Goal: Task Accomplishment & Management: Manage account settings

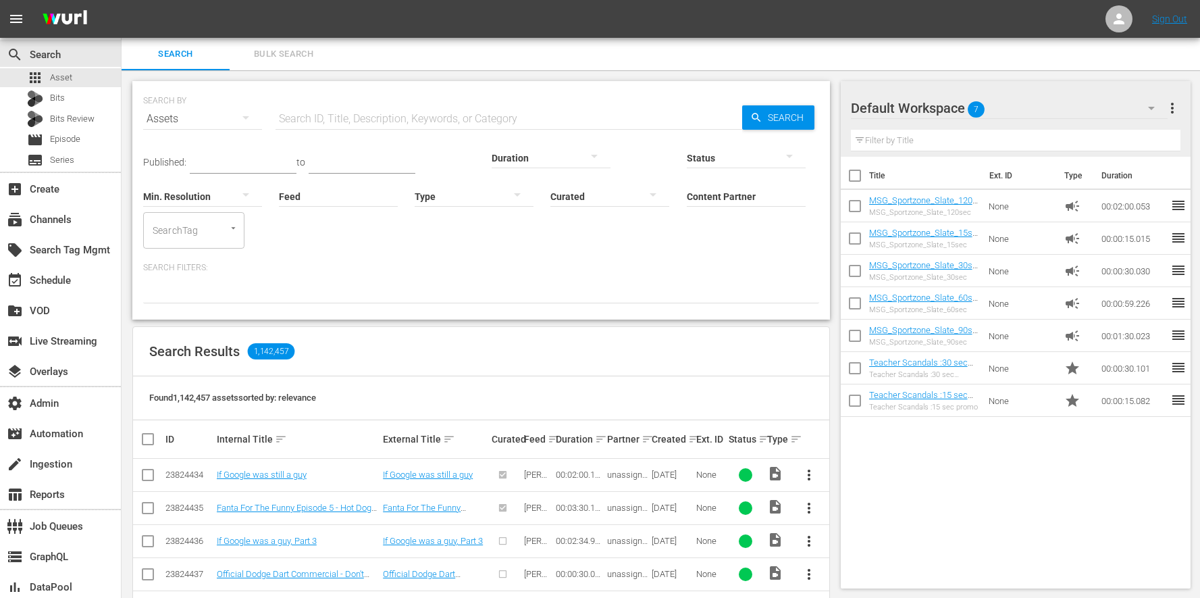
click at [980, 510] on div "Title Ext. ID Type Duration MSG_Sportzone_Slate_120sec MSG_Sportzone_Slate_120s…" at bounding box center [1016, 370] width 351 height 426
drag, startPoint x: 654, startPoint y: 203, endPoint x: 647, endPoint y: 202, distance: 6.9
click at [687, 203] on input "Content Partner" at bounding box center [746, 197] width 119 height 49
click at [687, 202] on input "msg" at bounding box center [746, 197] width 119 height 49
type input "m"
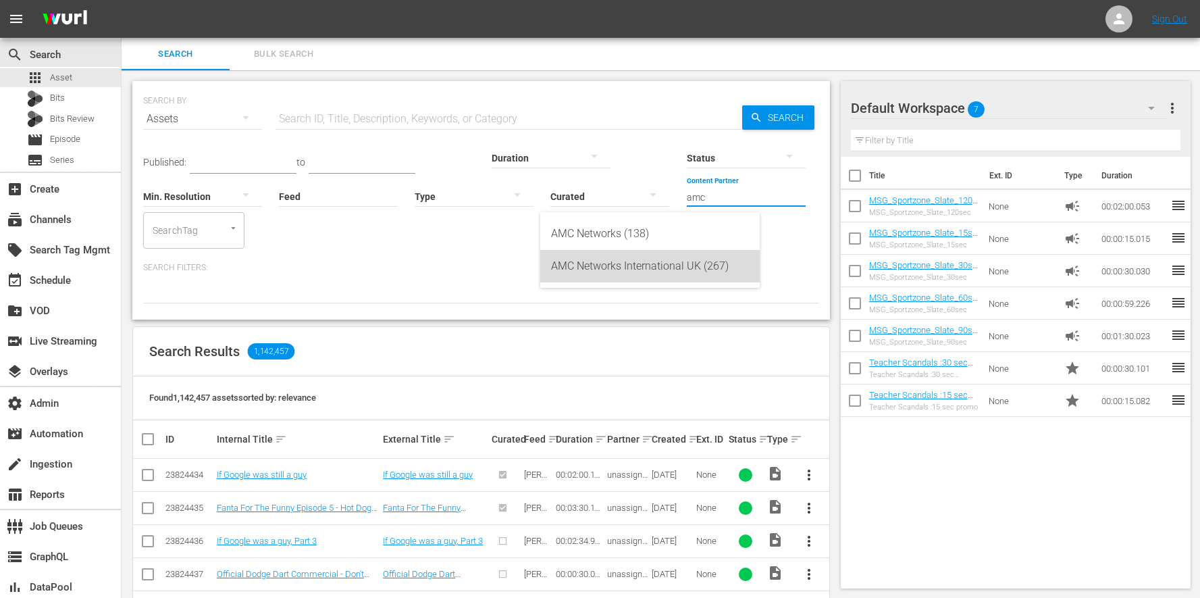
click at [616, 261] on div "AMC Networks International UK (267)" at bounding box center [650, 266] width 198 height 32
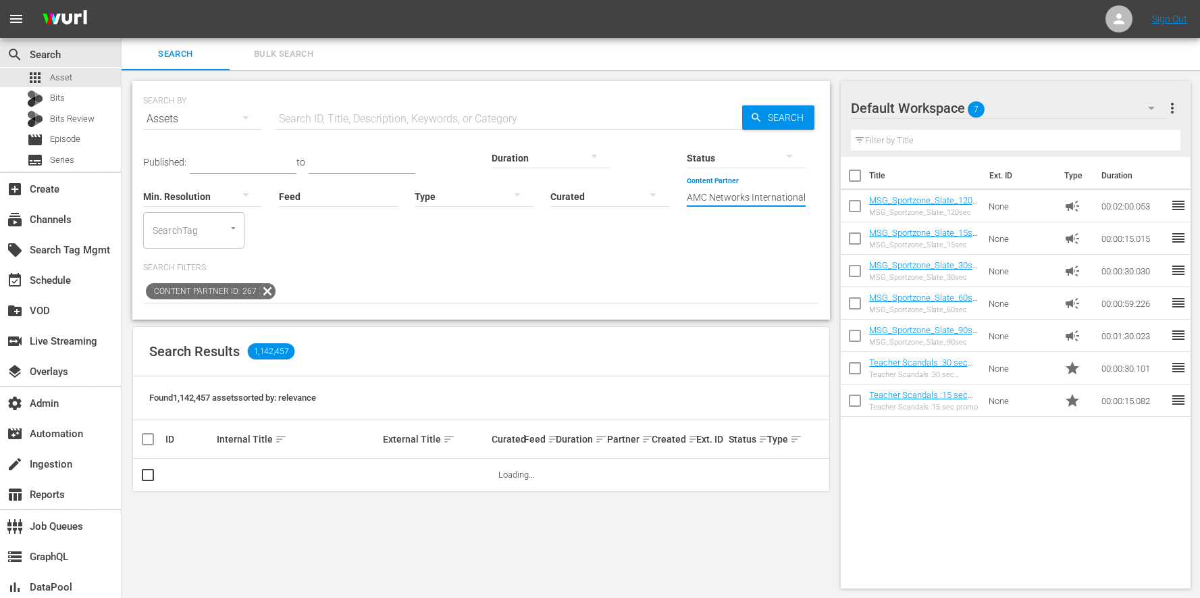
click at [687, 189] on input "AMC Networks International UK (267)" at bounding box center [746, 197] width 119 height 49
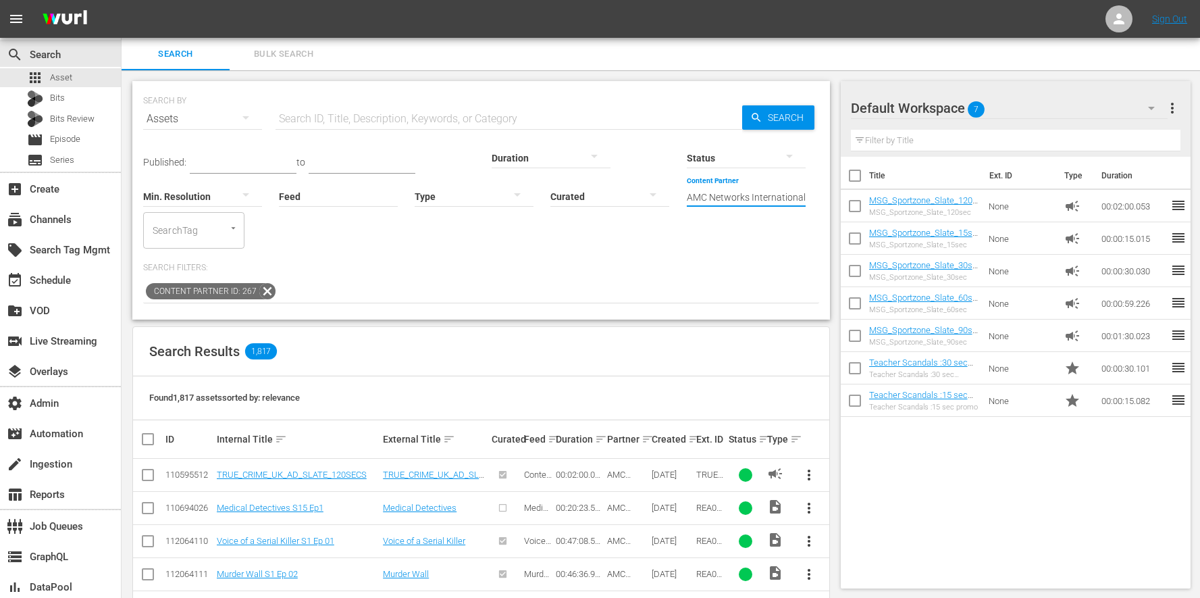
scroll to position [0, 36]
drag, startPoint x: 541, startPoint y: 195, endPoint x: 708, endPoint y: 203, distance: 167.1
click at [708, 203] on div "Published: to Duration Status Min. Resolution Feed Feed Title Type Curated Cont…" at bounding box center [481, 191] width 676 height 113
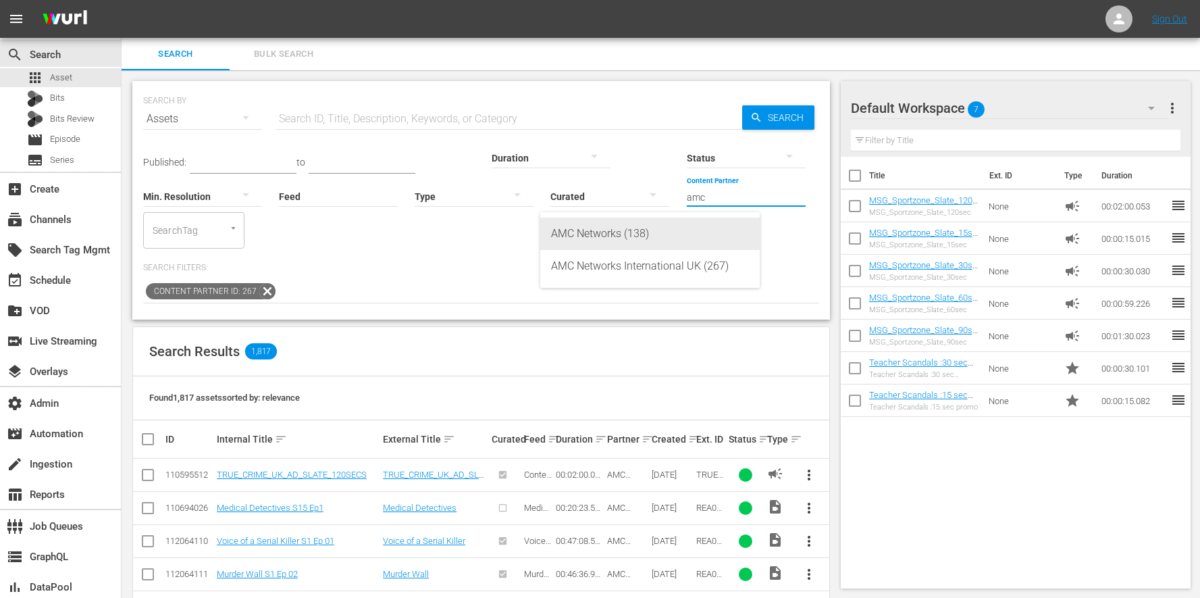
click at [616, 231] on div "AMC Networks (138)" at bounding box center [650, 234] width 198 height 32
type input "AMC Networks (138)"
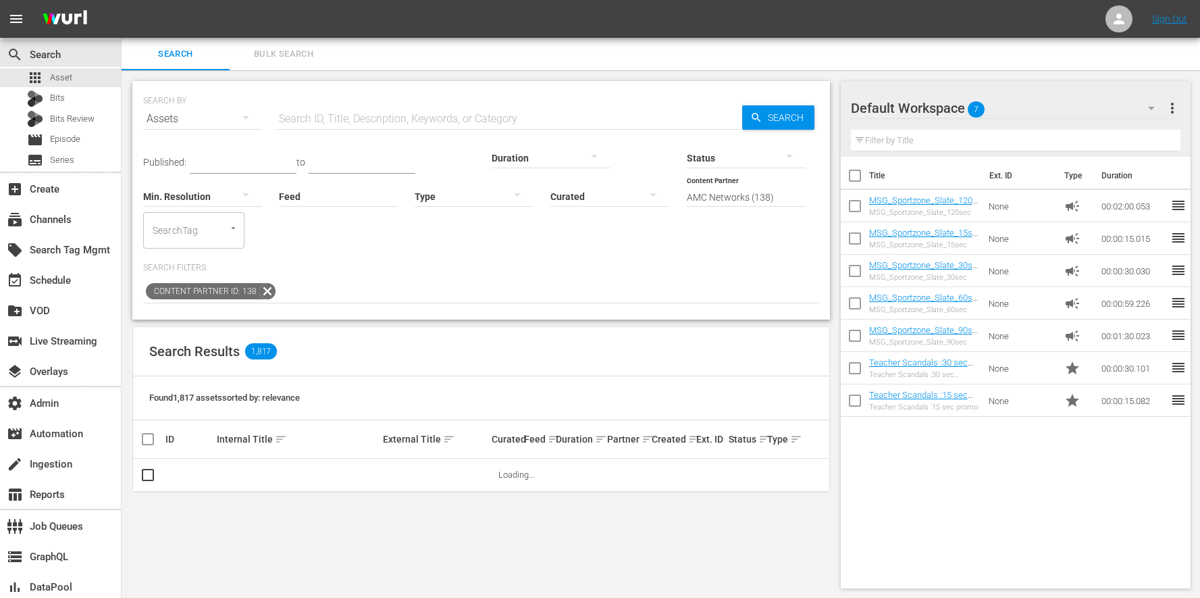
click at [415, 197] on div at bounding box center [474, 196] width 119 height 38
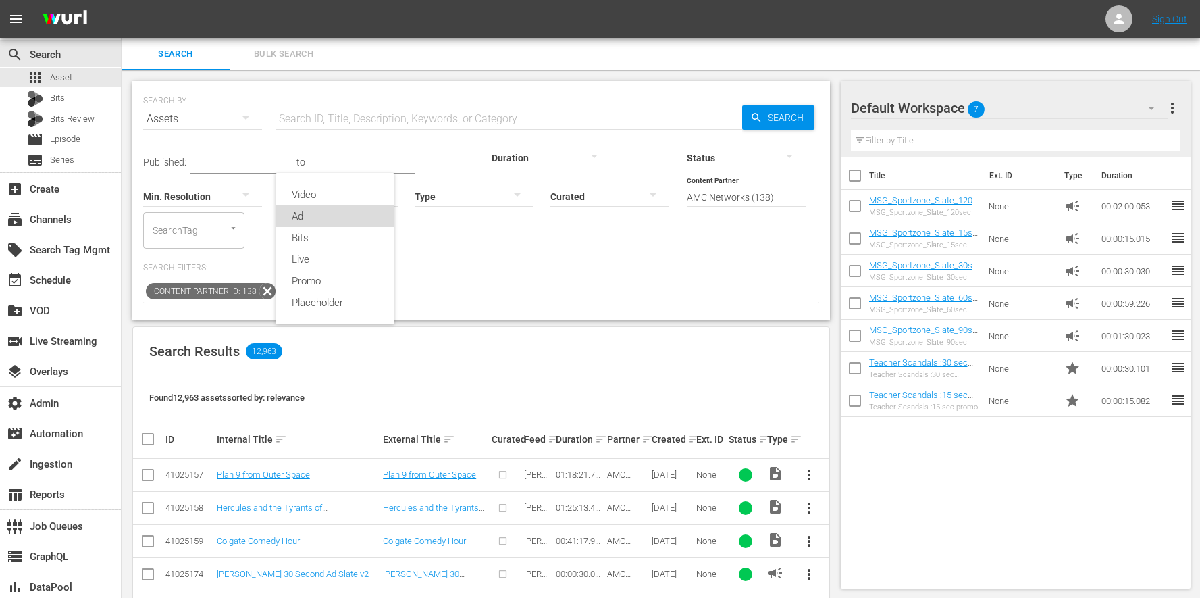
click at [328, 213] on div "Ad" at bounding box center [335, 216] width 119 height 22
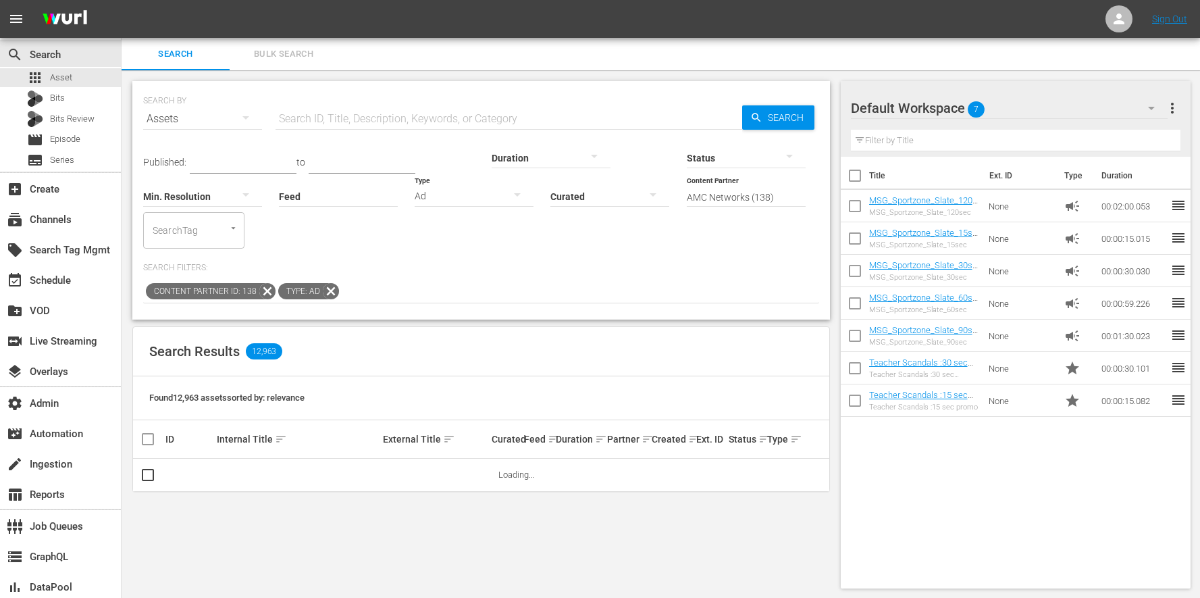
click at [363, 111] on input "text" at bounding box center [509, 119] width 467 height 32
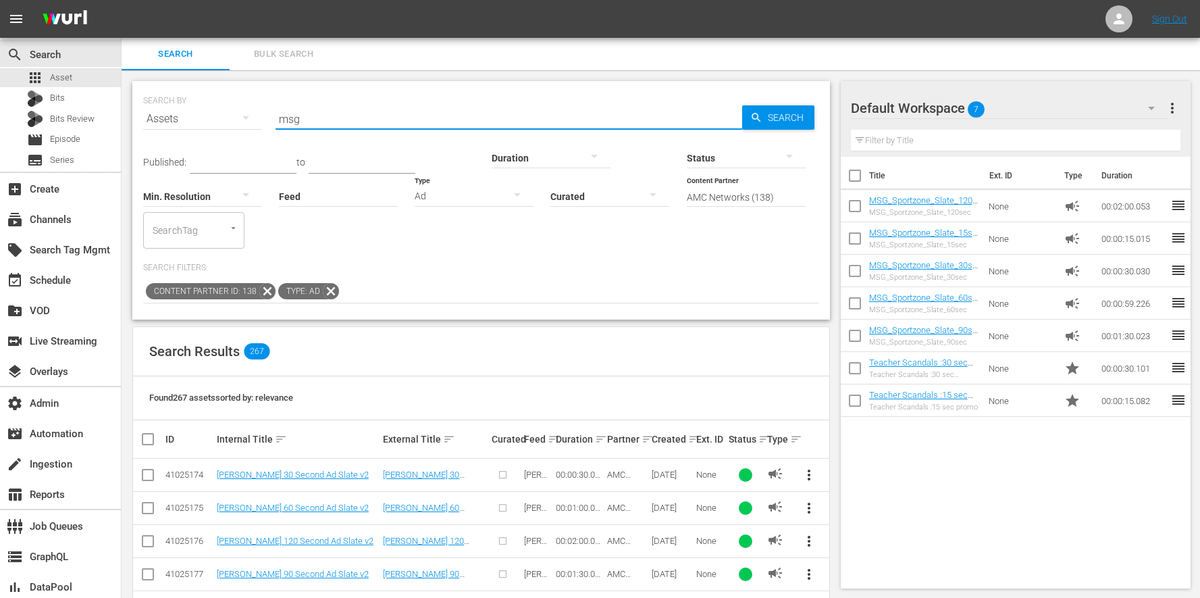
type input "msg"
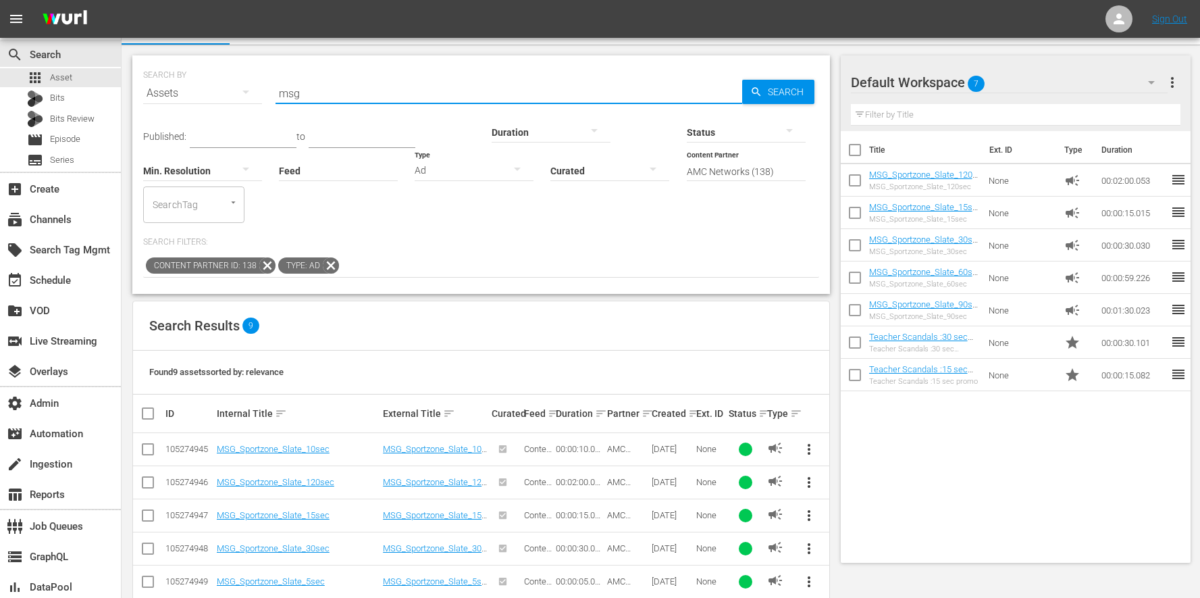
scroll to position [147, 0]
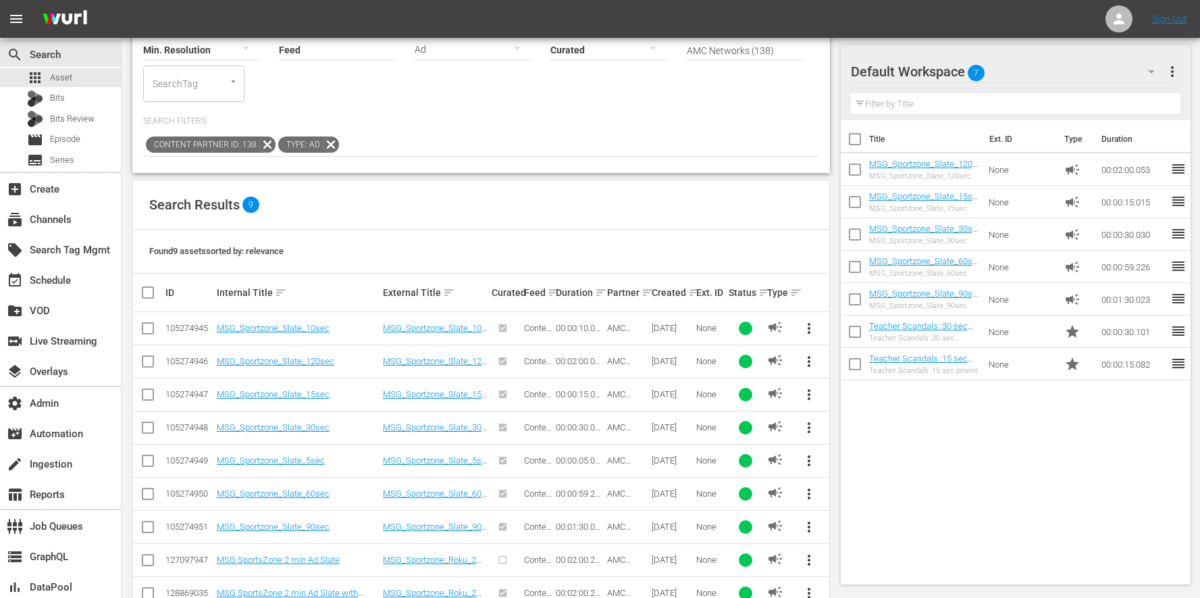
click at [145, 455] on input "checkbox" at bounding box center [148, 463] width 16 height 16
checkbox input "true"
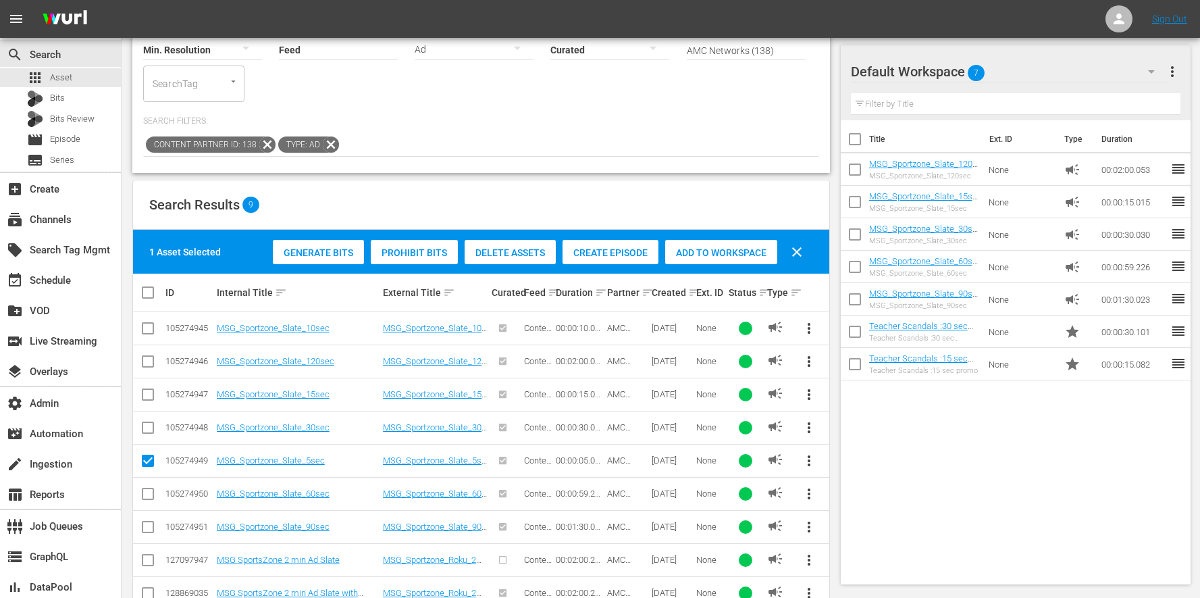
click at [143, 312] on td at bounding box center [148, 328] width 30 height 33
click at [147, 323] on input "checkbox" at bounding box center [148, 331] width 16 height 16
checkbox input "true"
click at [708, 247] on span "Add to Workspace" at bounding box center [721, 252] width 112 height 11
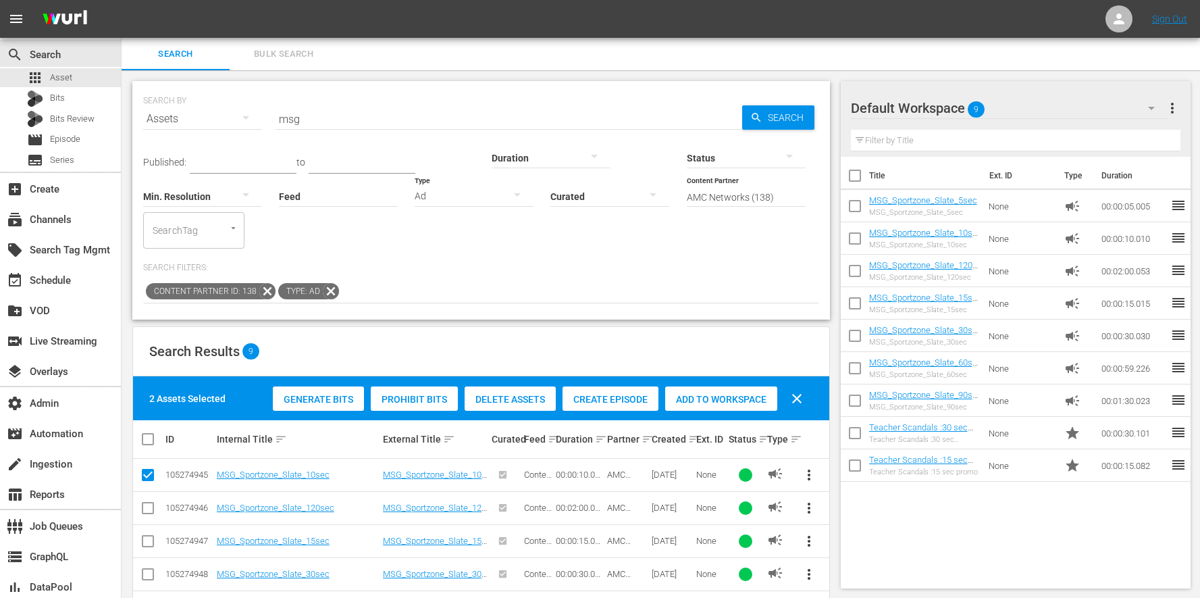
click at [318, 45] on button "Bulk Search" at bounding box center [284, 54] width 108 height 32
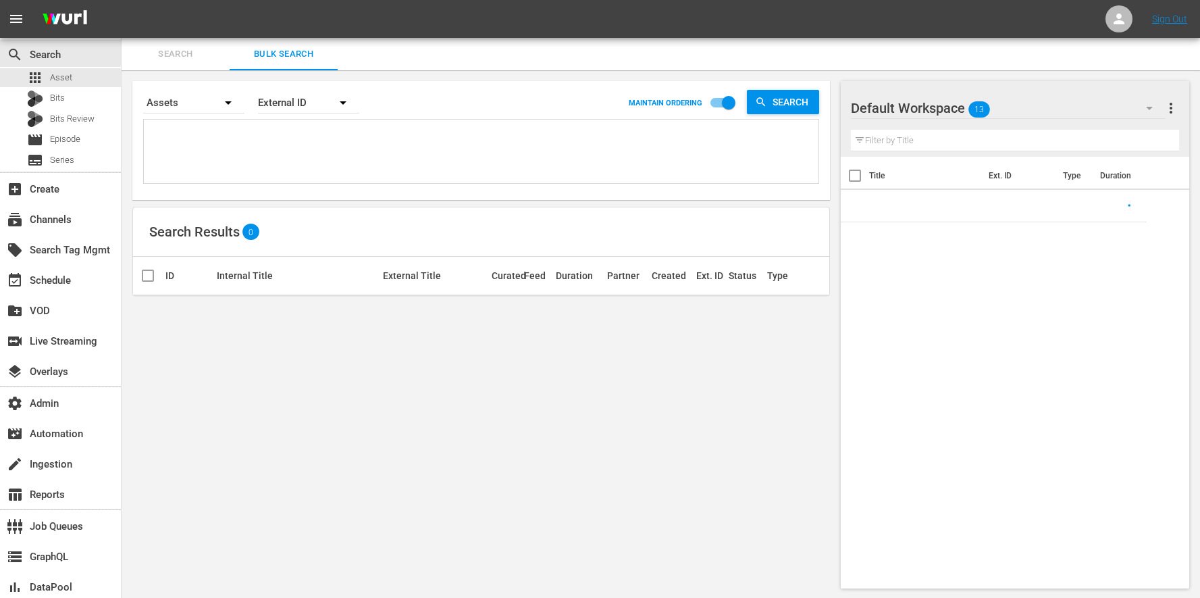
click at [306, 124] on textarea at bounding box center [482, 153] width 671 height 61
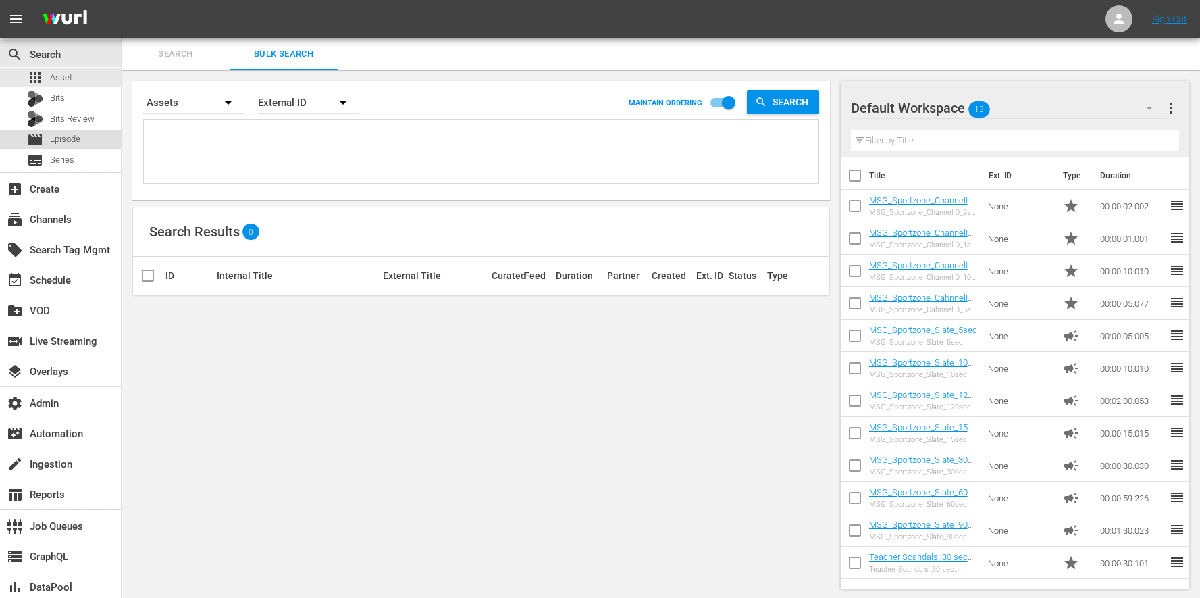
click at [72, 144] on span "Episode" at bounding box center [65, 139] width 30 height 14
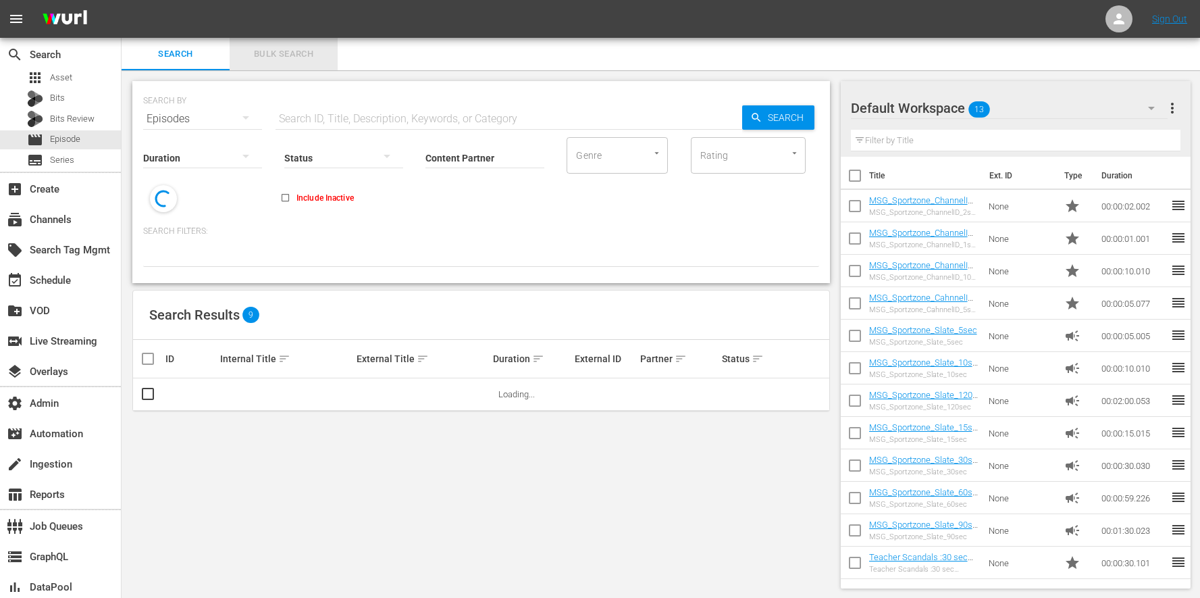
click at [299, 53] on span "Bulk Search" at bounding box center [284, 55] width 92 height 16
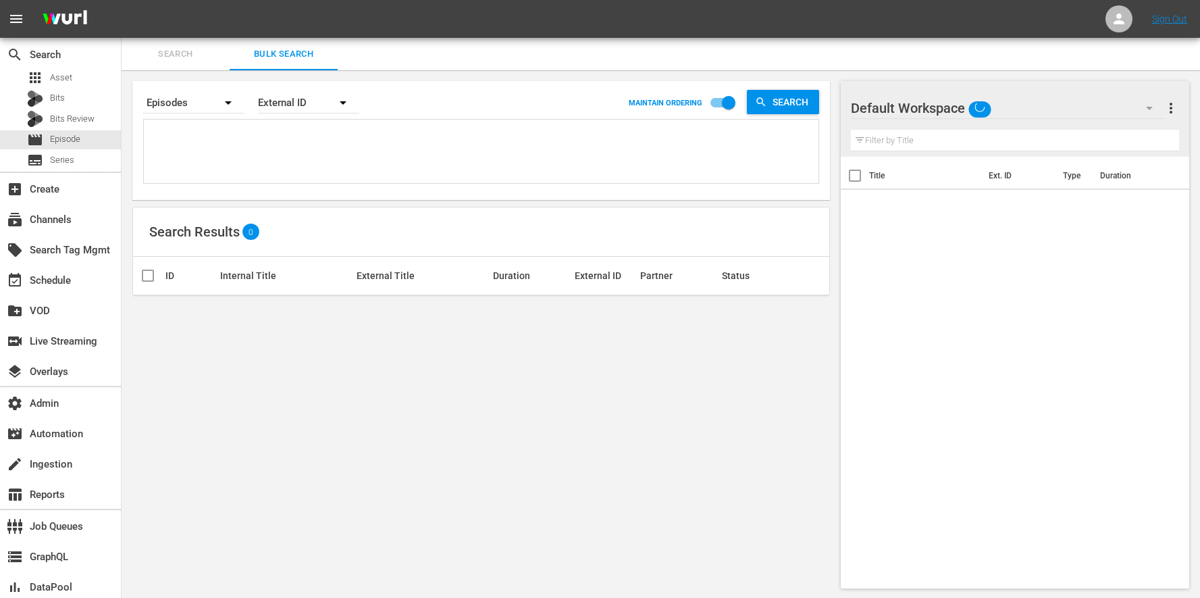
click at [288, 127] on textarea at bounding box center [482, 153] width 671 height 61
paste textarea "MHPK101120 MHPK101121"
type textarea "MHPK101120 MHPK101121"
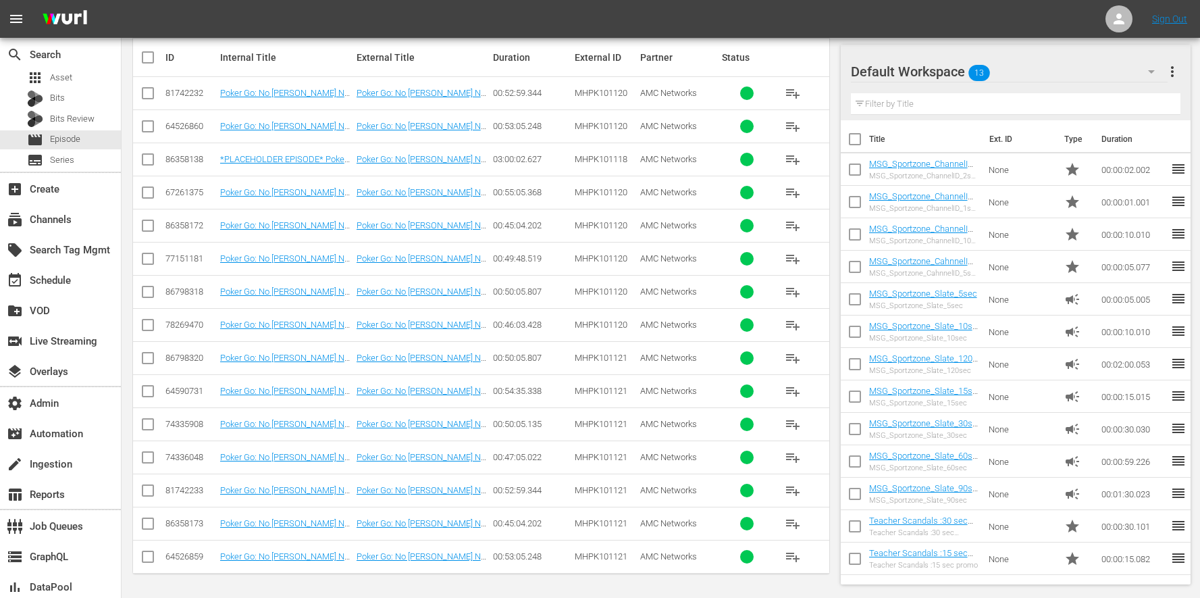
scroll to position [210, 0]
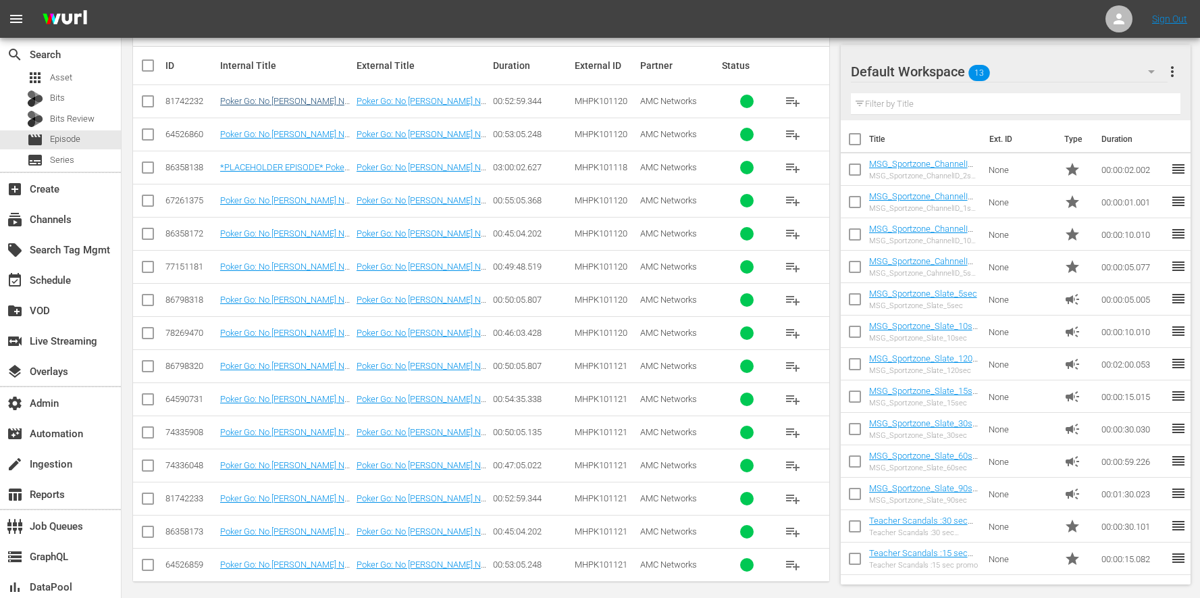
type textarea "MHPK101120 MHPK101121"
click at [307, 97] on link "Poker Go: No Gamble No Future 107: Episode 7 (Poker Go: No Gamble No Future 107…" at bounding box center [285, 131] width 130 height 71
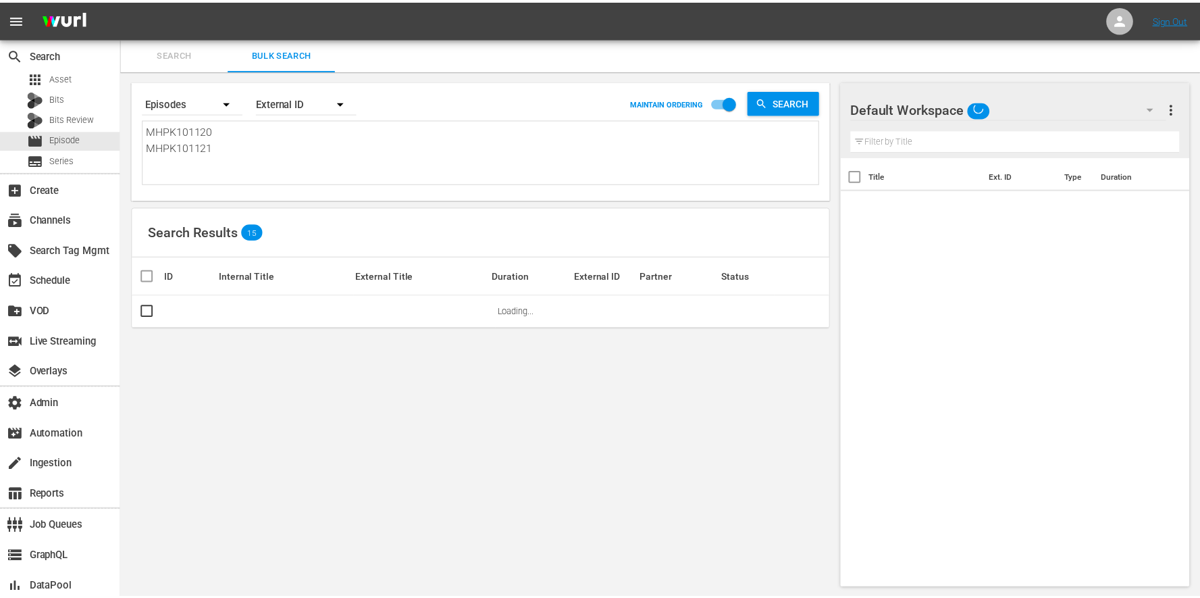
scroll to position [1, 0]
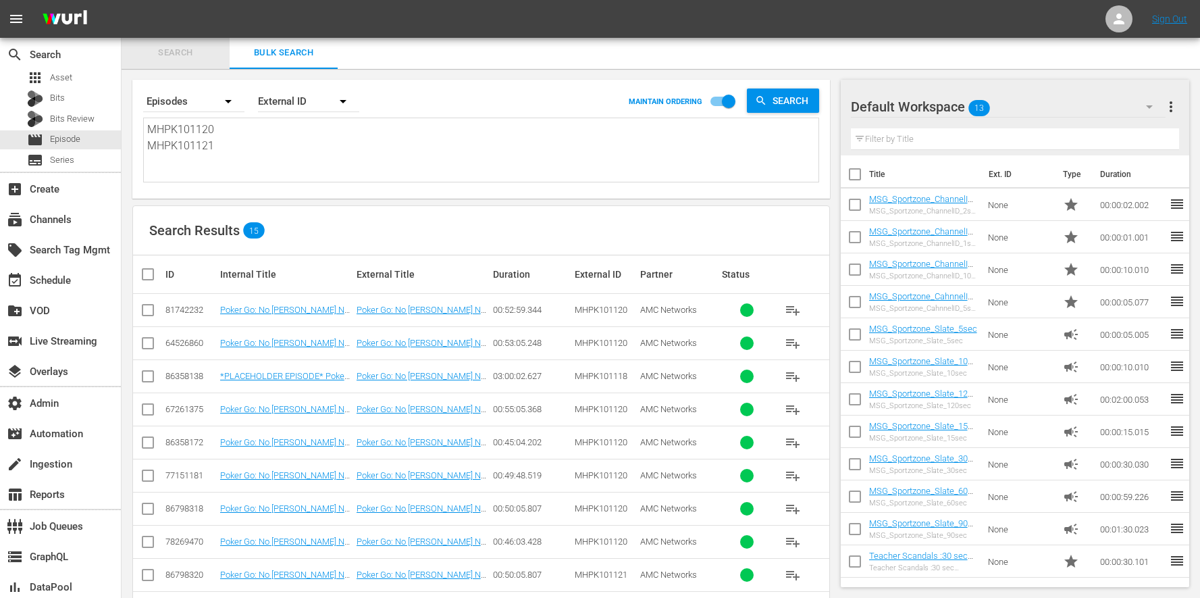
click at [204, 51] on span "Search" at bounding box center [176, 53] width 92 height 16
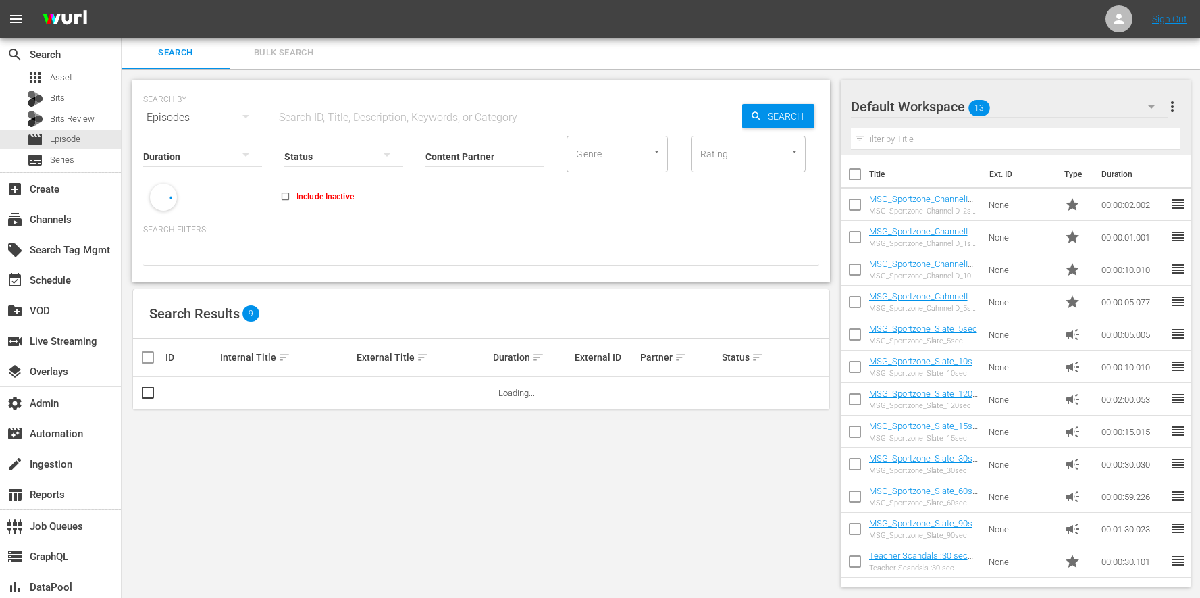
click at [348, 114] on input "text" at bounding box center [509, 117] width 467 height 32
paste input "MHPK101120"
type input "MHPK101120"
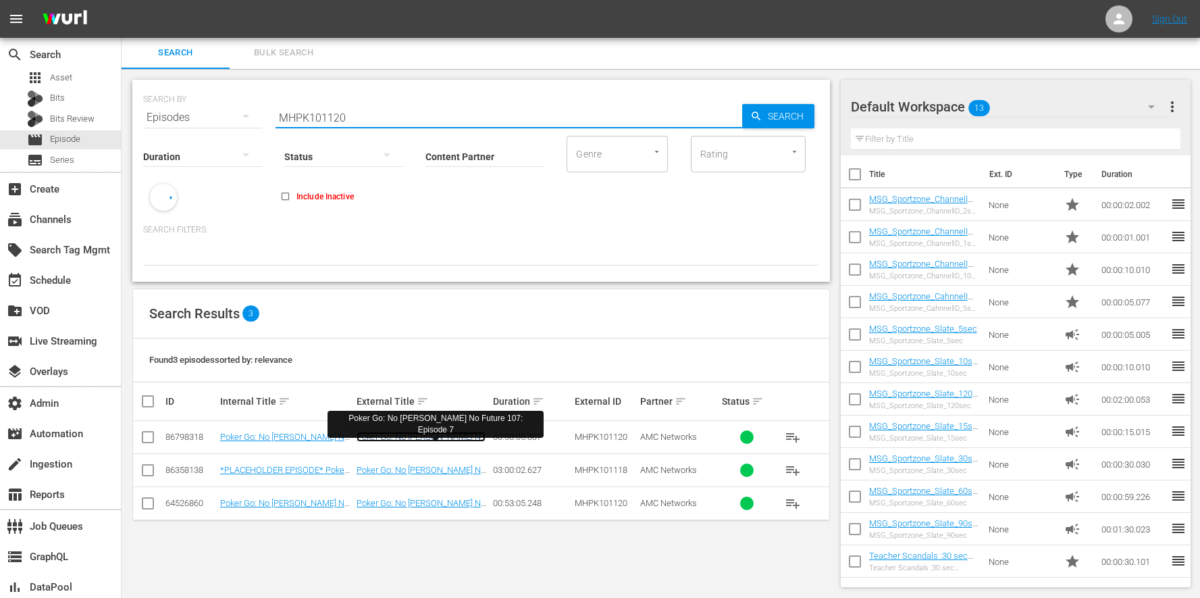
click at [403, 435] on link "Poker Go: No [PERSON_NAME] No Future 107: Episode 7" at bounding box center [421, 442] width 129 height 20
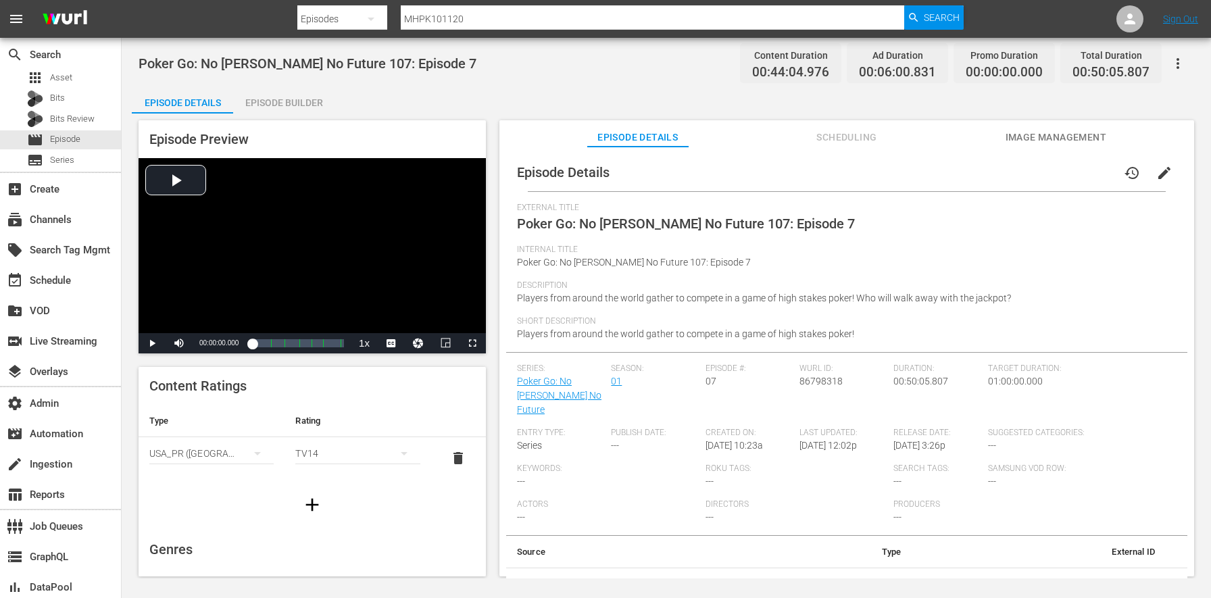
click at [1188, 59] on button "button" at bounding box center [1177, 63] width 32 height 32
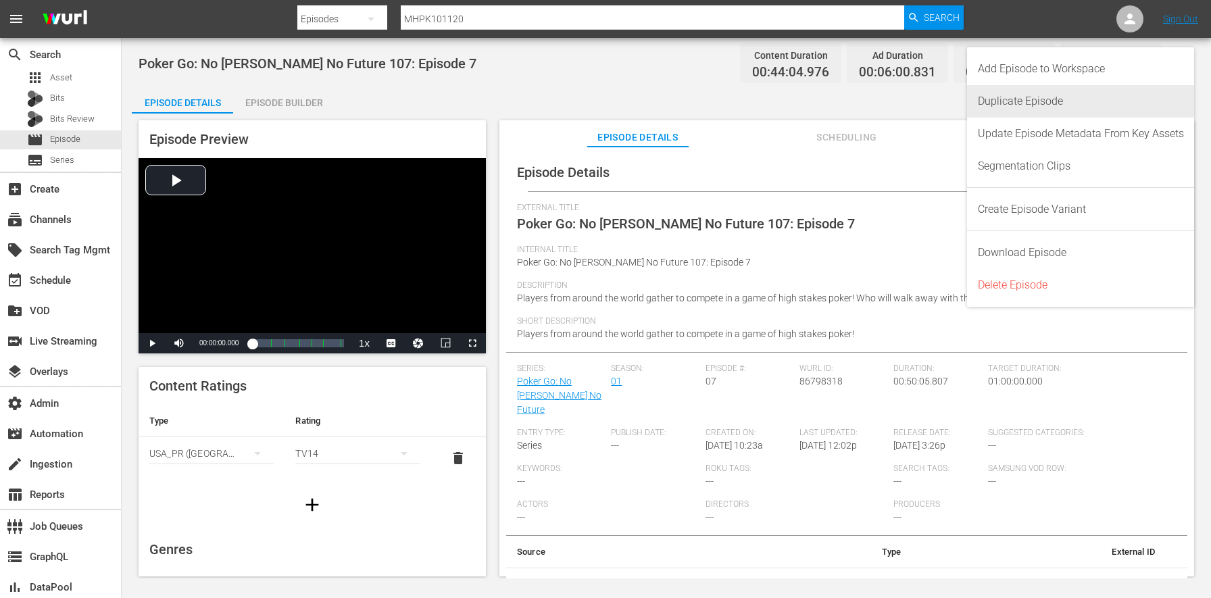
click at [1015, 102] on div "Duplicate Episode" at bounding box center [1080, 101] width 206 height 32
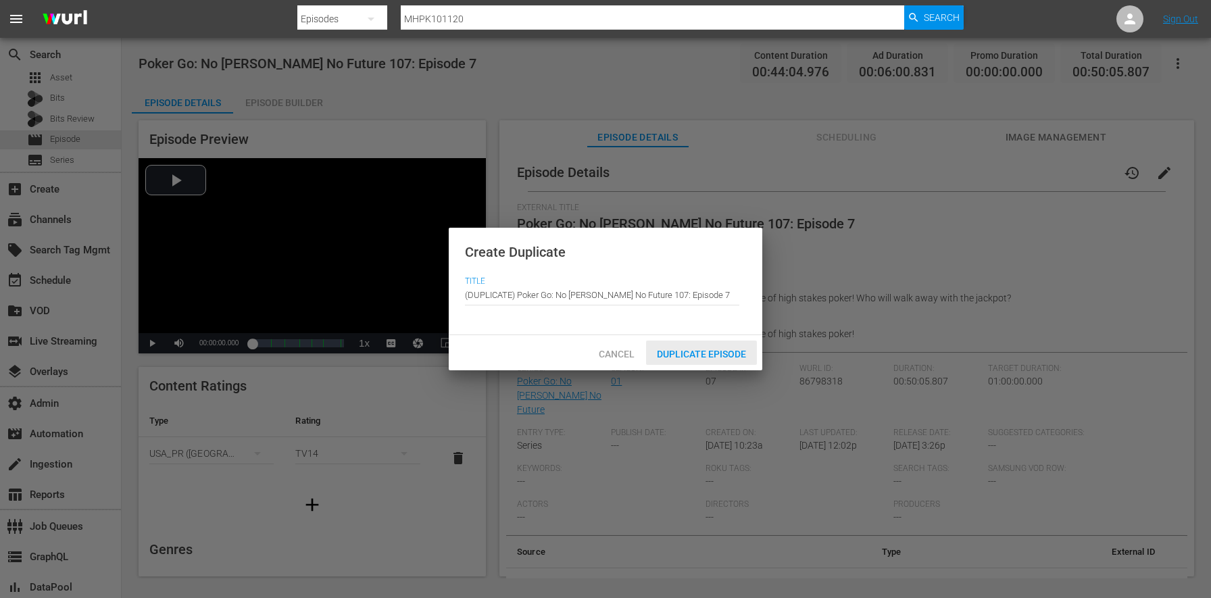
click at [698, 365] on div "Duplicate Episode" at bounding box center [701, 352] width 111 height 25
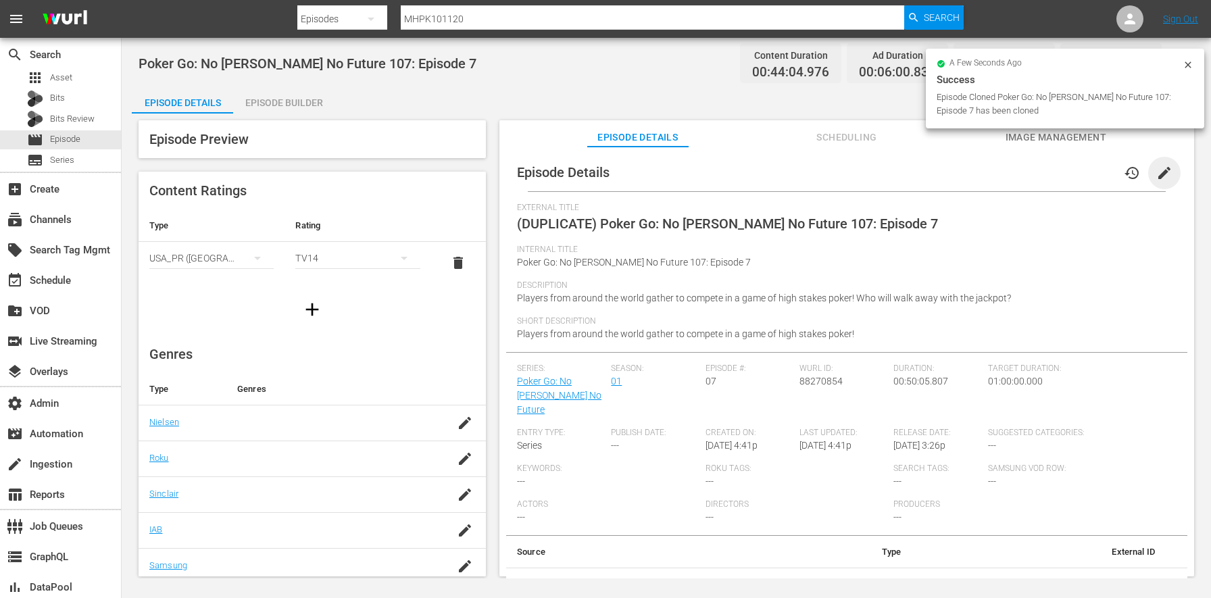
click at [1161, 171] on span "edit" at bounding box center [1164, 173] width 16 height 16
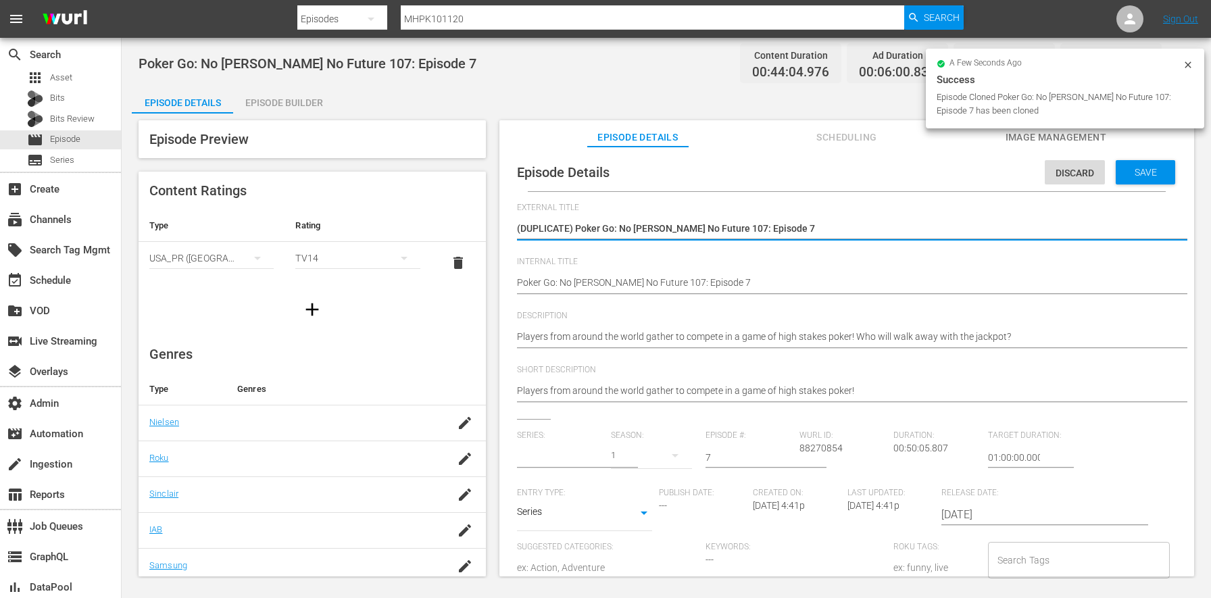
type input "Poker Go: No [PERSON_NAME] No Future"
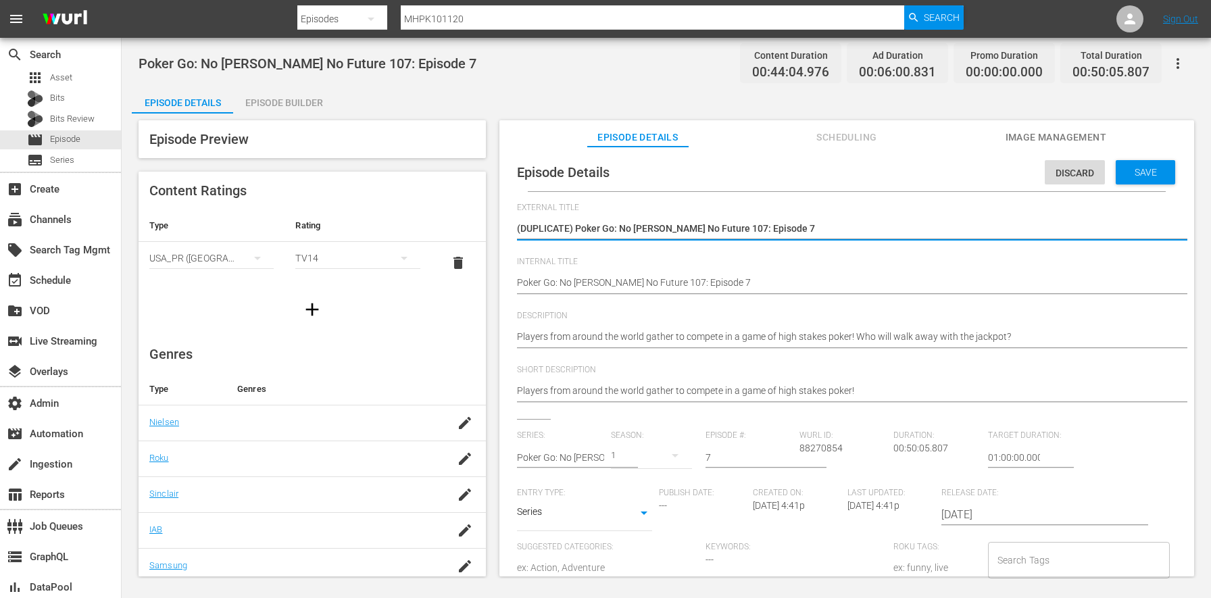
drag, startPoint x: 576, startPoint y: 226, endPoint x: 479, endPoint y: 228, distance: 97.3
click at [479, 228] on div "Episode Preview Content Ratings Type Rating Select Rating Type USA_PR (United S…" at bounding box center [666, 350] width 1069 height 474
type textarea "Poker Go: No [PERSON_NAME] No Future 107: Episode 7"
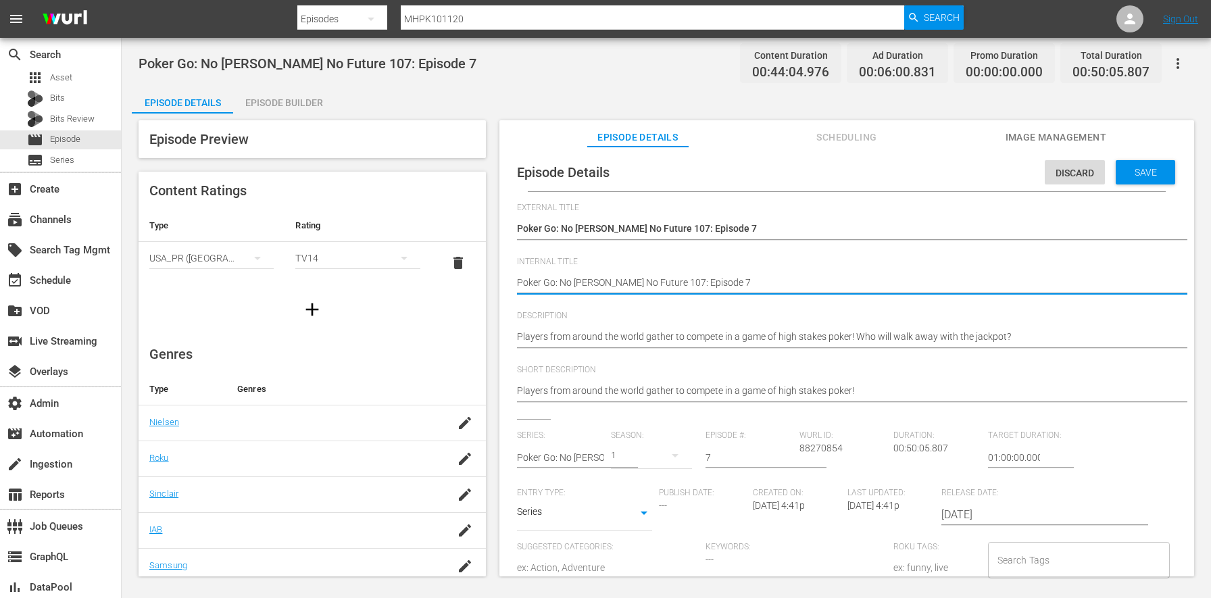
type textarea "(Poker Go: No Gamble No Future 107: Episode 7"
type textarea "(PPoker Go: No Gamble No Future 107: Episode 7"
type textarea "(PLPoker Go: No Gamble No Future 107: Episode 7"
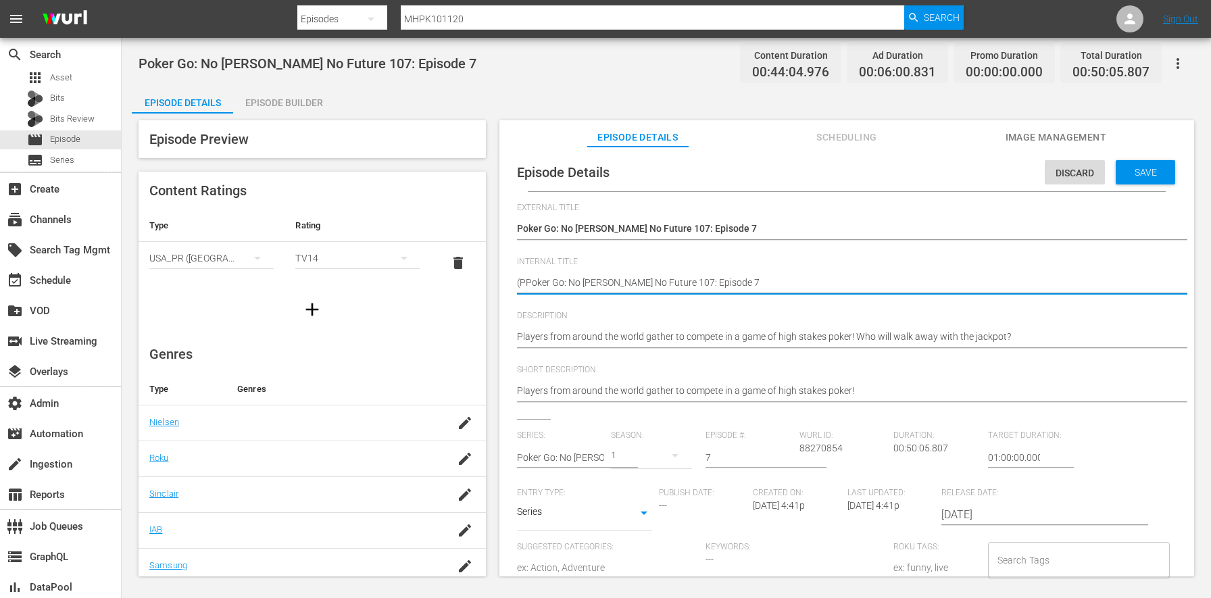
type textarea "(PLPoker Go: No Gamble No Future 107: Episode 7"
type textarea "(PLAPoker Go: No Gamble No Future 107: Episode 7"
type textarea "(PLACPoker Go: No Gamble No Future 107: Episode 7"
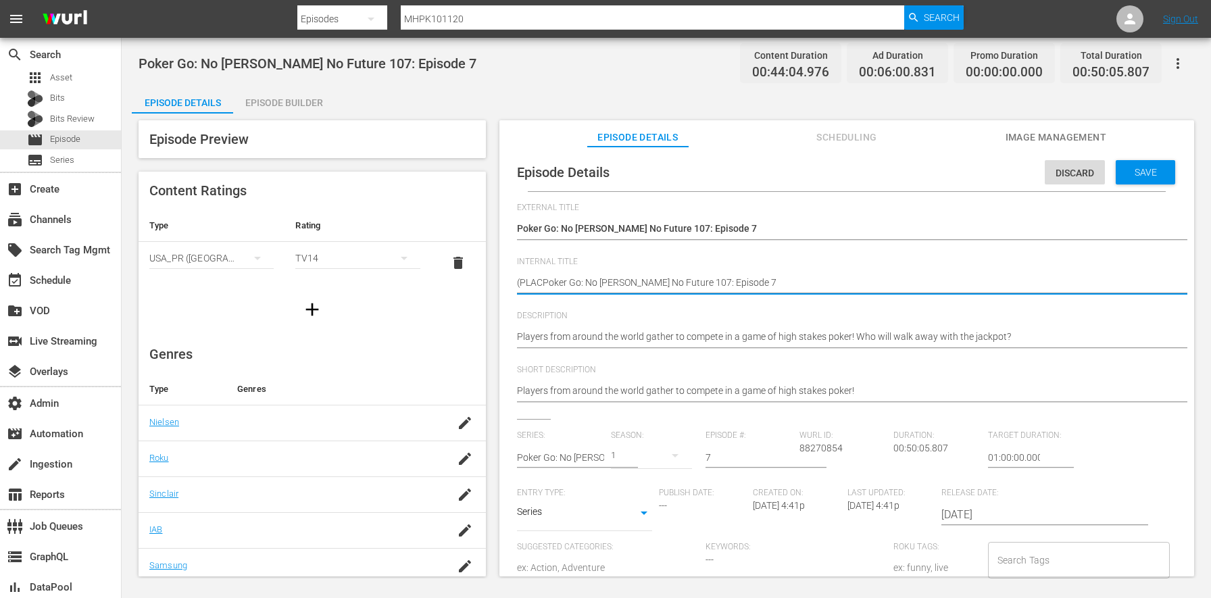
type textarea "(PLACEPoker Go: No Gamble No Future 107: Episode 7"
type textarea "(PLACEHPoker Go: No Gamble No Future 107: Episode 7"
type textarea "(PLACEHOPoker Go: No Gamble No Future 107: Episode 7"
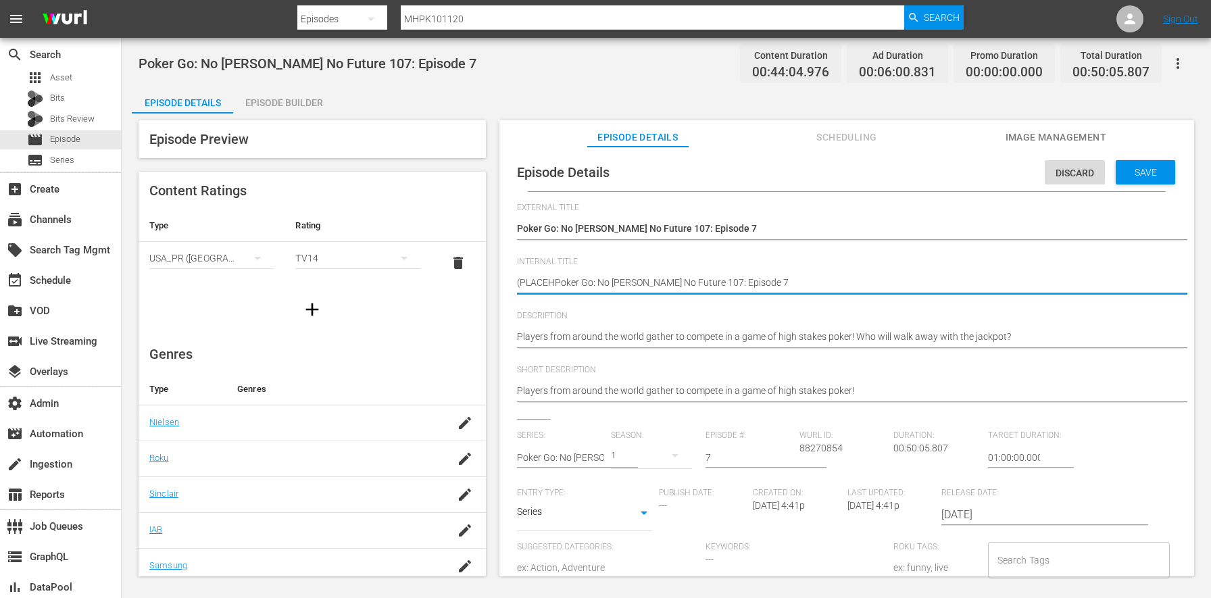
type textarea "(PLACEHOPoker Go: No Gamble No Future 107: Episode 7"
type textarea "(PLACEHOLPoker Go: No Gamble No Future 107: Episode 7"
type textarea "(PLACEHOLDPoker Go: No Gamble No Future 107: Episode 7"
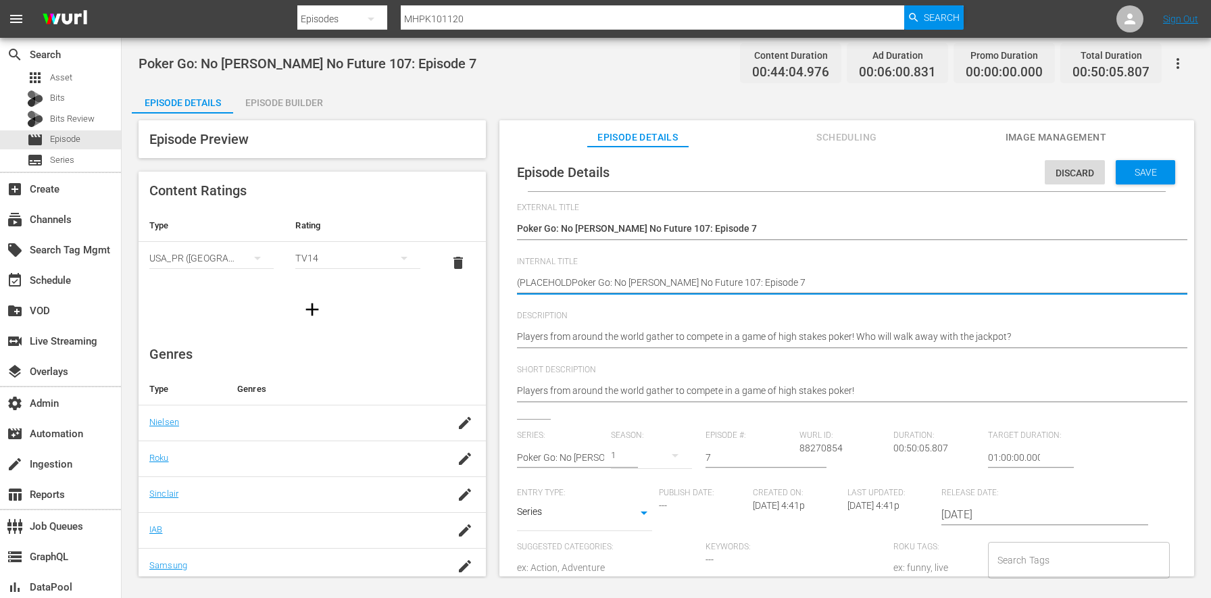
type textarea "(PLACEHOLDEPoker Go: No Gamble No Future 107: Episode 7"
type textarea "(PLACEHOLDERPoker Go: No Gamble No Future 107: Episode 7"
type textarea "(PLACEHOLDER Poker Go: No Gamble No Future 107: Episode 7"
type textarea "(PLACEHOLDER 2Poker Go: No Gamble No Future 107: Episode 7"
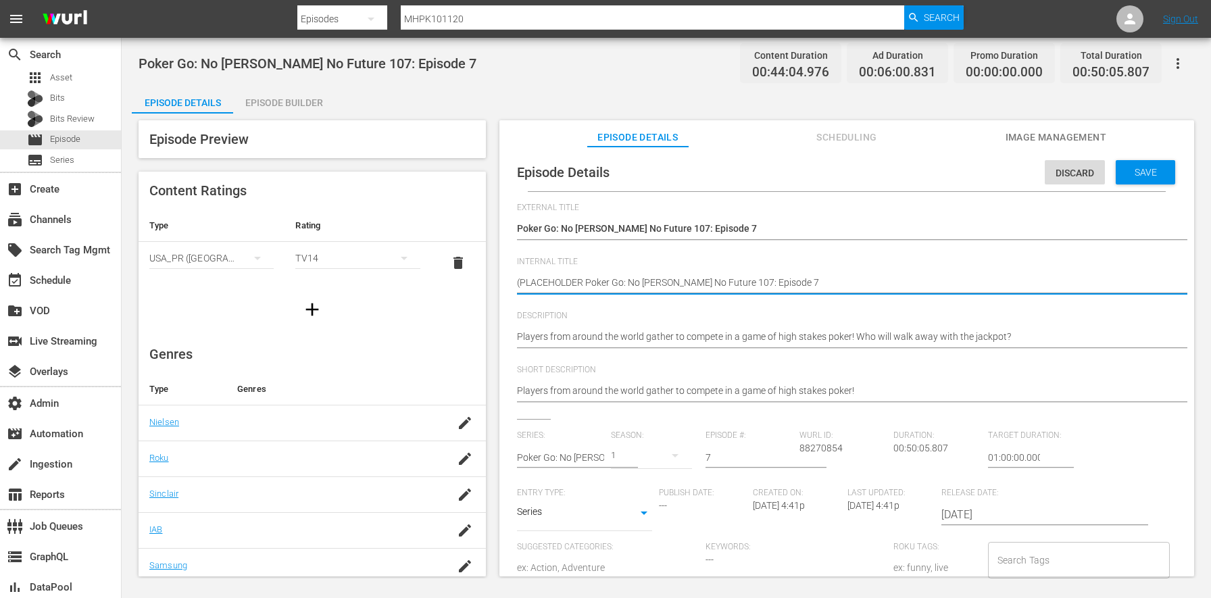
type textarea "(PLACEHOLDER 2Poker Go: No Gamble No Future 107: Episode 7"
type textarea "(PLACEHOLDER 2 Poker Go: No Gamble No Future 107: Episode 7"
type textarea "(PLACEHOLDER 2 HPoker Go: No Gamble No Future 107: Episode 7"
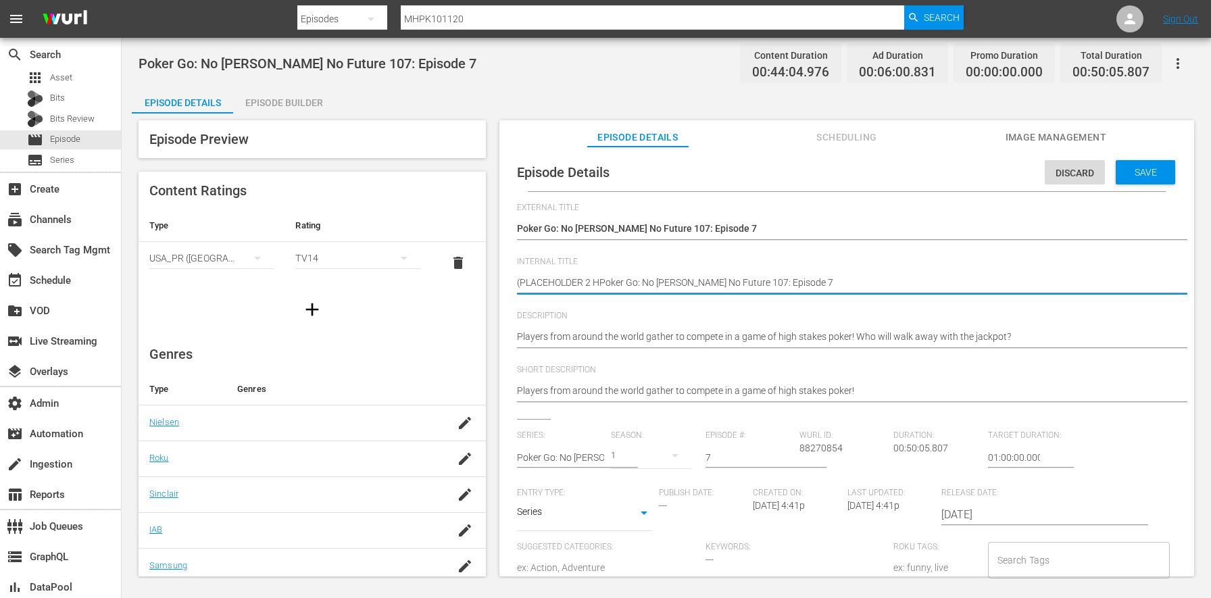
type textarea "(PLACEHOLDER 2 HRPoker Go: No Gamble No Future 107: Episode 7"
type textarea "(PLACEHOLDER 2 HR)Poker Go: No Gamble No Future 107: Episode 7"
type textarea "(PLACEHOLDER 2 HR) Poker Go: No Gamble No Future 107: Episode 7"
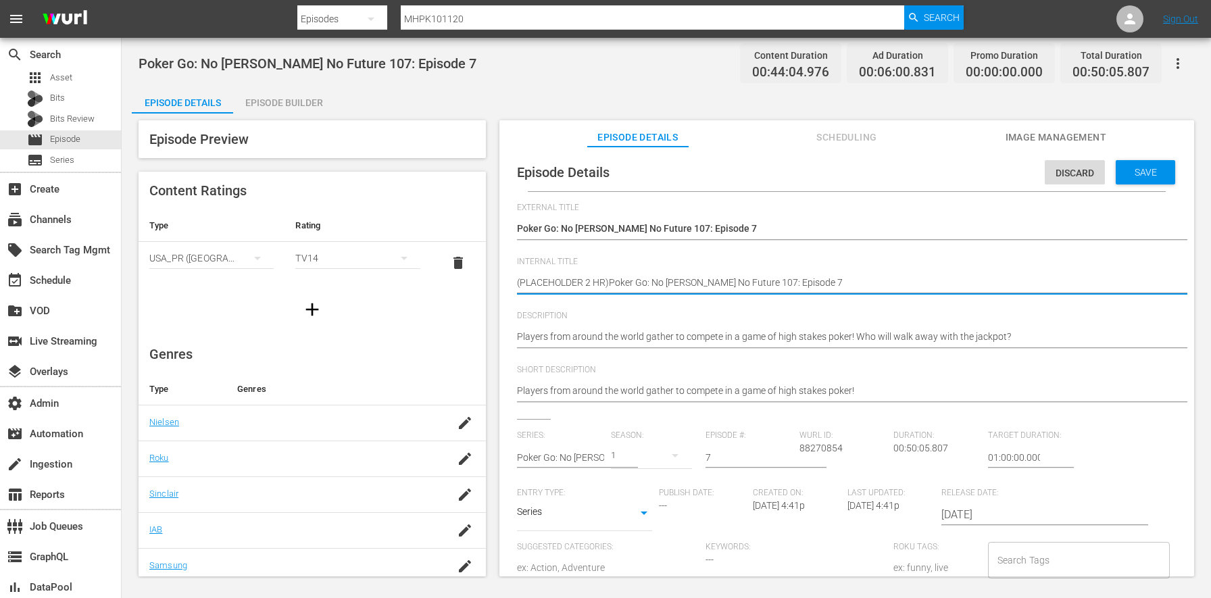
type textarea "(PLACEHOLDER 2 HR) Poker Go: No Gamble No Future 107: Episode 7"
type textarea "(PLACEHOLDER 2 HR)Poker Go: No Gamble No Future 107: Episode 7"
type textarea "(PLACEHOLDER 2 HRPoker Go: No Gamble No Future 107: Episode 7"
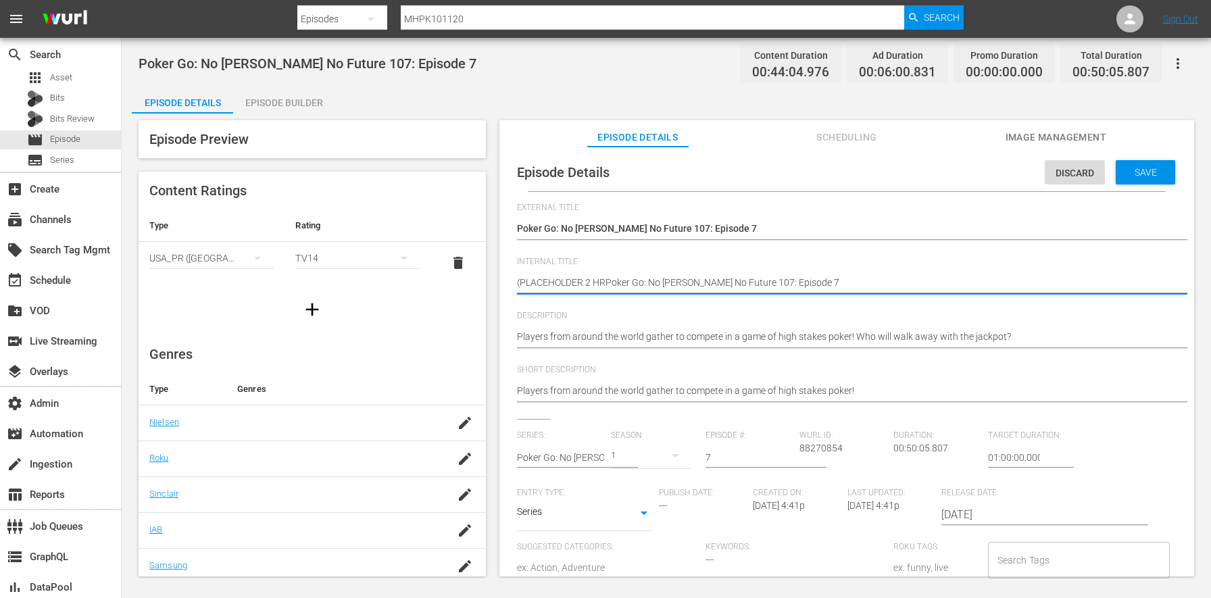
type textarea "(PLACEHOLDER 2 HPoker Go: No Gamble No Future 107: Episode 7"
type textarea "(PLACEHOLDER 2 Poker Go: No Gamble No Future 107: Episode 7"
type textarea "(PLACEHOLDER 2Poker Go: No Gamble No Future 107: Episode 7"
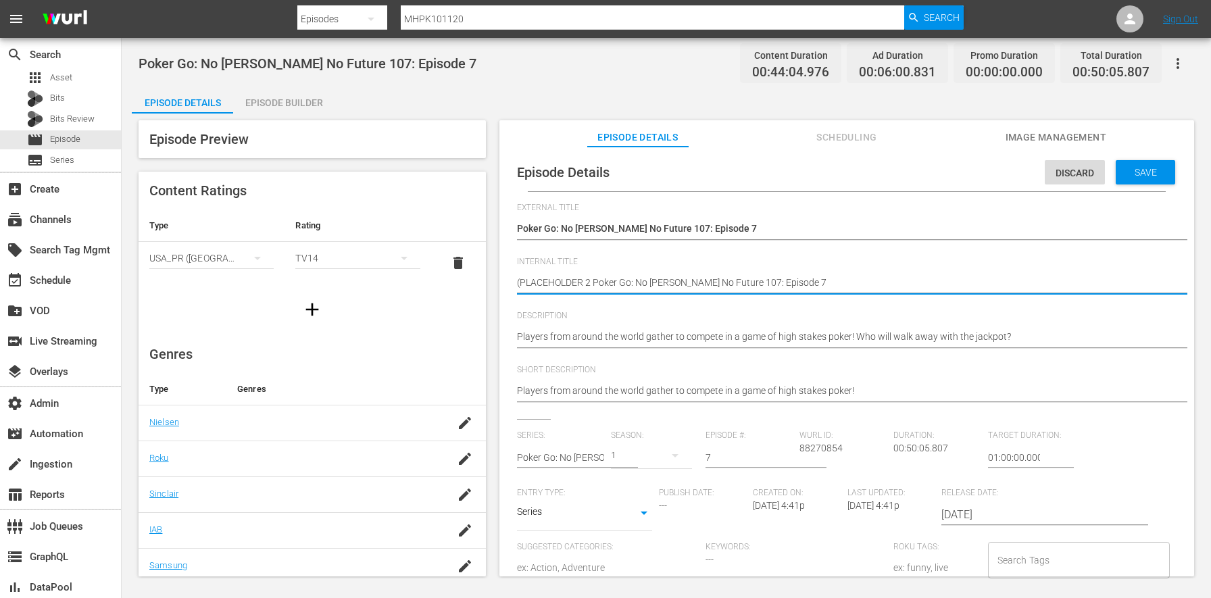
type textarea "(PLACEHOLDER 2Poker Go: No Gamble No Future 107: Episode 7"
type textarea "(PLACEHOLDER 2:Poker Go: No Gamble No Future 107: Episode 7"
type textarea "(PLACEHOLDER 2:3Poker Go: No Gamble No Future 107: Episode 7"
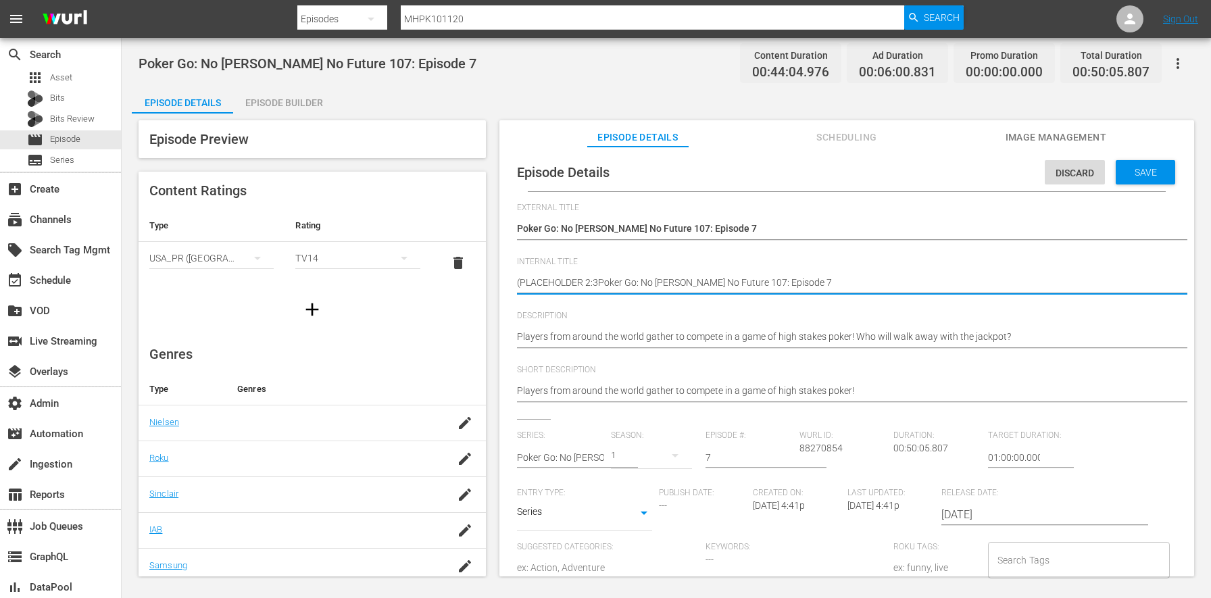
type textarea "(PLACEHOLDER 2:30Poker Go: No Gamble No Future 107: Episode 7"
type textarea "(PLACEHOLDER 2:30)Poker Go: No Gamble No Future 107: Episode 7"
type textarea "(PLACEHOLDER 2:30) Poker Go: No Gamble No Future 107: Episode 7"
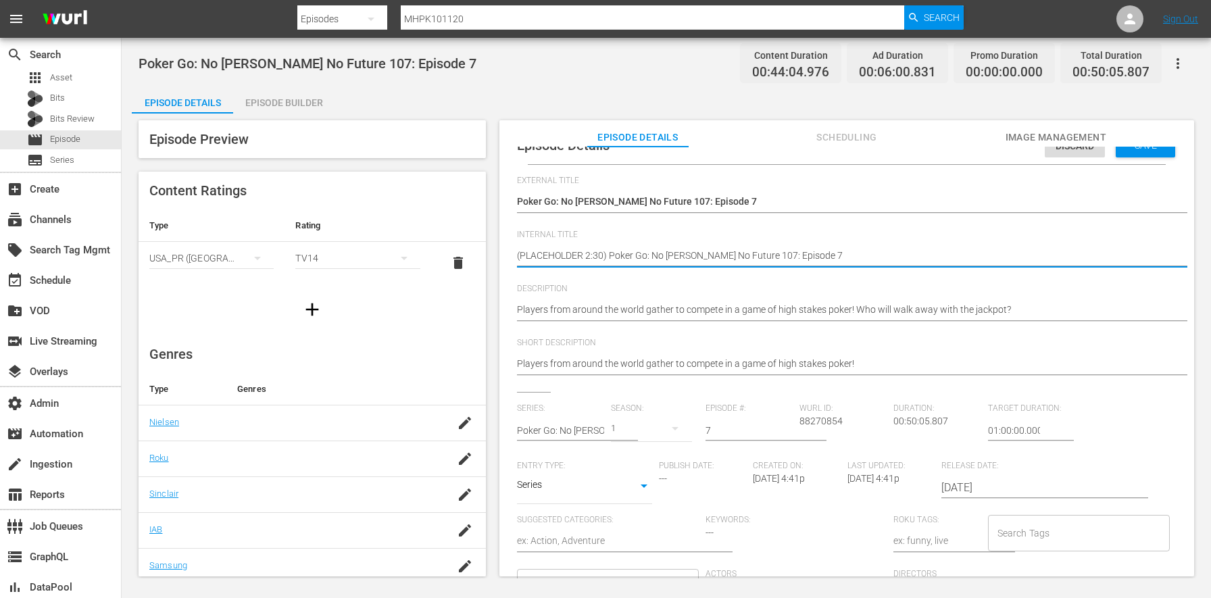
scroll to position [66, 0]
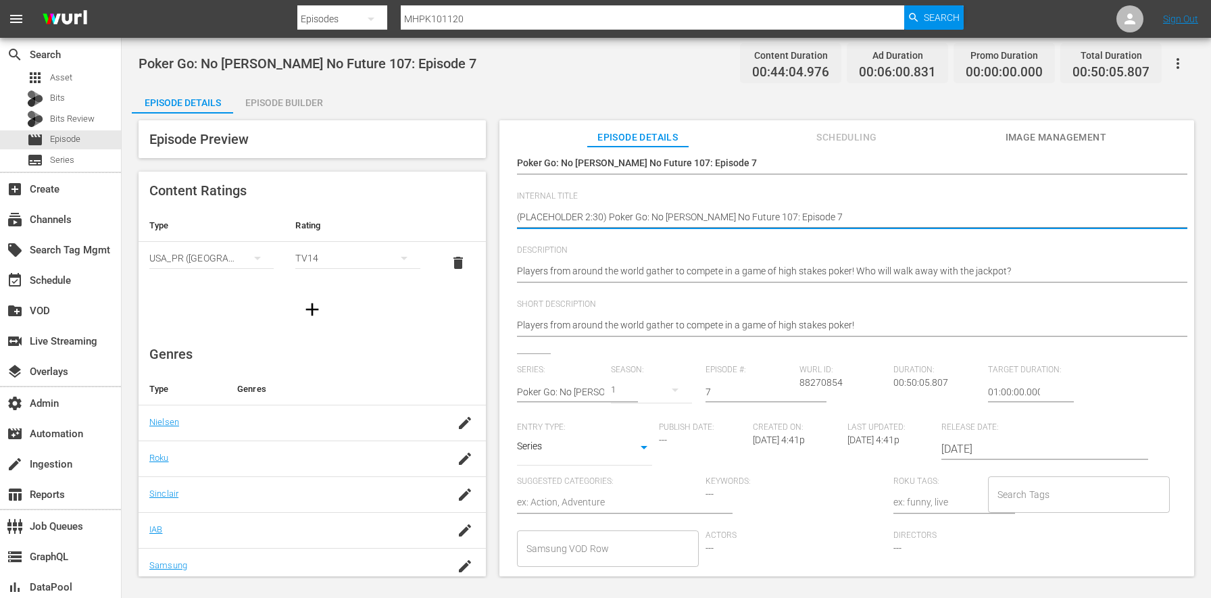
type textarea "(PLACEHOLDER 2:30) Poker Go: No Gamble No Future 107: Episode 7"
click at [599, 392] on input "text" at bounding box center [560, 392] width 87 height 32
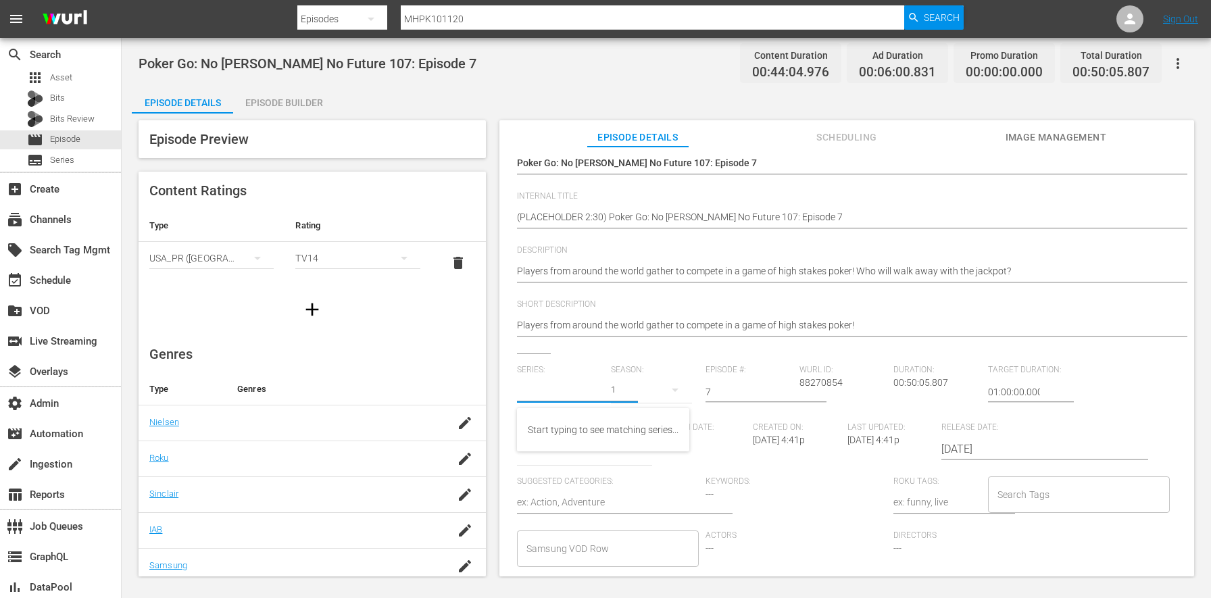
click at [634, 390] on div "1" at bounding box center [651, 390] width 80 height 38
click at [690, 450] on div "1" at bounding box center [605, 299] width 1211 height 598
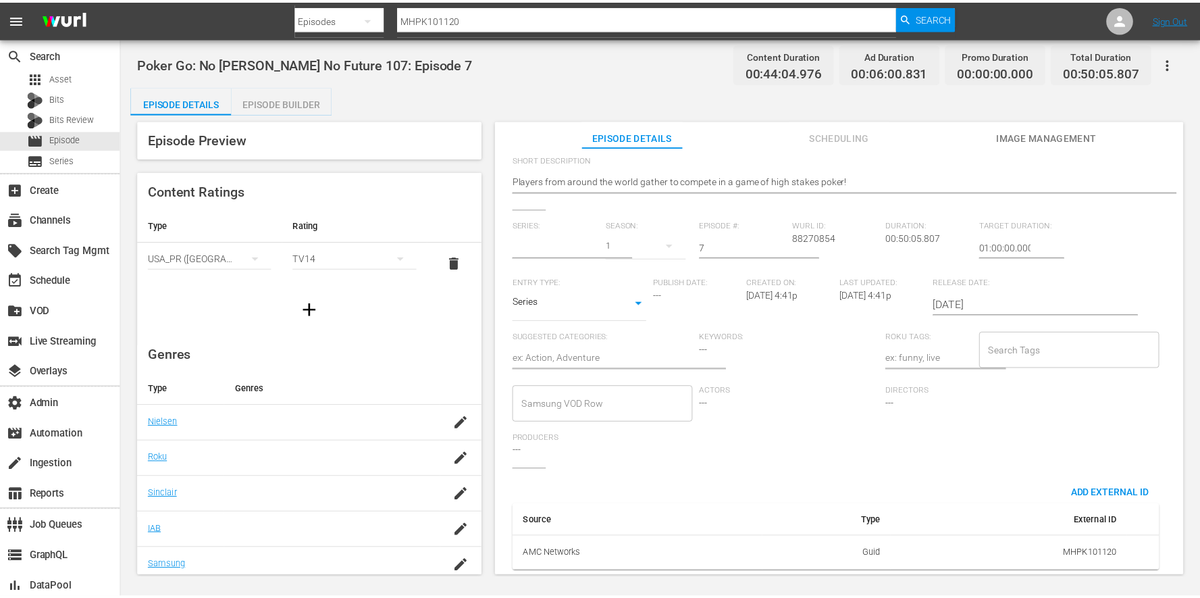
scroll to position [0, 0]
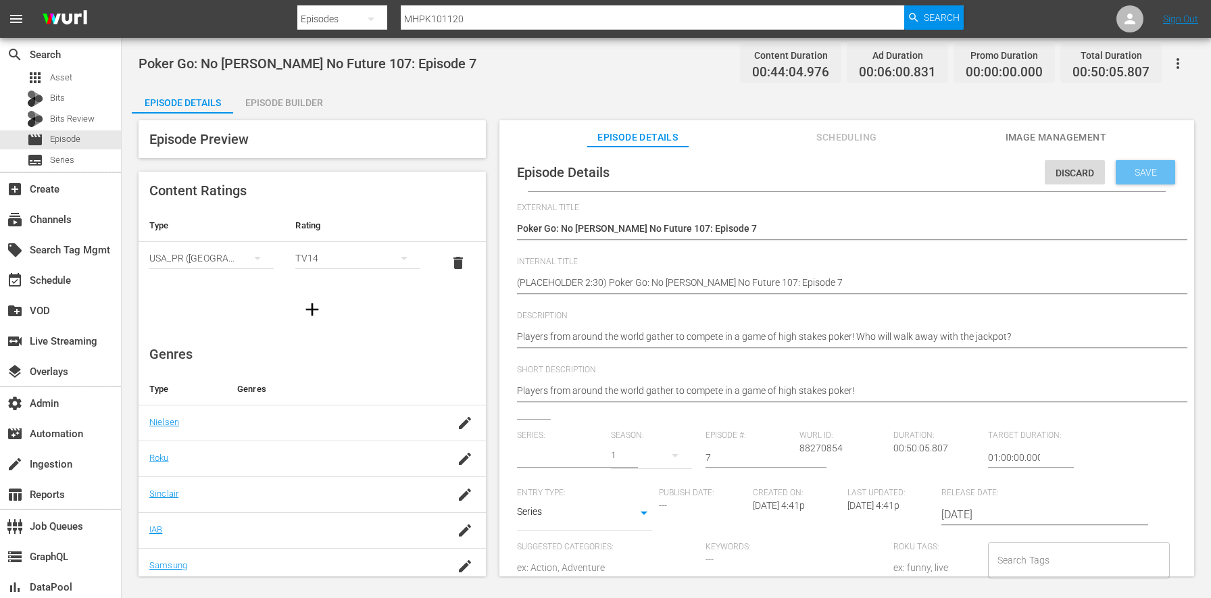
click at [1126, 176] on span "Save" at bounding box center [1145, 172] width 44 height 11
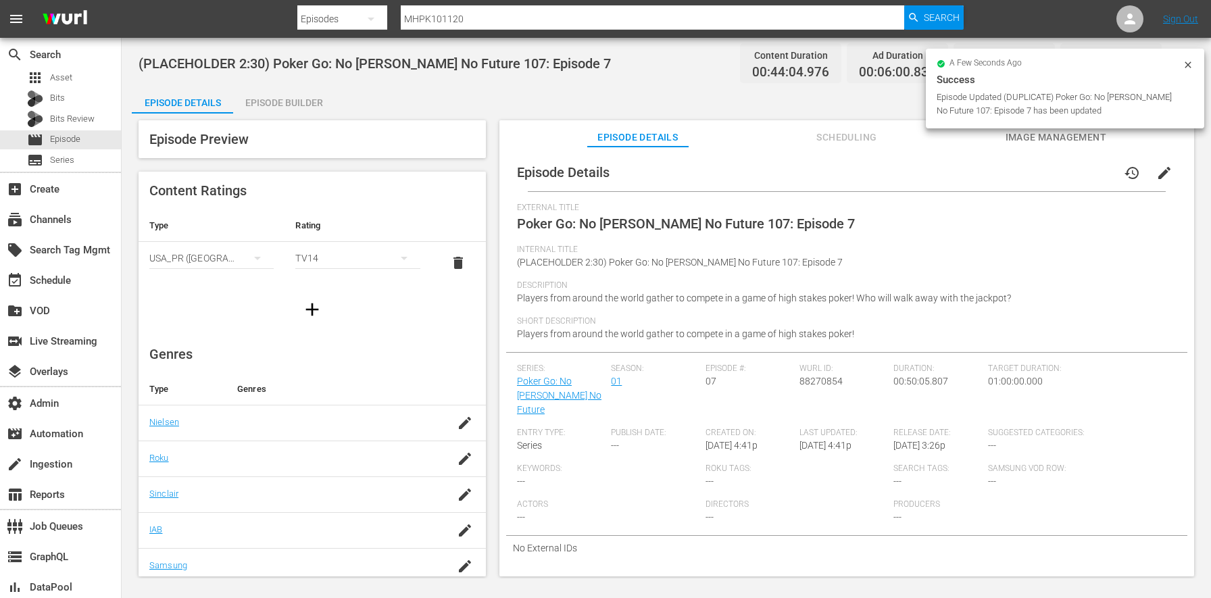
click at [1156, 170] on span "edit" at bounding box center [1164, 173] width 16 height 16
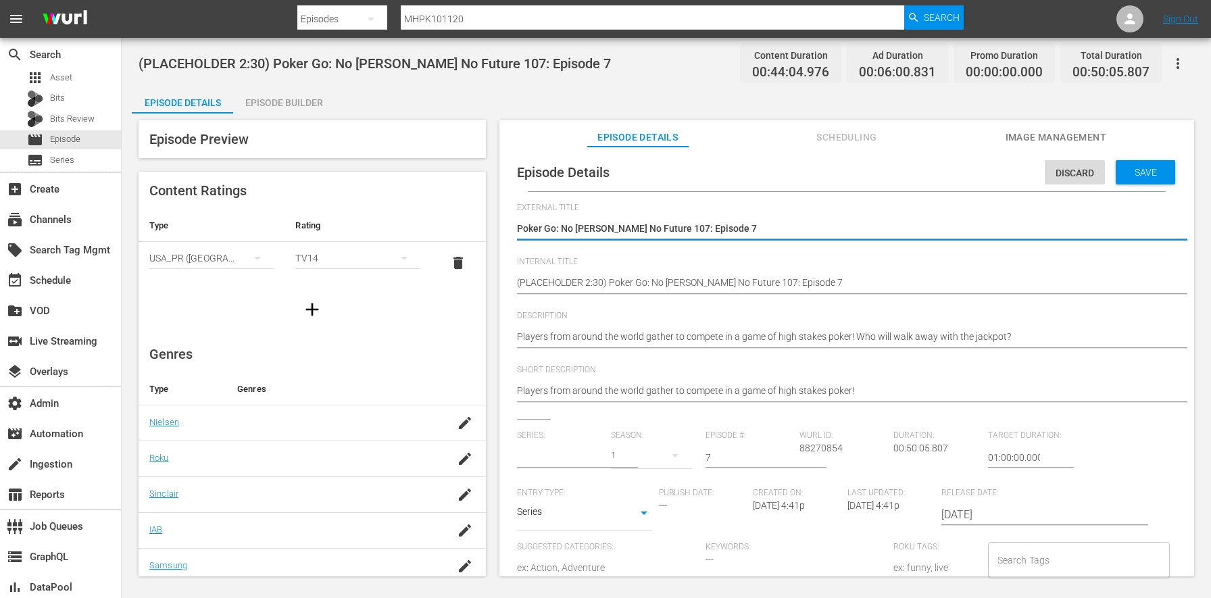
click at [560, 453] on input "text" at bounding box center [560, 457] width 87 height 32
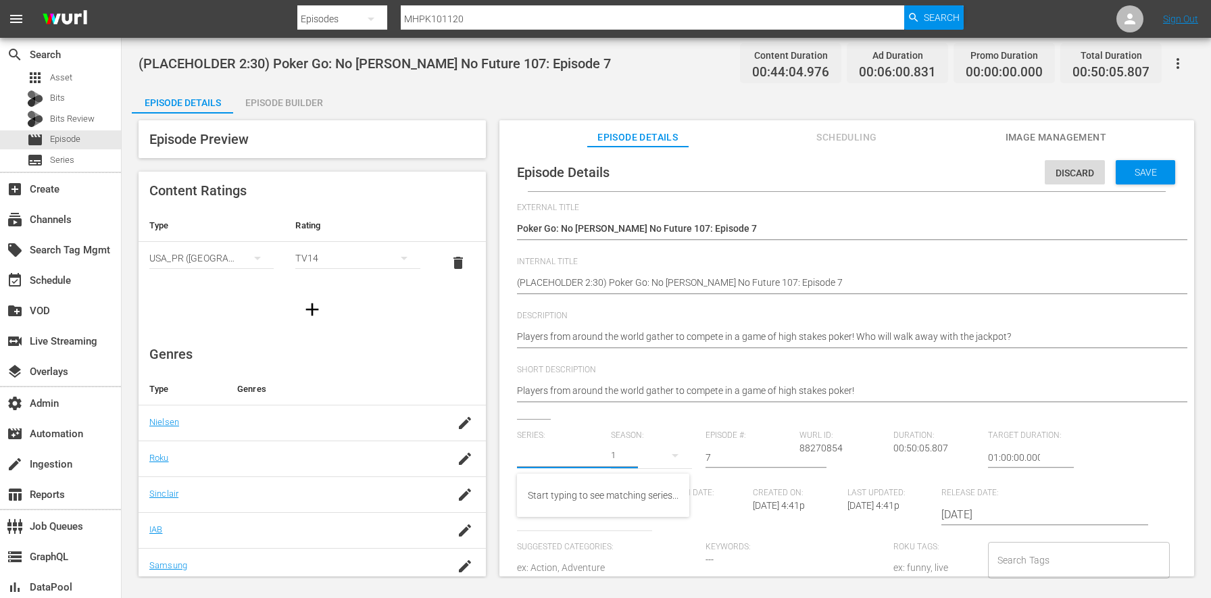
click at [620, 454] on div "1" at bounding box center [651, 455] width 80 height 38
click at [726, 457] on div "1" at bounding box center [605, 299] width 1211 height 598
click at [763, 458] on div "1" at bounding box center [605, 299] width 1211 height 598
drag, startPoint x: 726, startPoint y: 455, endPoint x: 658, endPoint y: 451, distance: 68.3
click at [658, 451] on div "Series: Season: 1 Episode #: 7 Wurl ID: 88270854 Duration: 00:50:05.807 Target …" at bounding box center [846, 554] width 659 height 249
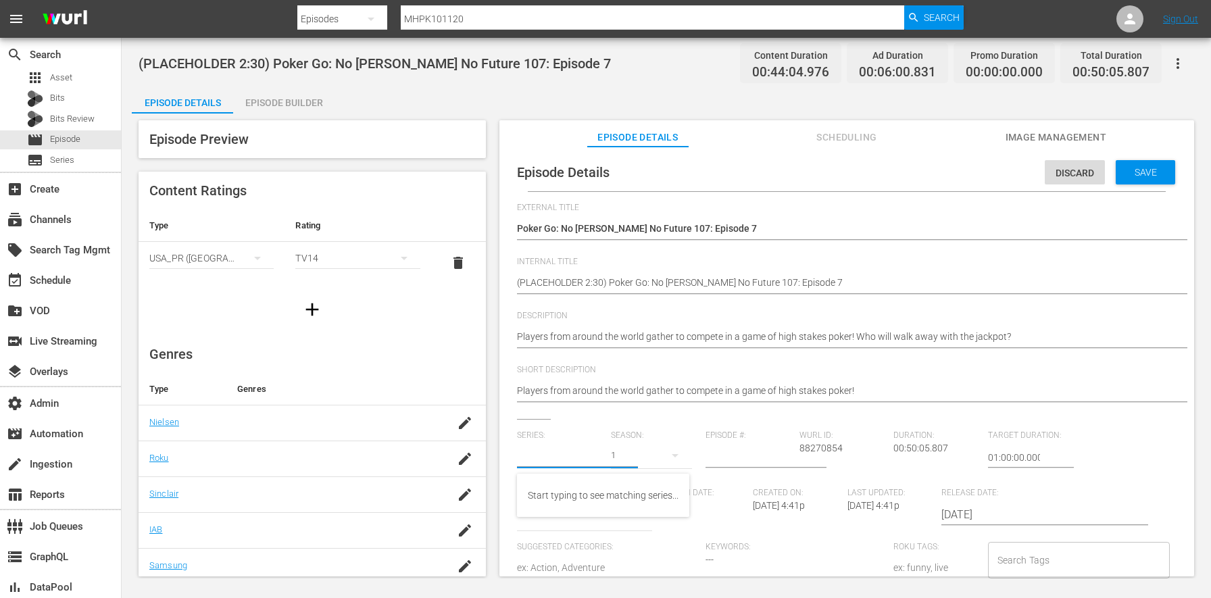
click at [574, 454] on input "text" at bounding box center [560, 457] width 87 height 32
click at [1125, 170] on span "Save" at bounding box center [1145, 172] width 44 height 11
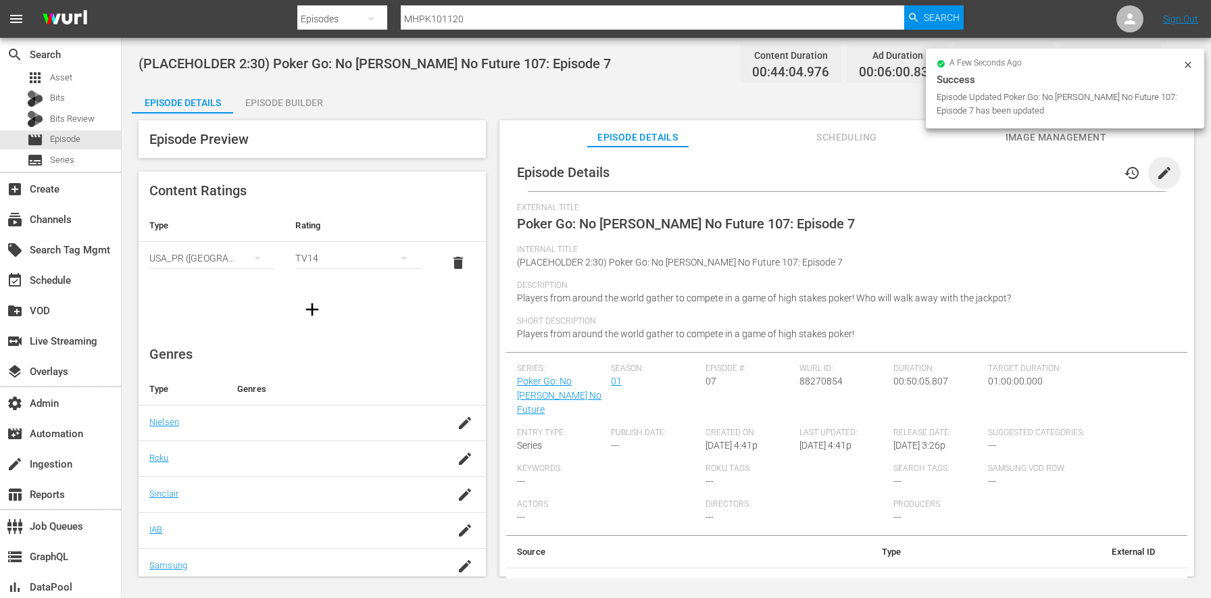
click at [1156, 176] on span "edit" at bounding box center [1164, 173] width 16 height 16
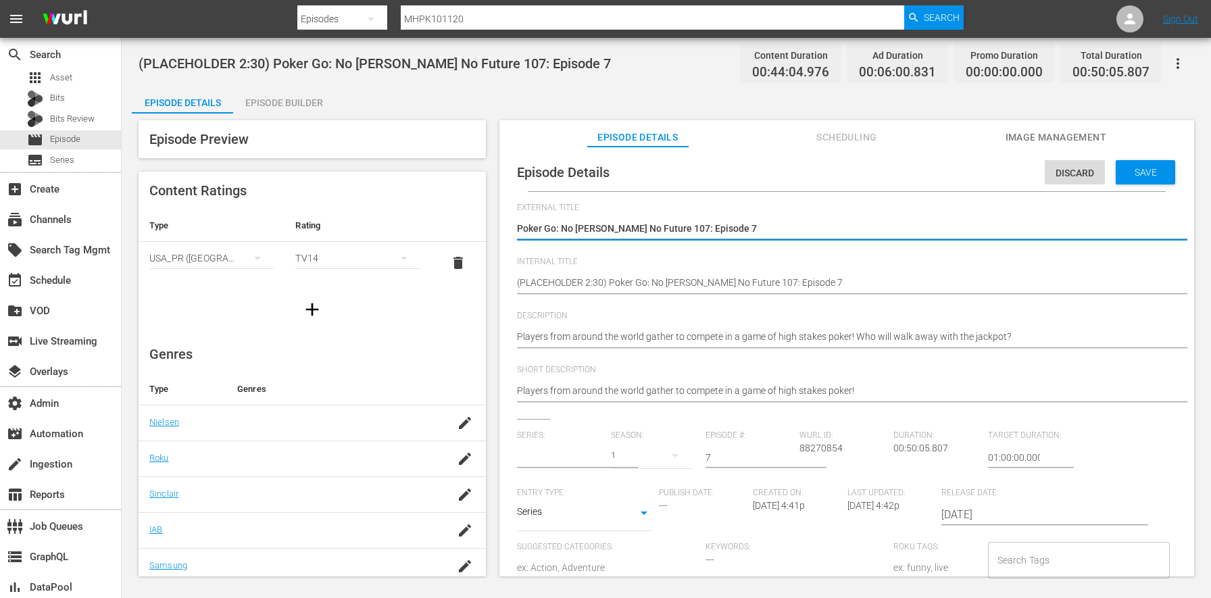
click at [567, 453] on input "text" at bounding box center [560, 457] width 87 height 32
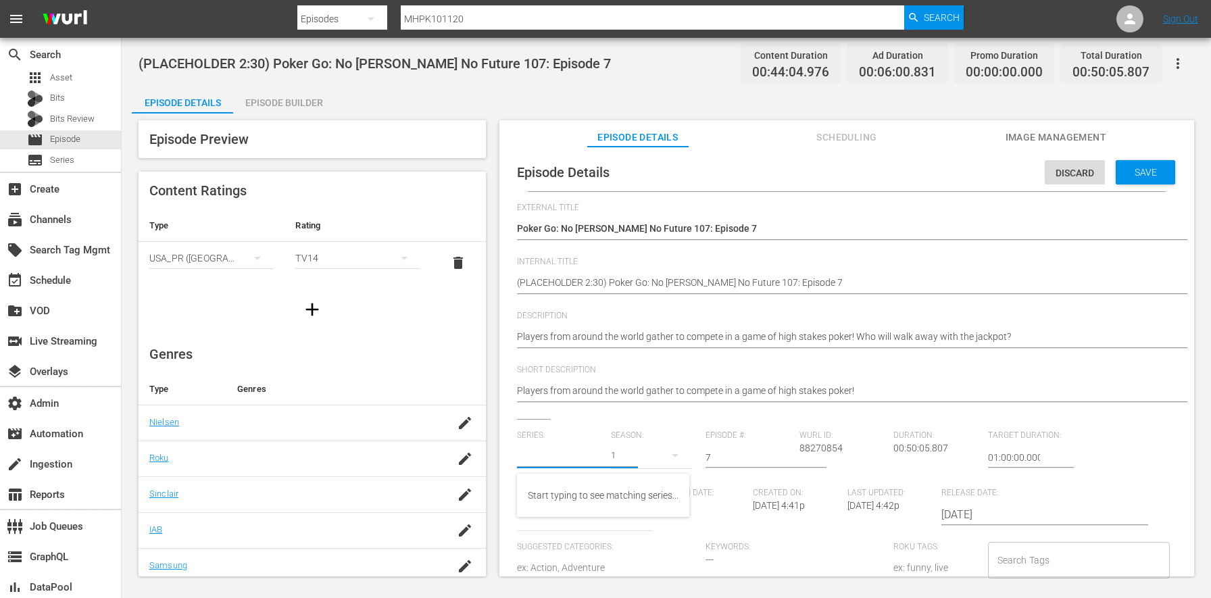
click at [642, 455] on div "1" at bounding box center [651, 455] width 80 height 38
click at [700, 432] on div "1" at bounding box center [605, 299] width 1211 height 598
click at [1129, 166] on div "Save" at bounding box center [1144, 172] width 59 height 24
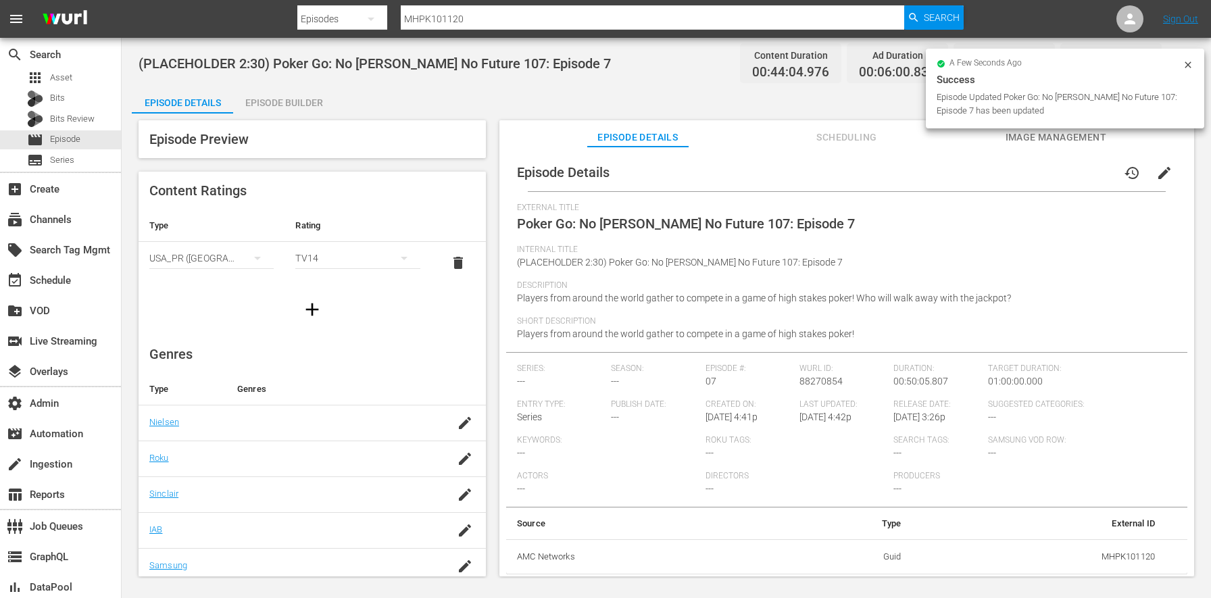
click at [1156, 174] on span "edit" at bounding box center [1164, 173] width 16 height 16
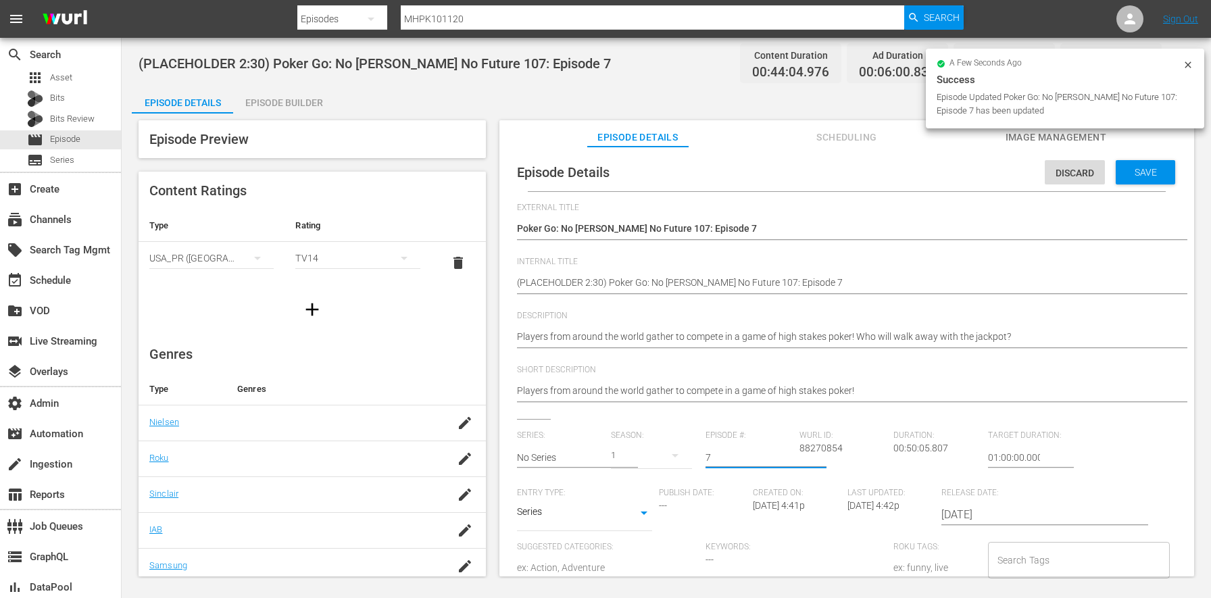
drag, startPoint x: 728, startPoint y: 455, endPoint x: 673, endPoint y: 453, distance: 54.8
click at [674, 453] on div "Series: No Series Season: 1 Episode #: 7 Wurl ID: 88270854 Duration: 00:50:05.8…" at bounding box center [846, 554] width 659 height 249
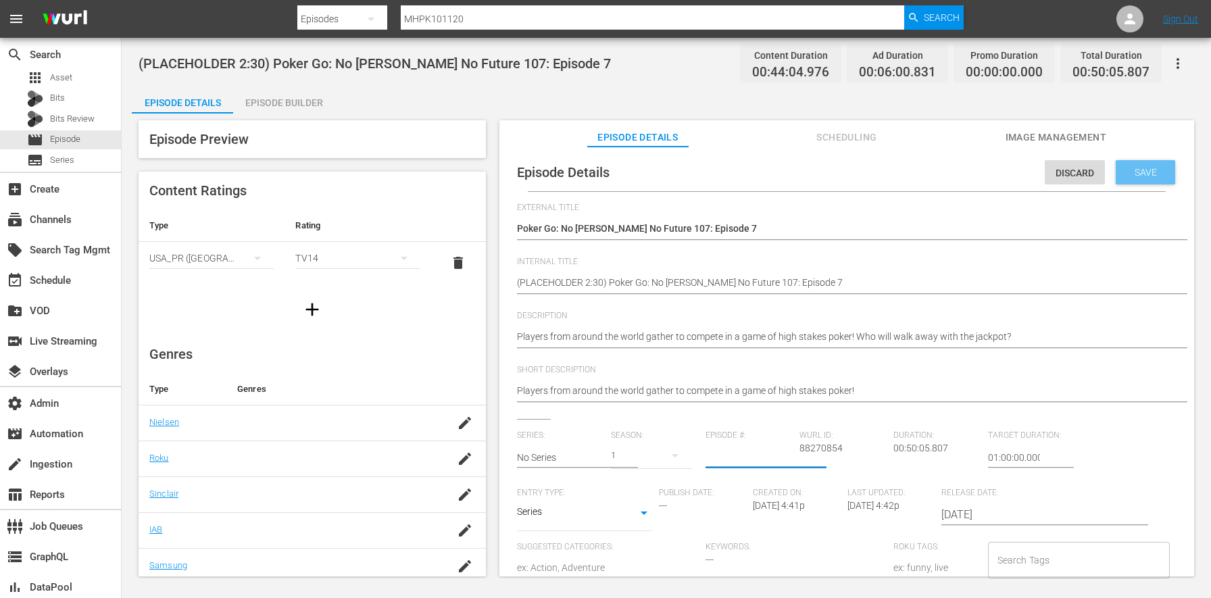
click at [1129, 175] on span "Save" at bounding box center [1145, 172] width 44 height 11
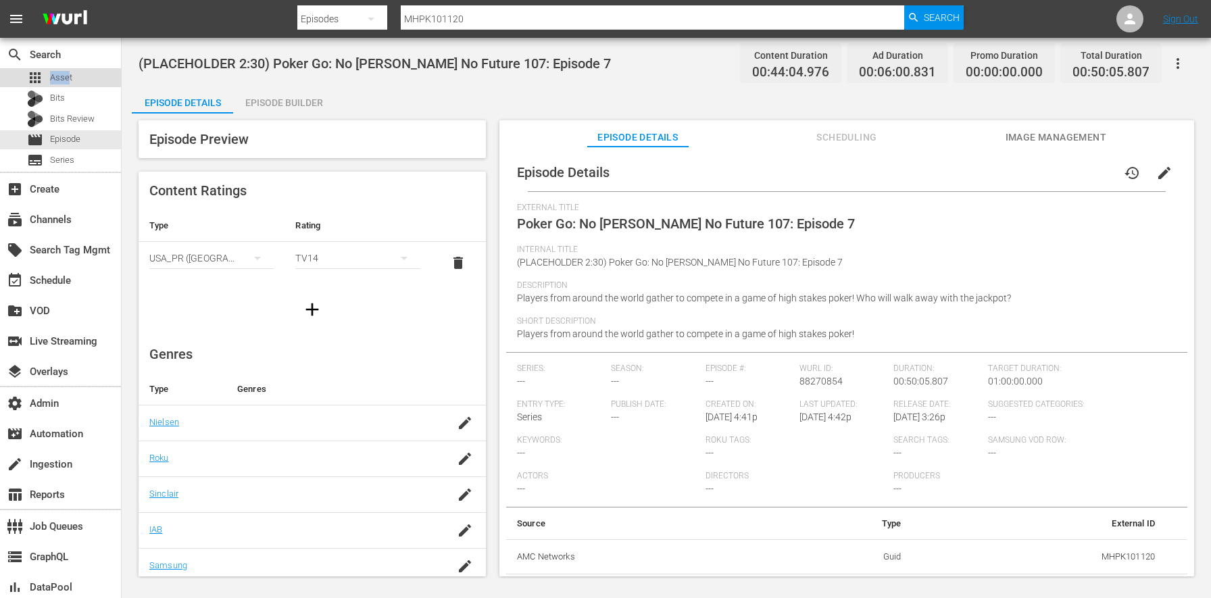
click at [68, 71] on span "Asset" at bounding box center [61, 78] width 22 height 14
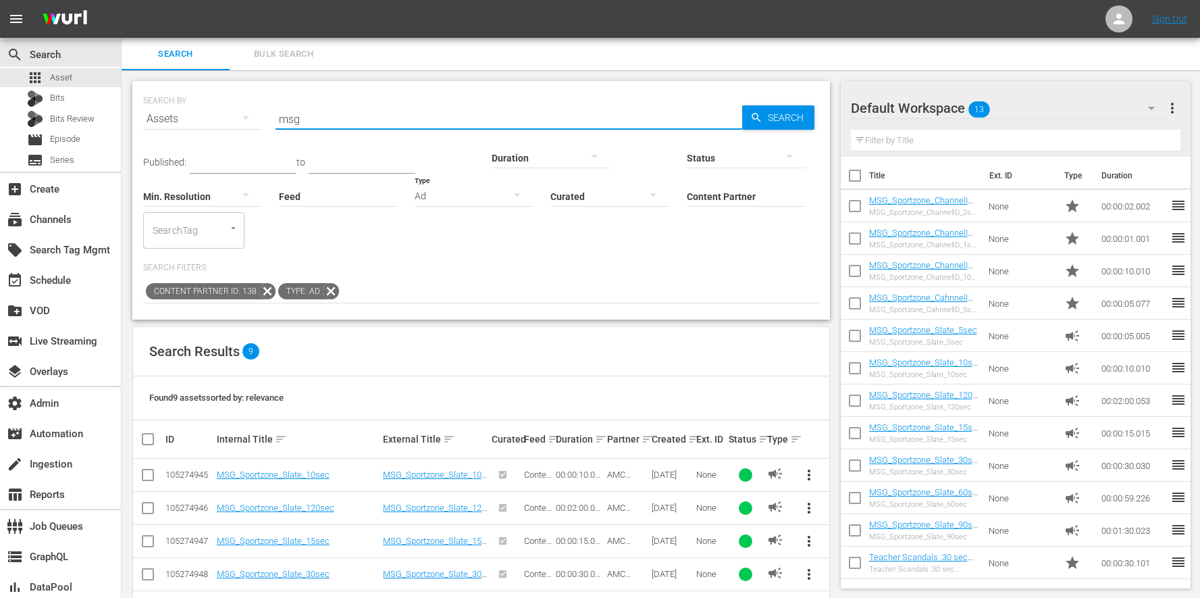
drag, startPoint x: 317, startPoint y: 124, endPoint x: 240, endPoint y: 116, distance: 78.0
click at [240, 116] on div "SEARCH BY Search By Assets Search ID, Title, Description, Keywords, or Category…" at bounding box center [481, 110] width 676 height 49
paste input "MHPK101121"
click at [331, 283] on icon at bounding box center [331, 291] width 16 height 16
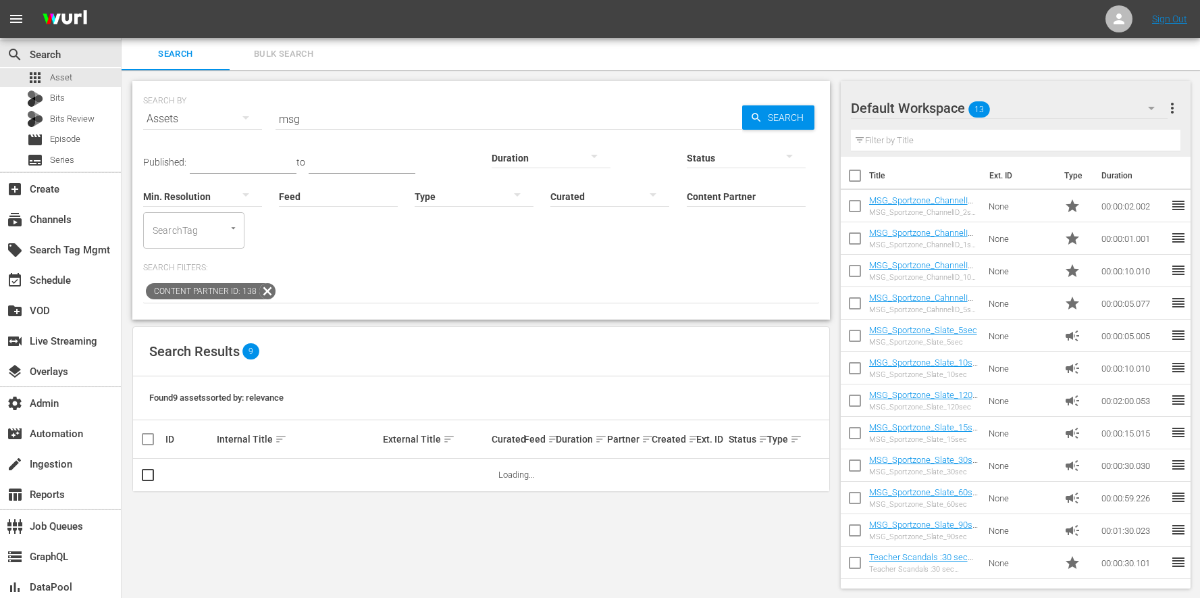
drag, startPoint x: 308, startPoint y: 111, endPoint x: 235, endPoint y: 113, distance: 73.0
click at [235, 113] on div "SEARCH BY Search By Assets Search ID, Title, Description, Keywords, or Category…" at bounding box center [481, 110] width 676 height 49
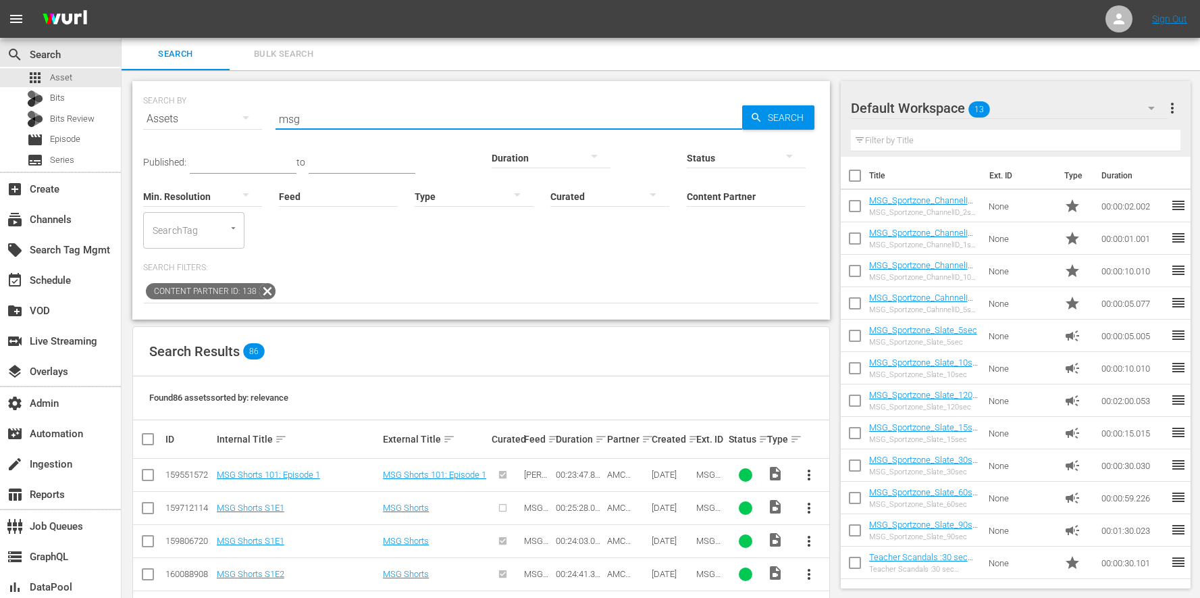
drag, startPoint x: 303, startPoint y: 119, endPoint x: 231, endPoint y: 118, distance: 71.6
click at [232, 118] on div "SEARCH BY Search By Assets Search ID, Title, Description, Keywords, or Category…" at bounding box center [481, 110] width 676 height 49
paste input "MHPK101121"
type input "MHPK101121"
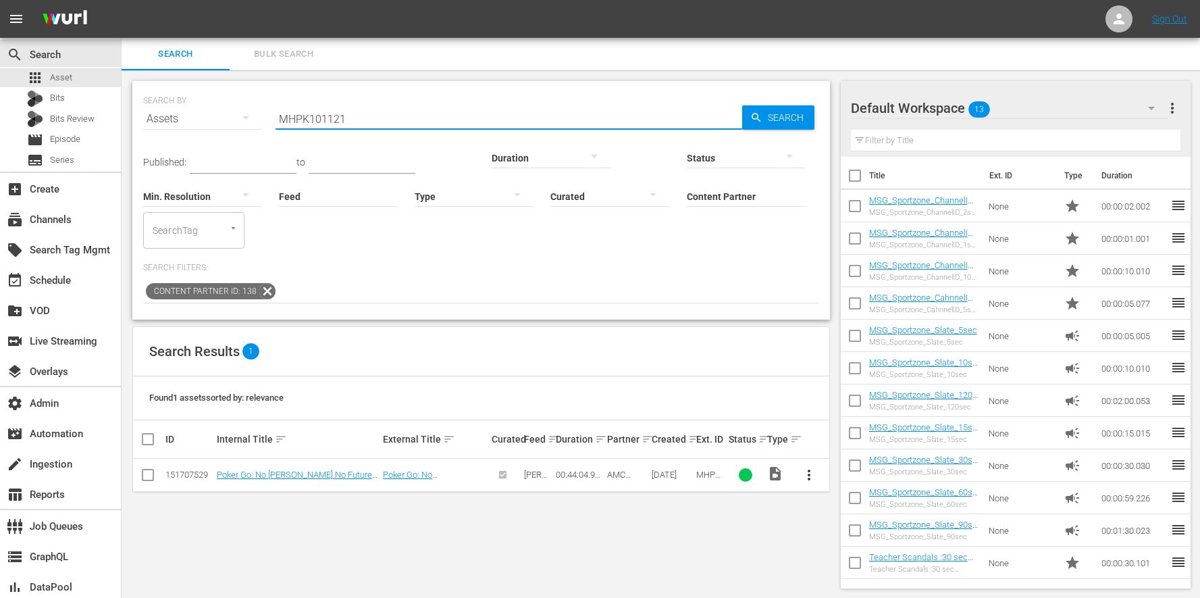
click at [801, 467] on span "more_vert" at bounding box center [809, 475] width 16 height 16
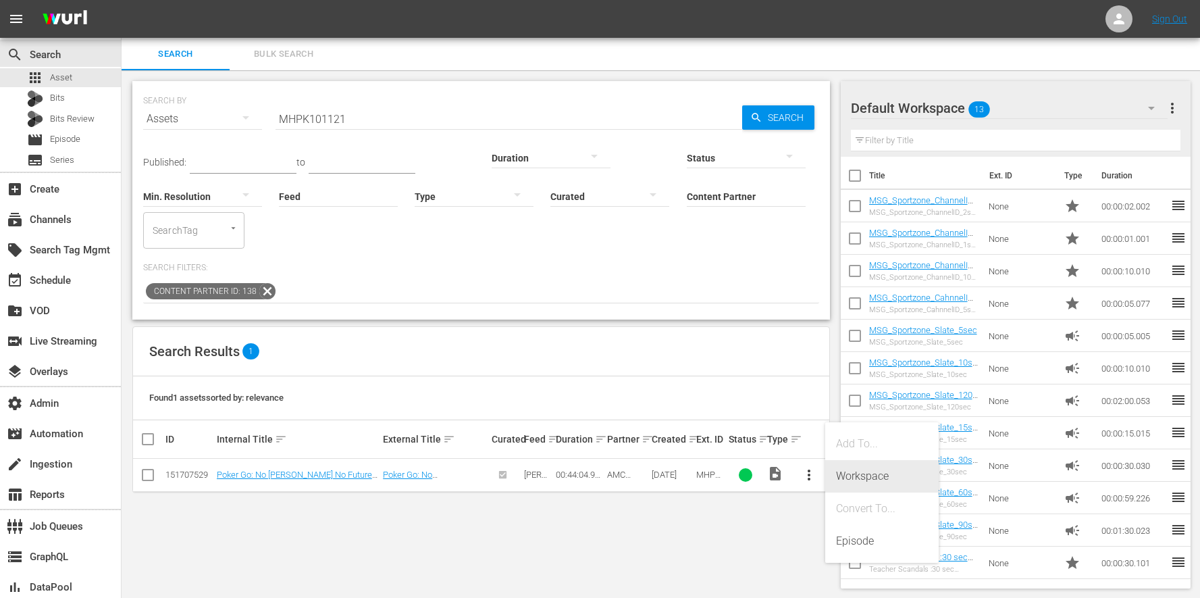
click at [868, 470] on div "Workspace" at bounding box center [882, 476] width 92 height 32
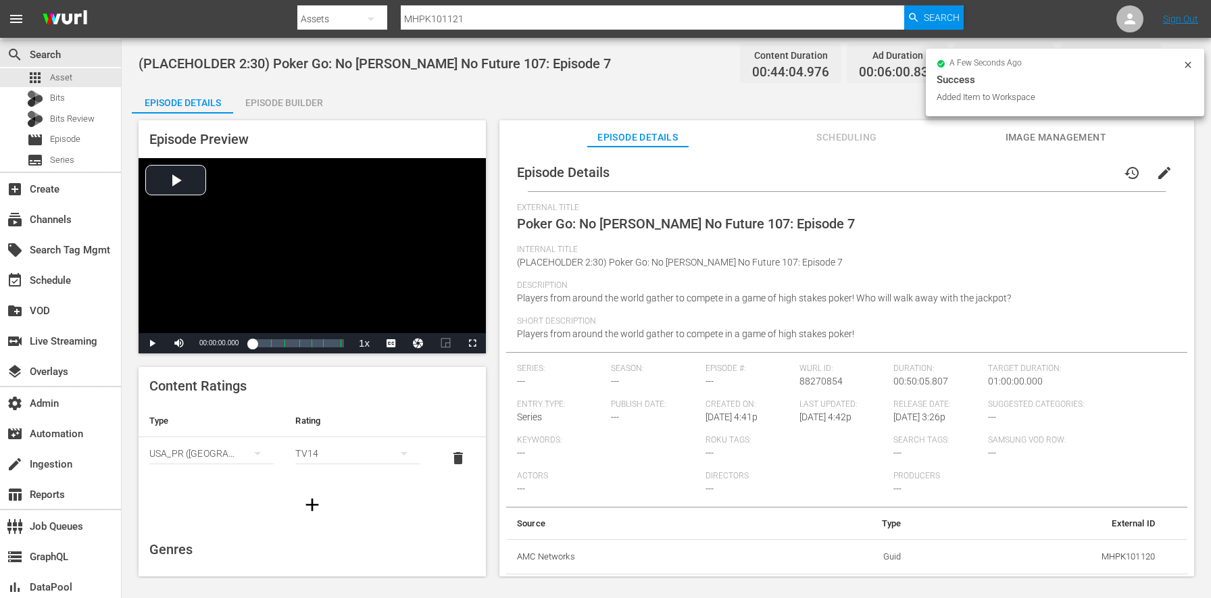
click at [291, 107] on div "Episode Builder" at bounding box center [283, 102] width 101 height 32
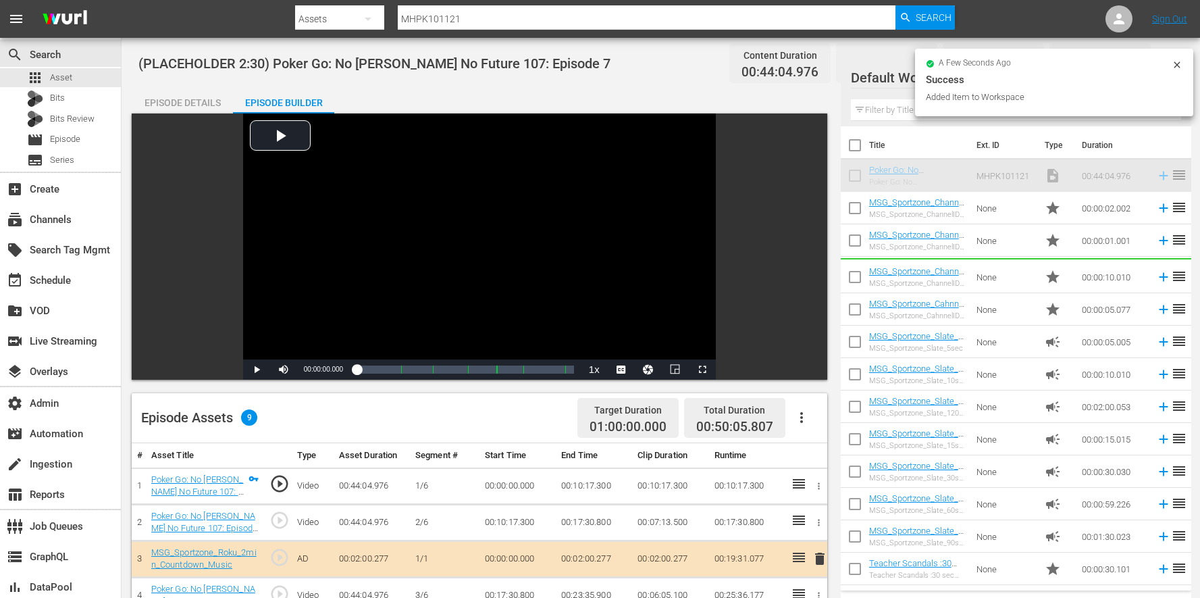
scroll to position [351, 0]
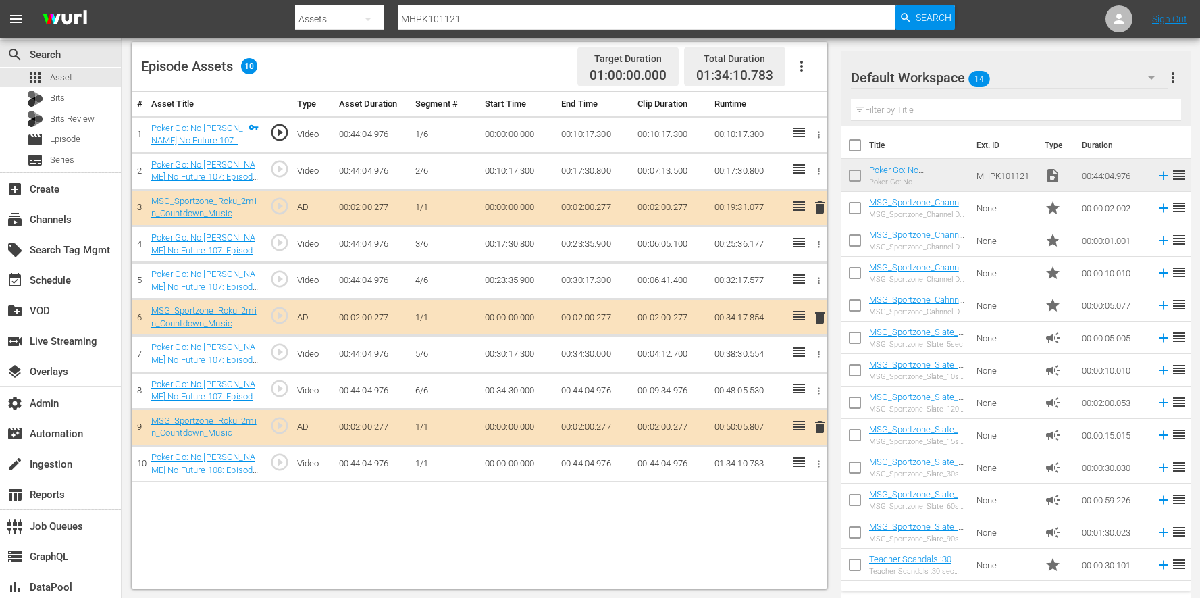
click at [807, 67] on icon "button" at bounding box center [802, 66] width 16 height 16
click at [807, 67] on div "Edit Cue Points" at bounding box center [842, 71] width 92 height 32
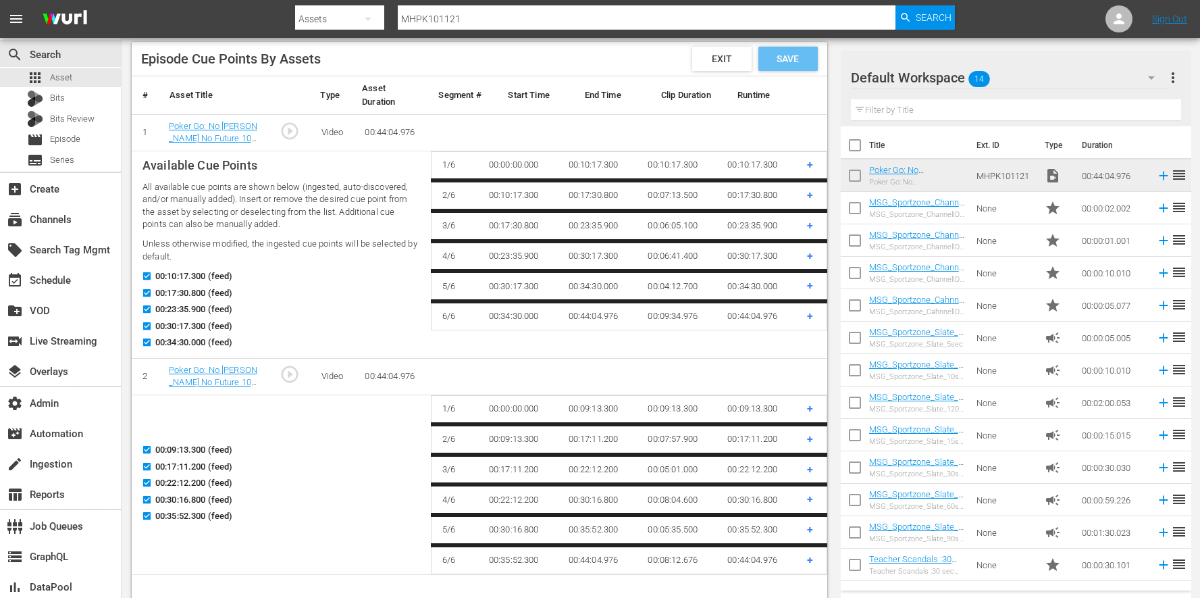
click at [783, 66] on div "Save" at bounding box center [788, 59] width 59 height 24
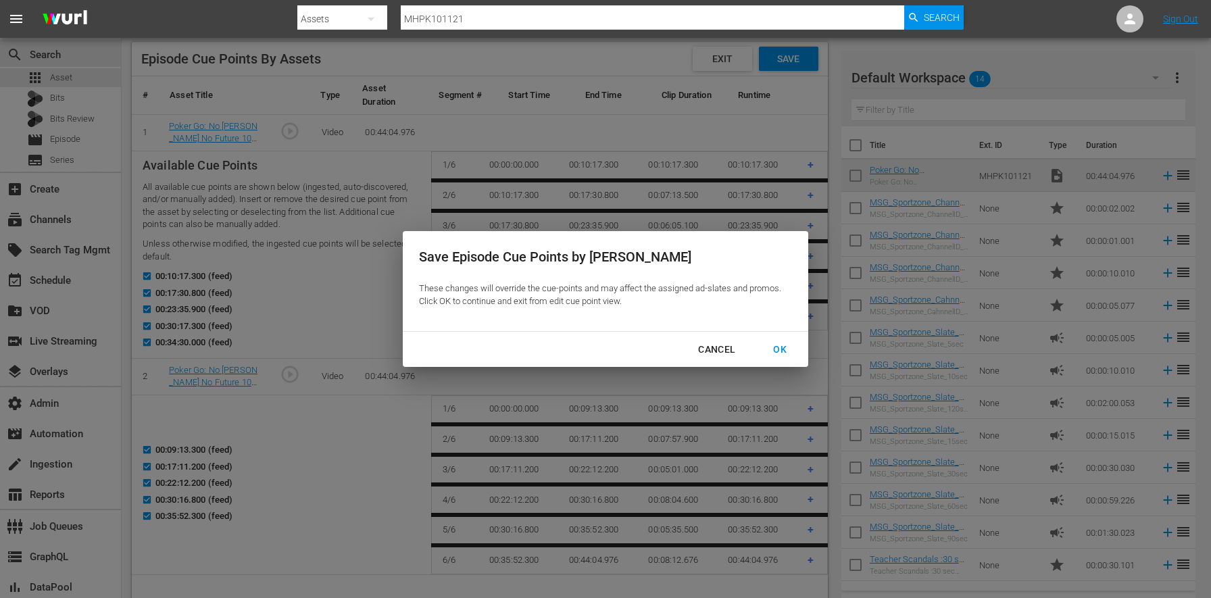
click at [789, 349] on div "OK" at bounding box center [779, 349] width 35 height 17
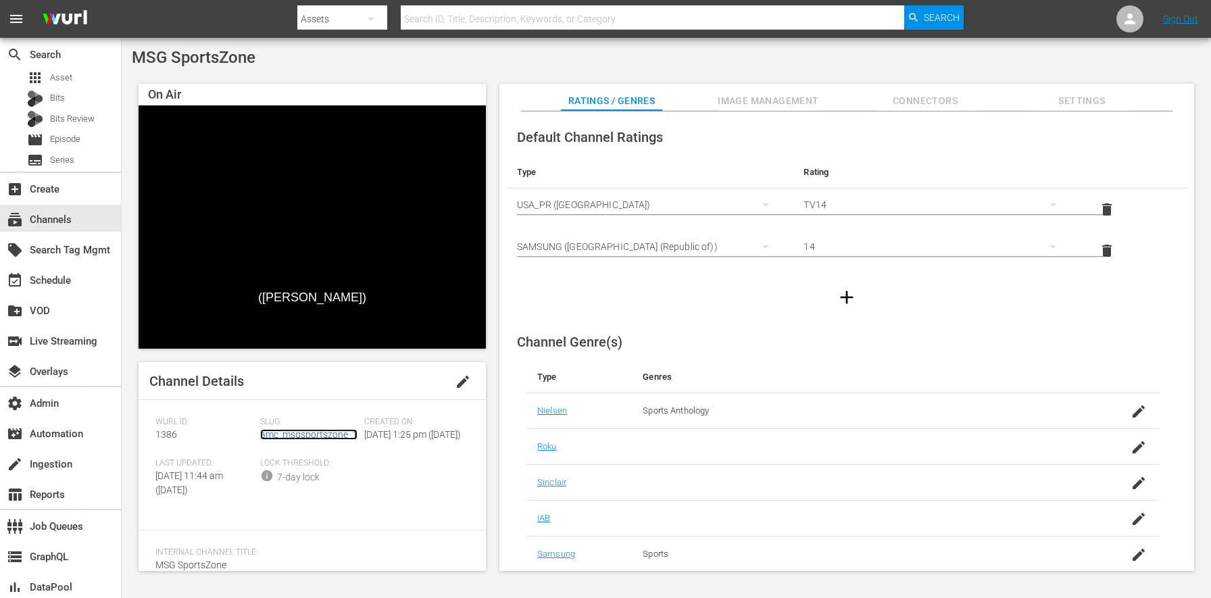
click at [304, 434] on link "amc_msgsportszone_1" at bounding box center [308, 434] width 97 height 11
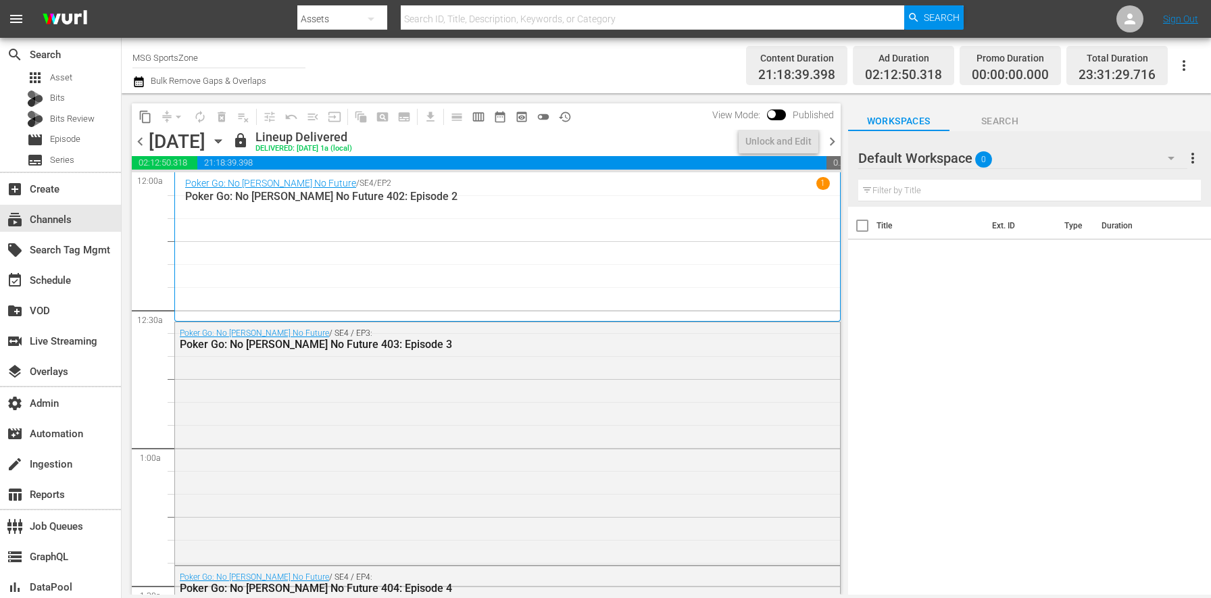
click at [226, 140] on icon "button" at bounding box center [218, 141] width 15 height 15
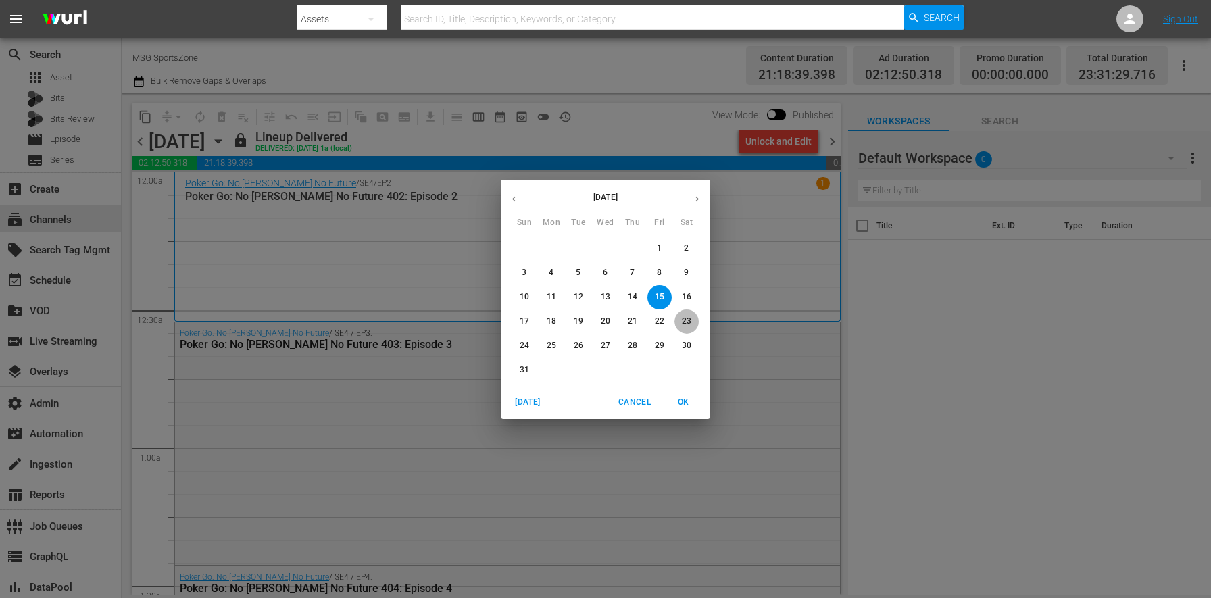
click at [690, 319] on p "23" at bounding box center [686, 320] width 9 height 11
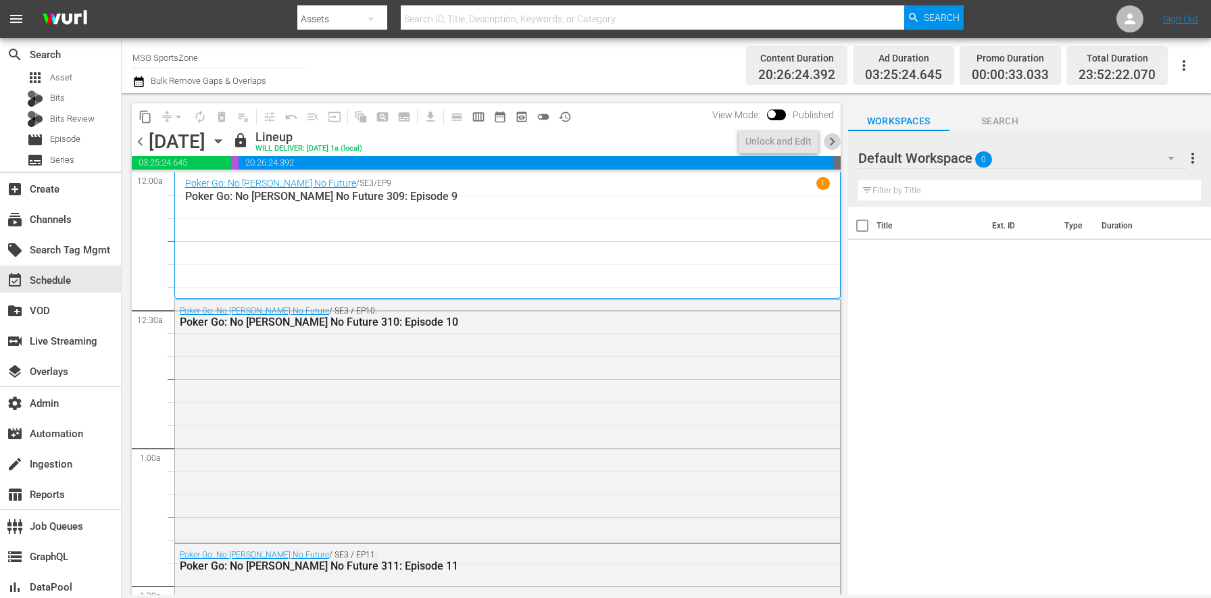
click at [834, 146] on span "chevron_right" at bounding box center [831, 141] width 17 height 17
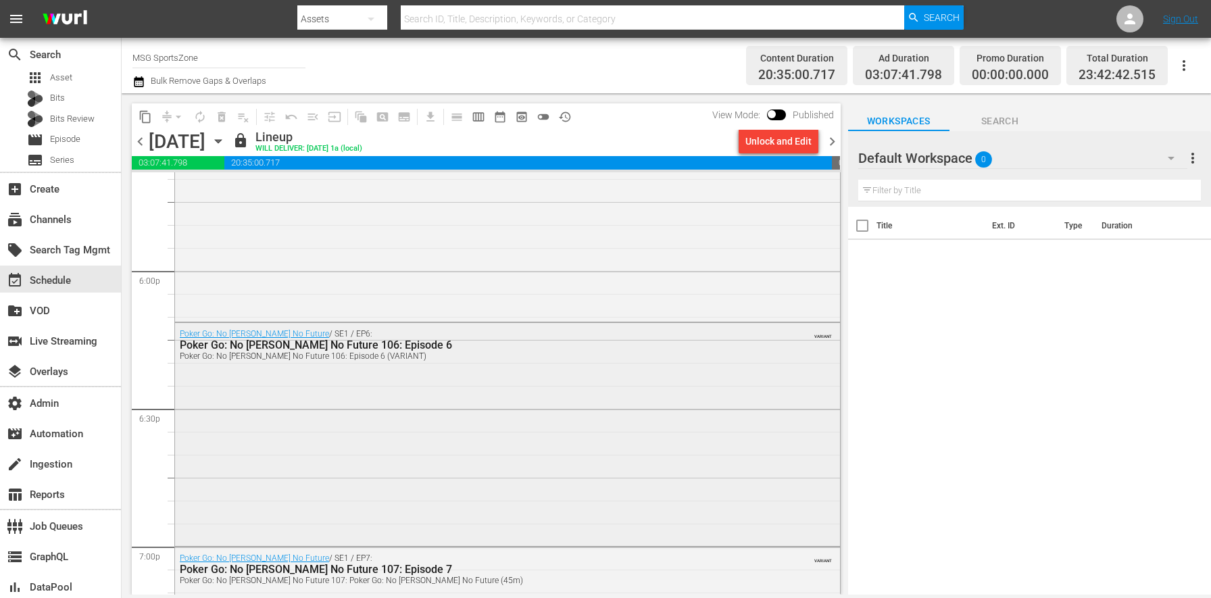
scroll to position [4871, 0]
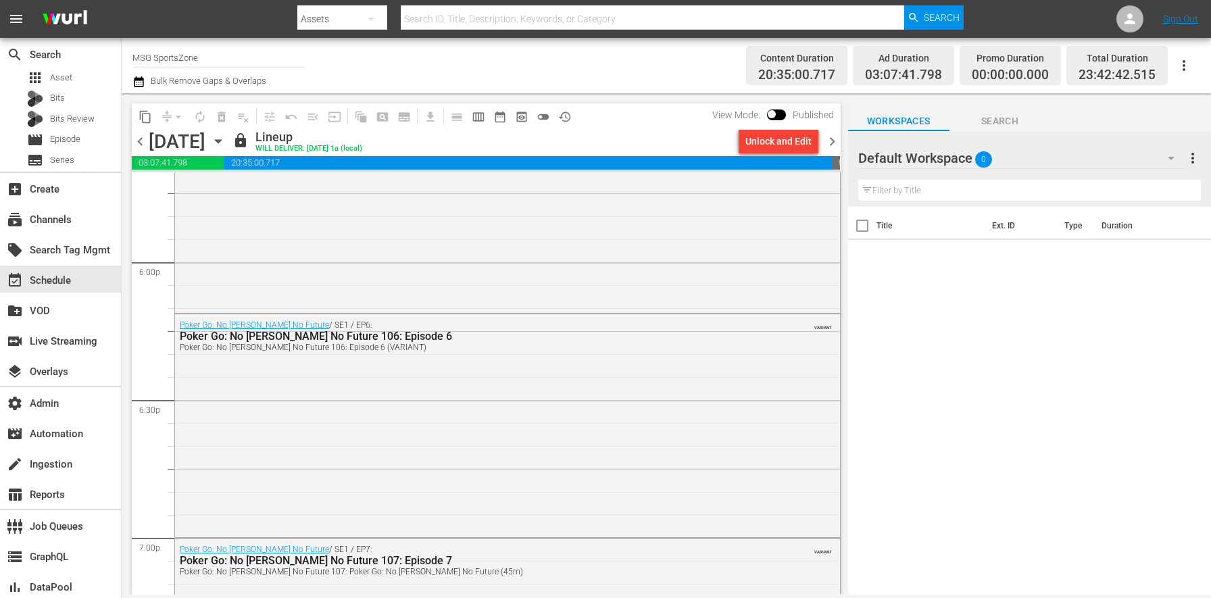
click at [446, 414] on div "Poker Go: No [PERSON_NAME] No Future / SE1 / EP6: Poker Go: No [PERSON_NAME] No…" at bounding box center [507, 424] width 665 height 220
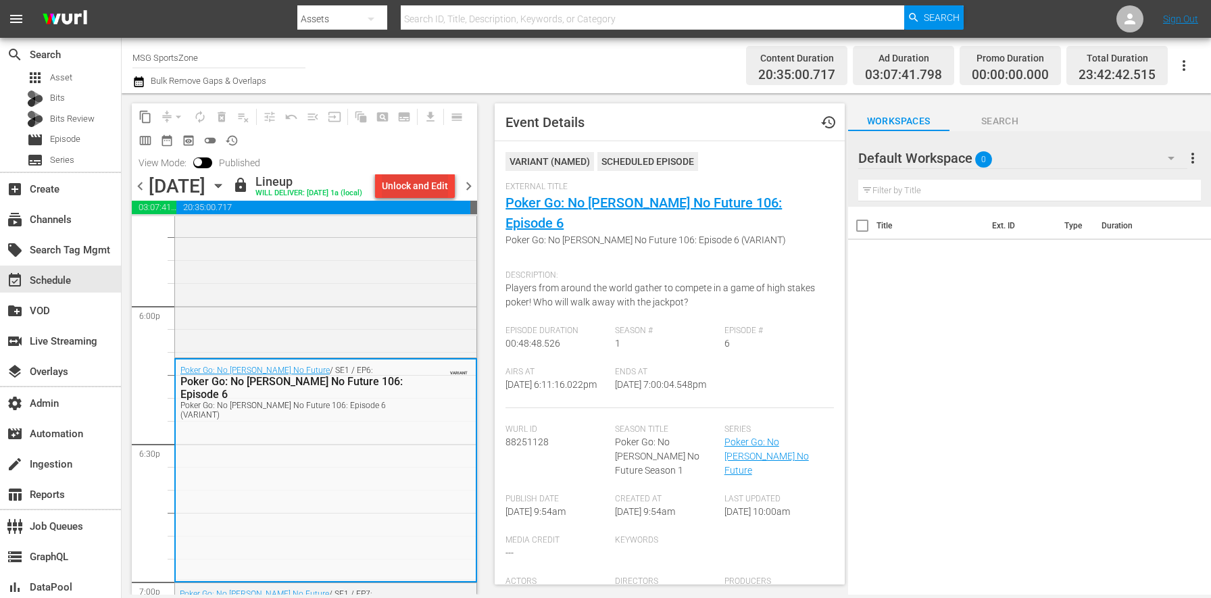
click at [402, 188] on div "Unlock and Edit" at bounding box center [415, 186] width 66 height 24
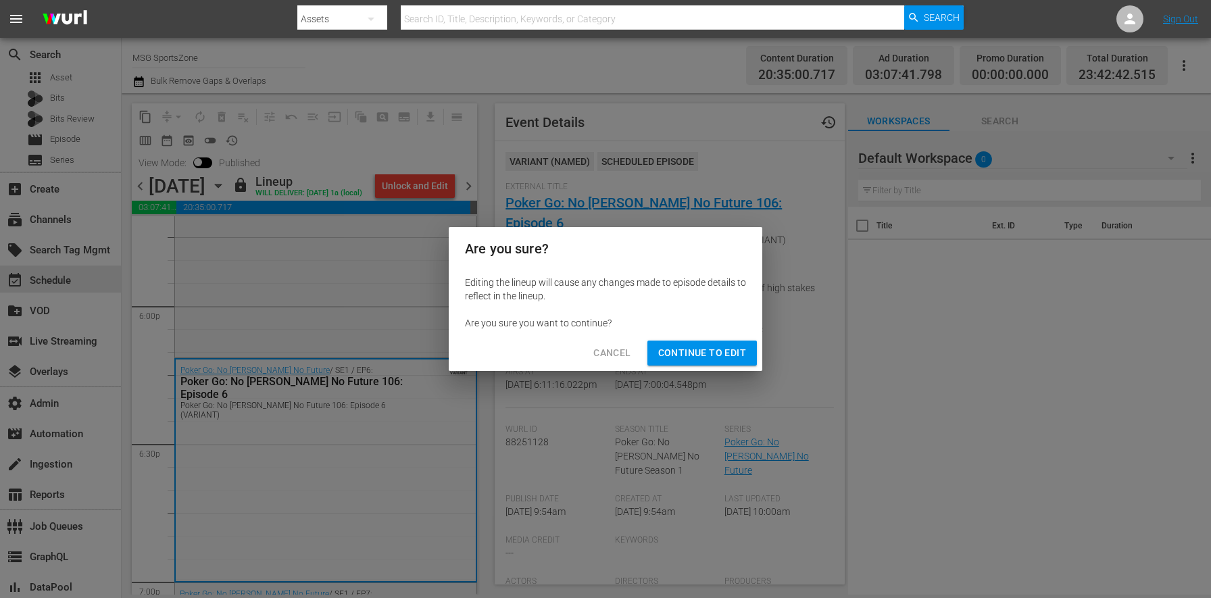
click at [690, 359] on span "Continue to Edit" at bounding box center [702, 353] width 88 height 17
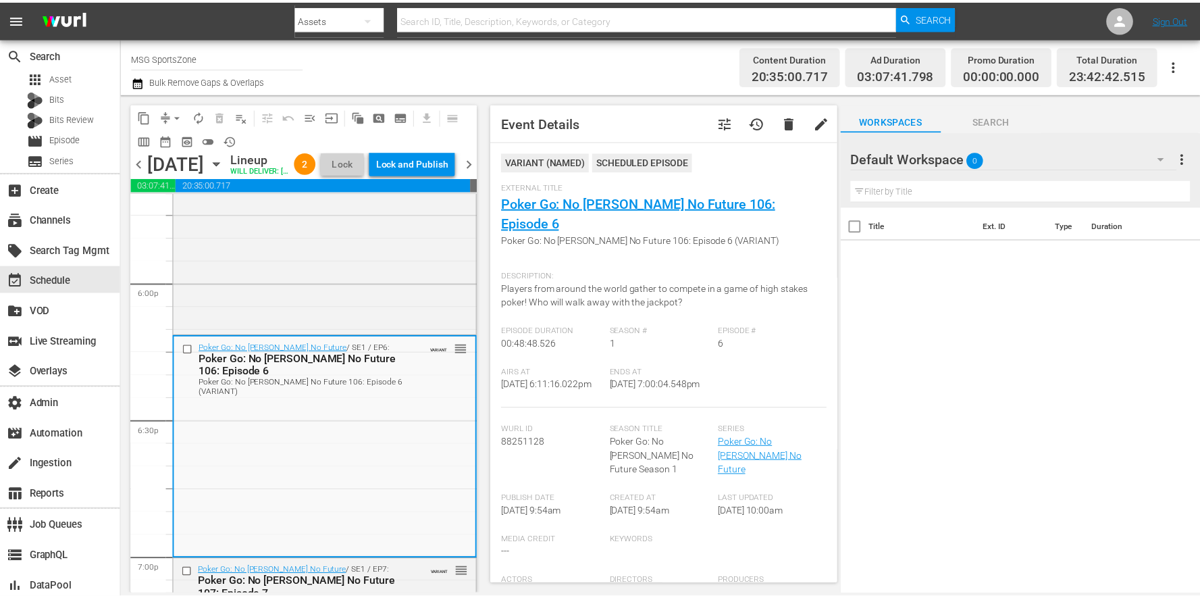
scroll to position [9, 0]
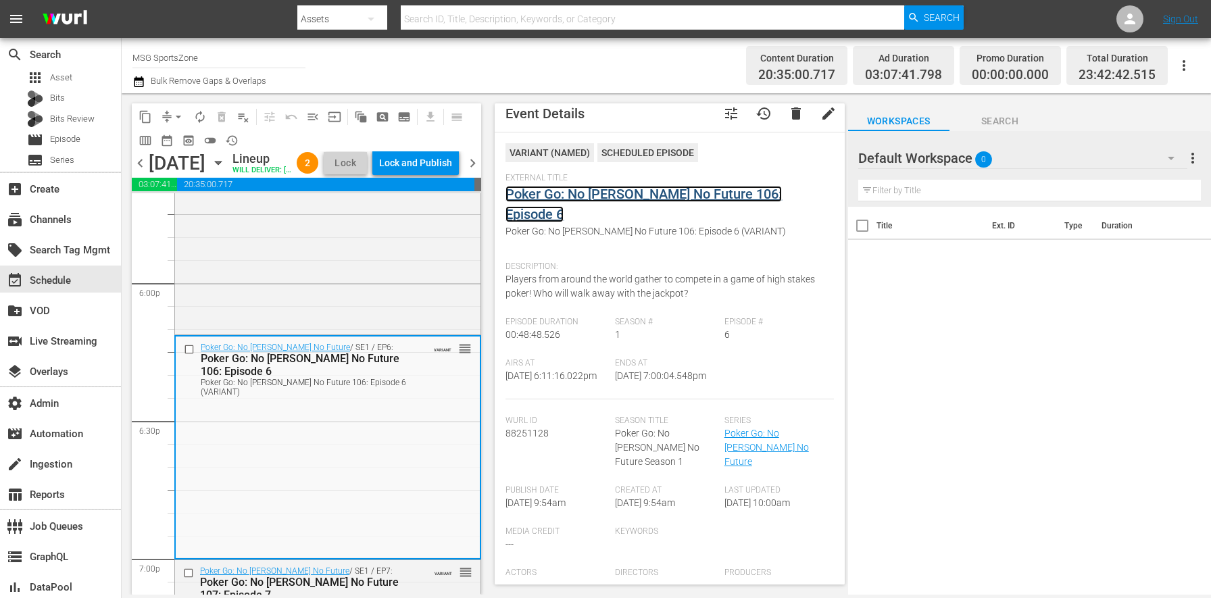
click at [586, 194] on link "Poker Go: No [PERSON_NAME] No Future 106: Episode 6" at bounding box center [643, 204] width 276 height 36
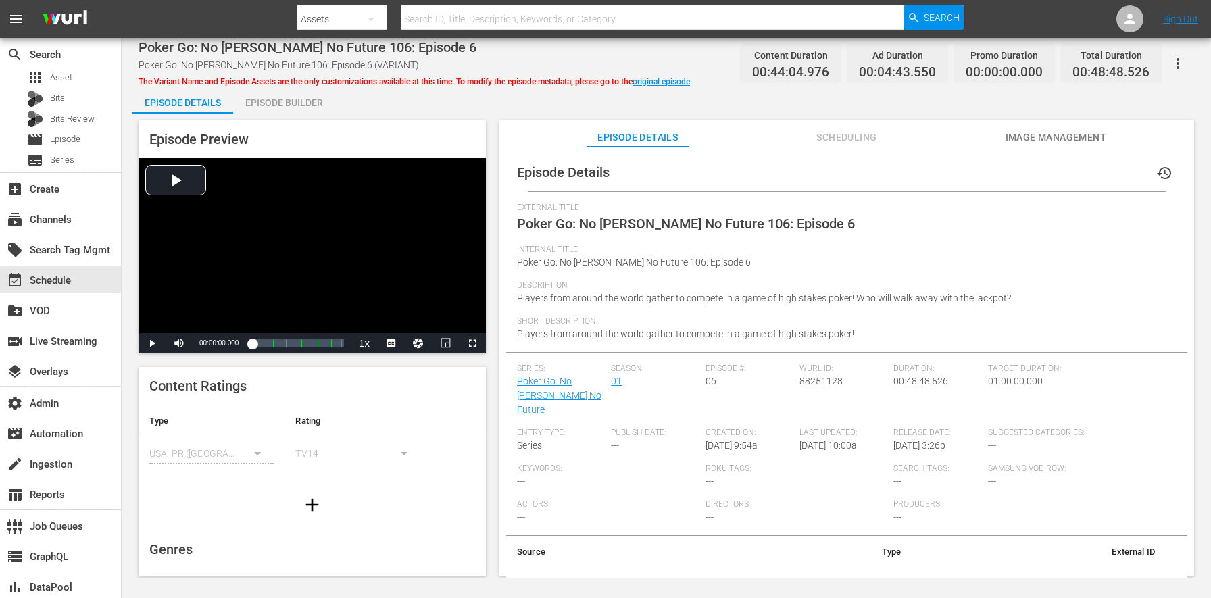
click at [287, 115] on div "Episode Preview Video Player is loading. Play Video Play Mute Current Time 00:0…" at bounding box center [666, 350] width 1069 height 474
click at [290, 104] on div "Episode Builder" at bounding box center [283, 102] width 101 height 32
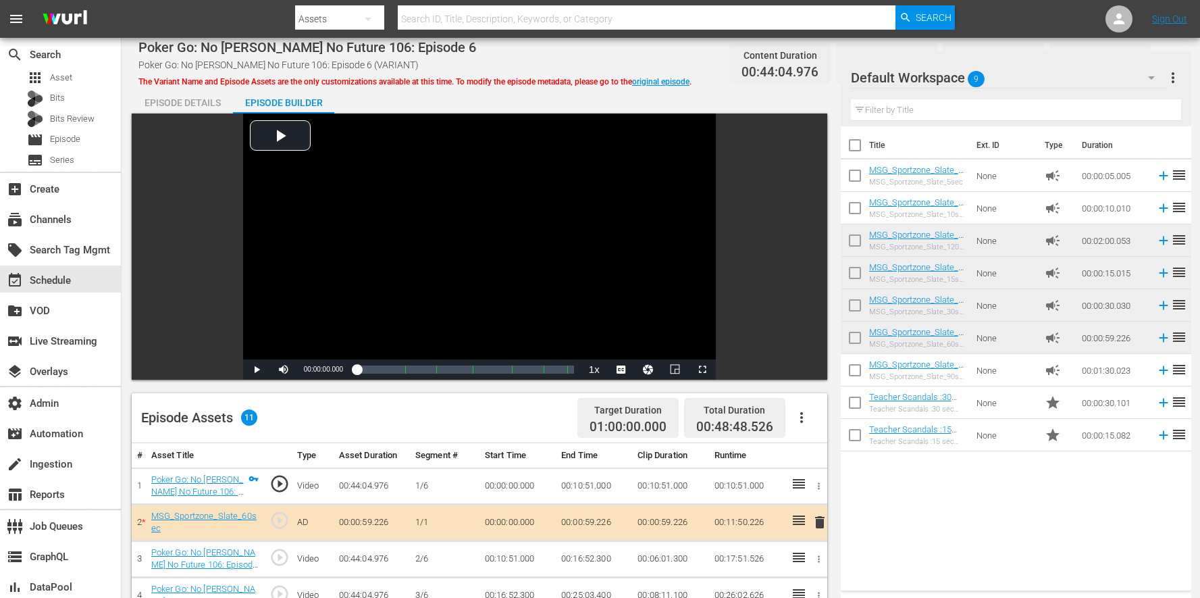
scroll to position [351, 0]
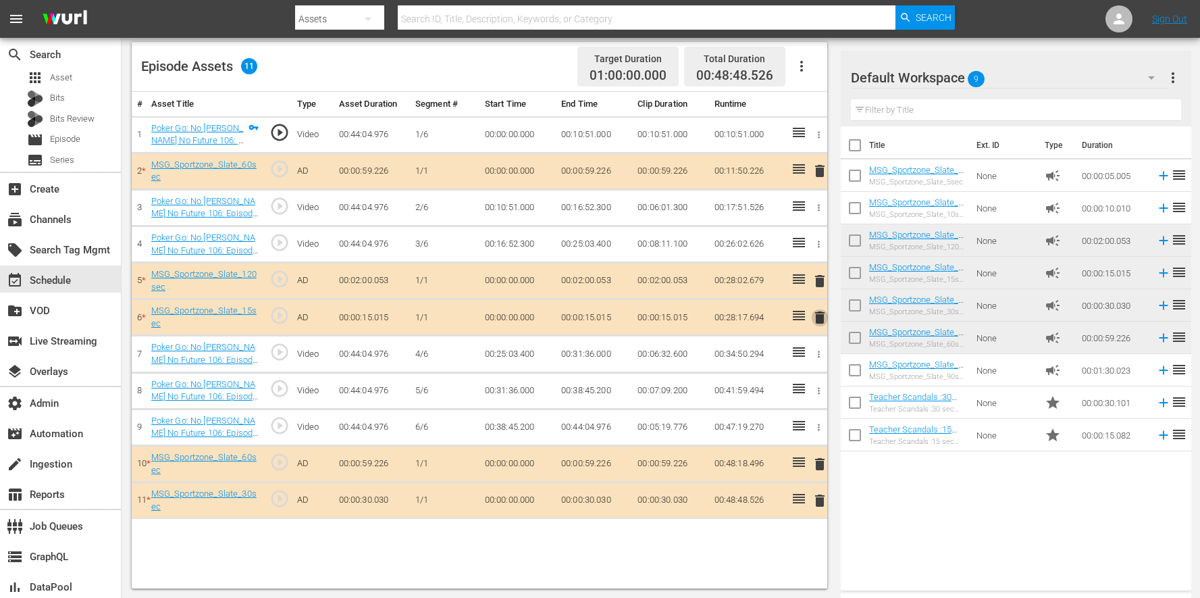
click at [815, 323] on span "delete" at bounding box center [820, 317] width 16 height 16
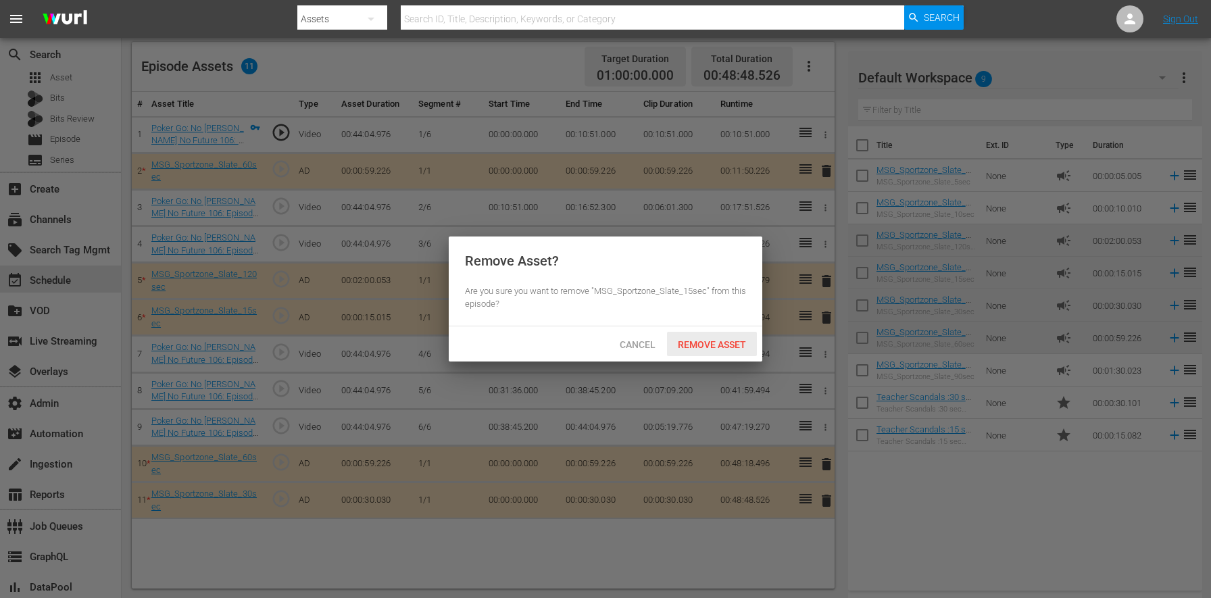
click at [679, 348] on span "Remove Asset" at bounding box center [712, 344] width 90 height 11
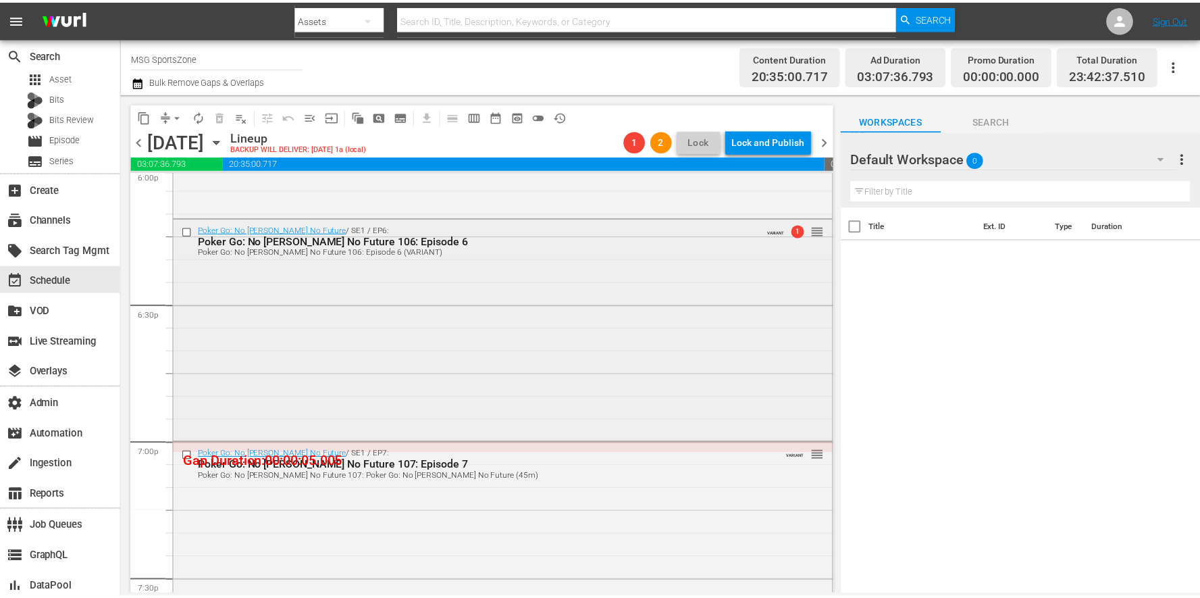
scroll to position [4958, 0]
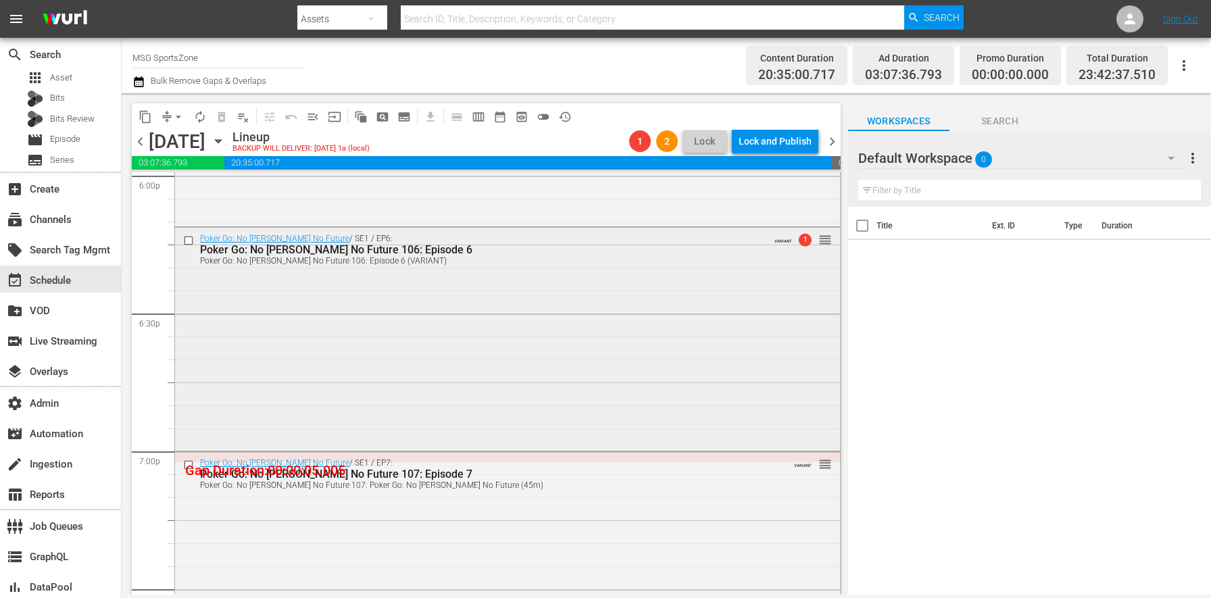
click at [353, 340] on div "Poker Go: No [PERSON_NAME] No Future / SE1 / EP6: Poker Go: No [PERSON_NAME] No…" at bounding box center [507, 338] width 665 height 220
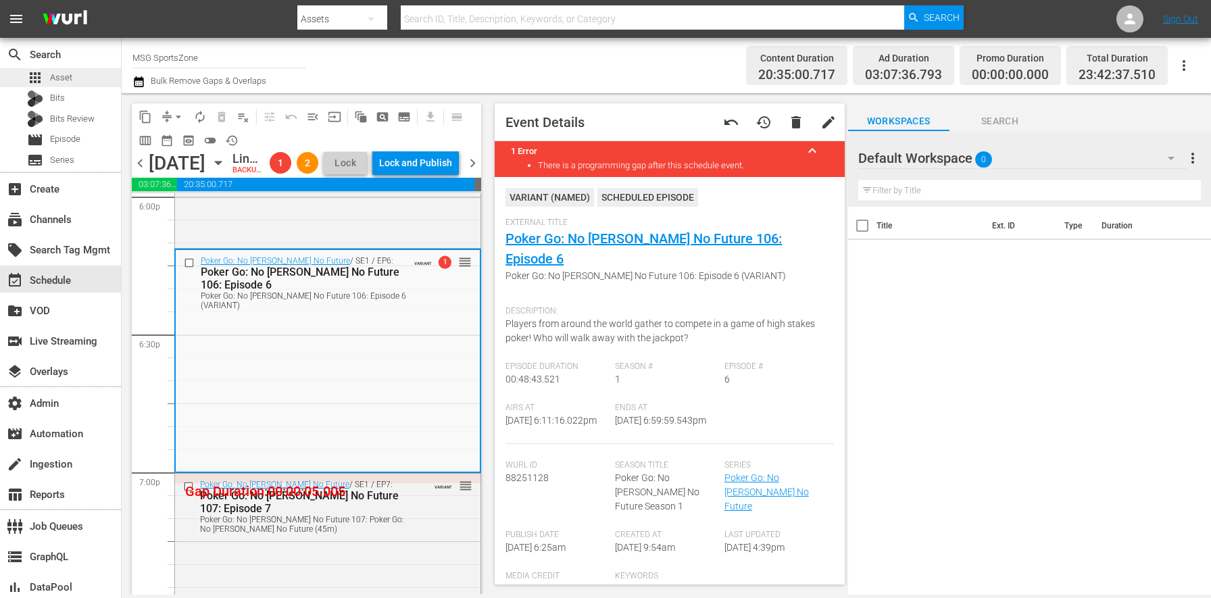
click at [68, 74] on span "Asset" at bounding box center [61, 78] width 22 height 14
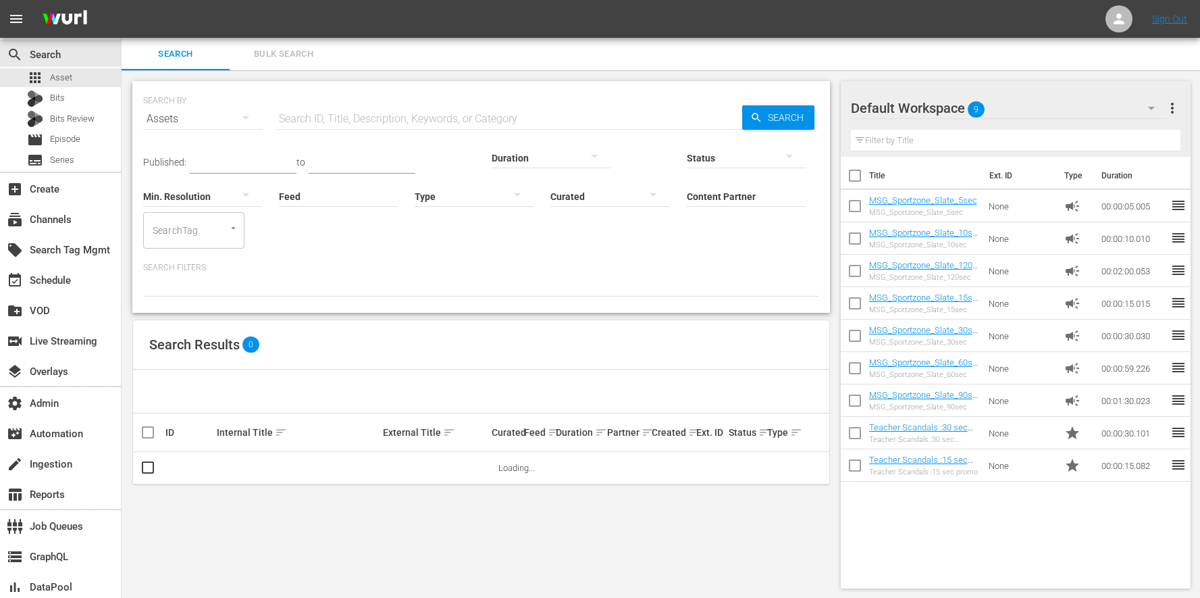
click at [687, 191] on input "Content Partner" at bounding box center [746, 197] width 119 height 49
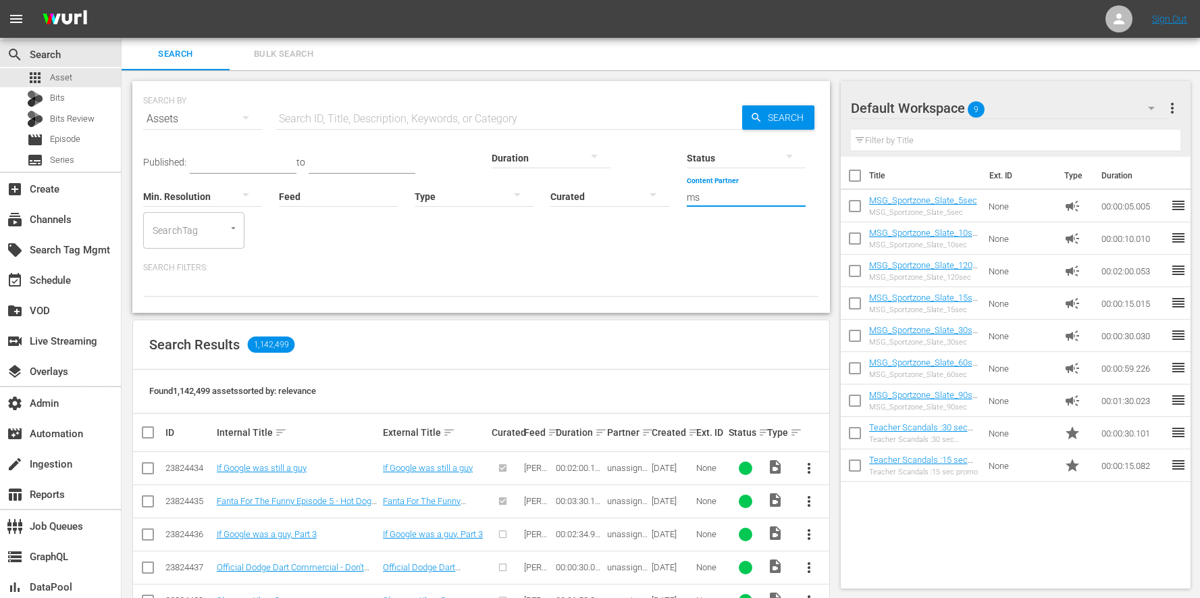
type input "m"
click at [646, 236] on div "AMC Networks (138)" at bounding box center [650, 234] width 198 height 32
type input "AMC Networks (138)"
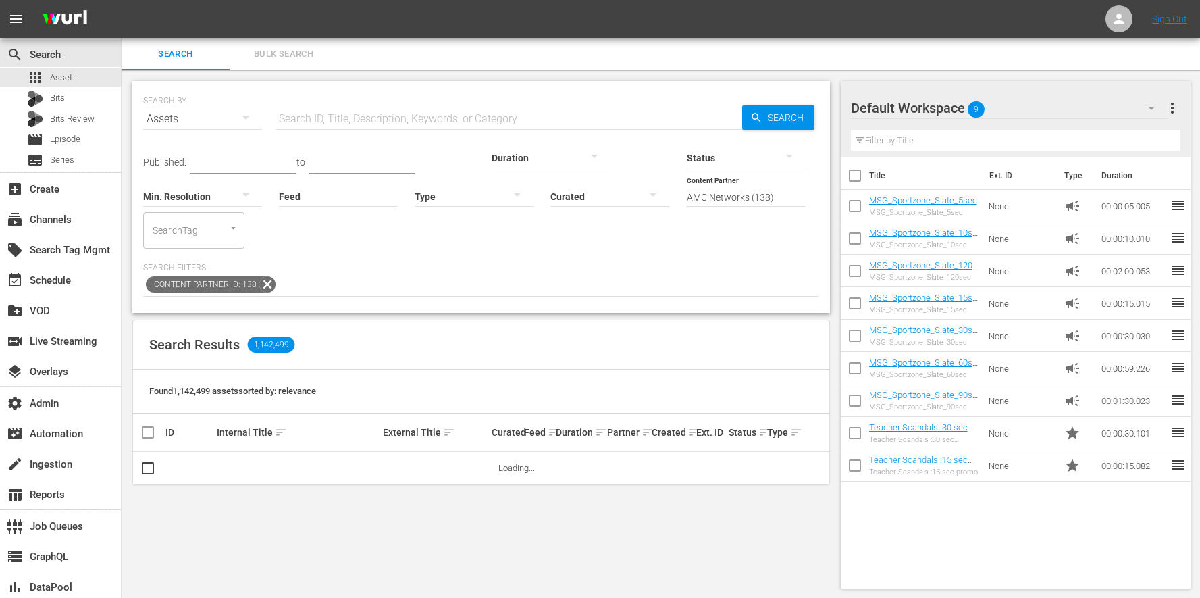
click at [415, 195] on div at bounding box center [474, 196] width 119 height 38
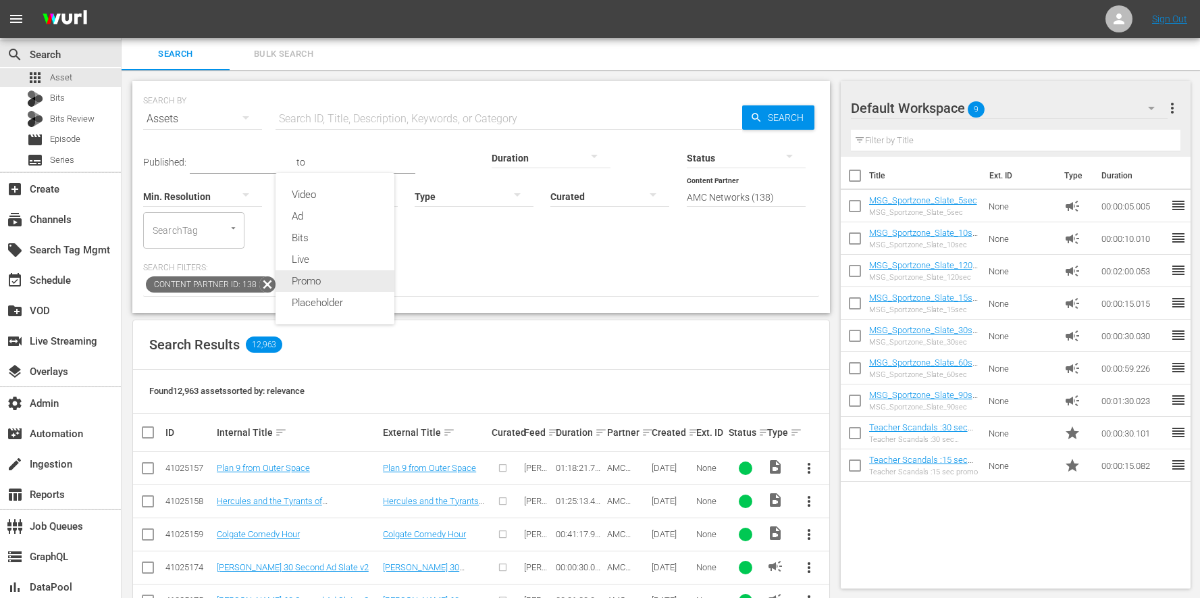
click at [337, 276] on div "Promo" at bounding box center [335, 281] width 119 height 22
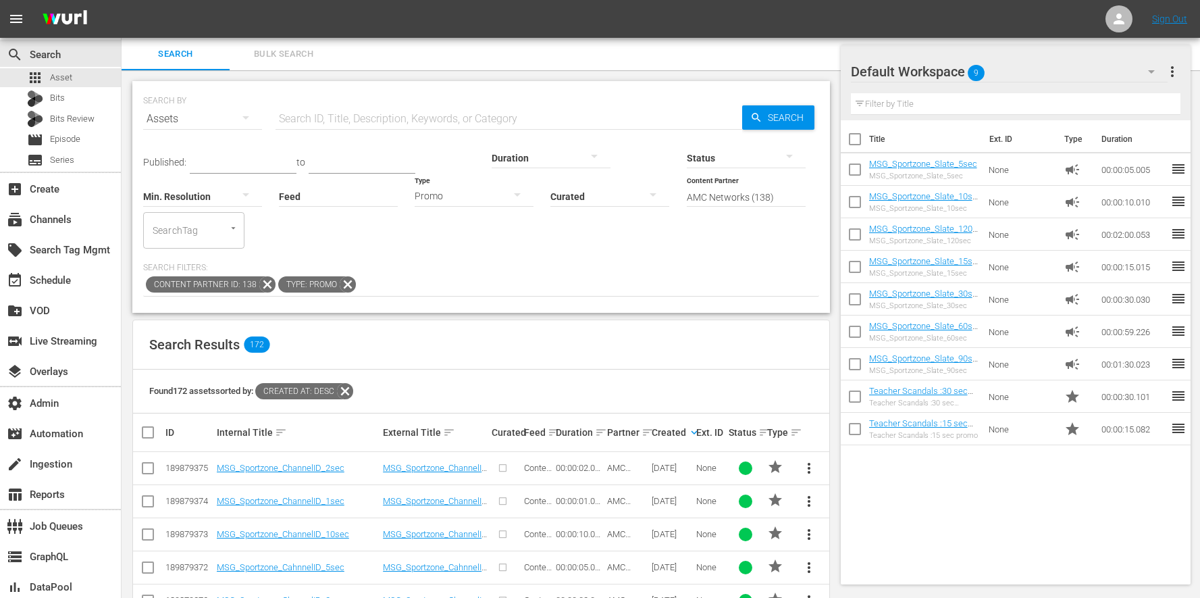
scroll to position [81, 0]
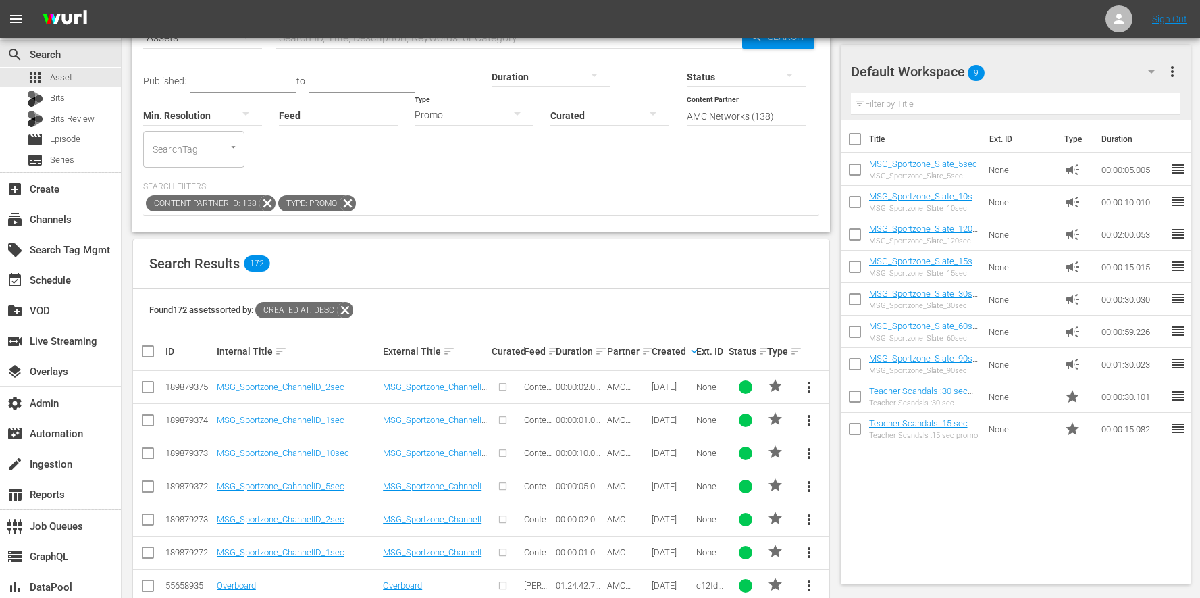
click at [149, 382] on input "checkbox" at bounding box center [148, 390] width 16 height 16
checkbox input "true"
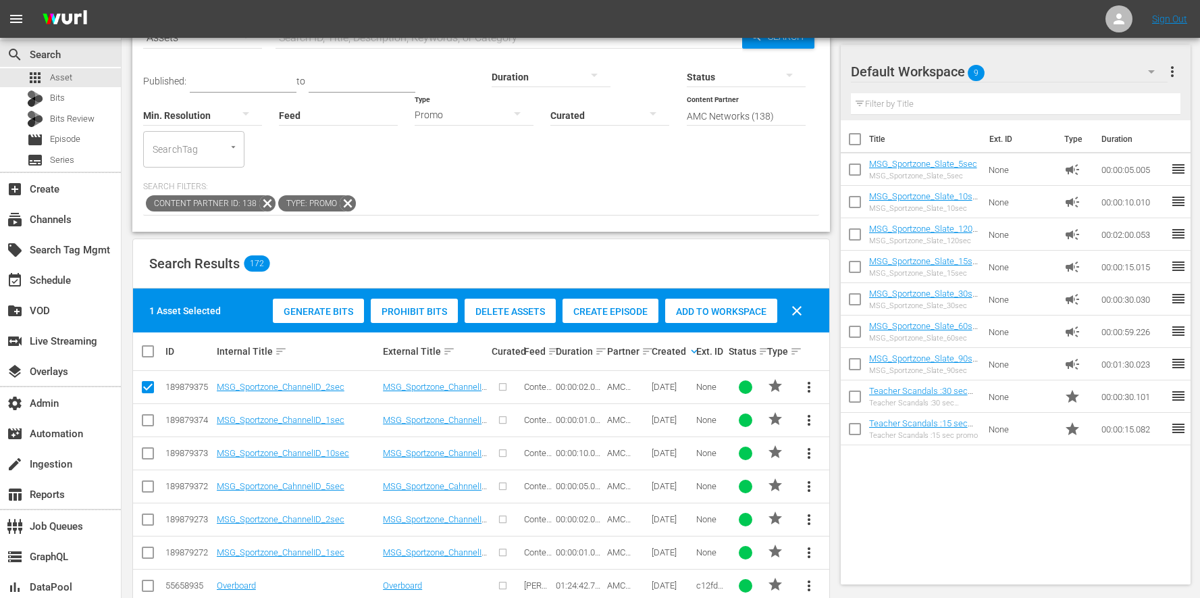
click at [147, 415] on input "checkbox" at bounding box center [148, 423] width 16 height 16
checkbox input "true"
click at [149, 448] on input "checkbox" at bounding box center [148, 456] width 16 height 16
checkbox input "true"
click at [148, 481] on input "checkbox" at bounding box center [148, 489] width 16 height 16
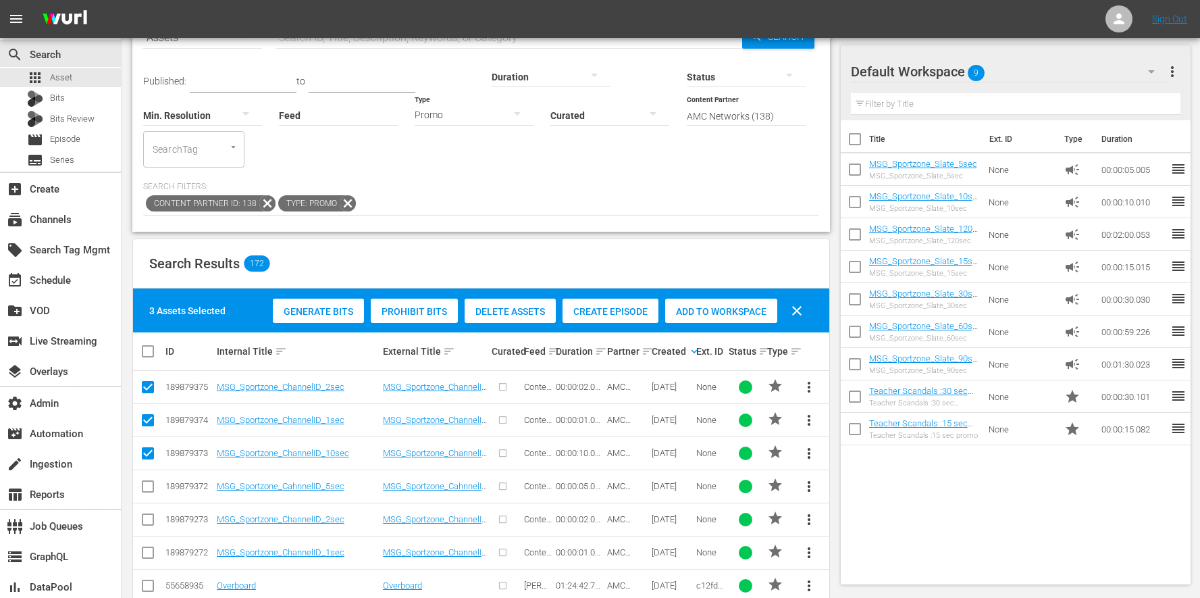
checkbox input "true"
click at [780, 295] on div "Generate Bits Prohibit Bits Delete Assets Create Episode Add to Workspace clear" at bounding box center [542, 311] width 544 height 32
click at [750, 306] on span "Add to Workspace" at bounding box center [721, 311] width 112 height 11
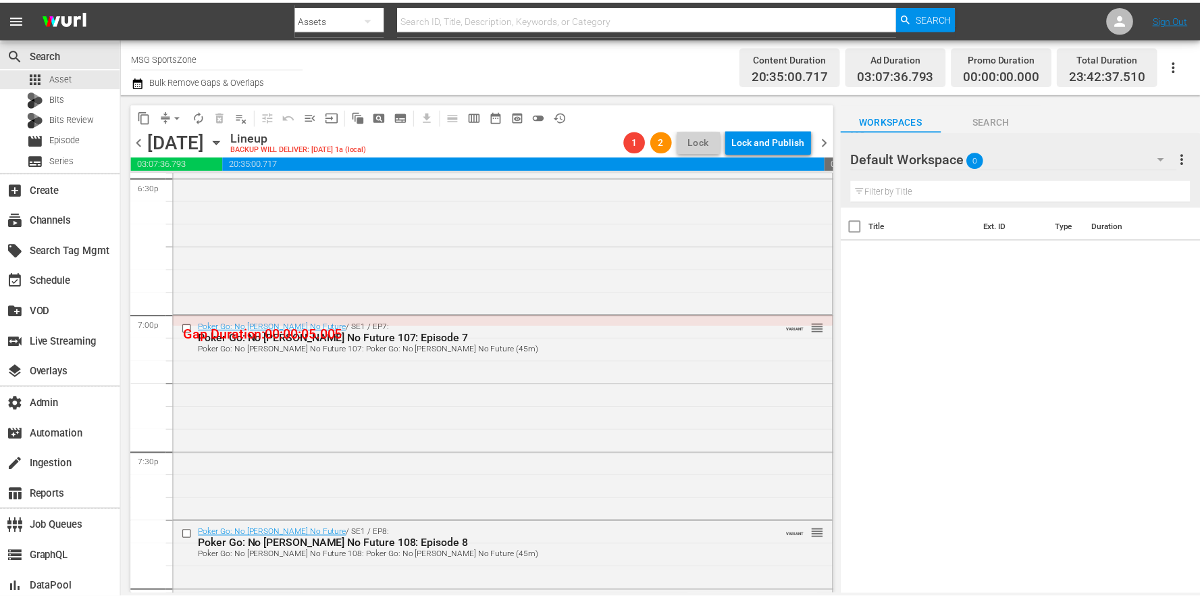
scroll to position [5019, 0]
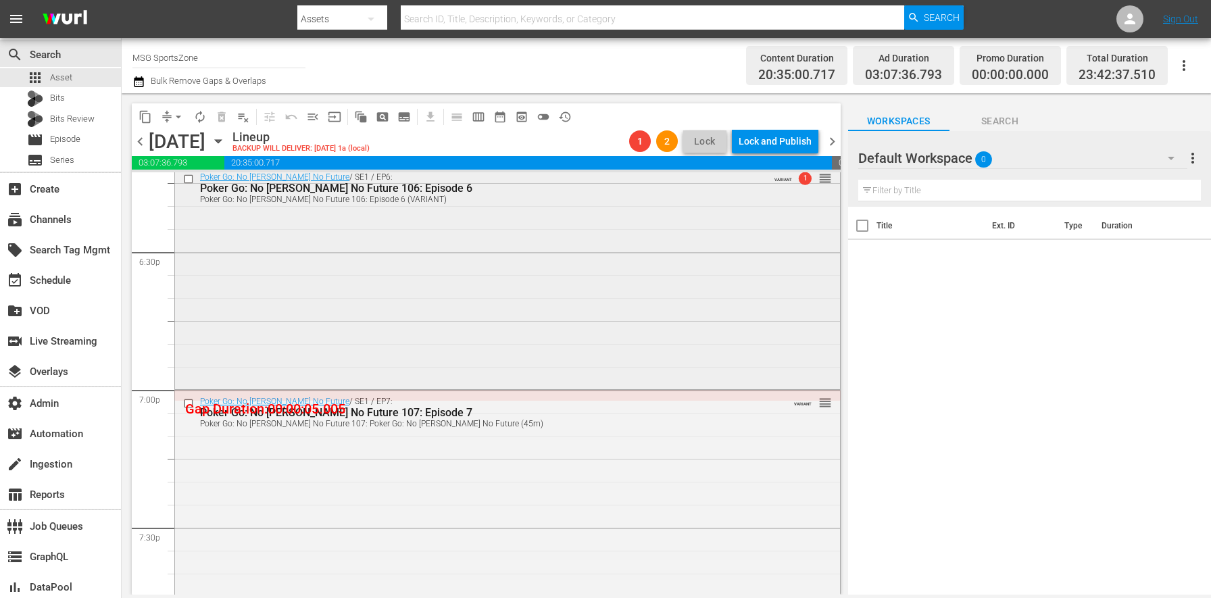
click at [405, 328] on div "Poker Go: No [PERSON_NAME] No Future / SE1 / EP6: Poker Go: No [PERSON_NAME] No…" at bounding box center [507, 276] width 665 height 220
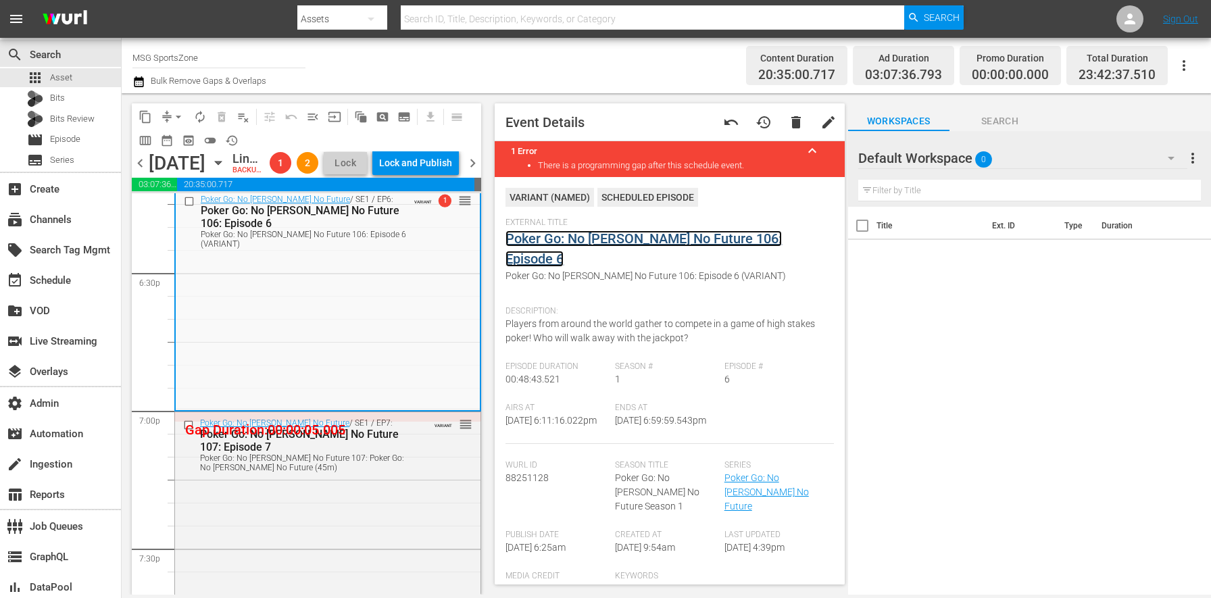
click at [550, 234] on link "Poker Go: No [PERSON_NAME] No Future 106: Episode 6" at bounding box center [643, 248] width 276 height 36
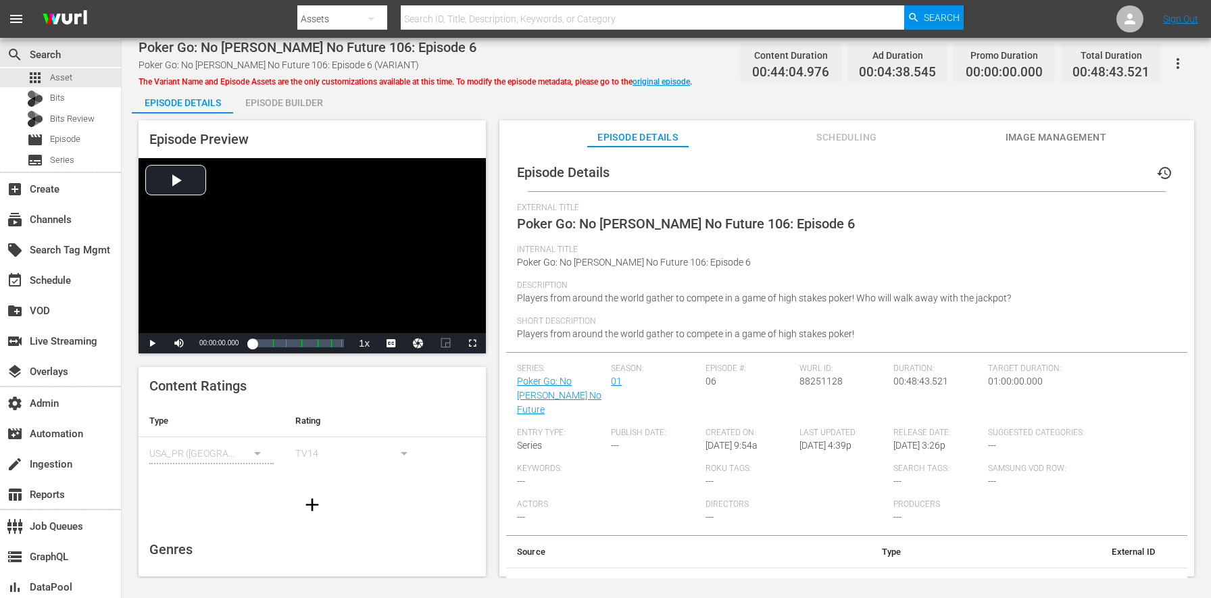
click at [311, 105] on div "Episode Builder" at bounding box center [283, 102] width 101 height 32
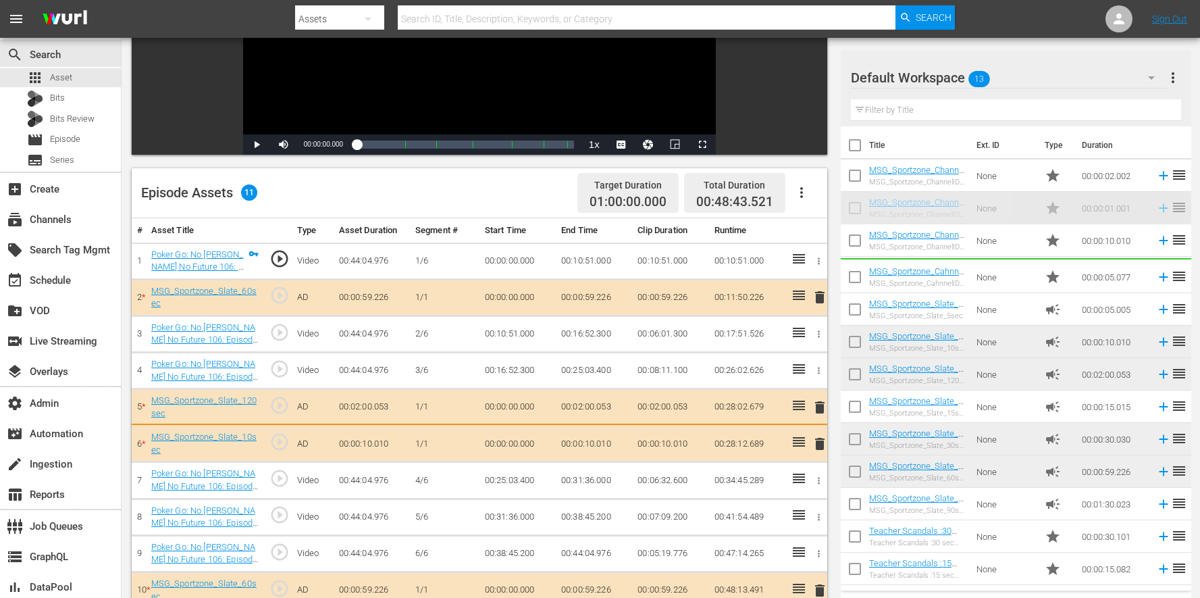
scroll to position [351, 0]
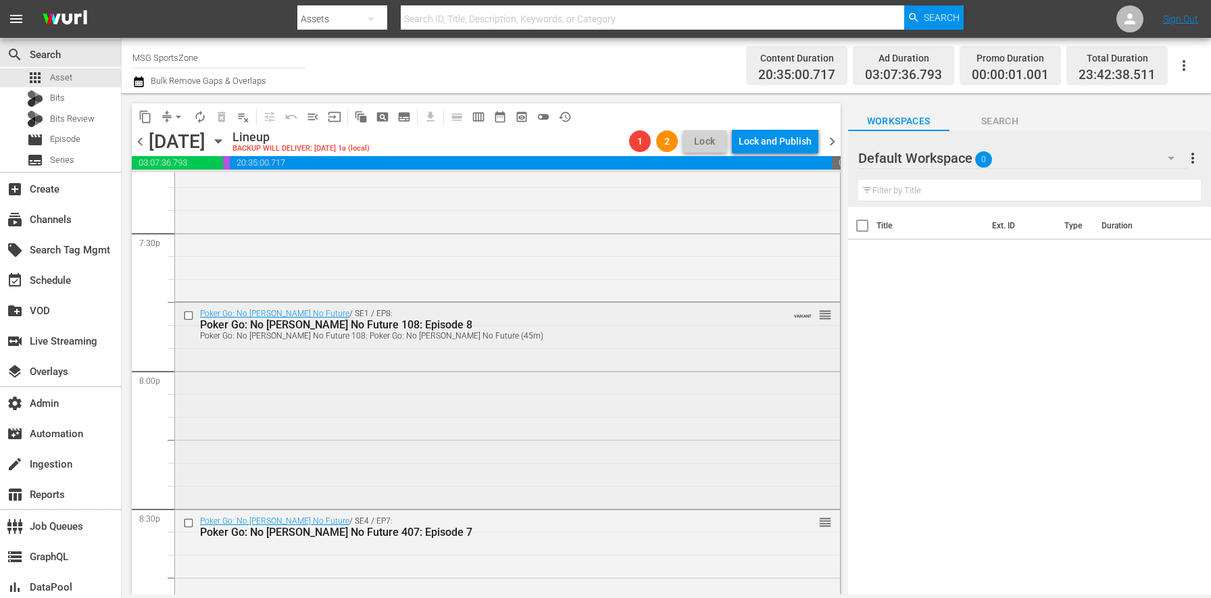
scroll to position [5072, 0]
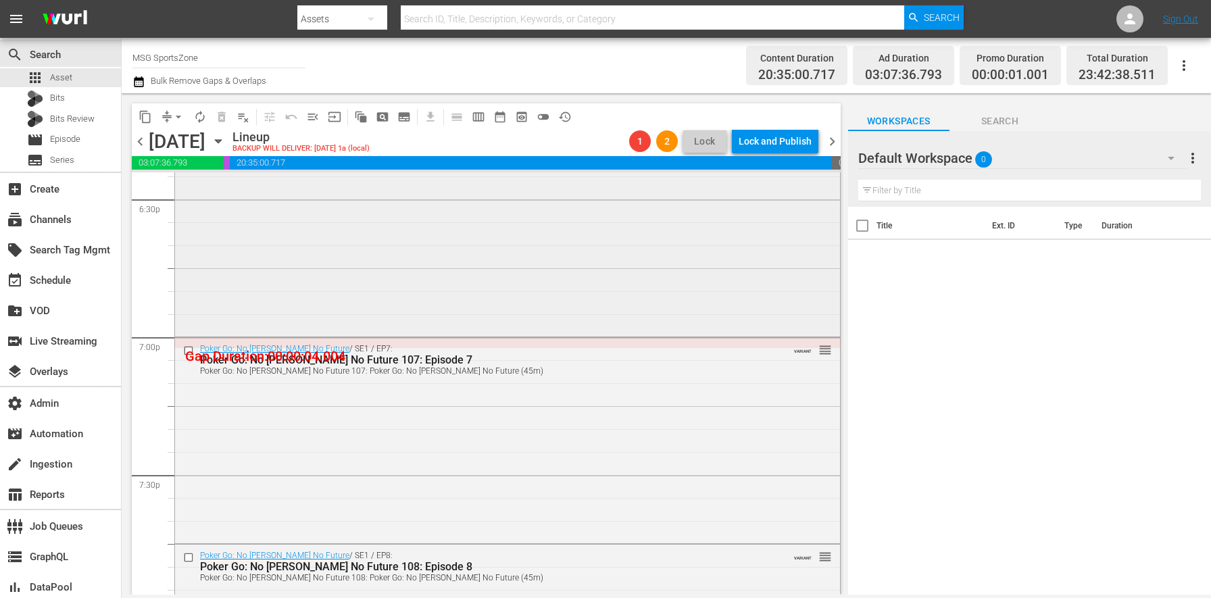
click at [328, 315] on div "Poker Go: No Gamble No Future / SE1 / EP6: Poker Go: No Gamble No Future 106: E…" at bounding box center [507, 223] width 665 height 220
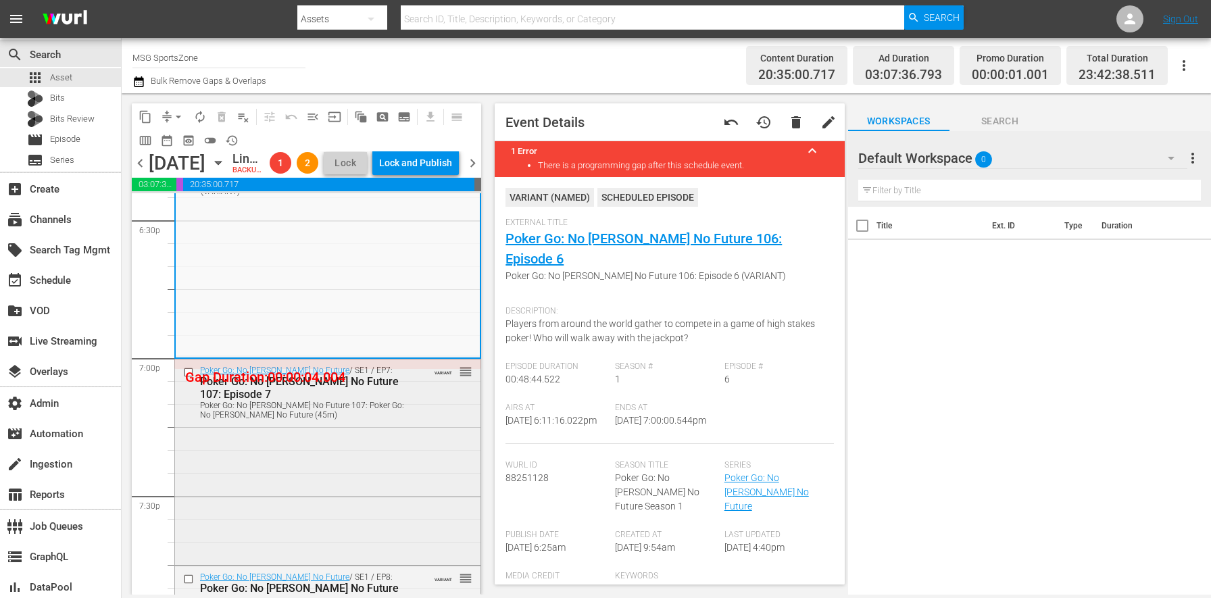
click at [391, 450] on div "Poker Go: No Gamble No Future / SE1 / EP7: Poker Go: No Gamble No Future 107: E…" at bounding box center [327, 460] width 305 height 203
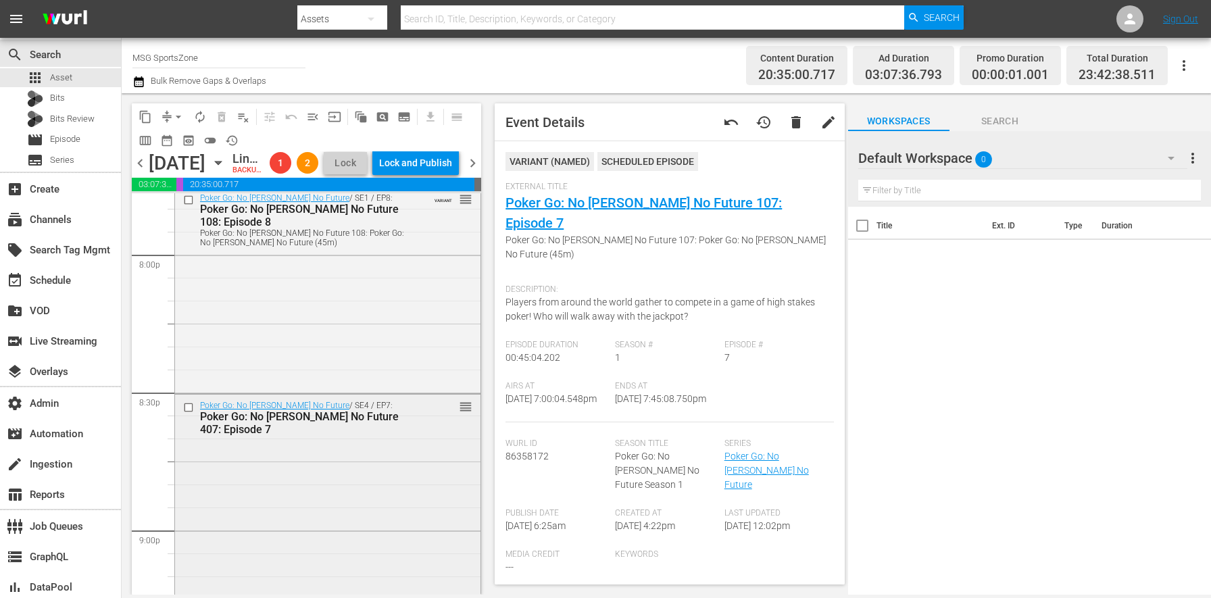
scroll to position [5301, 0]
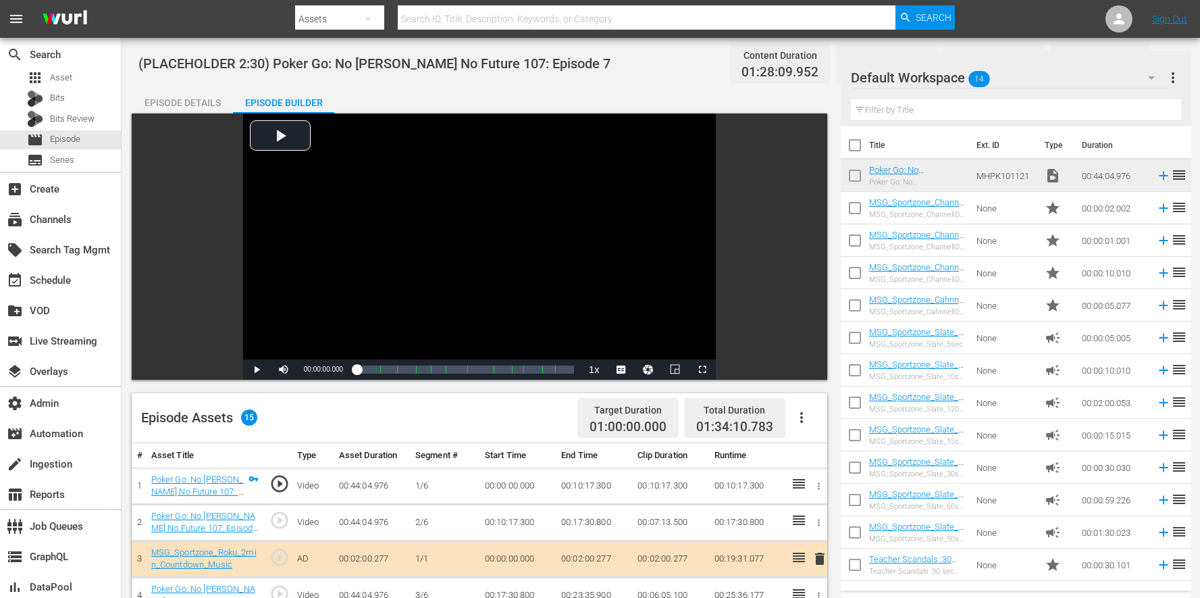
scroll to position [429, 0]
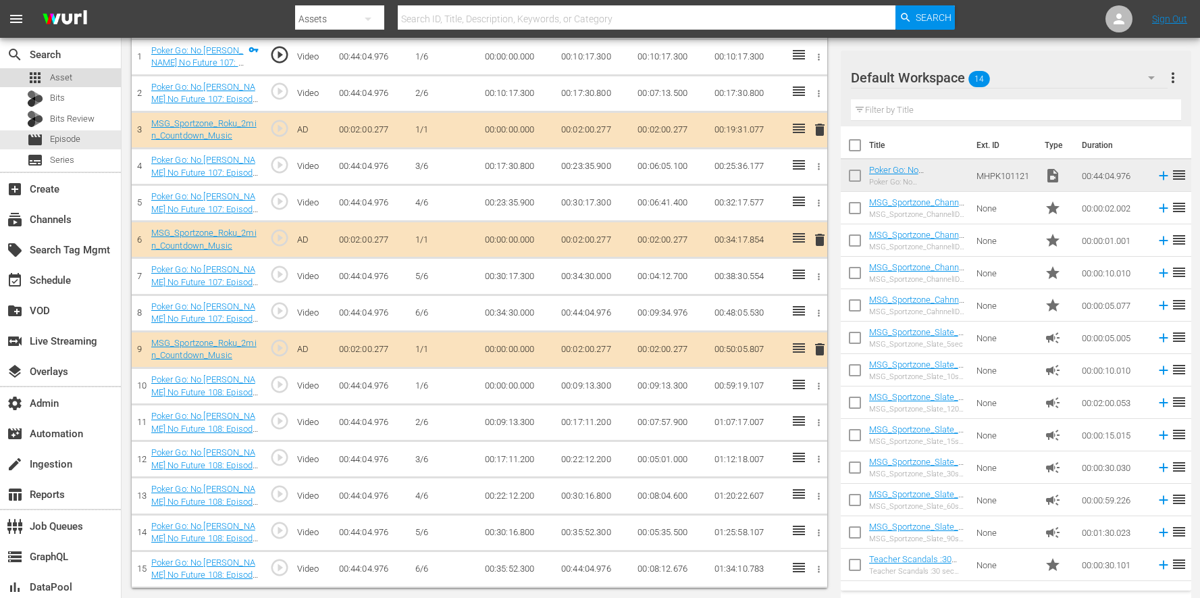
click at [80, 74] on div "apps Asset" at bounding box center [60, 77] width 121 height 19
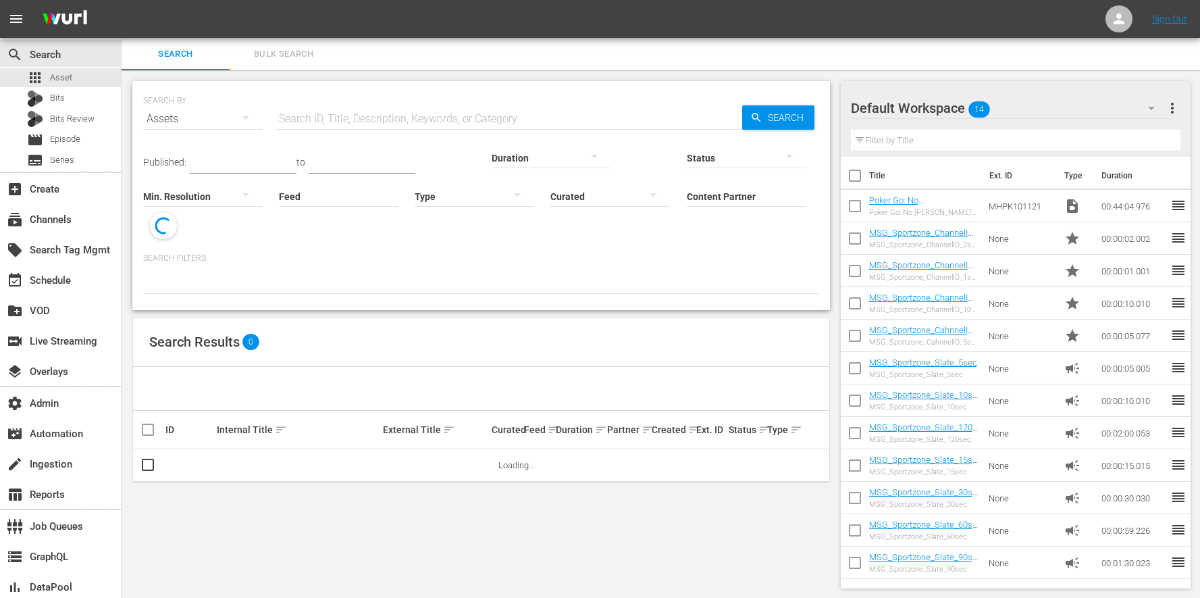
click at [368, 117] on input "text" at bounding box center [509, 119] width 467 height 32
paste input "MHPK101172"
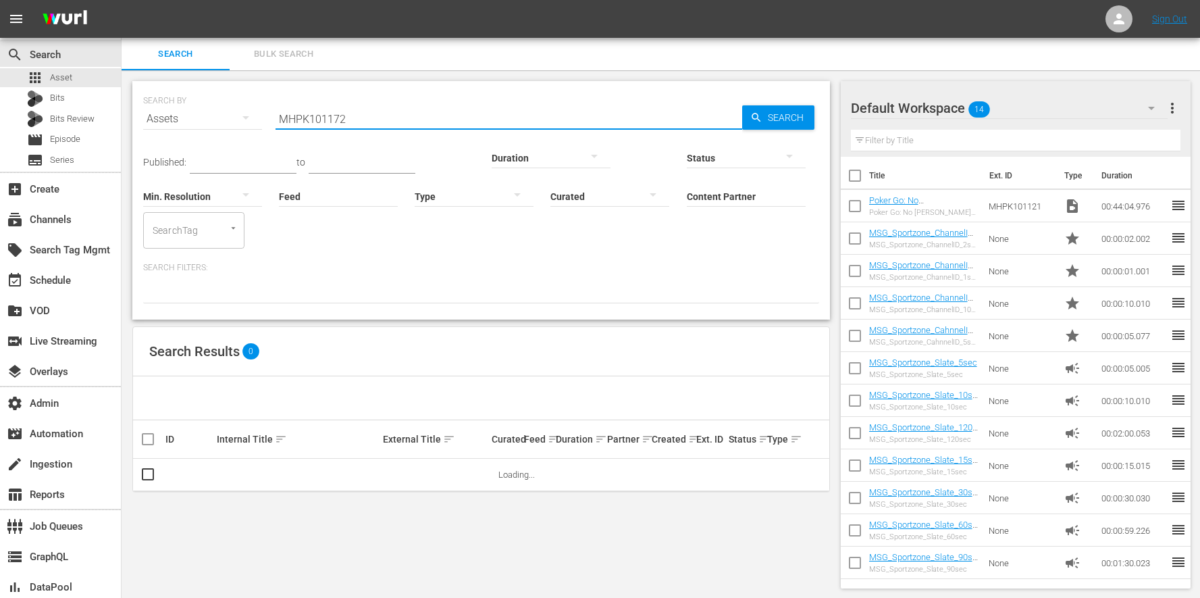
type input "MHPK101172"
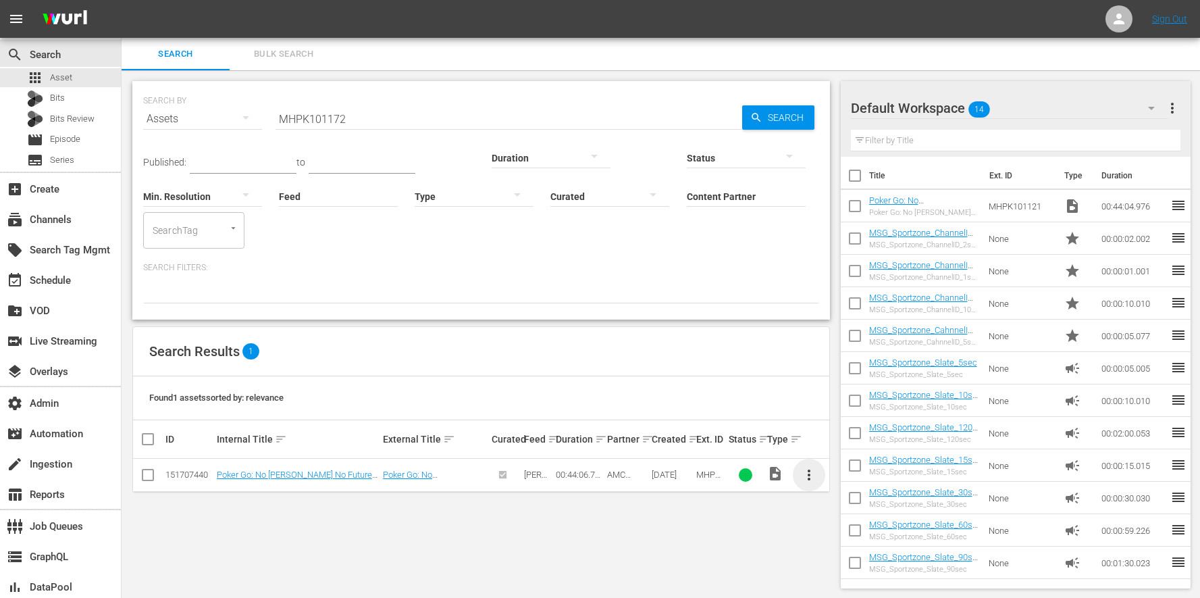
click at [817, 467] on span "more_vert" at bounding box center [809, 475] width 16 height 16
click at [872, 472] on div "Workspace" at bounding box center [882, 476] width 92 height 32
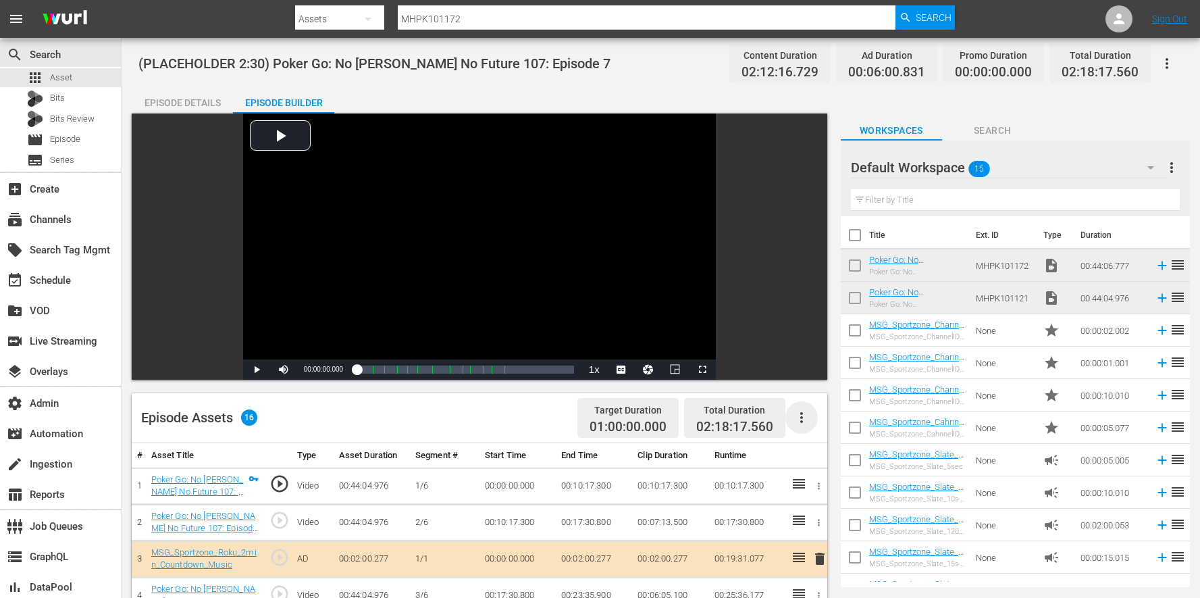
click at [808, 425] on icon "button" at bounding box center [802, 417] width 16 height 16
click at [808, 424] on div "Edit Cue Points" at bounding box center [842, 423] width 92 height 32
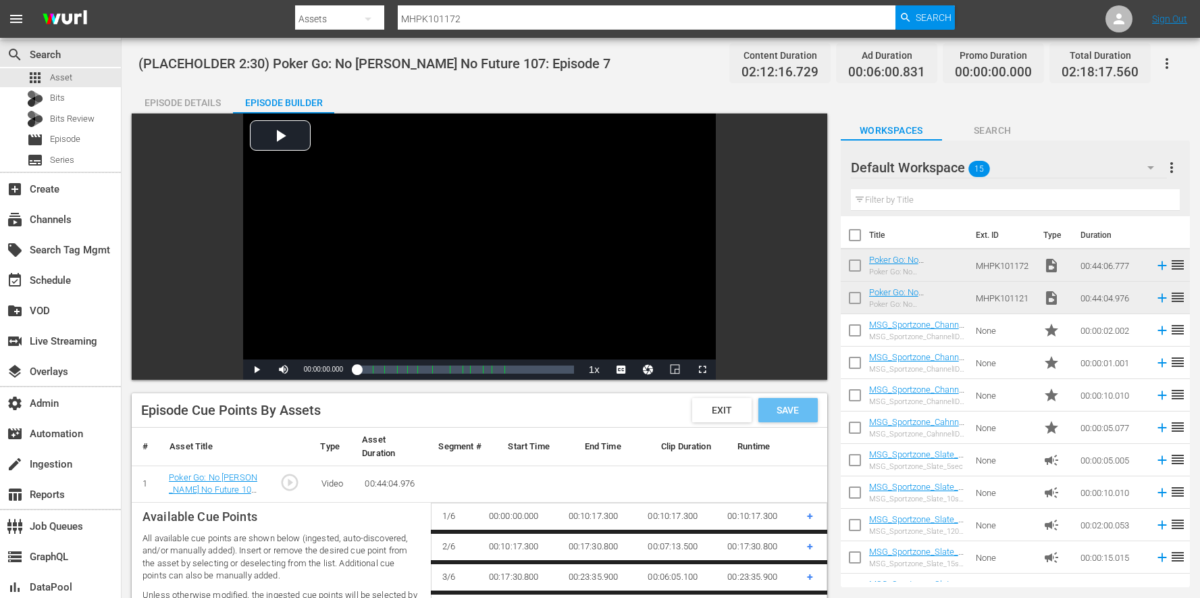
click at [791, 409] on span "Save" at bounding box center [788, 410] width 44 height 11
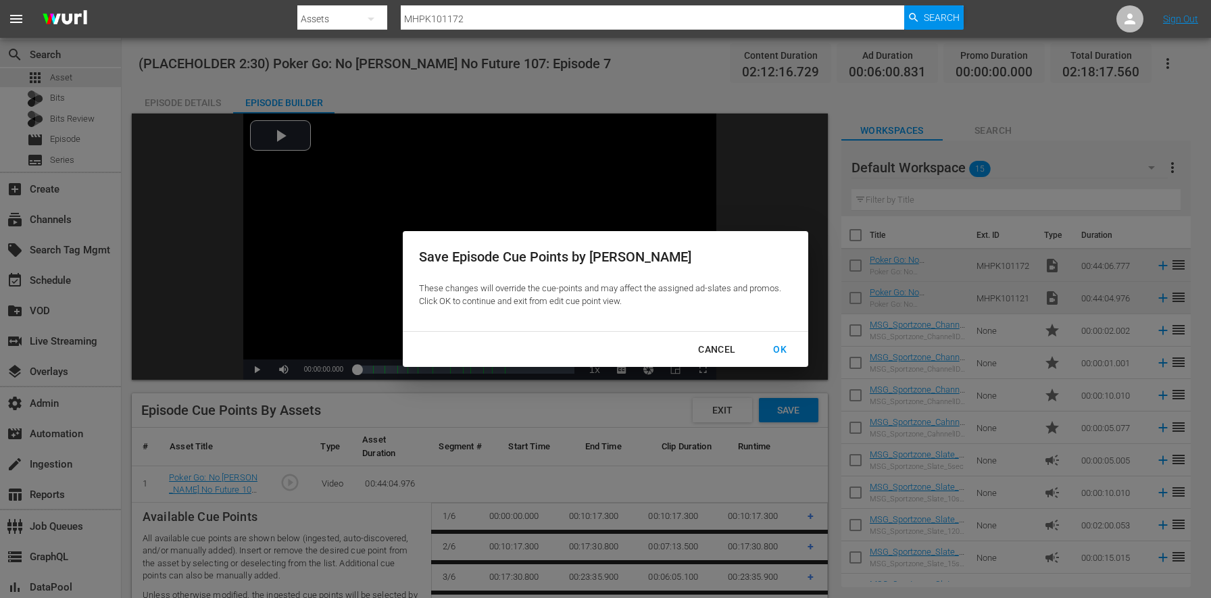
click at [795, 355] on div "OK" at bounding box center [779, 349] width 35 height 17
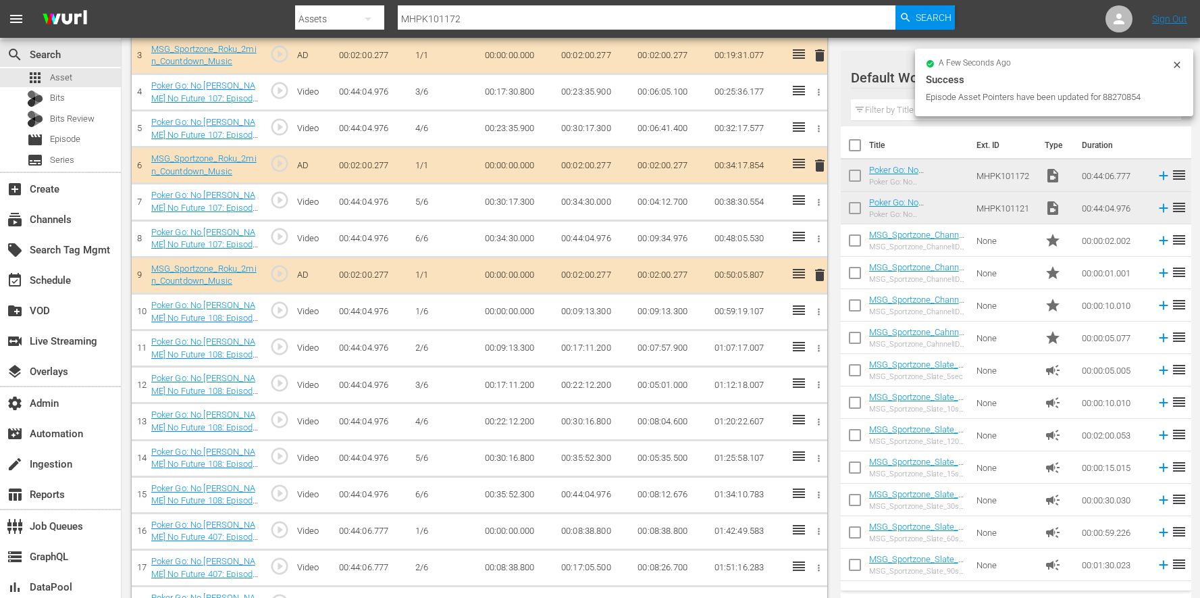
scroll to position [428, 0]
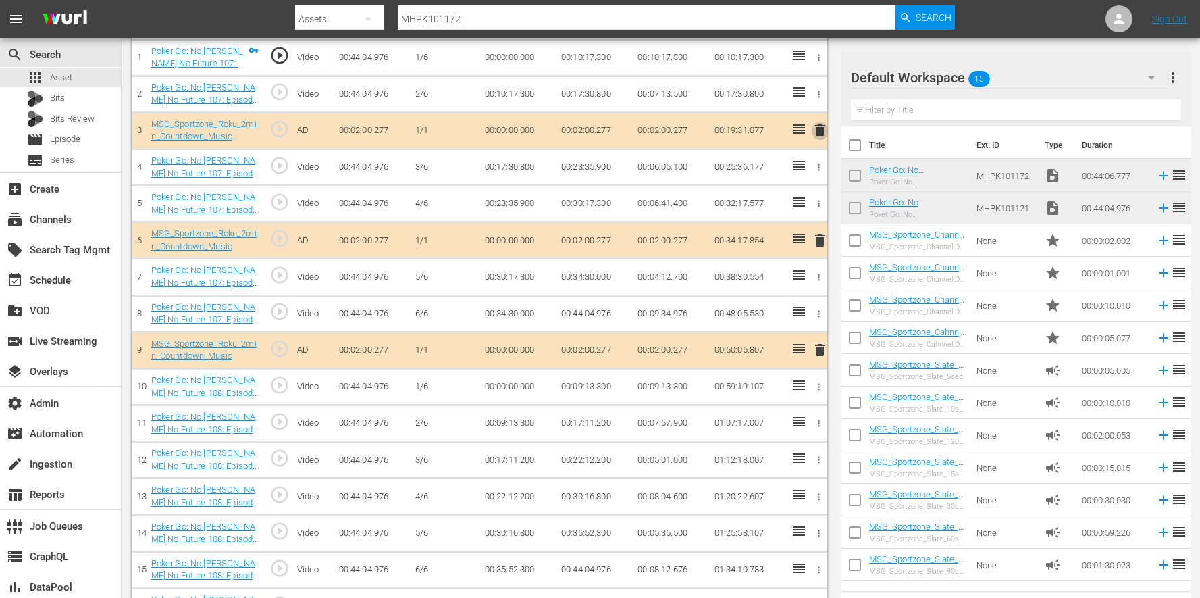
click at [814, 131] on span "delete" at bounding box center [820, 130] width 16 height 16
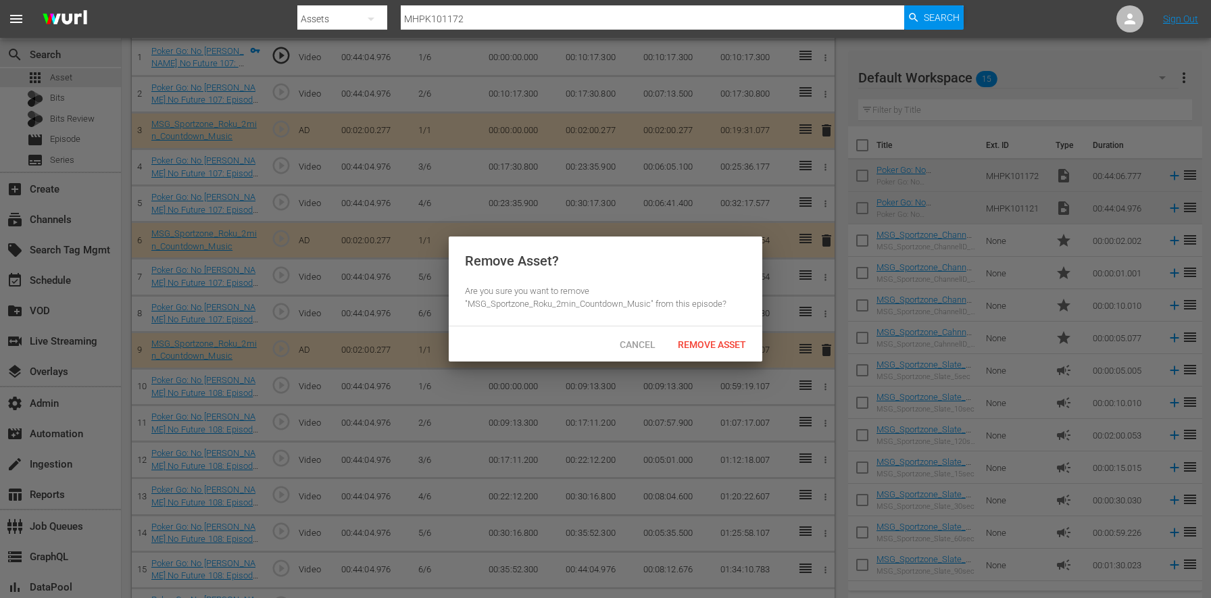
click at [711, 359] on div "Cancel Remove Asset" at bounding box center [605, 343] width 313 height 35
click at [713, 350] on div "Remove Asset" at bounding box center [712, 344] width 90 height 25
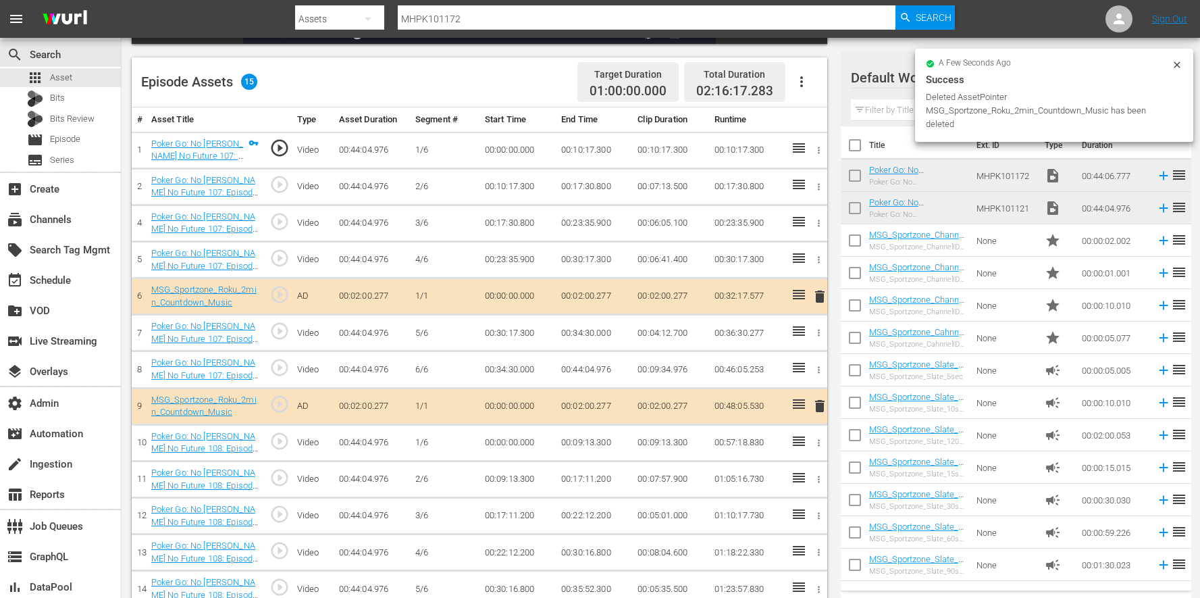
scroll to position [261, 0]
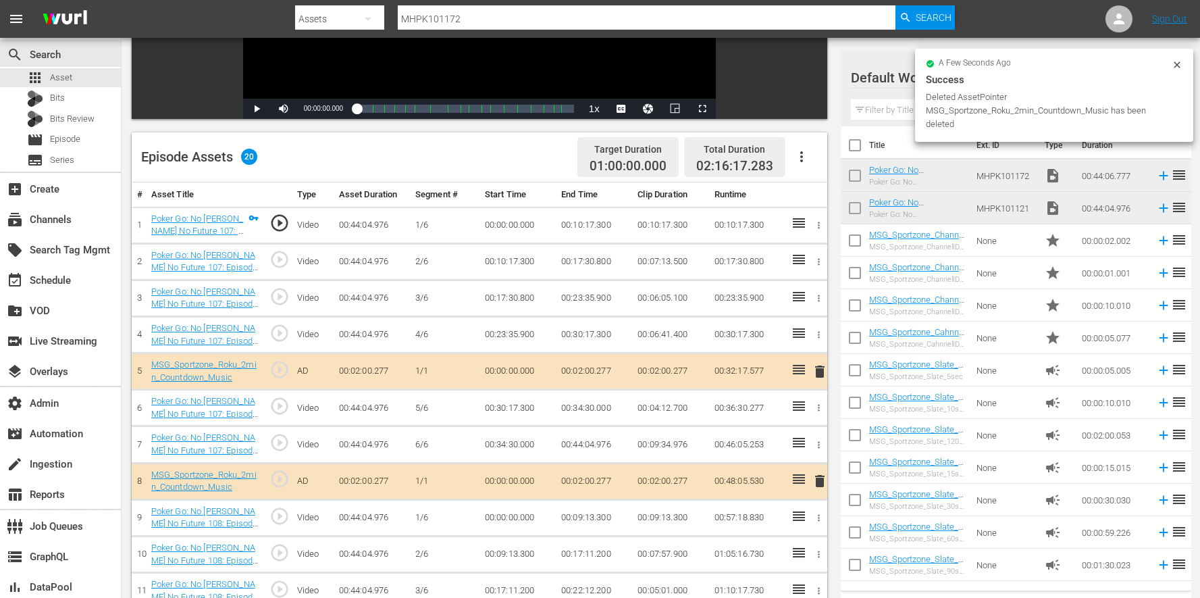
click at [817, 366] on span "delete" at bounding box center [820, 371] width 16 height 16
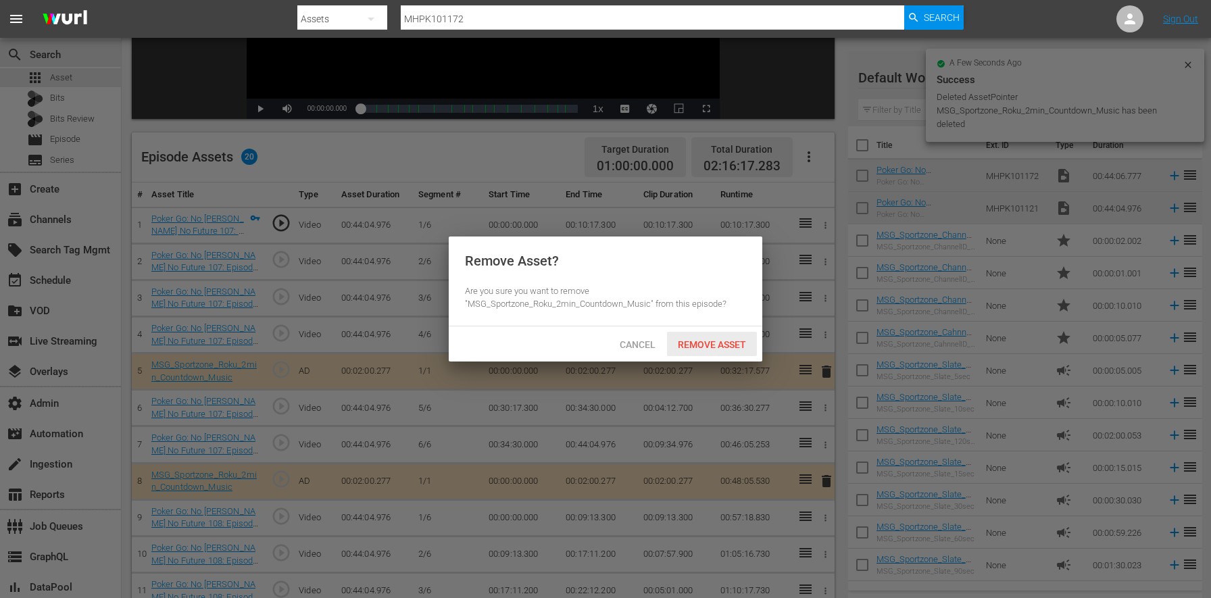
click at [689, 347] on span "Remove Asset" at bounding box center [712, 344] width 90 height 11
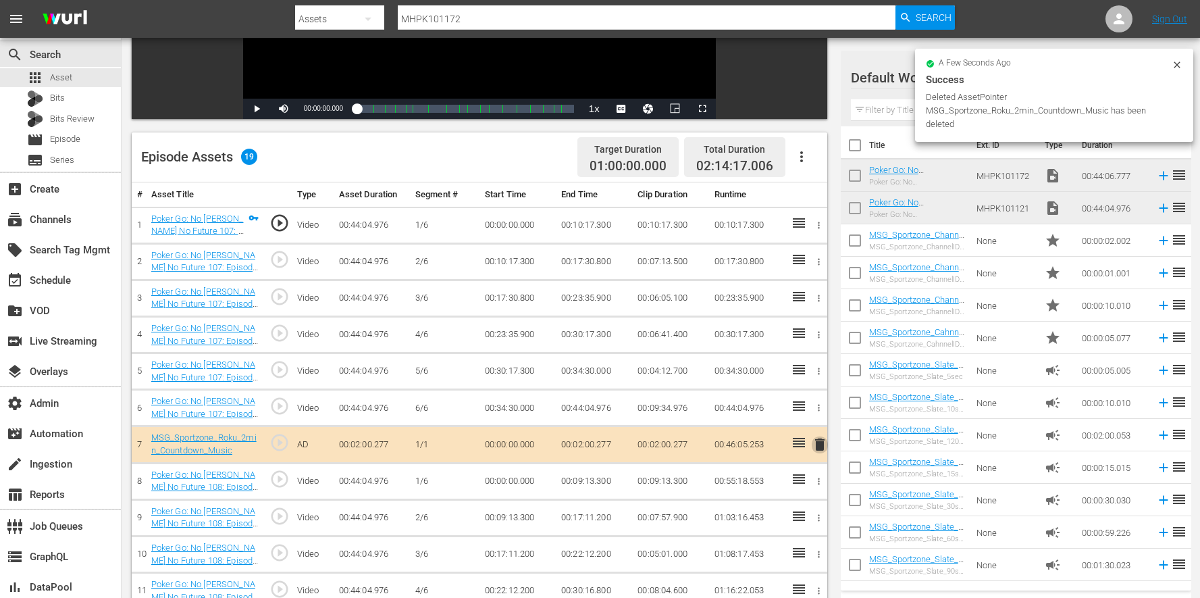
click at [812, 443] on span "delete" at bounding box center [820, 444] width 16 height 16
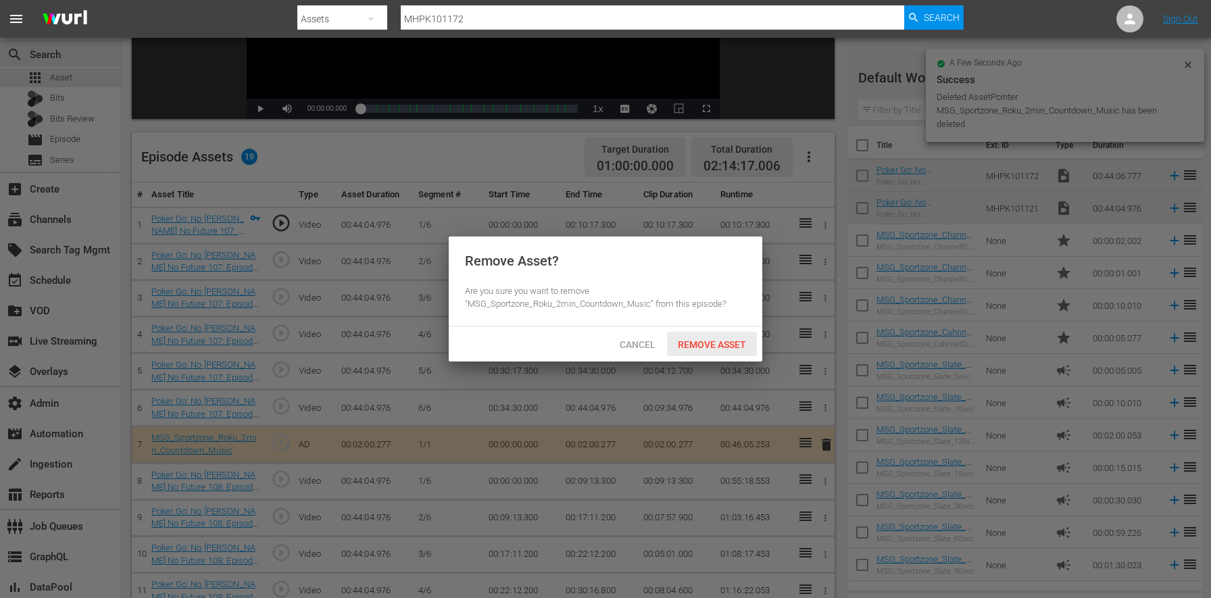
click at [717, 347] on span "Remove Asset" at bounding box center [712, 344] width 90 height 11
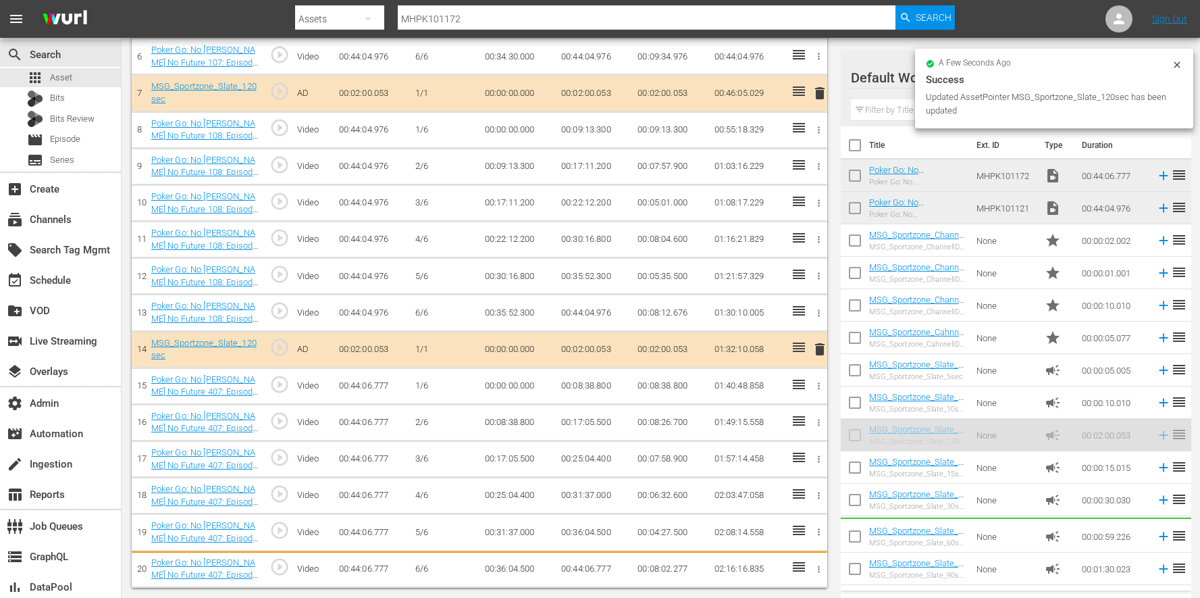
scroll to position [615, 0]
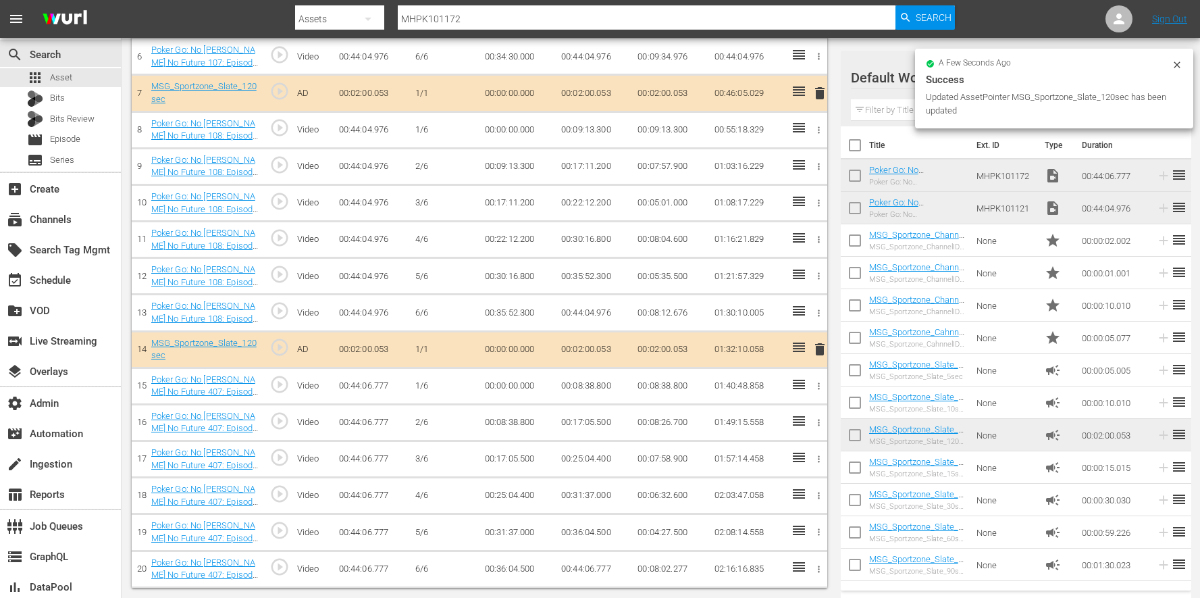
drag, startPoint x: 972, startPoint y: 438, endPoint x: 712, endPoint y: 572, distance: 292.8
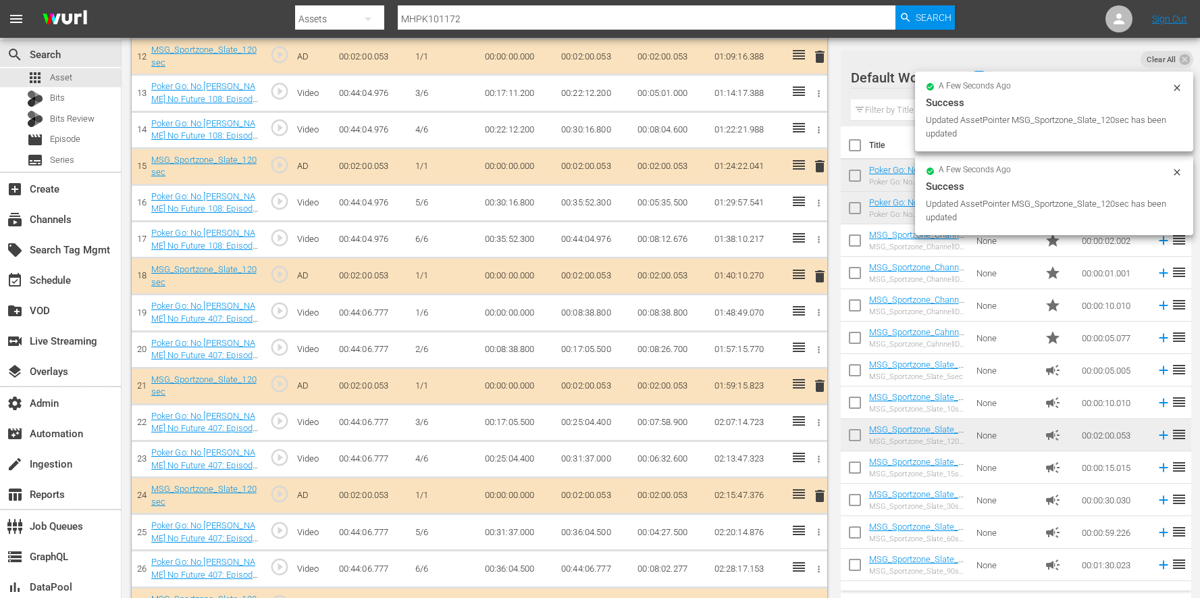
scroll to position [868, 0]
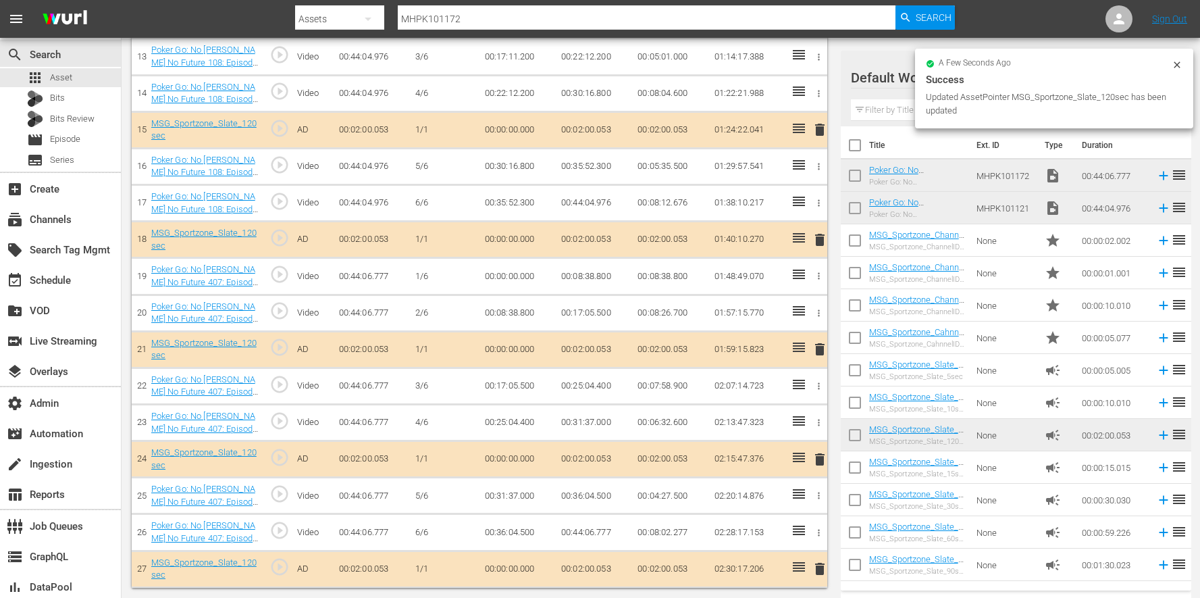
click at [823, 571] on span "delete" at bounding box center [820, 569] width 16 height 16
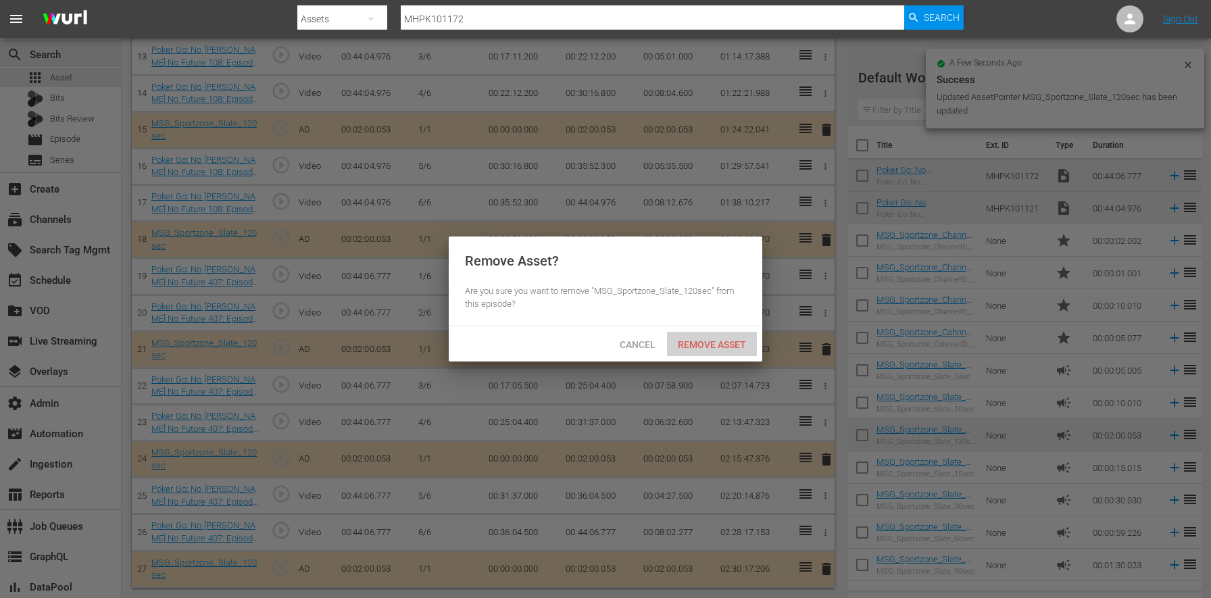
click at [726, 351] on div "Remove Asset" at bounding box center [712, 344] width 90 height 25
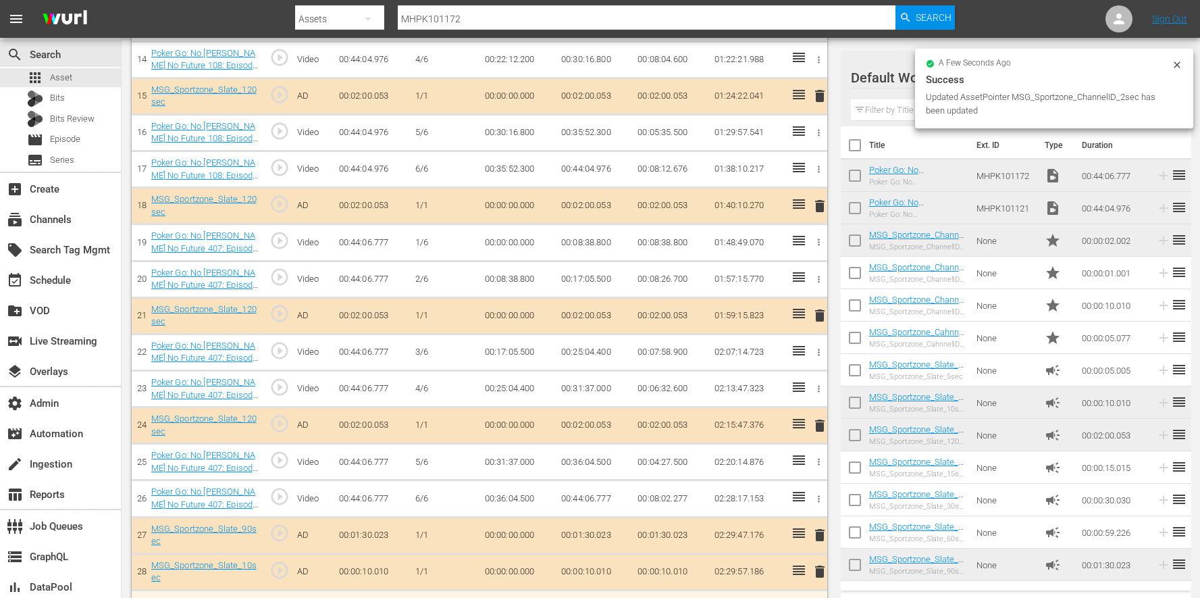
scroll to position [941, 0]
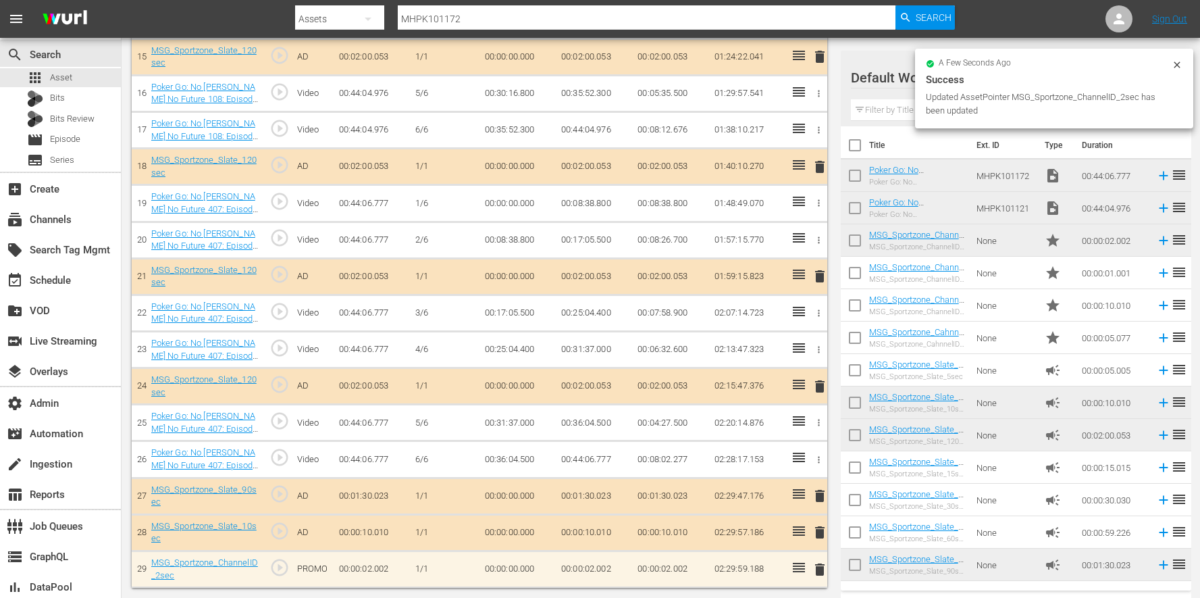
click at [990, 305] on td "None" at bounding box center [1005, 305] width 68 height 32
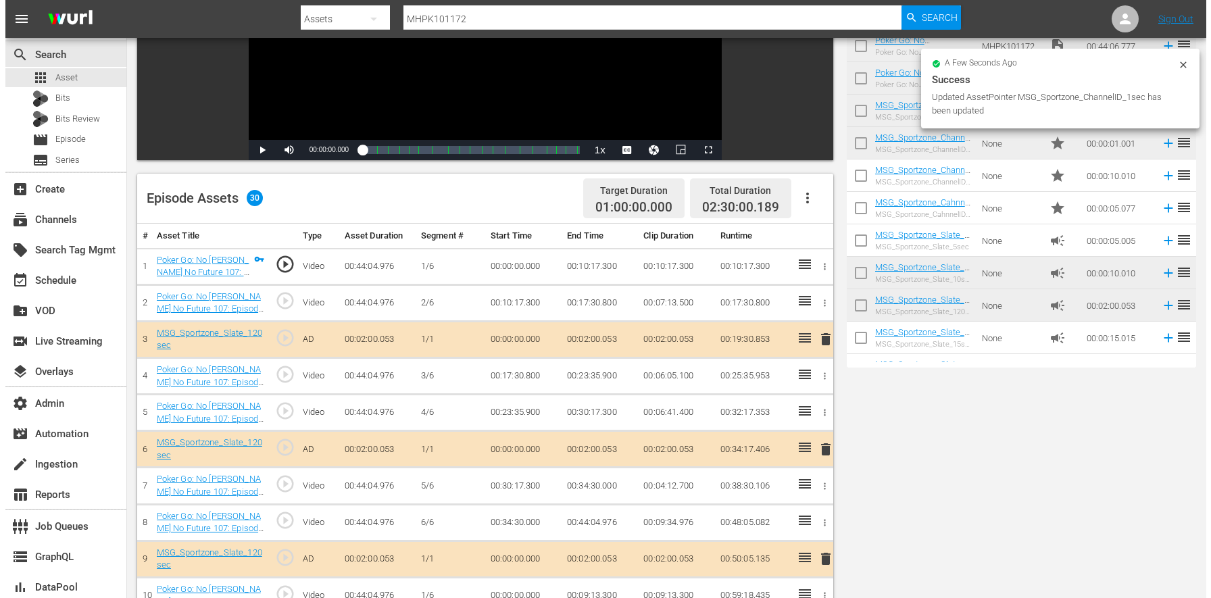
scroll to position [0, 0]
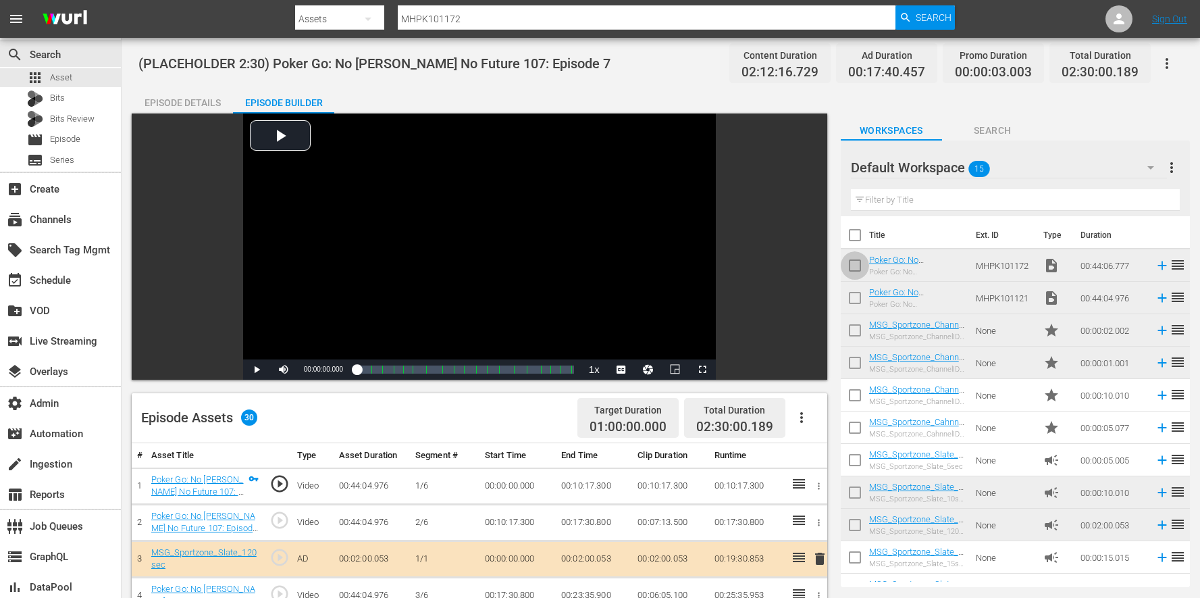
click at [866, 268] on input "checkbox" at bounding box center [855, 268] width 28 height 28
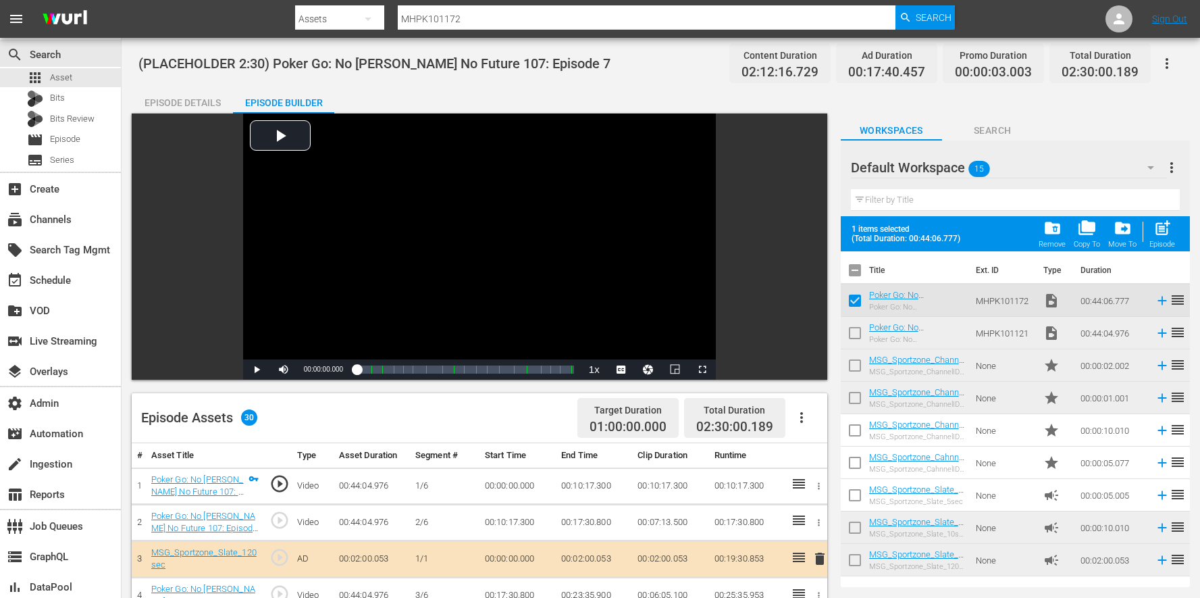
click at [857, 298] on input "checkbox" at bounding box center [855, 303] width 28 height 28
checkbox input "false"
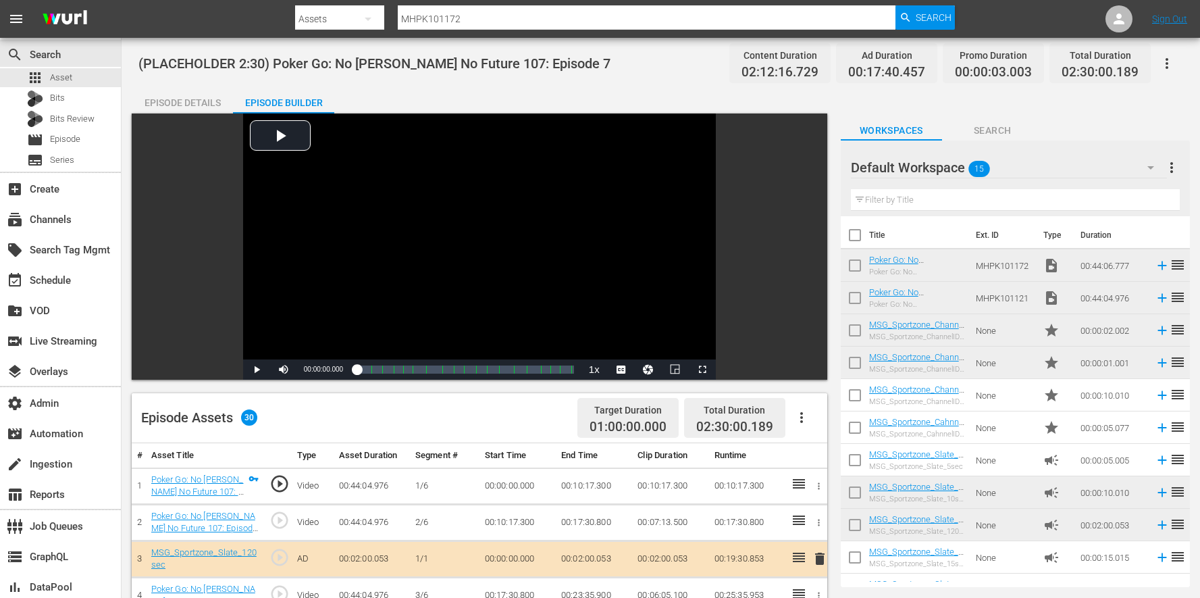
click at [855, 299] on input "checkbox" at bounding box center [855, 300] width 28 height 28
checkbox input "true"
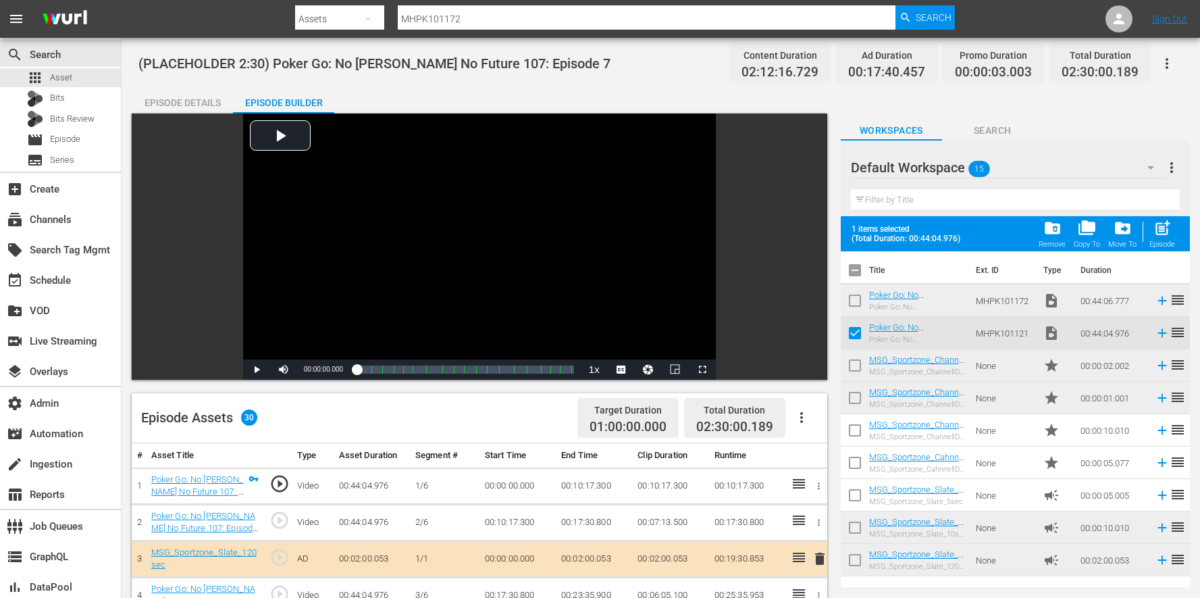
click at [855, 291] on input "checkbox" at bounding box center [855, 303] width 28 height 28
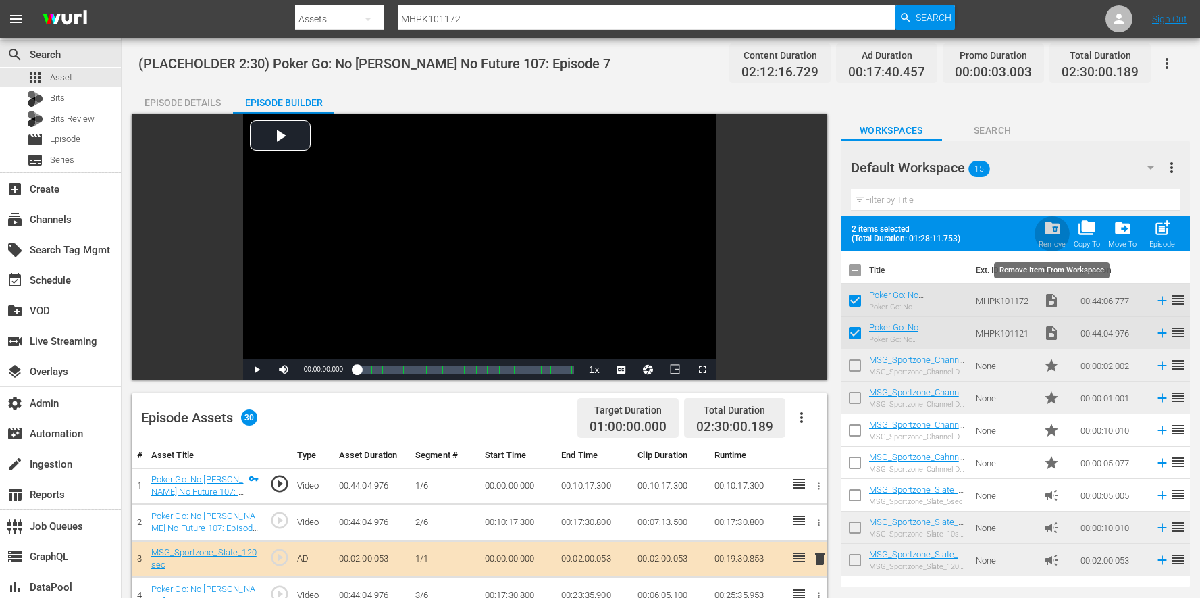
click at [1044, 229] on span "folder_delete" at bounding box center [1053, 228] width 18 height 18
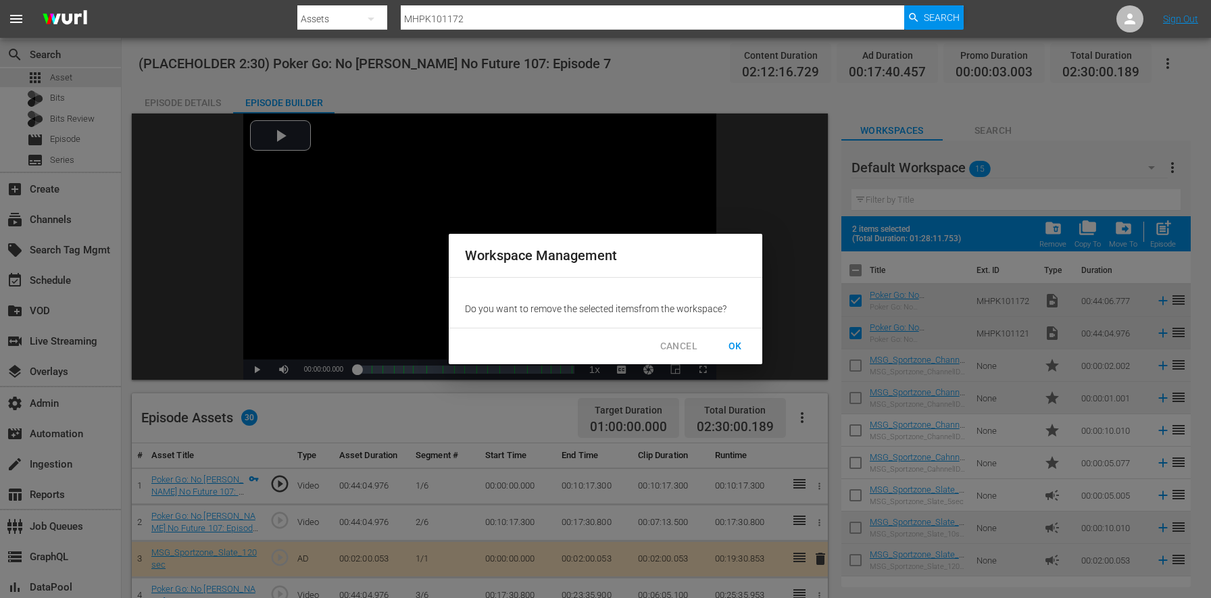
click at [736, 345] on span "OK" at bounding box center [735, 346] width 22 height 17
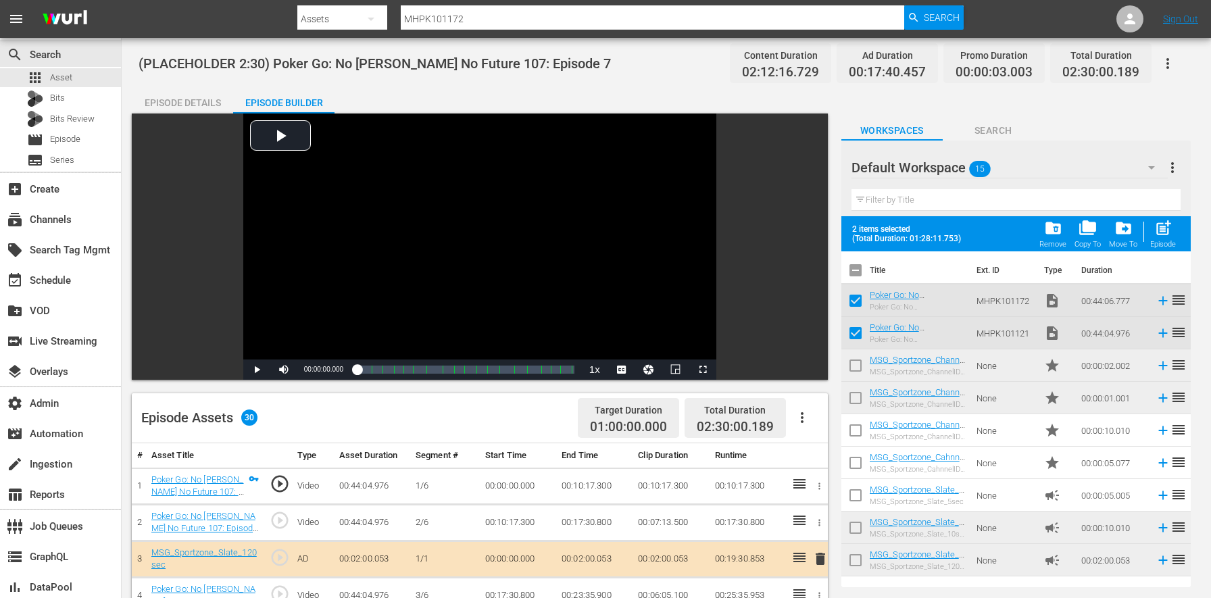
checkbox input "false"
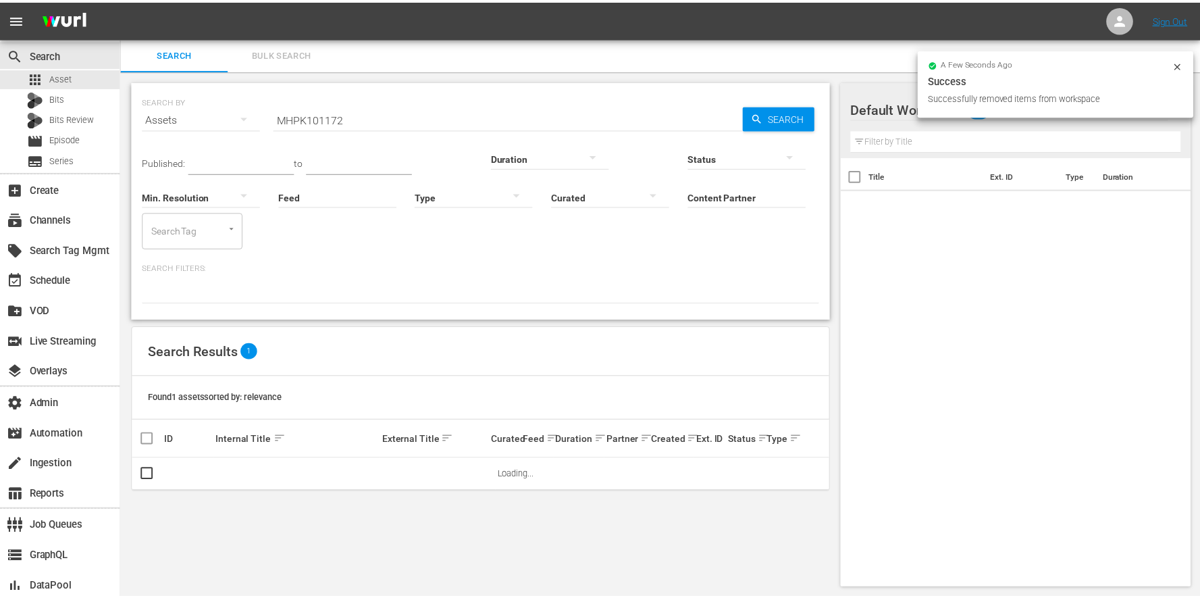
scroll to position [1, 0]
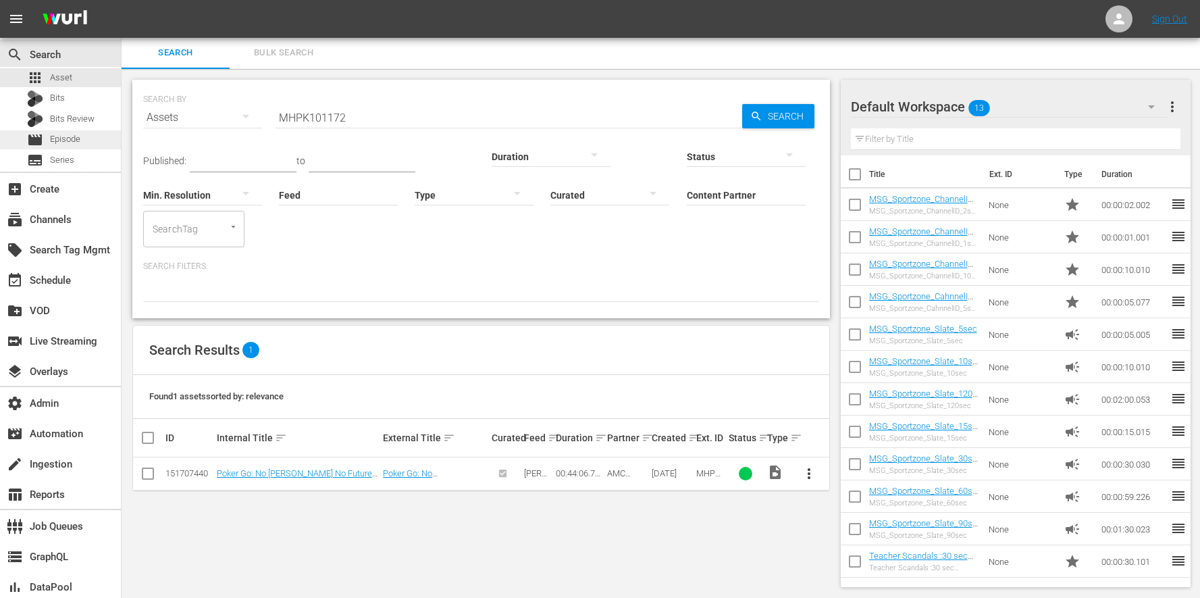
click at [72, 134] on span "Episode" at bounding box center [65, 139] width 30 height 14
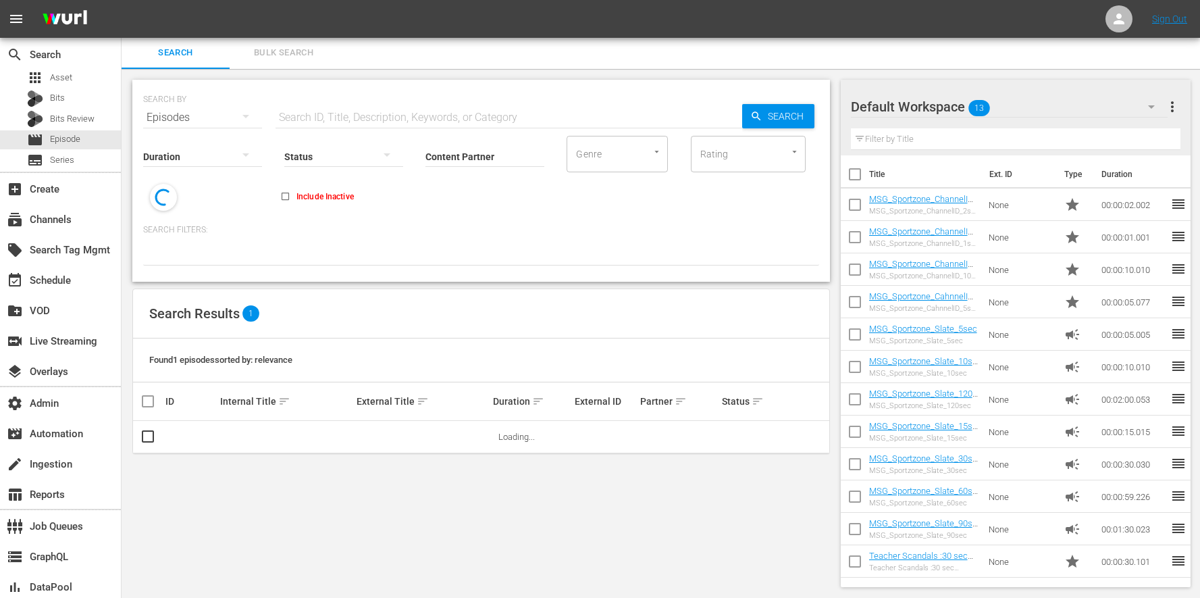
click at [646, 103] on input "text" at bounding box center [509, 117] width 467 height 32
paste input "MHPK101120"
type input "MHPK101120"
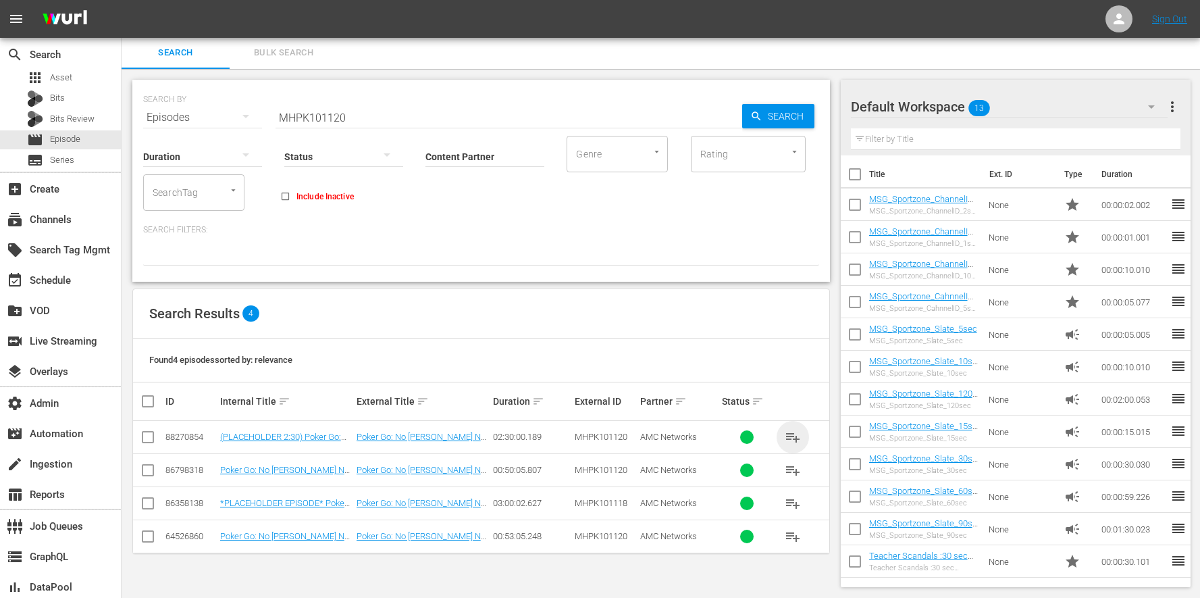
click at [800, 437] on span "playlist_add" at bounding box center [793, 437] width 16 height 16
click at [388, 117] on input "MHPK101120" at bounding box center [509, 117] width 467 height 32
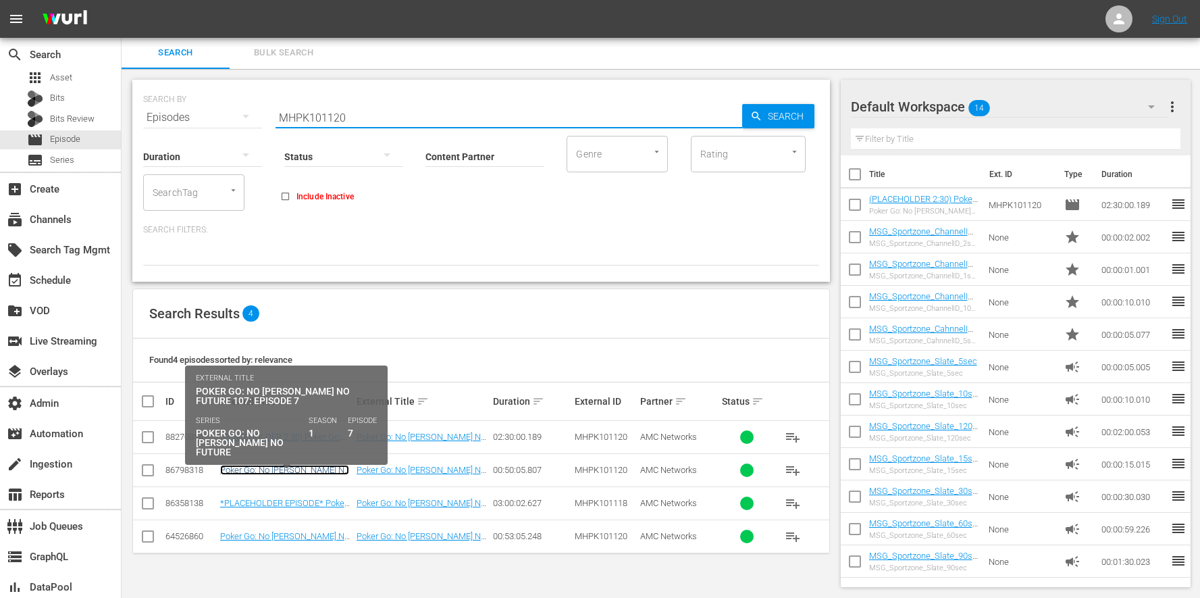
click at [310, 472] on link "Poker Go: No [PERSON_NAME] No Future 107: Episode 7" at bounding box center [284, 475] width 129 height 20
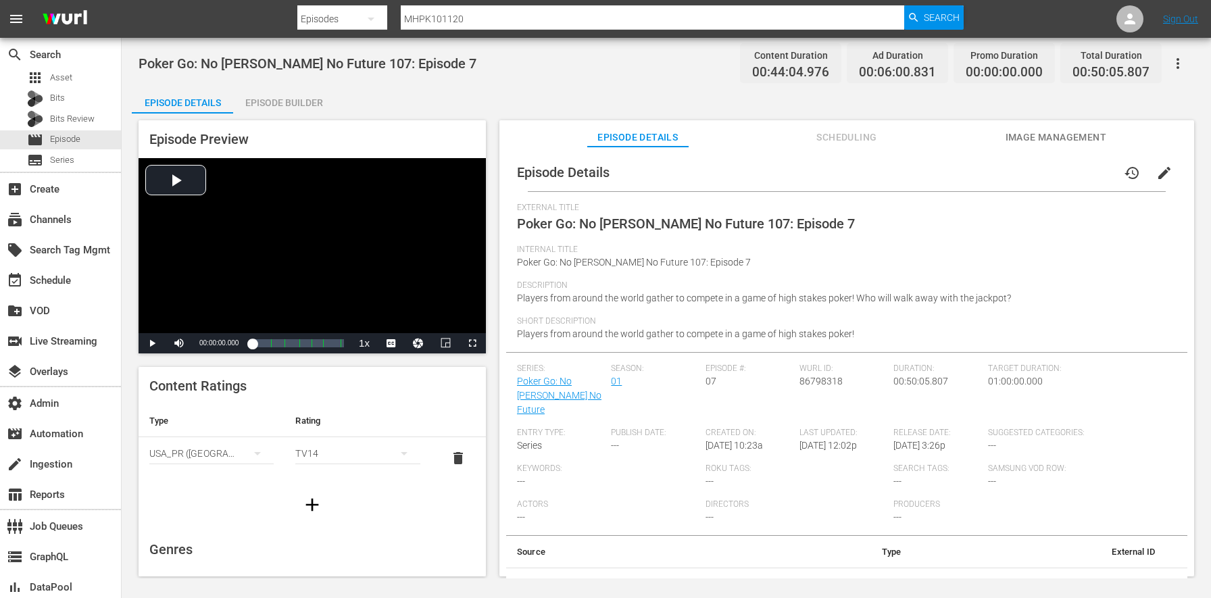
click at [1173, 63] on icon "button" at bounding box center [1177, 63] width 16 height 16
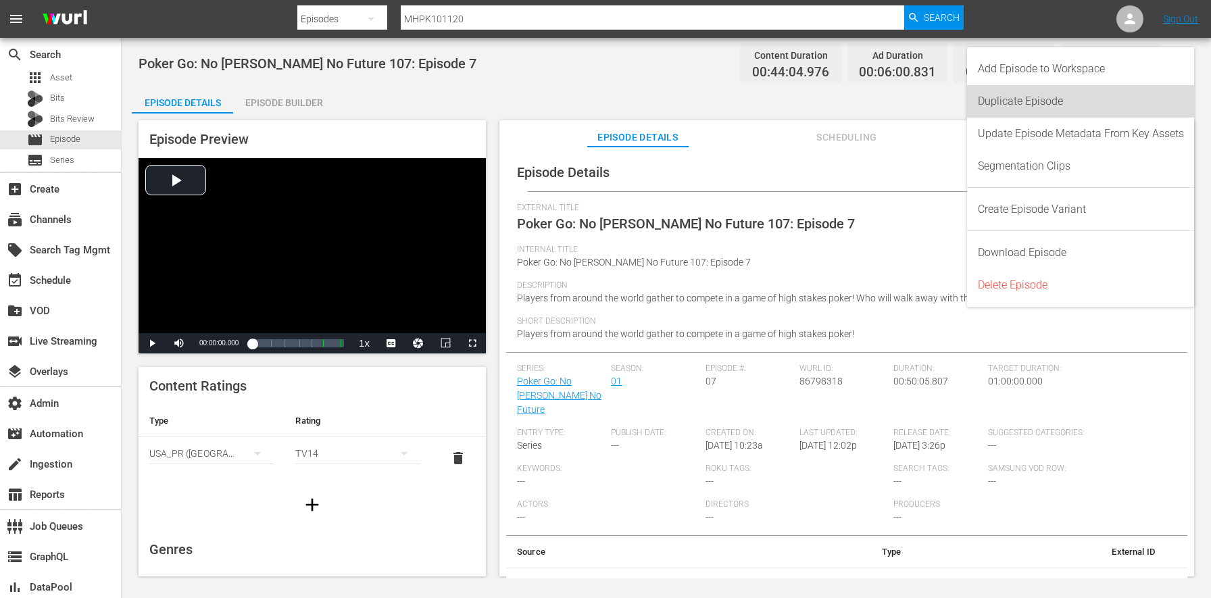
click at [1048, 100] on div "Duplicate Episode" at bounding box center [1080, 101] width 206 height 32
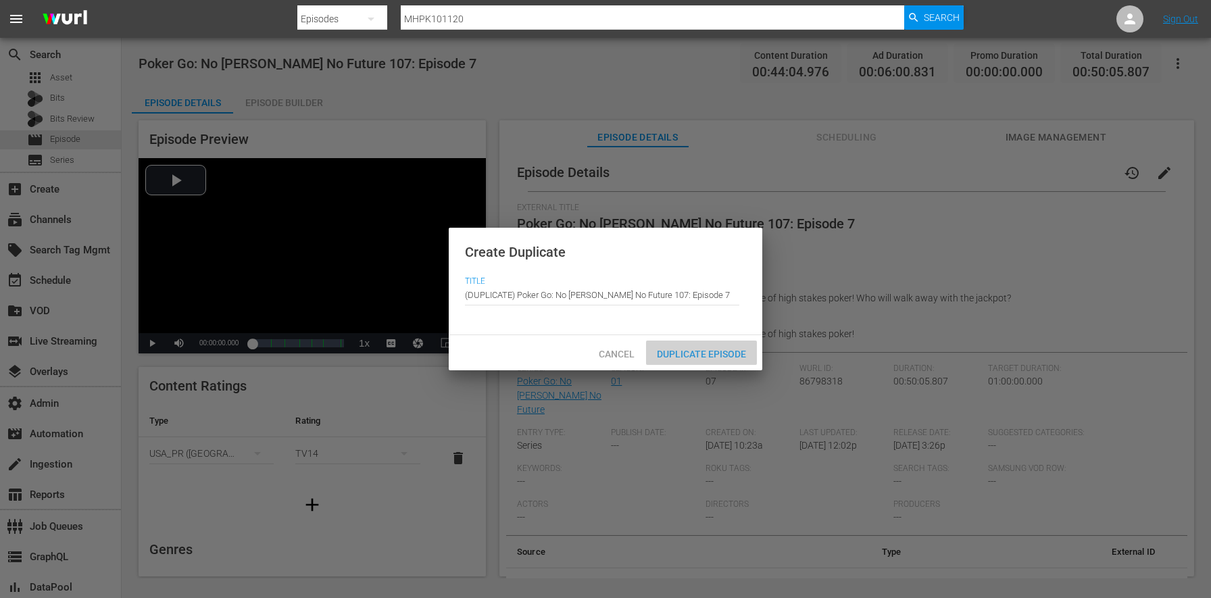
click at [746, 343] on div "Duplicate Episode" at bounding box center [701, 352] width 111 height 25
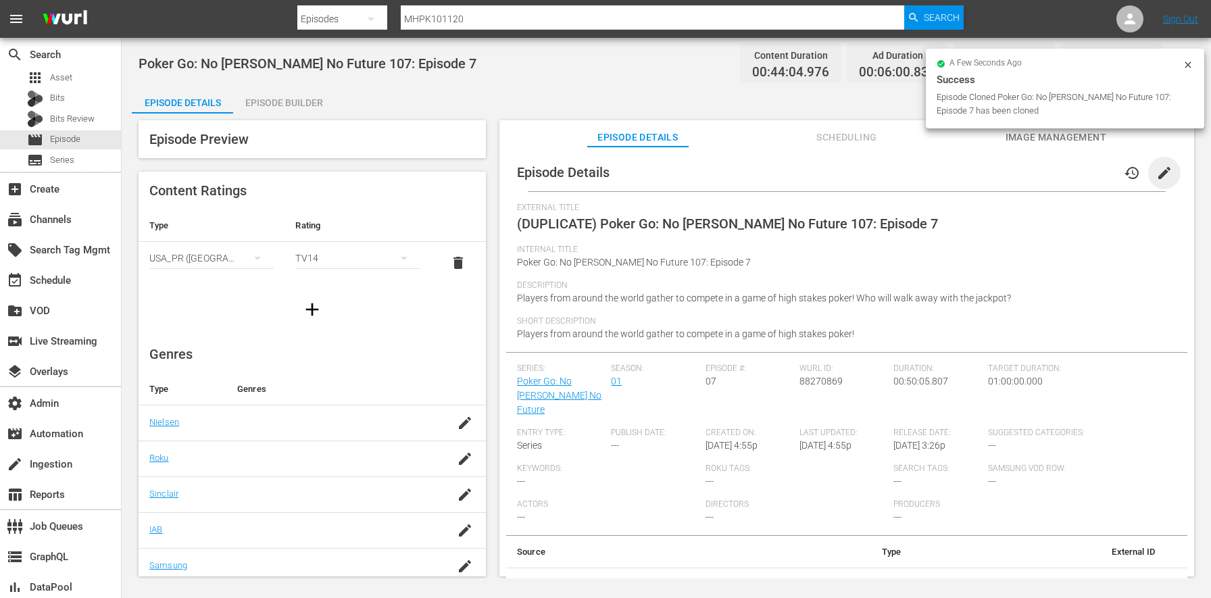
click at [1156, 174] on span "edit" at bounding box center [1164, 173] width 16 height 16
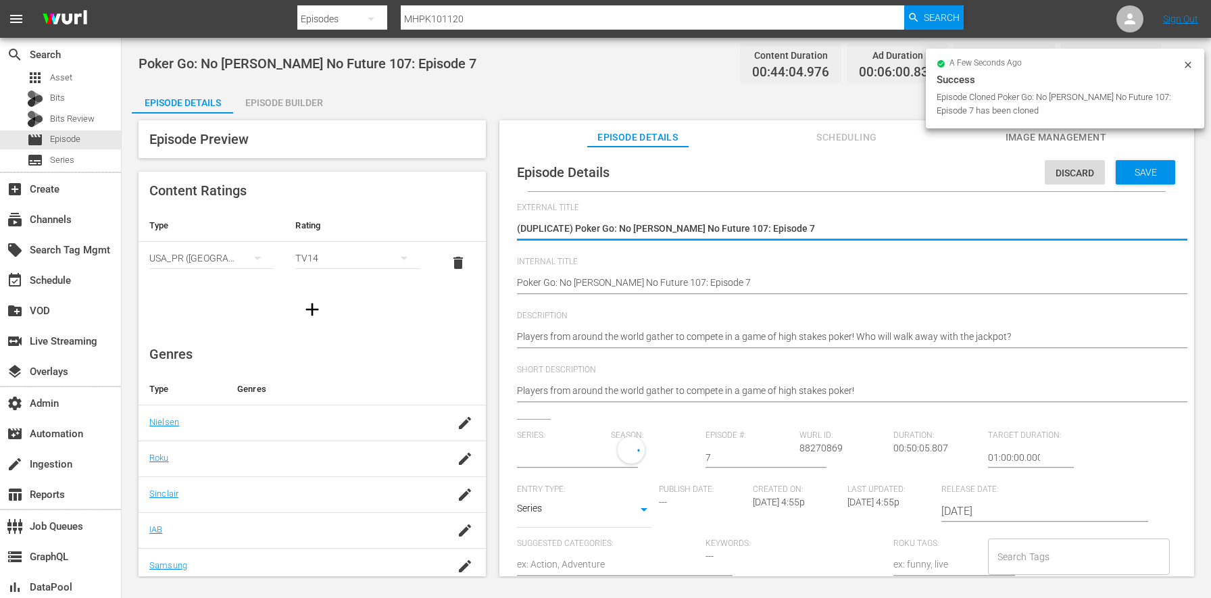
type input "Poker Go: No [PERSON_NAME] No Future"
drag, startPoint x: 576, startPoint y: 228, endPoint x: 367, endPoint y: 214, distance: 209.8
click at [367, 214] on div "Episode Preview Content Ratings Type Rating Select Rating Type USA_PR (United S…" at bounding box center [666, 350] width 1069 height 474
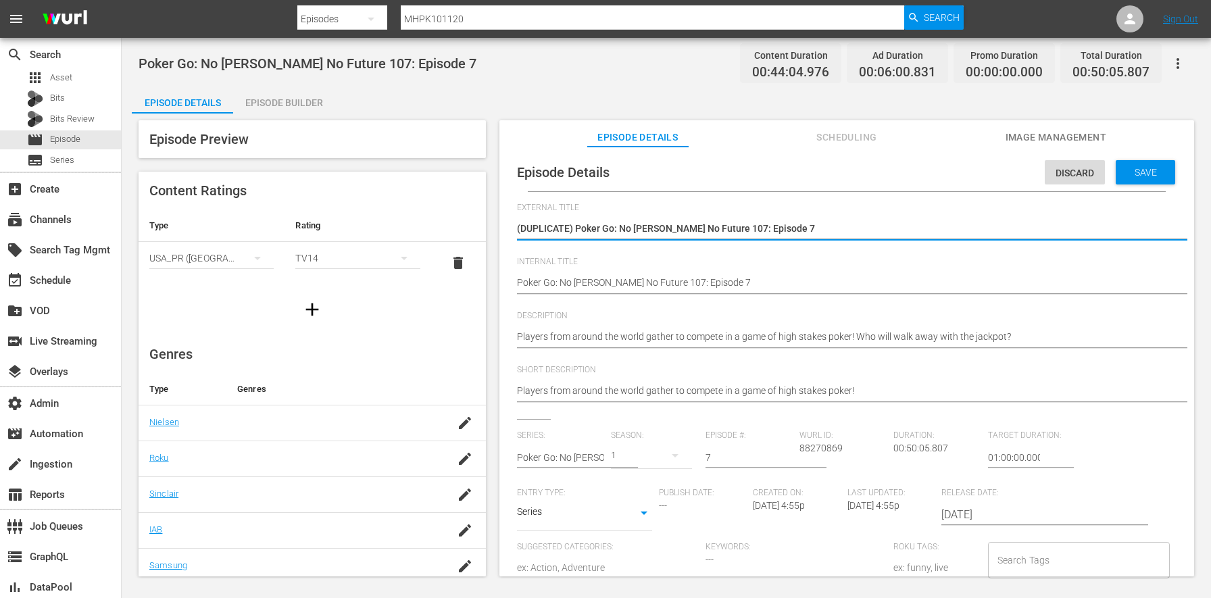
type textarea "Poker Go: No [PERSON_NAME] No Future 107: Episode 7"
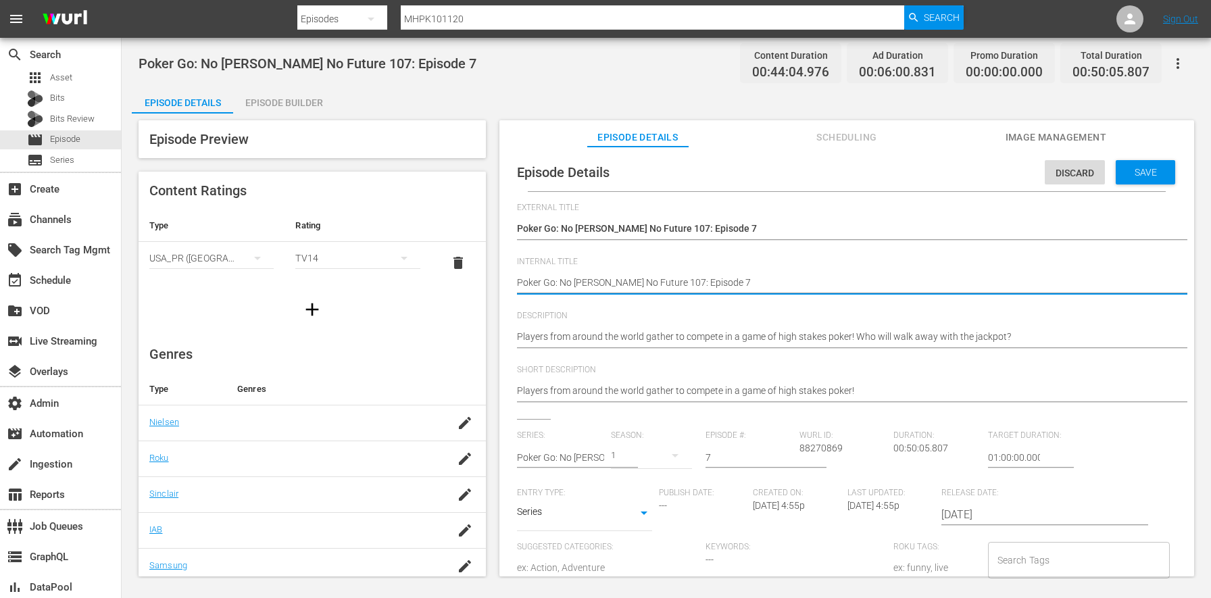
type textarea "(Poker Go: No Gamble No Future 107: Episode 7"
type textarea "(PPoker Go: No Gamble No Future 107: Episode 7"
type textarea "(PLPoker Go: No Gamble No Future 107: Episode 7"
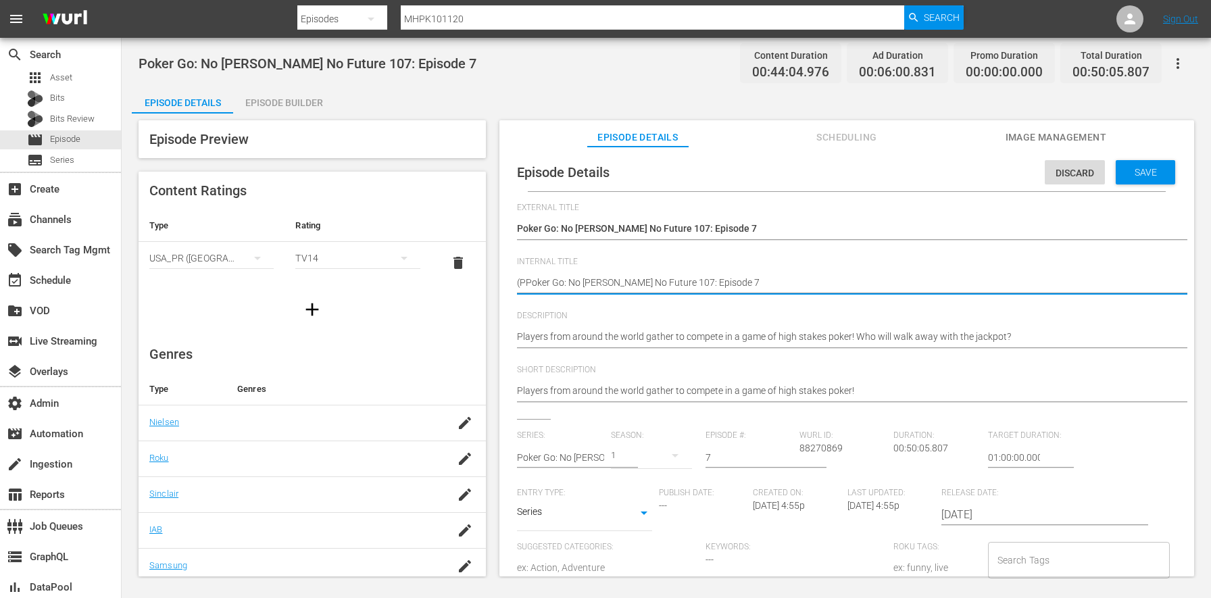
type textarea "(PLPoker Go: No Gamble No Future 107: Episode 7"
type textarea "(PLAPoker Go: No Gamble No Future 107: Episode 7"
type textarea "(PLACPoker Go: No Gamble No Future 107: Episode 7"
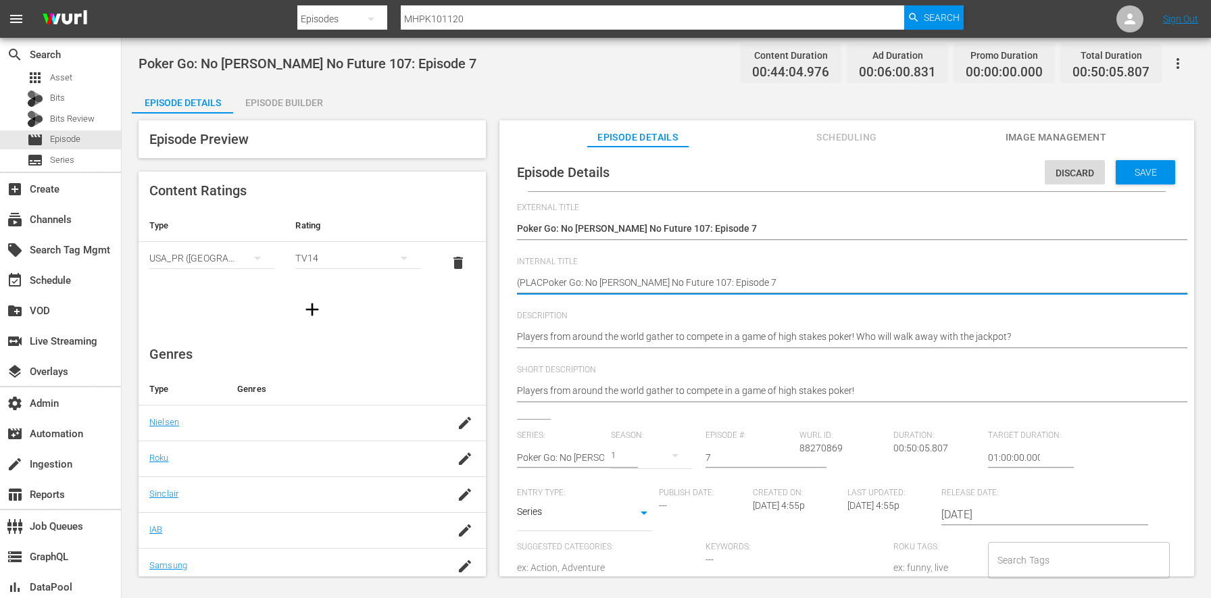
type textarea "(PLACEPoker Go: No Gamble No Future 107: Episode 7"
type textarea "(PLACEHPoker Go: No Gamble No Future 107: Episode 7"
type textarea "(PLACEHOPoker Go: No Gamble No Future 107: Episode 7"
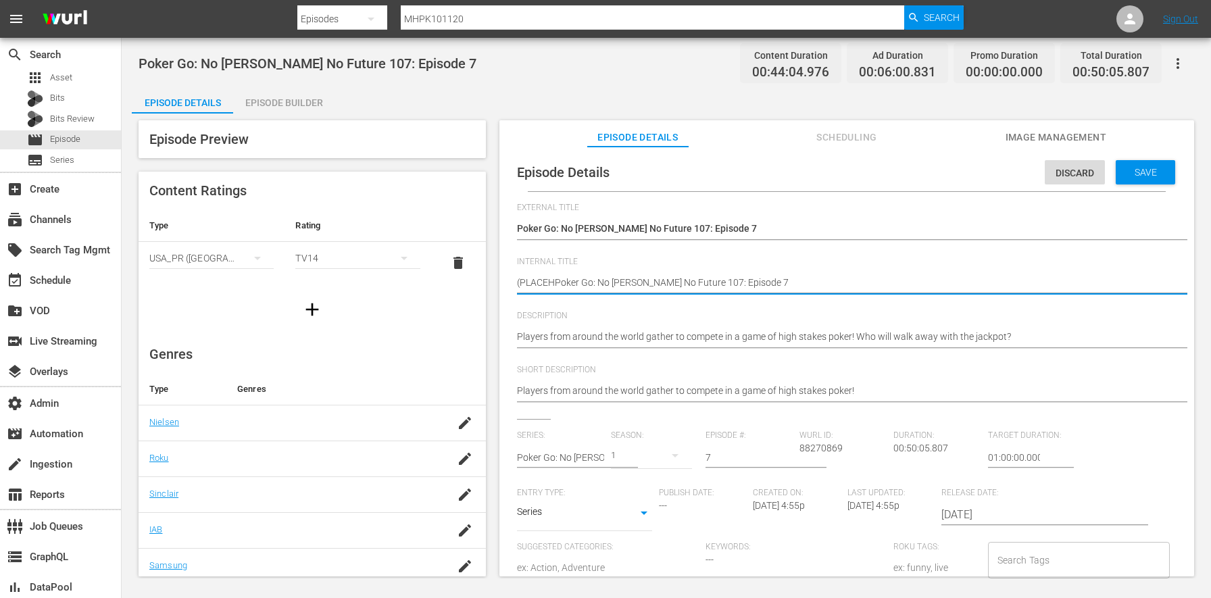
type textarea "(PLACEHOPoker Go: No Gamble No Future 107: Episode 7"
type textarea "(PLACEHOLPoker Go: No Gamble No Future 107: Episode 7"
type textarea "(PLACEHOLDPoker Go: No Gamble No Future 107: Episode 7"
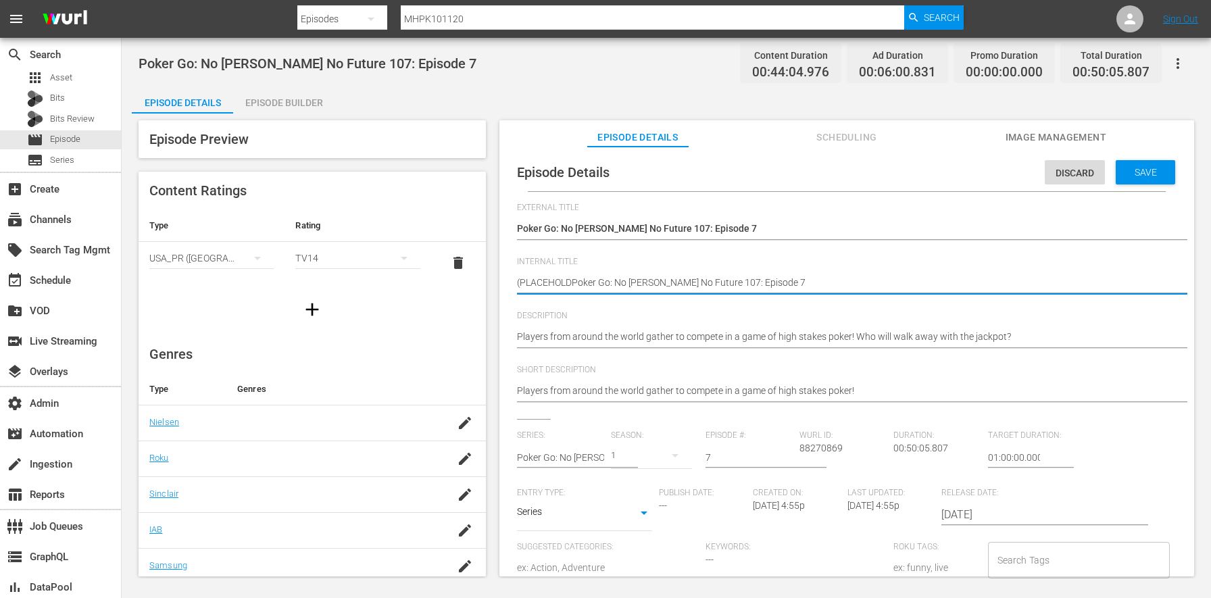
type textarea "(PLACEHOLDEPoker Go: No Gamble No Future 107: Episode 7"
type textarea "(PLACEHOLDERPoker Go: No Gamble No Future 107: Episode 7"
type textarea "(PLACEHOLDER Poker Go: No Gamble No Future 107: Episode 7"
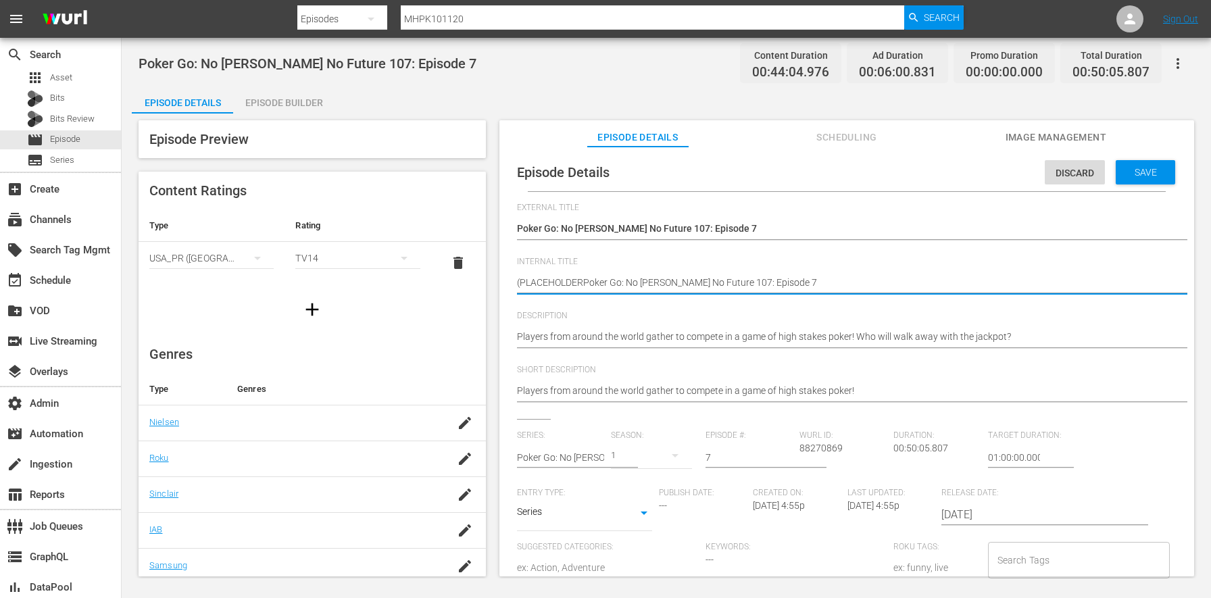
type textarea "(PLACEHOLDER Poker Go: No Gamble No Future 107: Episode 7"
type textarea "(PLACEHOLDER 2Poker Go: No Gamble No Future 107: Episode 7"
type textarea "(PLACEHOLDER 2:Poker Go: No Gamble No Future 107: Episode 7"
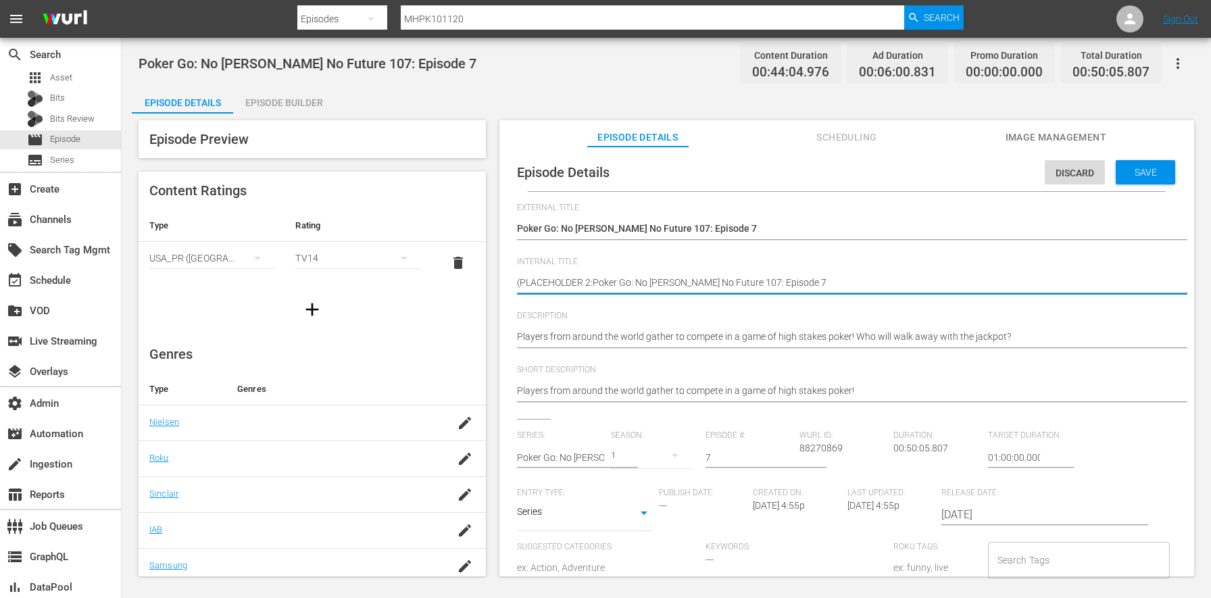
type textarea "(PLACEHOLDER 2:3Poker Go: No Gamble No Future 107: Episode 7"
type textarea "(PLACEHOLDER 2:30Poker Go: No Gamble No Future 107: Episode 7"
type textarea "(PLACEHOLDER 2:30)Poker Go: No Gamble No Future 107: Episode 7"
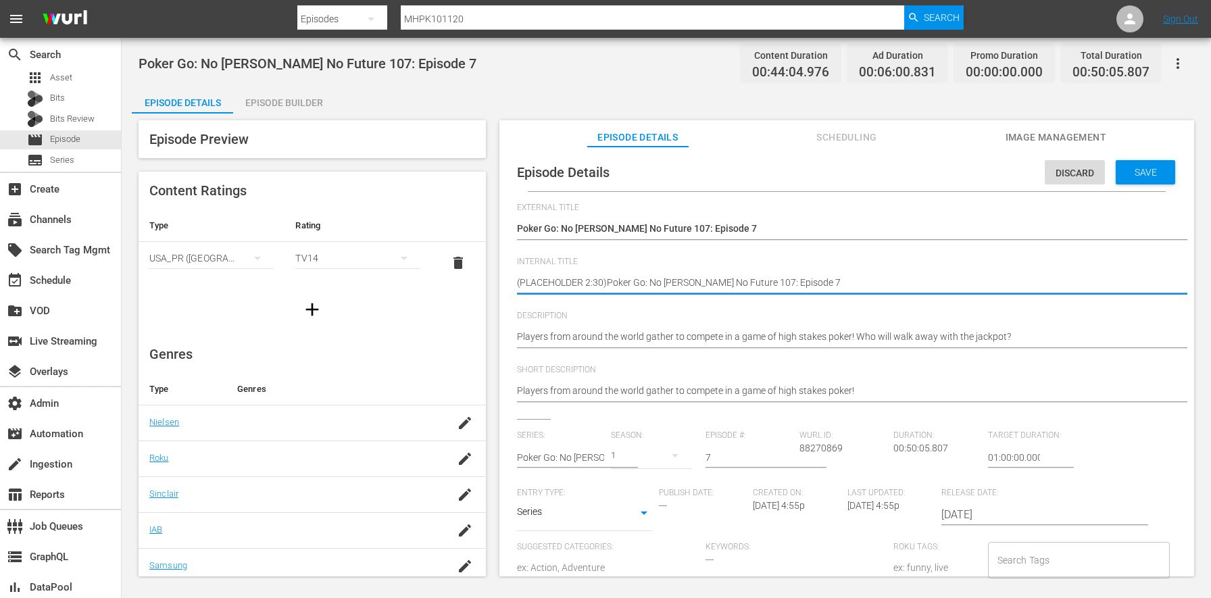
type textarea "(PLACEHOLDER 2:30) Poker Go: No Gamble No Future 107: Episode 7"
click at [578, 453] on input "text" at bounding box center [560, 457] width 87 height 32
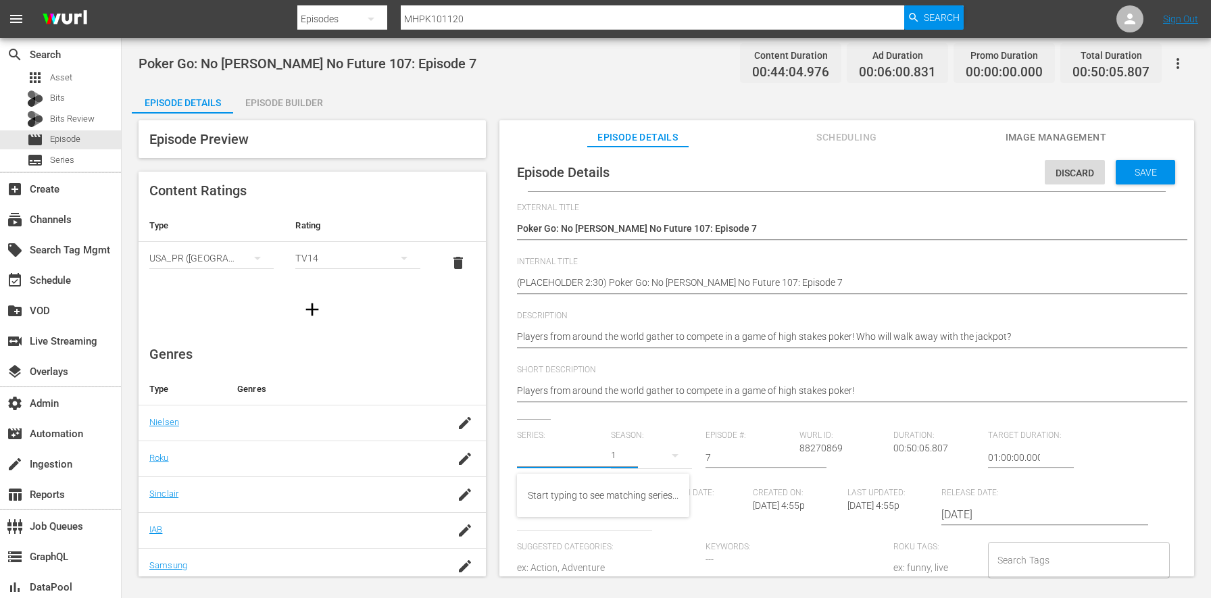
click at [730, 449] on input "7" at bounding box center [748, 457] width 87 height 32
drag, startPoint x: 693, startPoint y: 449, endPoint x: 682, endPoint y: 446, distance: 11.1
click at [683, 446] on div "Series: Season: 1 Episode #: 7 Wurl ID: 88270869 Duration: 00:50:05.807 Target …" at bounding box center [846, 554] width 659 height 249
drag, startPoint x: 728, startPoint y: 457, endPoint x: 666, endPoint y: 449, distance: 62.8
click at [666, 449] on div "Series: Season: 1 Episode #: 7 Wurl ID: 88270869 Duration: 00:50:05.807 Target …" at bounding box center [846, 554] width 659 height 249
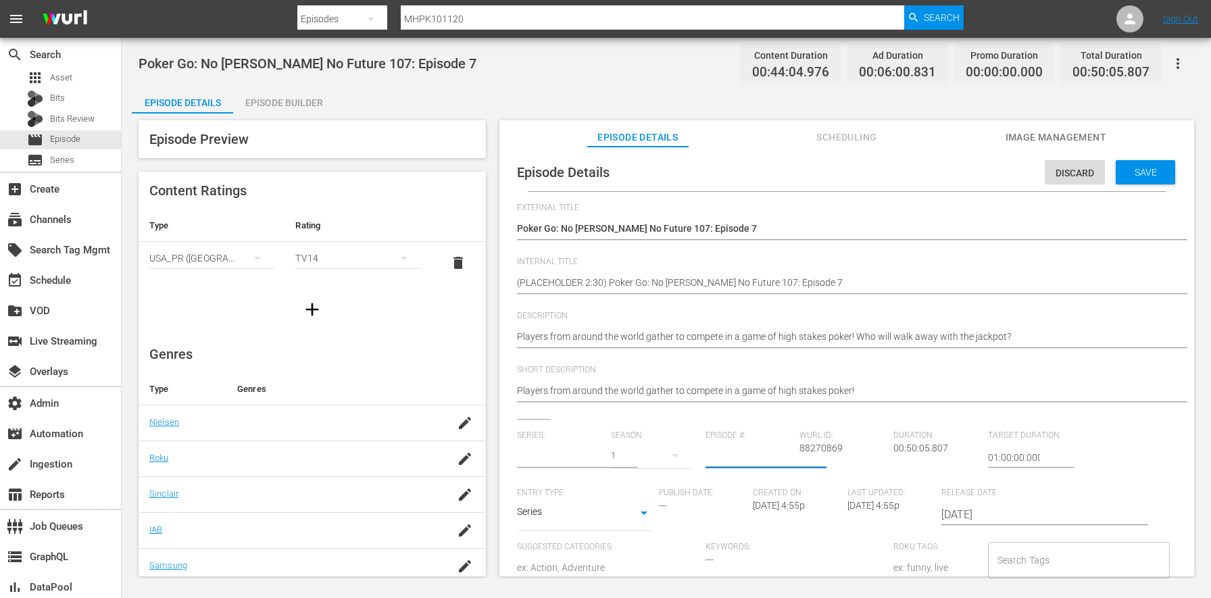
click at [1141, 157] on div "Discard Save" at bounding box center [1112, 168] width 136 height 31
click at [1135, 169] on span "Save" at bounding box center [1145, 172] width 44 height 11
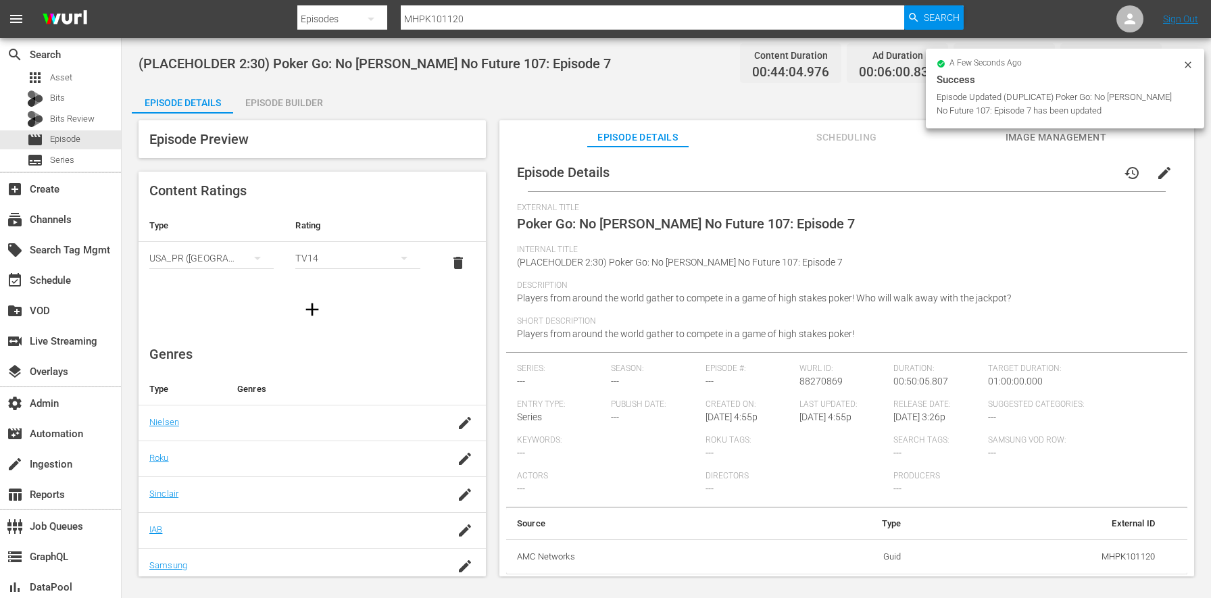
click at [307, 84] on div "(PLACEHOLDER 2:30) Poker Go: No Gamble No Future 107: Episode 7 Content Duratio…" at bounding box center [666, 308] width 1089 height 540
click at [293, 97] on div "Episode Builder" at bounding box center [283, 102] width 101 height 32
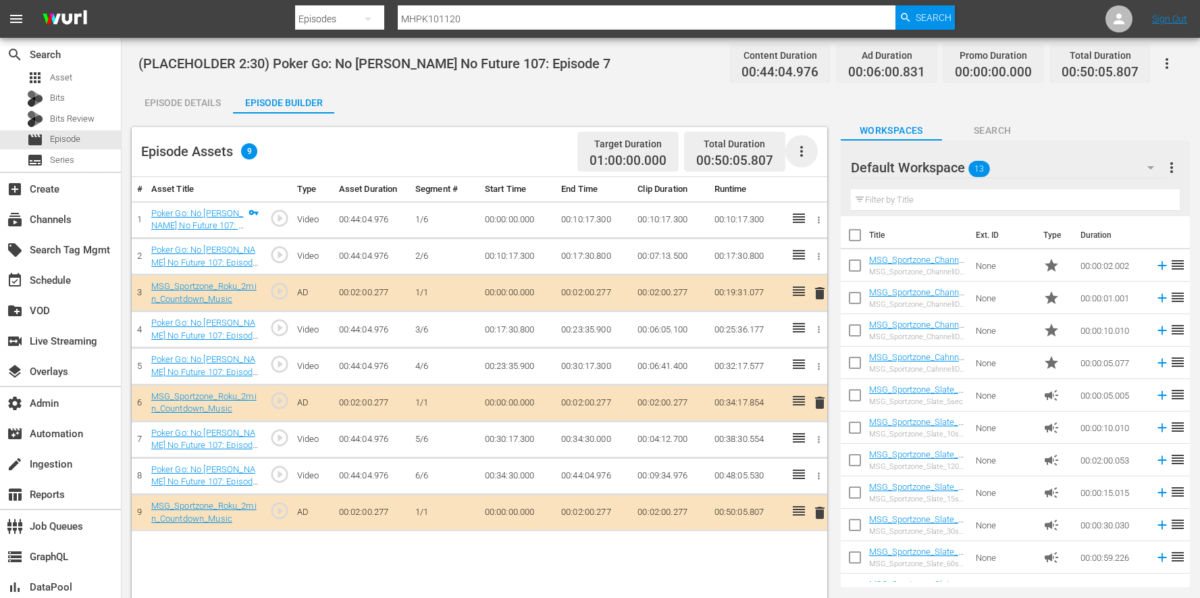
click at [807, 143] on icon "button" at bounding box center [802, 151] width 16 height 16
click at [823, 225] on div "Clear Ads" at bounding box center [842, 221] width 92 height 32
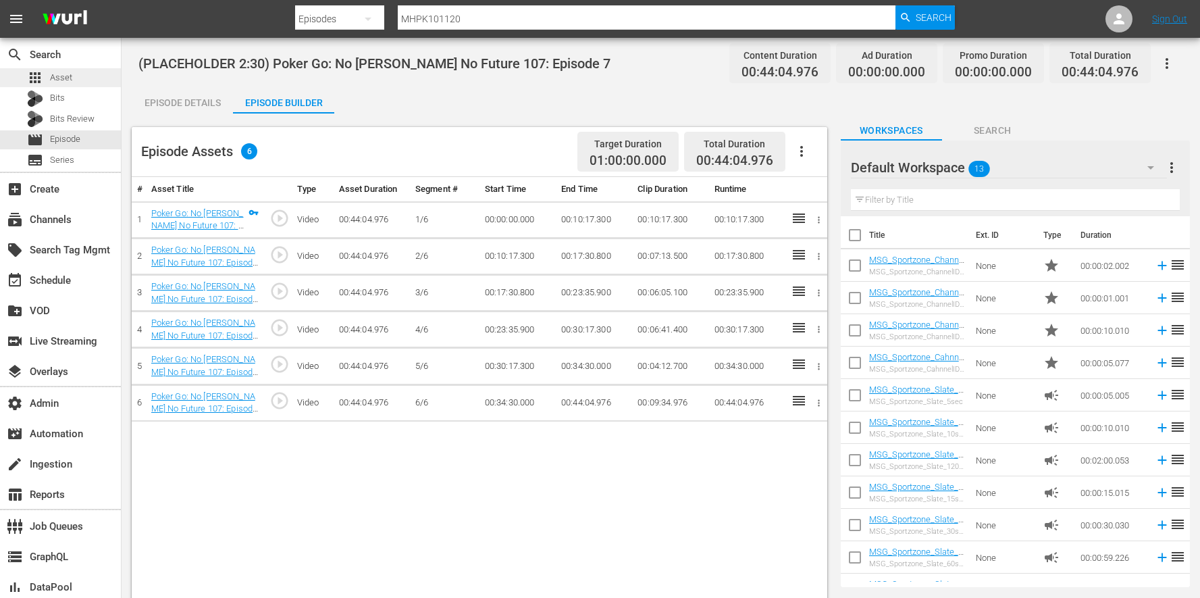
click at [79, 79] on div "apps Asset" at bounding box center [60, 77] width 121 height 19
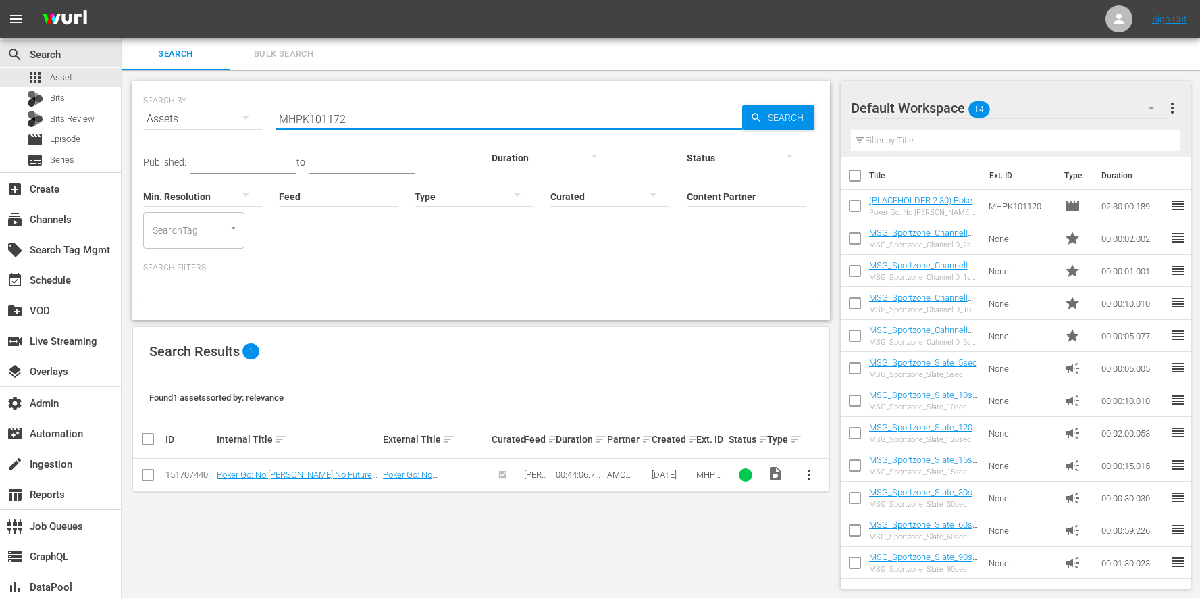
drag, startPoint x: 452, startPoint y: 107, endPoint x: 436, endPoint y: 124, distance: 23.4
click at [436, 124] on input "MHPK101172" at bounding box center [509, 119] width 467 height 32
paste input "21"
click at [807, 467] on span "more_vert" at bounding box center [809, 475] width 16 height 16
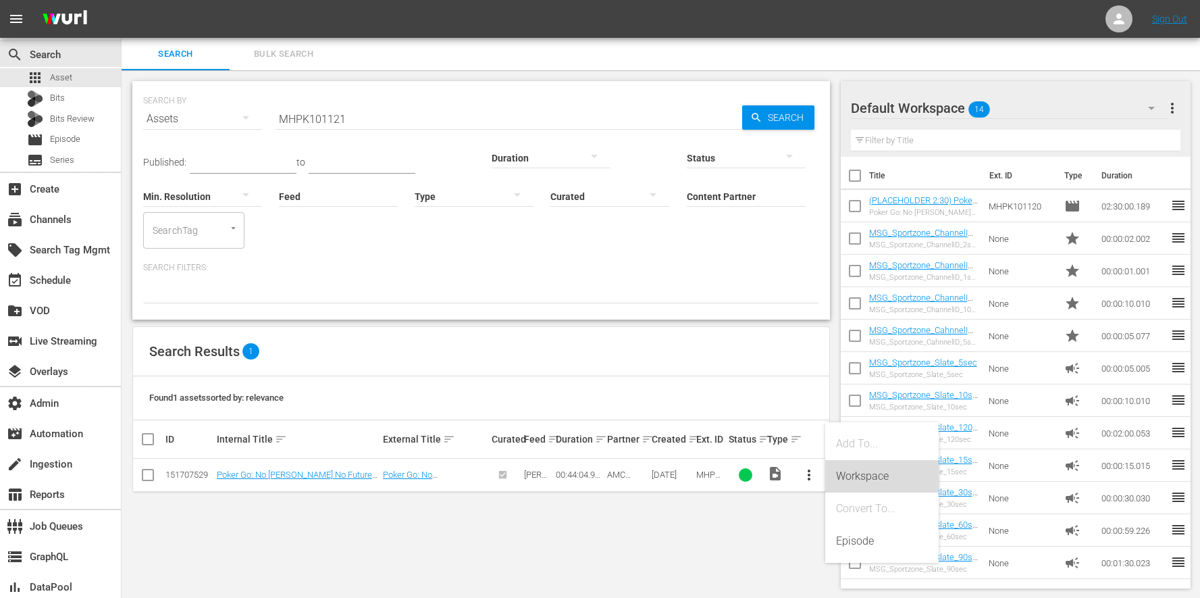
click at [873, 478] on div "Workspace" at bounding box center [882, 476] width 92 height 32
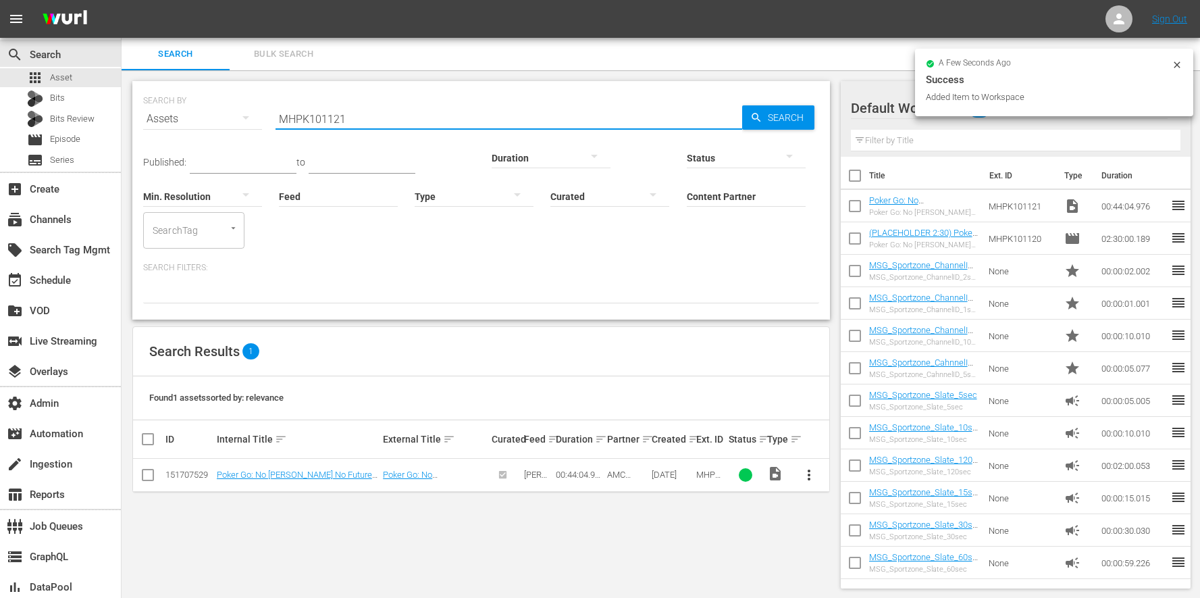
drag, startPoint x: 361, startPoint y: 124, endPoint x: 129, endPoint y: 94, distance: 233.6
click at [129, 94] on div "SEARCH BY Search By Assets Search ID, Title, Description, Keywords, or Category…" at bounding box center [481, 334] width 719 height 529
paste input "62"
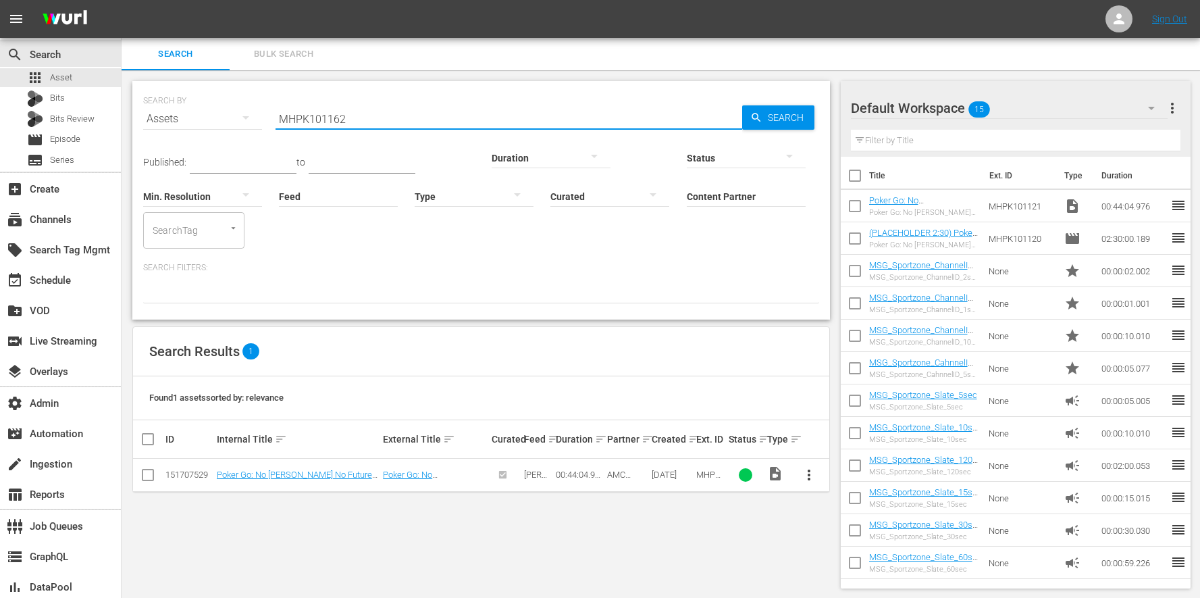
type input "MHPK101162"
click at [811, 459] on button "more_vert" at bounding box center [809, 475] width 32 height 32
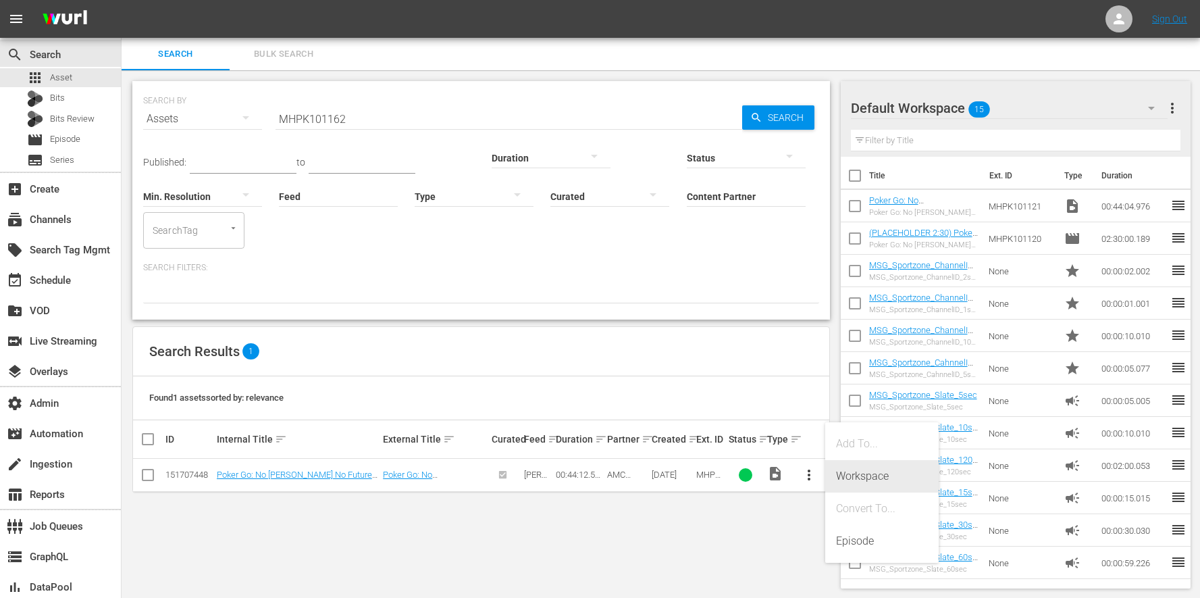
click at [875, 486] on div "Workspace" at bounding box center [882, 476] width 92 height 32
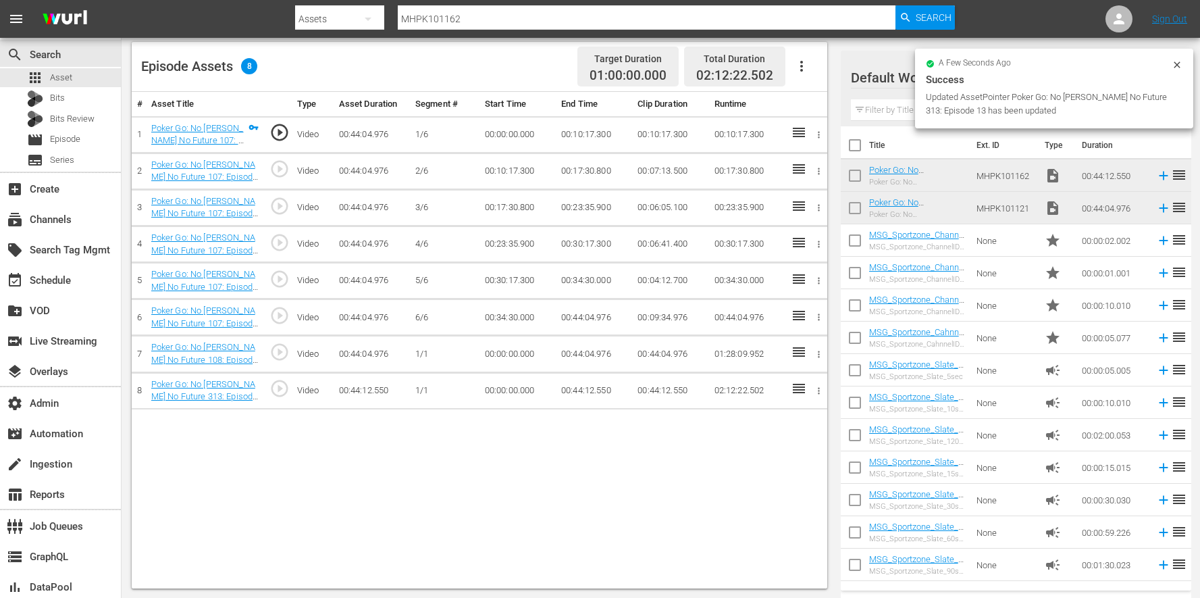
click at [802, 58] on icon "button" at bounding box center [802, 66] width 16 height 16
click at [818, 72] on div "Edit Cue Points" at bounding box center [842, 71] width 92 height 32
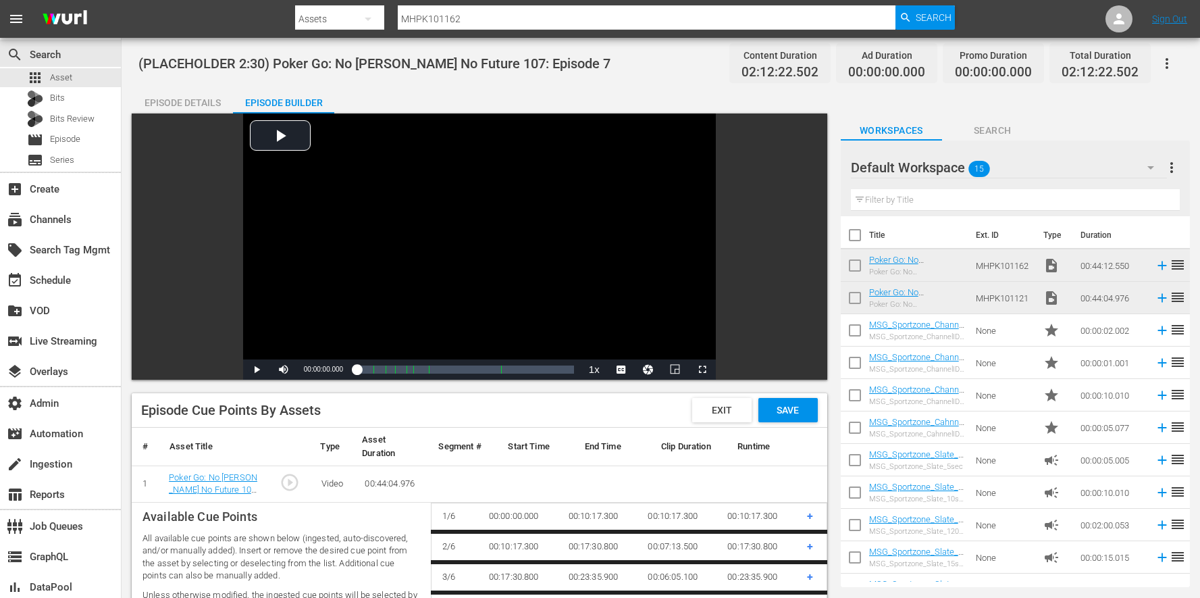
click at [793, 403] on div "Save" at bounding box center [788, 410] width 59 height 24
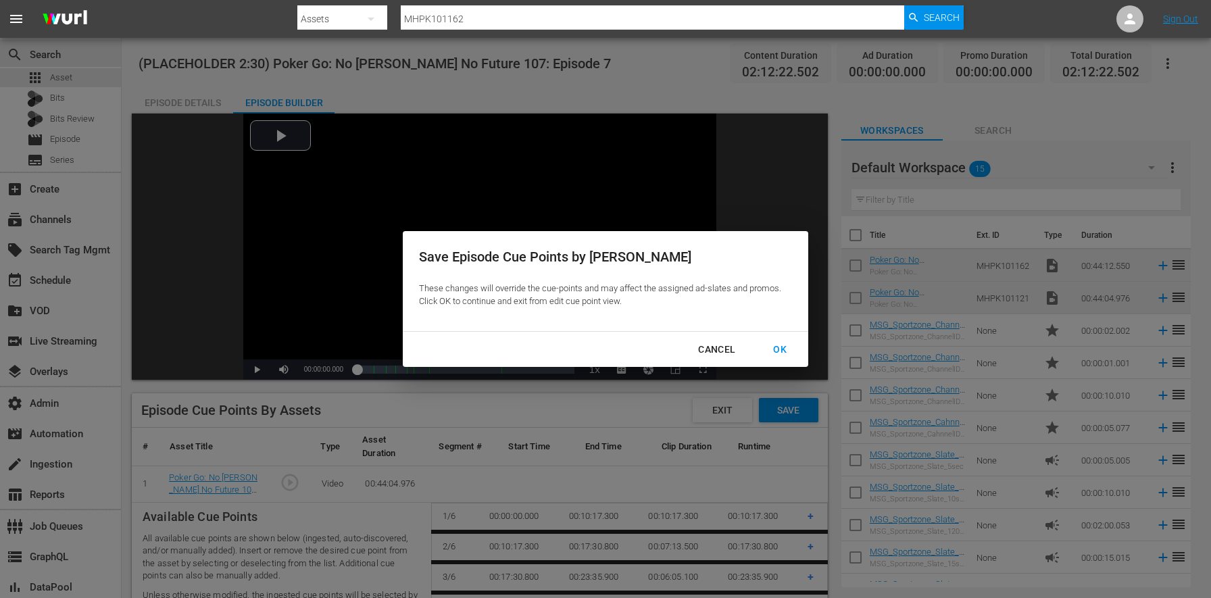
click at [771, 350] on div "OK" at bounding box center [779, 349] width 35 height 17
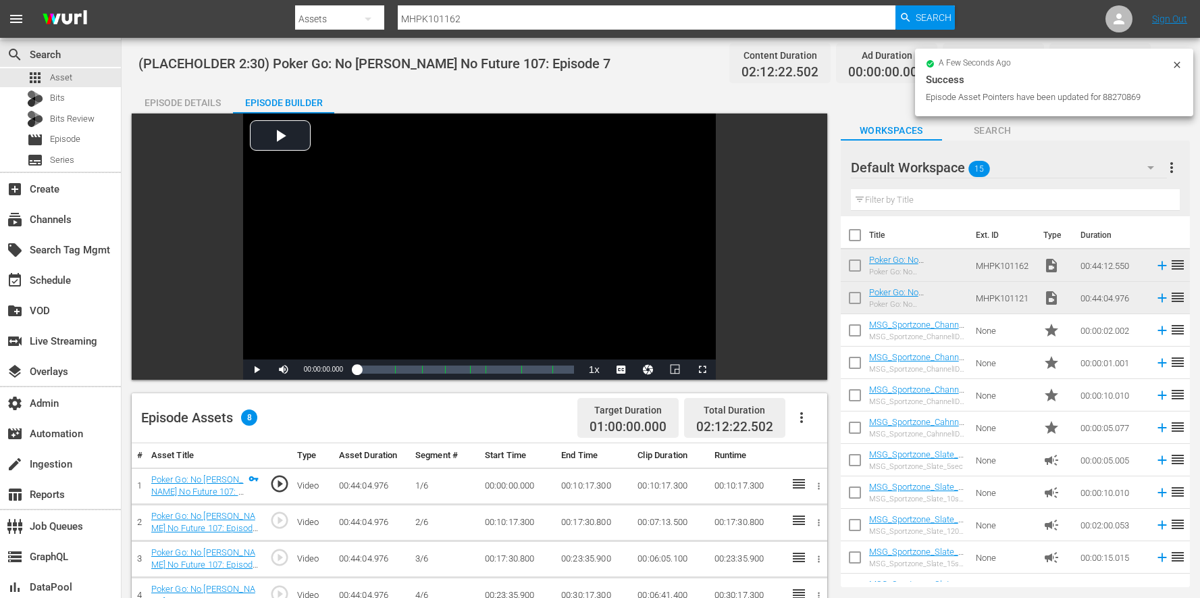
scroll to position [467, 0]
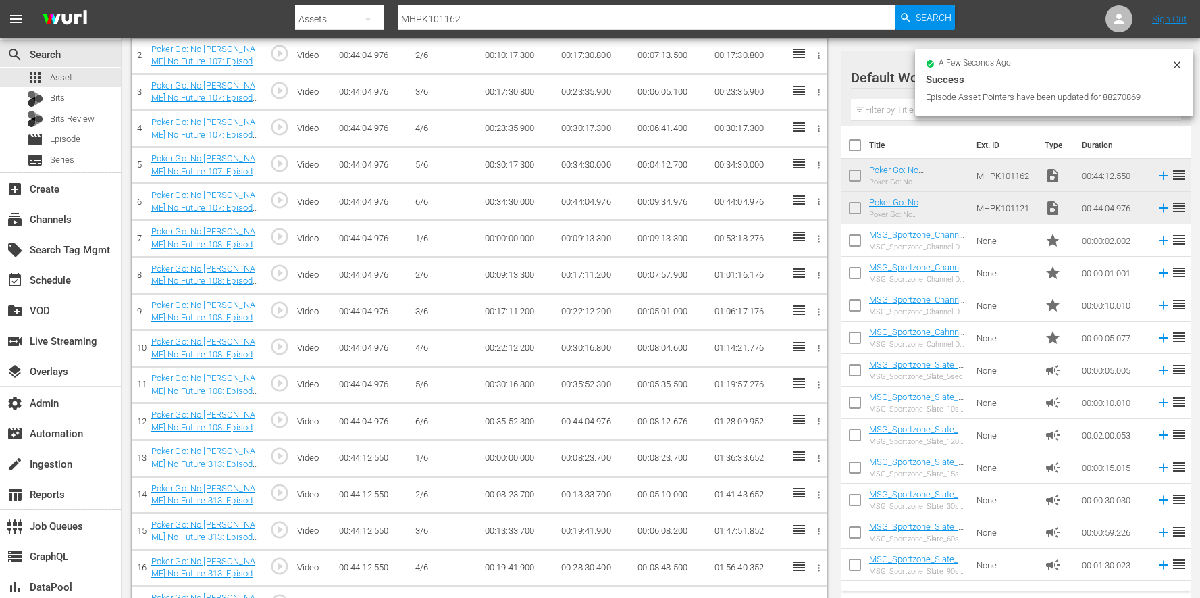
click at [851, 177] on input "checkbox" at bounding box center [855, 178] width 28 height 28
checkbox input "true"
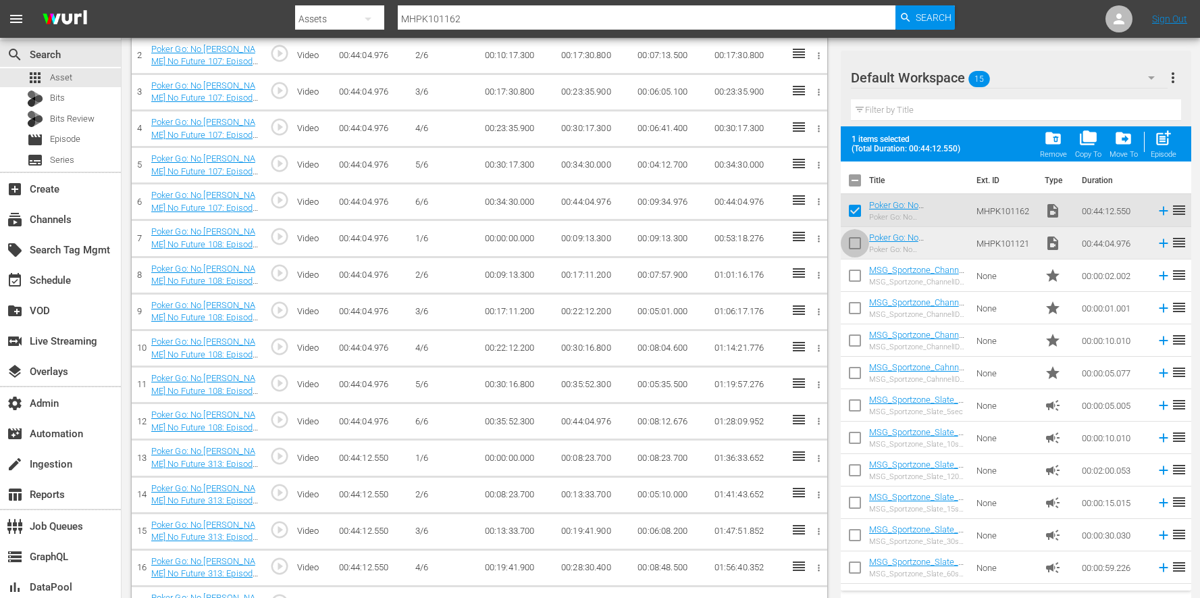
click at [863, 247] on input "checkbox" at bounding box center [855, 246] width 28 height 28
checkbox input "true"
click at [1046, 144] on span "folder_delete" at bounding box center [1053, 138] width 18 height 18
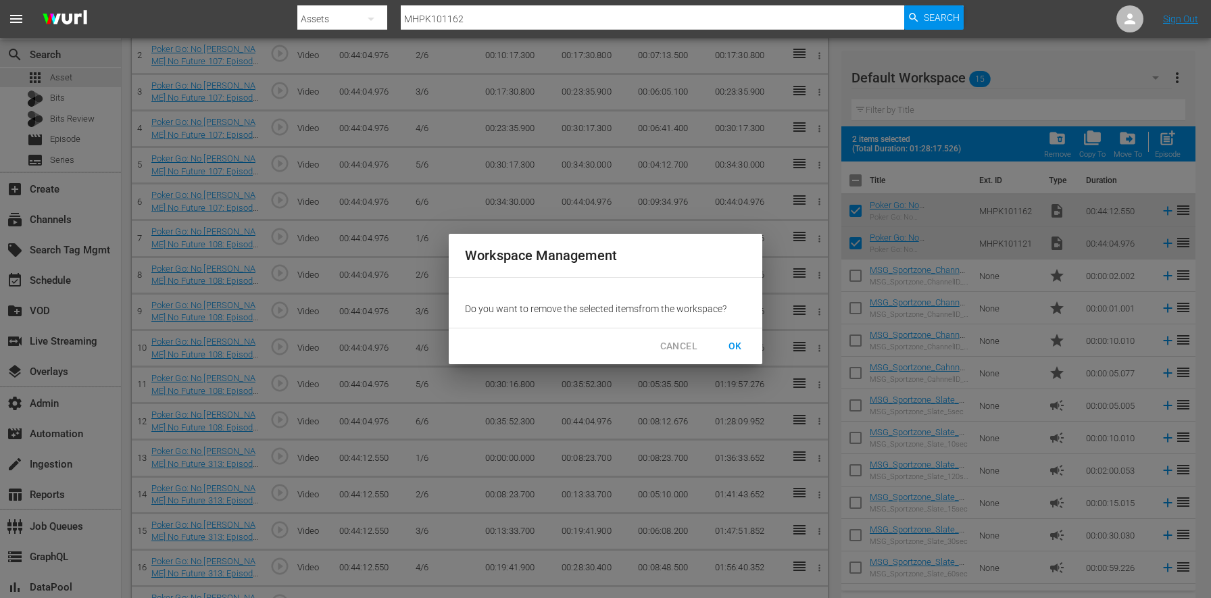
click at [734, 353] on span "OK" at bounding box center [735, 346] width 22 height 17
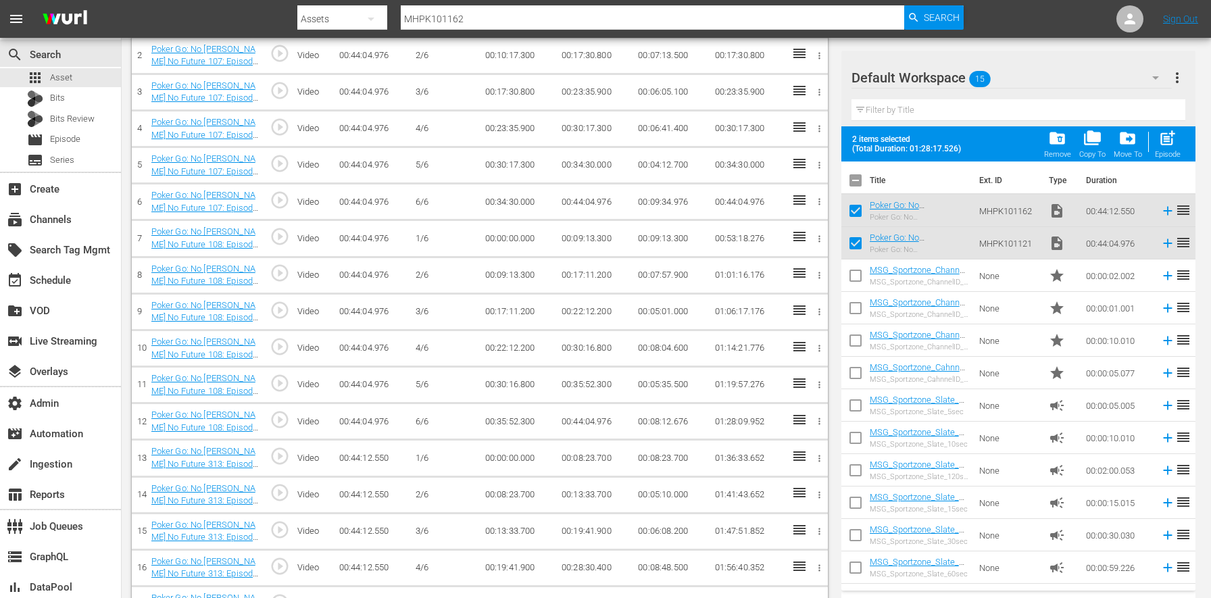
checkbox input "false"
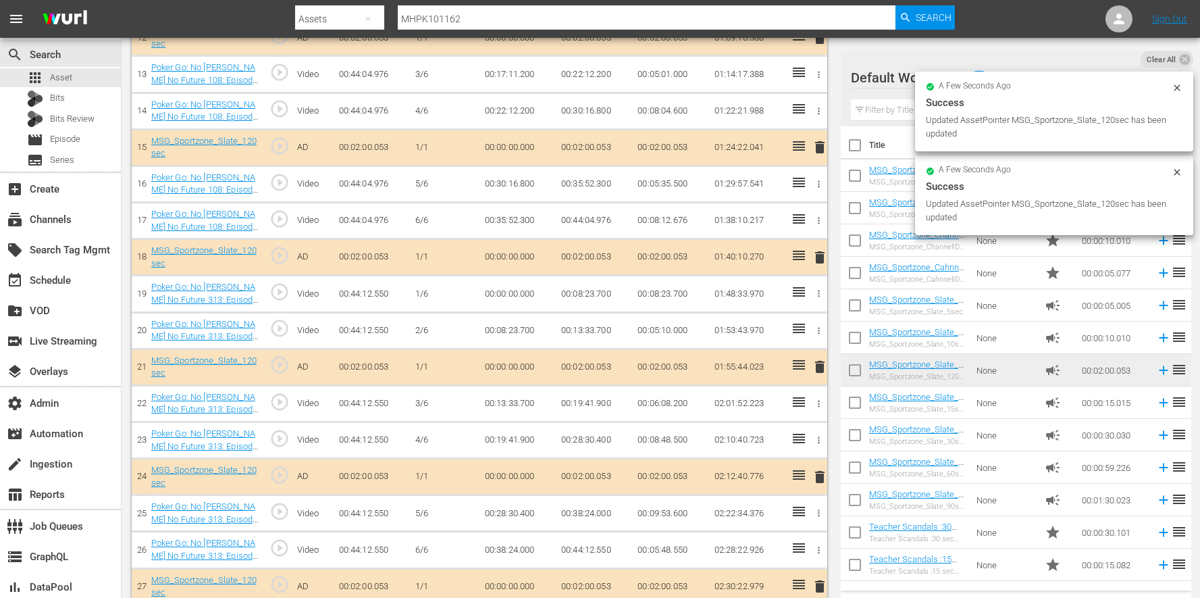
scroll to position [868, 0]
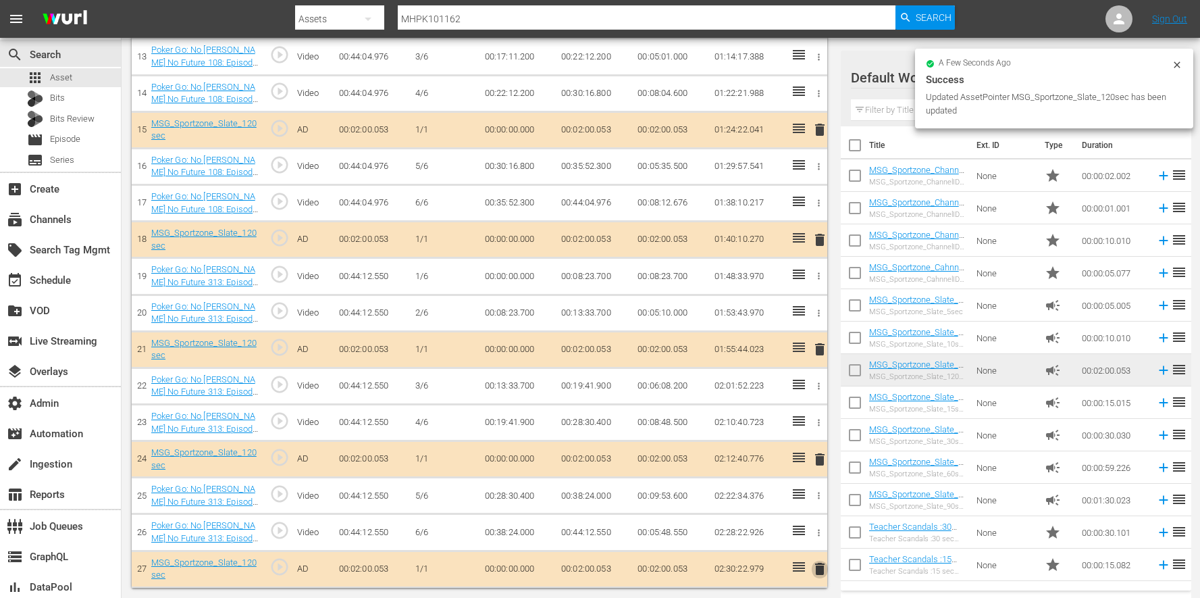
click at [823, 572] on span "delete" at bounding box center [820, 569] width 16 height 16
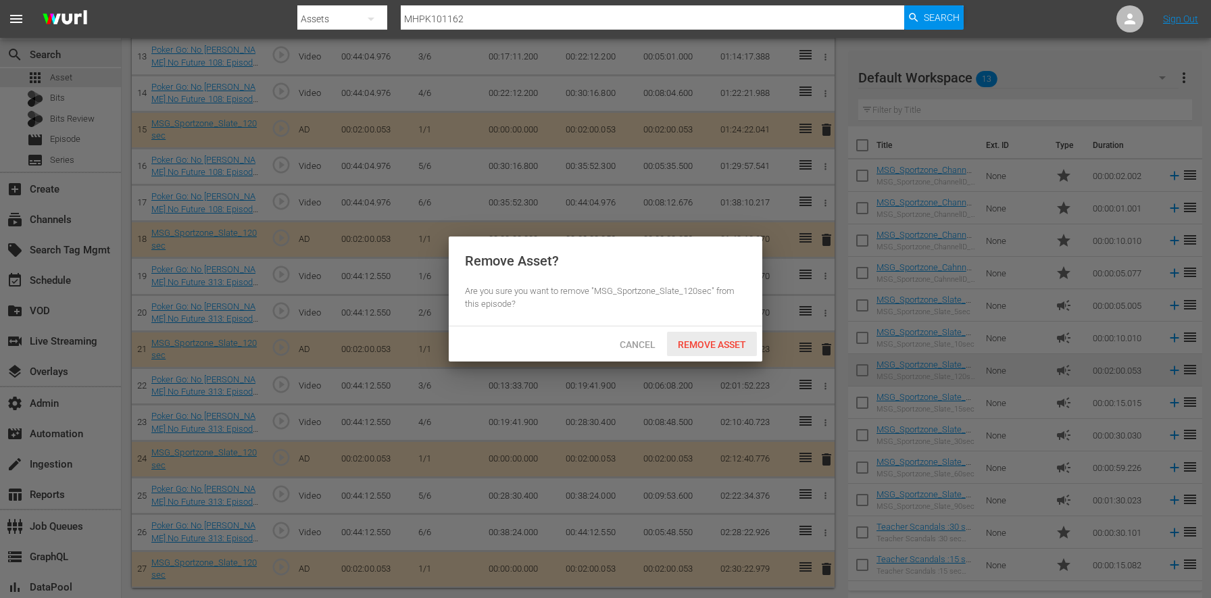
click at [713, 351] on div "Remove Asset" at bounding box center [712, 344] width 90 height 25
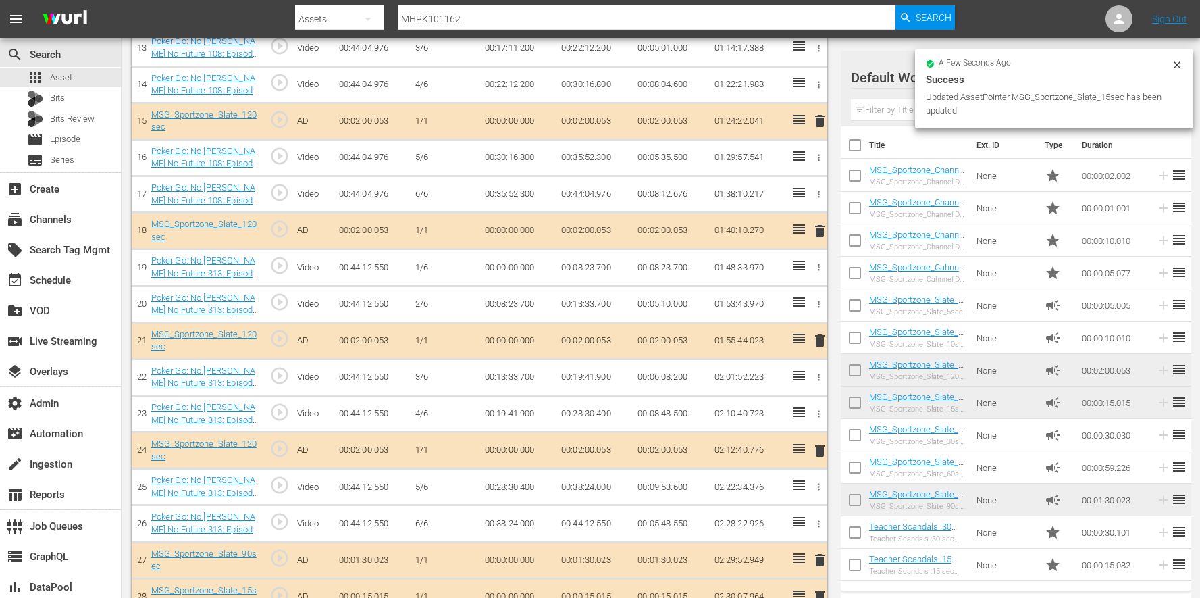
scroll to position [905, 0]
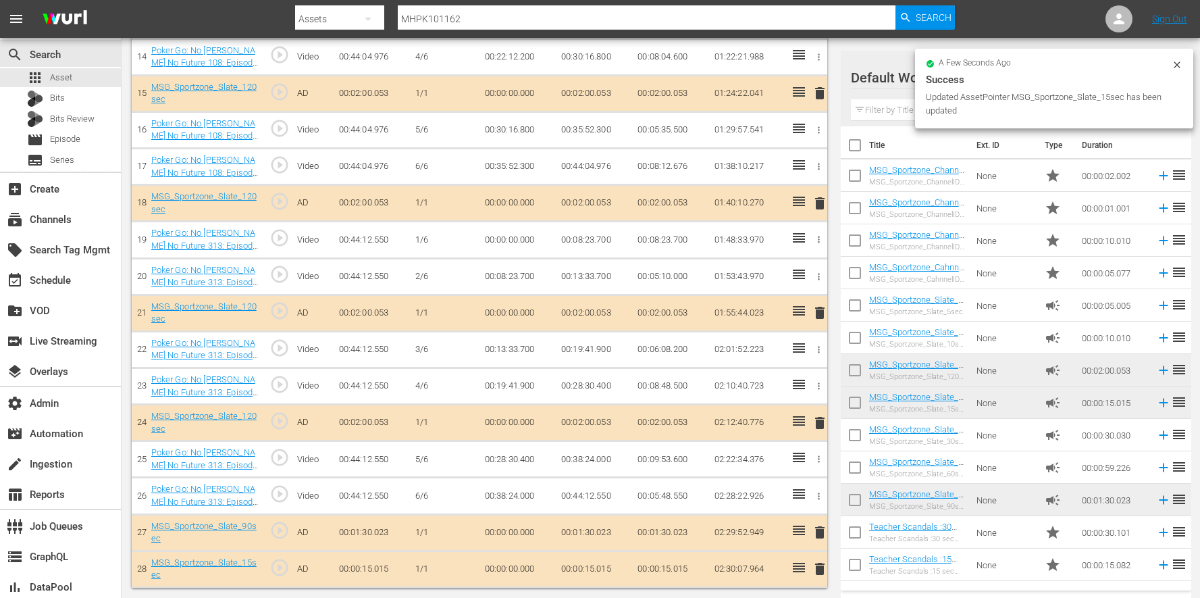
click at [817, 568] on span "delete" at bounding box center [820, 569] width 16 height 16
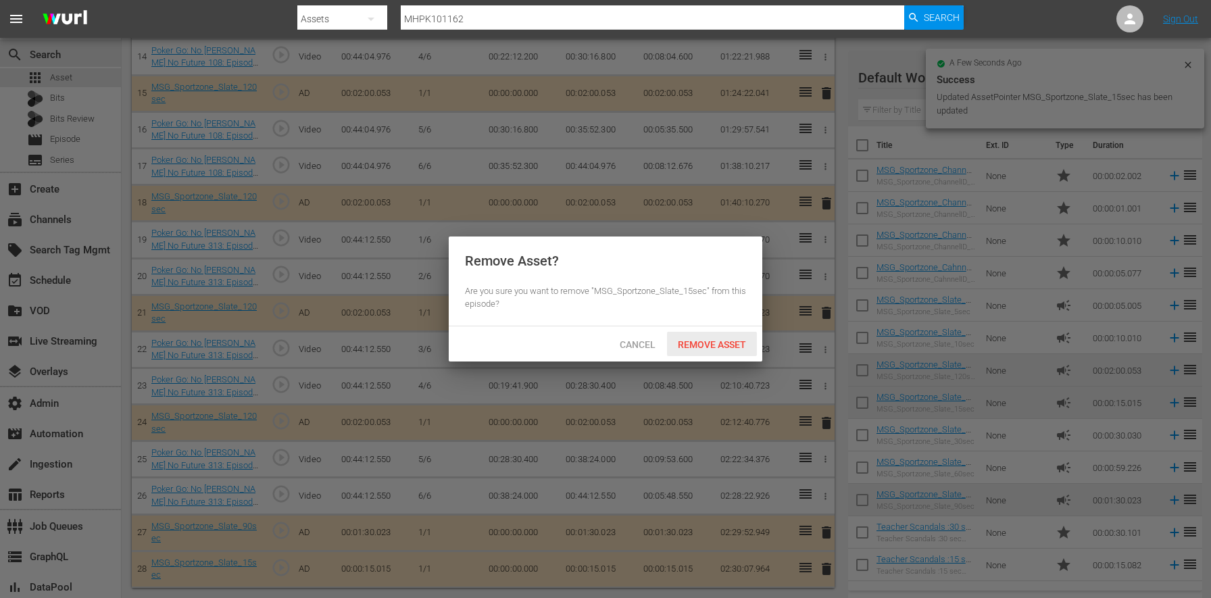
click at [722, 351] on div "Remove Asset" at bounding box center [712, 344] width 90 height 25
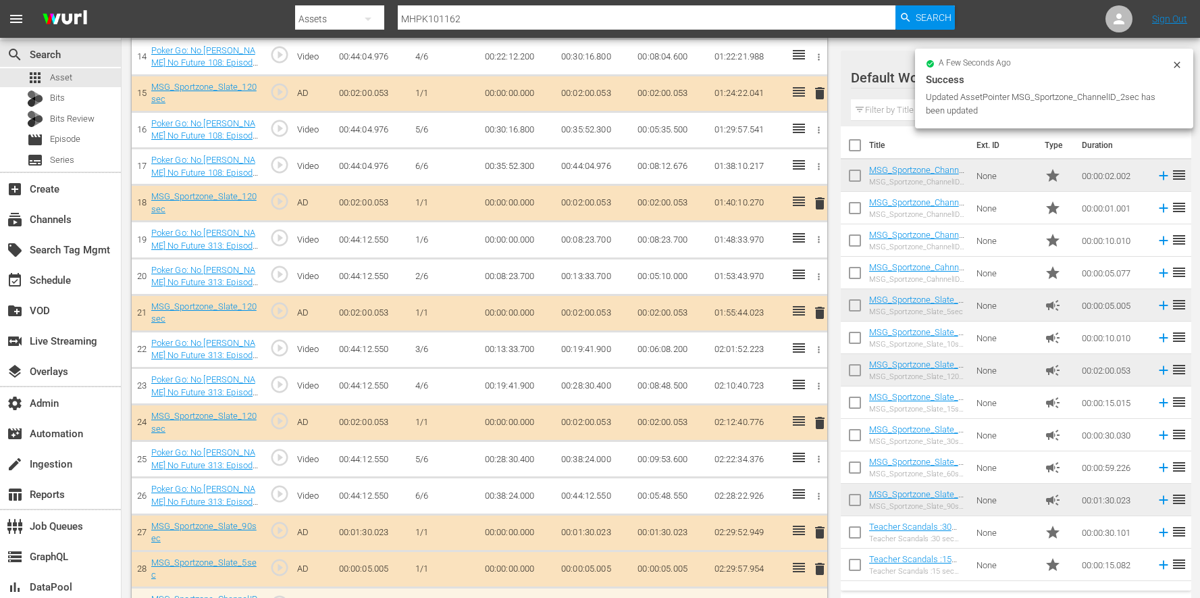
scroll to position [941, 0]
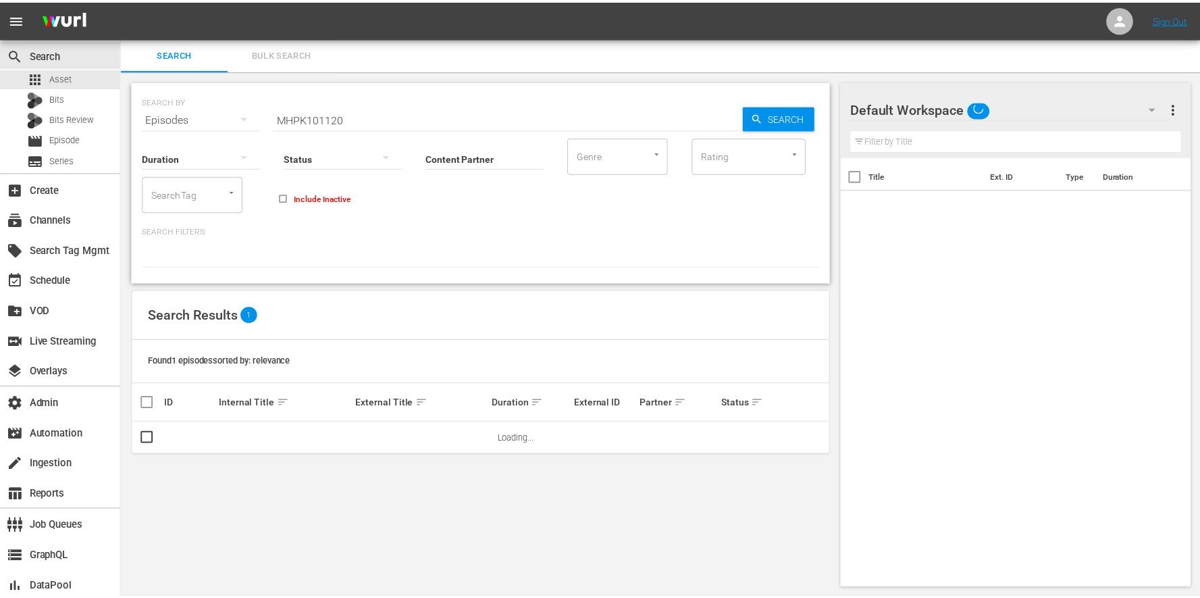
scroll to position [1, 0]
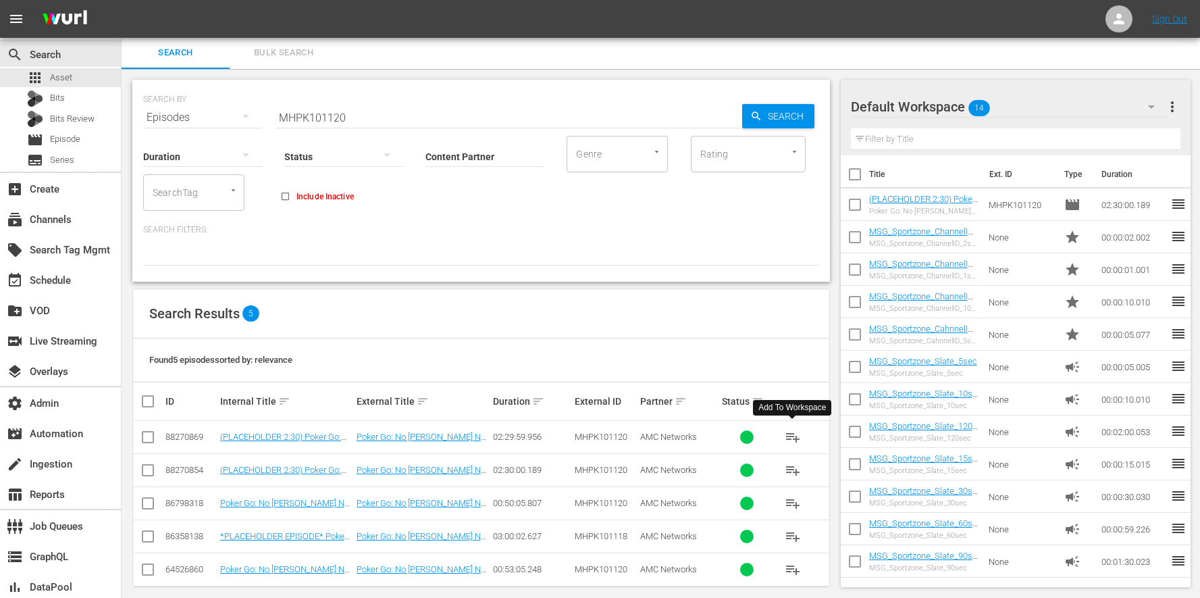
click at [791, 436] on span "playlist_add" at bounding box center [793, 437] width 16 height 16
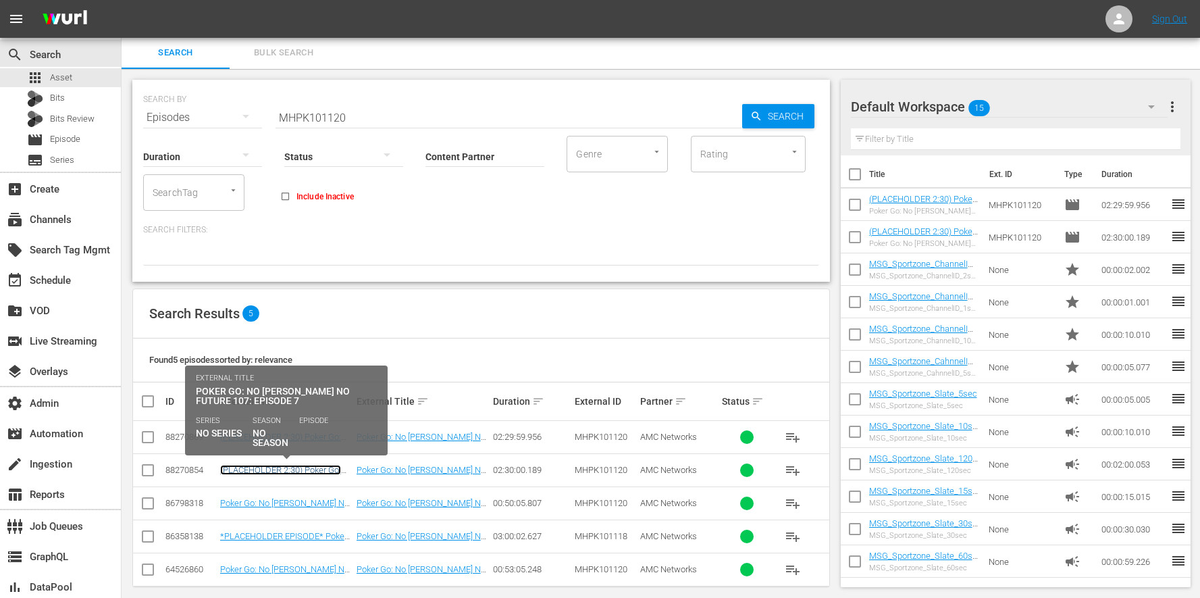
click at [298, 472] on link "(PLACEHOLDER 2:30) Poker Go: No Gamble No Future 107: Episode 7" at bounding box center [280, 480] width 121 height 30
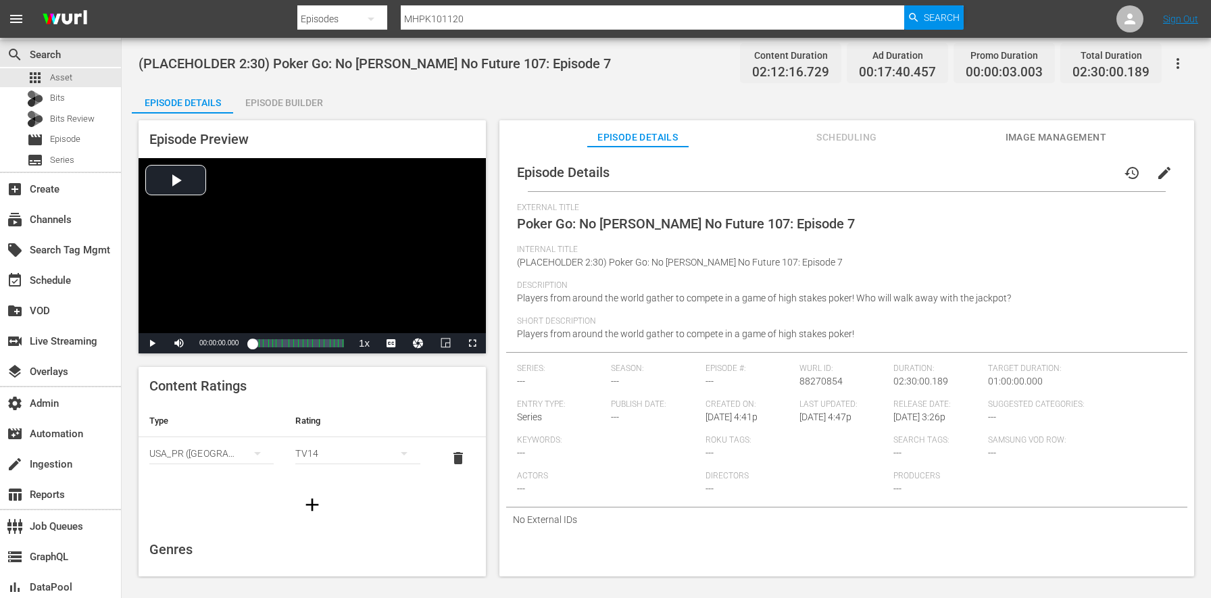
click at [1165, 167] on button "edit" at bounding box center [1164, 173] width 32 height 32
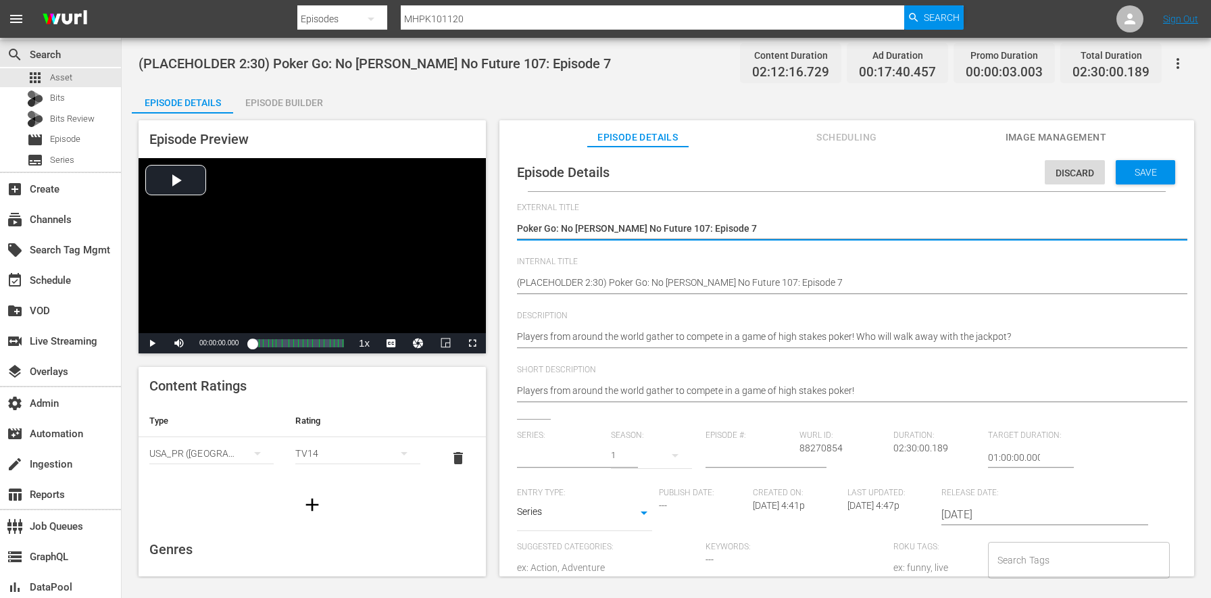
type input "No Series"
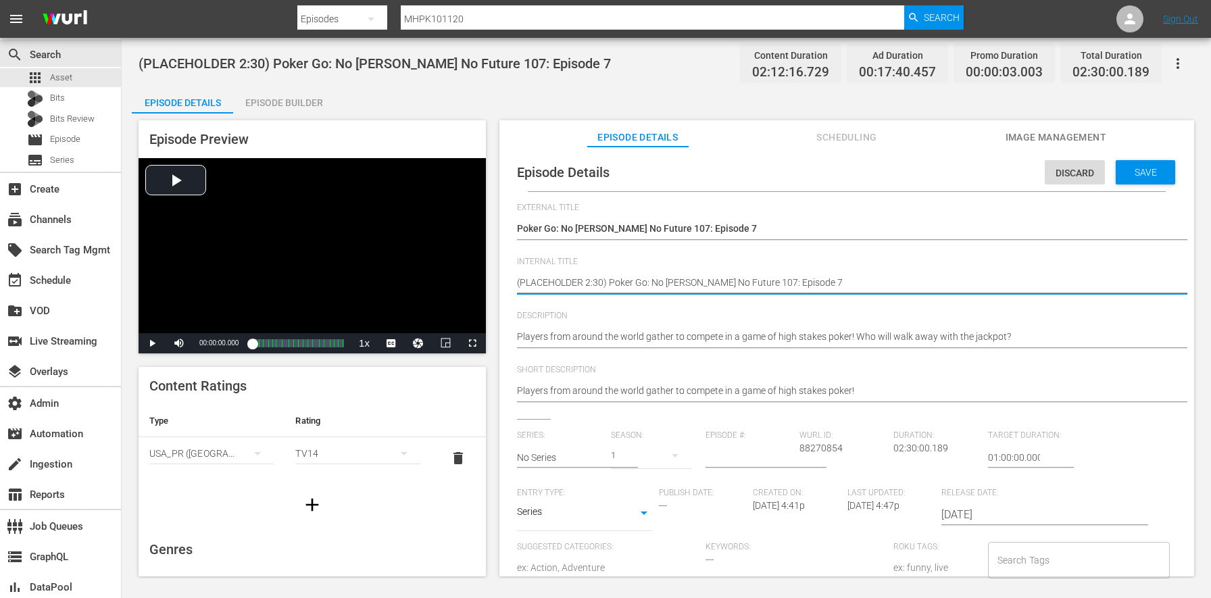
type textarea "(PLACEHOLDER 2:30 ) Poker Go: No Gamble No Future 107: Episode 7"
type textarea "(PLACEHOLDER 2:30 -) Poker Go: No Gamble No Future 107: Episode 7"
type textarea "(PLACEHOLDER 2:30 - ) Poker Go: No Gamble No Future 107: Episode 7"
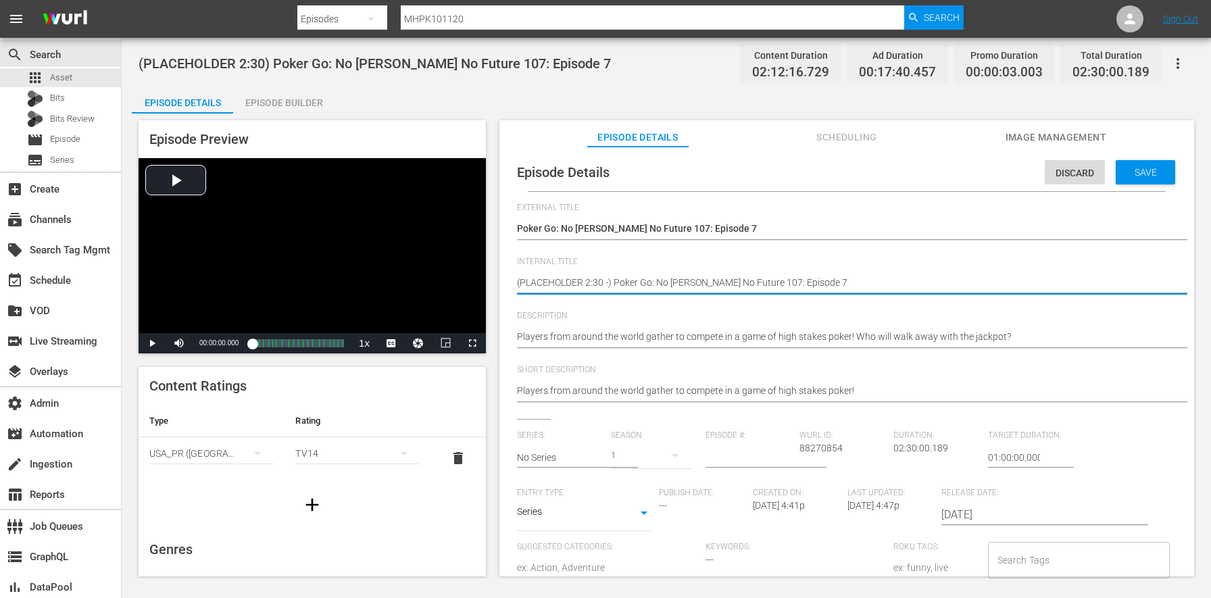
type textarea "(PLACEHOLDER 2:30 - ) Poker Go: No Gamble No Future 107: Episode 7"
type textarea "(PLACEHOLDER 2:30 - 9) Poker Go: No Gamble No Future 107: Episode 7"
type textarea "(PLACEHOLDER 2:30 - 9/) Poker Go: No Gamble No Future 107: Episode 7"
type textarea "(PLACEHOLDER 2:30 - 9/2) Poker Go: No Gamble No Future 107: Episode 7"
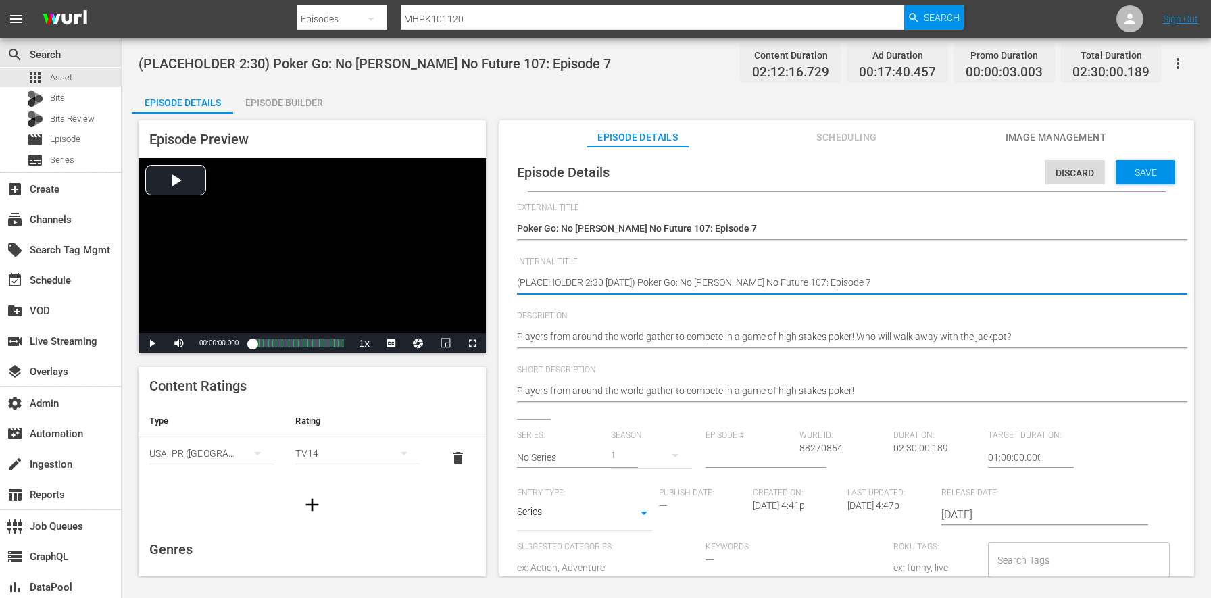
type textarea "(PLACEHOLDER 2:30 - 9/24) Poker Go: No Gamble No Future 107: Episode 7"
type textarea "(PLACEHOLDER 2:30 - 9/2) Poker Go: No Gamble No Future 107: Episode 7"
type textarea "(PLACEHOLDER 2:30 - 9/) Poker Go: No Gamble No Future 107: Episode 7"
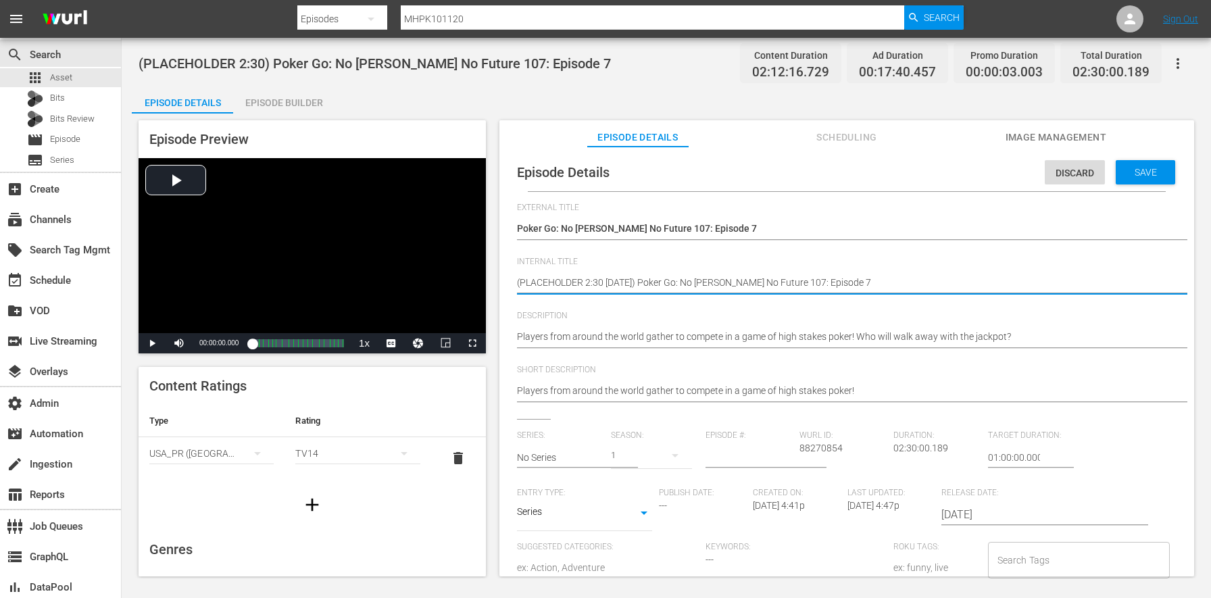
type textarea "(PLACEHOLDER 2:30 - 9/) Poker Go: No Gamble No Future 107: Episode 7"
type textarea "(PLACEHOLDER 2:30 - 9) Poker Go: No Gamble No Future 107: Episode 7"
type textarea "(PLACEHOLDER 2:30 - ) Poker Go: No Gamble No Future 107: Episode 7"
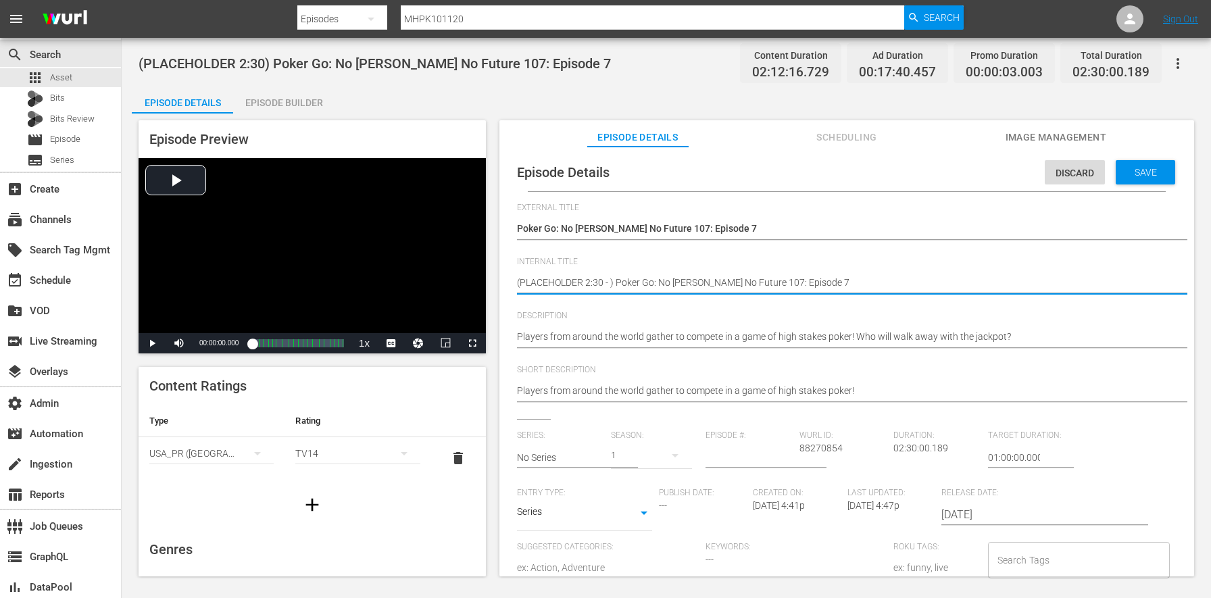
type textarea "(PLACEHOLDER 2:30 - 8) Poker Go: No Gamble No Future 107: Episode 7"
type textarea "(PLACEHOLDER 2:30 - 8/) Poker Go: No Gamble No Future 107: Episode 7"
type textarea "(PLACEHOLDER 2:30 - 8/2) Poker Go: No Gamble No Future 107: Episode 7"
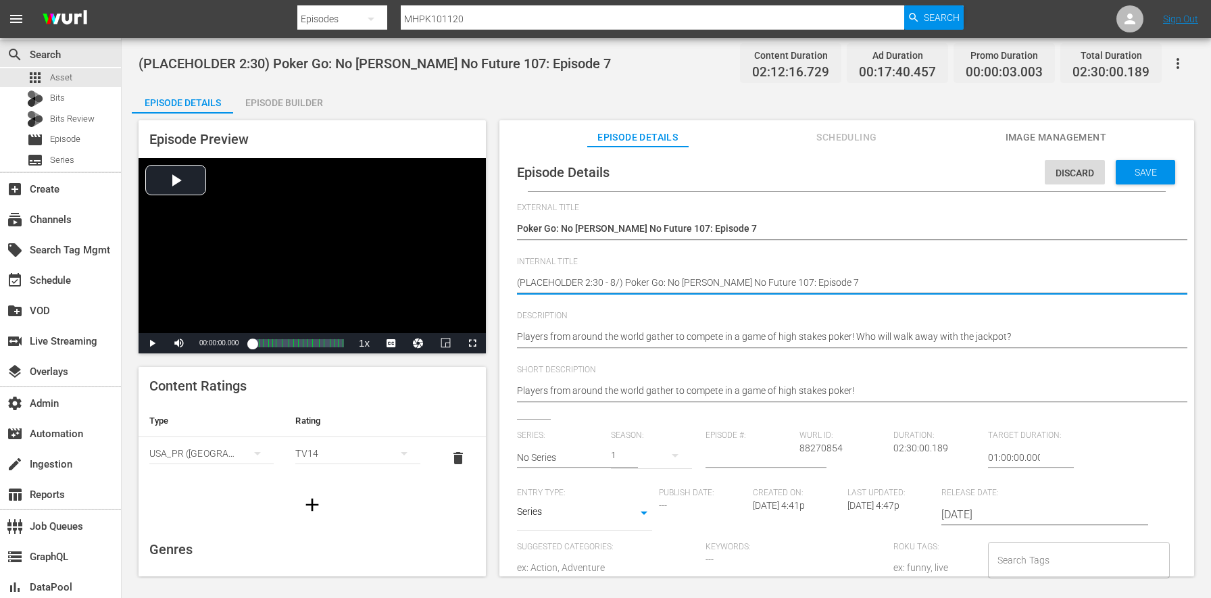
type textarea "(PLACEHOLDER 2:30 - 8/2) Poker Go: No Gamble No Future 107: Episode 7"
type textarea "(PLACEHOLDER 2:30 - 8/24) Poker Go: No Gamble No Future 107: Episode 7"
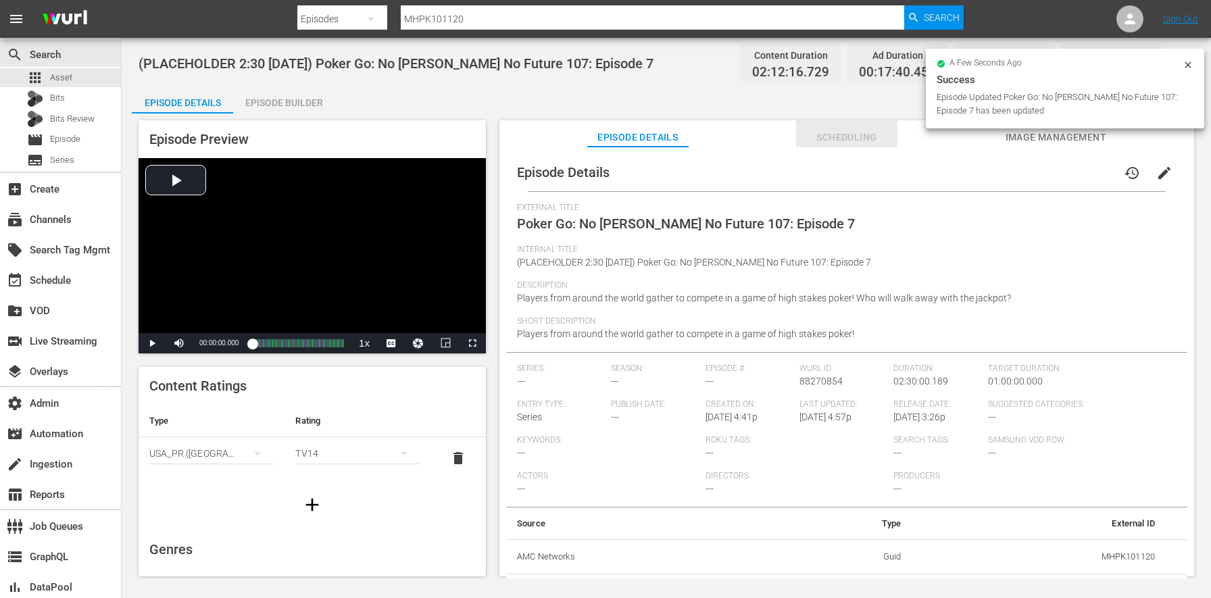
click at [870, 133] on span "Scheduling" at bounding box center [846, 137] width 101 height 17
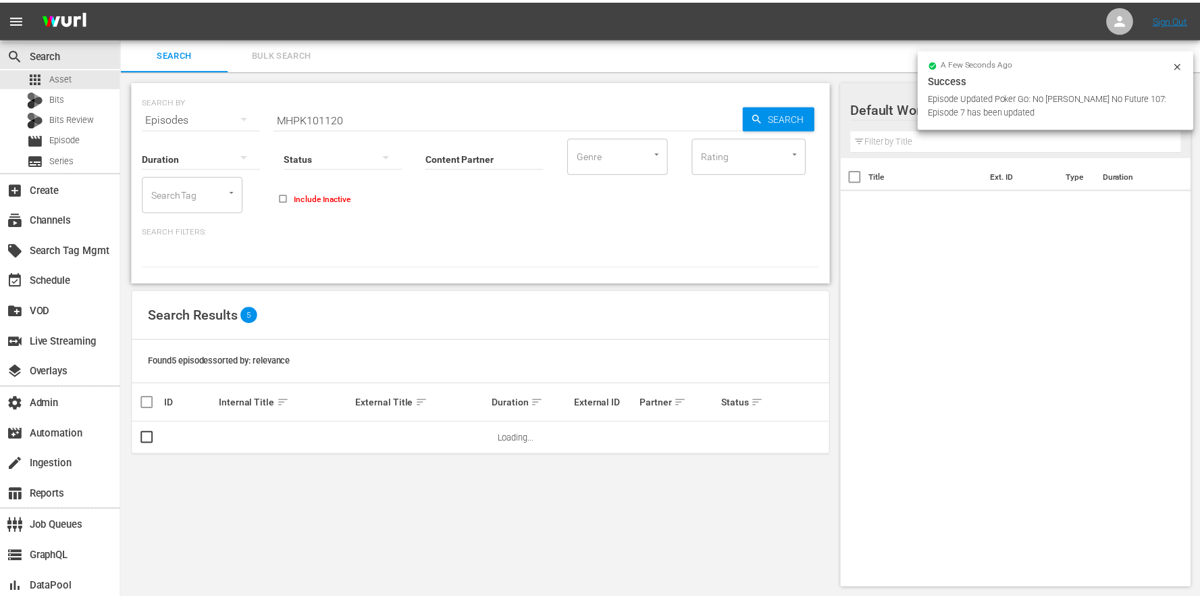
scroll to position [1, 0]
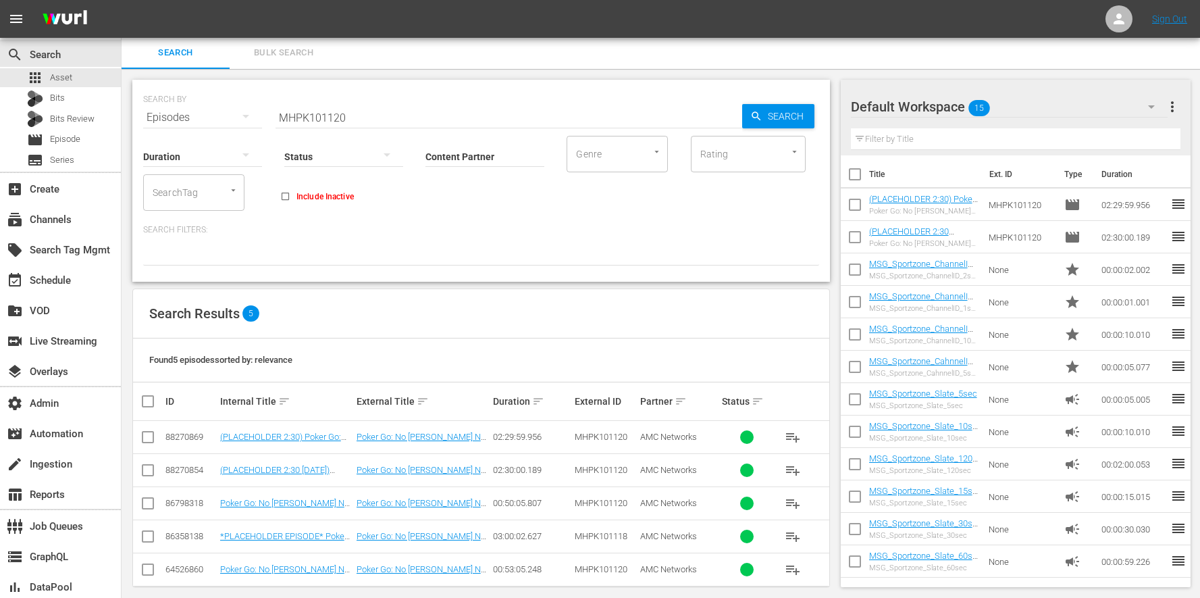
click at [315, 442] on td "(PLACEHOLDER 2:30) Poker Go: No Gamble No Future 107: Episode 7" at bounding box center [286, 437] width 136 height 33
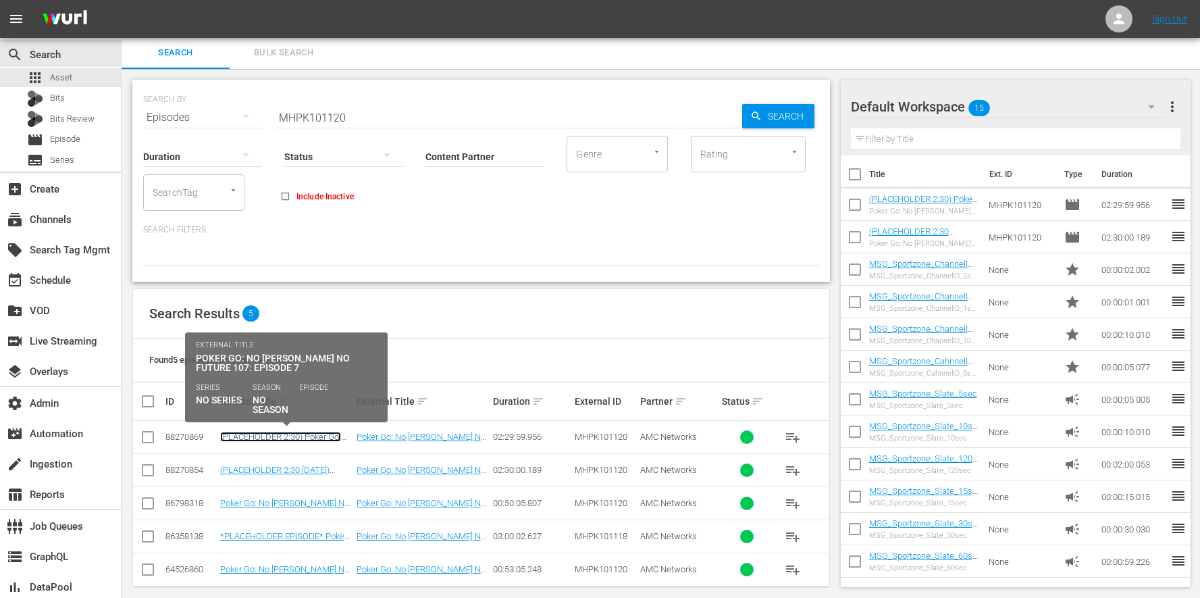
click at [315, 438] on link "(PLACEHOLDER 2:30) Poker Go: No Gamble No Future 107: Episode 7" at bounding box center [280, 447] width 121 height 30
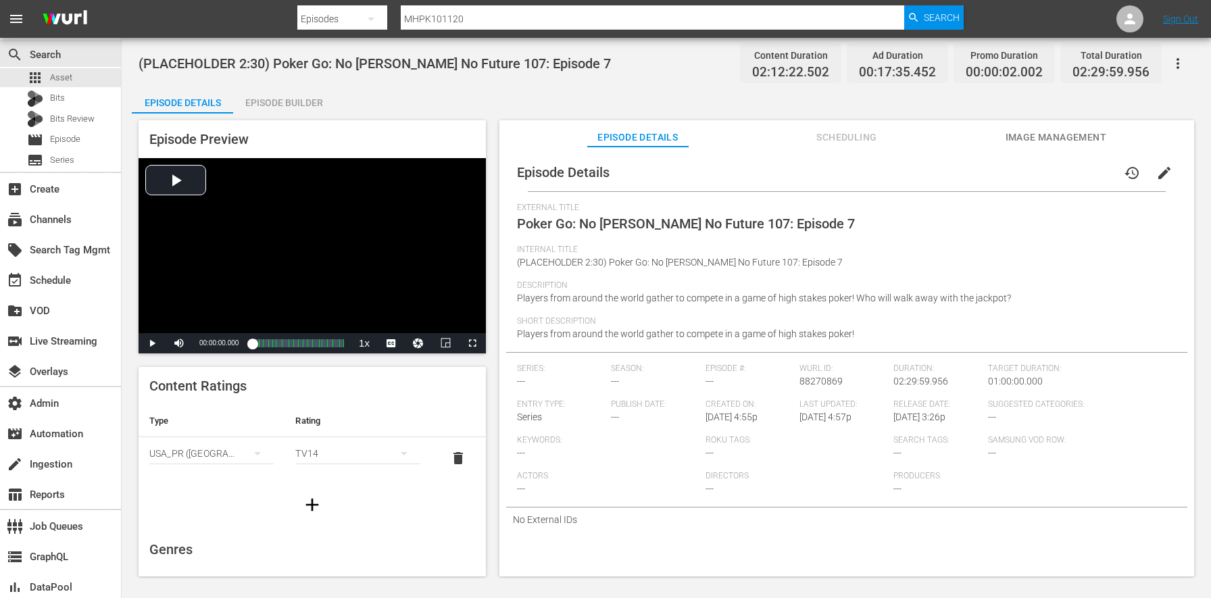
click at [1160, 177] on span "edit" at bounding box center [1164, 173] width 16 height 16
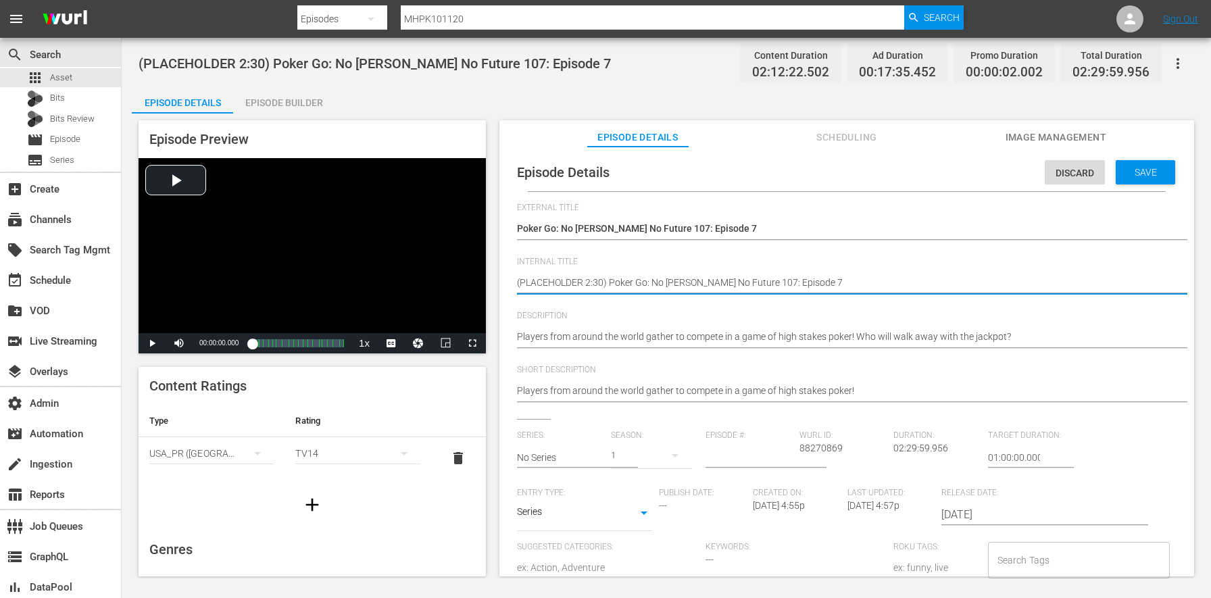
type textarea "(PLACEHOLDER 2:30 ) Poker Go: No Gamble No Future 107: Episode 7"
type textarea "(PLACEHOLDER 2:30 -) Poker Go: No Gamble No Future 107: Episode 7"
type textarea "(PLACEHOLDER 2:30 - ) Poker Go: No Gamble No Future 107: Episode 7"
type textarea "(PLACEHOLDER 2:30 - 8) Poker Go: No Gamble No Future 107: Episode 7"
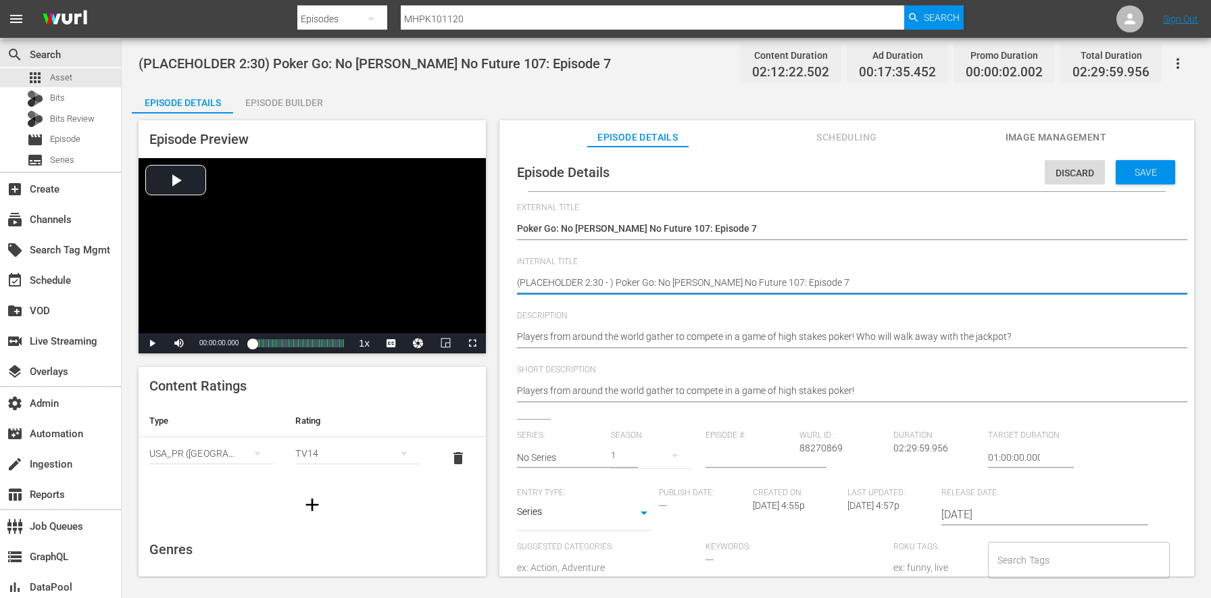
type textarea "(PLACEHOLDER 2:30 - 8) Poker Go: No Gamble No Future 107: Episode 7"
type textarea "(PLACEHOLDER 2:30 - 8/) Poker Go: No Gamble No Future 107: Episode 7"
type textarea "(PLACEHOLDER 2:30 - 8/3) Poker Go: No Gamble No Future 107: Episode 7"
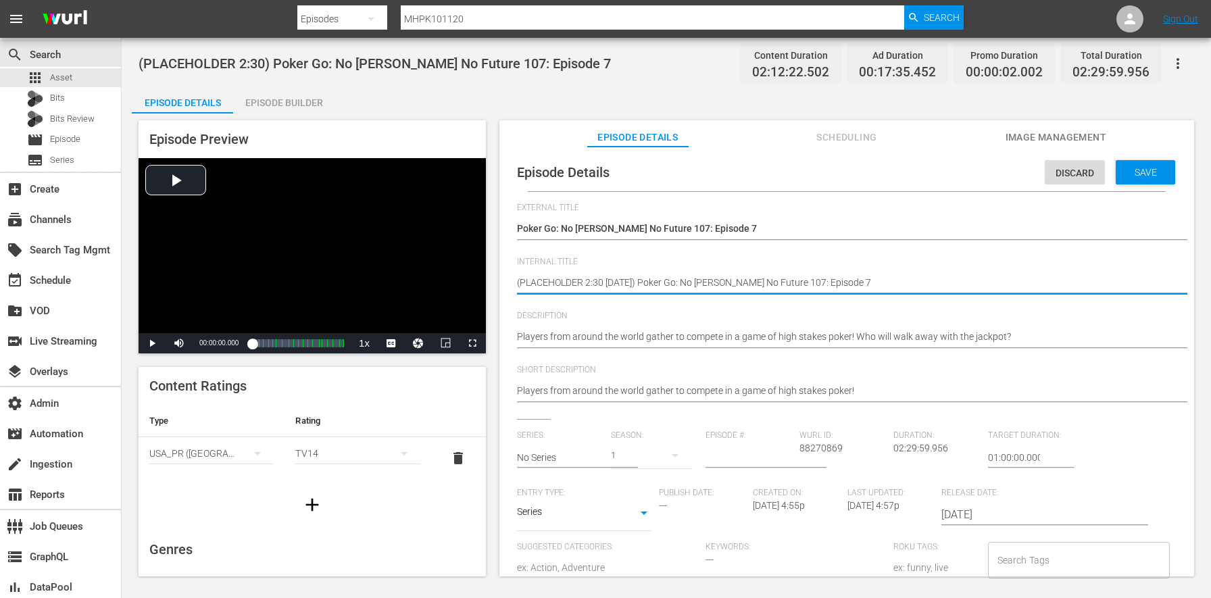
type textarea "(PLACEHOLDER 2:30 - 8/30) Poker Go: No Gamble No Future 107: Episode 7"
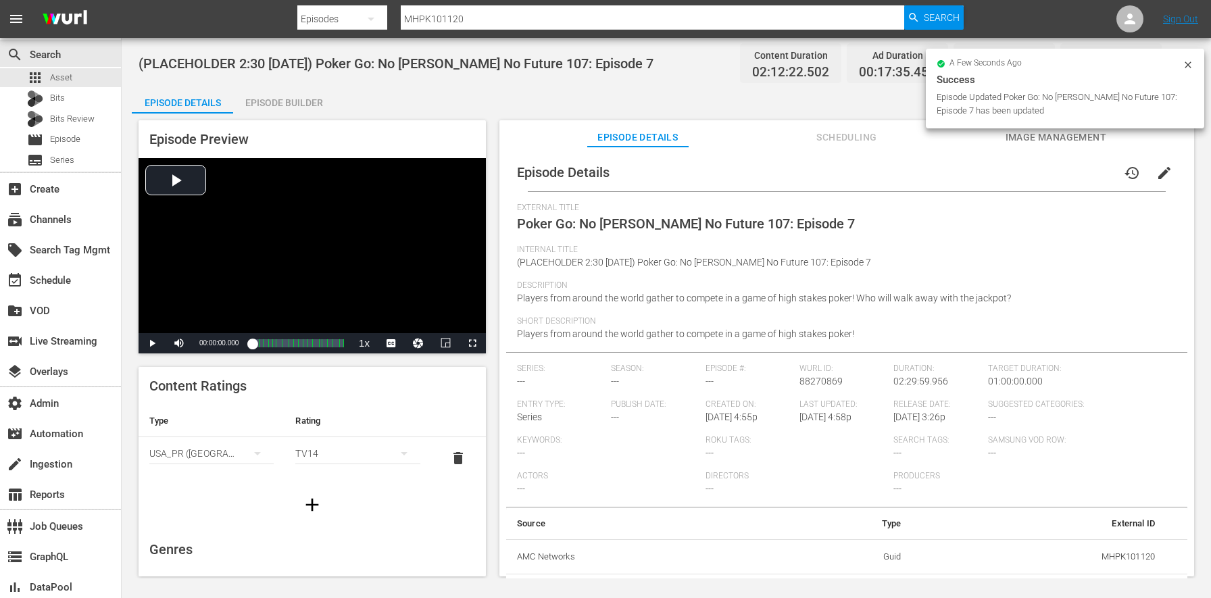
click at [1197, 63] on div "a few seconds ago Success Episode Updated Poker Go: No Gamble No Future 107: Ep…" at bounding box center [1064, 89] width 278 height 80
click at [1182, 63] on icon at bounding box center [1187, 64] width 11 height 11
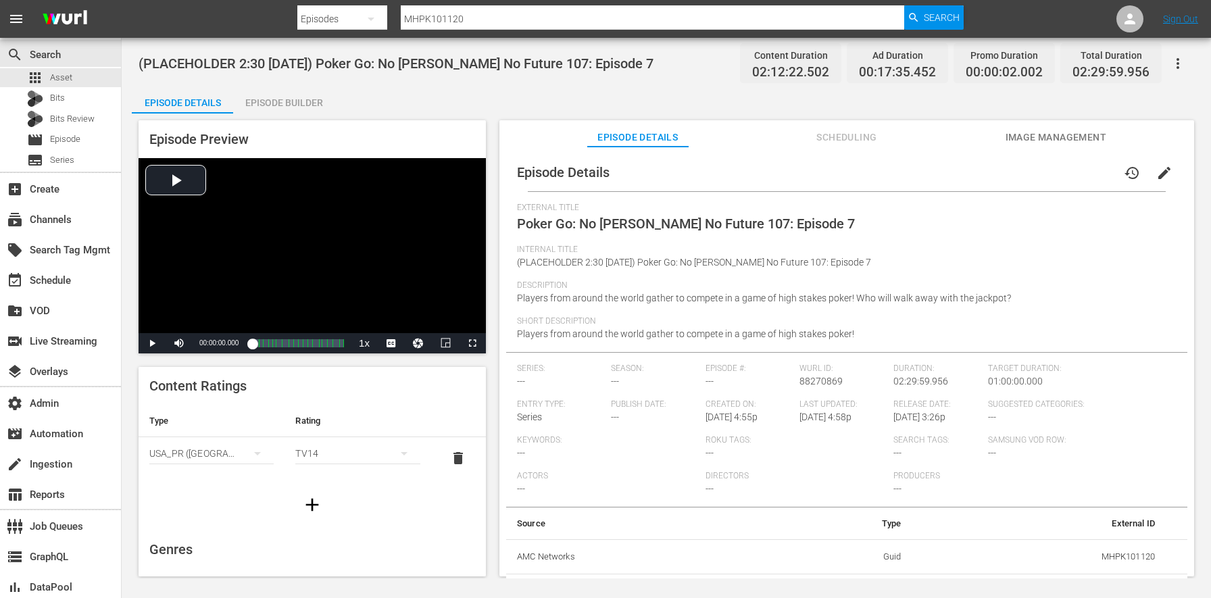
click at [1181, 64] on icon "button" at bounding box center [1177, 63] width 16 height 16
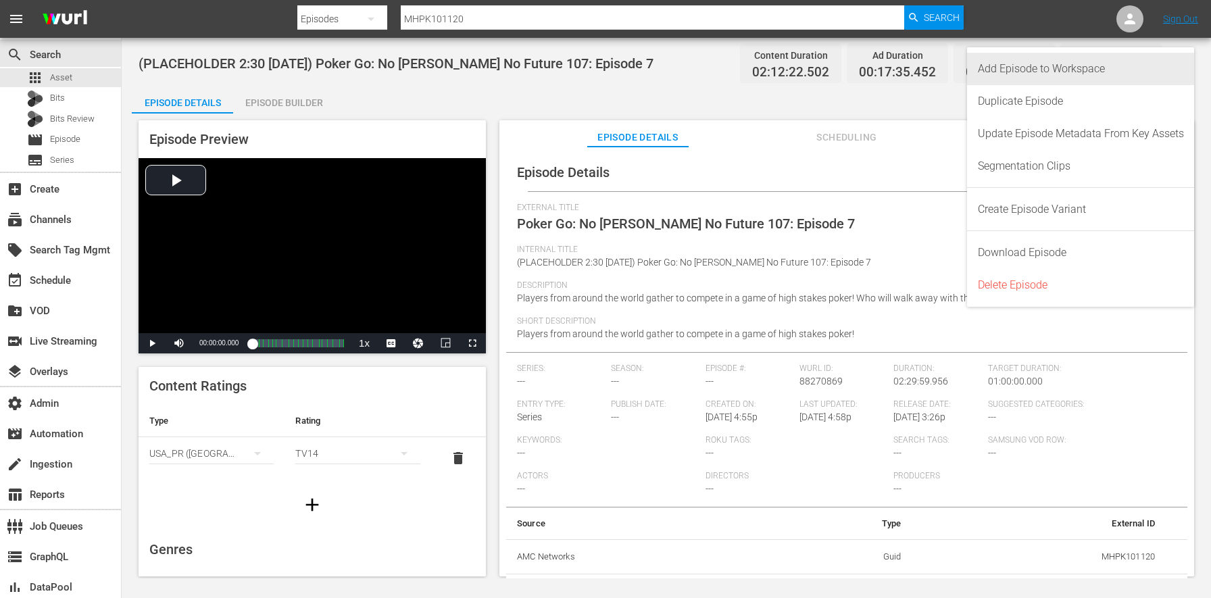
click at [1143, 63] on div "Add Episode to Workspace" at bounding box center [1080, 69] width 206 height 32
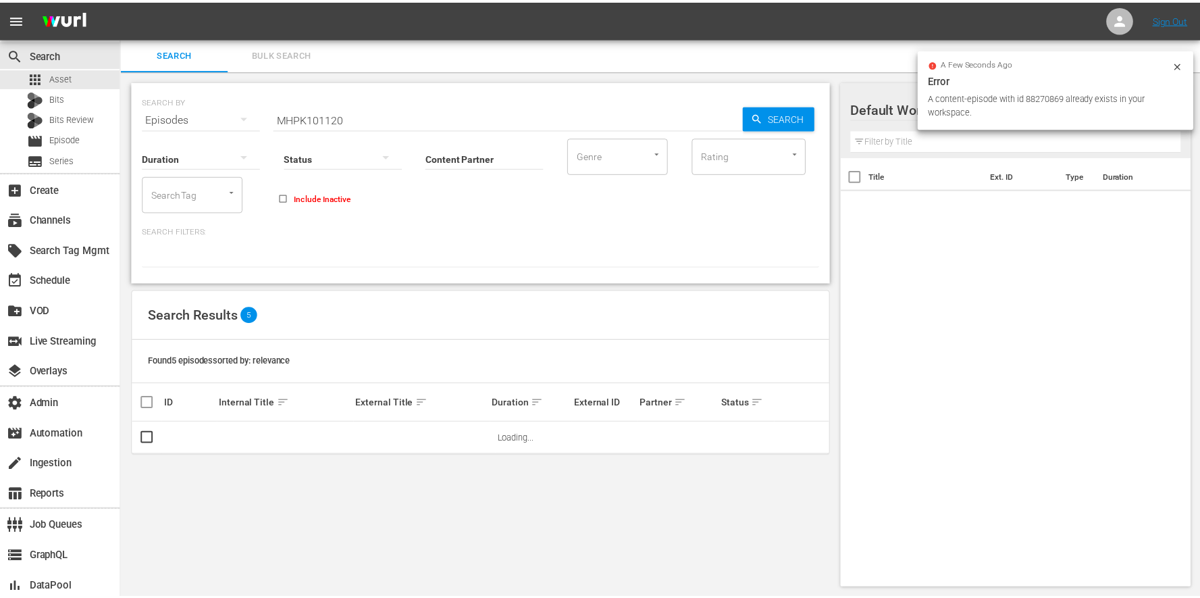
scroll to position [1, 0]
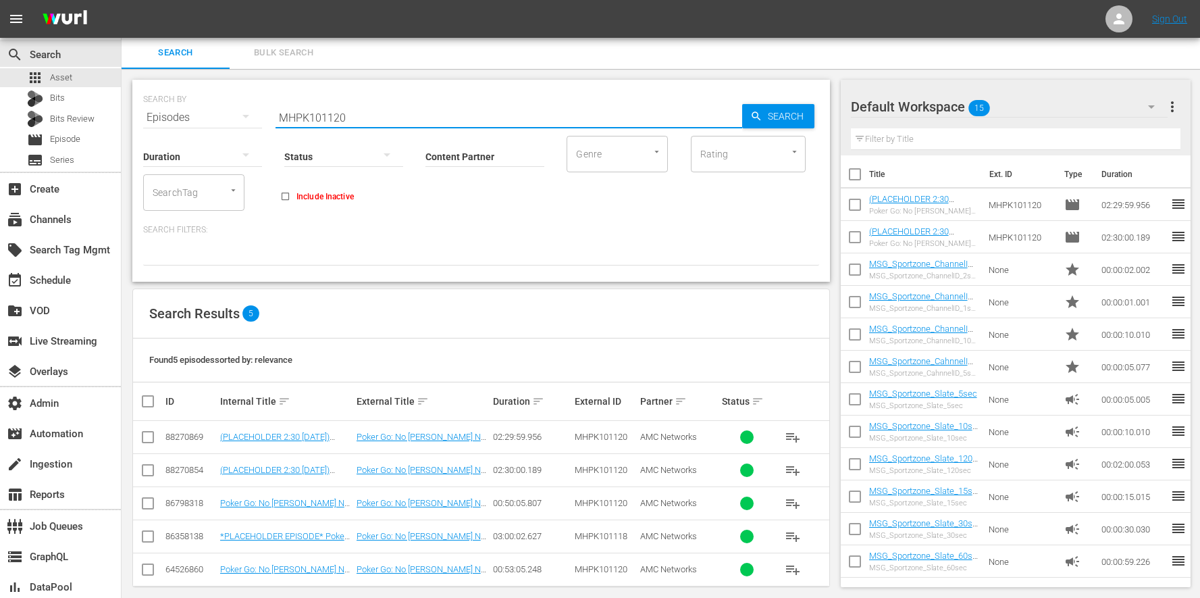
drag, startPoint x: 370, startPoint y: 120, endPoint x: 224, endPoint y: 109, distance: 145.6
click at [225, 110] on div "SEARCH BY Search By Episodes Search ID, Title, Description, Keywords, or Catego…" at bounding box center [481, 109] width 676 height 49
click at [89, 146] on div "movie Episode" at bounding box center [60, 139] width 121 height 19
drag, startPoint x: 376, startPoint y: 111, endPoint x: 180, endPoint y: 103, distance: 195.4
click at [180, 103] on div "SEARCH BY Search By Episodes Search ID, Title, Description, Keywords, or Catego…" at bounding box center [481, 109] width 676 height 49
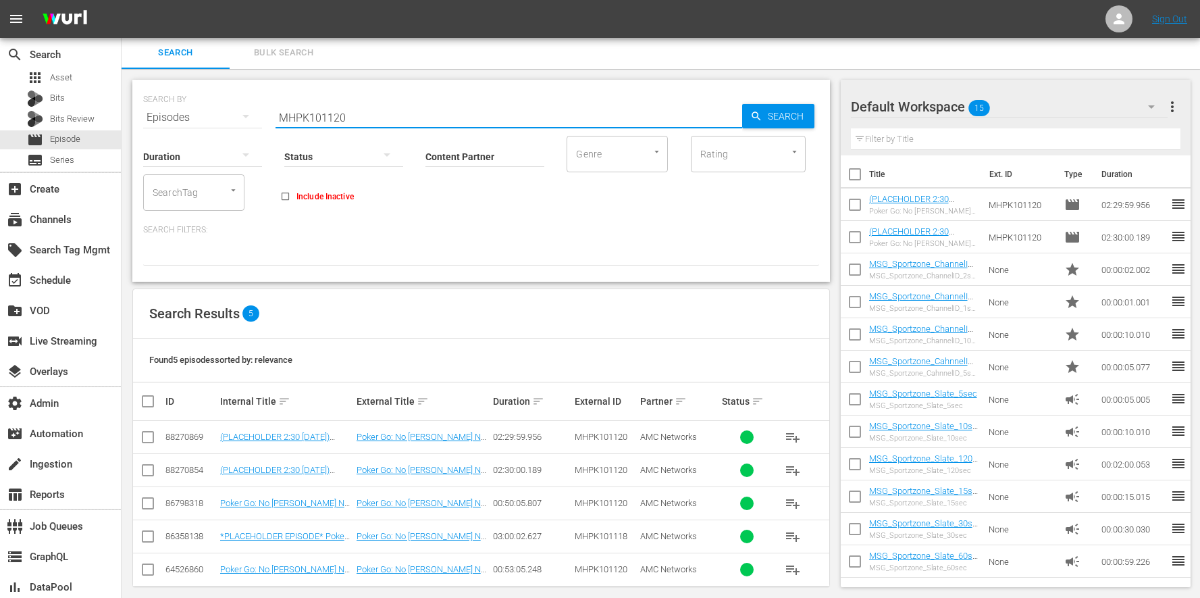
paste input "68"
type input "MHPK101168"
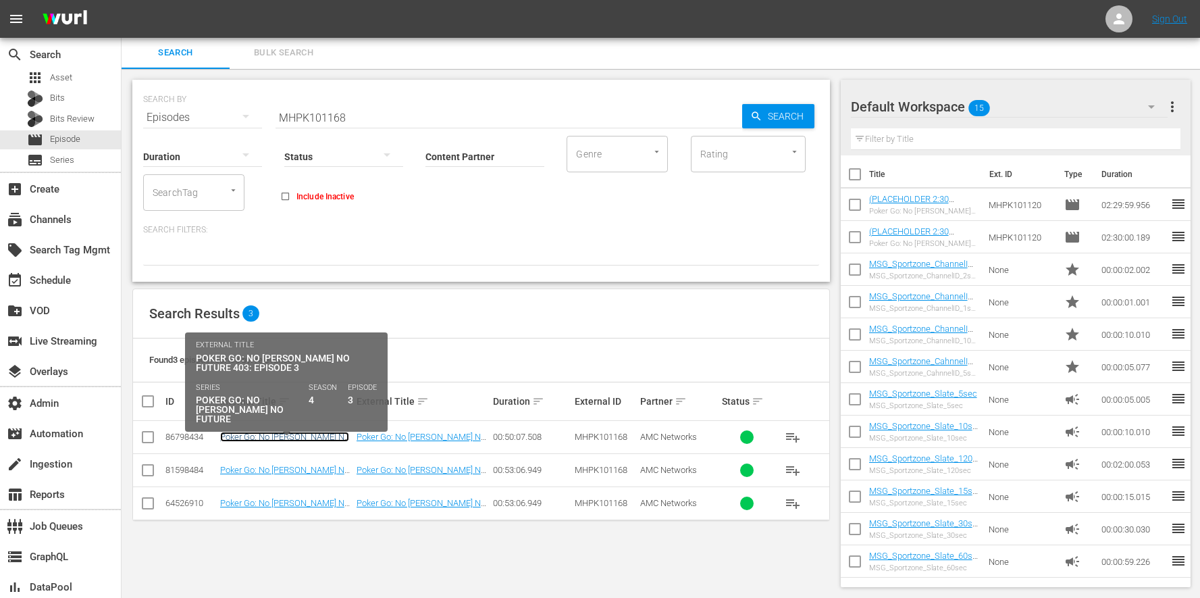
click at [315, 434] on link "Poker Go: No [PERSON_NAME] No Future 403: Episode 3" at bounding box center [284, 442] width 129 height 20
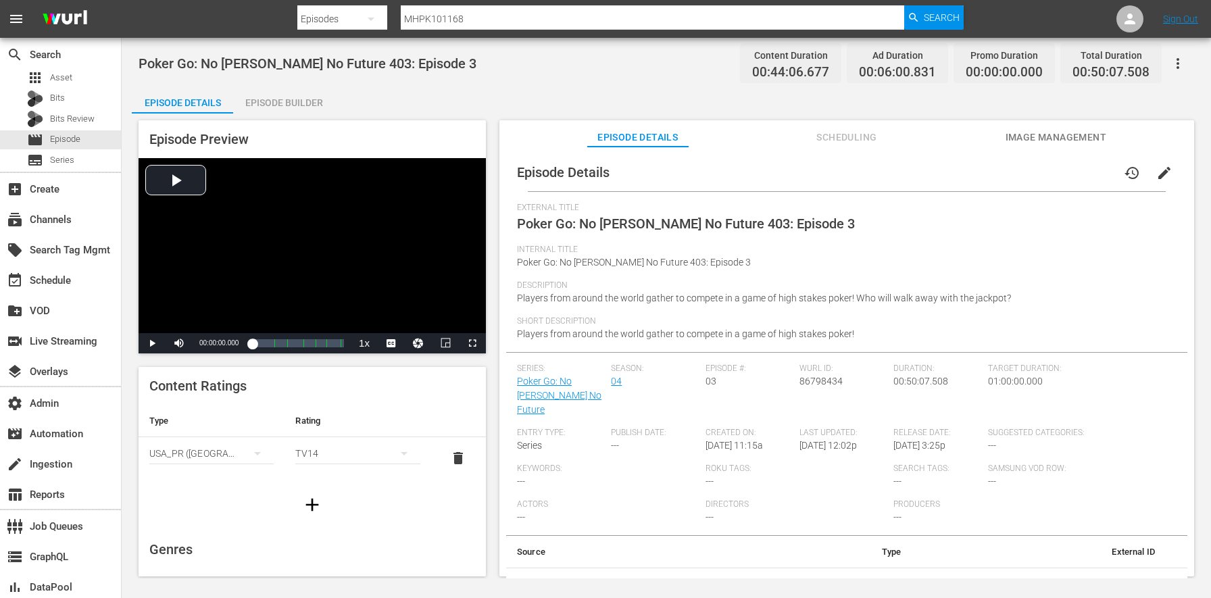
click at [1173, 65] on icon "button" at bounding box center [1177, 63] width 16 height 16
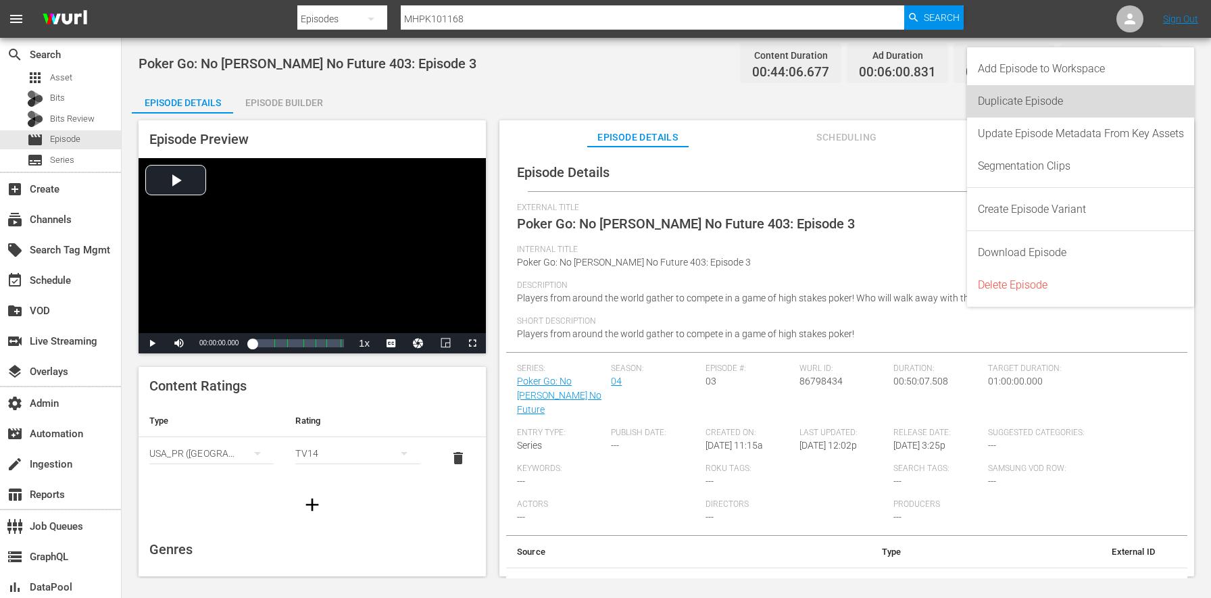
click at [1071, 109] on div "Duplicate Episode" at bounding box center [1080, 101] width 206 height 32
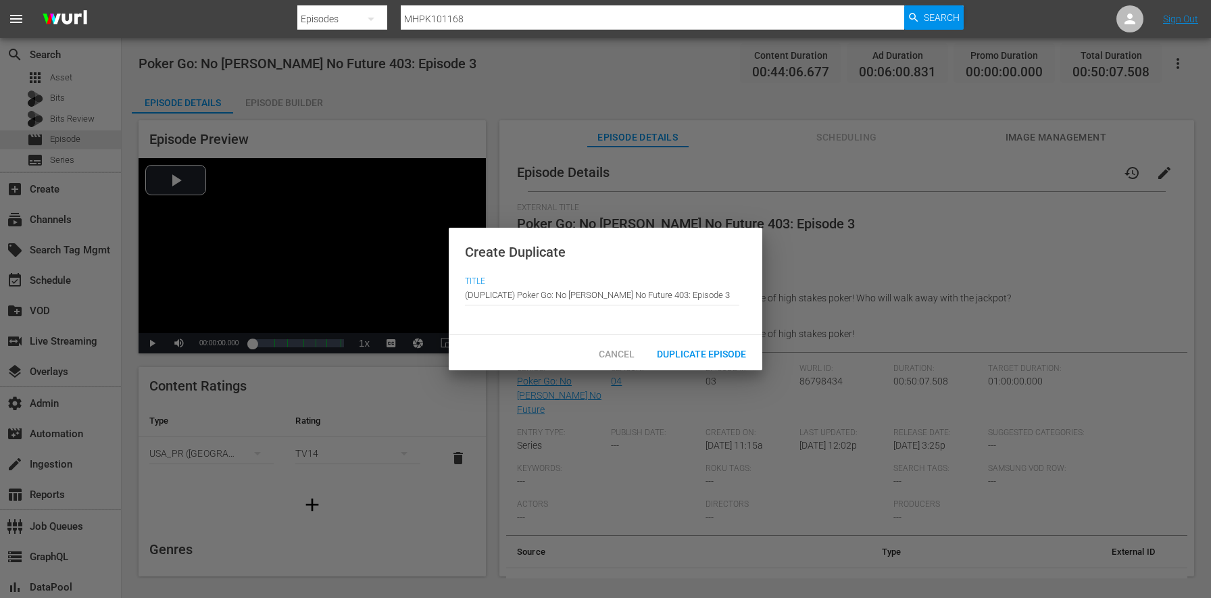
click at [674, 355] on span "Duplicate Episode" at bounding box center [701, 354] width 111 height 11
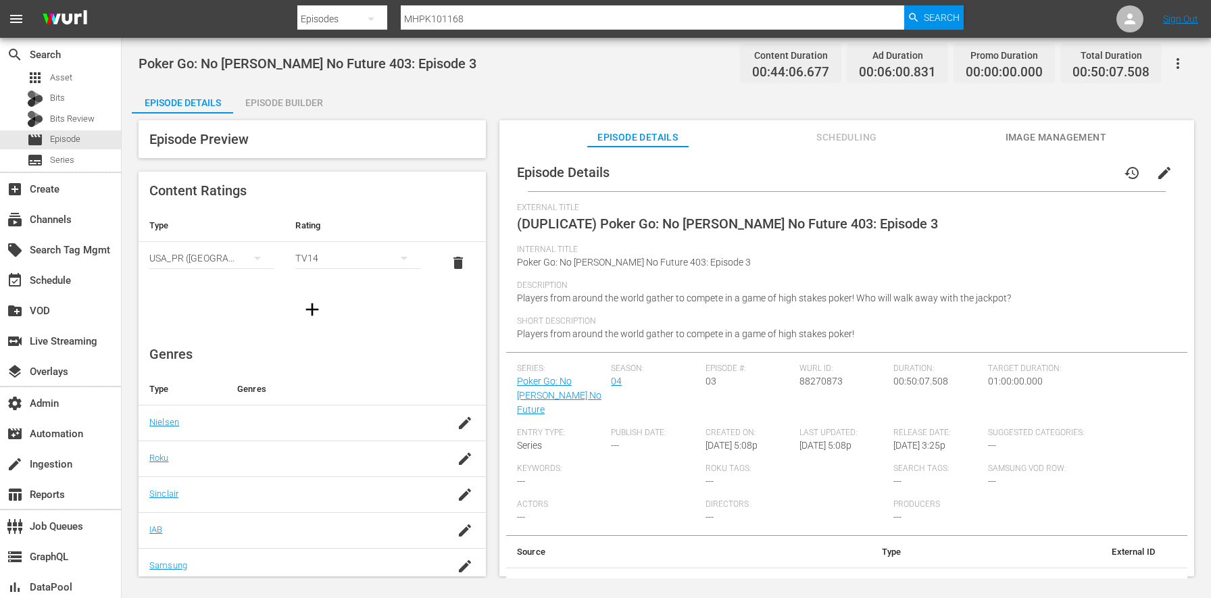
click at [1159, 173] on span "edit" at bounding box center [1164, 173] width 16 height 16
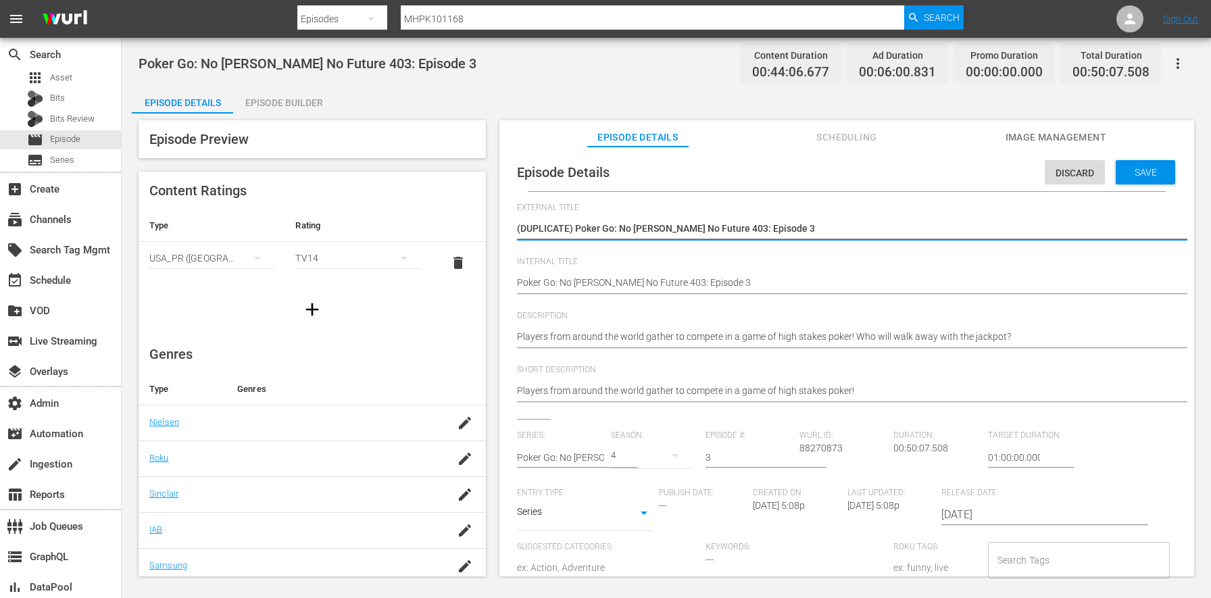
drag, startPoint x: 576, startPoint y: 226, endPoint x: 372, endPoint y: 207, distance: 204.9
click at [374, 210] on div "Episode Preview Content Ratings Type Rating Select Rating Type USA_PR (United S…" at bounding box center [666, 350] width 1069 height 474
type textarea "Poker Go: No [PERSON_NAME] No Future 403: Episode 3"
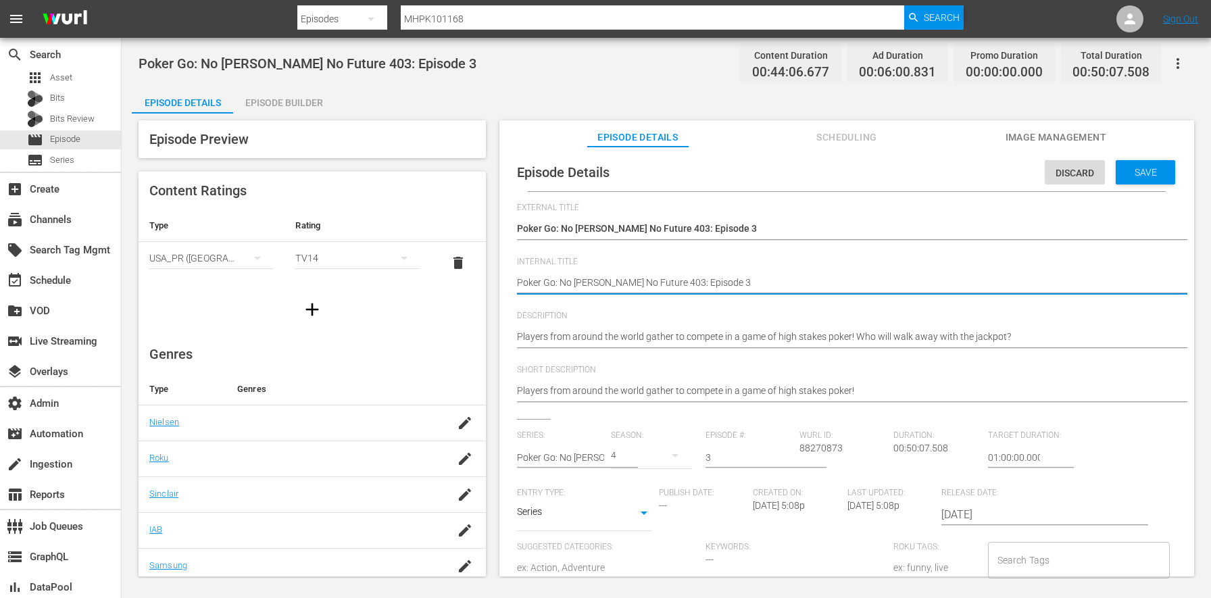
type textarea "(Poker Go: No Gamble No Future 403: Episode 3"
type textarea "(PPoker Go: No Gamble No Future 403: Episode 3"
type textarea "(PLPoker Go: No Gamble No Future 403: Episode 3"
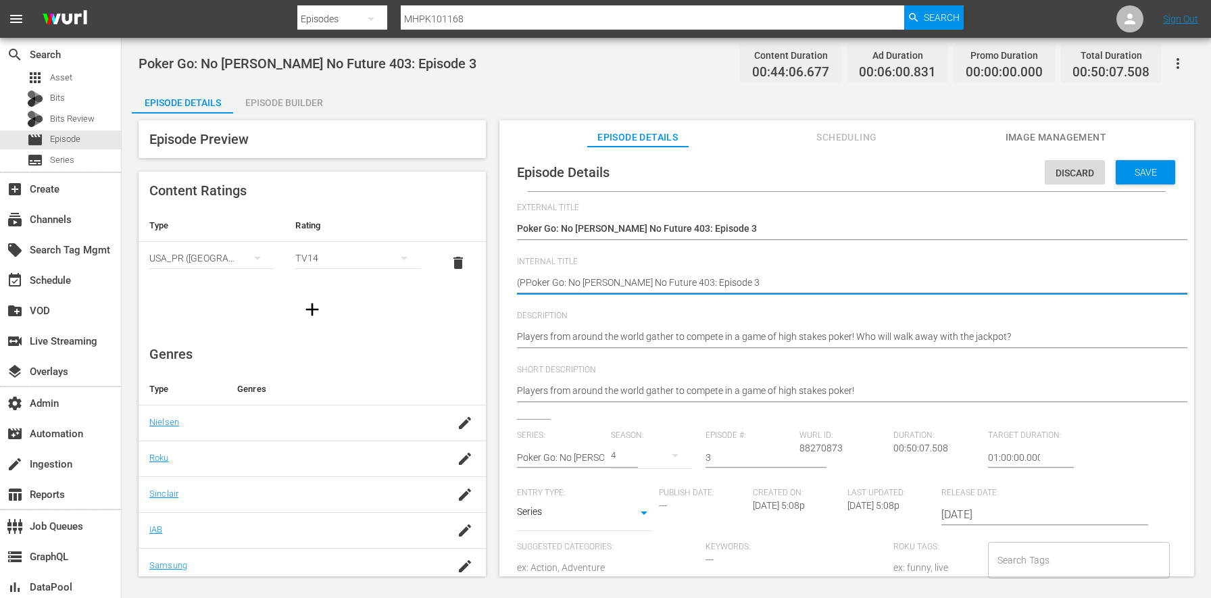
type textarea "(PLPoker Go: No Gamble No Future 403: Episode 3"
type textarea "(PLAPoker Go: No Gamble No Future 403: Episode 3"
type textarea "(PLACPoker Go: No Gamble No Future 403: Episode 3"
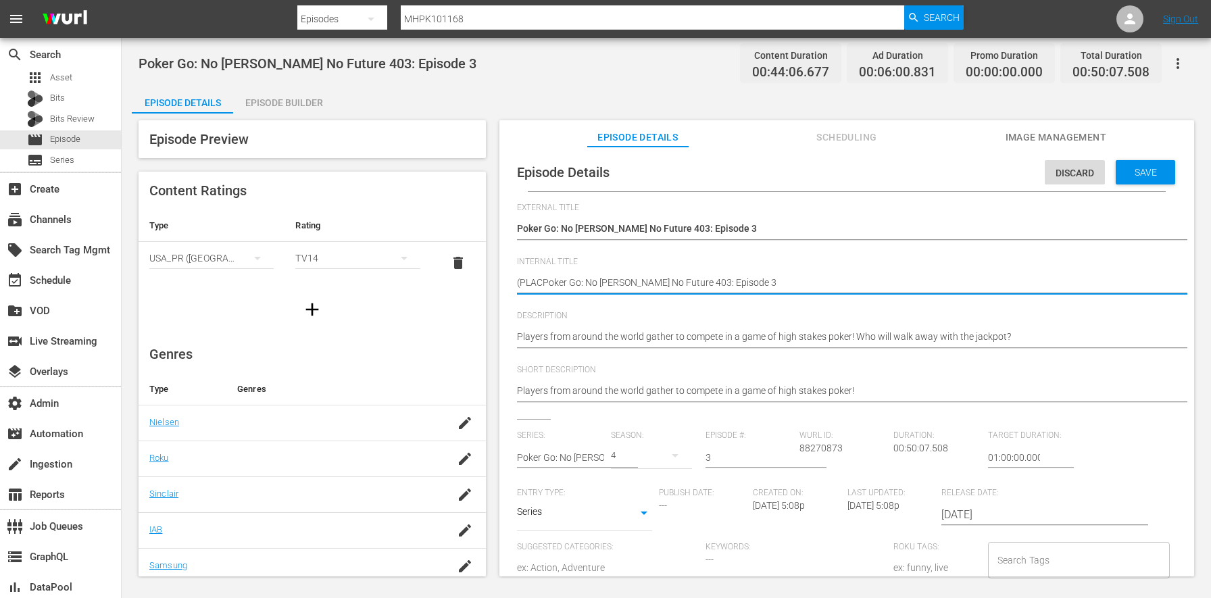
type textarea "(PLACEPoker Go: No Gamble No Future 403: Episode 3"
type textarea "(PLACEHPoker Go: No Gamble No Future 403: Episode 3"
type textarea "(PLACEHOPoker Go: No Gamble No Future 403: Episode 3"
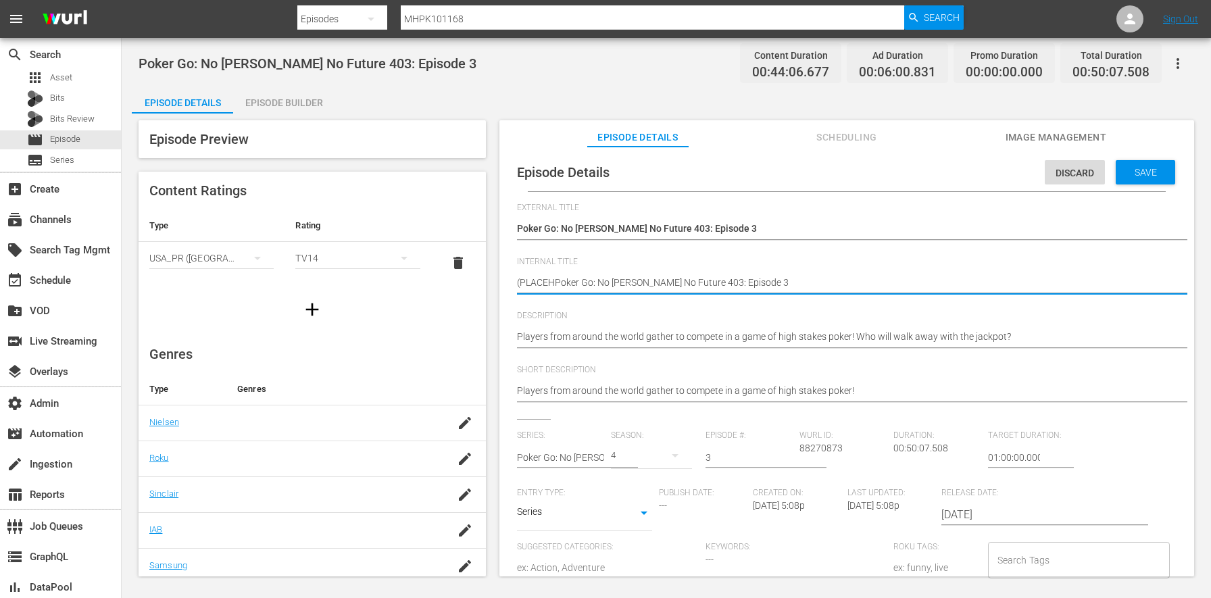
type textarea "(PLACEHOPoker Go: No Gamble No Future 403: Episode 3"
type textarea "(PLACEHOLPoker Go: No Gamble No Future 403: Episode 3"
type textarea "(PLACEHOLDPoker Go: No Gamble No Future 403: Episode 3"
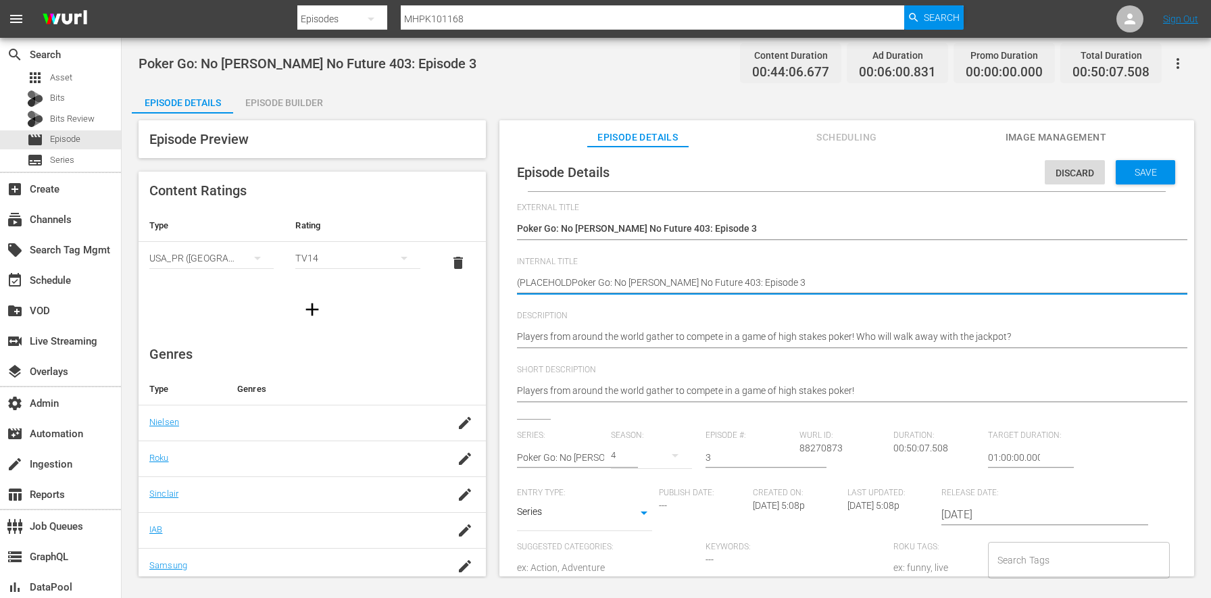
type textarea "(PLACEHOLPoker Go: No Gamble No Future 403: Episode 3"
type textarea "(PLACEHOPoker Go: No Gamble No Future 403: Episode 3"
type textarea "(PLACEHPoker Go: No Gamble No Future 403: Episode 3"
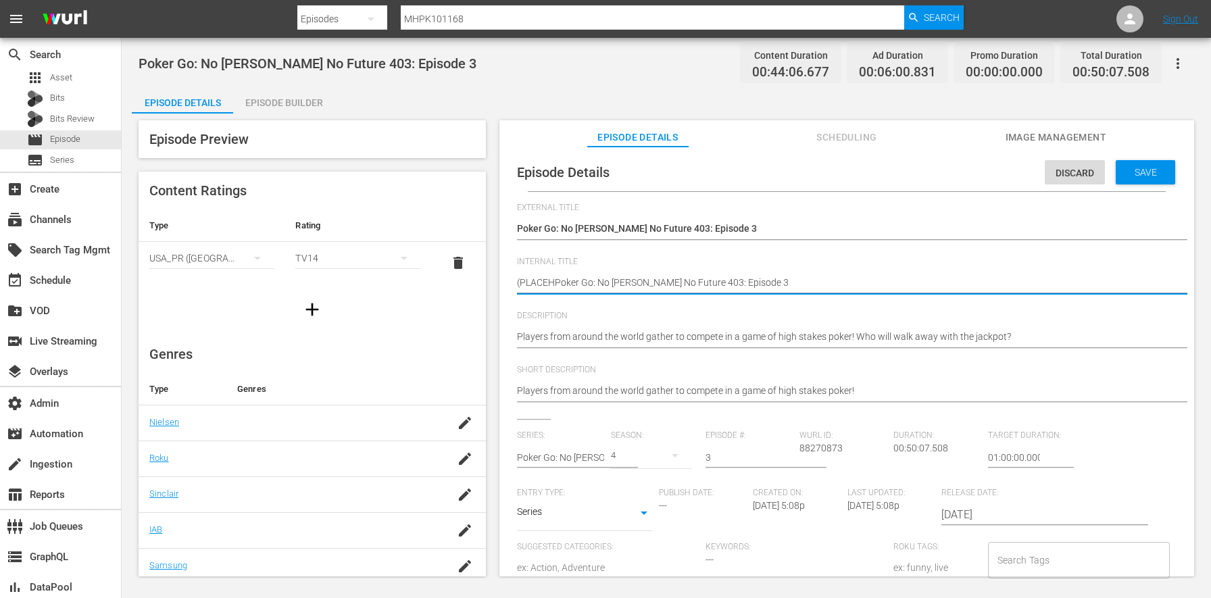
type textarea "(PLACEPoker Go: No Gamble No Future 403: Episode 3"
type textarea "(PLACPoker Go: No Gamble No Future 403: Episode 3"
type textarea "(PLAPoker Go: No Gamble No Future 403: Episode 3"
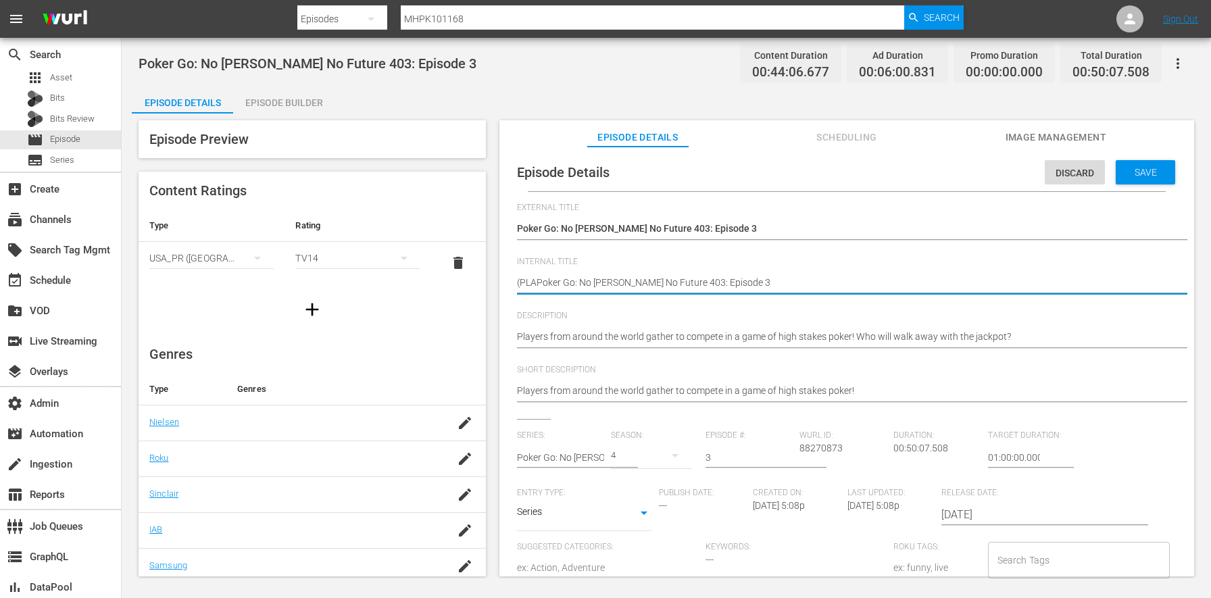
type textarea "(PLPoker Go: No Gamble No Future 403: Episode 3"
type textarea "(PPoker Go: No Gamble No Future 403: Episode 3"
type textarea "(Poker Go: No Gamble No Future 403: Episode 3"
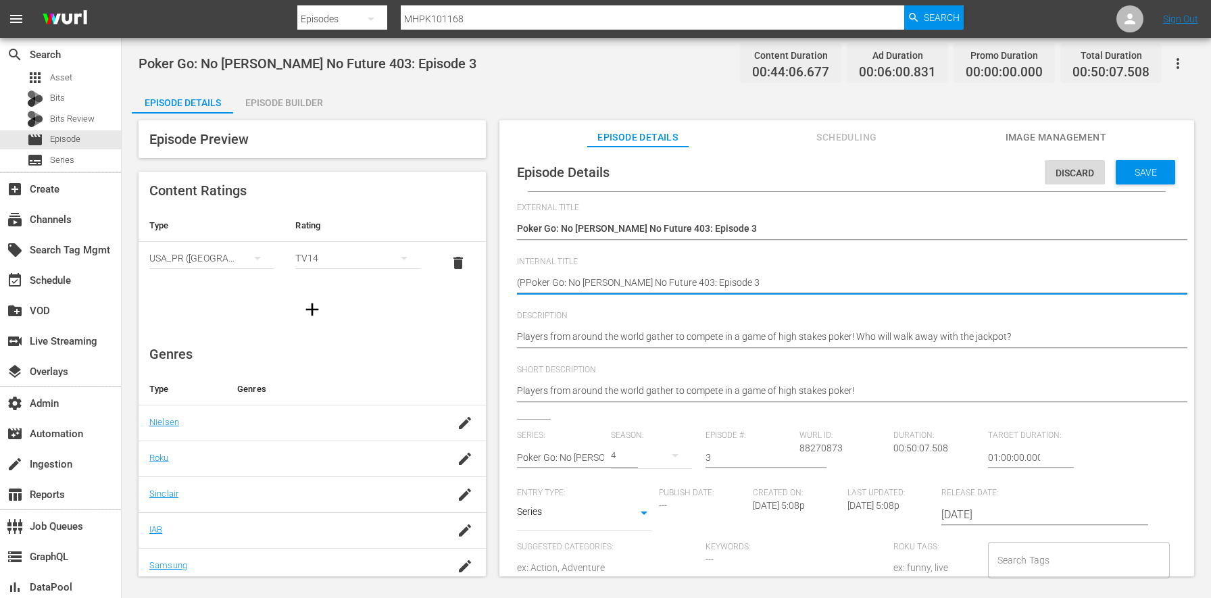
type textarea "(Poker Go: No Gamble No Future 403: Episode 3"
type textarea "(RPoker Go: No Gamble No Future 403: Episode 3"
type textarea "(ROPoker Go: No Gamble No Future 403: Episode 3"
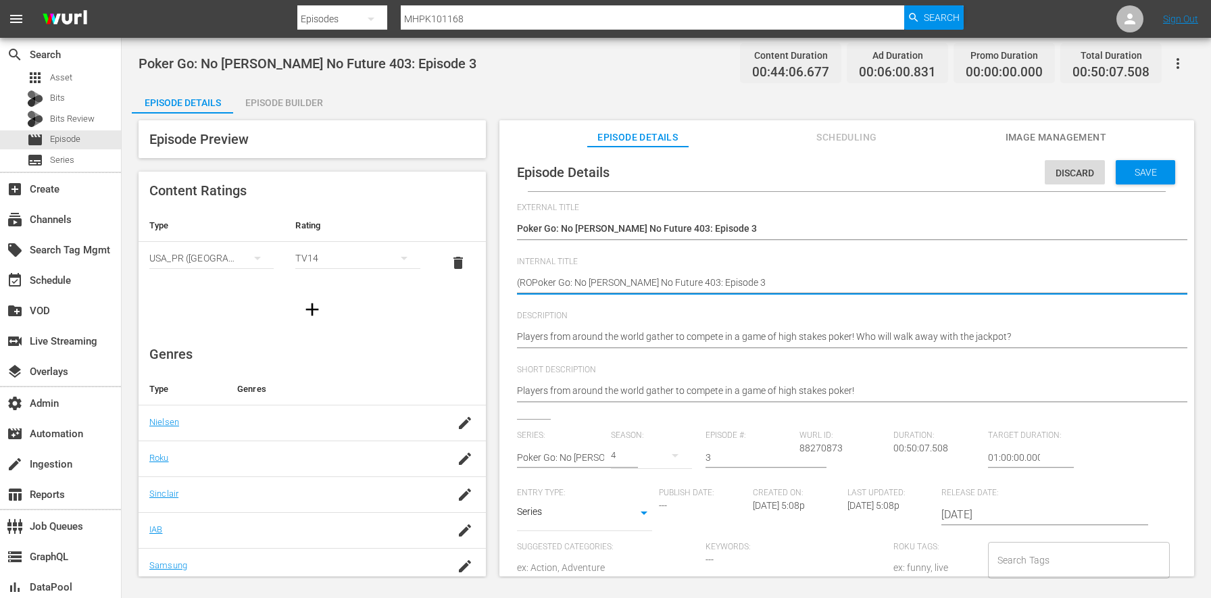
type textarea "(ROKPoker Go: No Gamble No Future 403: Episode 3"
type textarea "(ROKUPoker Go: No Gamble No Future 403: Episode 3"
type textarea "(ROKU Poker Go: No Gamble No Future 403: Episode 3"
type textarea "(ROKU PPoker Go: No Gamble No Future 403: Episode 3"
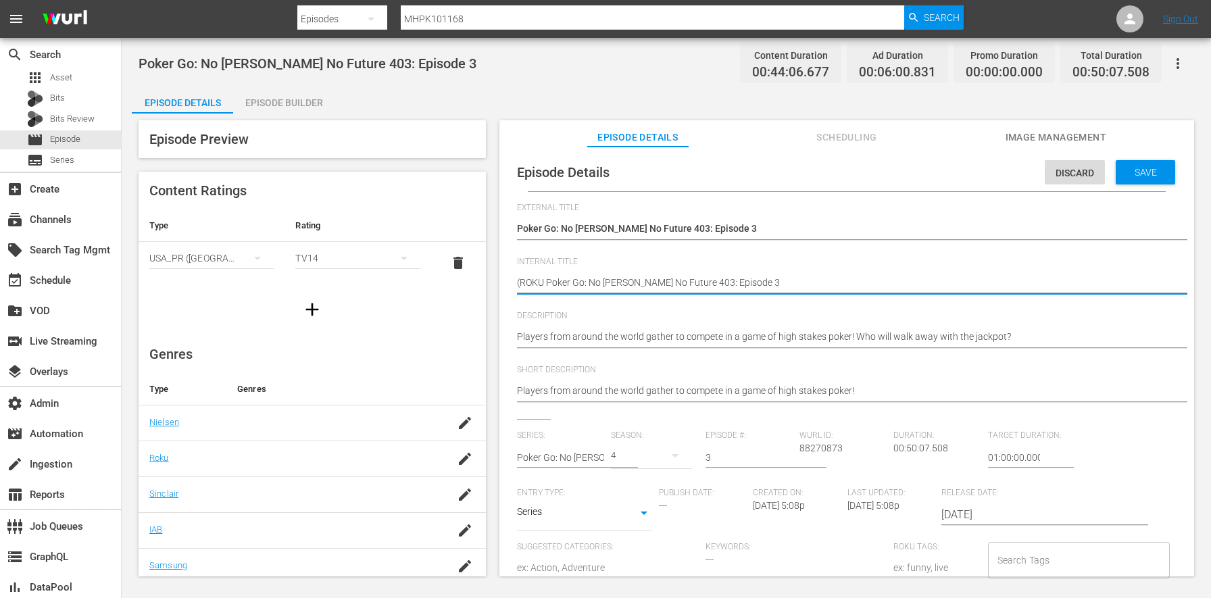
type textarea "(ROKU PPoker Go: No Gamble No Future 403: Episode 3"
type textarea "(ROKU PLPoker Go: No Gamble No Future 403: Episode 3"
type textarea "(ROKU PLAPoker Go: No Gamble No Future 403: Episode 3"
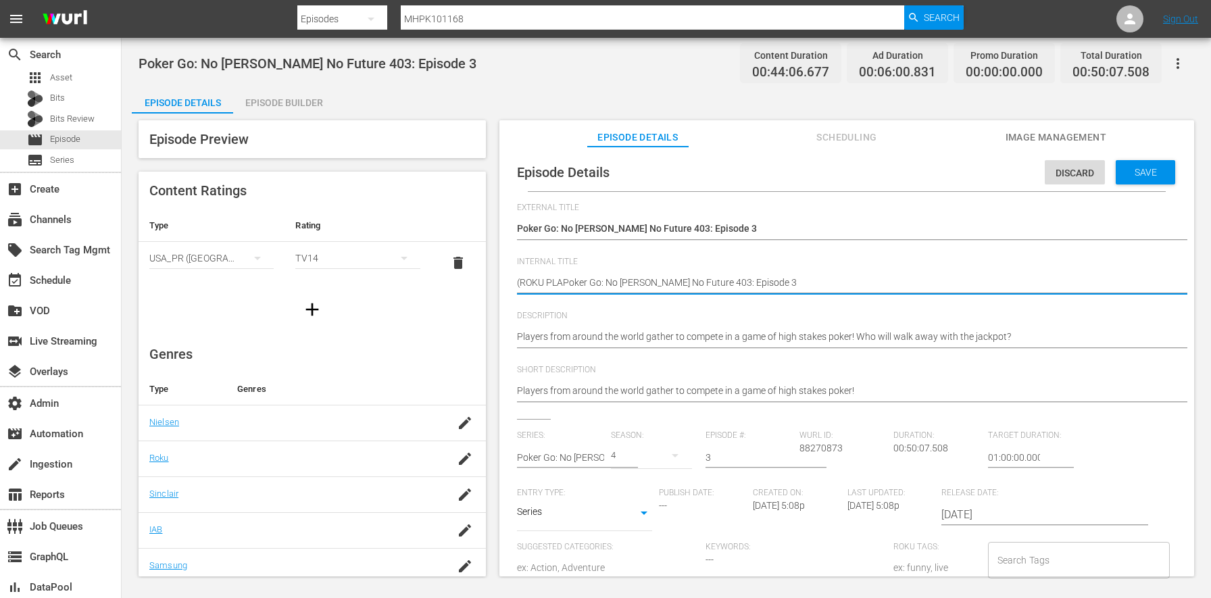
type textarea "(ROKU PLACPoker Go: No Gamble No Future 403: Episode 3"
type textarea "(ROKU PLACEPoker Go: No Gamble No Future 403: Episode 3"
type textarea "(ROKU PLACEHPoker Go: No Gamble No Future 403: Episode 3"
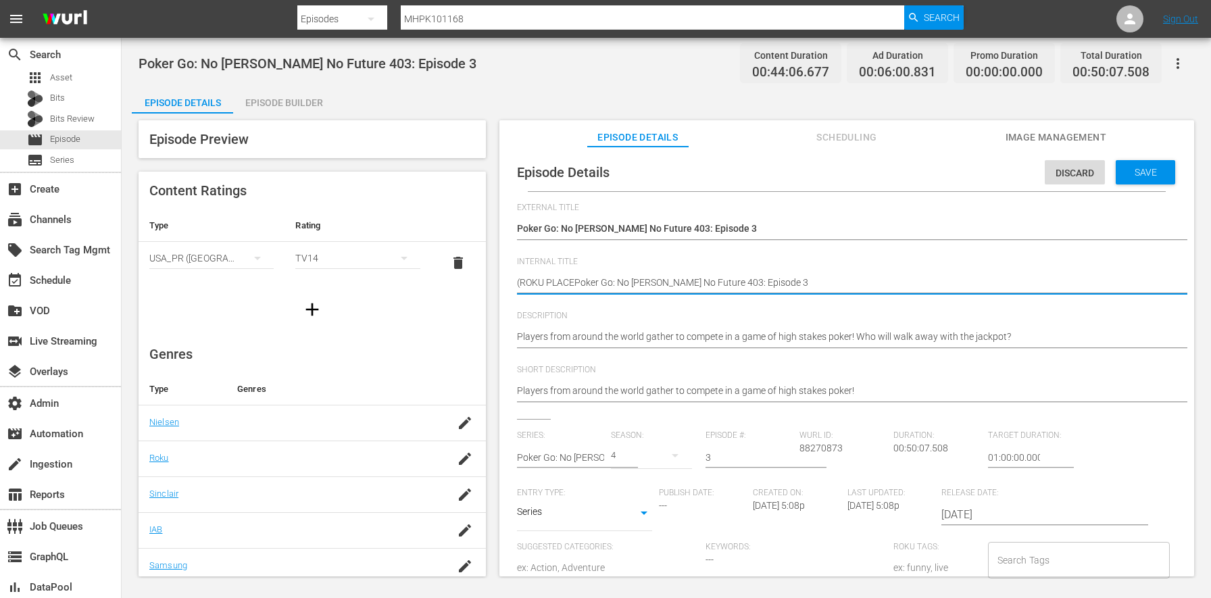
type textarea "(ROKU PLACEHPoker Go: No Gamble No Future 403: Episode 3"
type textarea "(ROKU PLACEHOPoker Go: No Gamble No Future 403: Episode 3"
type textarea "(ROKU PLACEHOLPoker Go: No Gamble No Future 403: Episode 3"
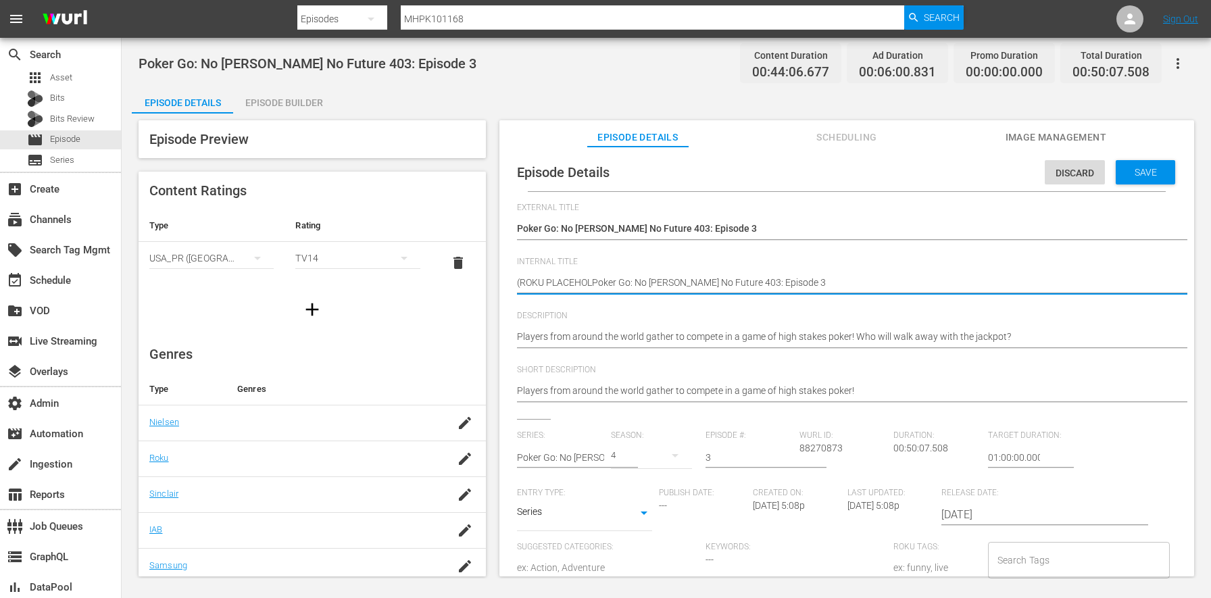
type textarea "(ROKU PLACEHOLDPoker Go: No Gamble No Future 403: Episode 3"
type textarea "(ROKU PLACEHOLDEPoker Go: No Gamble No Future 403: Episode 3"
type textarea "(ROKU PLACEHOLDERPoker Go: No Gamble No Future 403: Episode 3"
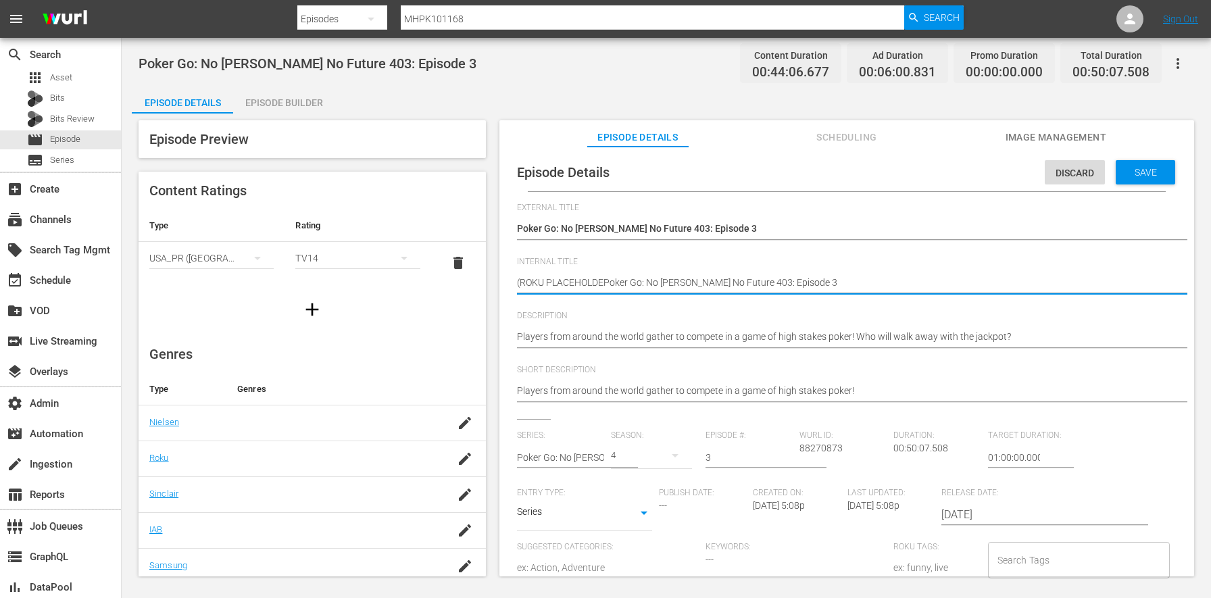
type textarea "(ROKU PLACEHOLDERPoker Go: No Gamble No Future 403: Episode 3"
type textarea "(ROKU PLACEHOLDER Poker Go: No Gamble No Future 403: Episode 3"
type textarea "(ROKU PLACEHOLDER 2Poker Go: No Gamble No Future 403: Episode 3"
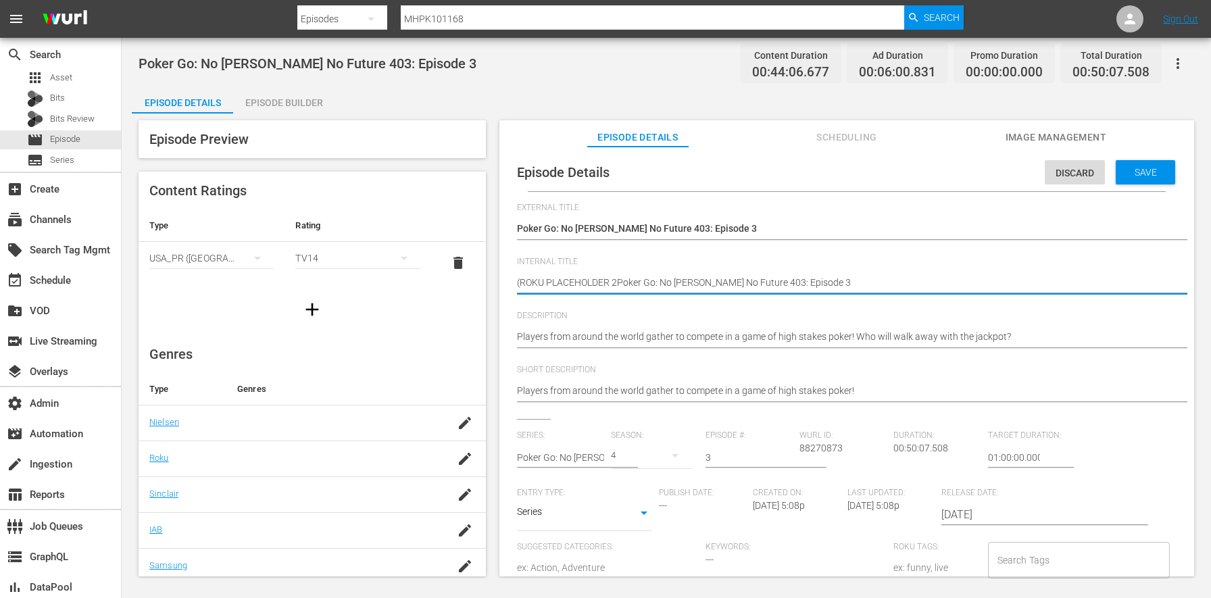
type textarea "(ROKU PLACEHOLDER 2:Poker Go: No Gamble No Future 403: Episode 3"
type textarea "(ROKU PLACEHOLDER 2:#Poker Go: No Gamble No Future 403: Episode 3"
type textarea "(ROKU PLACEHOLDER 2:#)Poker Go: No Gamble No Future 403: Episode 3"
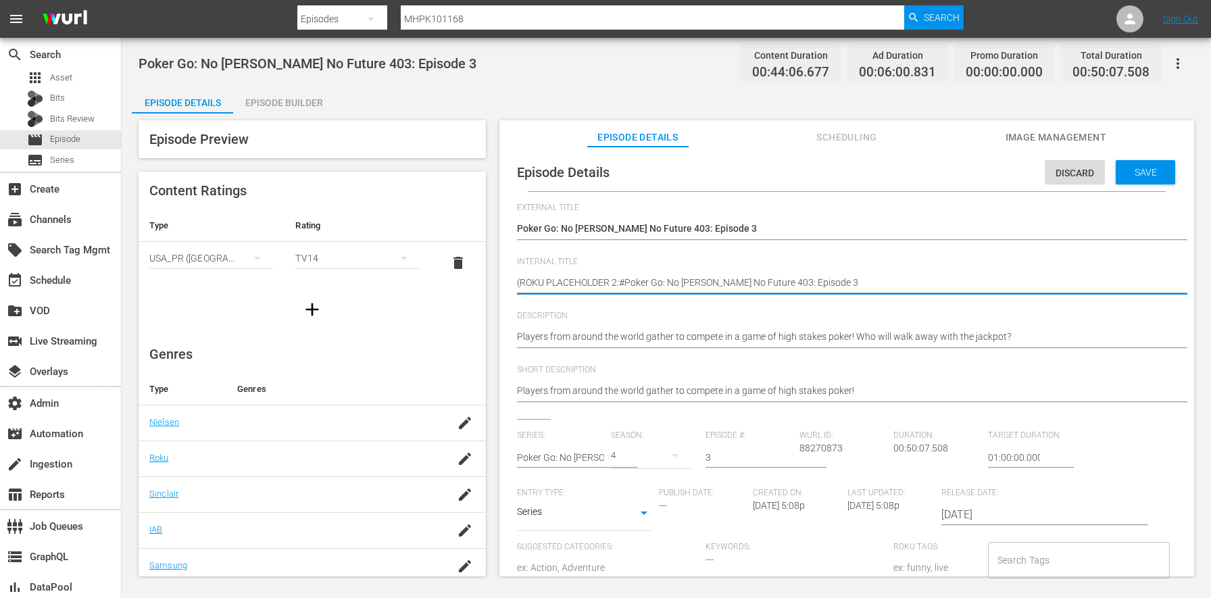
type textarea "(ROKU PLACEHOLDER 2:#)Poker Go: No Gamble No Future 403: Episode 3"
type textarea "(ROKU PLACEHOLDER 2:#Poker Go: No Gamble No Future 403: Episode 3"
type textarea "(ROKU PLACEHOLDER 2:Poker Go: No Gamble No Future 403: Episode 3"
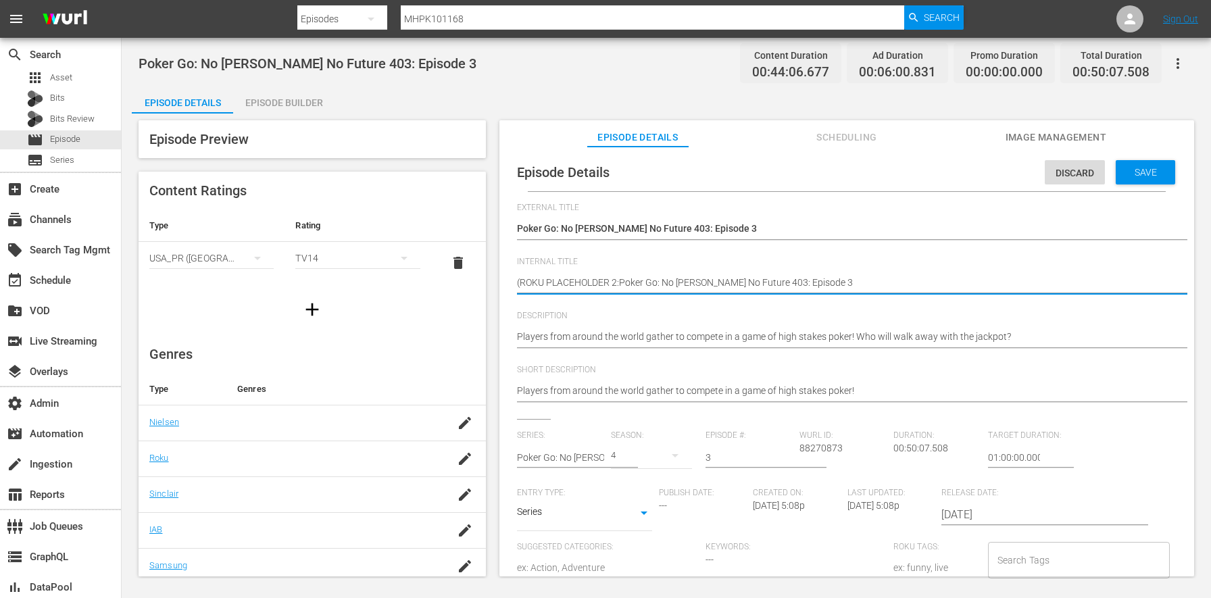
type textarea "(ROKU PLACEHOLDER 2:3Poker Go: No Gamble No Future 403: Episode 3"
type textarea "(ROKU PLACEHOLDER 2:30Poker Go: No Gamble No Future 403: Episode 3"
type textarea "(ROKU PLACEHOLDER 2:30 Poker Go: No Gamble No Future 403: Episode 3"
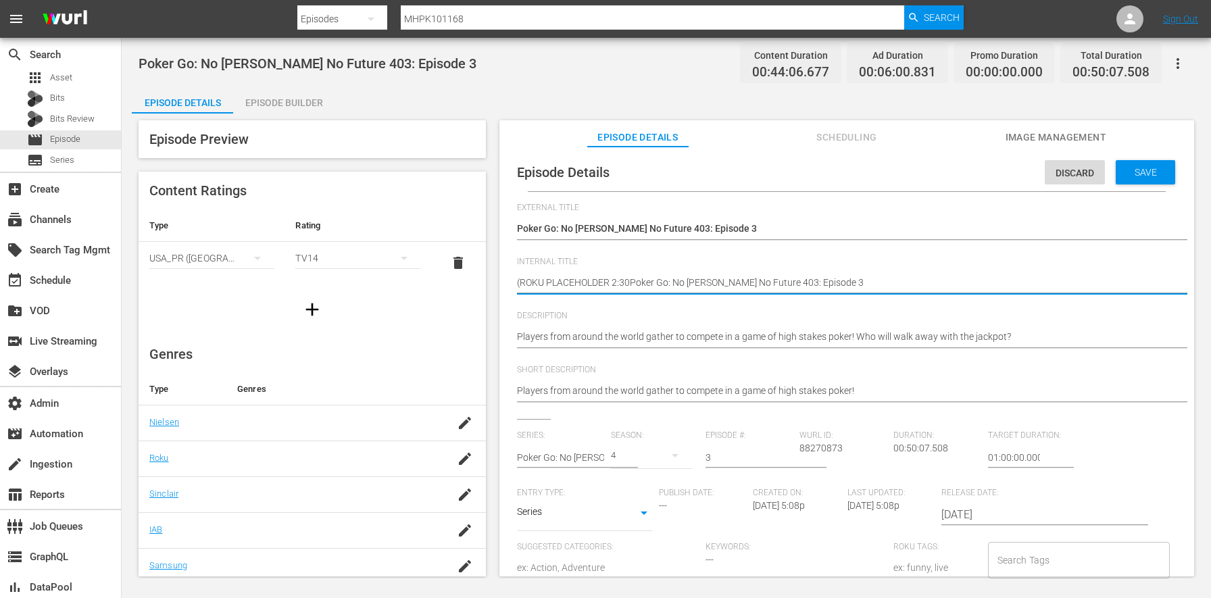
type textarea "(ROKU PLACEHOLDER 2:30 Poker Go: No Gamble No Future 403: Episode 3"
type textarea "(ROKU PLACEHOLDER 2:30 -Poker Go: No Gamble No Future 403: Episode 3"
type textarea "(ROKU PLACEHOLDER 2:30 - Poker Go: No Gamble No Future 403: Episode 3"
type textarea "(ROKU PLACEHOLDER 2:30 - 8Poker Go: No Gamble No Future 403: Episode 3"
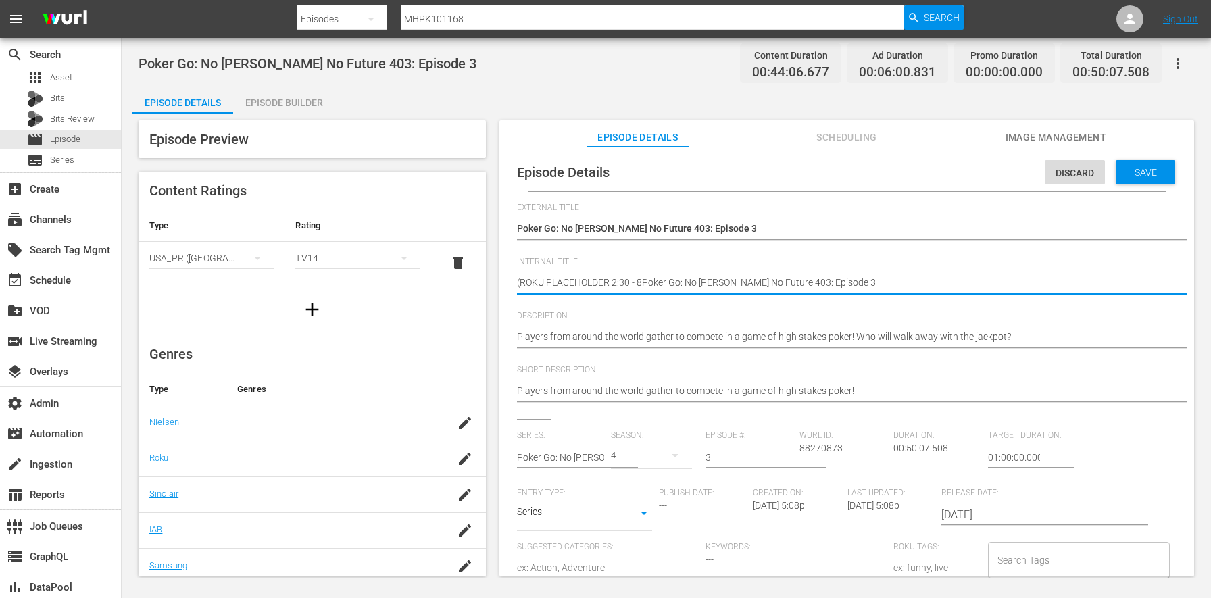
type textarea "(ROKU PLACEHOLDER 2:30 - 8/Poker Go: No Gamble No Future 403: Episode 3"
type textarea "(ROKU PLACEHOLDER 2:30 - 8/2Poker Go: No Gamble No Future 403: Episode 3"
type textarea "(ROKU PLACEHOLDER 2:30 - 8/24Poker Go: No Gamble No Future 403: Episode 3"
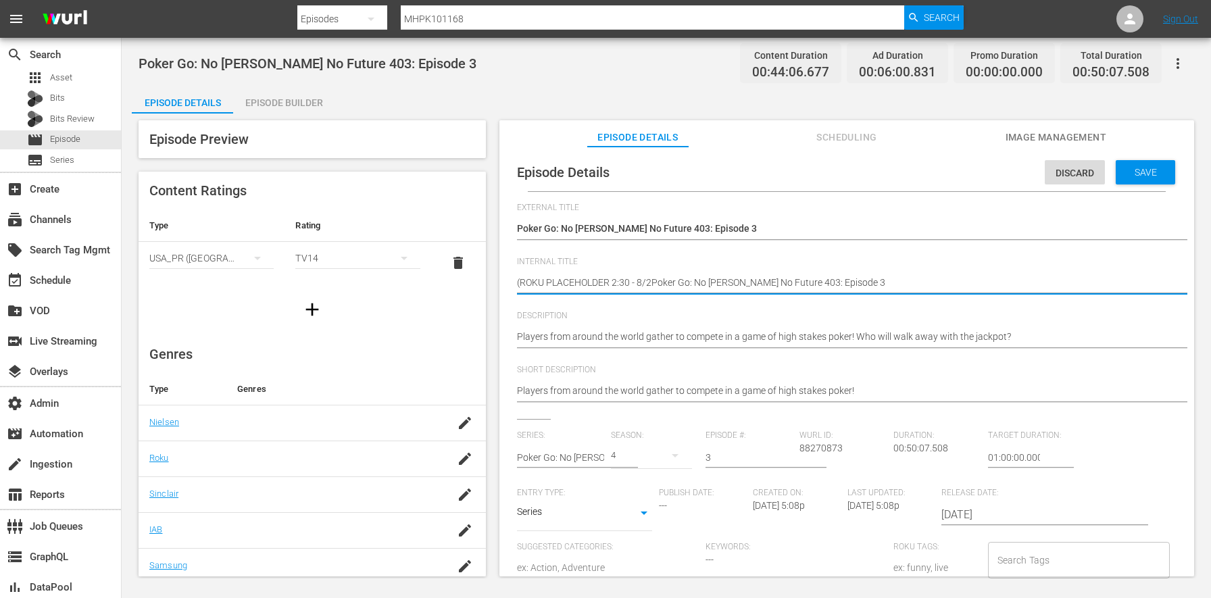
type textarea "(ROKU PLACEHOLDER 2:30 - 8/24Poker Go: No Gamble No Future 403: Episode 3"
type textarea "(ROKU PLACEHOLDER 2:30 - 8/24)Poker Go: No Gamble No Future 403: Episode 3"
type textarea "(ROKU PLACEHOLDER 2:30 - 8/24) Poker Go: No Gamble No Future 403: Episode 3"
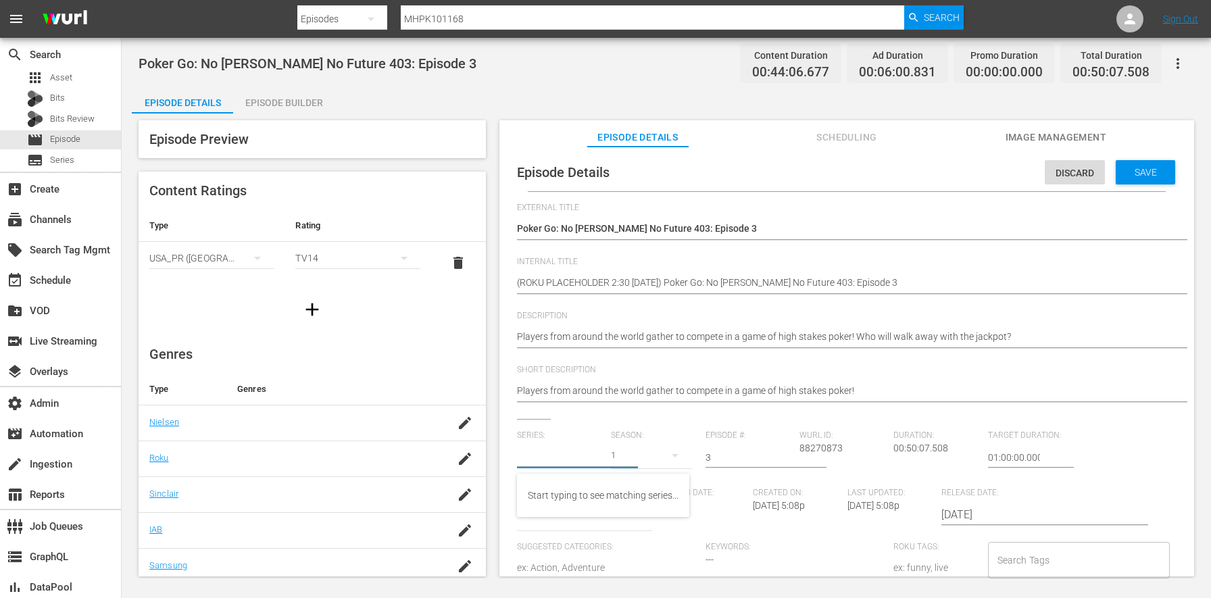
click at [564, 457] on input "text" at bounding box center [560, 457] width 87 height 32
drag, startPoint x: 717, startPoint y: 457, endPoint x: 678, endPoint y: 449, distance: 39.3
click at [678, 449] on div "Series: Season: 1 Episode #: 3 Wurl ID: 88270873 Duration: 00:50:07.508 Target …" at bounding box center [846, 554] width 659 height 249
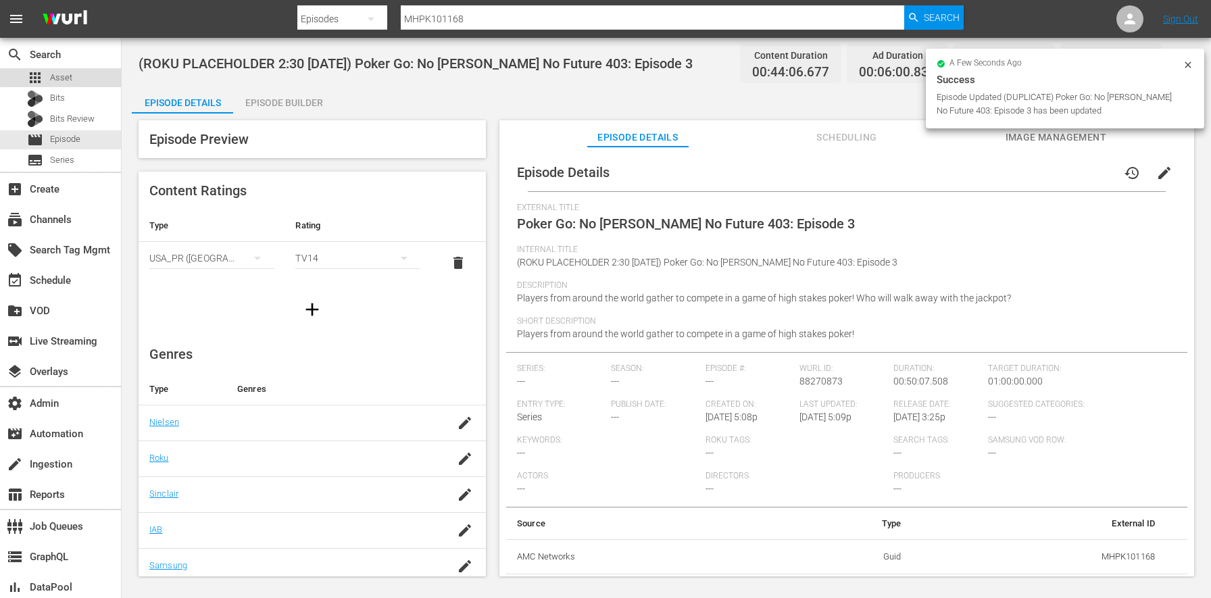
click at [77, 71] on div "apps Asset" at bounding box center [60, 77] width 121 height 19
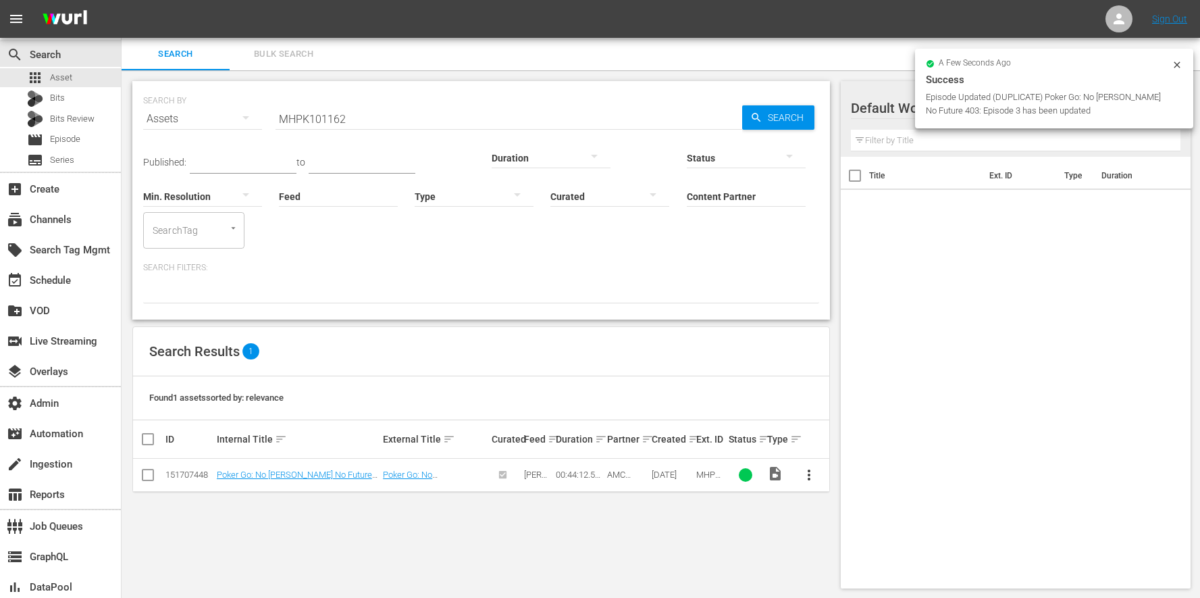
click at [297, 65] on button "Bulk Search" at bounding box center [284, 54] width 108 height 32
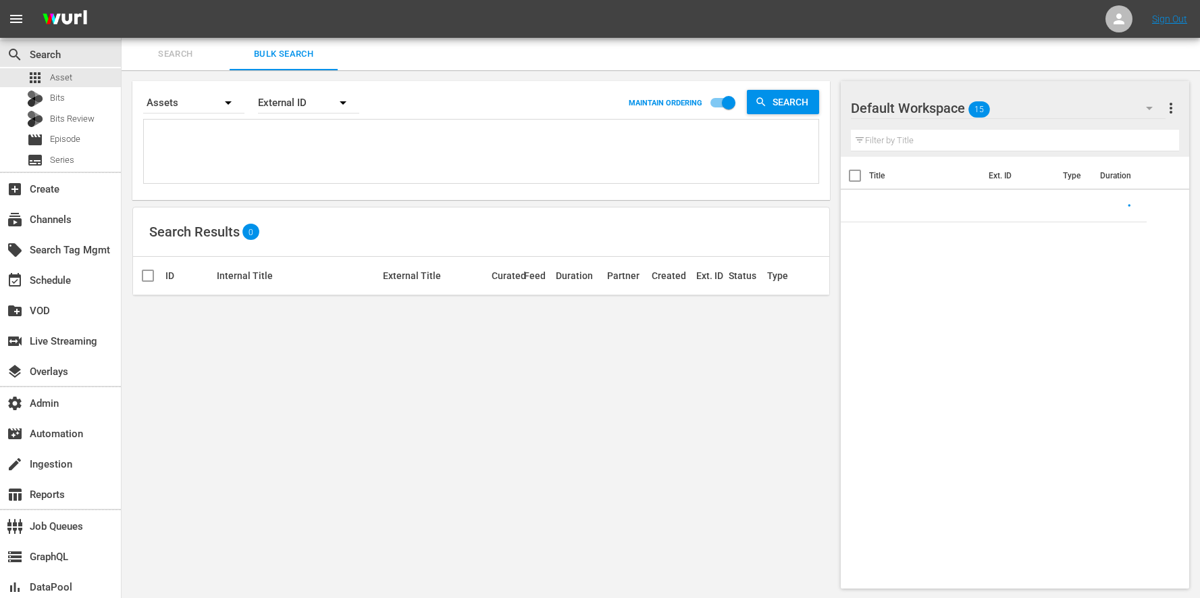
click at [274, 143] on textarea at bounding box center [482, 153] width 671 height 61
paste textarea "MHPK101169 MHPK101114"
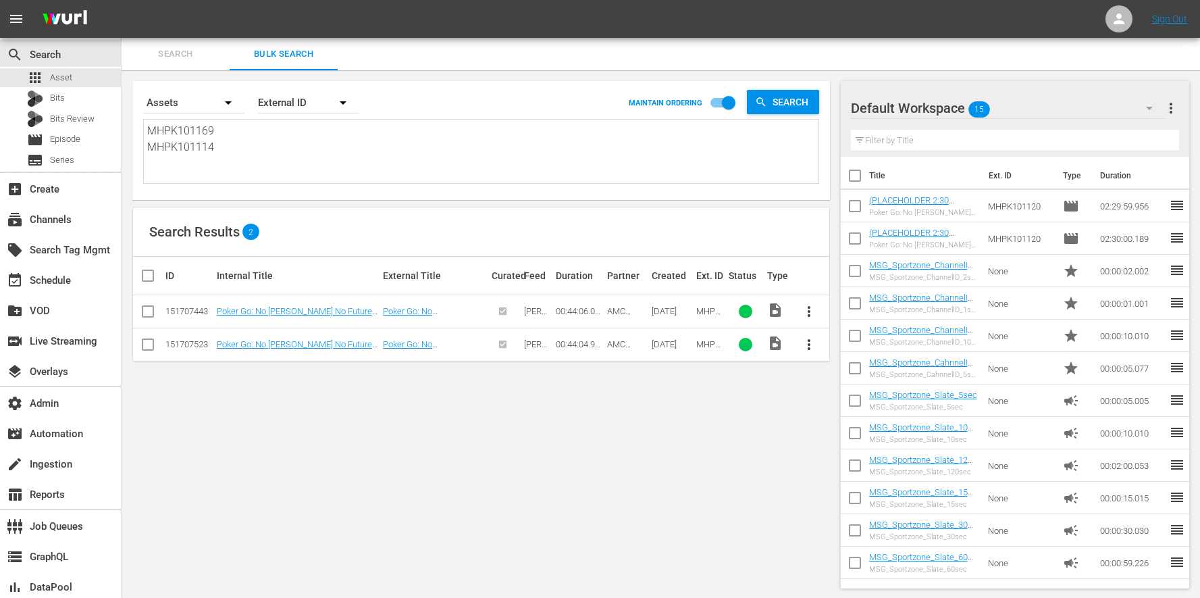
click at [159, 283] on input "checkbox" at bounding box center [153, 276] width 27 height 16
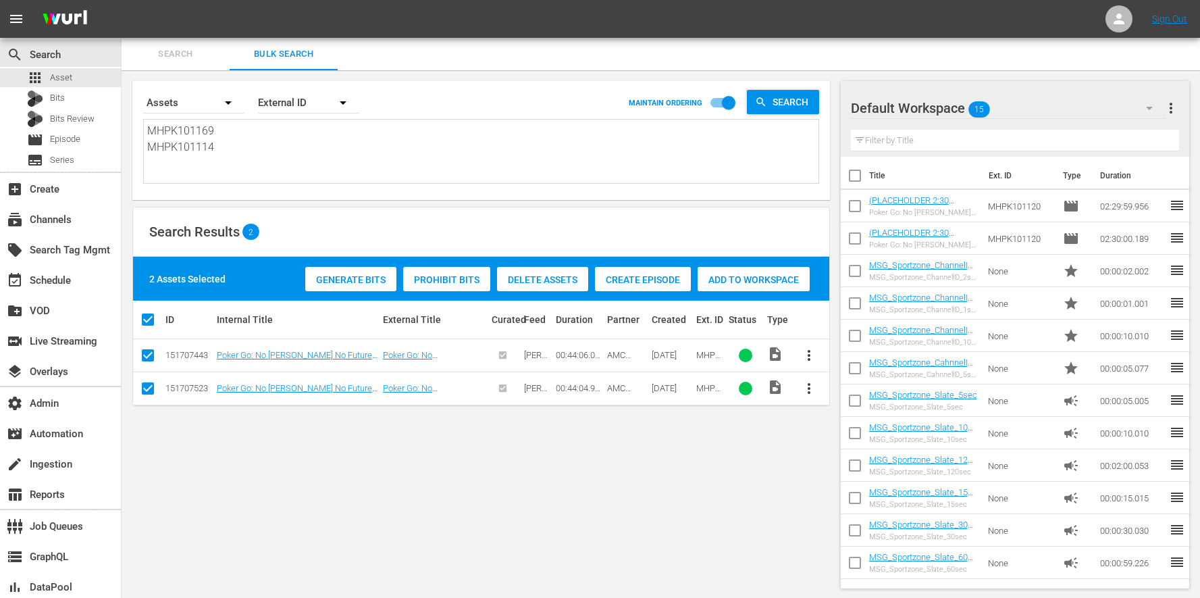
click at [730, 270] on div "Add to Workspace" at bounding box center [754, 280] width 112 height 26
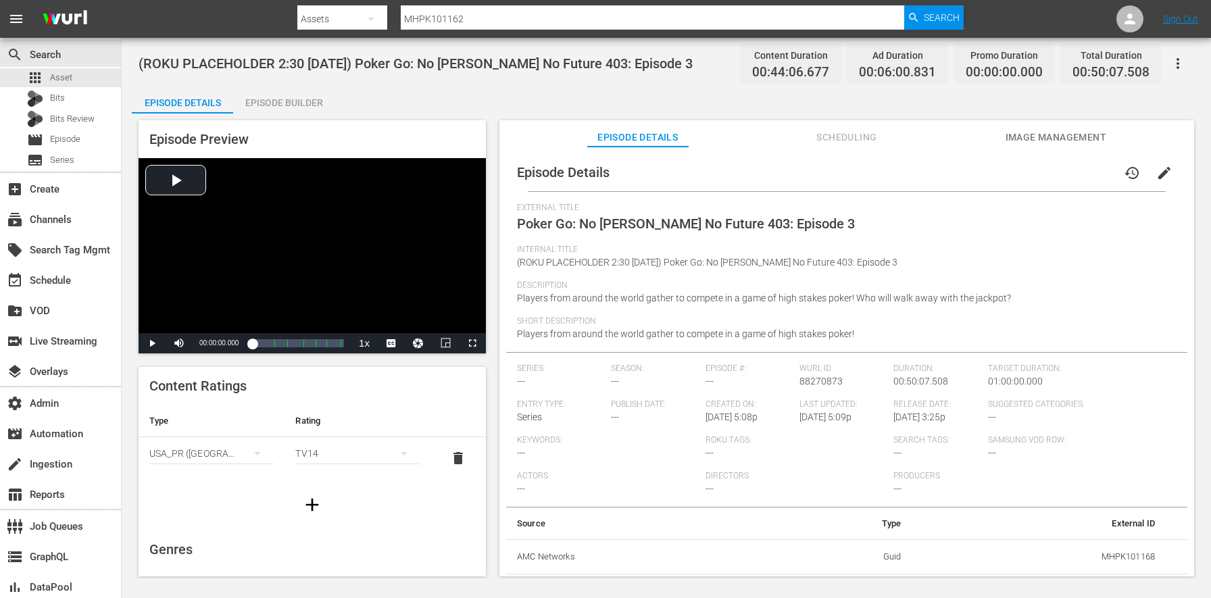
click at [303, 105] on div "Episode Builder" at bounding box center [283, 102] width 101 height 32
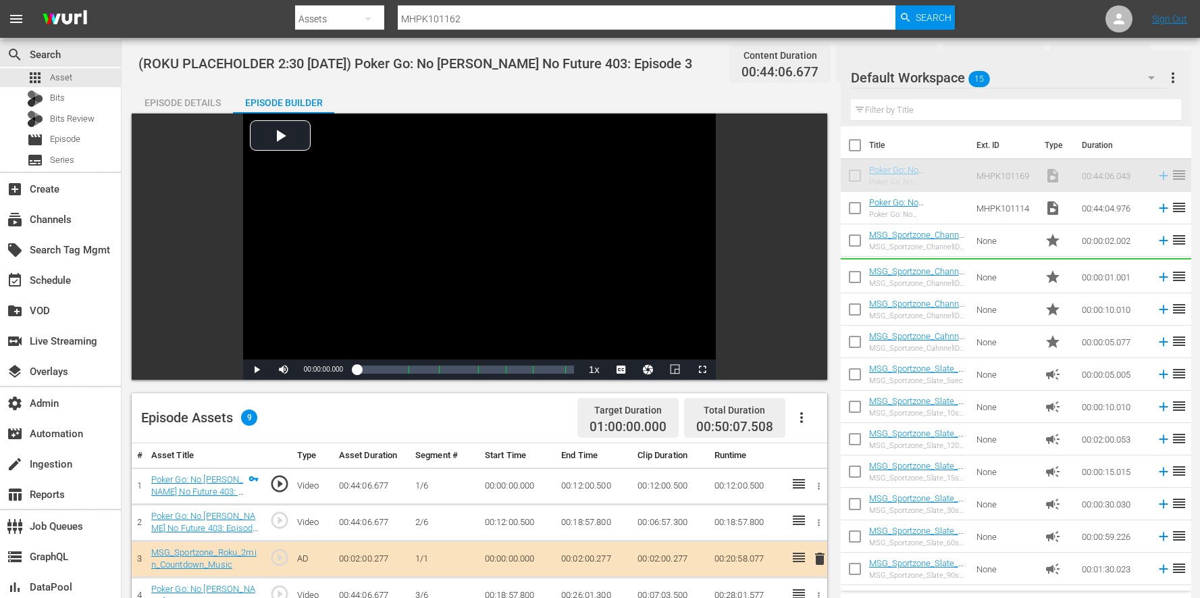
scroll to position [351, 0]
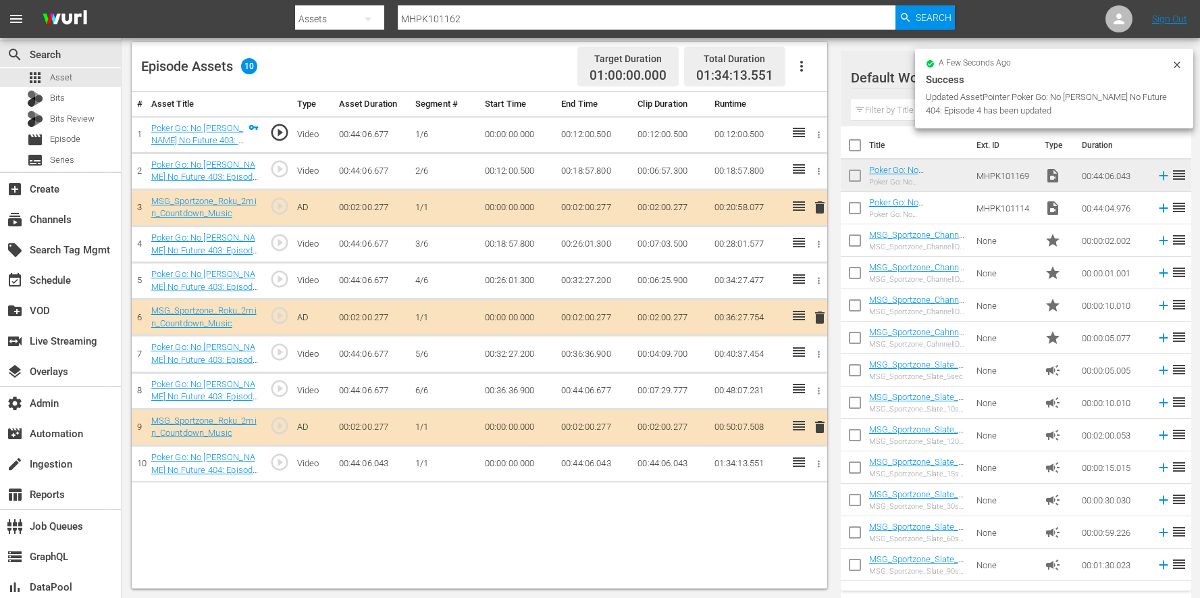
click at [805, 63] on icon "button" at bounding box center [802, 66] width 16 height 16
click at [820, 136] on div "Clear Ads" at bounding box center [842, 136] width 92 height 32
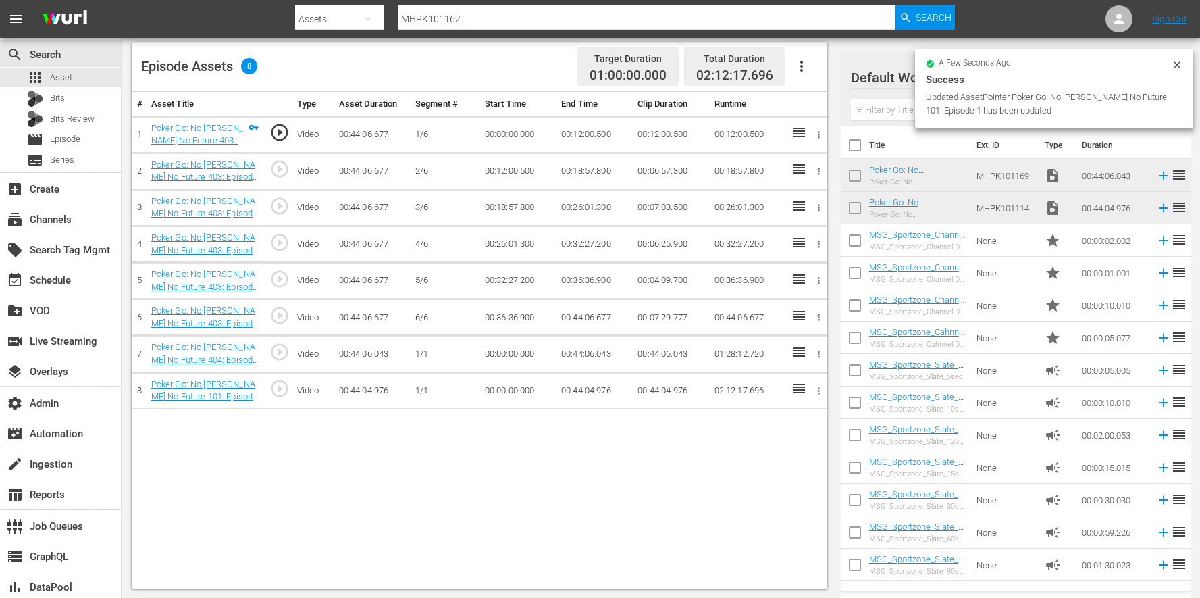
click at [795, 72] on icon "button" at bounding box center [802, 66] width 16 height 16
click at [796, 72] on div "Edit Cue Points" at bounding box center [842, 71] width 92 height 32
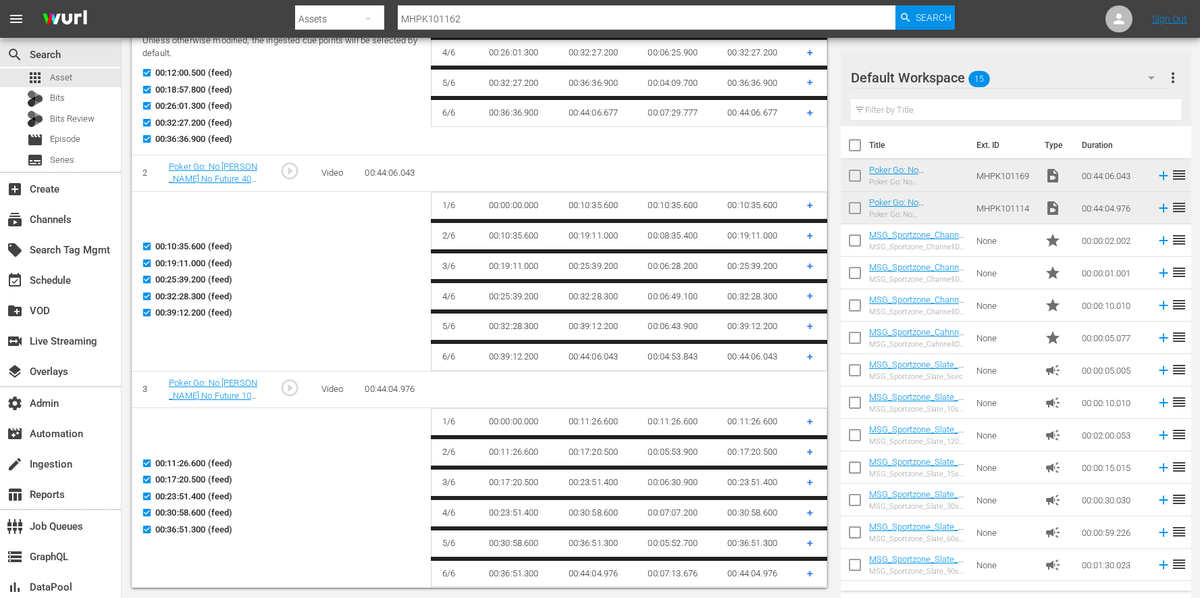
scroll to position [0, 0]
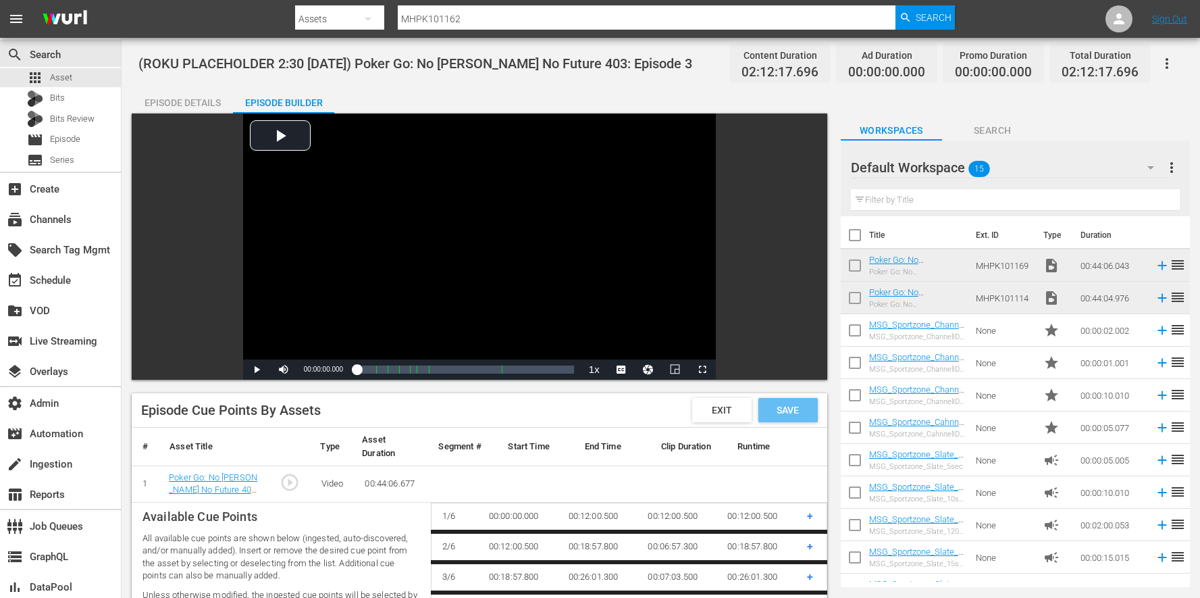
click at [777, 407] on span "Save" at bounding box center [788, 410] width 44 height 11
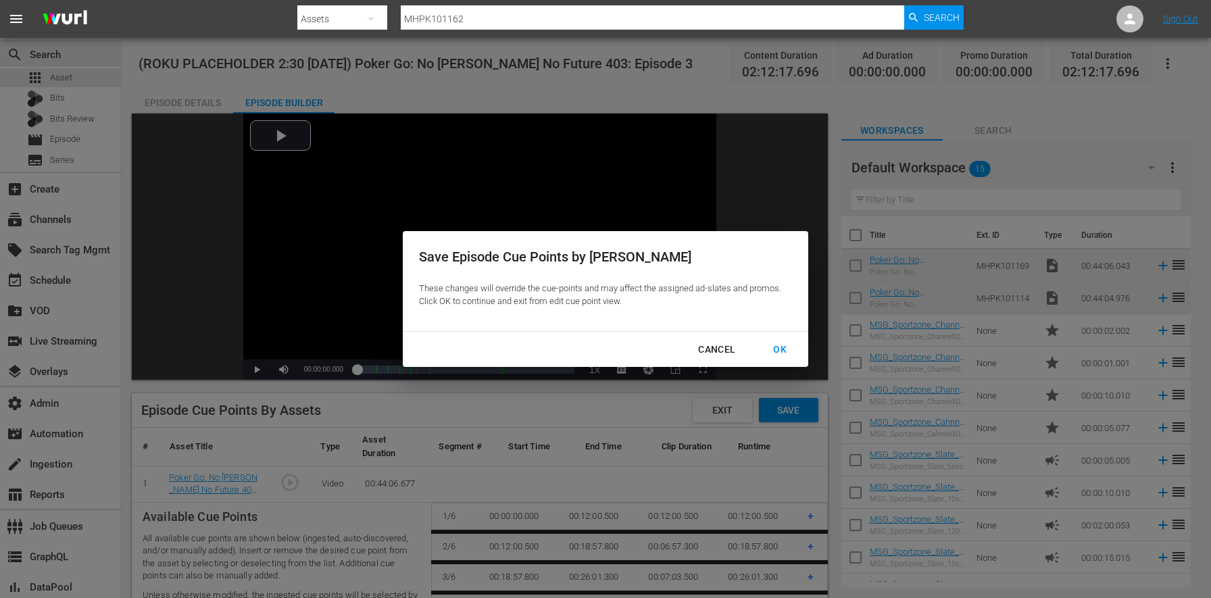
click at [771, 342] on div "OK" at bounding box center [779, 349] width 35 height 17
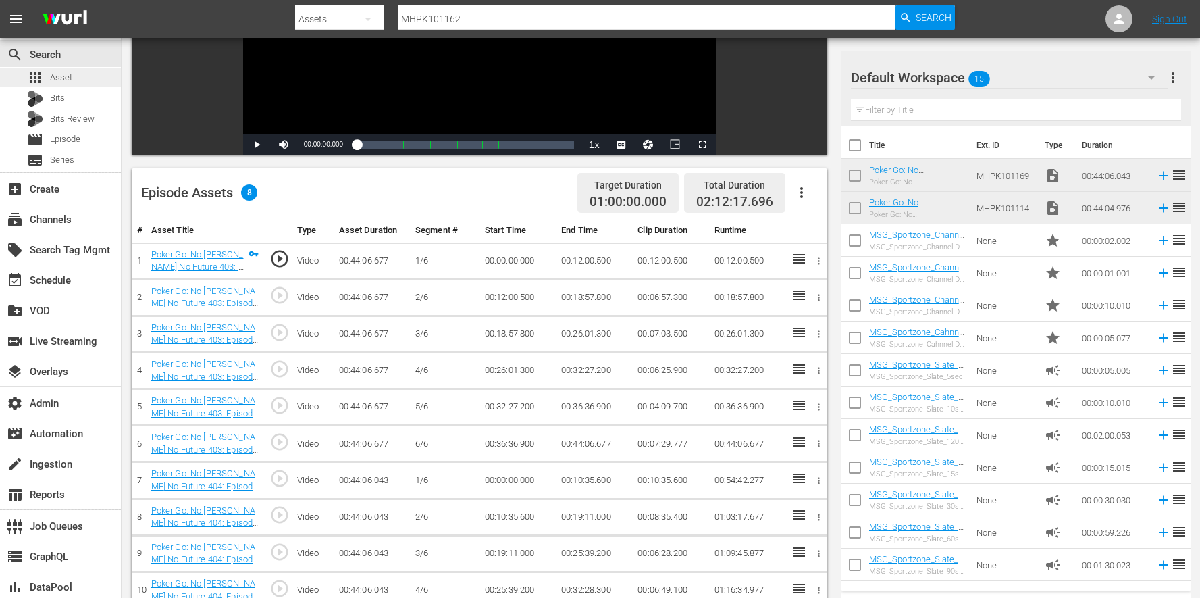
click at [60, 72] on span "Asset" at bounding box center [61, 78] width 22 height 14
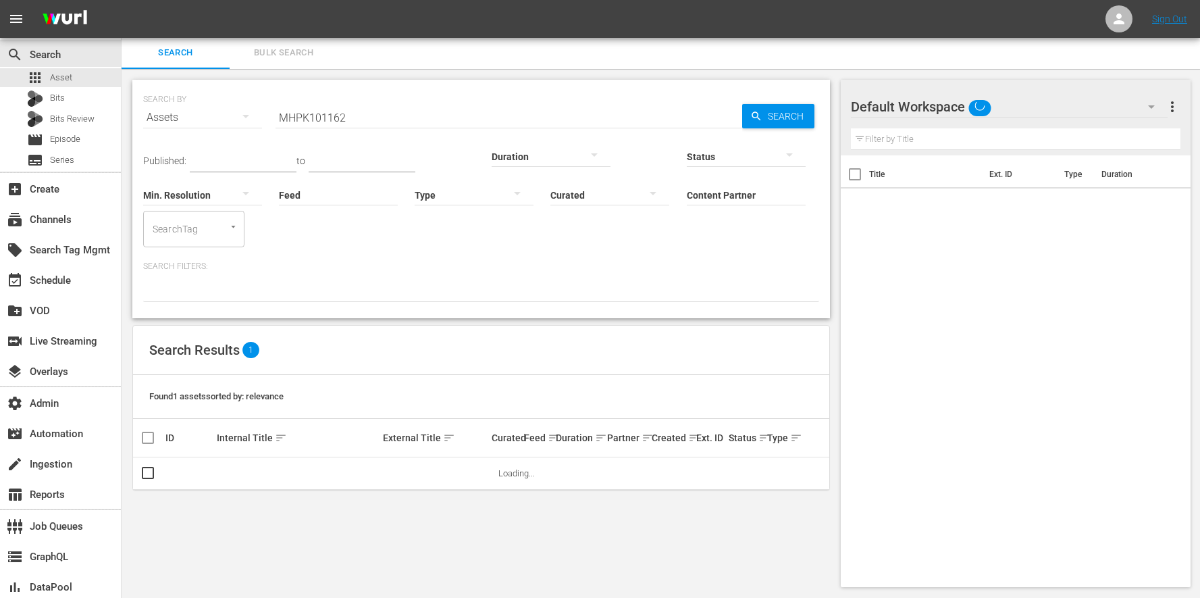
scroll to position [1, 0]
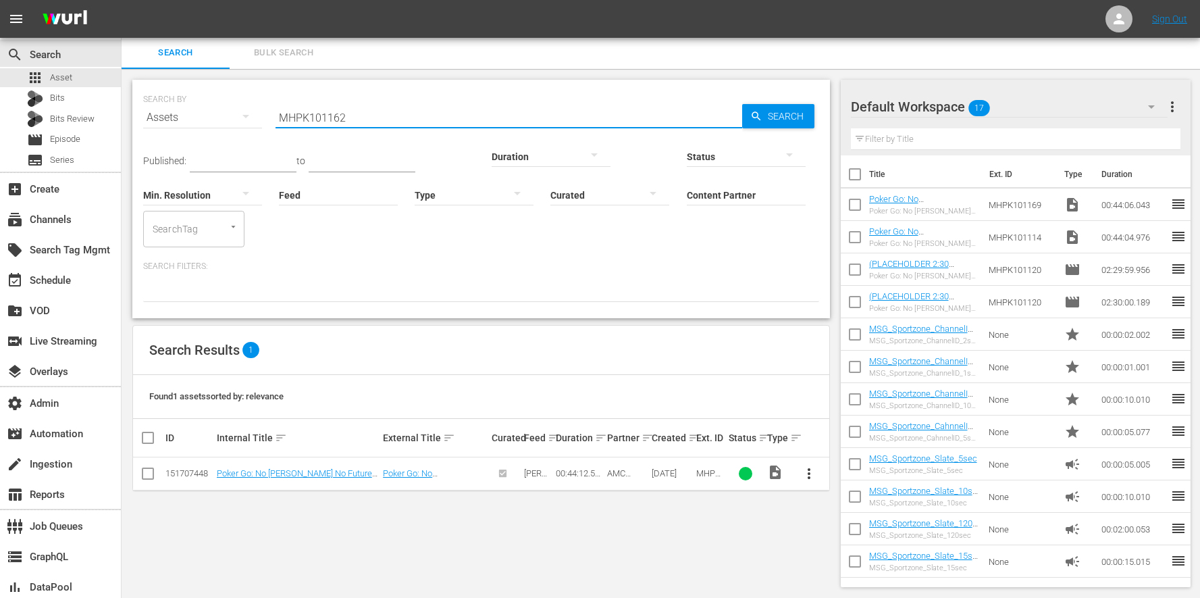
drag, startPoint x: 399, startPoint y: 120, endPoint x: 236, endPoint y: 107, distance: 163.3
click at [240, 111] on div "SEARCH BY Search By Assets Search ID, Title, Description, Keywords, or Category…" at bounding box center [481, 109] width 676 height 49
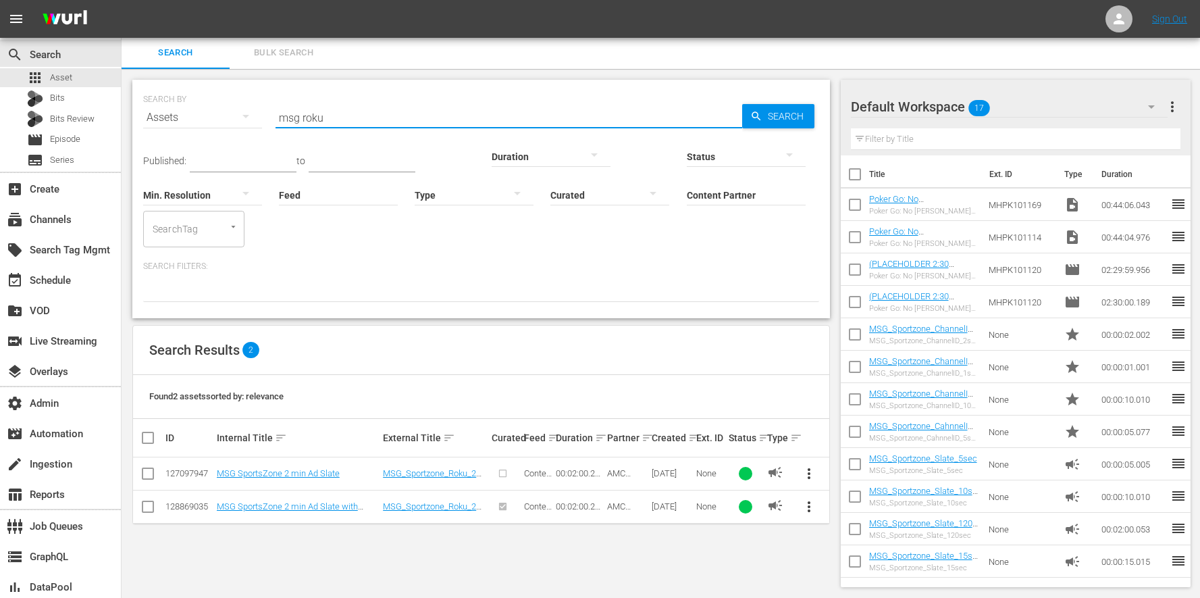
click at [815, 499] on span "more_vert" at bounding box center [809, 507] width 16 height 16
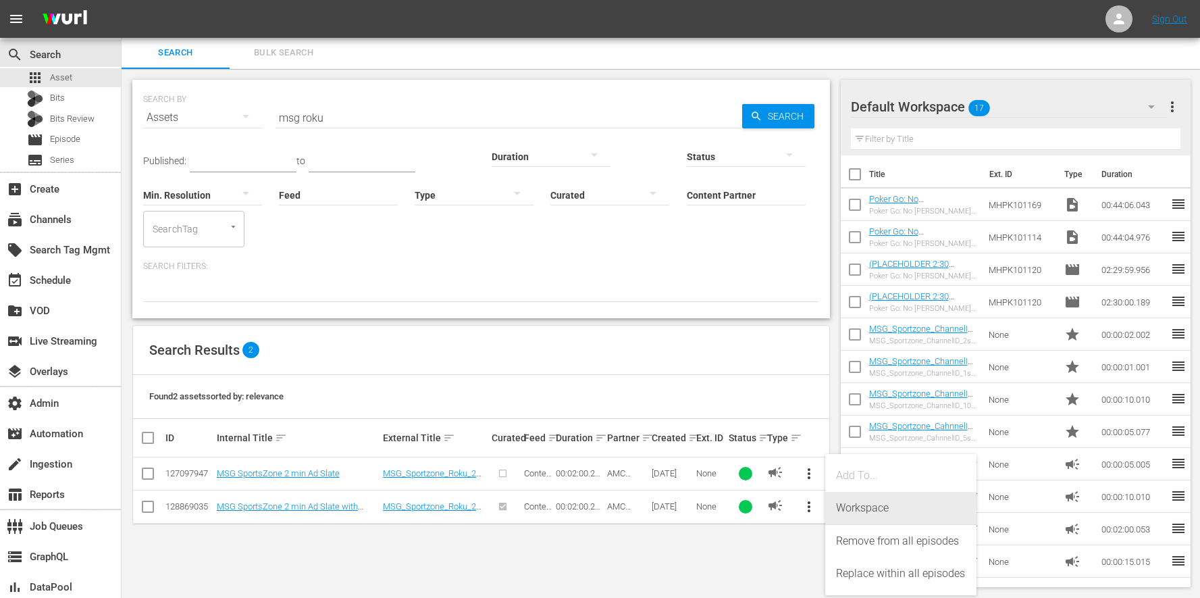
click at [873, 505] on div "Workspace" at bounding box center [901, 508] width 130 height 32
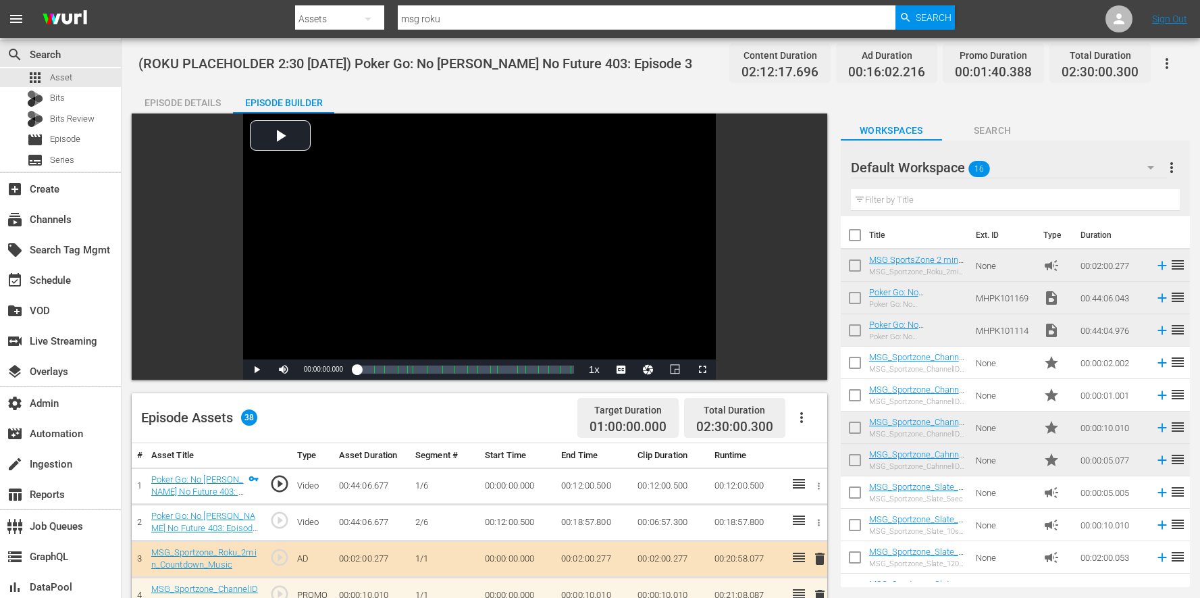
click at [1180, 70] on button "button" at bounding box center [1167, 63] width 32 height 32
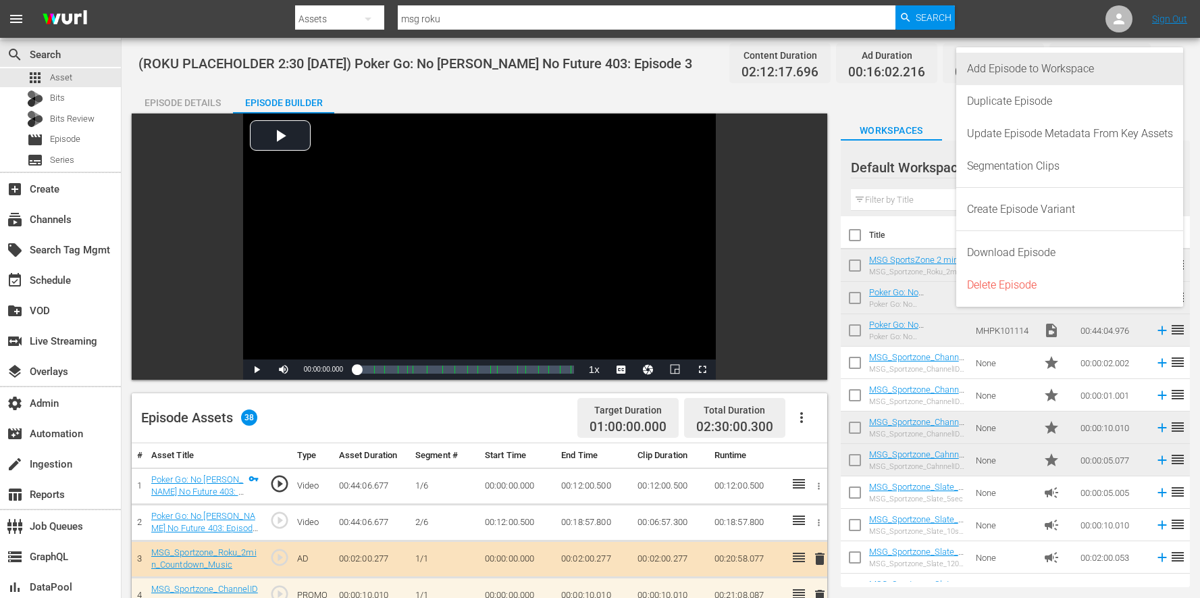
click at [1142, 71] on div "Add Episode to Workspace" at bounding box center [1070, 69] width 206 height 32
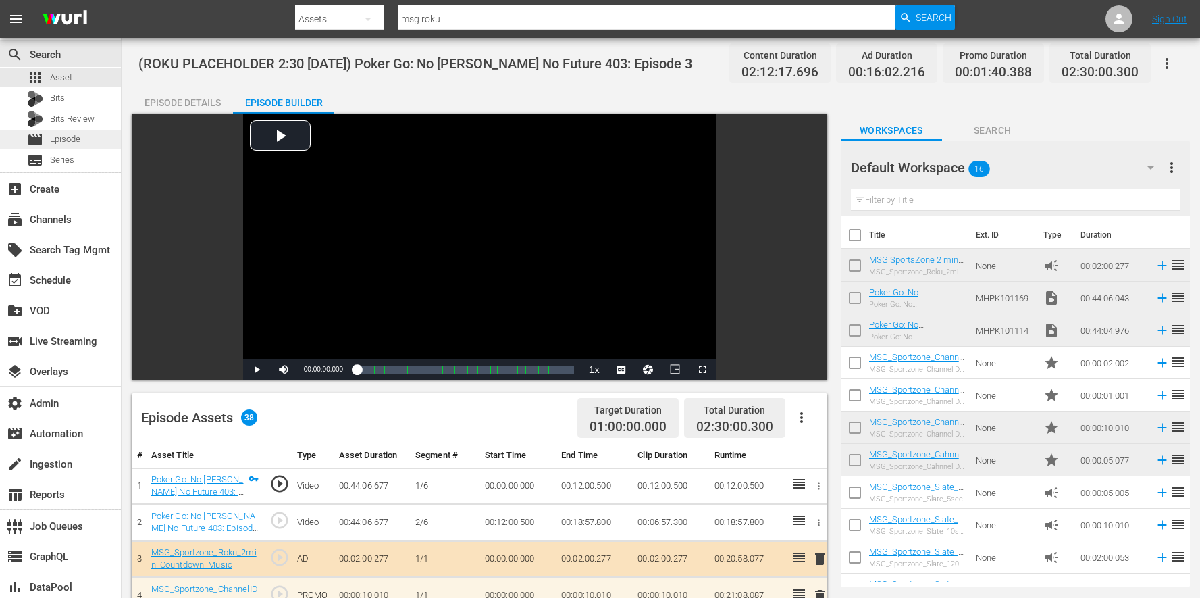
click at [63, 136] on span "Episode" at bounding box center [65, 139] width 30 height 14
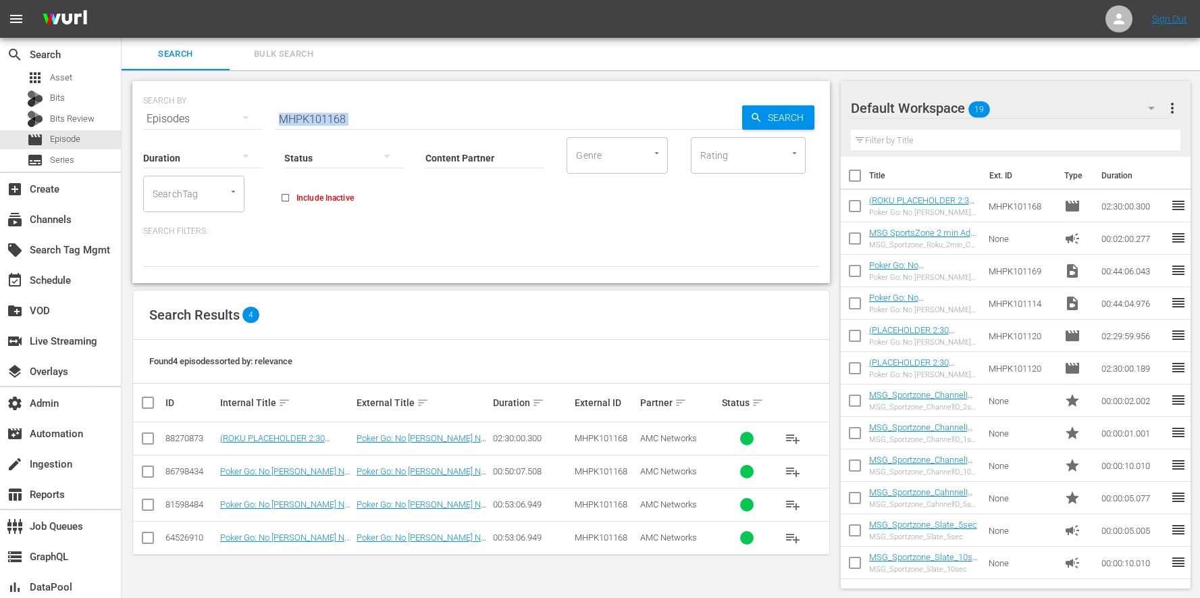
drag, startPoint x: 357, startPoint y: 126, endPoint x: 334, endPoint y: 118, distance: 24.4
click at [334, 118] on div "SEARCH BY Search By Episodes Search ID, Title, Description, Keywords, or Catego…" at bounding box center [481, 182] width 698 height 202
drag, startPoint x: 349, startPoint y: 115, endPoint x: 214, endPoint y: 116, distance: 135.1
click at [214, 116] on div "SEARCH BY Search By Episodes Search ID, Title, Description, Keywords, or Catego…" at bounding box center [481, 110] width 676 height 49
paste input "17"
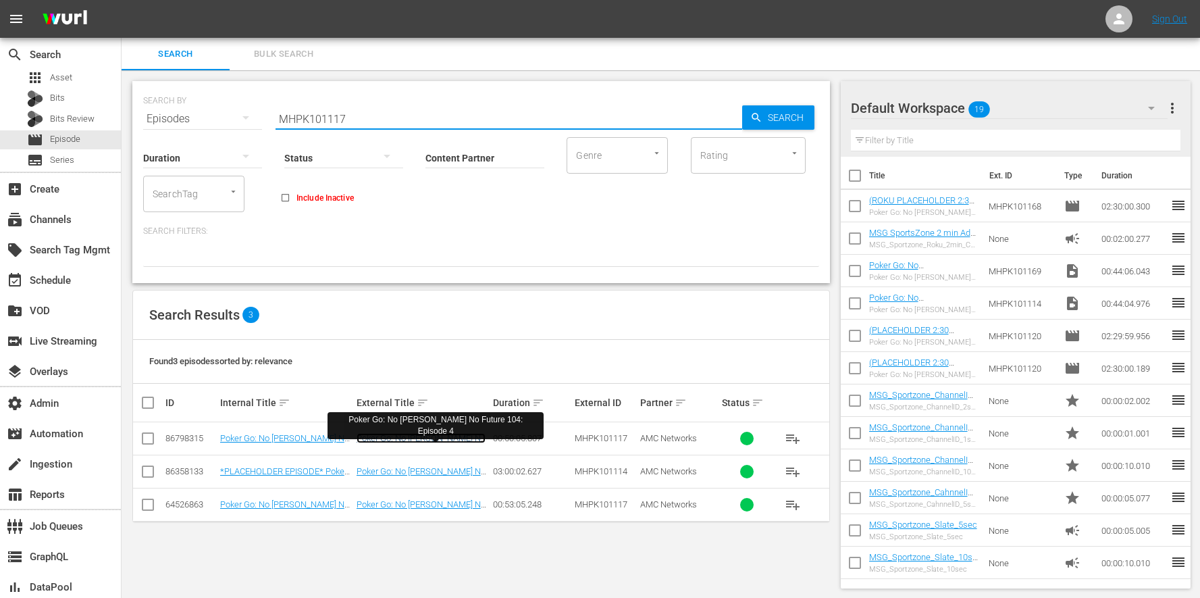
click at [409, 439] on link "Poker Go: No [PERSON_NAME] No Future 104: Episode 4" at bounding box center [421, 443] width 129 height 20
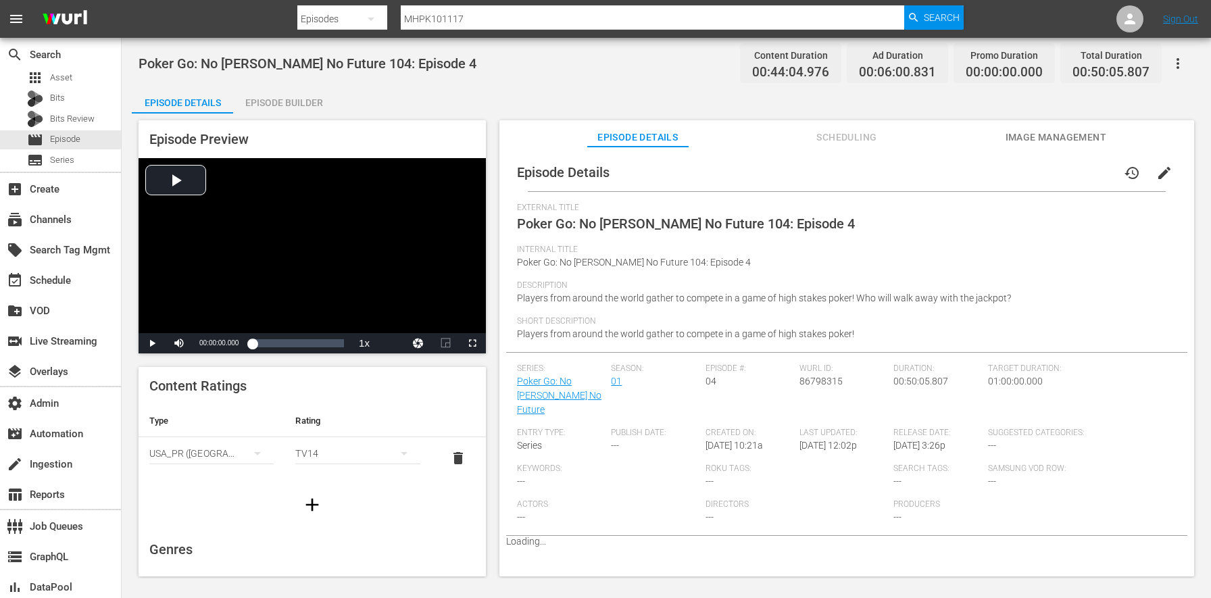
click at [1179, 71] on icon "button" at bounding box center [1177, 63] width 16 height 16
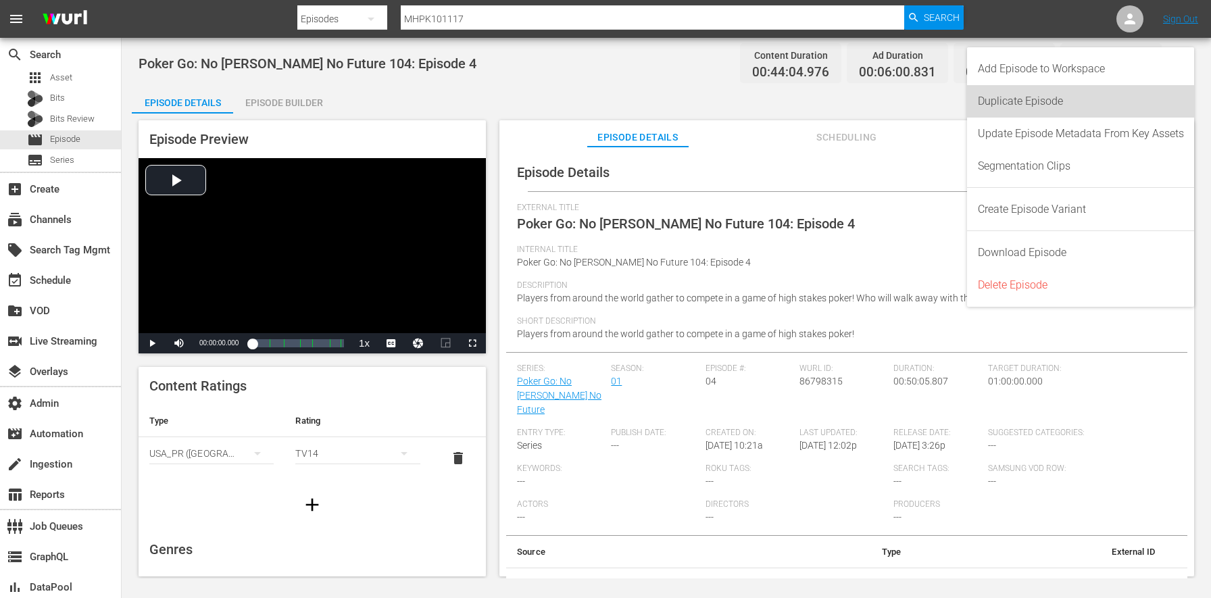
click at [1094, 96] on div "Duplicate Episode" at bounding box center [1080, 101] width 206 height 32
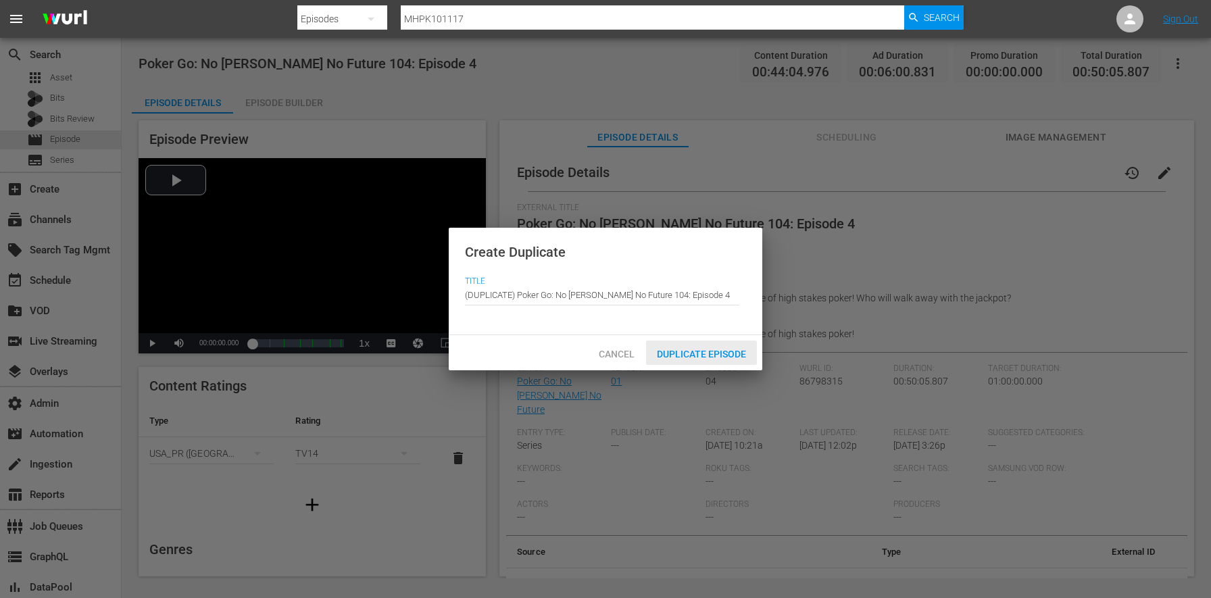
click at [677, 360] on div "Duplicate Episode" at bounding box center [701, 352] width 111 height 25
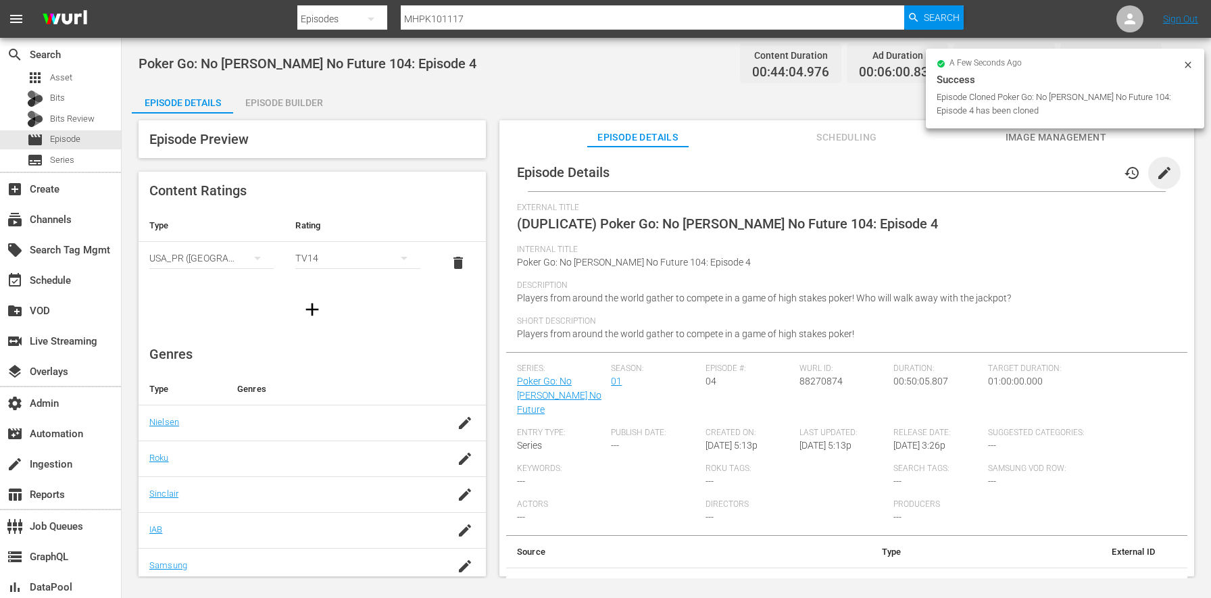
click at [1156, 169] on span "edit" at bounding box center [1164, 173] width 16 height 16
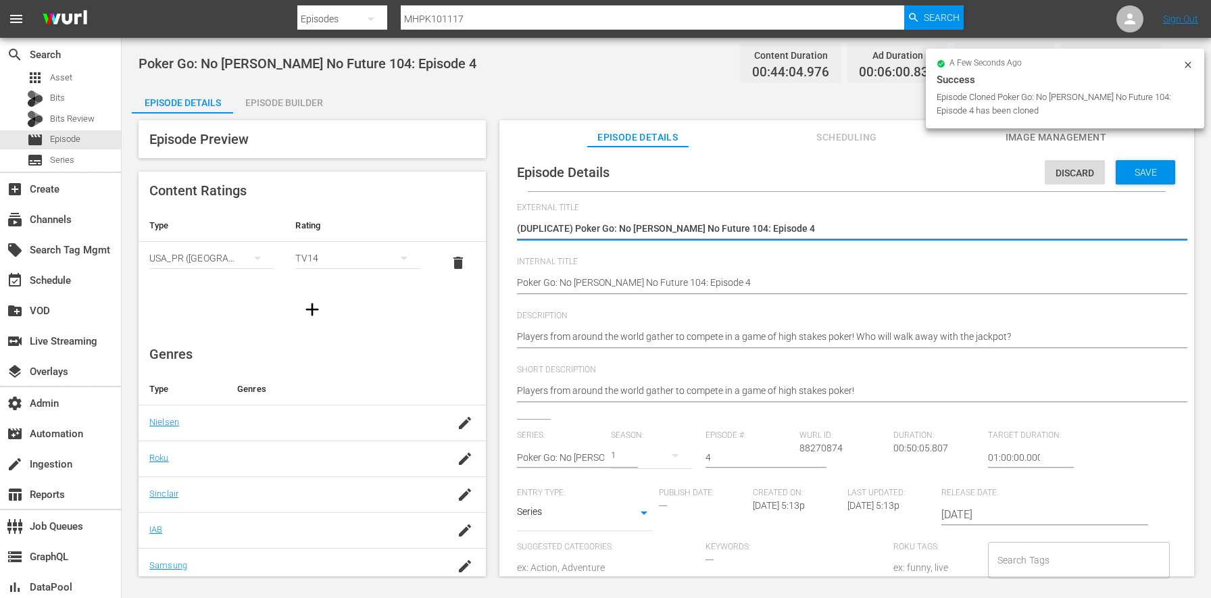
drag, startPoint x: 575, startPoint y: 230, endPoint x: 370, endPoint y: 213, distance: 206.1
click at [374, 213] on div "Episode Preview Content Ratings Type Rating Select Rating Type USA_PR (United S…" at bounding box center [666, 350] width 1069 height 474
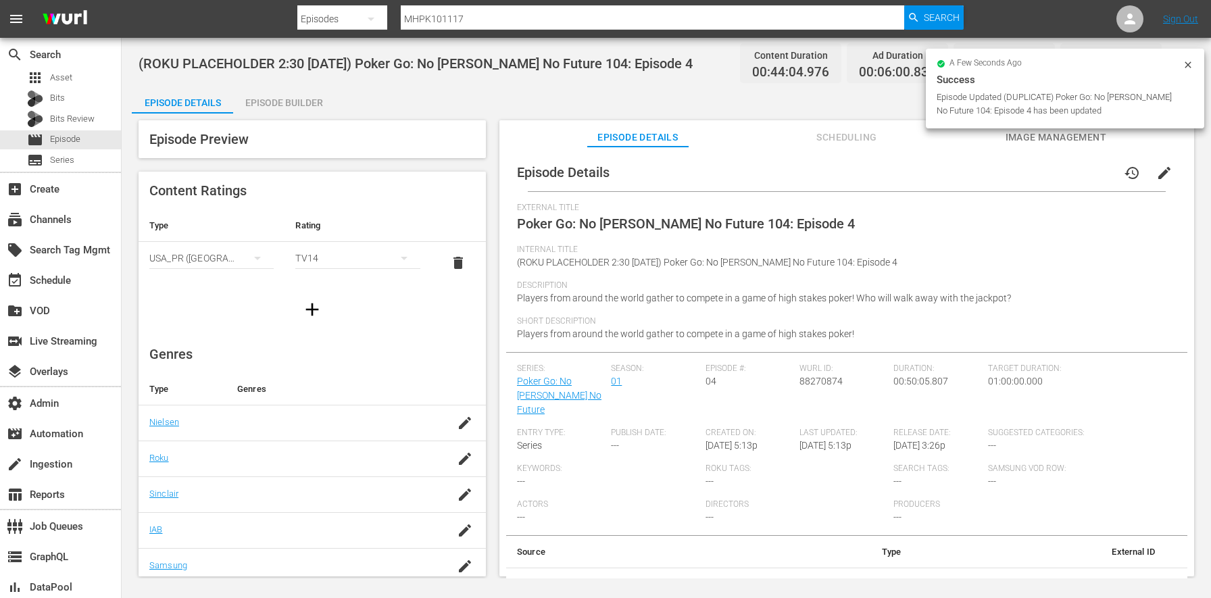
click at [1163, 172] on span "edit" at bounding box center [1164, 173] width 16 height 16
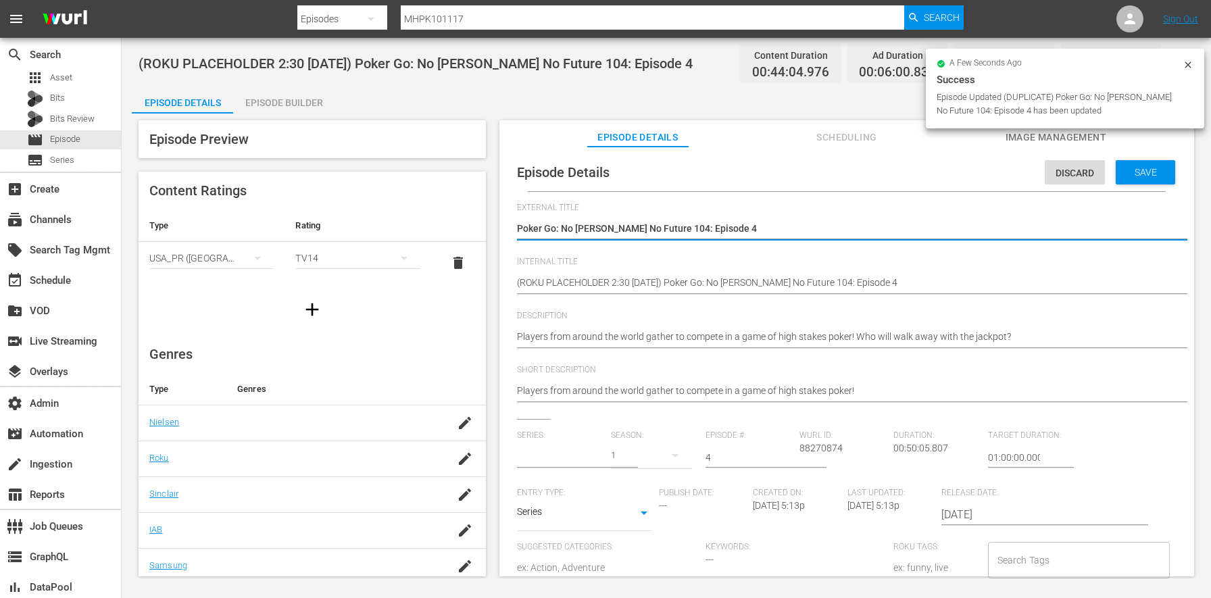
click at [589, 461] on input "text" at bounding box center [560, 457] width 87 height 32
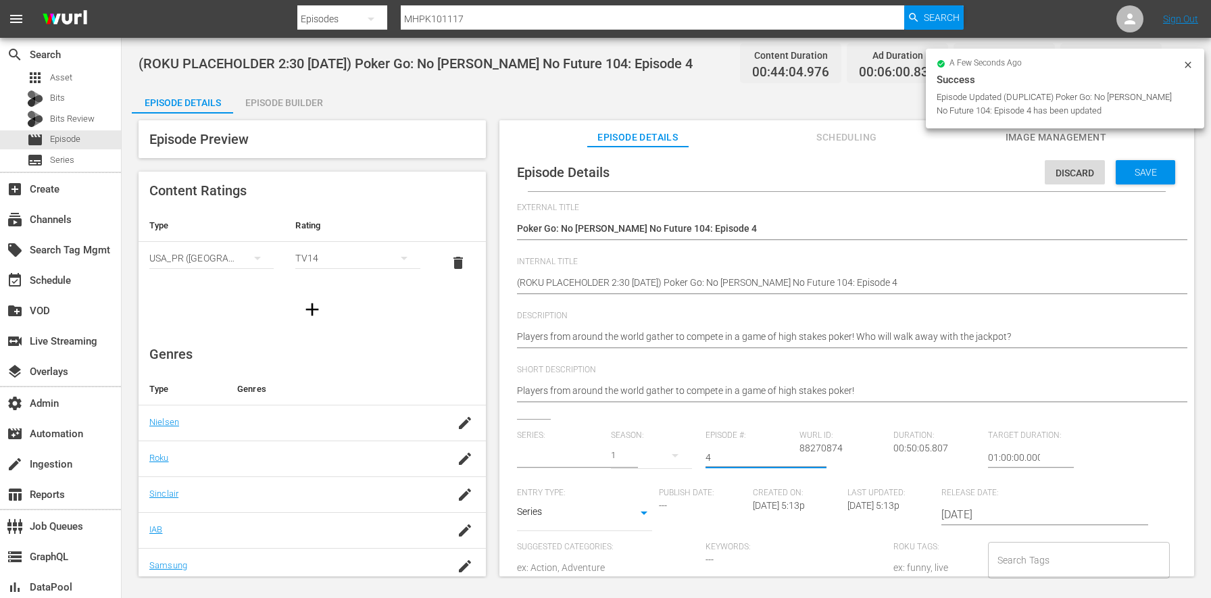
drag, startPoint x: 712, startPoint y: 457, endPoint x: 685, endPoint y: 455, distance: 27.1
click at [685, 455] on div "Series: Season: 1 Episode #: 4 Wurl ID: 88270874 Duration: 00:50:05.807 Target …" at bounding box center [846, 554] width 659 height 249
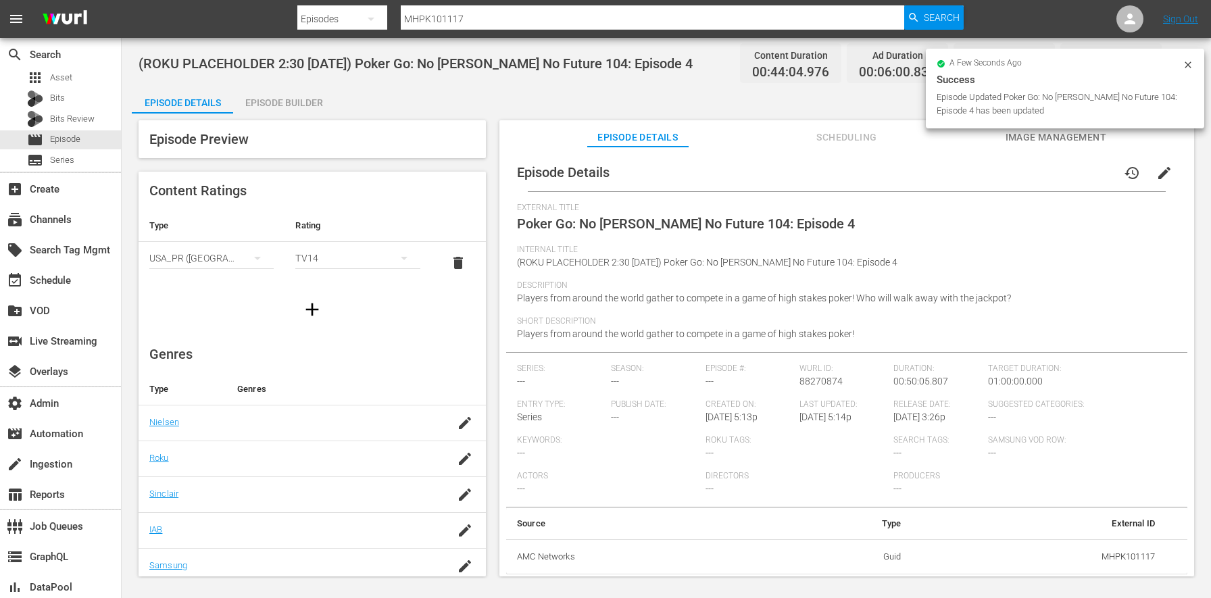
click at [293, 114] on div "Episode Preview Content Ratings Type Rating Select Rating Type USA_PR (United S…" at bounding box center [666, 350] width 1069 height 474
click at [288, 108] on div "Episode Builder" at bounding box center [283, 102] width 101 height 32
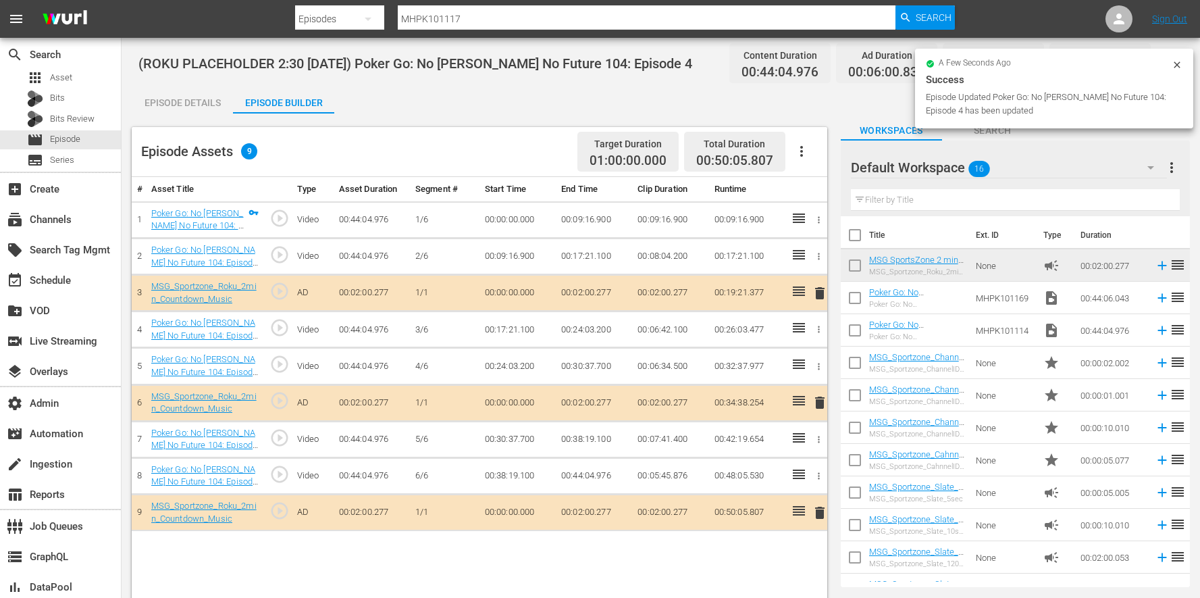
click at [800, 151] on icon "button" at bounding box center [801, 151] width 3 height 11
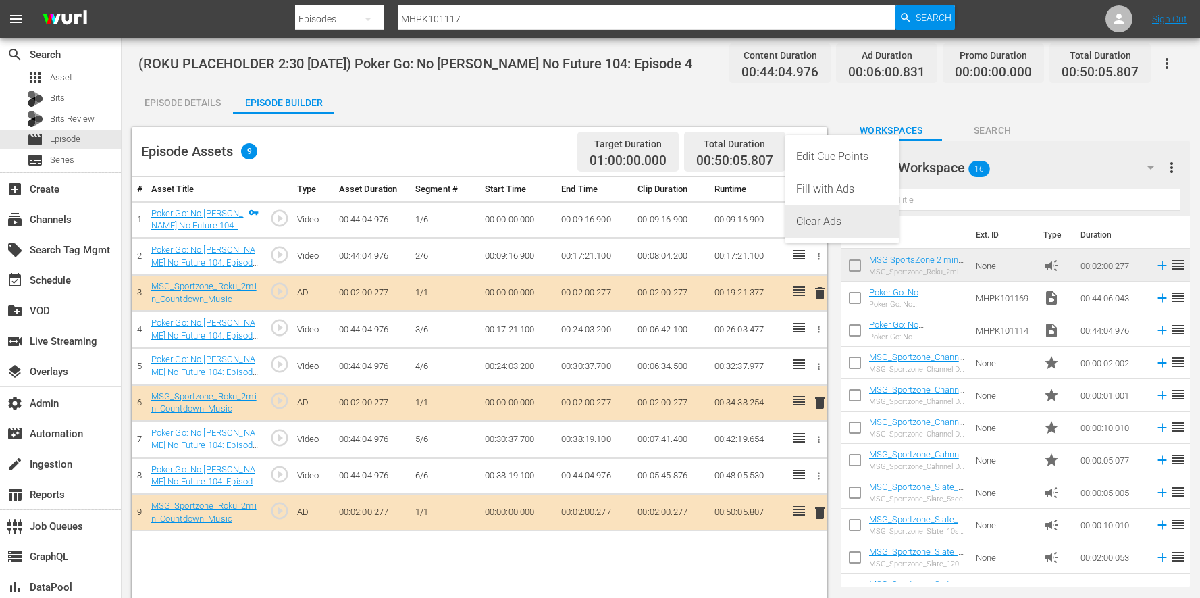
click at [831, 220] on div "Clear Ads" at bounding box center [842, 221] width 92 height 32
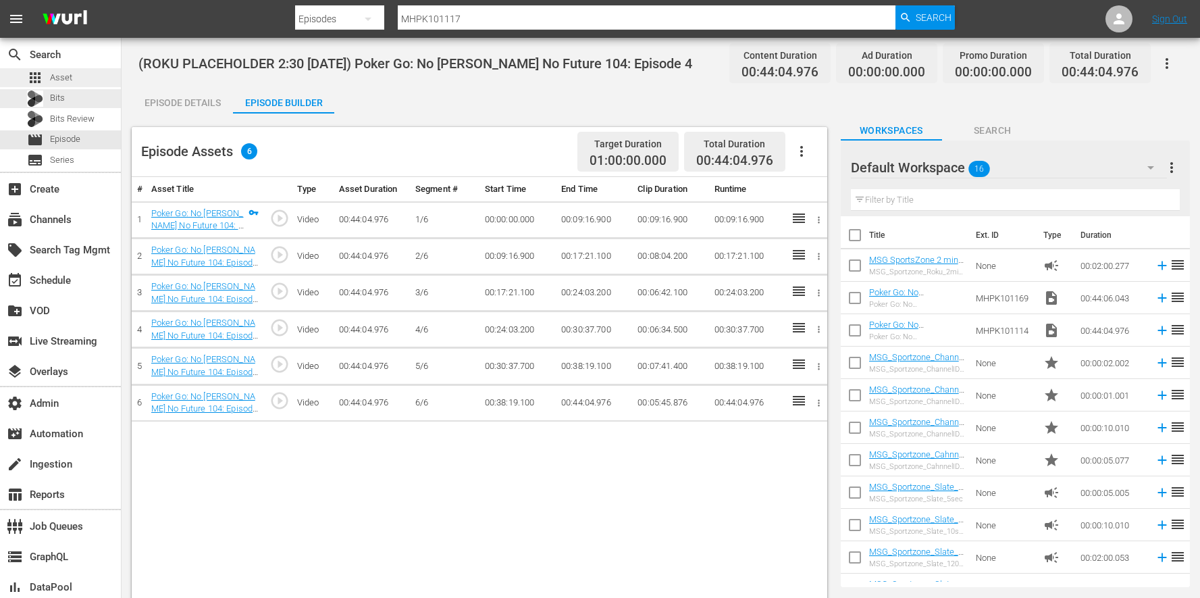
click at [72, 84] on div "apps Asset" at bounding box center [60, 77] width 121 height 19
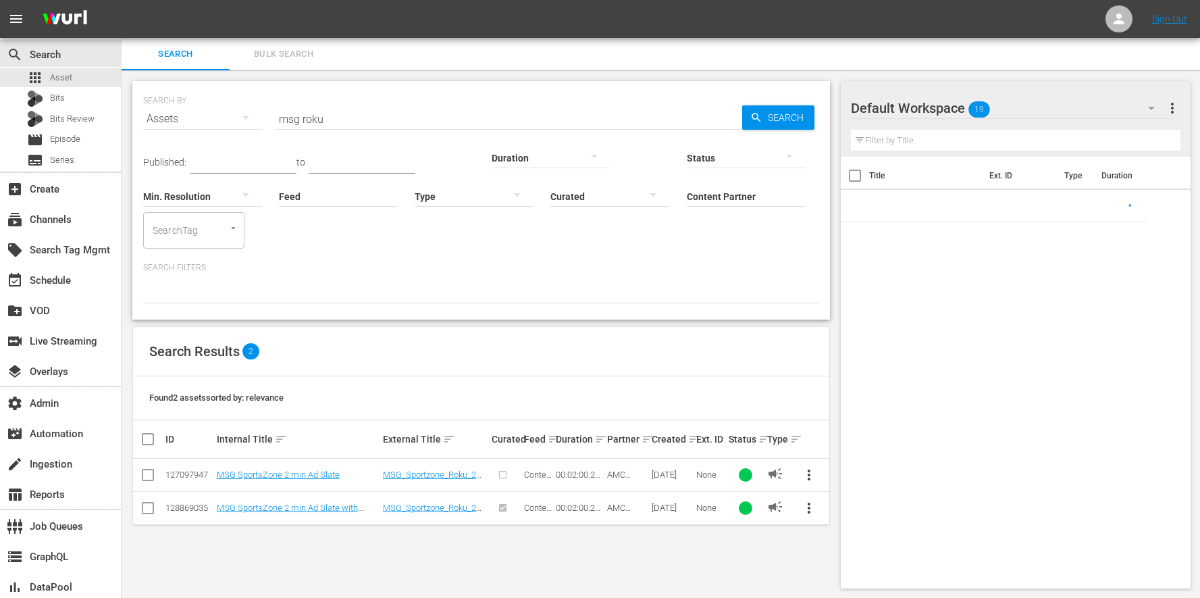
click at [289, 61] on span "Bulk Search" at bounding box center [284, 55] width 92 height 16
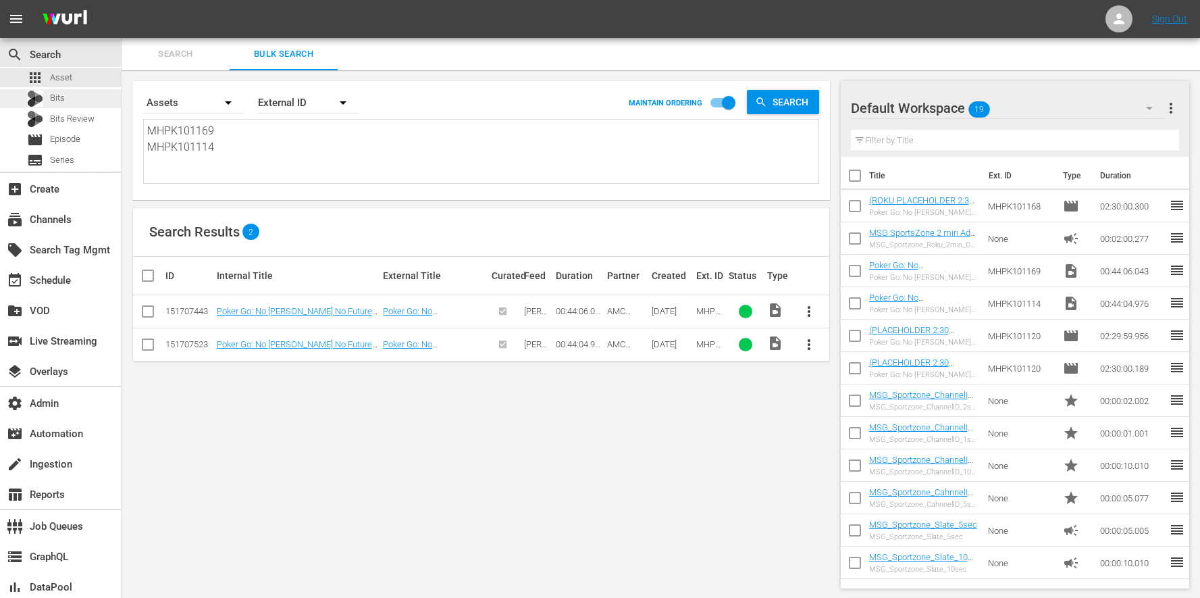
drag, startPoint x: 293, startPoint y: 143, endPoint x: 91, endPoint y: 94, distance: 207.1
click at [122, 0] on div "search Search apps Asset Bits Bits Review movie Episode subtitles Series add_bo…" at bounding box center [661, 0] width 1079 height 0
paste textarea "18 MHPK101119"
click at [146, 272] on input "checkbox" at bounding box center [153, 276] width 27 height 16
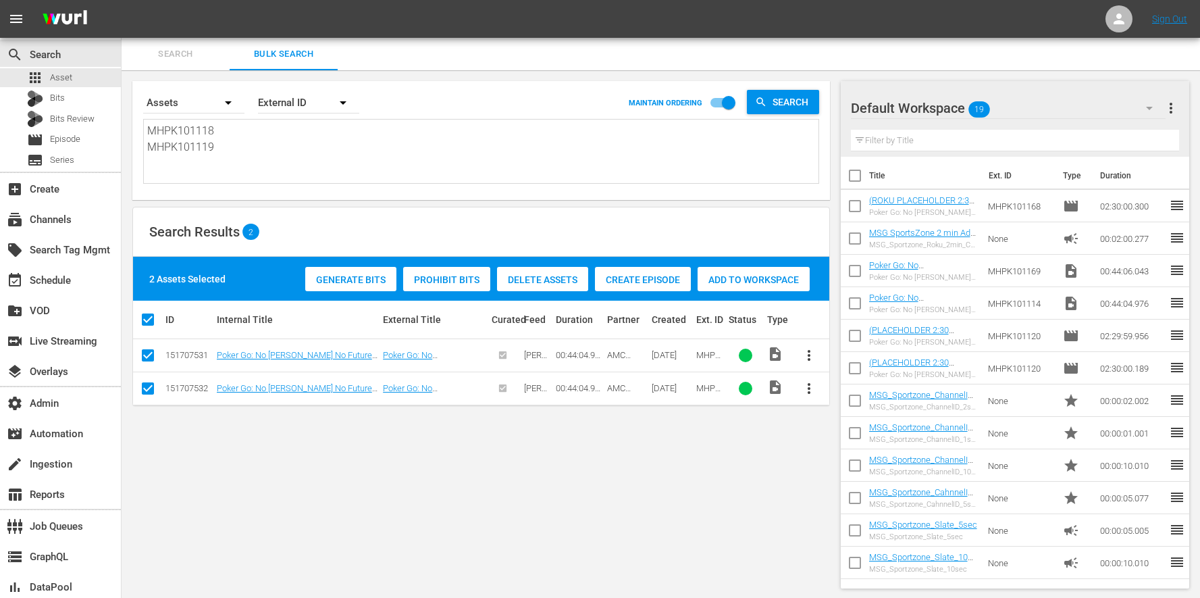
click at [790, 284] on span "Add to Workspace" at bounding box center [754, 279] width 112 height 11
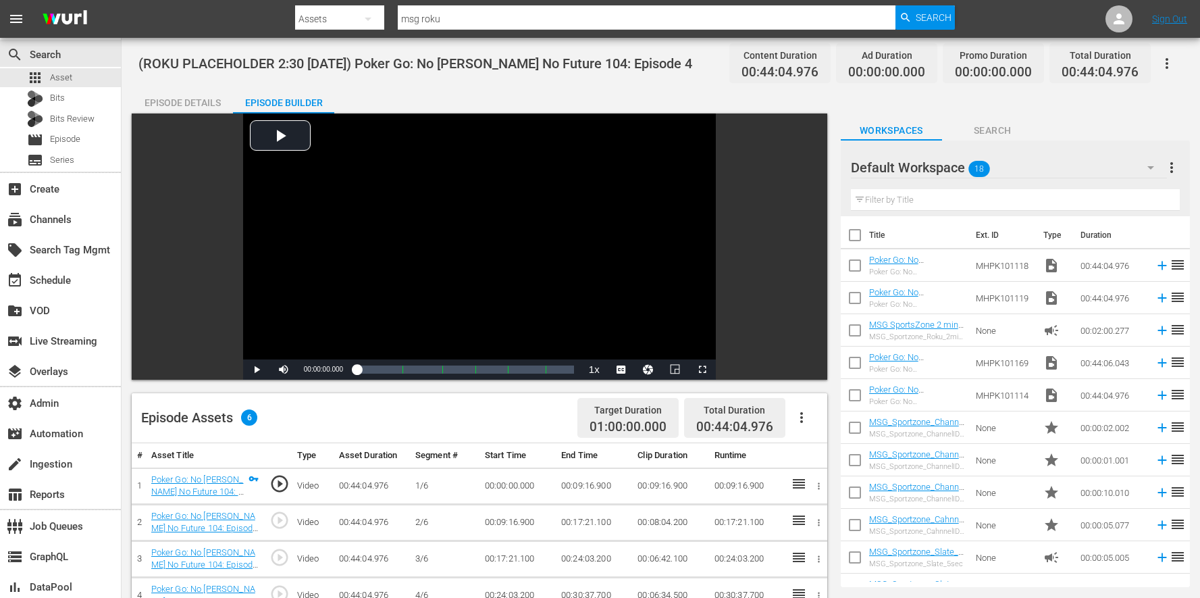
scroll to position [351, 0]
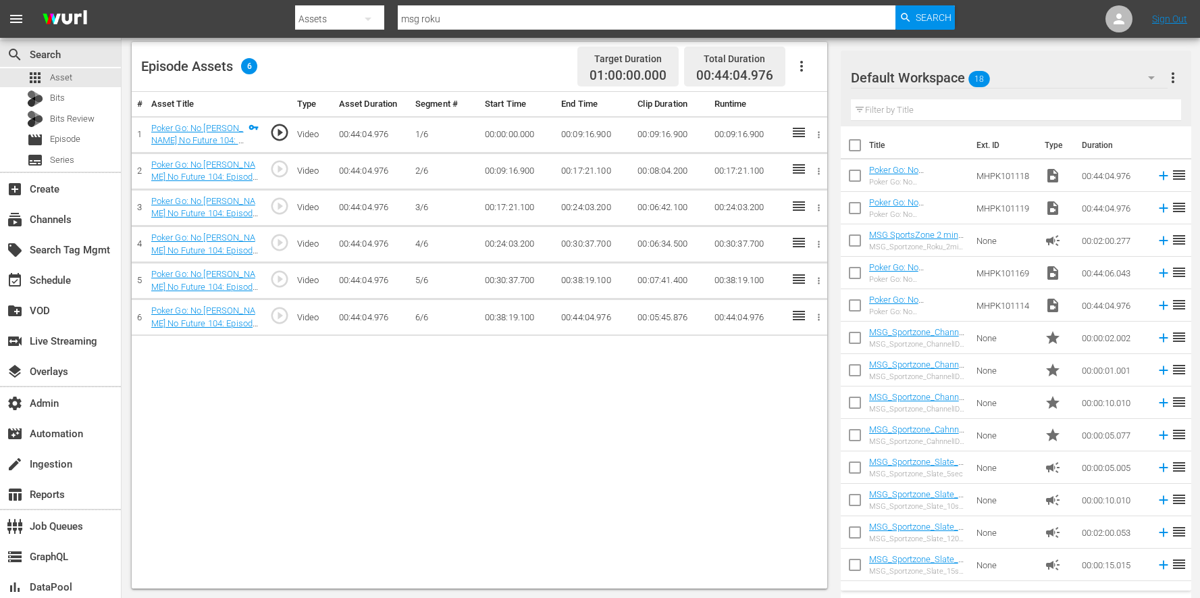
click at [870, 176] on div "Poker Go: No Gamble No Future 105: Episode 5 Poker Go: No Gamble No Future 105:…" at bounding box center [917, 176] width 97 height 22
click at [861, 180] on input "checkbox" at bounding box center [855, 178] width 28 height 28
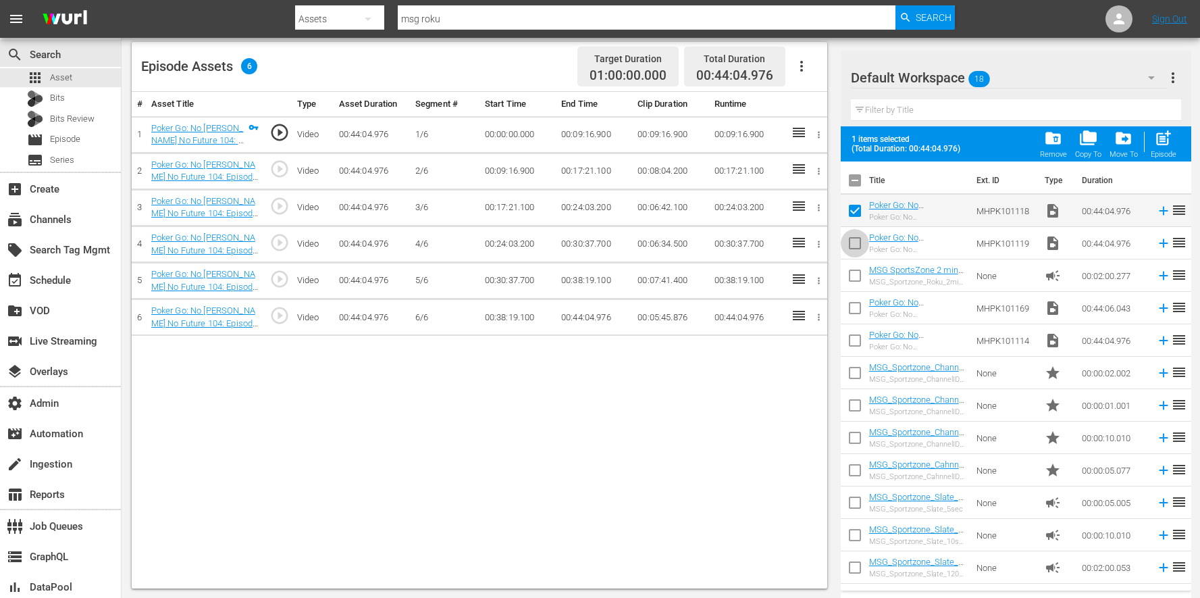
click at [859, 248] on input "checkbox" at bounding box center [855, 246] width 28 height 28
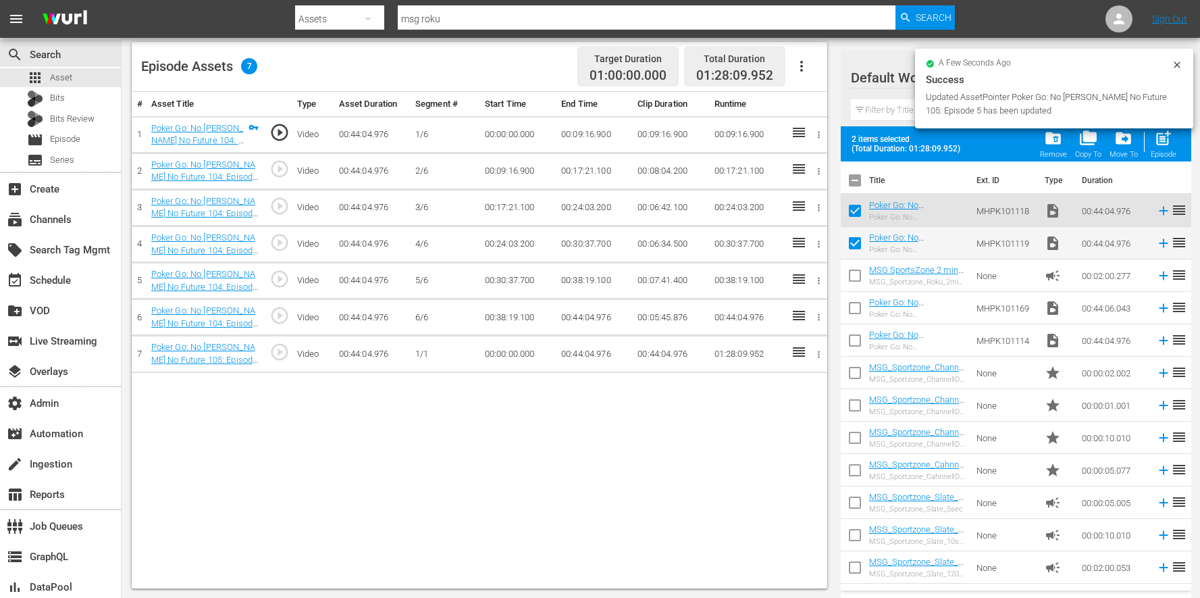
click at [860, 212] on input "checkbox" at bounding box center [855, 213] width 28 height 28
click at [859, 212] on input "checkbox" at bounding box center [855, 213] width 28 height 28
click at [859, 213] on input "checkbox" at bounding box center [855, 213] width 28 height 28
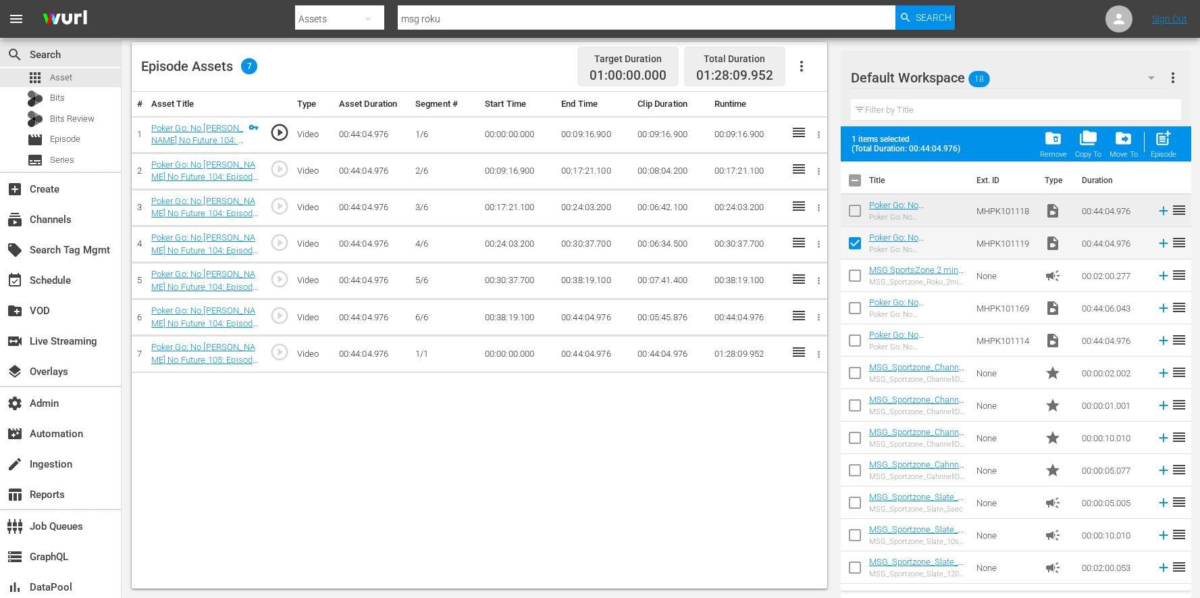
click at [850, 243] on input "checkbox" at bounding box center [855, 246] width 28 height 28
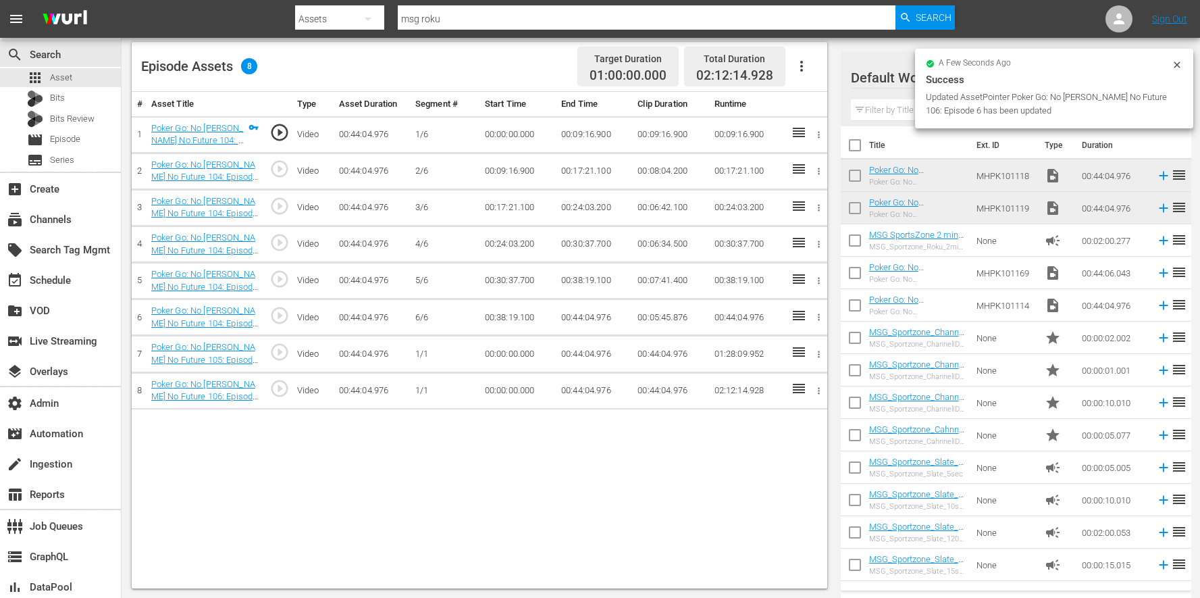
click at [796, 68] on icon "button" at bounding box center [802, 66] width 16 height 16
click at [809, 72] on div "Edit Cue Points" at bounding box center [842, 71] width 92 height 32
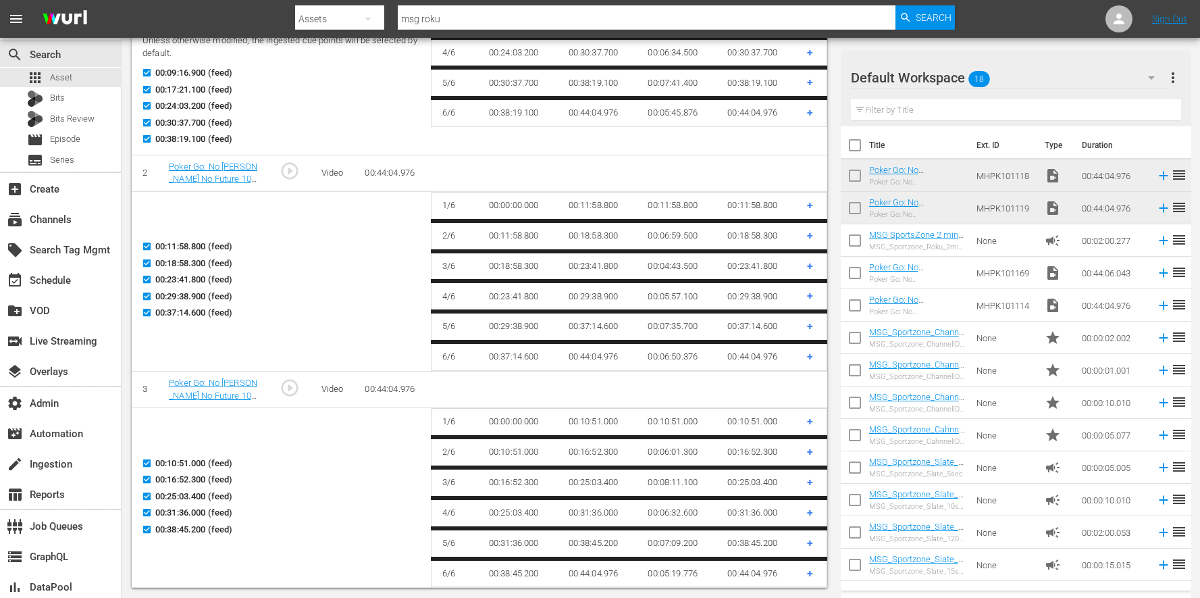
scroll to position [0, 0]
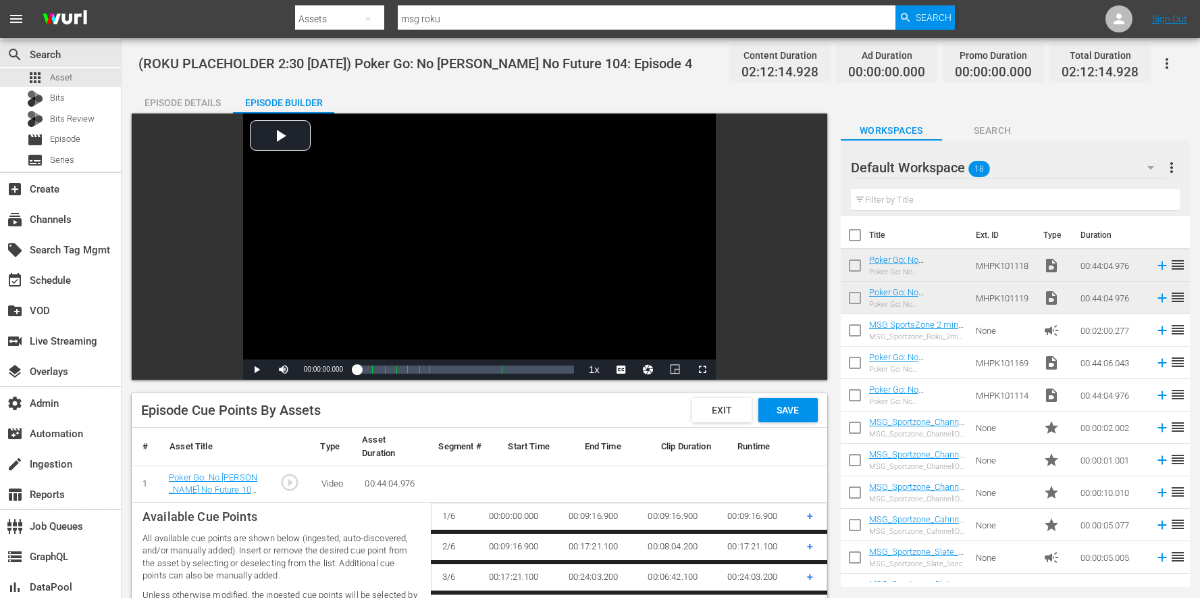
click at [794, 425] on div "Episode Cue Points By Assets Exit Save" at bounding box center [480, 410] width 696 height 34
click at [793, 417] on div "Save" at bounding box center [788, 410] width 59 height 24
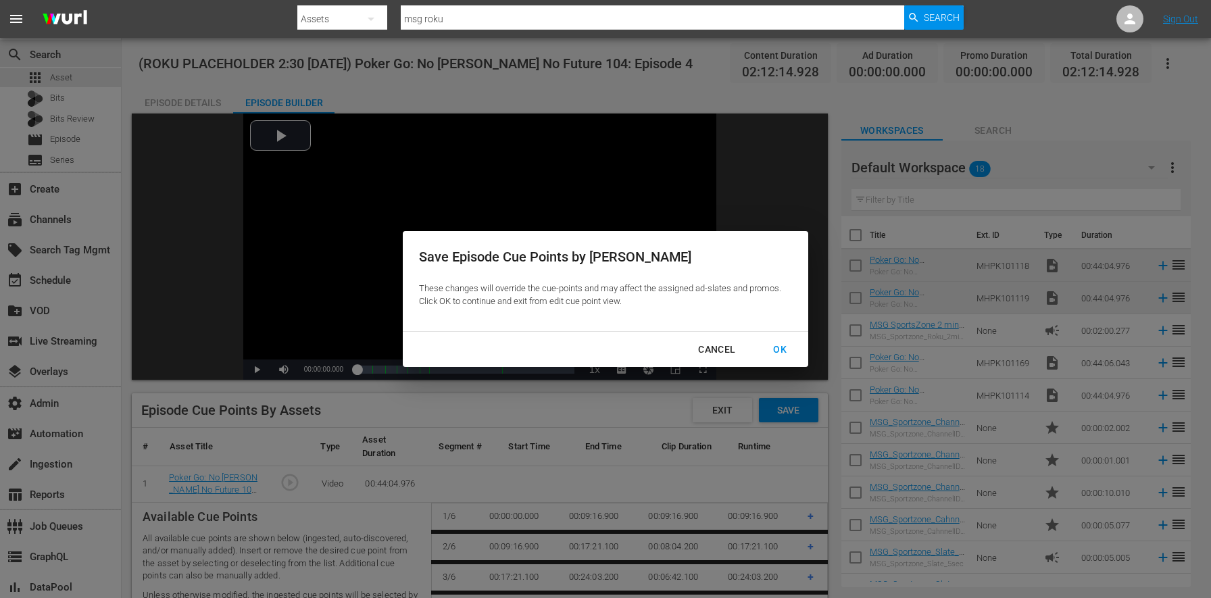
click at [791, 347] on div "OK" at bounding box center [779, 349] width 35 height 17
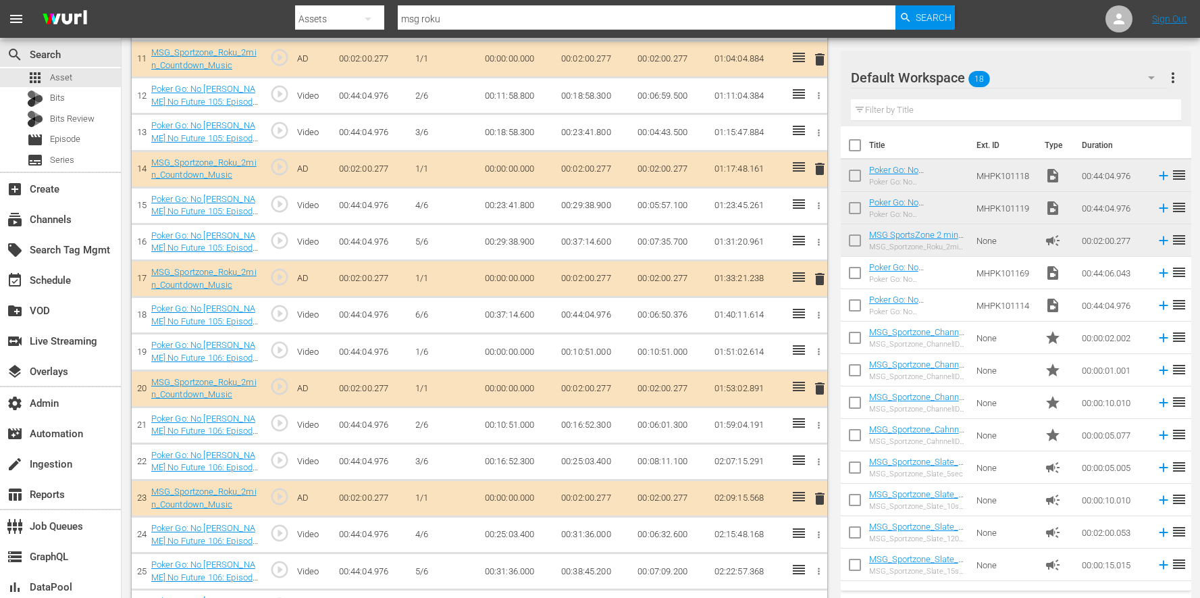
scroll to position [723, 0]
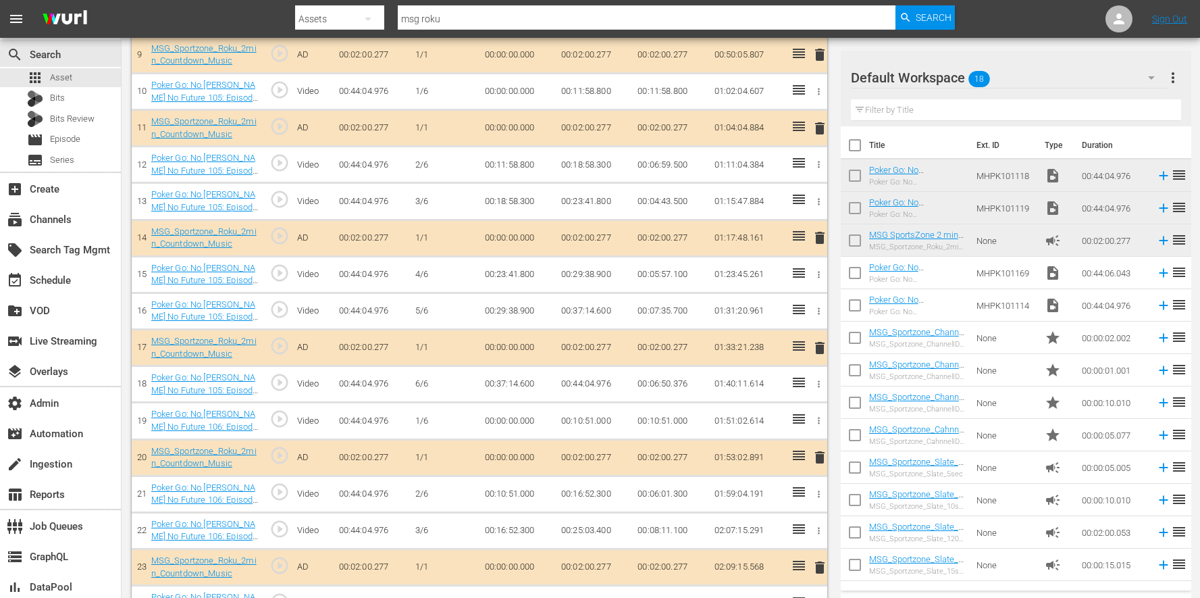
click at [813, 238] on span "delete" at bounding box center [820, 238] width 16 height 16
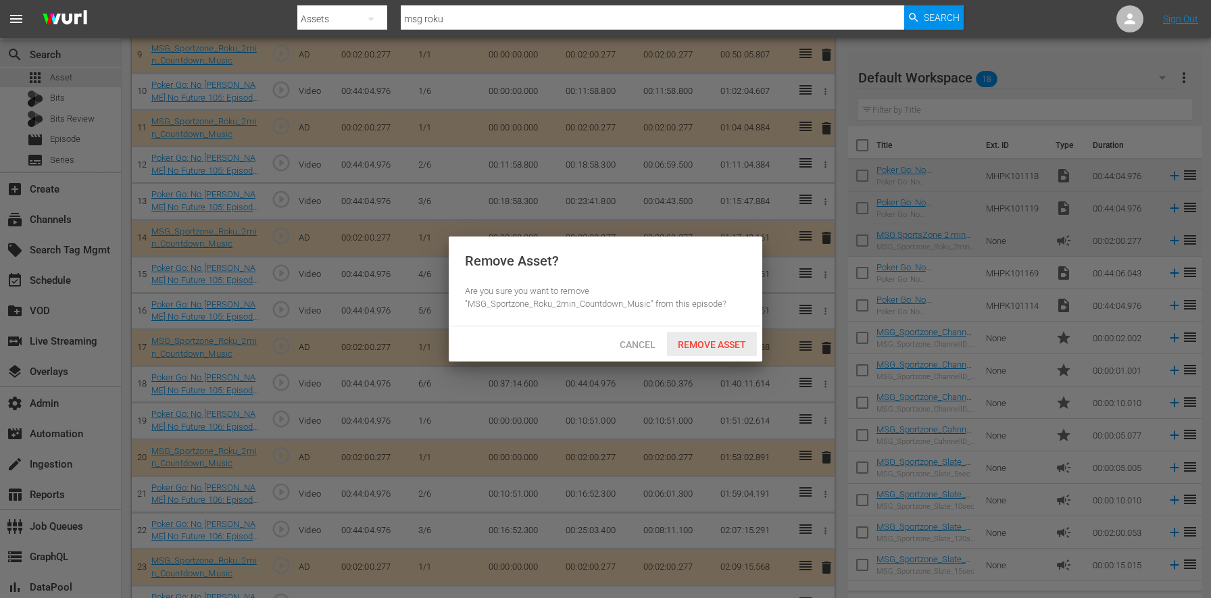
click at [711, 355] on div "Remove Asset" at bounding box center [712, 344] width 90 height 25
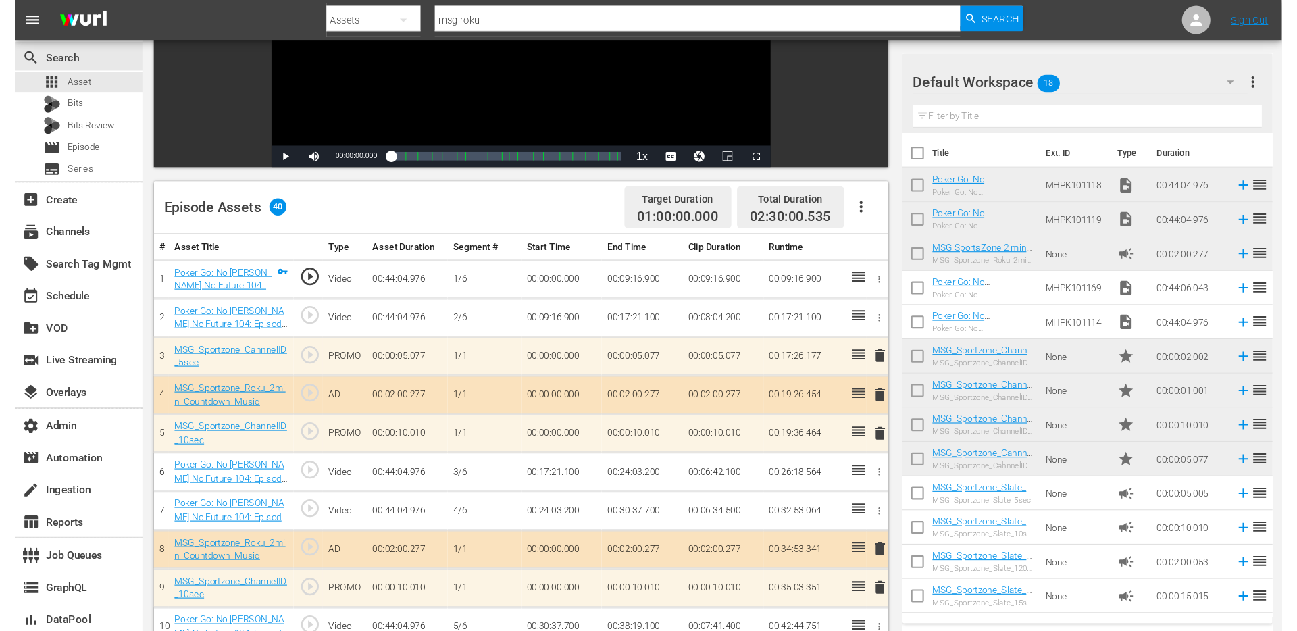
scroll to position [0, 0]
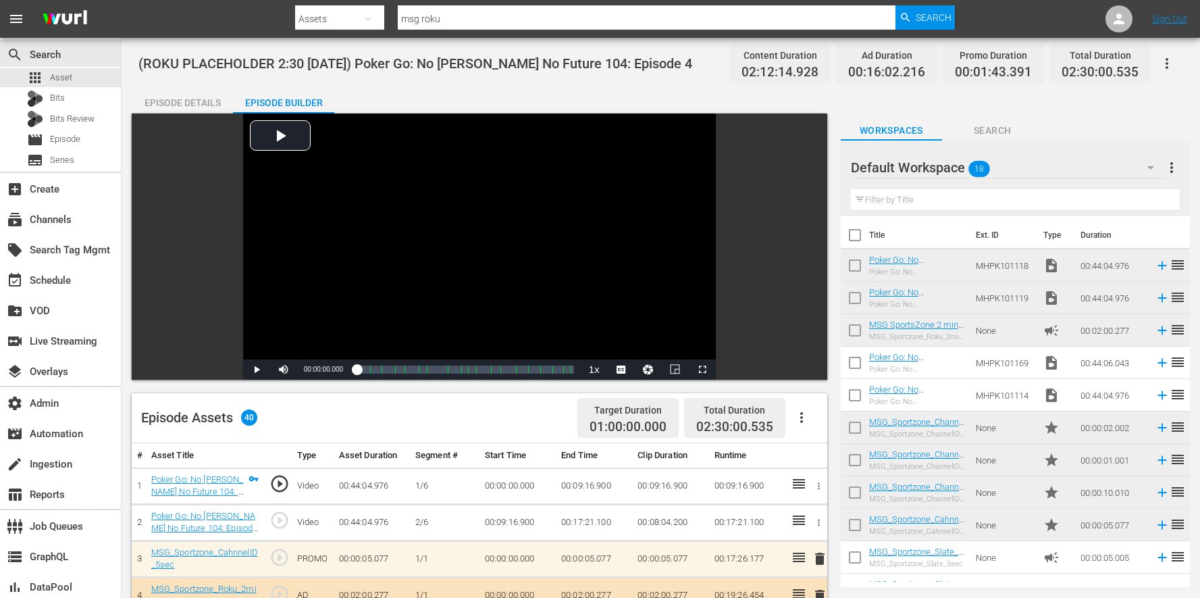
click at [1175, 71] on button "button" at bounding box center [1167, 63] width 32 height 32
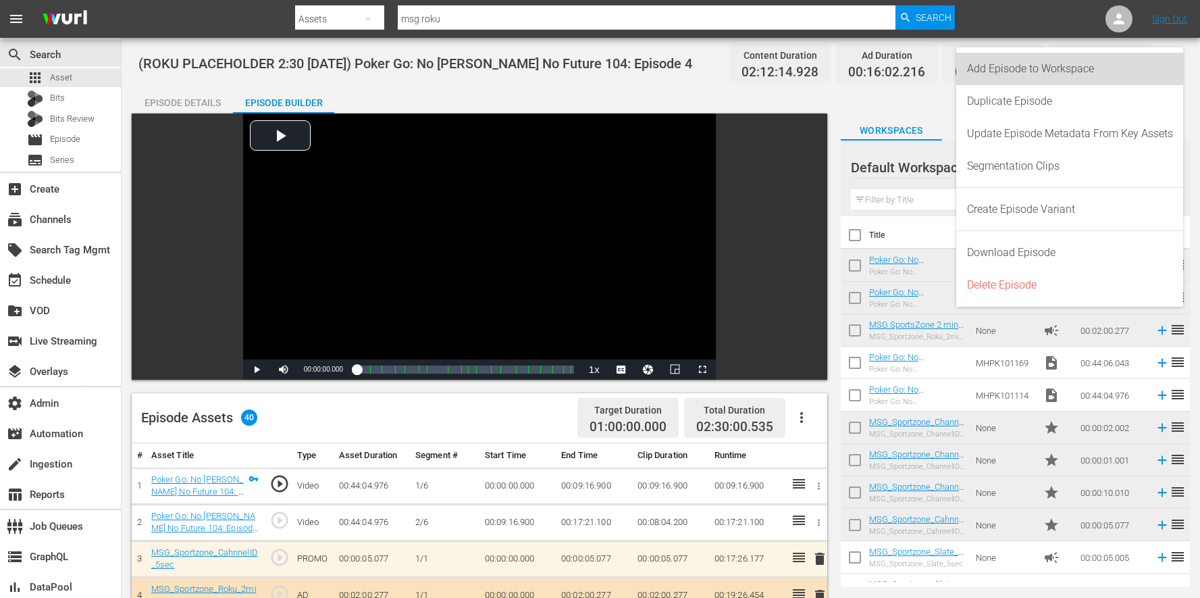
click at [1127, 67] on div "Add Episode to Workspace" at bounding box center [1070, 69] width 206 height 32
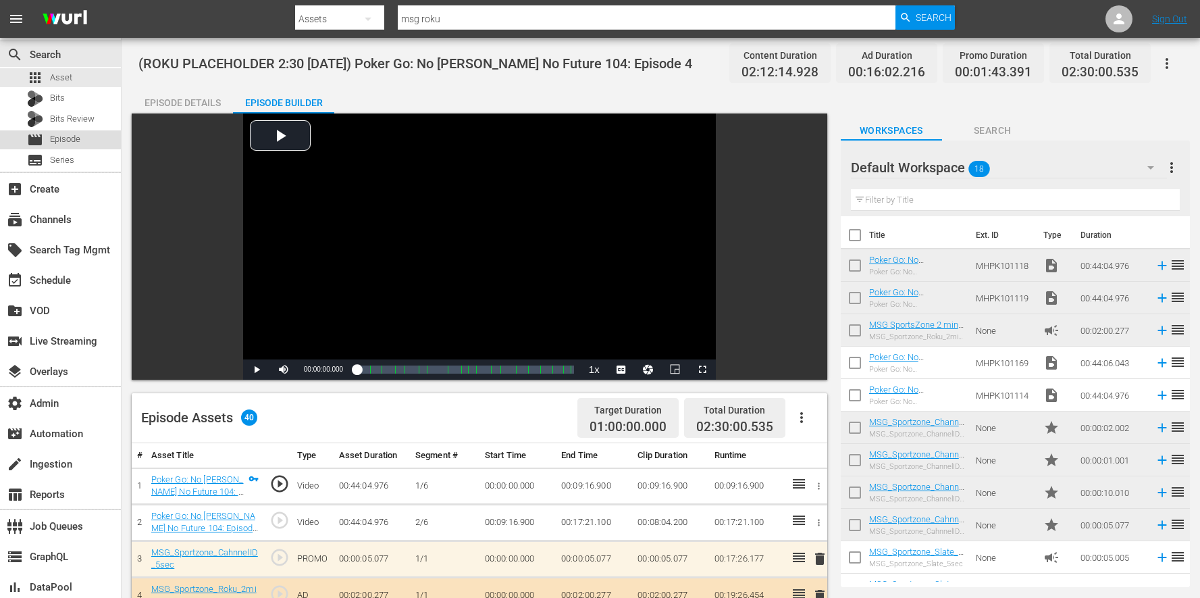
click at [107, 145] on div "movie Episode" at bounding box center [60, 139] width 121 height 19
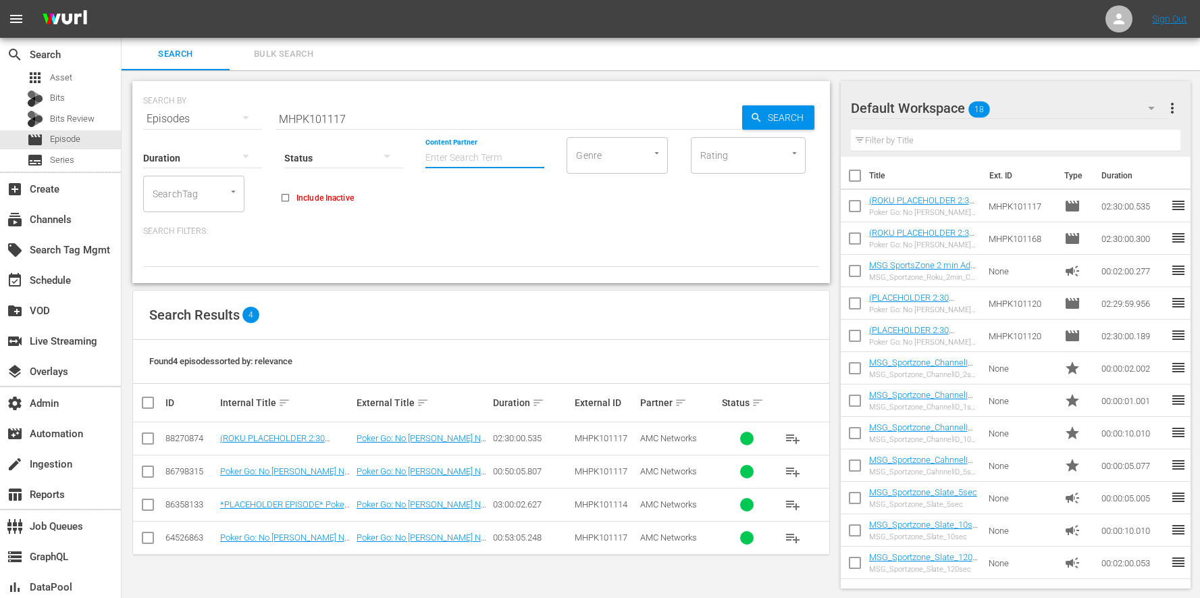
click at [443, 157] on input "Content Partner" at bounding box center [485, 158] width 119 height 49
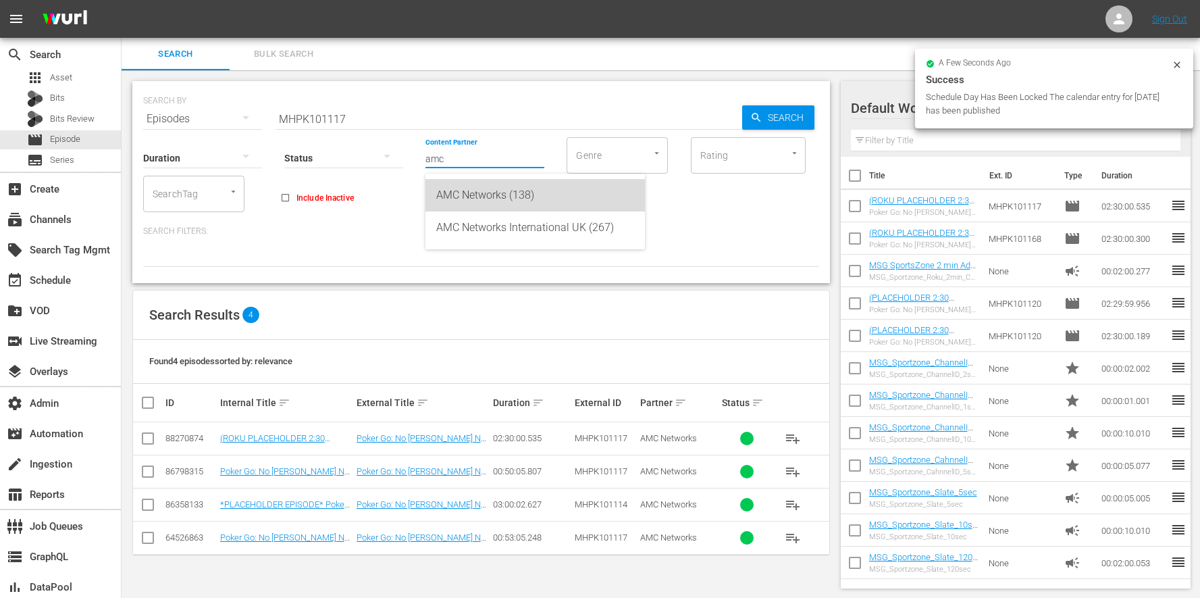
drag, startPoint x: 509, startPoint y: 195, endPoint x: 408, endPoint y: 161, distance: 106.2
click at [509, 194] on div "AMC Networks (138)" at bounding box center [535, 195] width 198 height 32
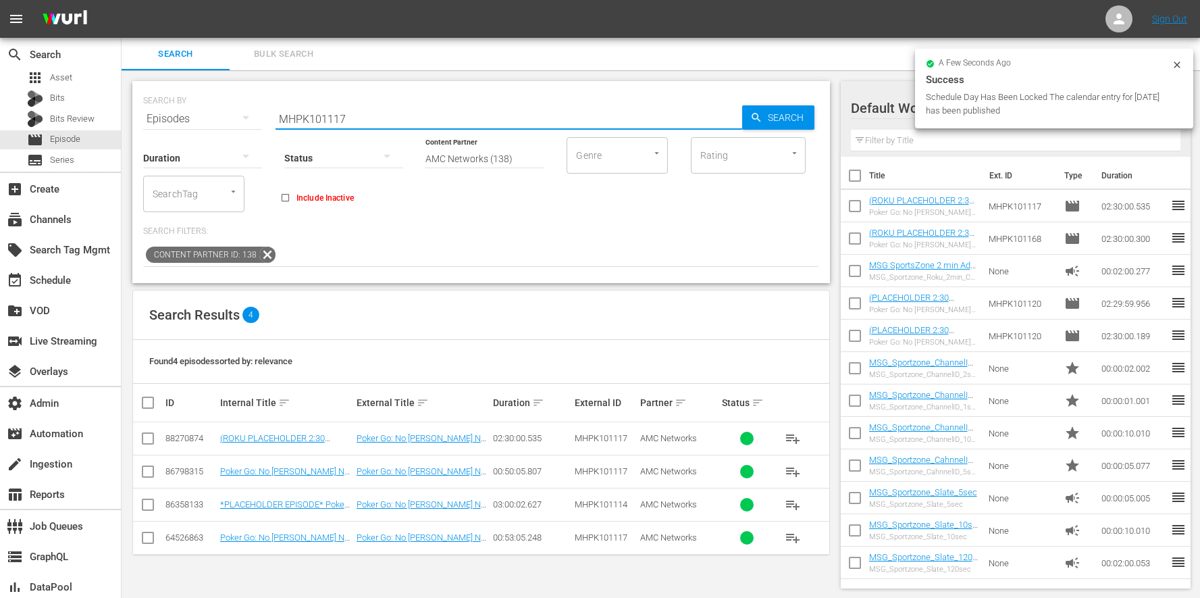
drag, startPoint x: 332, startPoint y: 118, endPoint x: 201, endPoint y: 85, distance: 135.0
click at [199, 86] on div "SEARCH BY Search By Episodes Search ID, Title, Description, Keywords, or Catego…" at bounding box center [481, 110] width 676 height 49
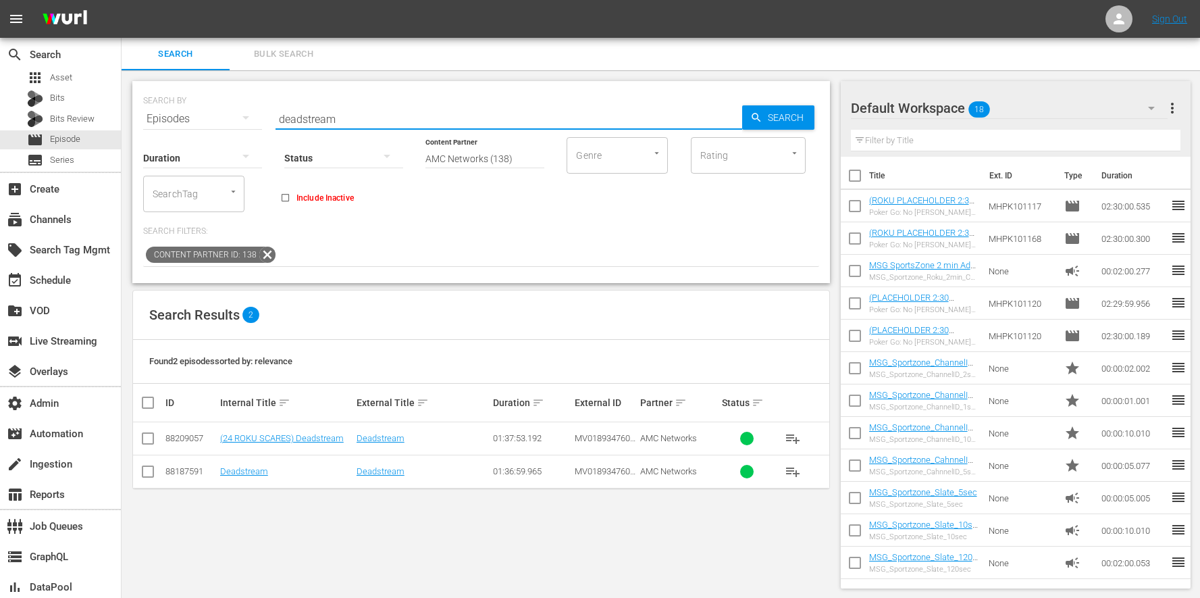
click at [797, 437] on span "playlist_add" at bounding box center [793, 438] width 16 height 16
drag, startPoint x: 281, startPoint y: 111, endPoint x: 230, endPoint y: 105, distance: 51.0
click at [231, 105] on div "SEARCH BY Search By Episodes Search ID, Title, Description, Keywords, or Catego…" at bounding box center [481, 110] width 676 height 49
paste input "e650978256281a67"
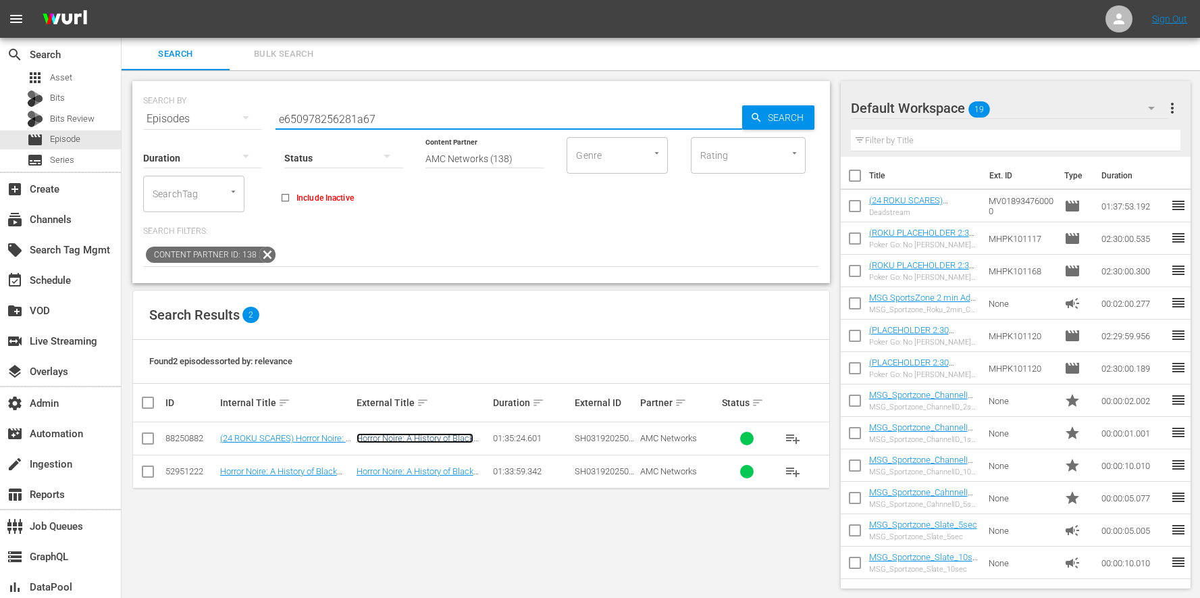
click at [388, 436] on link "Horror Noire: A History of Black Horror" at bounding box center [415, 443] width 117 height 20
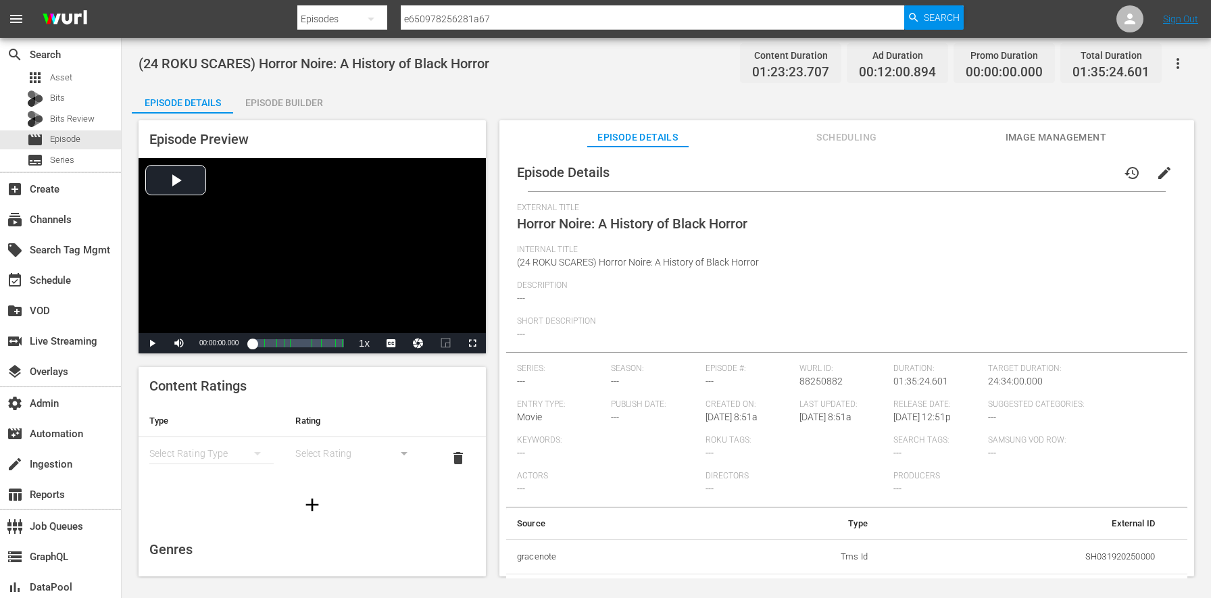
click at [843, 143] on span "Scheduling" at bounding box center [846, 137] width 101 height 17
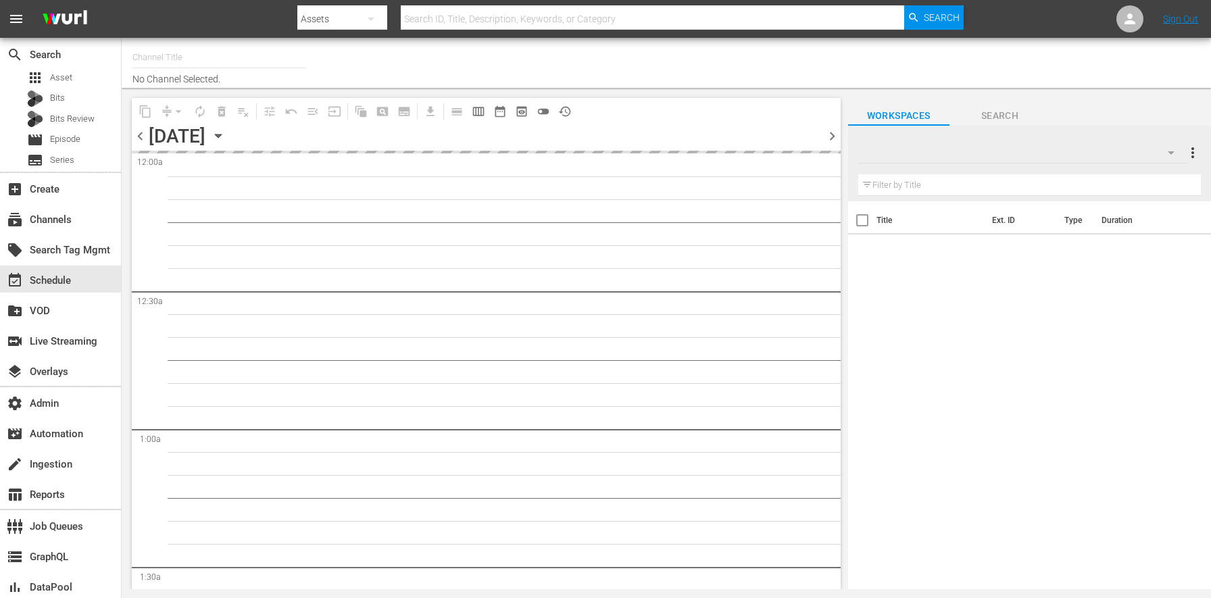
type input "MSG SportsZone (1386)"
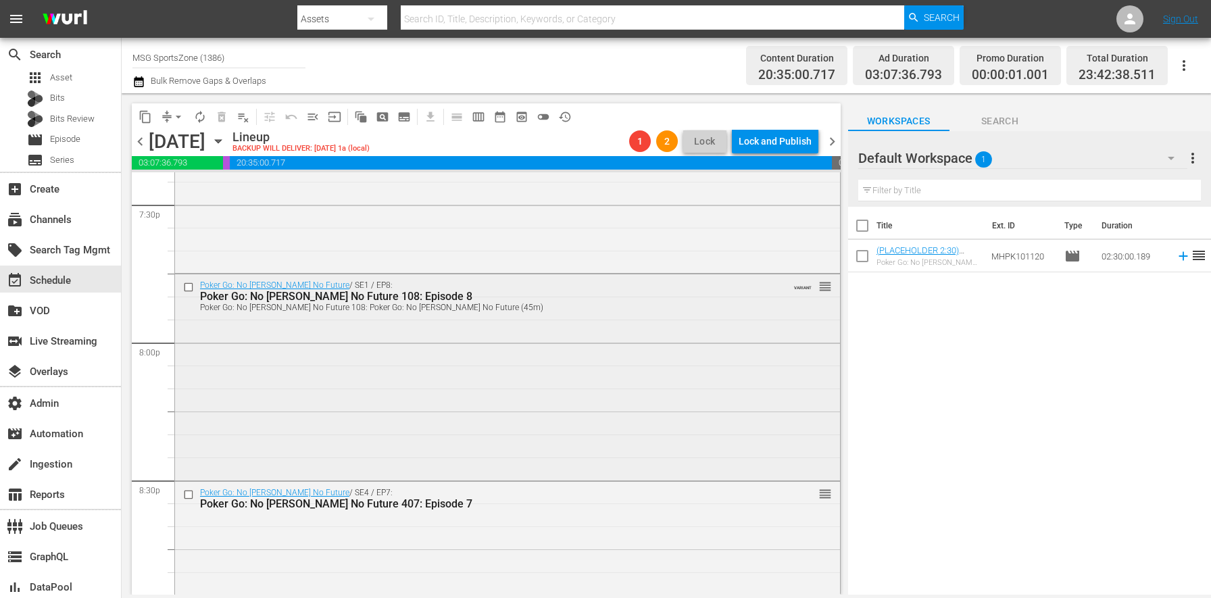
scroll to position [5217, 0]
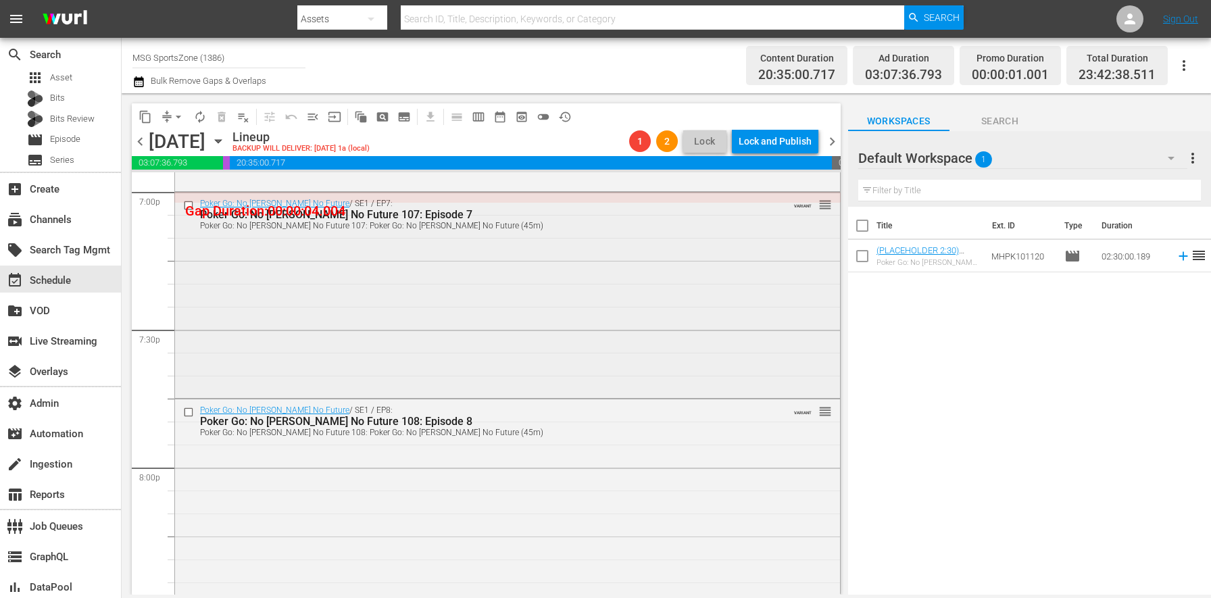
click at [184, 205] on input "checkbox" at bounding box center [190, 204] width 14 height 11
click at [193, 415] on input "checkbox" at bounding box center [190, 412] width 14 height 11
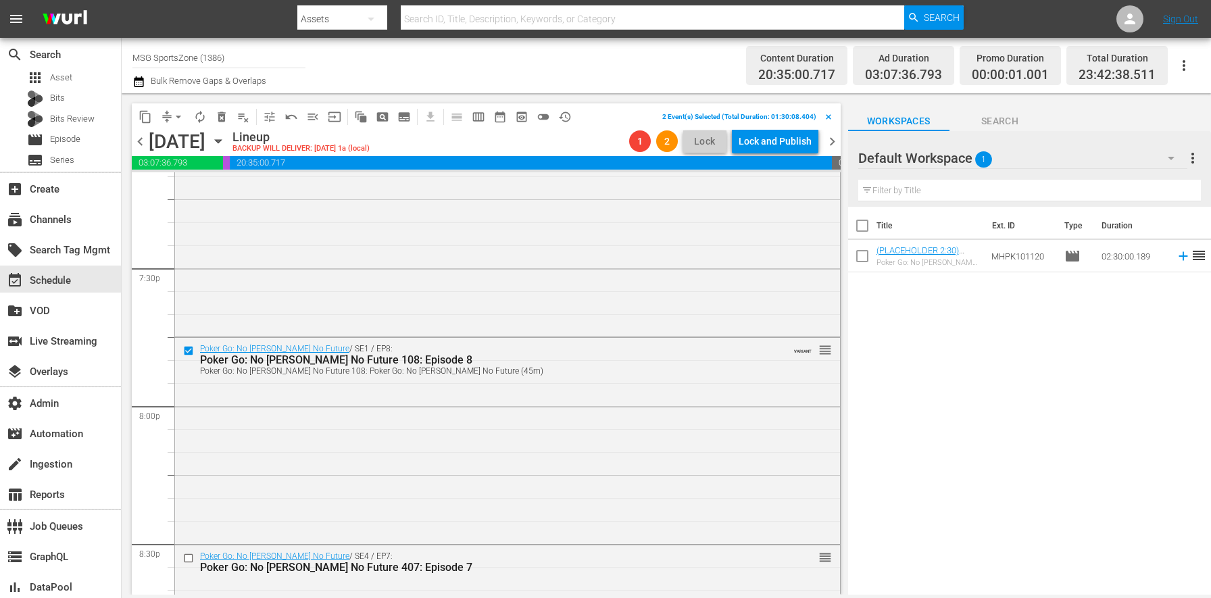
scroll to position [5351, 0]
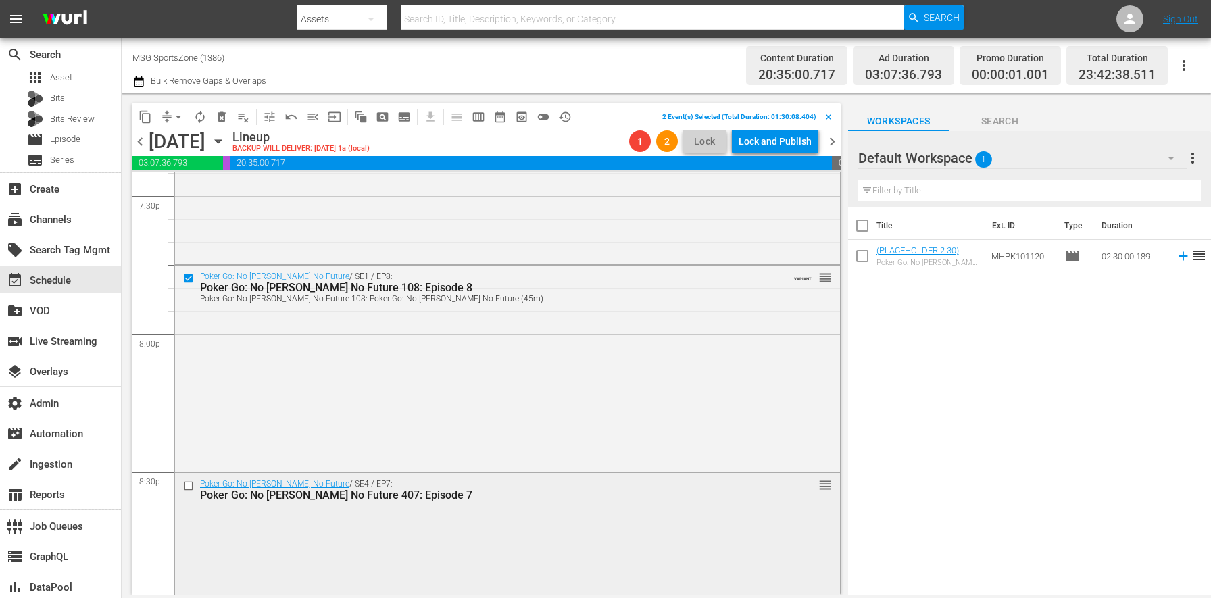
click at [189, 486] on input "checkbox" at bounding box center [190, 485] width 14 height 11
click at [224, 118] on span "delete_forever_outlined" at bounding box center [222, 117] width 14 height 14
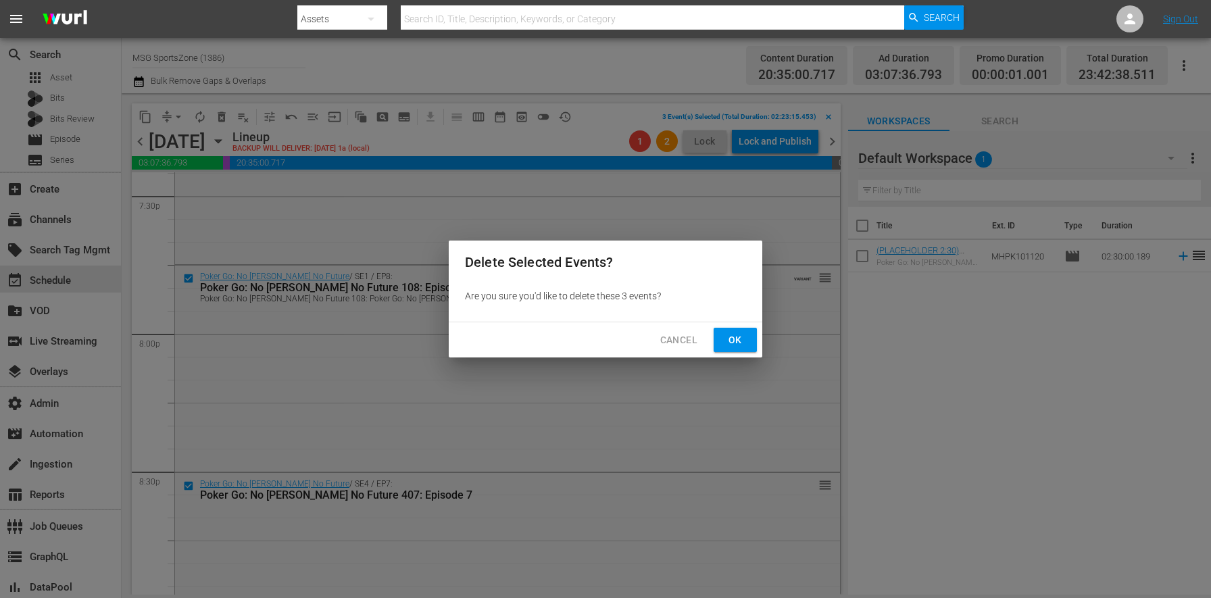
click at [738, 338] on span "Ok" at bounding box center [735, 340] width 22 height 17
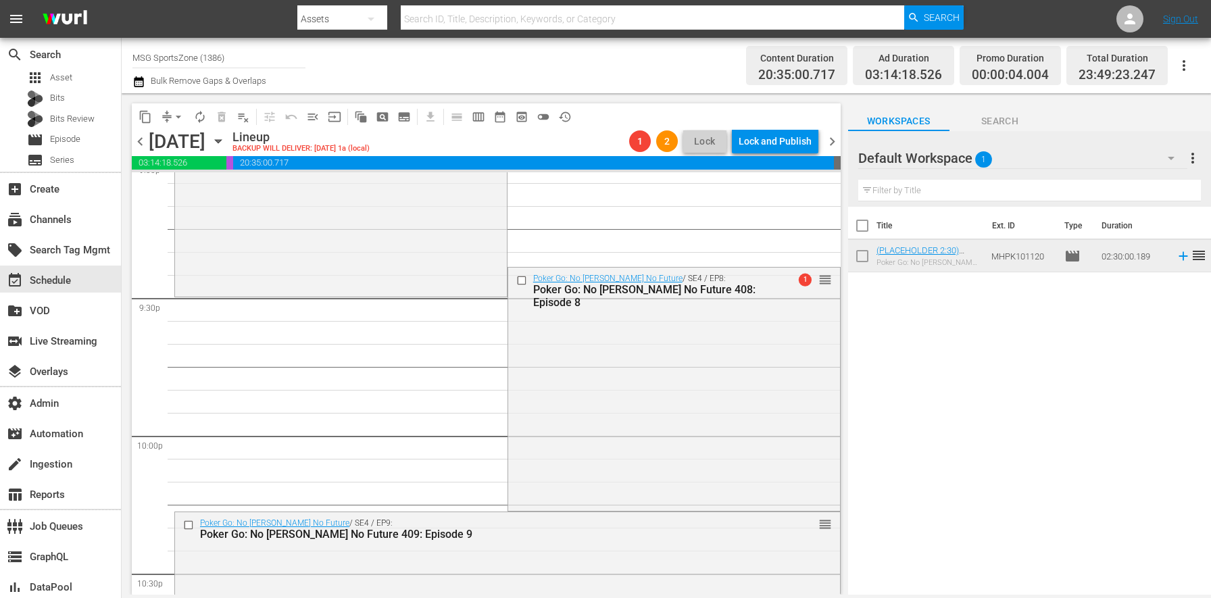
scroll to position [5792, 0]
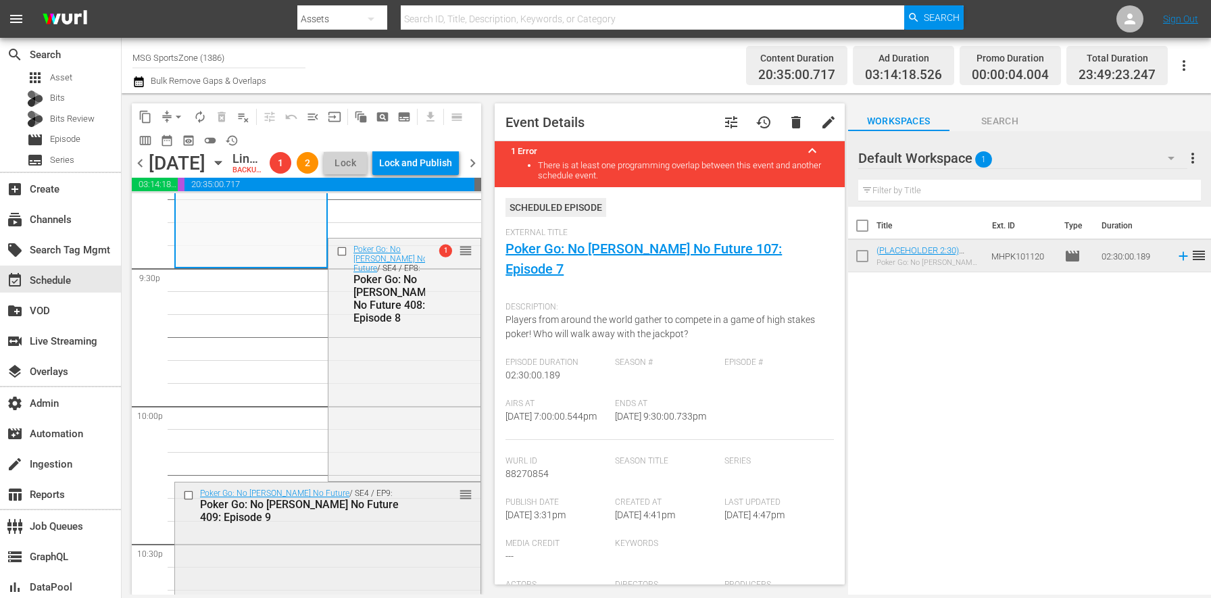
scroll to position [6018, 0]
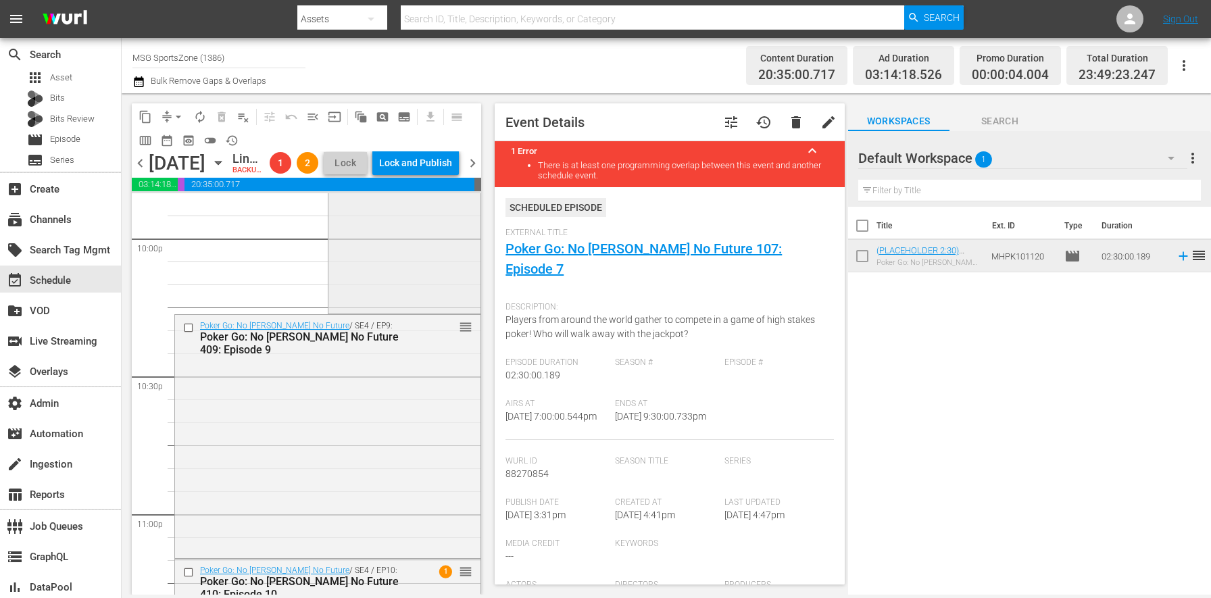
click at [376, 307] on div "Poker Go: No Gamble No Future / SE4 / EP8: Poker Go: No Gamble No Future 408: E…" at bounding box center [404, 191] width 152 height 240
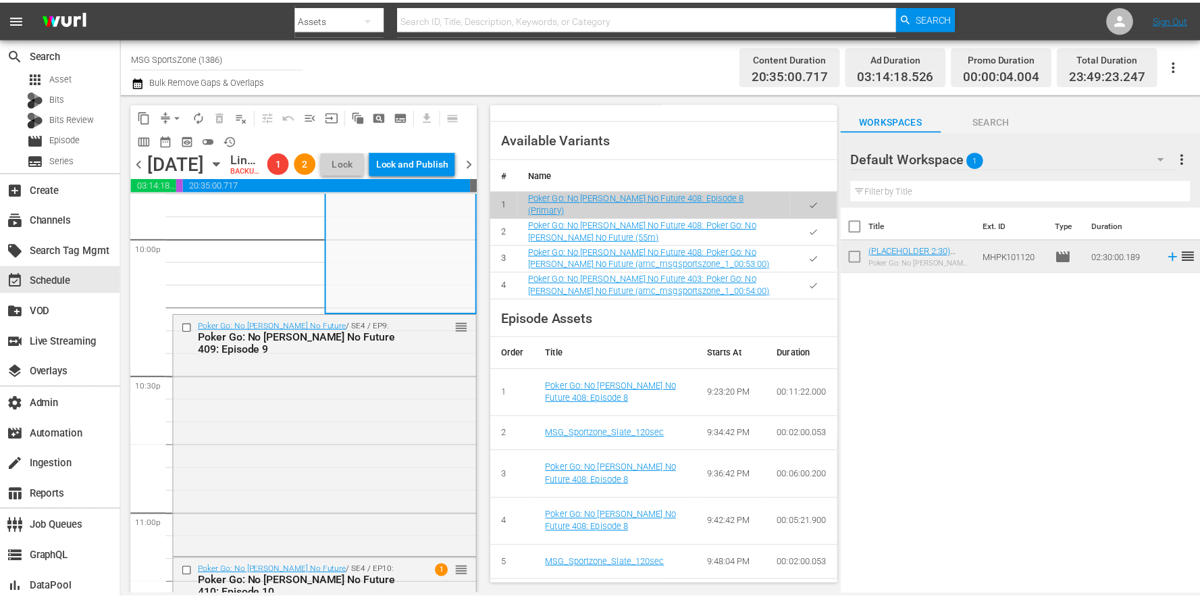
scroll to position [0, 0]
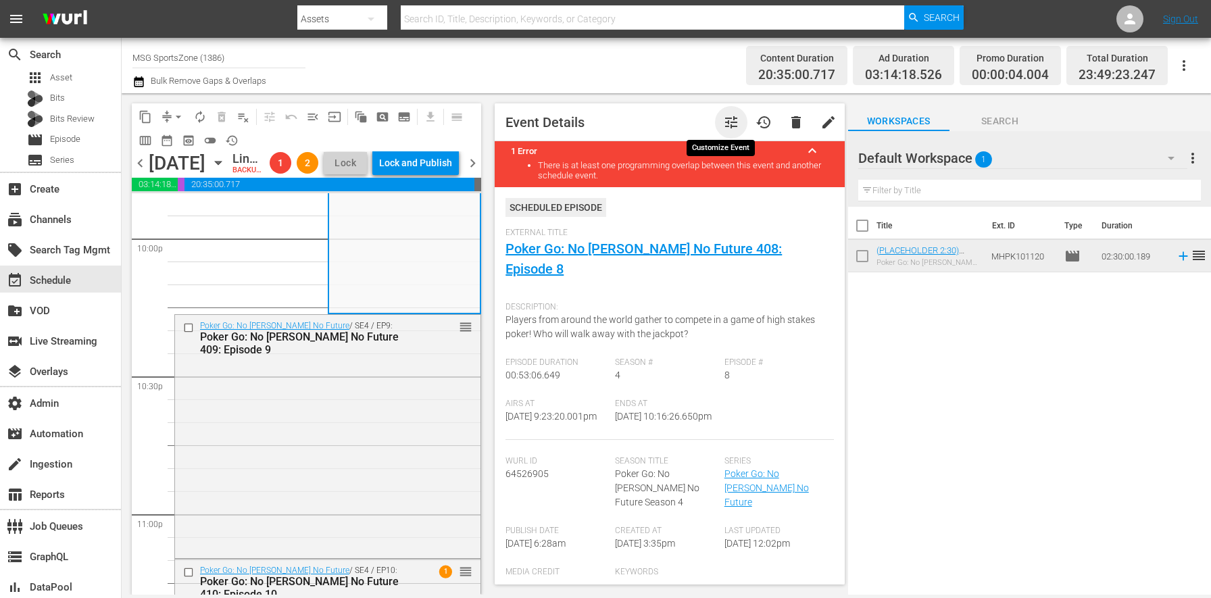
click at [723, 129] on span "tune" at bounding box center [731, 122] width 16 height 16
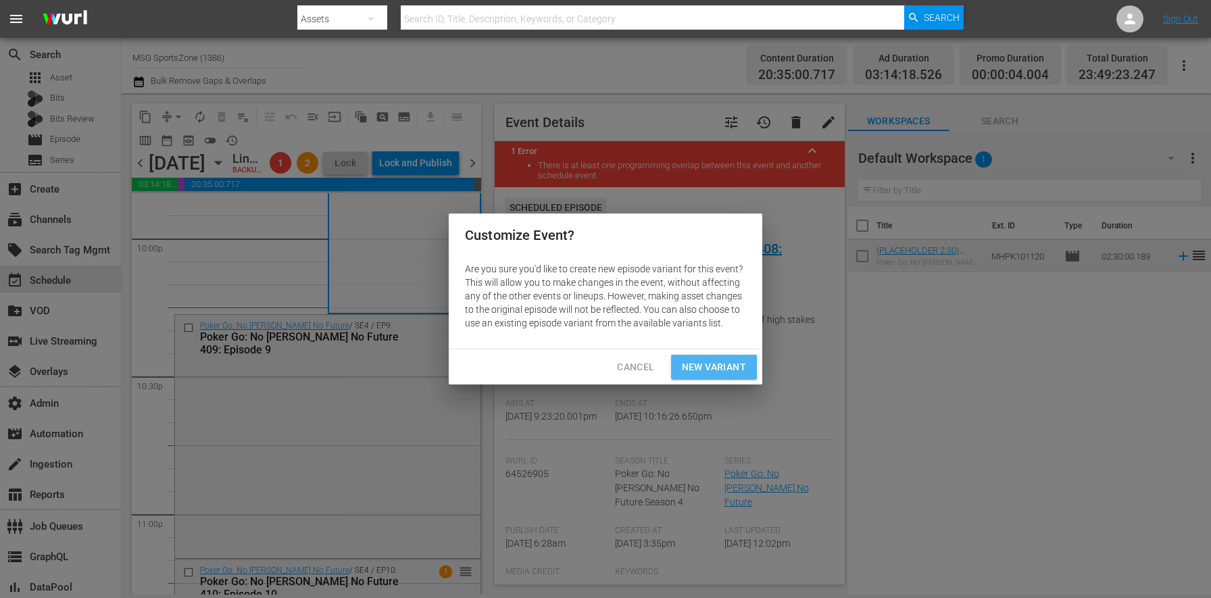
click at [715, 361] on span "New Variant" at bounding box center [714, 367] width 64 height 17
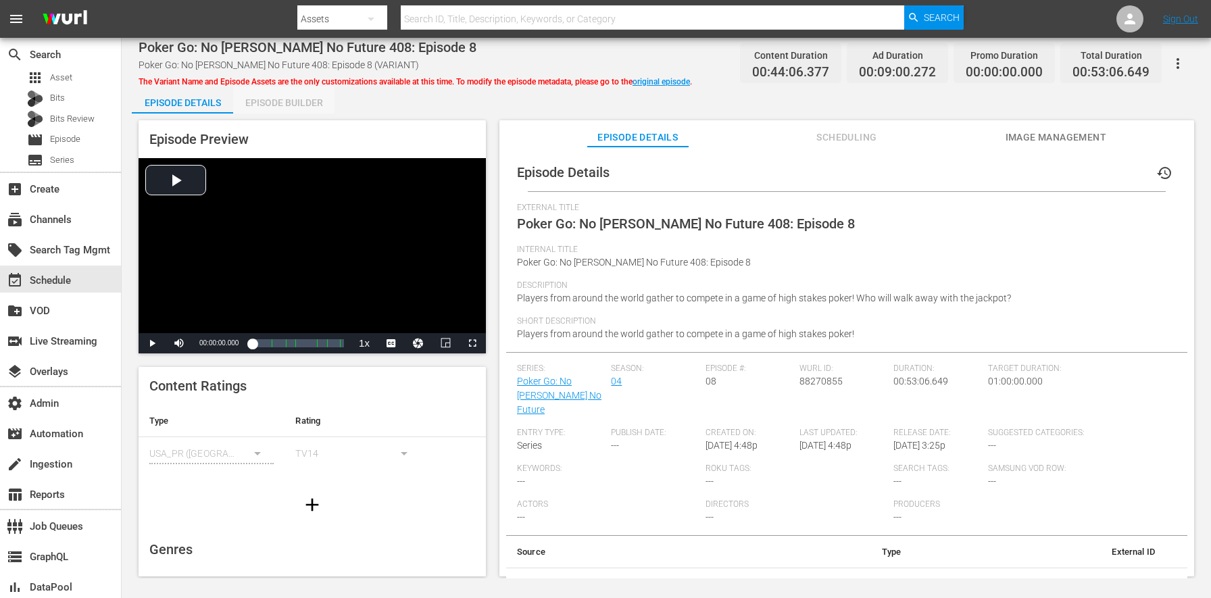
click at [288, 111] on div "Episode Builder" at bounding box center [283, 102] width 101 height 32
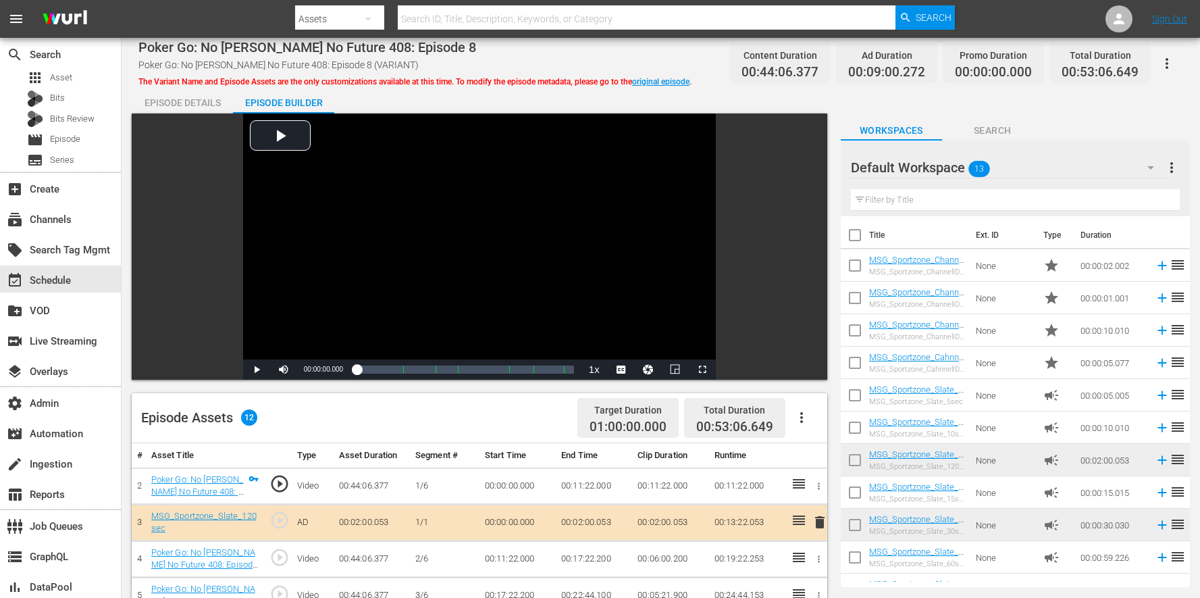
scroll to position [351, 0]
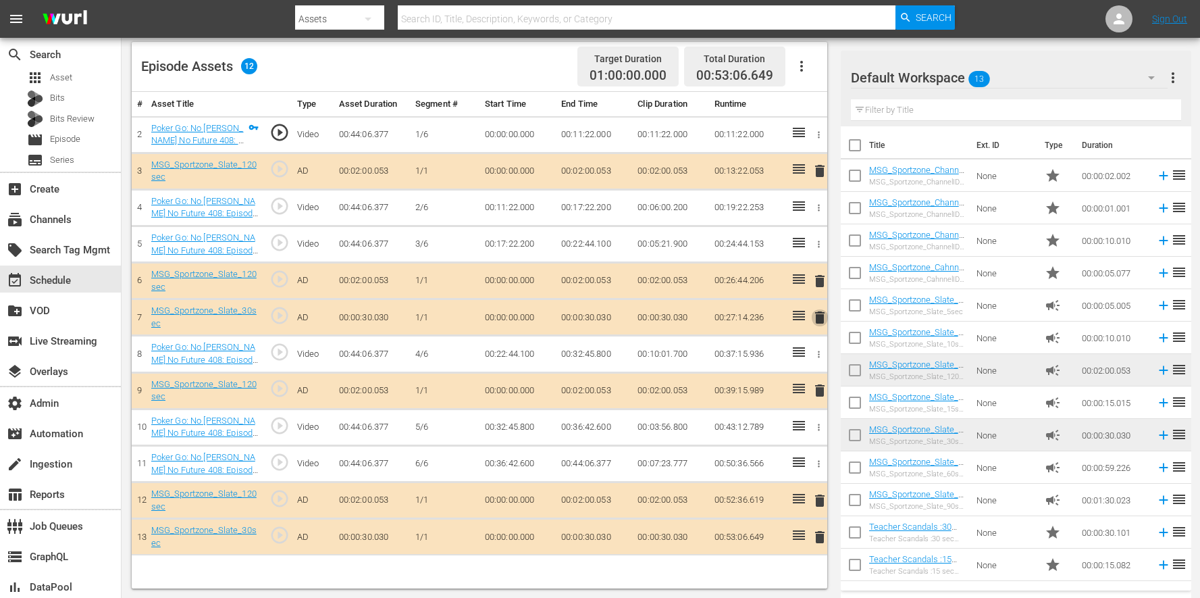
click at [821, 313] on span "delete" at bounding box center [820, 317] width 16 height 16
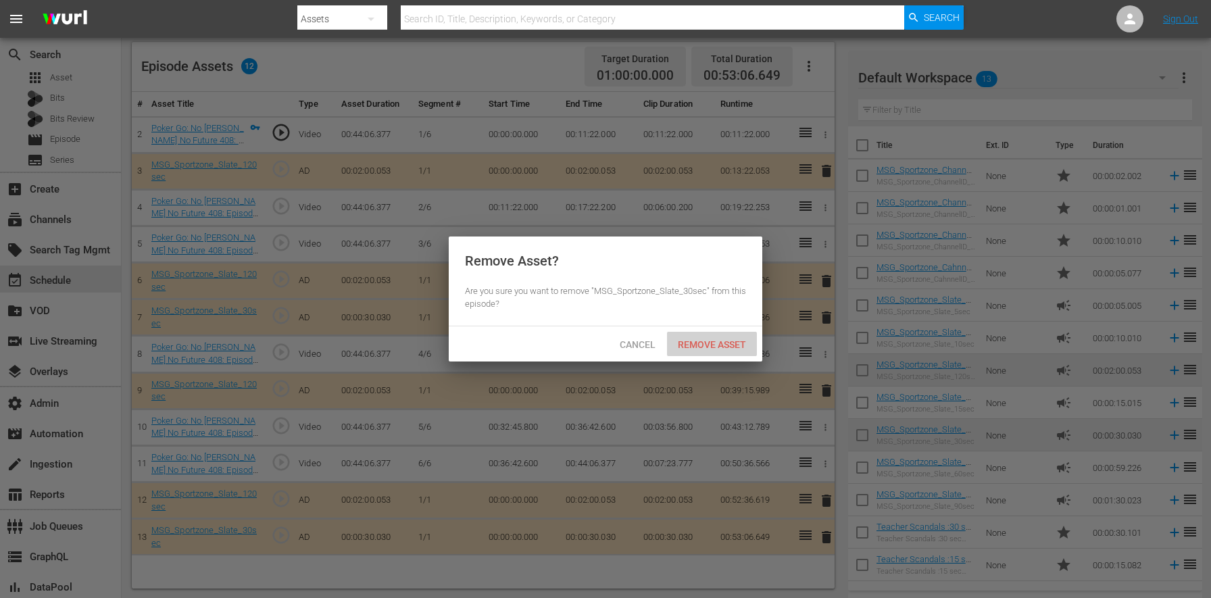
click at [689, 335] on div "Remove Asset" at bounding box center [712, 344] width 90 height 25
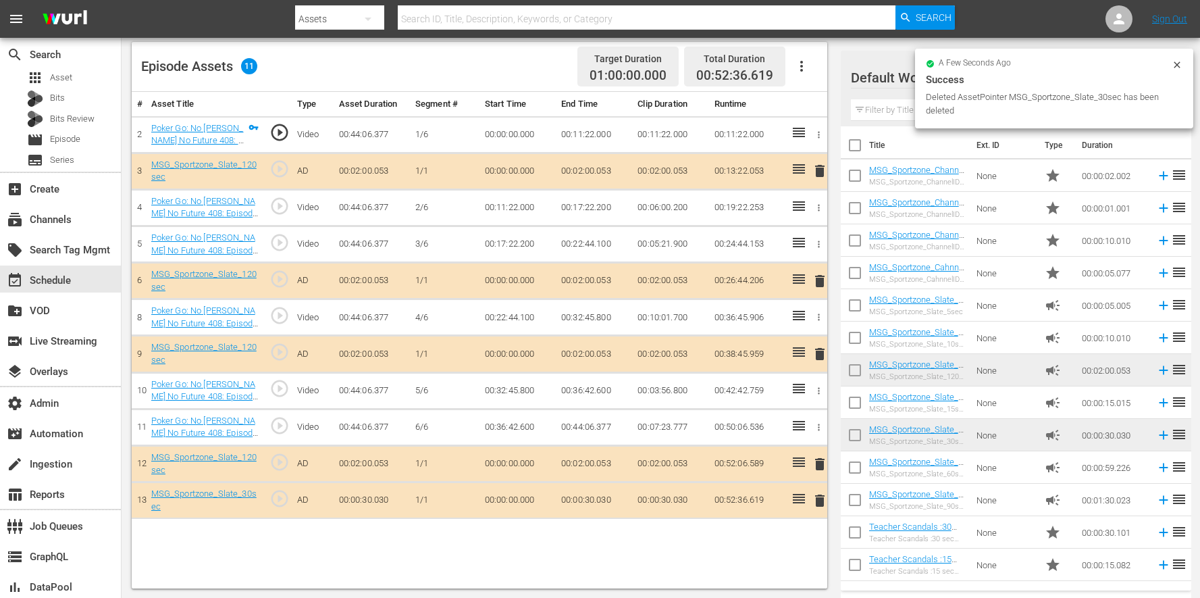
click at [820, 507] on span "delete" at bounding box center [820, 500] width 16 height 16
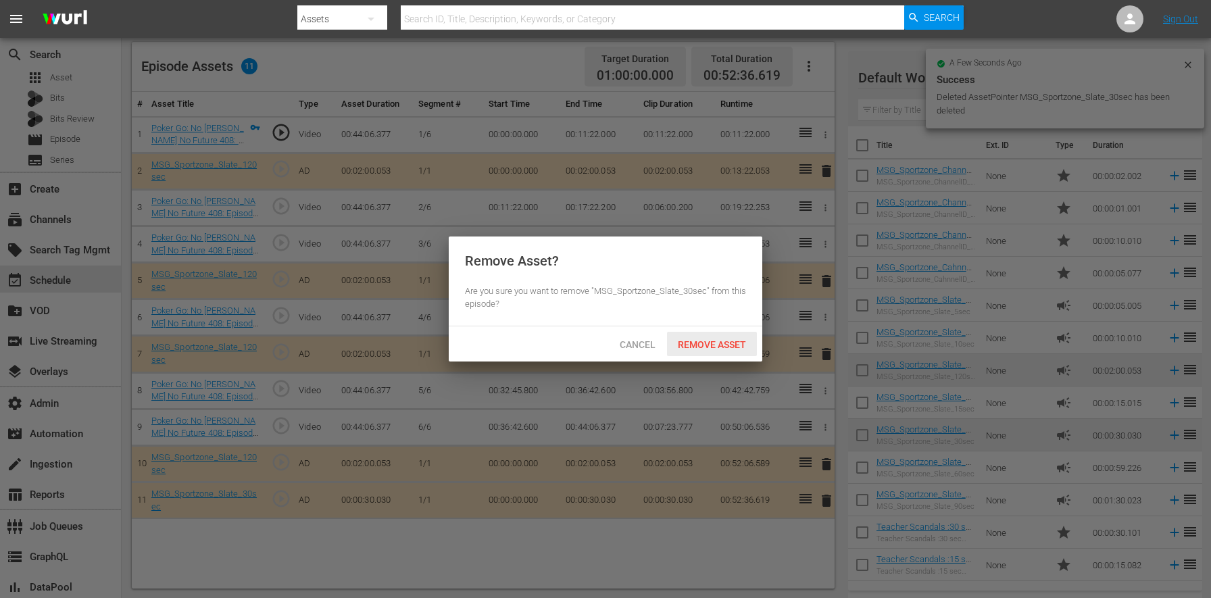
click at [723, 353] on div "Remove Asset" at bounding box center [712, 344] width 90 height 25
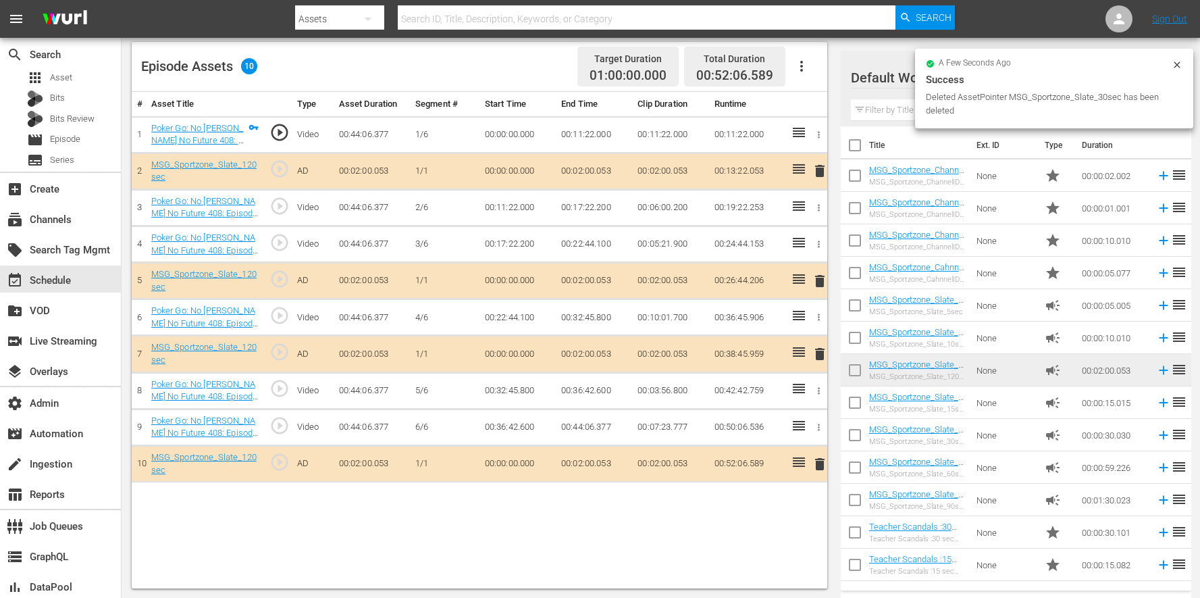
click at [809, 462] on td "delete" at bounding box center [817, 463] width 21 height 36
click at [815, 461] on span "delete" at bounding box center [820, 464] width 16 height 16
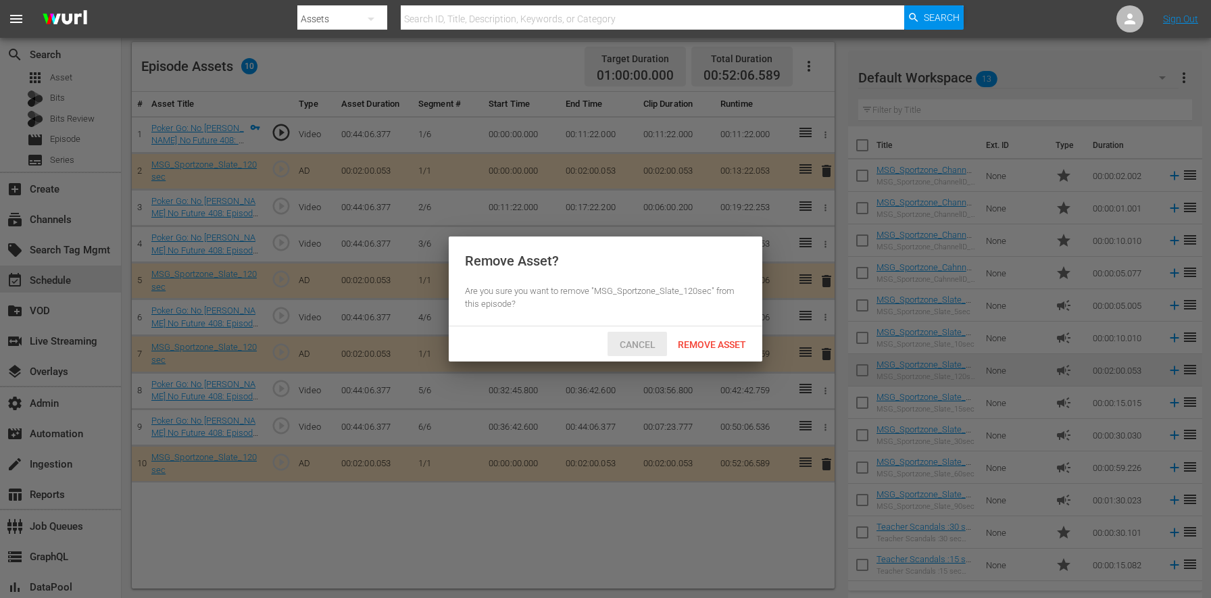
click at [640, 338] on div "Cancel" at bounding box center [636, 344] width 59 height 25
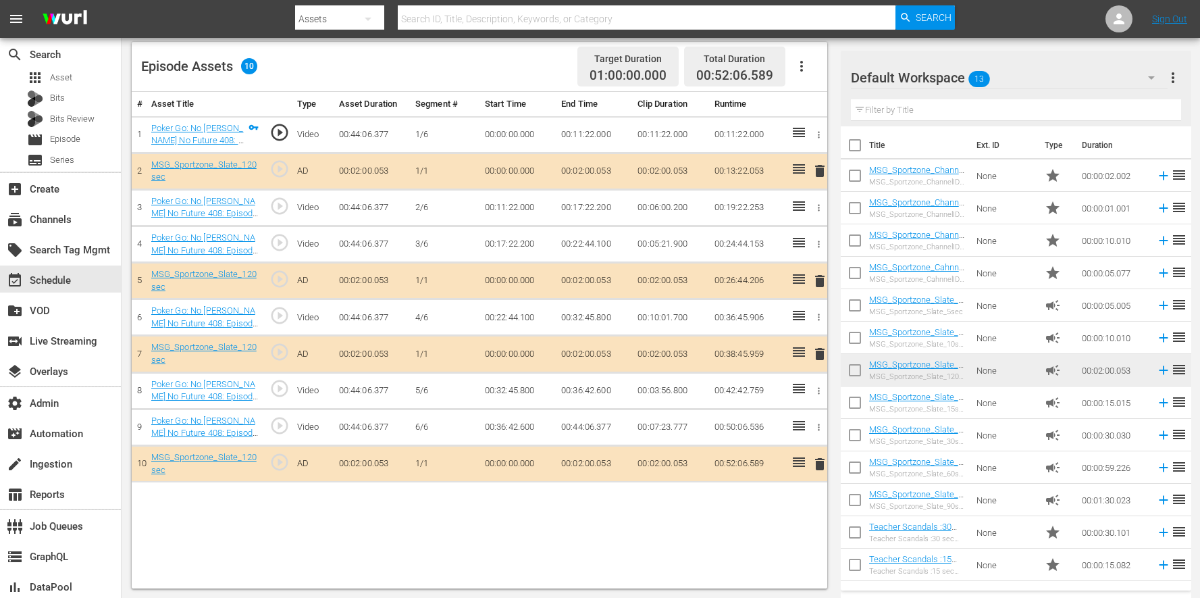
click at [809, 471] on td "delete" at bounding box center [817, 463] width 21 height 36
click at [821, 464] on span "delete" at bounding box center [820, 464] width 16 height 16
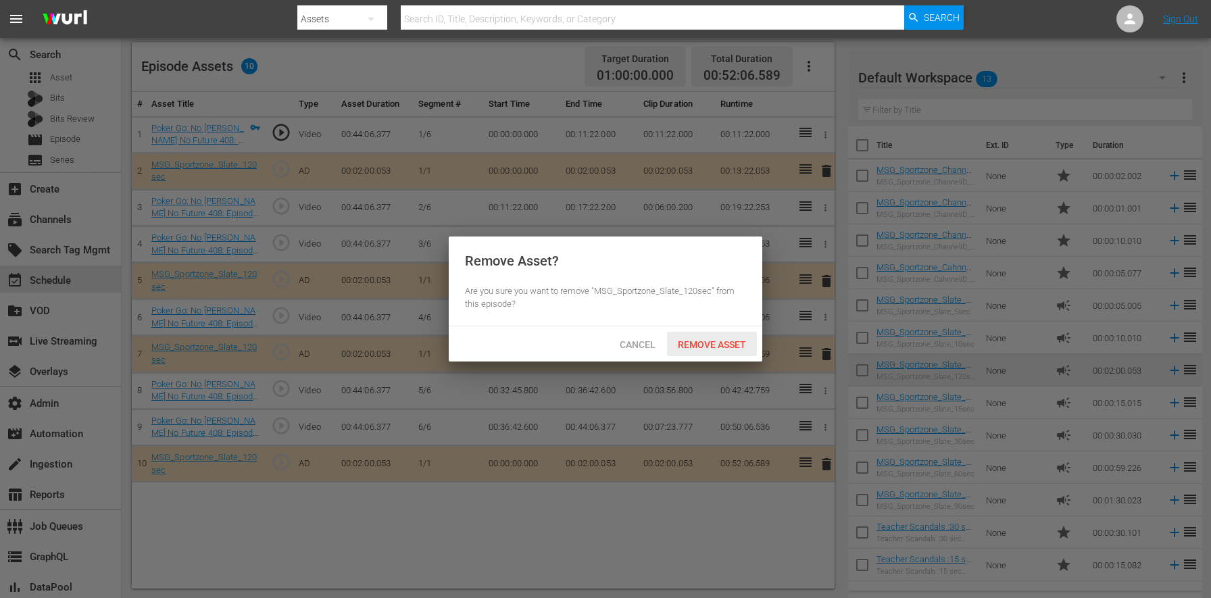
click at [722, 340] on span "Remove Asset" at bounding box center [712, 344] width 90 height 11
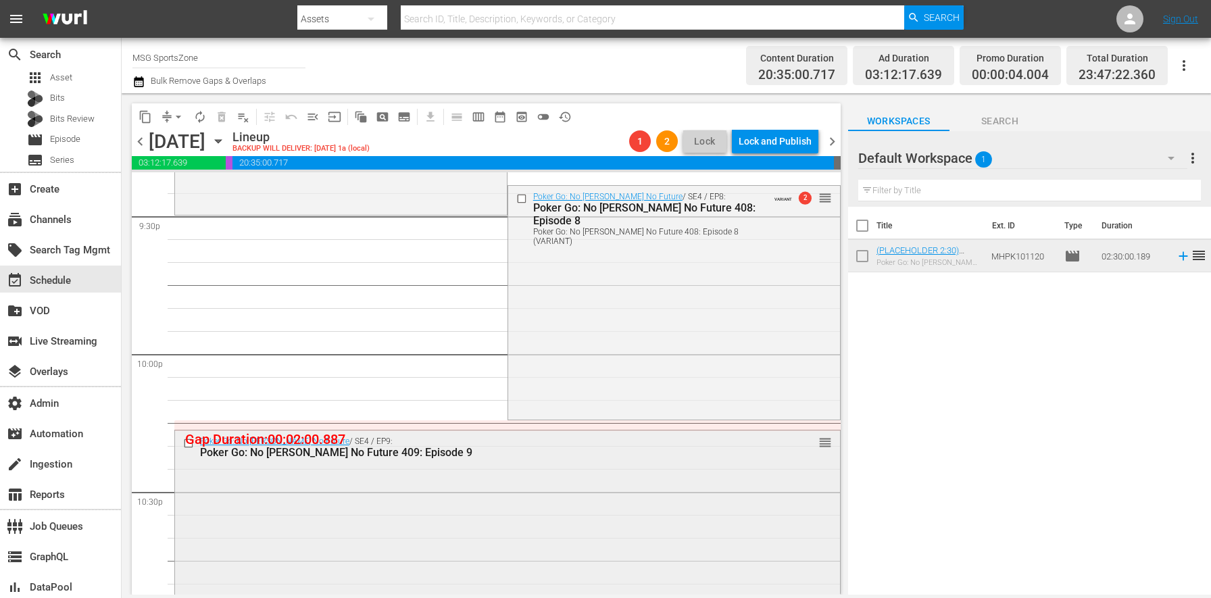
scroll to position [5807, 0]
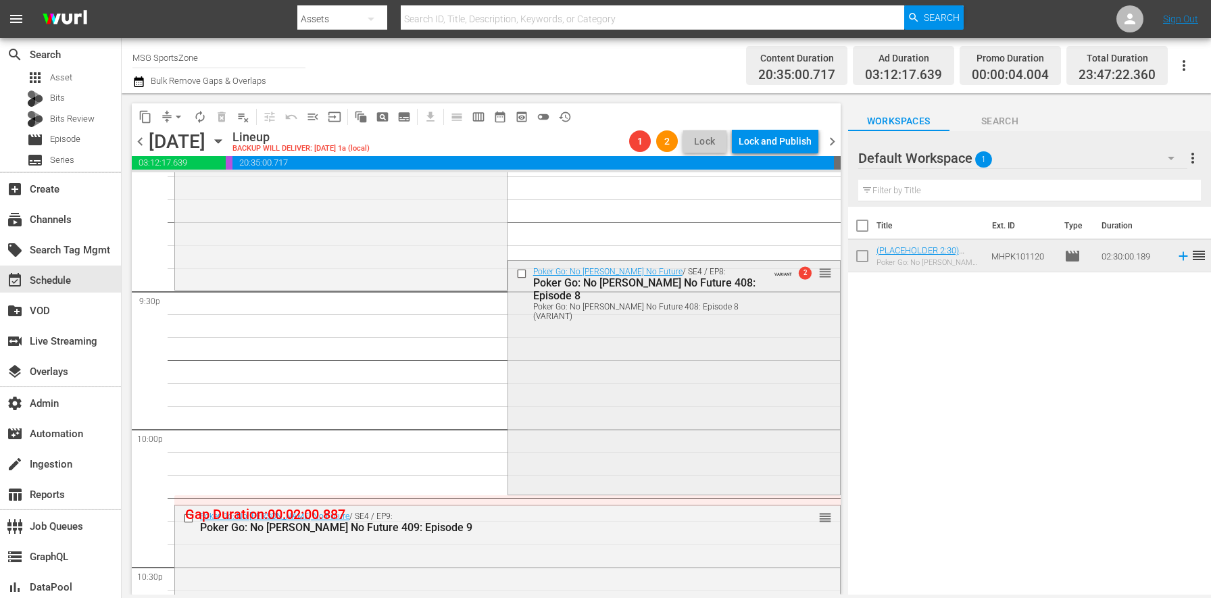
click at [617, 371] on div "Poker Go: No Gamble No Future / SE4 / EP8: Poker Go: No Gamble No Future 408: E…" at bounding box center [674, 376] width 332 height 230
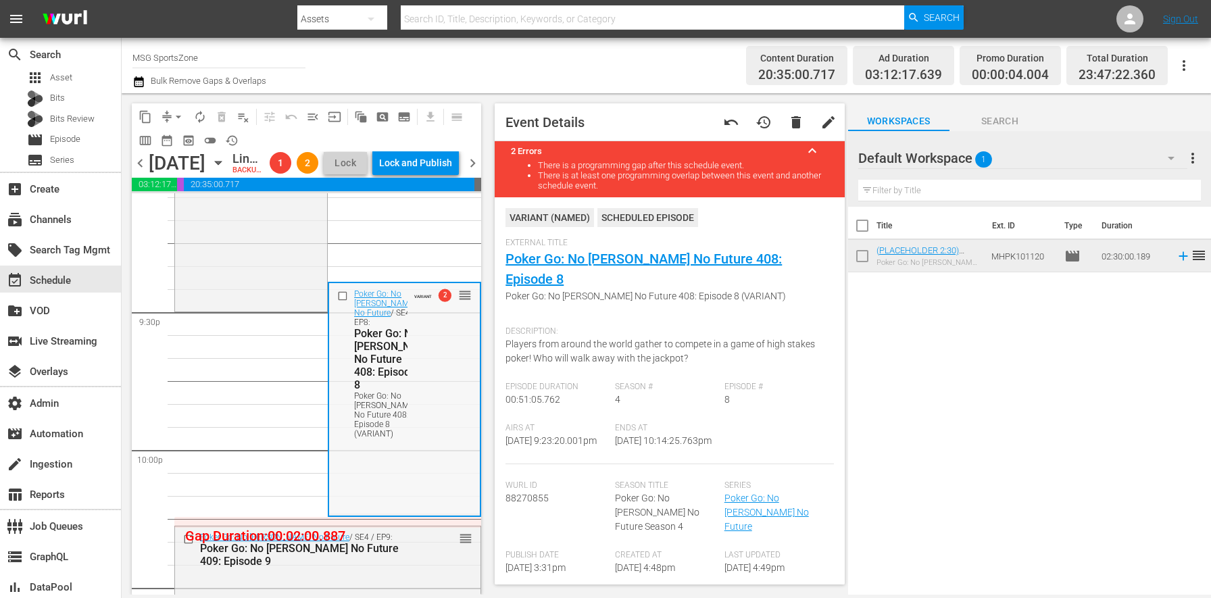
scroll to position [5839, 0]
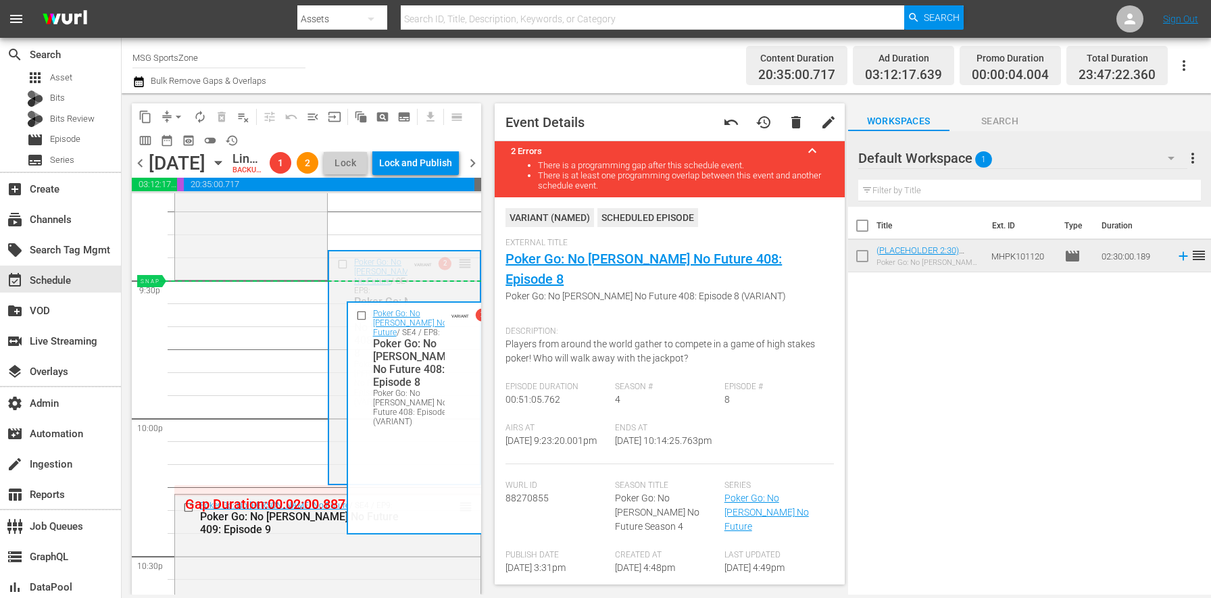
drag, startPoint x: 451, startPoint y: 290, endPoint x: 439, endPoint y: 305, distance: 19.2
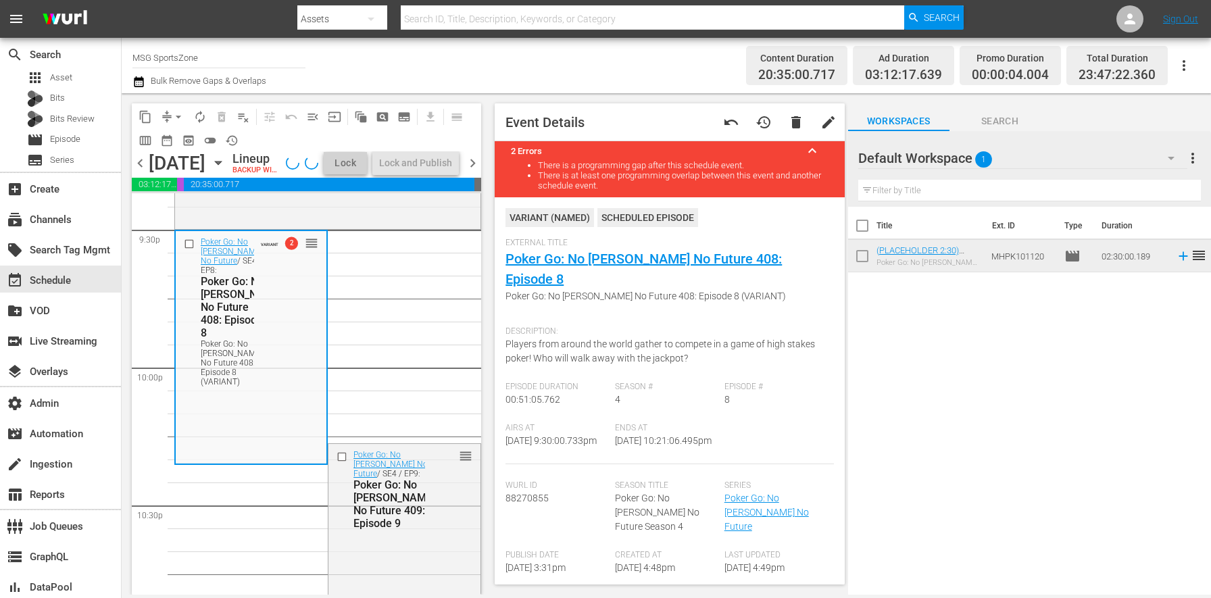
scroll to position [6039, 0]
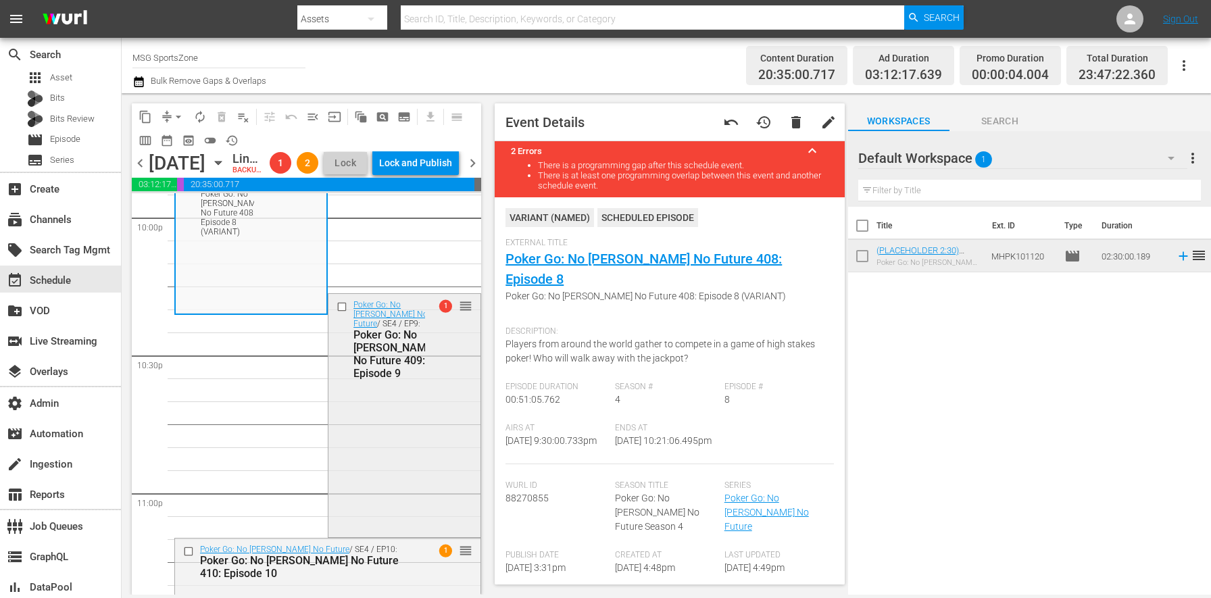
click at [365, 453] on div "Poker Go: No Gamble No Future / SE4 / EP9: Poker Go: No Gamble No Future 409: E…" at bounding box center [404, 414] width 152 height 240
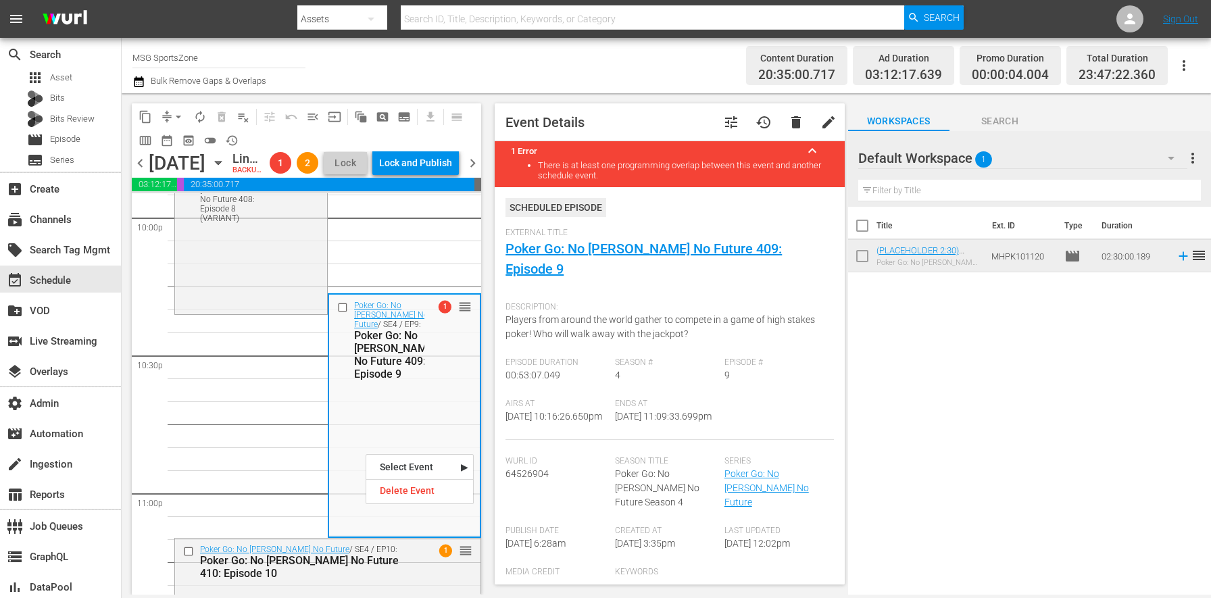
click at [597, 399] on span "Airs At" at bounding box center [556, 404] width 103 height 11
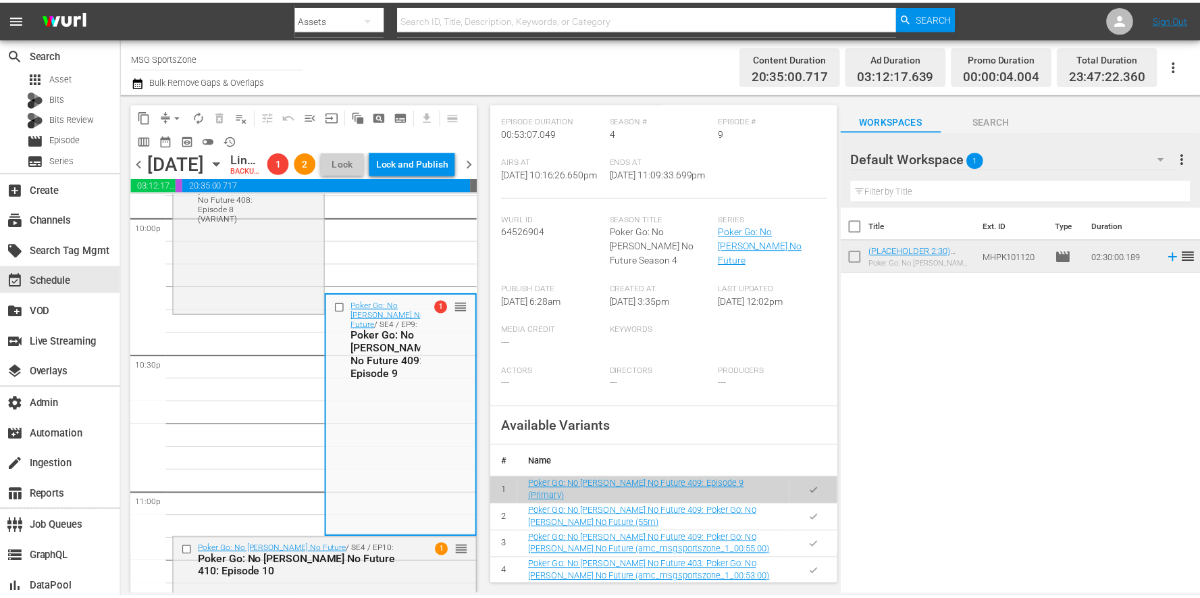
scroll to position [0, 0]
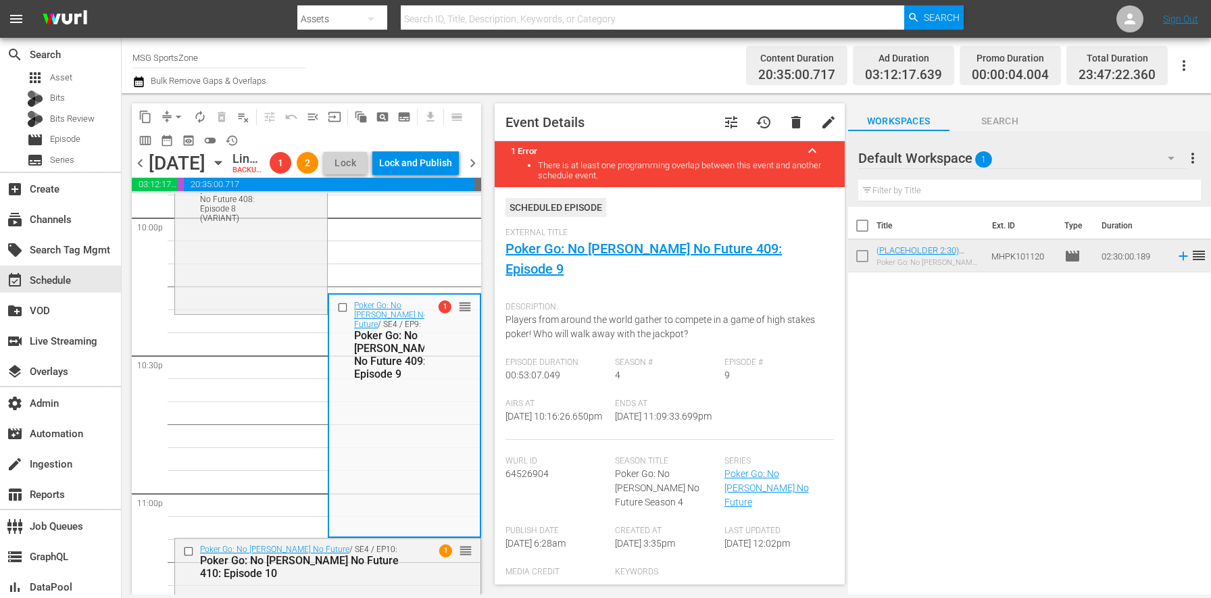
click at [717, 132] on button "tune" at bounding box center [731, 122] width 32 height 32
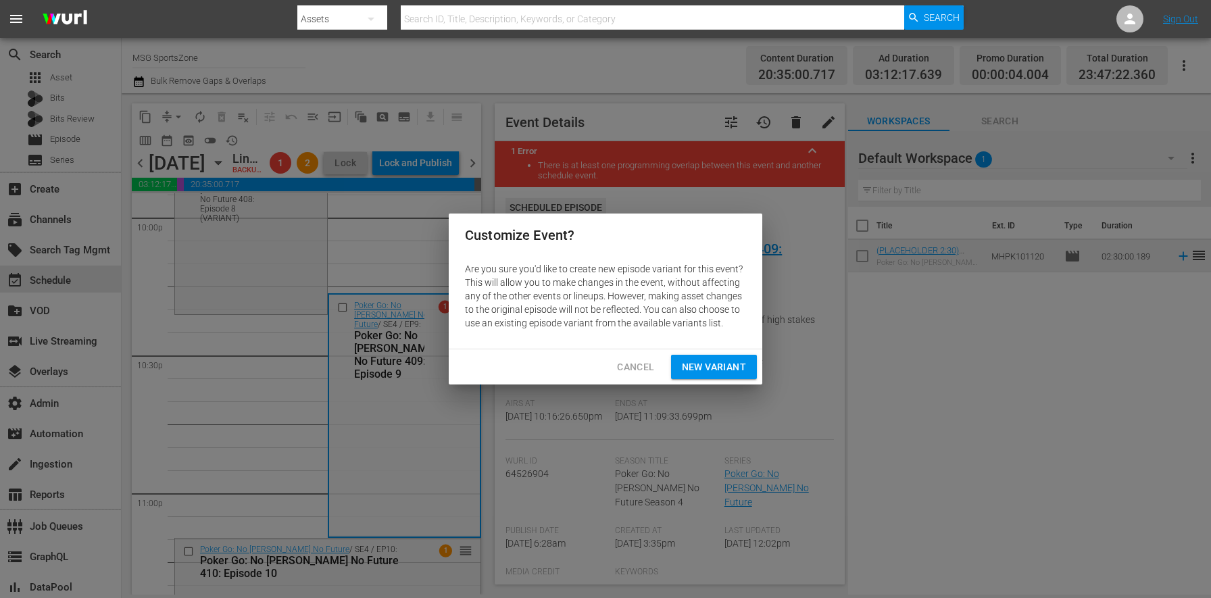
click at [698, 370] on span "New Variant" at bounding box center [714, 367] width 64 height 17
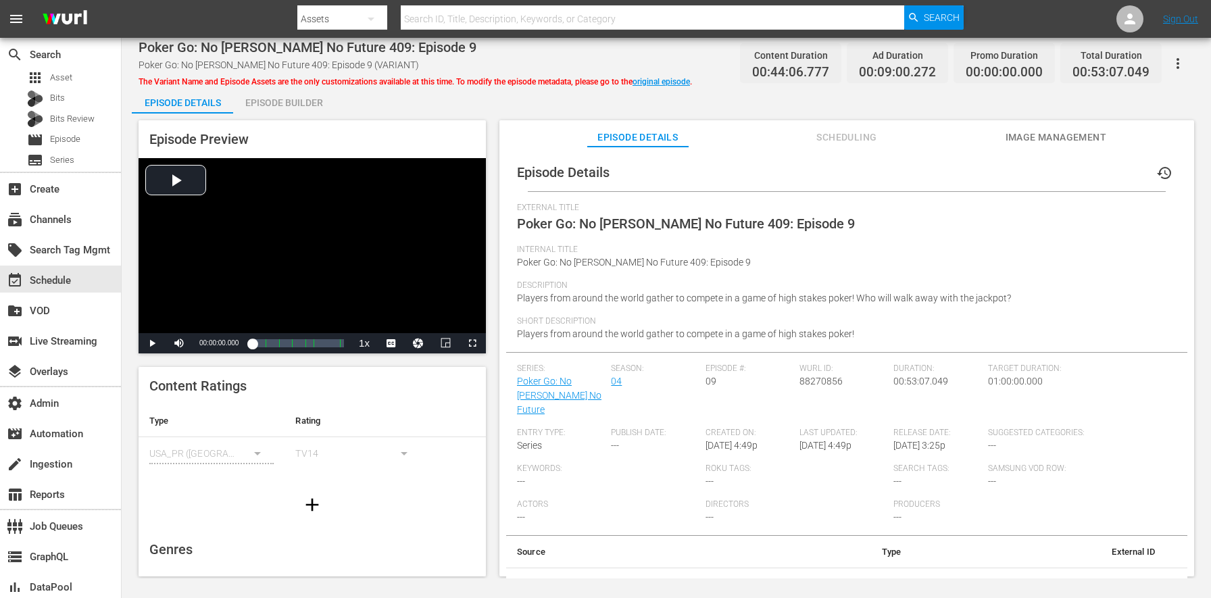
click at [307, 99] on div "Episode Builder" at bounding box center [283, 102] width 101 height 32
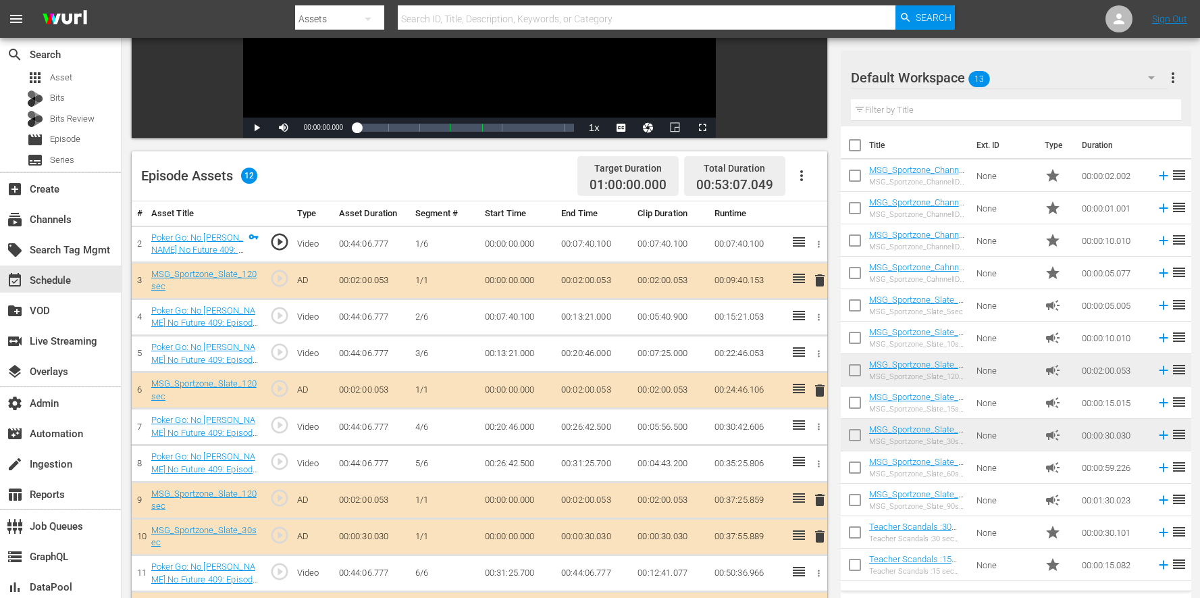
scroll to position [351, 0]
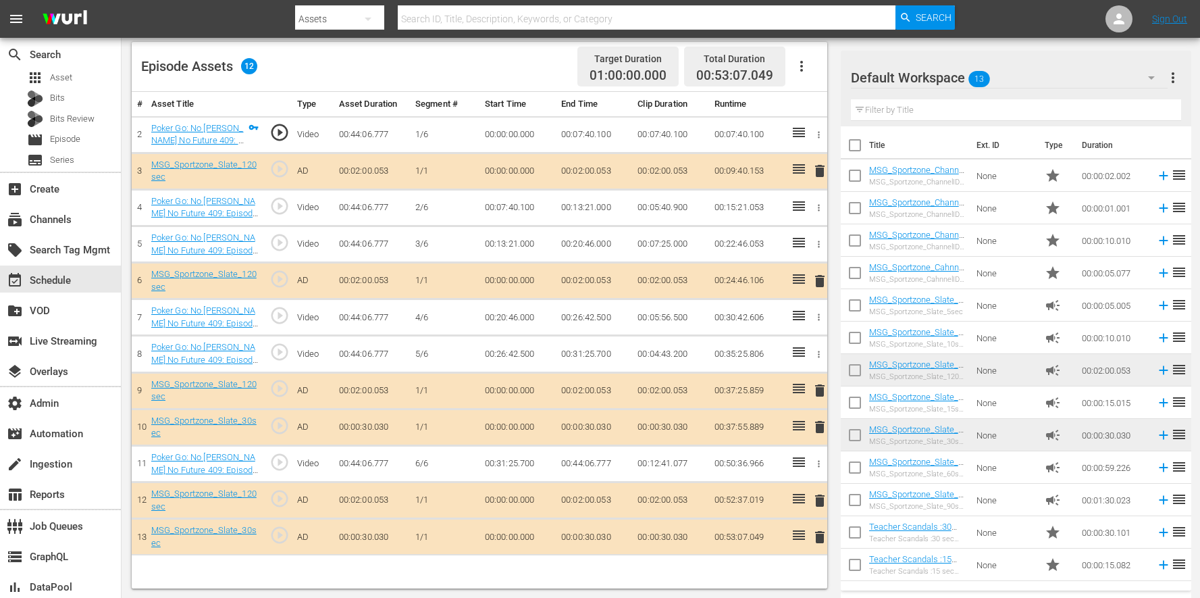
click at [821, 432] on span "delete" at bounding box center [820, 427] width 16 height 16
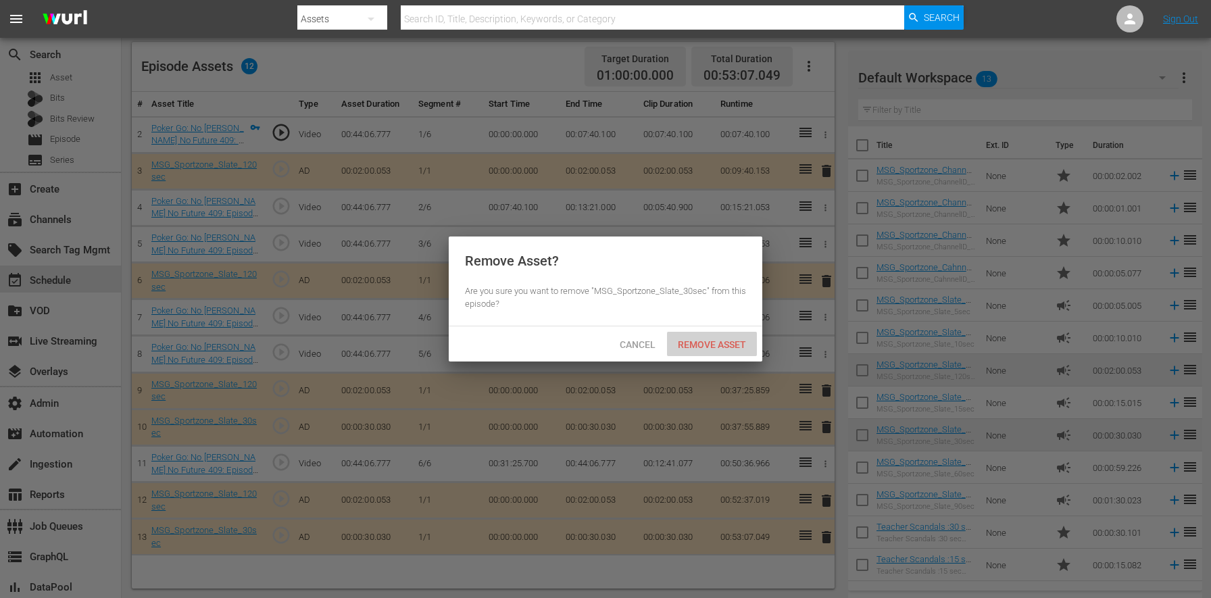
click at [693, 349] on span "Remove Asset" at bounding box center [712, 344] width 90 height 11
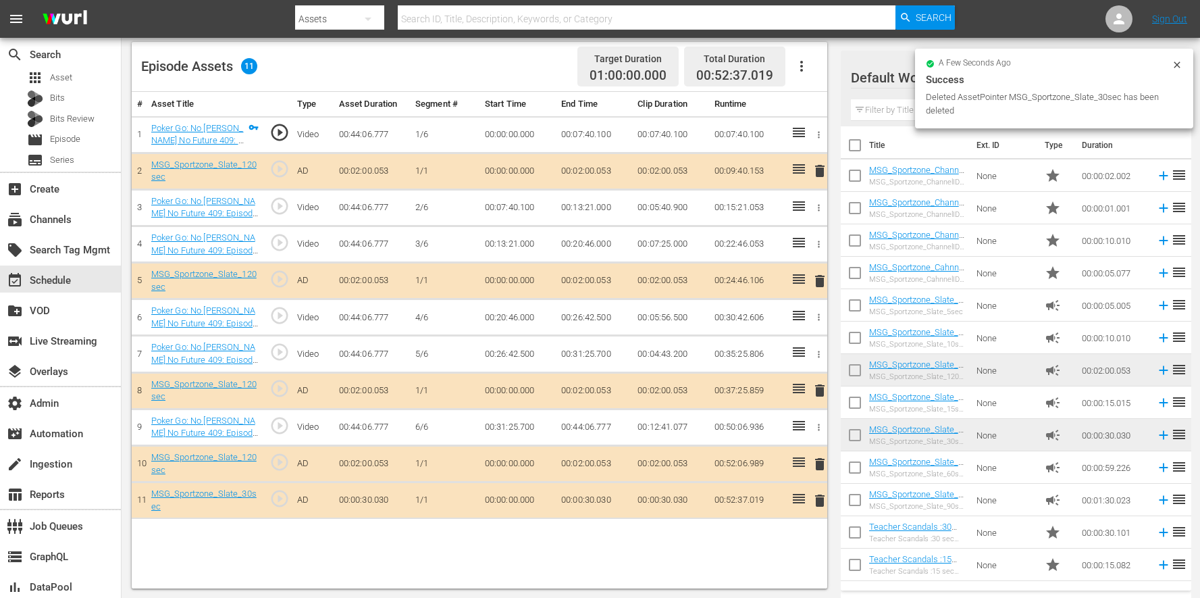
click at [823, 499] on span "delete" at bounding box center [820, 500] width 16 height 16
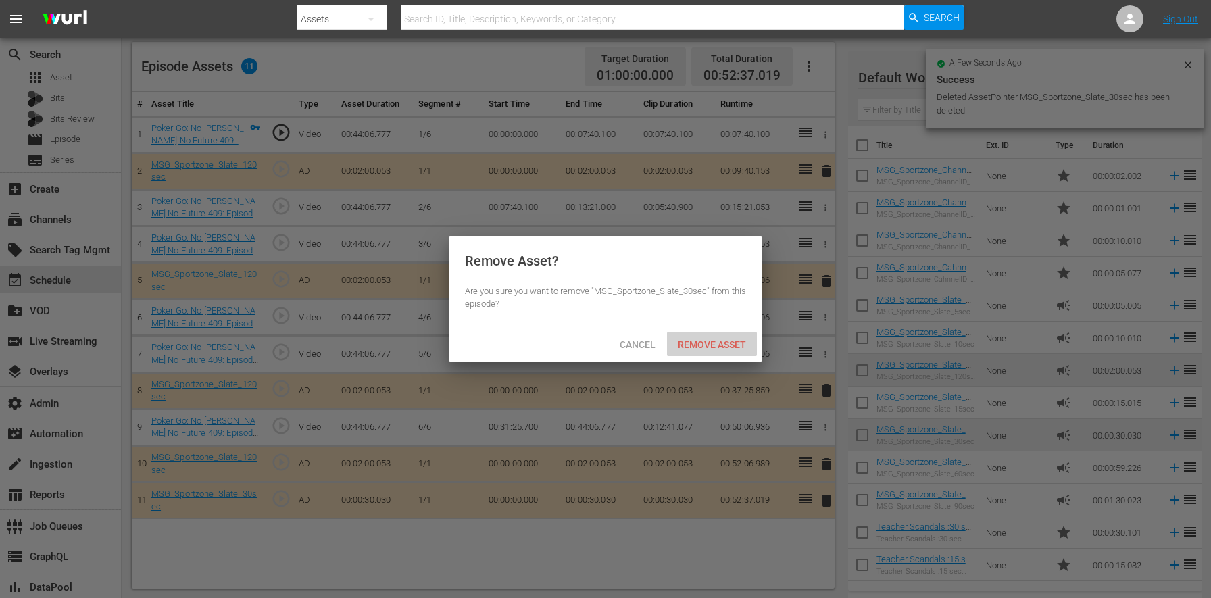
click at [705, 339] on span "Remove Asset" at bounding box center [712, 344] width 90 height 11
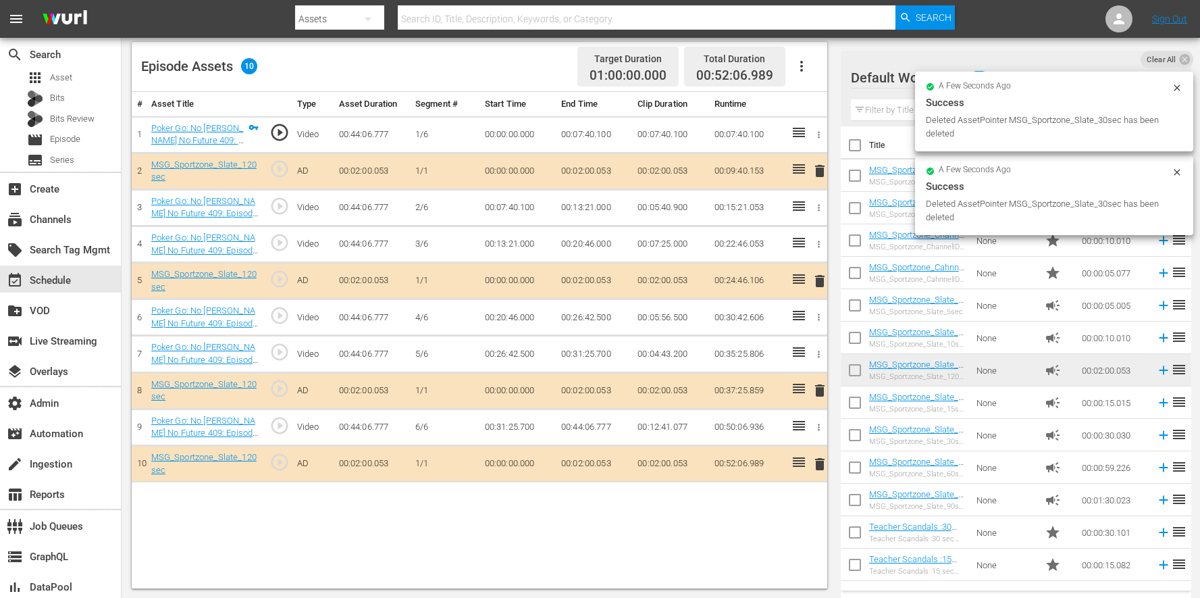
click at [815, 470] on span "delete" at bounding box center [820, 464] width 16 height 16
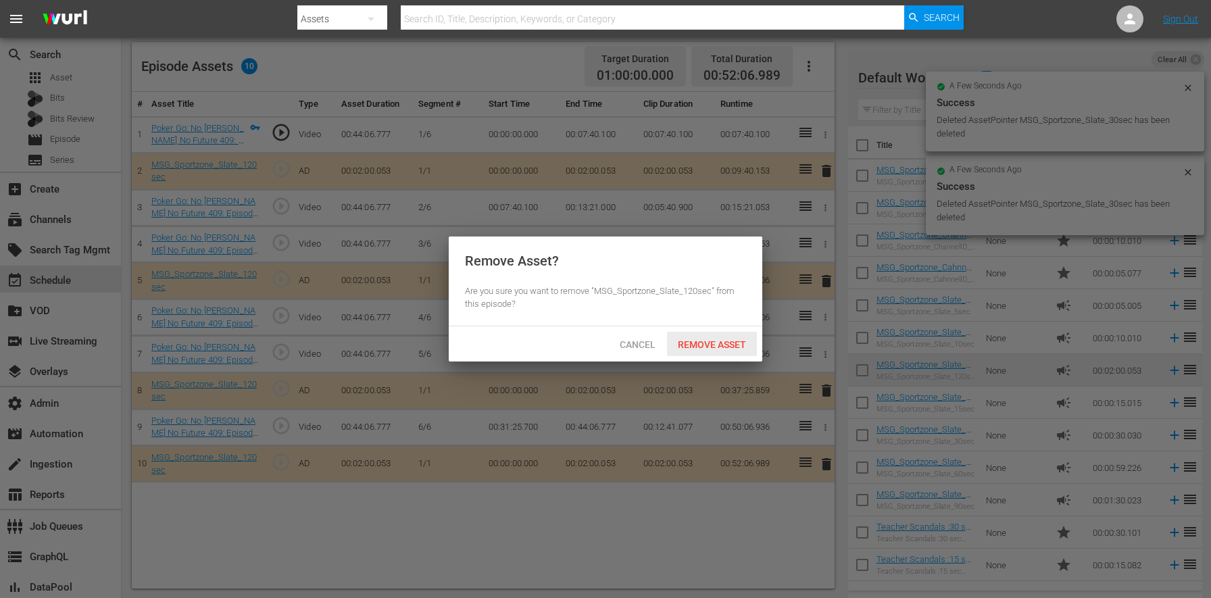
click at [680, 337] on div "Remove Asset" at bounding box center [712, 344] width 90 height 25
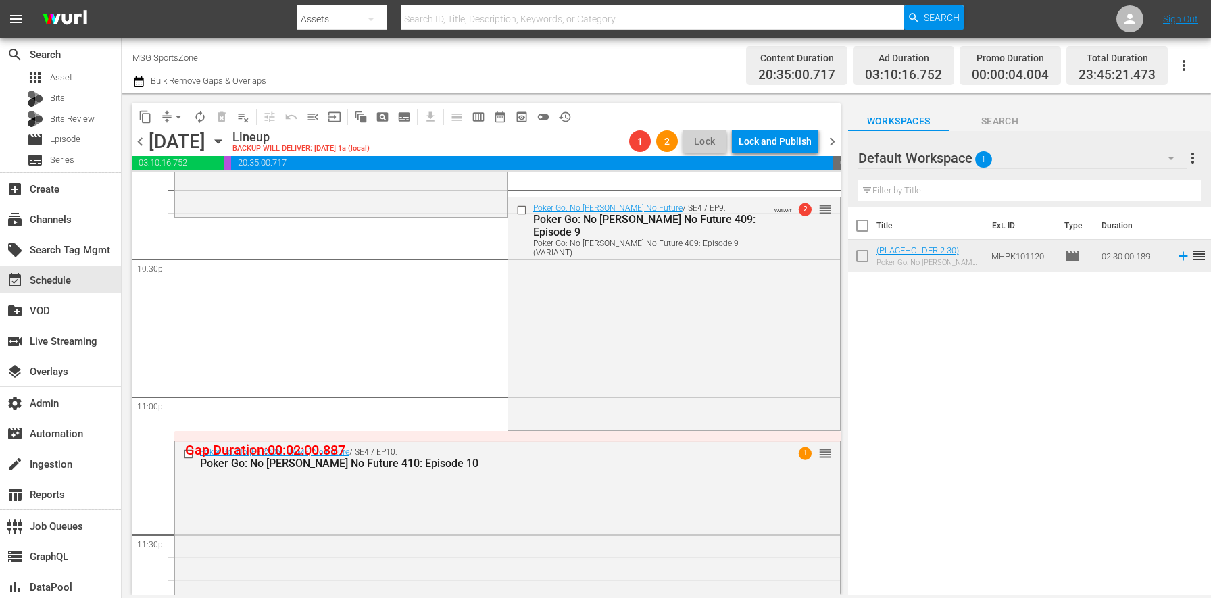
scroll to position [6205, 0]
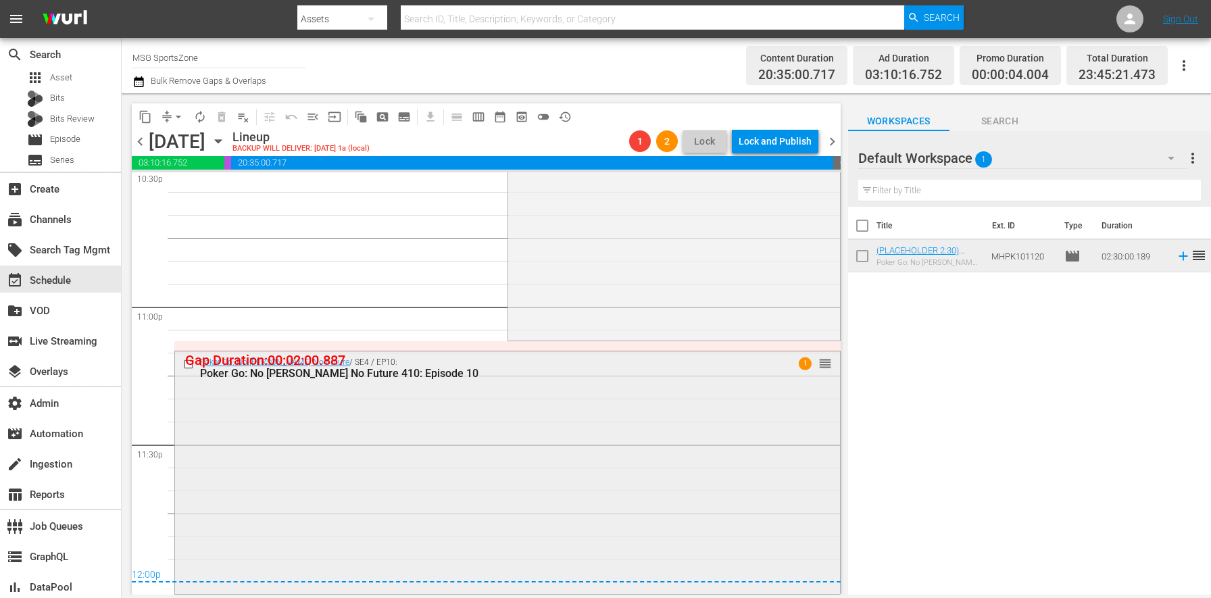
click at [376, 432] on div "Poker Go: No Gamble No Future / SE4 / EP10: Poker Go: No Gamble No Future 410: …" at bounding box center [507, 471] width 665 height 240
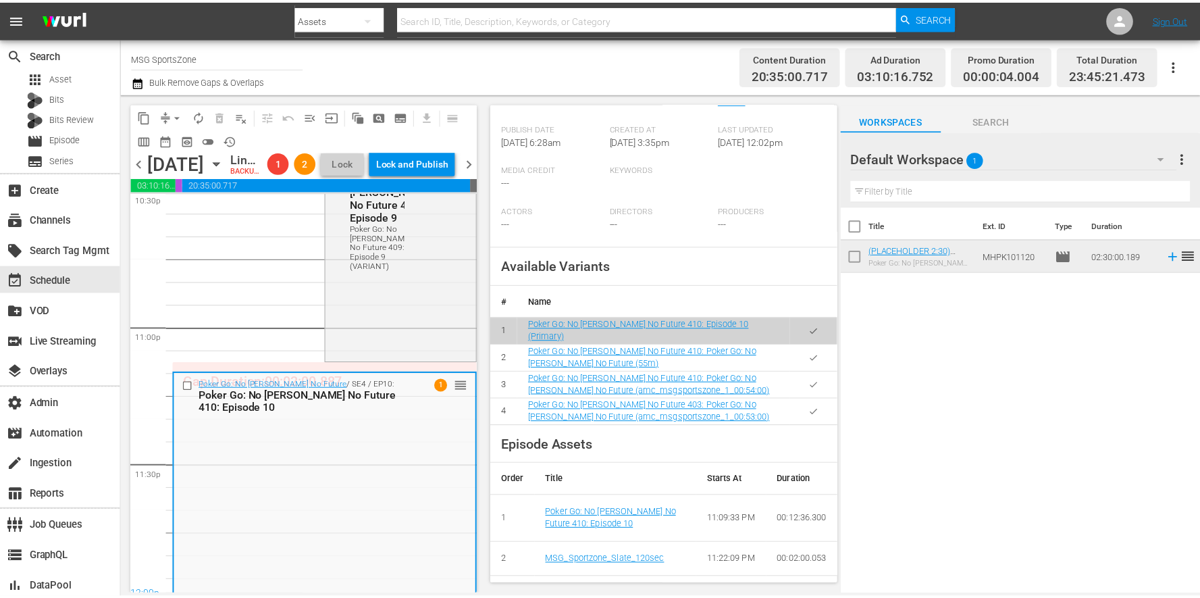
scroll to position [0, 0]
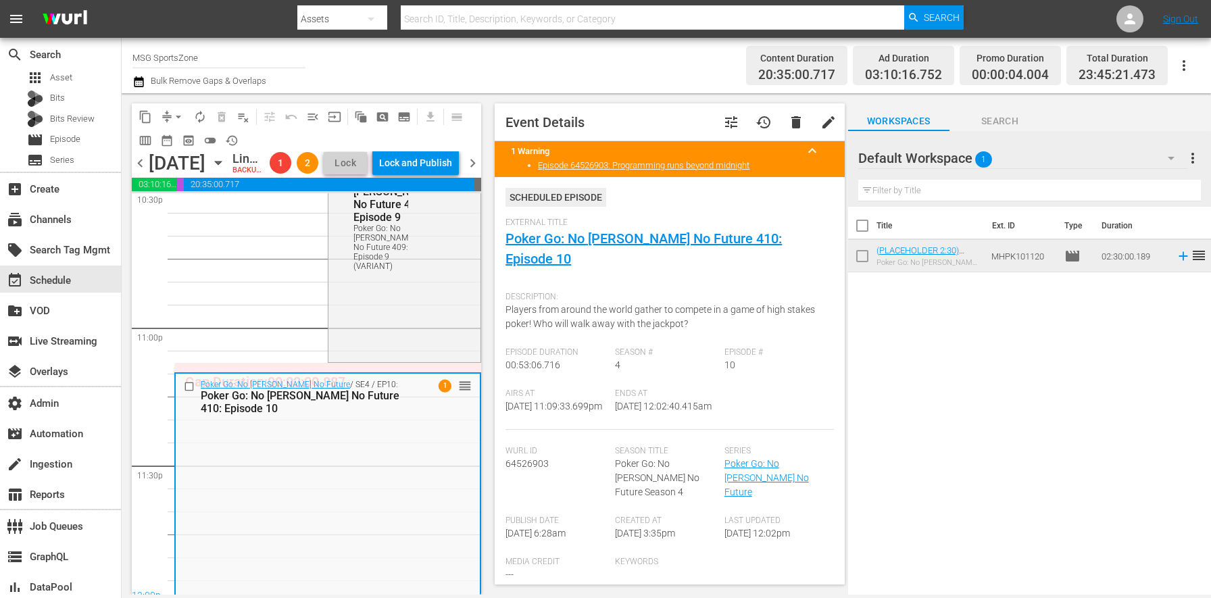
click at [715, 125] on button "tune" at bounding box center [731, 122] width 32 height 32
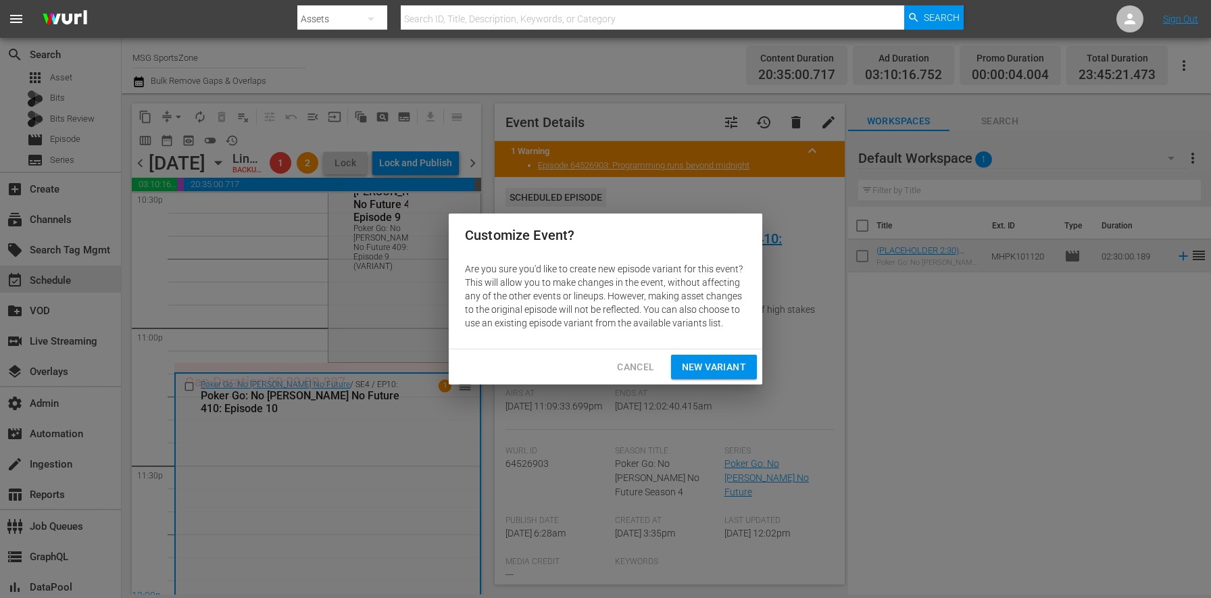
click at [692, 365] on span "New Variant" at bounding box center [714, 367] width 64 height 17
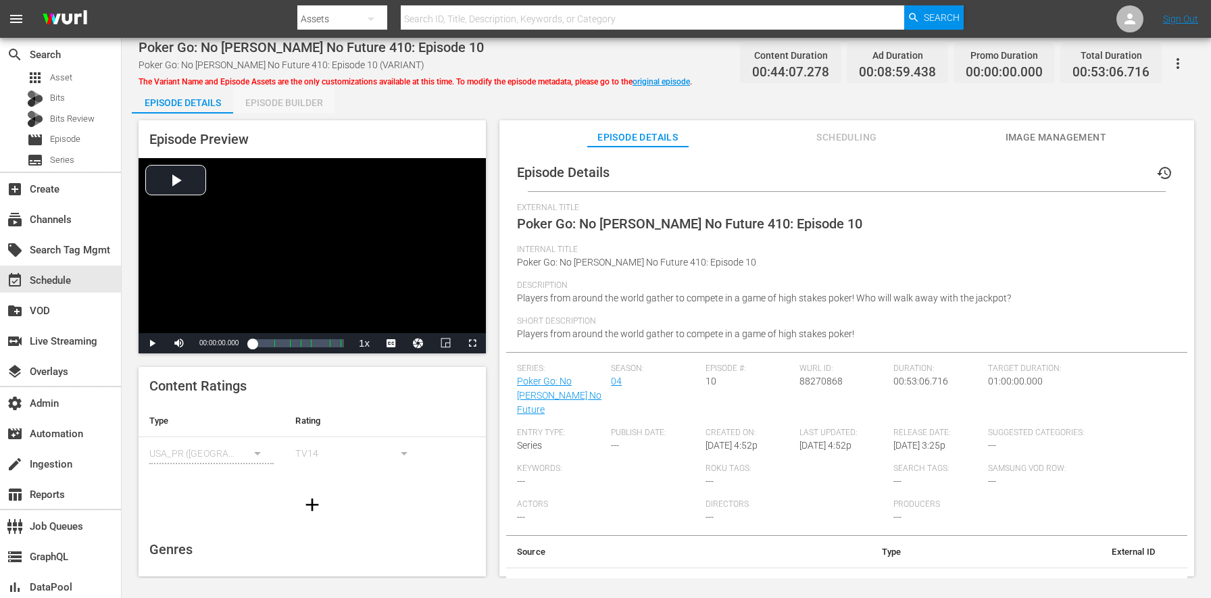
click at [310, 97] on div "Episode Builder" at bounding box center [283, 102] width 101 height 32
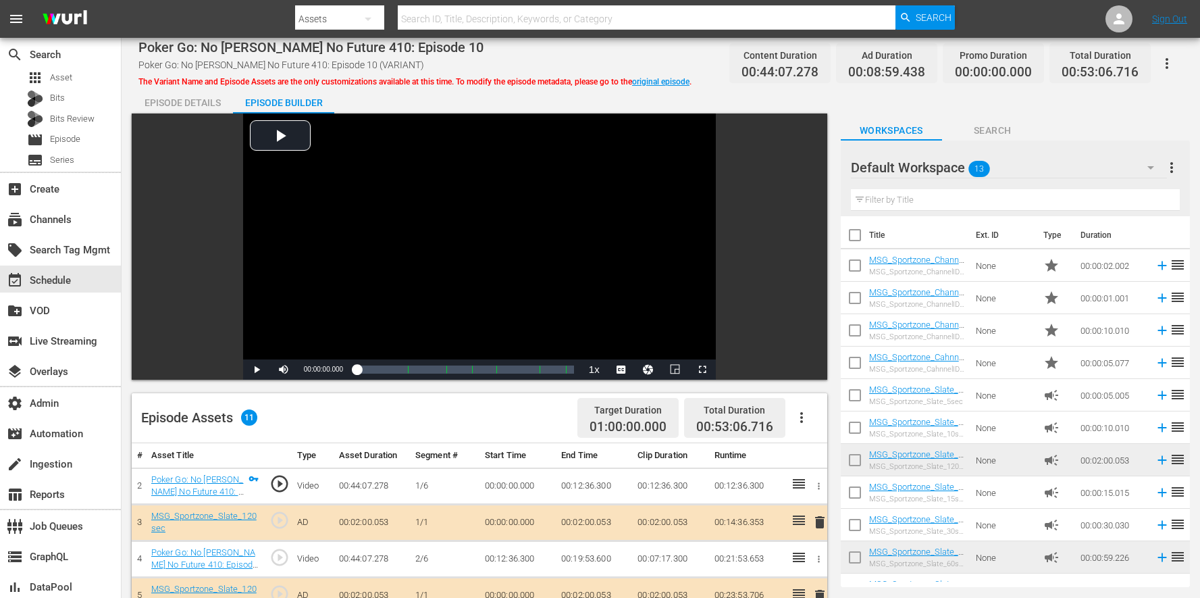
scroll to position [351, 0]
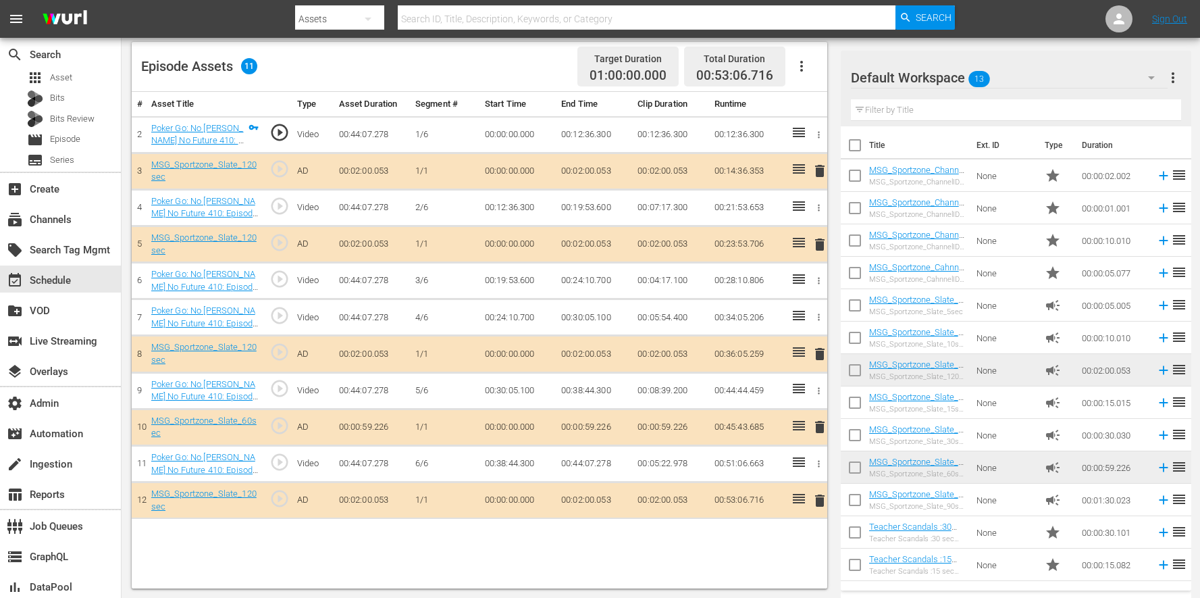
click at [820, 504] on span "delete" at bounding box center [820, 500] width 16 height 16
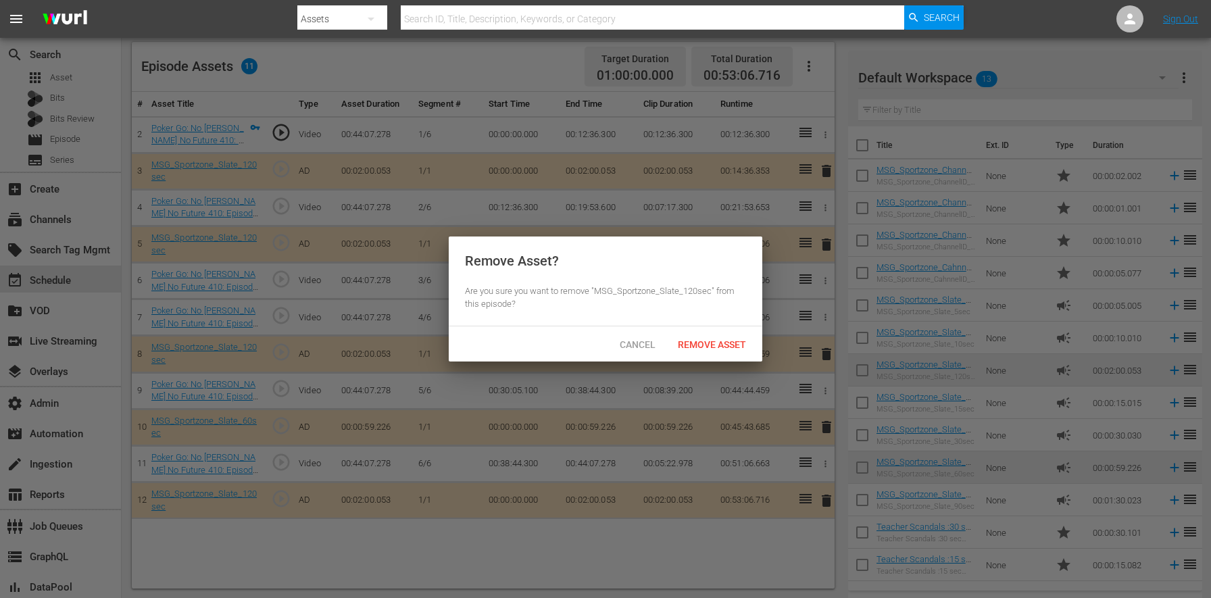
click at [703, 353] on div "Remove Asset" at bounding box center [712, 344] width 90 height 25
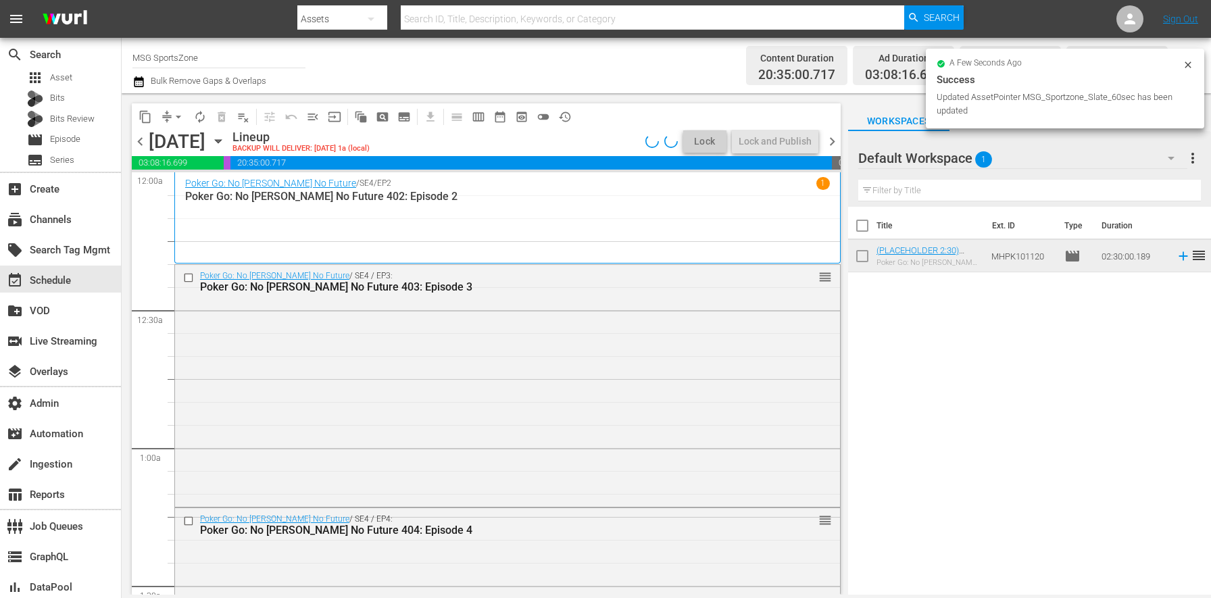
click at [169, 116] on button "arrow_drop_down" at bounding box center [179, 117] width 22 height 22
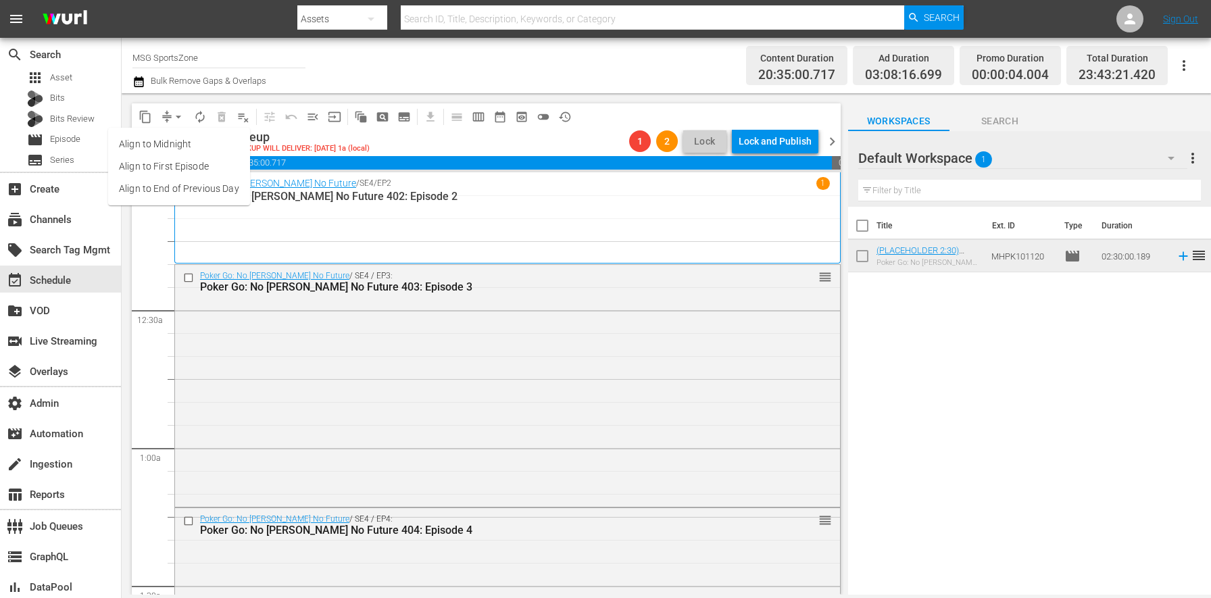
click at [203, 184] on li "Align to End of Previous Day" at bounding box center [179, 189] width 142 height 22
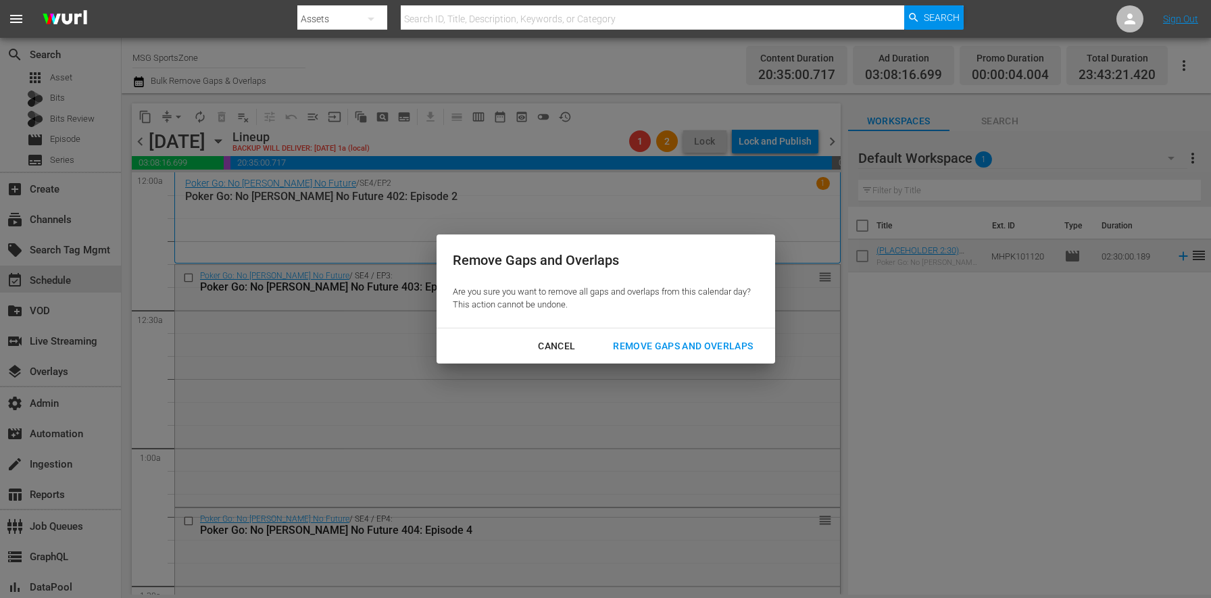
click at [705, 347] on div "Remove Gaps and Overlaps" at bounding box center [682, 346] width 161 height 17
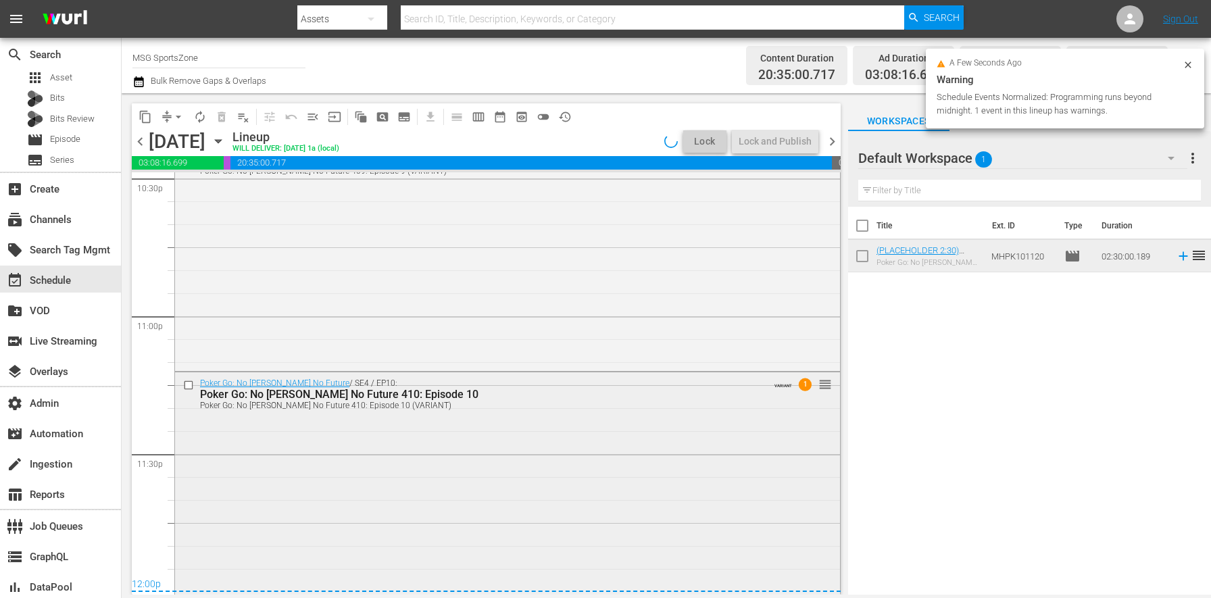
scroll to position [6207, 0]
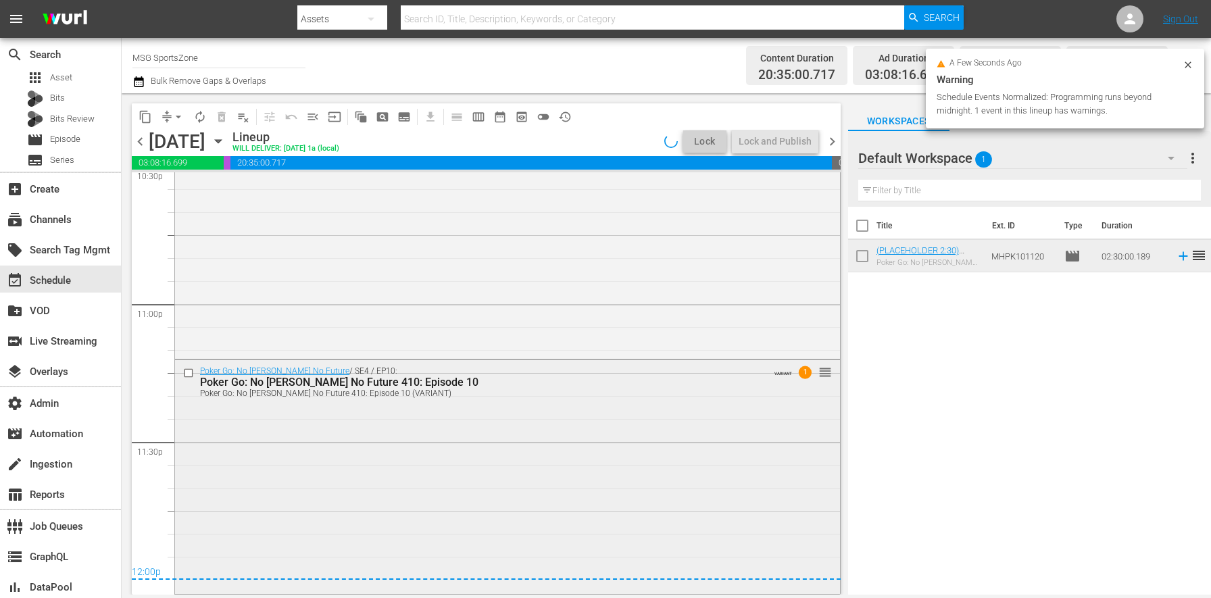
click at [544, 408] on div "Poker Go: No Gamble No Future / SE4 / EP10: Poker Go: No Gamble No Future 410: …" at bounding box center [507, 475] width 665 height 231
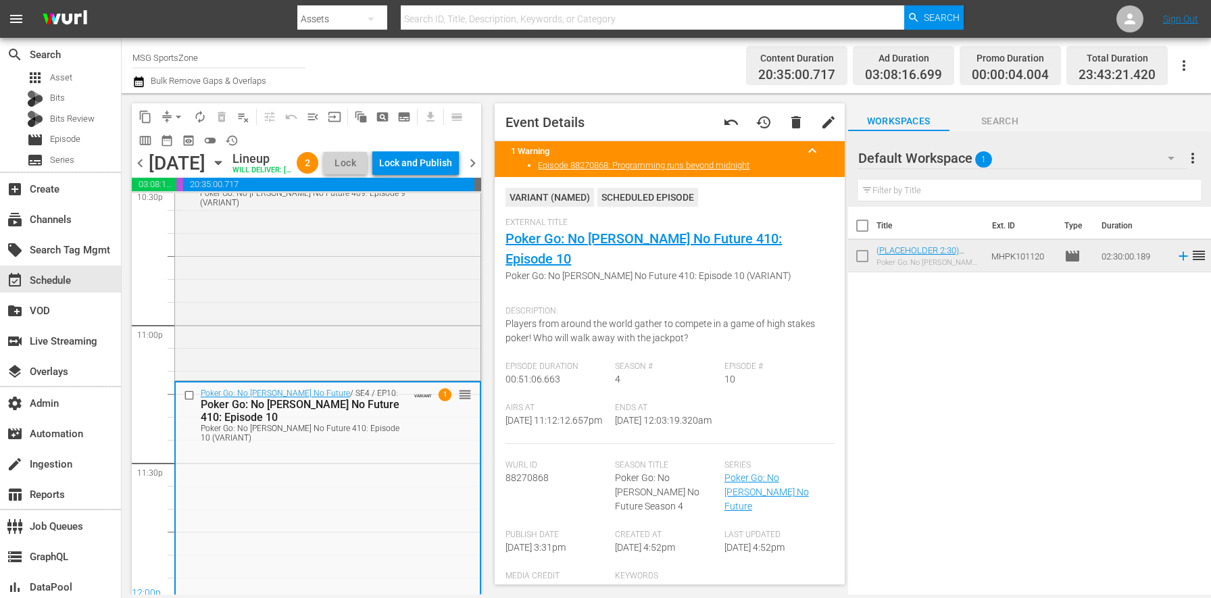
click at [472, 172] on span "chevron_right" at bounding box center [472, 163] width 17 height 17
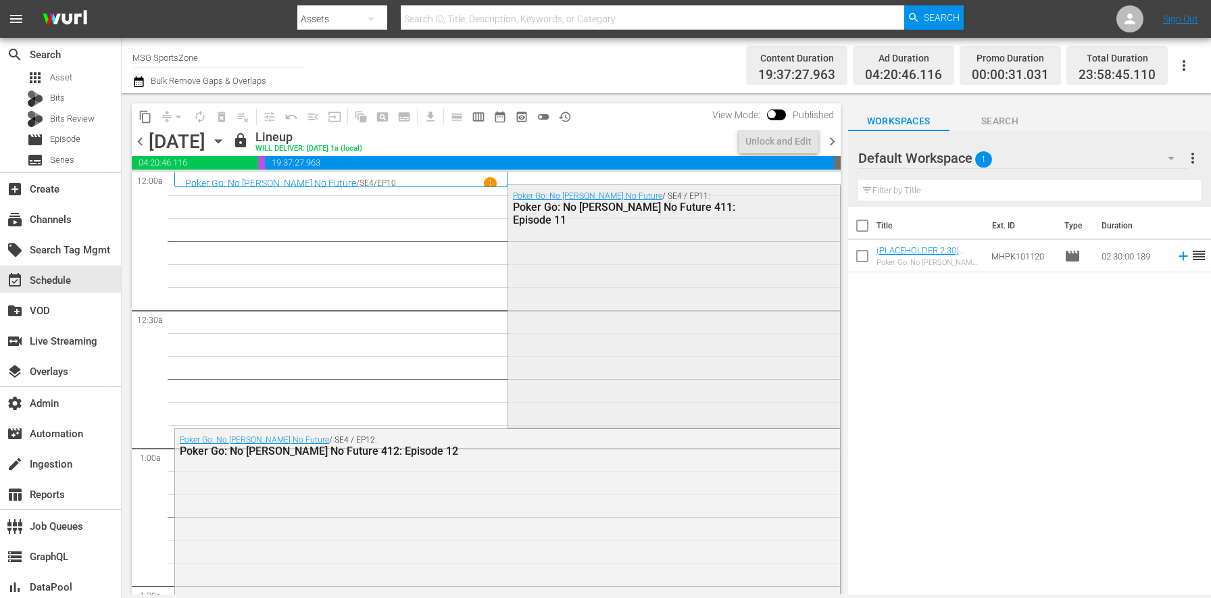
click at [541, 253] on div "Poker Go: No Gamble No Future / SE4 / EP11: Poker Go: No Gamble No Future 411: …" at bounding box center [674, 305] width 332 height 240
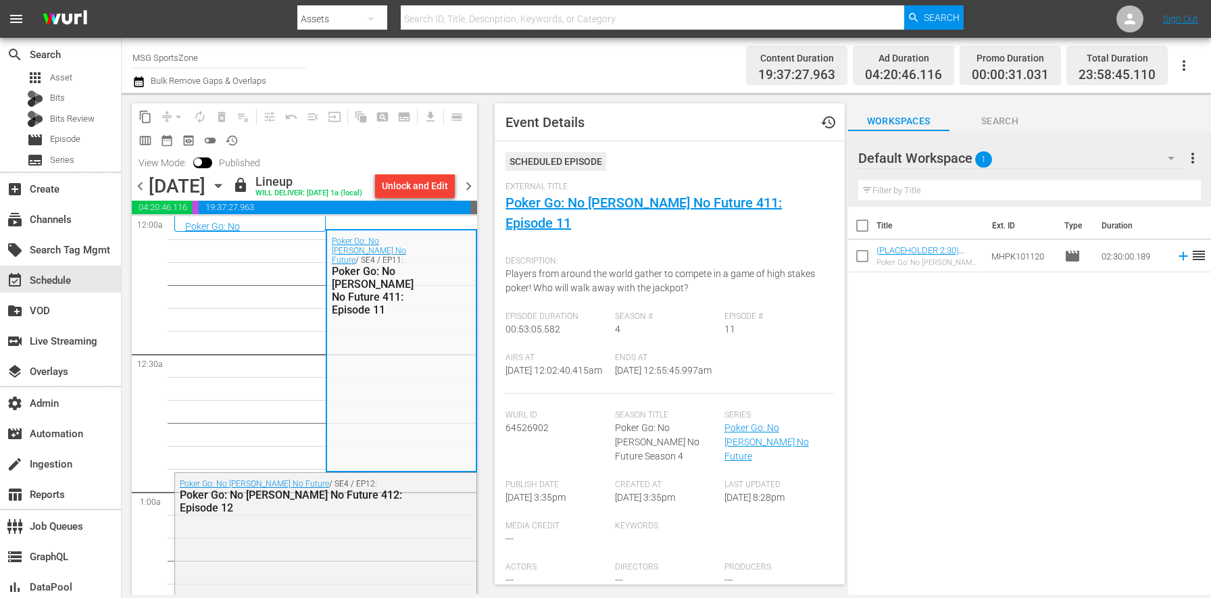
click at [133, 188] on span "chevron_left" at bounding box center [140, 186] width 17 height 17
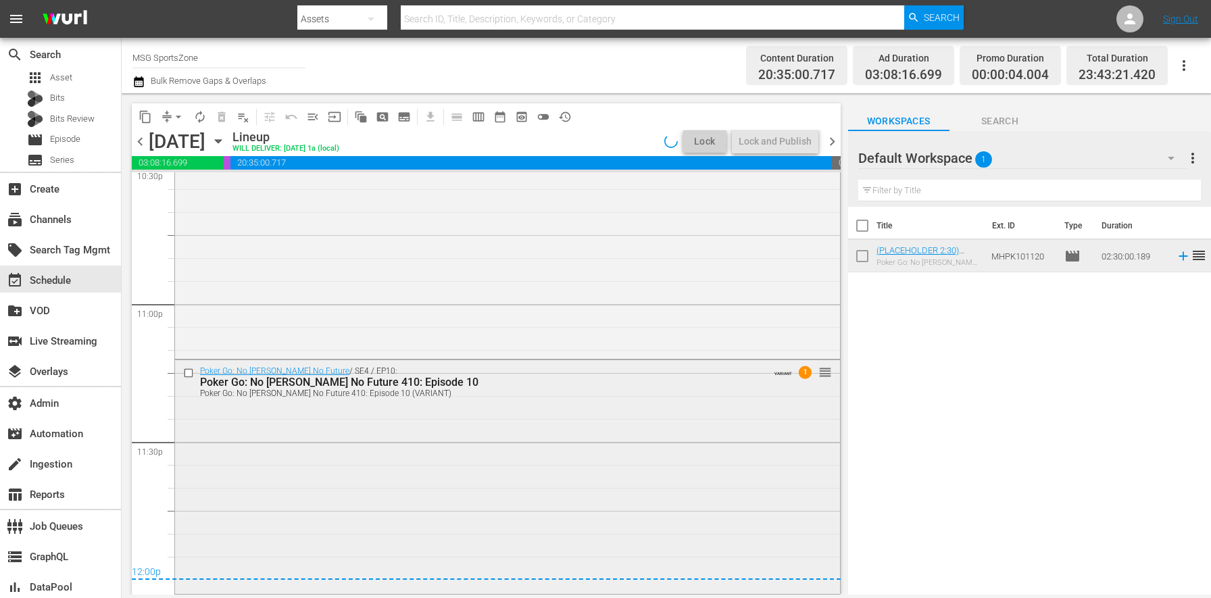
click at [416, 506] on div "Poker Go: No Gamble No Future / SE4 / EP10: Poker Go: No Gamble No Future 410: …" at bounding box center [507, 475] width 665 height 231
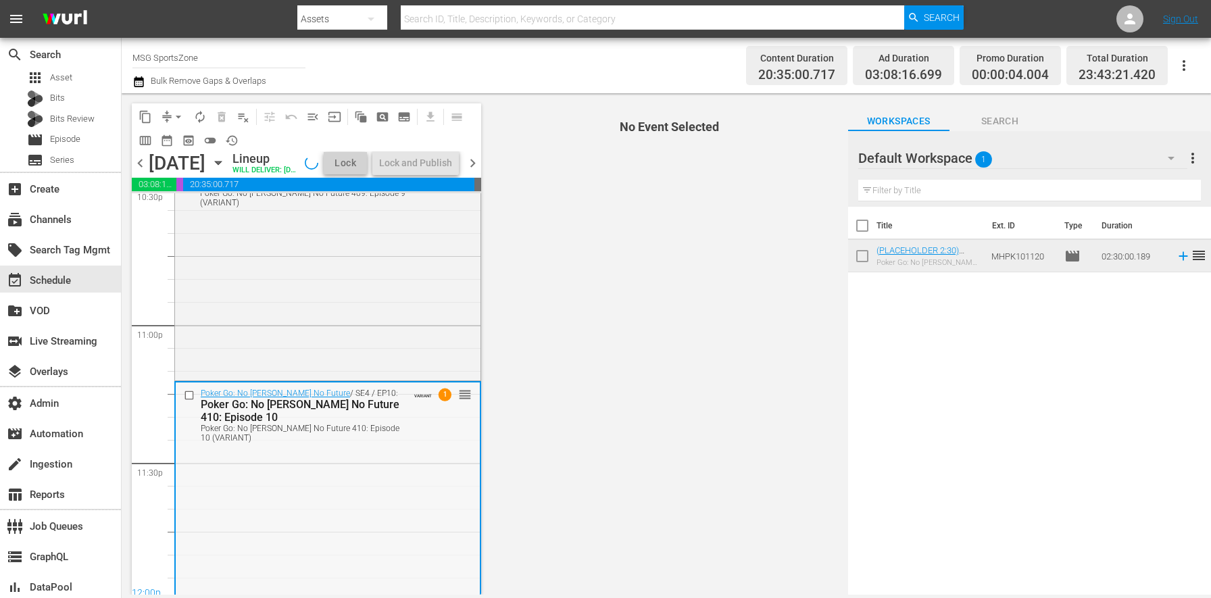
scroll to position [6250, 0]
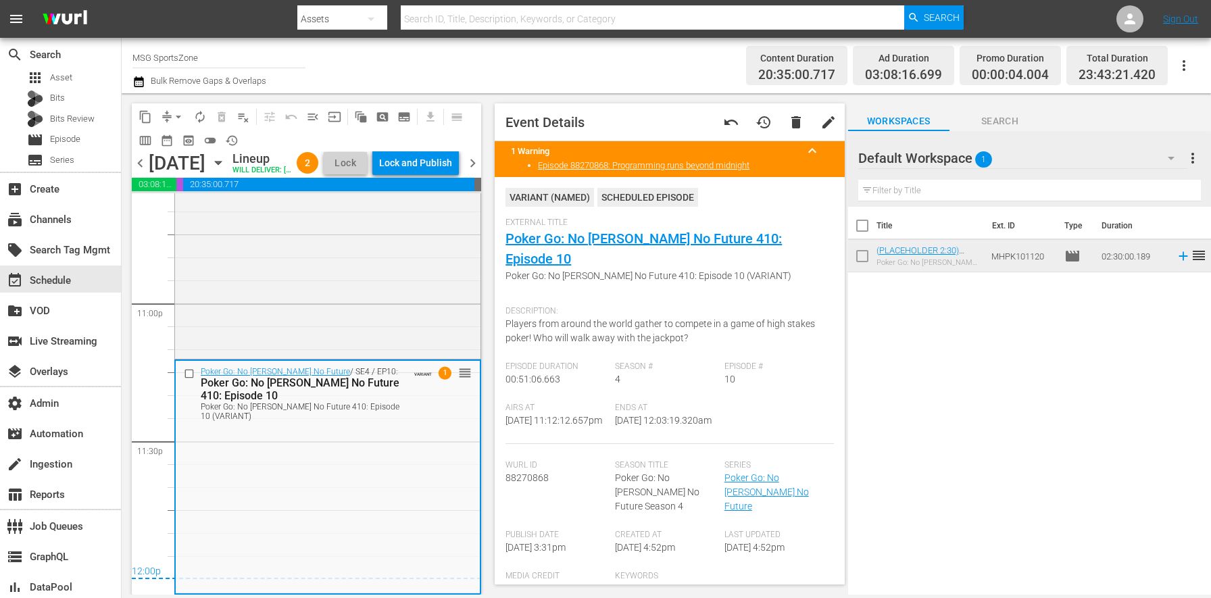
click at [552, 240] on div "Event Details undo history delete edit 1 Warning keyboard_arrow_up Episode 8827…" at bounding box center [668, 343] width 349 height 481
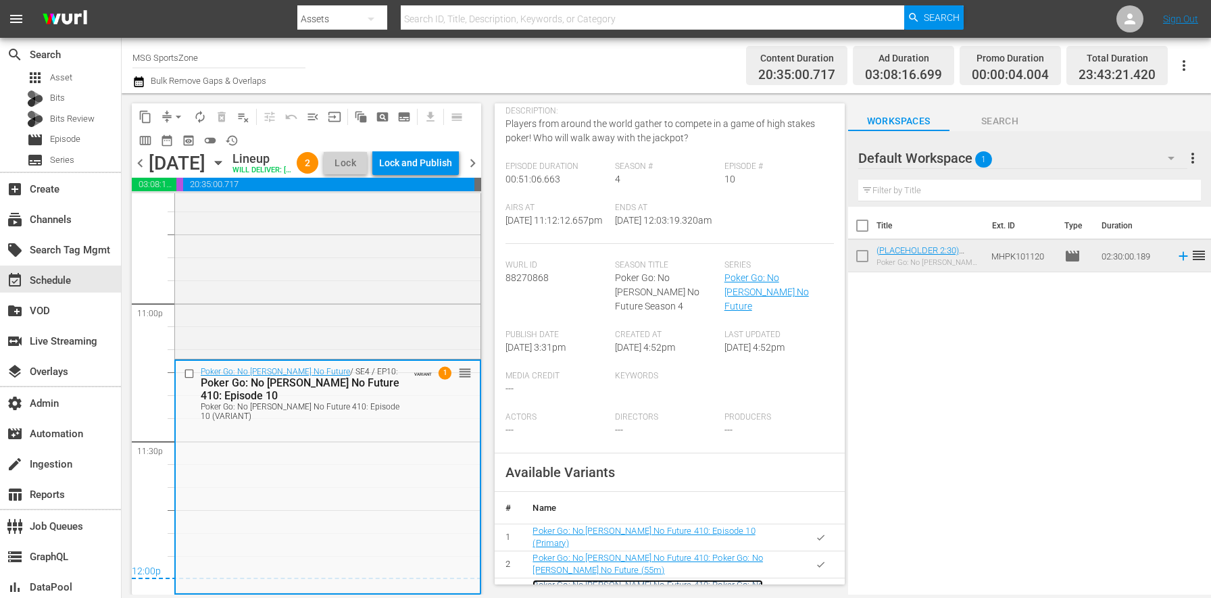
scroll to position [0, 0]
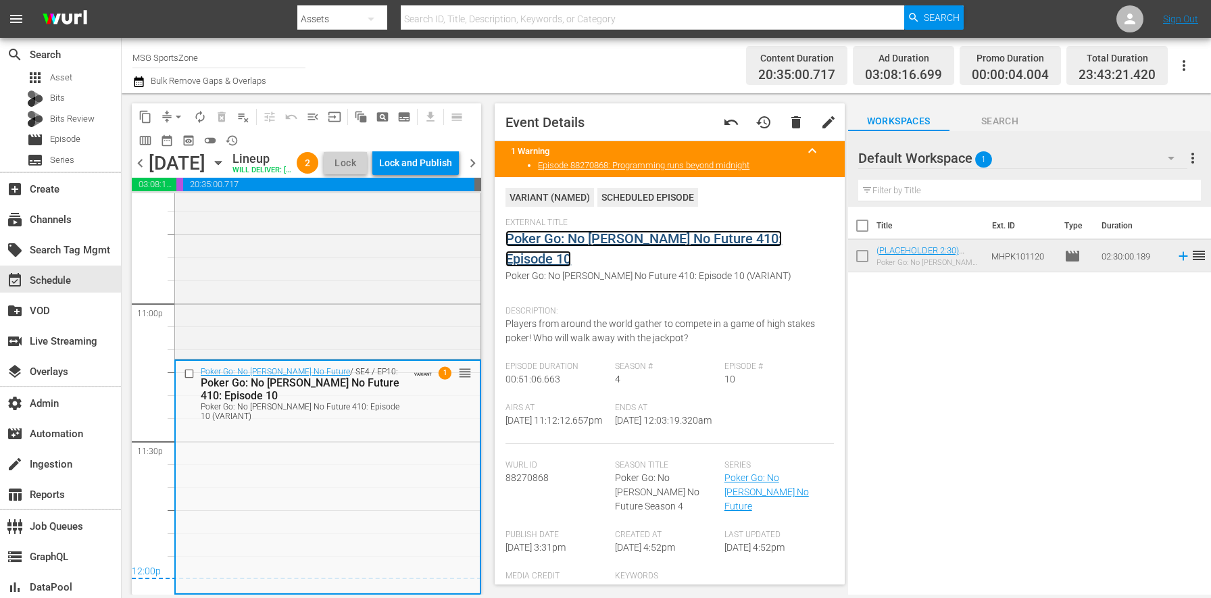
click at [537, 244] on link "Poker Go: No [PERSON_NAME] No Future 410: Episode 10" at bounding box center [643, 248] width 276 height 36
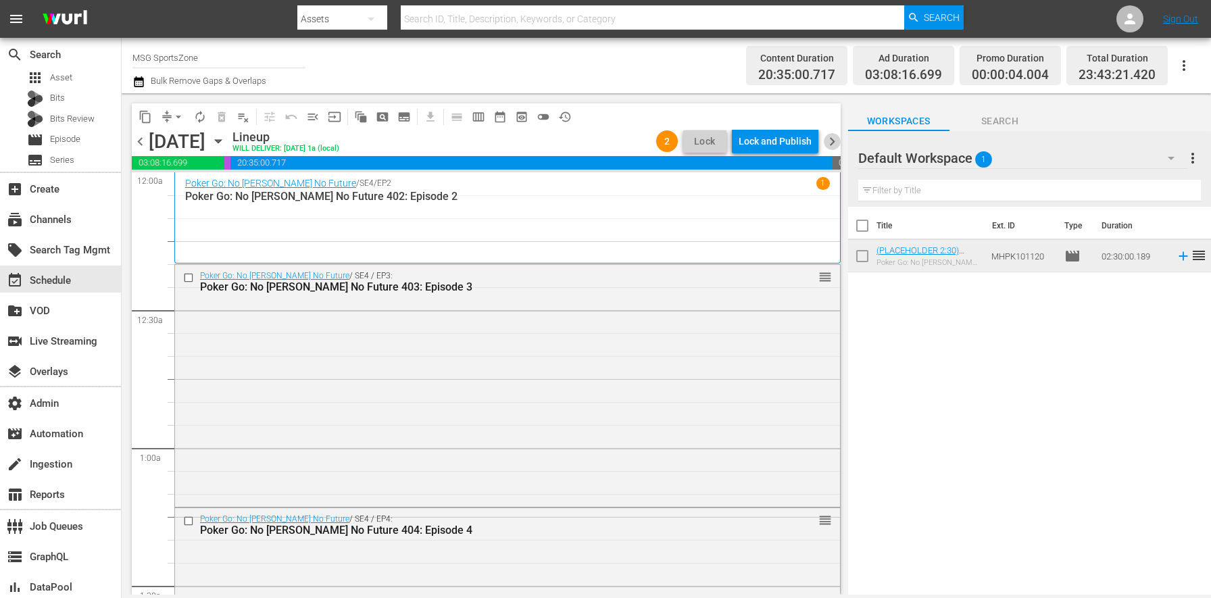
click at [827, 136] on span "chevron_right" at bounding box center [831, 141] width 17 height 17
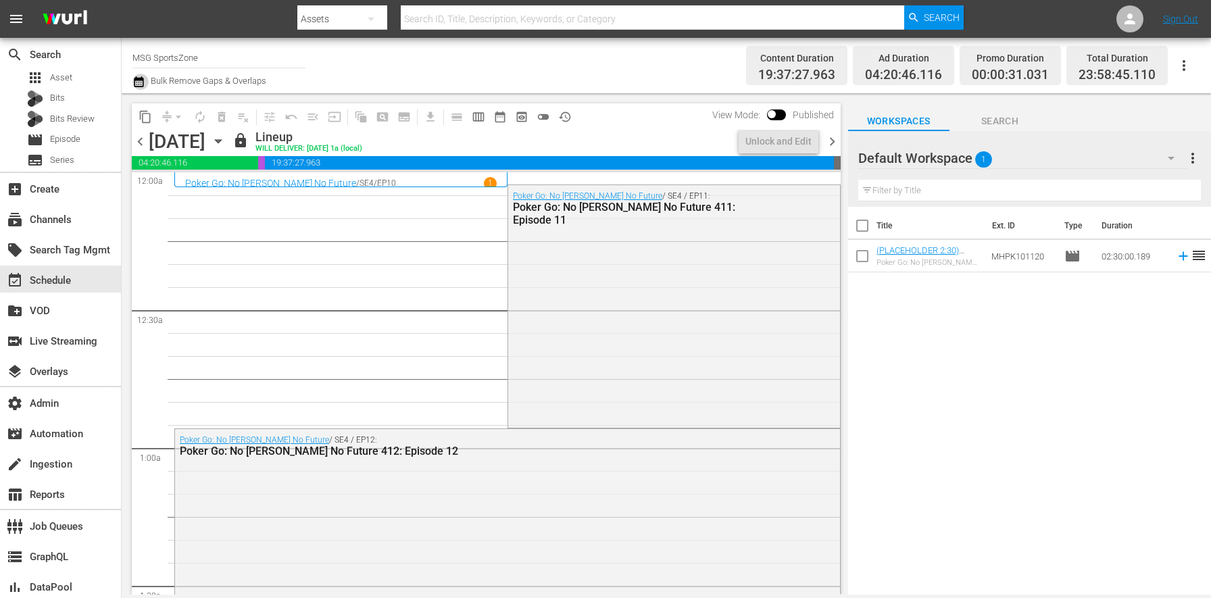
click at [136, 80] on icon "button" at bounding box center [138, 81] width 9 height 11
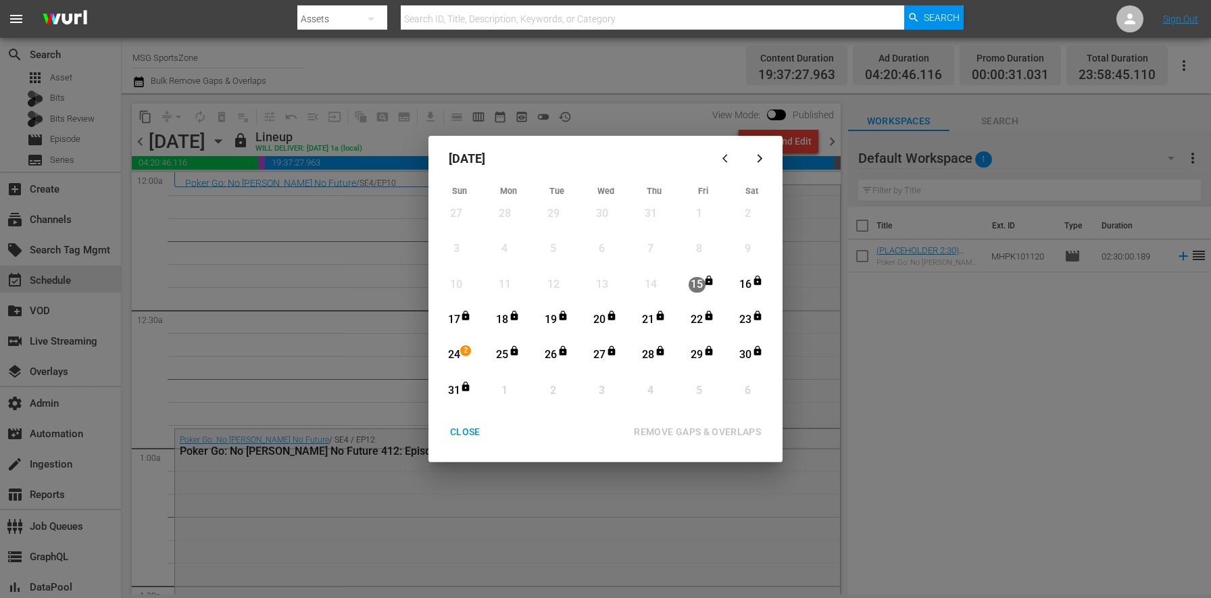
click at [457, 351] on div "24" at bounding box center [453, 355] width 17 height 16
click at [461, 387] on icon "Month View" at bounding box center [465, 386] width 11 height 11
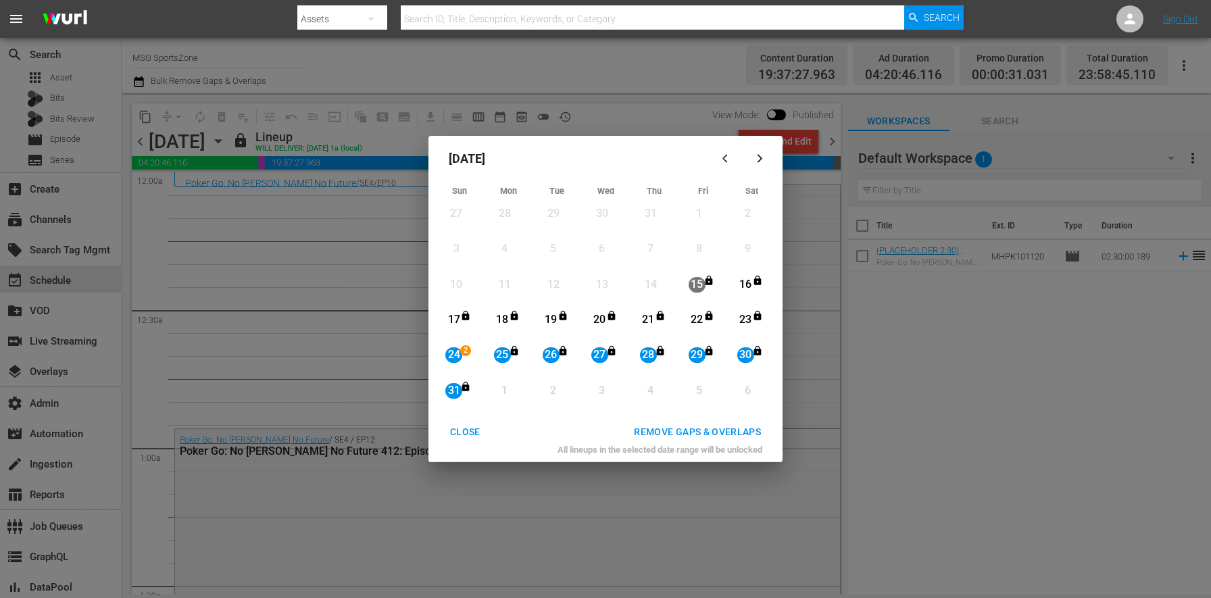
click at [698, 432] on div "REMOVE GAPS & OVERLAPS" at bounding box center [697, 432] width 149 height 17
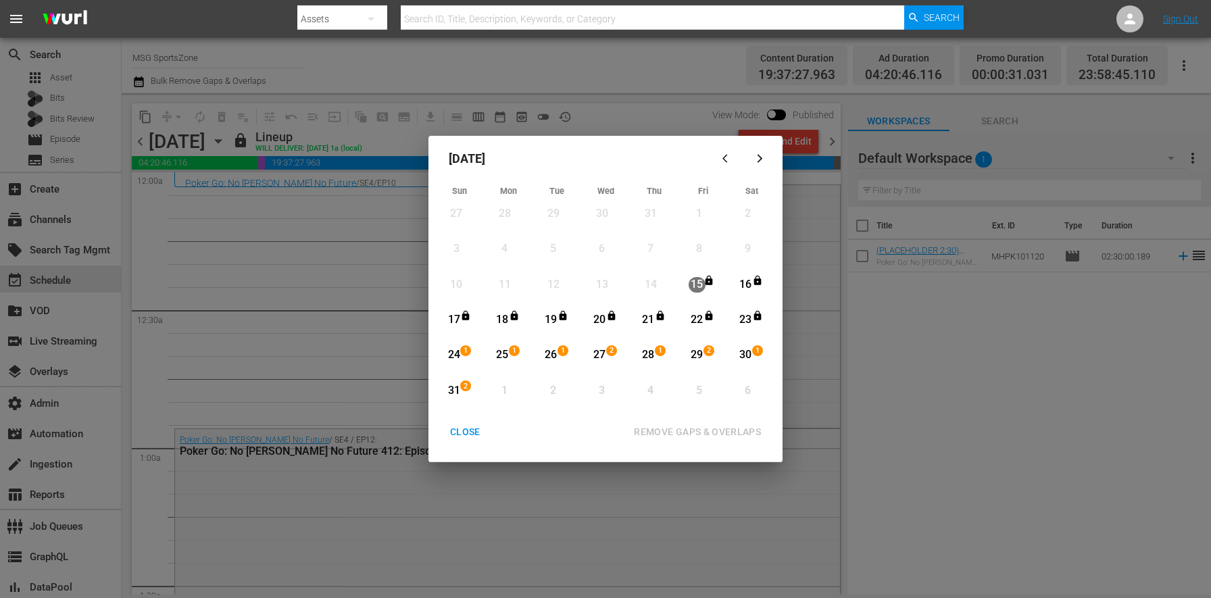
click at [483, 427] on div "CLOSE" at bounding box center [465, 432] width 52 height 17
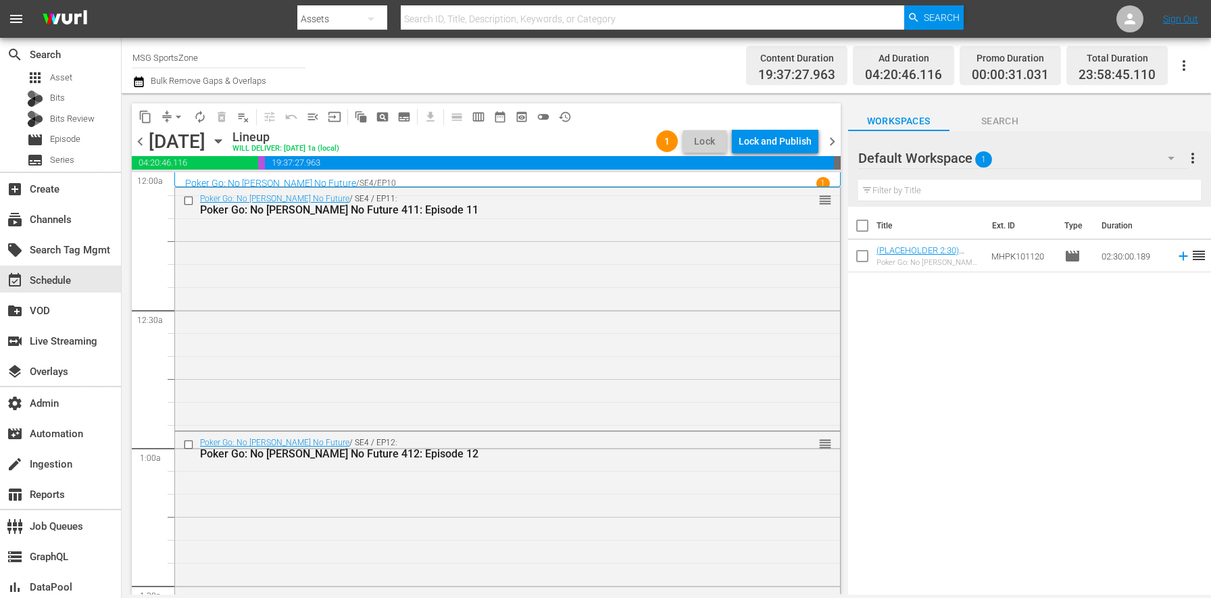
click at [226, 146] on icon "button" at bounding box center [218, 141] width 15 height 15
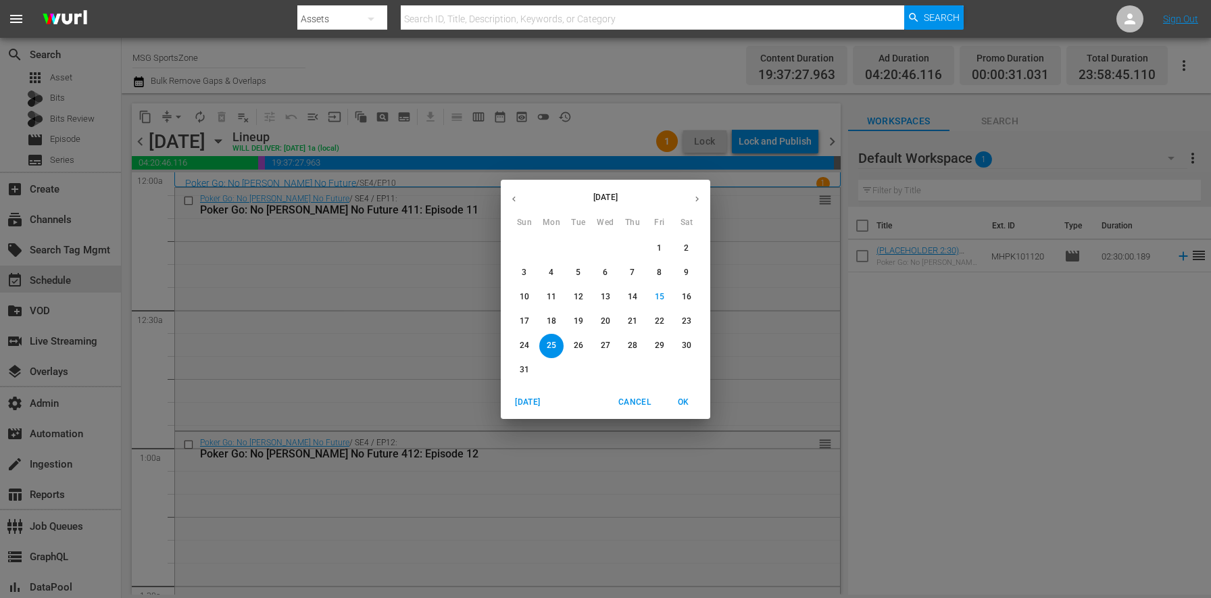
click at [673, 343] on div "30" at bounding box center [686, 346] width 27 height 24
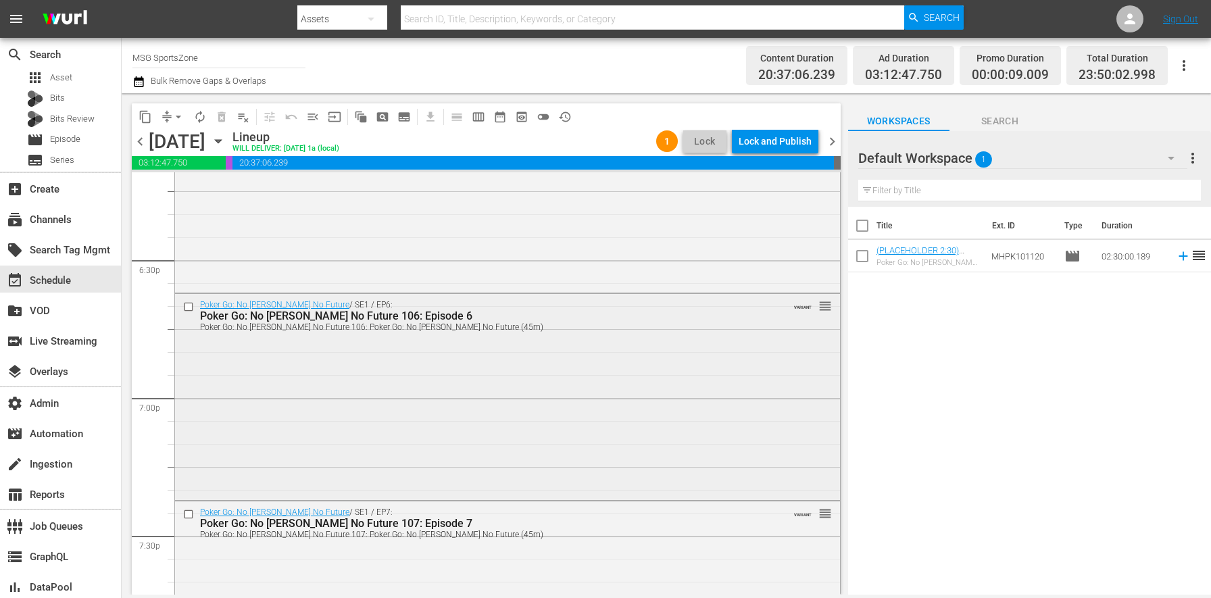
scroll to position [5063, 0]
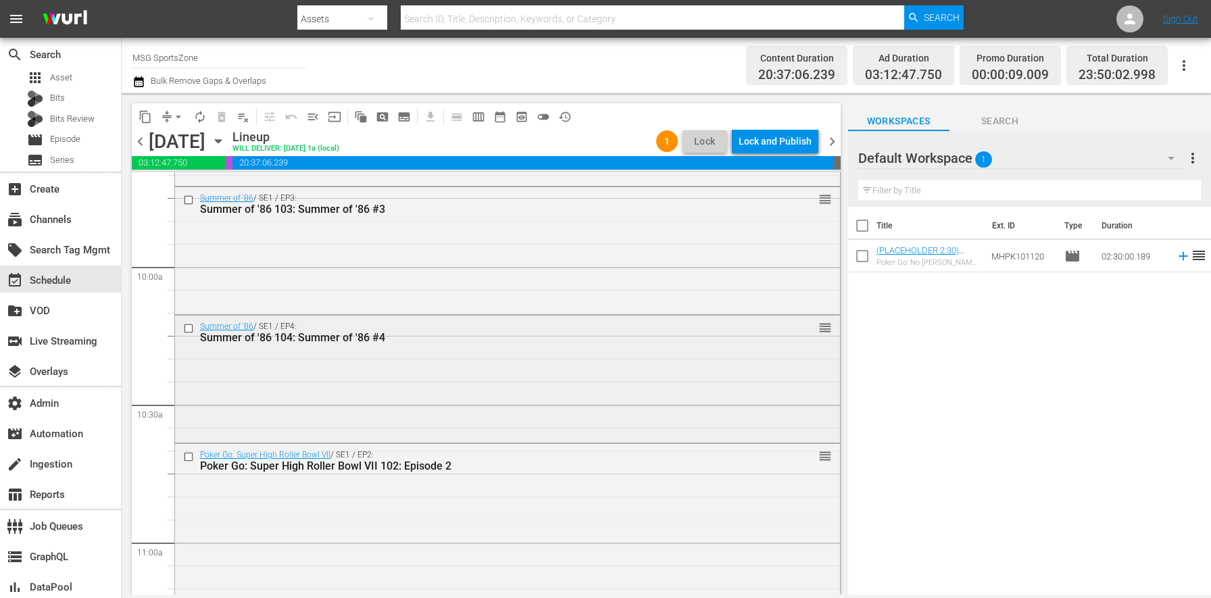
click at [403, 376] on div "Summer of '86 / SE1 / EP4: Summer of '86 104: Summer of '86 #4 reorder" at bounding box center [507, 377] width 665 height 124
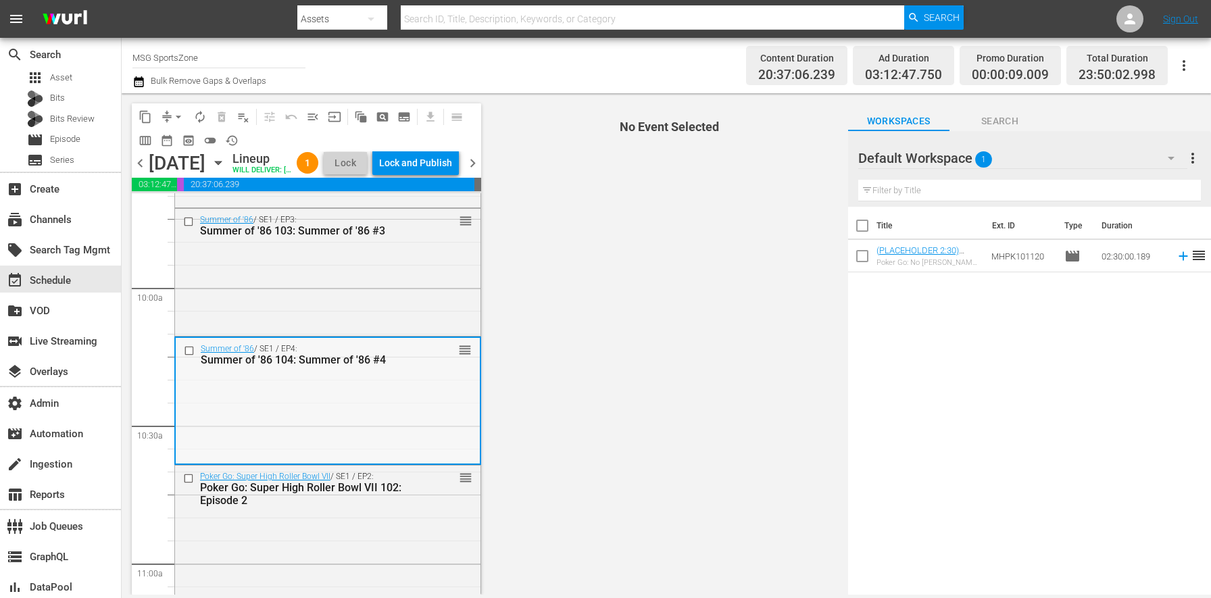
scroll to position [2645, 0]
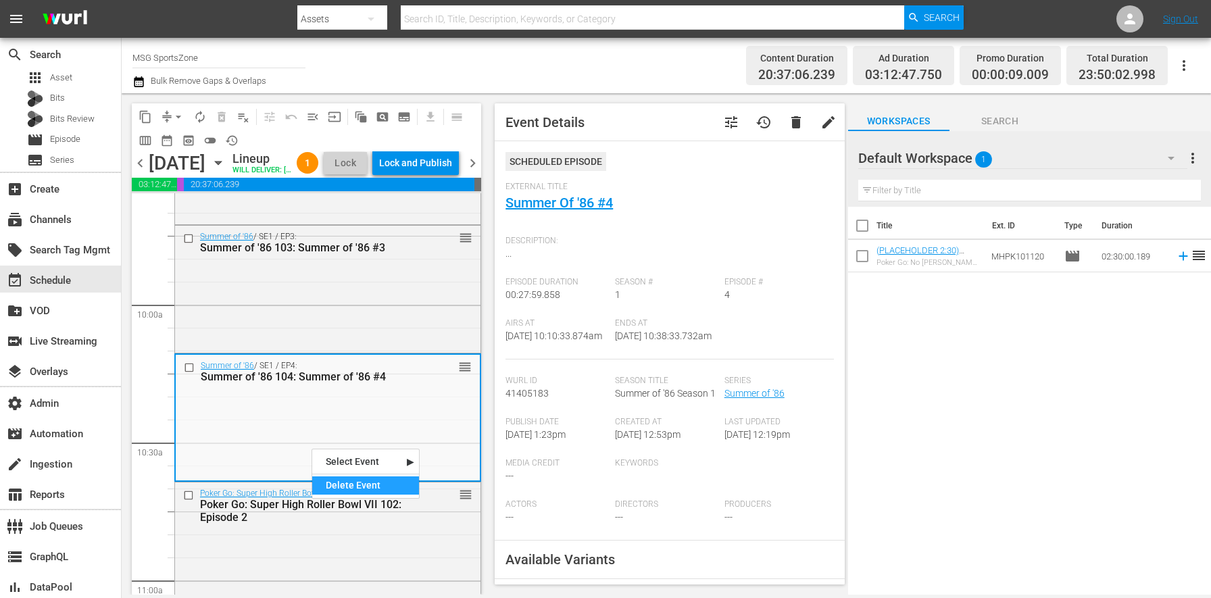
click at [347, 482] on div "Delete Event" at bounding box center [365, 485] width 107 height 18
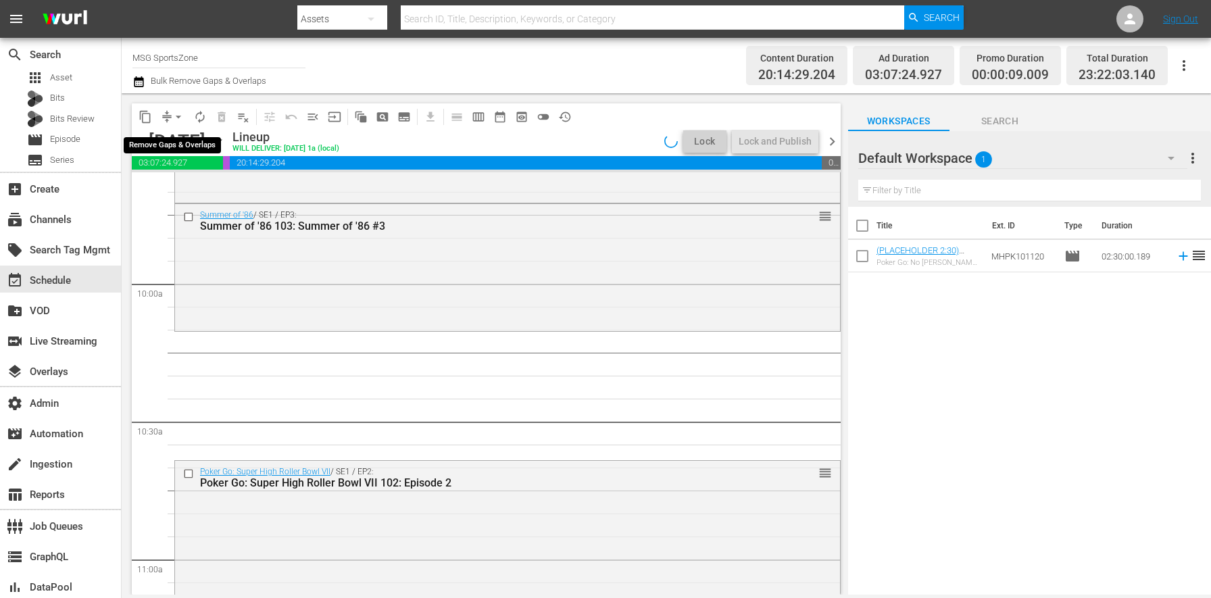
click at [177, 120] on span "arrow_drop_down" at bounding box center [179, 117] width 14 height 14
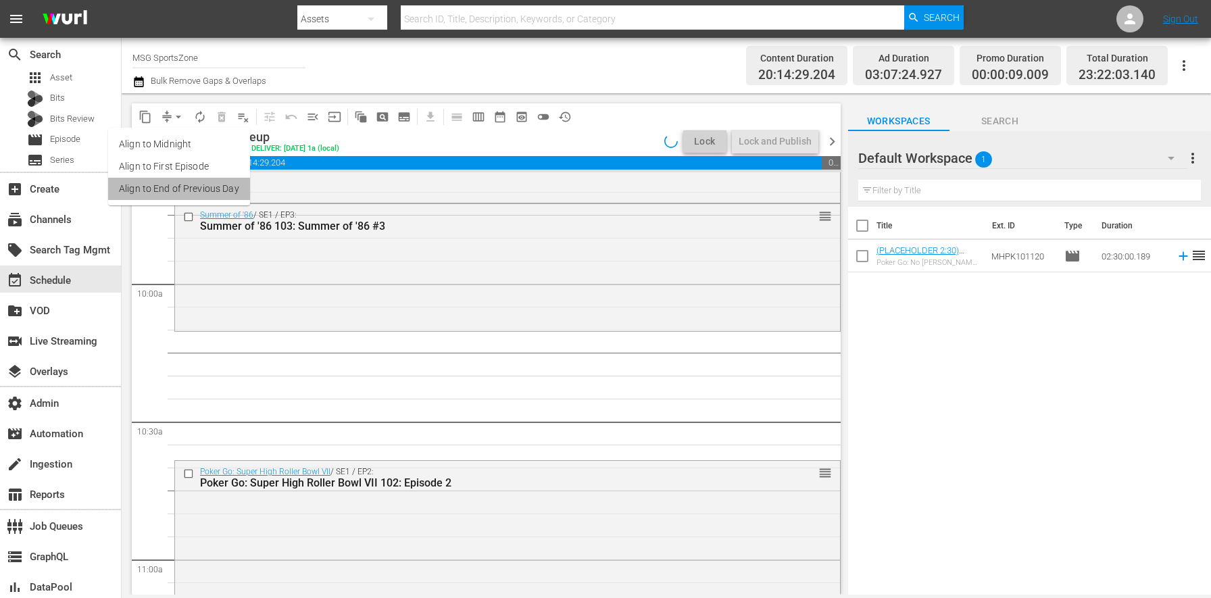
click at [209, 184] on li "Align to End of Previous Day" at bounding box center [179, 189] width 142 height 22
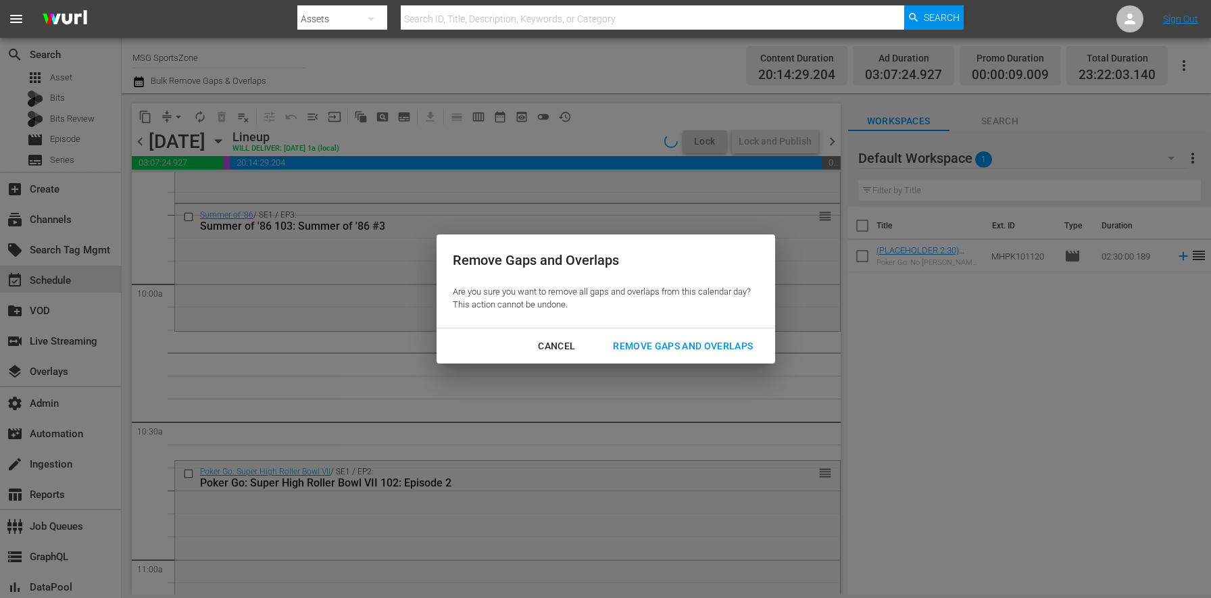
click at [746, 345] on div "Remove Gaps and Overlaps" at bounding box center [682, 346] width 161 height 17
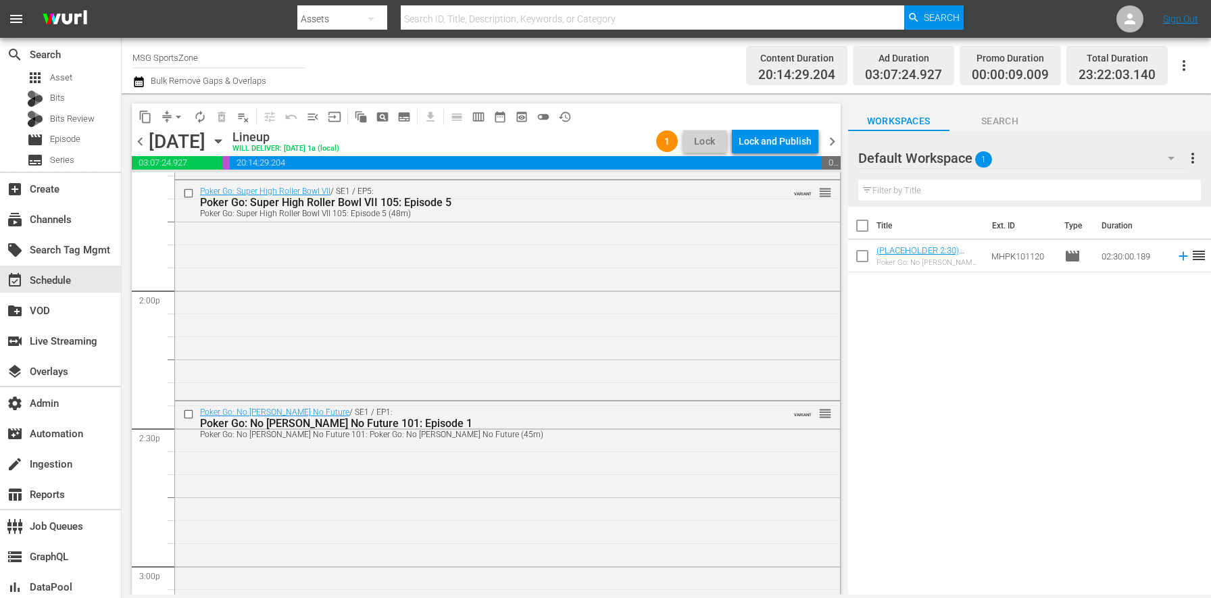
scroll to position [3732, 0]
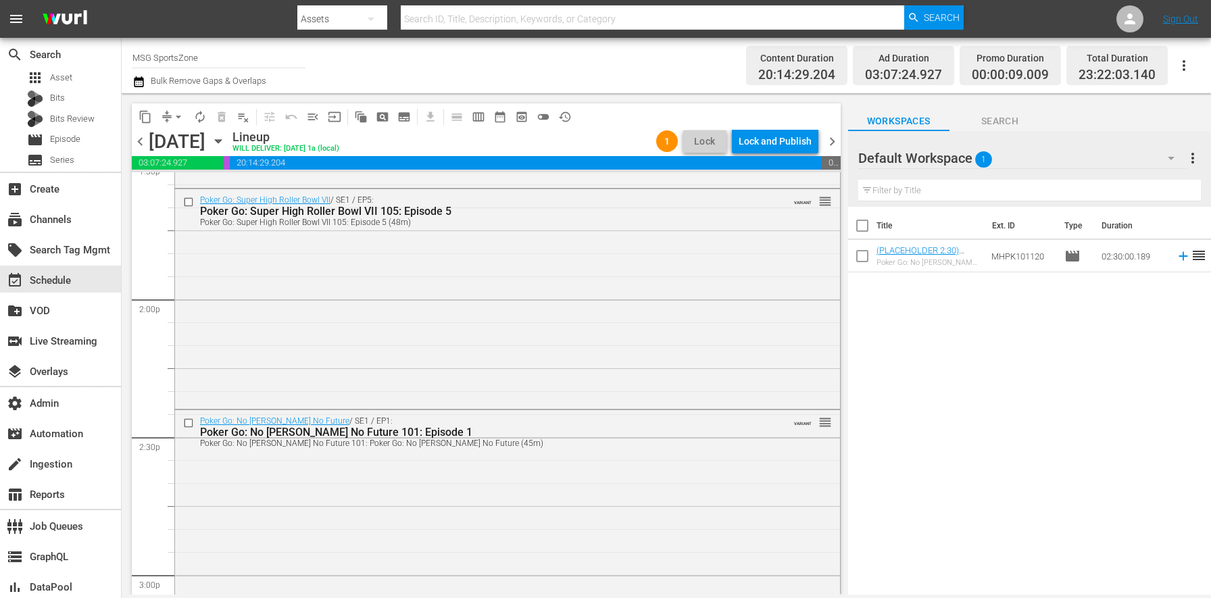
click at [1037, 170] on div "Default Workspace 1" at bounding box center [1022, 158] width 329 height 38
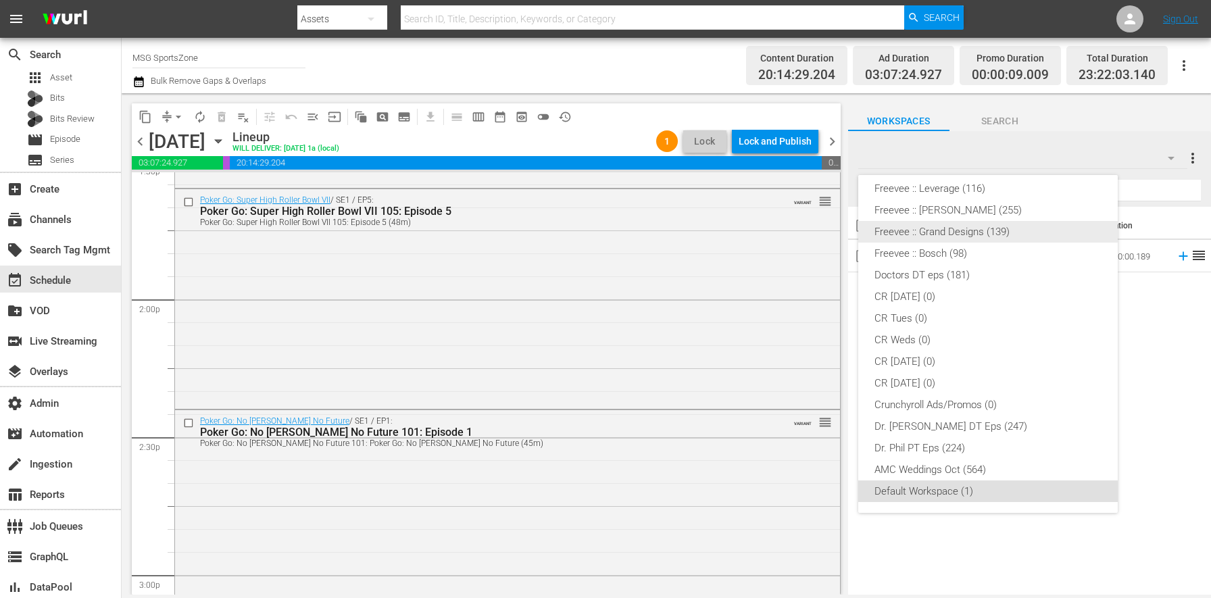
scroll to position [0, 0]
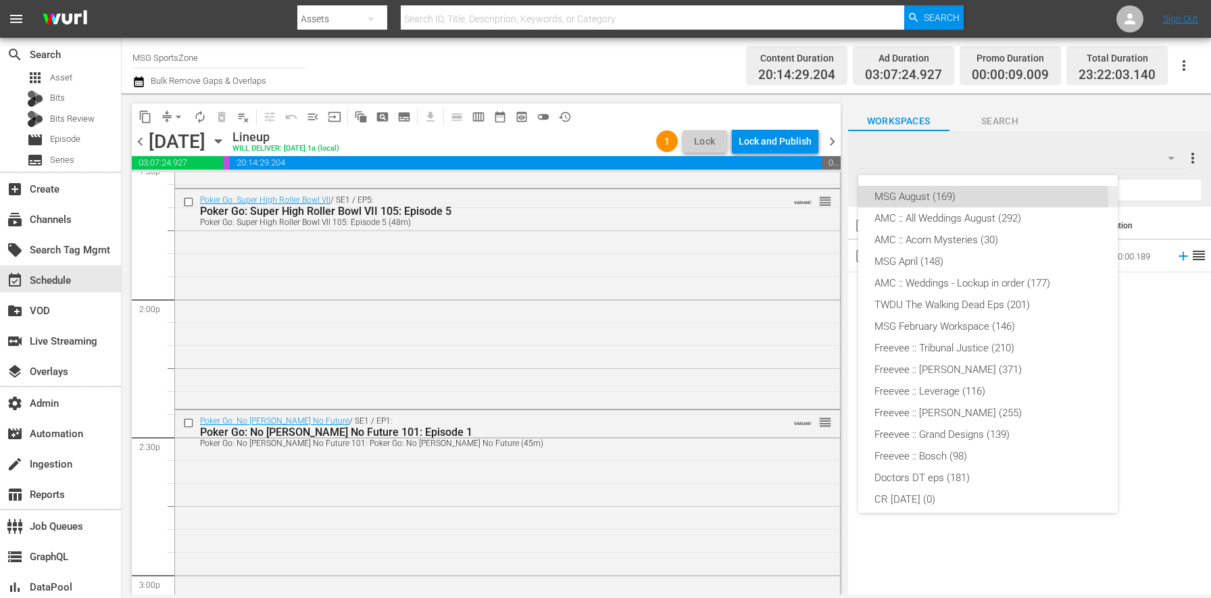
click at [955, 203] on div "MSG August (169)" at bounding box center [987, 197] width 227 height 22
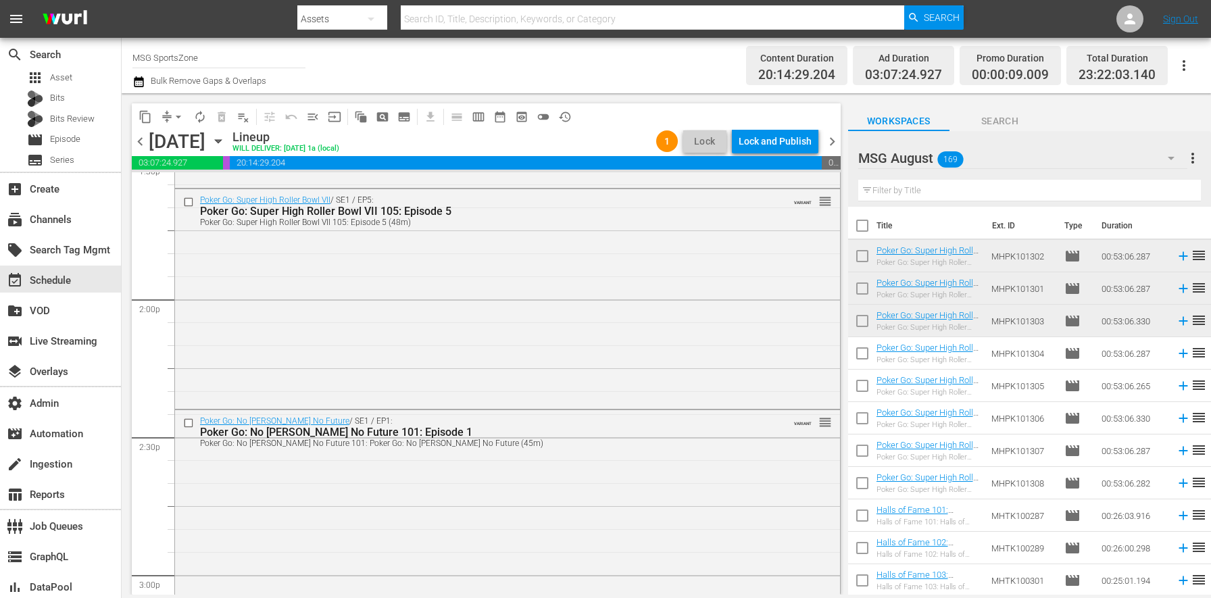
click at [919, 195] on input "text" at bounding box center [1029, 191] width 342 height 22
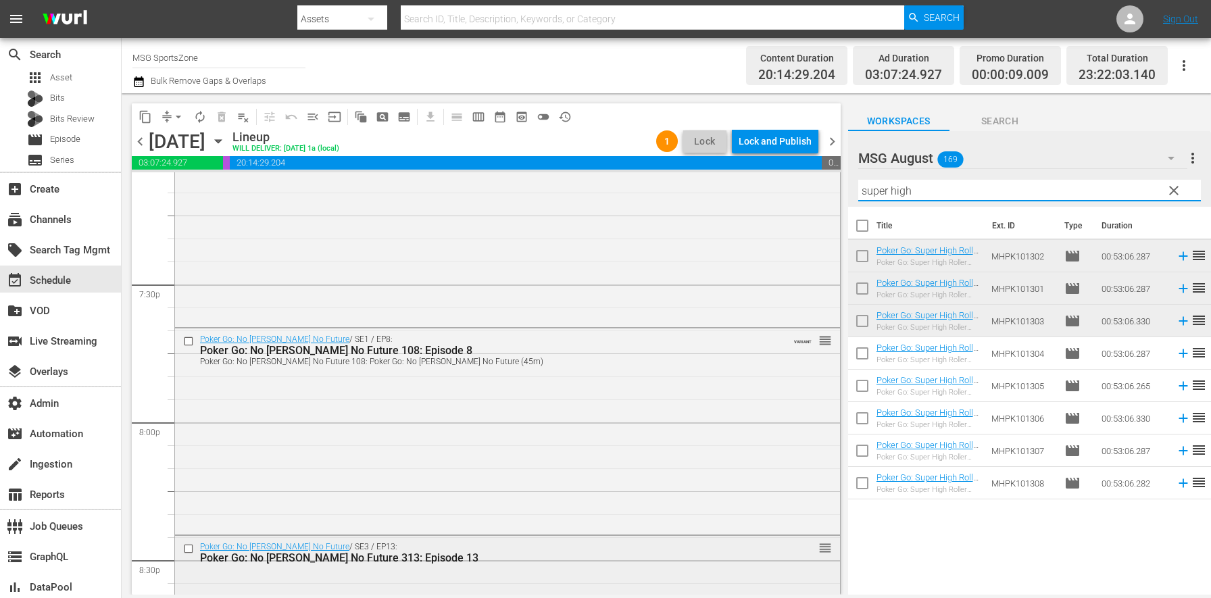
scroll to position [5130, 0]
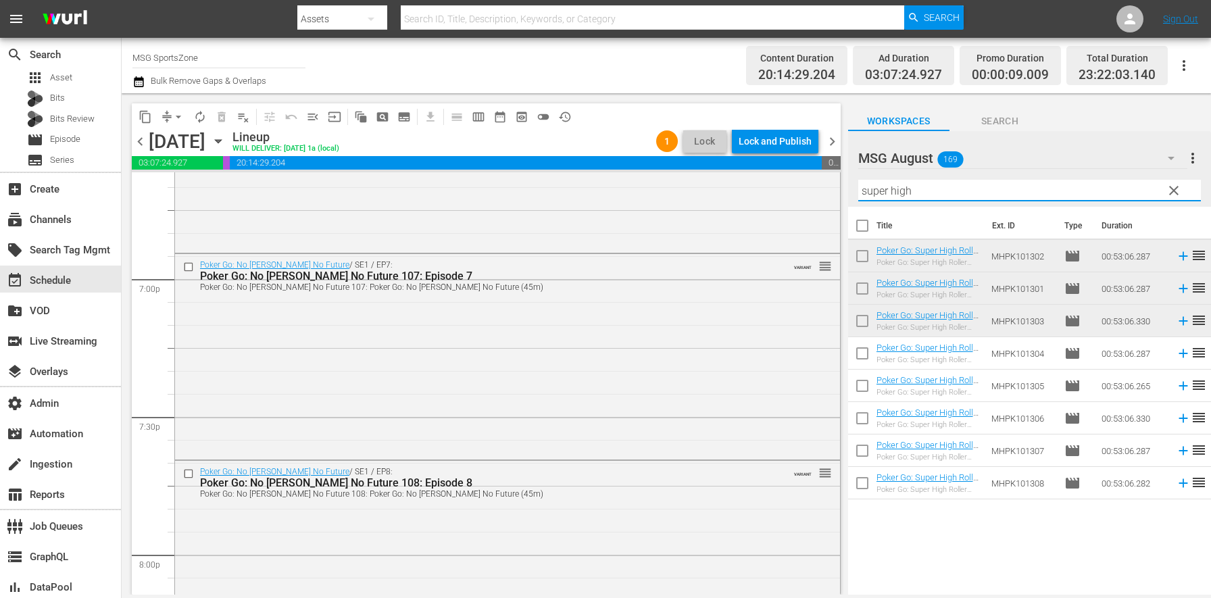
type input "super high"
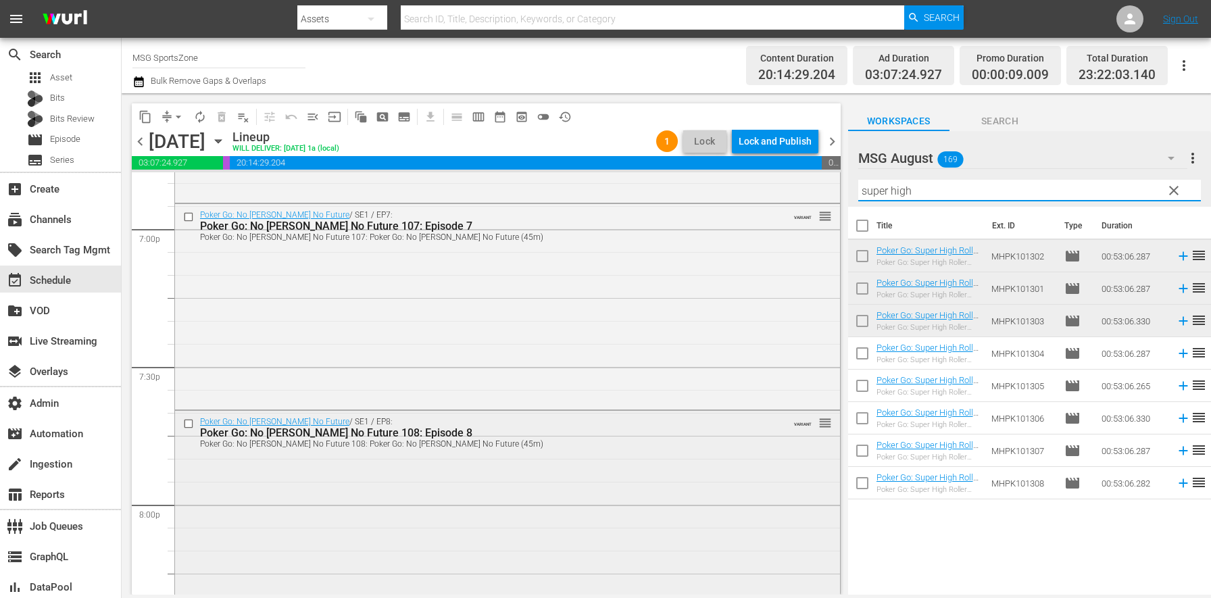
scroll to position [5255, 0]
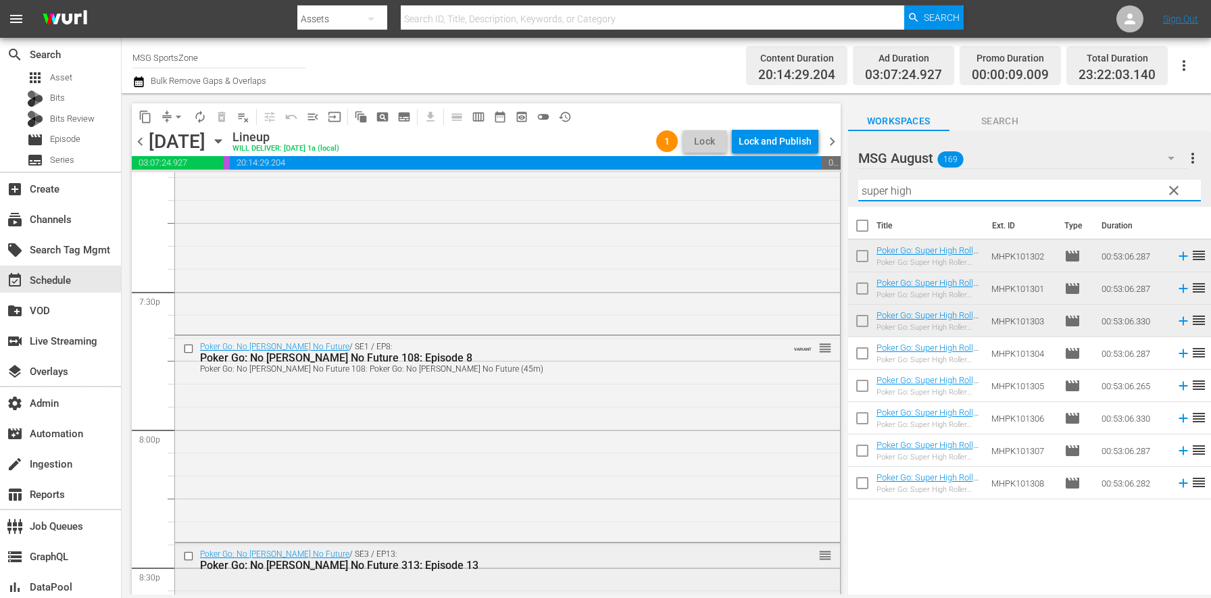
click at [193, 556] on input "checkbox" at bounding box center [190, 555] width 14 height 11
click at [189, 349] on input "checkbox" at bounding box center [190, 348] width 14 height 11
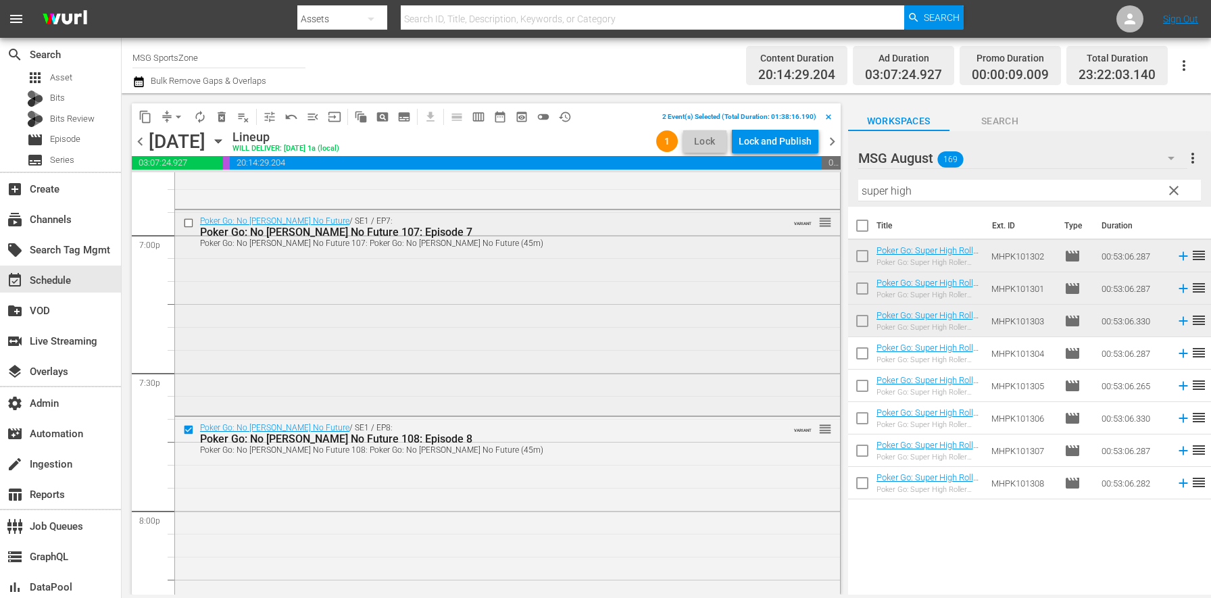
click at [186, 223] on input "checkbox" at bounding box center [190, 222] width 14 height 11
click at [223, 113] on span "delete_forever_outlined" at bounding box center [222, 117] width 14 height 14
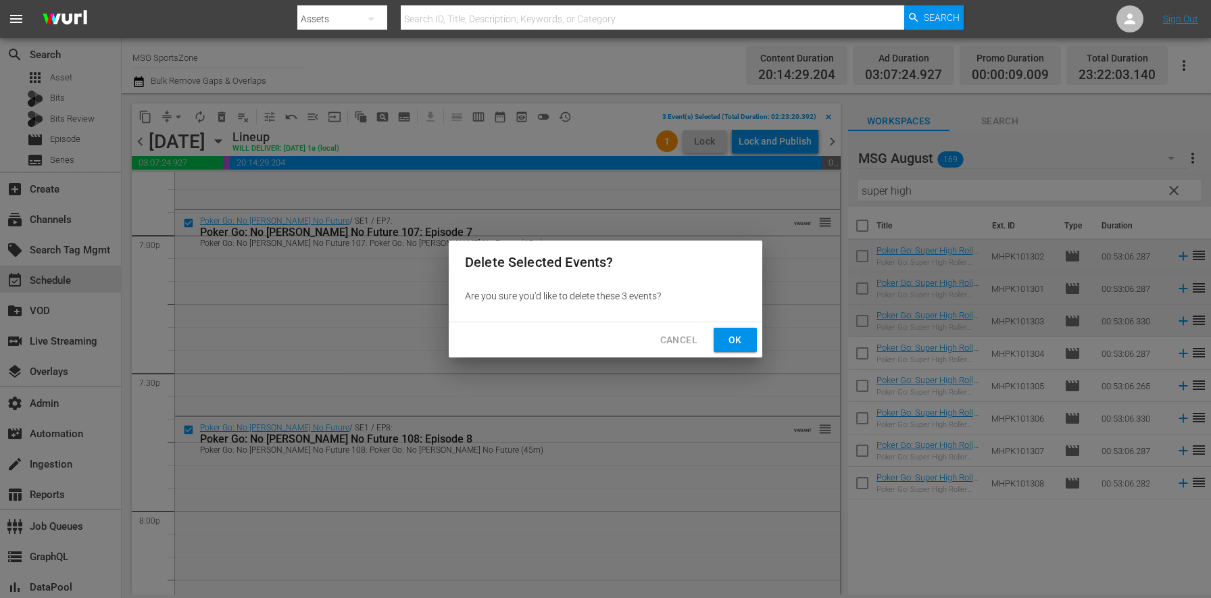
click at [731, 344] on span "Ok" at bounding box center [735, 340] width 22 height 17
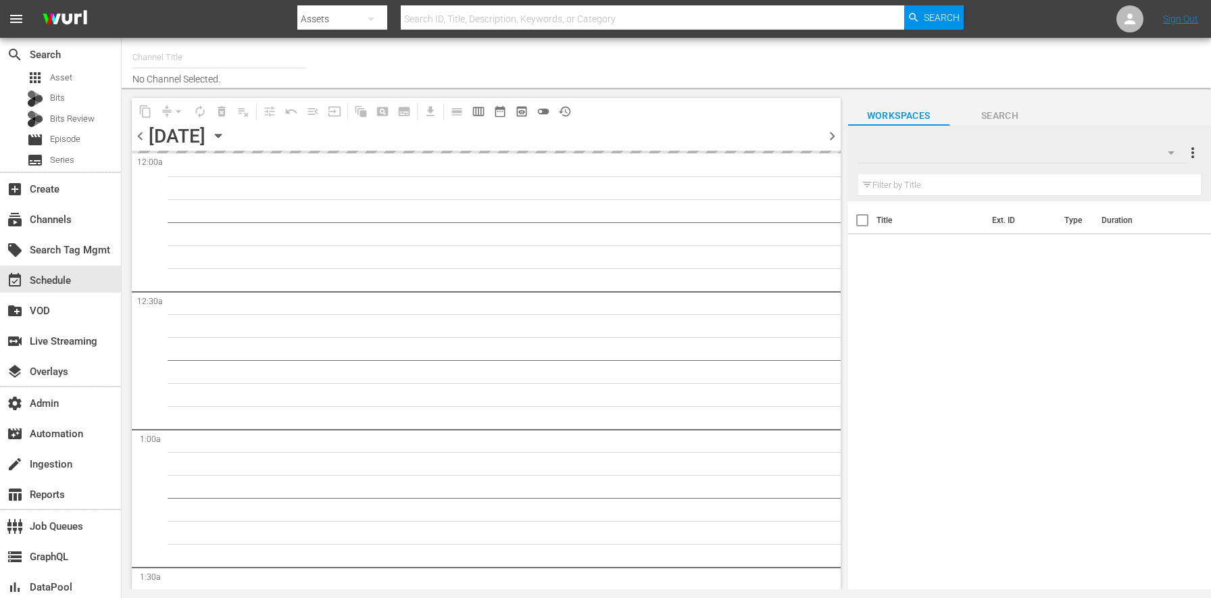
type input "MSG SportsZone (1386)"
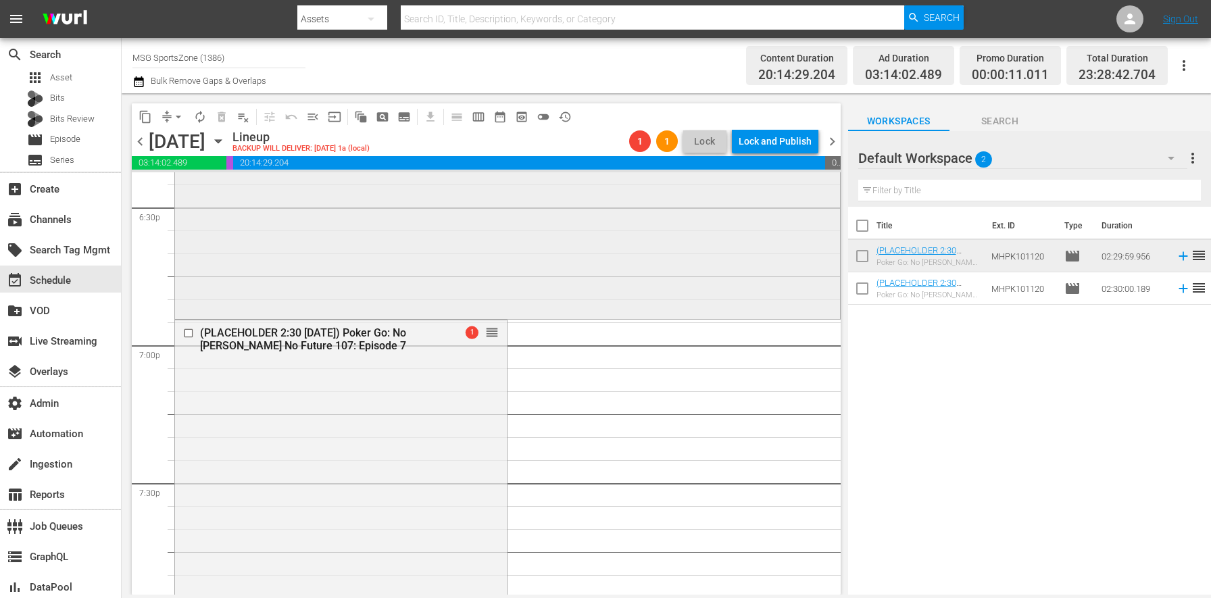
scroll to position [5055, 0]
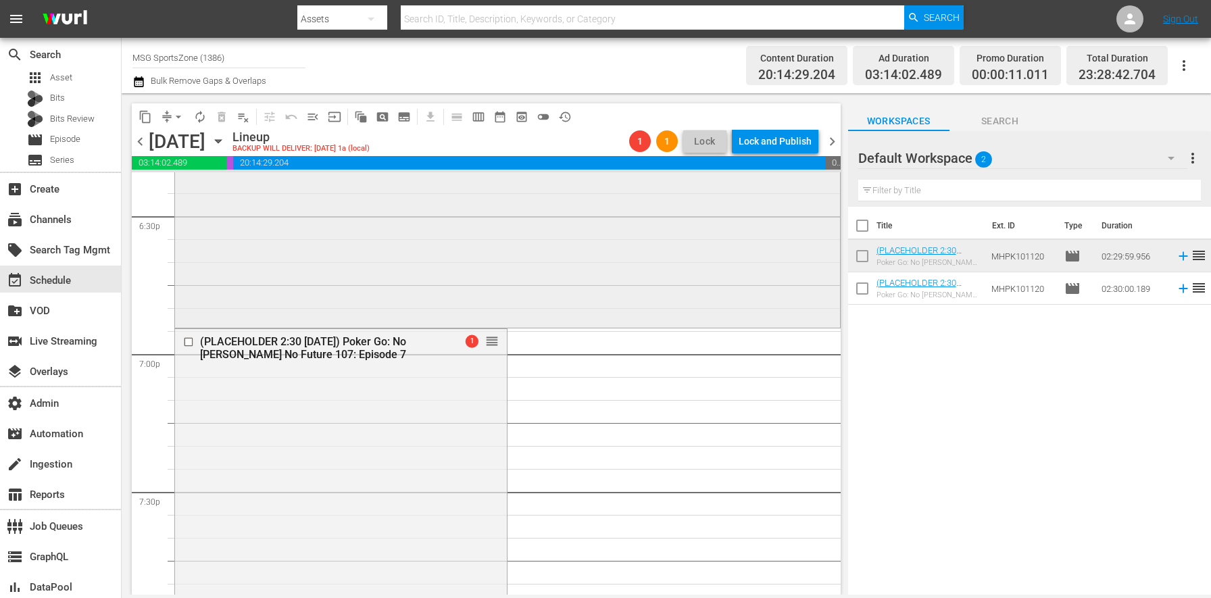
click at [300, 290] on div "Poker Go: No [PERSON_NAME] No Future / SE1 / EP6: Poker Go: No [PERSON_NAME] No…" at bounding box center [507, 223] width 665 height 203
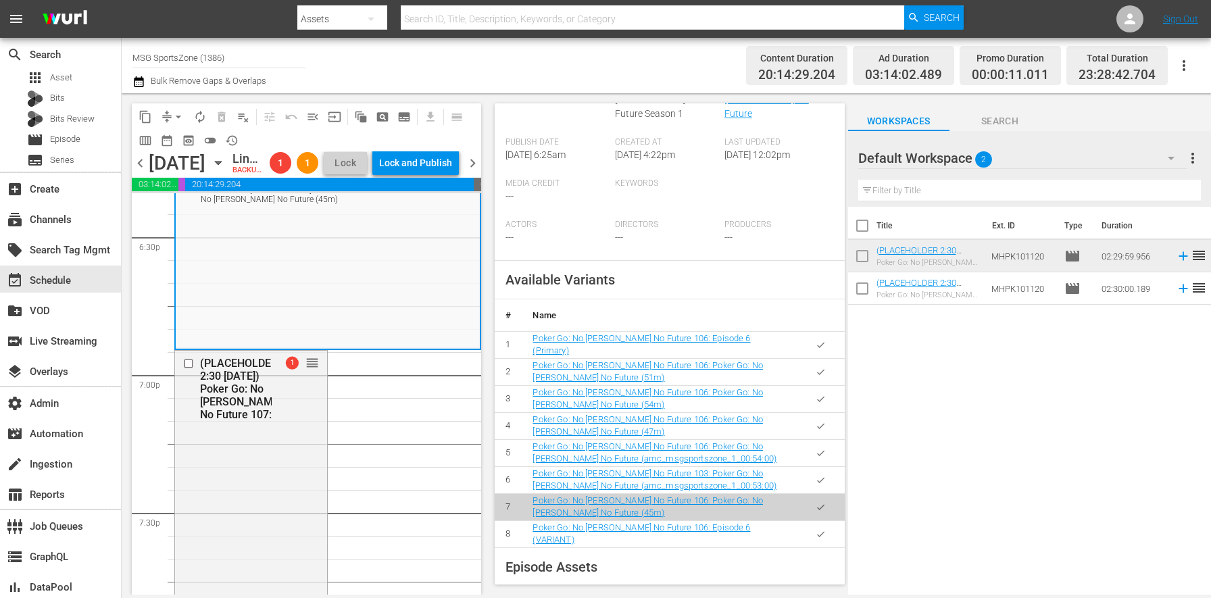
scroll to position [363, 0]
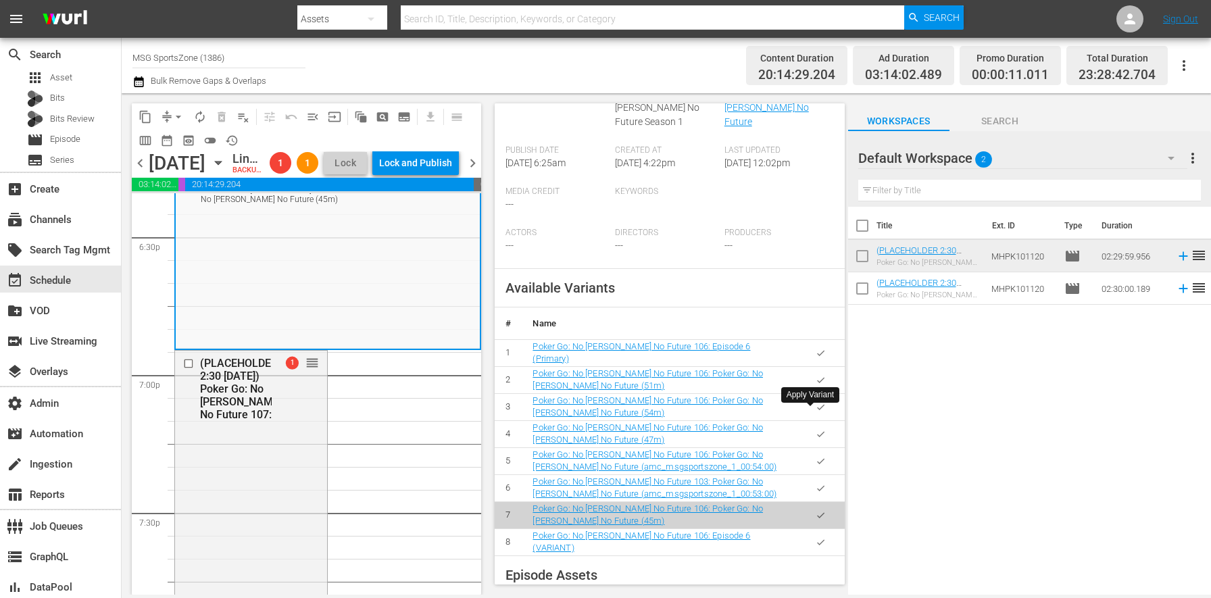
click at [821, 421] on button "button" at bounding box center [820, 434] width 26 height 26
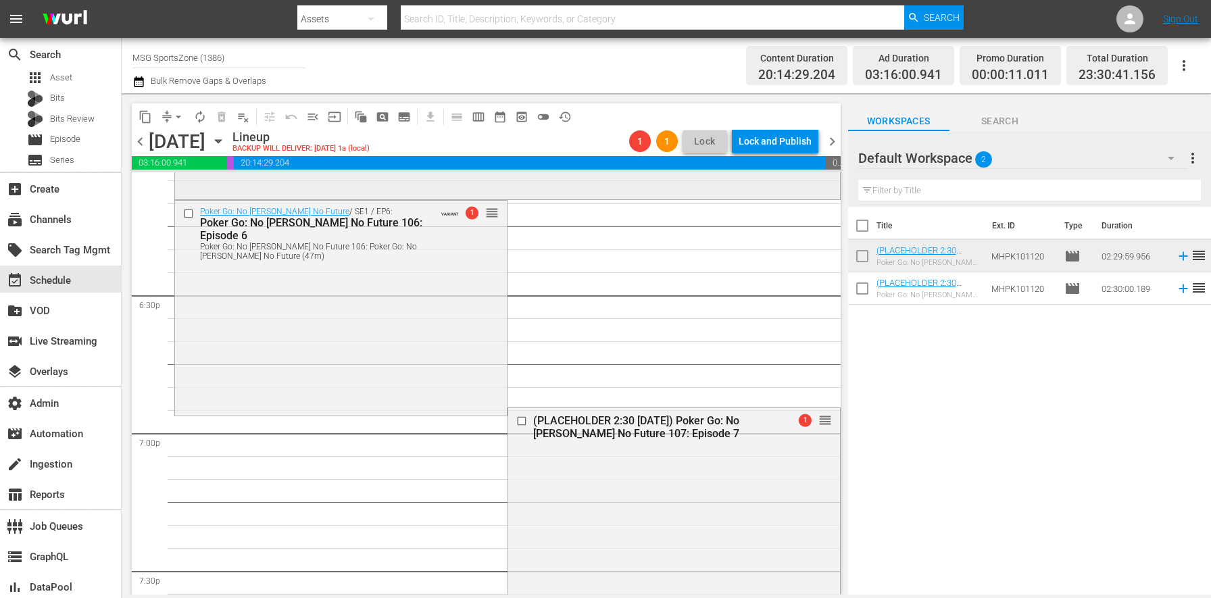
scroll to position [4808, 0]
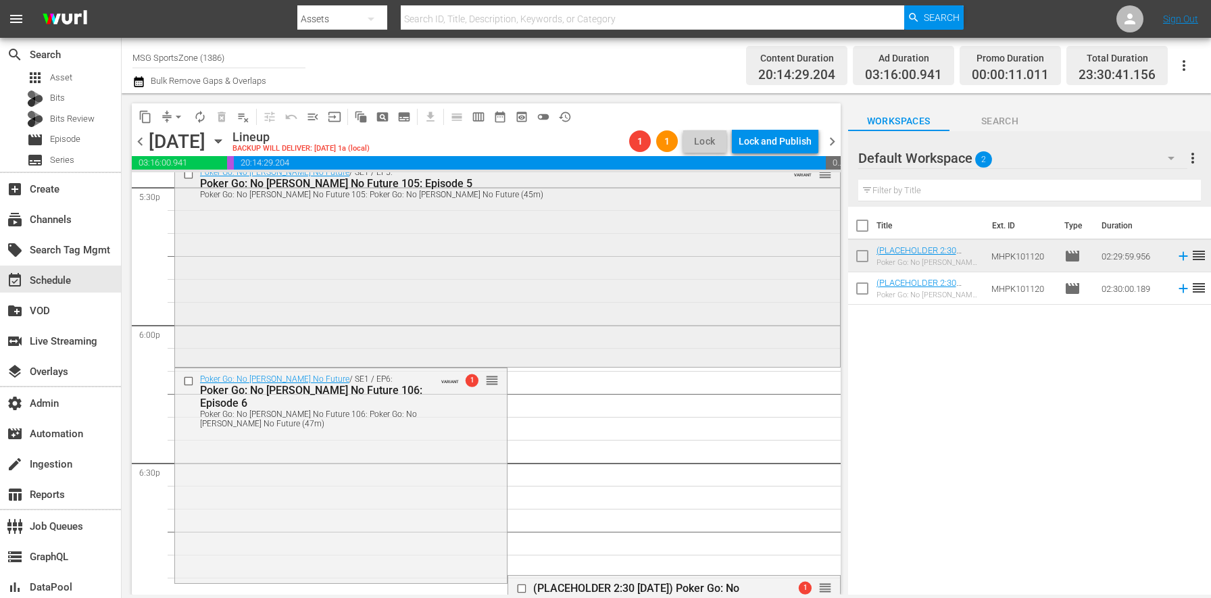
click at [296, 261] on div "Poker Go: No [PERSON_NAME] No Future / SE1 / EP5: Poker Go: No [PERSON_NAME] No…" at bounding box center [507, 262] width 665 height 203
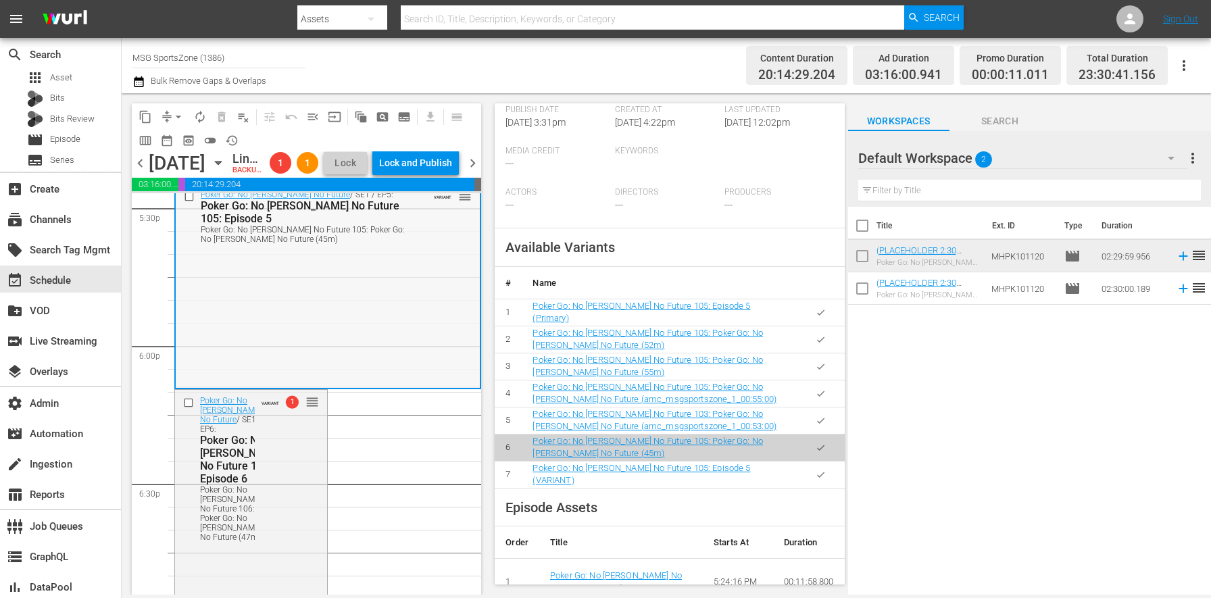
scroll to position [4764, 0]
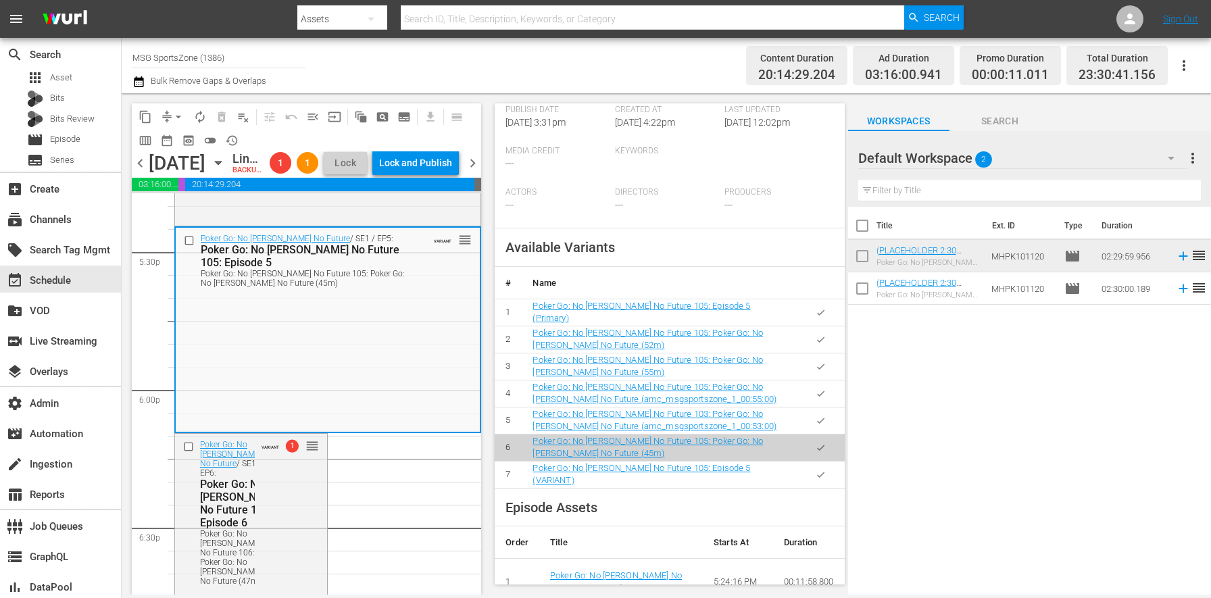
click at [817, 472] on icon "button" at bounding box center [820, 474] width 7 height 5
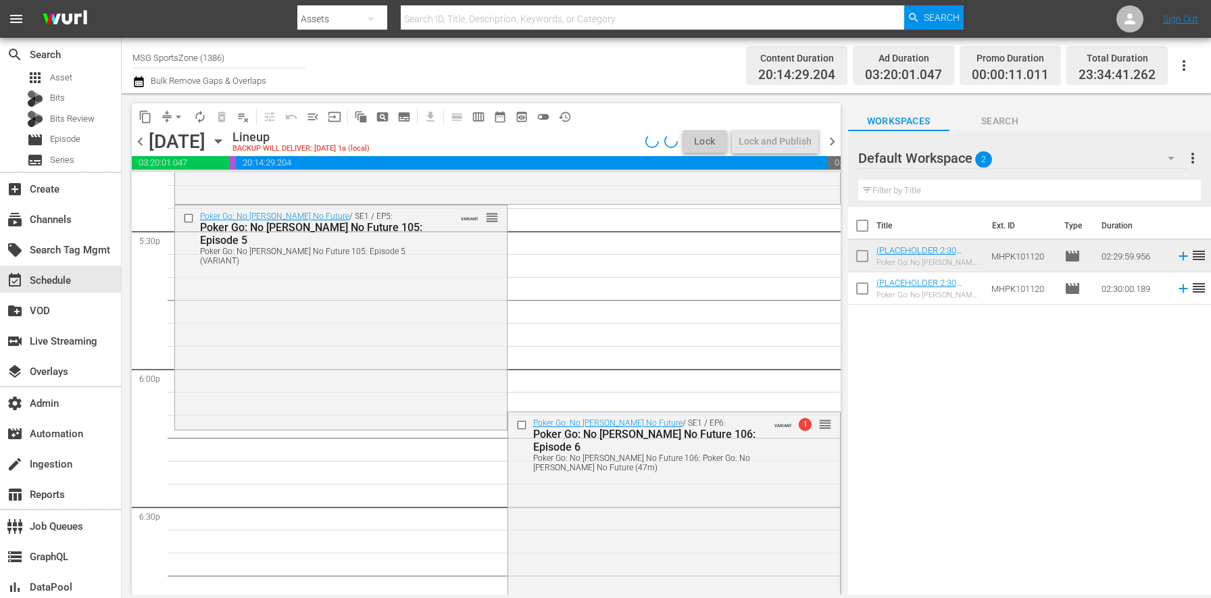
click at [316, 348] on div "Poker Go: No [PERSON_NAME] No Future / SE1 / EP5: Poker Go: No [PERSON_NAME] No…" at bounding box center [341, 316] width 332 height 222
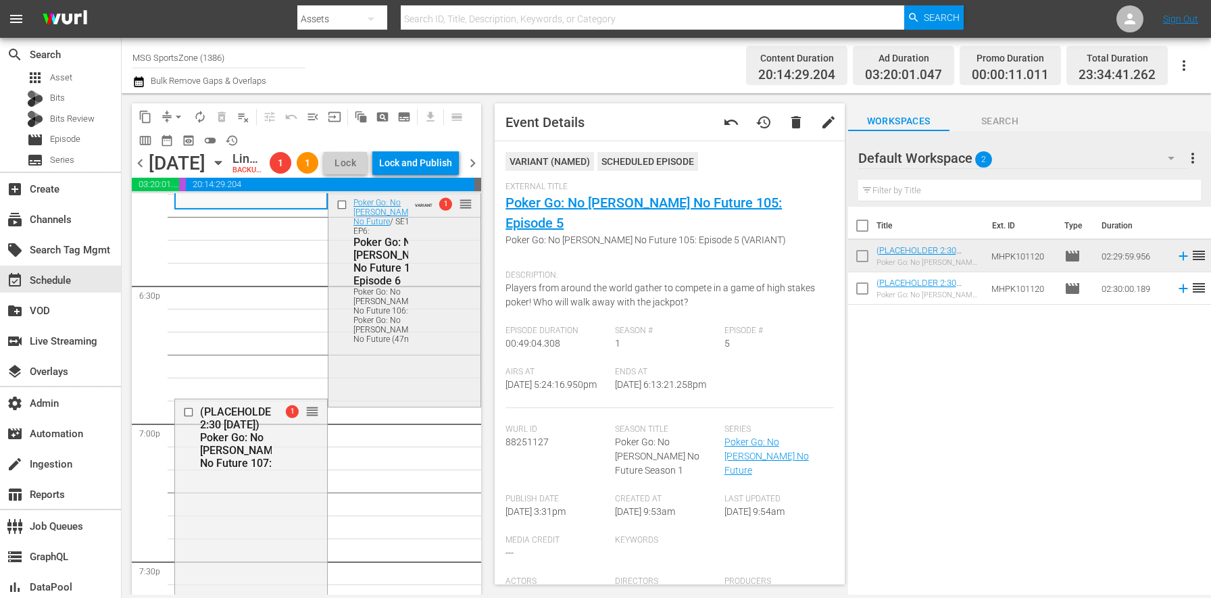
scroll to position [4924, 0]
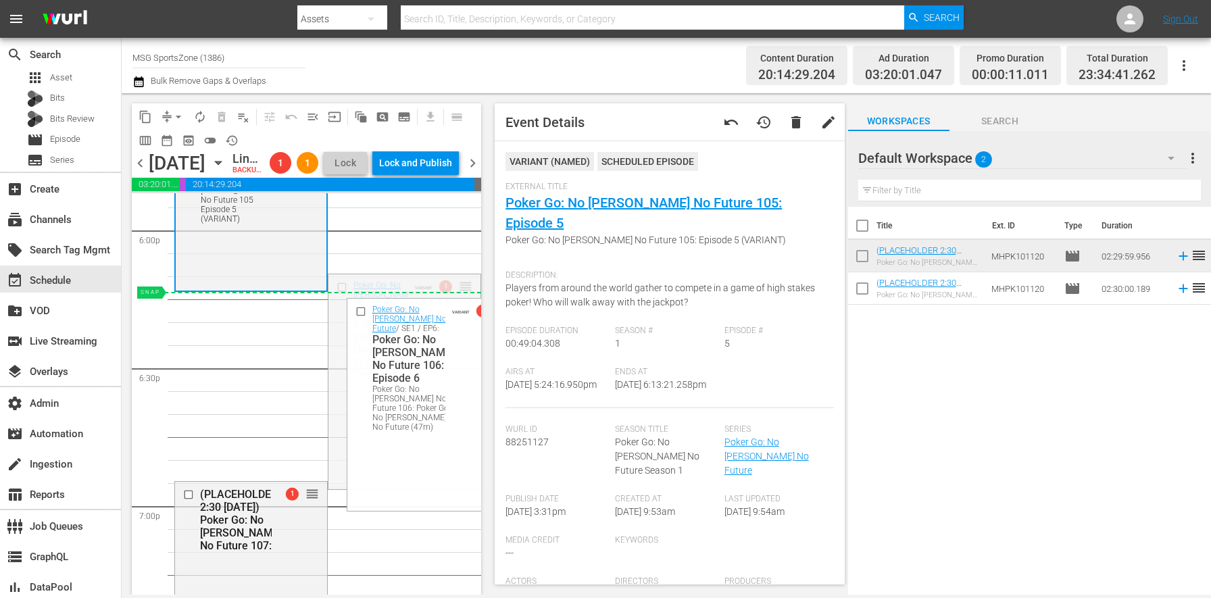
drag, startPoint x: 455, startPoint y: 313, endPoint x: 447, endPoint y: 318, distance: 9.4
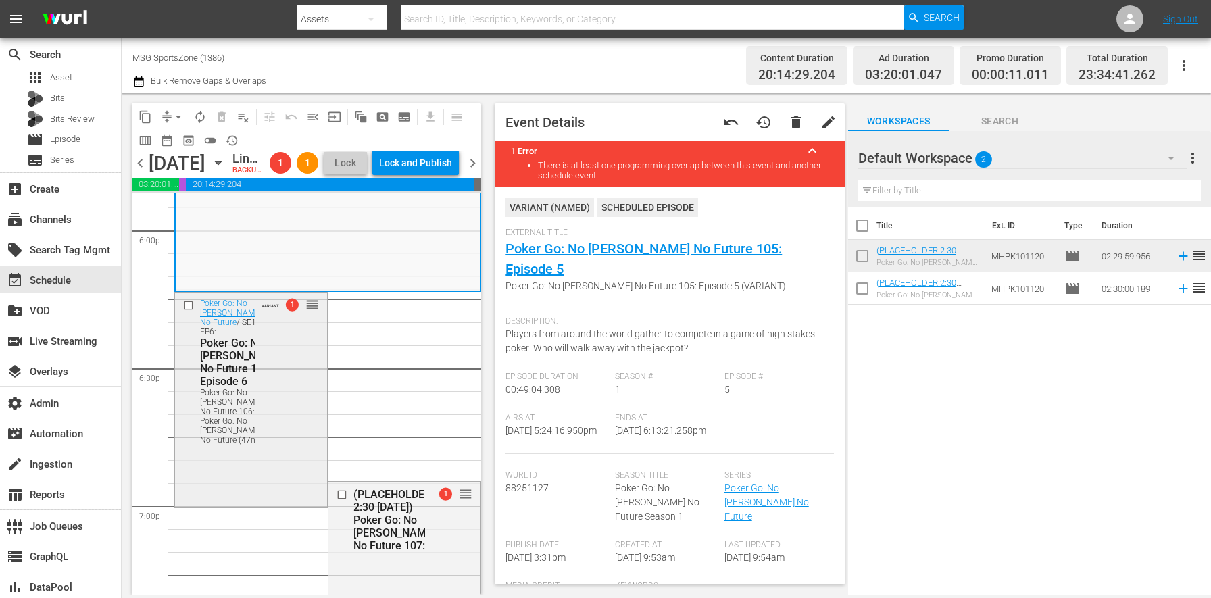
click at [207, 505] on div "Poker Go: No Gamble No Future / SE1 / EP6: Poker Go: No Gamble No Future 106: E…" at bounding box center [251, 399] width 152 height 212
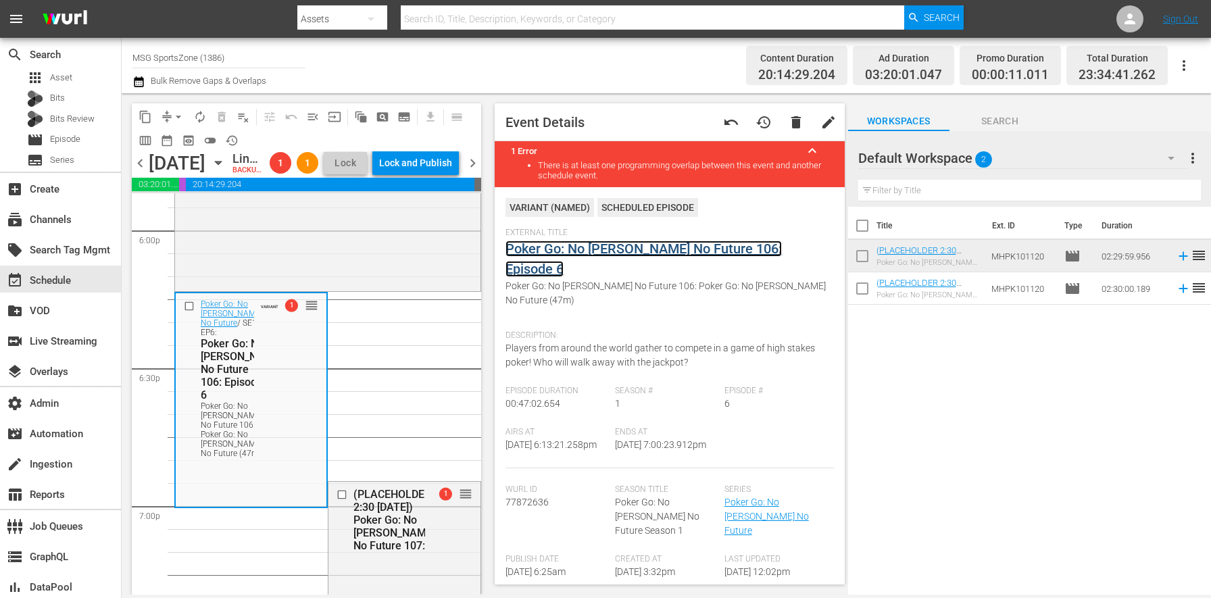
click at [570, 253] on link "Poker Go: No [PERSON_NAME] No Future 106: Episode 6" at bounding box center [643, 258] width 276 height 36
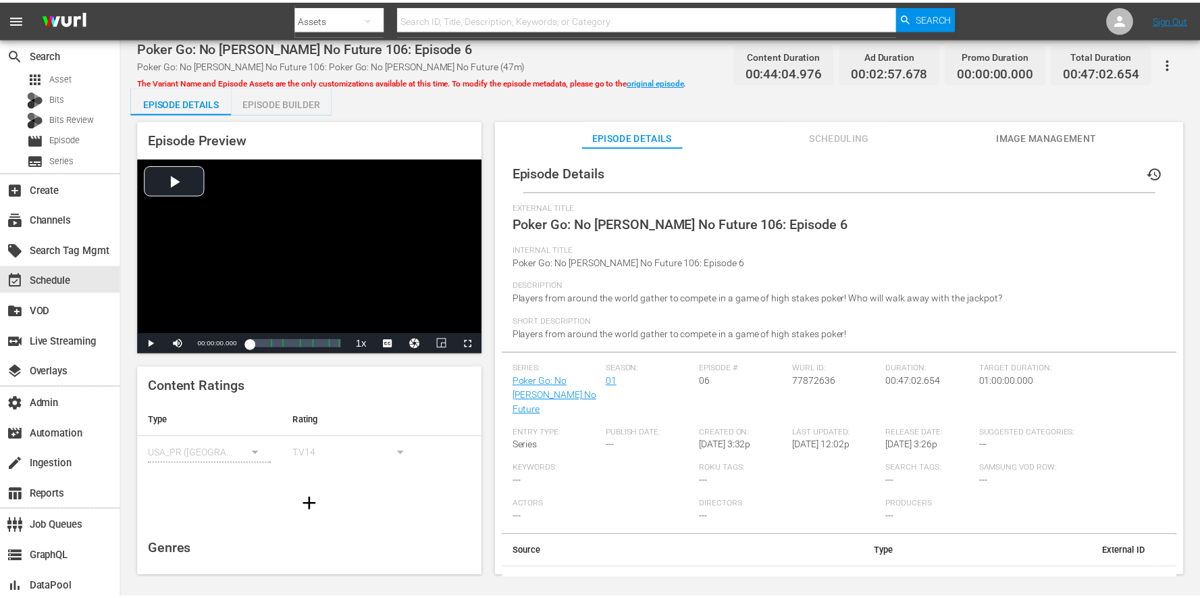
scroll to position [6, 0]
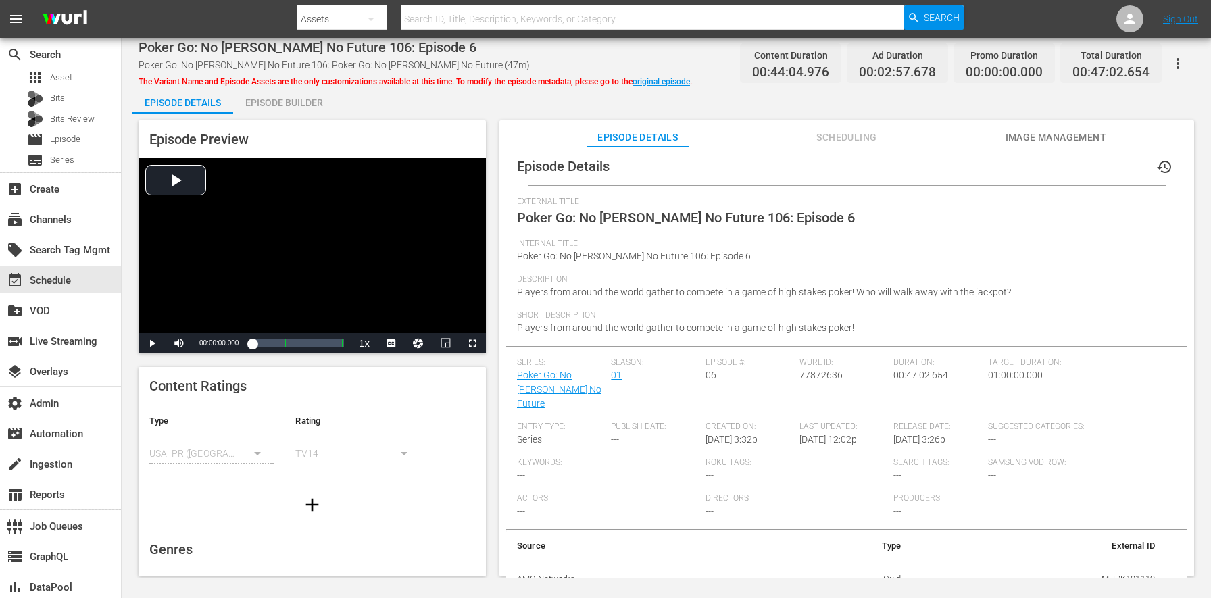
click at [281, 103] on div "Episode Builder" at bounding box center [283, 102] width 101 height 32
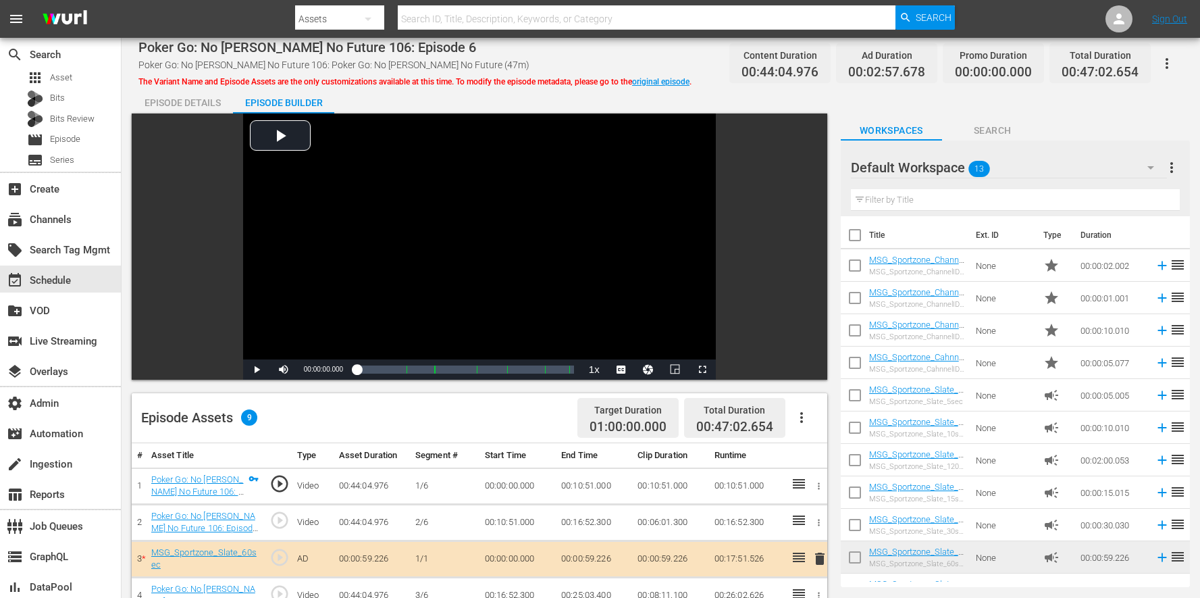
click at [192, 97] on div "Episode Details" at bounding box center [182, 102] width 101 height 32
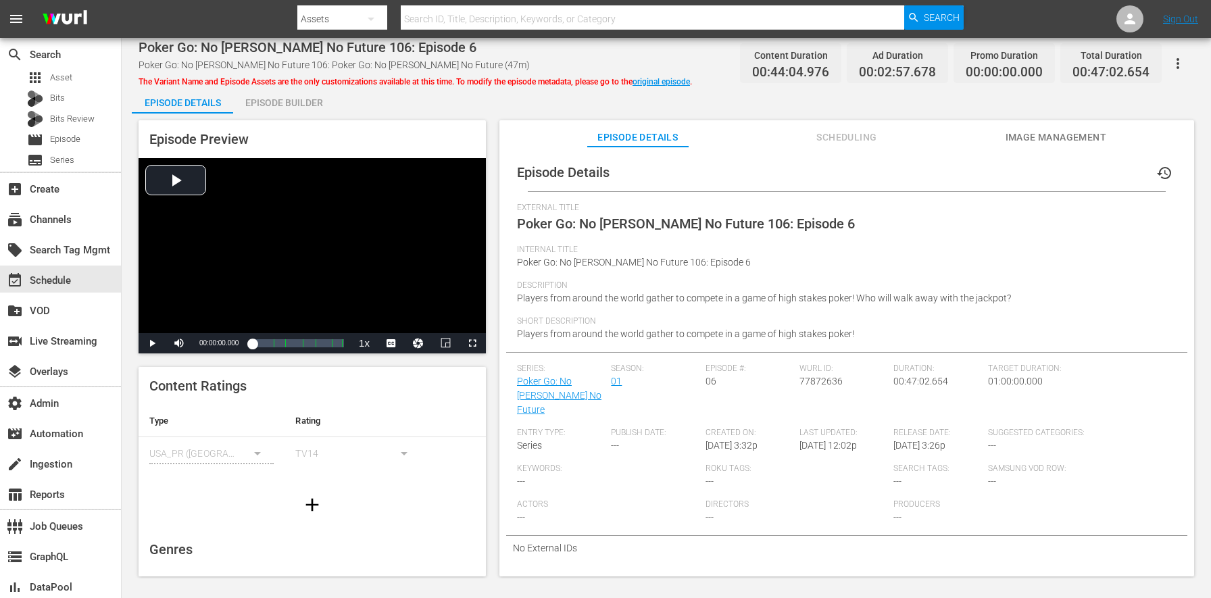
click at [828, 135] on span "Scheduling" at bounding box center [846, 137] width 101 height 17
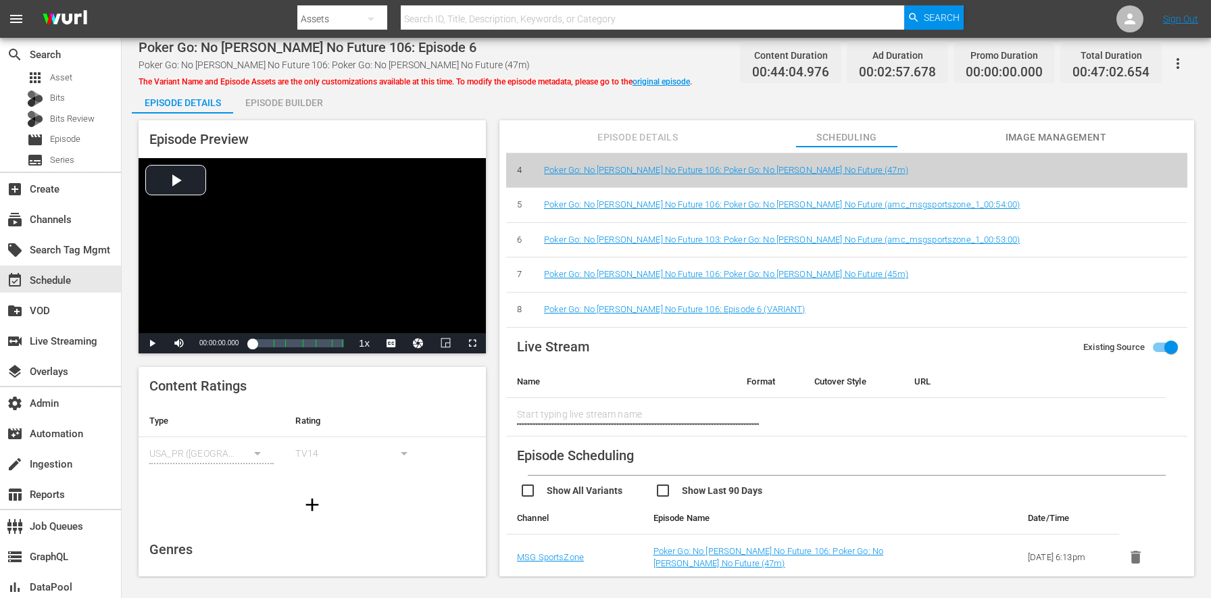
scroll to position [18, 0]
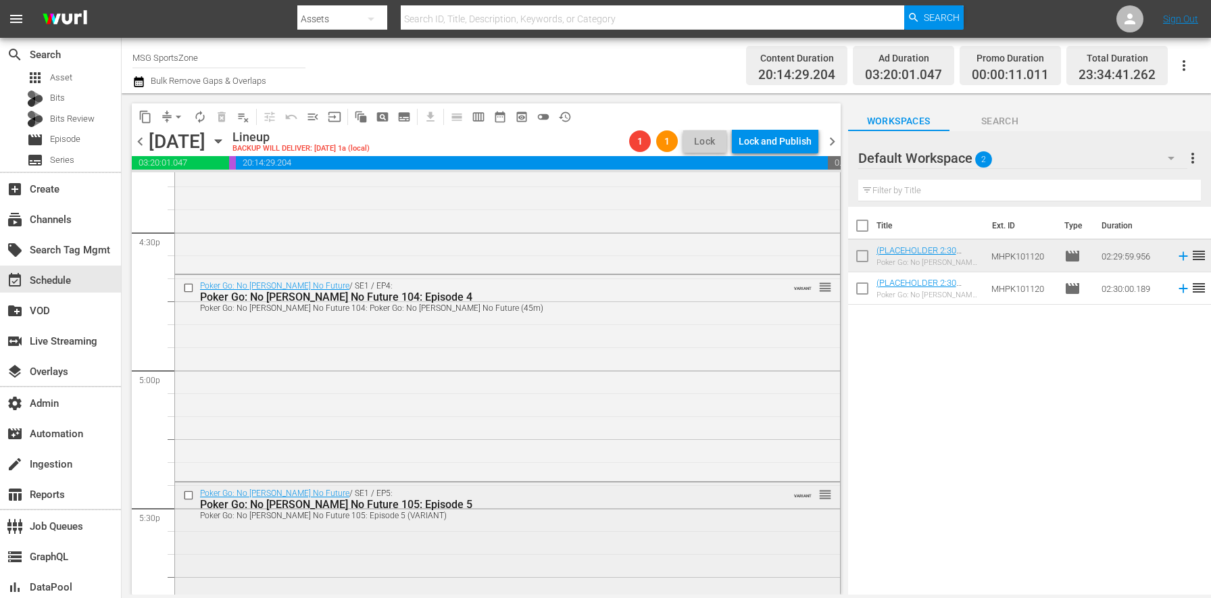
scroll to position [4496, 0]
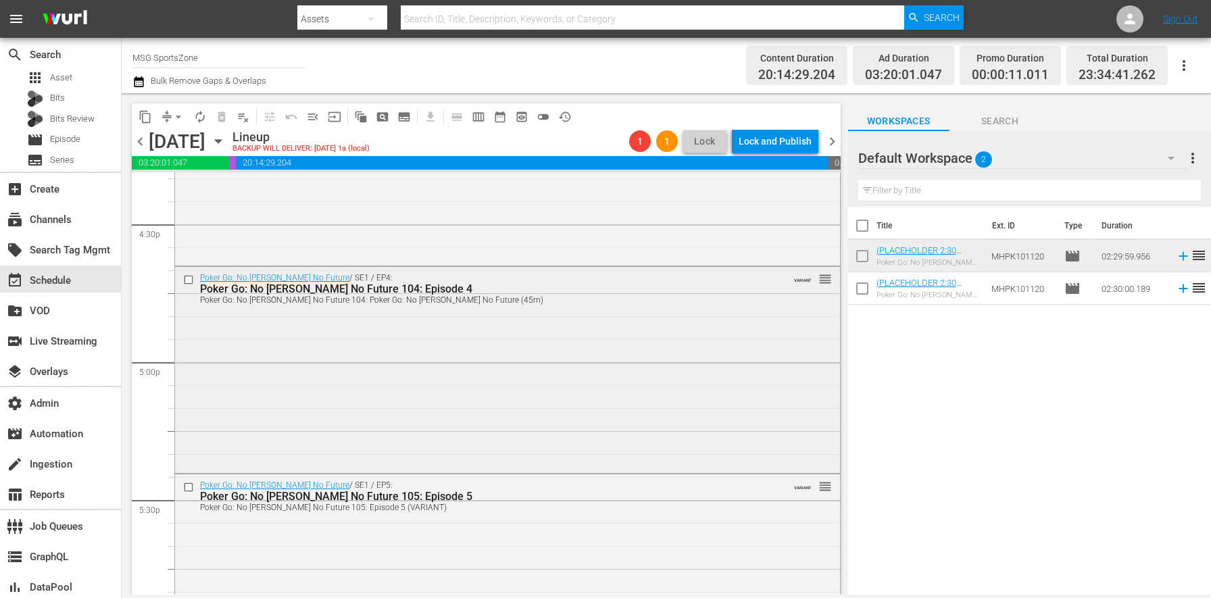
click at [410, 409] on div "Poker Go: No Gamble No Future / SE1 / EP4: Poker Go: No Gamble No Future 104: E…" at bounding box center [507, 368] width 665 height 203
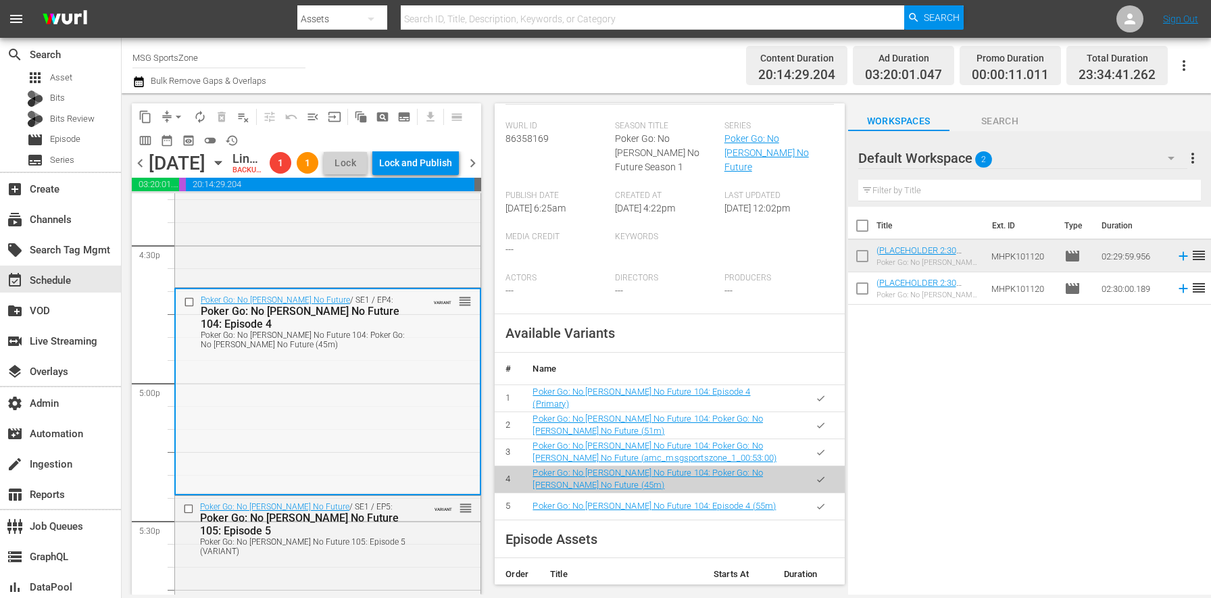
scroll to position [4533, 0]
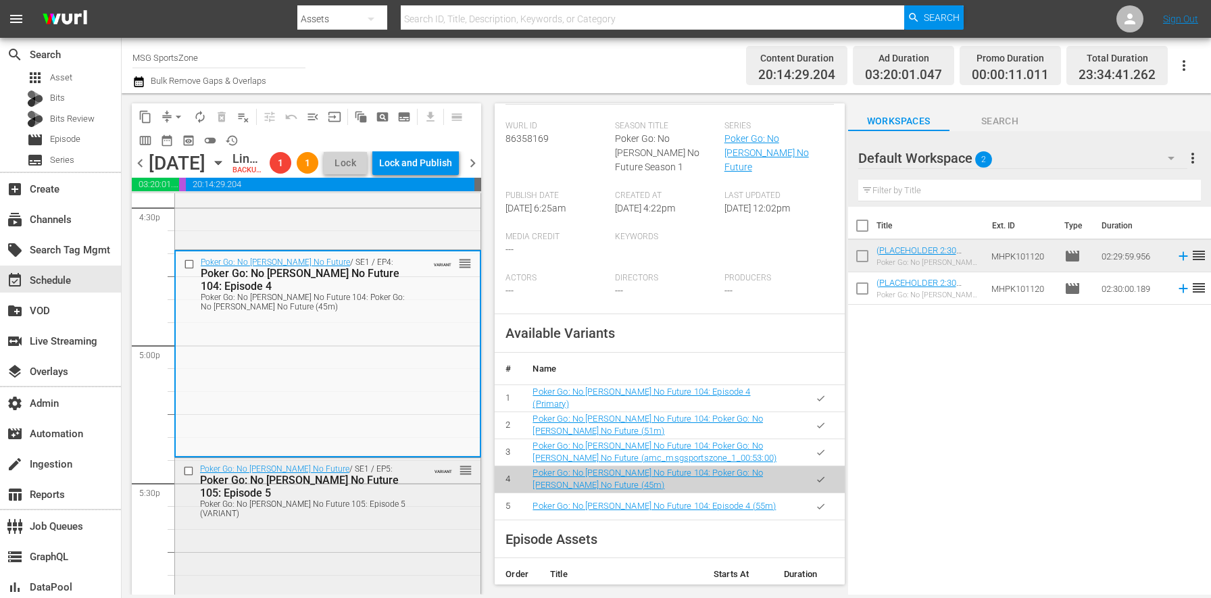
click at [328, 518] on div "Poker Go: No Gamble No Future 105: Episode 5 (VARIANT)" at bounding box center [306, 508] width 213 height 19
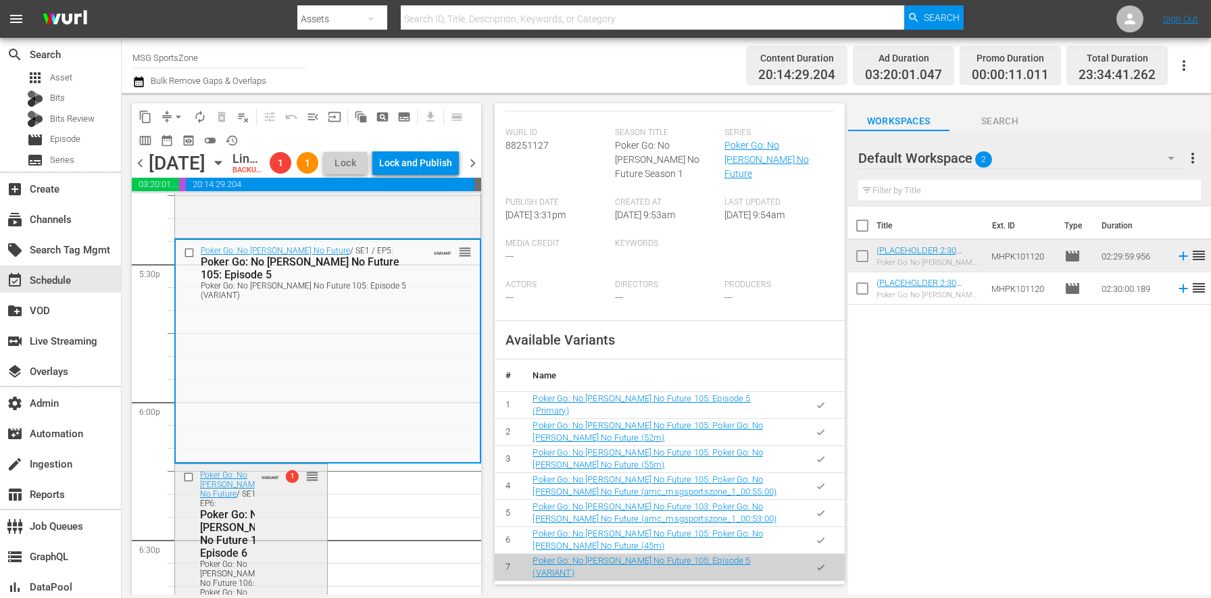
scroll to position [4803, 0]
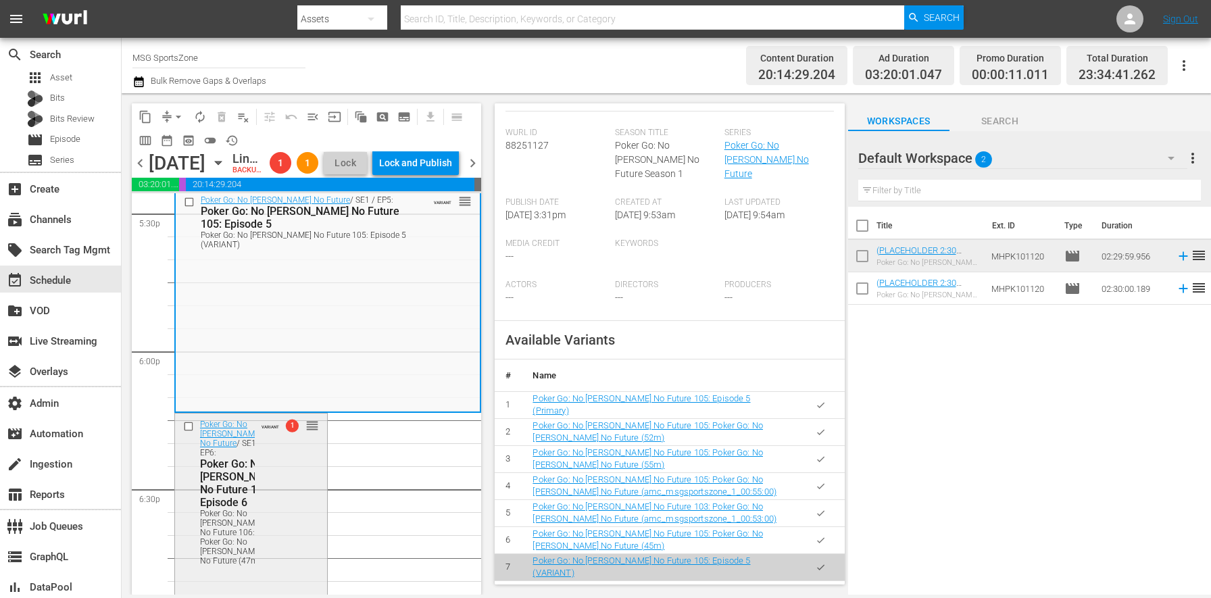
click at [287, 479] on div "Poker Go: No Gamble No Future / SE1 / EP6: Poker Go: No Gamble No Future 106: E…" at bounding box center [251, 491] width 152 height 157
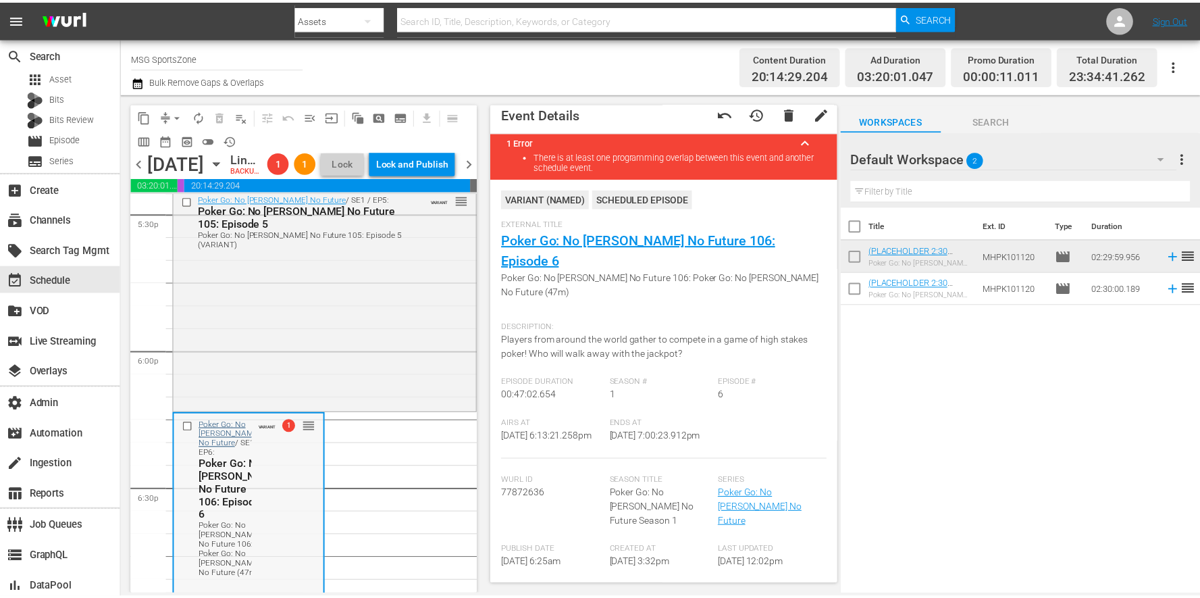
scroll to position [5064, 0]
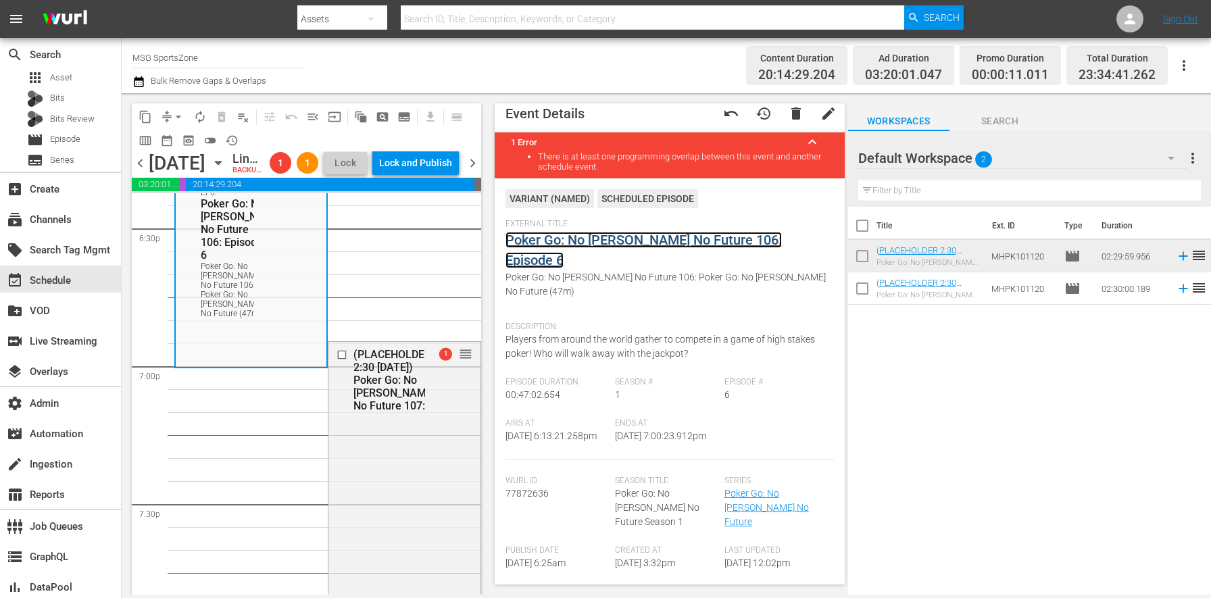
click at [594, 243] on link "Poker Go: No [PERSON_NAME] No Future 106: Episode 6" at bounding box center [643, 250] width 276 height 36
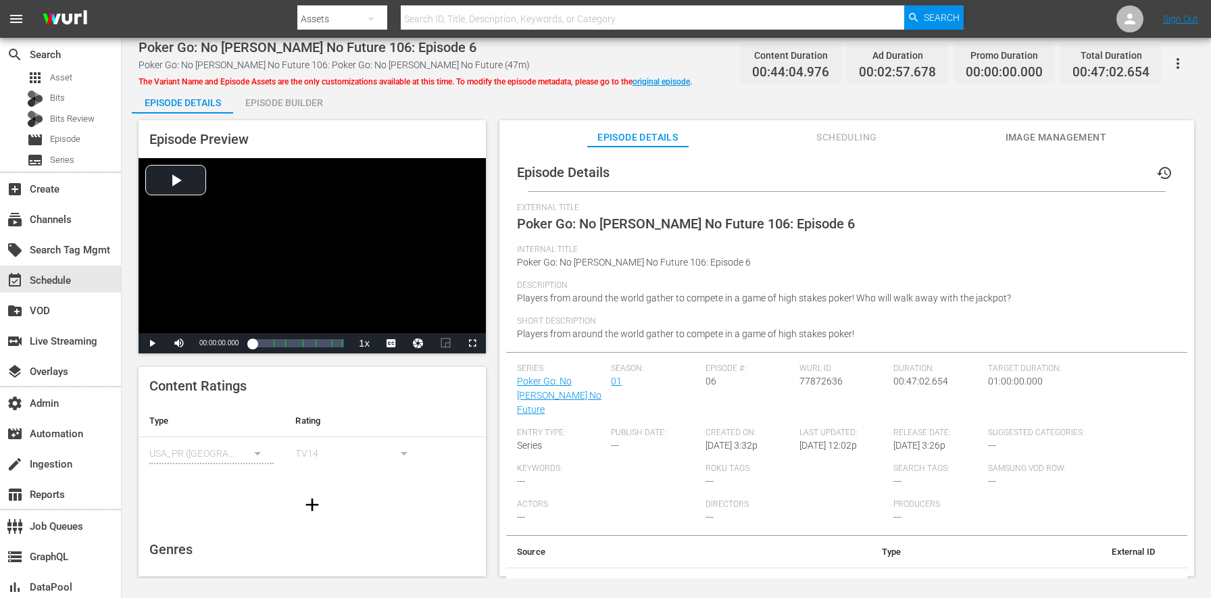
click at [278, 105] on div "Episode Builder" at bounding box center [283, 102] width 101 height 32
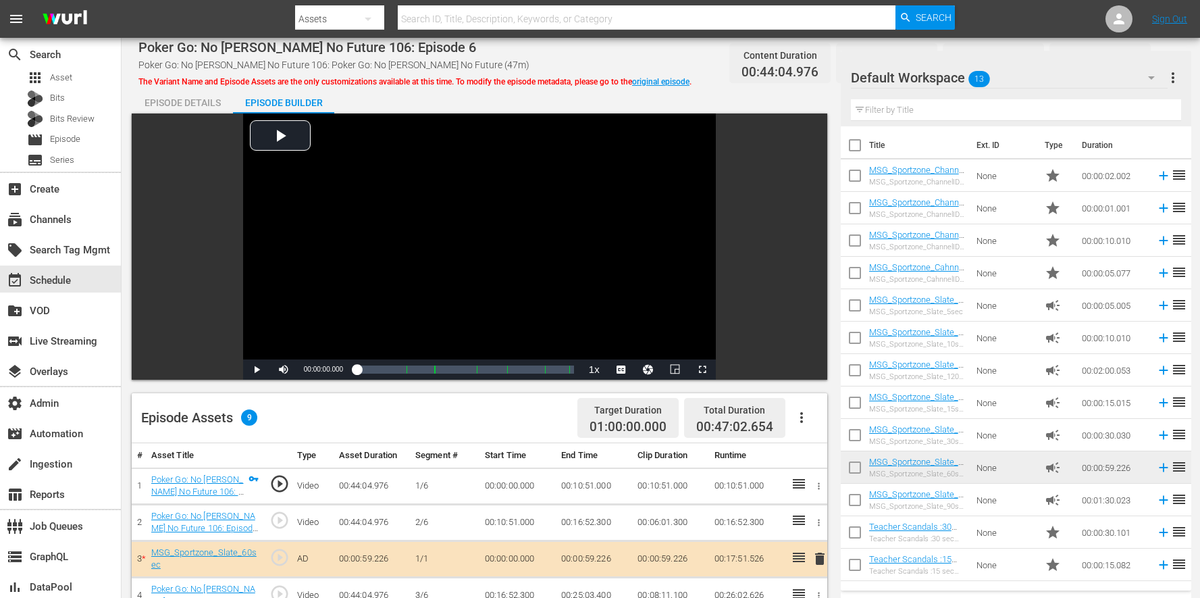
scroll to position [351, 0]
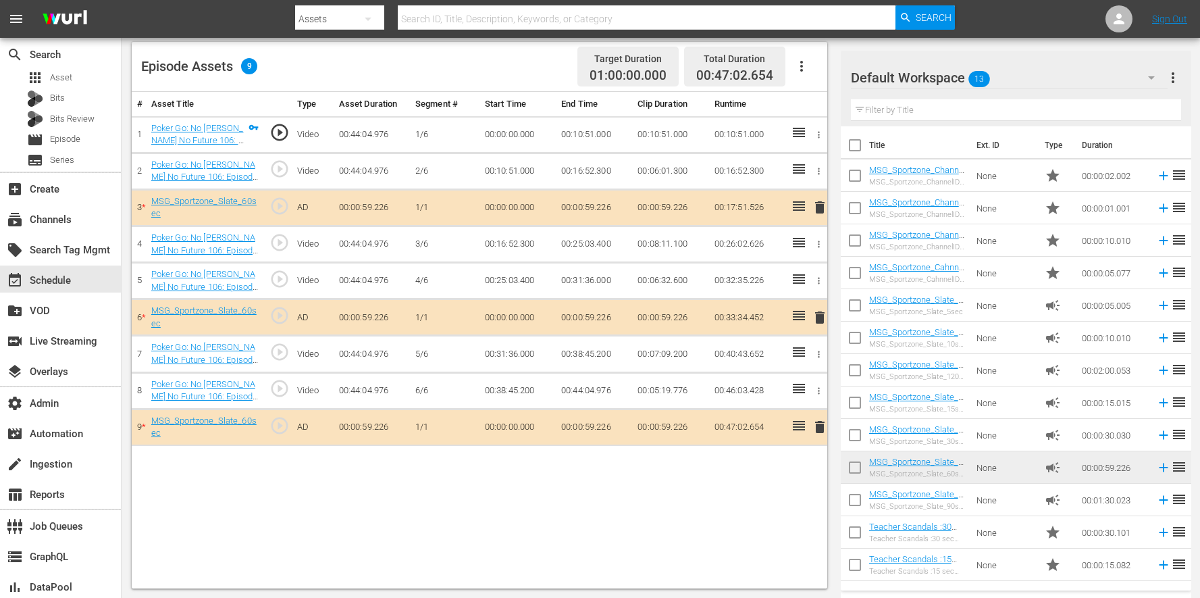
click at [818, 431] on span "delete" at bounding box center [820, 427] width 16 height 16
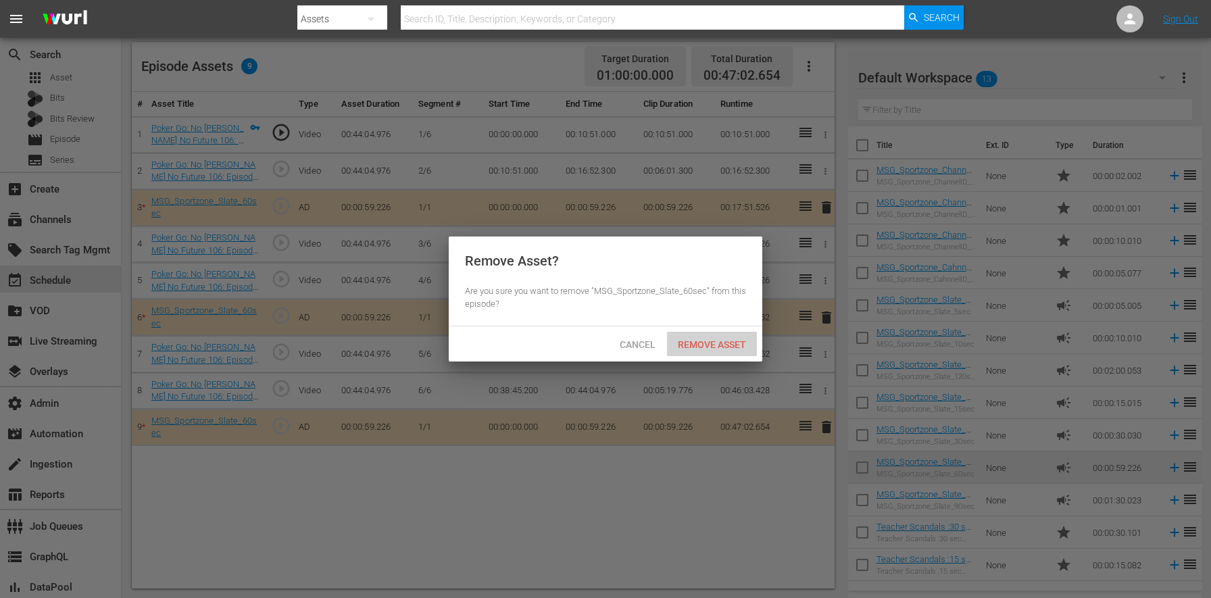
click at [719, 351] on div "Remove Asset" at bounding box center [712, 344] width 90 height 25
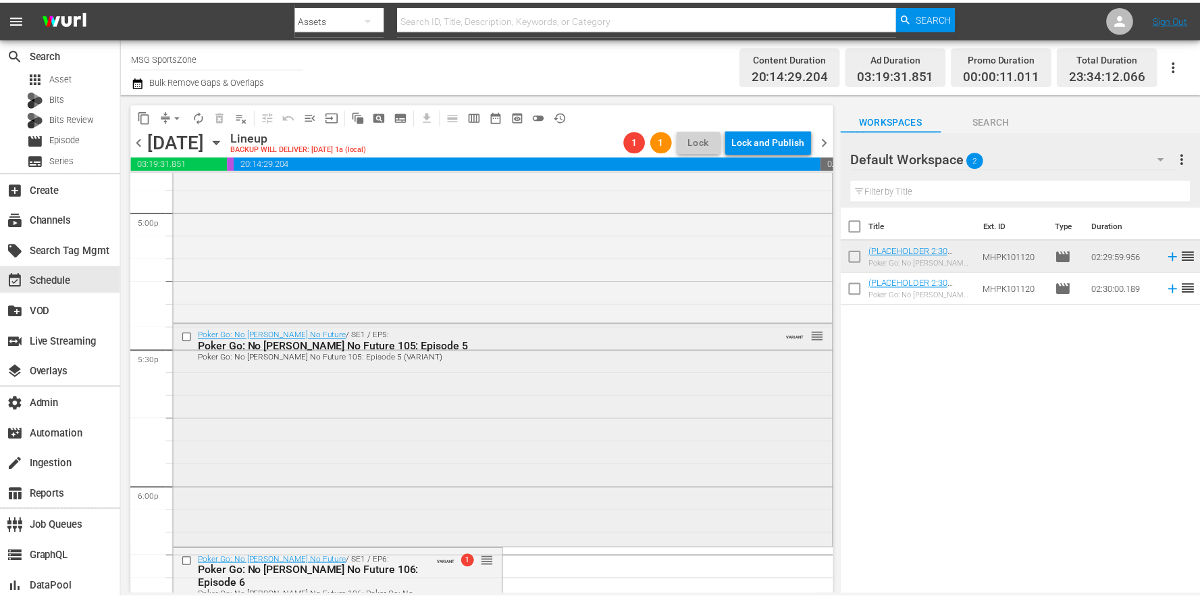
scroll to position [5029, 0]
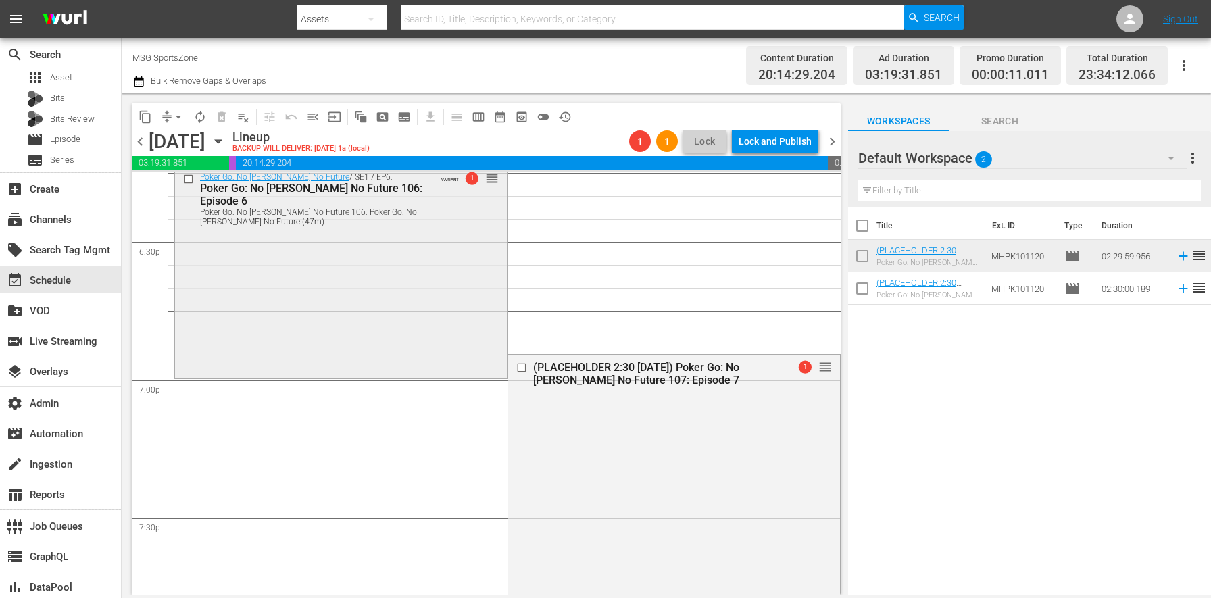
click at [417, 334] on div "Poker Go: No Gamble No Future / SE1 / EP6: Poker Go: No Gamble No Future 106: E…" at bounding box center [341, 271] width 332 height 210
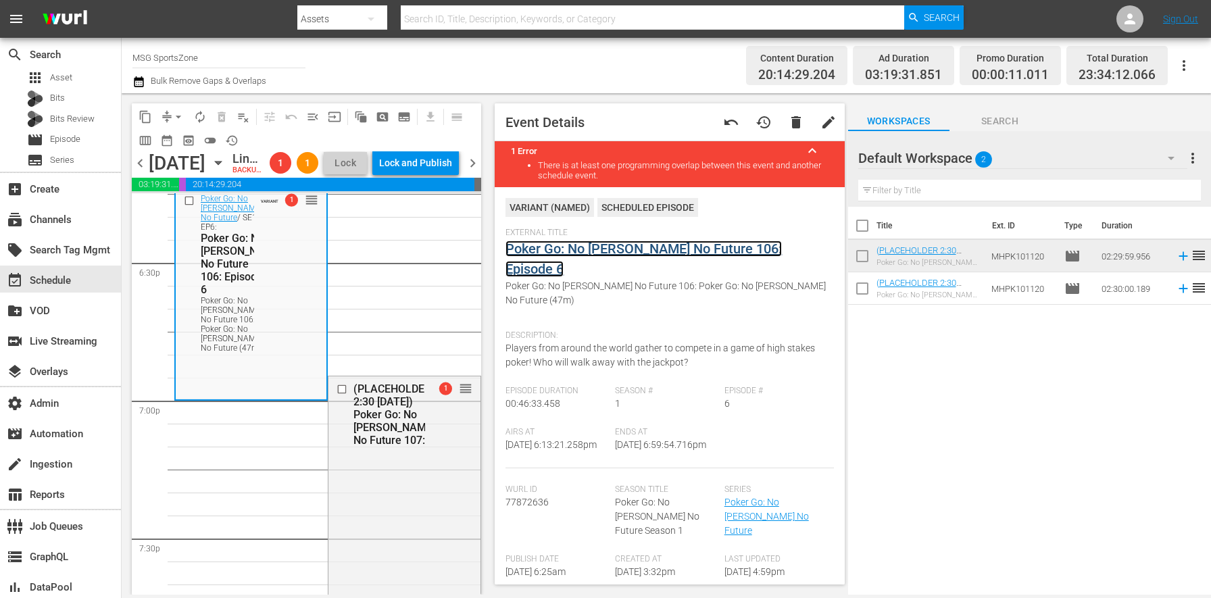
click at [586, 247] on link "Poker Go: No [PERSON_NAME] No Future 106: Episode 6" at bounding box center [643, 258] width 276 height 36
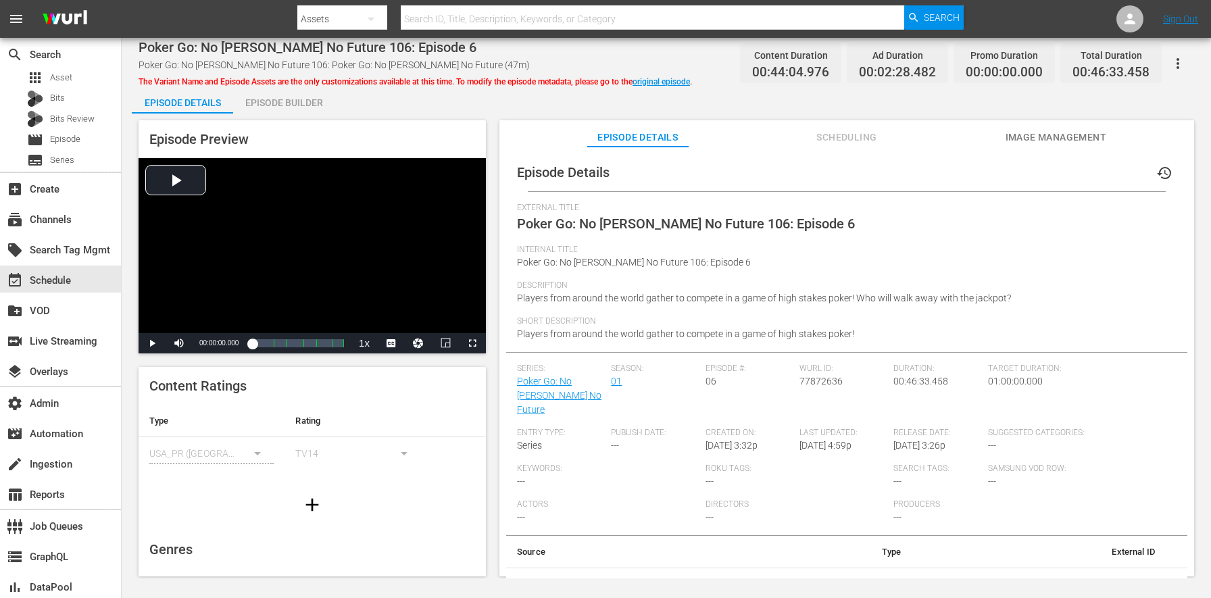
click at [293, 99] on div "Episode Builder" at bounding box center [283, 102] width 101 height 32
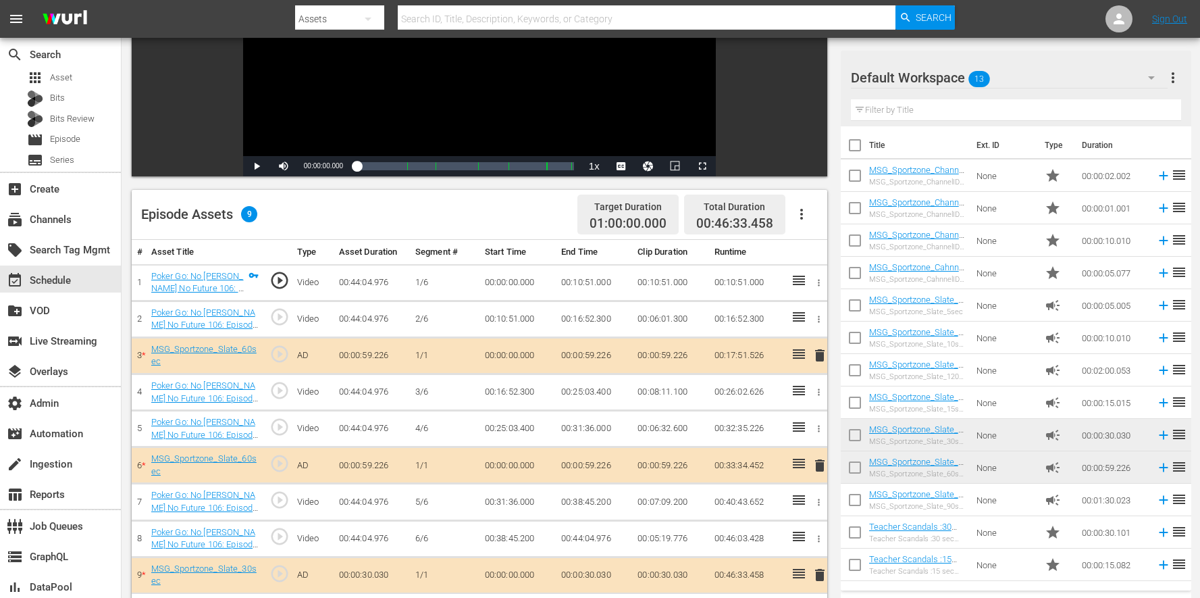
scroll to position [351, 0]
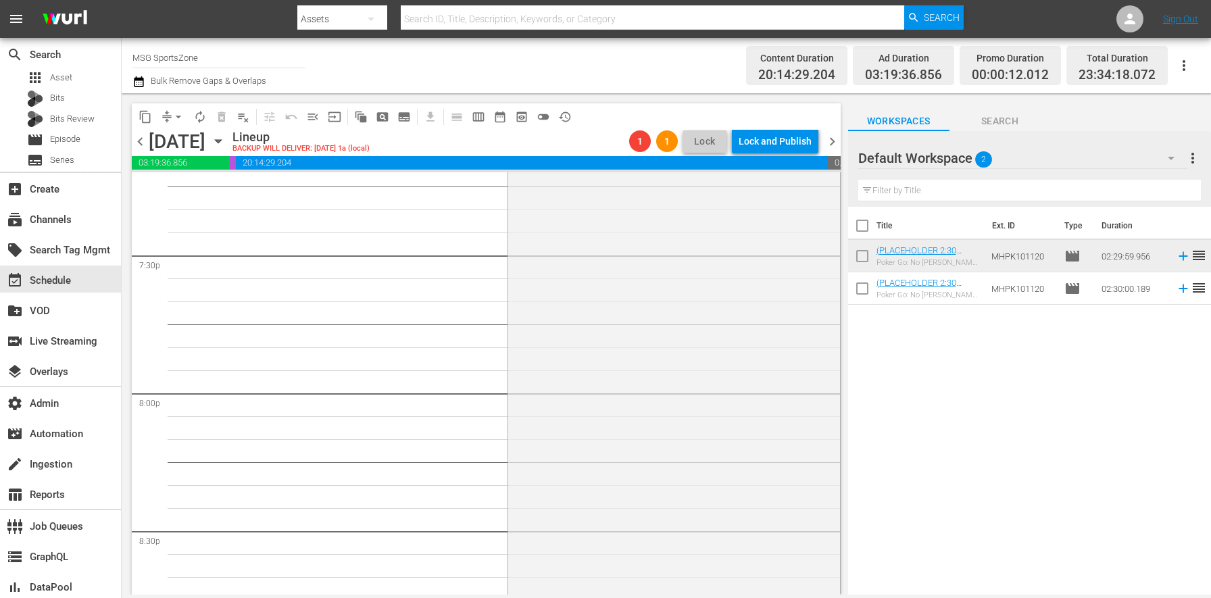
scroll to position [5105, 0]
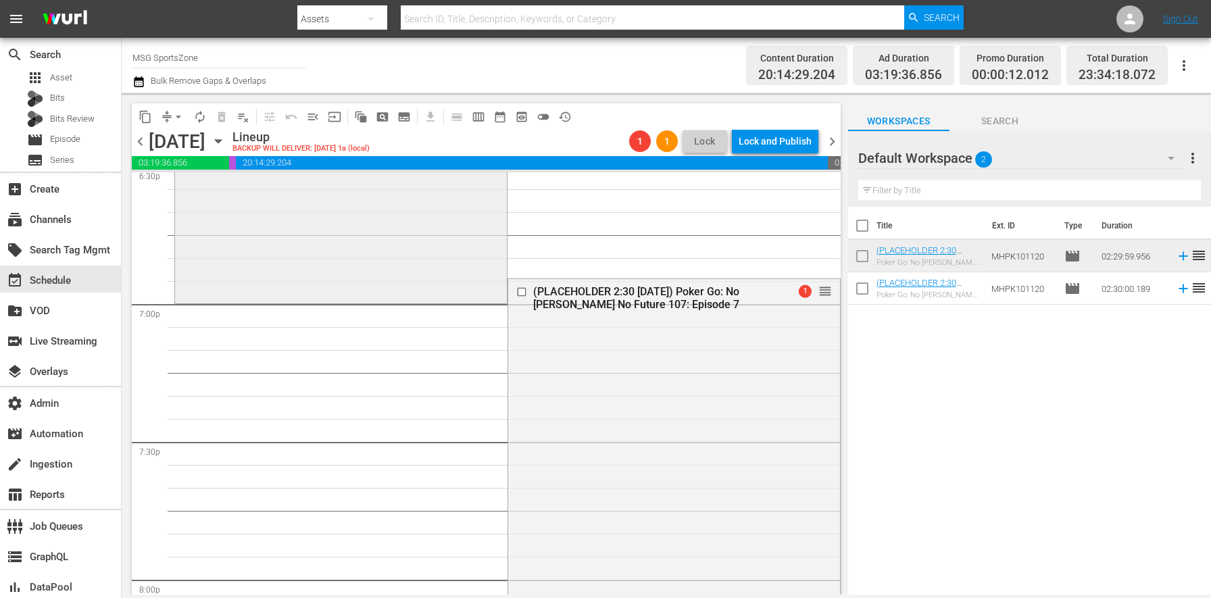
click at [372, 275] on div "Poker Go: No Gamble No Future / SE1 / EP6: Poker Go: No Gamble No Future 106: E…" at bounding box center [341, 196] width 332 height 210
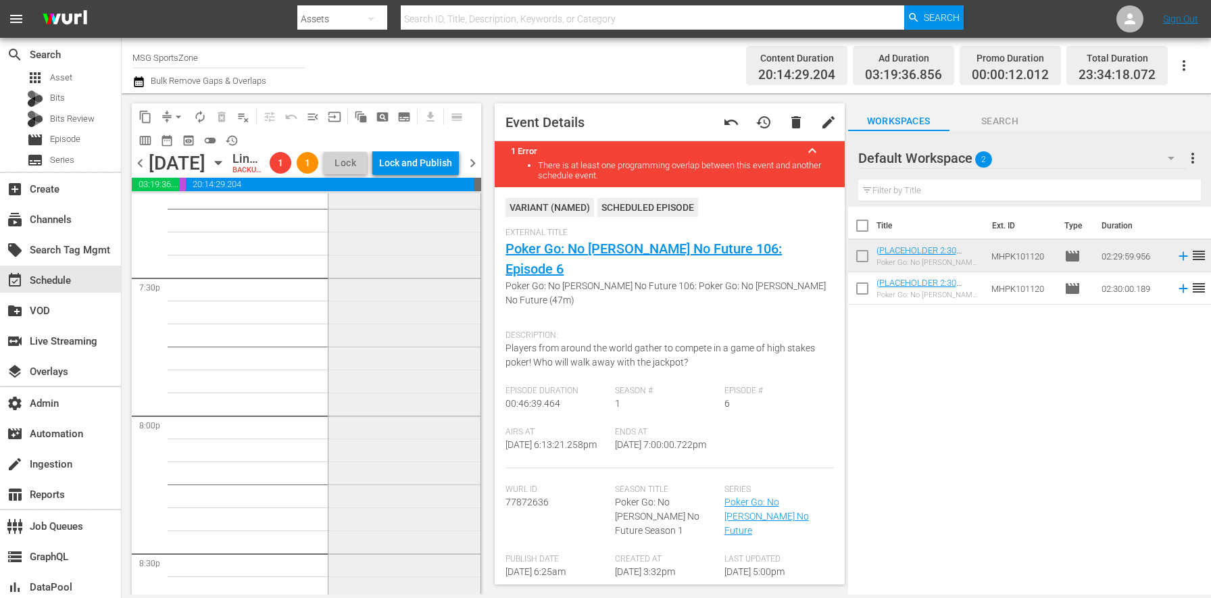
scroll to position [5215, 0]
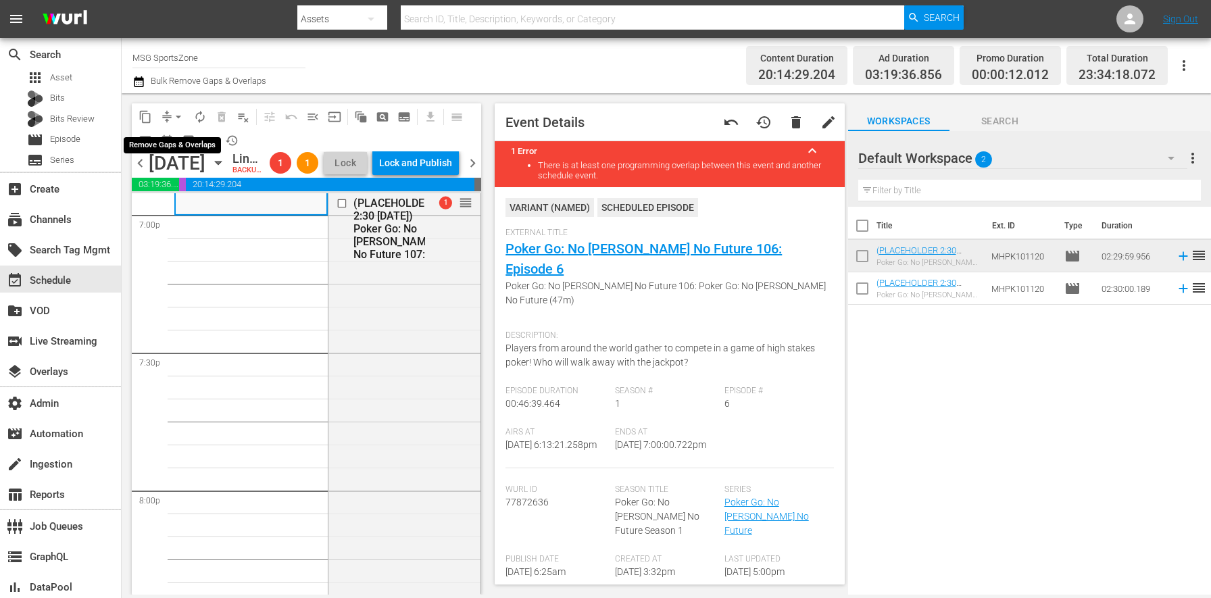
click at [174, 114] on span "arrow_drop_down" at bounding box center [179, 117] width 14 height 14
click at [188, 179] on li "Align to End of Previous Day" at bounding box center [179, 189] width 142 height 22
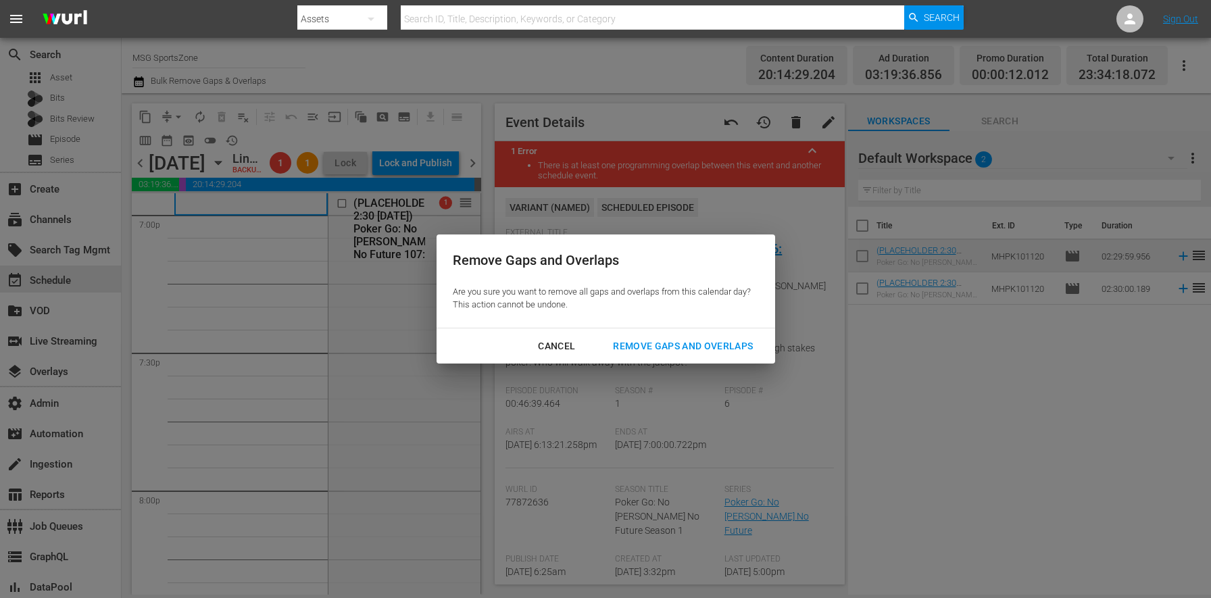
click at [679, 342] on div "Remove Gaps and Overlaps" at bounding box center [682, 346] width 161 height 17
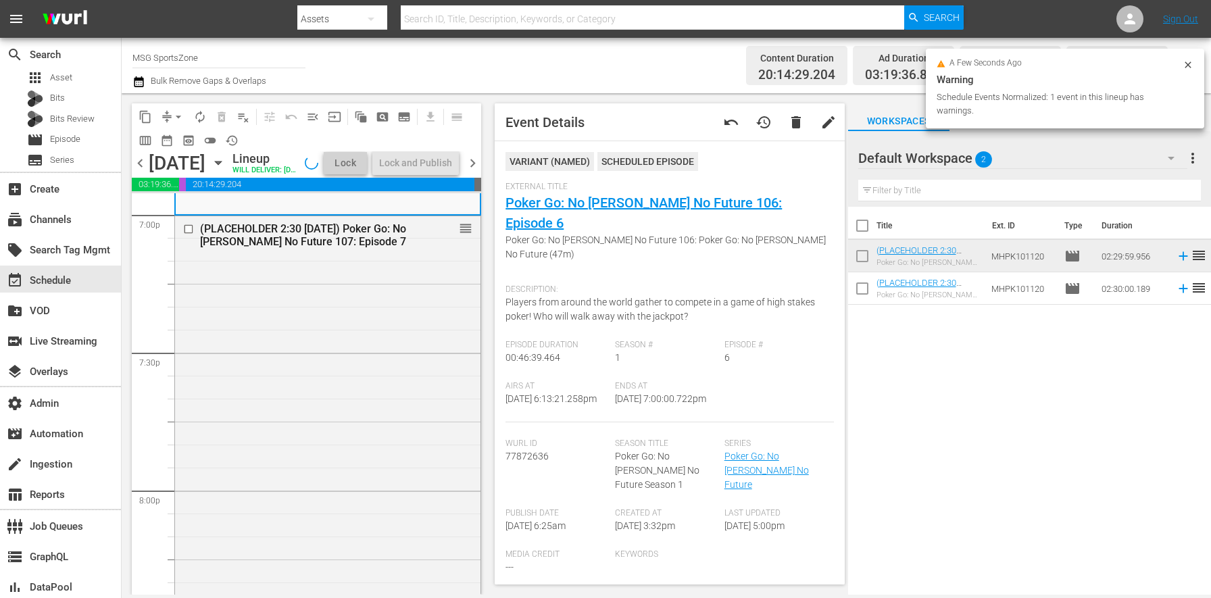
click at [250, 380] on div "(PLACEHOLDER 2:30 - 8/30) Poker Go: No Gamble No Future 107: Episode 7 reorder" at bounding box center [327, 558] width 305 height 685
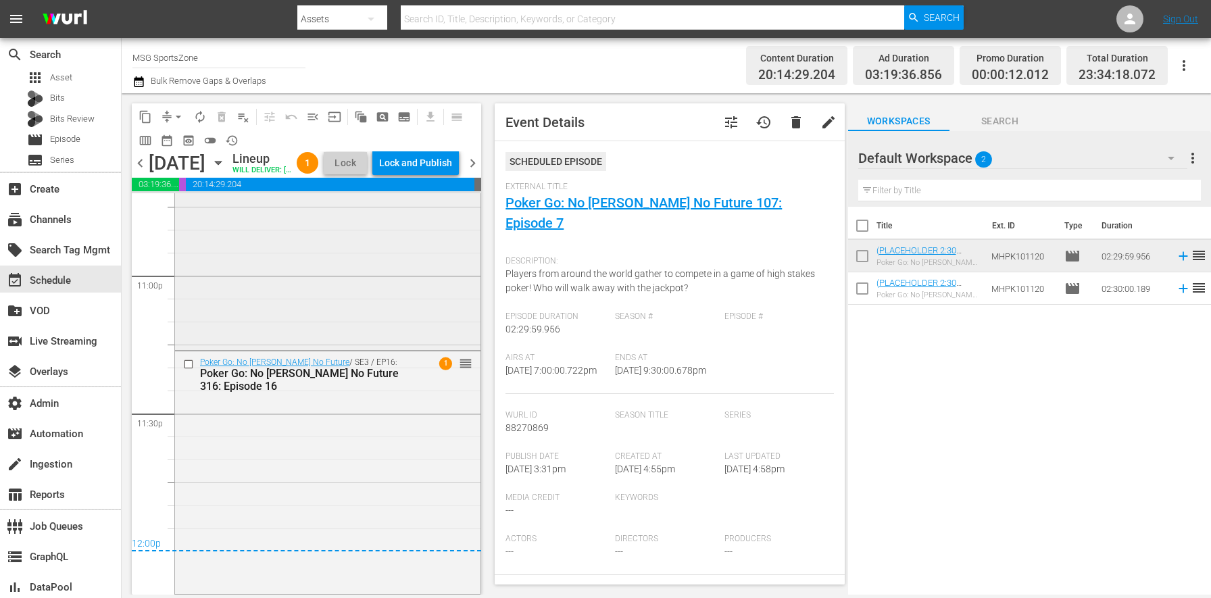
scroll to position [6111, 0]
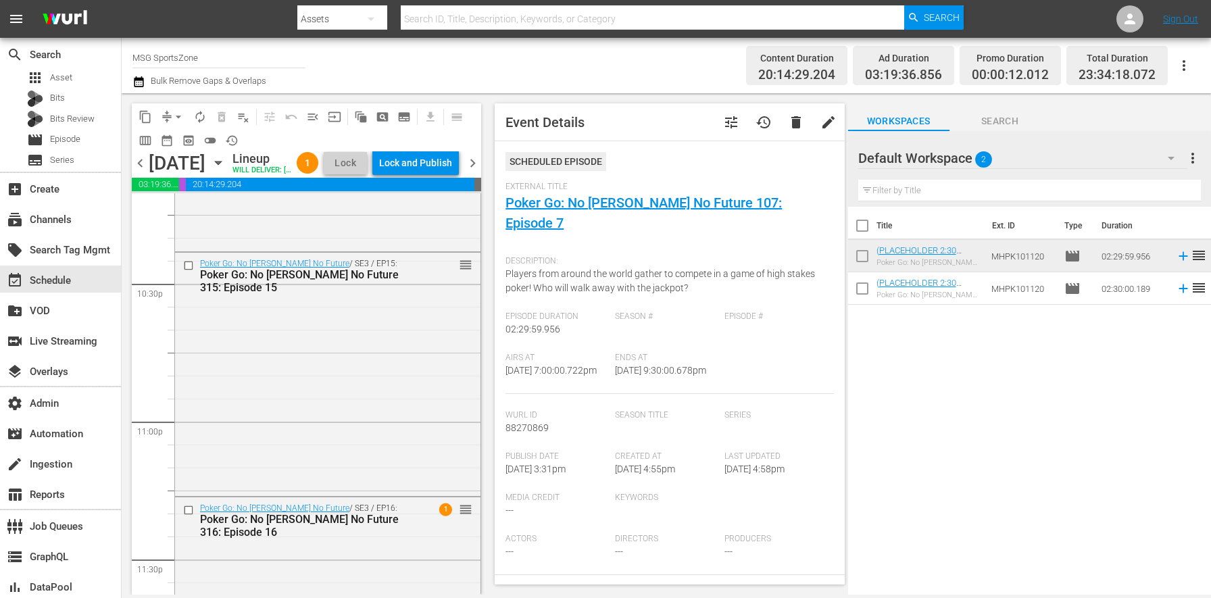
click at [465, 172] on span "chevron_right" at bounding box center [472, 163] width 17 height 17
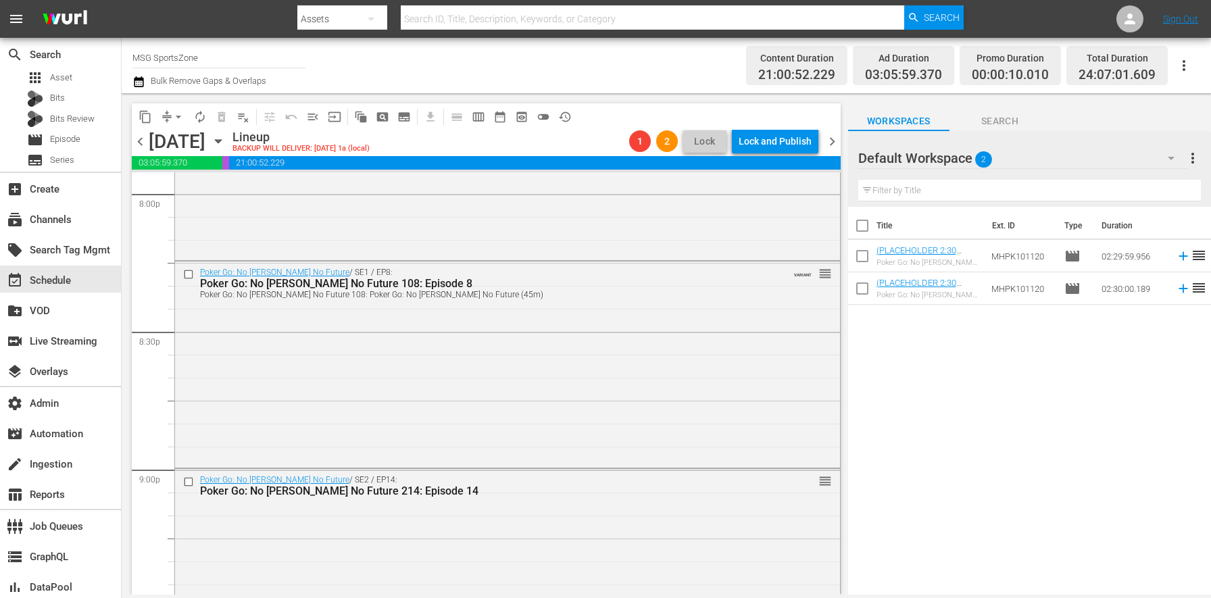
scroll to position [6340, 0]
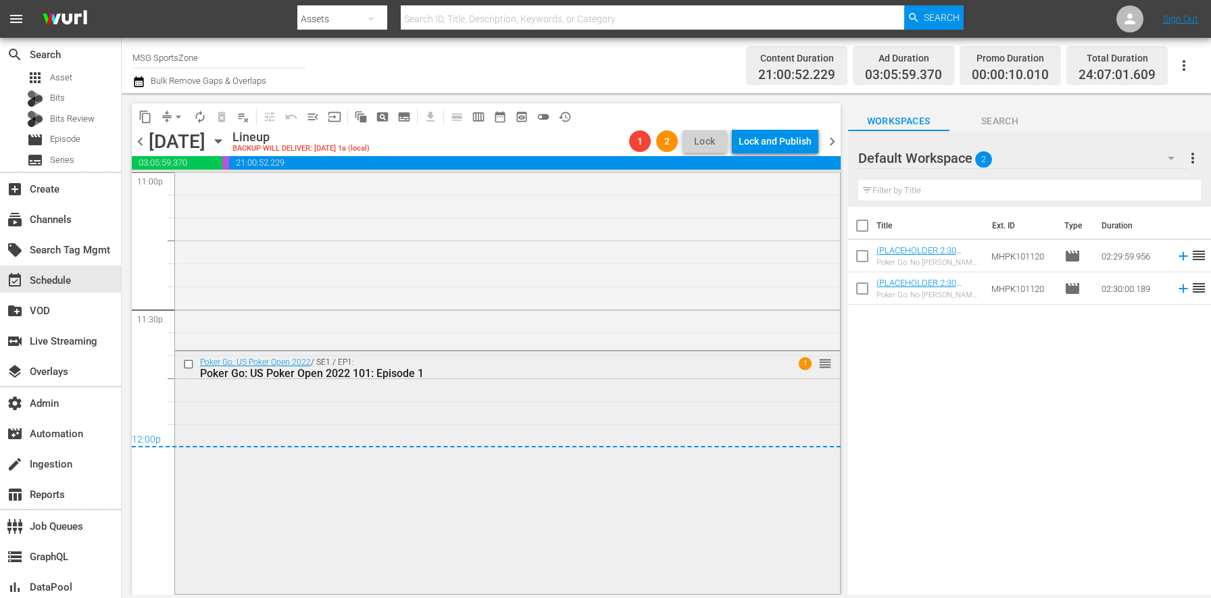
click at [270, 409] on div "Poker Go: US Poker Open 2022 / SE1 / EP1: Poker Go: US Poker Open 2022 101: Epi…" at bounding box center [507, 471] width 665 height 240
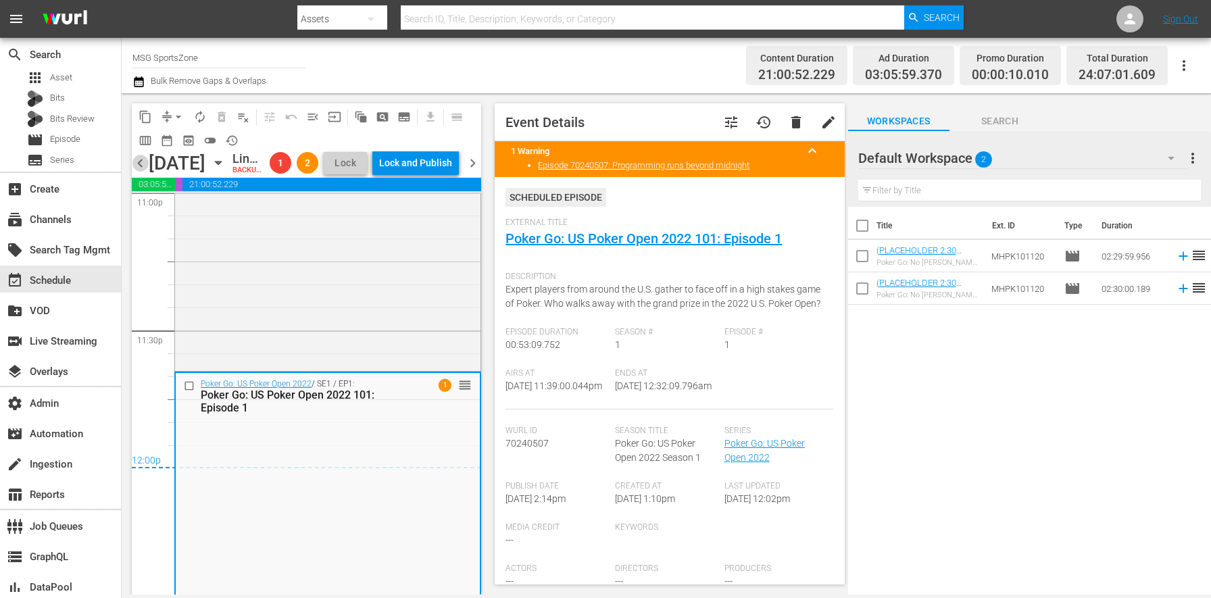
click at [145, 172] on span "chevron_left" at bounding box center [140, 163] width 17 height 17
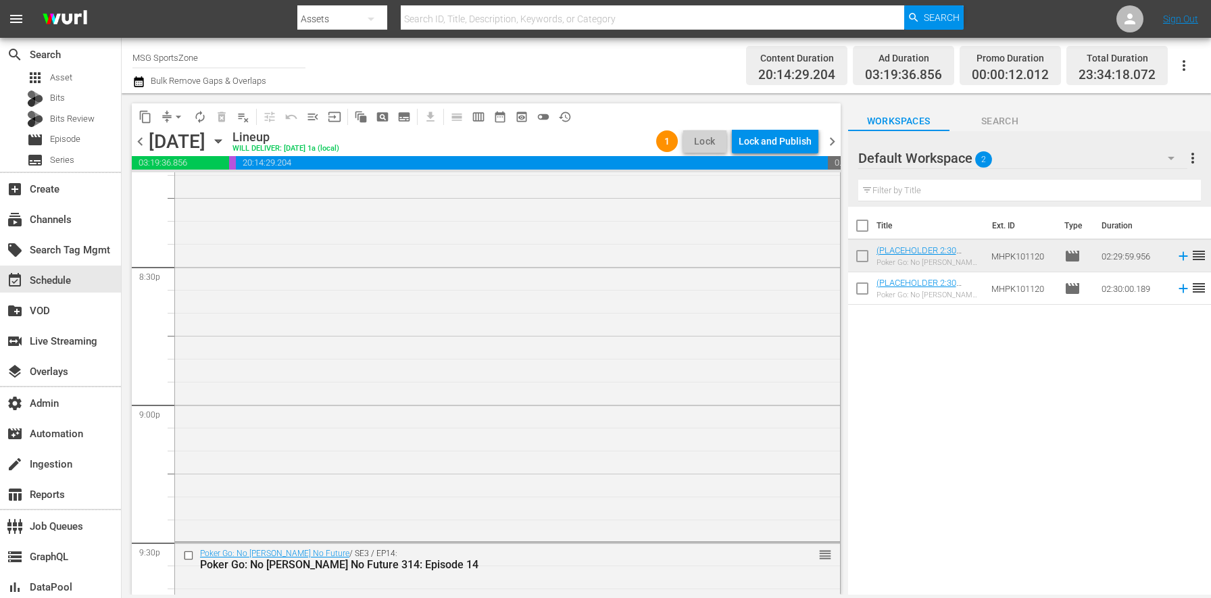
scroll to position [5956, 0]
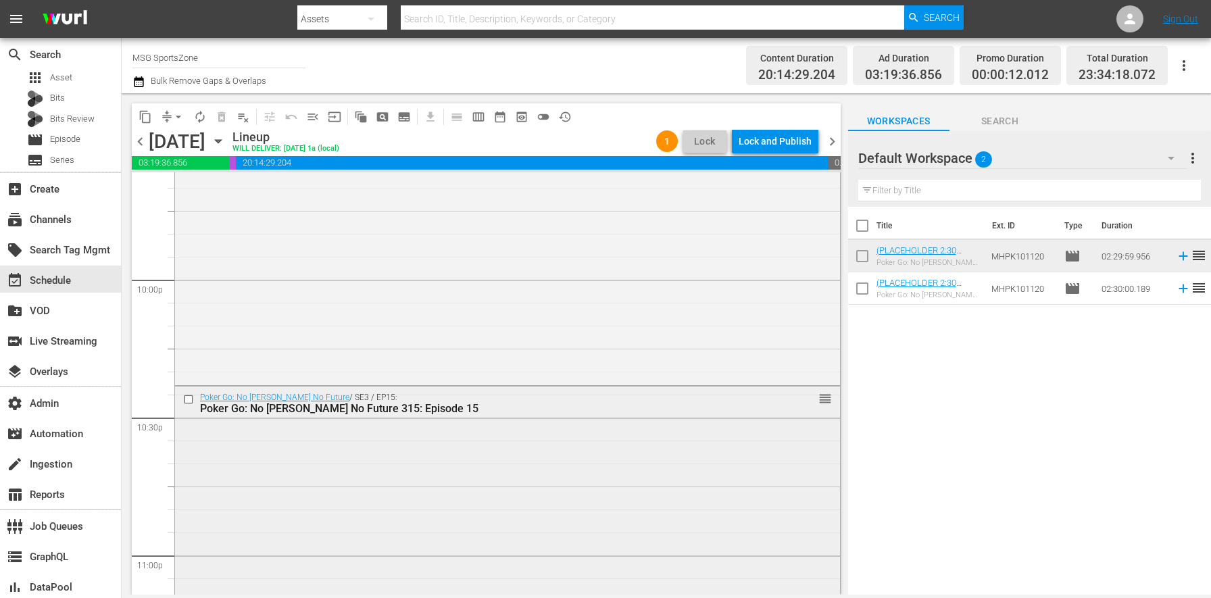
click at [365, 467] on div "Poker Go: No Gamble No Future / SE3 / EP15: Poker Go: No Gamble No Future 315: …" at bounding box center [507, 506] width 665 height 240
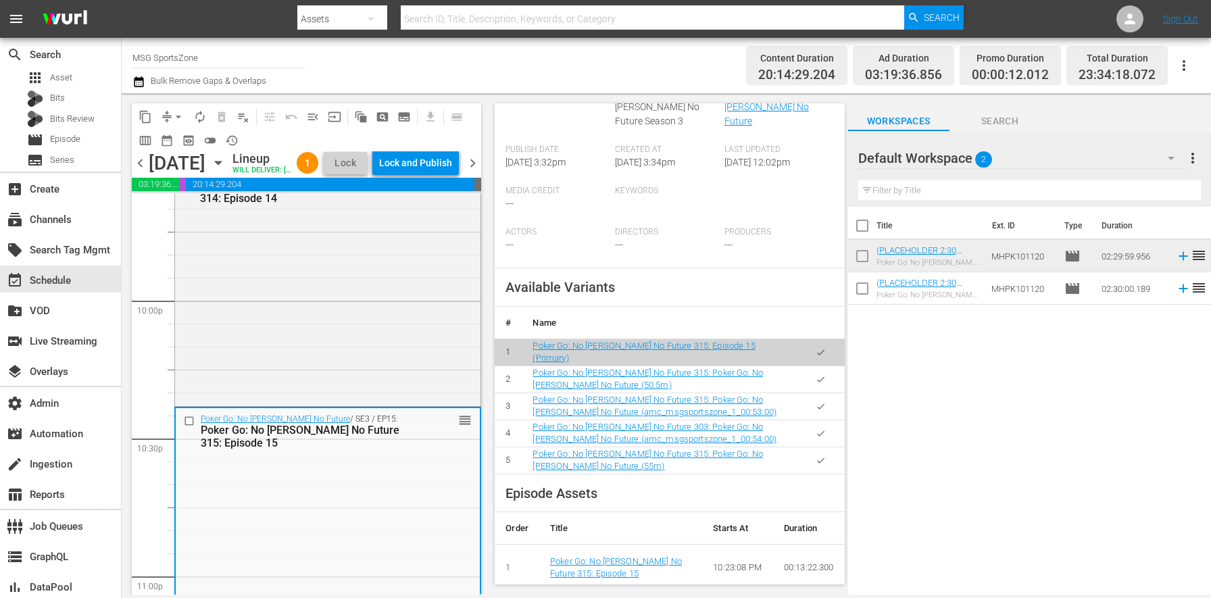
scroll to position [410, 0]
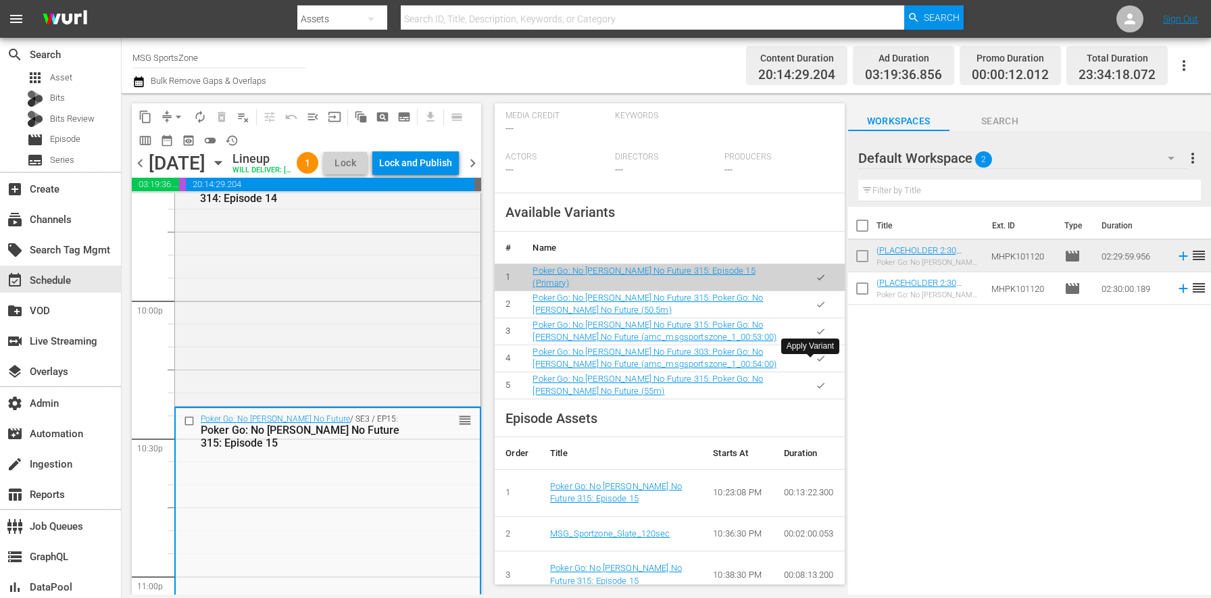
click at [807, 372] on button "button" at bounding box center [820, 385] width 26 height 26
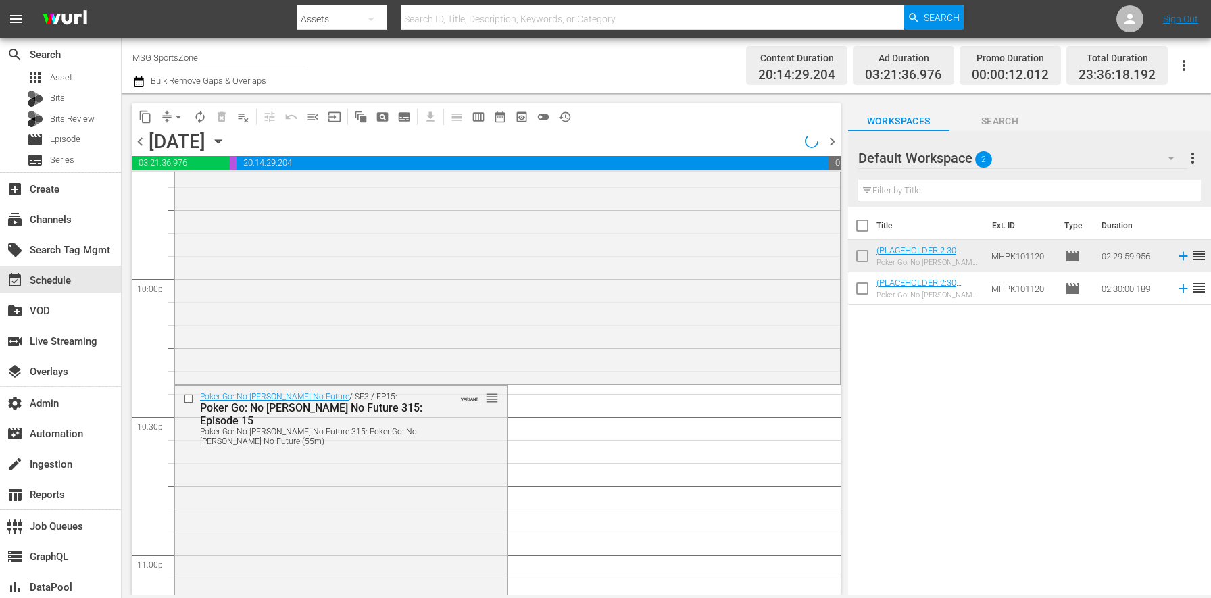
scroll to position [6235, 0]
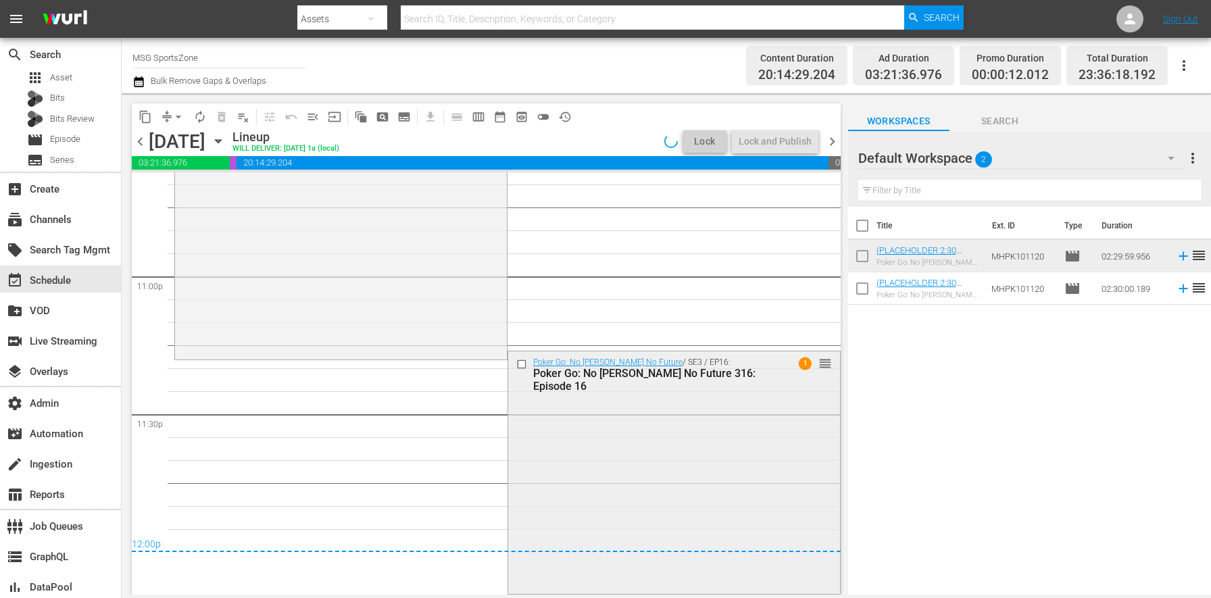
click at [661, 438] on div "Poker Go: No Gamble No Future / SE3 / EP16: Poker Go: No Gamble No Future 316: …" at bounding box center [674, 471] width 332 height 240
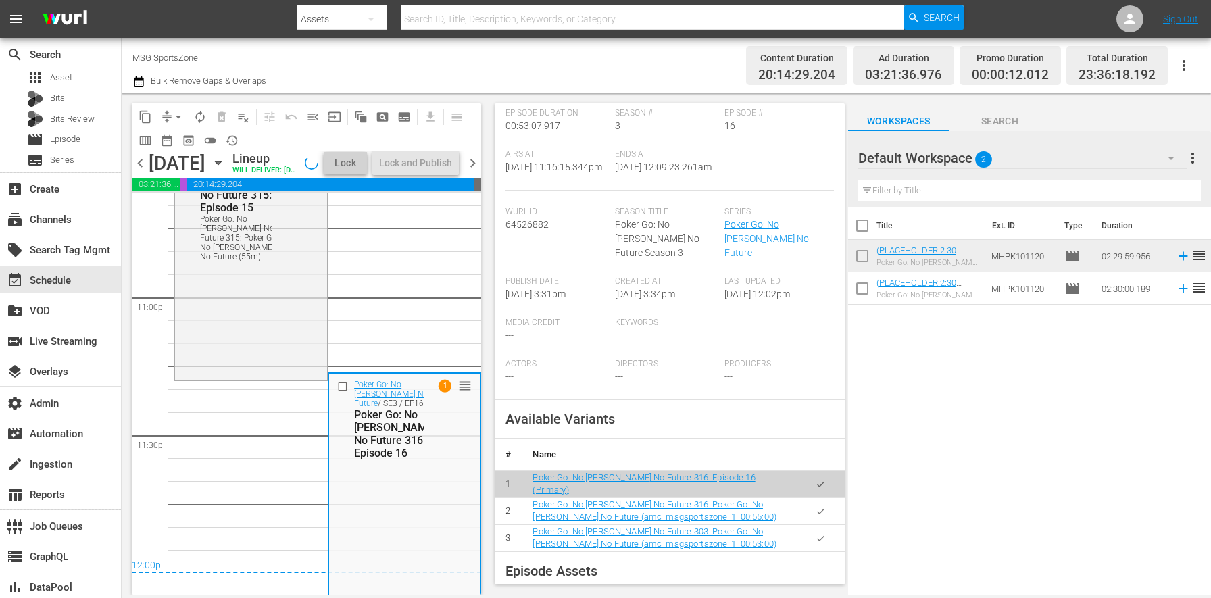
scroll to position [314, 0]
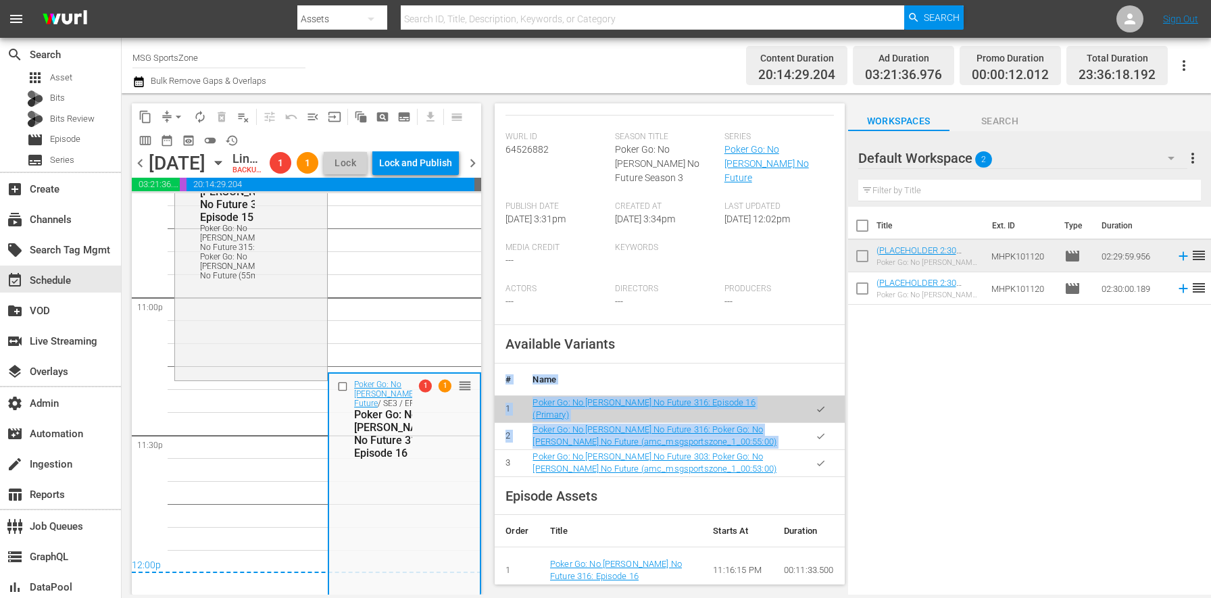
drag, startPoint x: 823, startPoint y: 448, endPoint x: 809, endPoint y: 415, distance: 35.4
click at [809, 417] on tbody "1 Poker Go: No Gamble No Future 316: Episode 16 (Primary) 2 Poker Go: No Gamble…" at bounding box center [668, 435] width 349 height 81
click at [815, 431] on icon "button" at bounding box center [820, 436] width 10 height 10
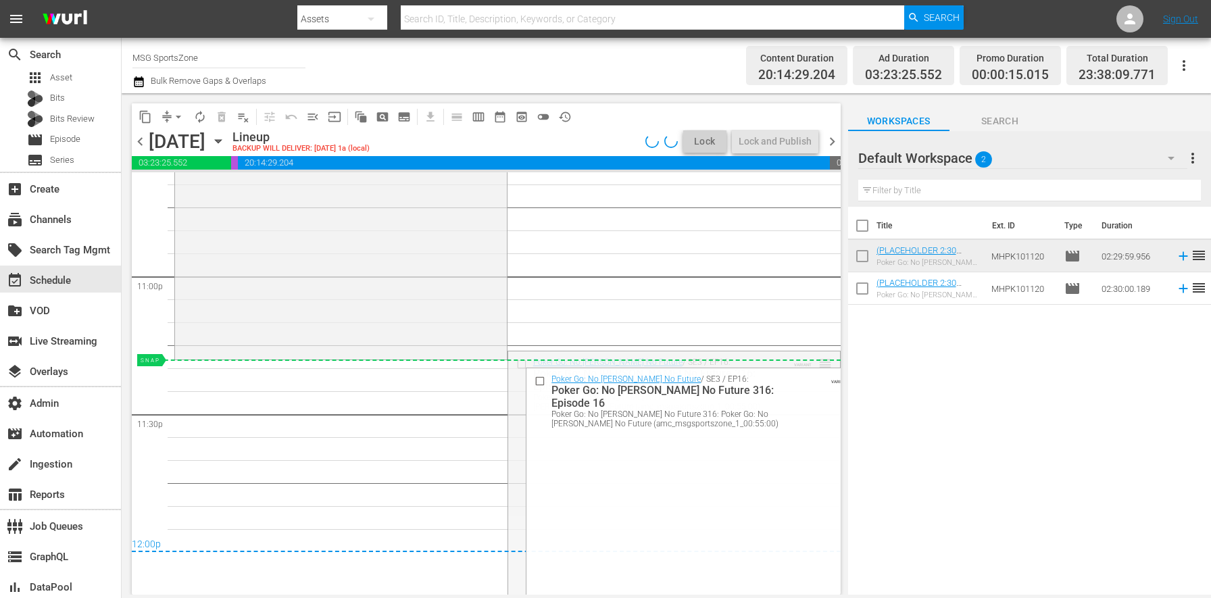
drag, startPoint x: 815, startPoint y: 364, endPoint x: 792, endPoint y: 365, distance: 23.7
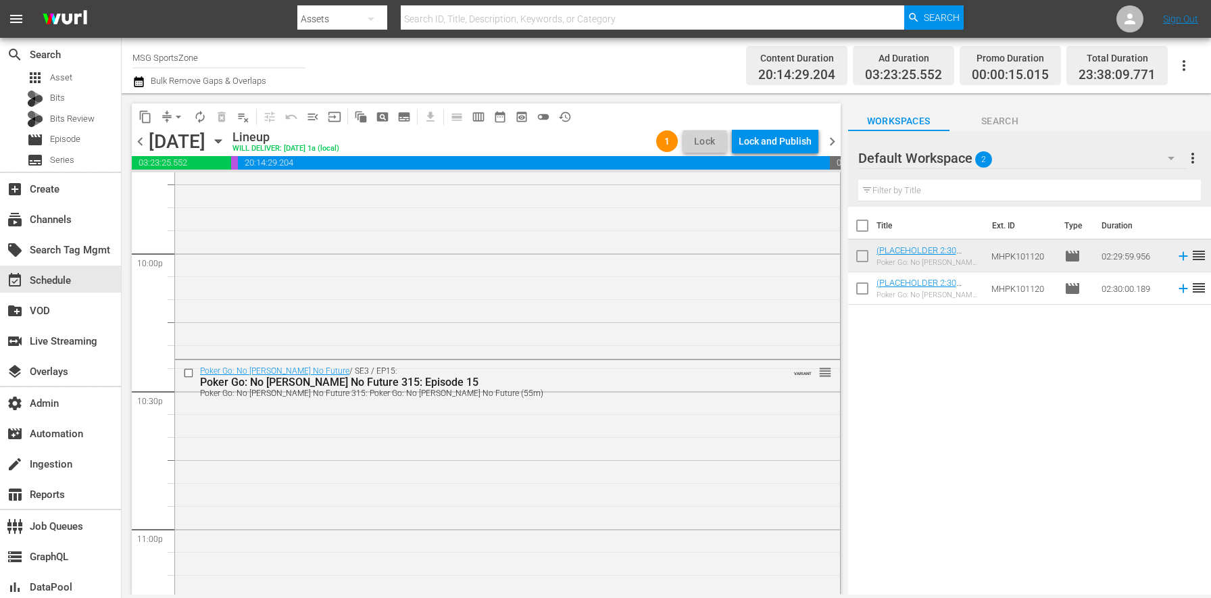
scroll to position [6253, 0]
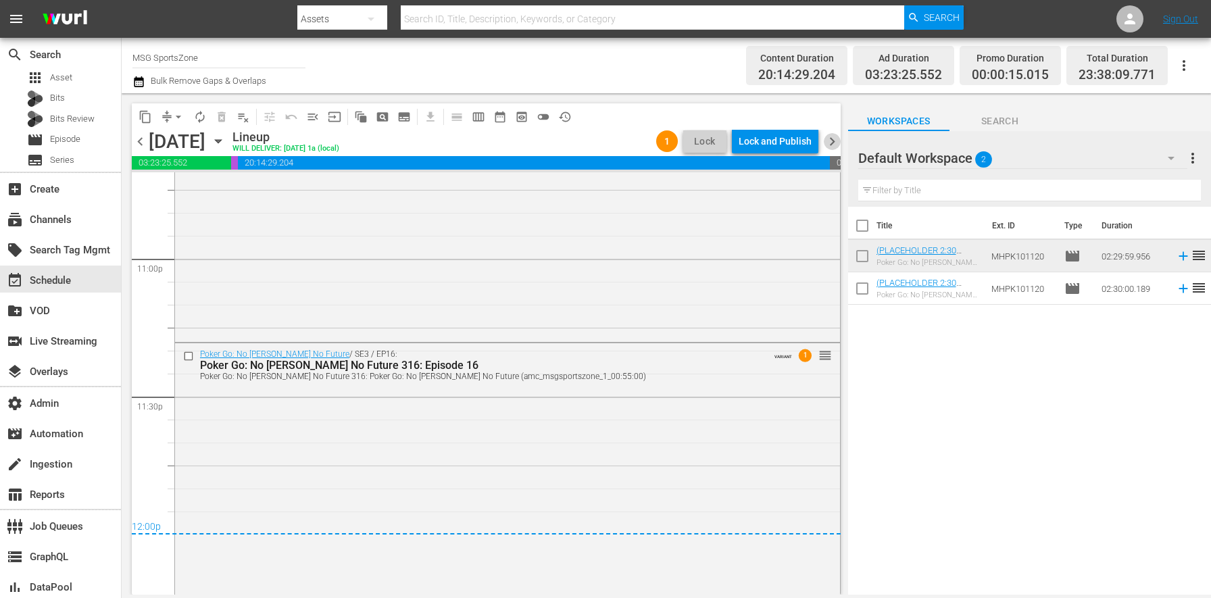
click at [830, 141] on span "chevron_right" at bounding box center [831, 141] width 17 height 17
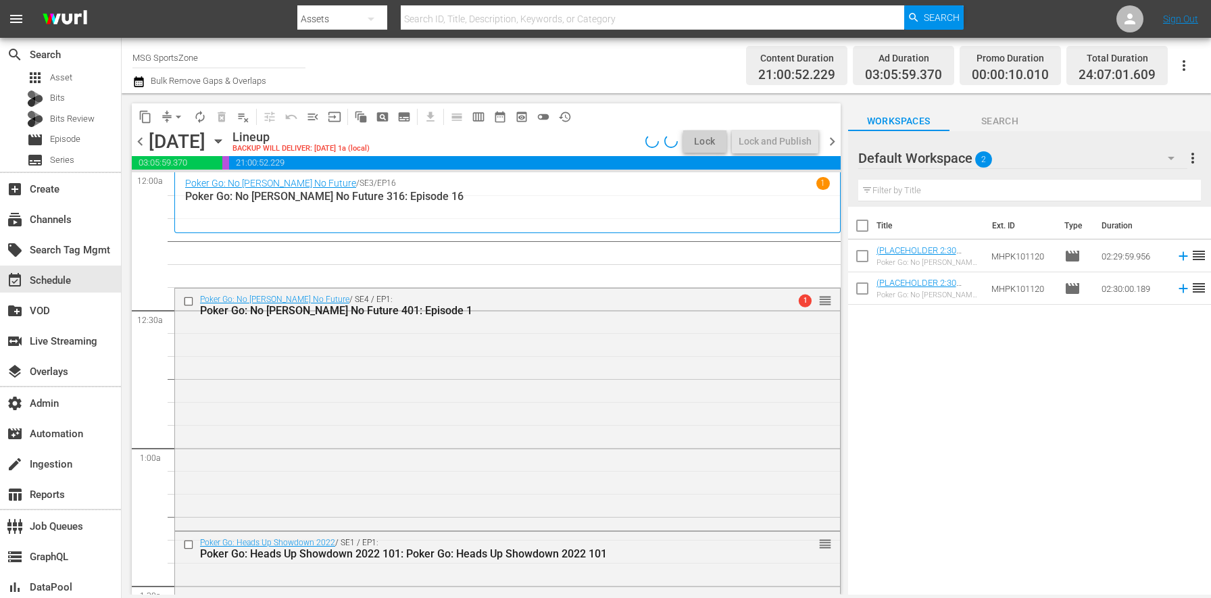
click at [328, 230] on div "Poker Go: No Gamble No Future / SE3 / EP16 1 Poker Go: No Gamble No Future 316:…" at bounding box center [507, 202] width 666 height 61
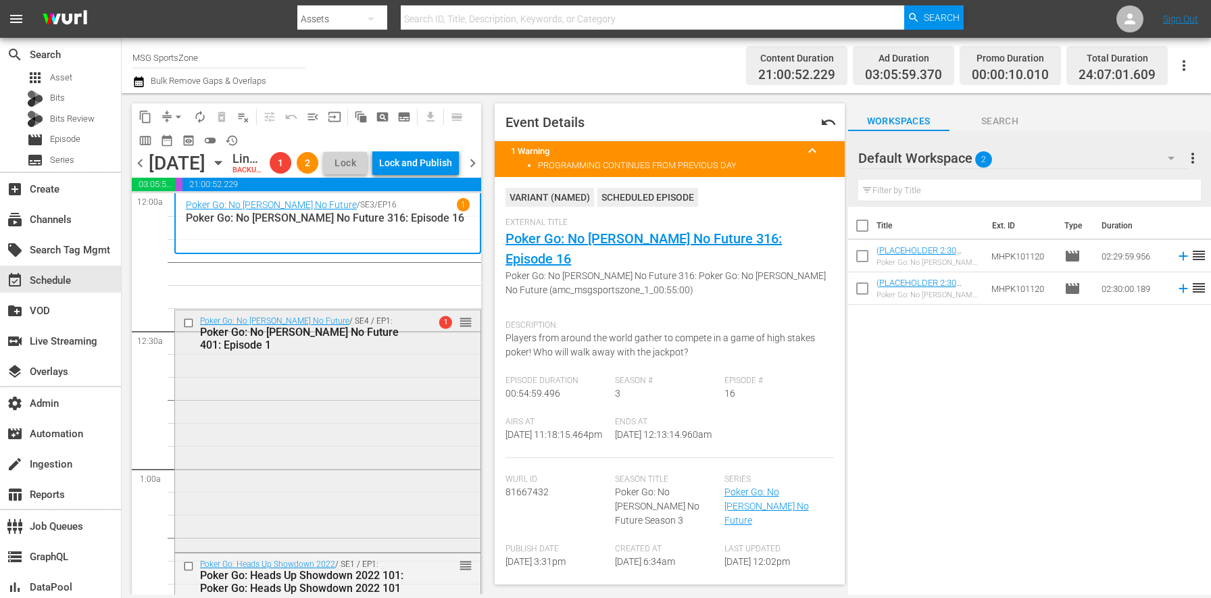
click at [278, 409] on div "Poker Go: No Gamble No Future / SE4 / EP1: Poker Go: No Gamble No Future 401: E…" at bounding box center [327, 430] width 305 height 240
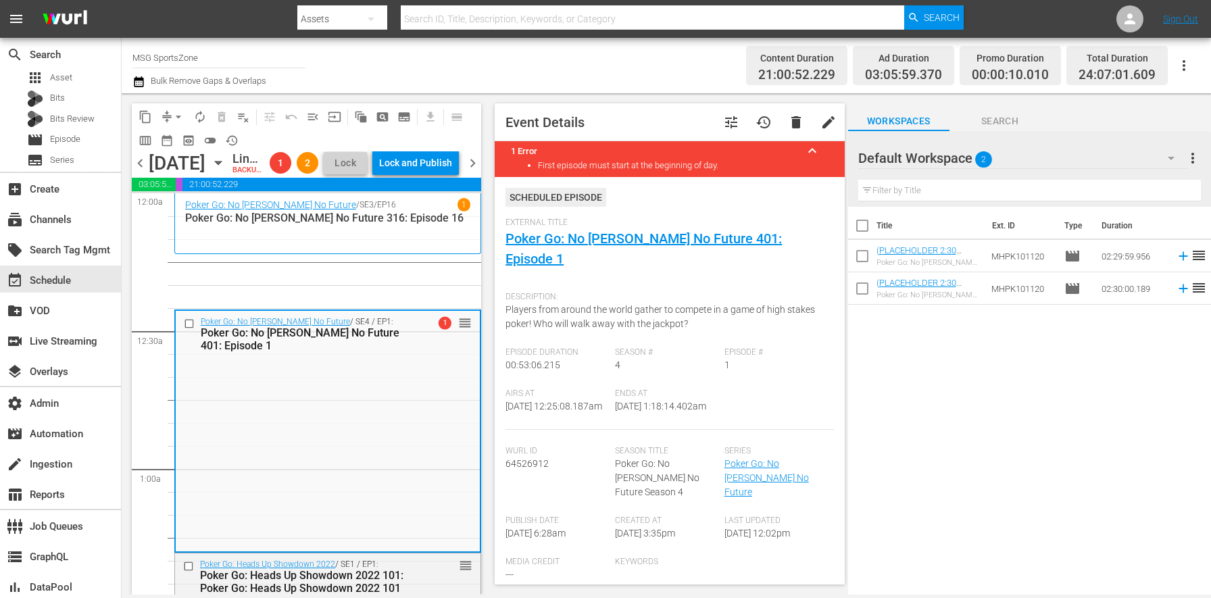
scroll to position [383, 0]
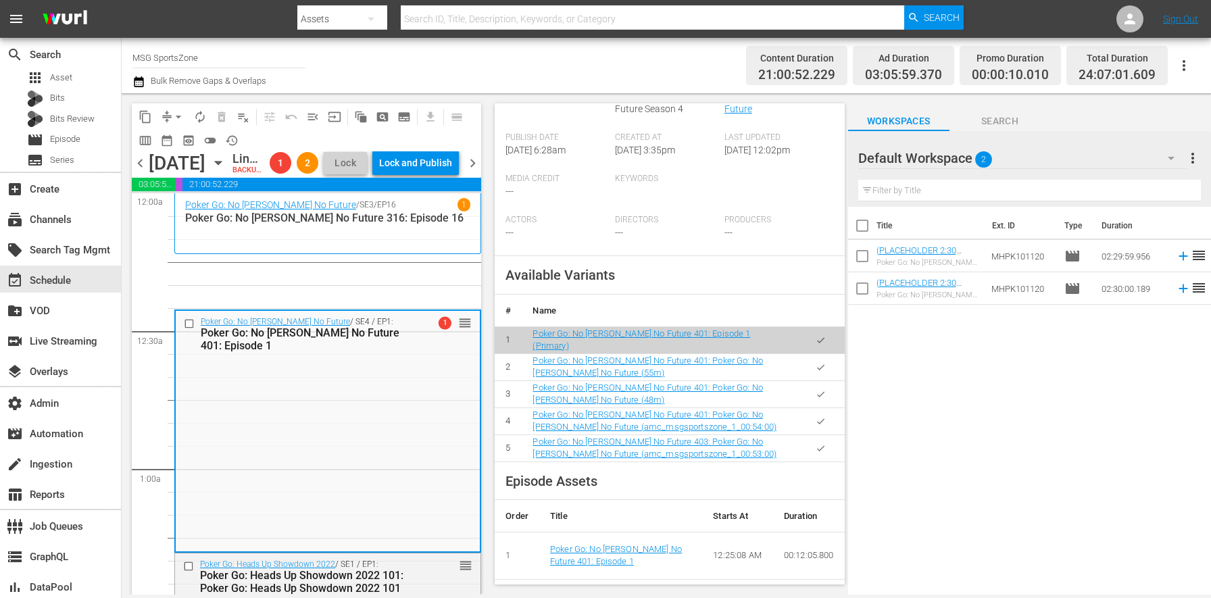
click at [815, 362] on icon "button" at bounding box center [820, 367] width 10 height 10
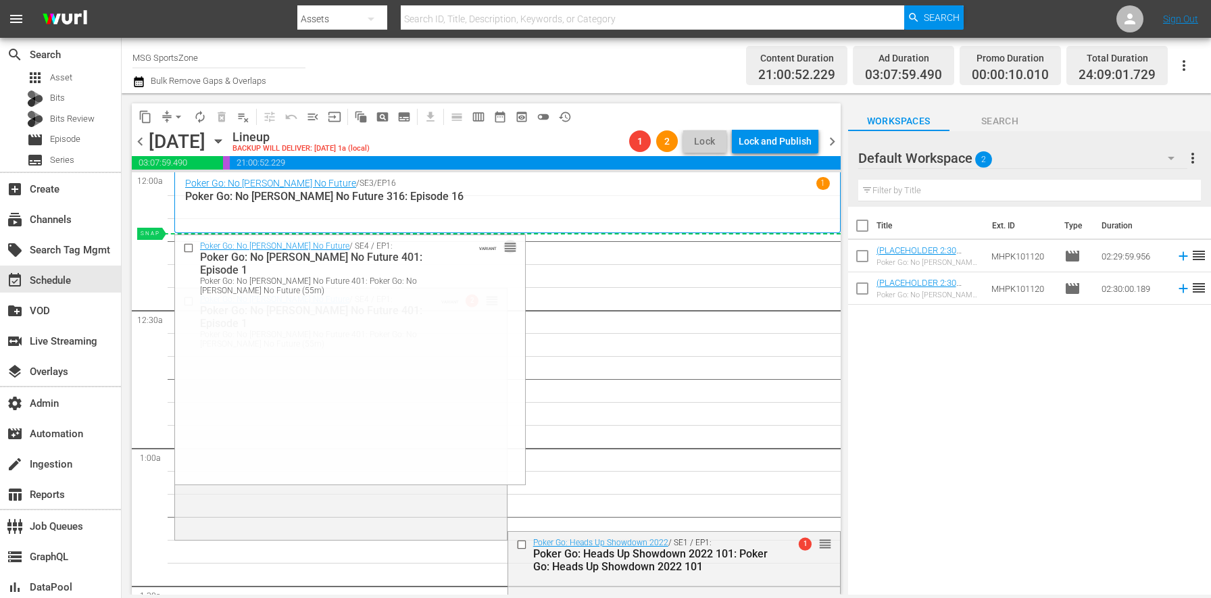
drag, startPoint x: 485, startPoint y: 298, endPoint x: 475, endPoint y: 239, distance: 59.6
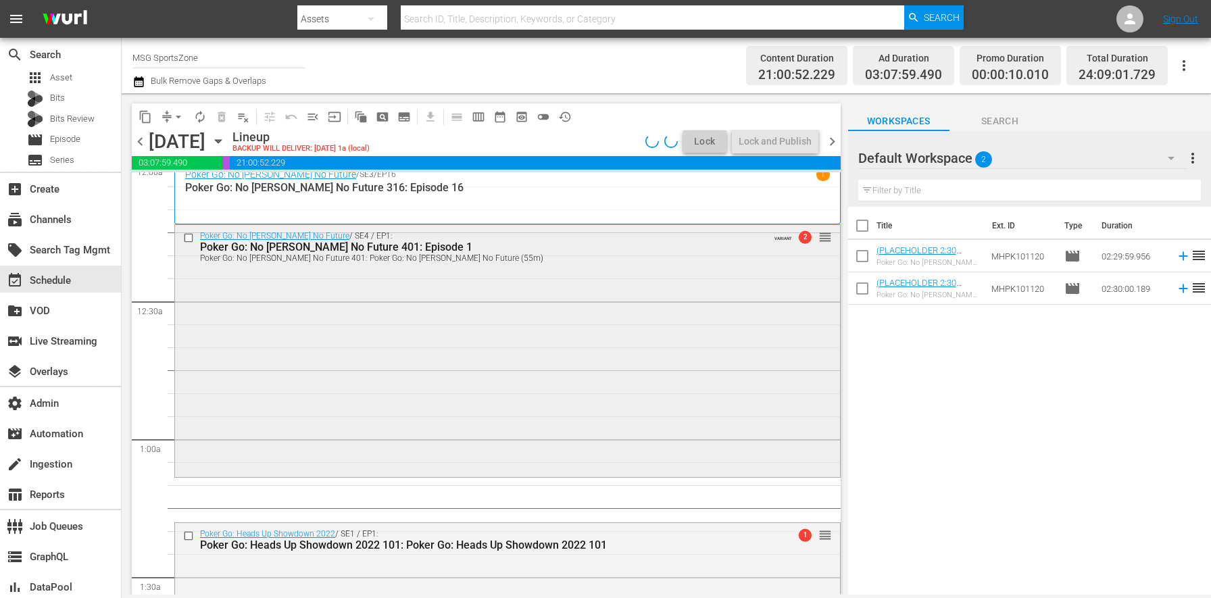
scroll to position [167, 0]
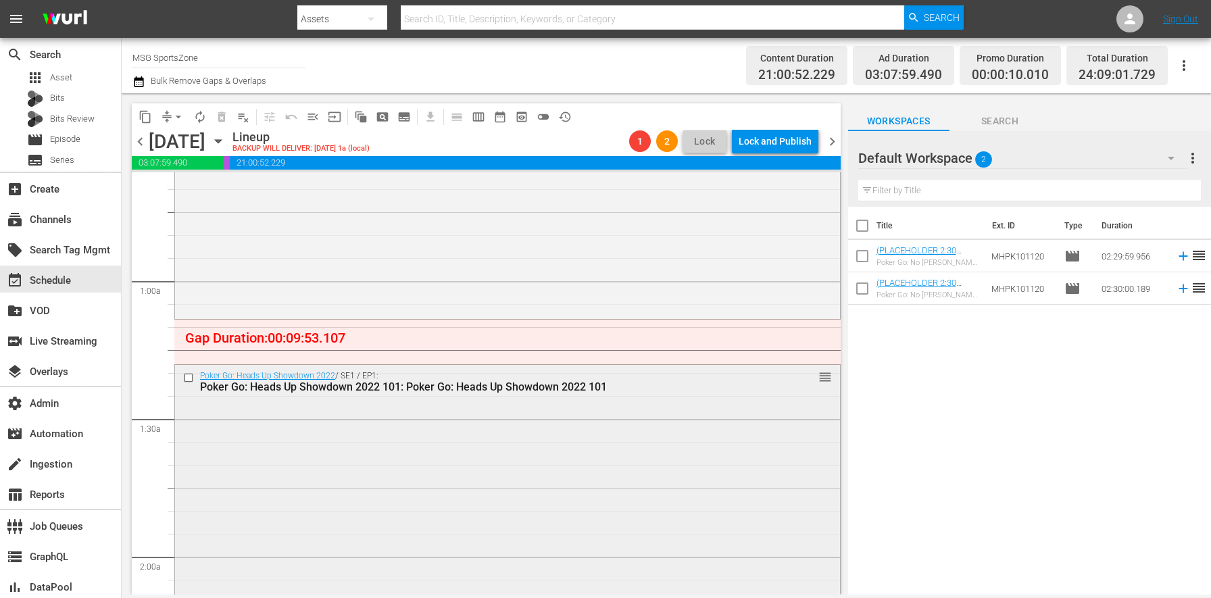
click at [306, 451] on div "Poker Go: Heads Up Showdown 2022 / SE1 / EP1: Poker Go: Heads Up Showdown 2022 …" at bounding box center [507, 485] width 665 height 240
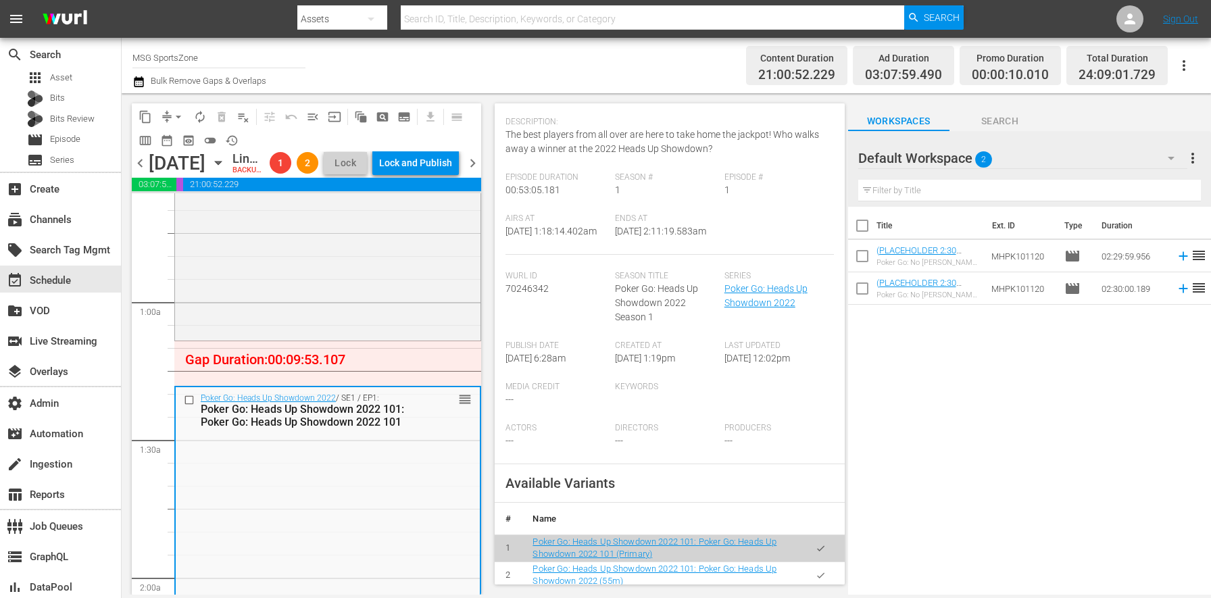
scroll to position [364, 0]
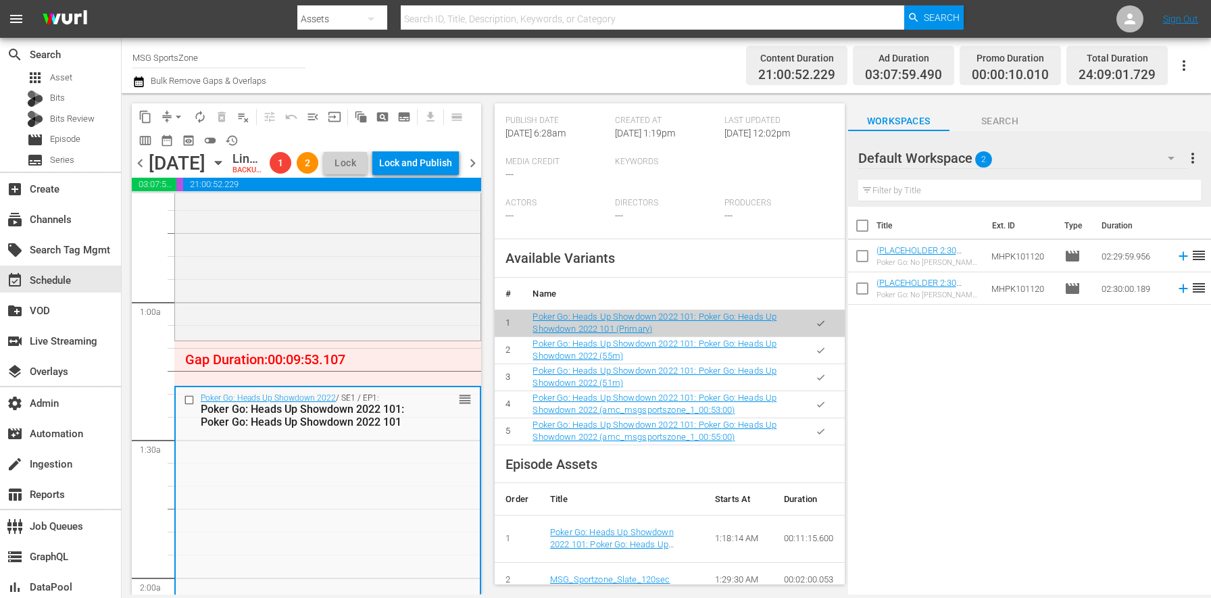
click at [807, 363] on button "button" at bounding box center [820, 350] width 26 height 26
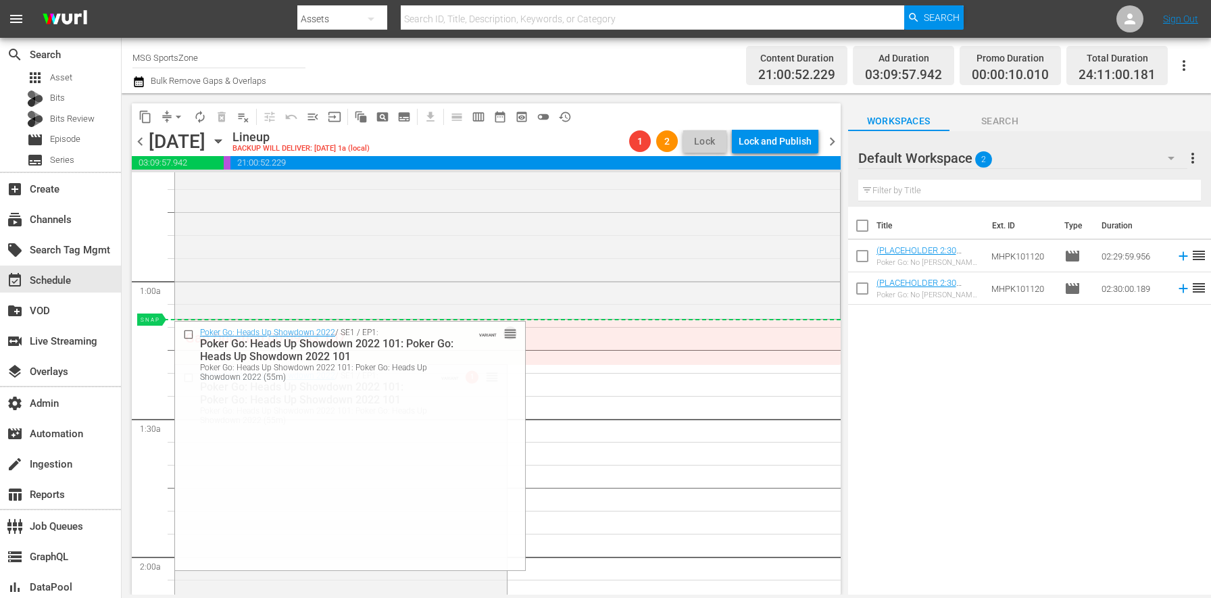
drag, startPoint x: 483, startPoint y: 372, endPoint x: 484, endPoint y: 324, distance: 47.3
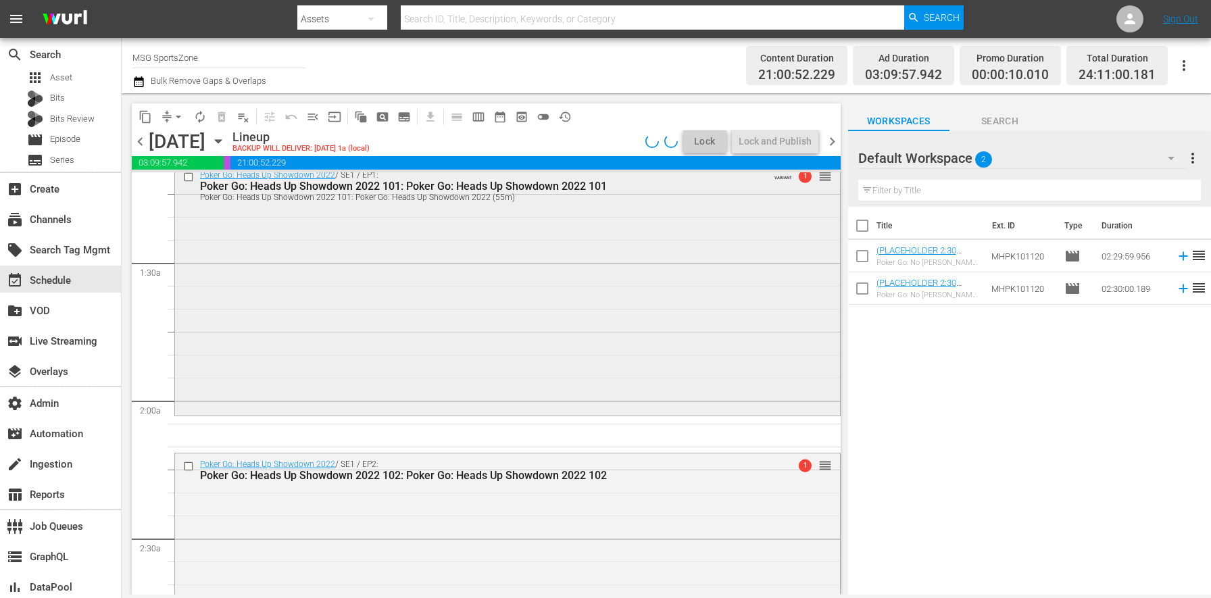
scroll to position [398, 0]
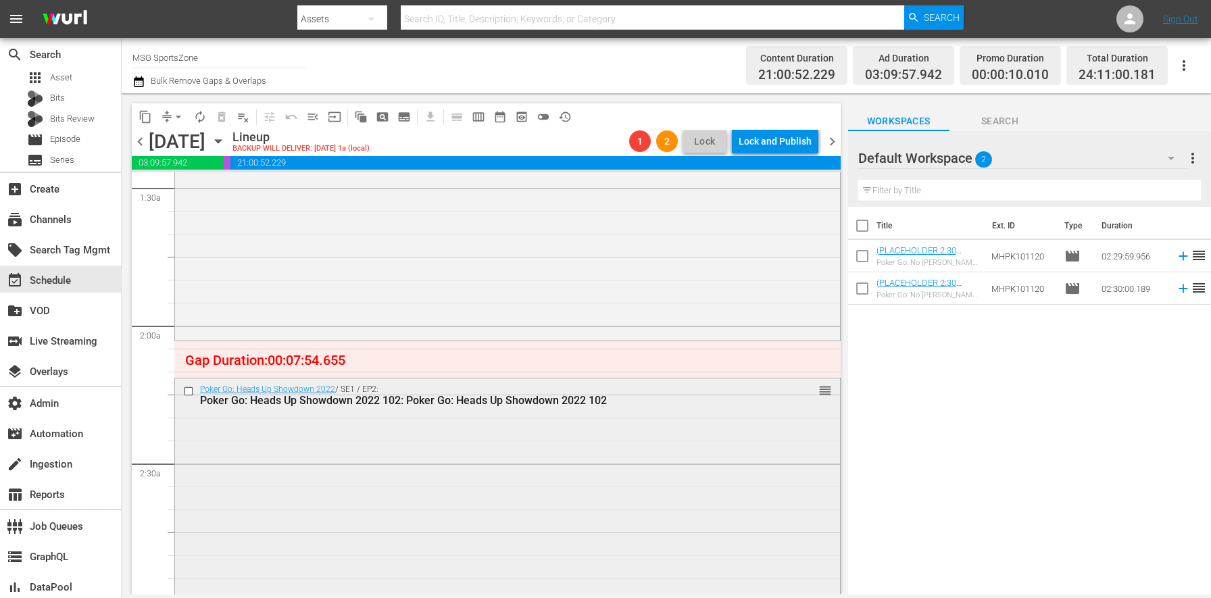
click at [392, 469] on div "Poker Go: Heads Up Showdown 2022 / SE1 / EP2: Poker Go: Heads Up Showdown 2022 …" at bounding box center [507, 498] width 665 height 240
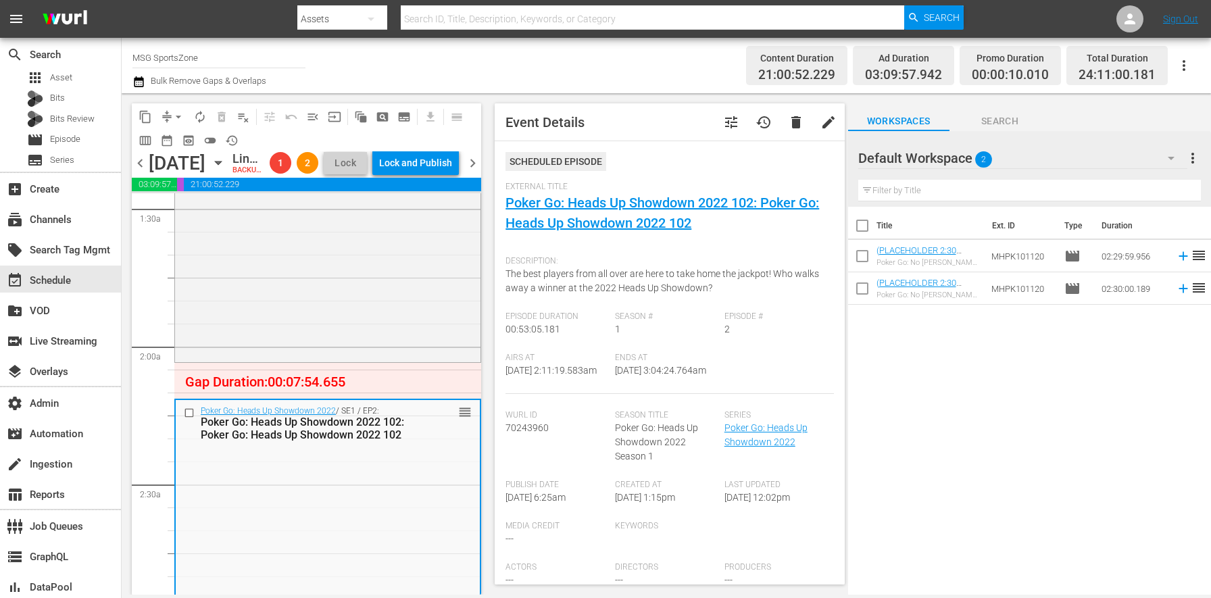
scroll to position [317, 0]
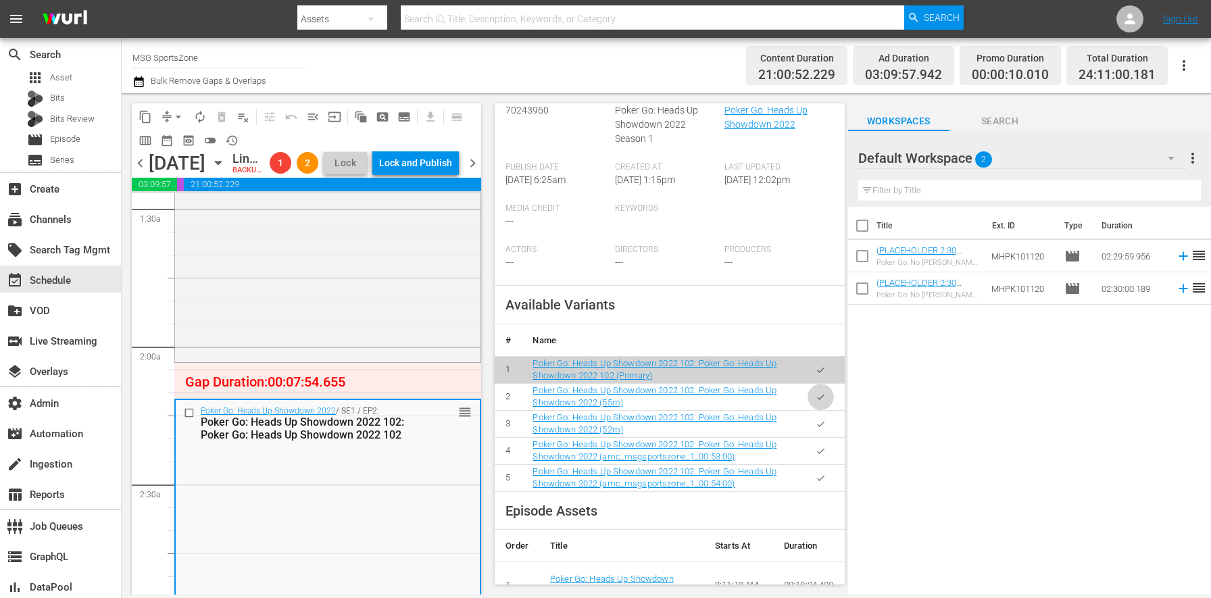
click at [823, 409] on button "button" at bounding box center [820, 397] width 26 height 26
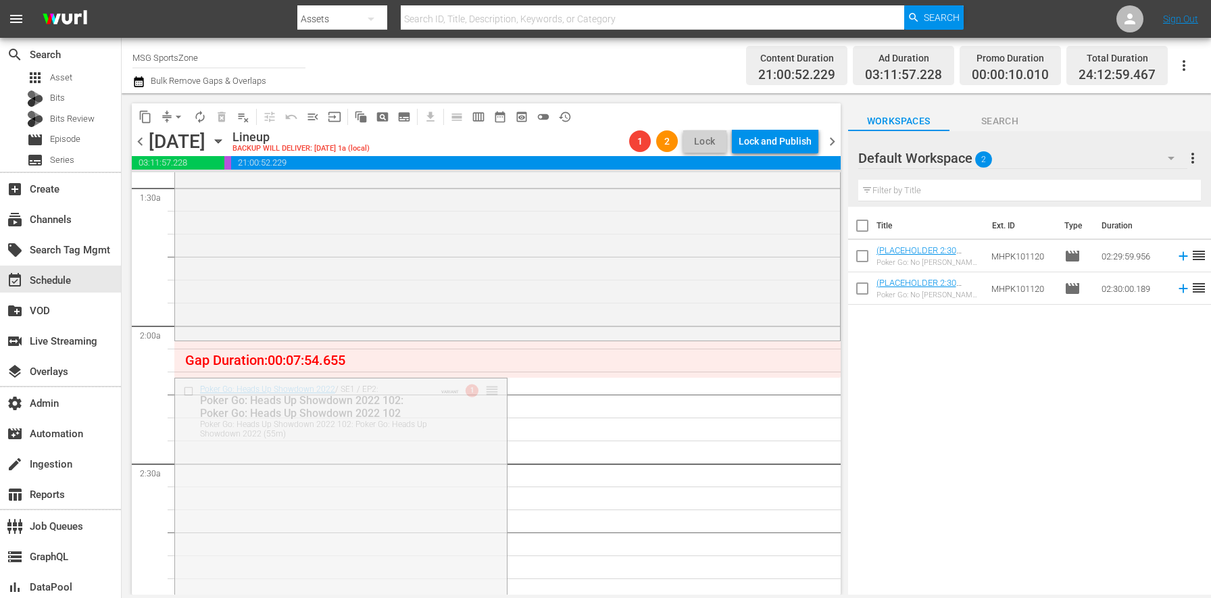
drag, startPoint x: 488, startPoint y: 388, endPoint x: 488, endPoint y: 346, distance: 42.6
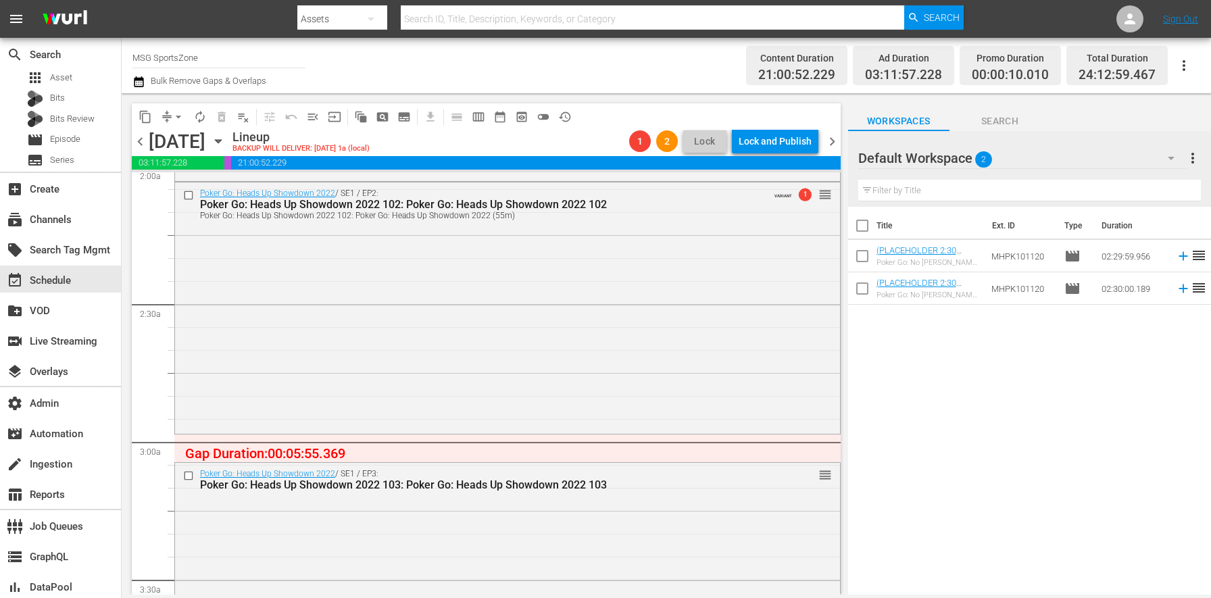
scroll to position [826, 0]
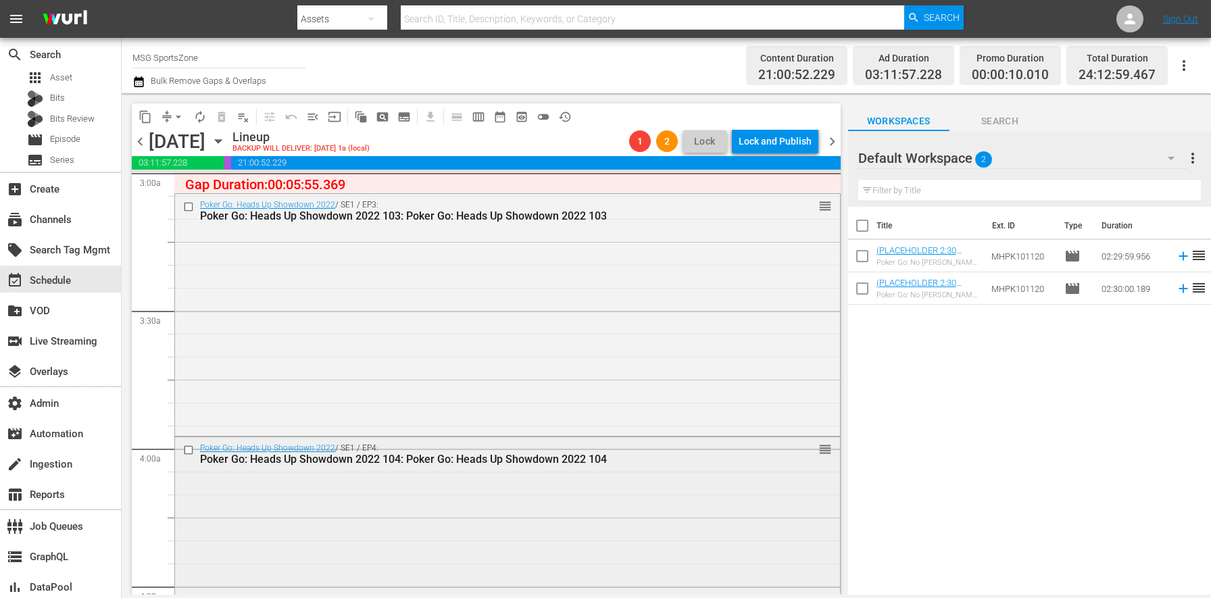
click at [426, 454] on div "Poker Go: Heads Up Showdown 2022 104: Poker Go: Heads Up Showdown 2022 104" at bounding box center [482, 459] width 565 height 13
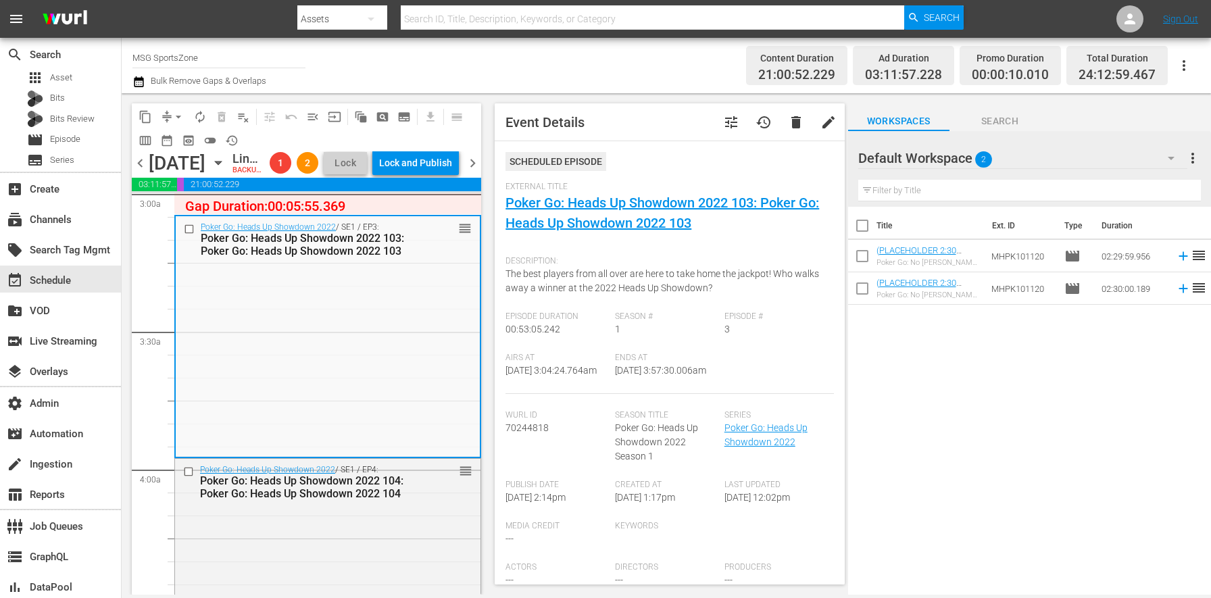
scroll to position [309, 0]
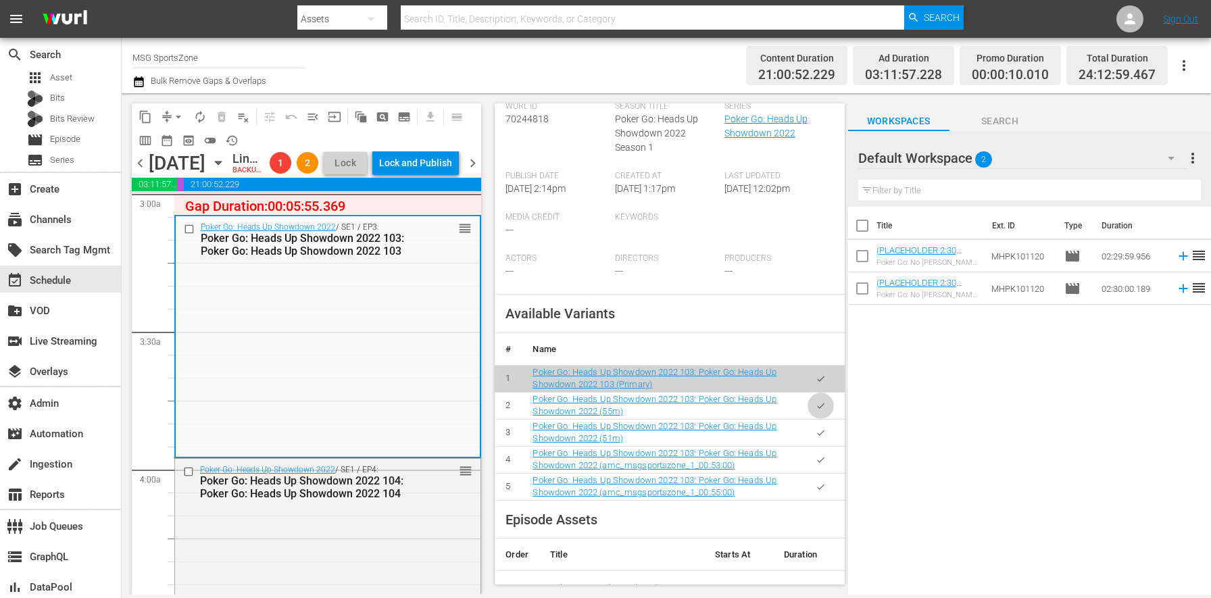
click at [817, 419] on button "button" at bounding box center [820, 405] width 26 height 26
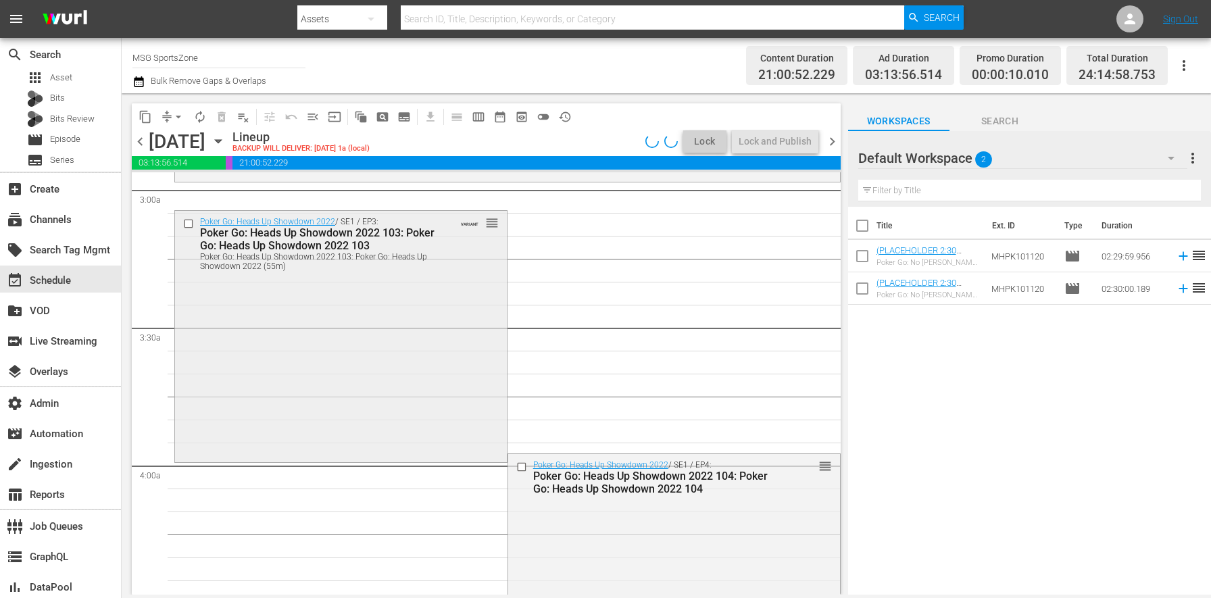
scroll to position [800, 0]
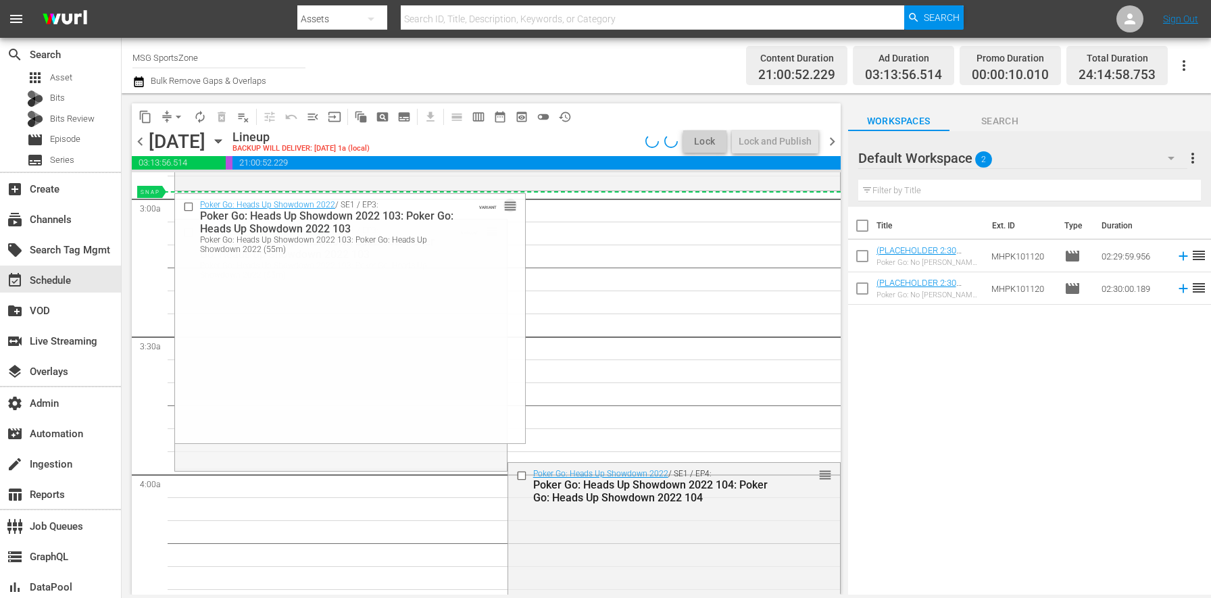
drag, startPoint x: 480, startPoint y: 228, endPoint x: 465, endPoint y: 195, distance: 37.2
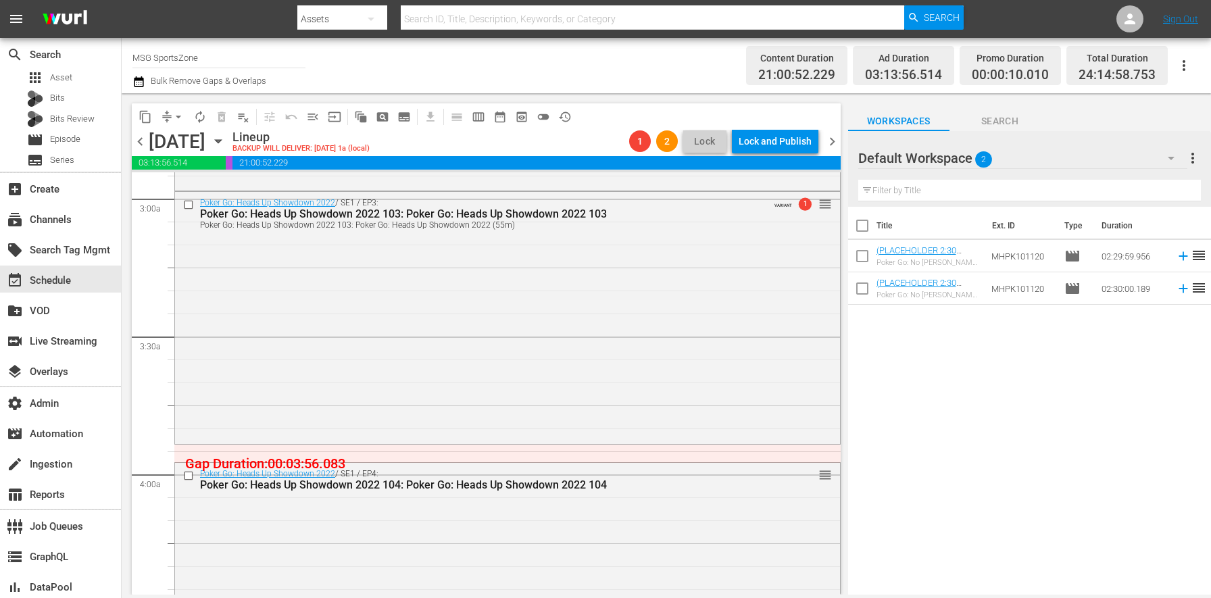
scroll to position [890, 0]
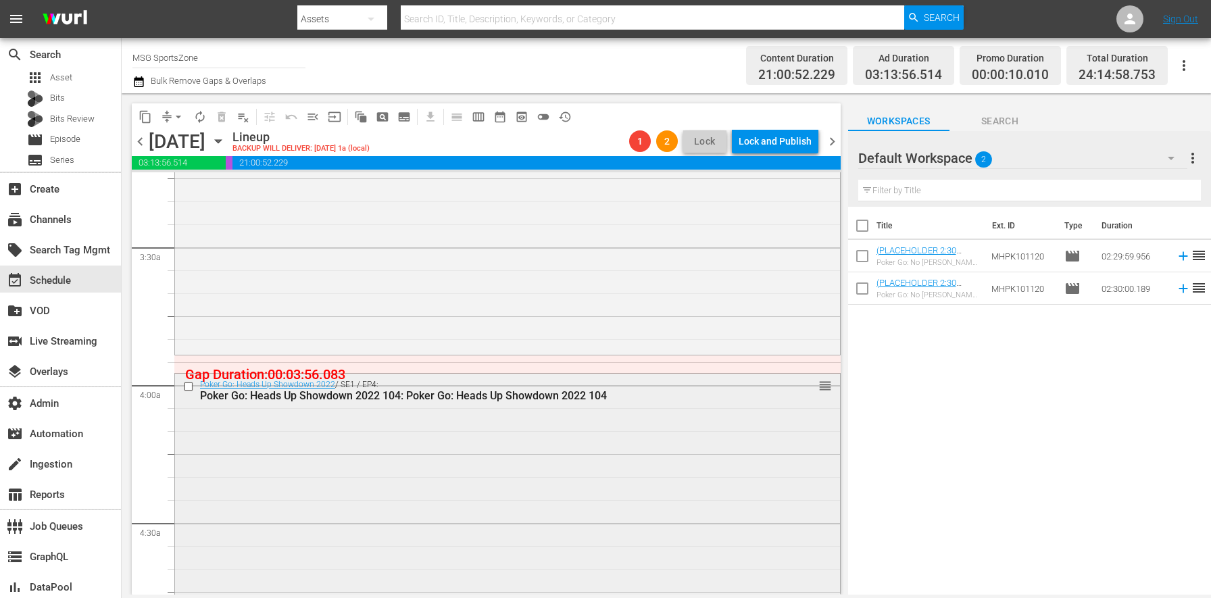
click at [306, 463] on div "Poker Go: Heads Up Showdown 2022 / SE1 / EP4: Poker Go: Heads Up Showdown 2022 …" at bounding box center [507, 494] width 665 height 240
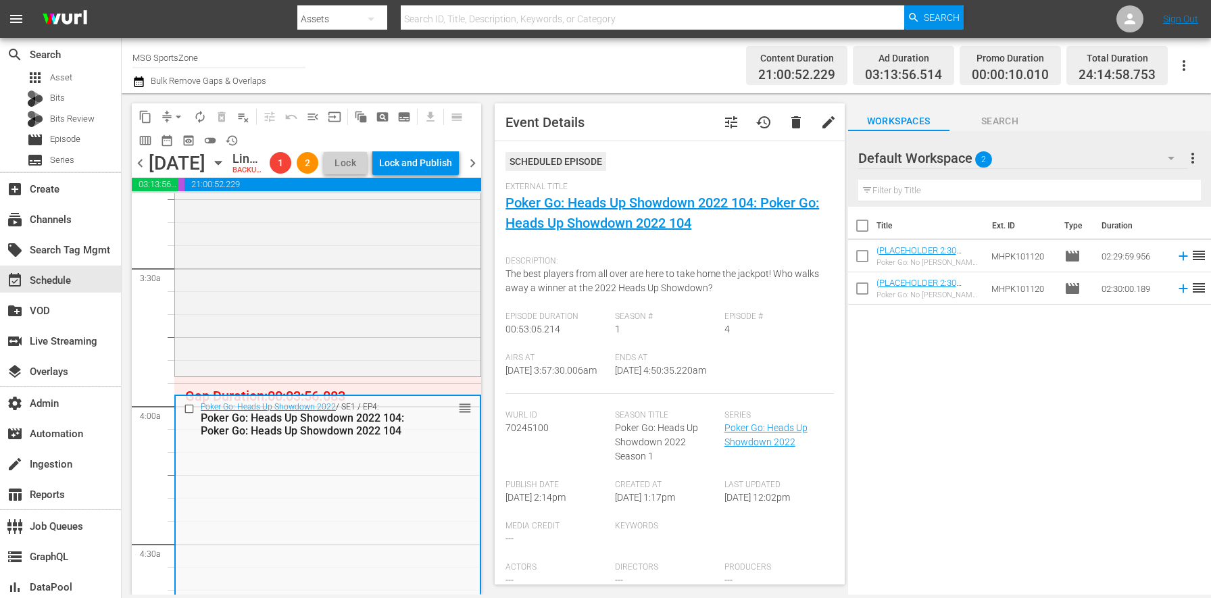
scroll to position [230, 0]
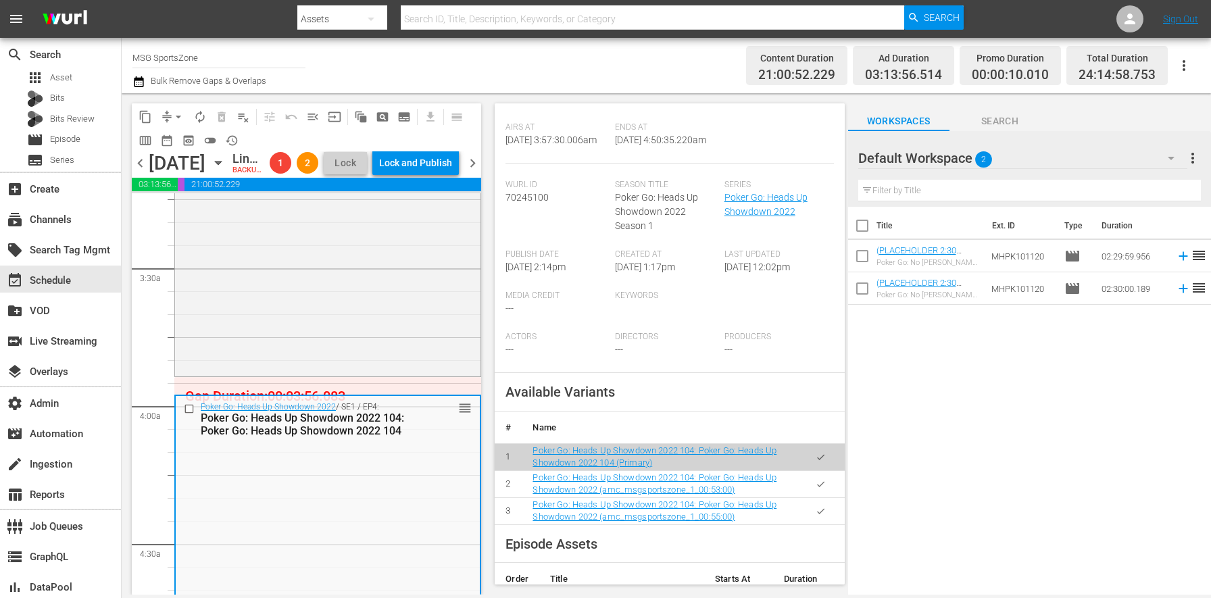
click at [815, 516] on icon "button" at bounding box center [820, 511] width 10 height 10
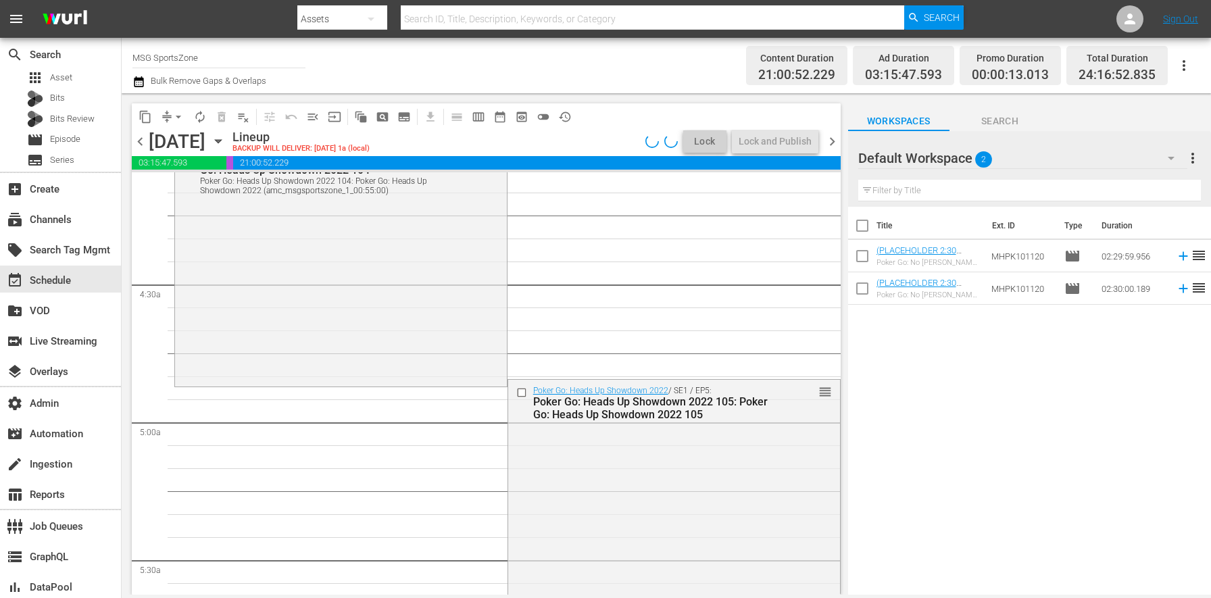
scroll to position [1203, 0]
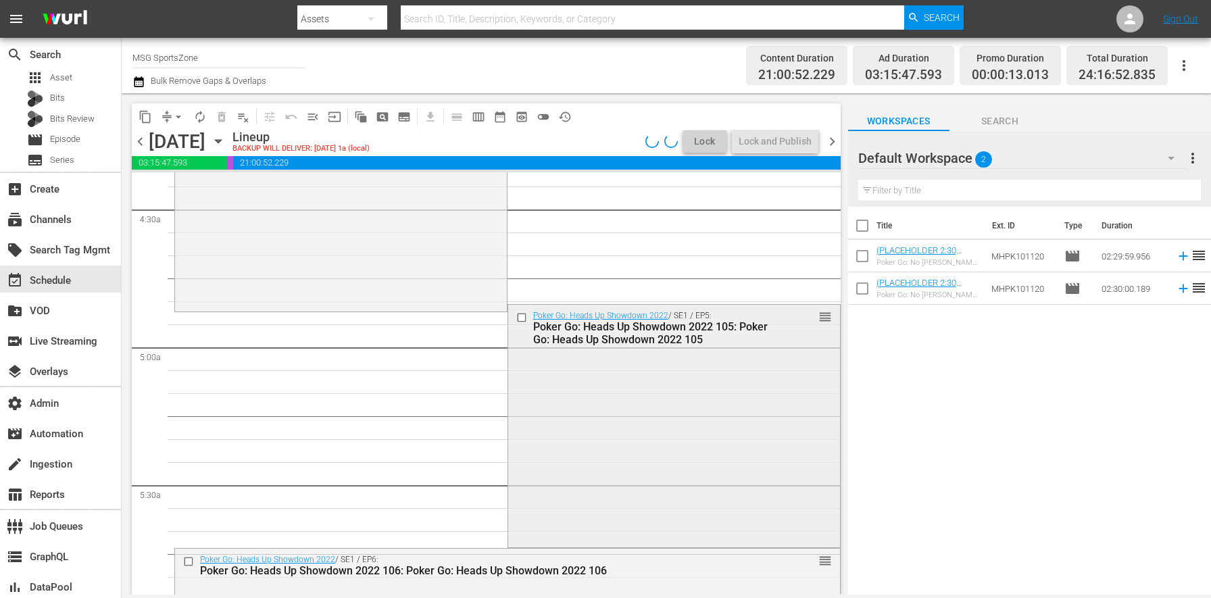
click at [586, 407] on div "Poker Go: Heads Up Showdown 2022 / SE1 / EP5: Poker Go: Heads Up Showdown 2022 …" at bounding box center [674, 425] width 332 height 240
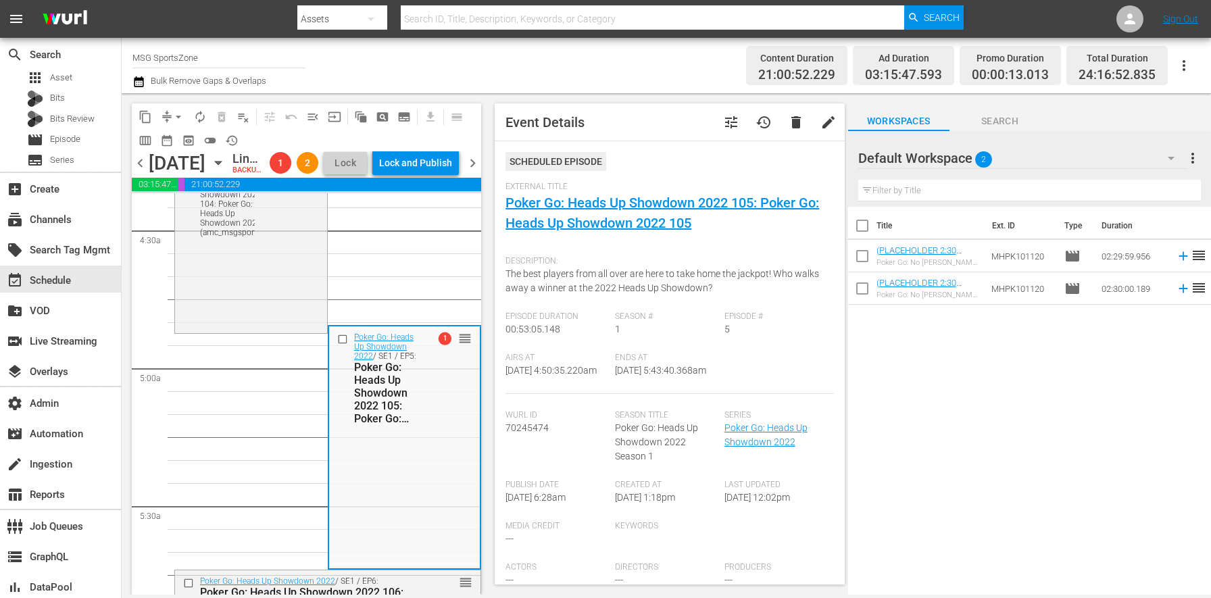
scroll to position [334, 0]
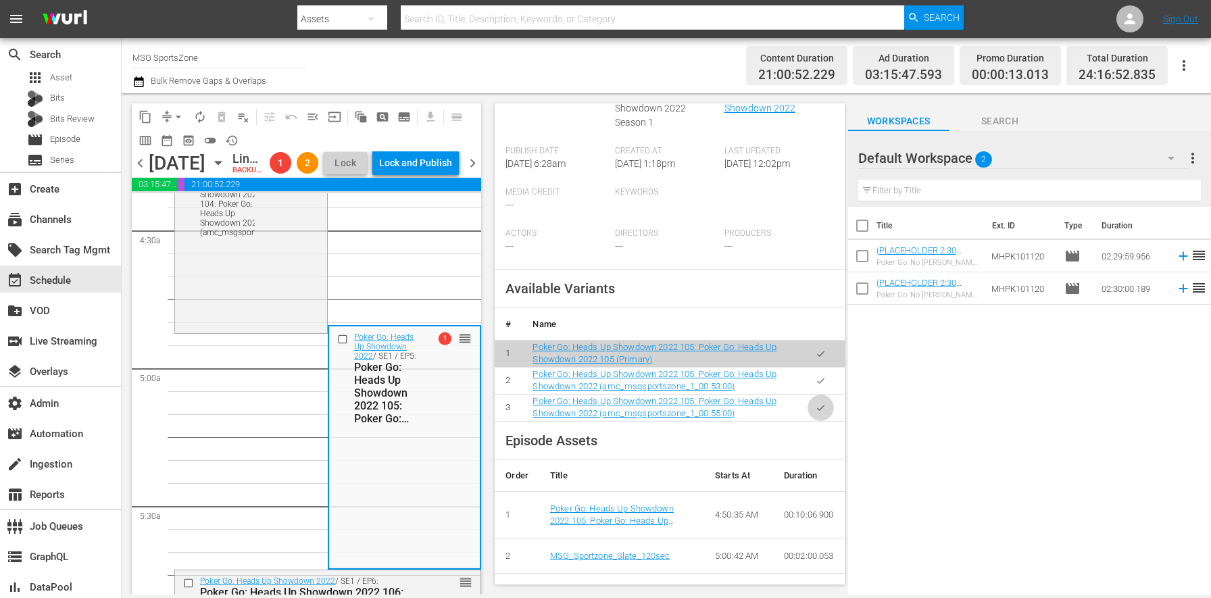
click at [813, 421] on button "button" at bounding box center [820, 408] width 26 height 26
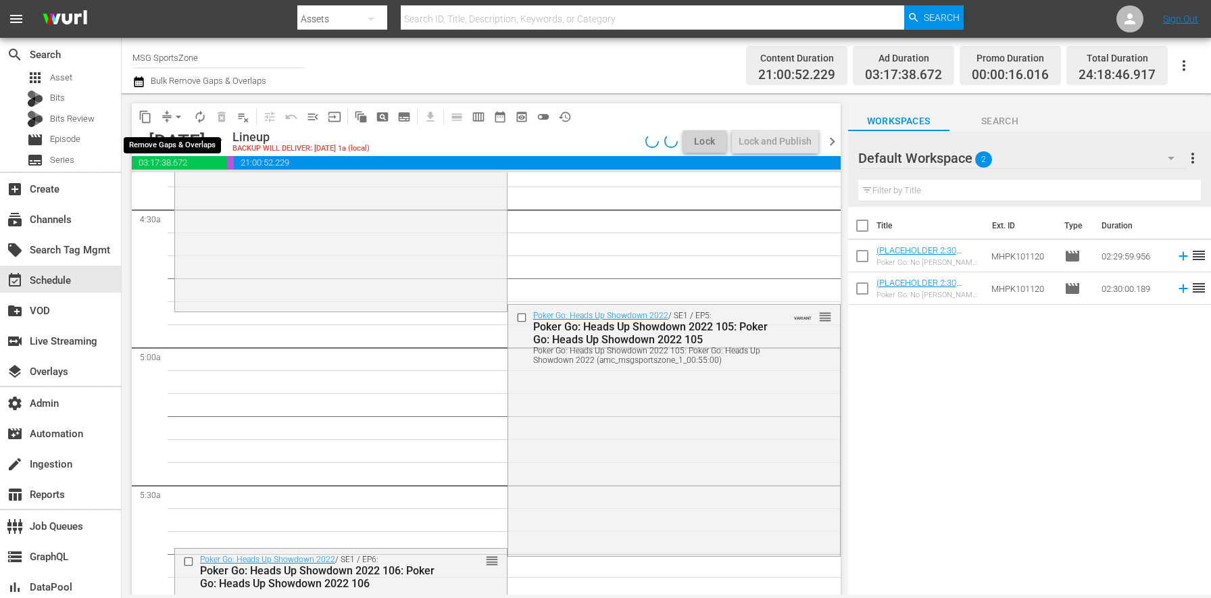
click at [179, 118] on span "arrow_drop_down" at bounding box center [179, 117] width 14 height 14
click at [216, 188] on li "Align to End of Previous Day" at bounding box center [179, 189] width 142 height 22
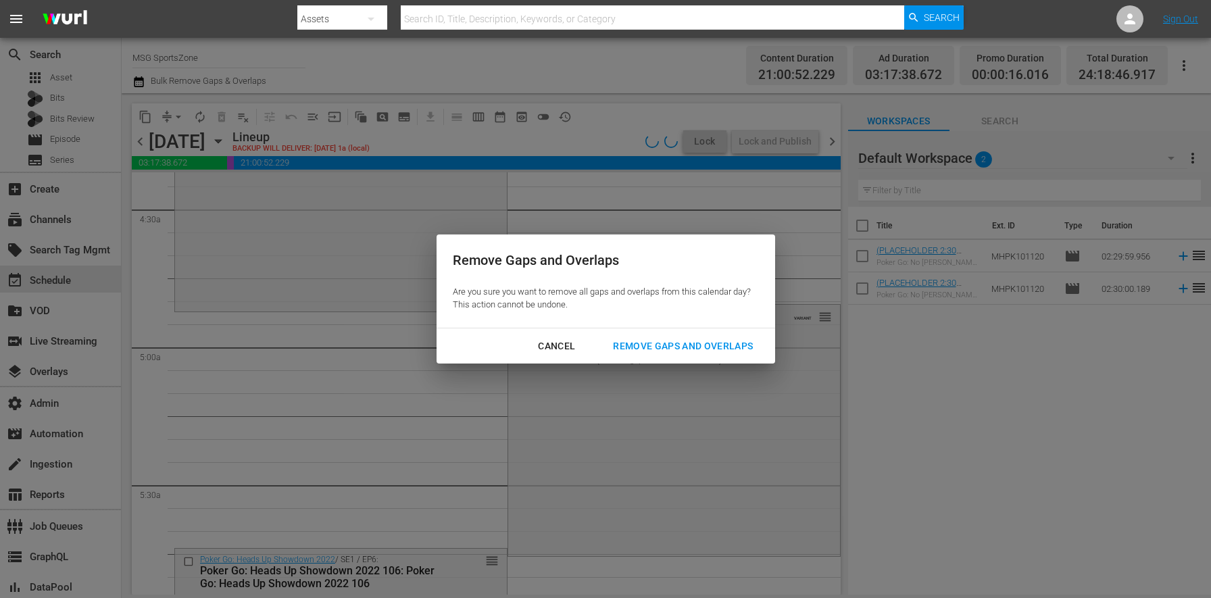
drag, startPoint x: 698, startPoint y: 362, endPoint x: 694, endPoint y: 355, distance: 7.9
click at [696, 361] on div "Cancel Remove Gaps and Overlaps" at bounding box center [605, 346] width 338 height 36
click at [693, 353] on div "Remove Gaps and Overlaps" at bounding box center [682, 346] width 161 height 17
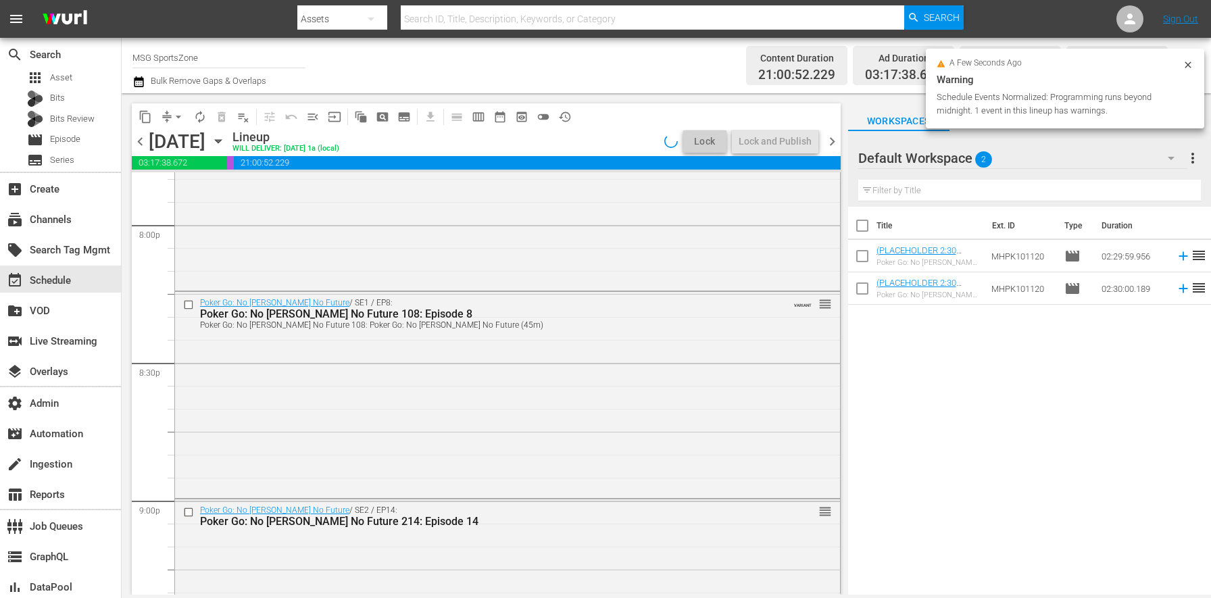
scroll to position [6339, 0]
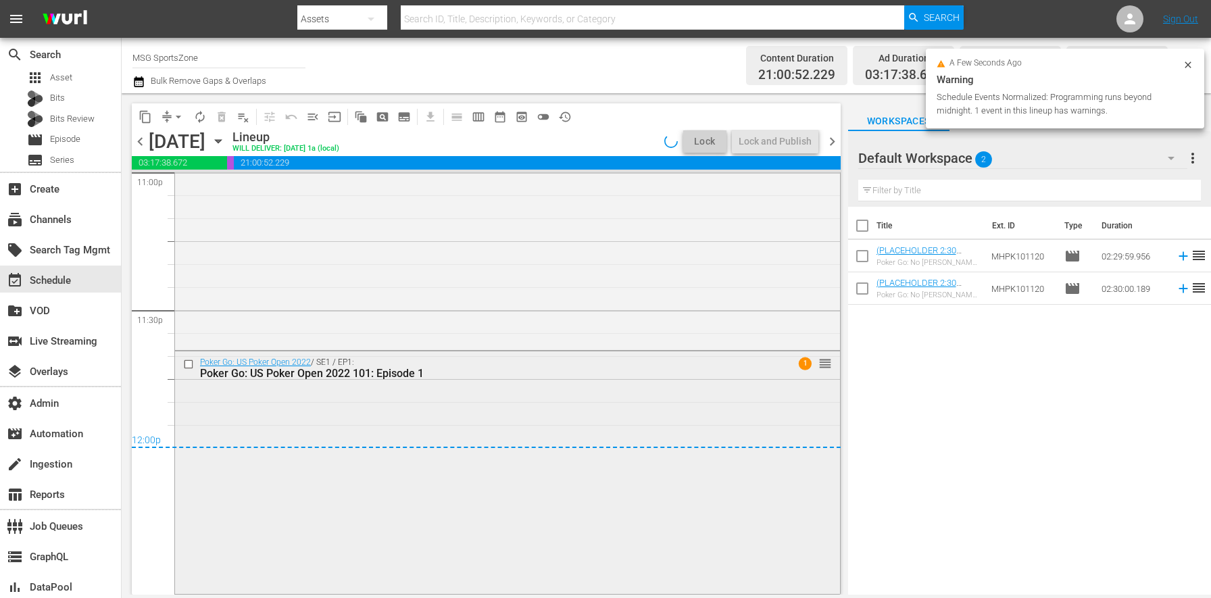
click at [319, 455] on div "Poker Go: US Poker Open 2022 / SE1 / EP1: Poker Go: US Poker Open 2022 101: Epi…" at bounding box center [507, 471] width 665 height 240
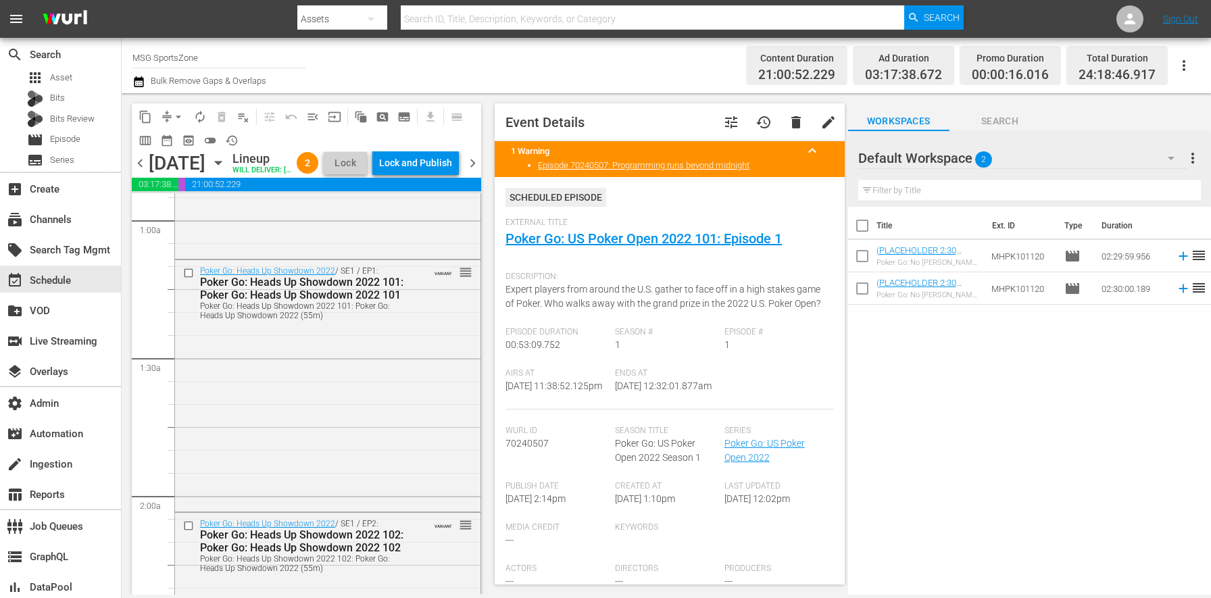
scroll to position [0, 0]
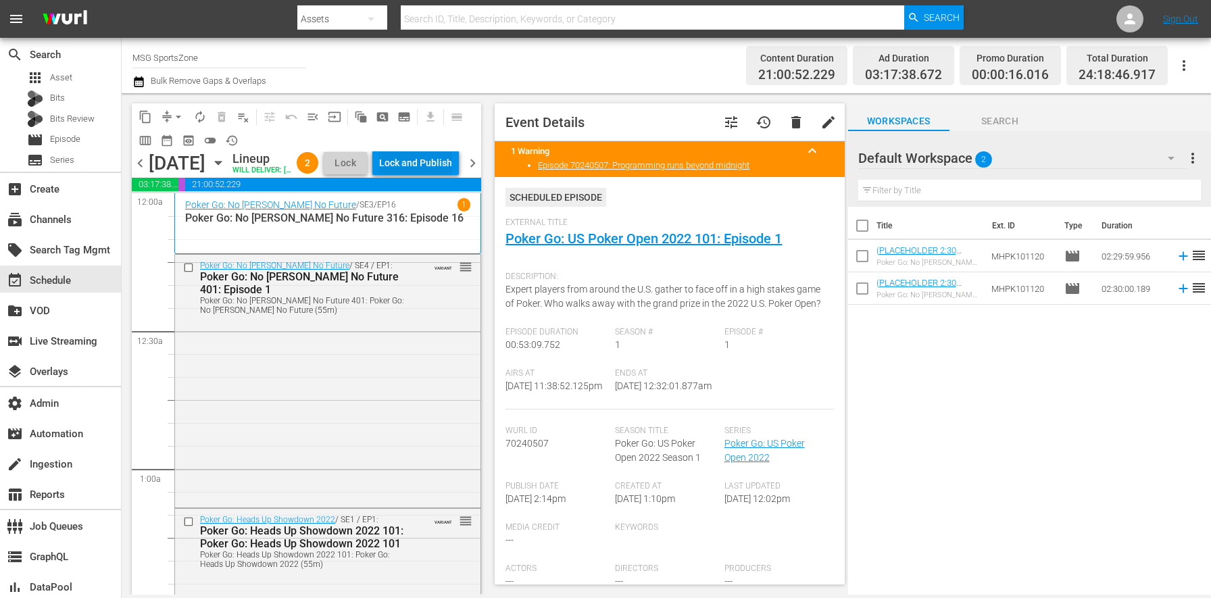
click at [434, 155] on div "Lock and Publish" at bounding box center [415, 163] width 73 height 24
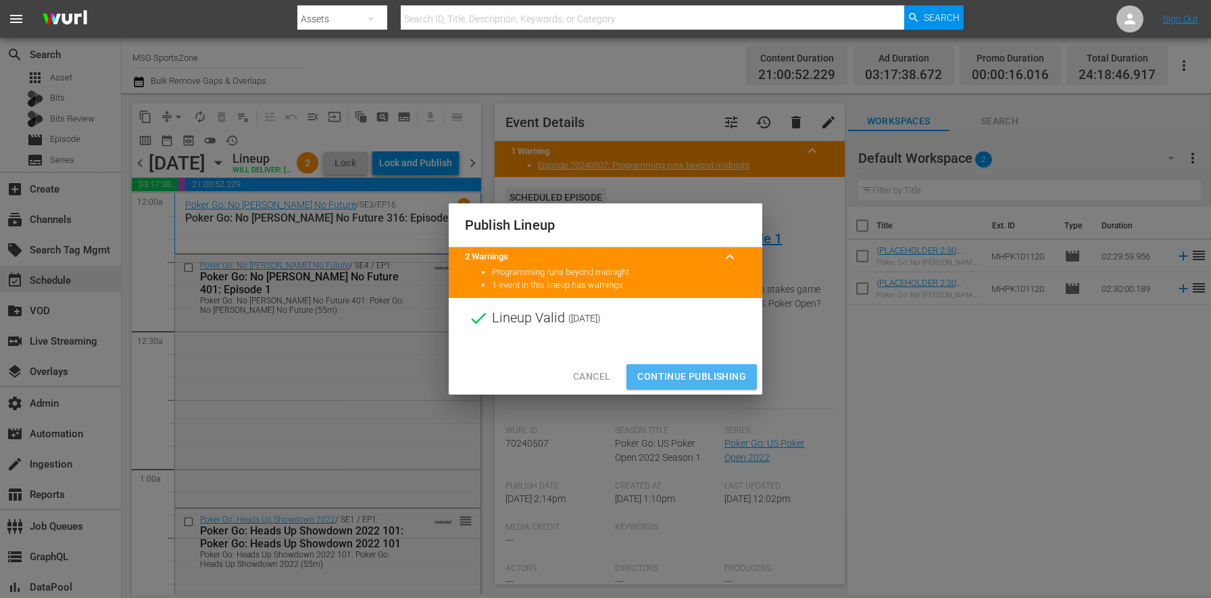
drag, startPoint x: 696, startPoint y: 370, endPoint x: 619, endPoint y: 354, distance: 78.7
click at [696, 370] on span "Continue Publishing" at bounding box center [691, 376] width 109 height 17
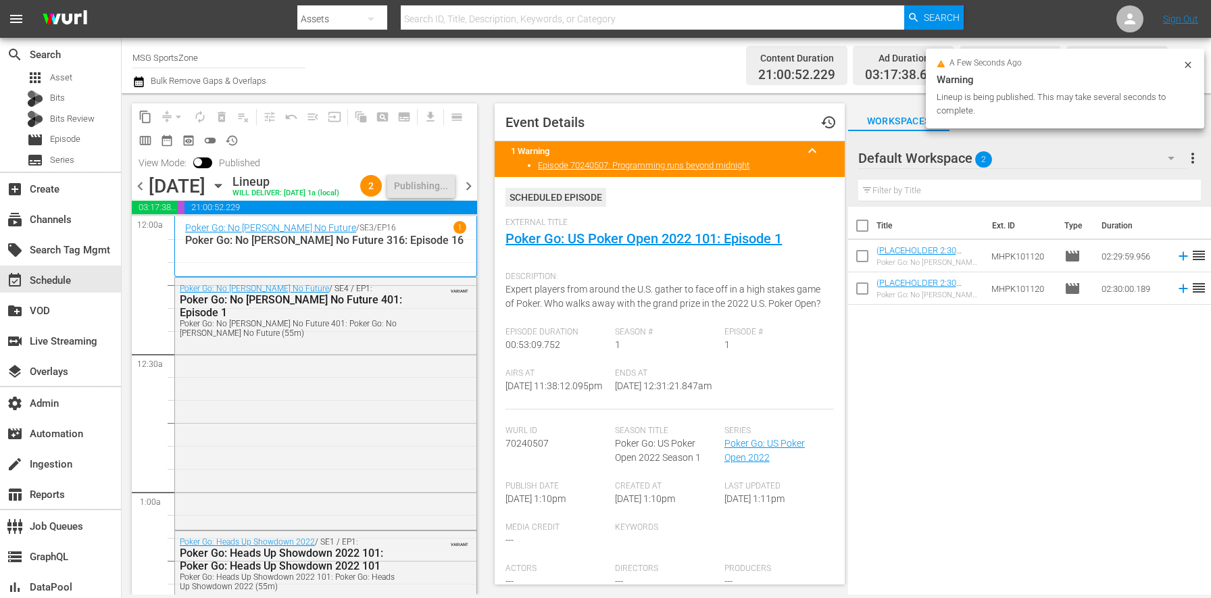
click at [226, 189] on icon "button" at bounding box center [218, 185] width 15 height 15
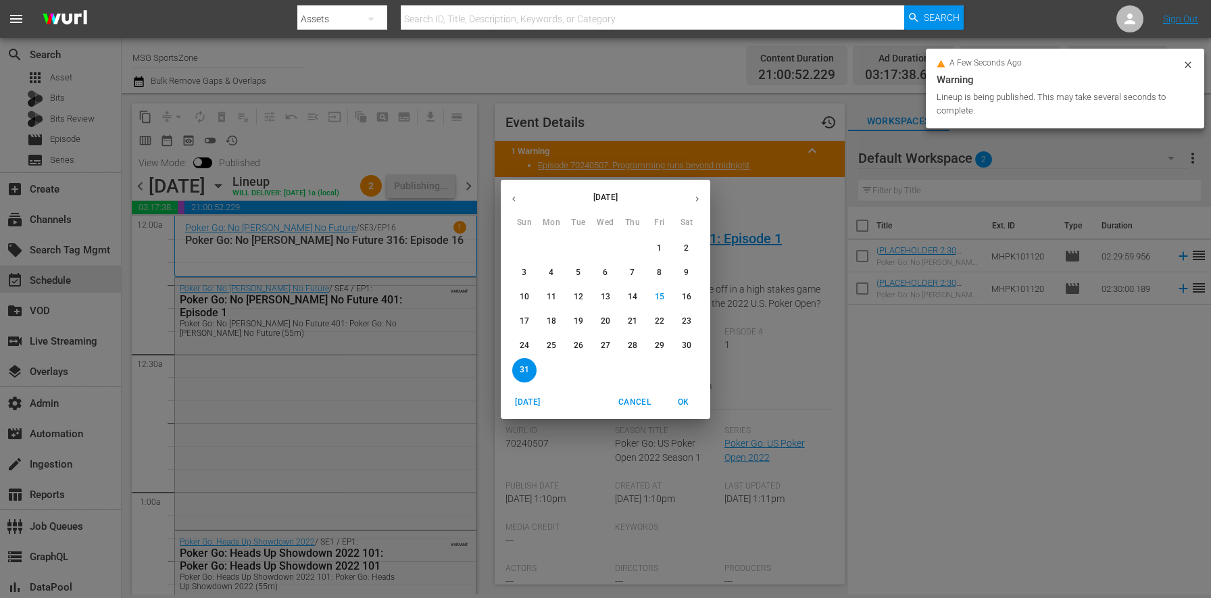
click at [553, 344] on p "25" at bounding box center [551, 345] width 9 height 11
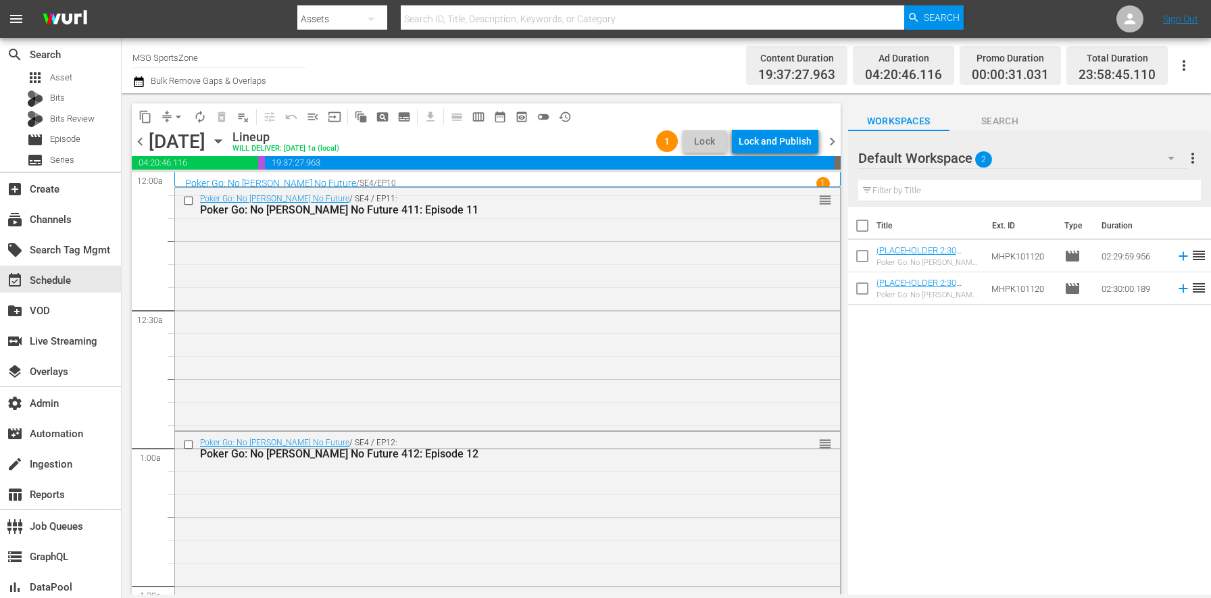
click at [786, 143] on div "Lock and Publish" at bounding box center [774, 141] width 73 height 24
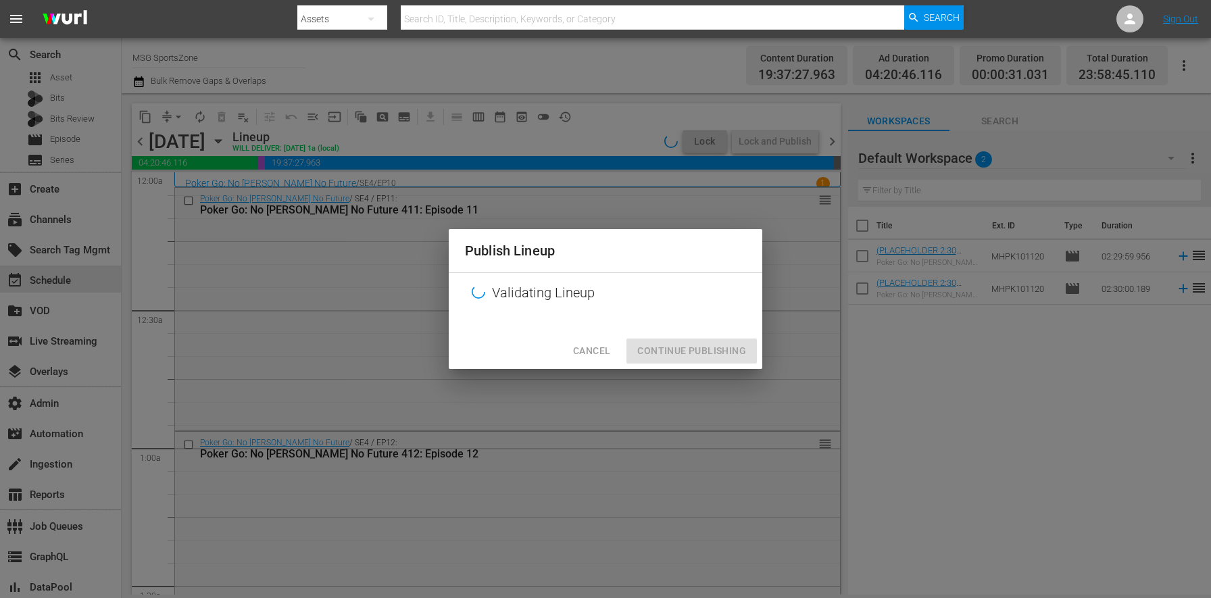
click at [786, 143] on div "Publish Lineup Validating Lineup Cancel Continue Publishing" at bounding box center [605, 299] width 1211 height 598
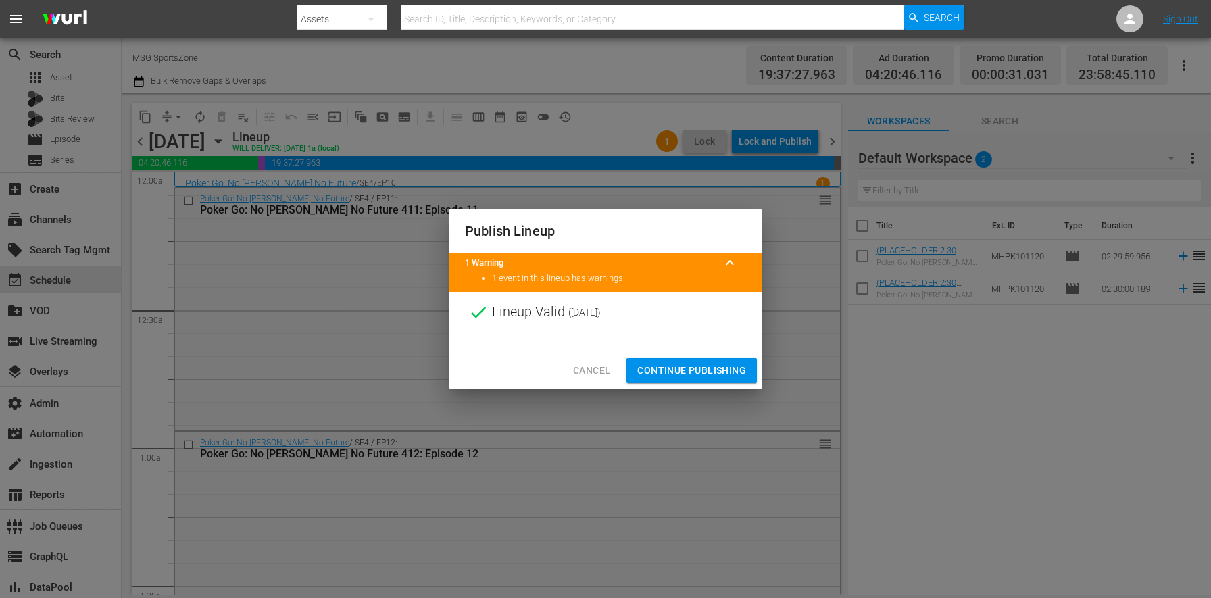
click at [671, 373] on span "Continue Publishing" at bounding box center [691, 370] width 109 height 17
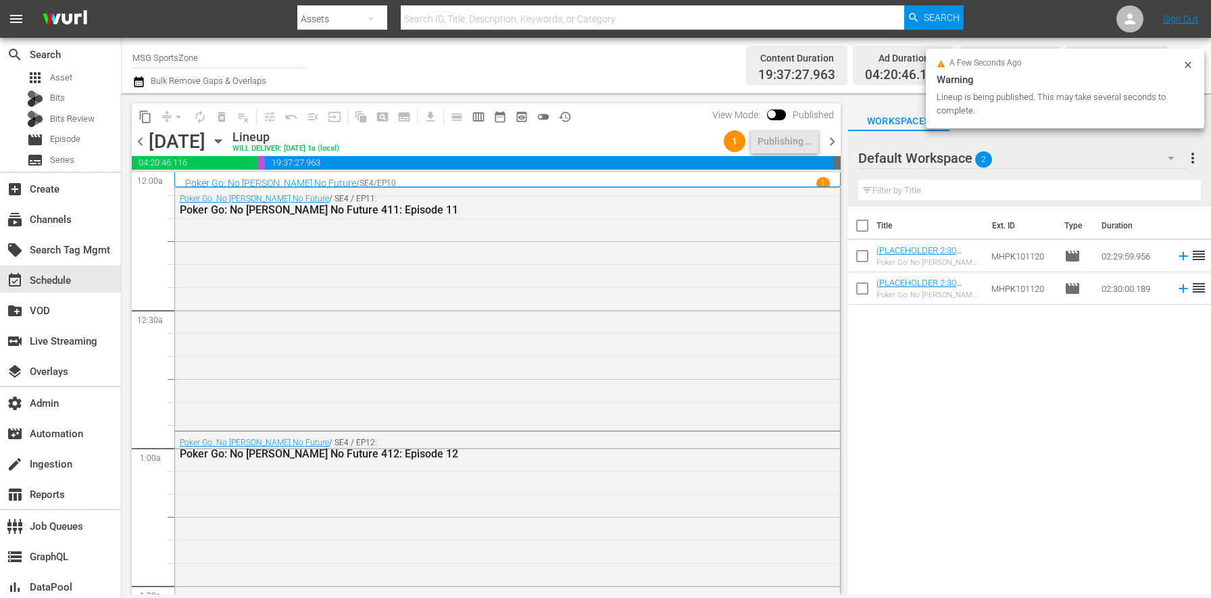
click at [143, 145] on span "chevron_left" at bounding box center [140, 141] width 17 height 17
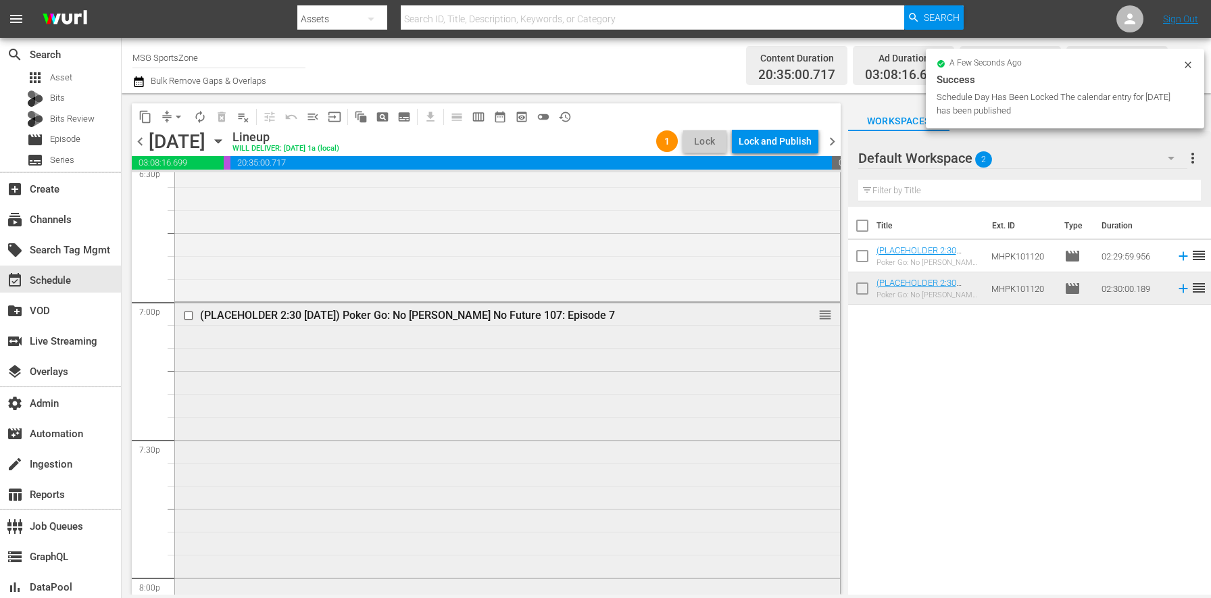
scroll to position [5032, 0]
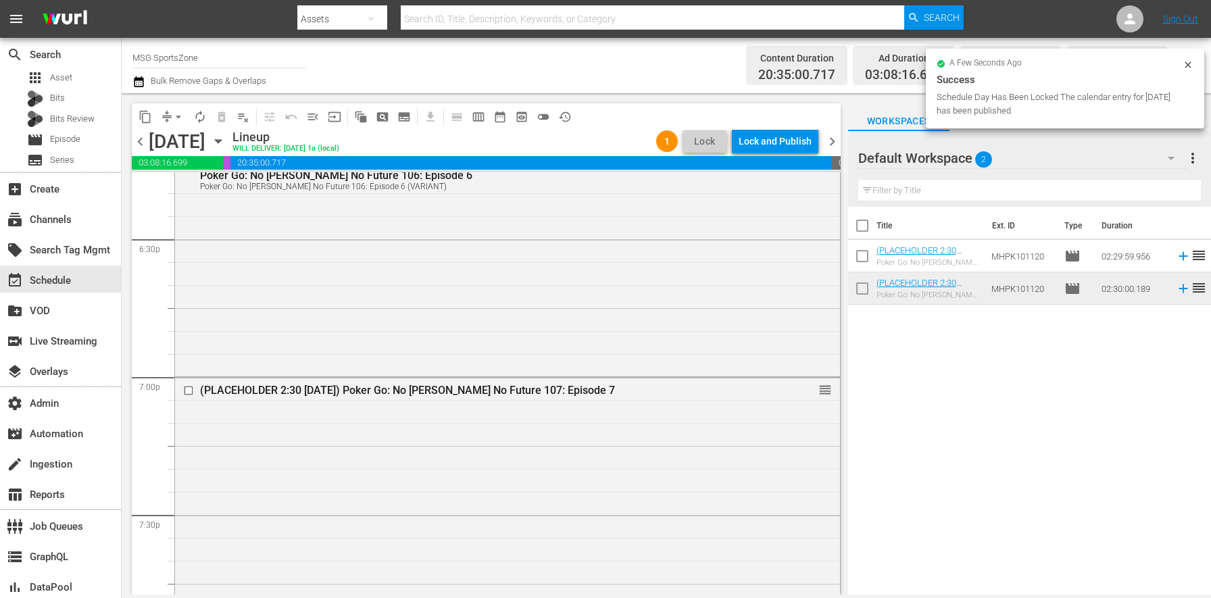
click at [783, 139] on div "Lock and Publish" at bounding box center [774, 141] width 73 height 24
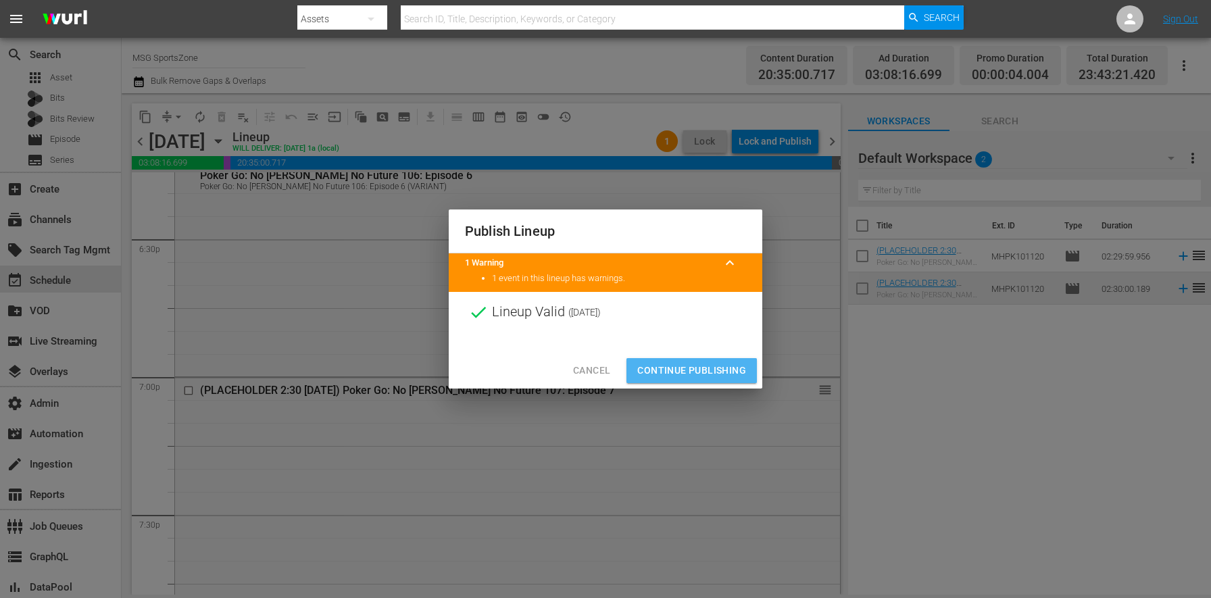
click at [686, 368] on span "Continue Publishing" at bounding box center [691, 370] width 109 height 17
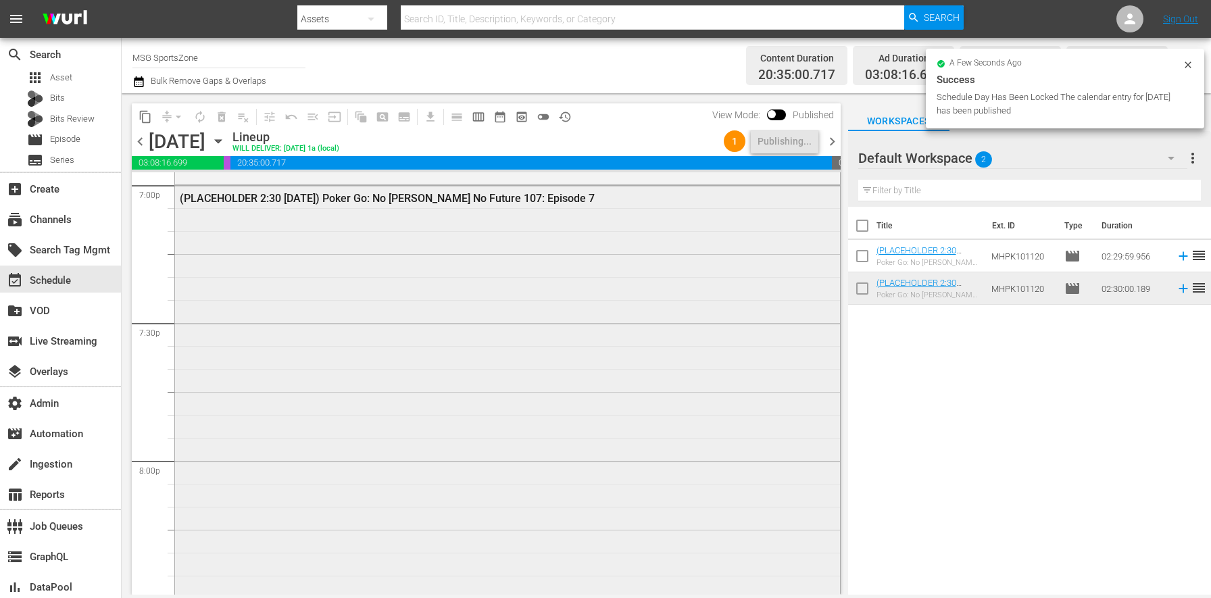
scroll to position [5149, 0]
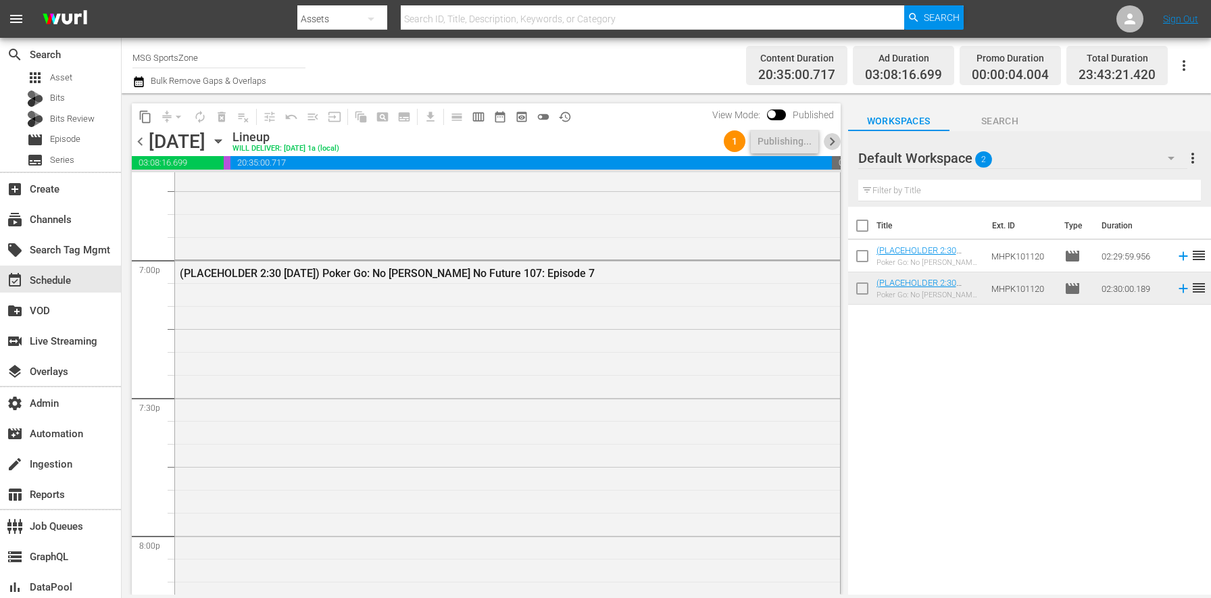
click at [835, 144] on span "chevron_right" at bounding box center [831, 141] width 17 height 17
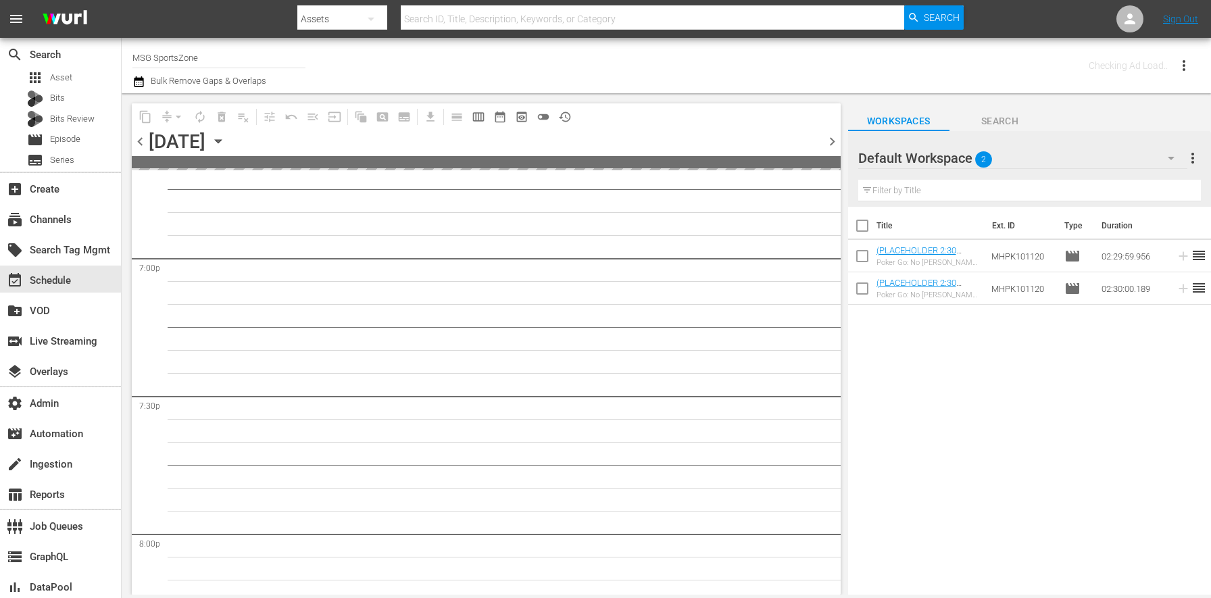
scroll to position [5516, 0]
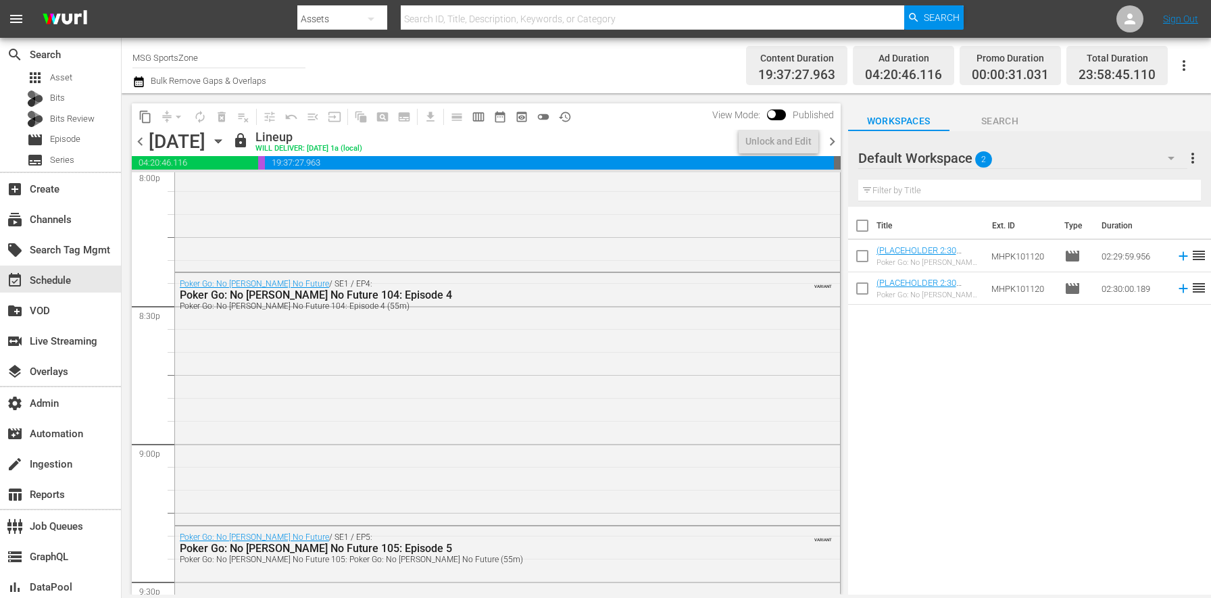
click at [835, 144] on span "chevron_right" at bounding box center [831, 141] width 17 height 17
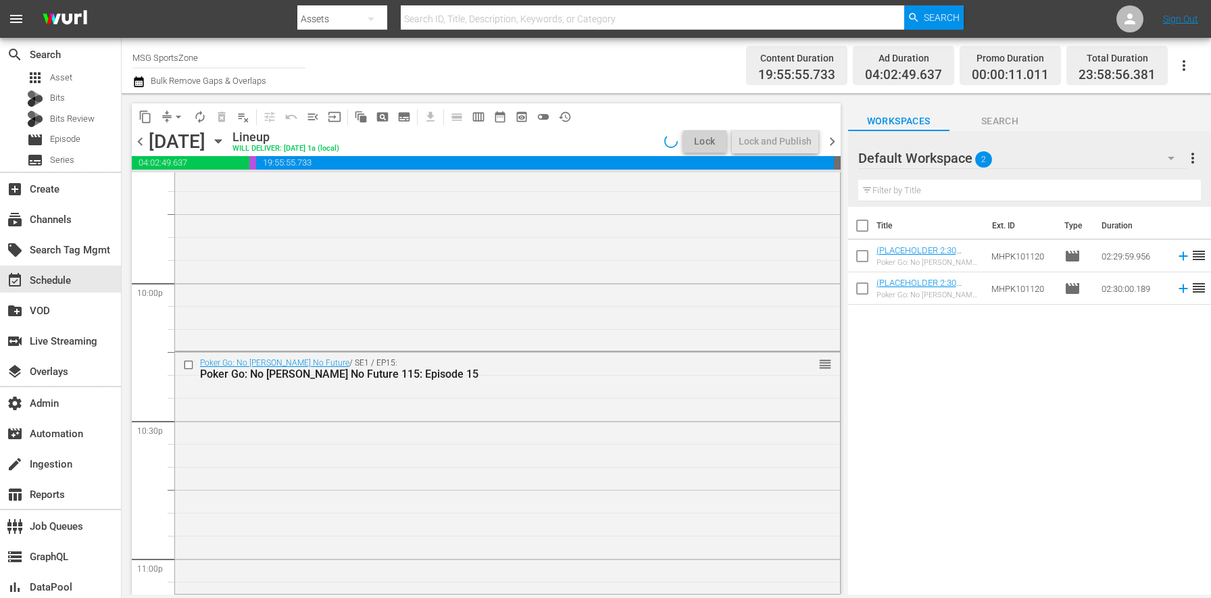
scroll to position [5608, 0]
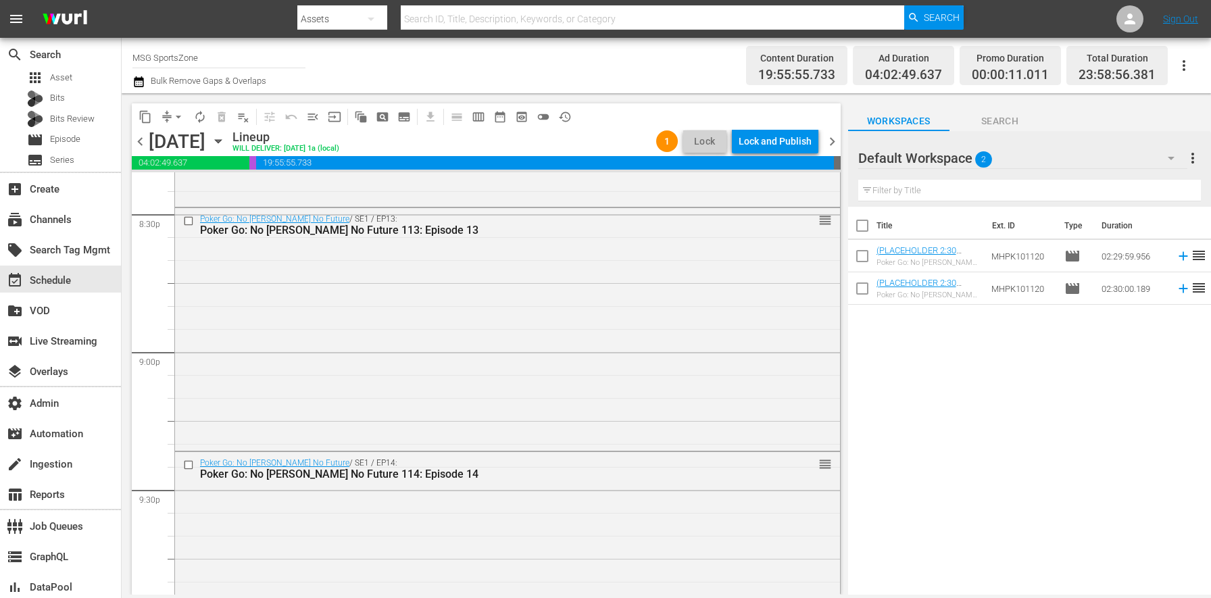
click at [774, 147] on div "Lock and Publish" at bounding box center [774, 141] width 73 height 24
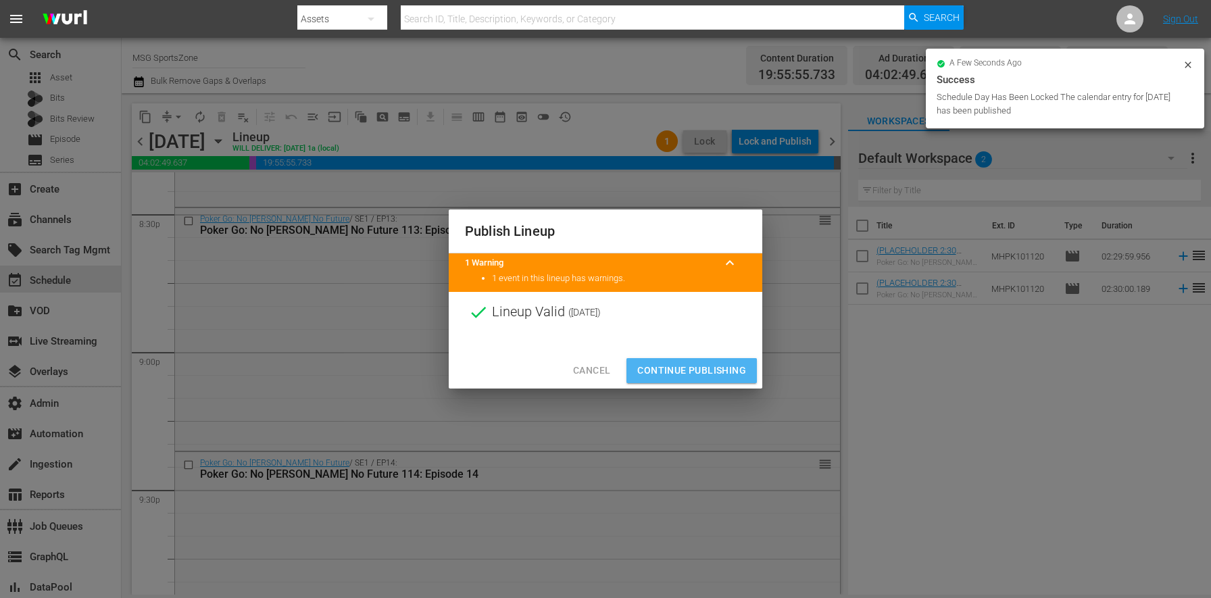
click at [674, 362] on span "Continue Publishing" at bounding box center [691, 370] width 109 height 17
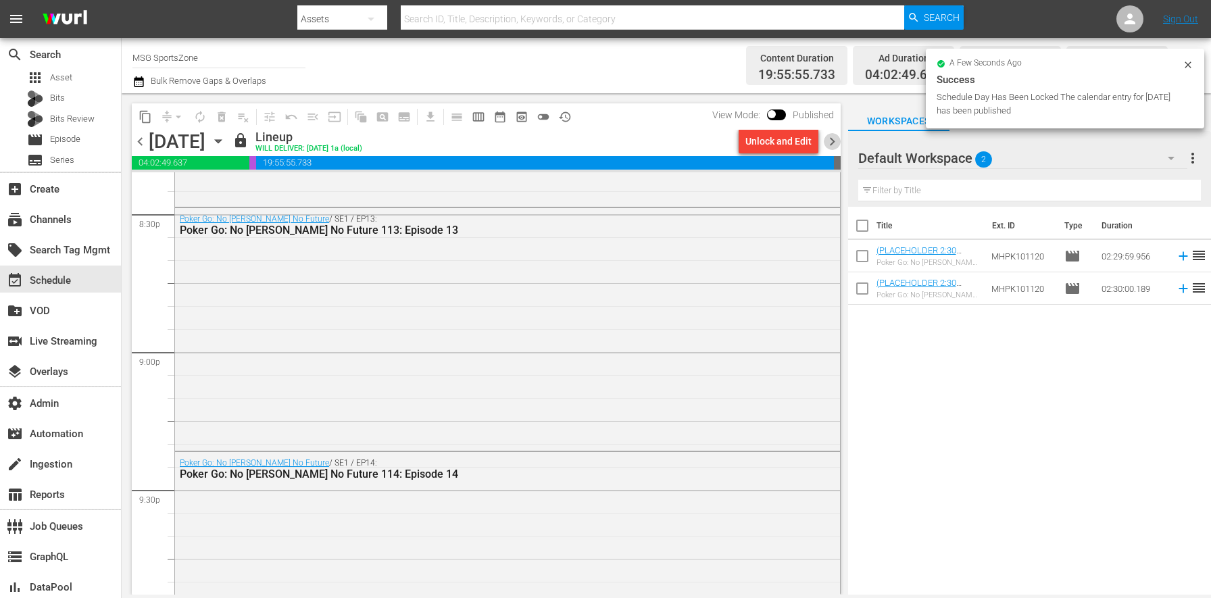
click at [830, 142] on span "chevron_right" at bounding box center [831, 141] width 17 height 17
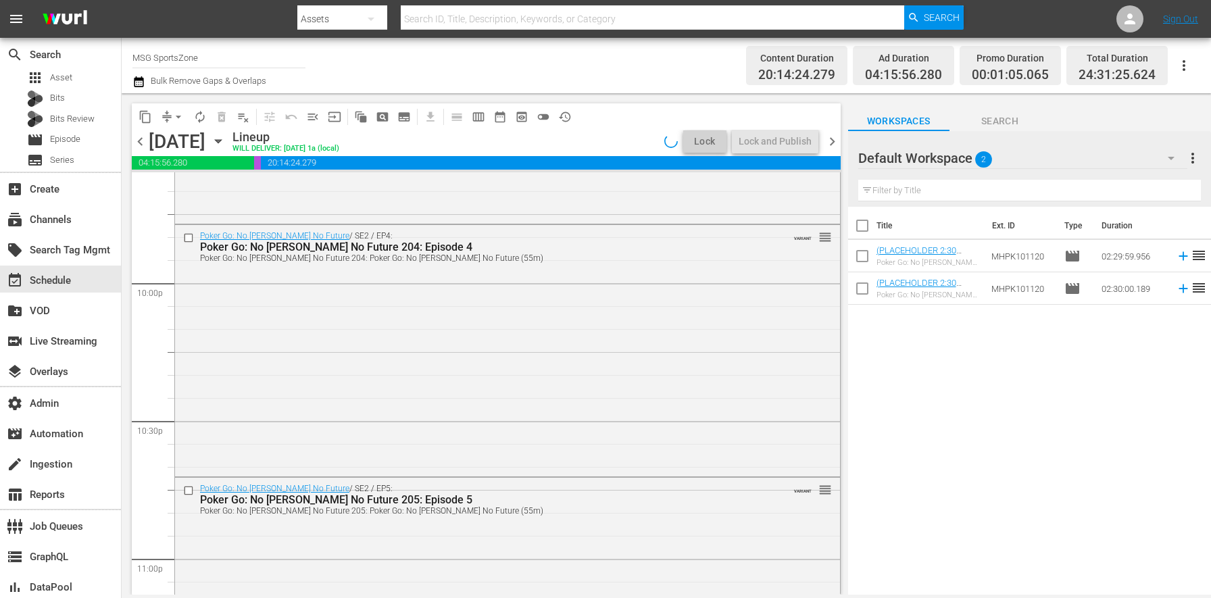
scroll to position [5516, 0]
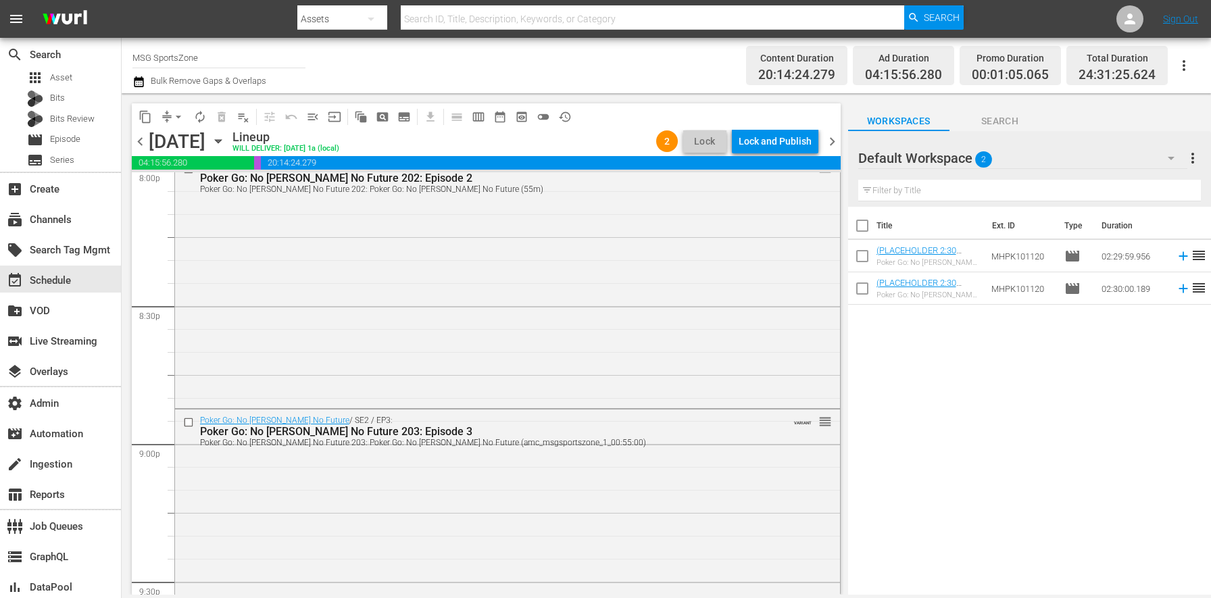
click at [809, 141] on div "Lock and Publish" at bounding box center [774, 141] width 73 height 24
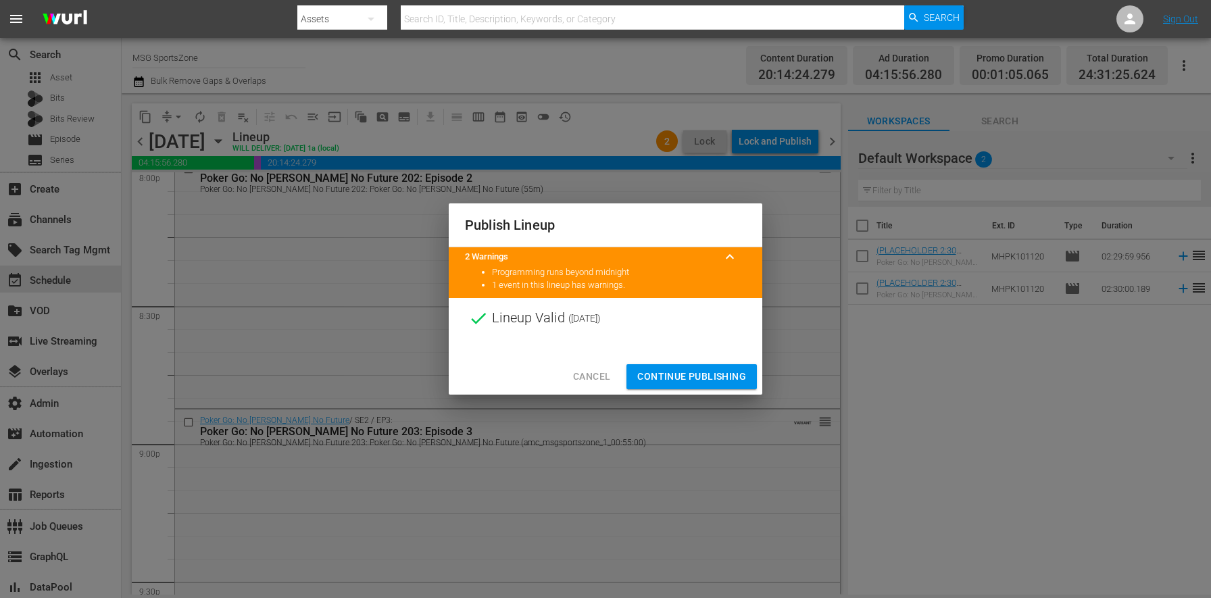
click at [734, 373] on span "Continue Publishing" at bounding box center [691, 376] width 109 height 17
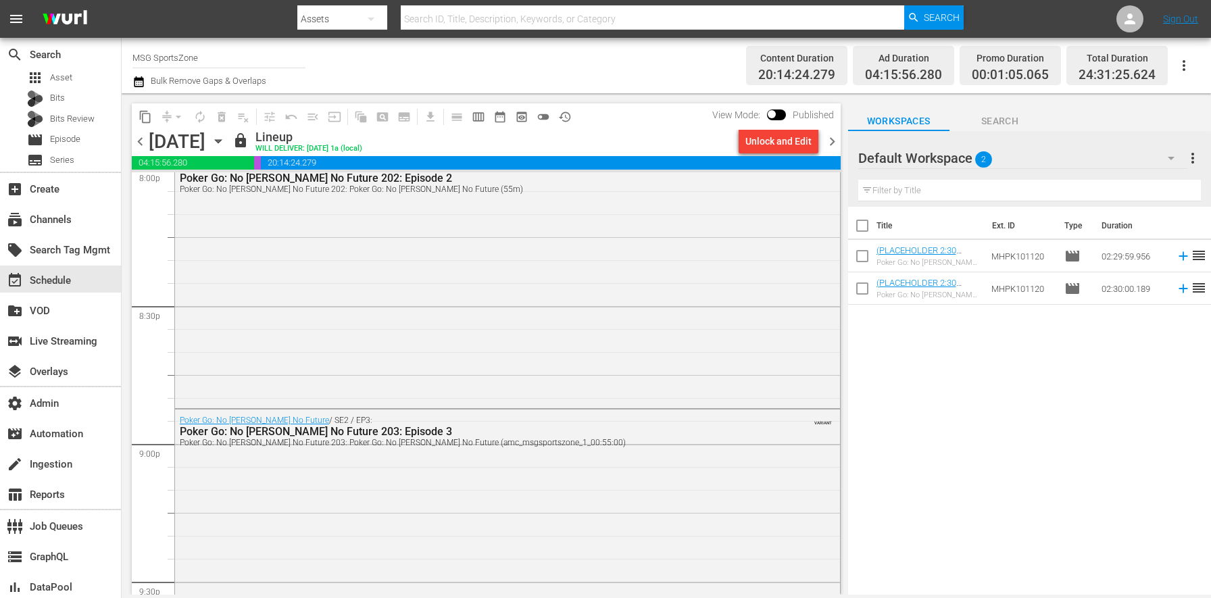
scroll to position [6341, 0]
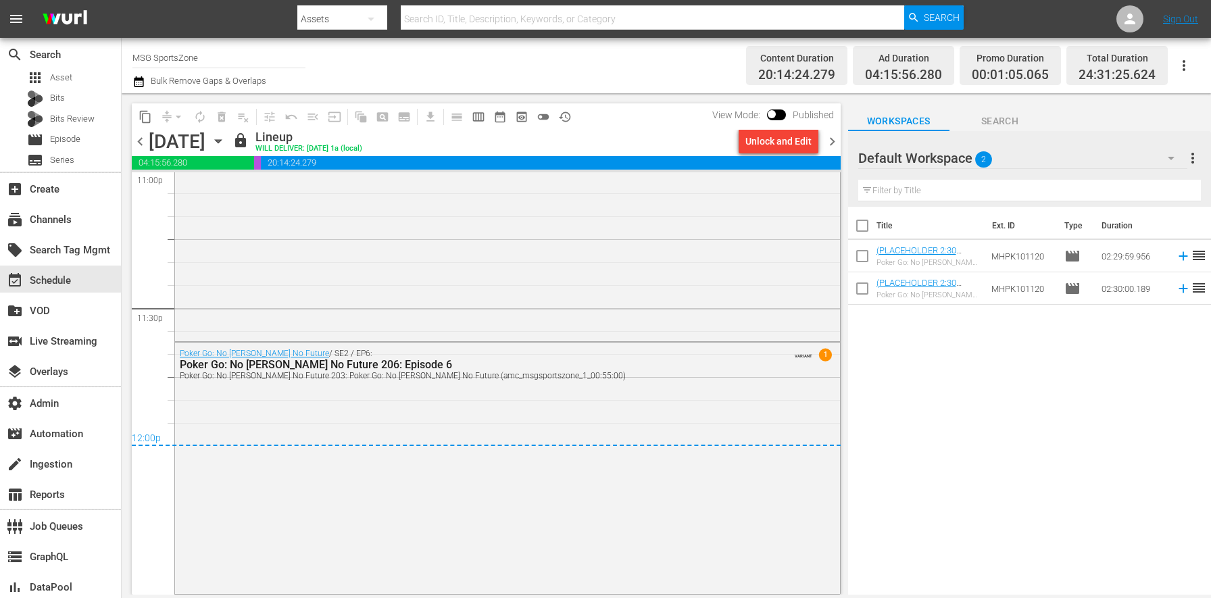
click at [843, 137] on div "content_copy compress arrow_drop_down autorenew_outlined delete_forever_outline…" at bounding box center [483, 343] width 722 height 501
click at [836, 141] on span "chevron_right" at bounding box center [831, 141] width 17 height 17
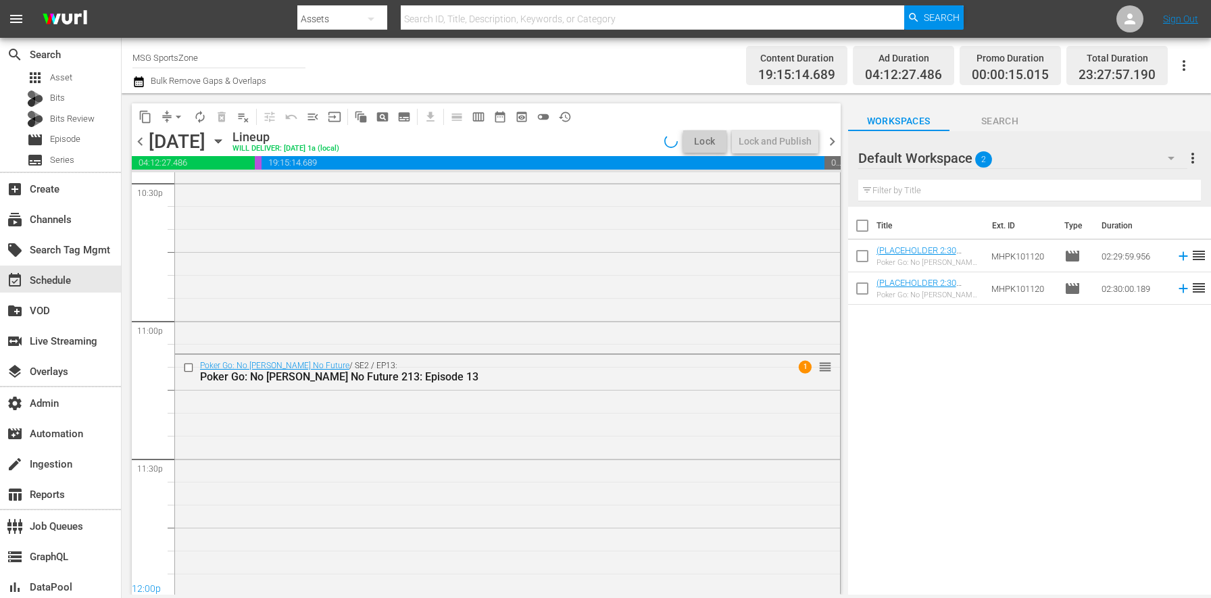
scroll to position [6194, 0]
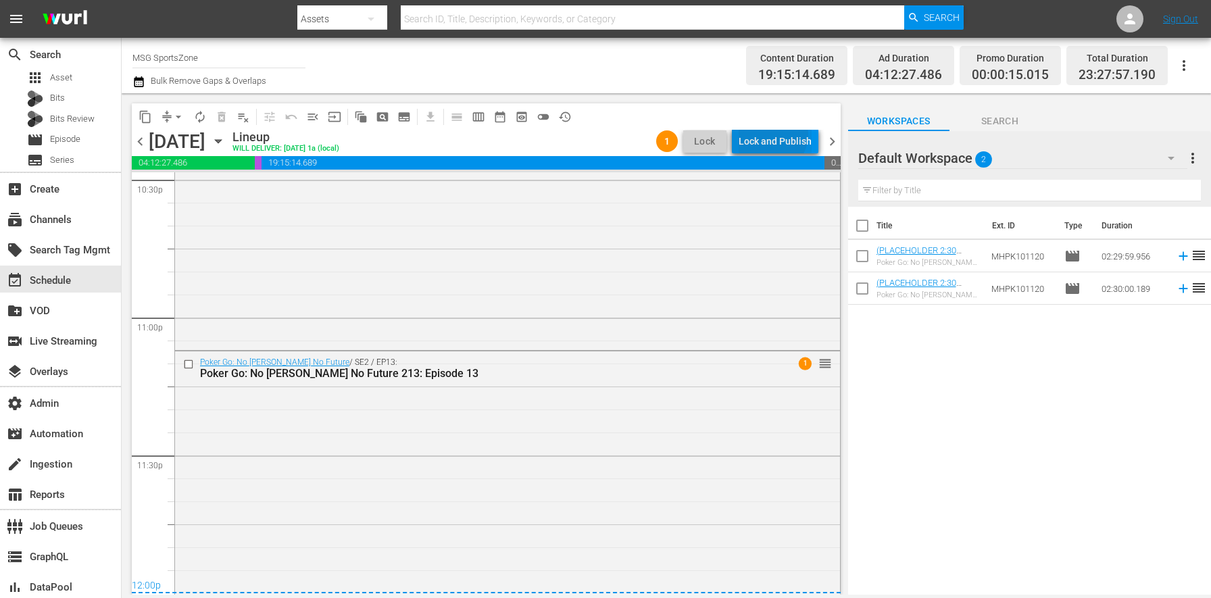
click at [775, 134] on div "Lock and Publish" at bounding box center [774, 141] width 73 height 24
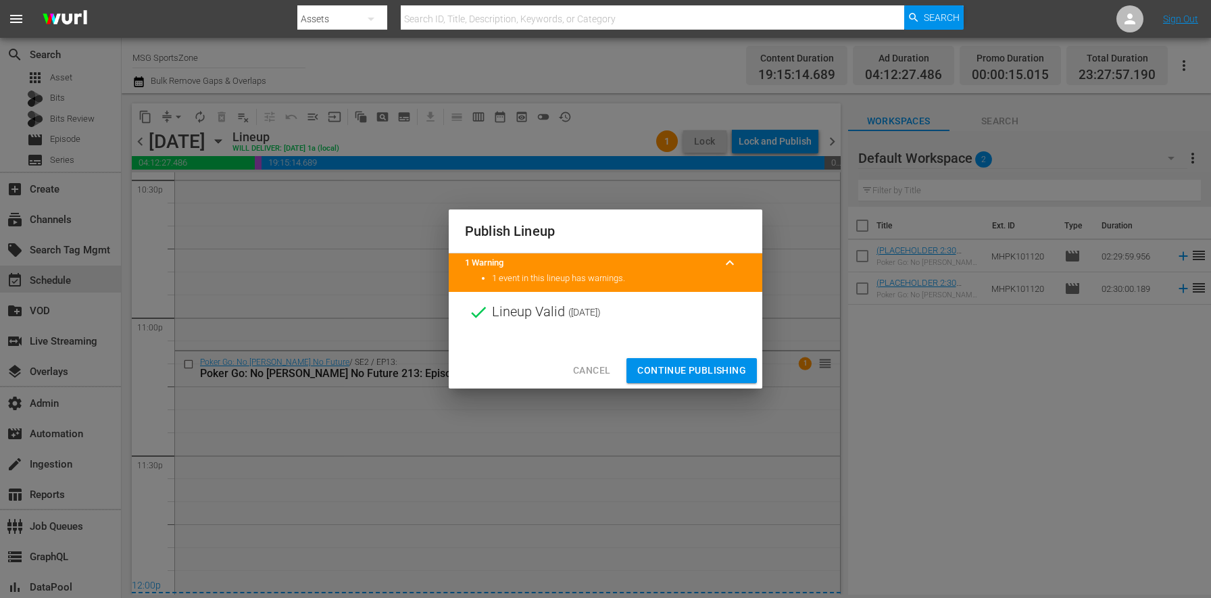
click at [739, 362] on span "Continue Publishing" at bounding box center [691, 370] width 109 height 17
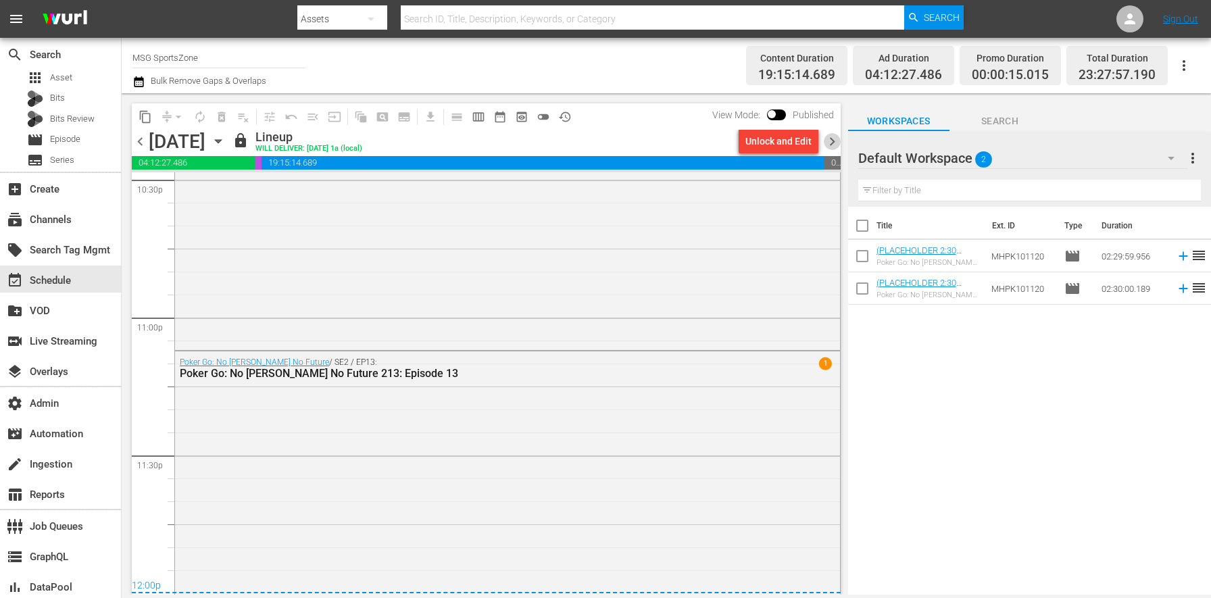
click at [836, 141] on span "chevron_right" at bounding box center [831, 141] width 17 height 17
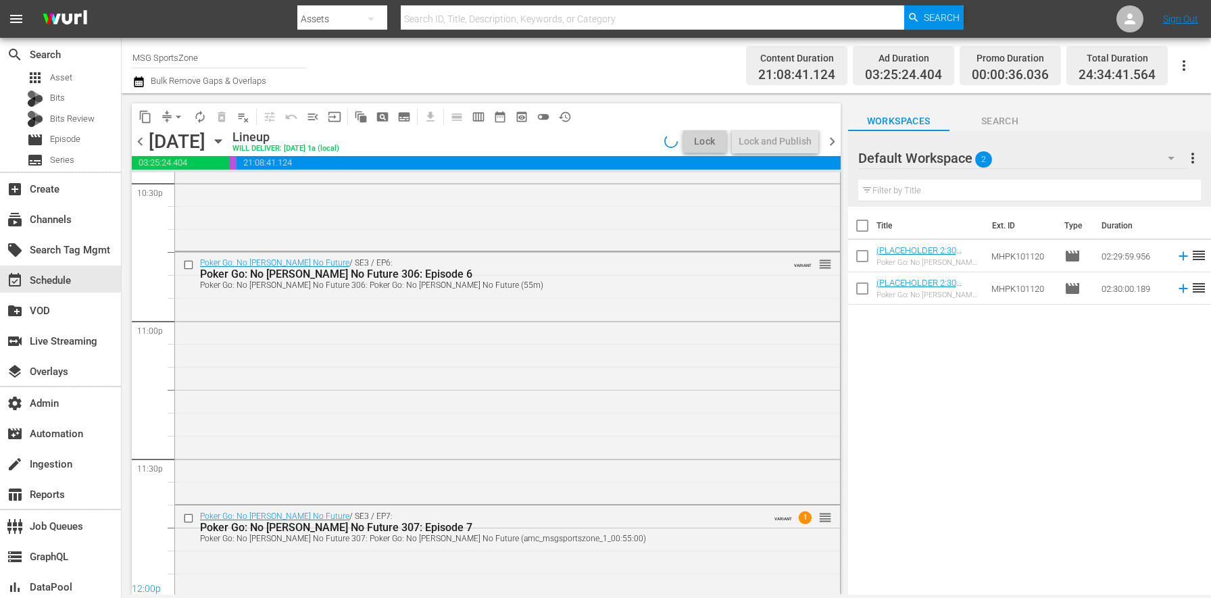
scroll to position [6341, 0]
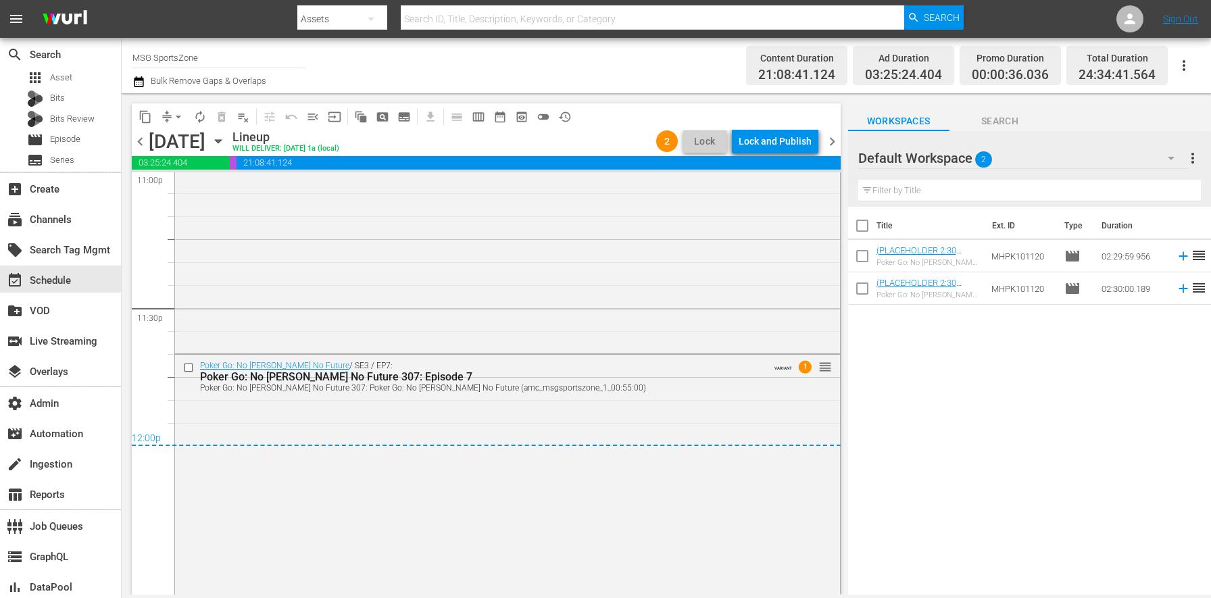
click at [812, 143] on button "Lock and Publish" at bounding box center [775, 141] width 86 height 24
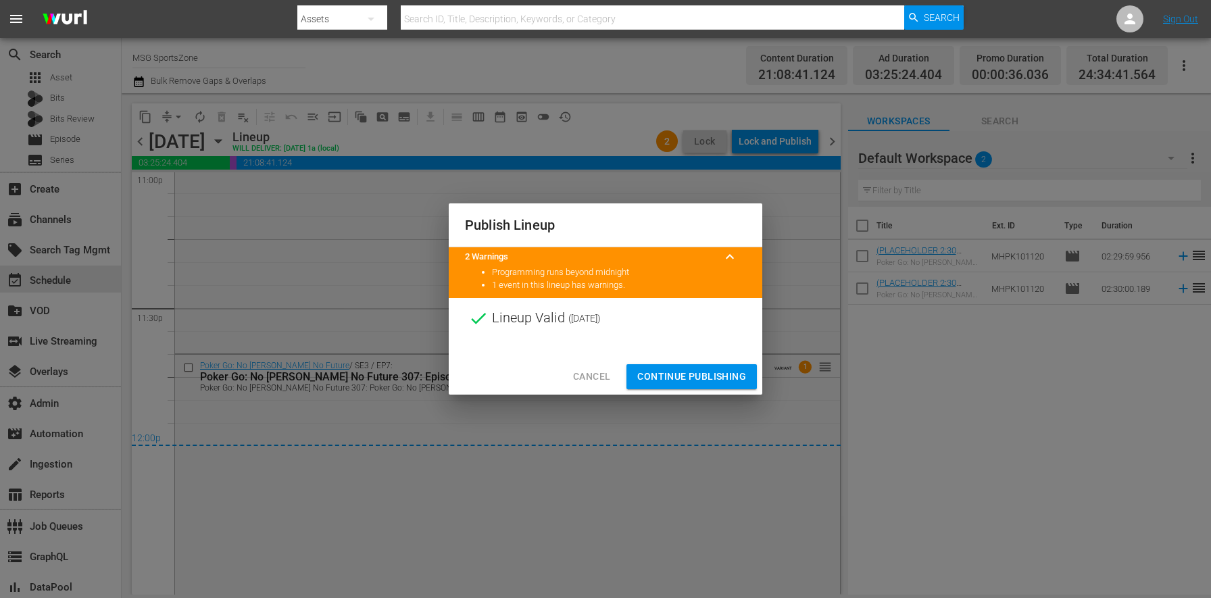
click at [667, 368] on span "Continue Publishing" at bounding box center [691, 376] width 109 height 17
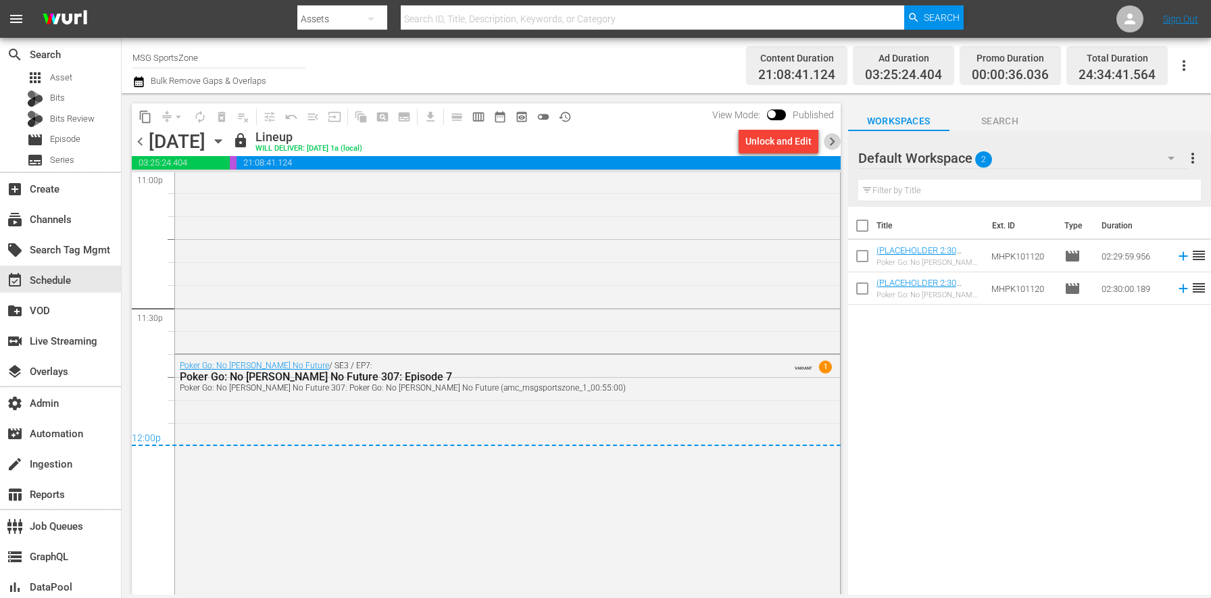
click at [828, 145] on span "chevron_right" at bounding box center [831, 141] width 17 height 17
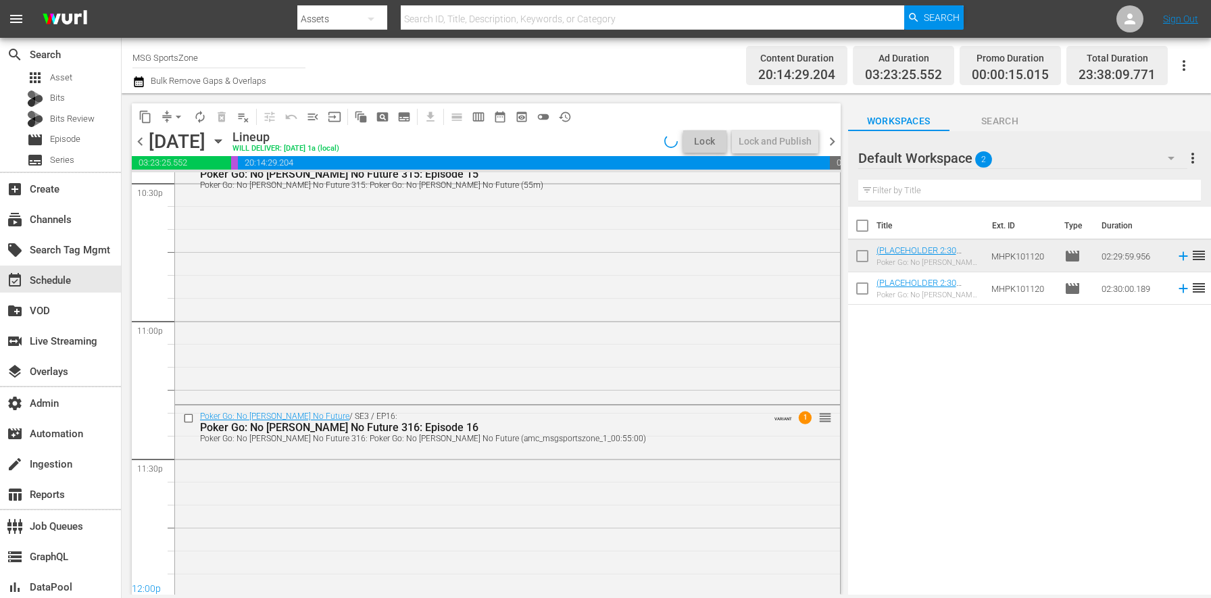
scroll to position [6253, 0]
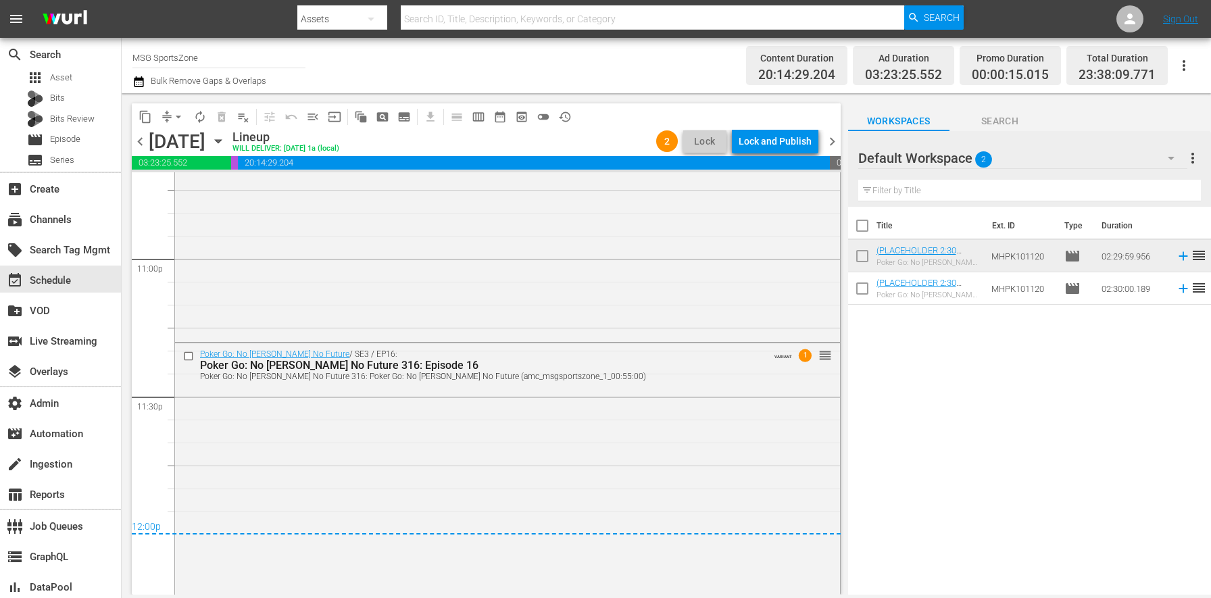
click at [811, 141] on button "Lock and Publish" at bounding box center [775, 141] width 86 height 24
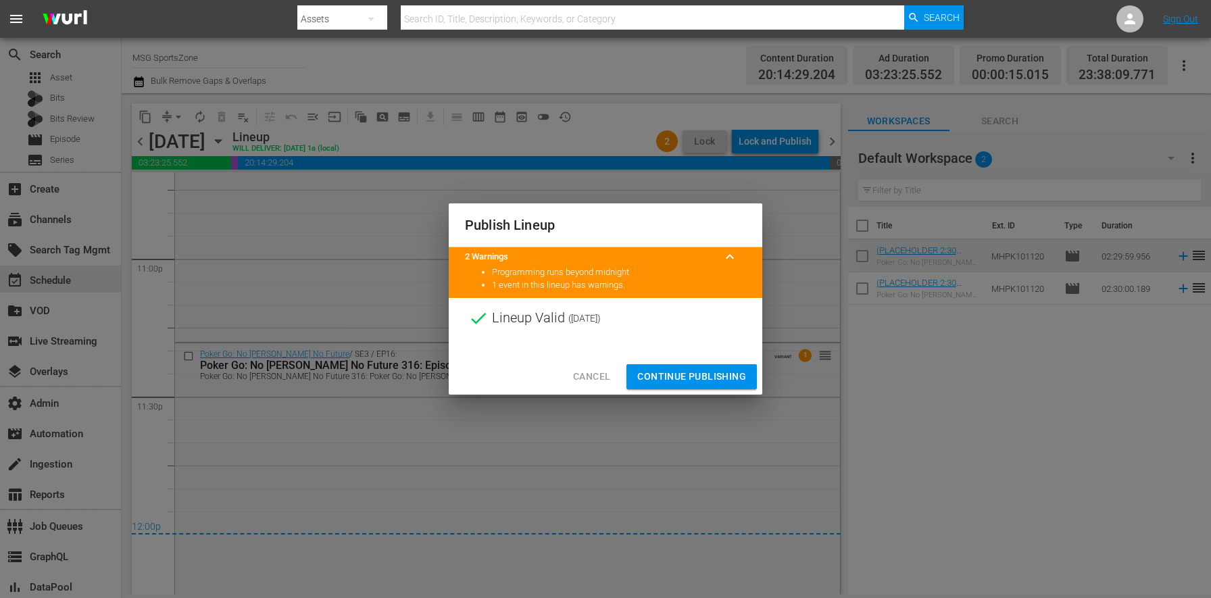
click at [727, 376] on span "Continue Publishing" at bounding box center [691, 376] width 109 height 17
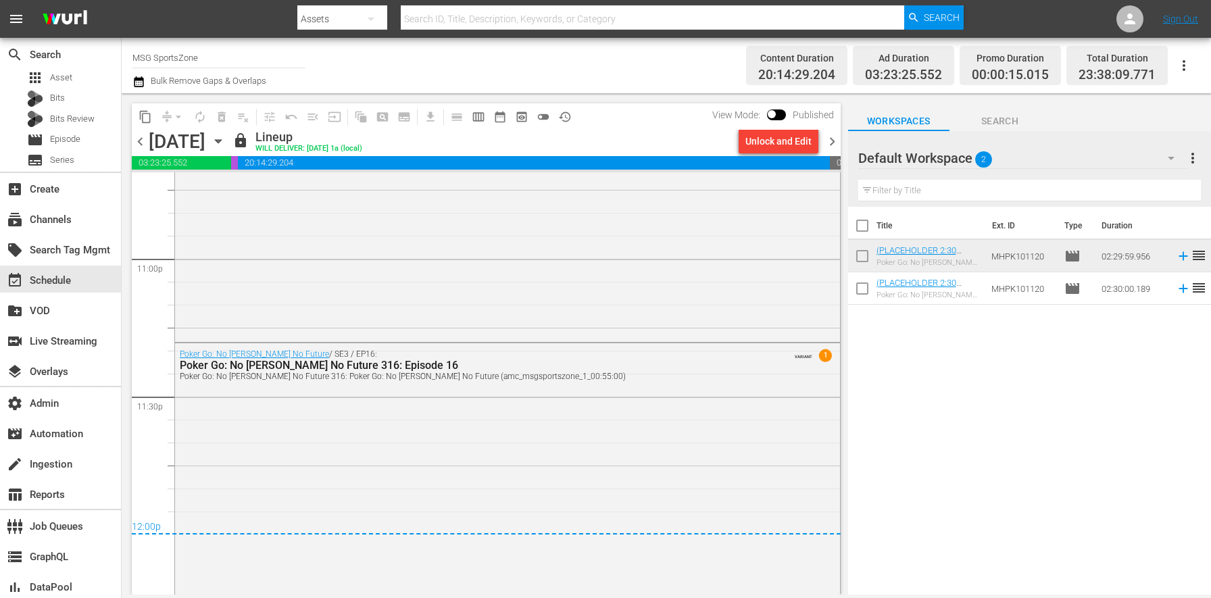
click at [831, 136] on span "chevron_right" at bounding box center [831, 141] width 17 height 17
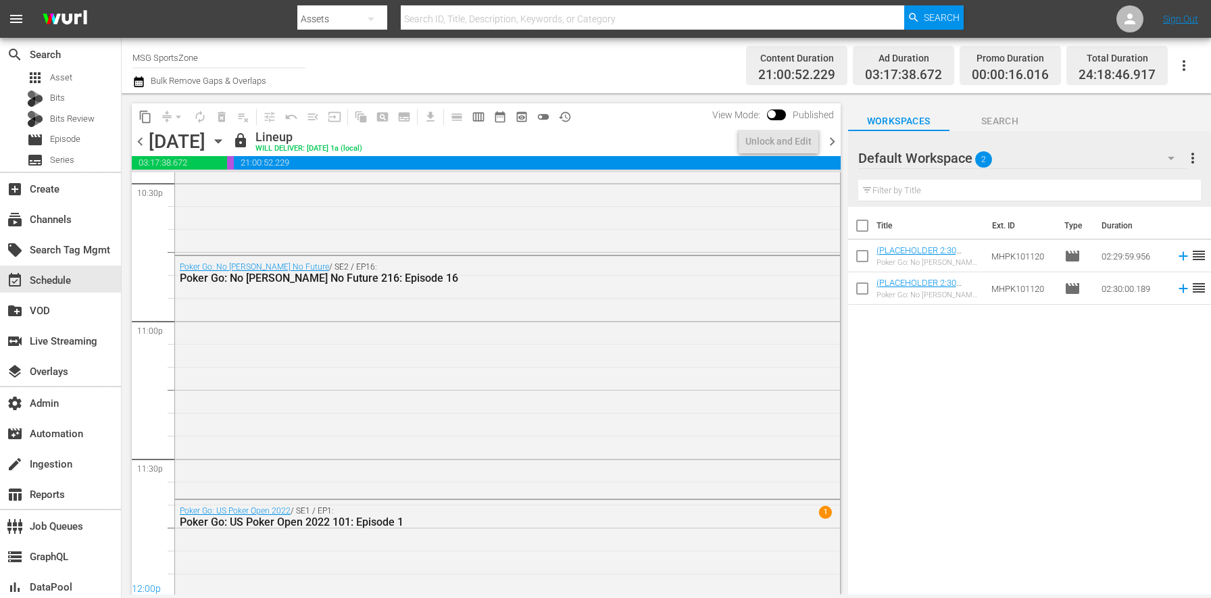
scroll to position [6339, 0]
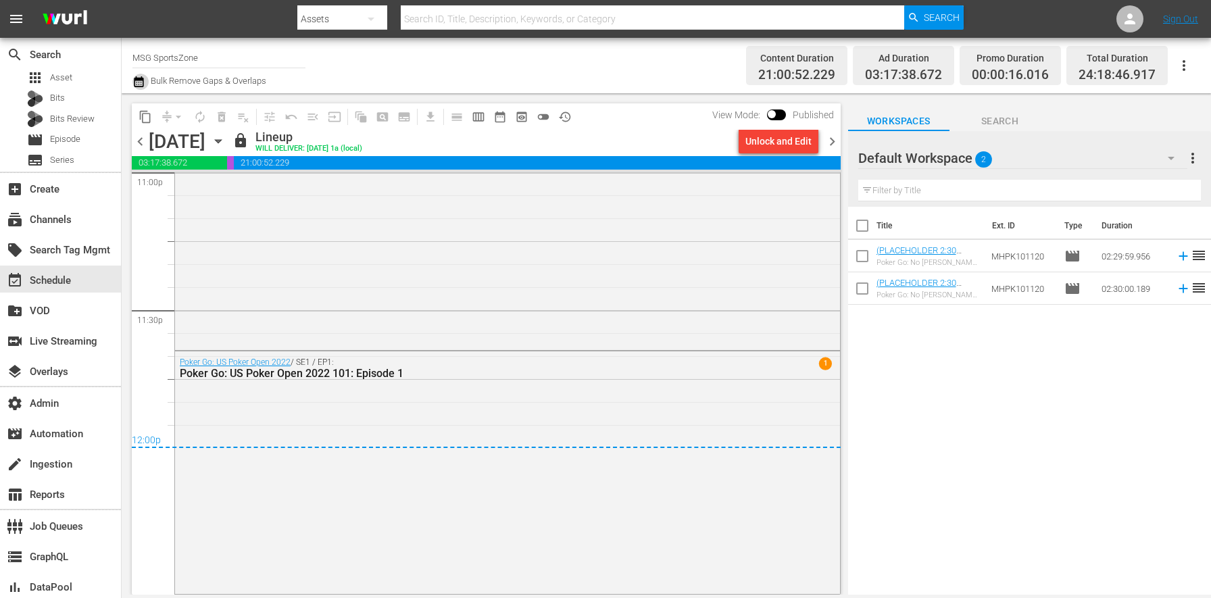
click at [134, 78] on icon "button" at bounding box center [138, 82] width 13 height 16
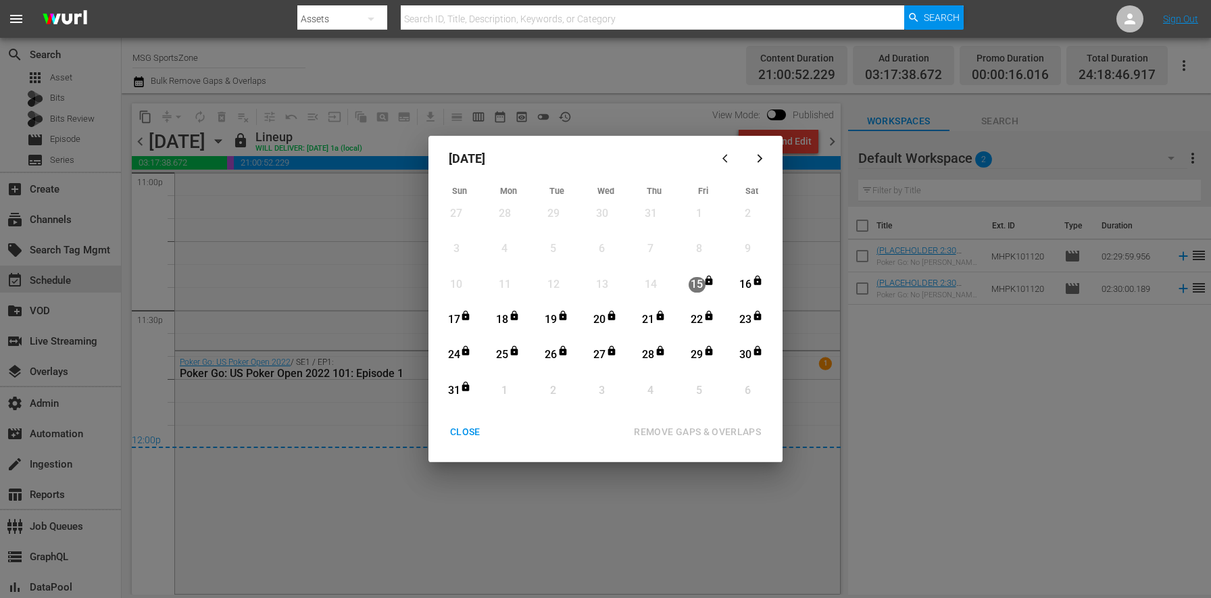
click at [467, 438] on div "CLOSE" at bounding box center [465, 432] width 52 height 17
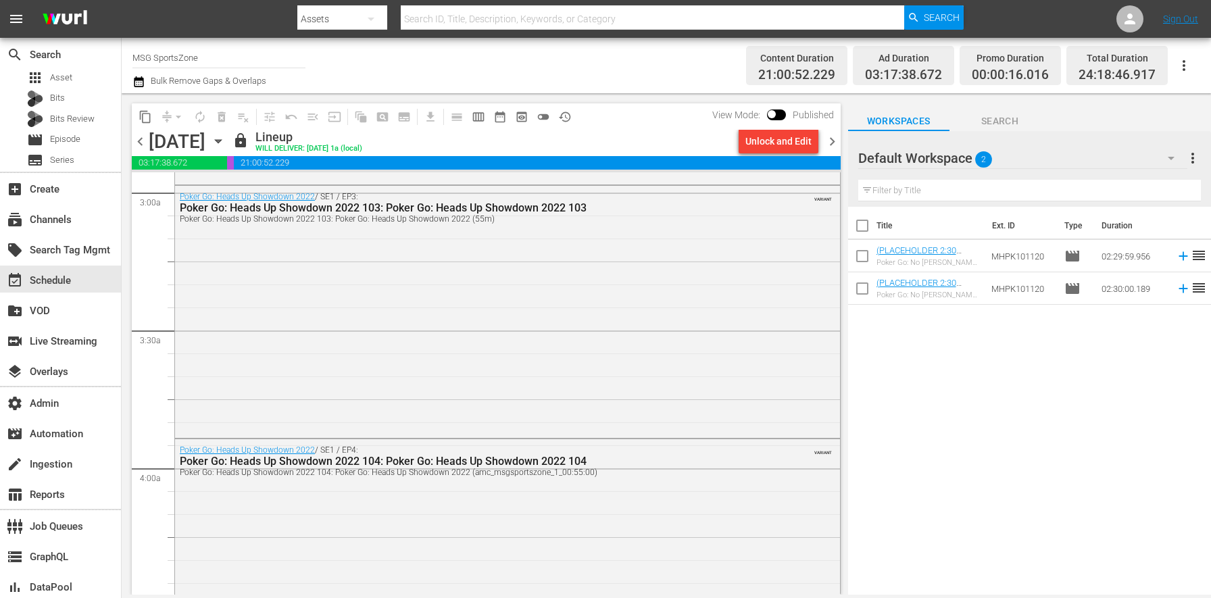
scroll to position [0, 0]
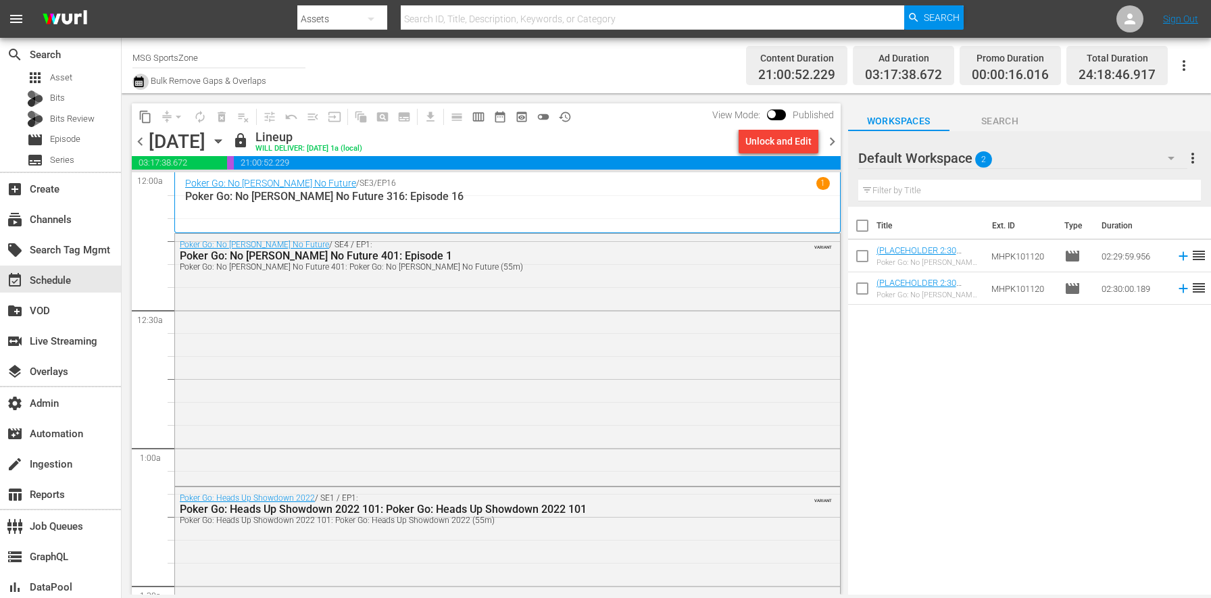
click at [143, 82] on icon "button" at bounding box center [138, 81] width 9 height 11
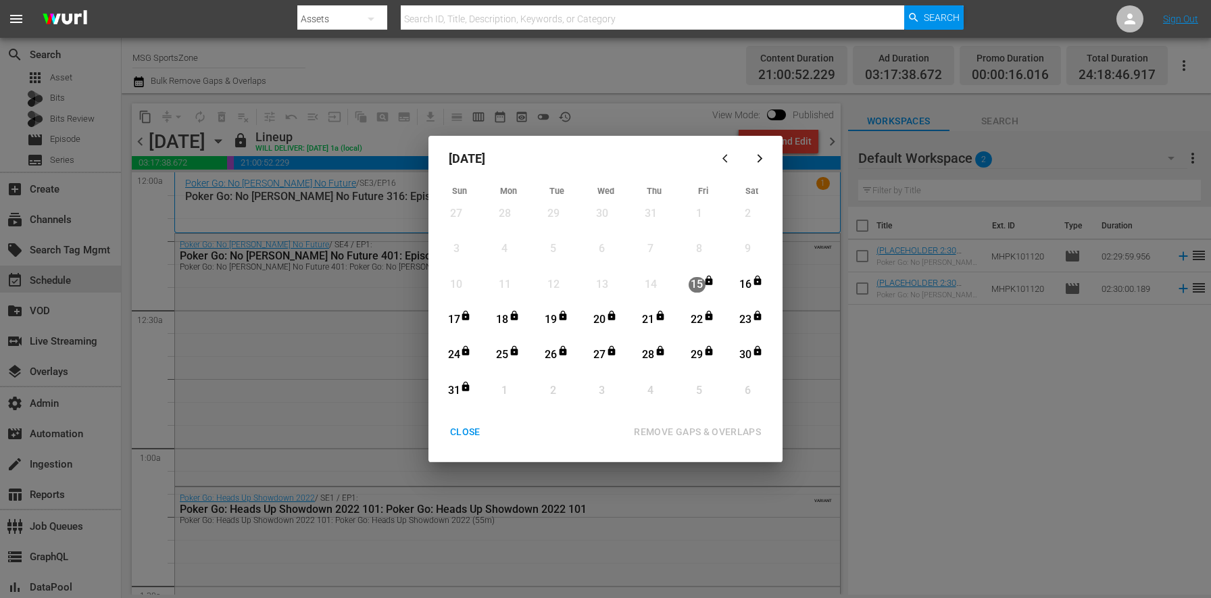
click at [457, 432] on div "CLOSE" at bounding box center [465, 432] width 52 height 17
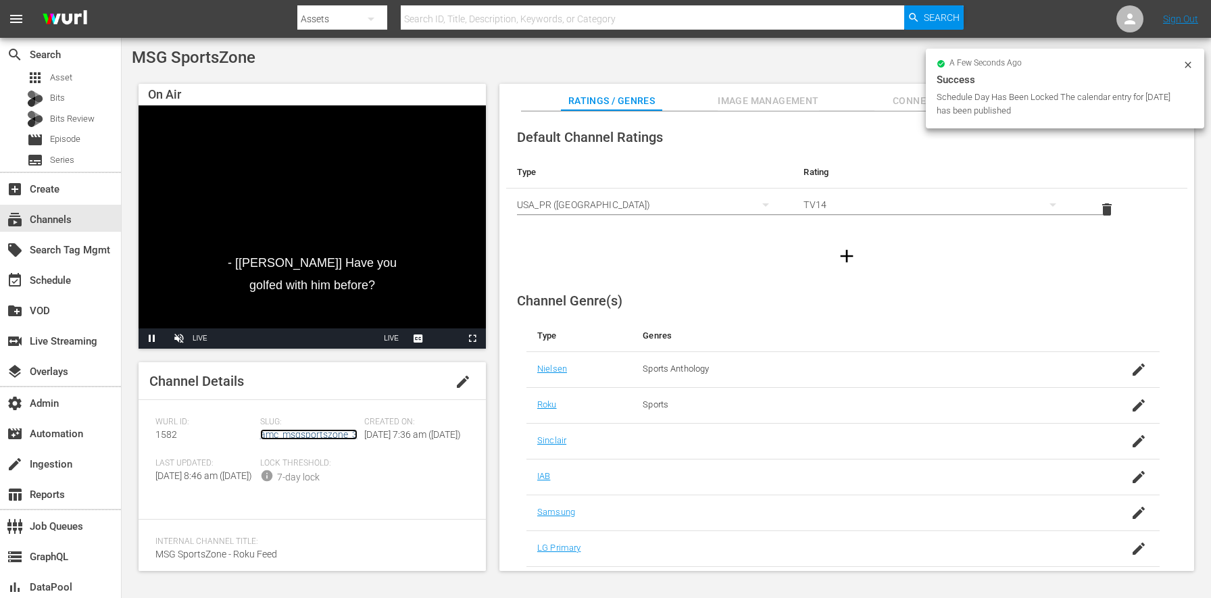
click at [311, 437] on link "amc_msgsportszone_3" at bounding box center [308, 434] width 97 height 11
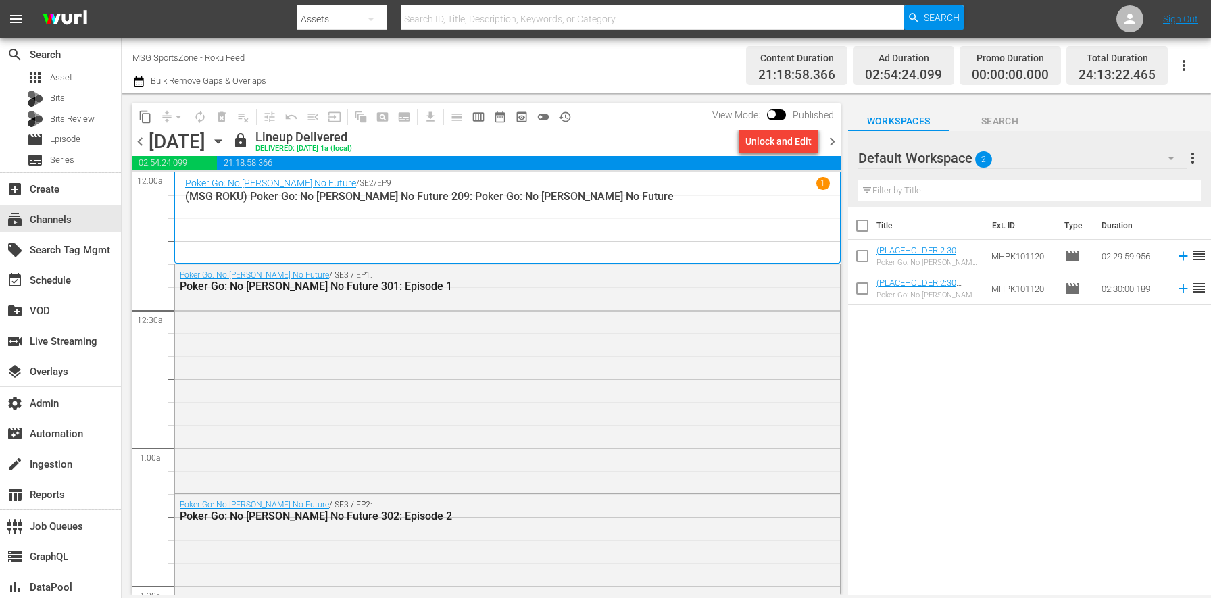
click at [226, 143] on icon "button" at bounding box center [218, 141] width 15 height 15
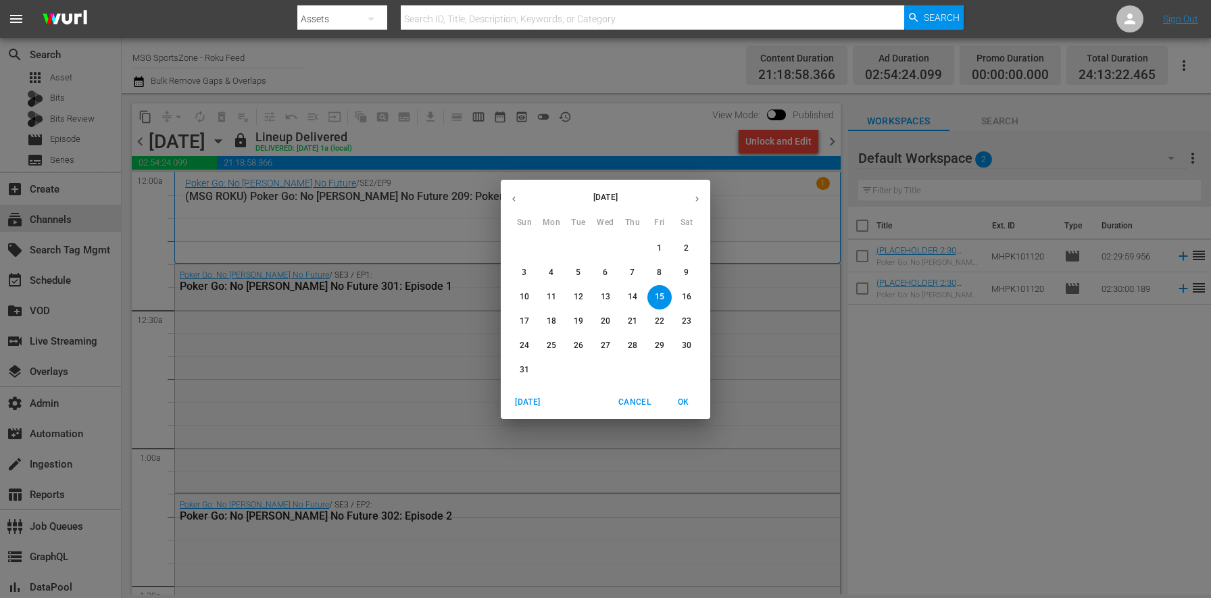
click at [507, 349] on div "24 25 26 27 28 29 30" at bounding box center [605, 346] width 209 height 24
click at [519, 346] on p "24" at bounding box center [523, 345] width 9 height 11
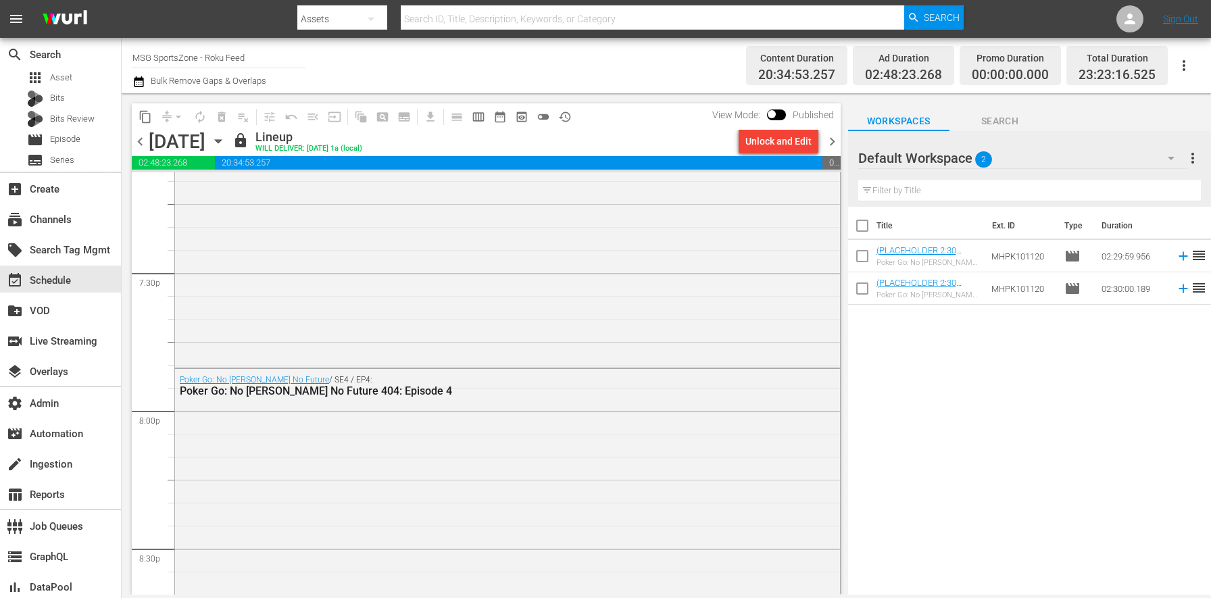
scroll to position [5066, 0]
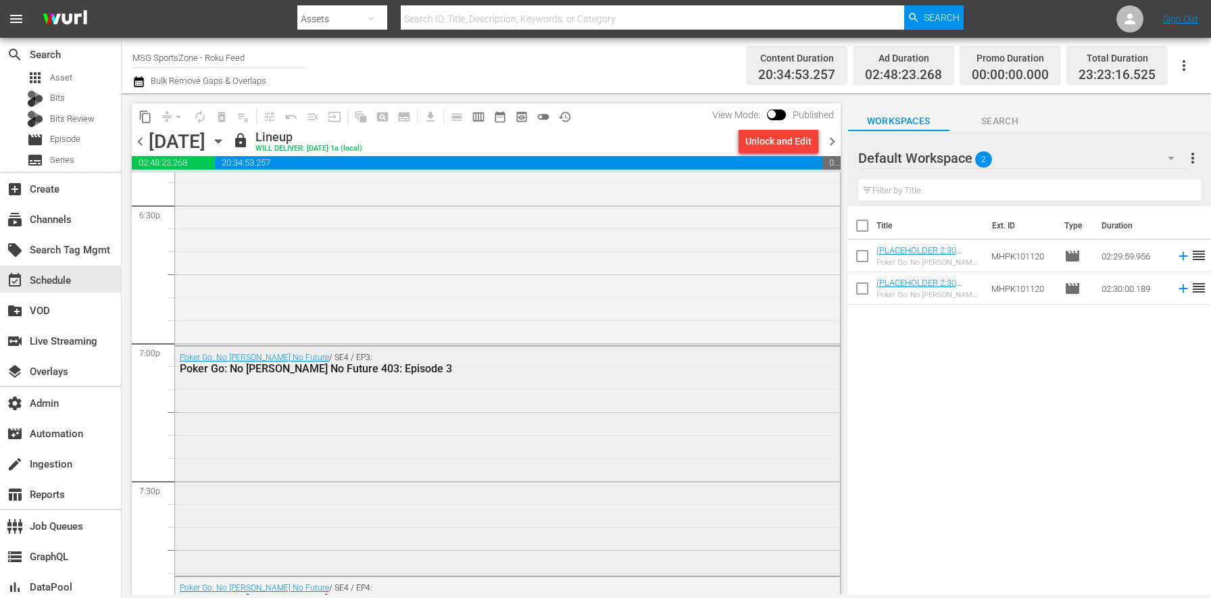
click at [509, 463] on div "Poker Go: No [PERSON_NAME] No Future / SE4 / EP3: Poker Go: No [PERSON_NAME] No…" at bounding box center [507, 460] width 665 height 226
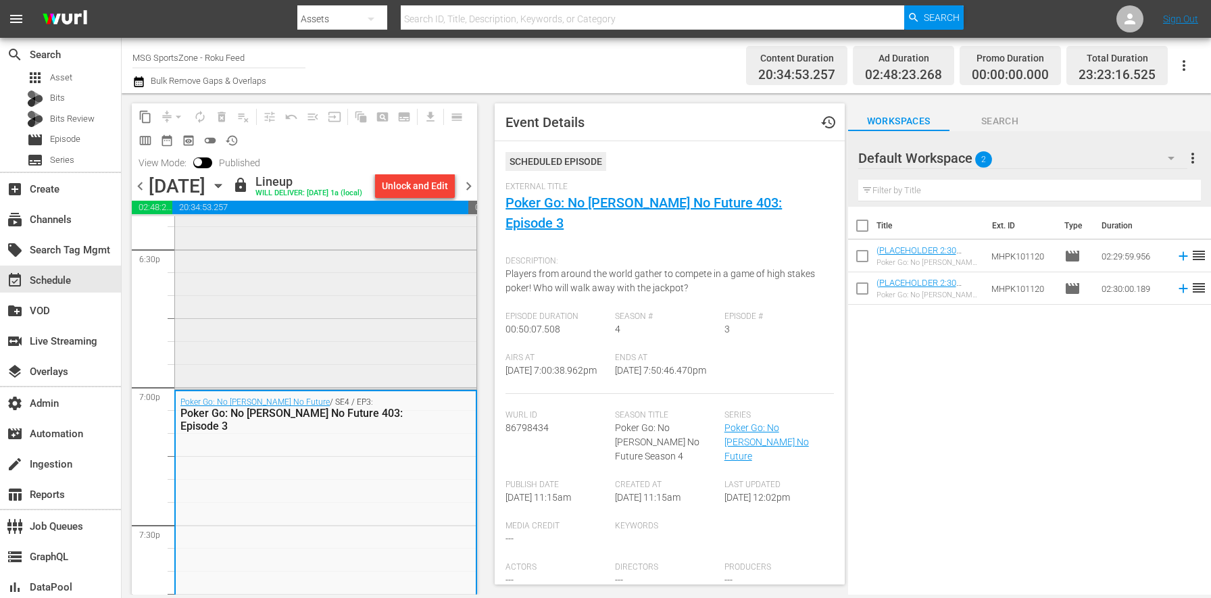
click at [414, 350] on div "Poker Go: No [PERSON_NAME] No Future / SE4 / EP2: Poker Go: No [PERSON_NAME] No…" at bounding box center [325, 274] width 301 height 226
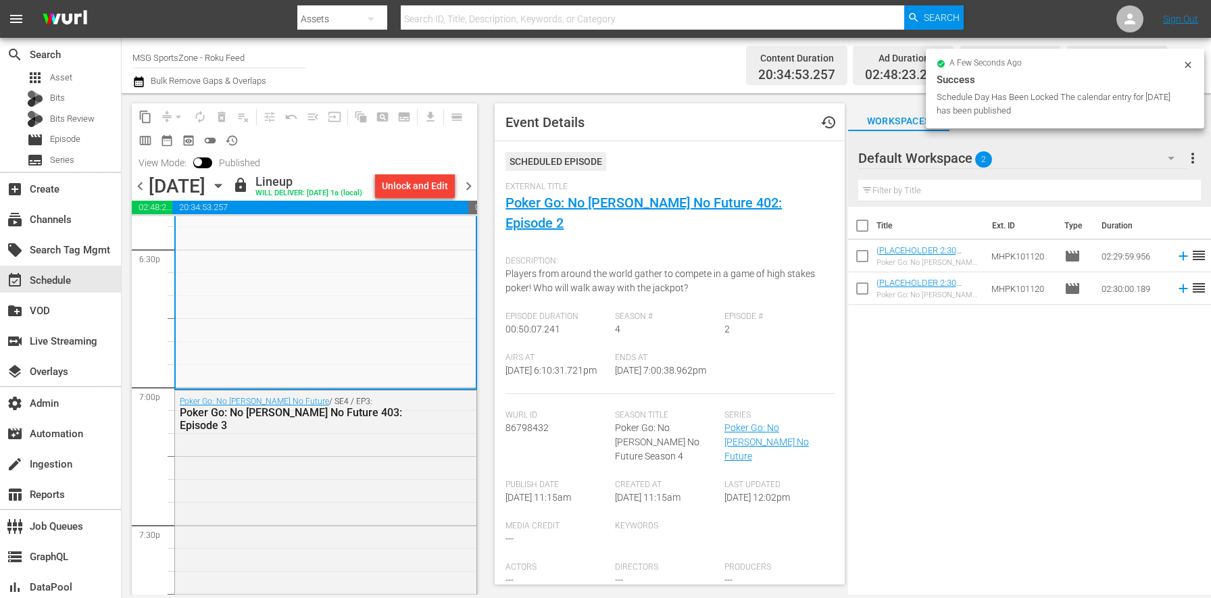
scroll to position [233, 0]
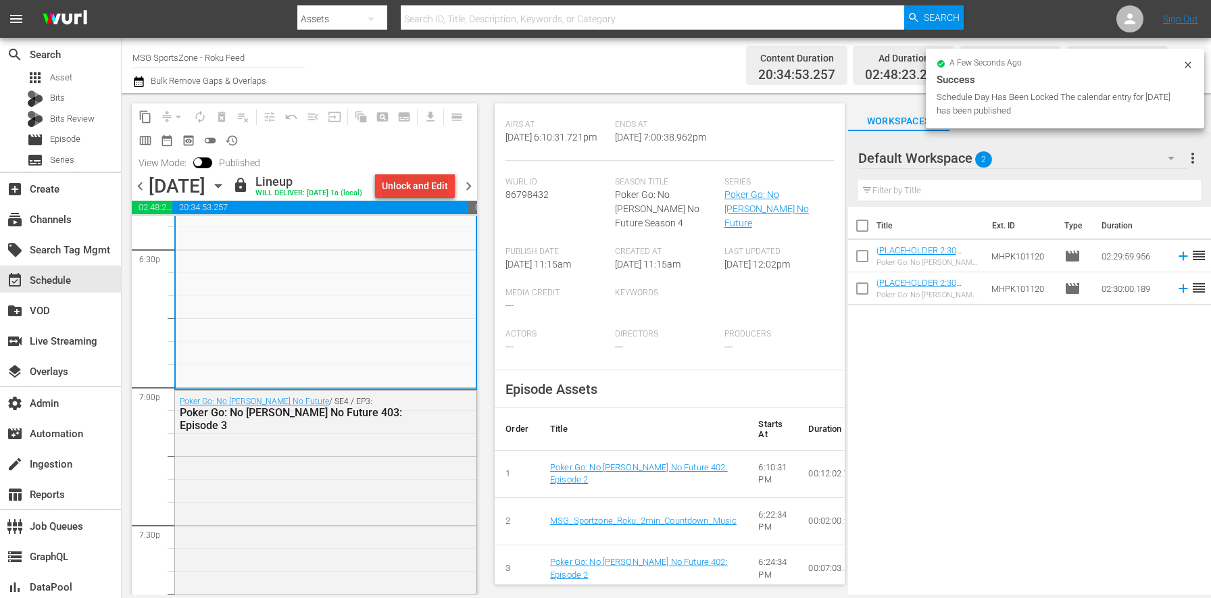
click at [410, 188] on div "Unlock and Edit" at bounding box center [415, 186] width 66 height 24
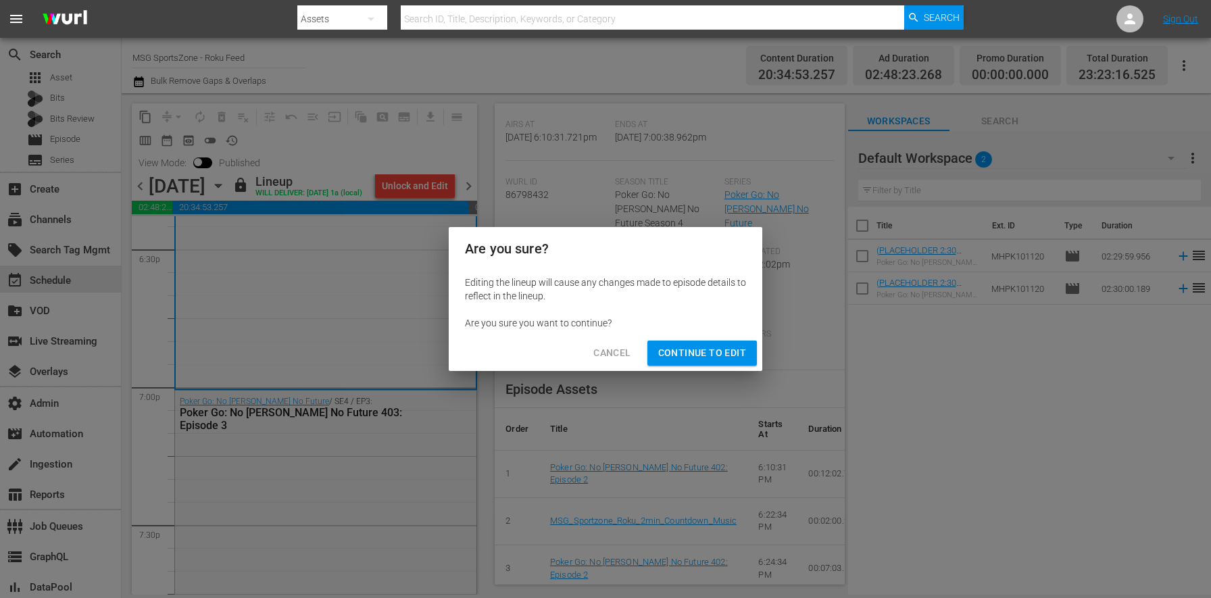
click at [740, 346] on span "Continue to Edit" at bounding box center [702, 353] width 88 height 17
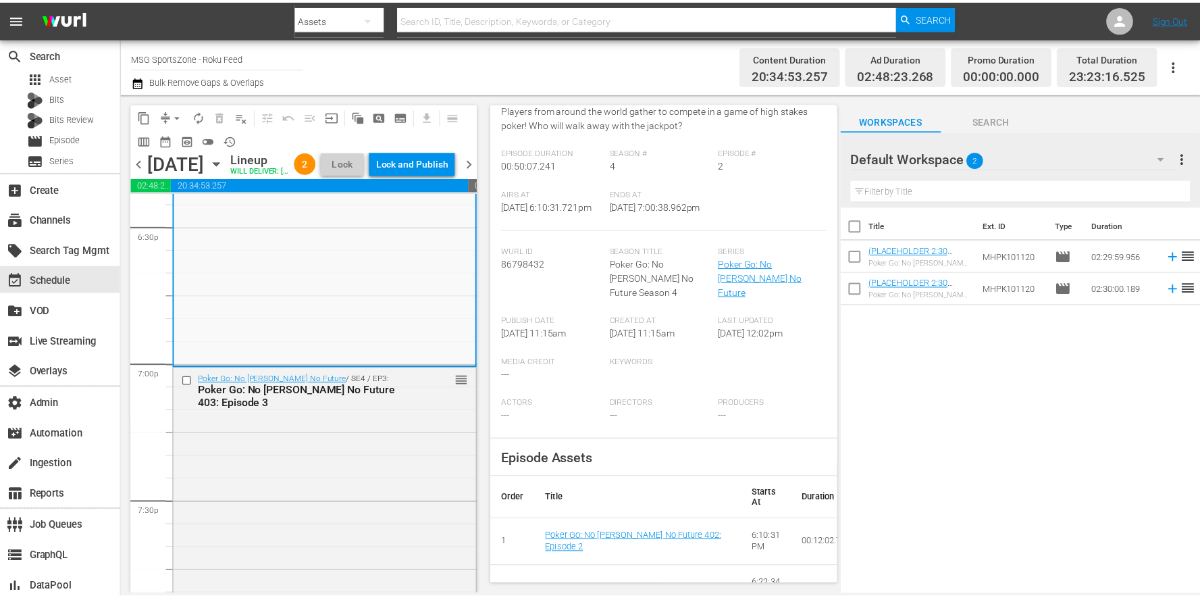
scroll to position [0, 0]
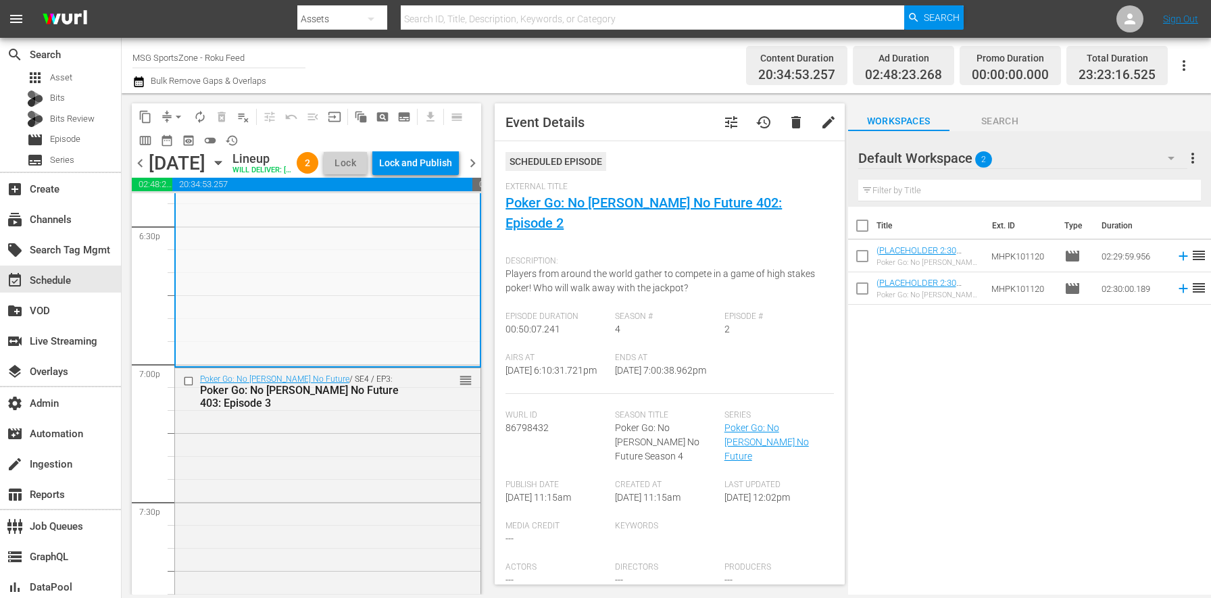
click at [715, 124] on button "tune" at bounding box center [731, 122] width 32 height 32
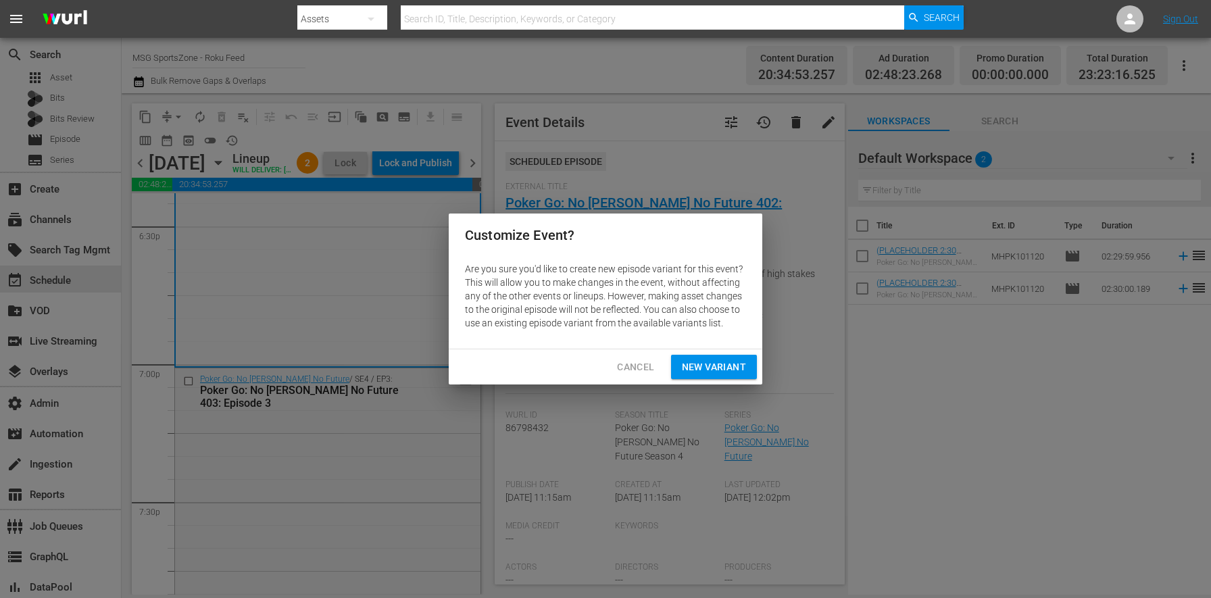
click at [732, 368] on span "New Variant" at bounding box center [714, 367] width 64 height 17
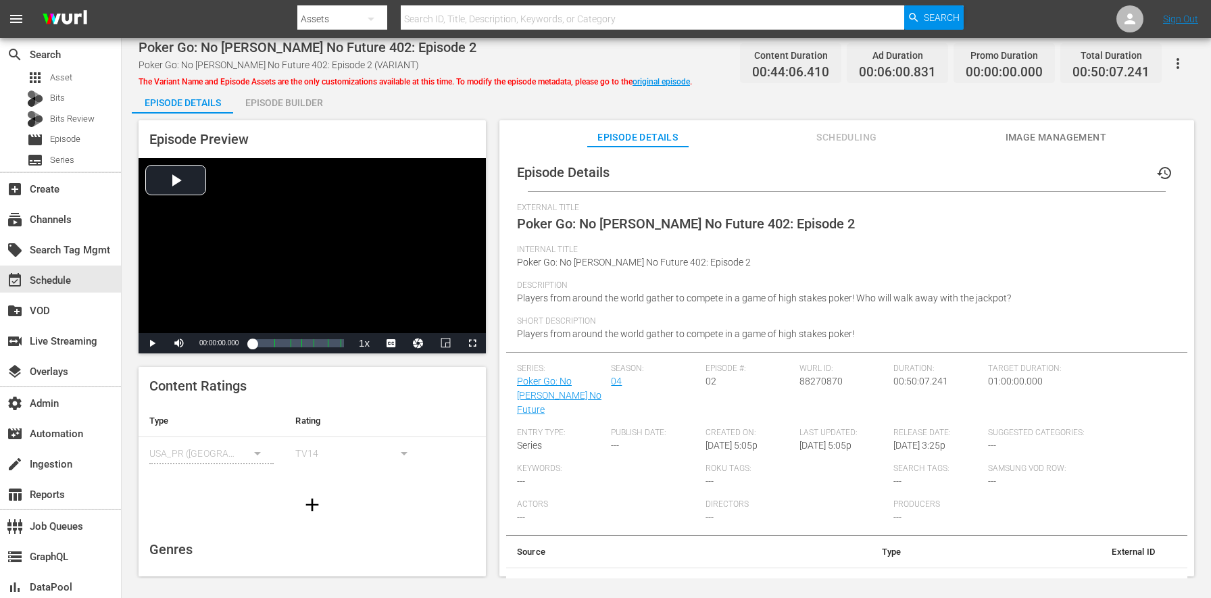
click at [318, 93] on div "Episode Builder" at bounding box center [283, 102] width 101 height 32
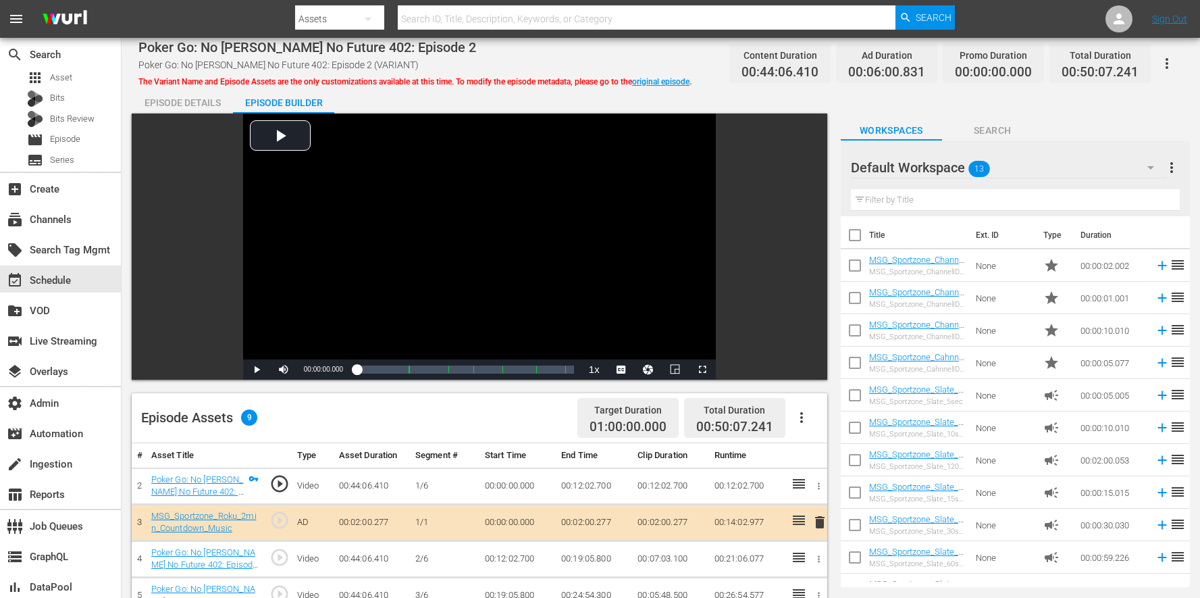
scroll to position [351, 0]
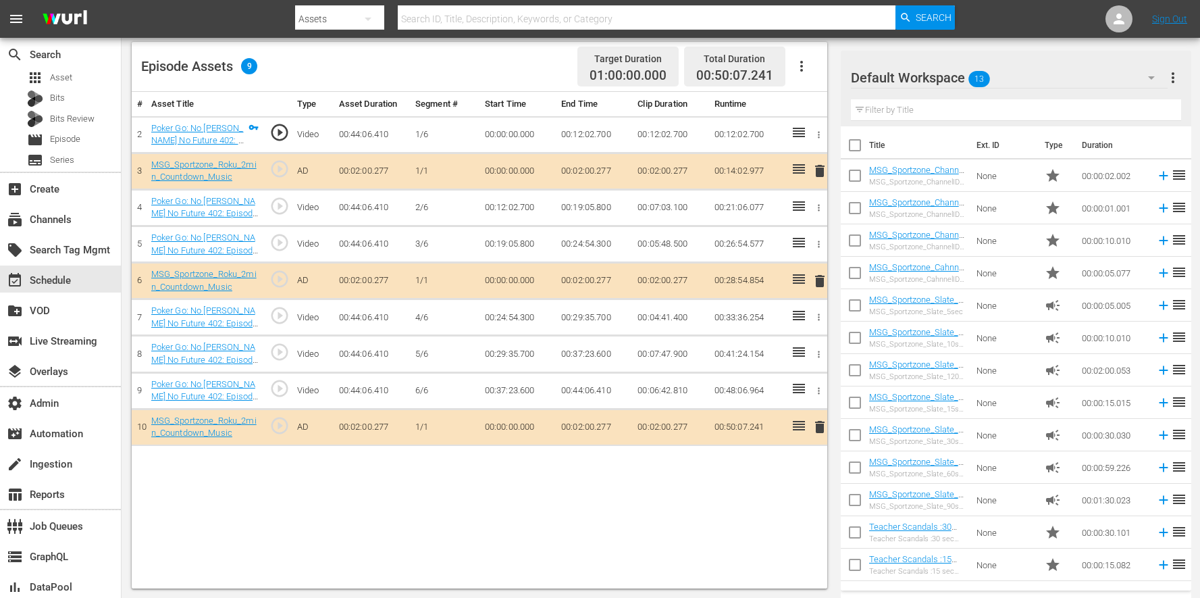
click at [821, 433] on span "delete" at bounding box center [820, 427] width 16 height 16
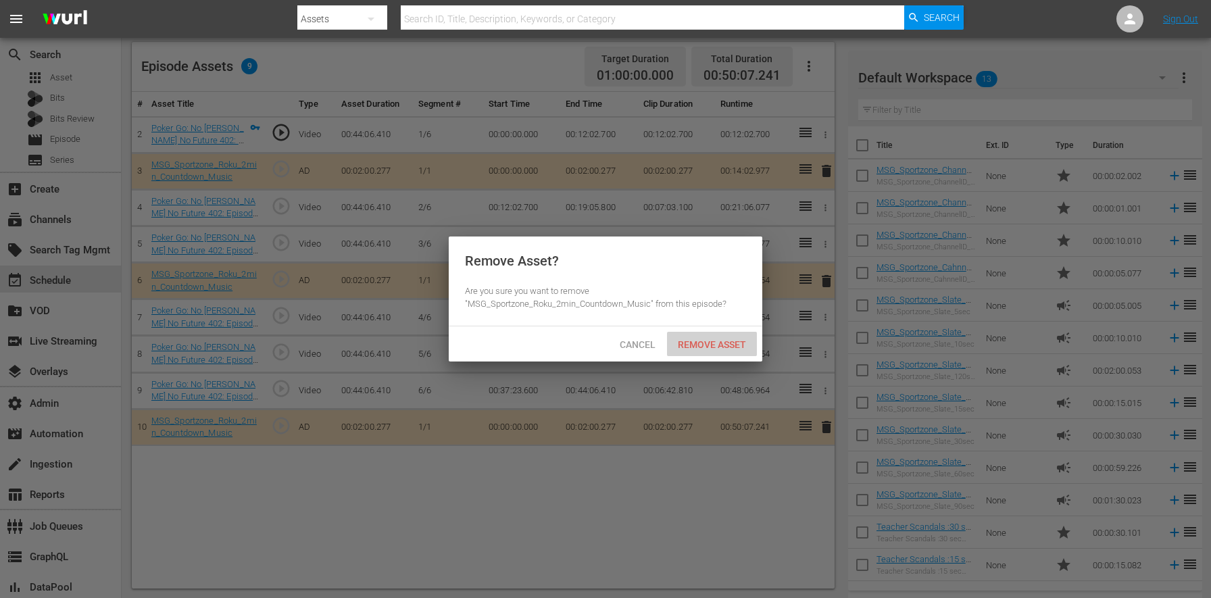
click at [746, 347] on span "Remove Asset" at bounding box center [712, 344] width 90 height 11
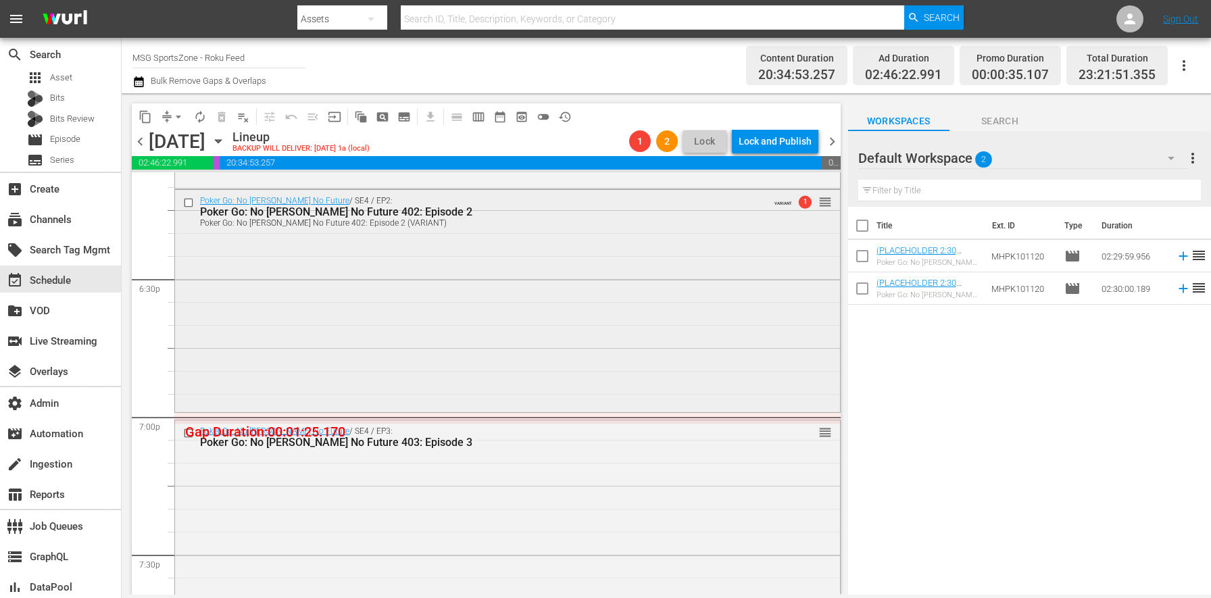
scroll to position [4917, 0]
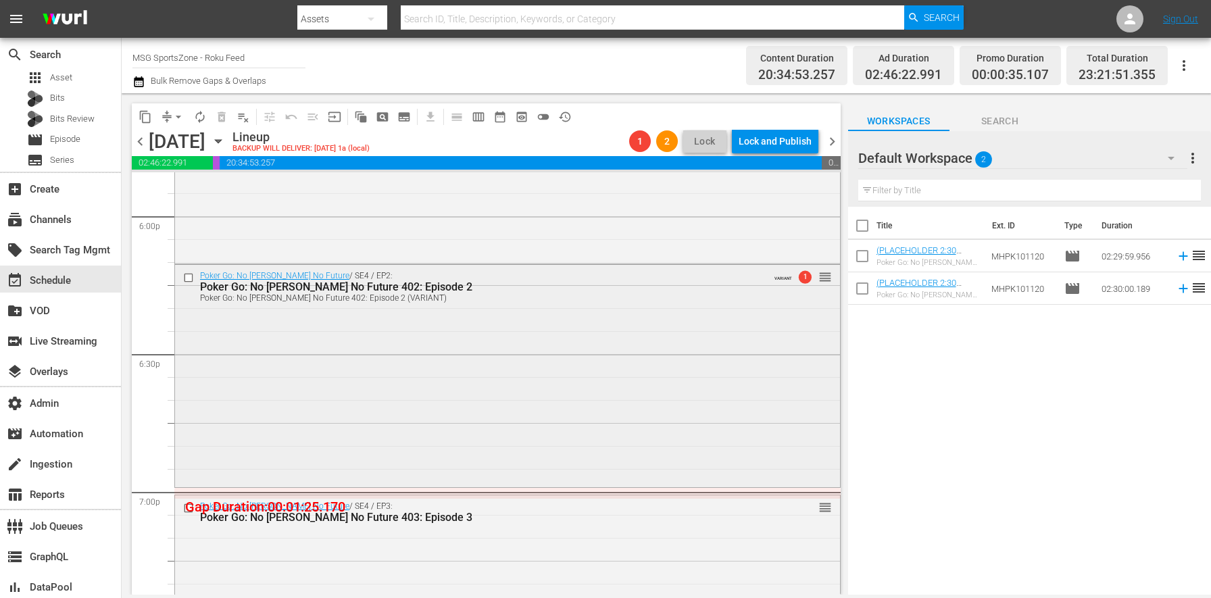
click at [501, 381] on div "Poker Go: No Gamble No Future / SE4 / EP2: Poker Go: No Gamble No Future 402: E…" at bounding box center [507, 375] width 665 height 220
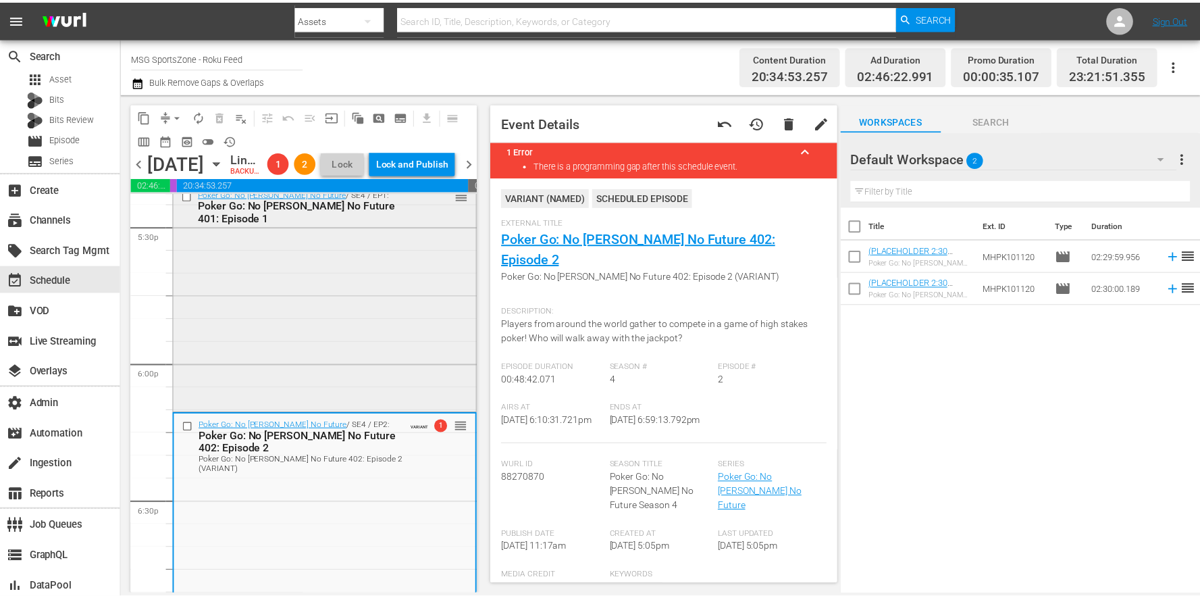
scroll to position [4773, 0]
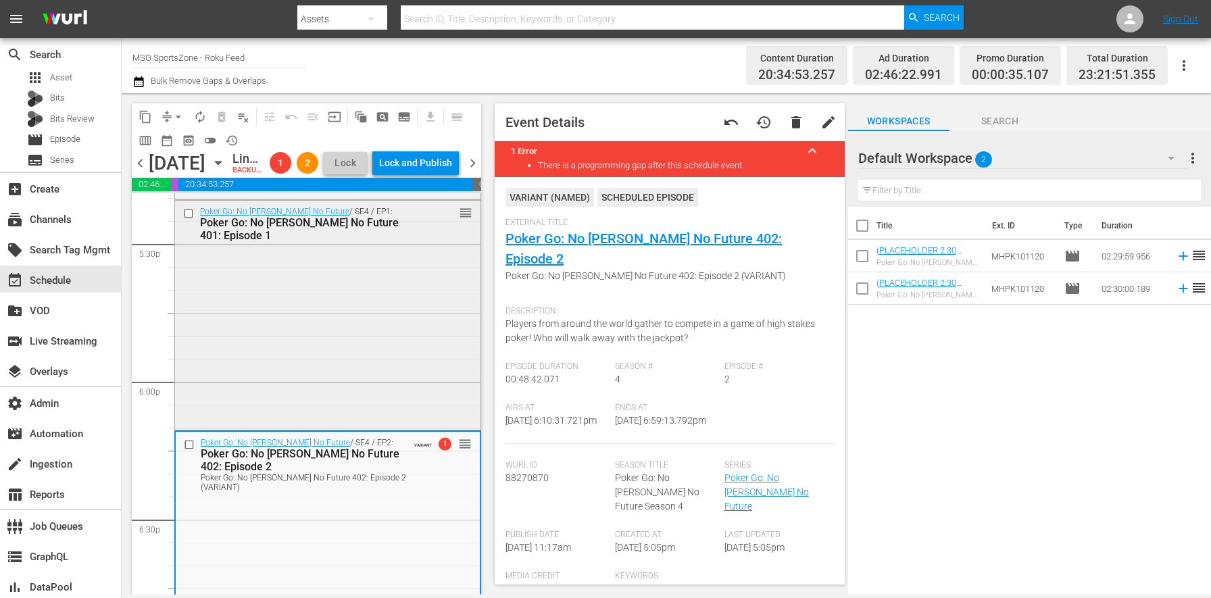
click at [350, 403] on div "Poker Go: No Gamble No Future / SE4 / EP1: Poker Go: No Gamble No Future 401: E…" at bounding box center [327, 314] width 305 height 226
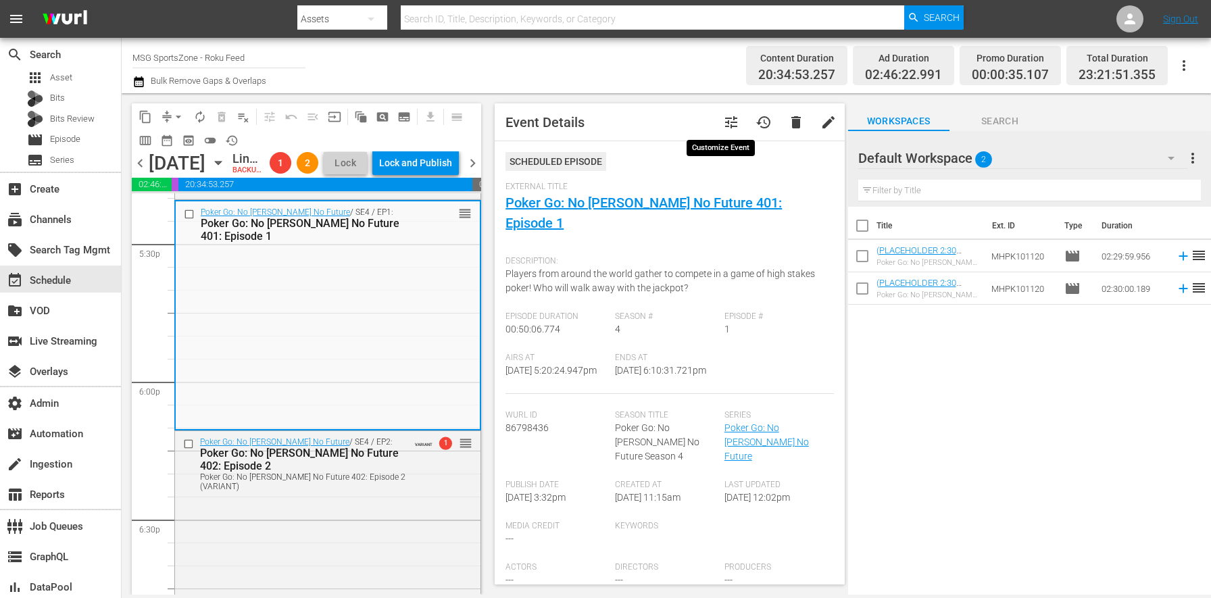
click at [723, 121] on span "tune" at bounding box center [731, 122] width 16 height 16
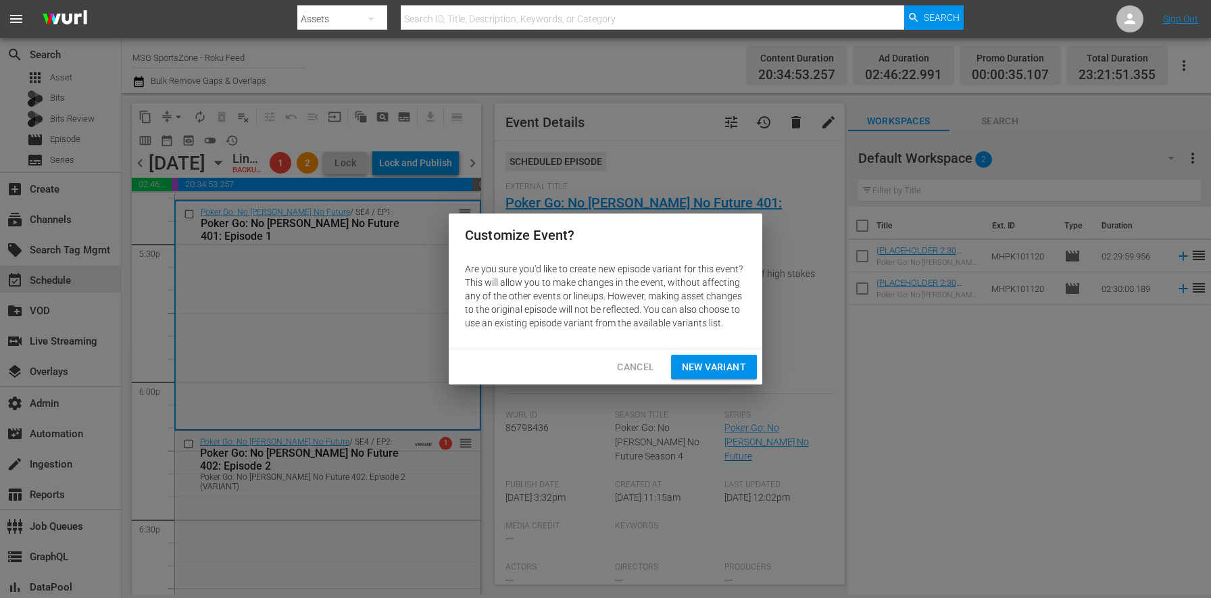
click at [730, 367] on span "New Variant" at bounding box center [714, 367] width 64 height 17
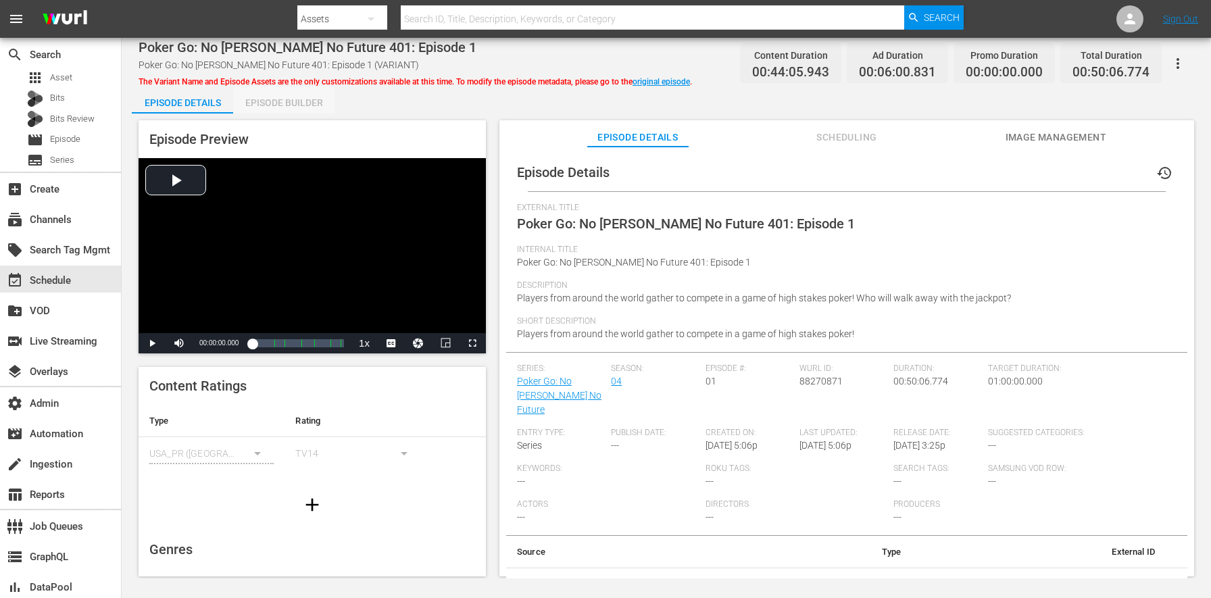
click at [309, 97] on div "Episode Builder" at bounding box center [283, 102] width 101 height 32
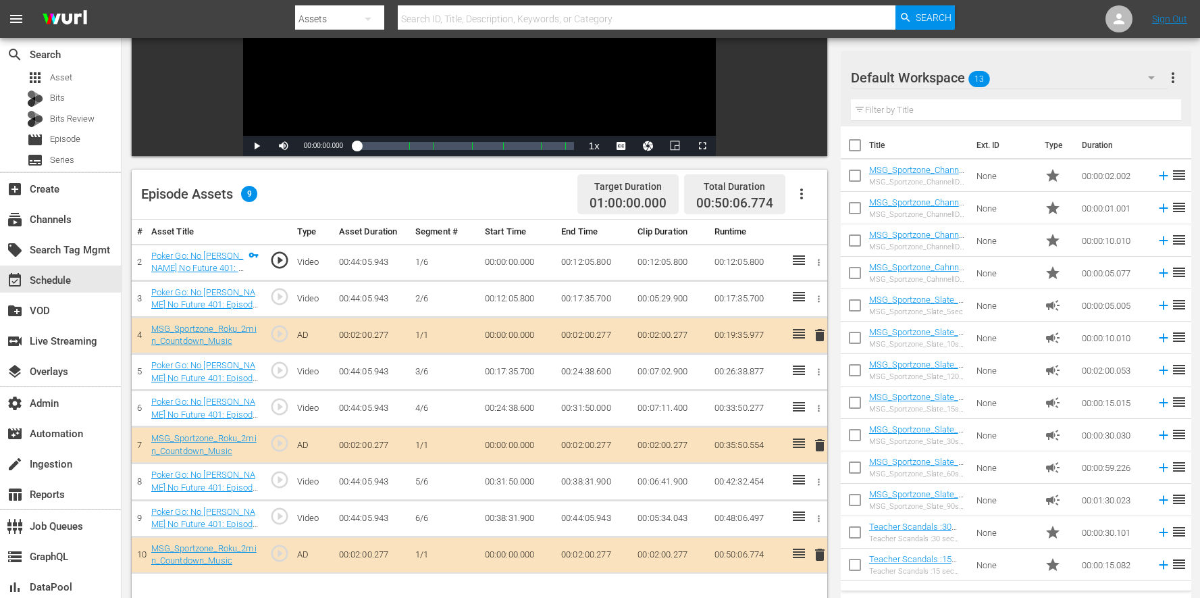
scroll to position [351, 0]
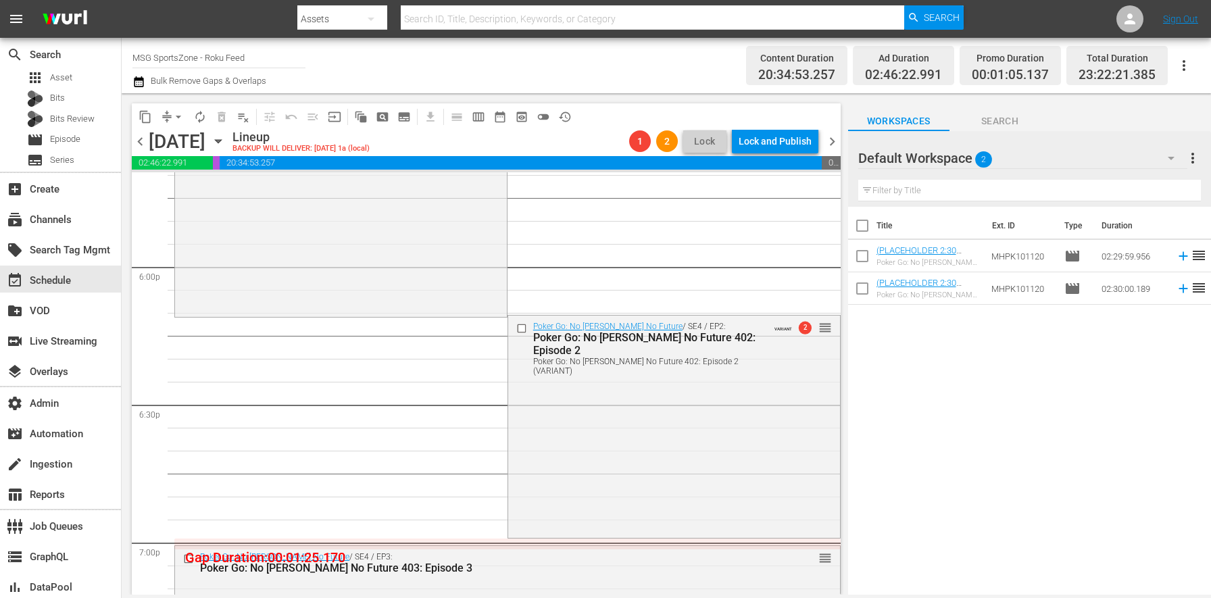
scroll to position [4883, 0]
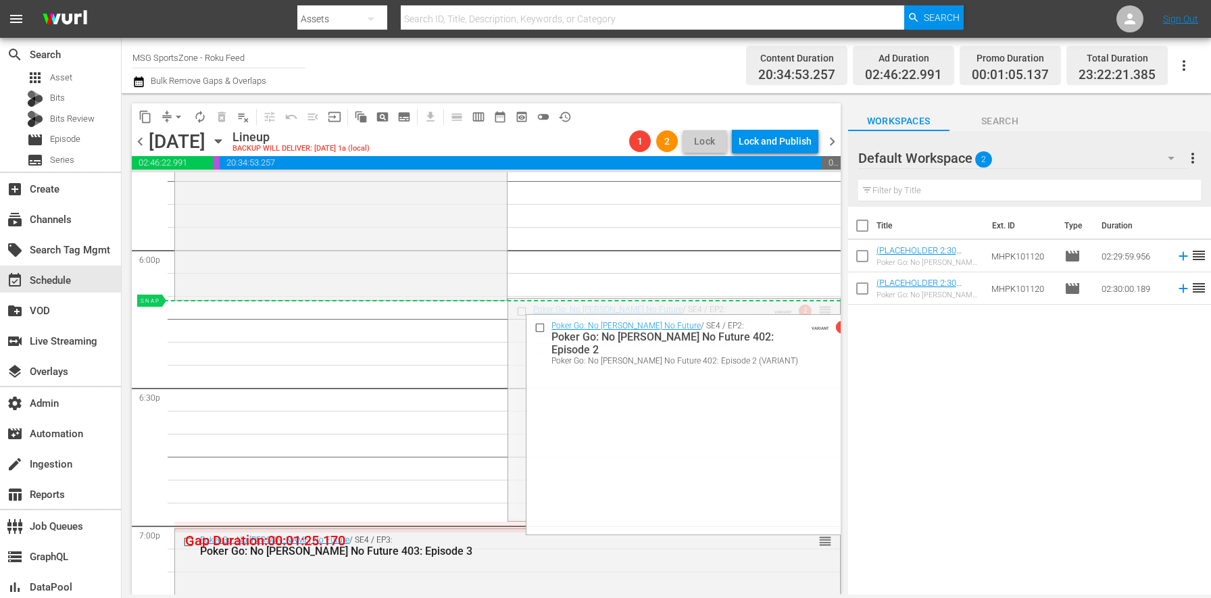
drag, startPoint x: 815, startPoint y: 311, endPoint x: 807, endPoint y: 305, distance: 10.1
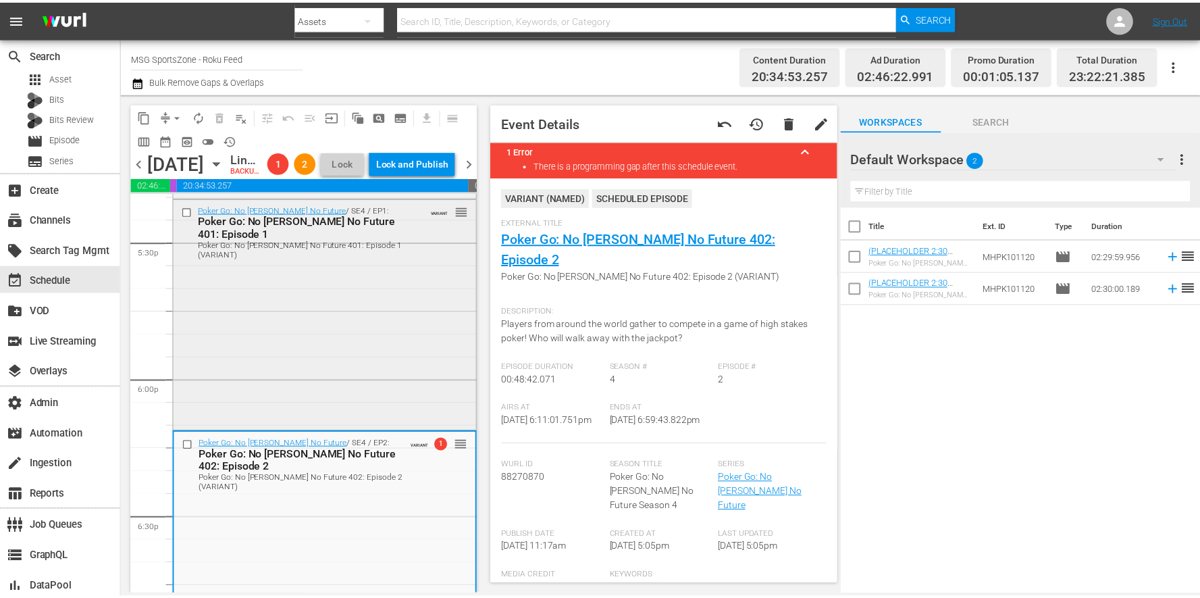
scroll to position [4700, 0]
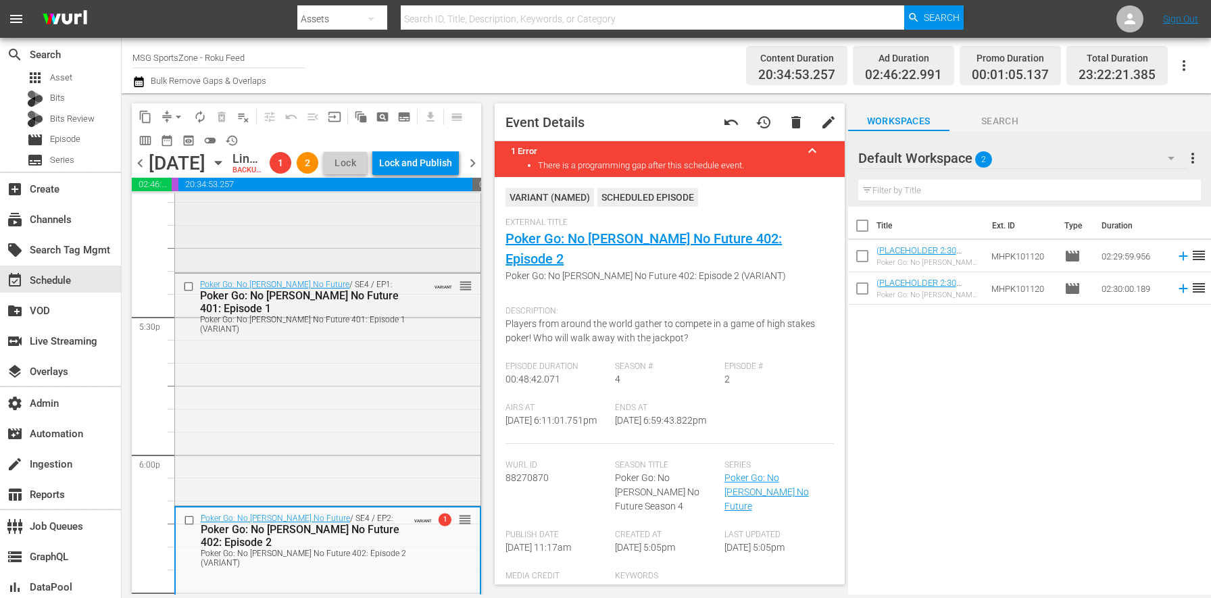
click at [321, 268] on div "Poker Go: No Gamble No Future / SE3 / EP16: Poker Go: No Gamble No Future 316: …" at bounding box center [327, 156] width 305 height 226
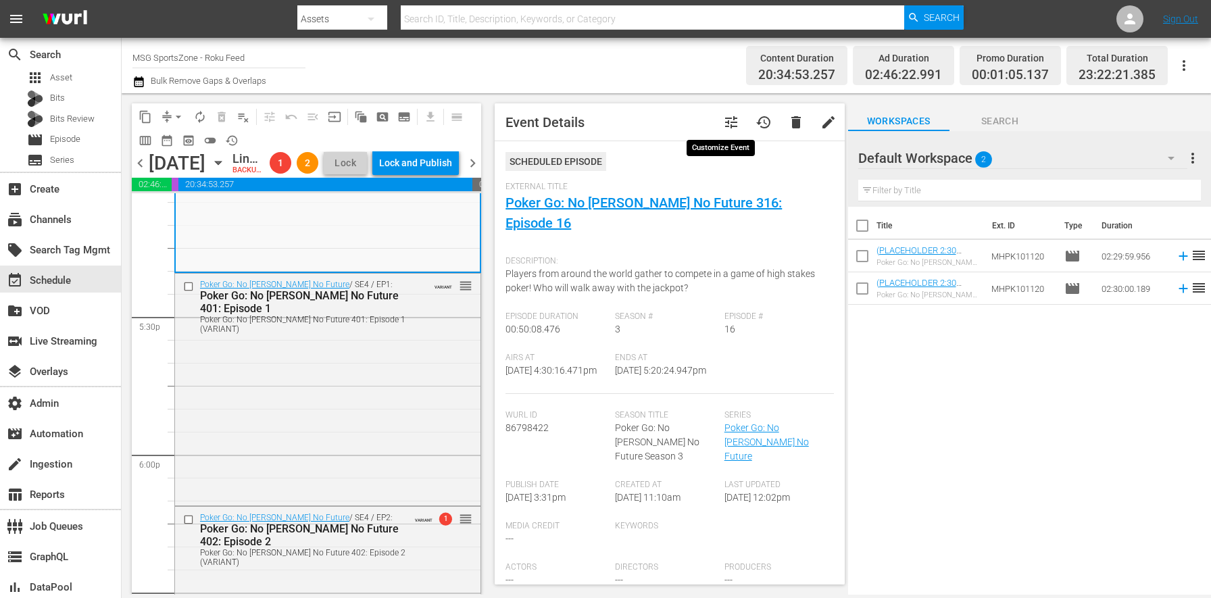
click at [723, 117] on span "tune" at bounding box center [731, 122] width 16 height 16
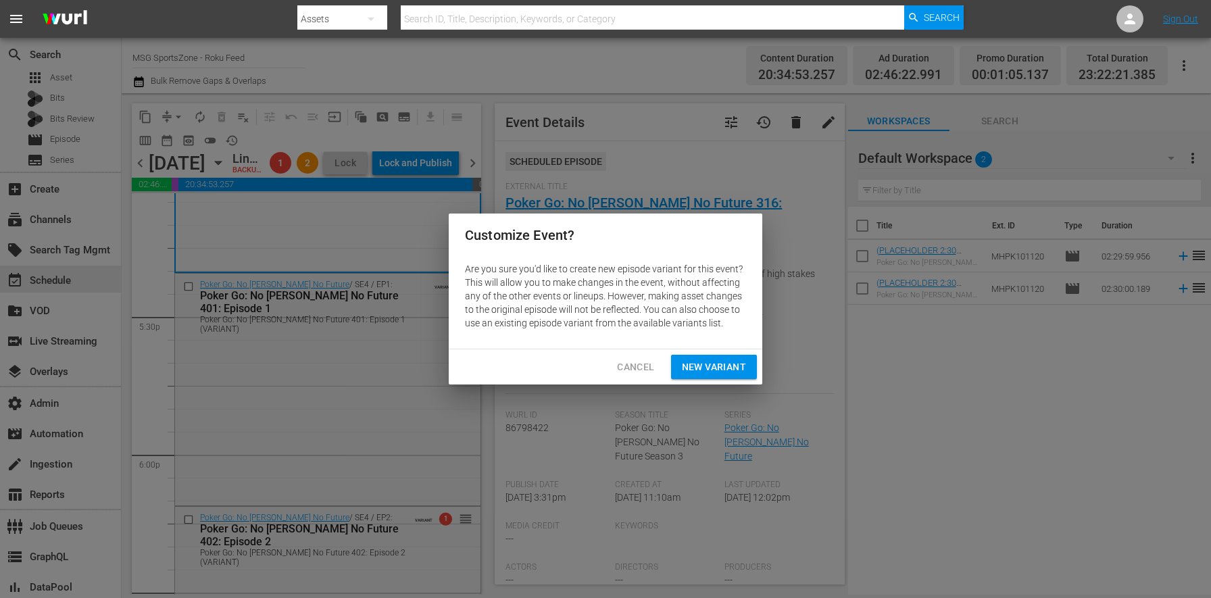
click at [705, 367] on span "New Variant" at bounding box center [714, 367] width 64 height 17
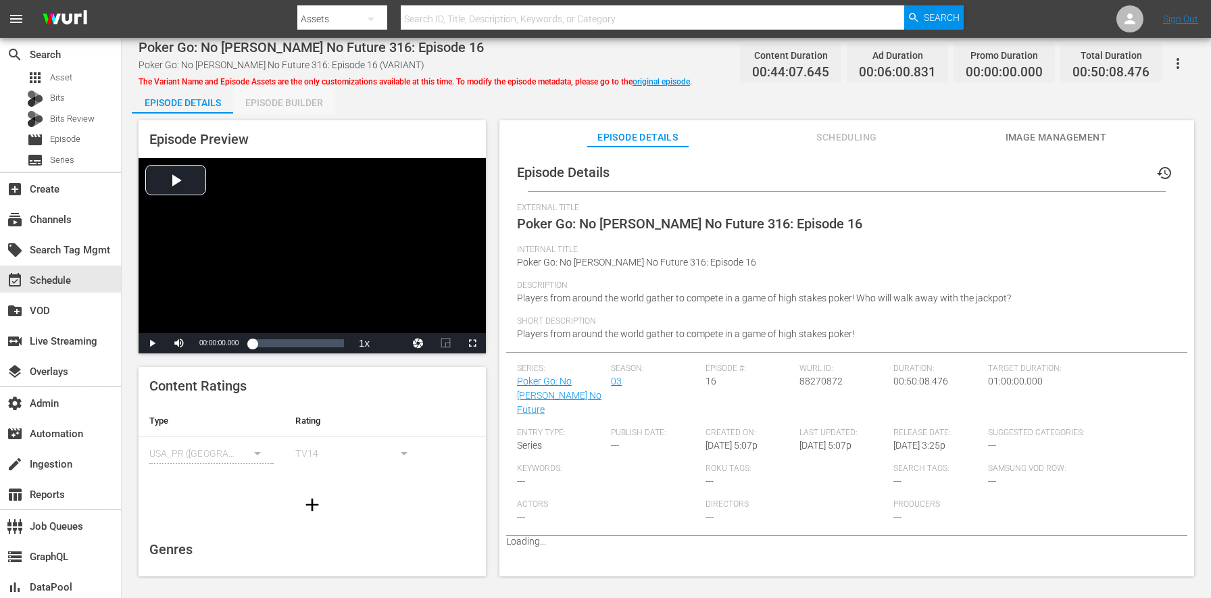
click at [310, 111] on div "Episode Builder" at bounding box center [283, 102] width 101 height 32
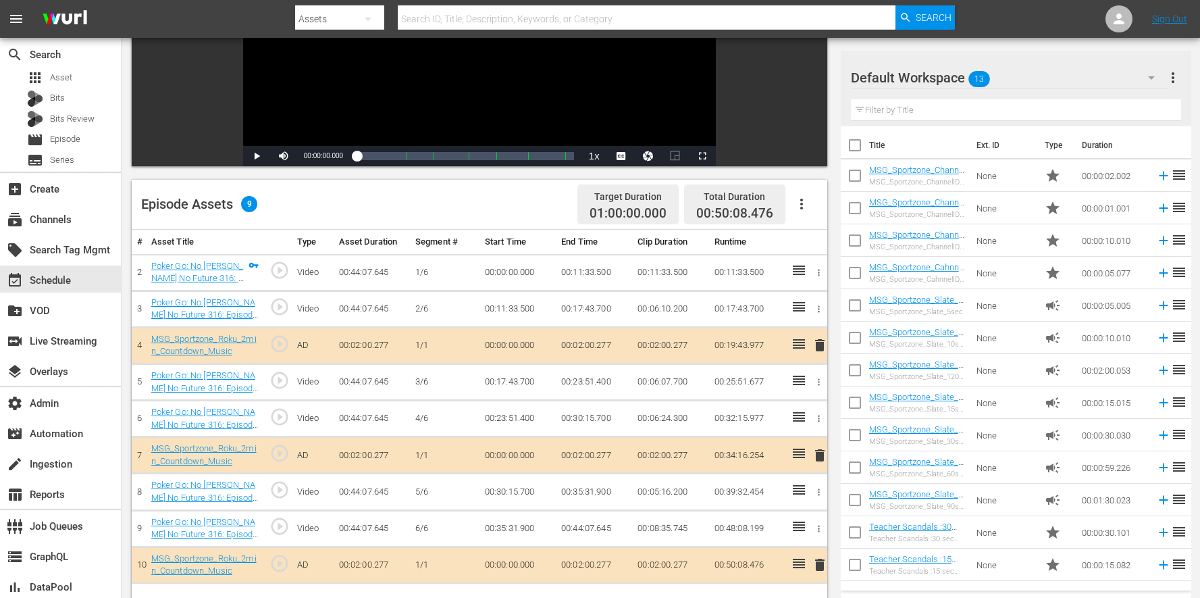
scroll to position [351, 0]
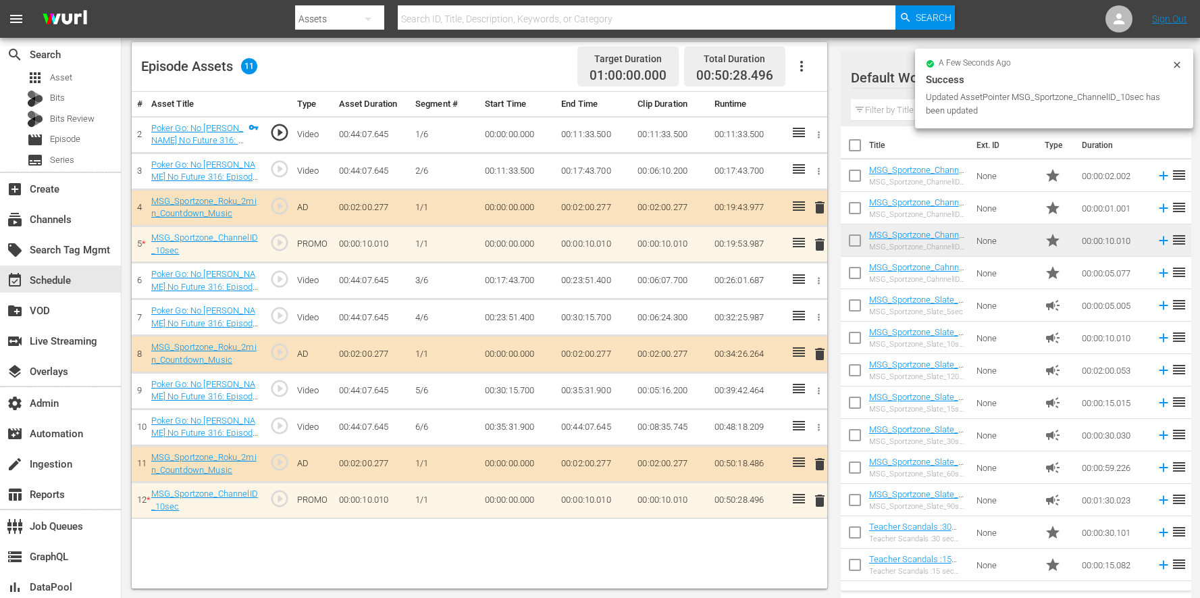
click at [809, 495] on td "delete" at bounding box center [817, 500] width 21 height 36
click at [817, 497] on span "delete" at bounding box center [820, 500] width 16 height 16
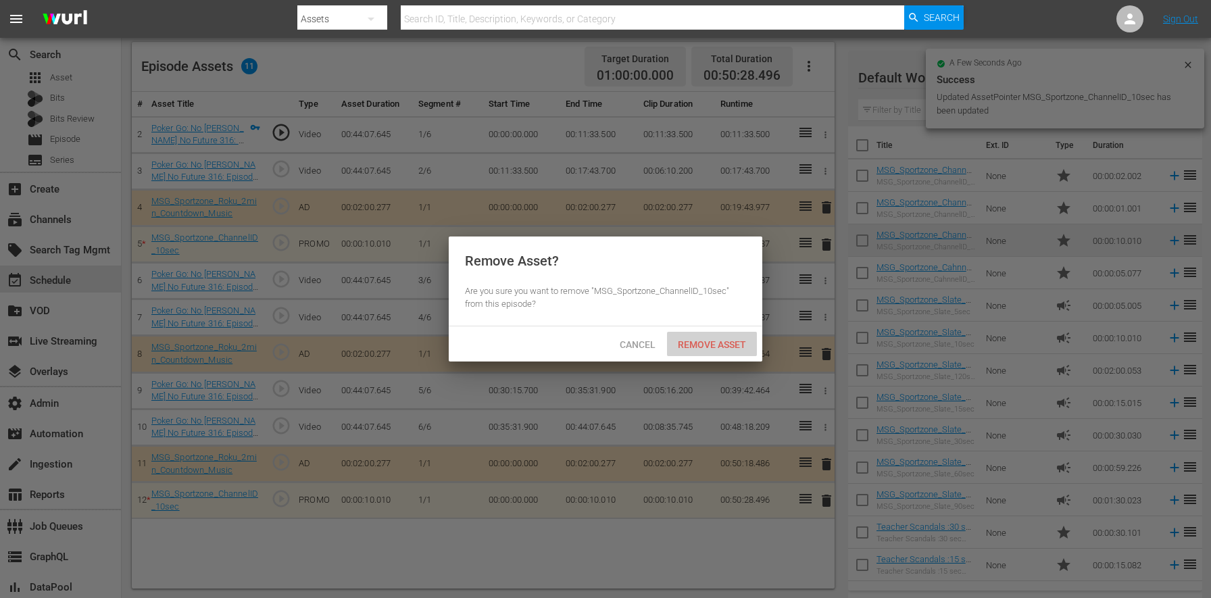
click at [717, 344] on span "Remove Asset" at bounding box center [712, 344] width 90 height 11
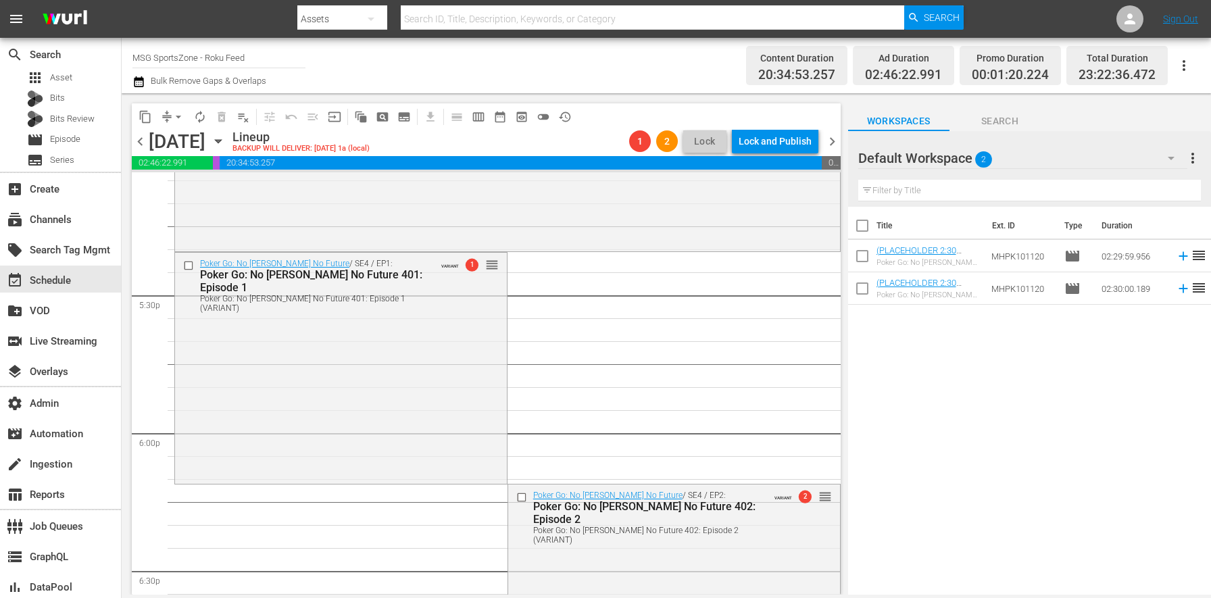
scroll to position [4876, 0]
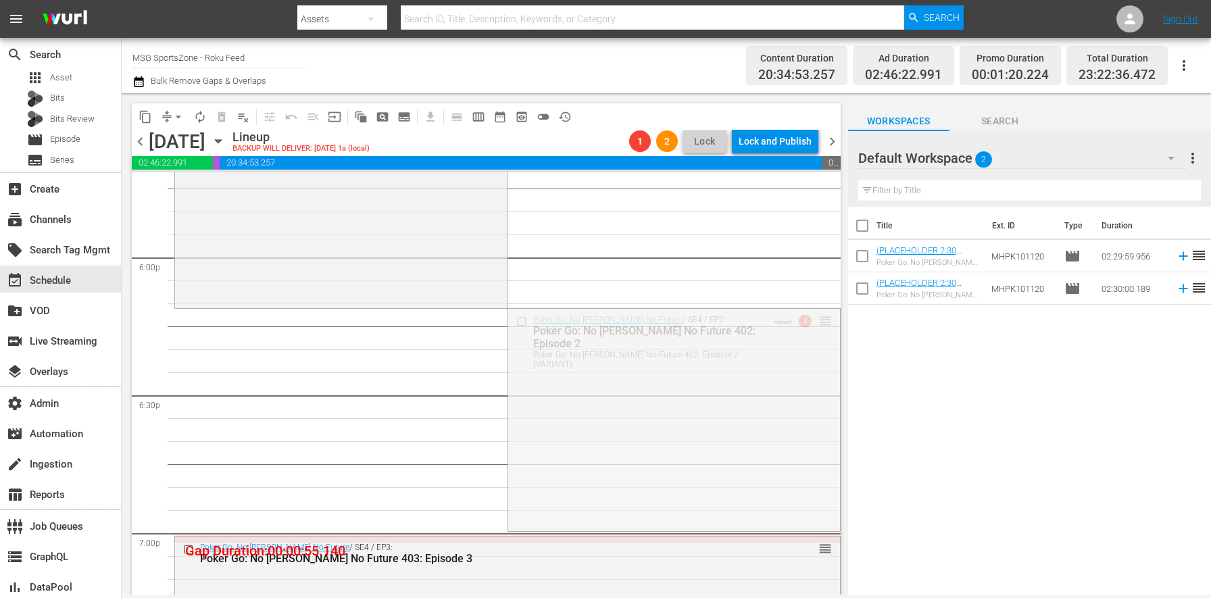
drag, startPoint x: 811, startPoint y: 317, endPoint x: 810, endPoint y: 324, distance: 6.9
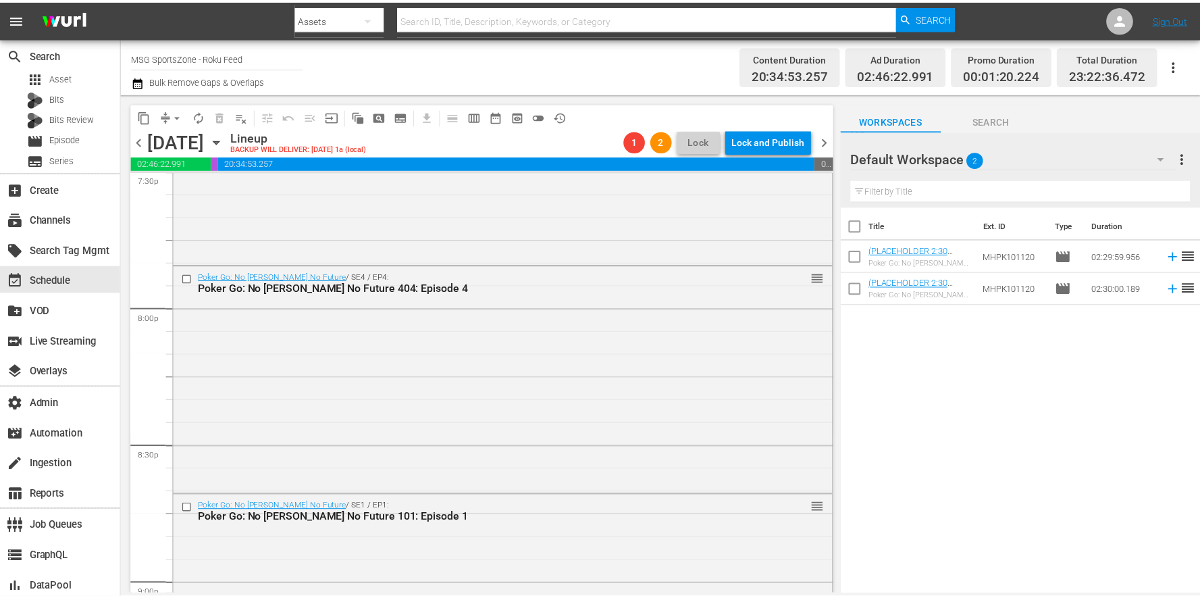
scroll to position [5016, 0]
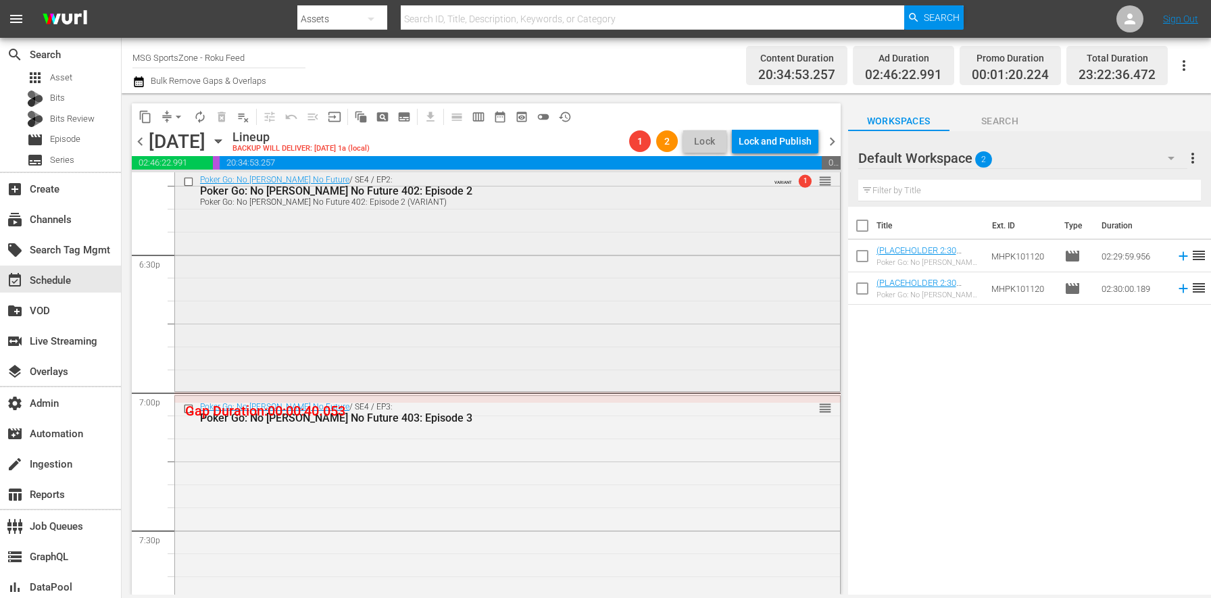
click at [224, 297] on div "Poker Go: No Gamble No Future / SE4 / EP2: Poker Go: No Gamble No Future 402: E…" at bounding box center [507, 279] width 665 height 220
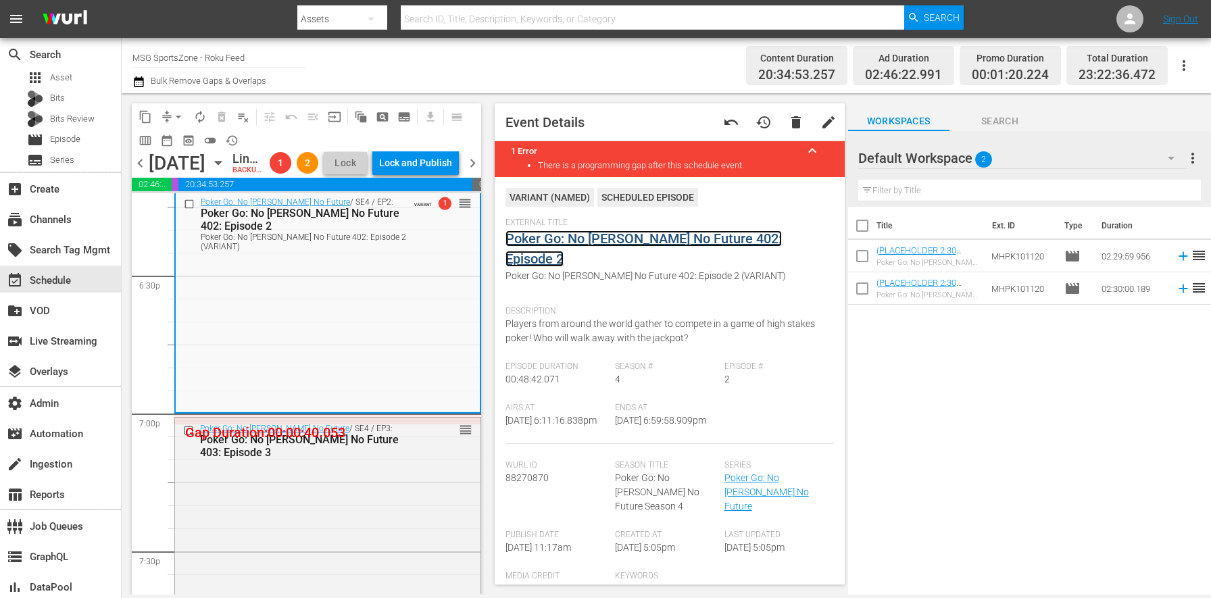
click at [557, 241] on link "Poker Go: No [PERSON_NAME] No Future 402: Episode 2" at bounding box center [643, 248] width 276 height 36
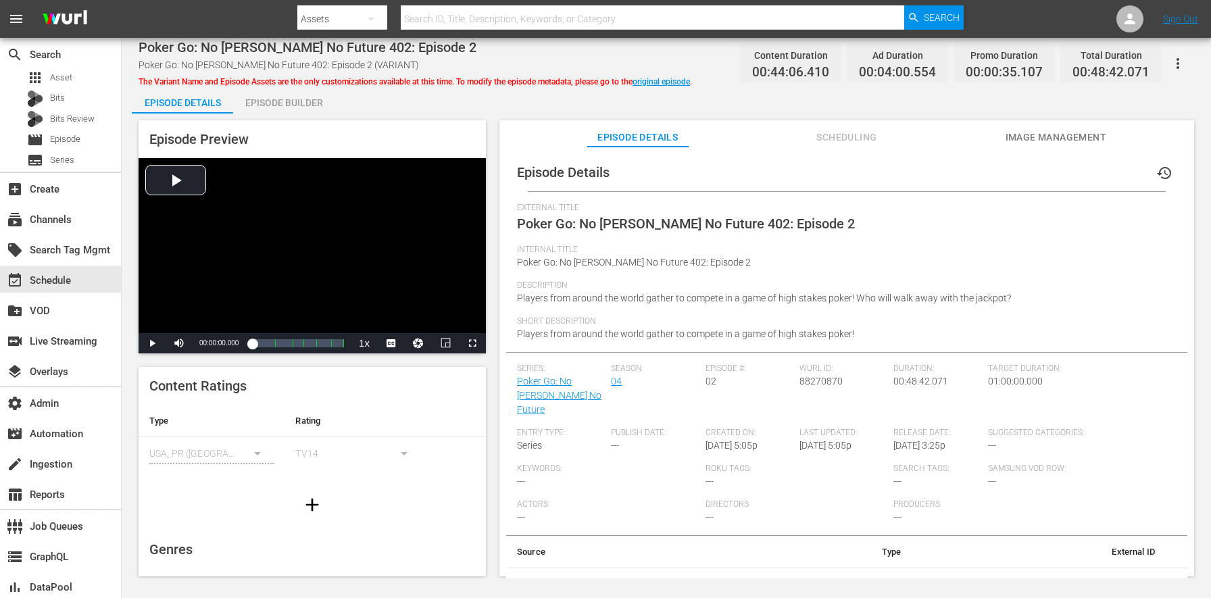
click at [328, 114] on div "Episode Preview Video Player is loading. Play Video Play Mute Current Time 00:0…" at bounding box center [666, 350] width 1069 height 474
click at [320, 109] on div "Episode Builder" at bounding box center [283, 102] width 101 height 32
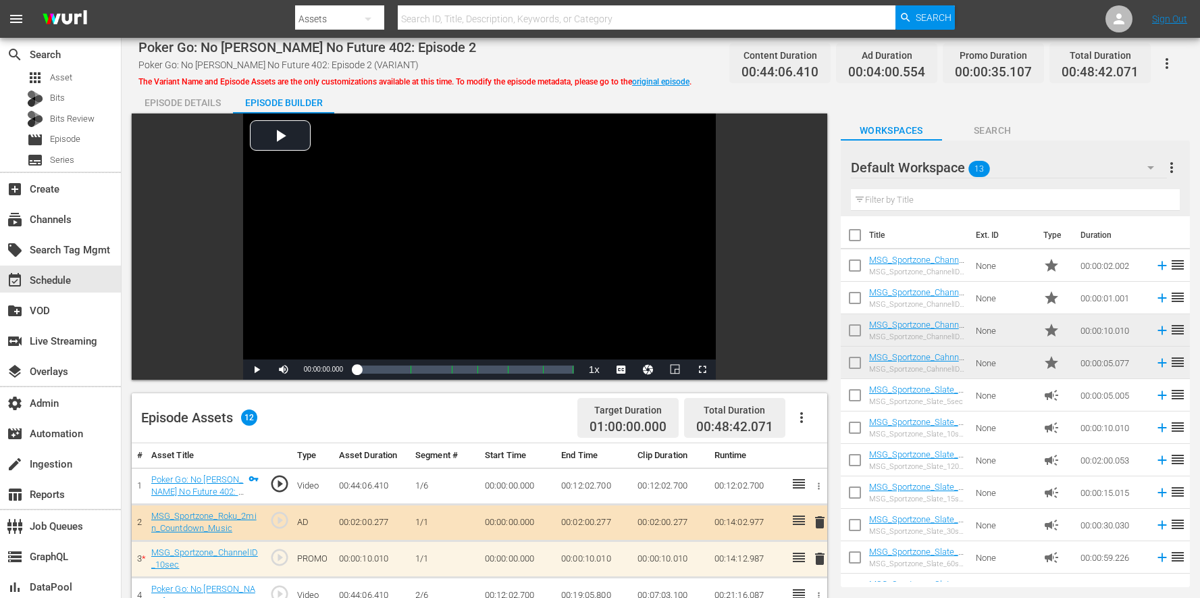
scroll to position [351, 0]
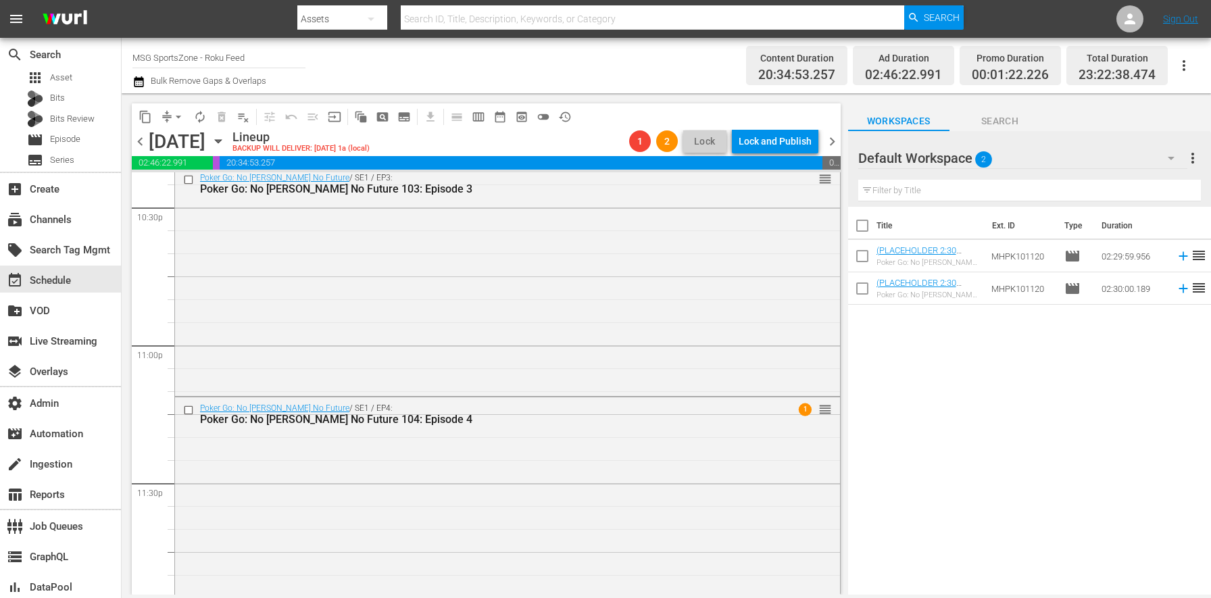
scroll to position [6198, 0]
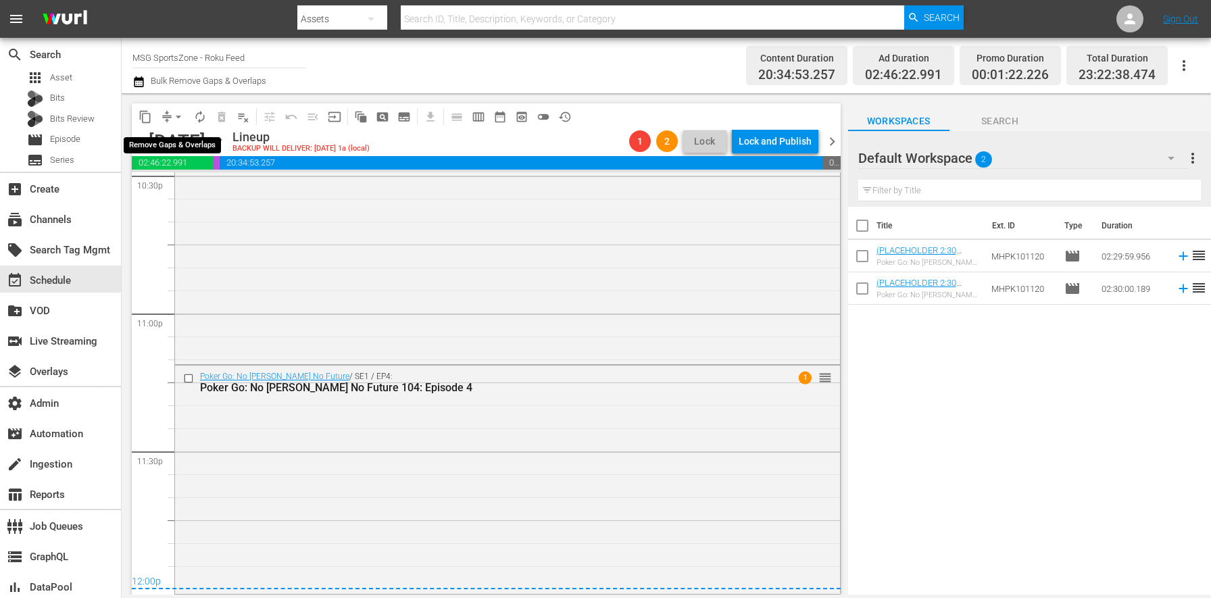
click at [170, 116] on button "arrow_drop_down" at bounding box center [179, 117] width 22 height 22
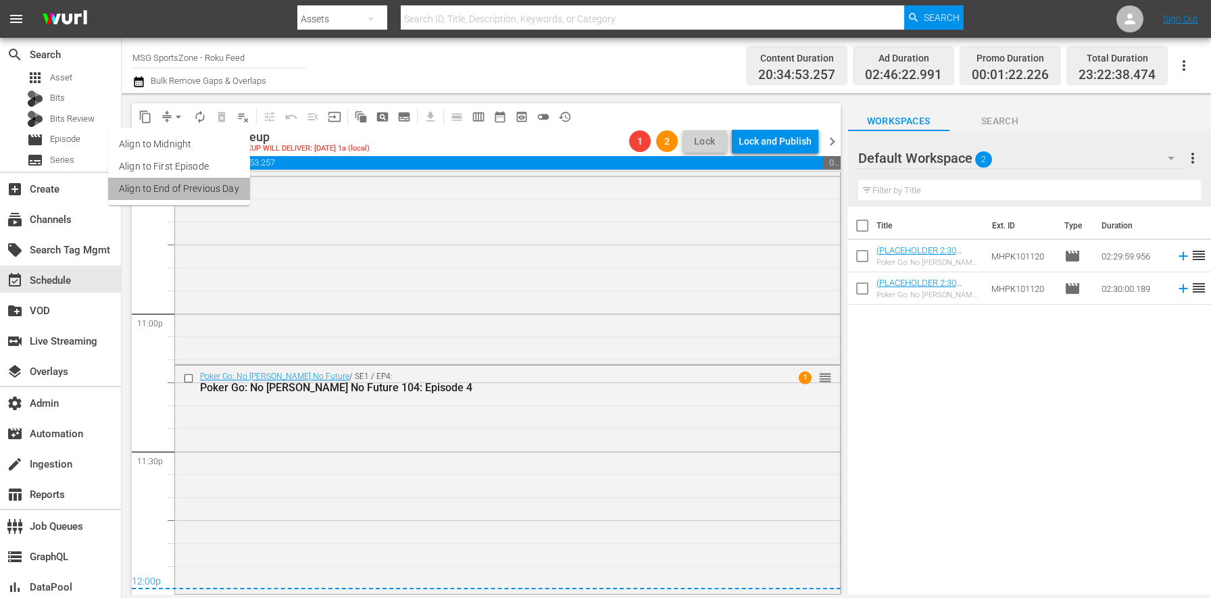
click at [230, 190] on li "Align to End of Previous Day" at bounding box center [179, 189] width 142 height 22
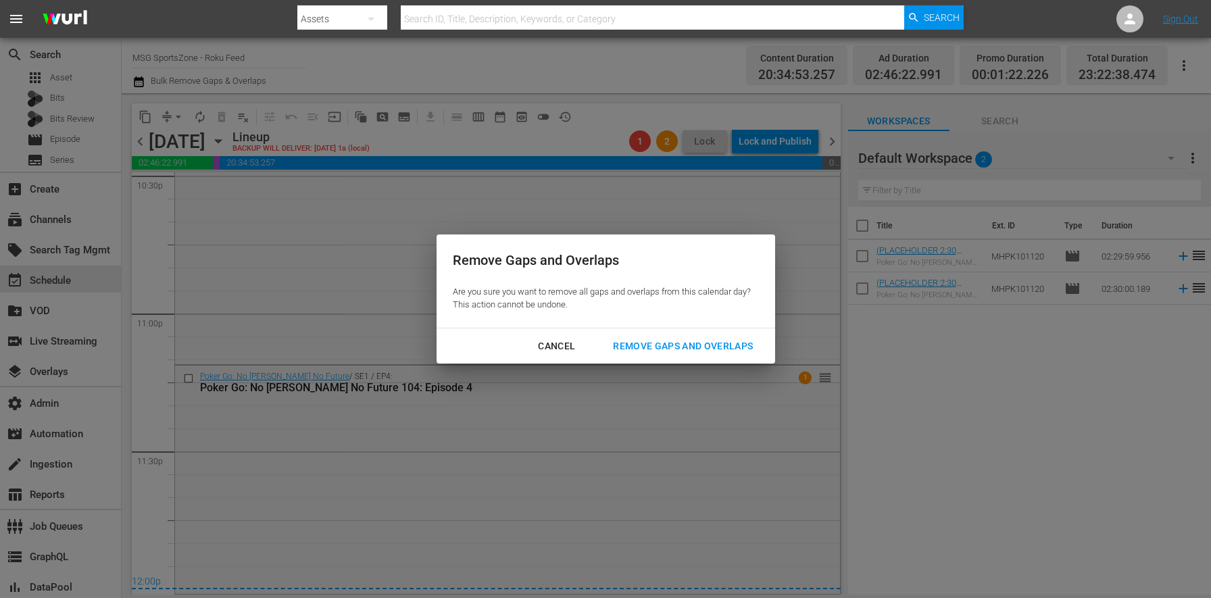
click at [555, 340] on div "Cancel" at bounding box center [556, 346] width 59 height 17
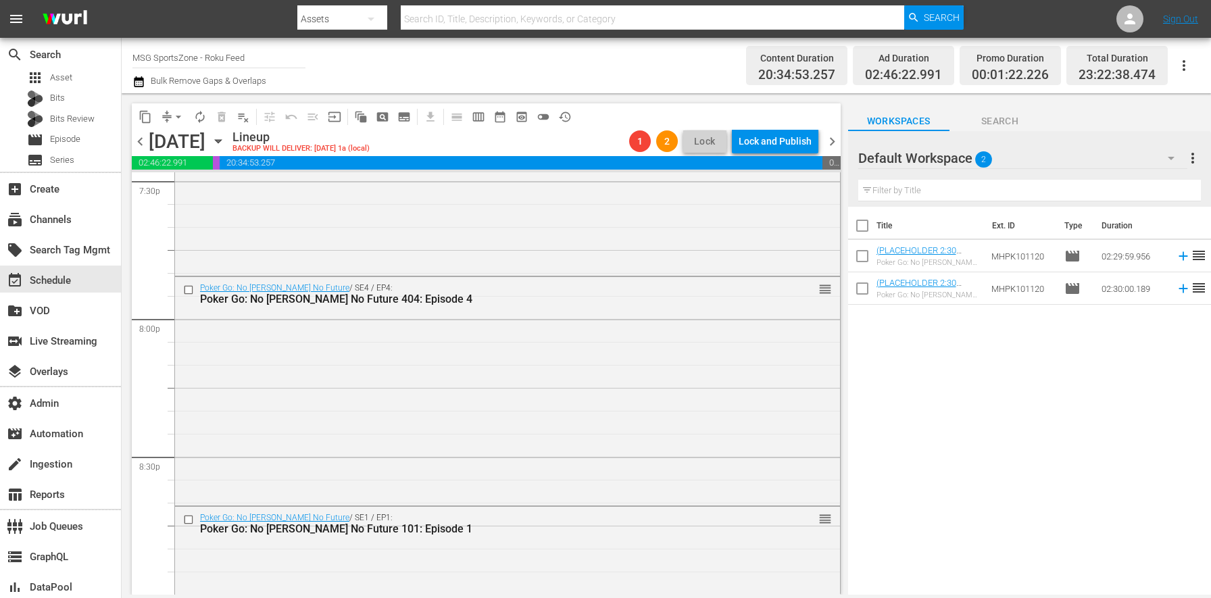
scroll to position [5331, 0]
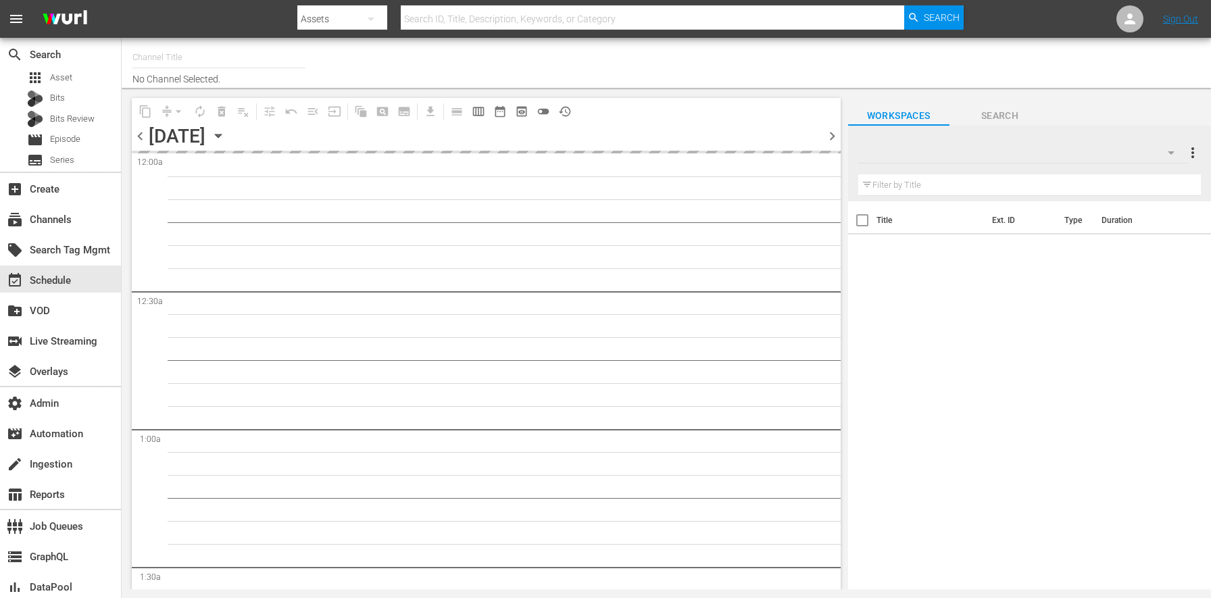
type input "MSG SportsZone - Roku Feed (1582)"
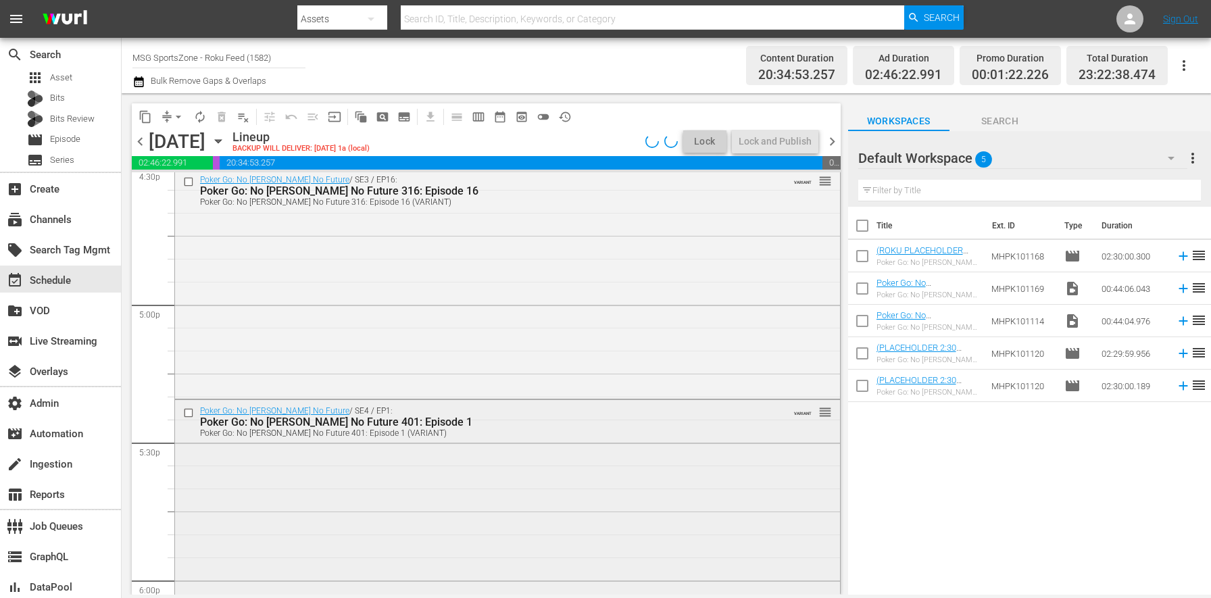
scroll to position [5527, 0]
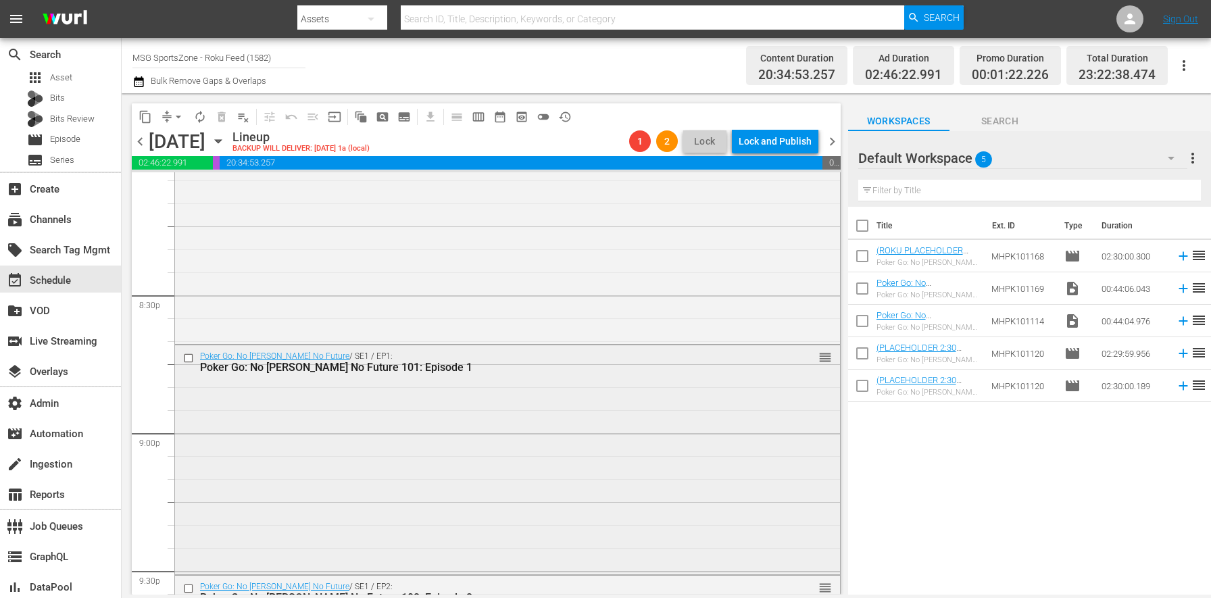
click at [188, 357] on input "checkbox" at bounding box center [190, 358] width 14 height 11
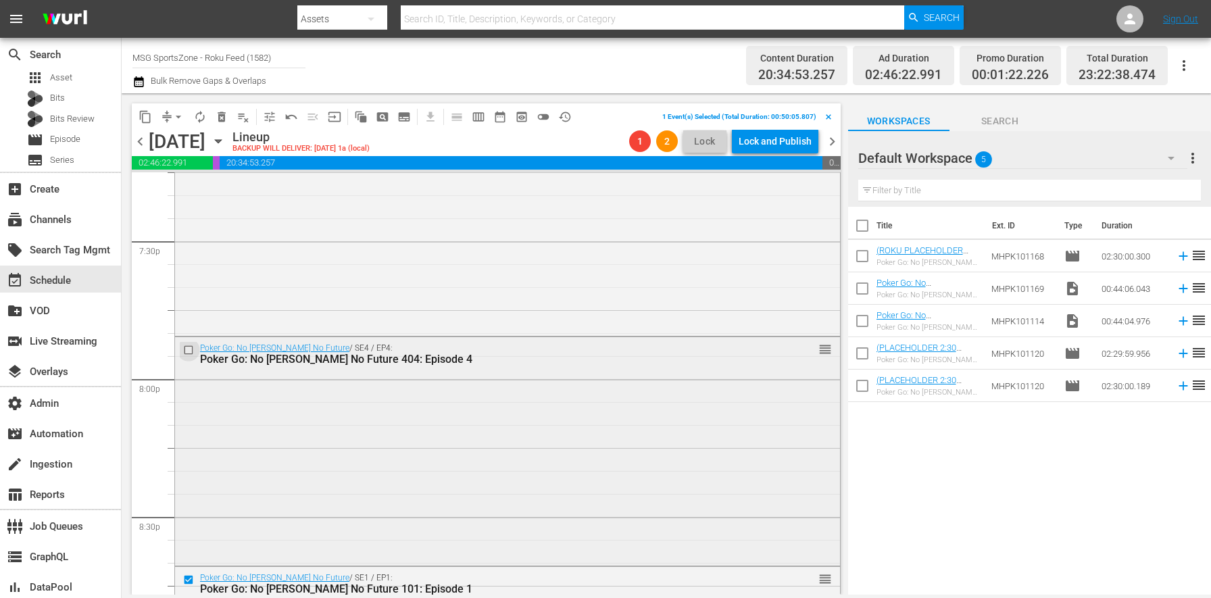
click at [190, 349] on input "checkbox" at bounding box center [190, 349] width 14 height 11
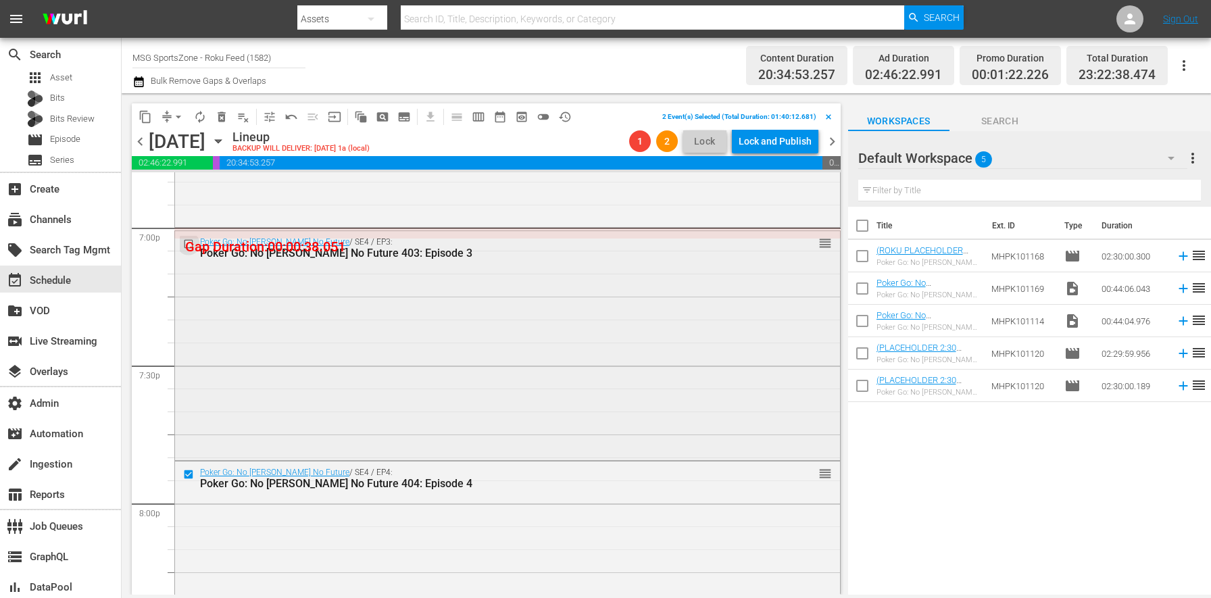
click at [192, 243] on input "checkbox" at bounding box center [190, 243] width 14 height 11
click at [225, 118] on span "delete_forever_outlined" at bounding box center [222, 117] width 14 height 14
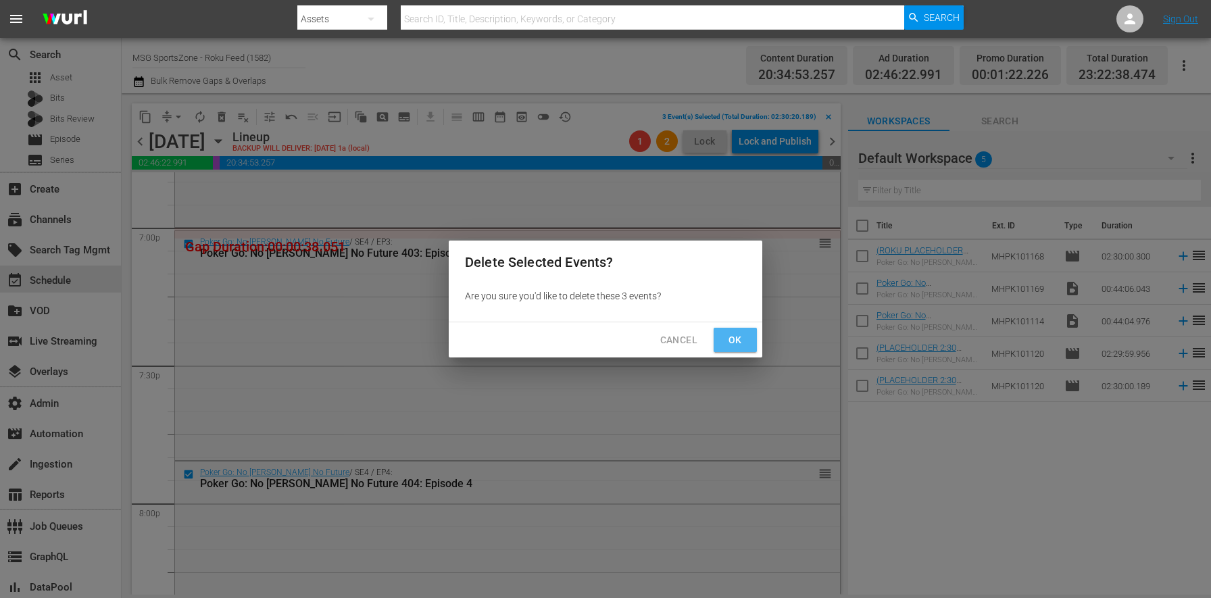
click at [731, 342] on span "Ok" at bounding box center [735, 340] width 22 height 17
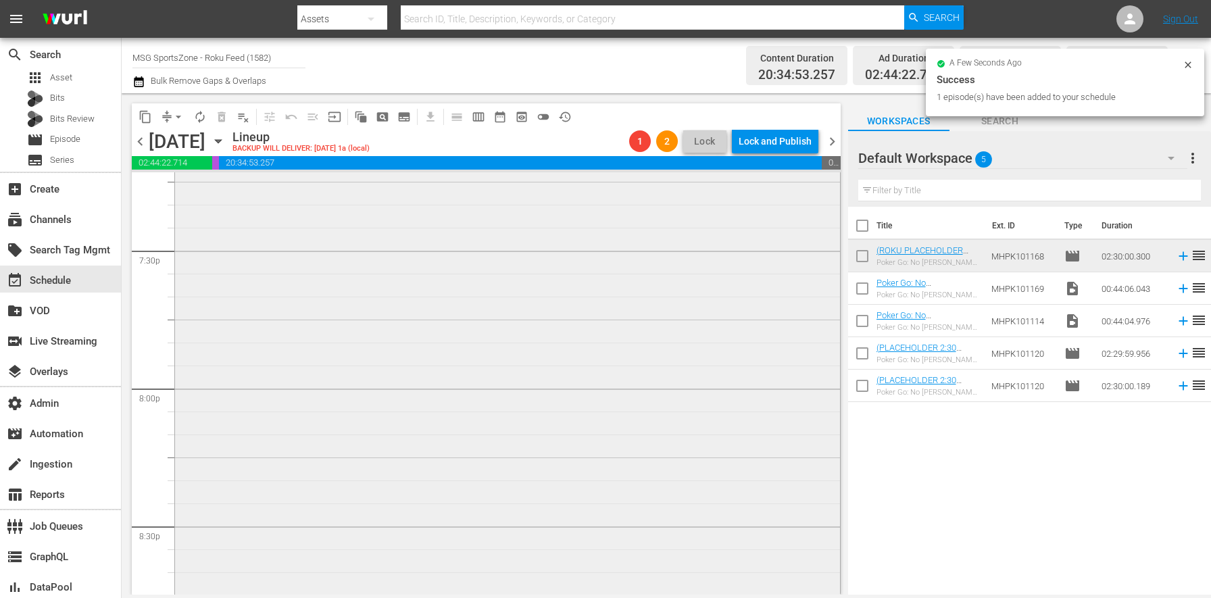
scroll to position [5464, 0]
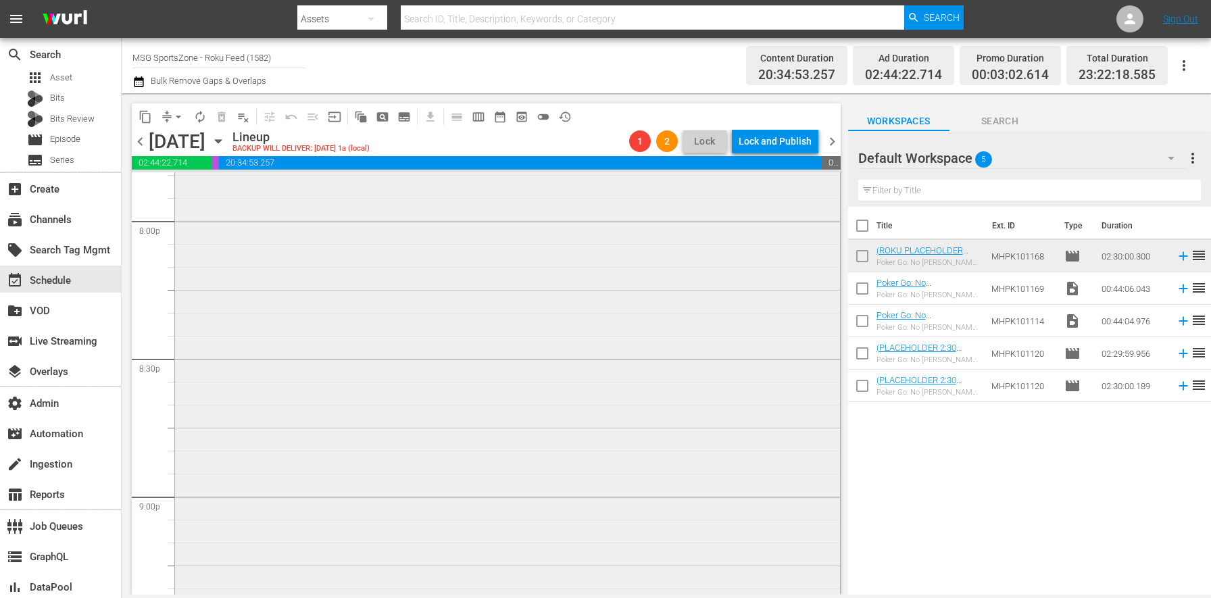
click at [610, 347] on div "(ROKU PLACEHOLDER 2:30 [DATE]) Poker Go: No [PERSON_NAME] No Future 403: Episod…" at bounding box center [507, 288] width 665 height 685
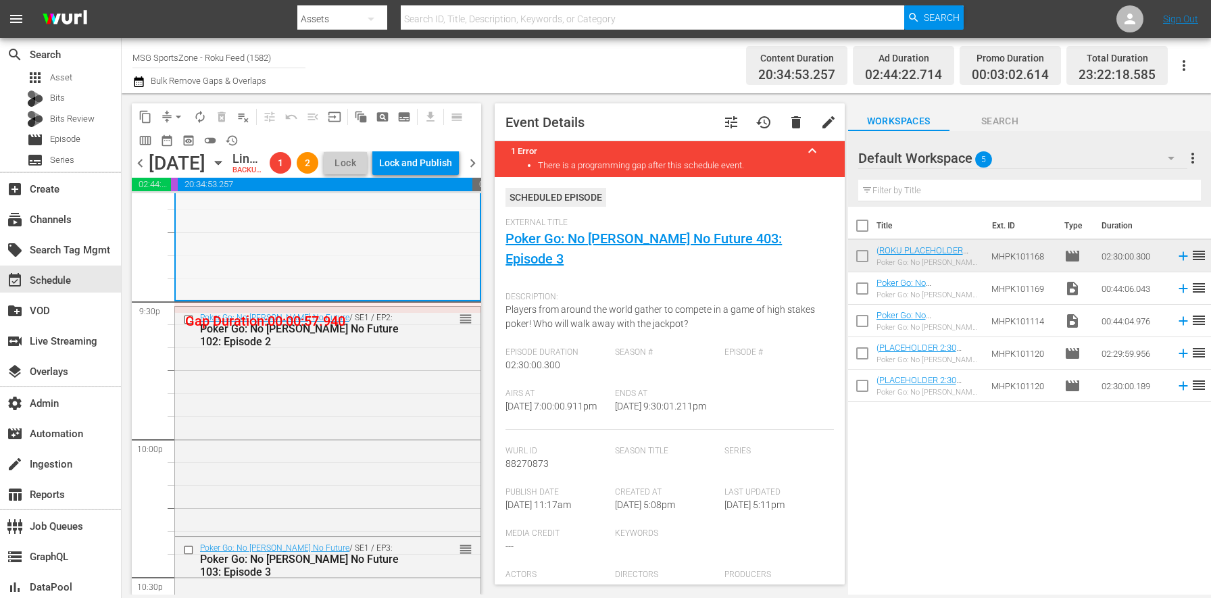
scroll to position [5893, 0]
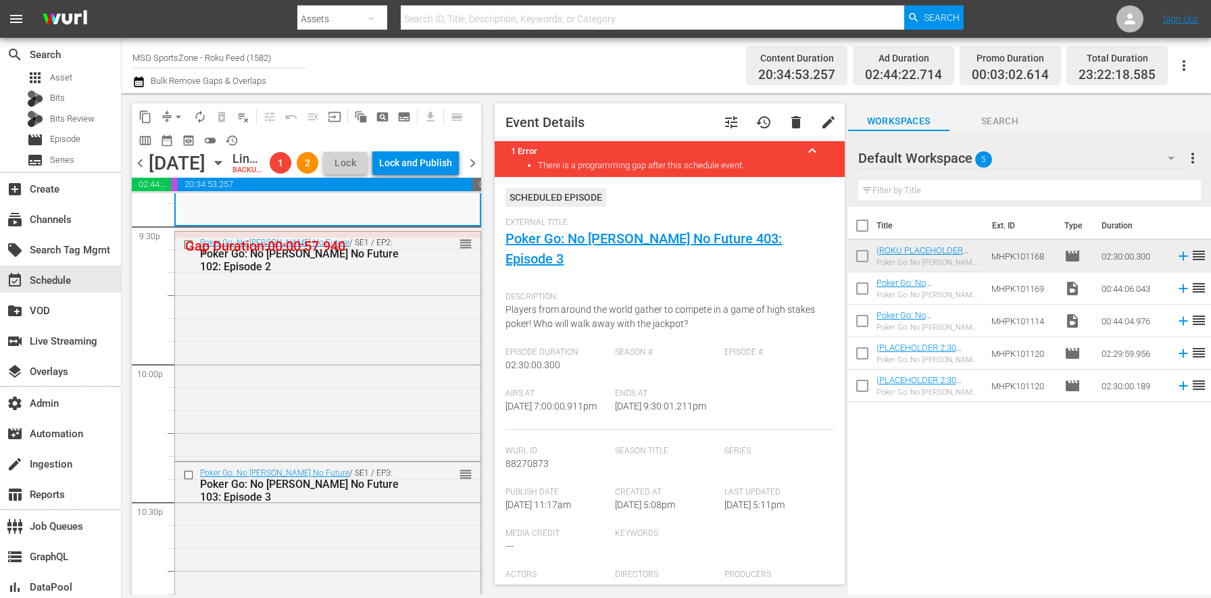
click at [143, 86] on icon "button" at bounding box center [138, 81] width 9 height 11
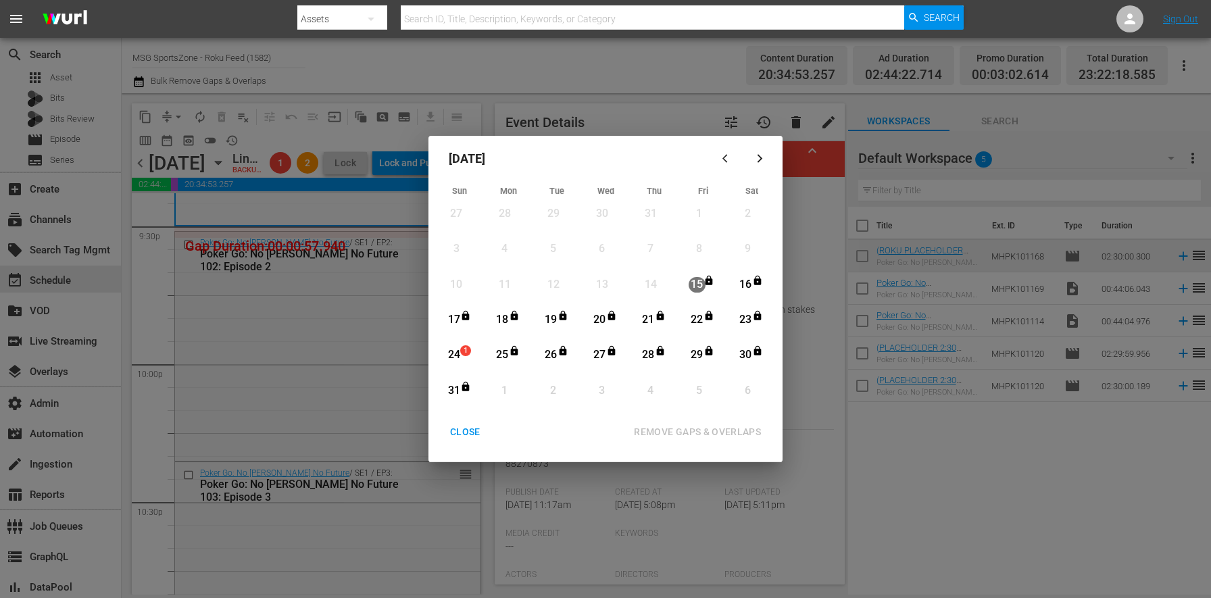
click at [454, 360] on div "24" at bounding box center [453, 355] width 17 height 16
click at [457, 392] on div "31" at bounding box center [453, 391] width 17 height 16
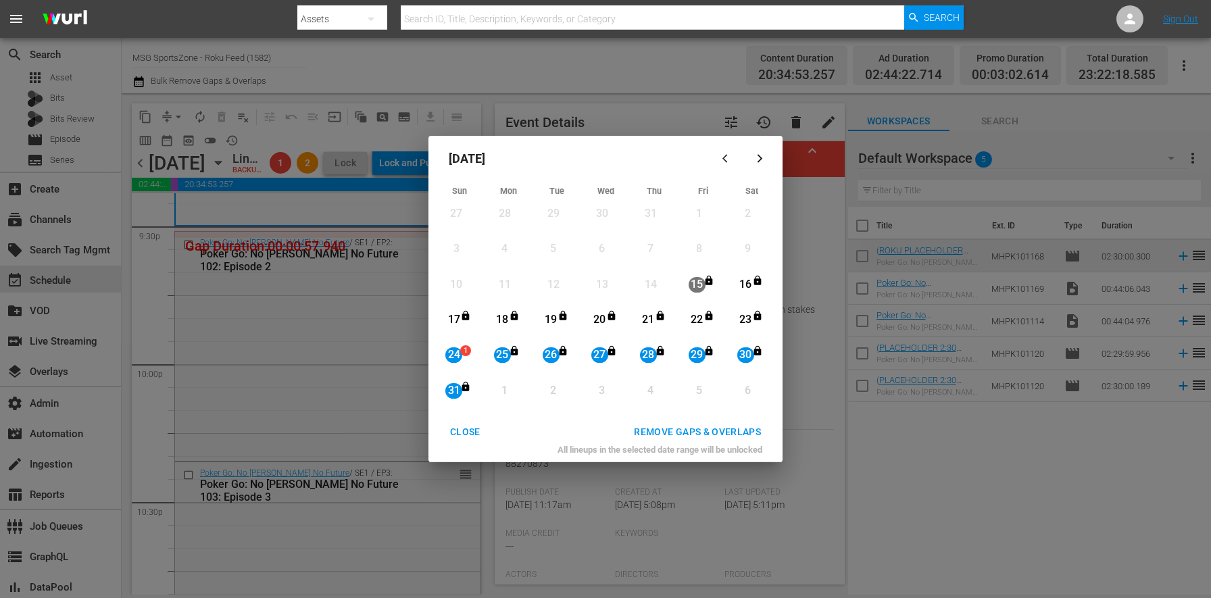
click at [715, 440] on div "REMOVE GAPS & OVERLAPS" at bounding box center [697, 432] width 149 height 17
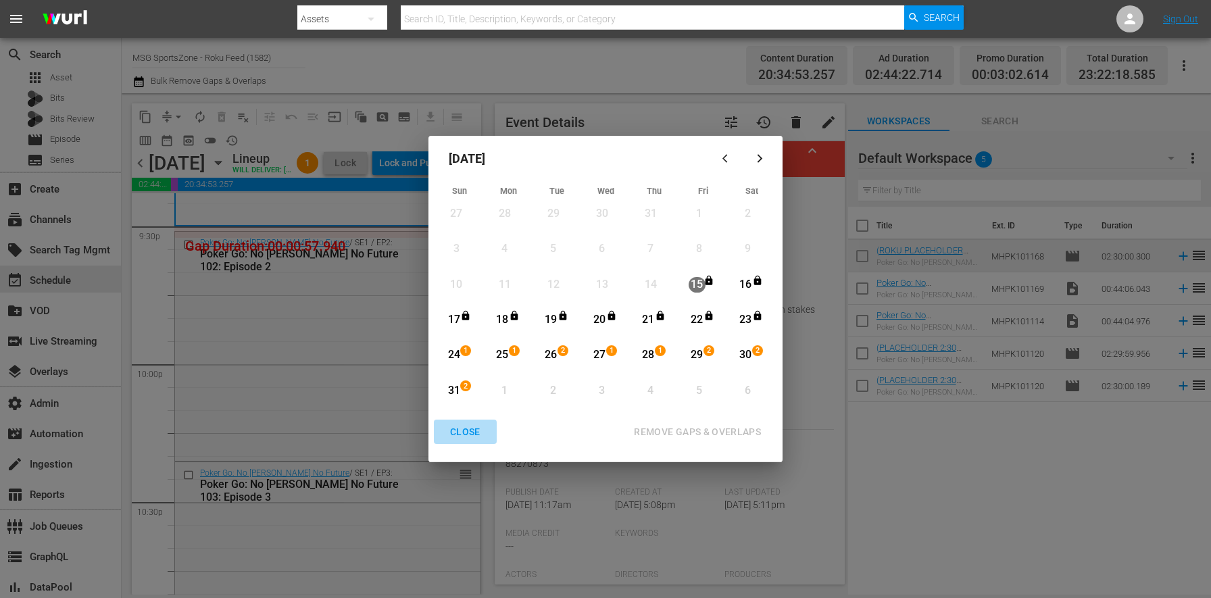
click at [490, 437] on div "CLOSE" at bounding box center [465, 432] width 52 height 17
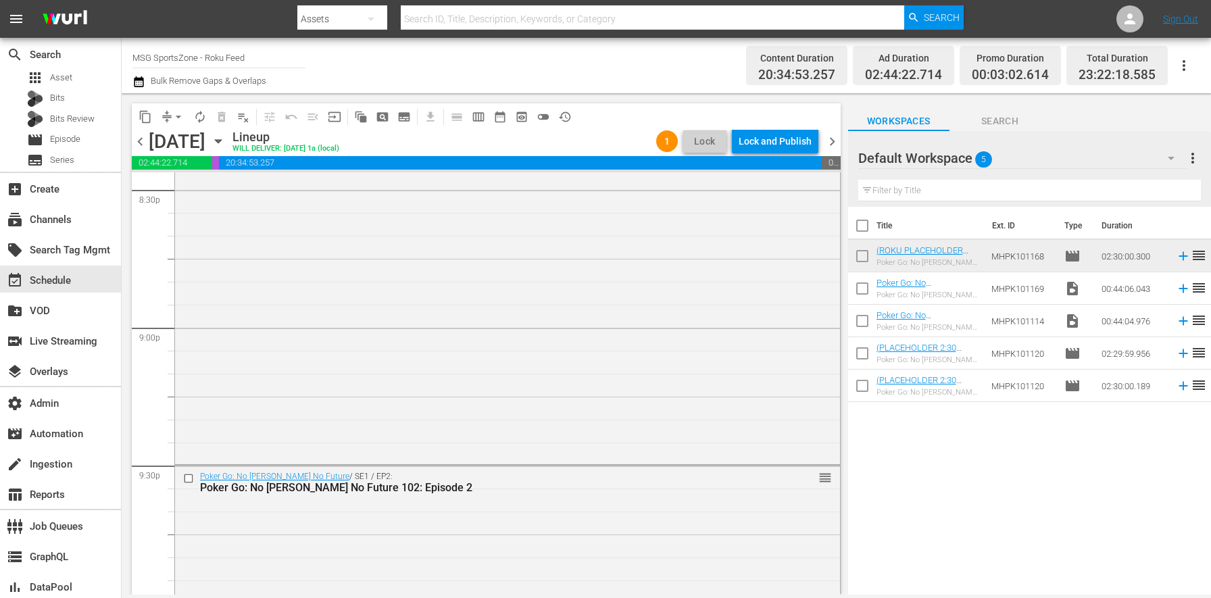
scroll to position [6193, 0]
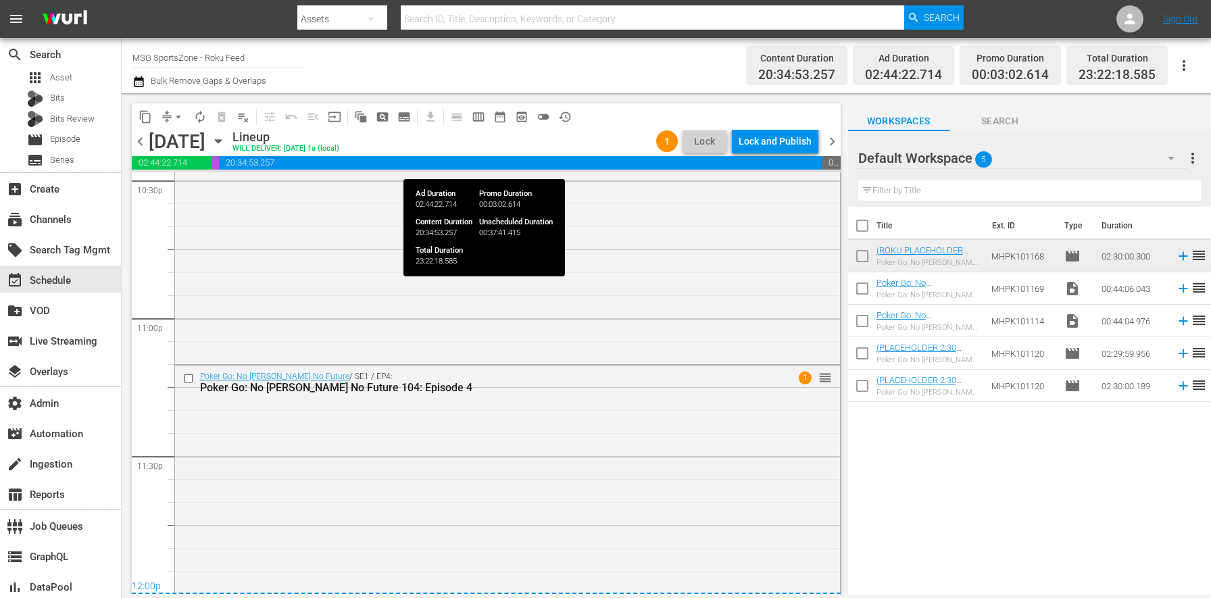
click at [766, 141] on div "Lock and Publish" at bounding box center [774, 141] width 73 height 24
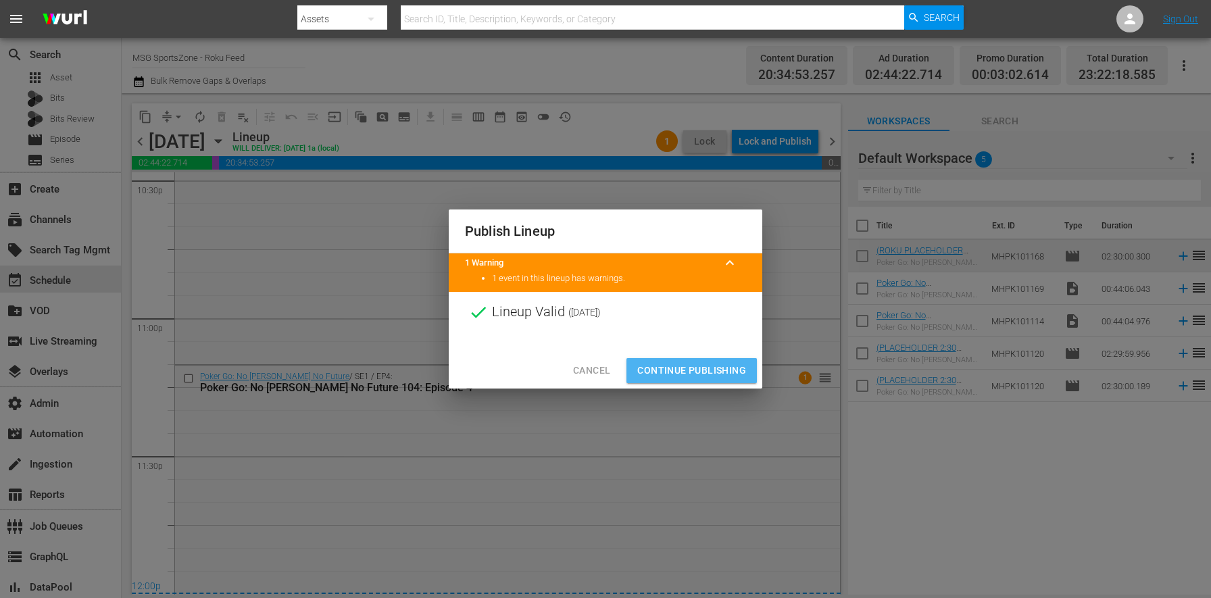
click at [711, 371] on span "Continue Publishing" at bounding box center [691, 370] width 109 height 17
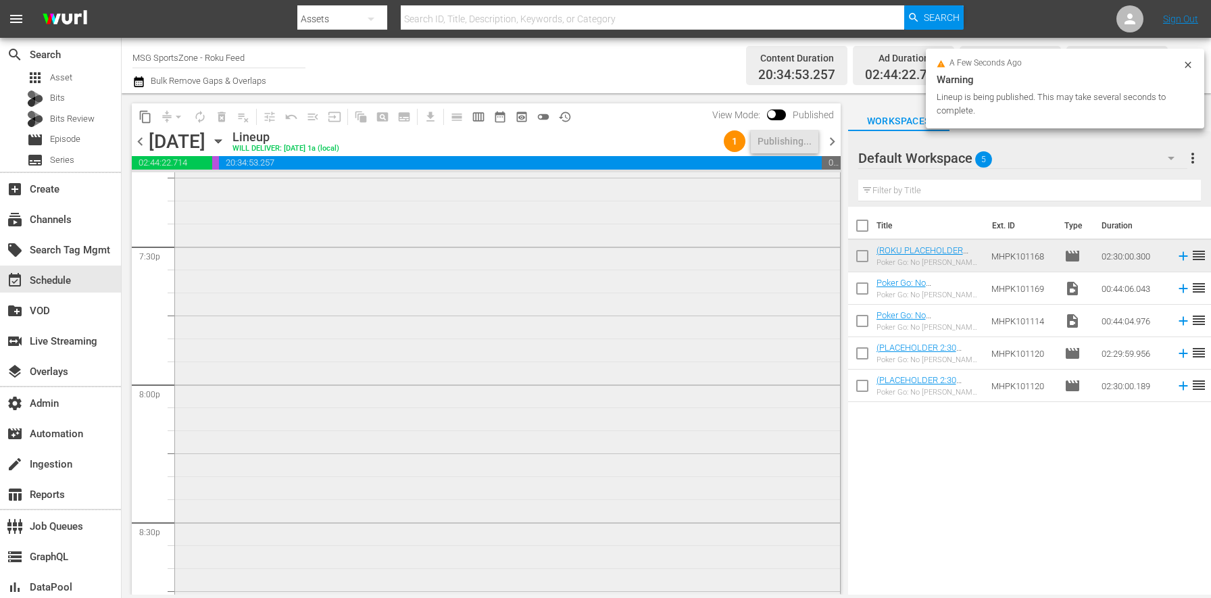
scroll to position [5225, 0]
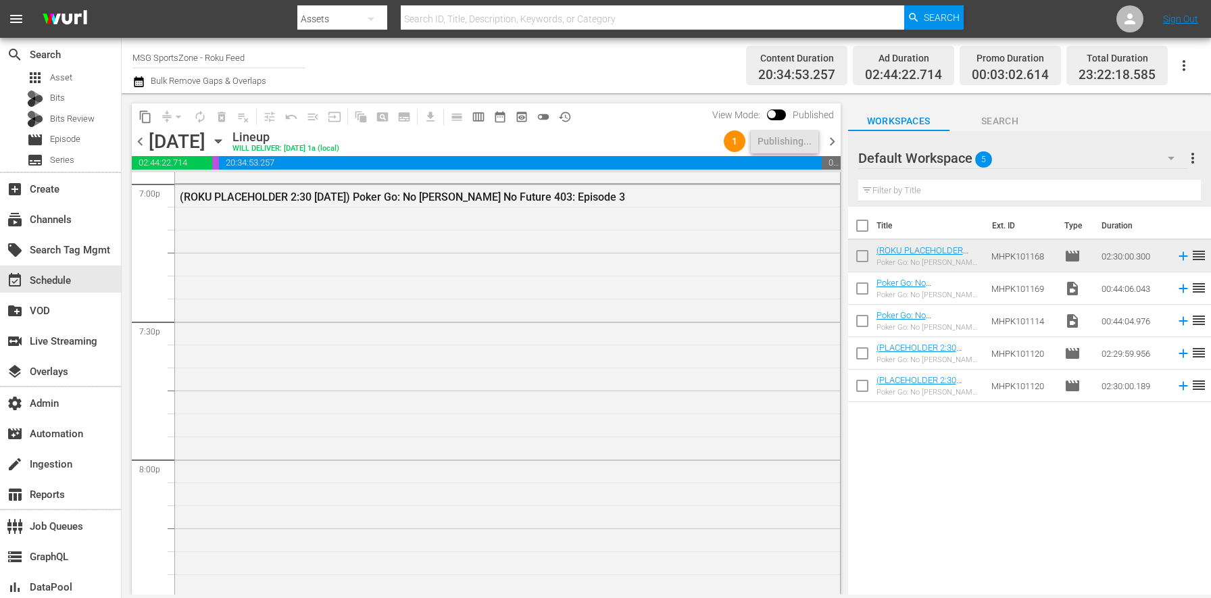
click at [830, 142] on span "chevron_right" at bounding box center [831, 141] width 17 height 17
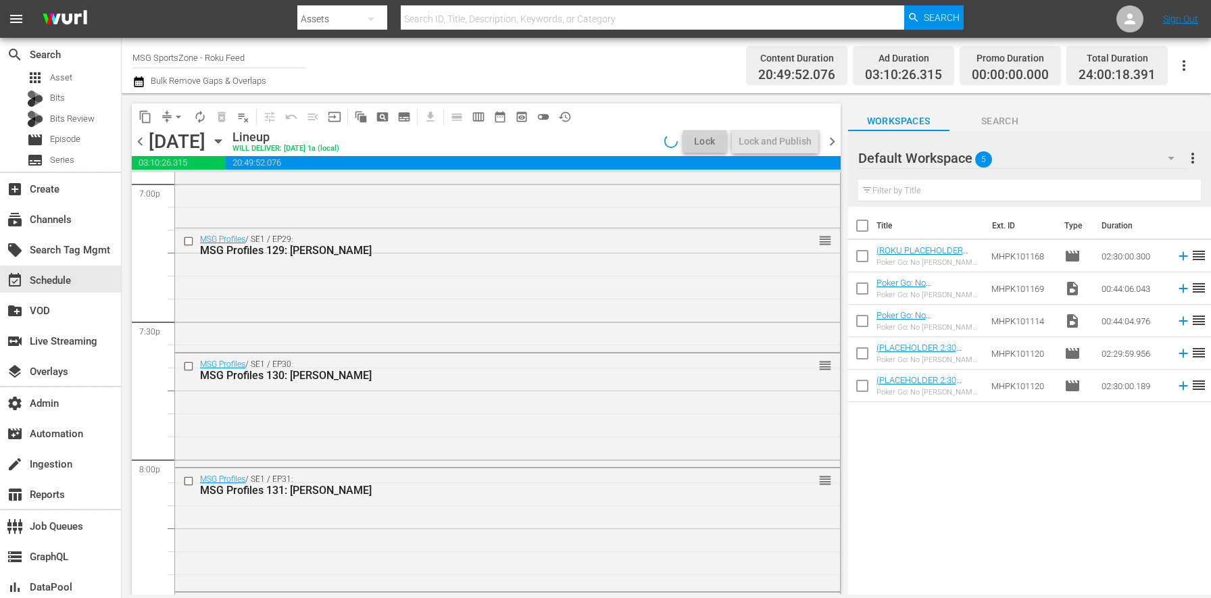
scroll to position [4835, 0]
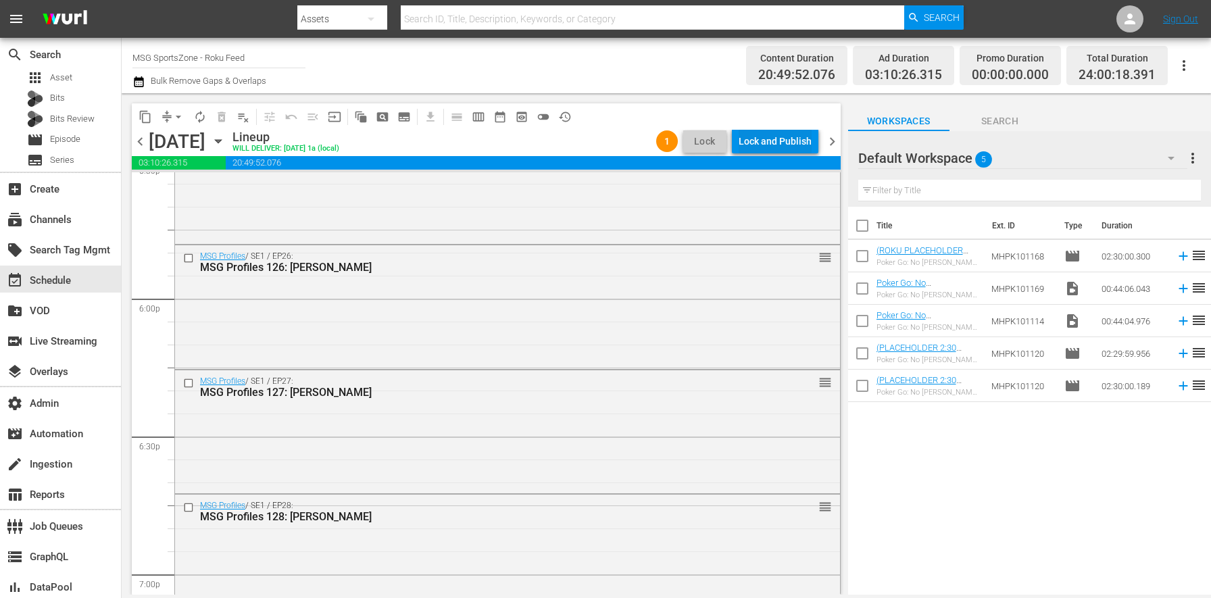
click at [764, 136] on div "Lock and Publish" at bounding box center [774, 141] width 73 height 24
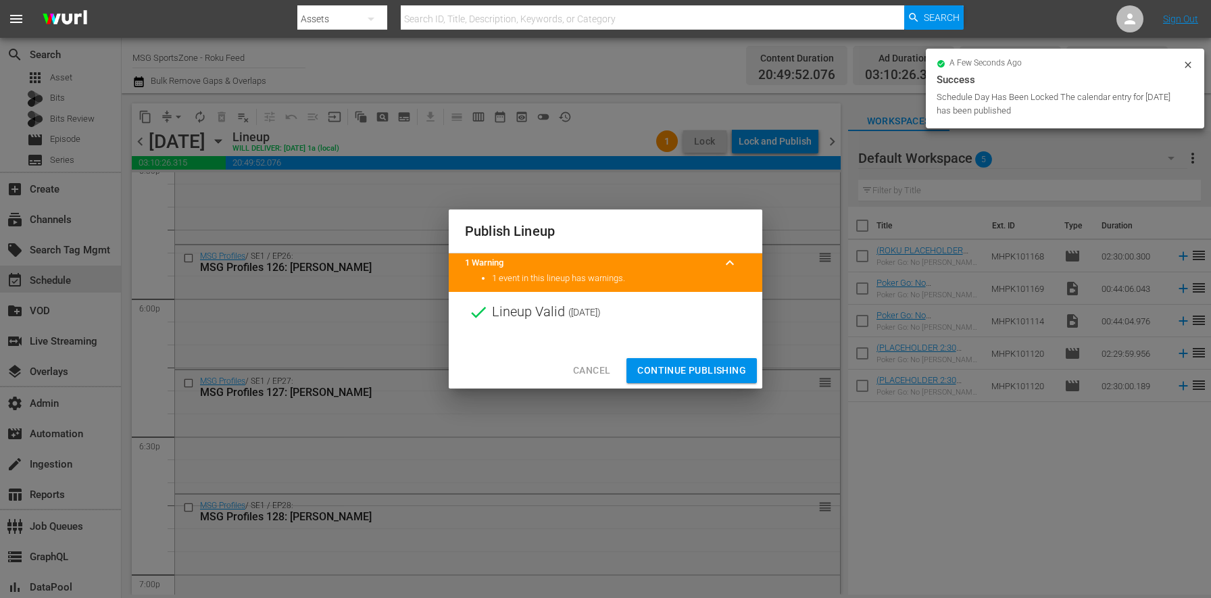
click at [715, 365] on span "Continue Publishing" at bounding box center [691, 370] width 109 height 17
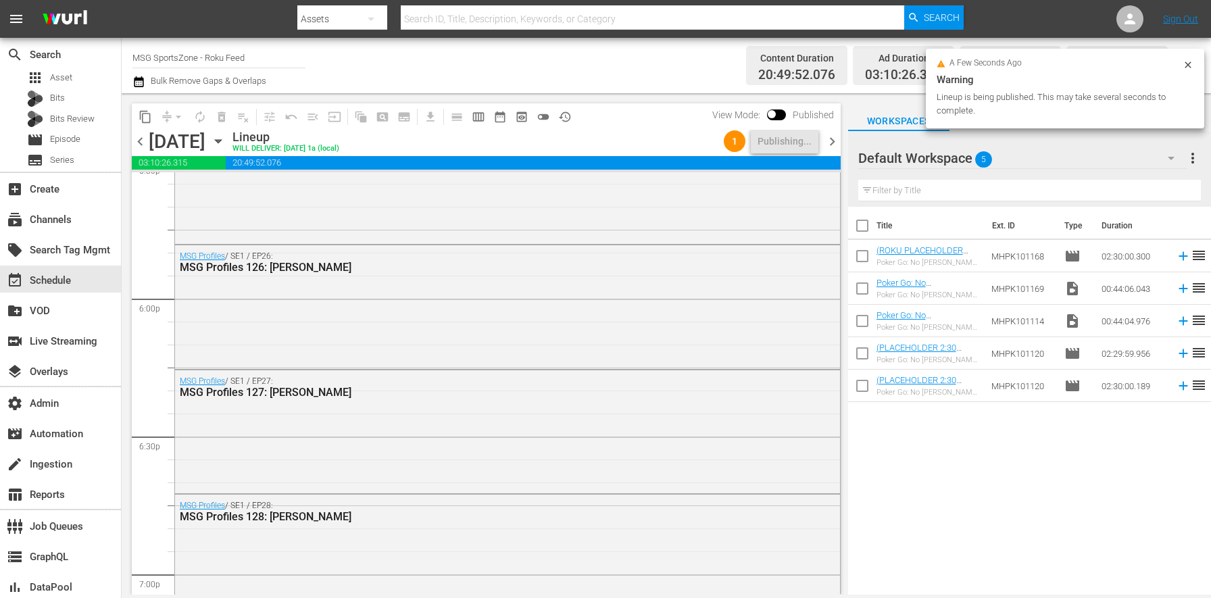
click at [226, 135] on icon "button" at bounding box center [218, 141] width 15 height 15
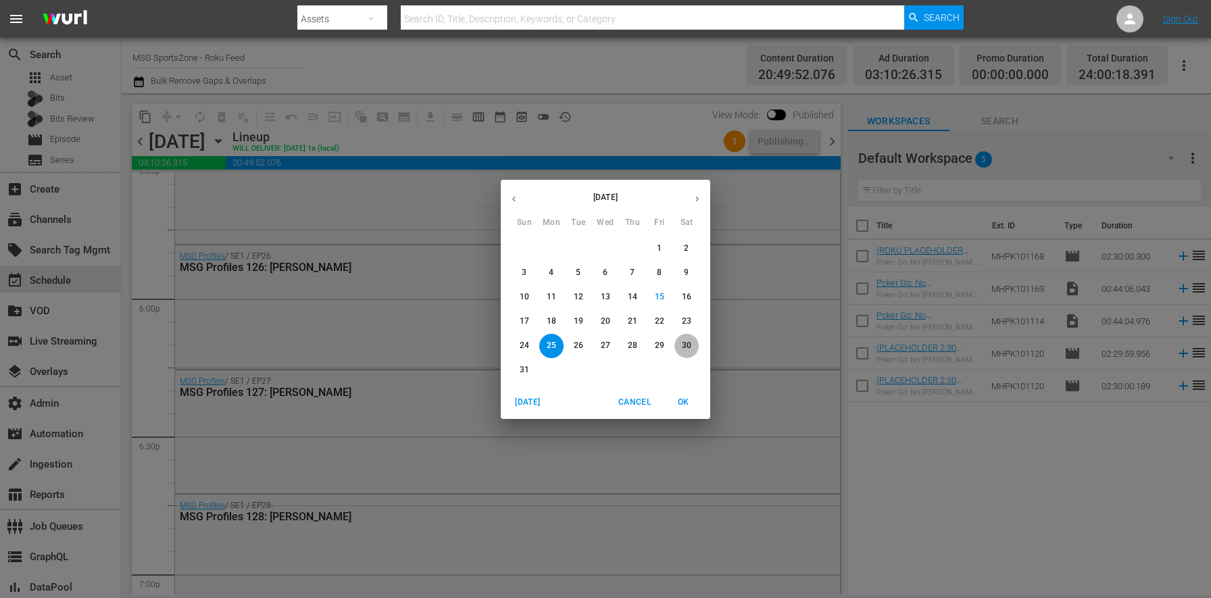
click at [682, 344] on p "30" at bounding box center [686, 345] width 9 height 11
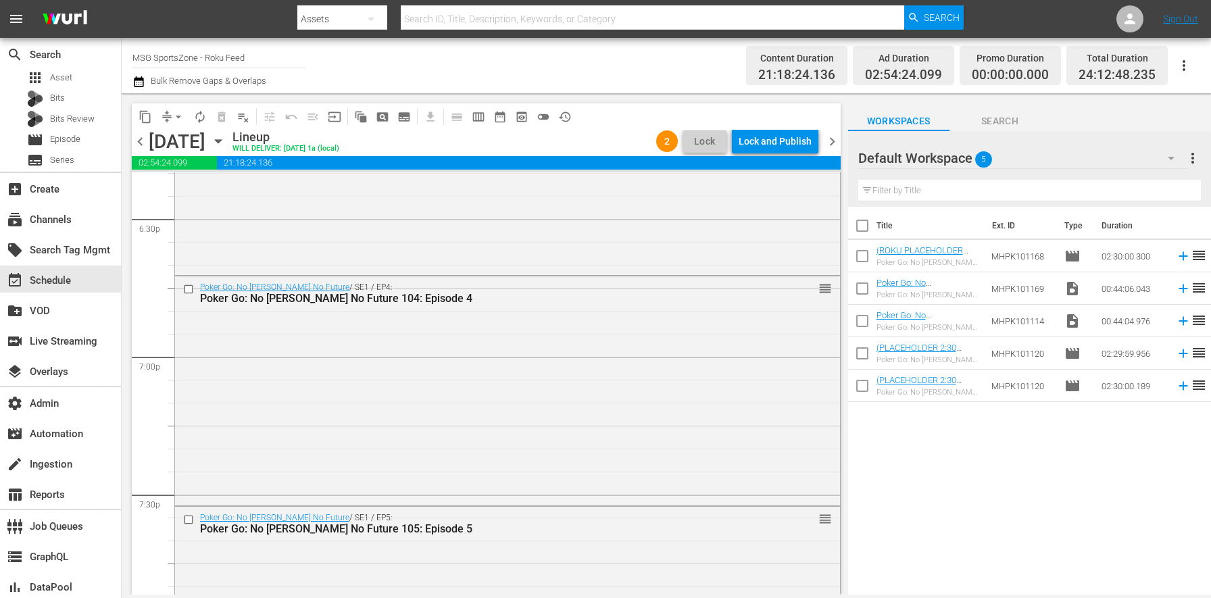
scroll to position [5020, 0]
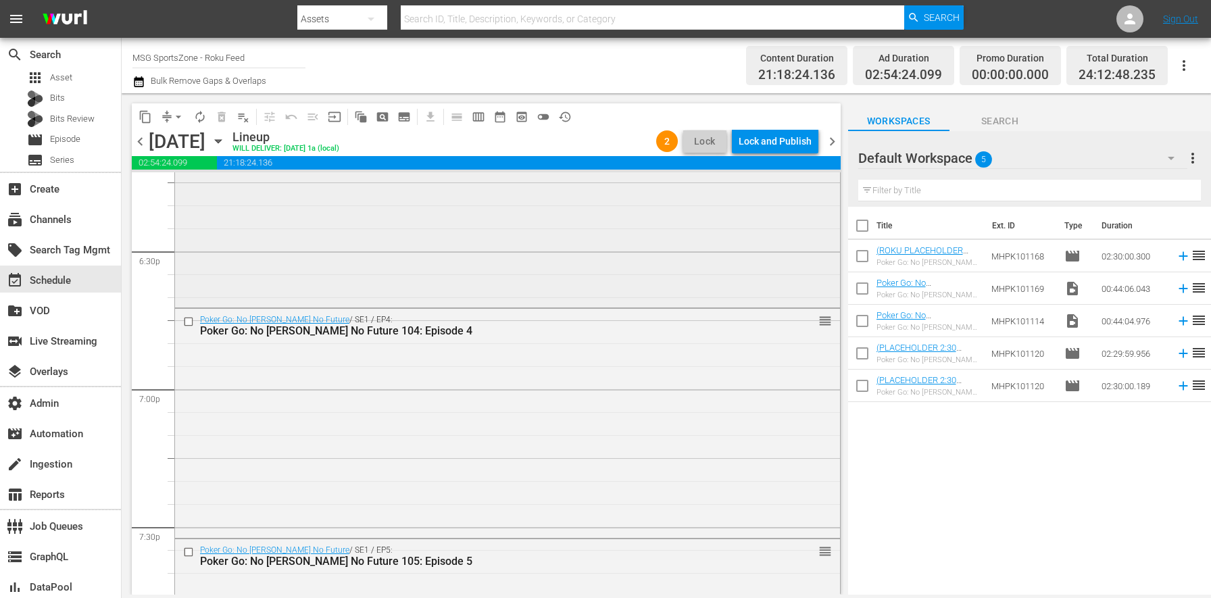
click at [334, 213] on div "Poker Go: No Gamble No Future / SE1 / EP3: Poker Go: No Gamble No Future 103: E…" at bounding box center [507, 192] width 665 height 226
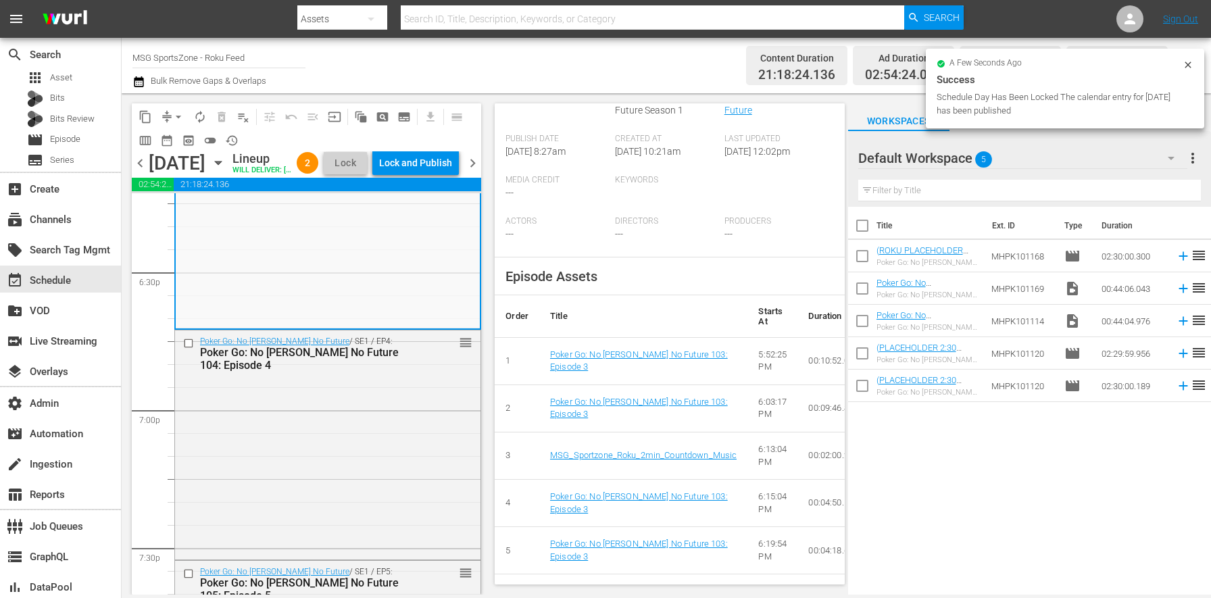
scroll to position [0, 0]
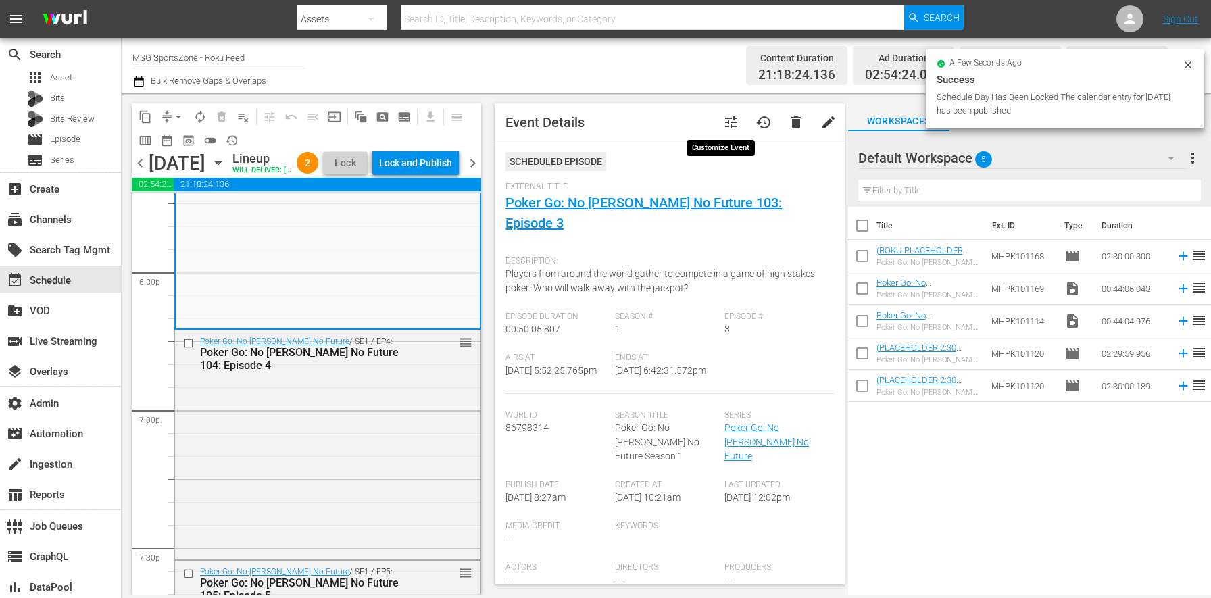
click at [726, 122] on span "tune" at bounding box center [731, 122] width 16 height 16
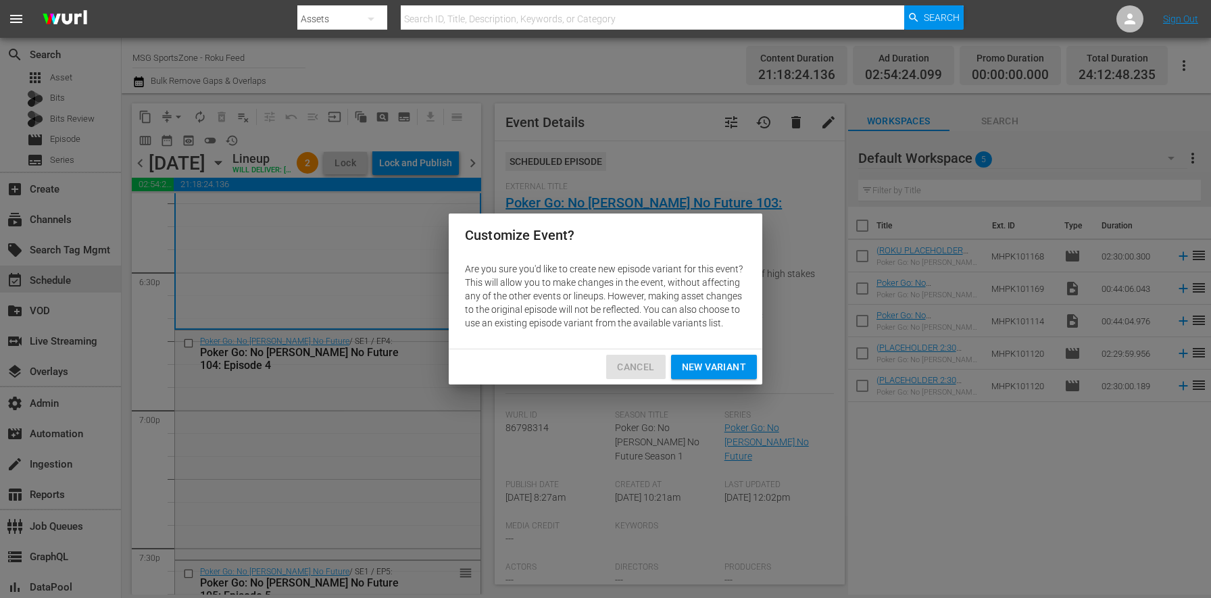
click at [632, 365] on span "Cancel" at bounding box center [635, 367] width 37 height 17
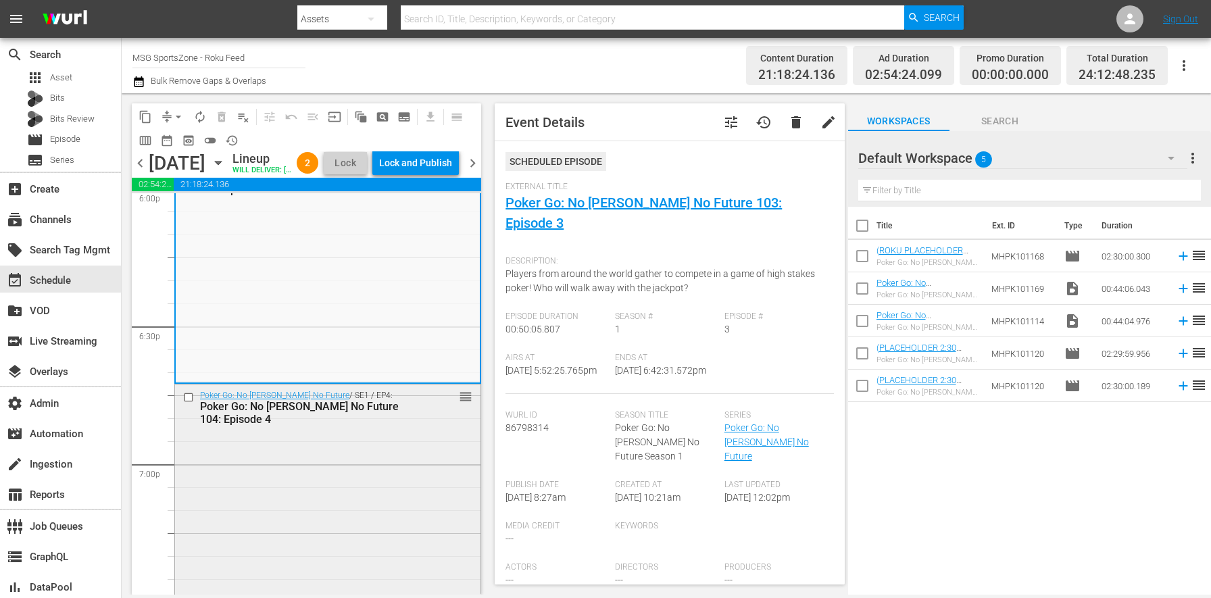
scroll to position [4991, 0]
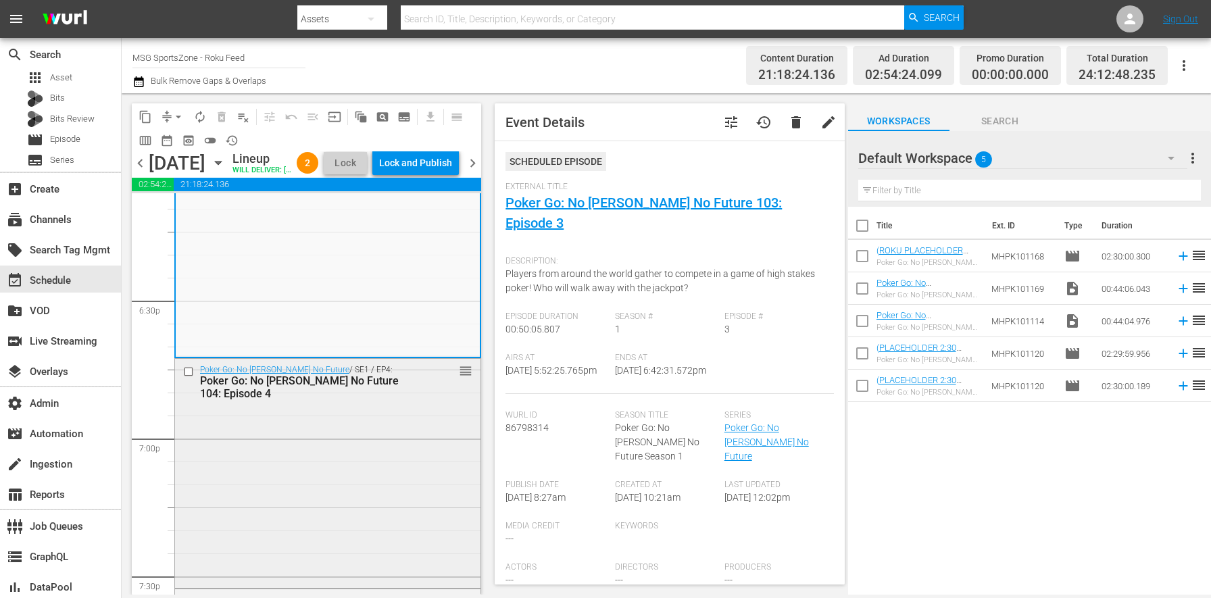
click at [190, 380] on div at bounding box center [190, 371] width 20 height 16
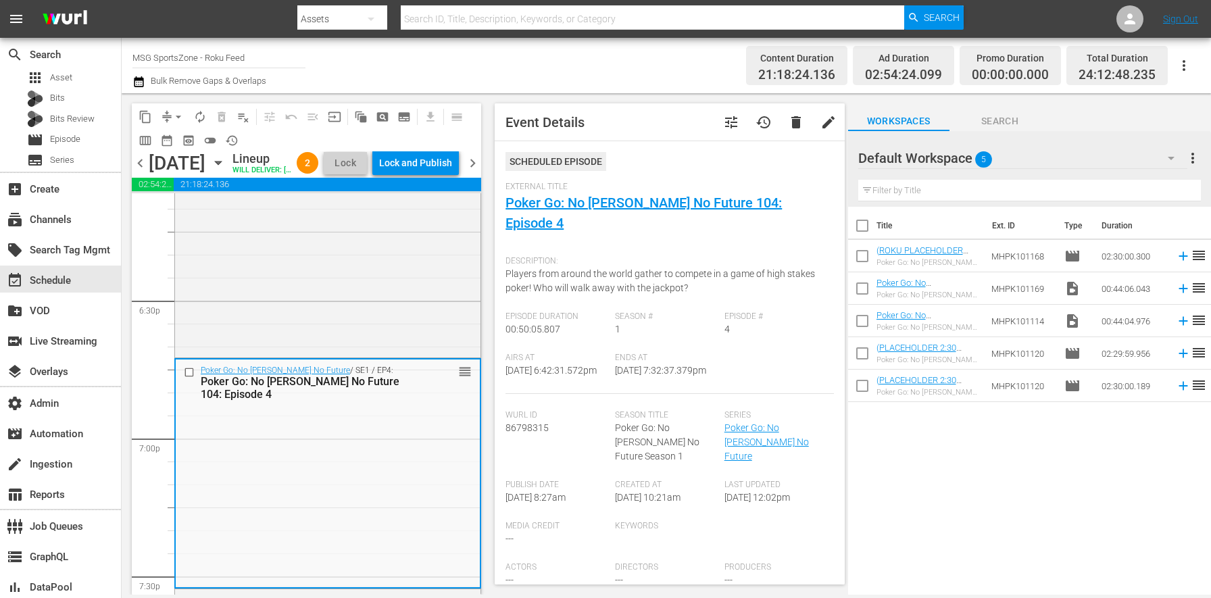
click at [193, 378] on input "checkbox" at bounding box center [191, 372] width 14 height 11
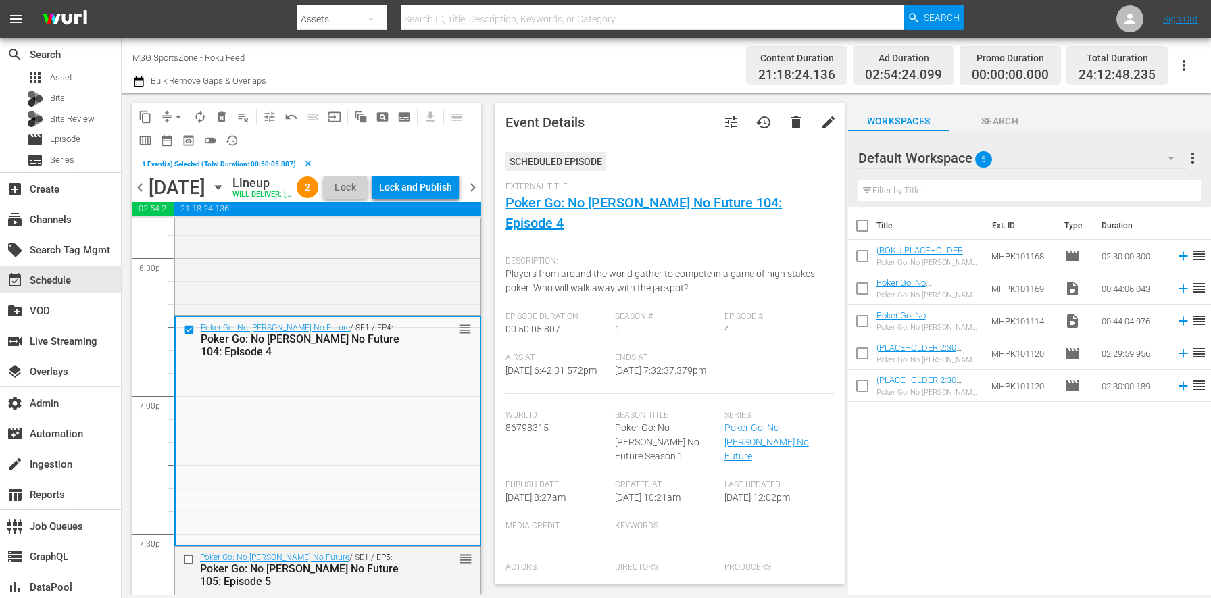
scroll to position [5108, 0]
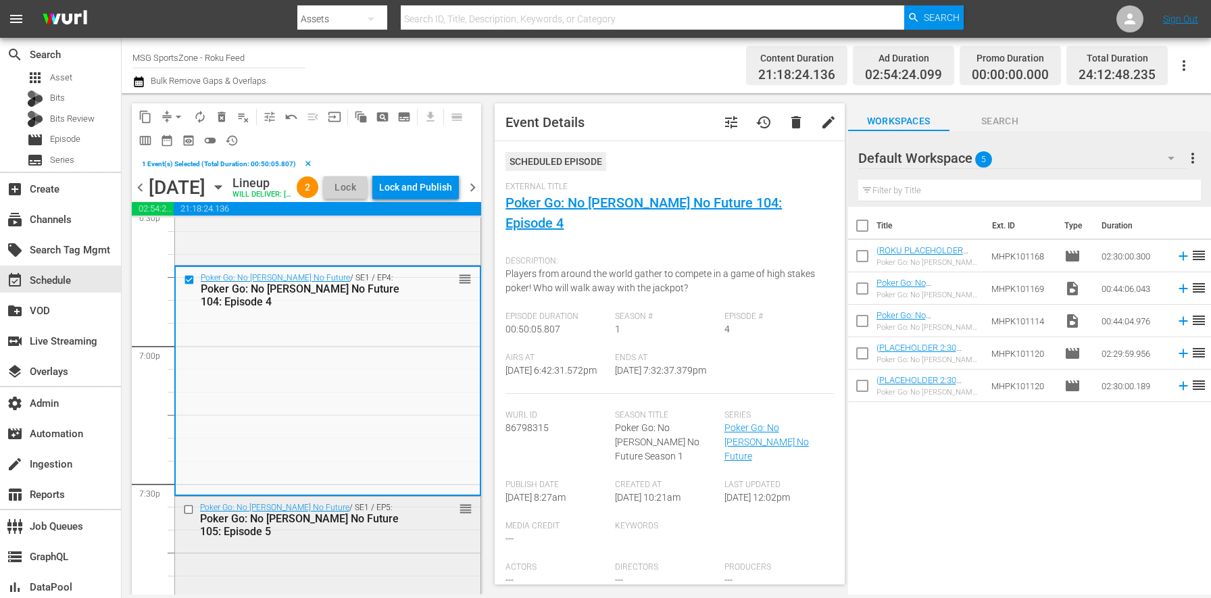
click at [191, 515] on input "checkbox" at bounding box center [190, 508] width 14 height 11
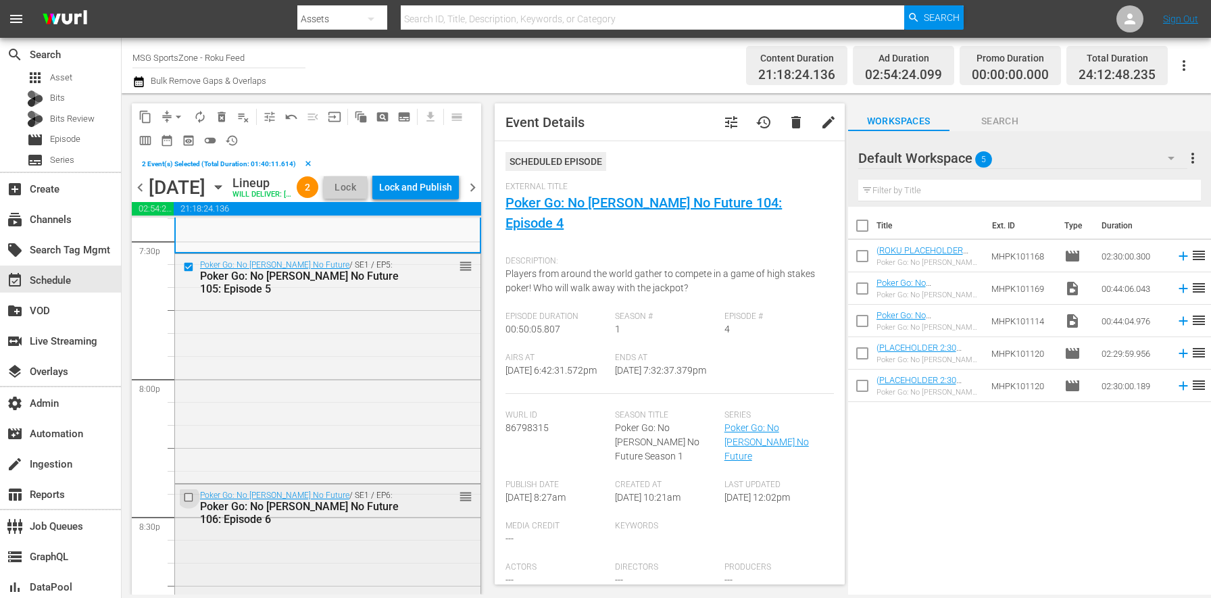
click at [188, 503] on input "checkbox" at bounding box center [190, 496] width 14 height 11
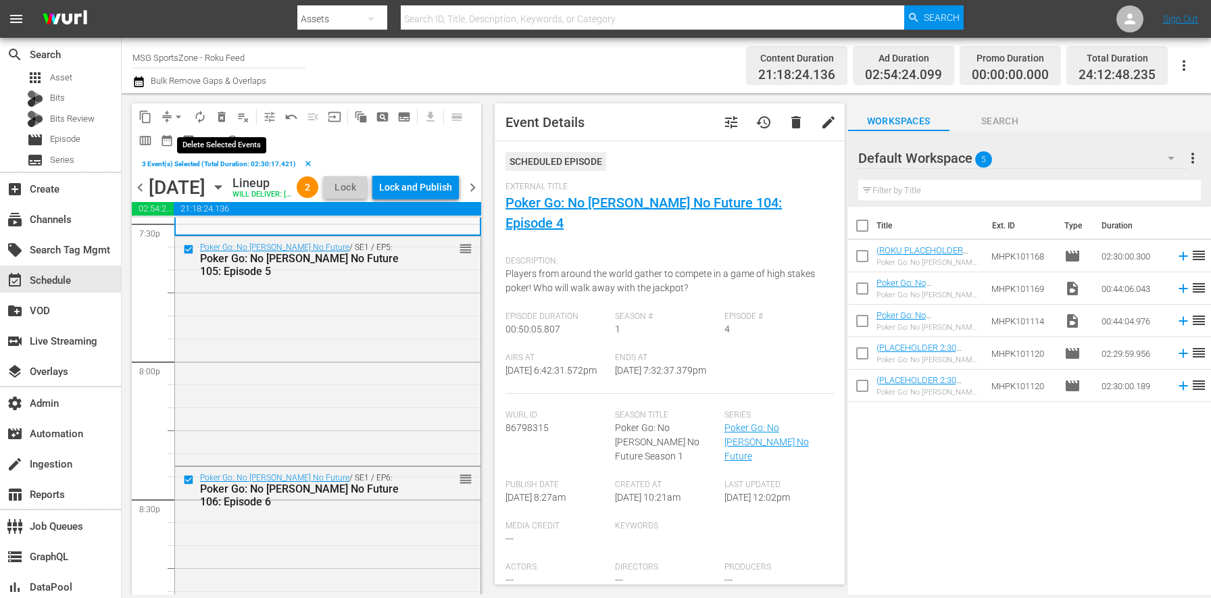
click at [219, 113] on span "delete_forever_outlined" at bounding box center [222, 117] width 14 height 14
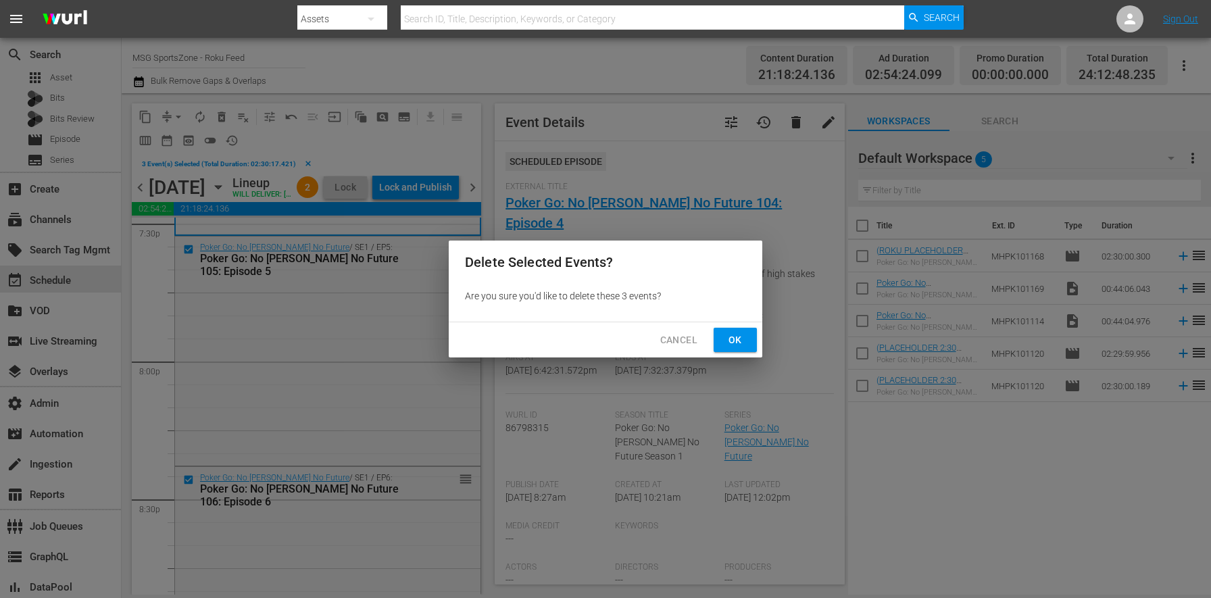
click at [717, 340] on button "Ok" at bounding box center [734, 340] width 43 height 25
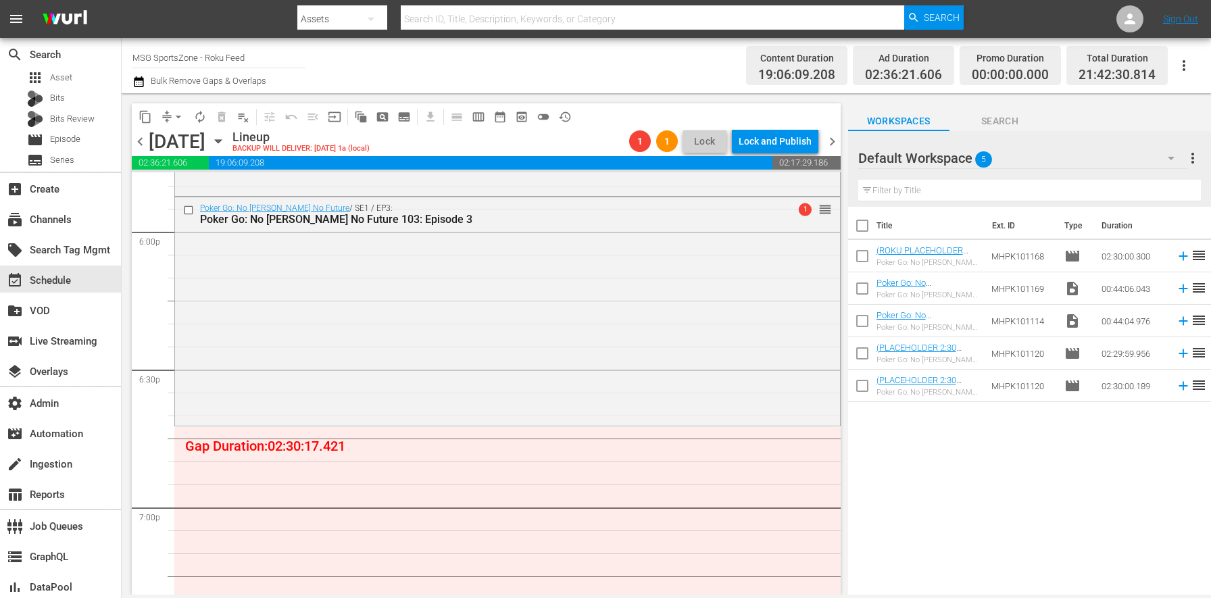
scroll to position [4827, 0]
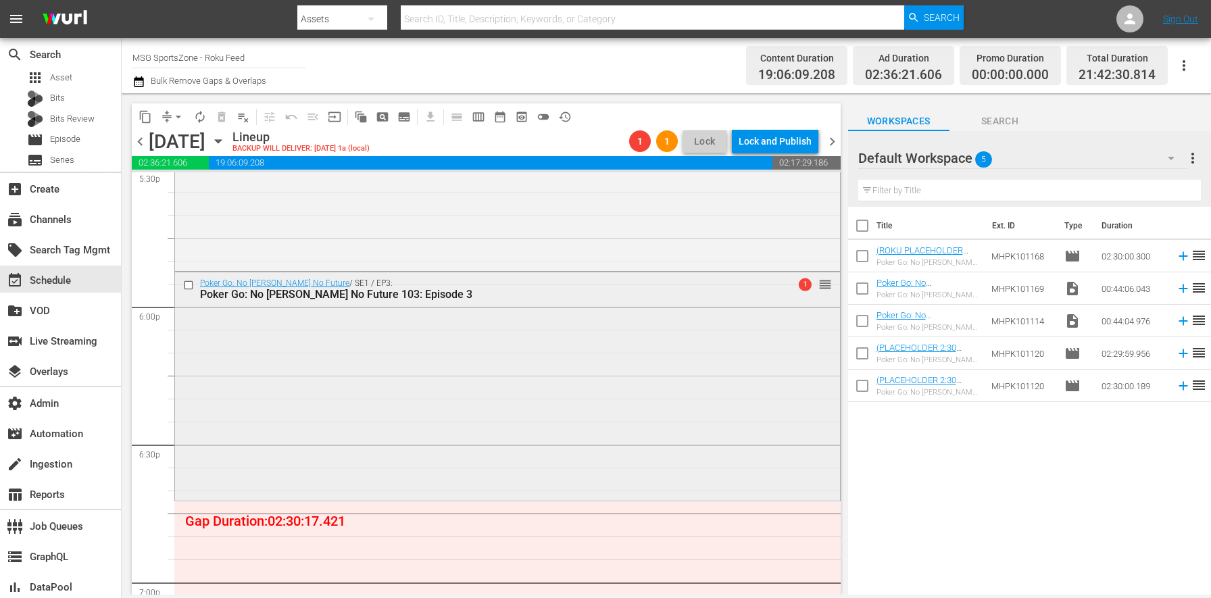
click at [336, 380] on div "Poker Go: No Gamble No Future / SE1 / EP3: Poker Go: No Gamble No Future 103: E…" at bounding box center [507, 385] width 665 height 226
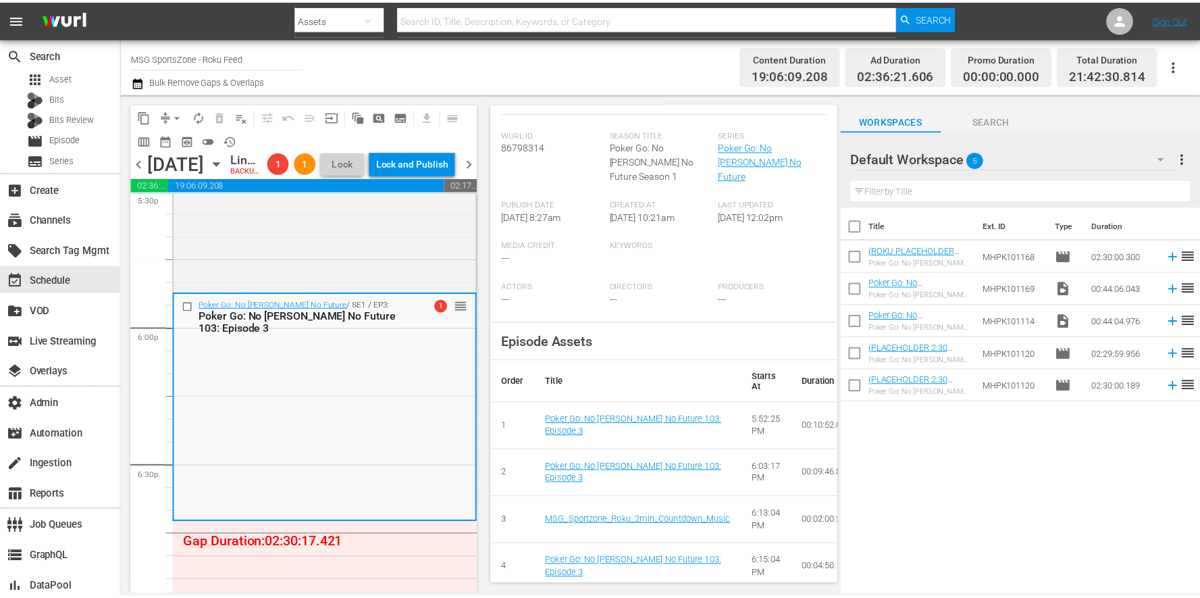
scroll to position [0, 0]
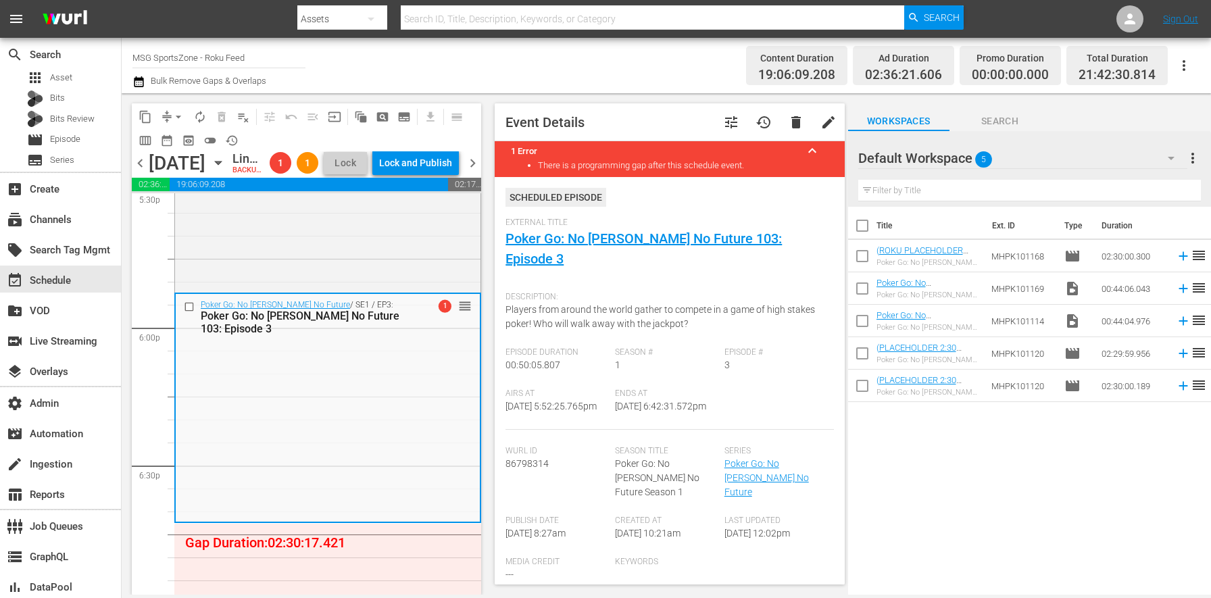
click at [723, 129] on span "tune" at bounding box center [731, 122] width 16 height 16
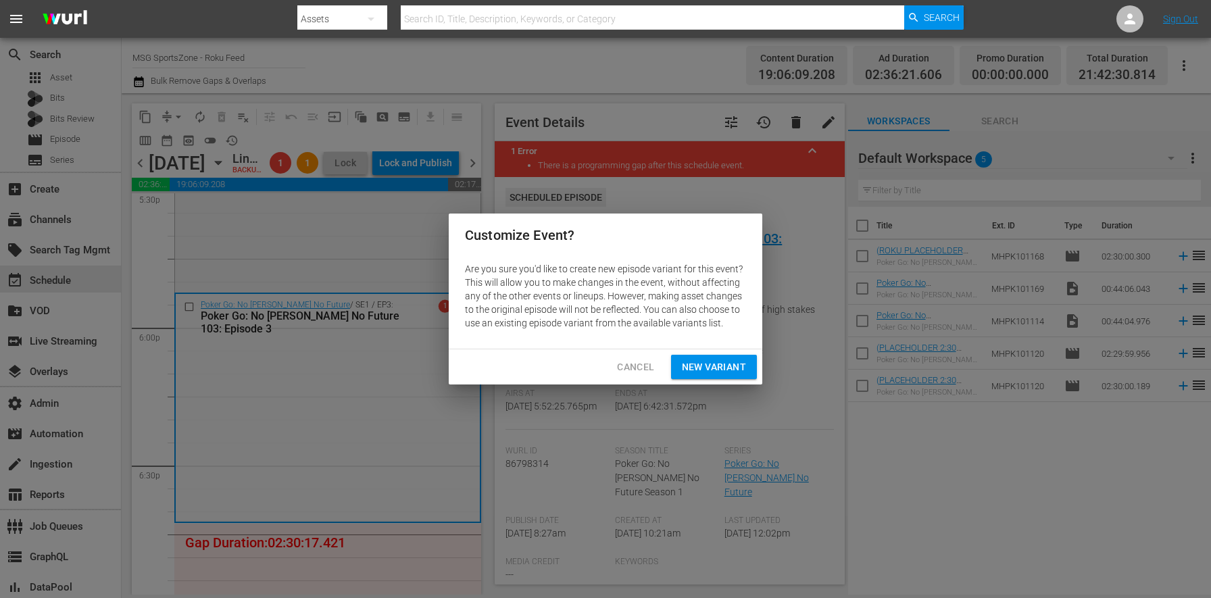
click at [704, 372] on span "New Variant" at bounding box center [714, 367] width 64 height 17
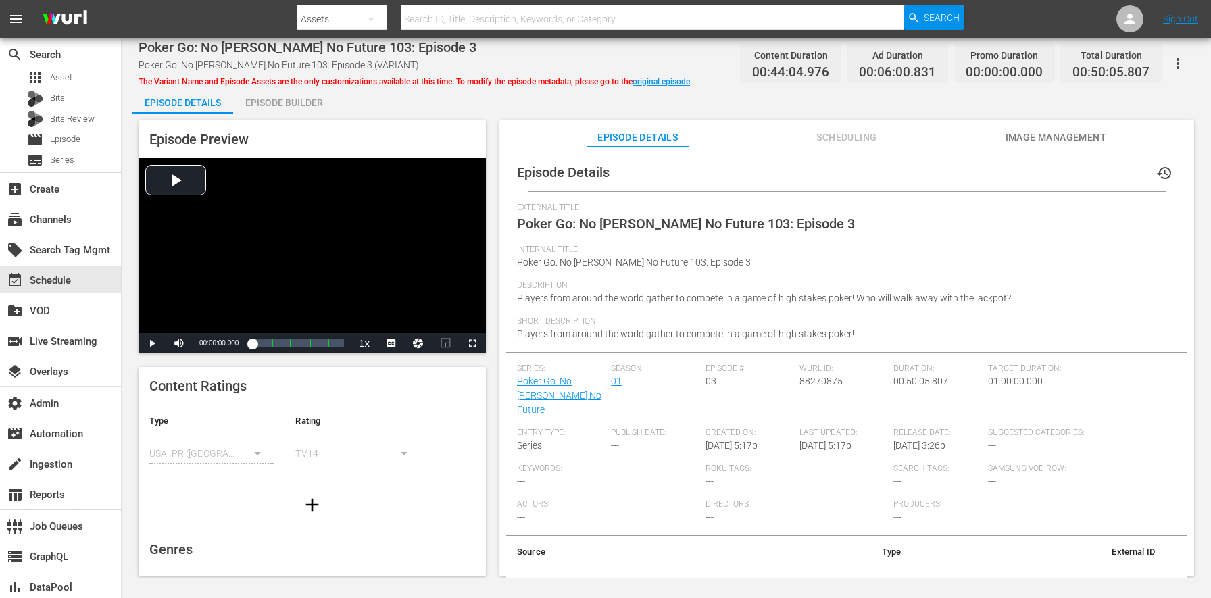
click at [289, 103] on div "Episode Builder" at bounding box center [283, 102] width 101 height 32
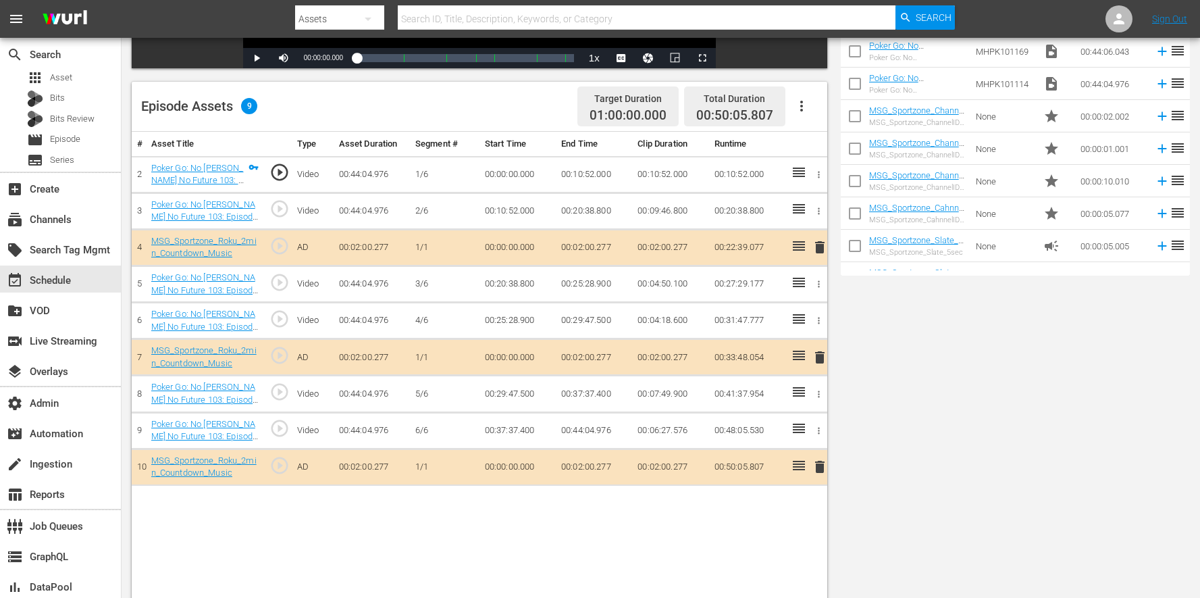
scroll to position [351, 0]
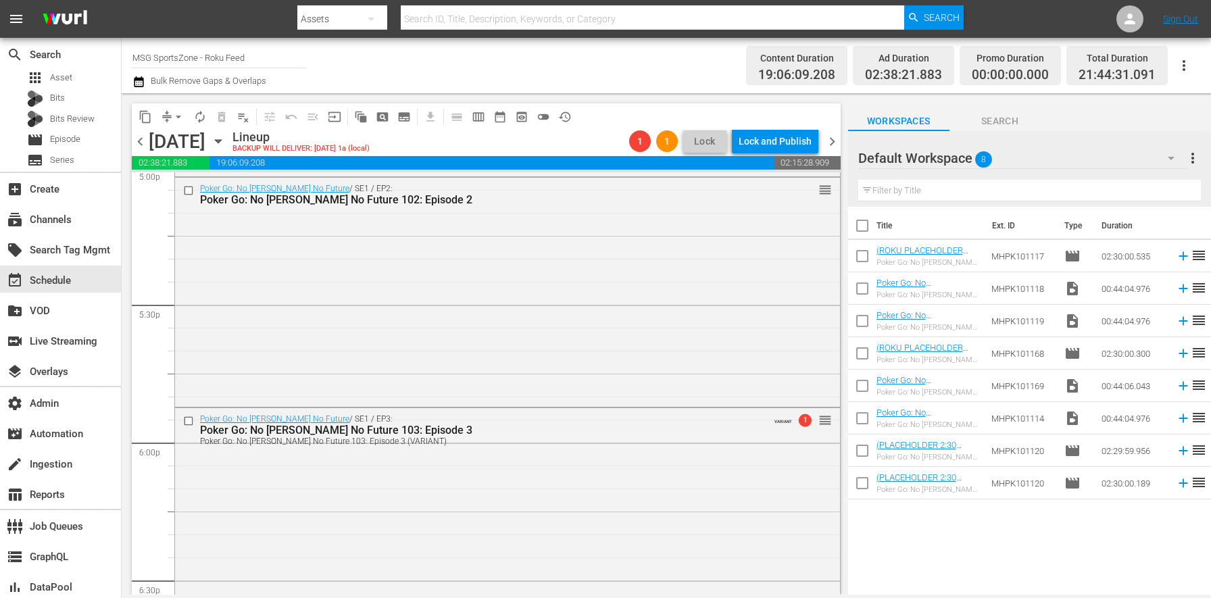
scroll to position [4441, 0]
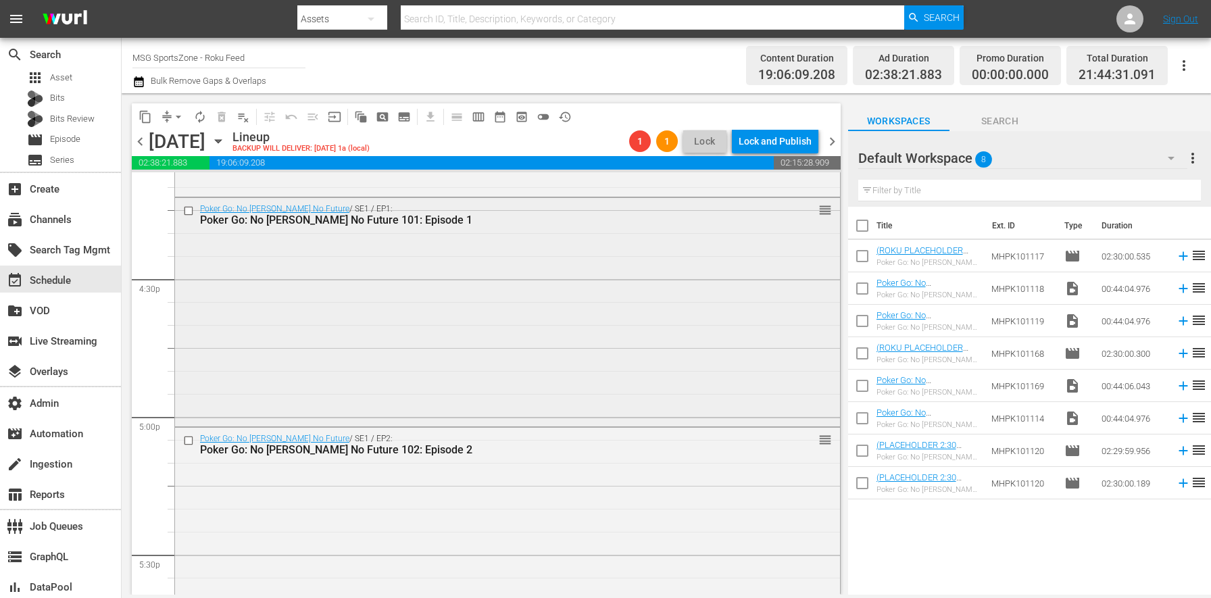
click at [401, 324] on div "Poker Go: No Gamble No Future / SE1 / EP1: Poker Go: No Gamble No Future 101: E…" at bounding box center [507, 311] width 665 height 226
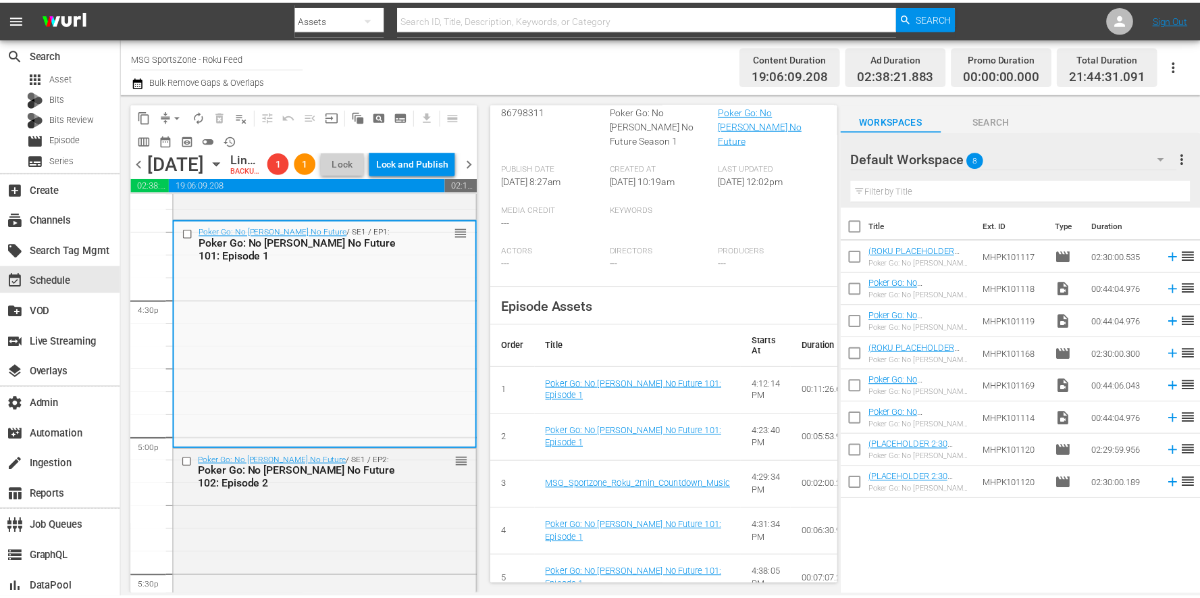
scroll to position [0, 0]
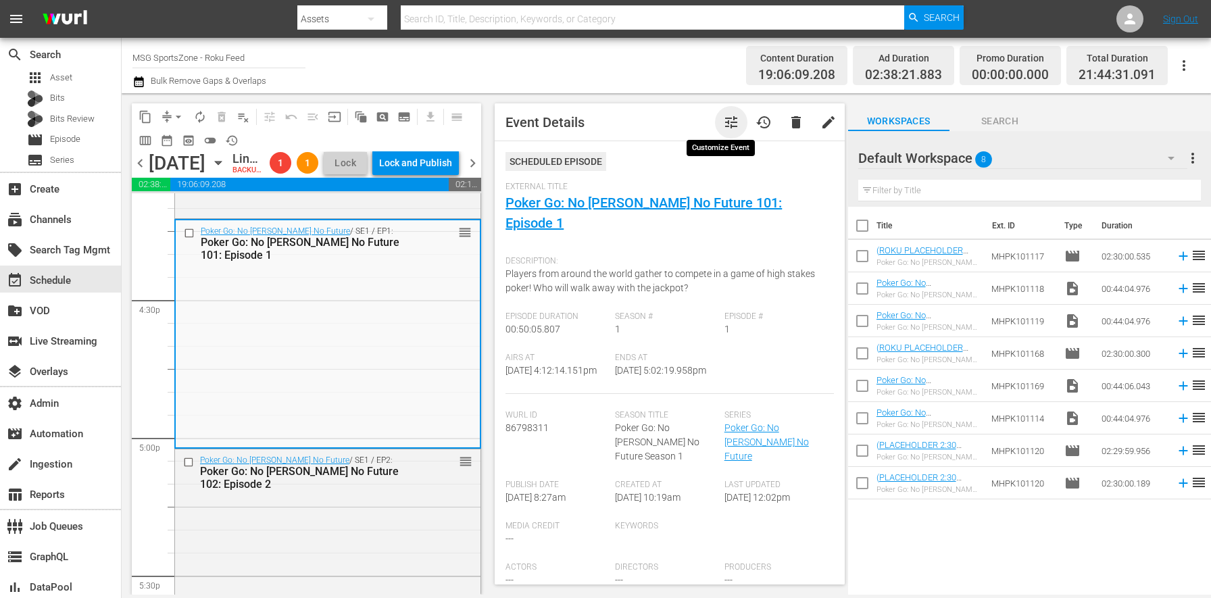
click at [726, 119] on span "tune" at bounding box center [731, 122] width 16 height 16
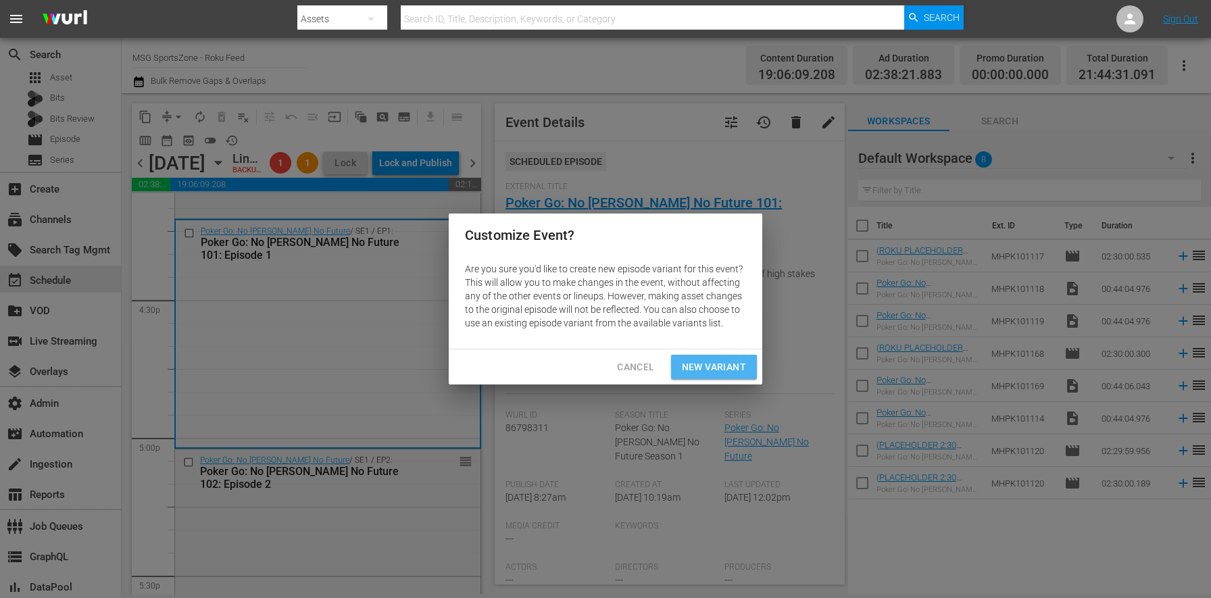
click at [697, 369] on span "New Variant" at bounding box center [714, 367] width 64 height 17
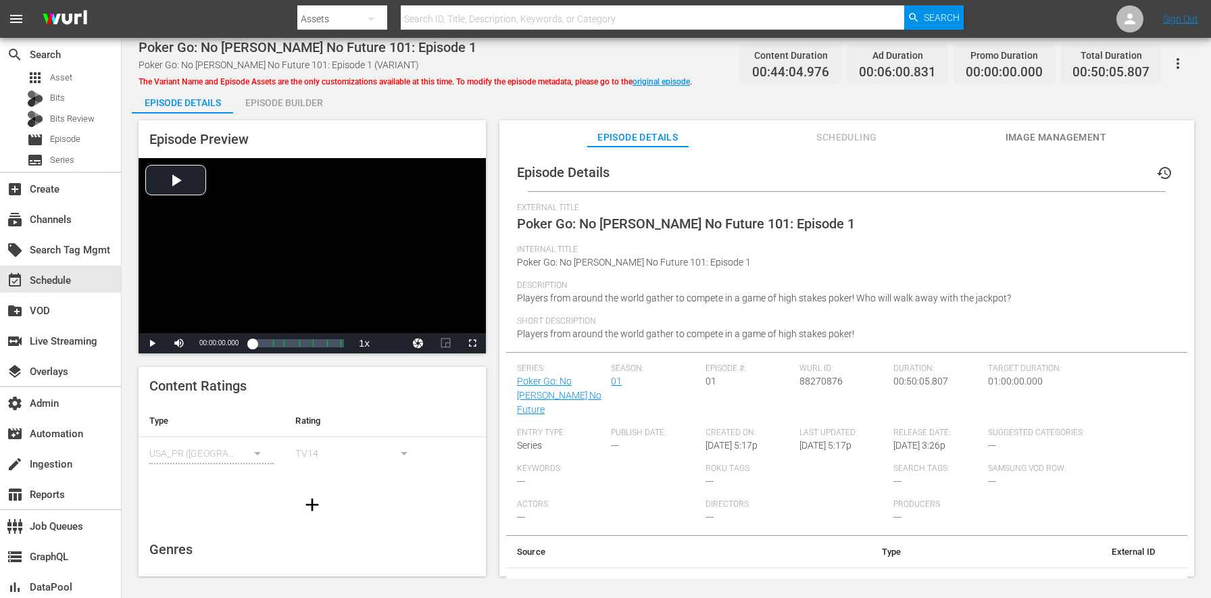
click at [305, 107] on div "Episode Builder" at bounding box center [283, 102] width 101 height 32
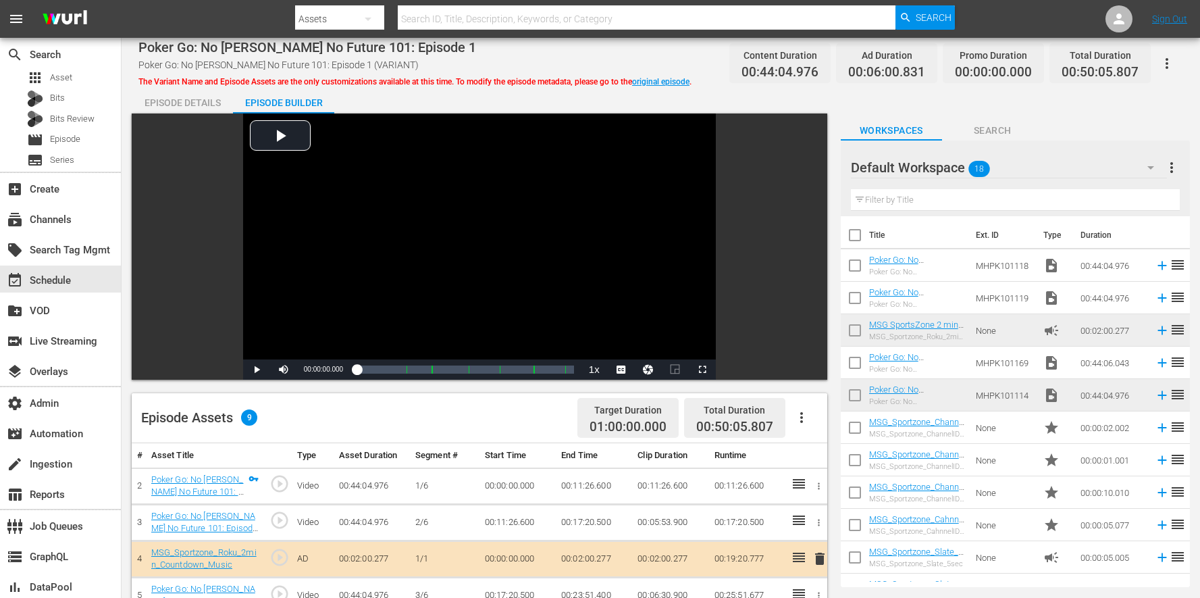
scroll to position [351, 0]
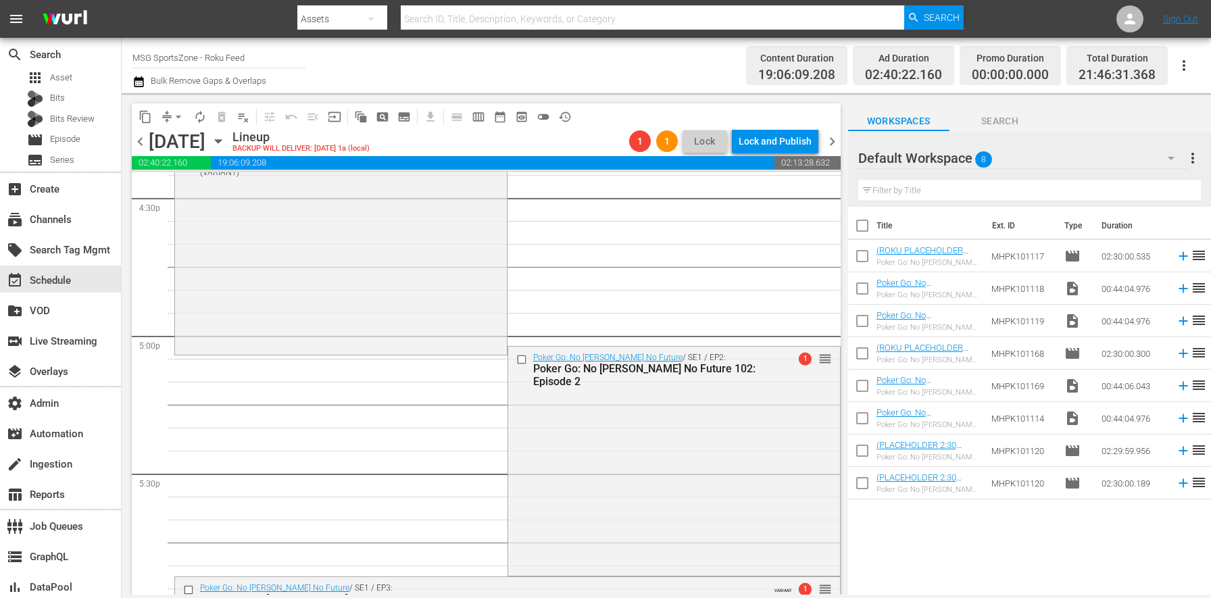
scroll to position [4447, 0]
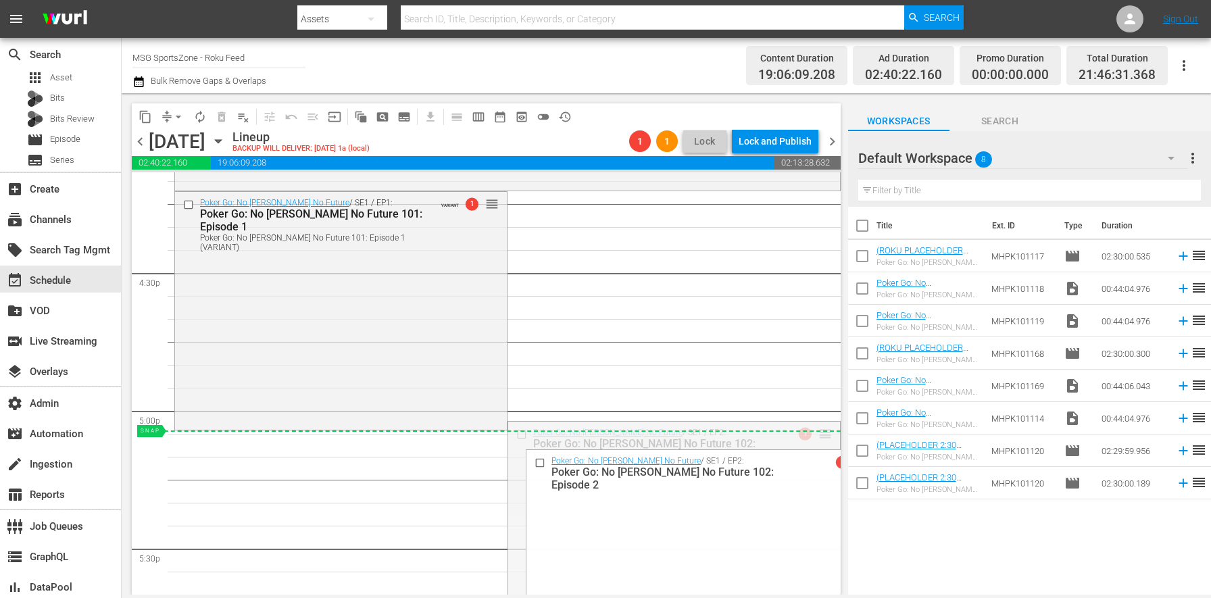
drag, startPoint x: 817, startPoint y: 436, endPoint x: 807, endPoint y: 449, distance: 16.8
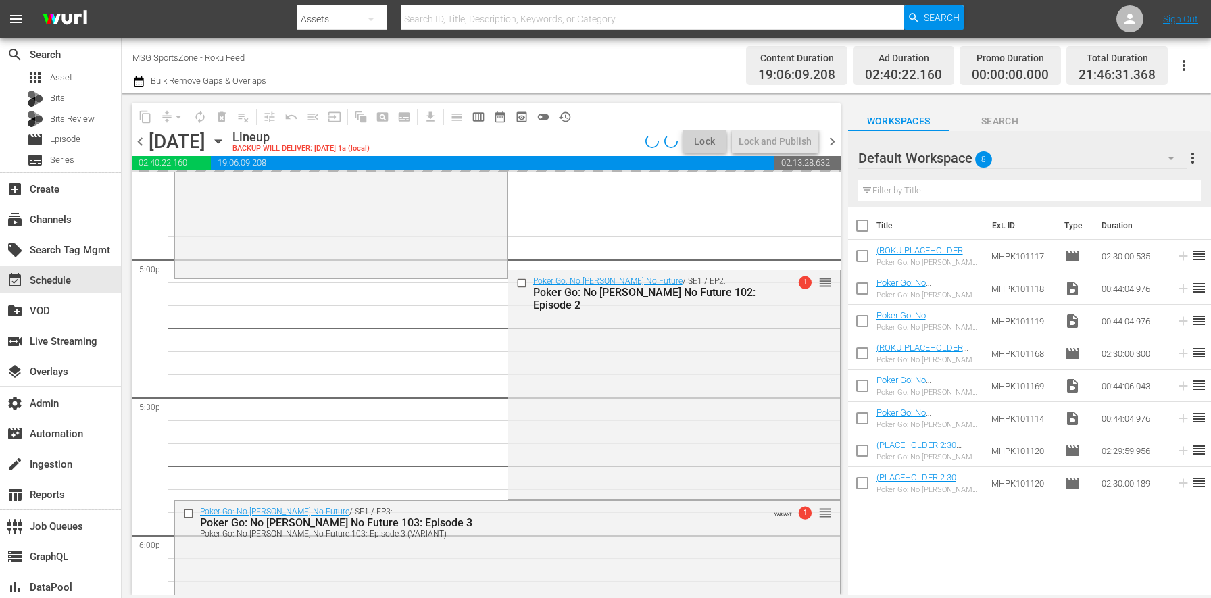
scroll to position [4673, 0]
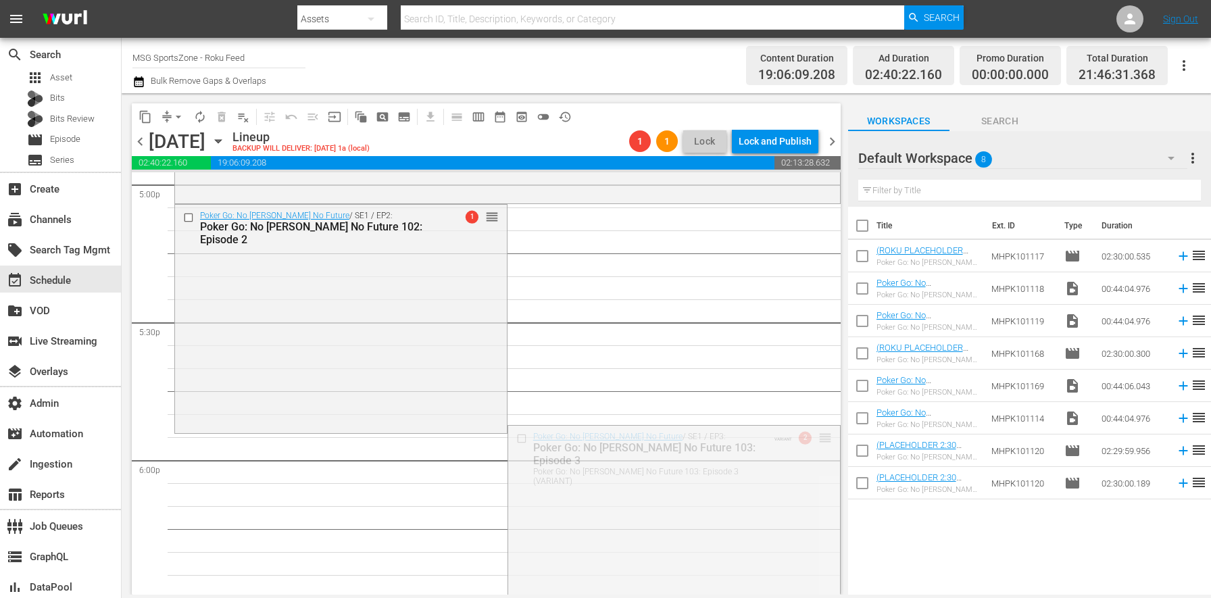
drag, startPoint x: 817, startPoint y: 437, endPoint x: 813, endPoint y: 449, distance: 12.8
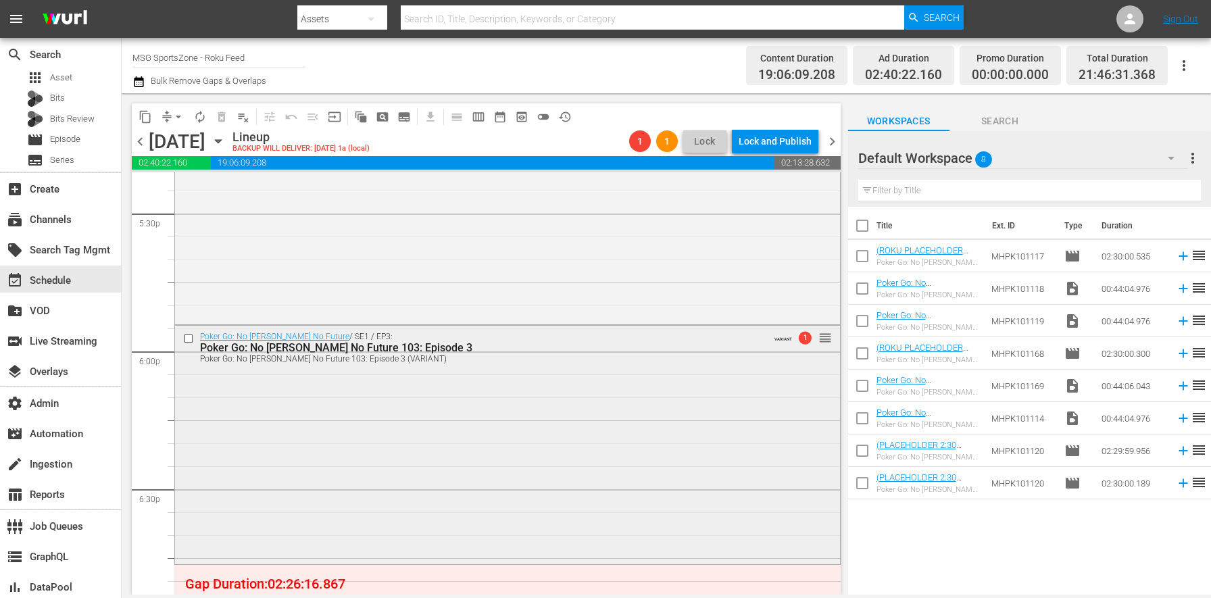
scroll to position [4808, 0]
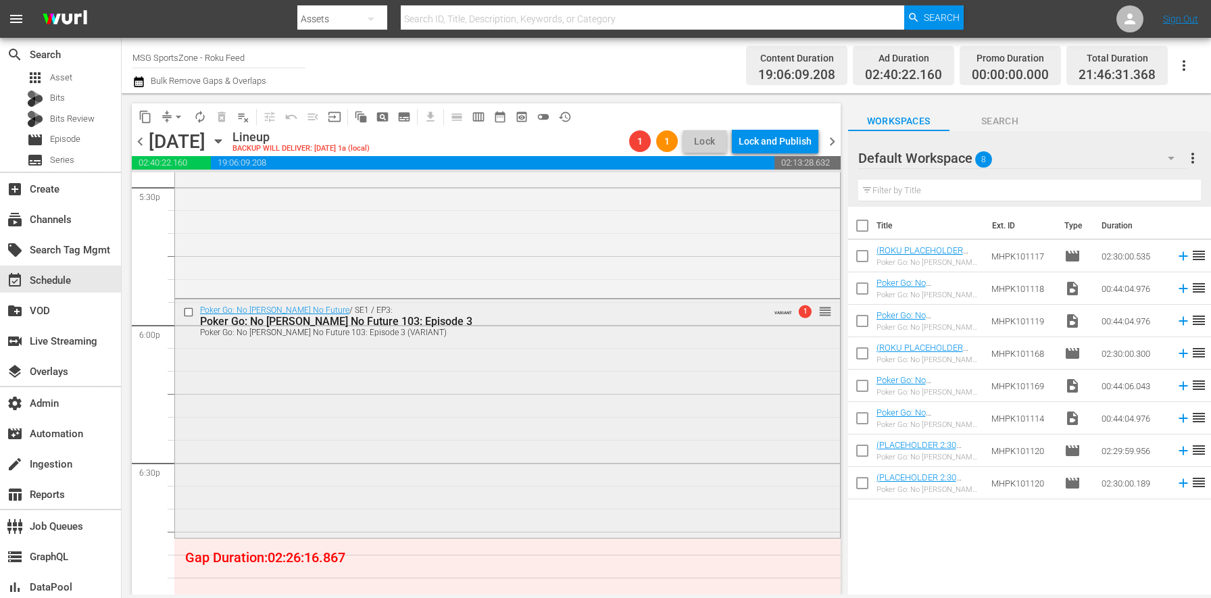
click at [273, 455] on div "Poker Go: No Gamble No Future / SE1 / EP3: Poker Go: No Gamble No Future 103: E…" at bounding box center [507, 416] width 665 height 235
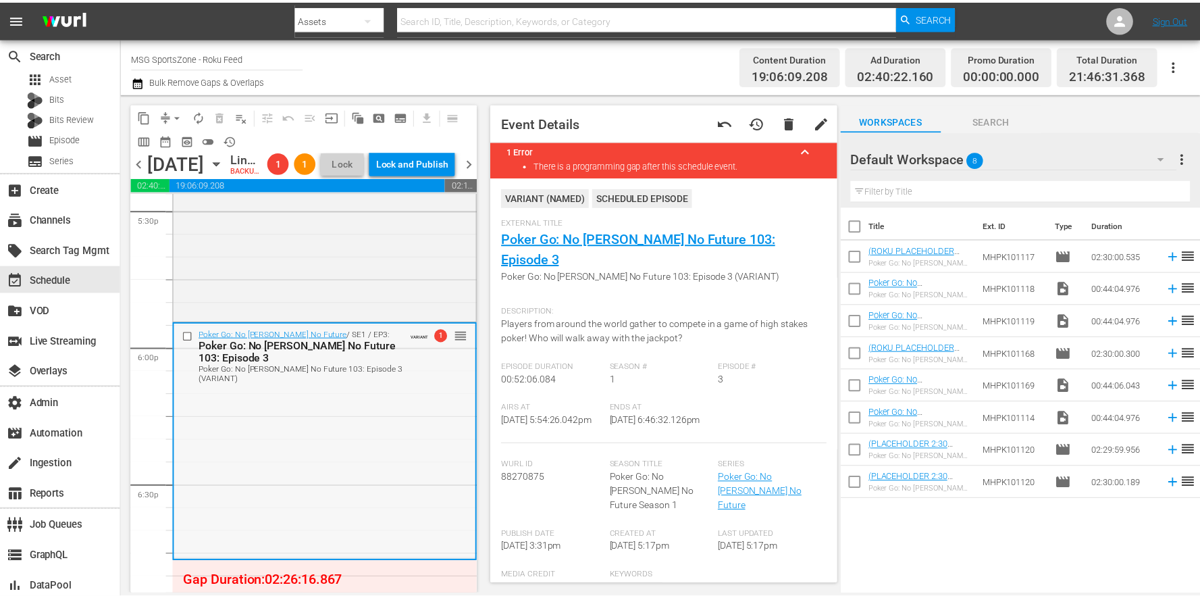
scroll to position [4648, 0]
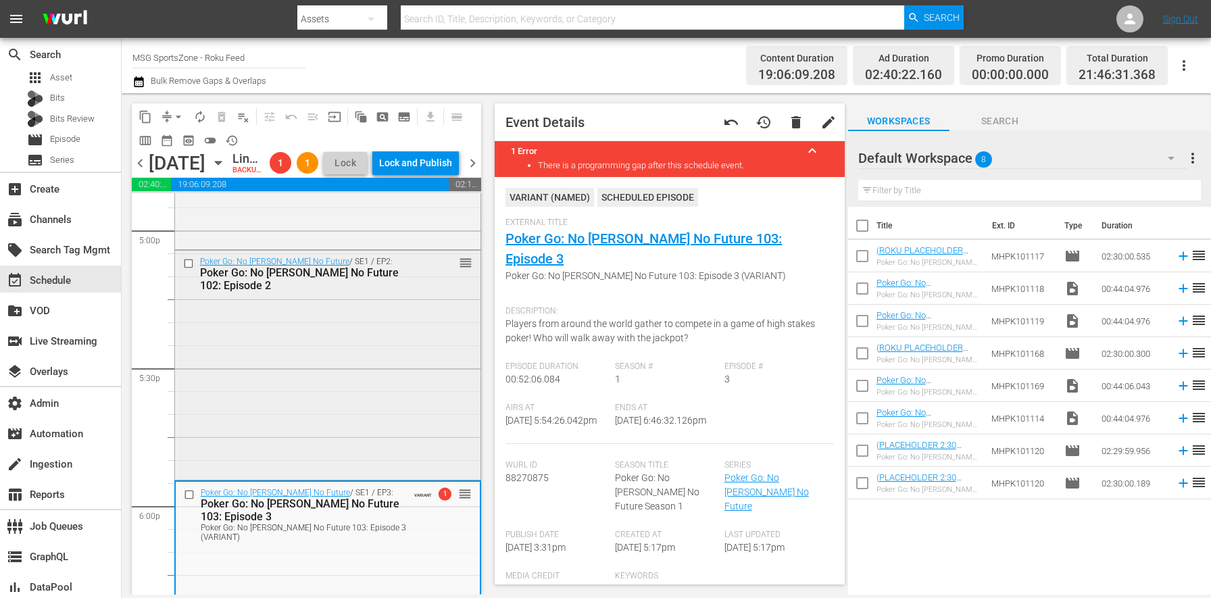
click at [335, 388] on div "Poker Go: No Gamble No Future / SE1 / EP2: Poker Go: No Gamble No Future 102: E…" at bounding box center [327, 364] width 305 height 226
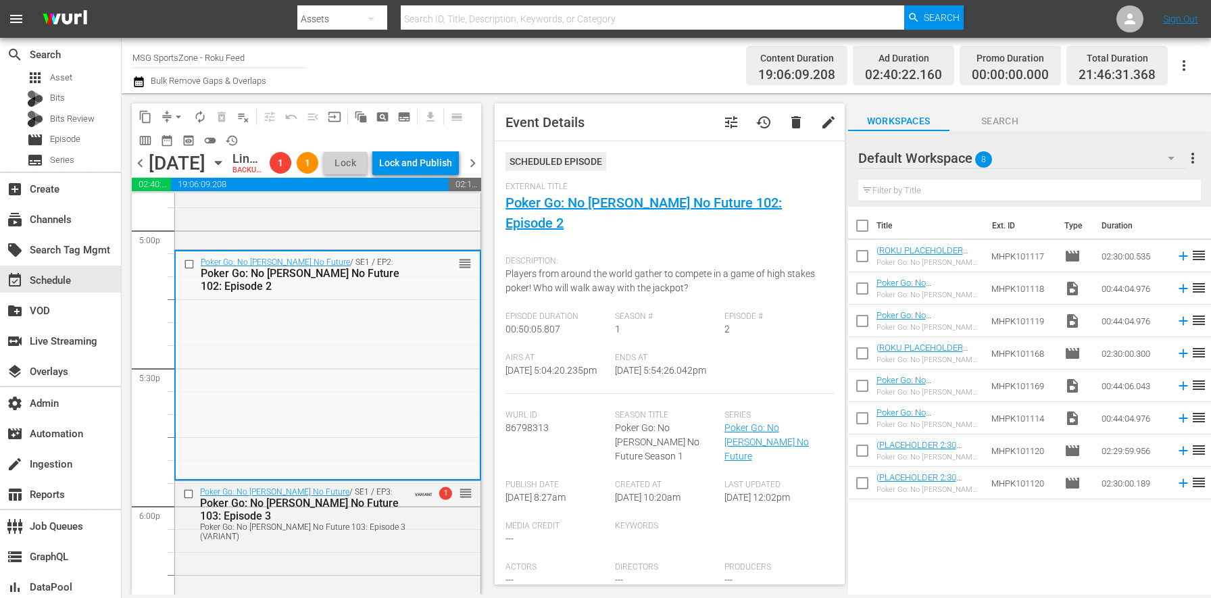
click at [719, 111] on button "tune" at bounding box center [731, 122] width 32 height 32
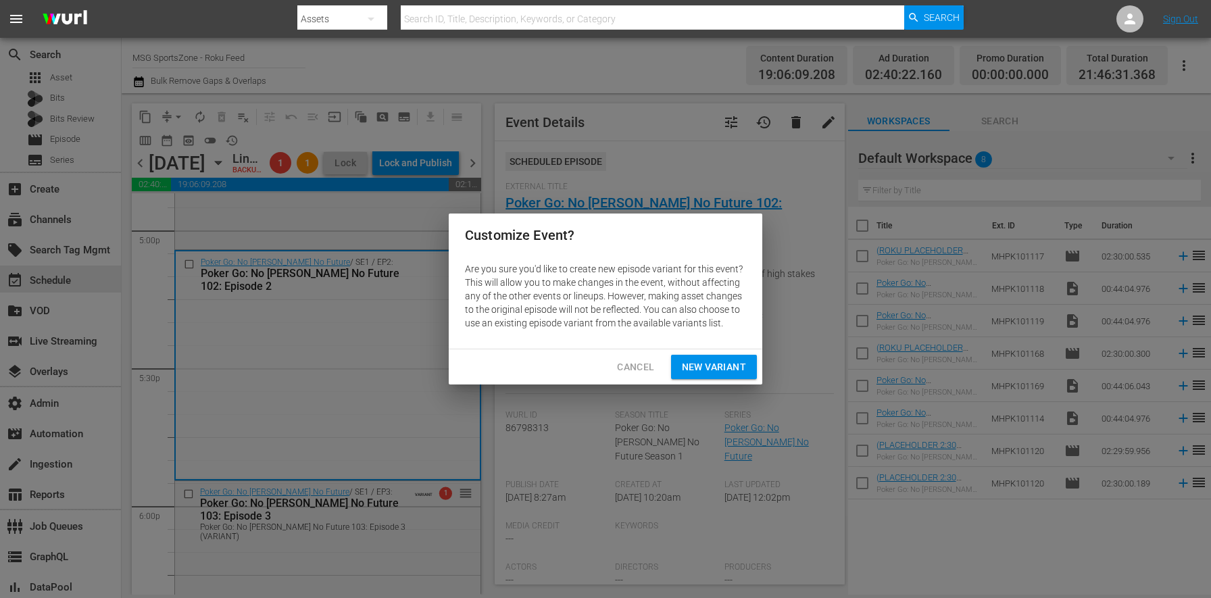
click at [739, 376] on button "New Variant" at bounding box center [714, 367] width 86 height 25
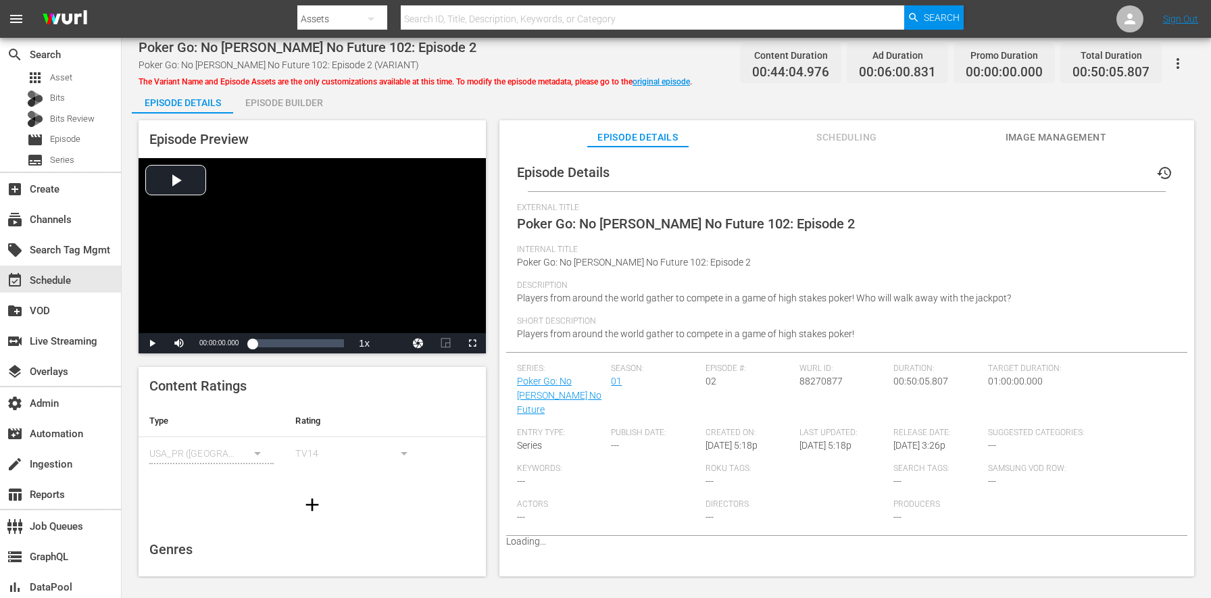
click at [302, 99] on div "Episode Builder" at bounding box center [283, 102] width 101 height 32
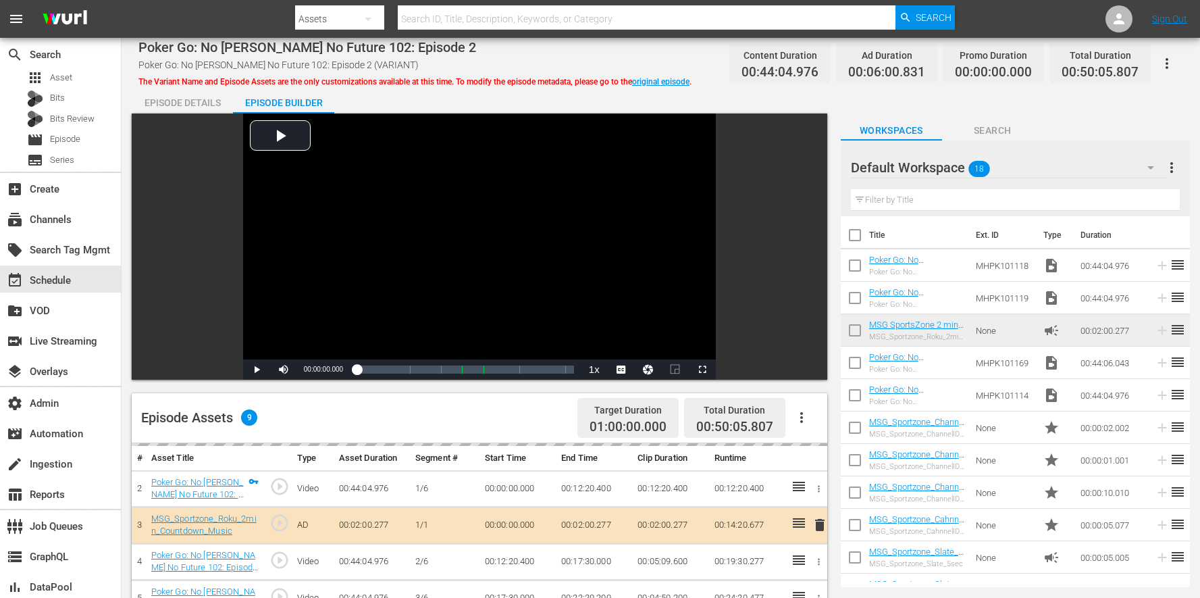
scroll to position [351, 0]
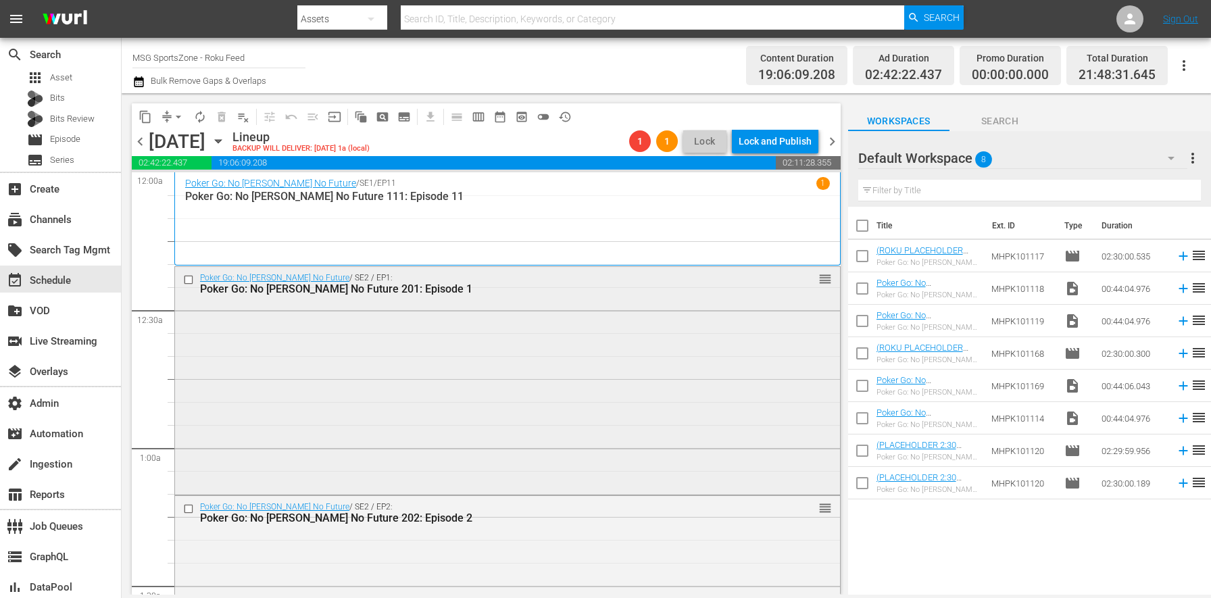
click at [438, 370] on div "Poker Go: No Gamble No Future / SE2 / EP1: Poker Go: No Gamble No Future 201: E…" at bounding box center [507, 380] width 665 height 226
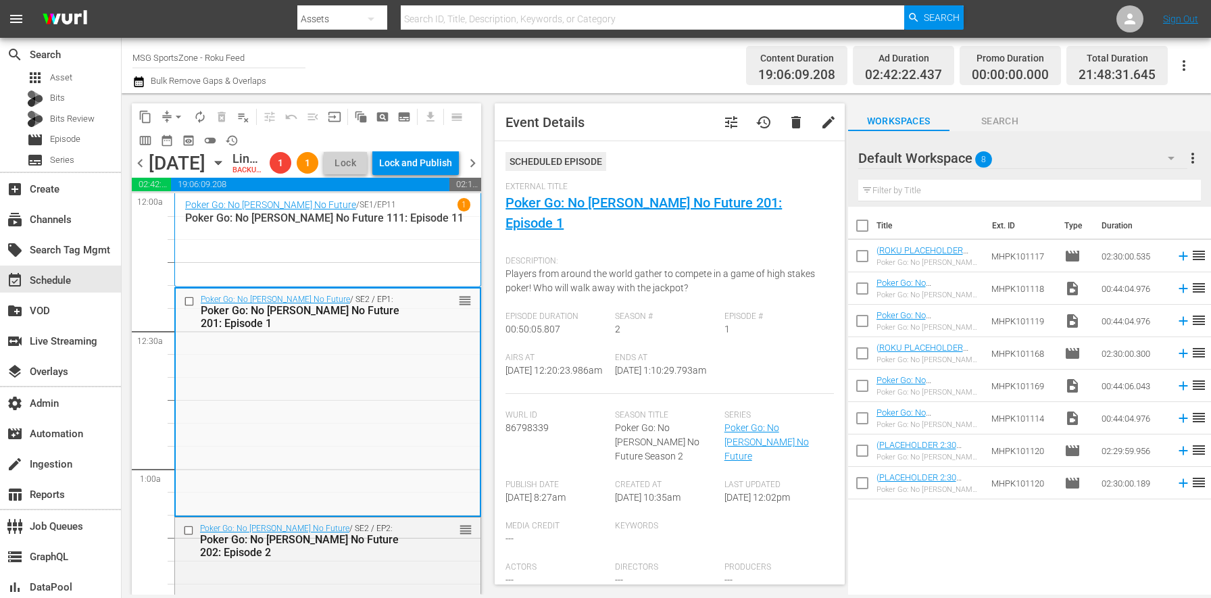
click at [723, 120] on span "tune" at bounding box center [731, 122] width 16 height 16
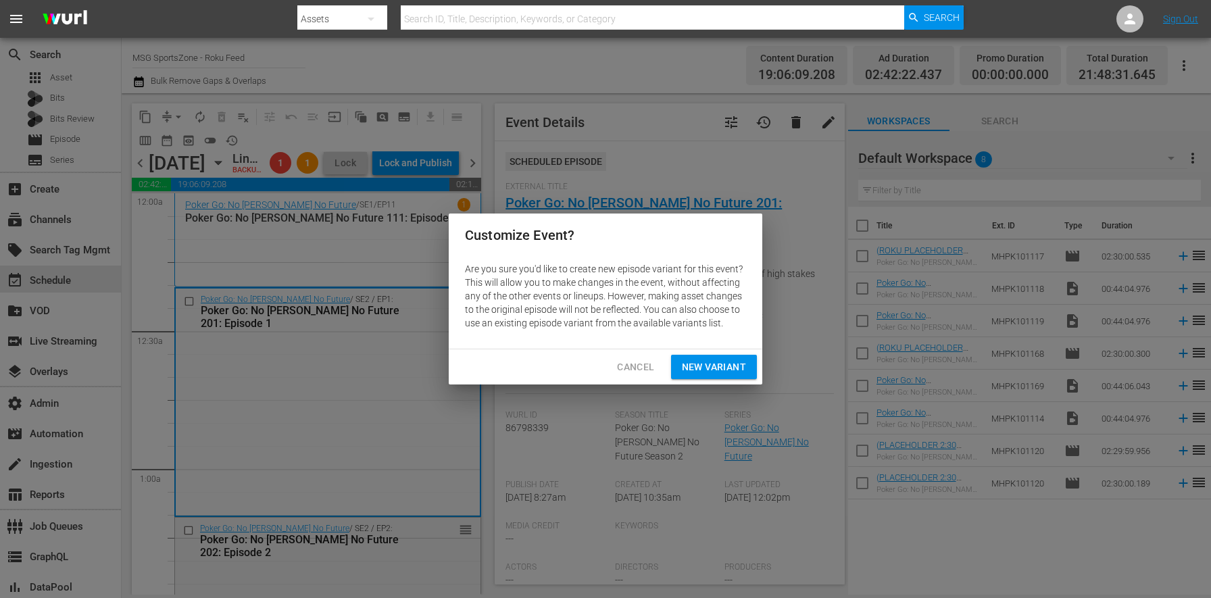
click at [713, 370] on span "New Variant" at bounding box center [714, 367] width 64 height 17
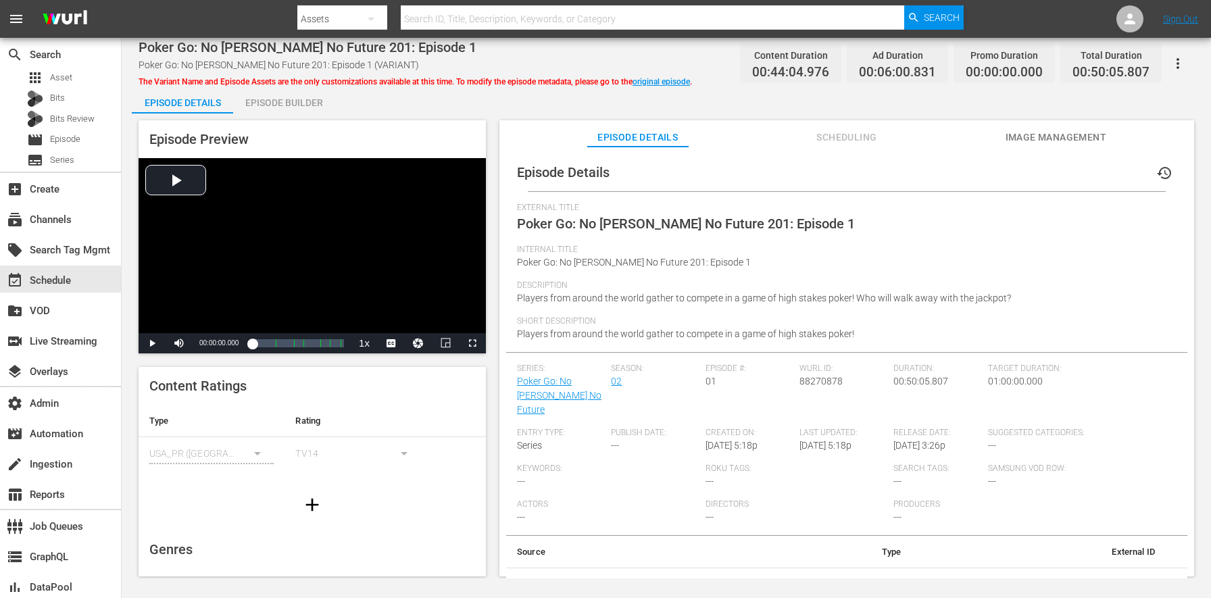
click at [322, 99] on div "Episode Builder" at bounding box center [283, 102] width 101 height 32
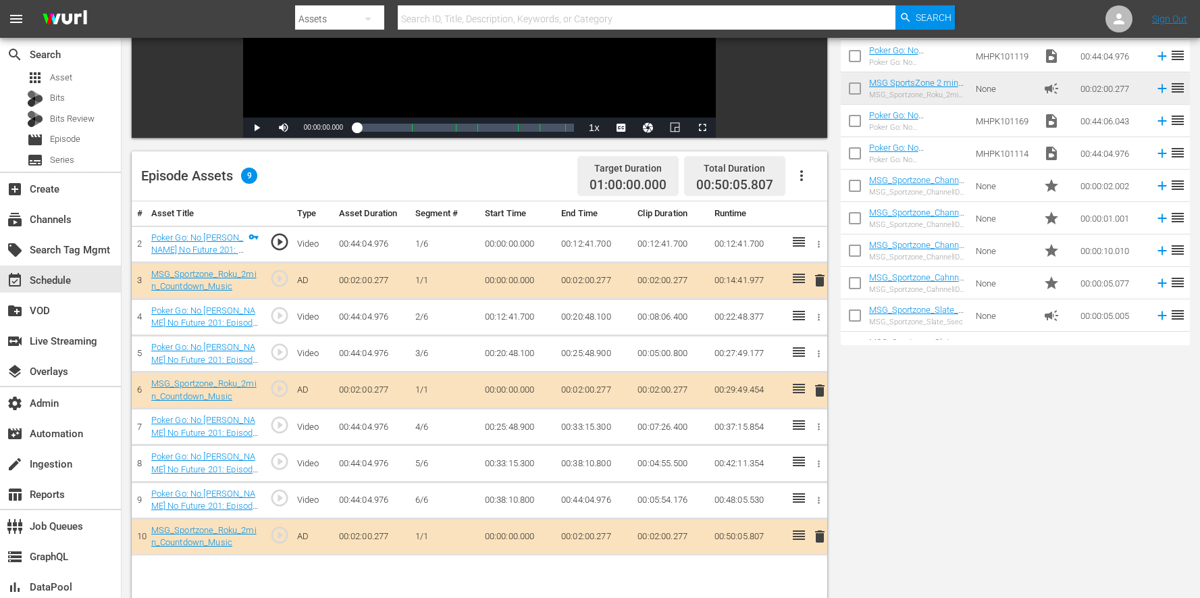
scroll to position [351, 0]
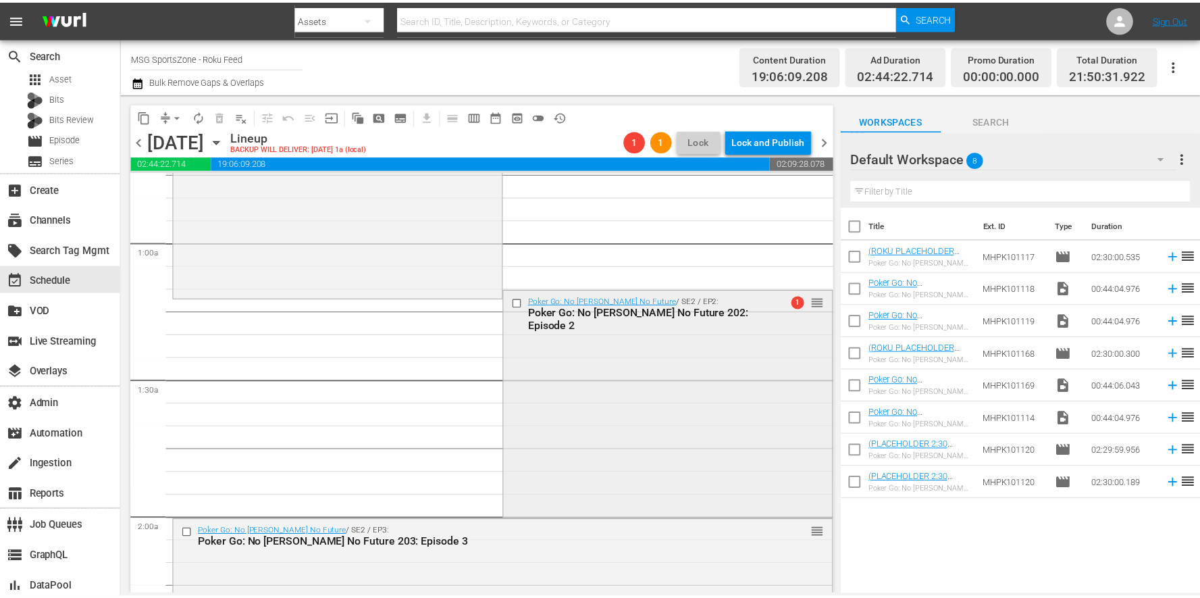
scroll to position [280, 0]
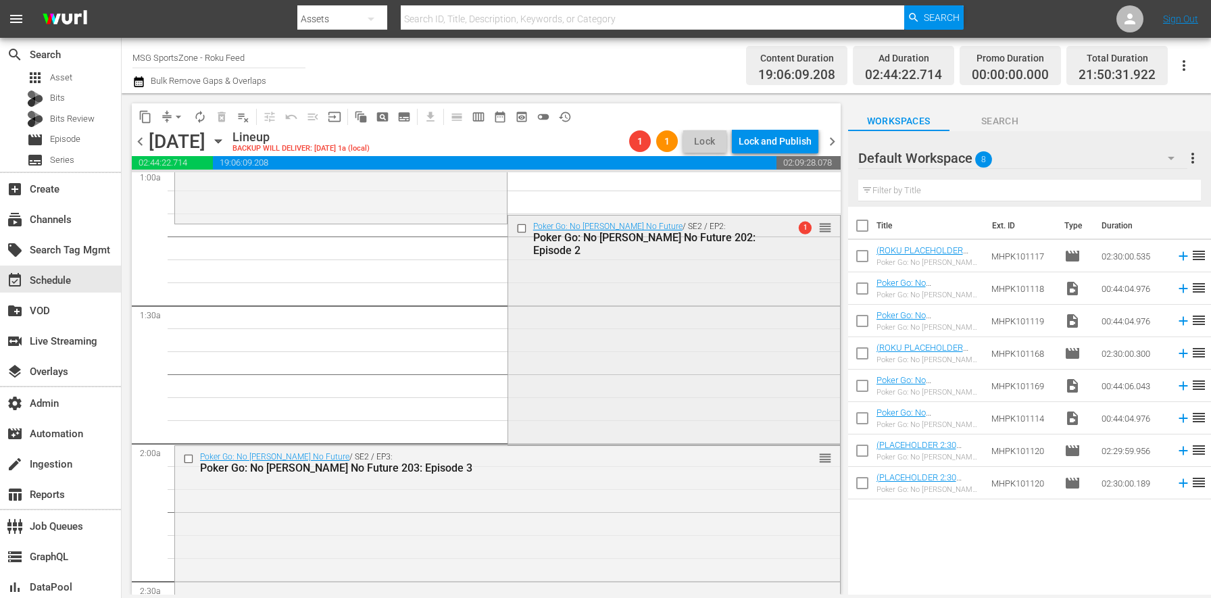
click at [588, 333] on div "Poker Go: No Gamble No Future / SE2 / EP2: Poker Go: No Gamble No Future 202: E…" at bounding box center [674, 328] width 332 height 226
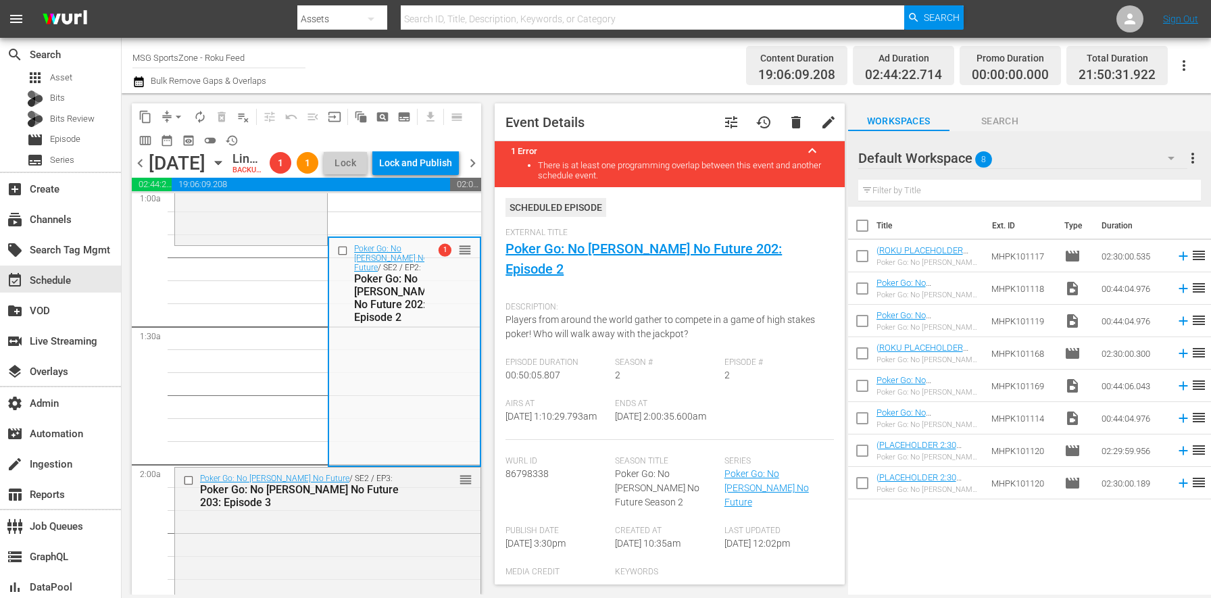
click at [723, 127] on span "tune" at bounding box center [731, 122] width 16 height 16
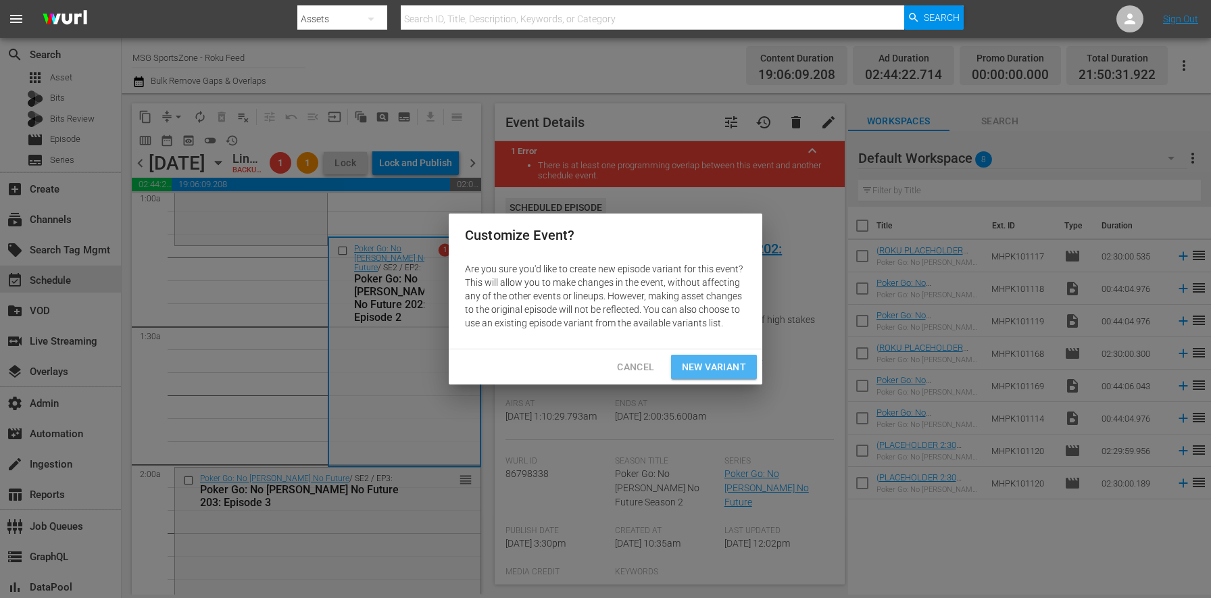
click at [717, 365] on span "New Variant" at bounding box center [714, 367] width 64 height 17
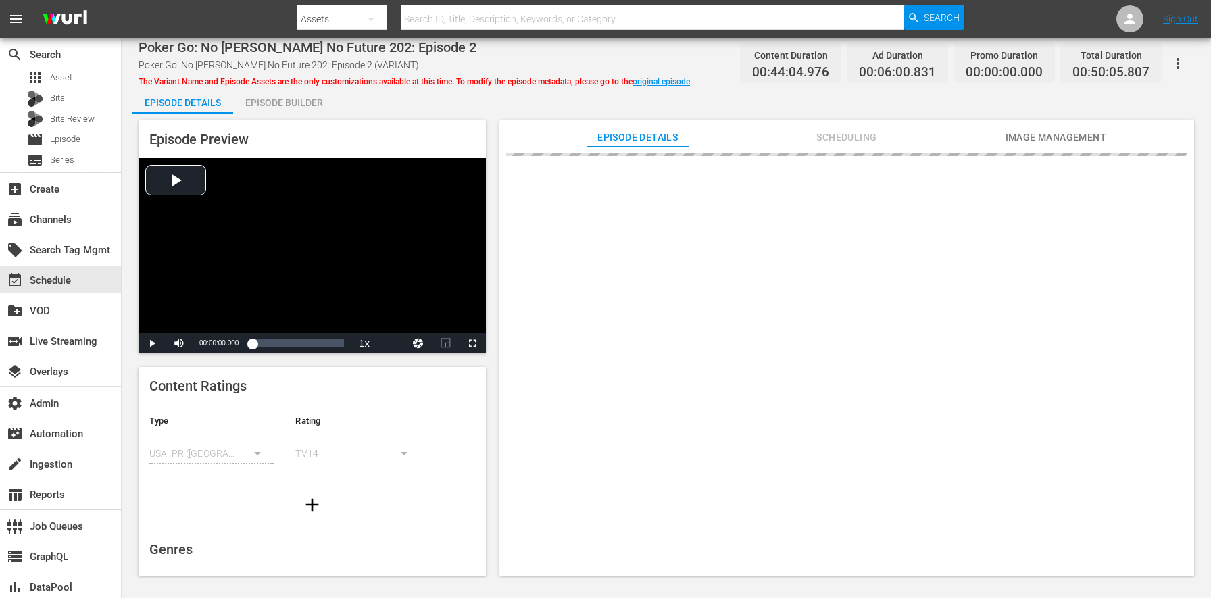
click at [261, 104] on div "Episode Builder" at bounding box center [283, 102] width 101 height 32
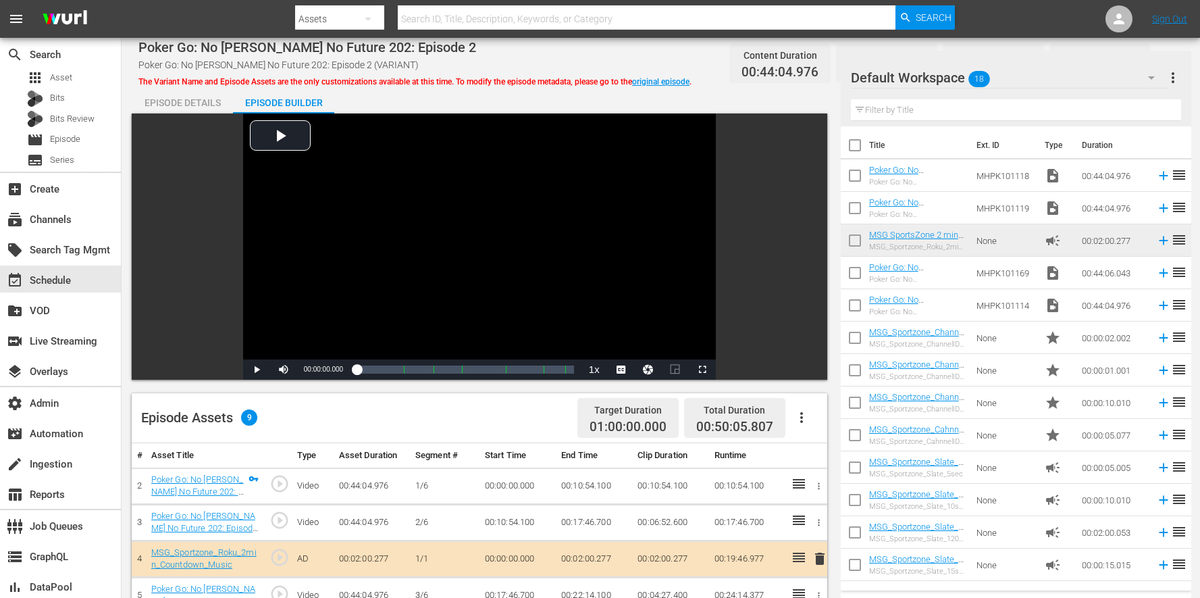
scroll to position [351, 0]
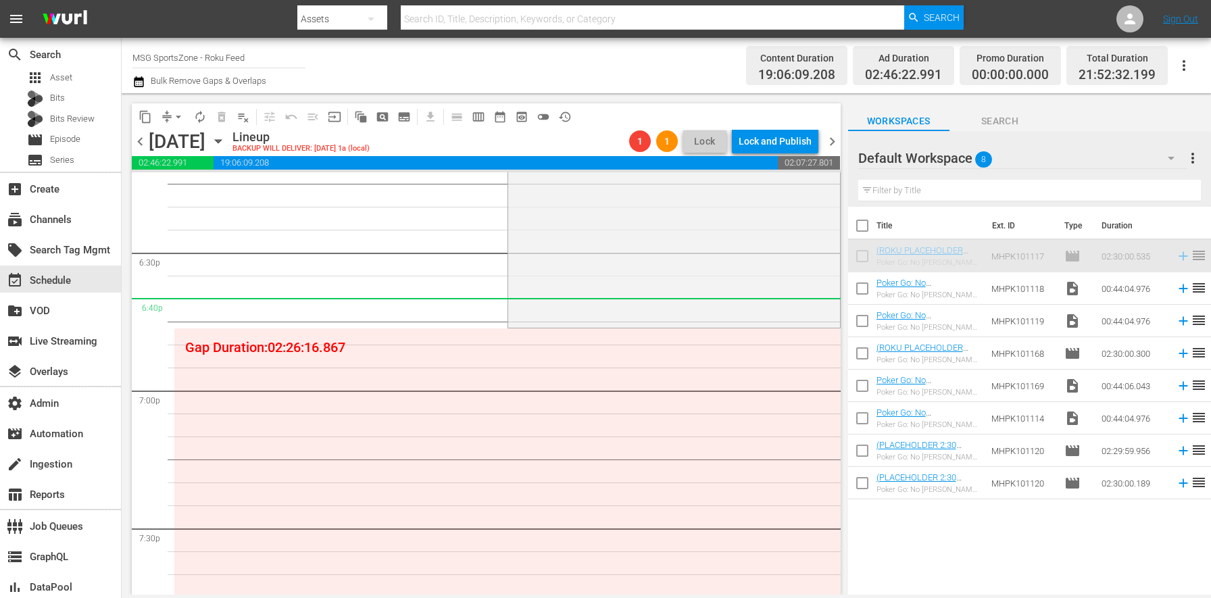
scroll to position [4944, 0]
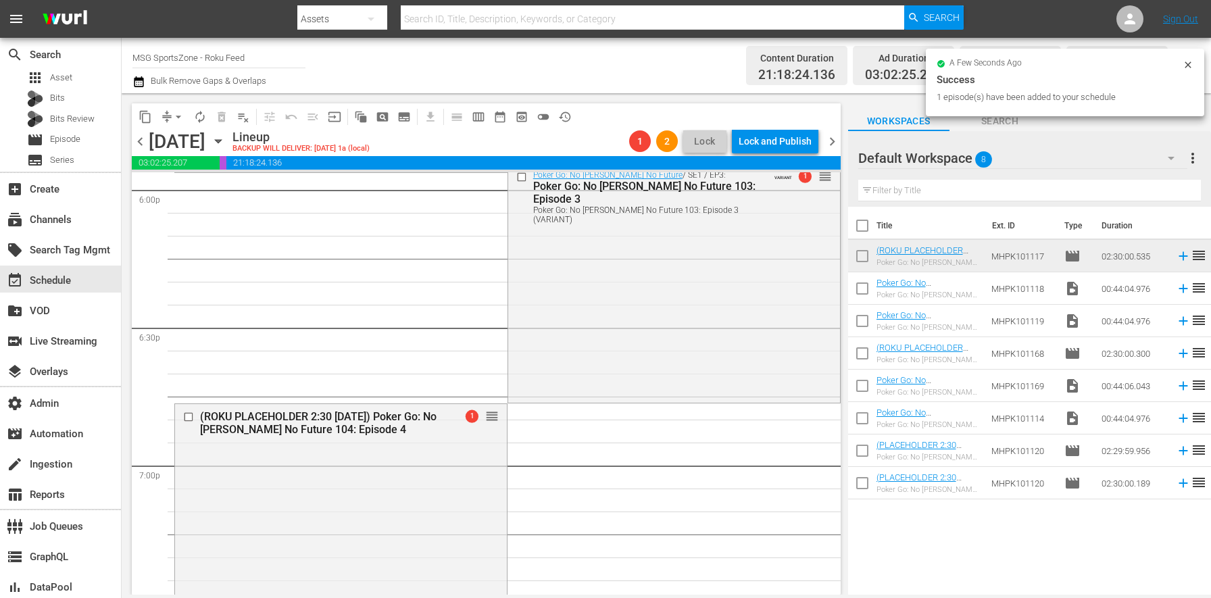
click at [139, 83] on icon "button" at bounding box center [138, 82] width 13 height 16
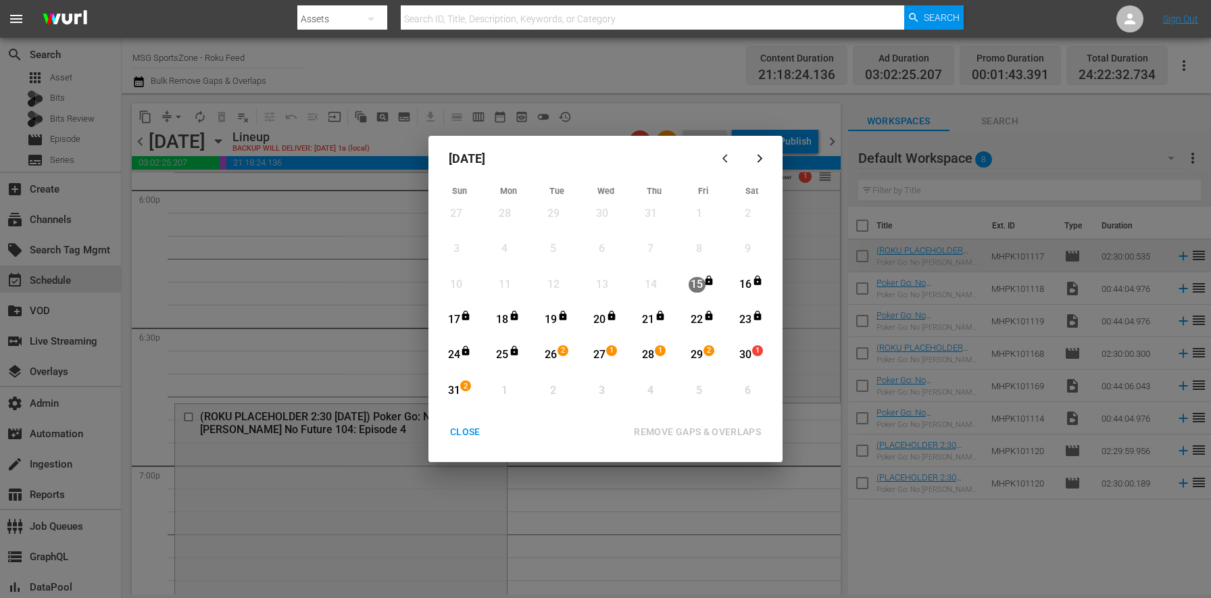
click at [748, 357] on div "30" at bounding box center [745, 355] width 17 height 16
click at [463, 389] on span "2" at bounding box center [465, 386] width 9 height 11
click at [681, 438] on div "REMOVE GAPS & OVERLAPS" at bounding box center [697, 432] width 149 height 17
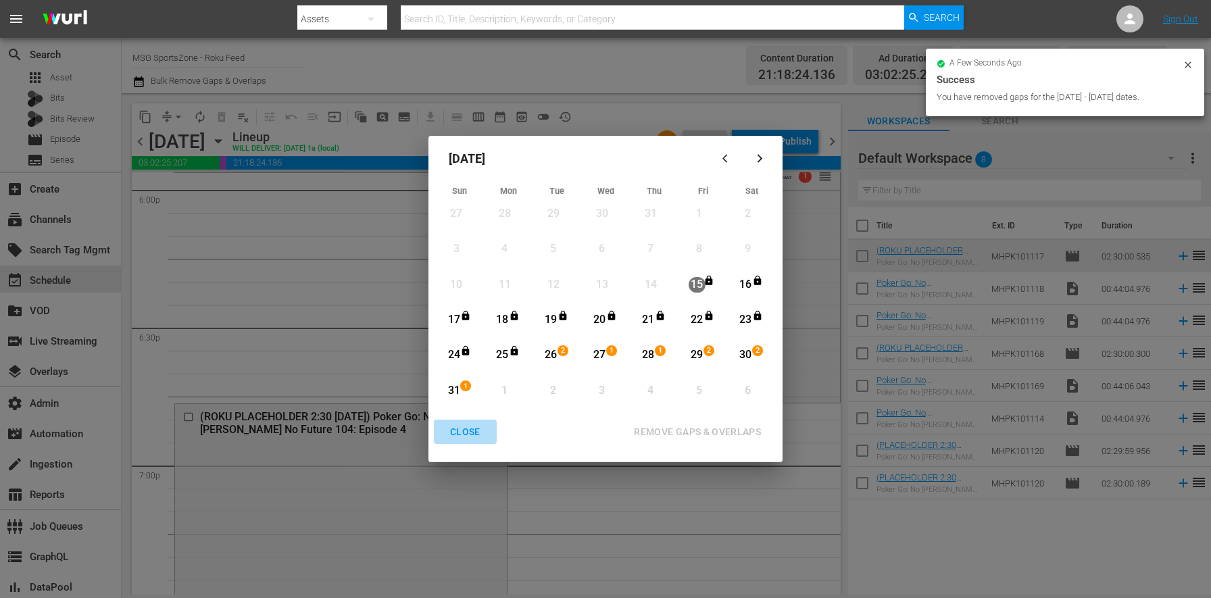
click at [471, 437] on div "CLOSE" at bounding box center [465, 432] width 52 height 17
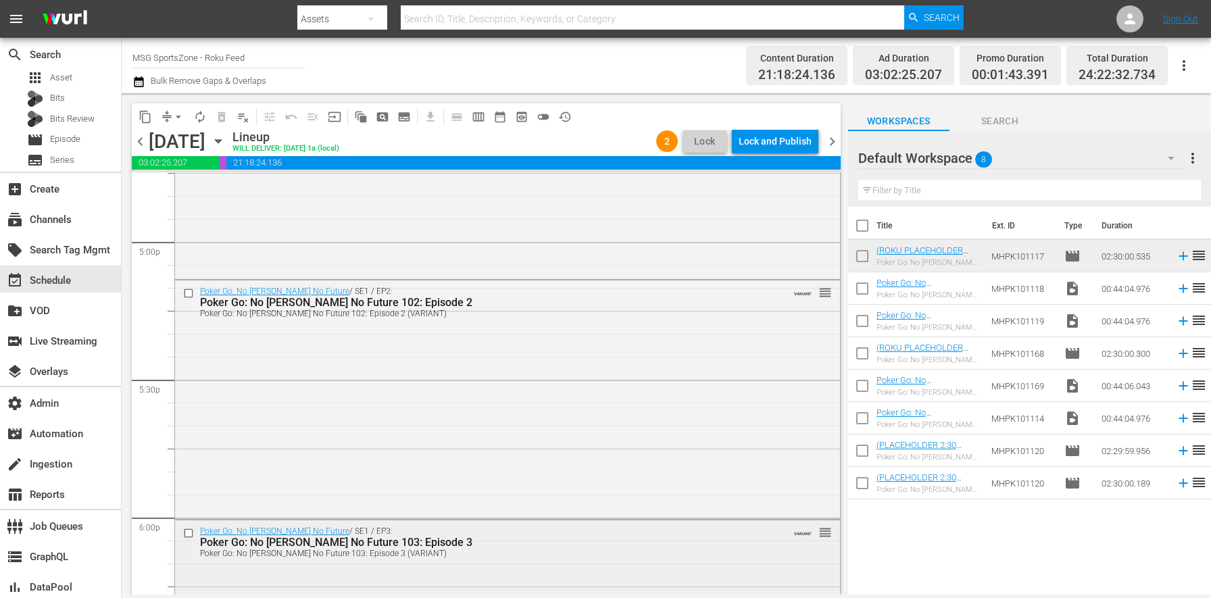
scroll to position [4881, 0]
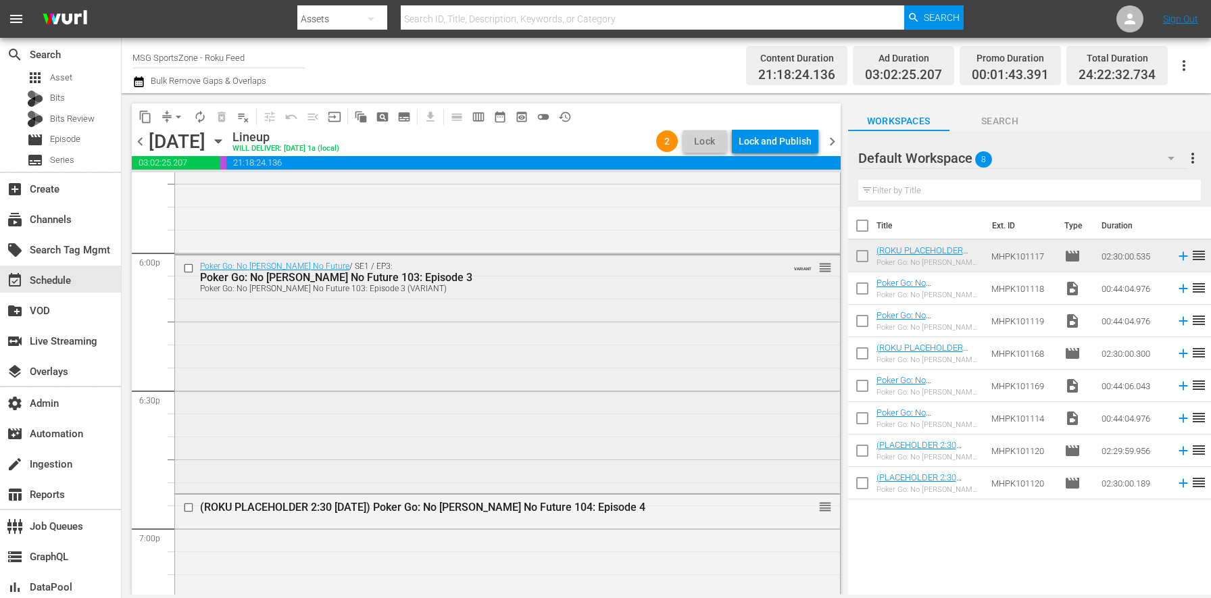
click at [388, 417] on div "Poker Go: No Gamble No Future / SE1 / EP3: Poker Go: No Gamble No Future 103: E…" at bounding box center [507, 372] width 665 height 235
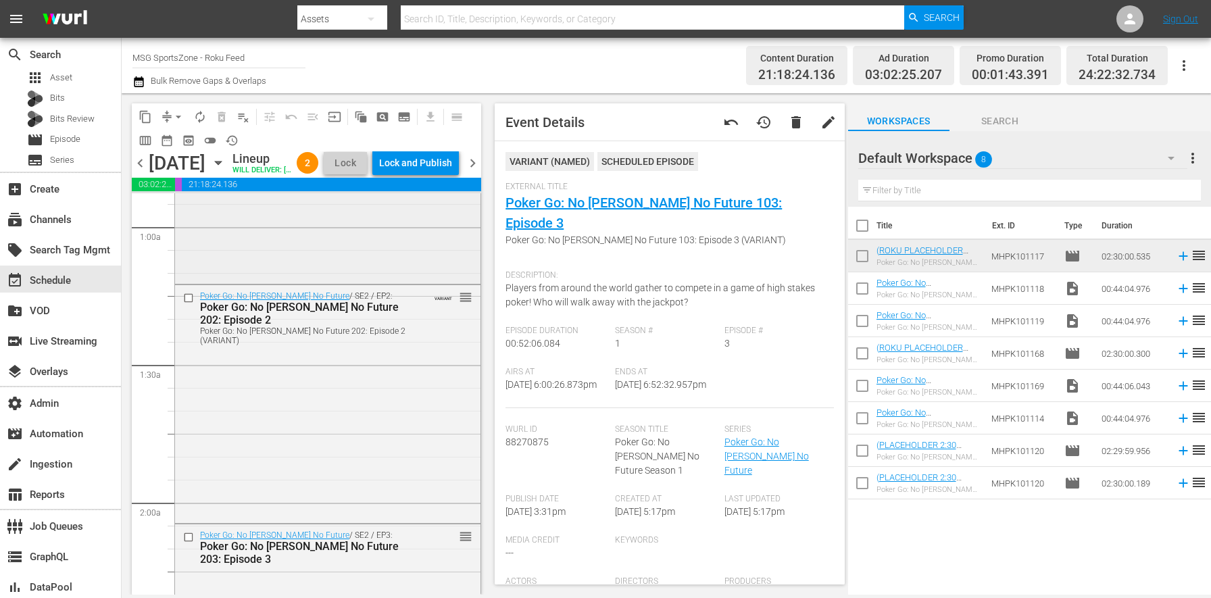
scroll to position [432, 0]
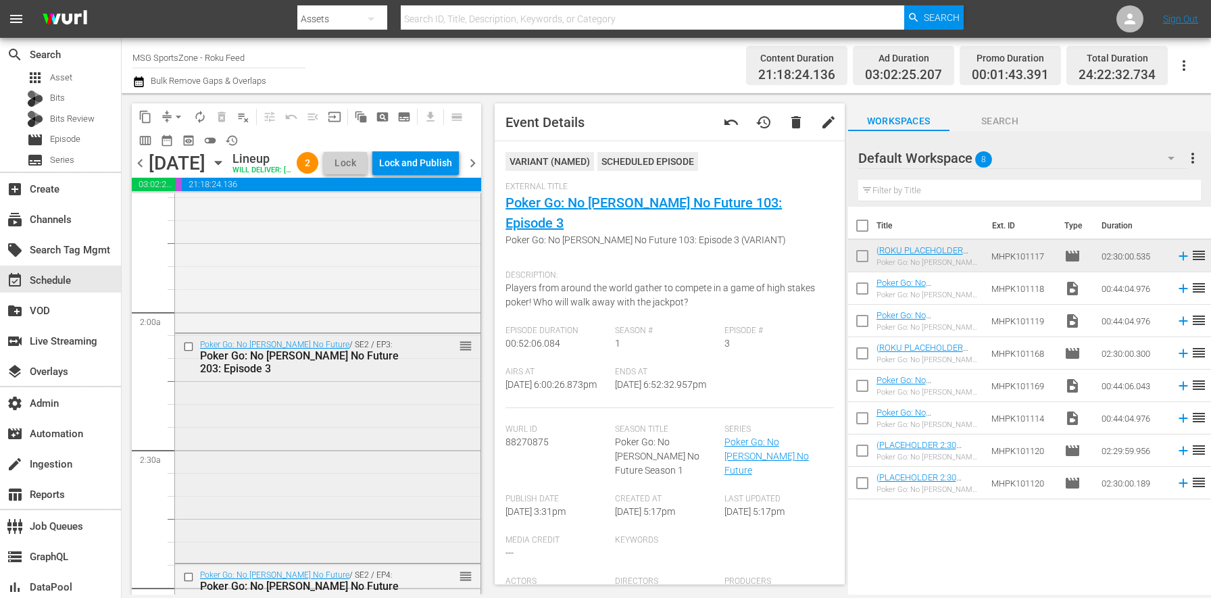
click at [336, 442] on div "Poker Go: No Gamble No Future / SE2 / EP3: Poker Go: No Gamble No Future 203: E…" at bounding box center [327, 447] width 305 height 226
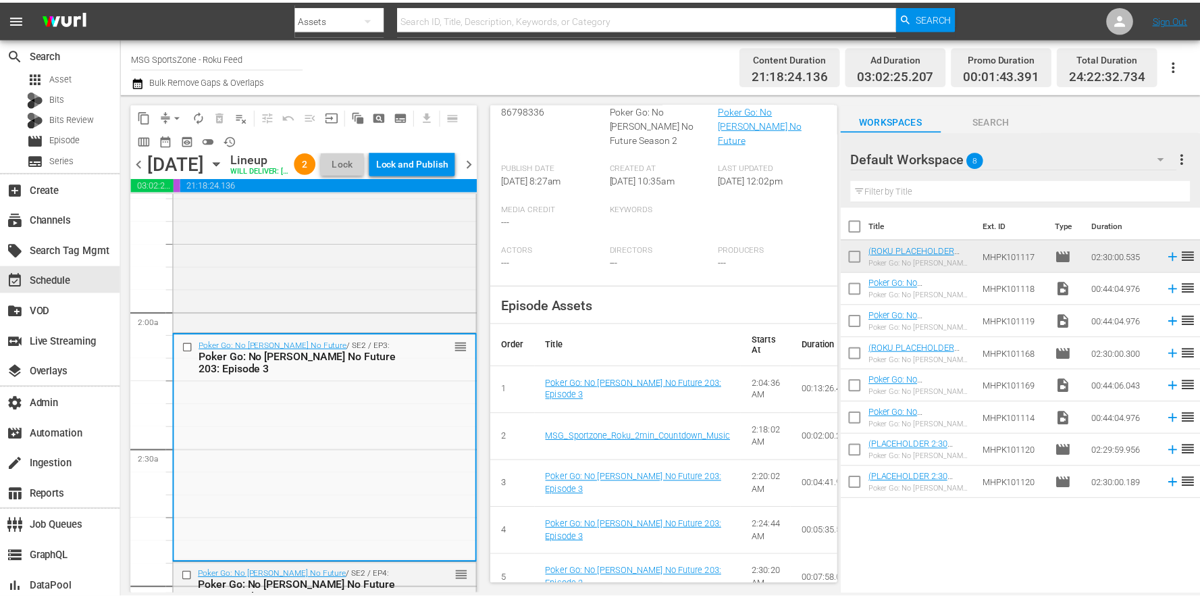
scroll to position [0, 0]
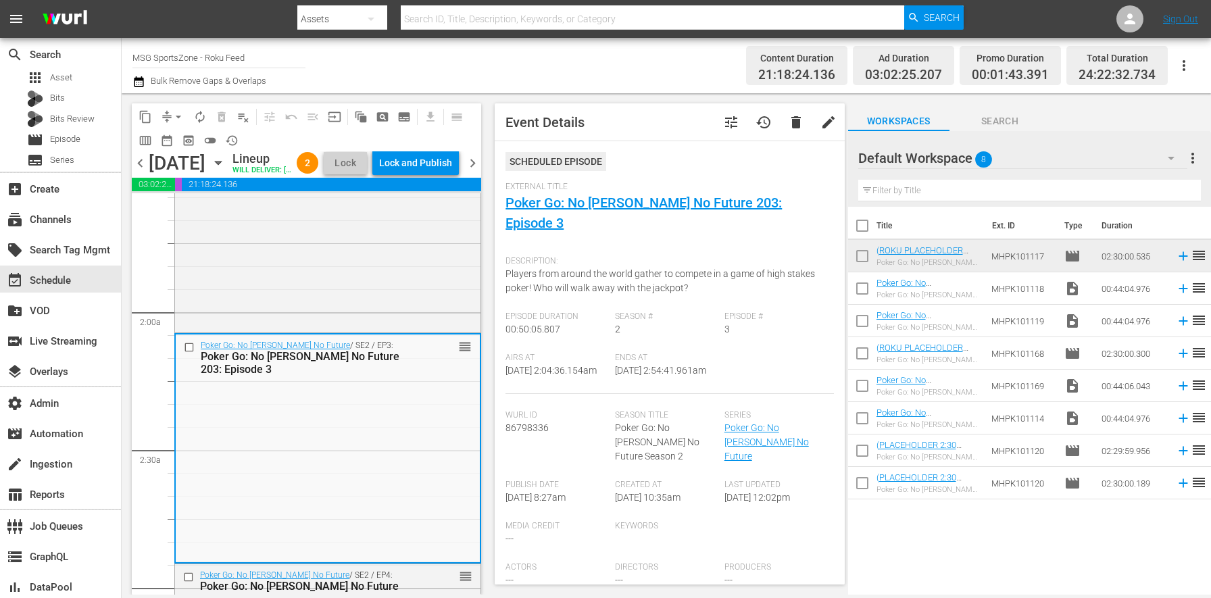
click at [726, 123] on span "tune" at bounding box center [731, 122] width 16 height 16
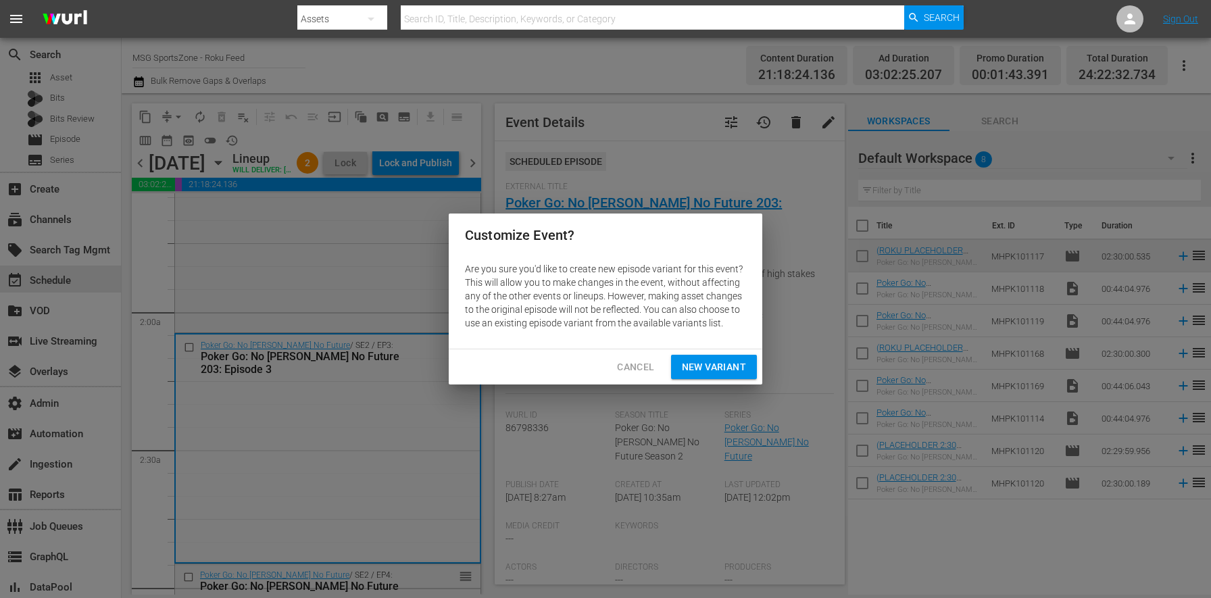
click at [711, 367] on span "New Variant" at bounding box center [714, 367] width 64 height 17
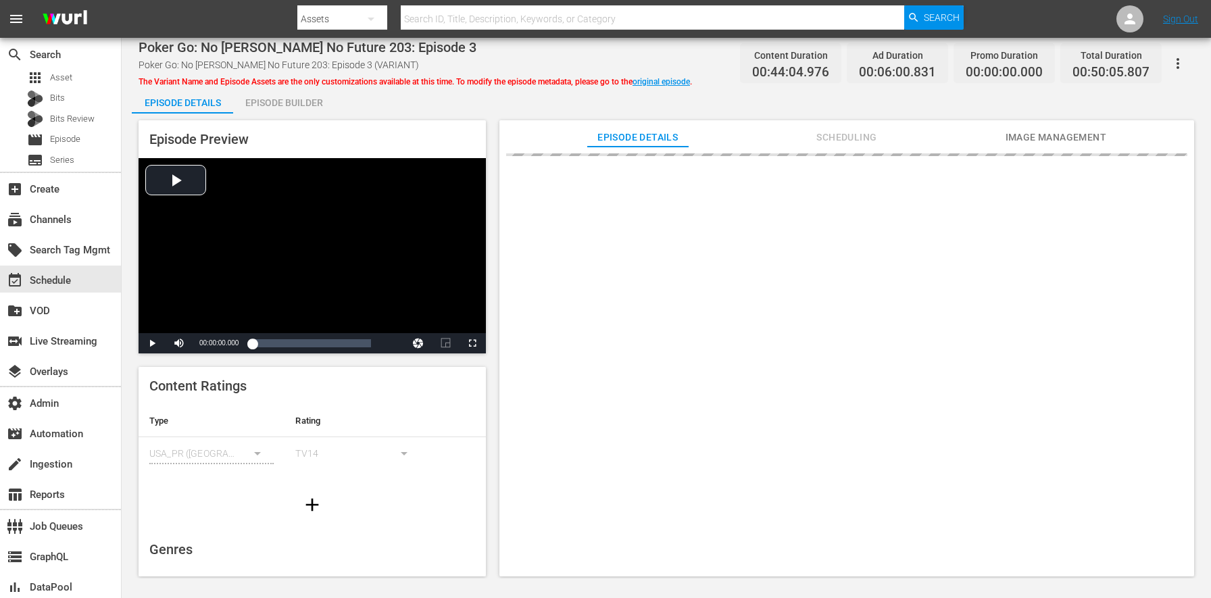
click at [278, 121] on div "Episode Preview Video Player is loading. Play Video Play Mute Current Time 00:0…" at bounding box center [311, 236] width 347 height 233
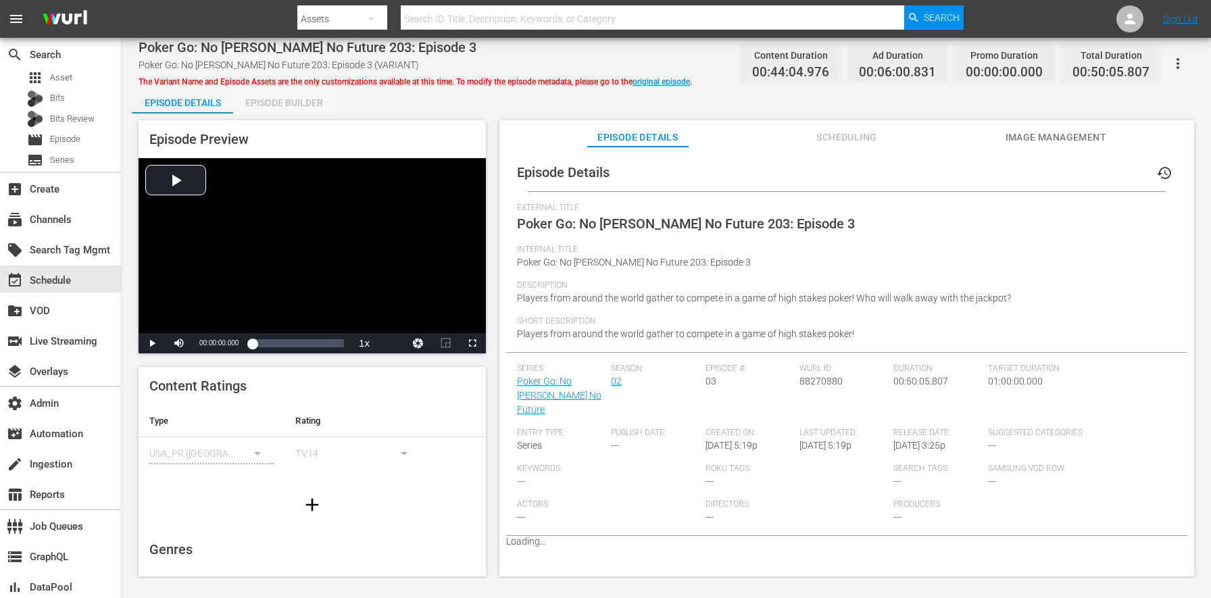
click at [280, 107] on div "Episode Builder" at bounding box center [283, 102] width 101 height 32
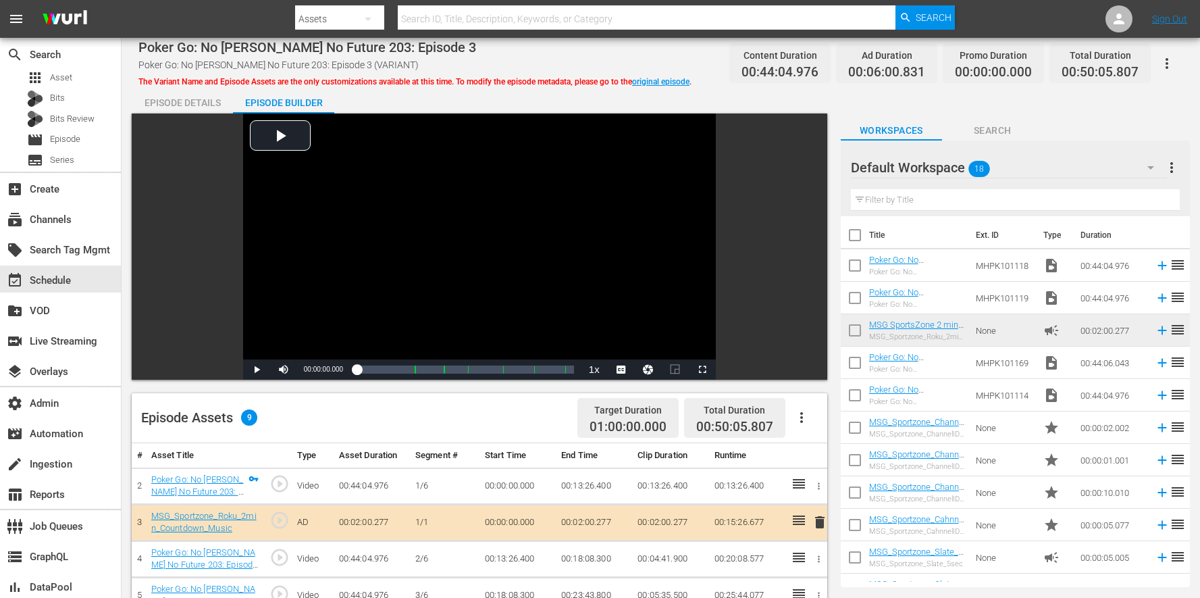
scroll to position [351, 0]
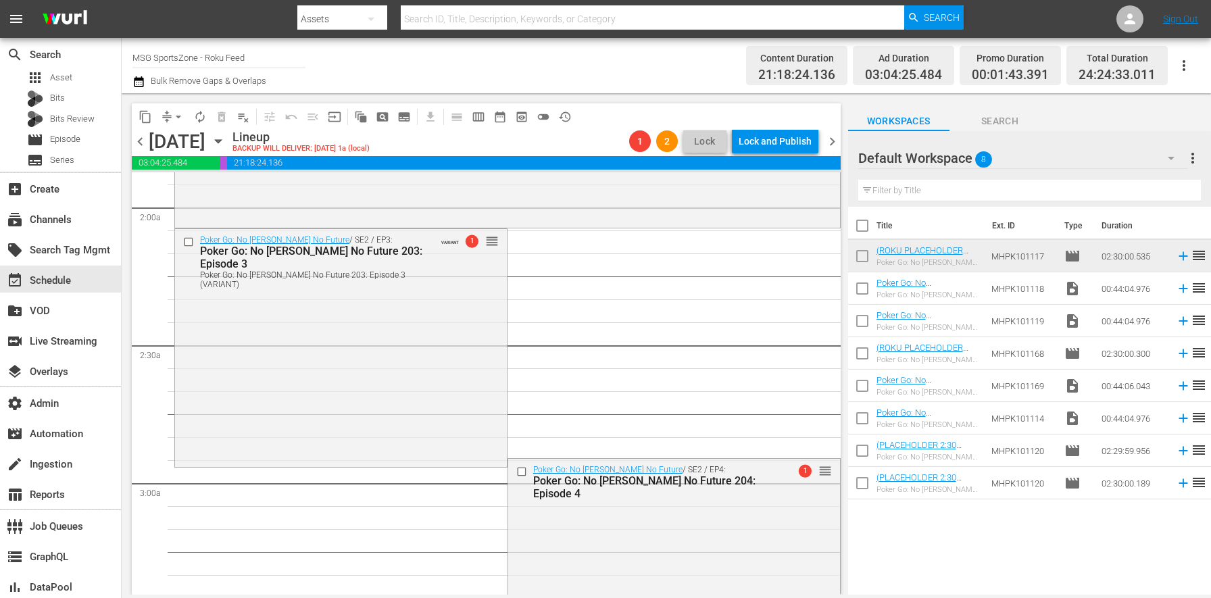
scroll to position [683, 0]
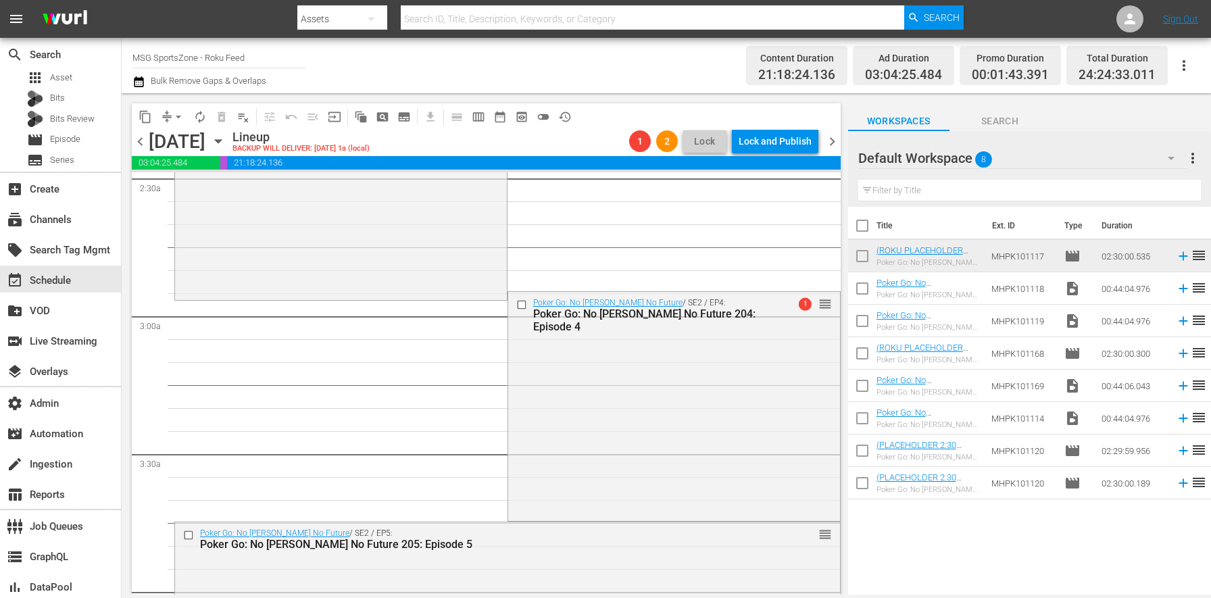
click at [607, 387] on div "Poker Go: No Gamble No Future / SE2 / EP4: Poker Go: No Gamble No Future 204: E…" at bounding box center [674, 405] width 332 height 226
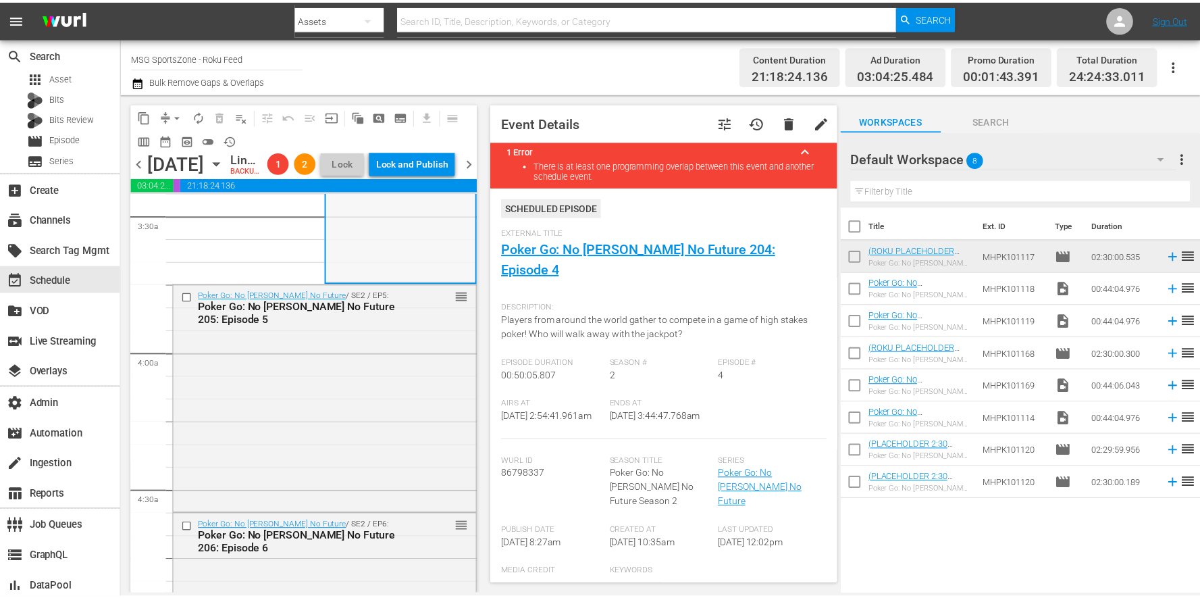
scroll to position [1226, 0]
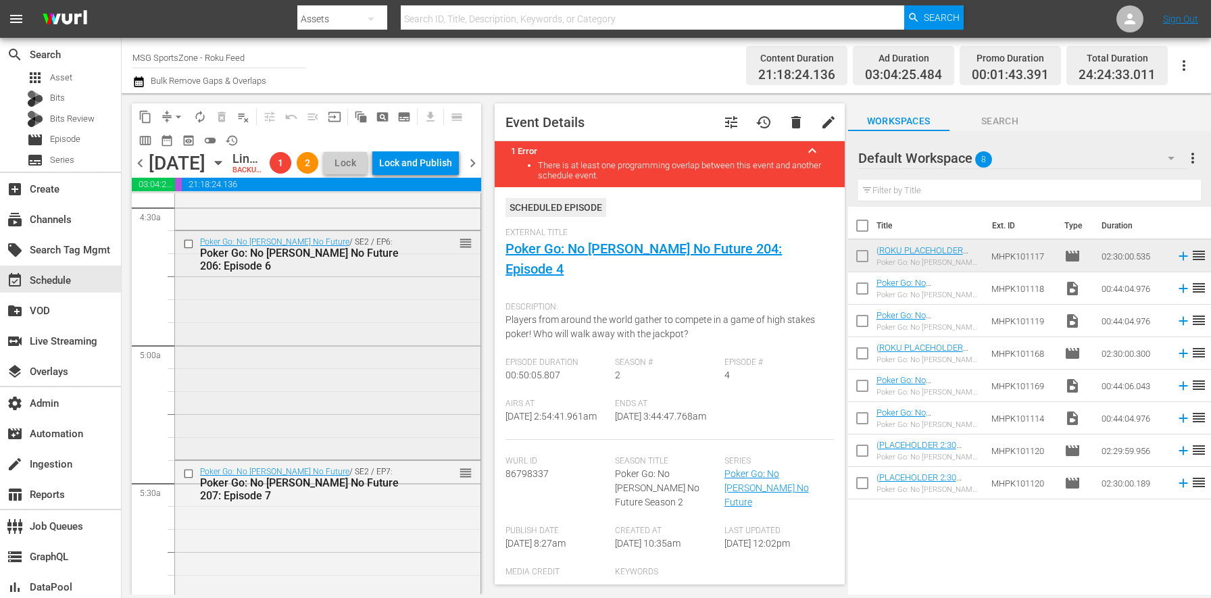
click at [342, 428] on div "Poker Go: No Gamble No Future / SE2 / EP6: Poker Go: No Gamble No Future 206: E…" at bounding box center [327, 344] width 305 height 226
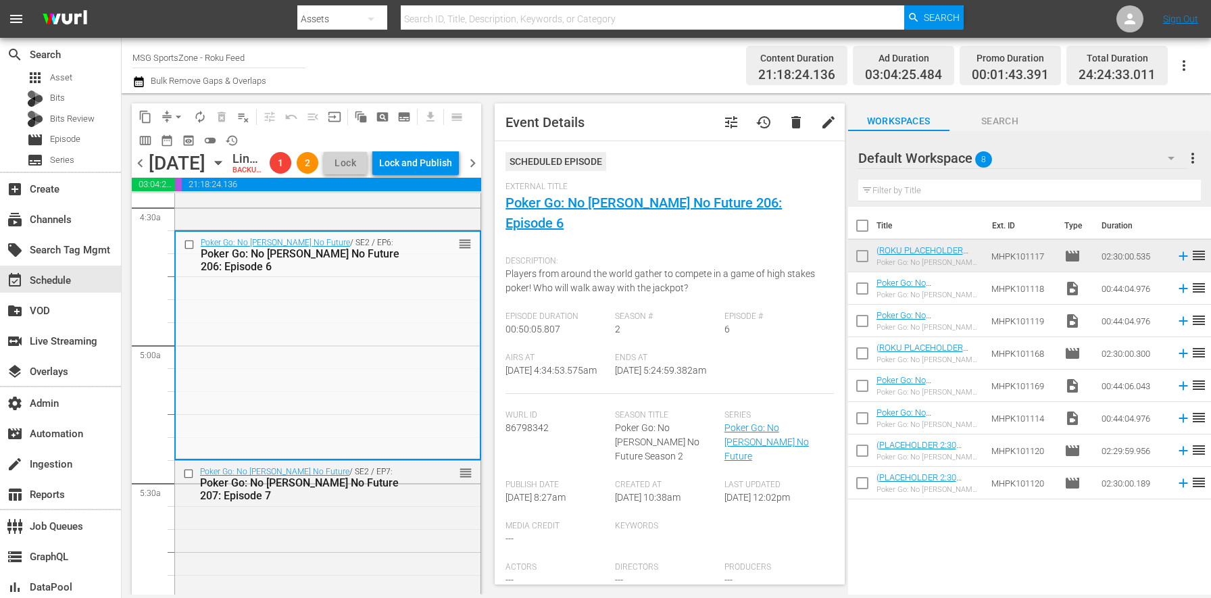
click at [730, 120] on button "tune" at bounding box center [731, 122] width 32 height 32
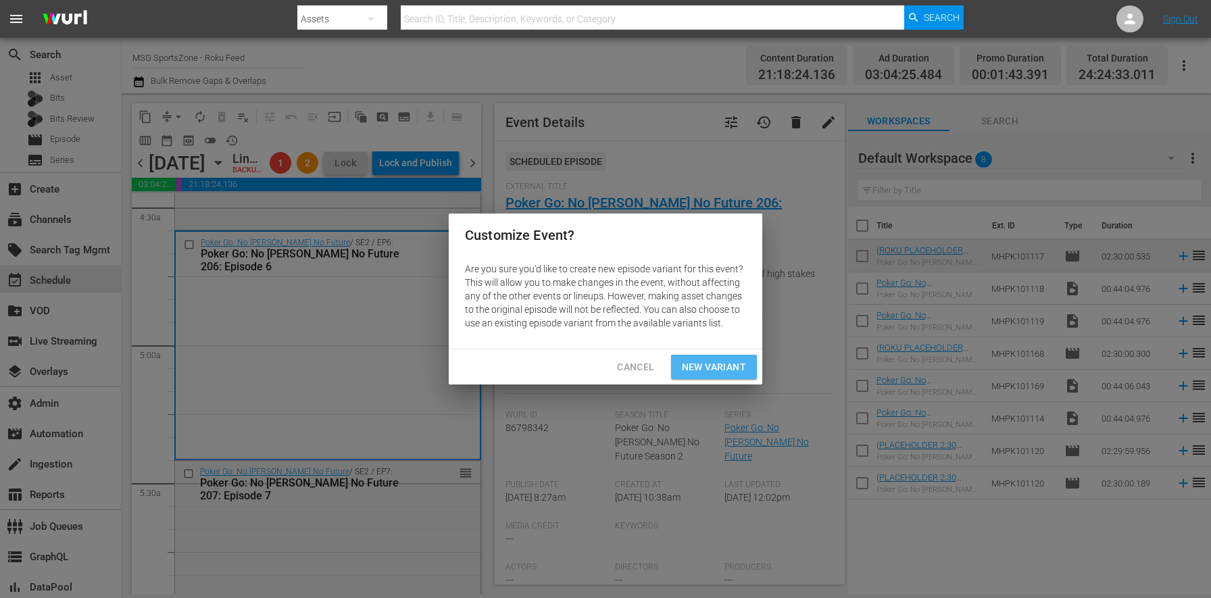
click at [731, 369] on span "New Variant" at bounding box center [714, 367] width 64 height 17
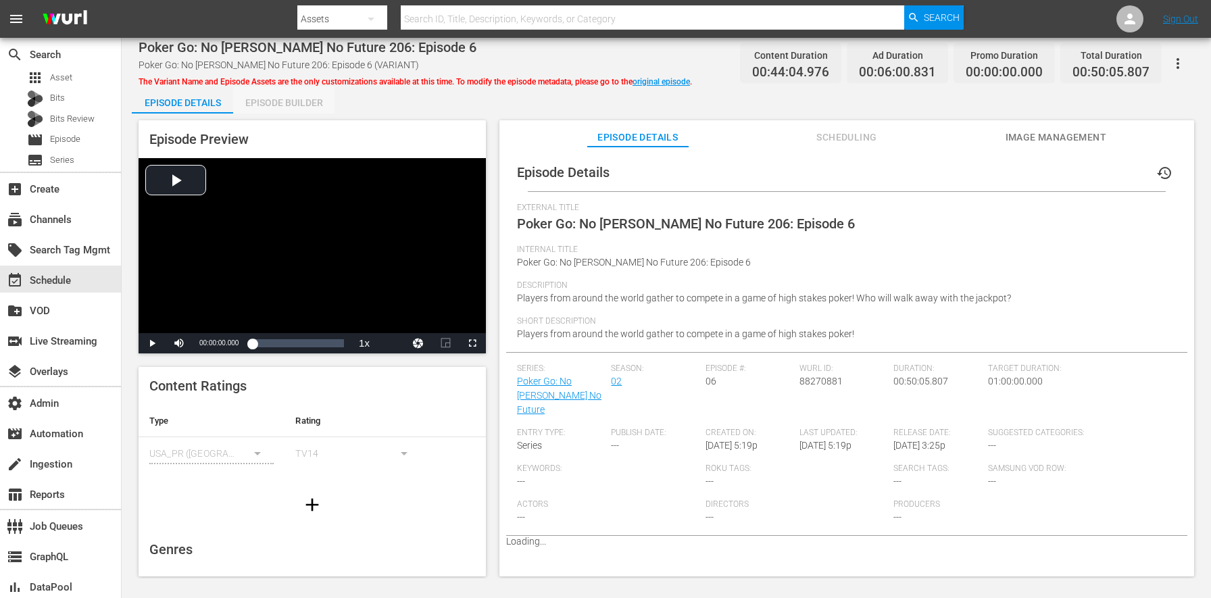
click at [272, 104] on div "Episode Builder" at bounding box center [283, 102] width 101 height 32
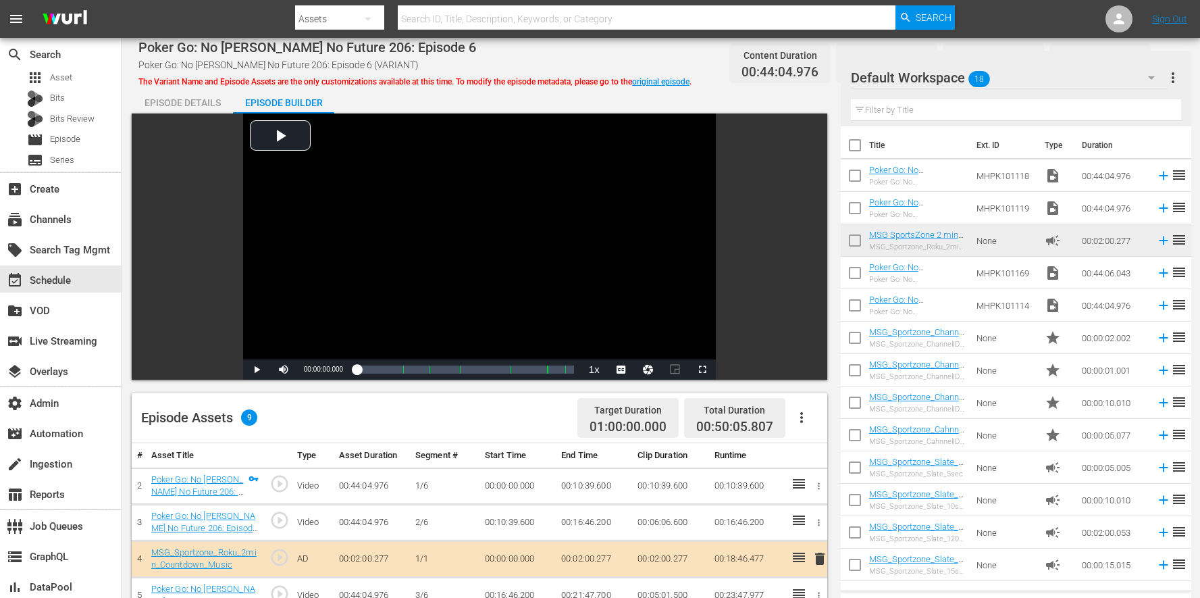
scroll to position [351, 0]
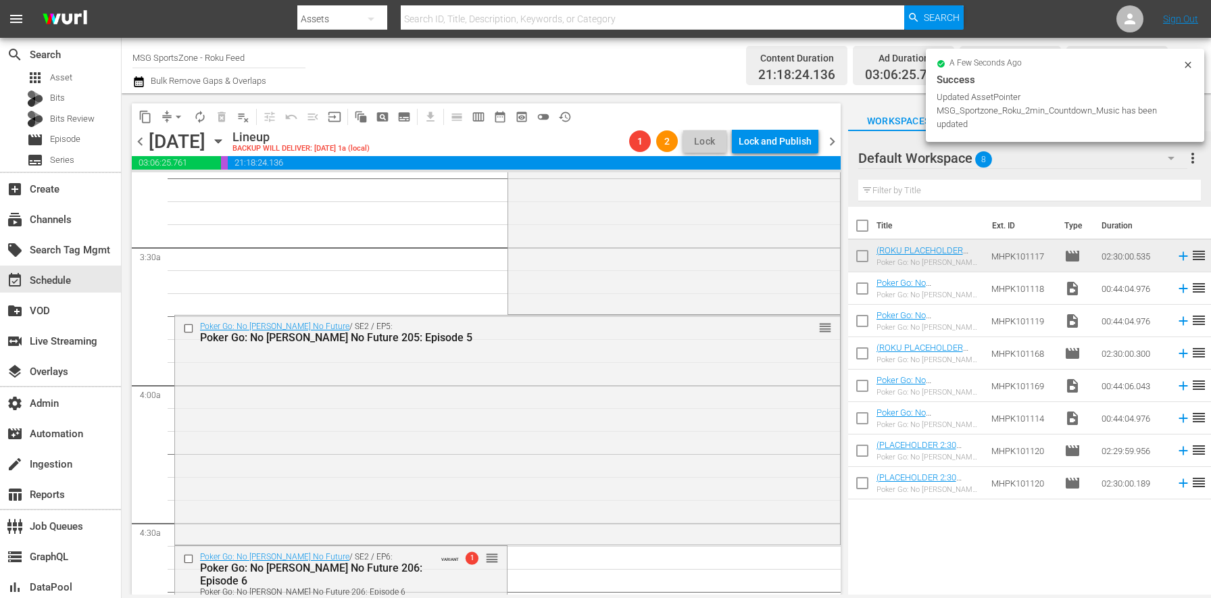
scroll to position [1502, 0]
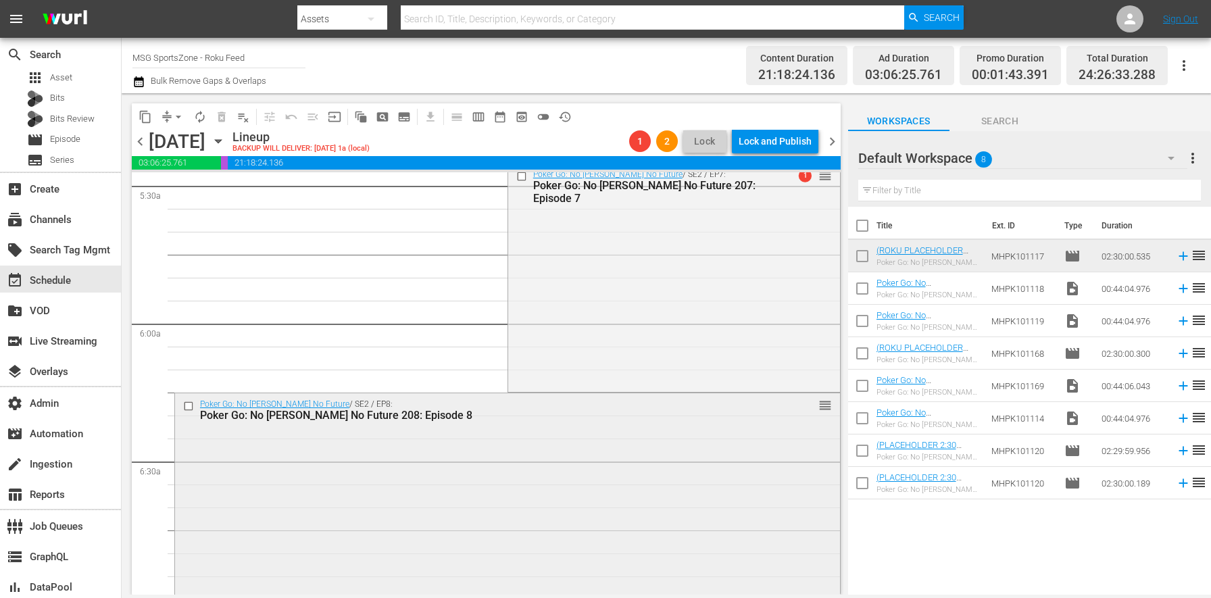
click at [368, 441] on div "Poker Go: No Gamble No Future / SE2 / EP8: Poker Go: No Gamble No Future 208: E…" at bounding box center [507, 506] width 665 height 226
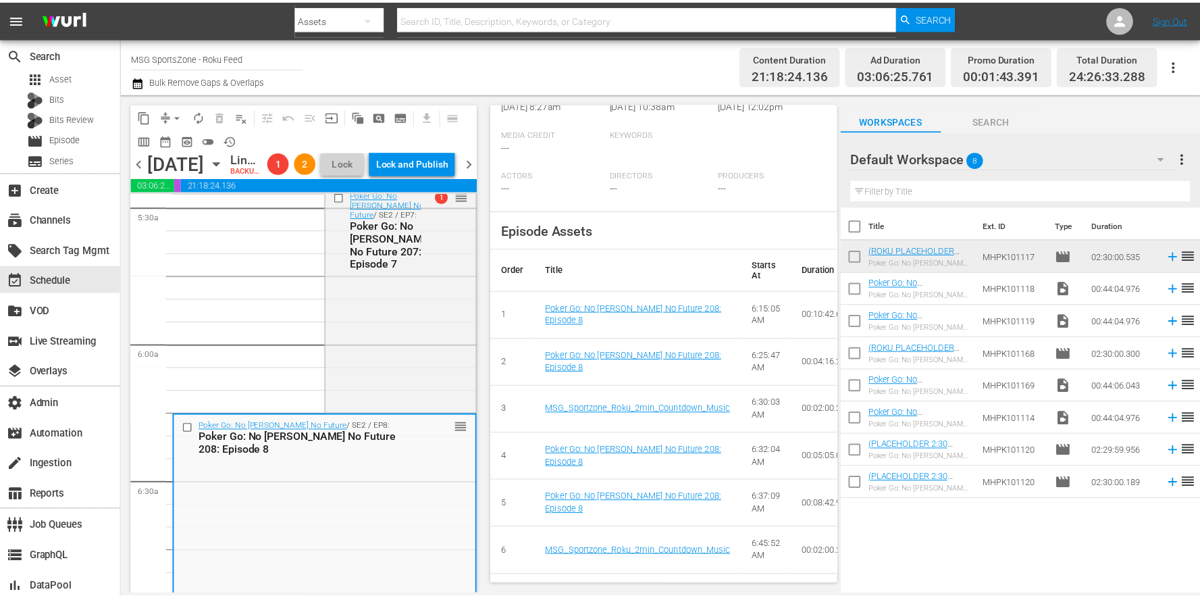
scroll to position [0, 0]
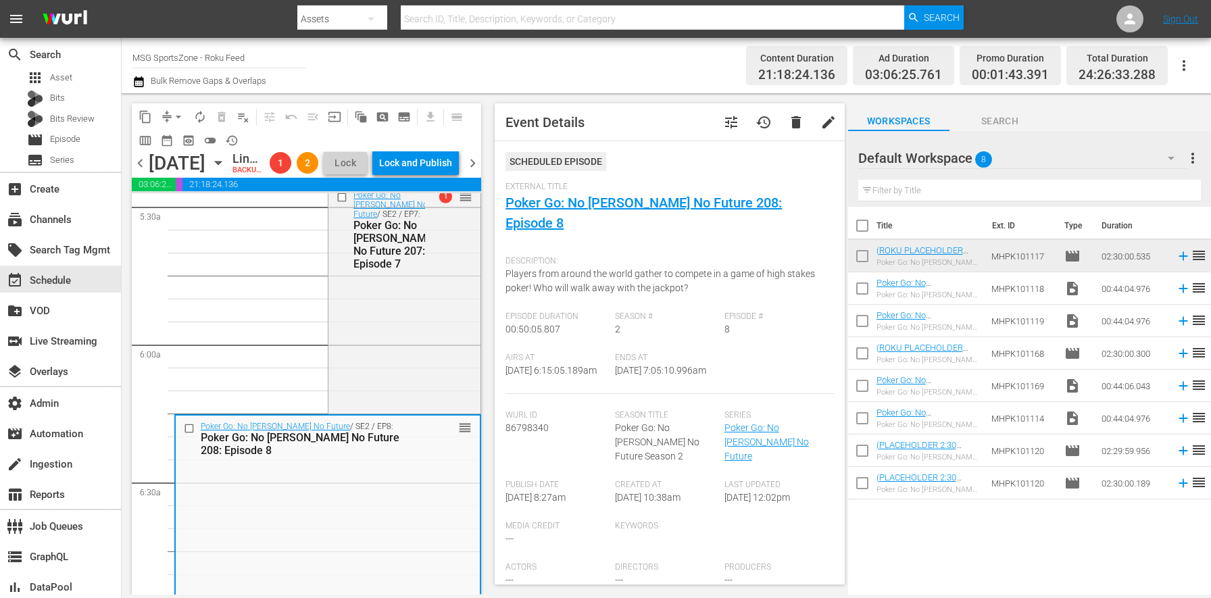
click at [723, 125] on span "tune" at bounding box center [731, 122] width 16 height 16
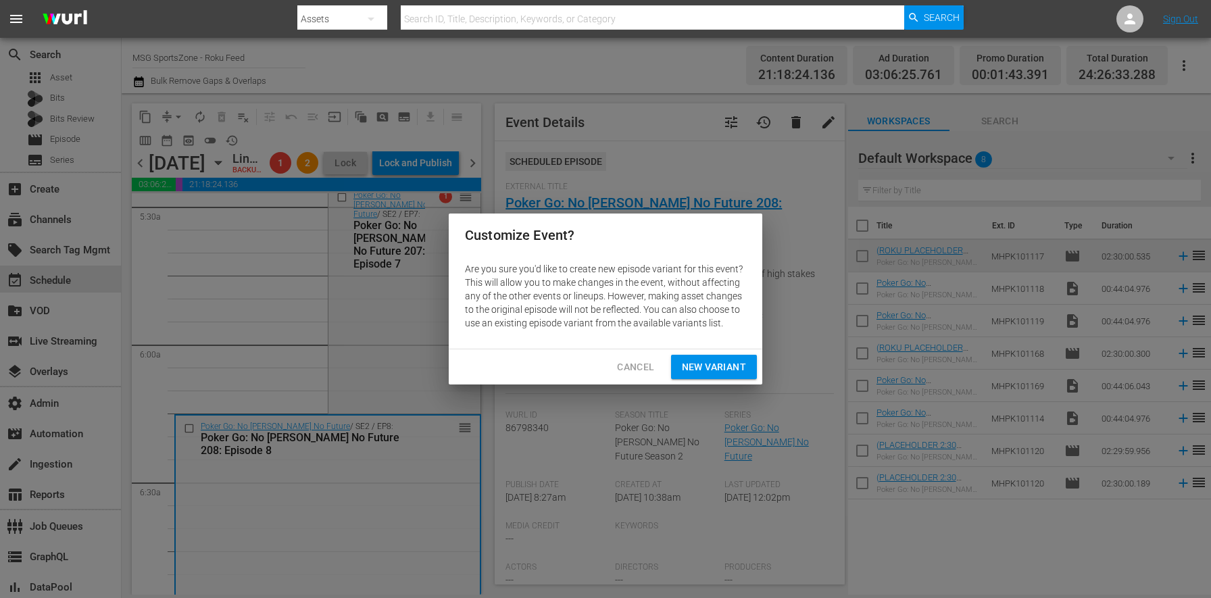
click at [704, 361] on span "New Variant" at bounding box center [714, 367] width 64 height 17
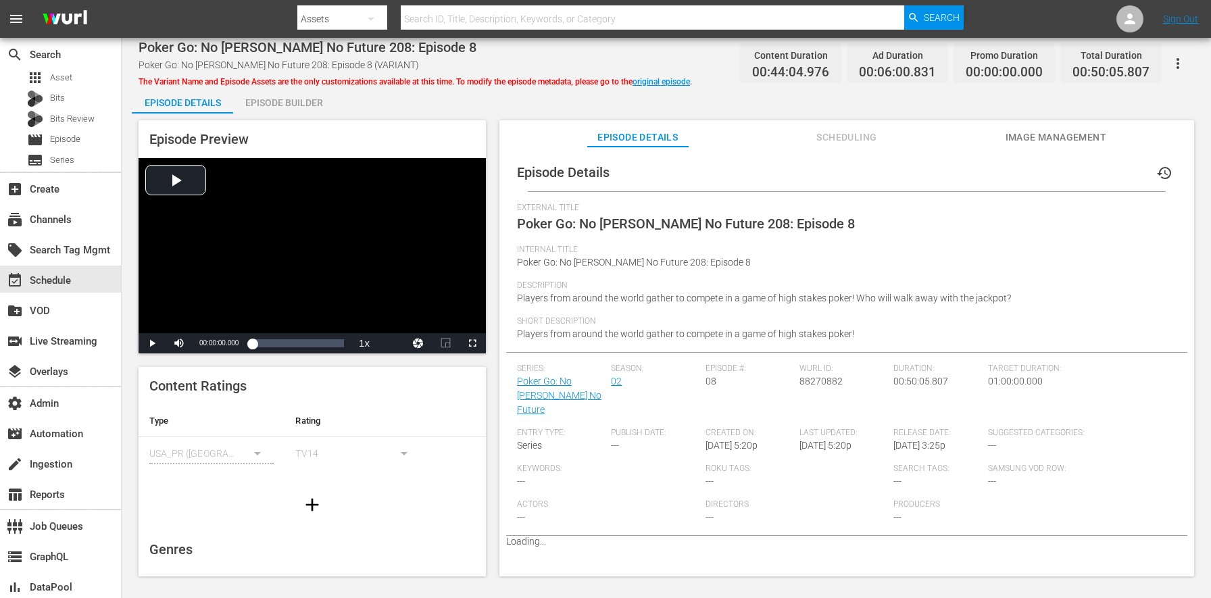
click at [261, 101] on div "Episode Builder" at bounding box center [283, 102] width 101 height 32
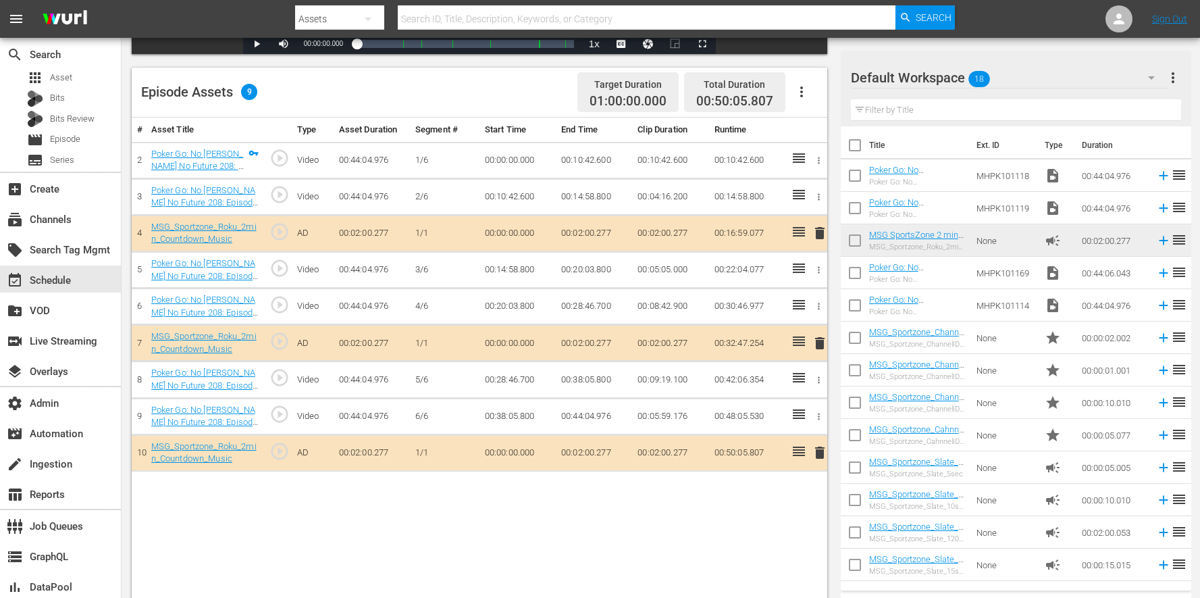
scroll to position [351, 0]
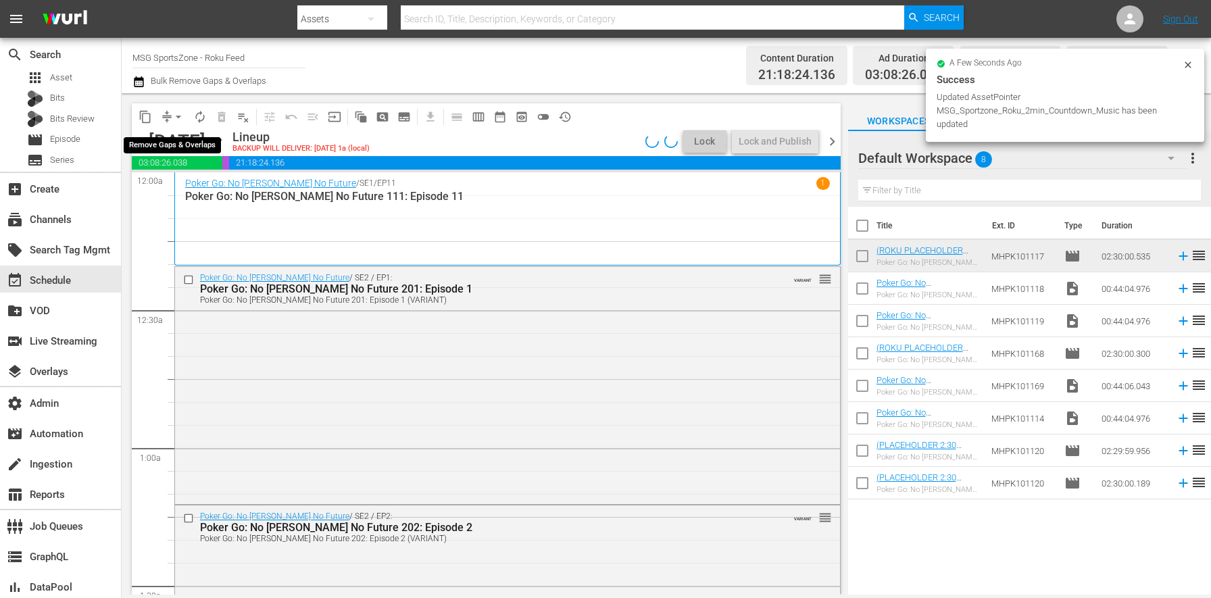
click at [176, 119] on span "arrow_drop_down" at bounding box center [179, 117] width 14 height 14
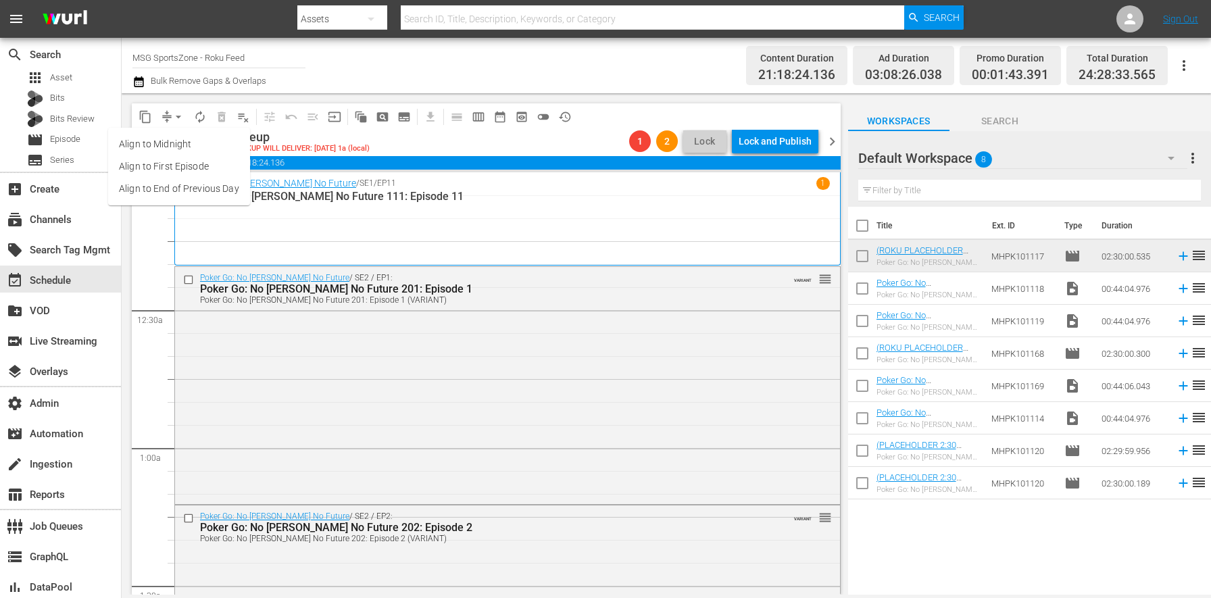
click at [209, 191] on li "Align to End of Previous Day" at bounding box center [179, 189] width 142 height 22
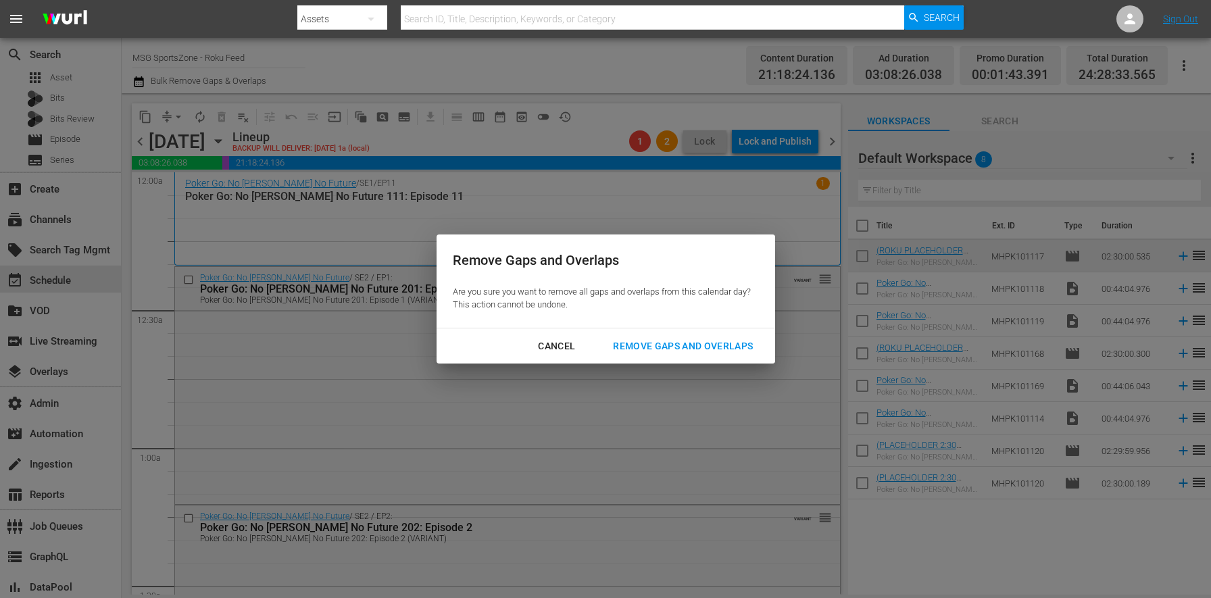
click at [717, 338] on div "Remove Gaps and Overlaps" at bounding box center [682, 346] width 161 height 17
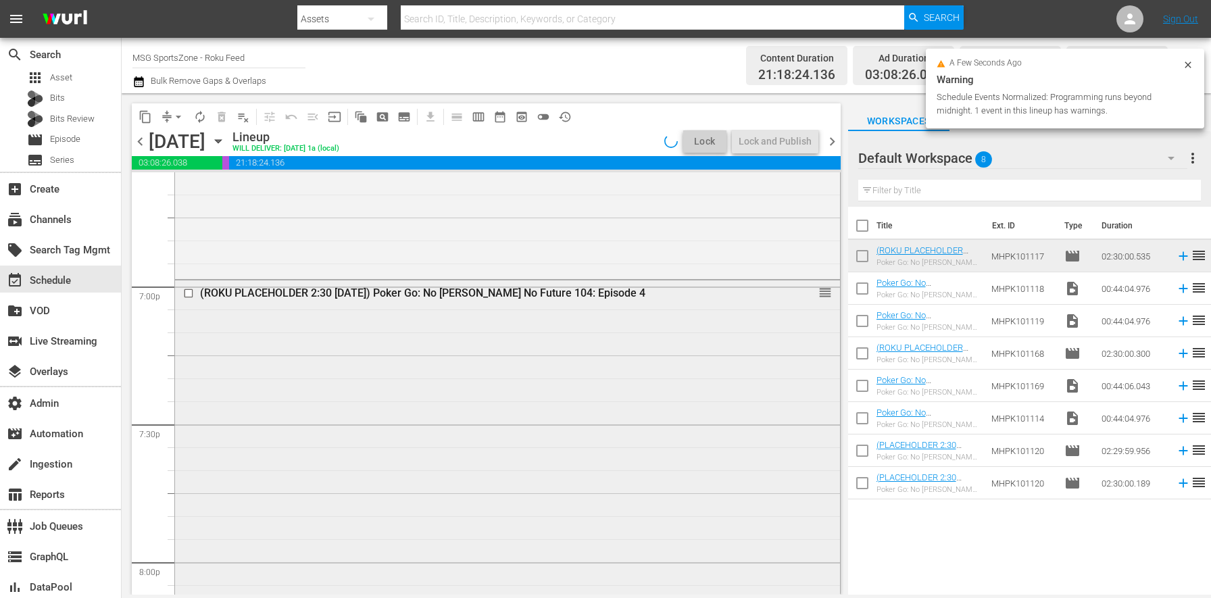
scroll to position [5131, 0]
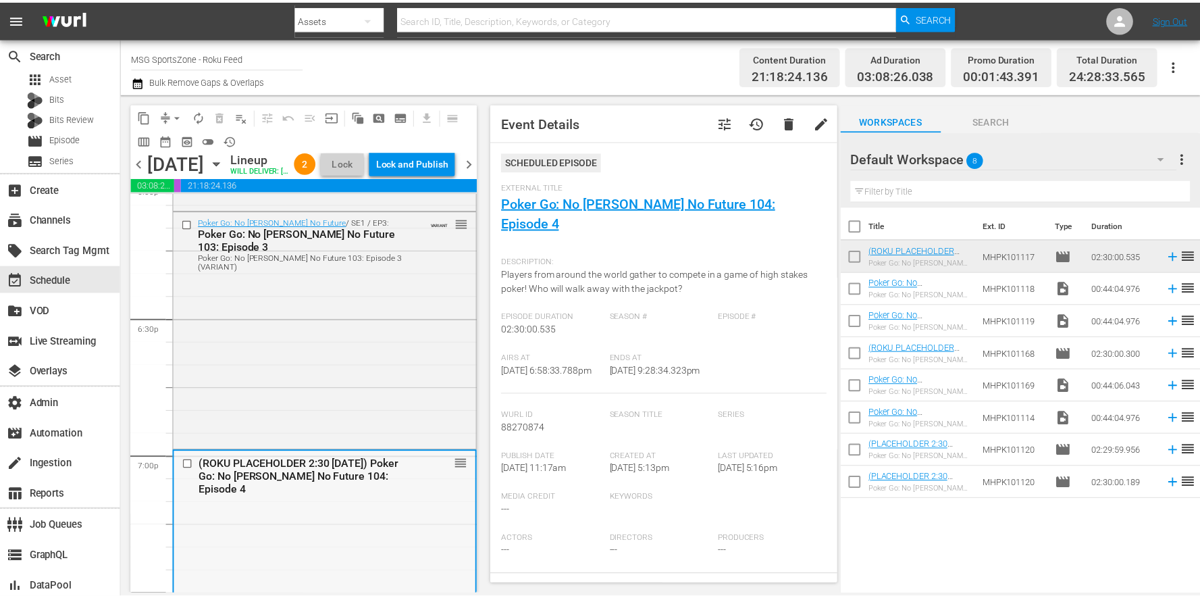
scroll to position [4964, 0]
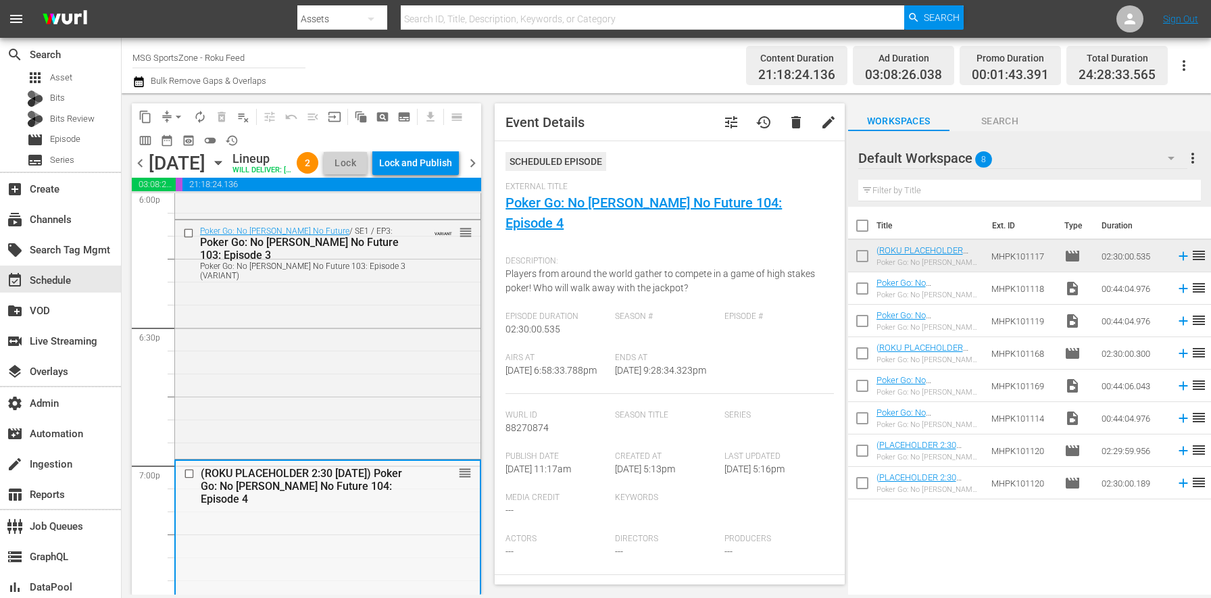
click at [378, 337] on div "Poker Go: No Gamble No Future / SE1 / EP3: Poker Go: No Gamble No Future 103: E…" at bounding box center [327, 337] width 305 height 235
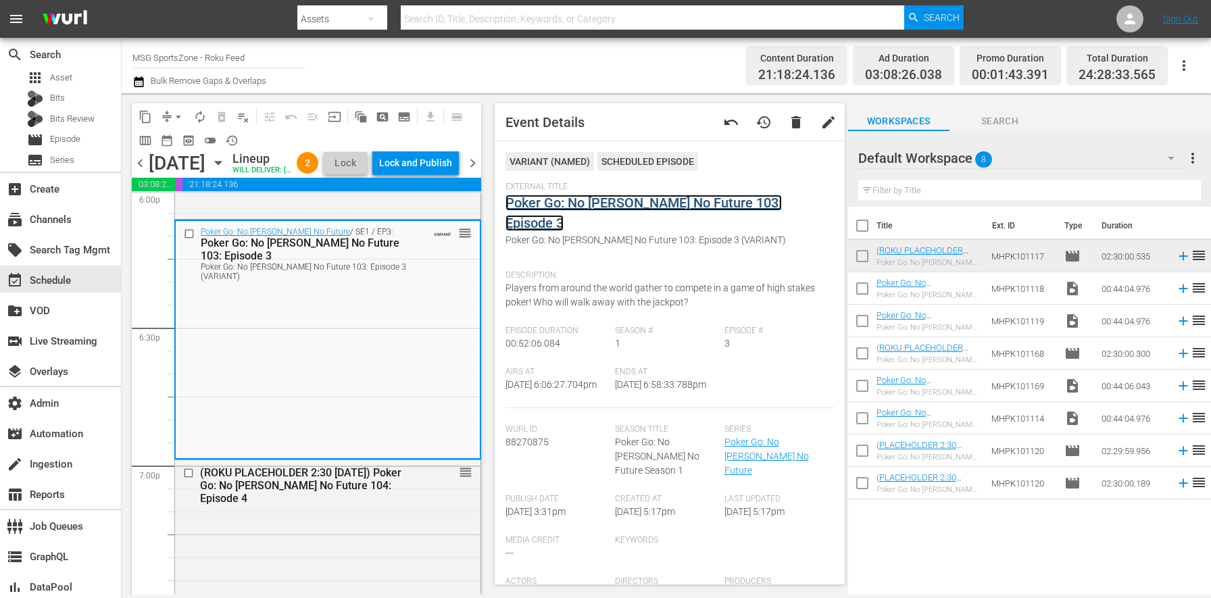
click at [548, 209] on link "Poker Go: No Gamble No Future 103: Episode 3" at bounding box center [643, 213] width 276 height 36
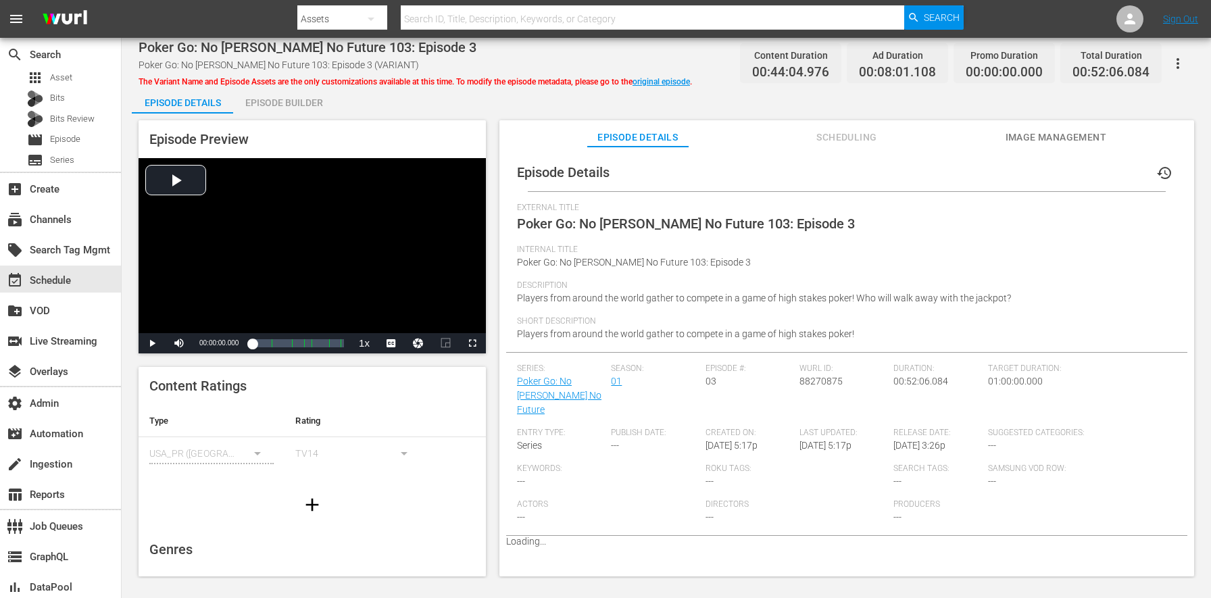
click at [273, 95] on div "Episode Builder" at bounding box center [283, 102] width 101 height 32
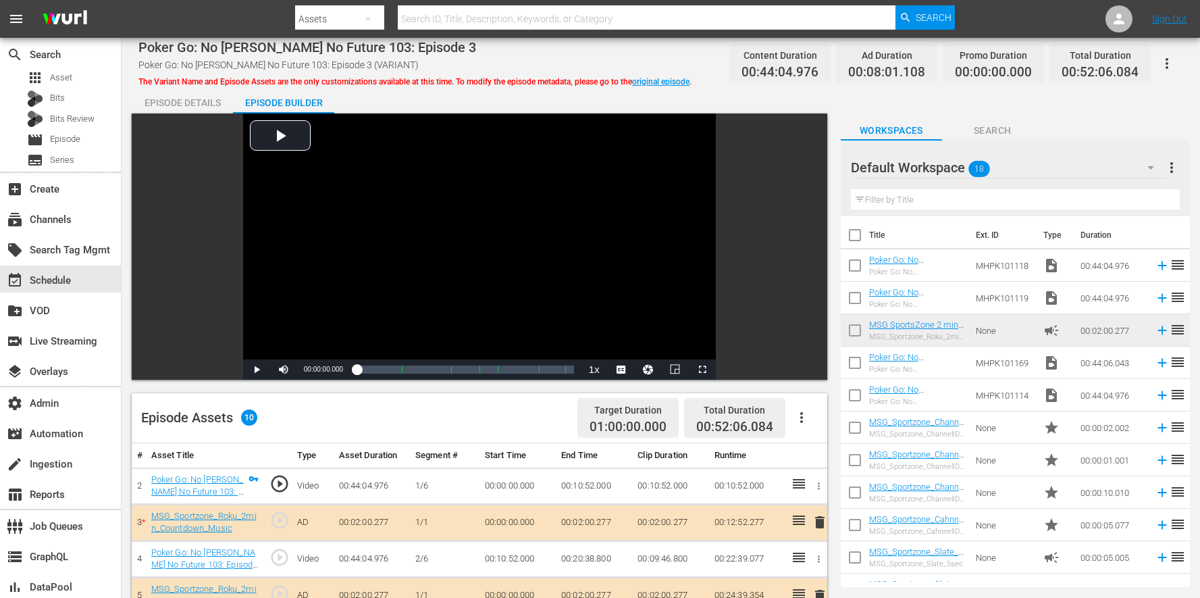
scroll to position [351, 0]
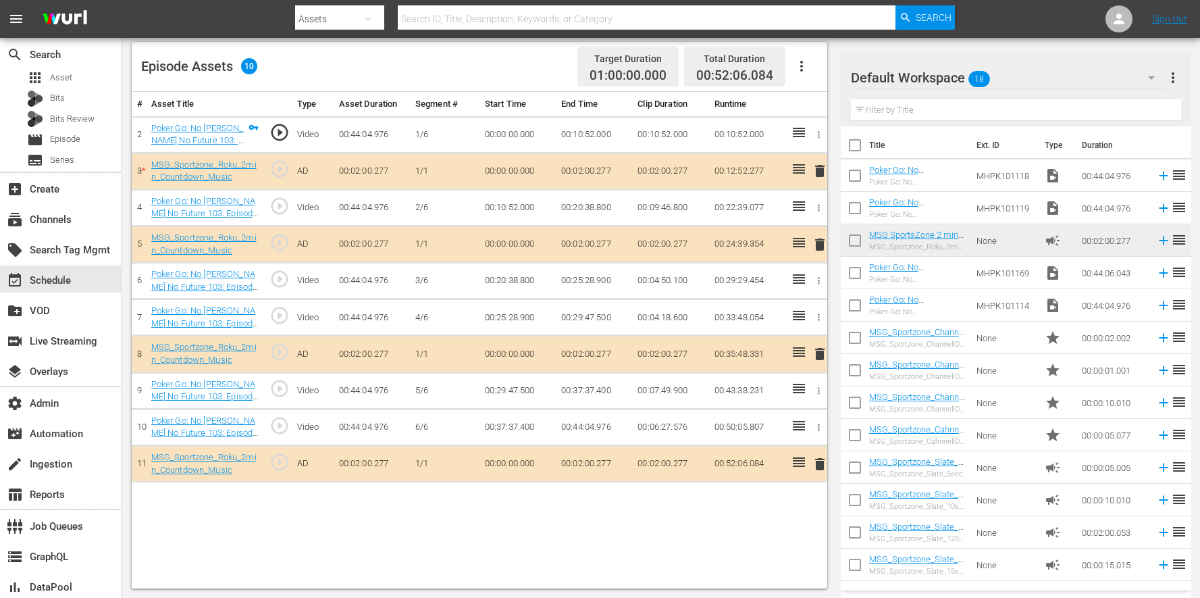
click at [842, 179] on input "checkbox" at bounding box center [855, 178] width 28 height 28
checkbox input "true"
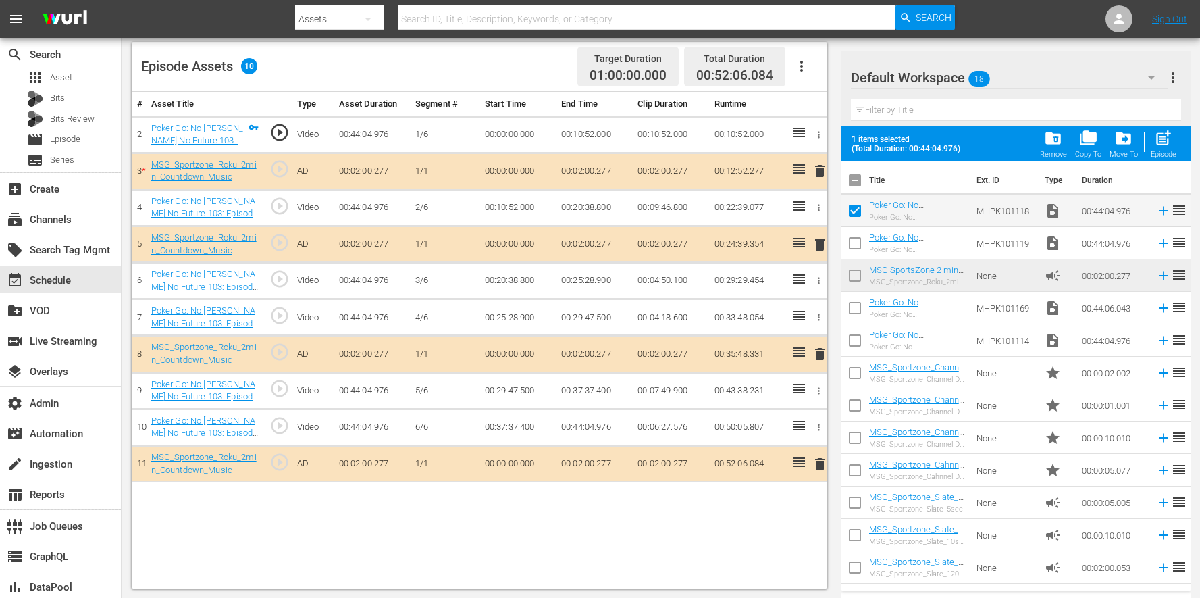
click at [842, 236] on input "checkbox" at bounding box center [855, 246] width 28 height 28
checkbox input "true"
click at [852, 299] on input "checkbox" at bounding box center [855, 311] width 28 height 28
checkbox input "true"
click at [853, 335] on input "checkbox" at bounding box center [855, 343] width 28 height 28
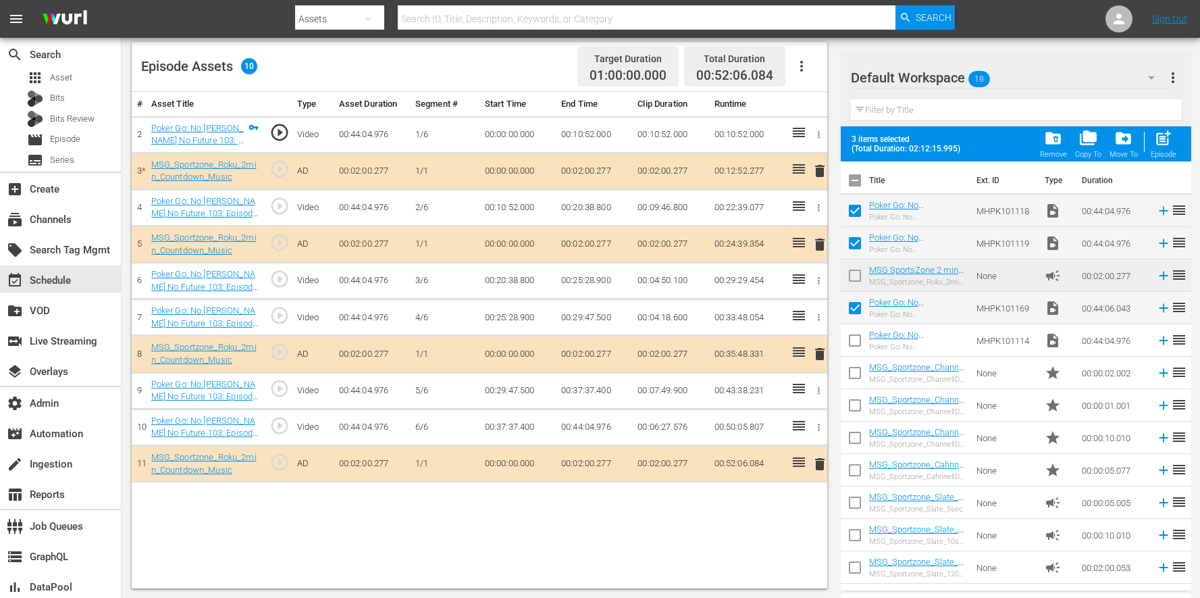
checkbox input "true"
click at [1054, 147] on span "folder_delete" at bounding box center [1053, 138] width 18 height 18
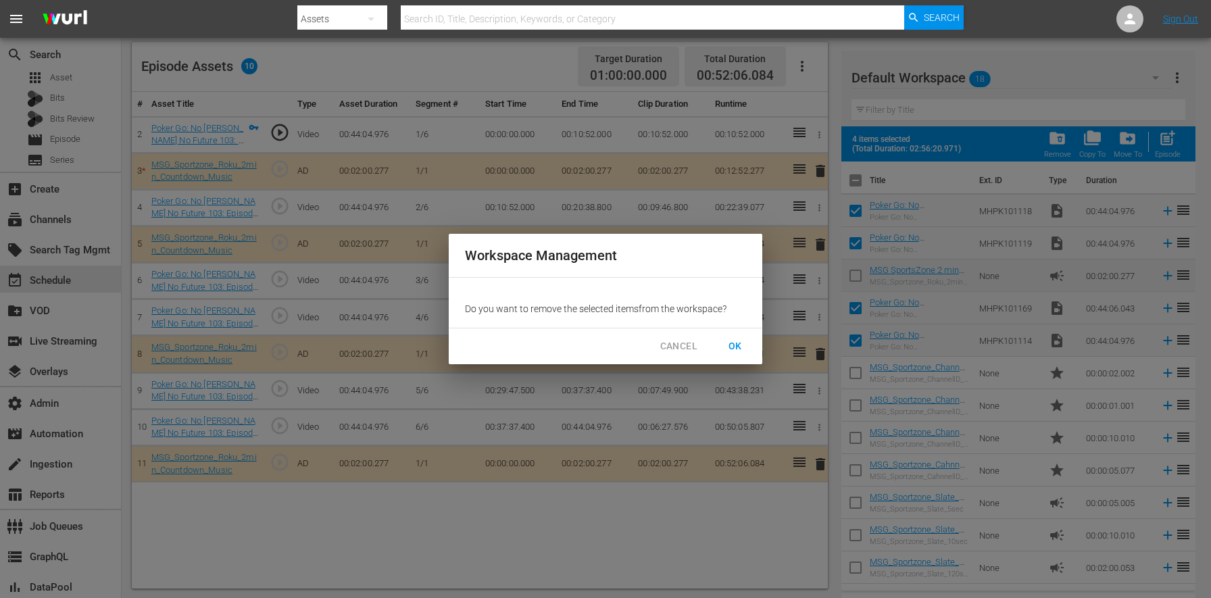
click at [742, 342] on span "OK" at bounding box center [735, 346] width 22 height 17
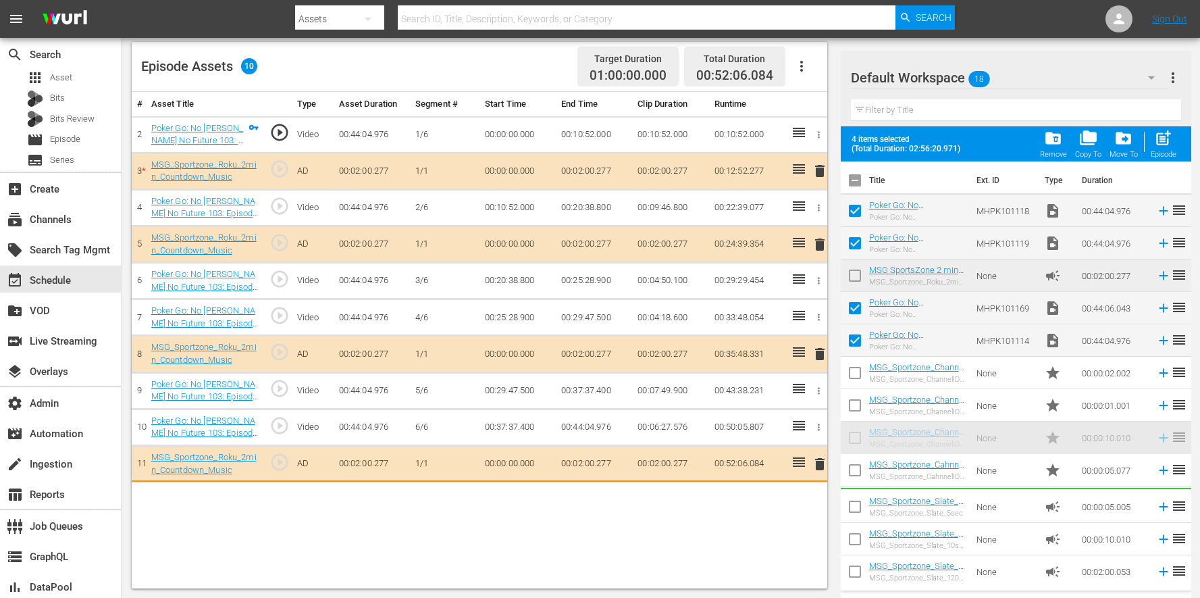
checkbox input "false"
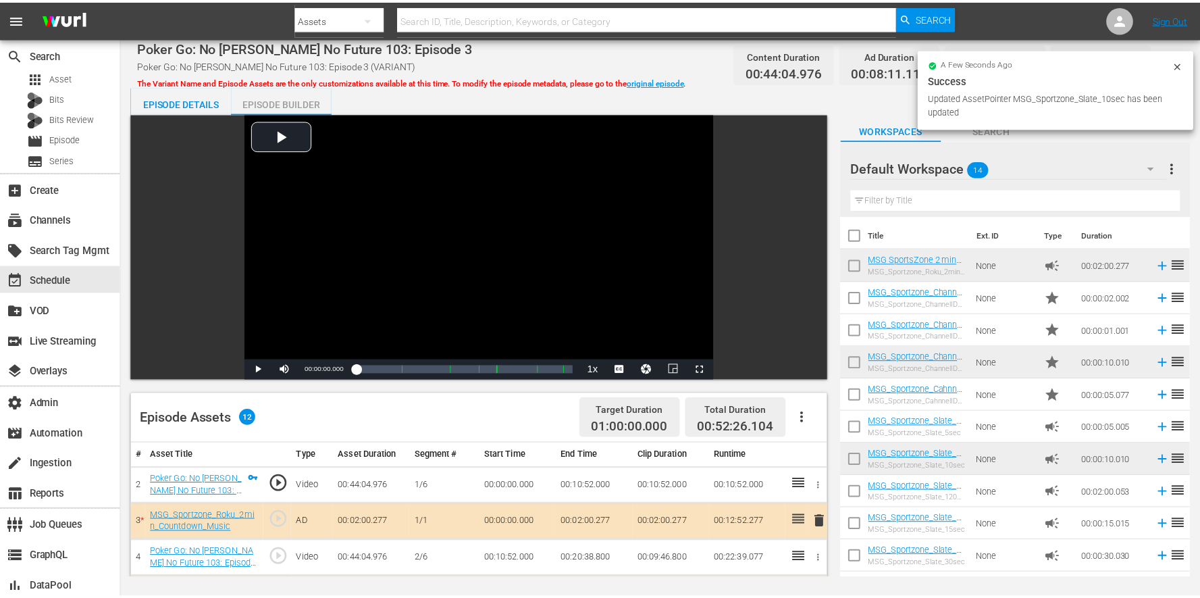
scroll to position [351, 0]
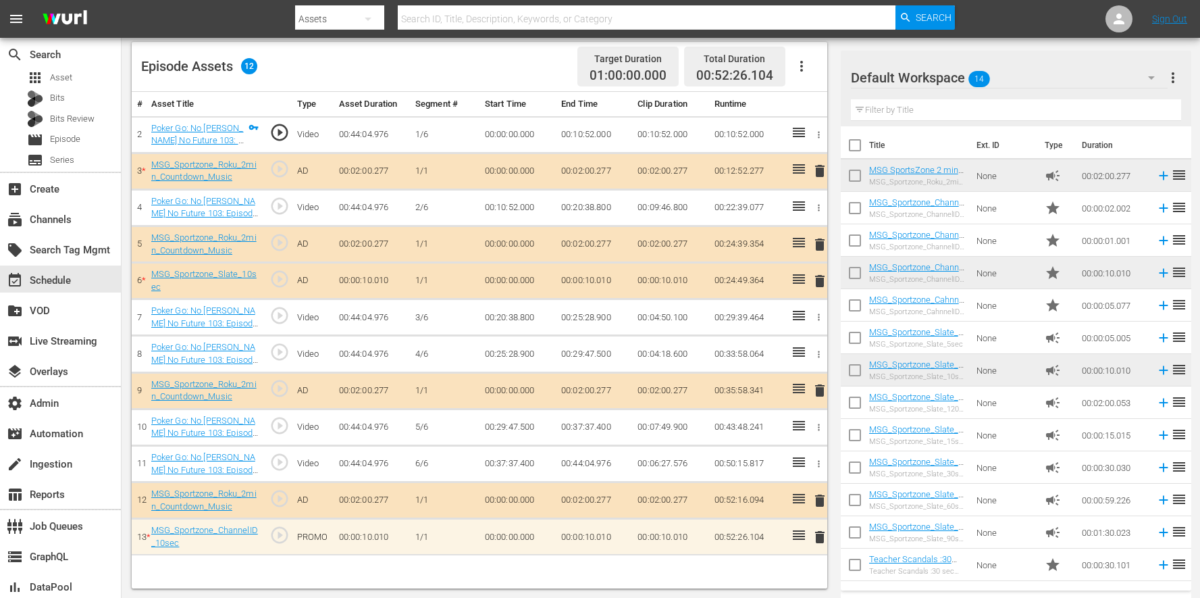
click at [827, 282] on span "delete" at bounding box center [820, 281] width 16 height 16
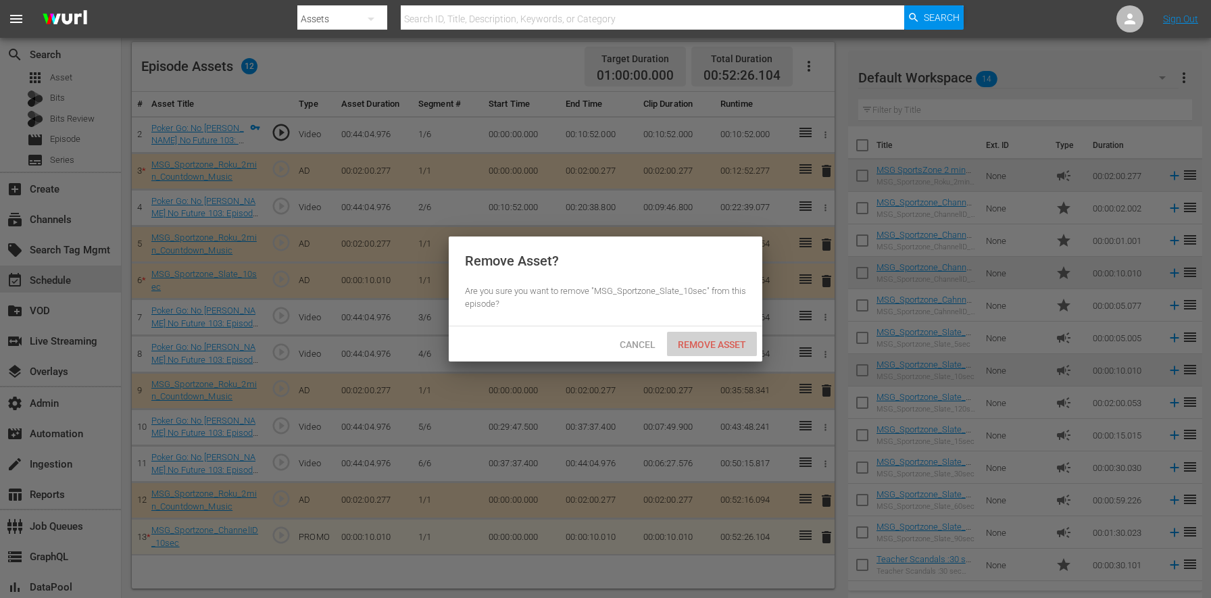
click at [732, 347] on span "Remove Asset" at bounding box center [712, 344] width 90 height 11
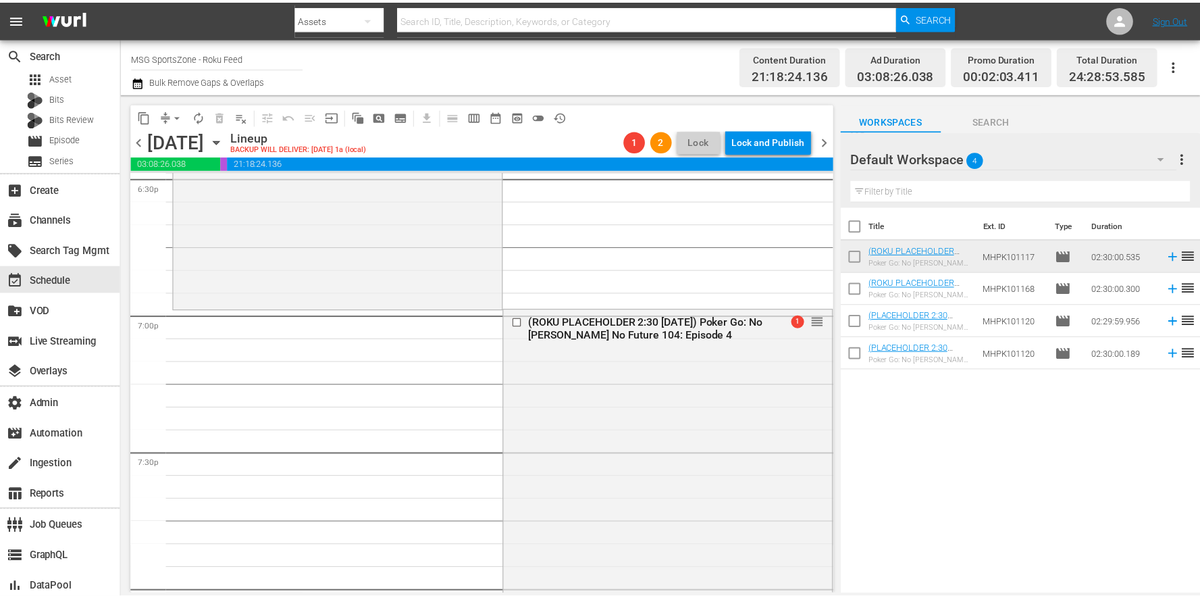
scroll to position [4851, 0]
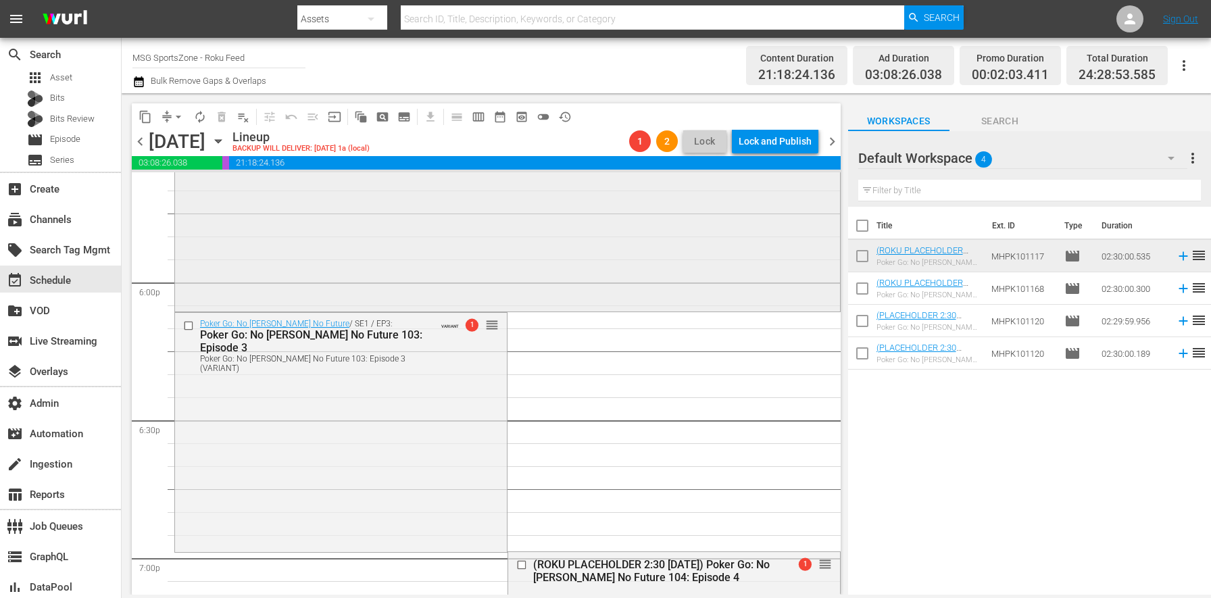
click at [441, 243] on div "Poker Go: No Gamble No Future / SE1 / EP2: Poker Go: No Gamble No Future 102: E…" at bounding box center [507, 190] width 665 height 235
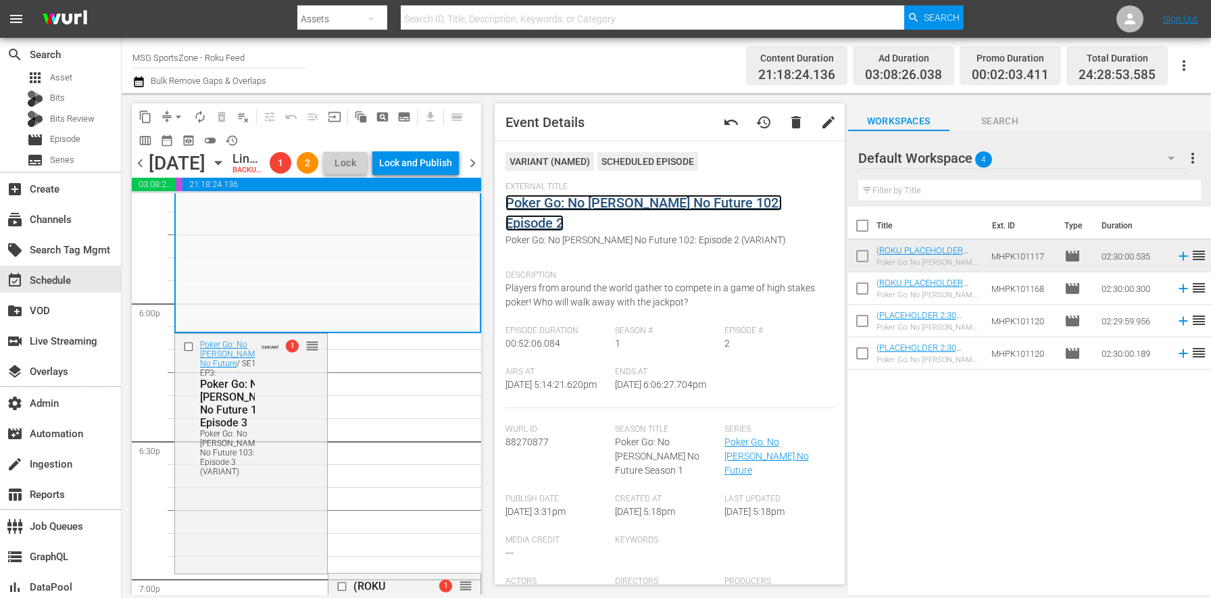
click at [554, 206] on link "Poker Go: No Gamble No Future 102: Episode 2" at bounding box center [643, 213] width 276 height 36
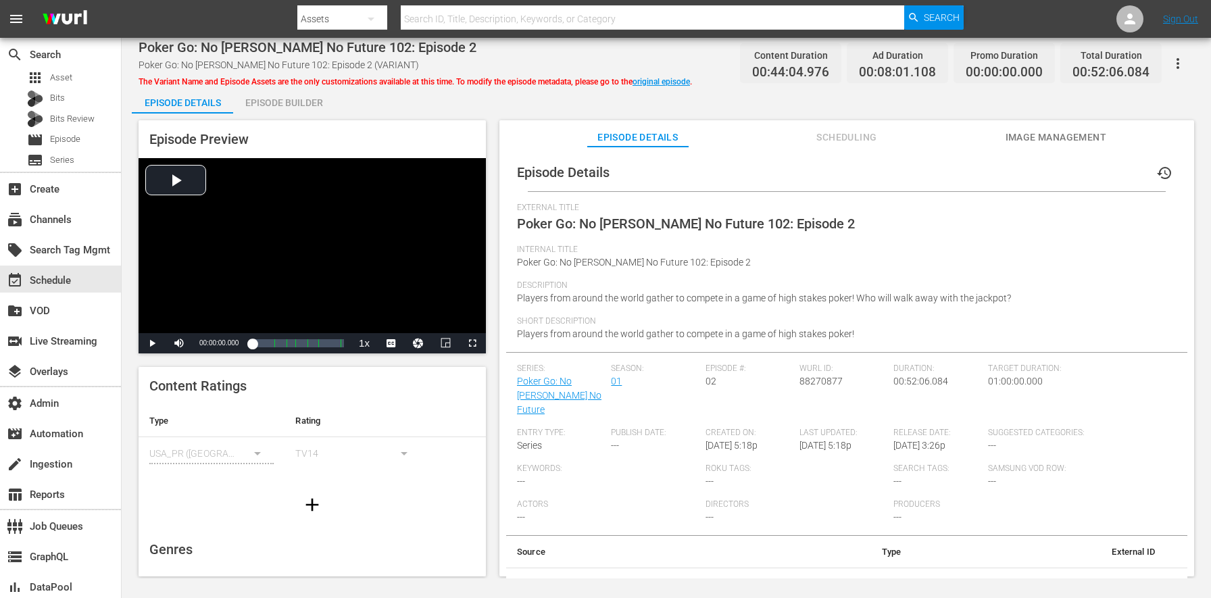
click at [282, 104] on div "Episode Builder" at bounding box center [283, 102] width 101 height 32
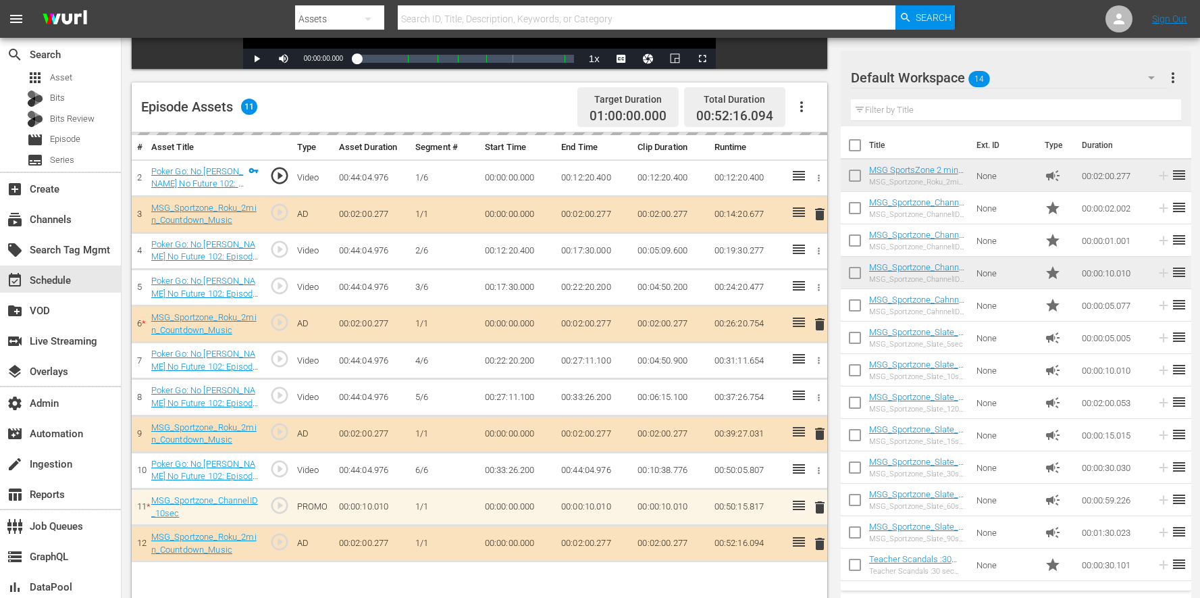
scroll to position [351, 0]
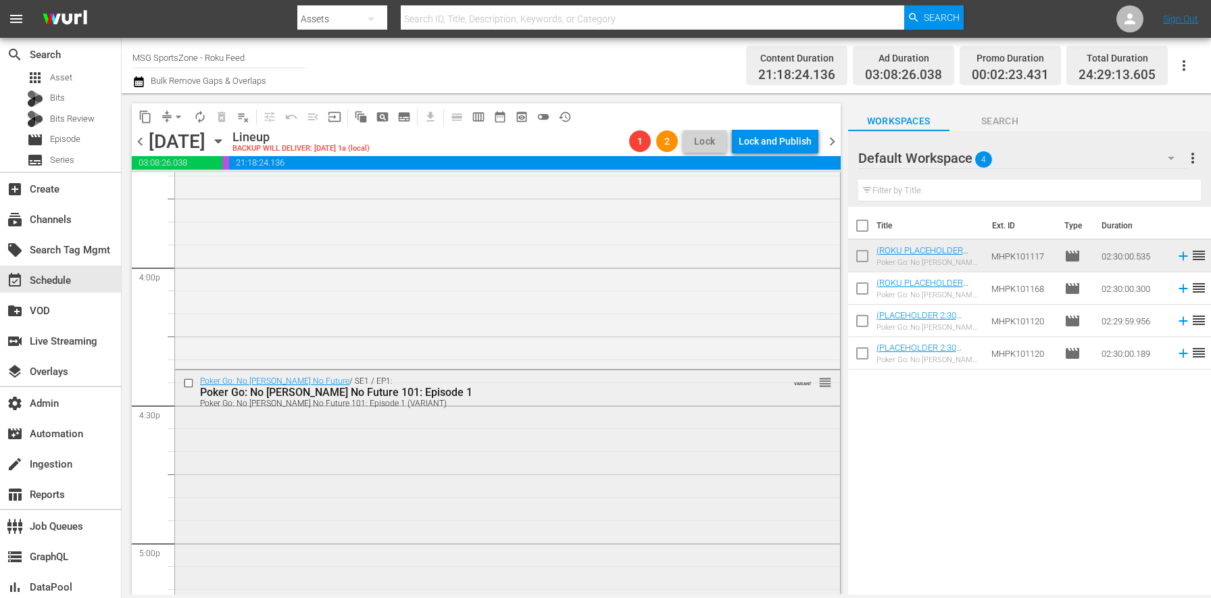
scroll to position [4306, 0]
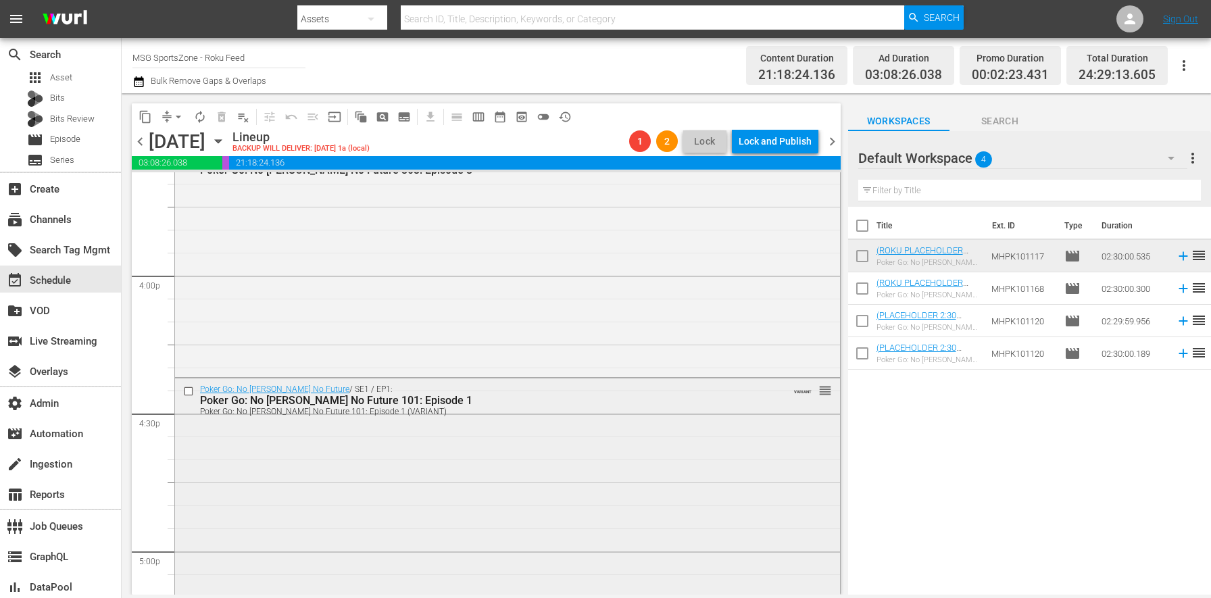
click at [428, 486] on div "Poker Go: No Gamble No Future / SE1 / EP1: Poker Go: No Gamble No Future 101: E…" at bounding box center [507, 495] width 665 height 235
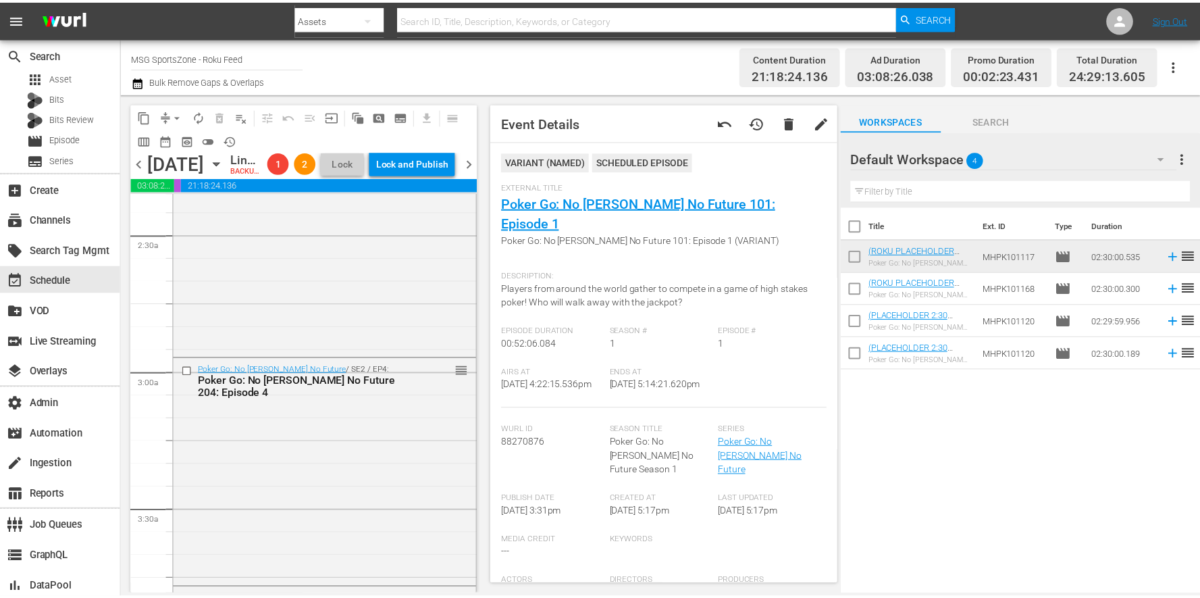
scroll to position [0, 0]
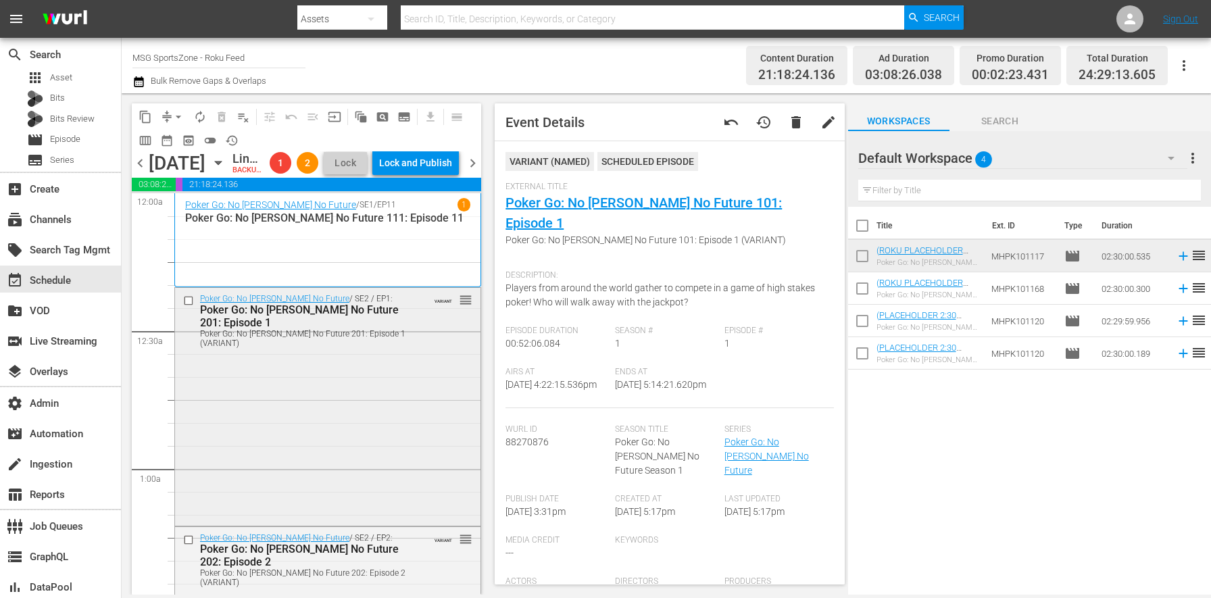
click at [384, 424] on div "Poker Go: No Gamble No Future / SE2 / EP1: Poker Go: No Gamble No Future 201: E…" at bounding box center [327, 405] width 305 height 235
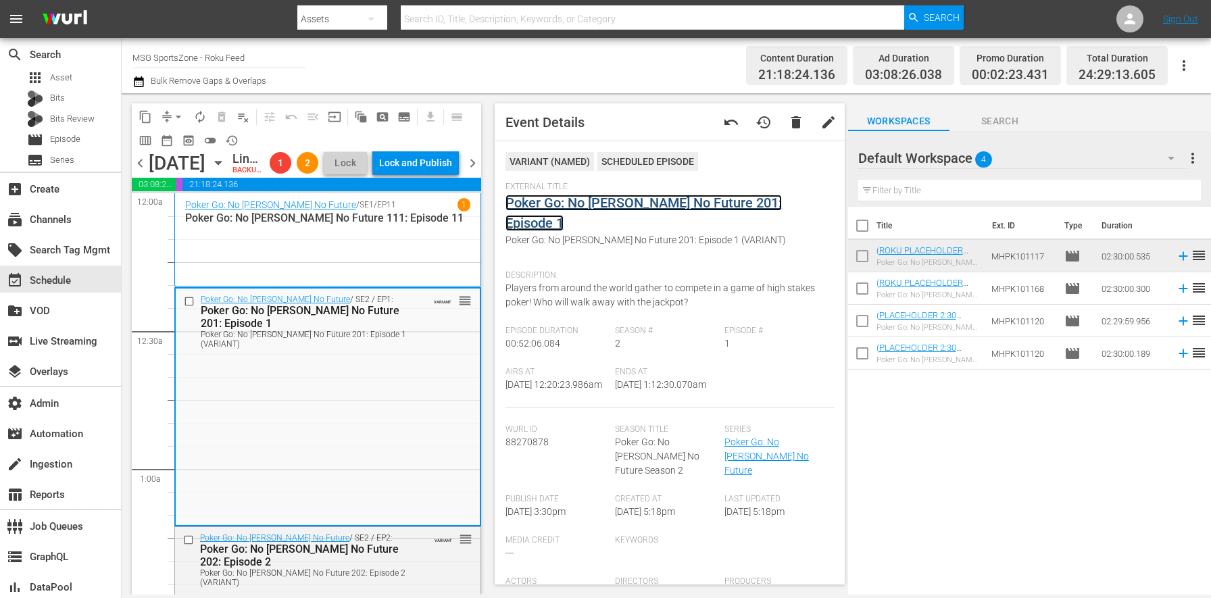
click at [561, 199] on link "Poker Go: No Gamble No Future 201: Episode 1" at bounding box center [643, 213] width 276 height 36
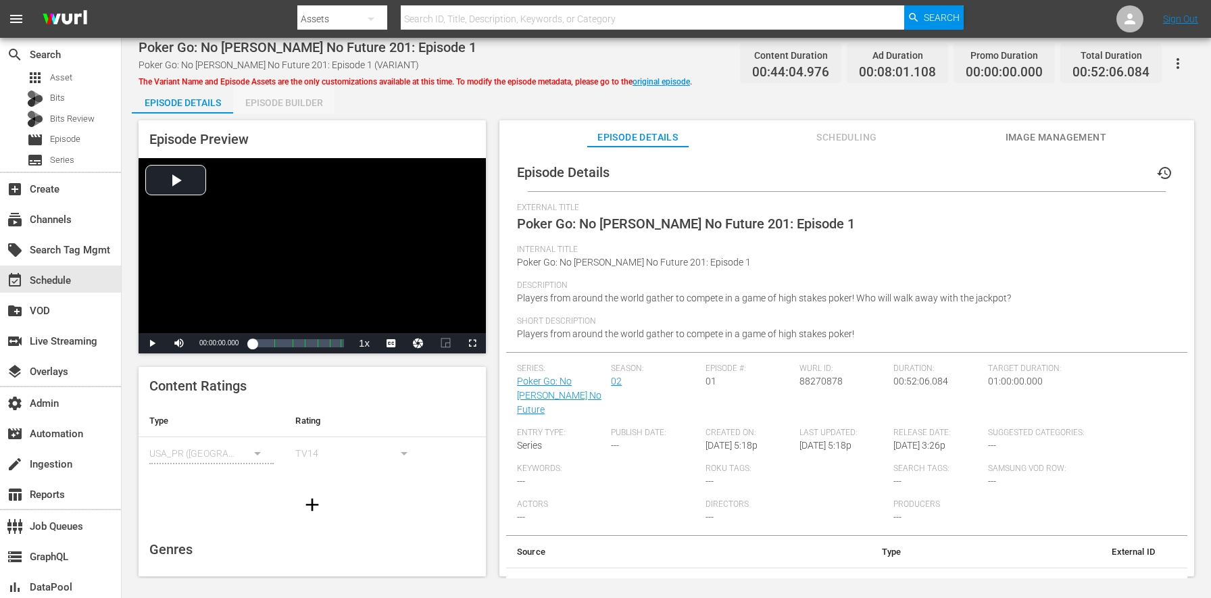
click at [259, 97] on div "Episode Builder" at bounding box center [283, 102] width 101 height 32
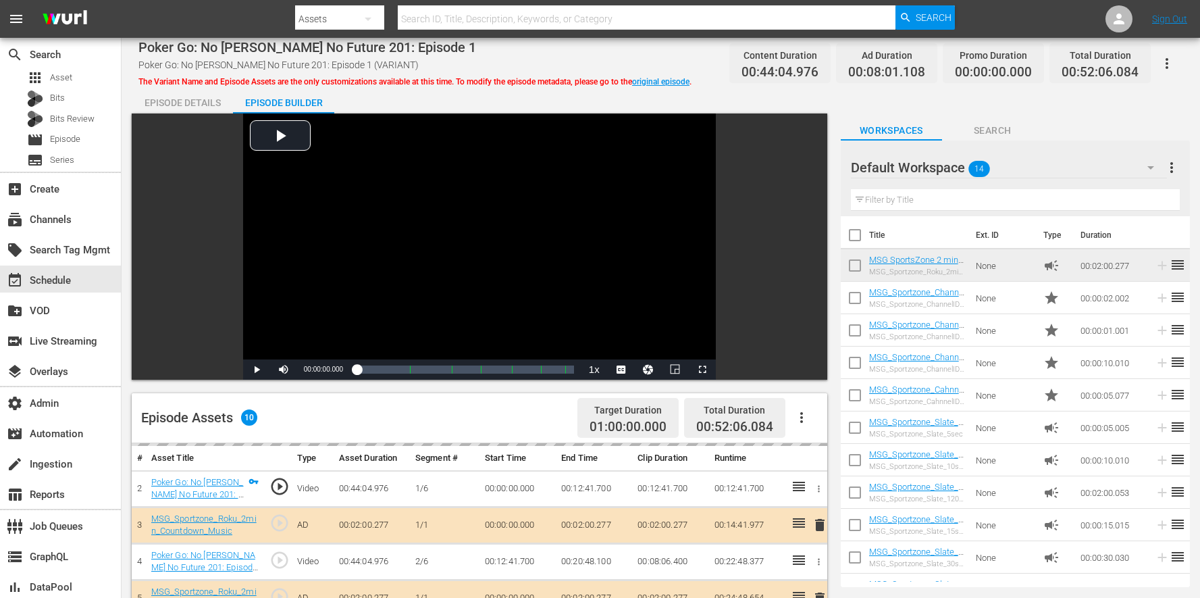
scroll to position [351, 0]
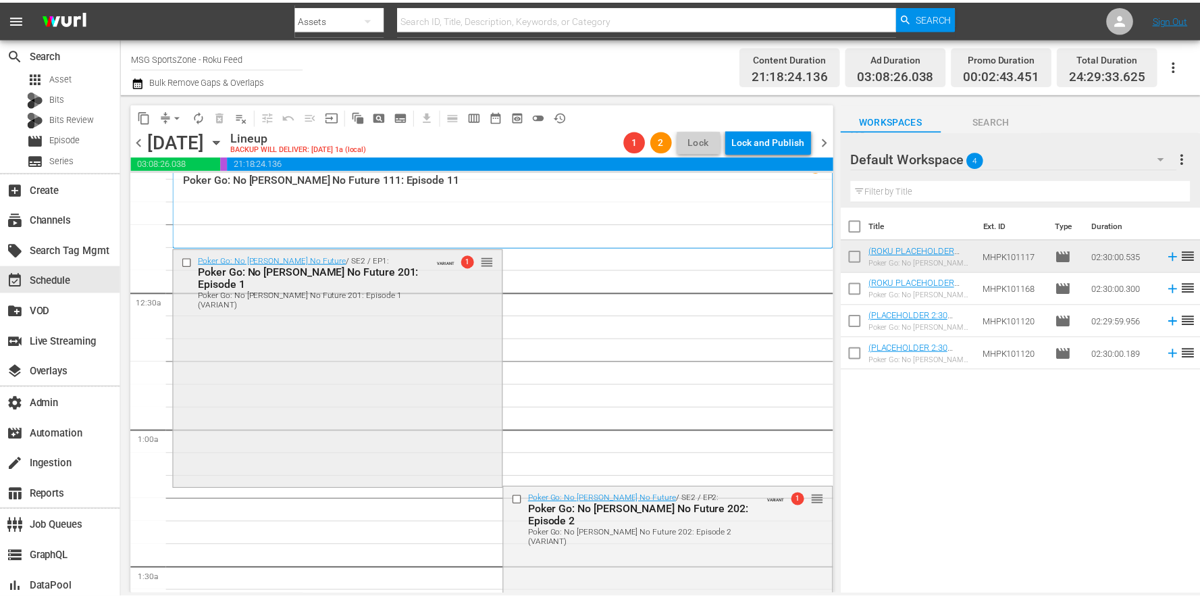
scroll to position [26, 0]
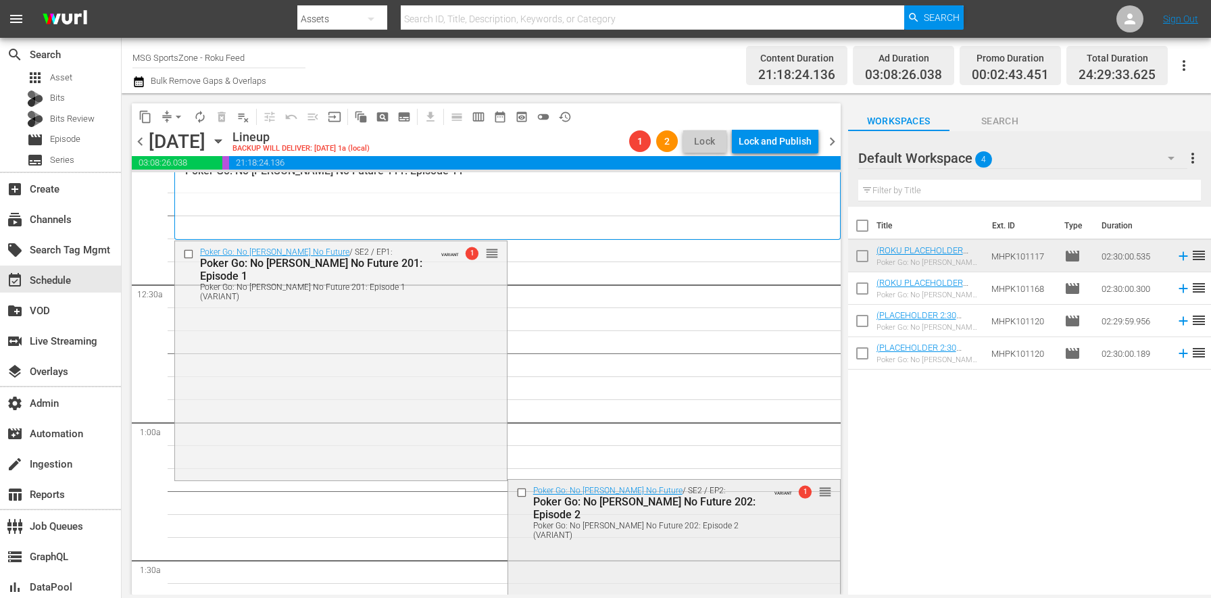
click at [638, 530] on div "Poker Go: No Gamble No Future / SE2 / EP2: Poker Go: No Gamble No Future 202: E…" at bounding box center [674, 597] width 332 height 235
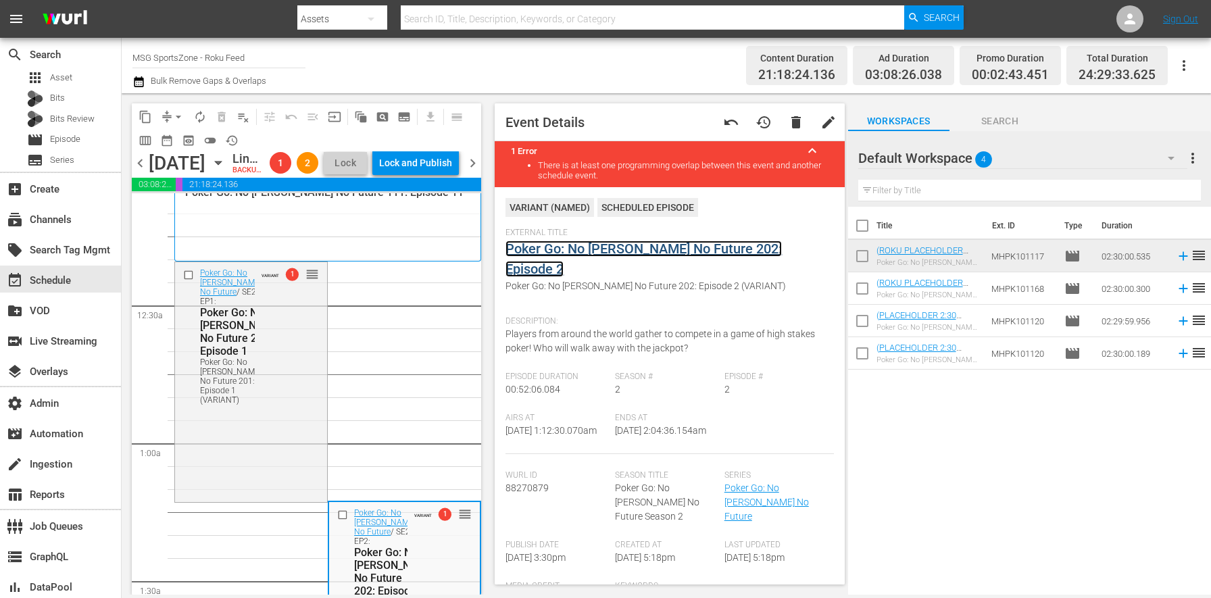
click at [576, 240] on link "Poker Go: No Gamble No Future 202: Episode 2" at bounding box center [643, 258] width 276 height 36
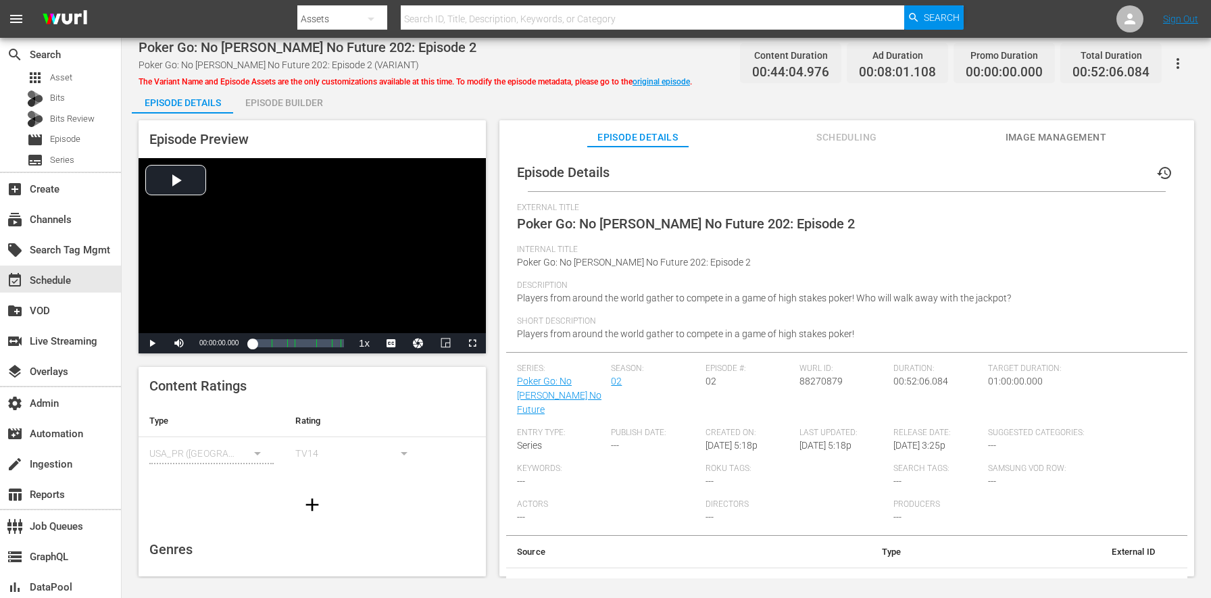
click at [251, 86] on div "Episode Builder" at bounding box center [283, 102] width 101 height 32
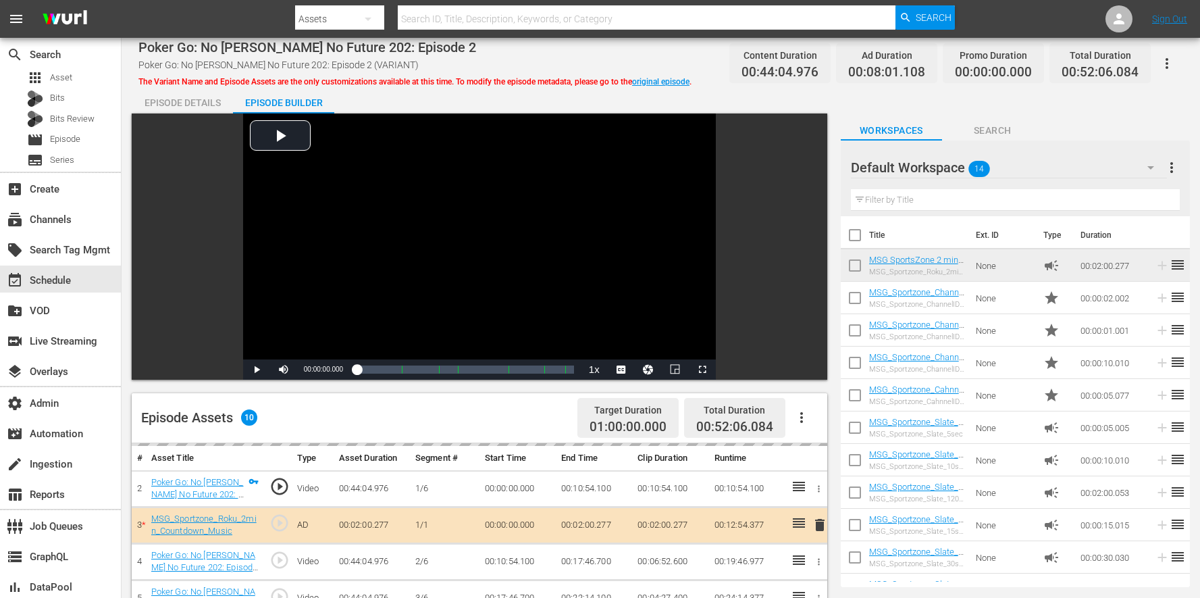
click at [274, 97] on div "Episode Builder" at bounding box center [283, 102] width 101 height 32
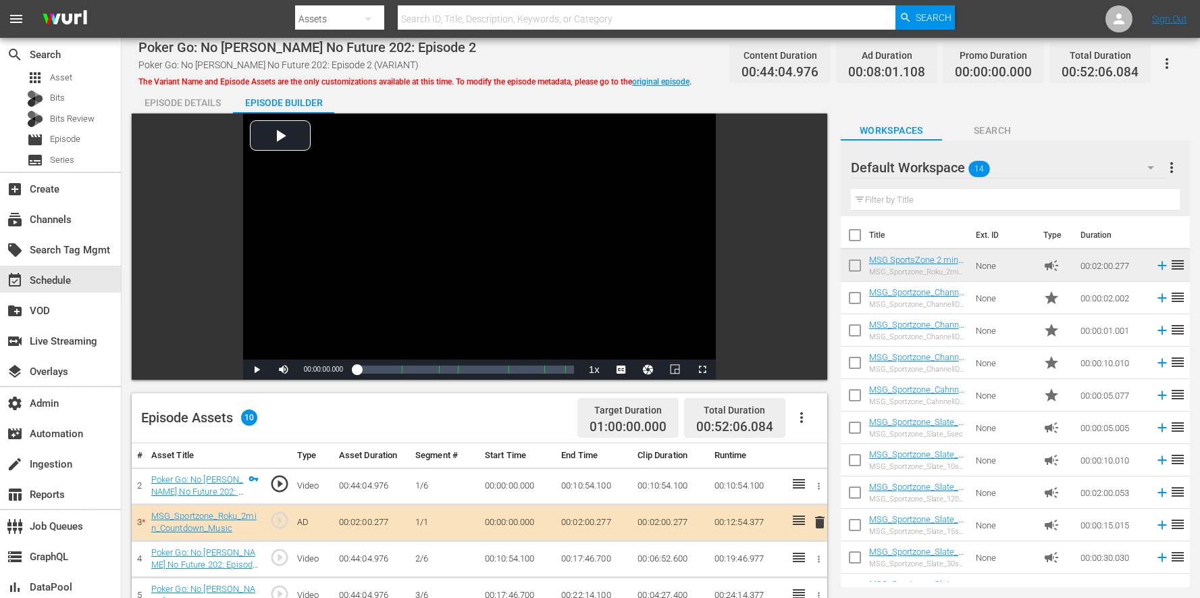
scroll to position [351, 0]
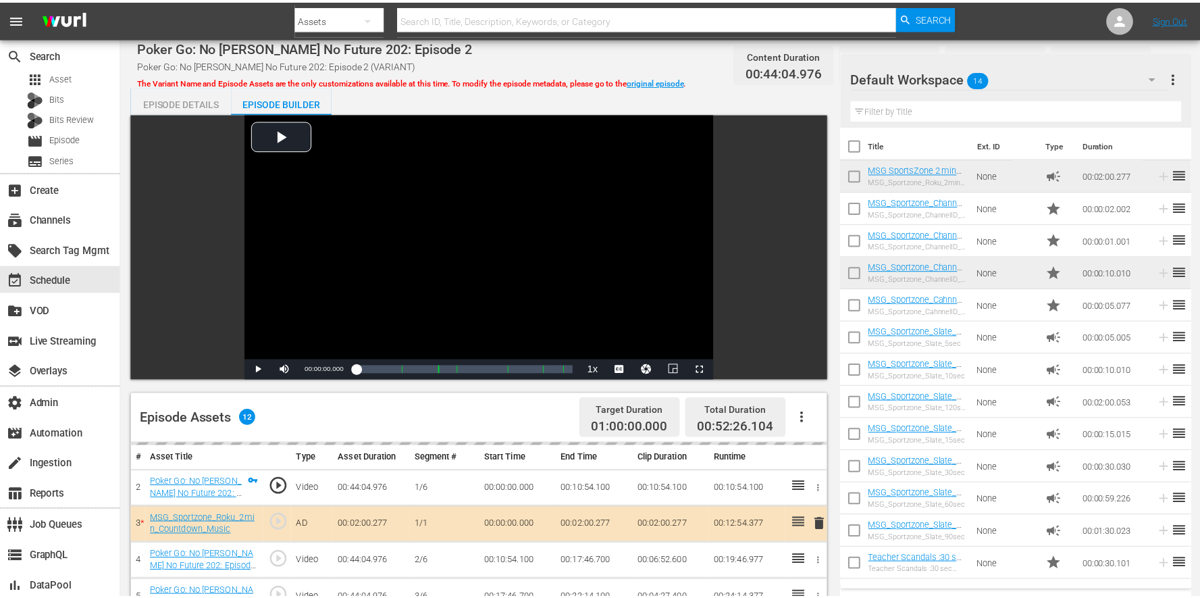
scroll to position [351, 0]
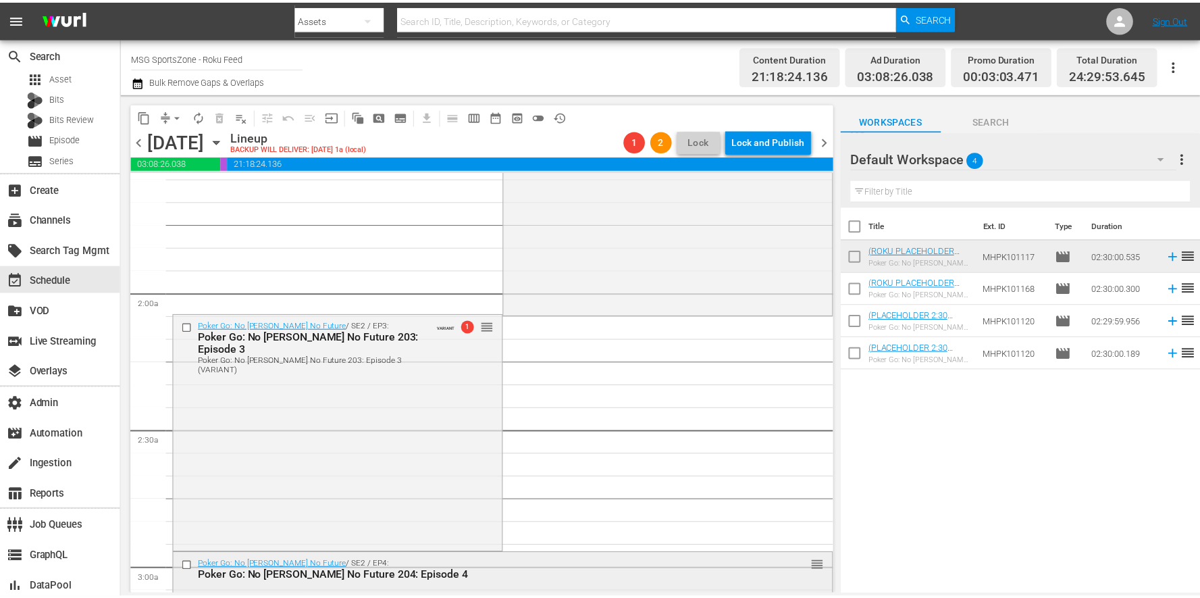
scroll to position [505, 0]
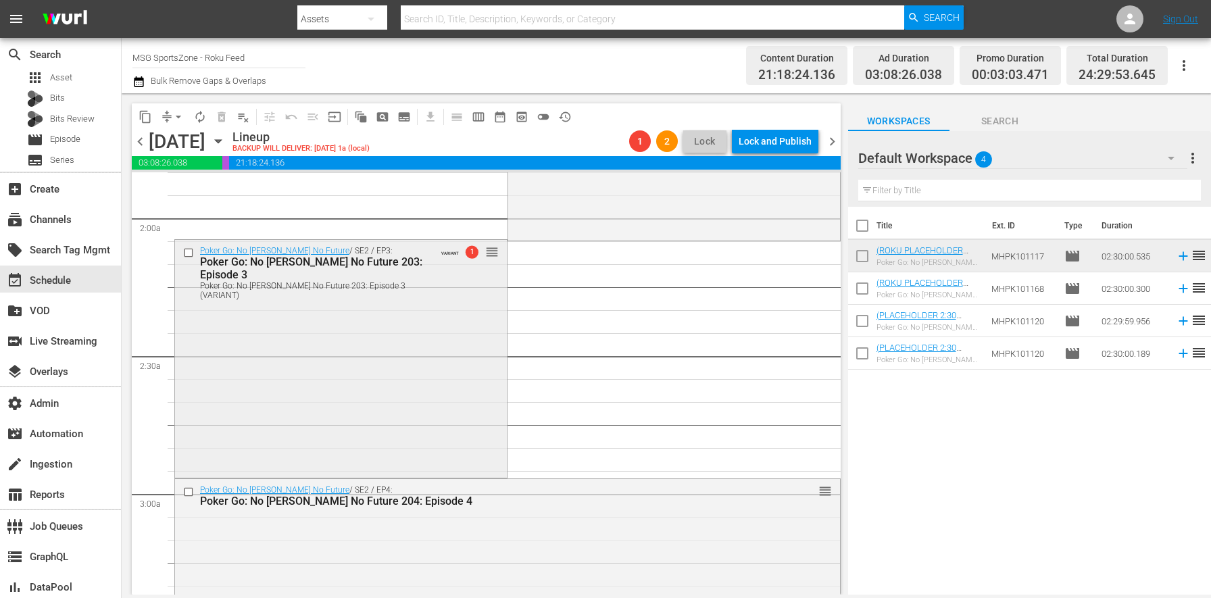
click at [318, 398] on div "Poker Go: No Gamble No Future / SE2 / EP3: Poker Go: No Gamble No Future 203: E…" at bounding box center [341, 357] width 332 height 235
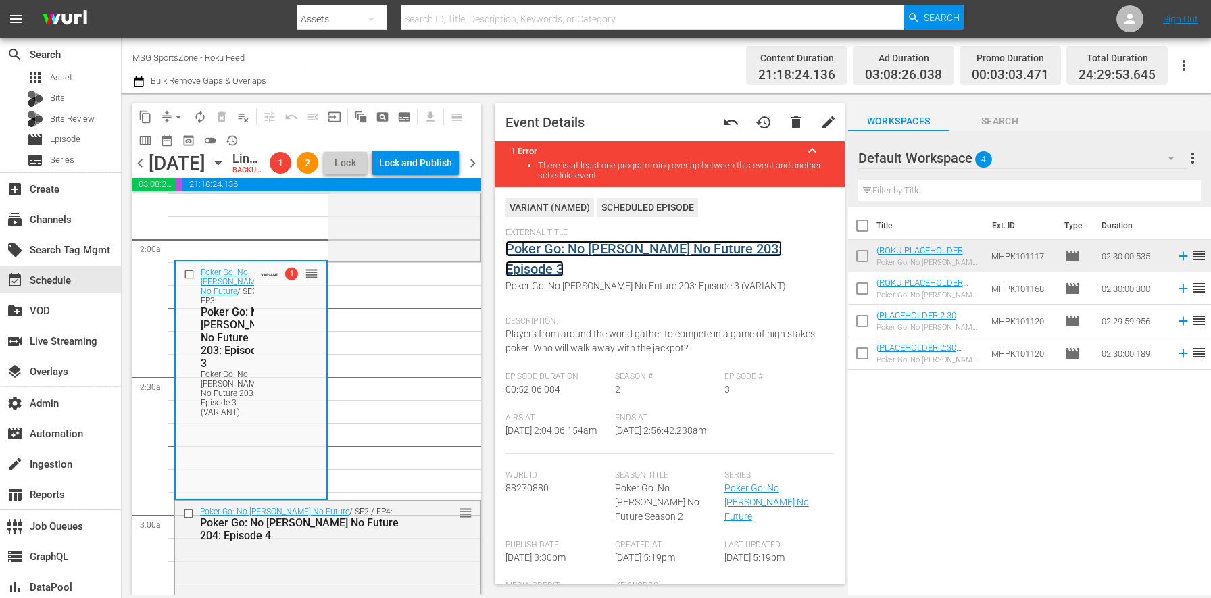
click at [562, 246] on link "Poker Go: No Gamble No Future 203: Episode 3" at bounding box center [643, 258] width 276 height 36
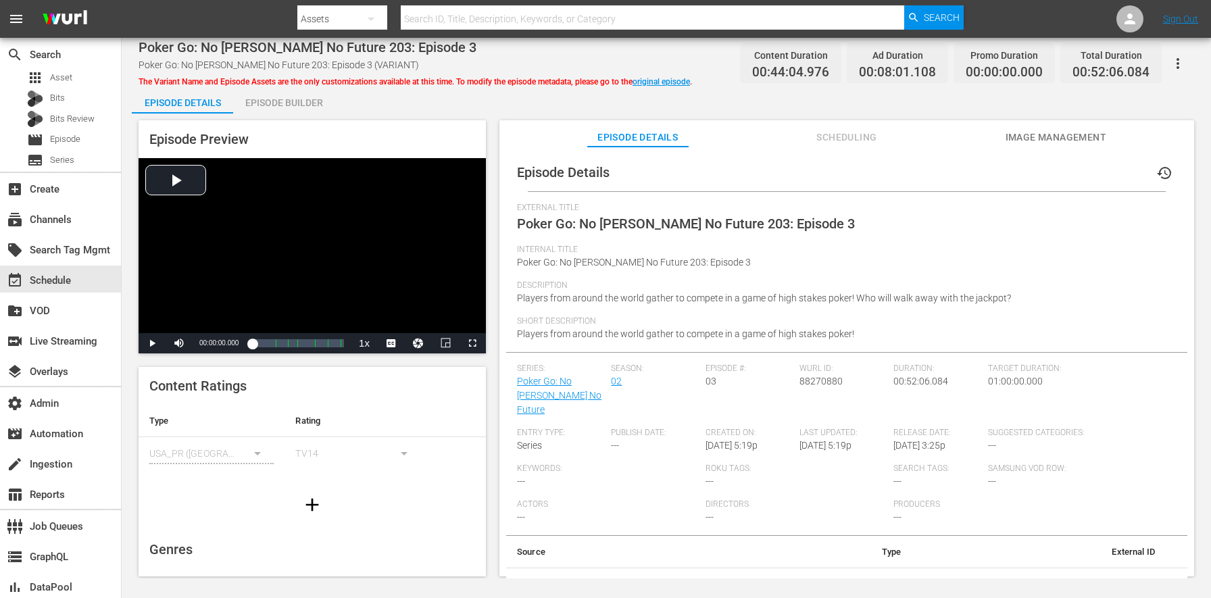
click at [272, 99] on div "Episode Builder" at bounding box center [283, 102] width 101 height 32
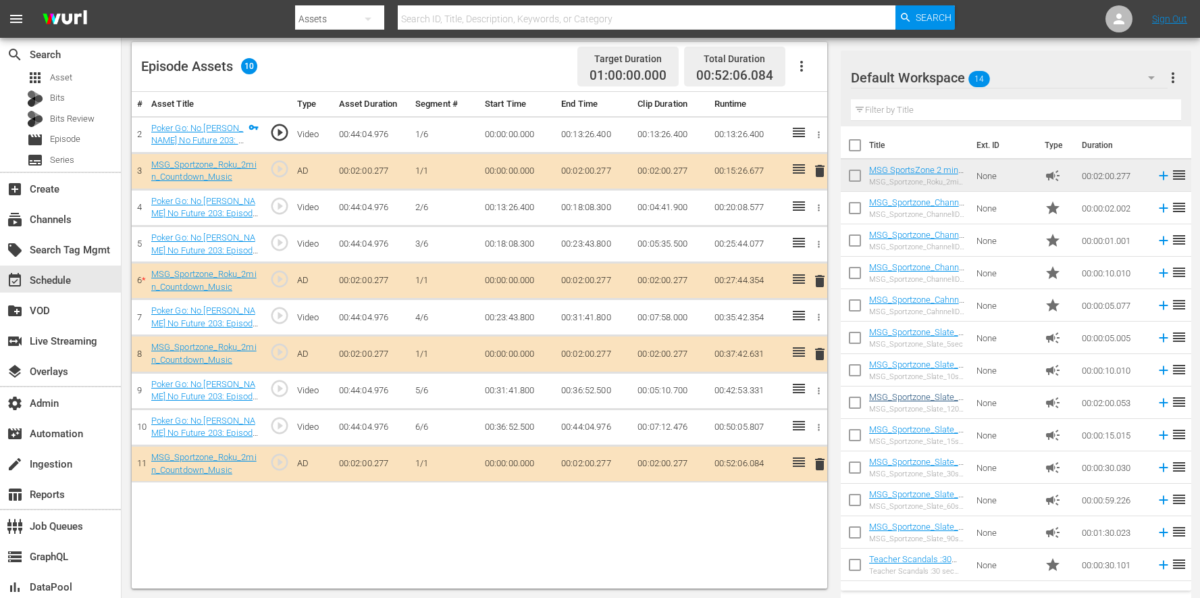
scroll to position [28, 0]
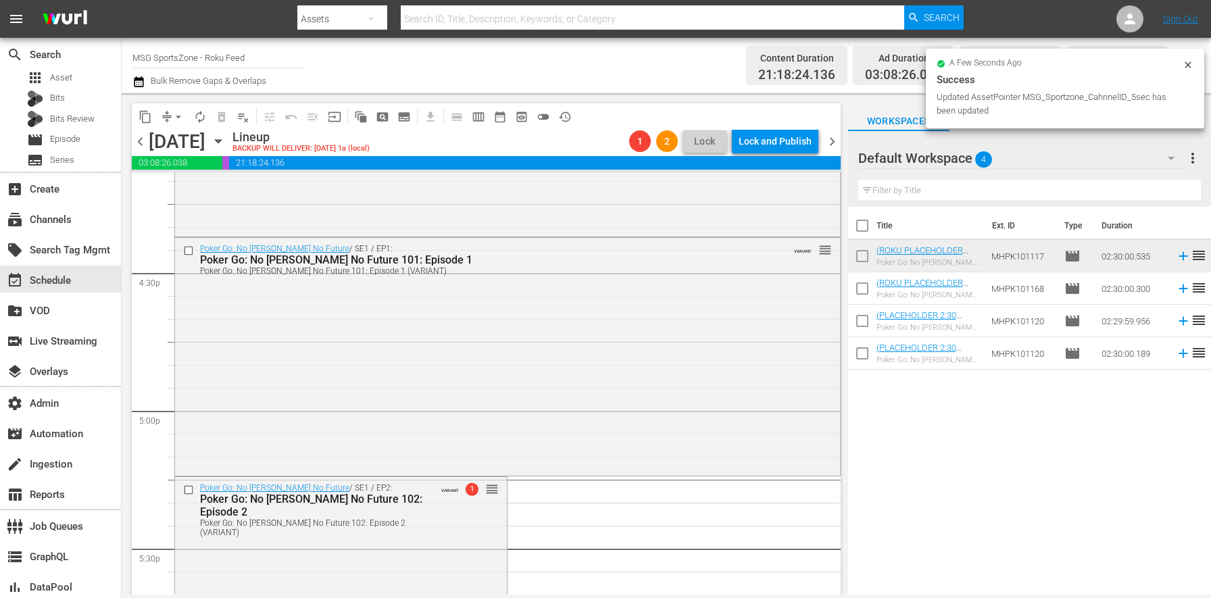
scroll to position [5797, 0]
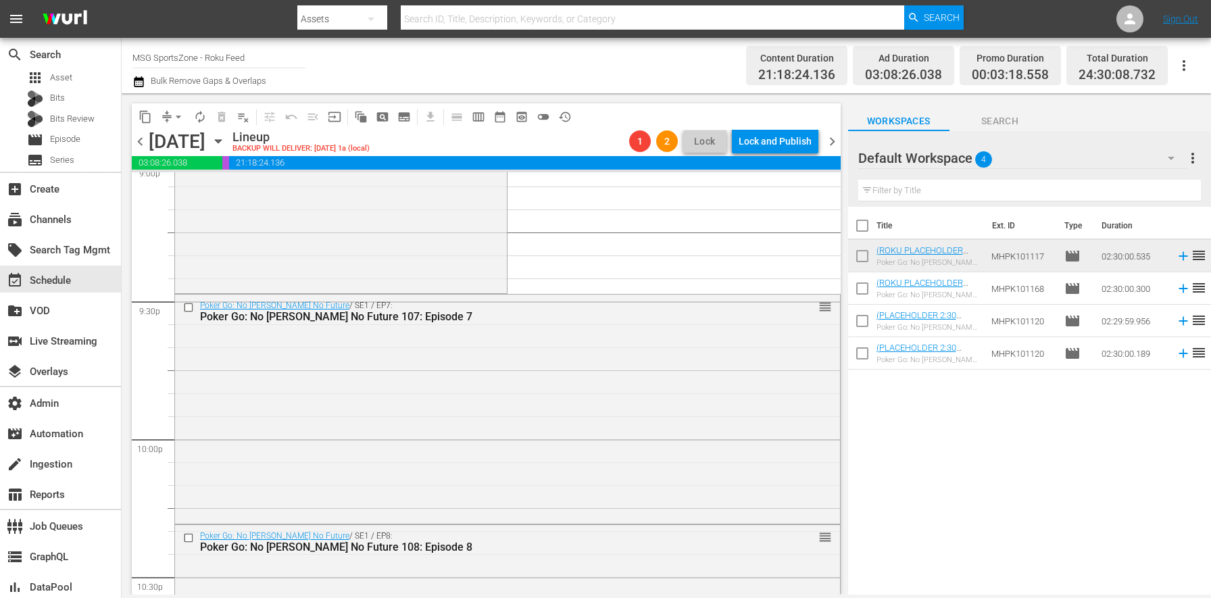
click at [138, 76] on icon "button" at bounding box center [138, 82] width 13 height 16
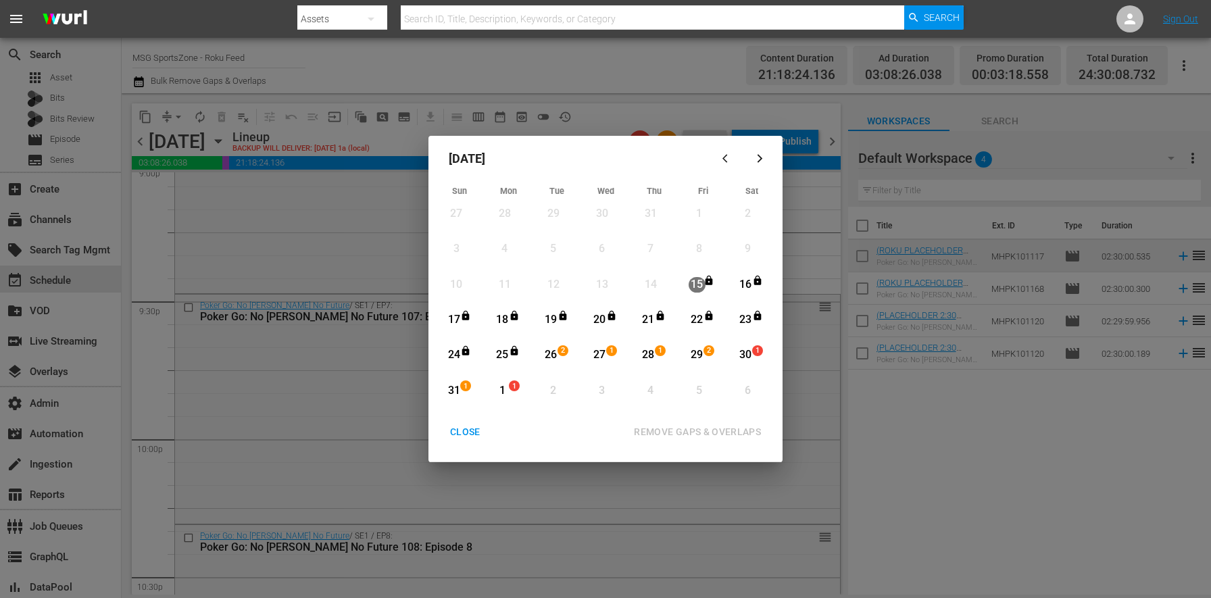
click at [751, 357] on div "30" at bounding box center [745, 355] width 17 height 16
click at [497, 389] on div "1" at bounding box center [502, 391] width 17 height 16
click at [677, 438] on div "REMOVE GAPS & OVERLAPS" at bounding box center [697, 432] width 149 height 17
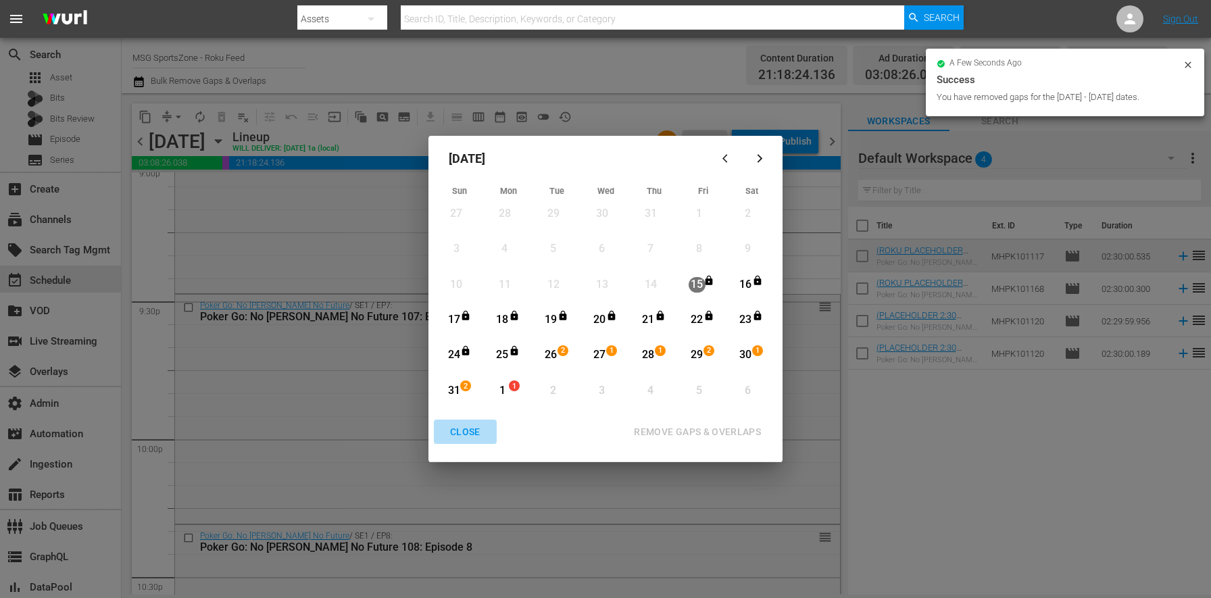
click at [469, 433] on div "CLOSE" at bounding box center [465, 432] width 52 height 17
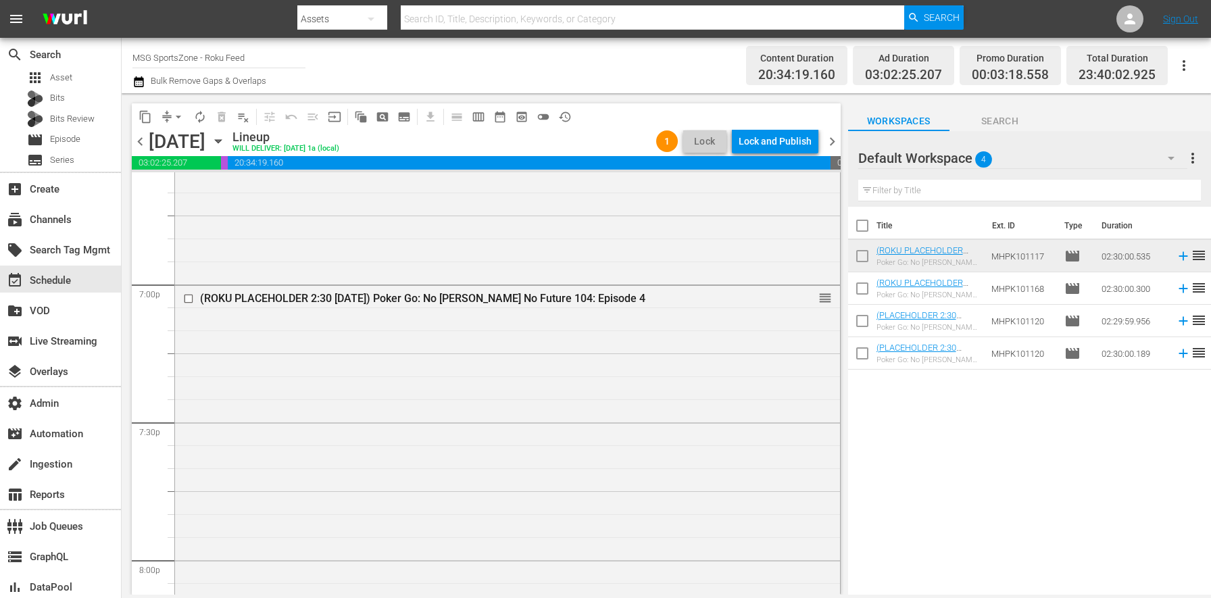
scroll to position [5200, 0]
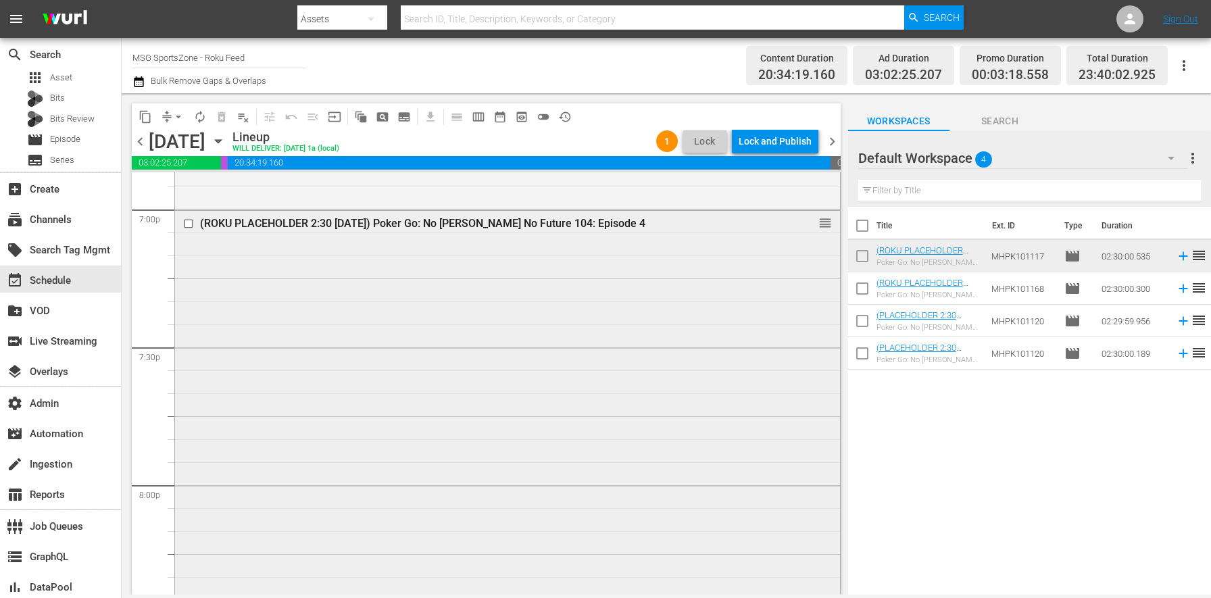
click at [432, 425] on div "(ROKU PLACEHOLDER 2:30 - 8/30) Poker Go: No Gamble No Future 104: Episode 4 reo…" at bounding box center [507, 553] width 665 height 685
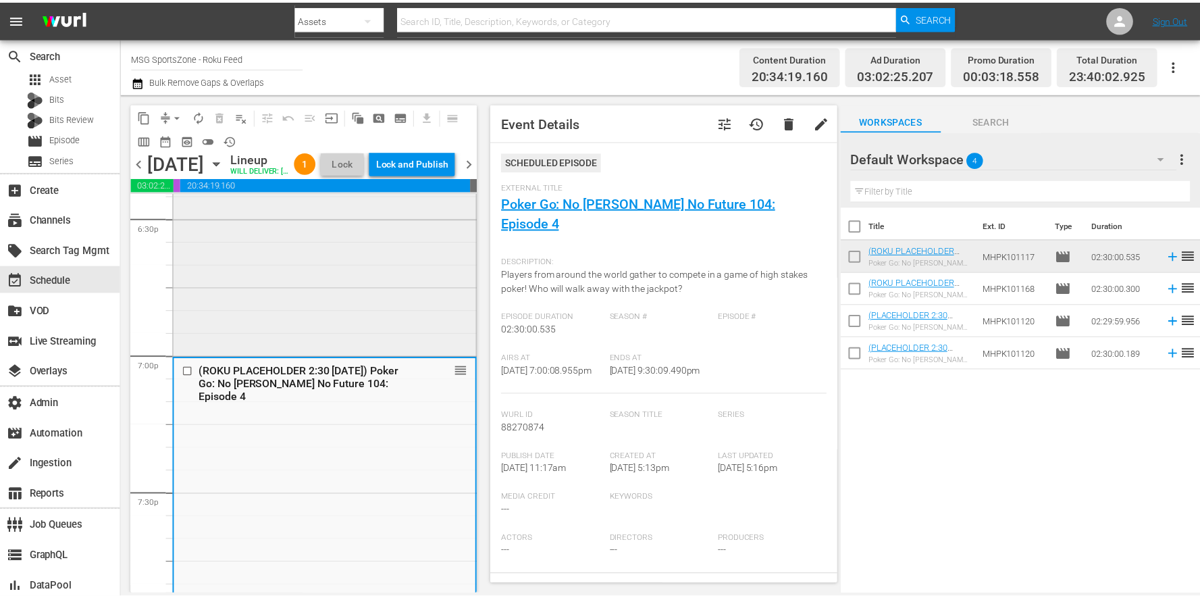
scroll to position [4999, 0]
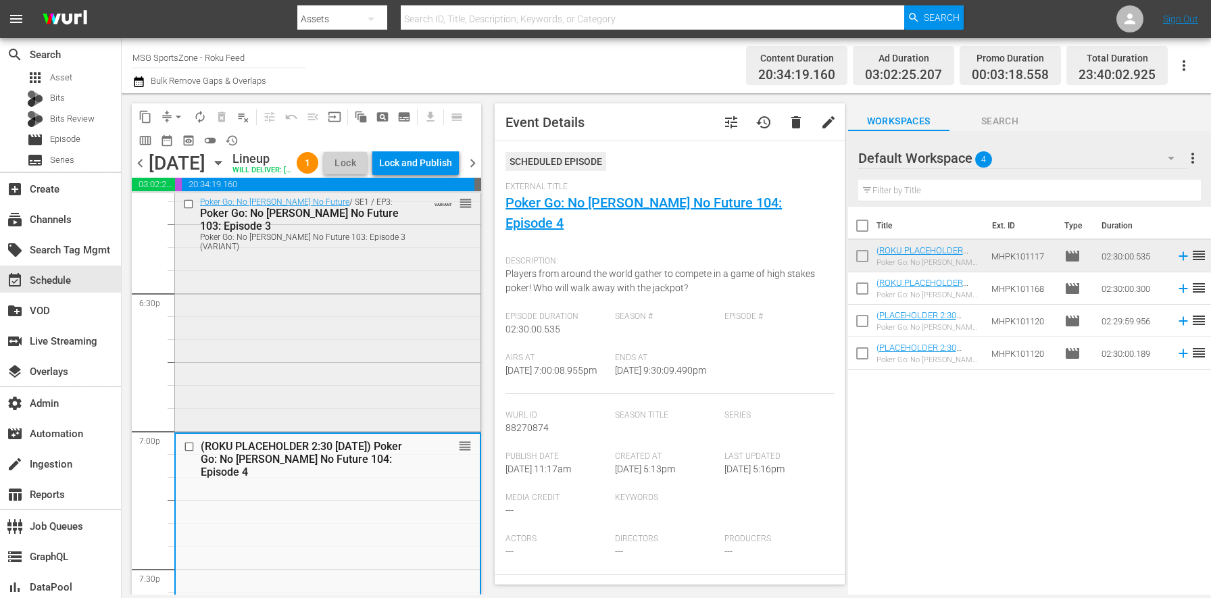
click at [327, 366] on div "Poker Go: No Gamble No Future / SE1 / EP3: Poker Go: No Gamble No Future 103: E…" at bounding box center [327, 309] width 305 height 237
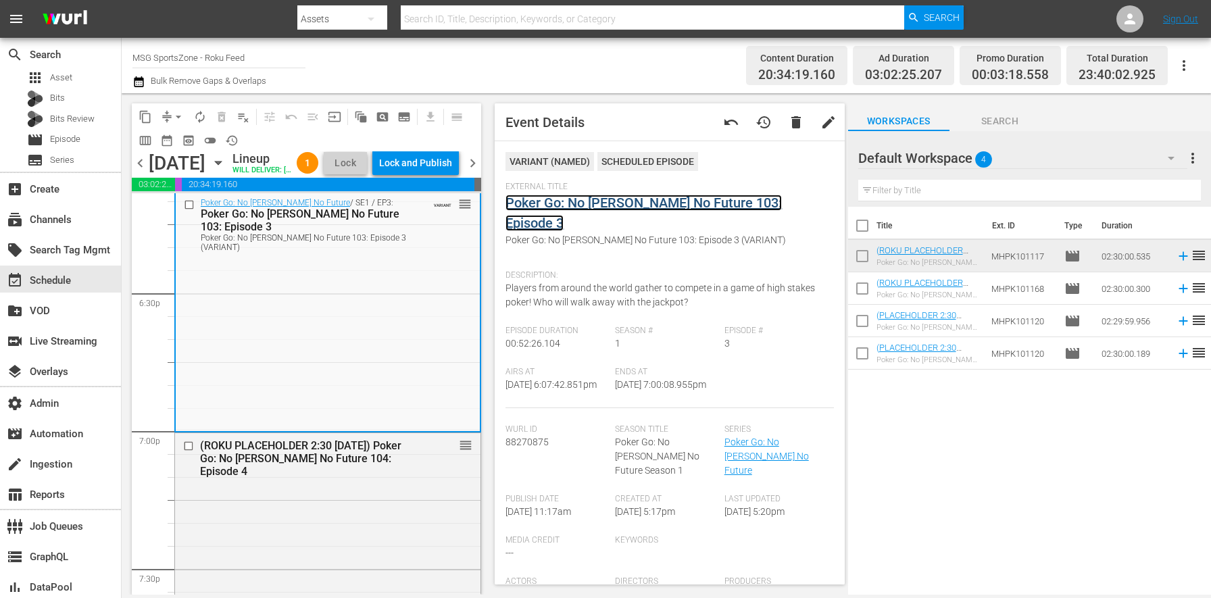
click at [556, 206] on link "Poker Go: No Gamble No Future 103: Episode 3" at bounding box center [643, 213] width 276 height 36
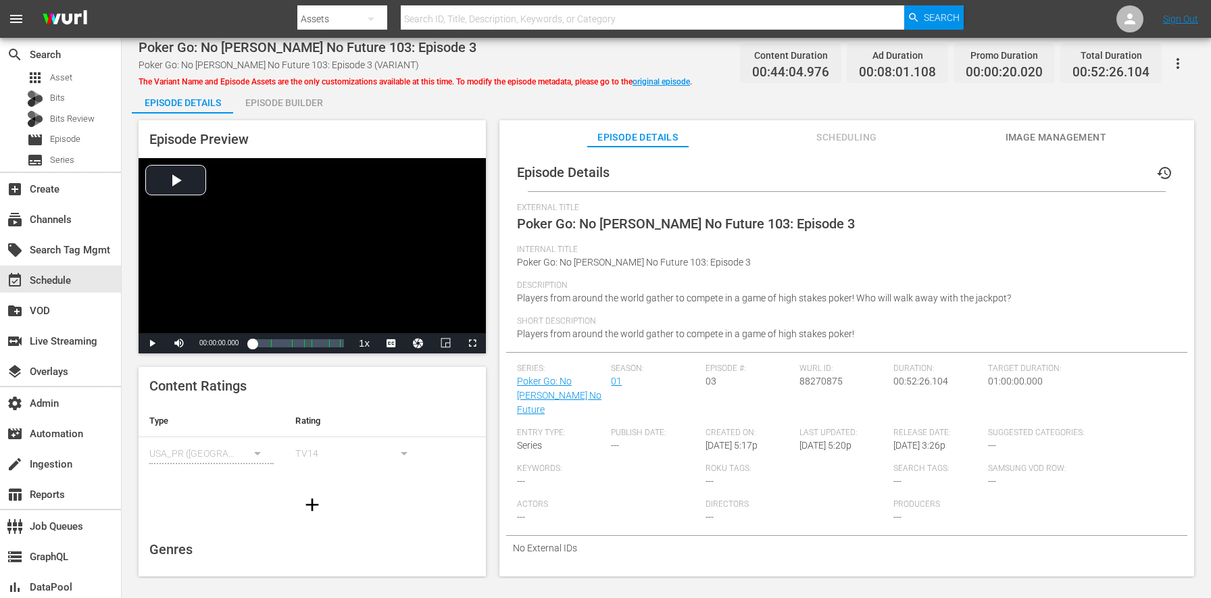
click at [295, 105] on div "Episode Builder" at bounding box center [283, 102] width 101 height 32
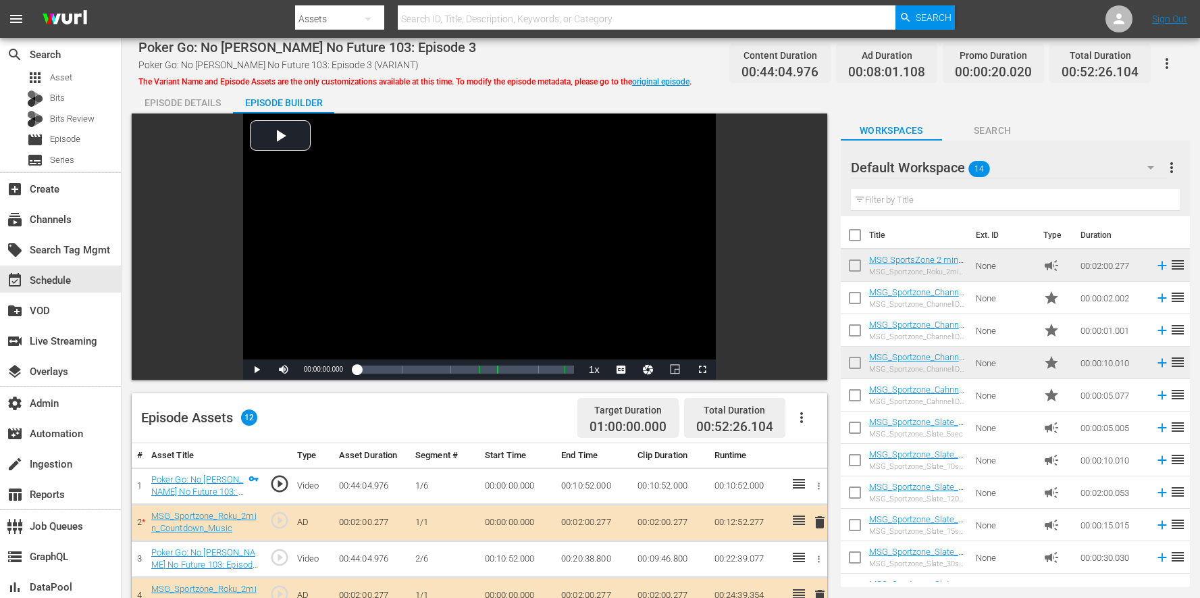
scroll to position [351, 0]
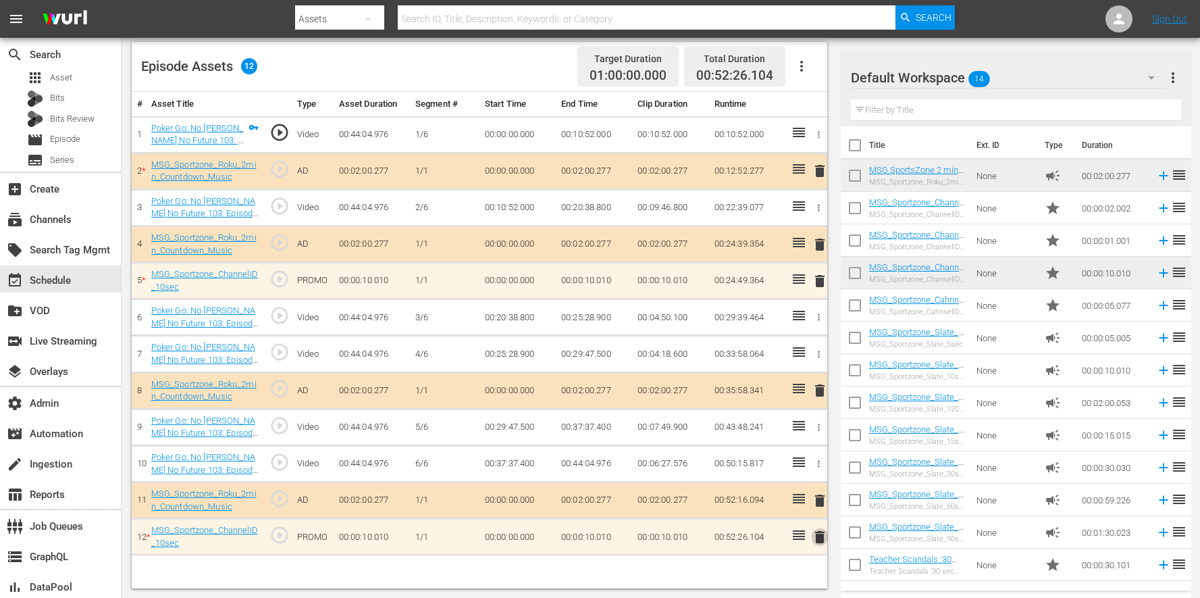
click at [823, 539] on span "delete" at bounding box center [820, 537] width 16 height 16
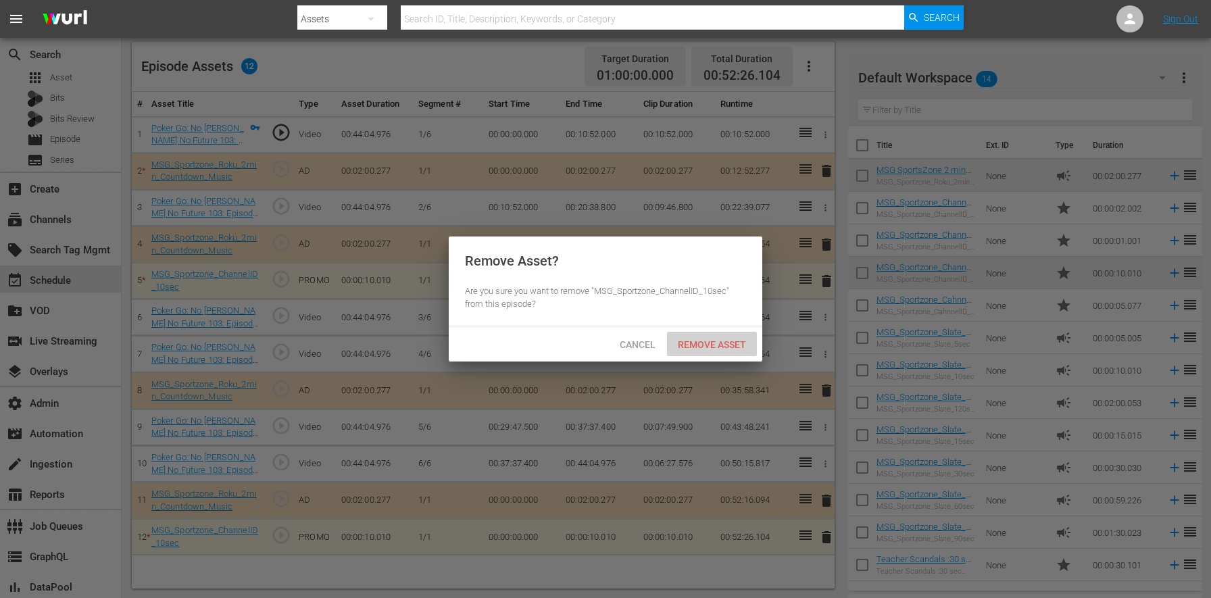
click at [726, 347] on span "Remove Asset" at bounding box center [712, 344] width 90 height 11
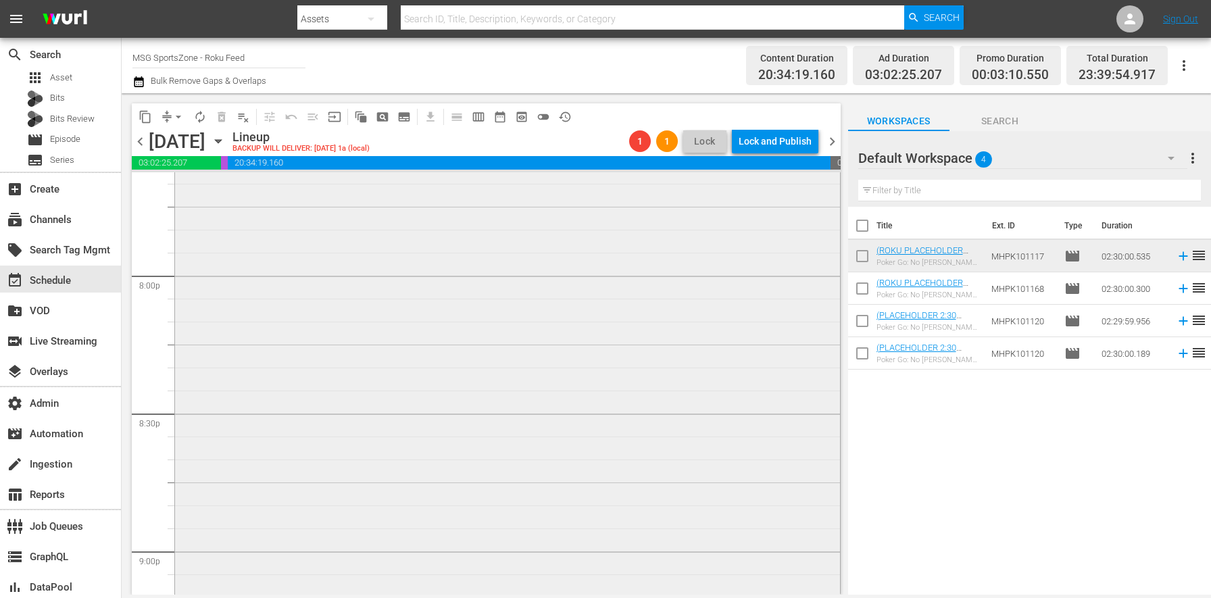
scroll to position [5184, 0]
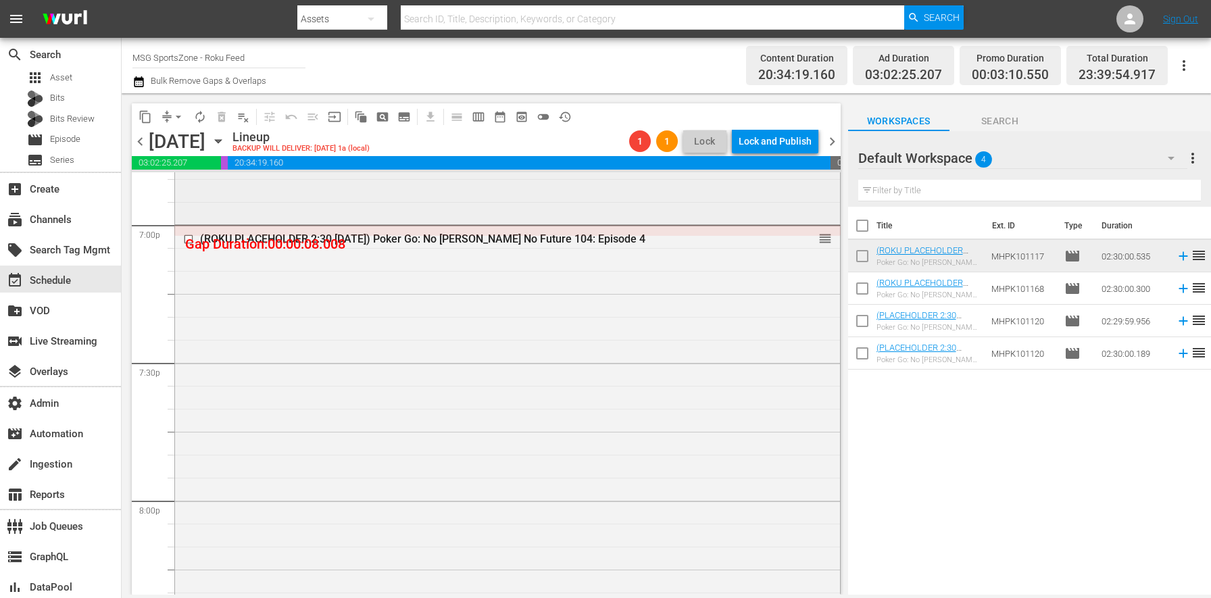
click at [299, 219] on div "Poker Go: No Gamble No Future / SE1 / EP3: Poker Go: No Gamble No Future 103: E…" at bounding box center [507, 102] width 665 height 236
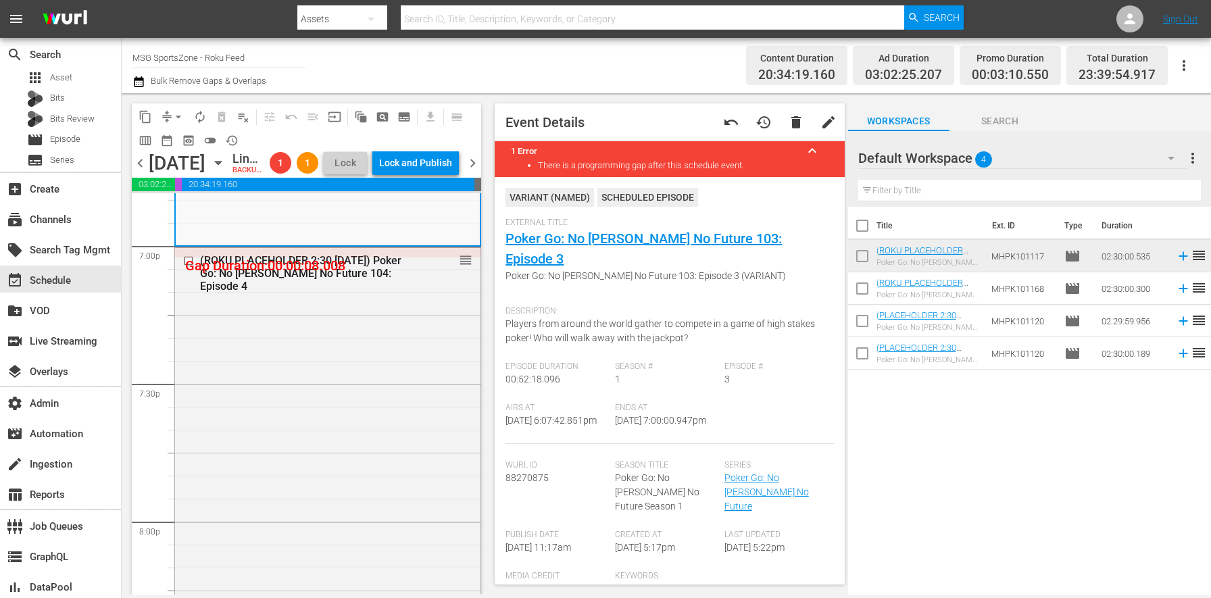
click at [139, 84] on icon "button" at bounding box center [138, 82] width 13 height 16
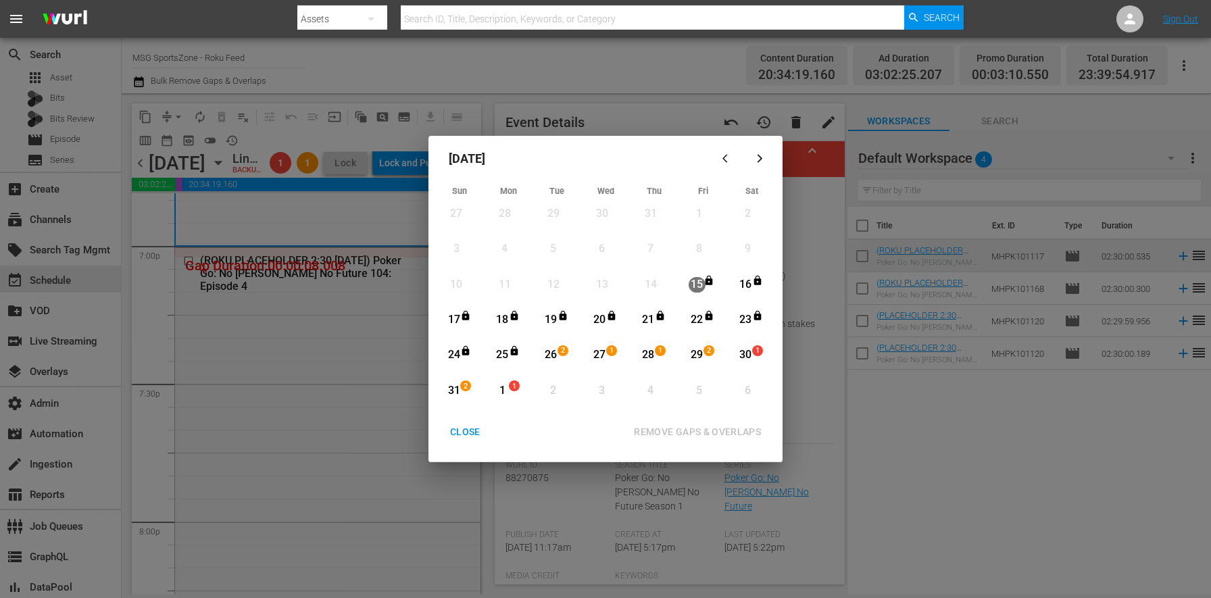
click at [740, 358] on div "30" at bounding box center [745, 355] width 17 height 16
click at [463, 388] on span "2" at bounding box center [465, 386] width 9 height 11
click at [504, 391] on div "1" at bounding box center [502, 391] width 17 height 16
click at [747, 350] on div "30" at bounding box center [745, 355] width 17 height 16
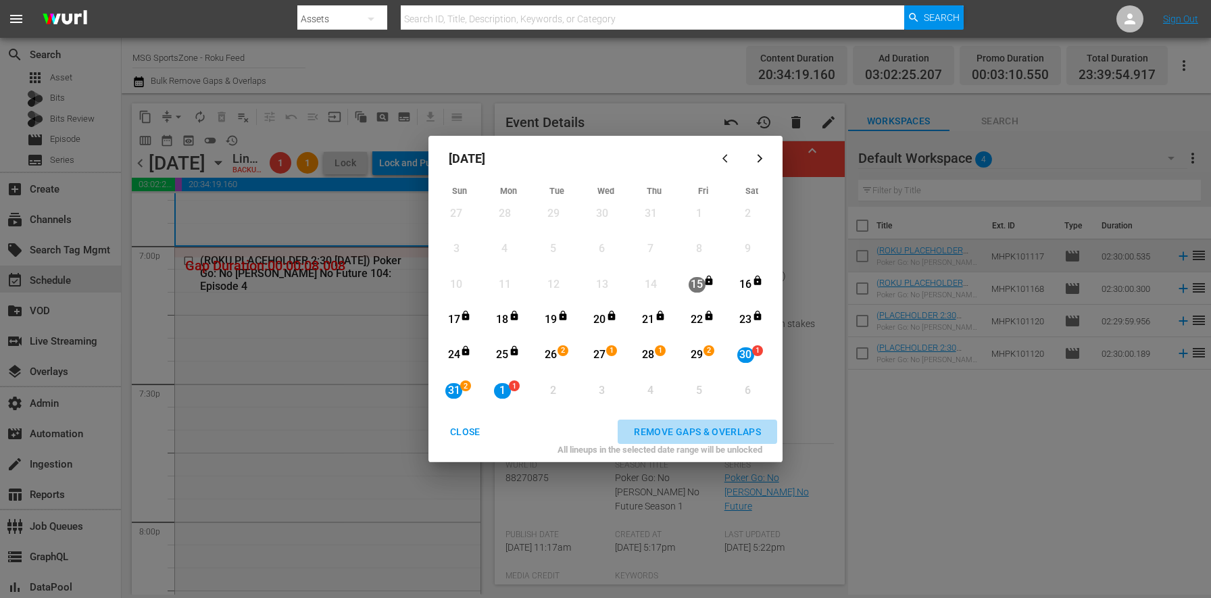
click at [726, 428] on div "REMOVE GAPS & OVERLAPS" at bounding box center [697, 432] width 149 height 17
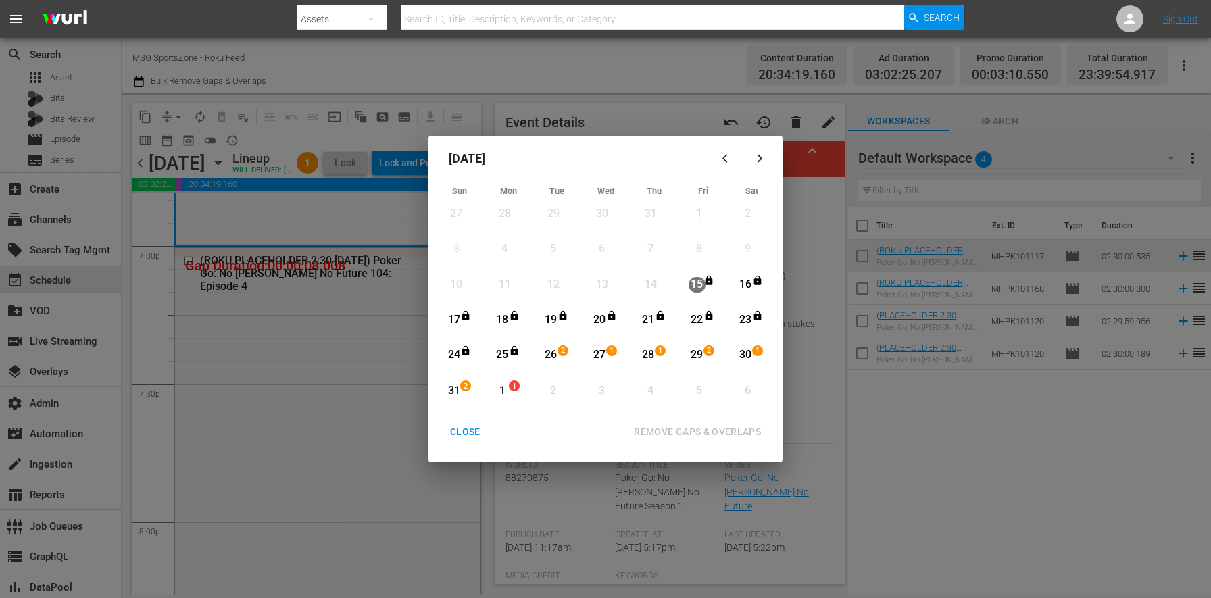
click at [479, 436] on div "CLOSE" at bounding box center [465, 432] width 52 height 17
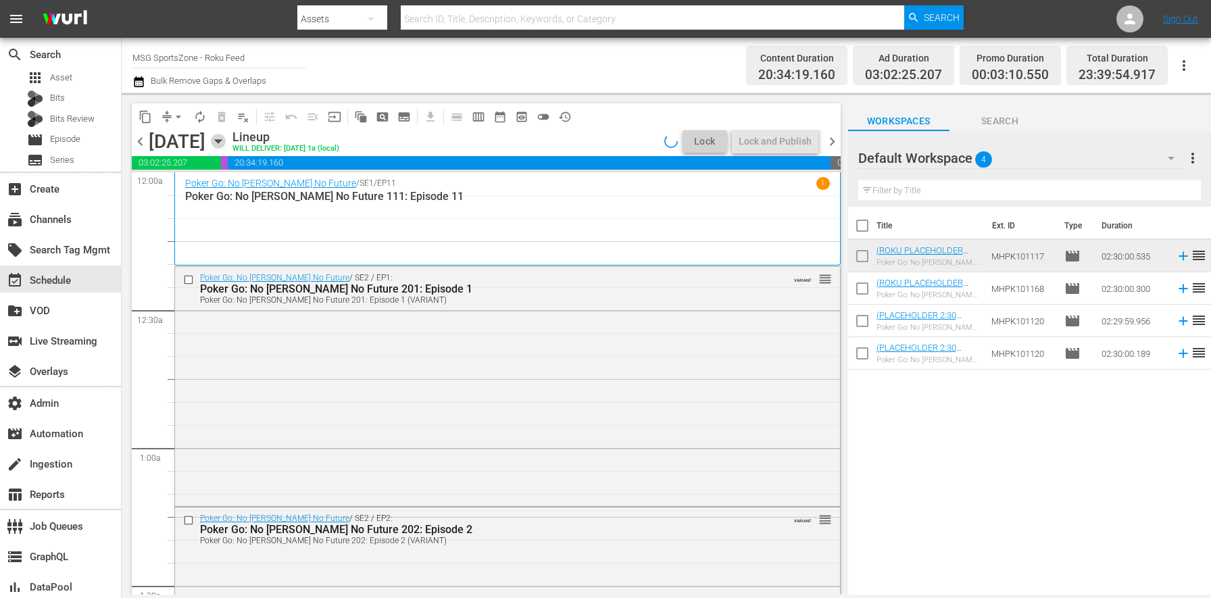
click at [226, 145] on icon "button" at bounding box center [218, 141] width 15 height 15
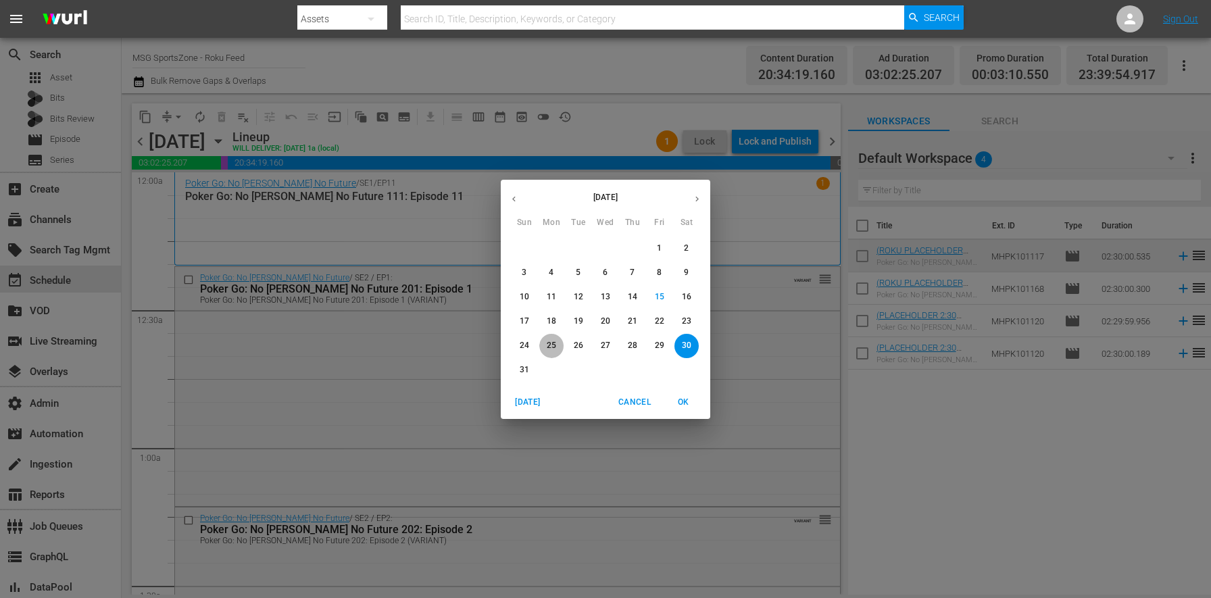
click at [551, 341] on p "25" at bounding box center [551, 345] width 9 height 11
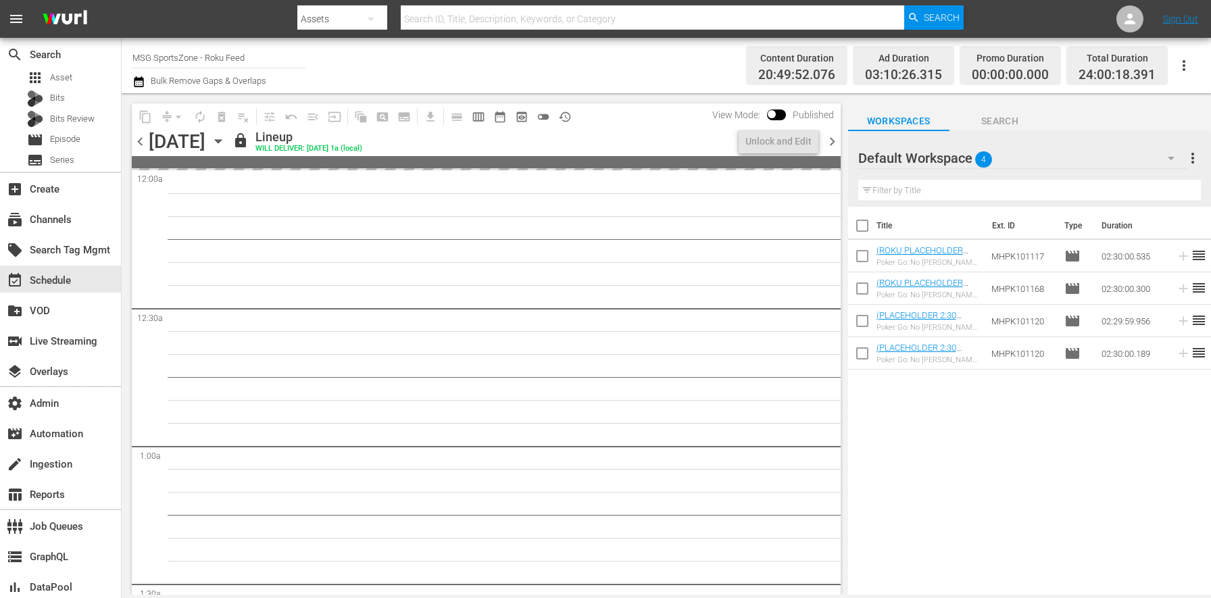
click at [830, 143] on span "chevron_right" at bounding box center [831, 141] width 17 height 17
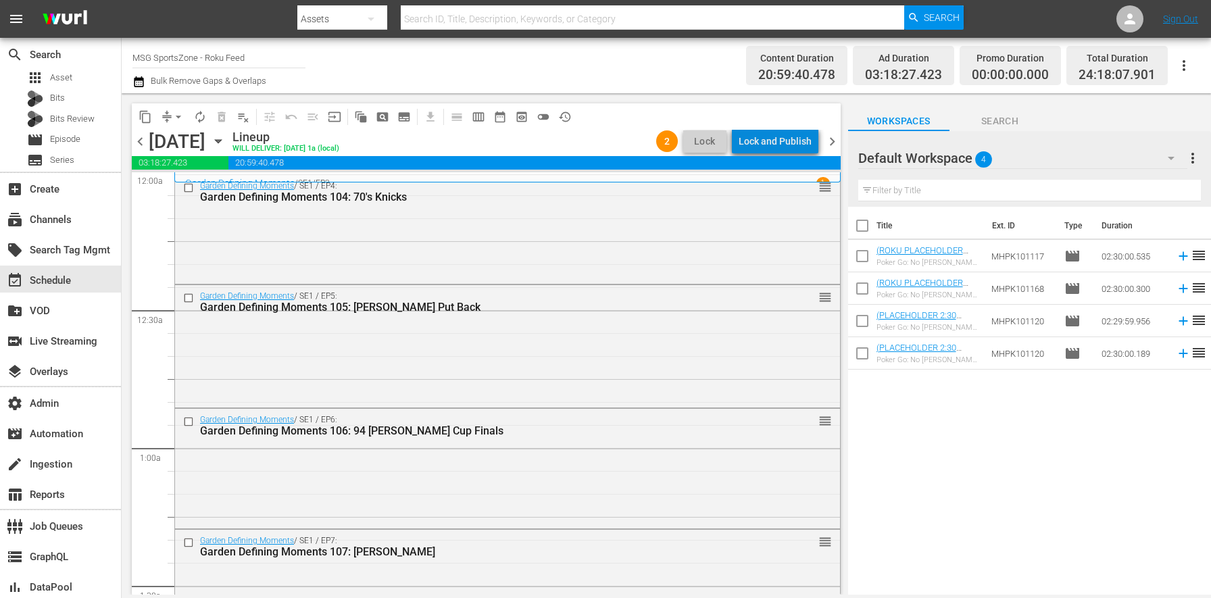
click at [811, 142] on div "Lock and Publish" at bounding box center [774, 141] width 73 height 24
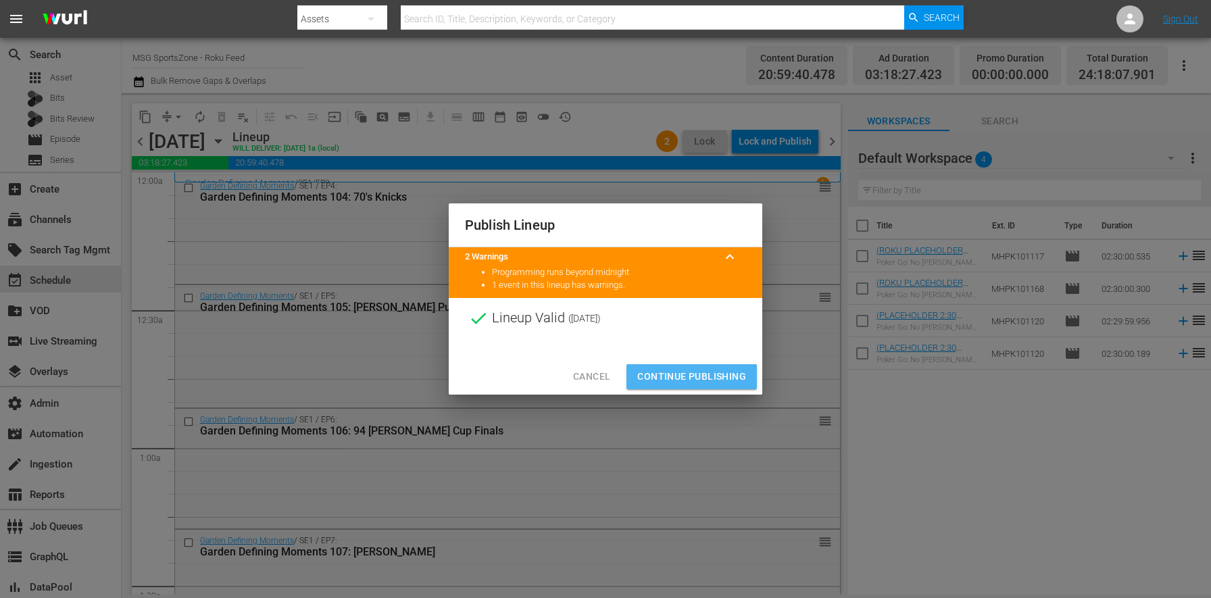
click at [709, 376] on span "Continue Publishing" at bounding box center [691, 376] width 109 height 17
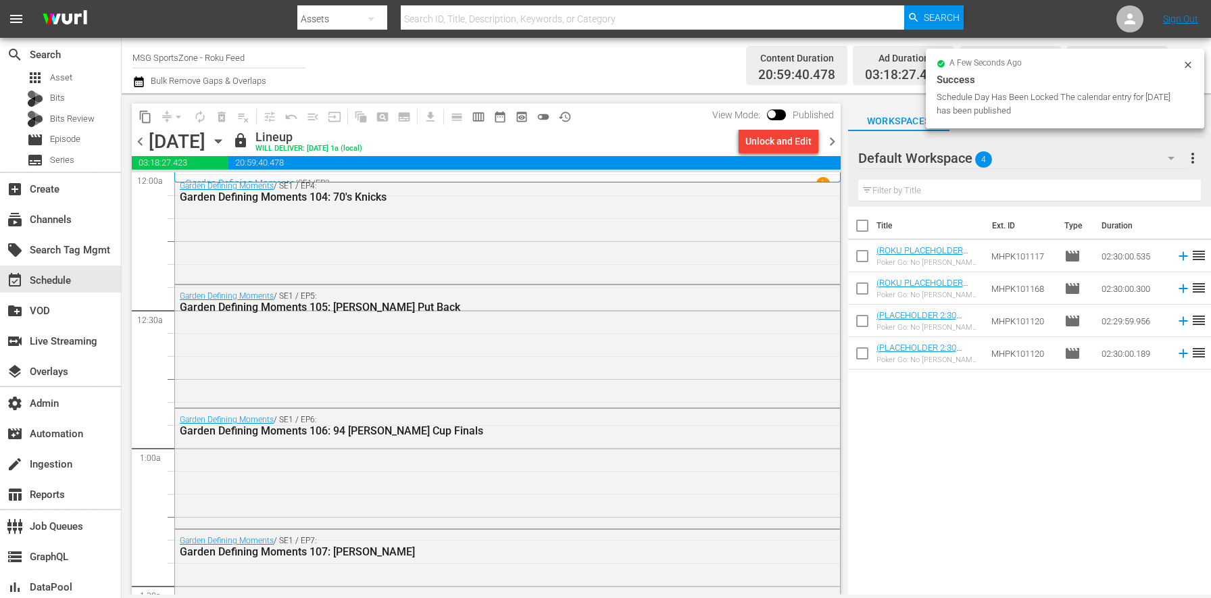
click at [828, 138] on span "chevron_right" at bounding box center [831, 141] width 17 height 17
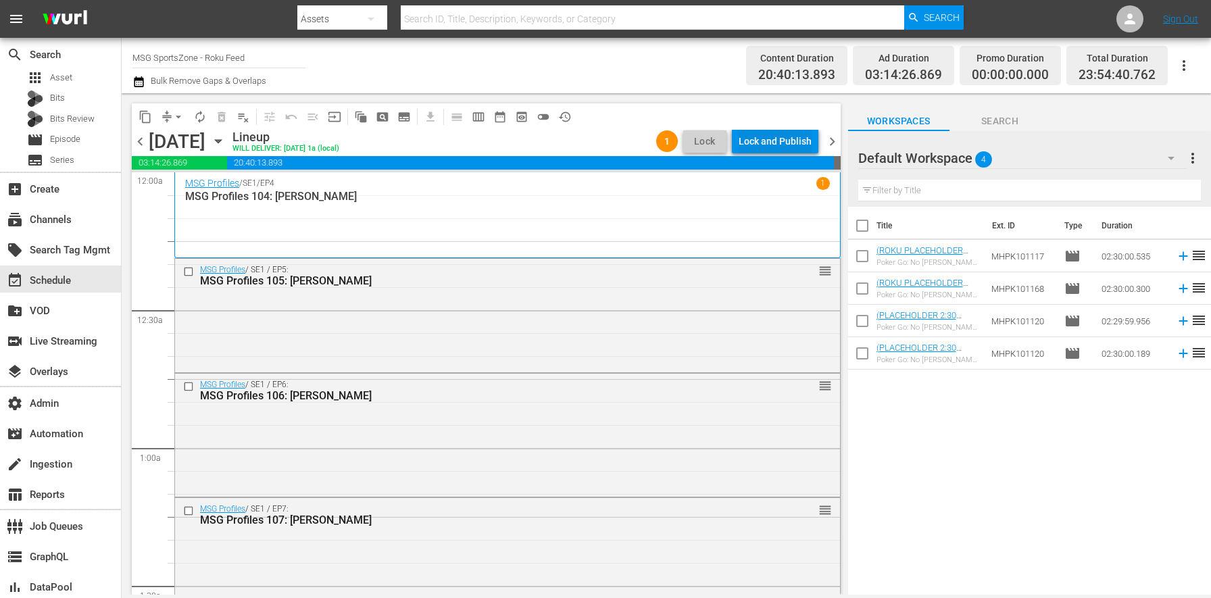
click at [771, 145] on div "Lock and Publish" at bounding box center [774, 141] width 73 height 24
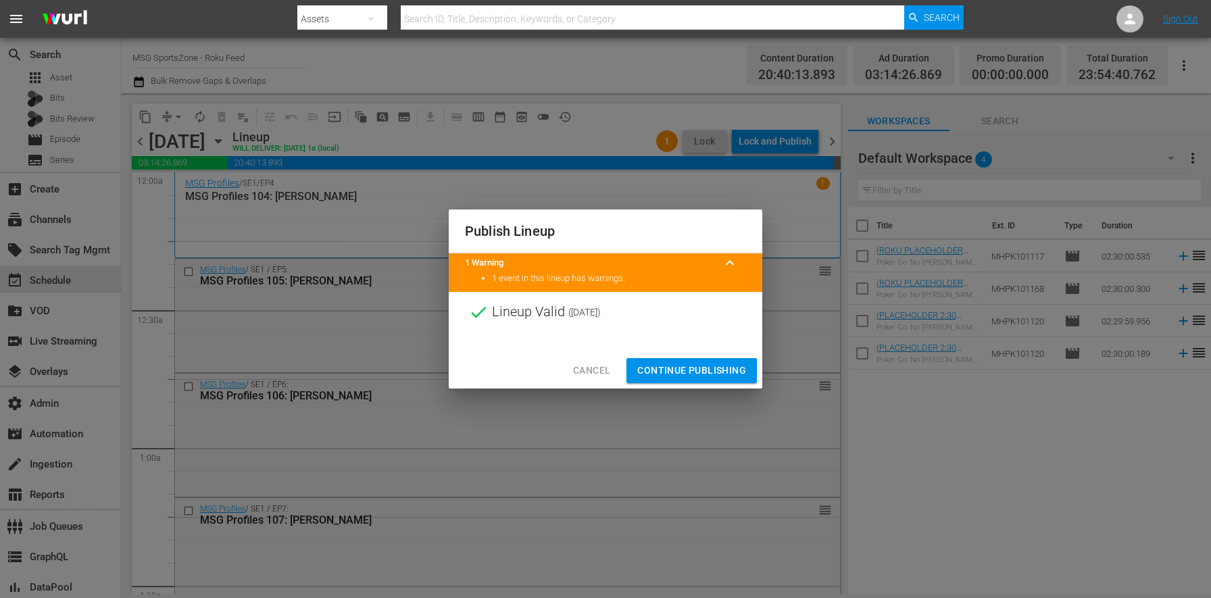
click at [725, 357] on div "Cancel Continue Publishing" at bounding box center [605, 371] width 313 height 36
click at [717, 372] on span "Continue Publishing" at bounding box center [691, 370] width 109 height 17
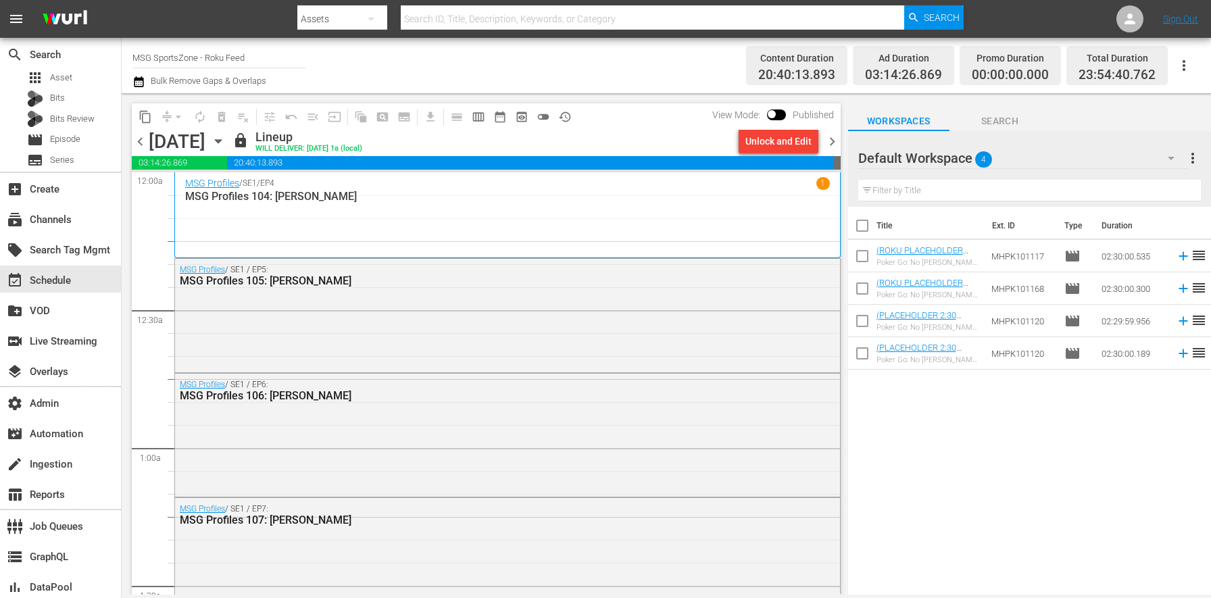
click at [821, 133] on div "Unlock and Edit" at bounding box center [778, 141] width 91 height 23
click at [823, 138] on span "chevron_right" at bounding box center [831, 141] width 17 height 17
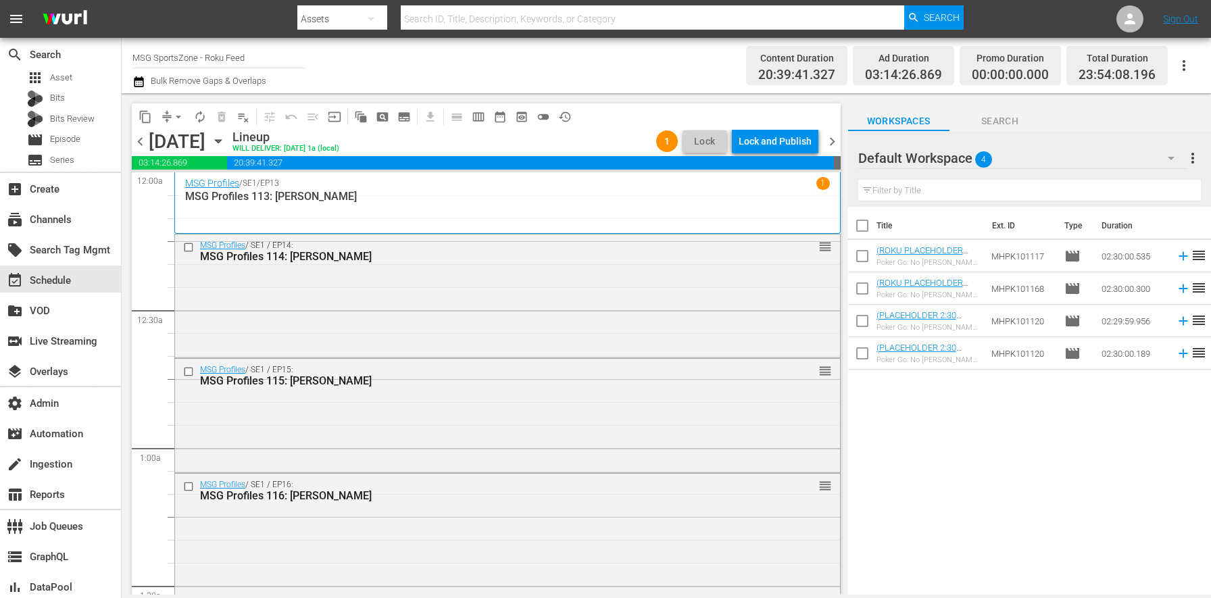
click at [809, 141] on div "Lock and Publish" at bounding box center [774, 141] width 73 height 24
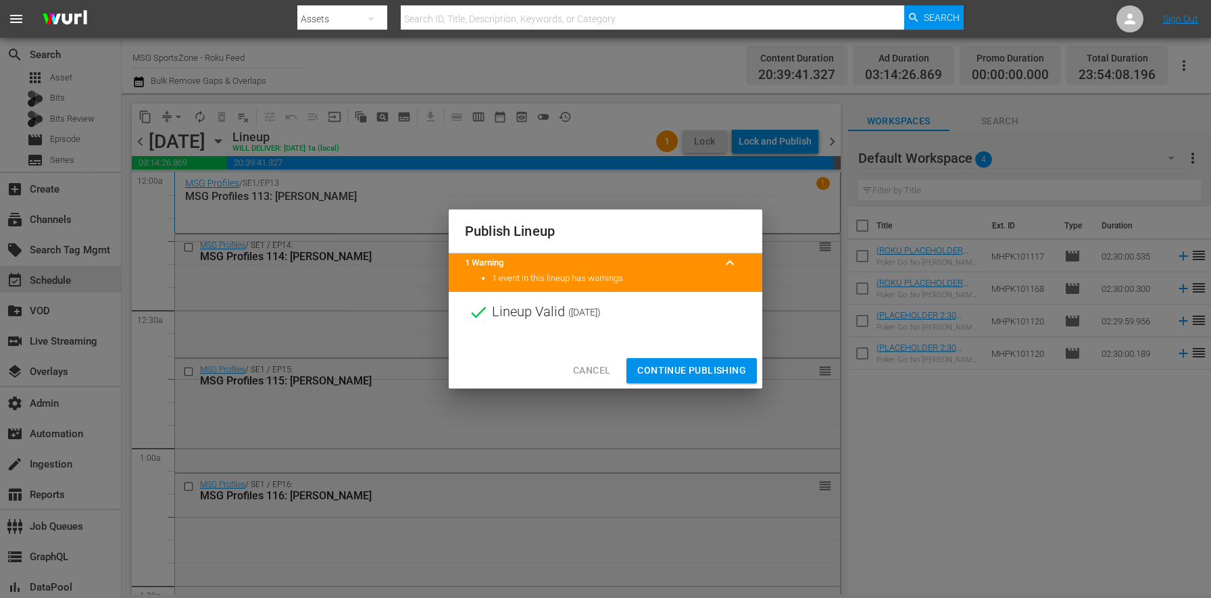
click at [730, 373] on span "Continue Publishing" at bounding box center [691, 370] width 109 height 17
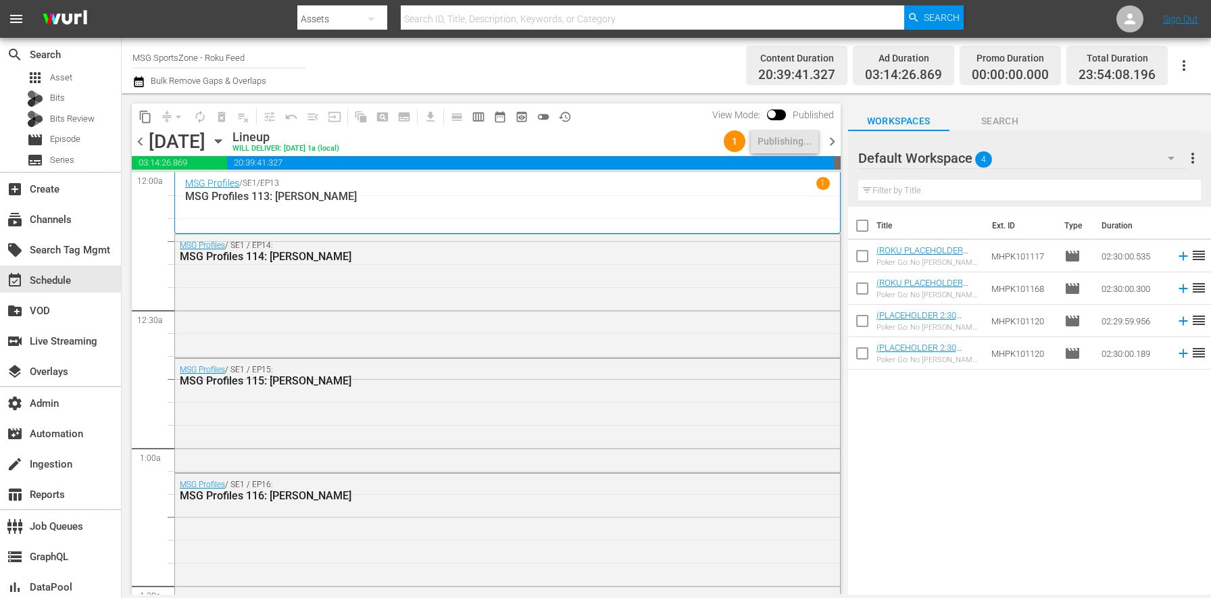
click at [594, 80] on div "Channel Title MSG SportsZone - Roku Feed Bulk Remove Gaps & Overlaps" at bounding box center [423, 65] width 582 height 49
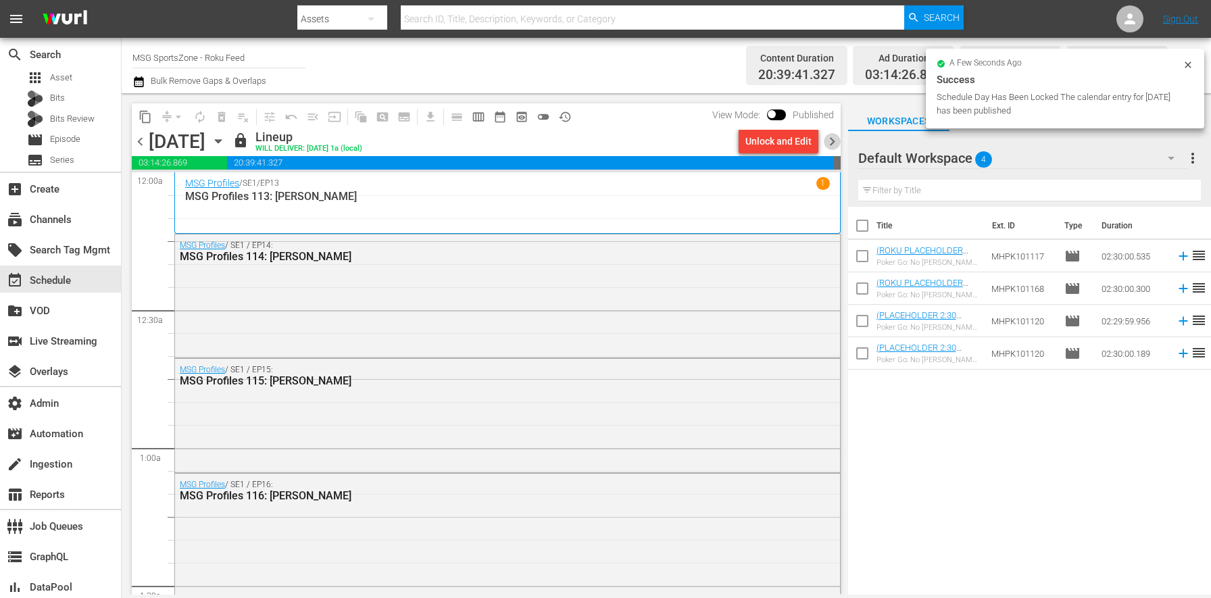
click at [835, 136] on span "chevron_right" at bounding box center [831, 141] width 17 height 17
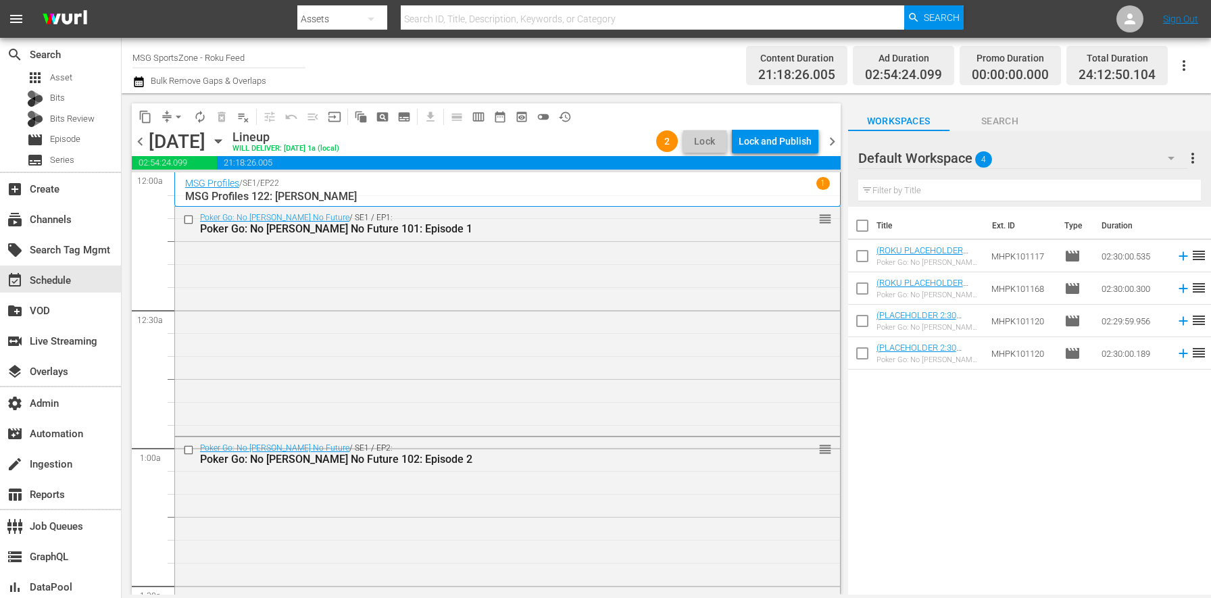
click at [808, 143] on div "Lock and Publish" at bounding box center [774, 141] width 73 height 24
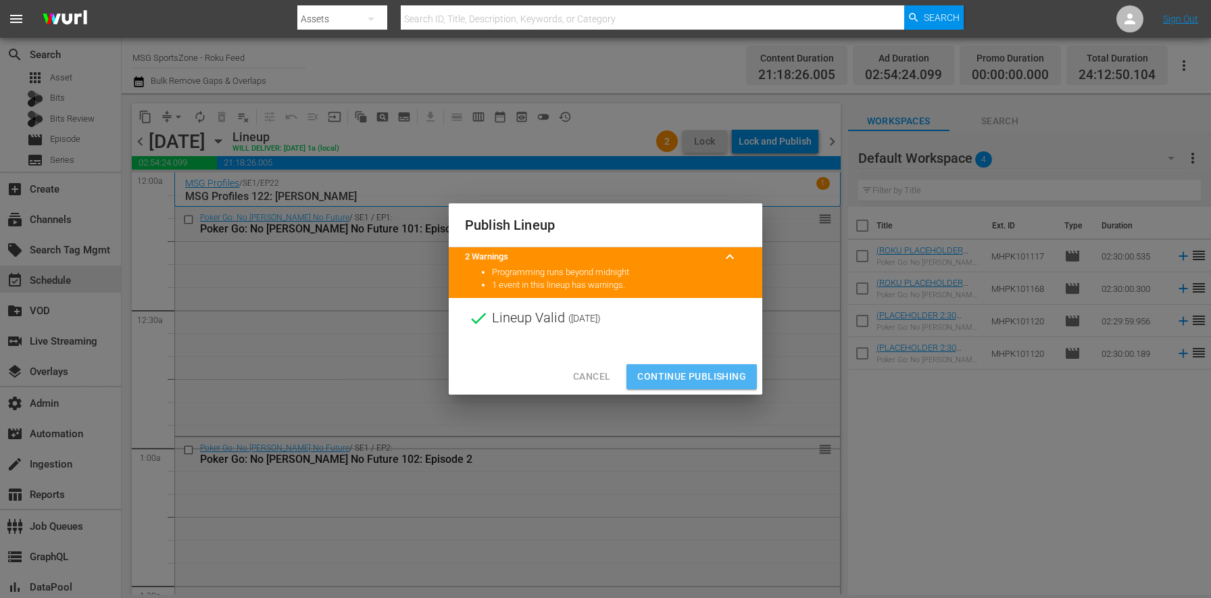
click at [743, 367] on button "Continue Publishing" at bounding box center [691, 376] width 130 height 25
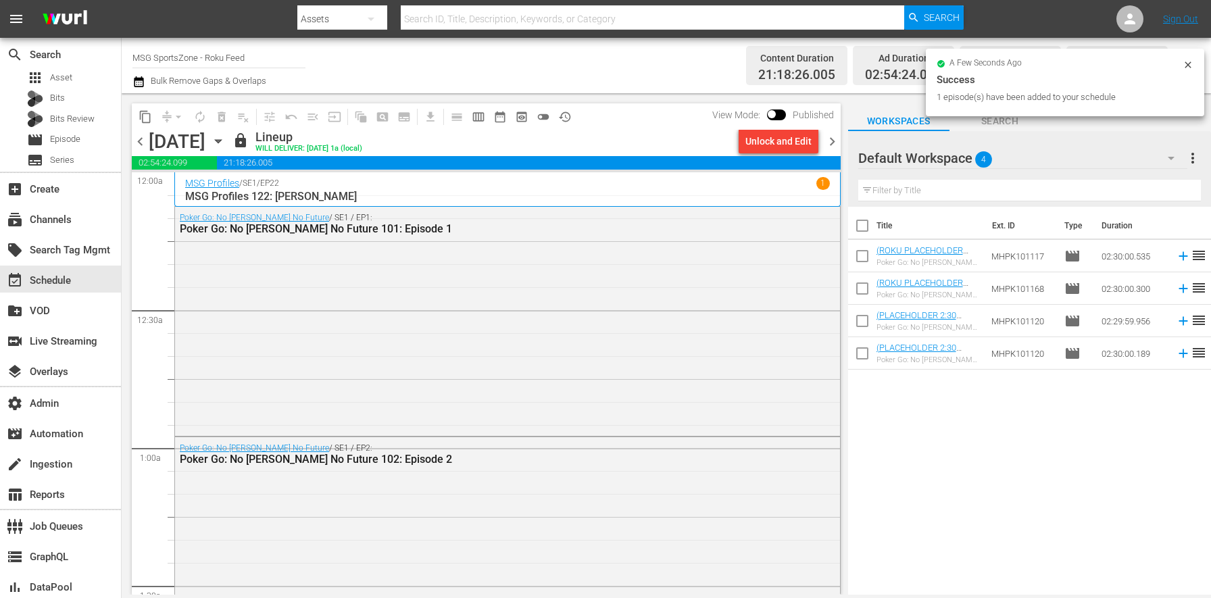
click at [836, 142] on span "chevron_right" at bounding box center [831, 141] width 17 height 17
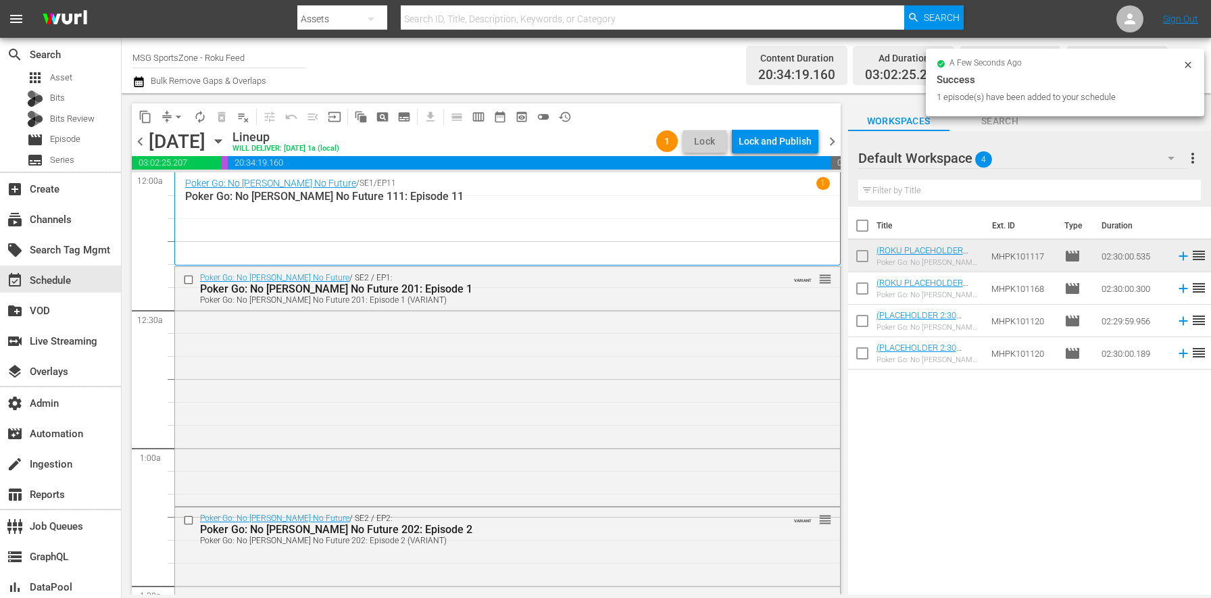
click at [810, 141] on div "Lock and Publish" at bounding box center [774, 141] width 73 height 24
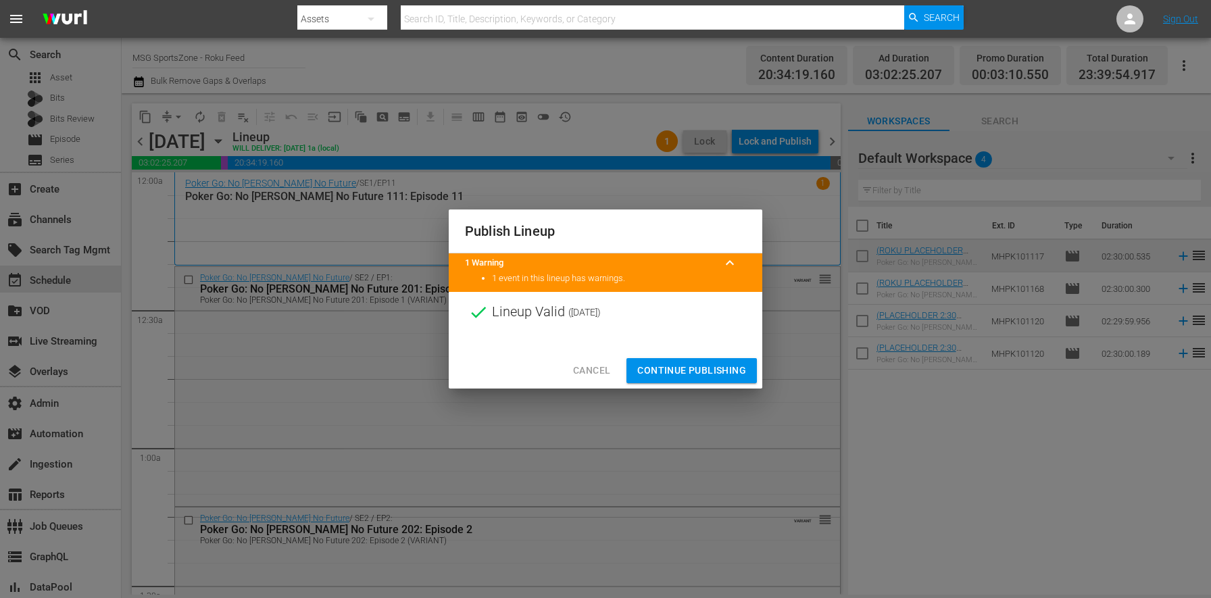
click at [717, 375] on span "Continue Publishing" at bounding box center [691, 370] width 109 height 17
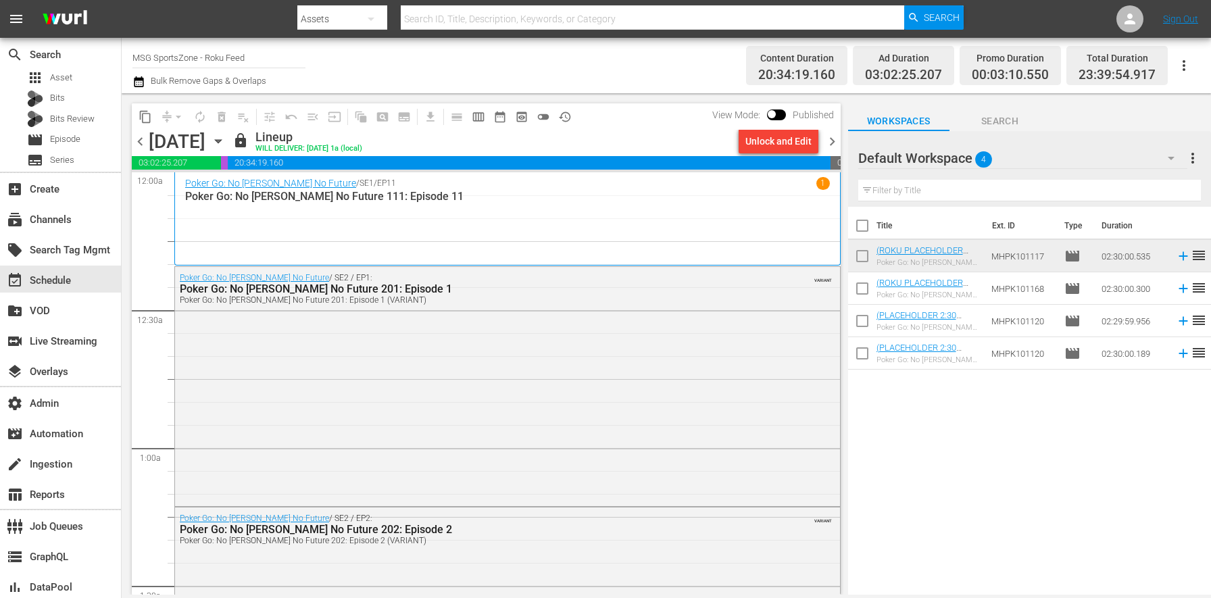
click at [829, 136] on span "chevron_right" at bounding box center [831, 141] width 17 height 17
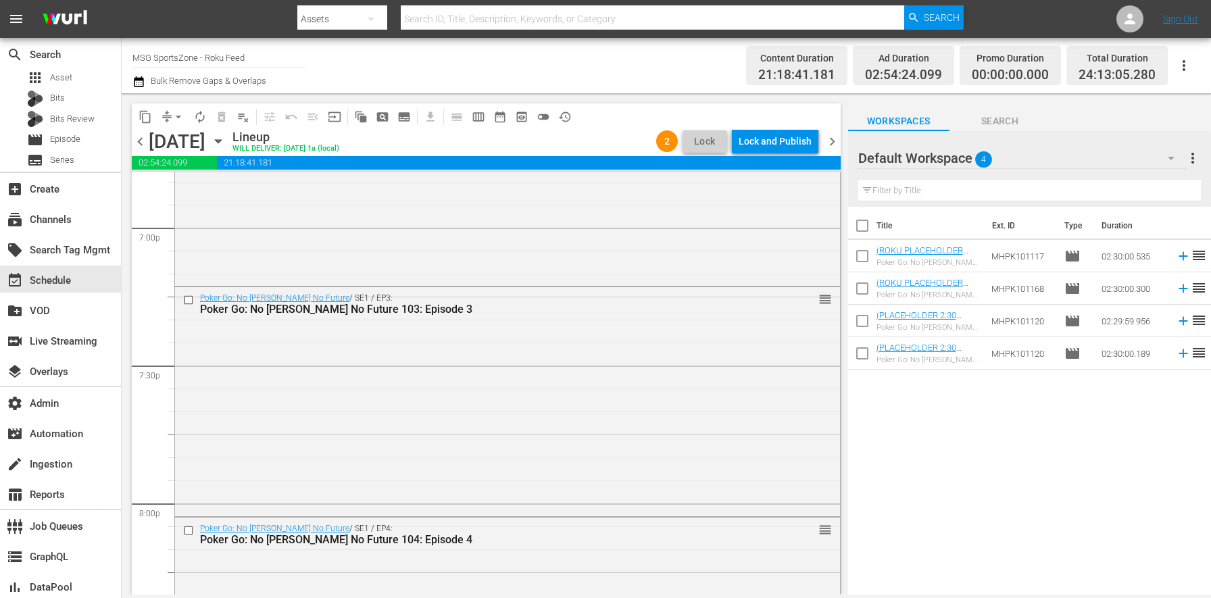
scroll to position [6253, 0]
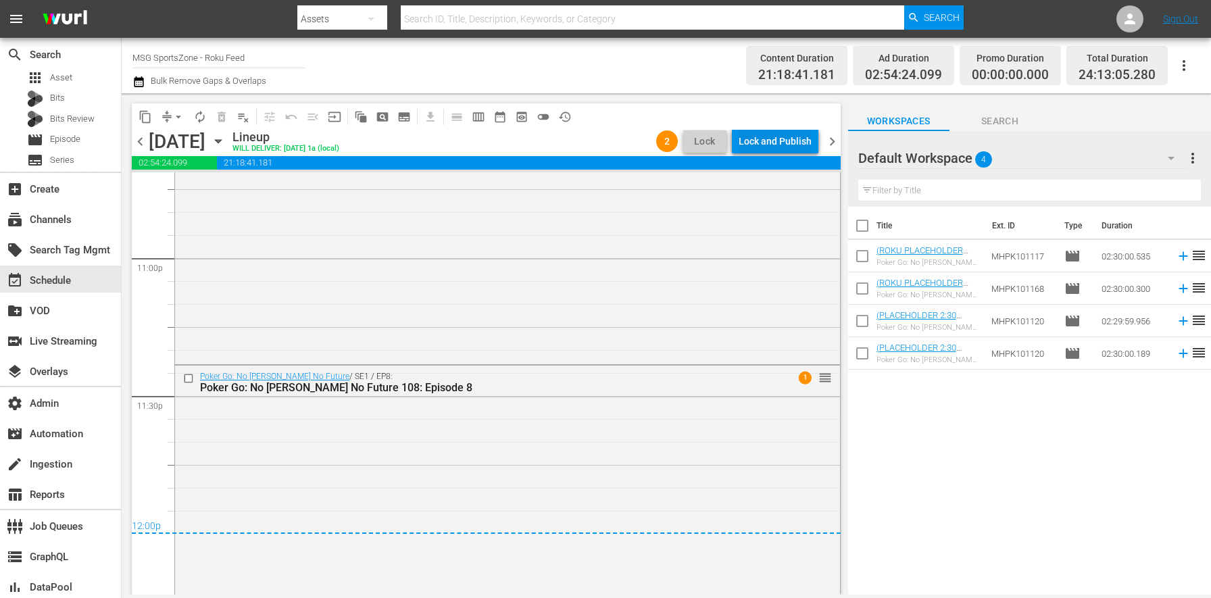
click at [784, 137] on div "Lock and Publish" at bounding box center [774, 141] width 73 height 24
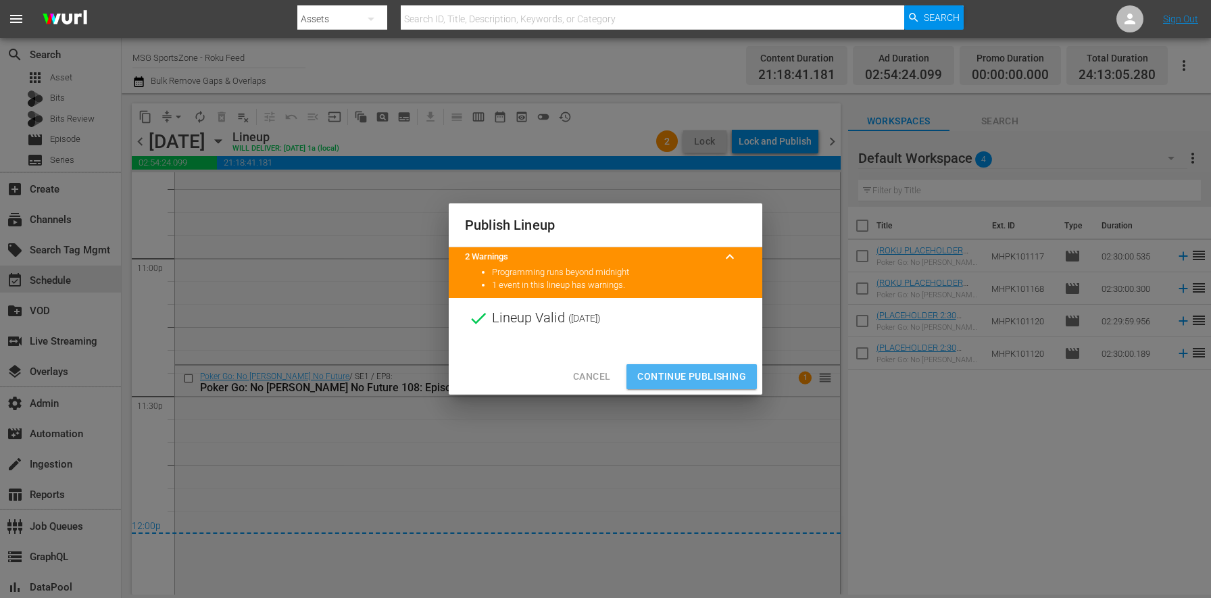
click at [696, 367] on button "Continue Publishing" at bounding box center [691, 376] width 130 height 25
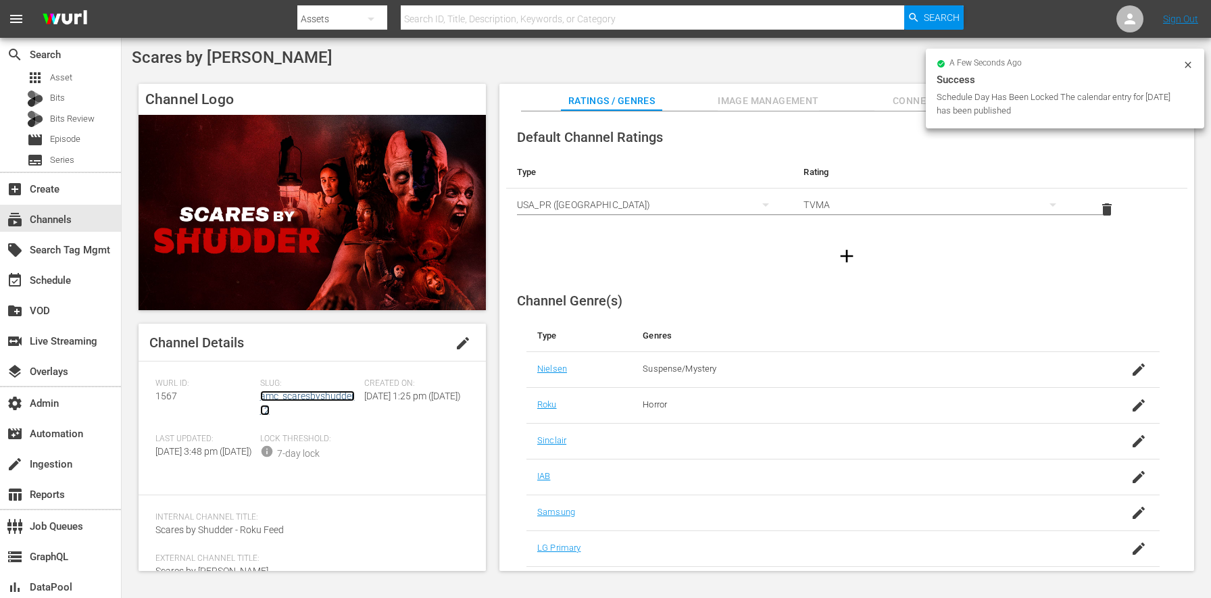
click at [336, 392] on link "amc_scaresbyshudder_2" at bounding box center [307, 402] width 95 height 25
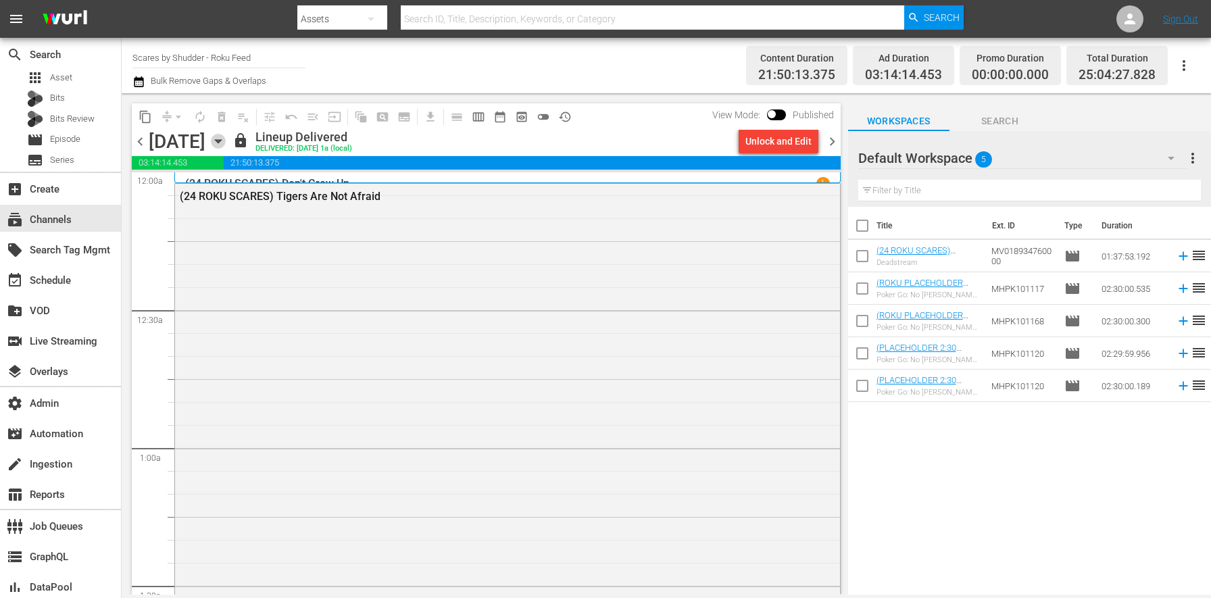
click at [226, 141] on icon "button" at bounding box center [218, 141] width 15 height 15
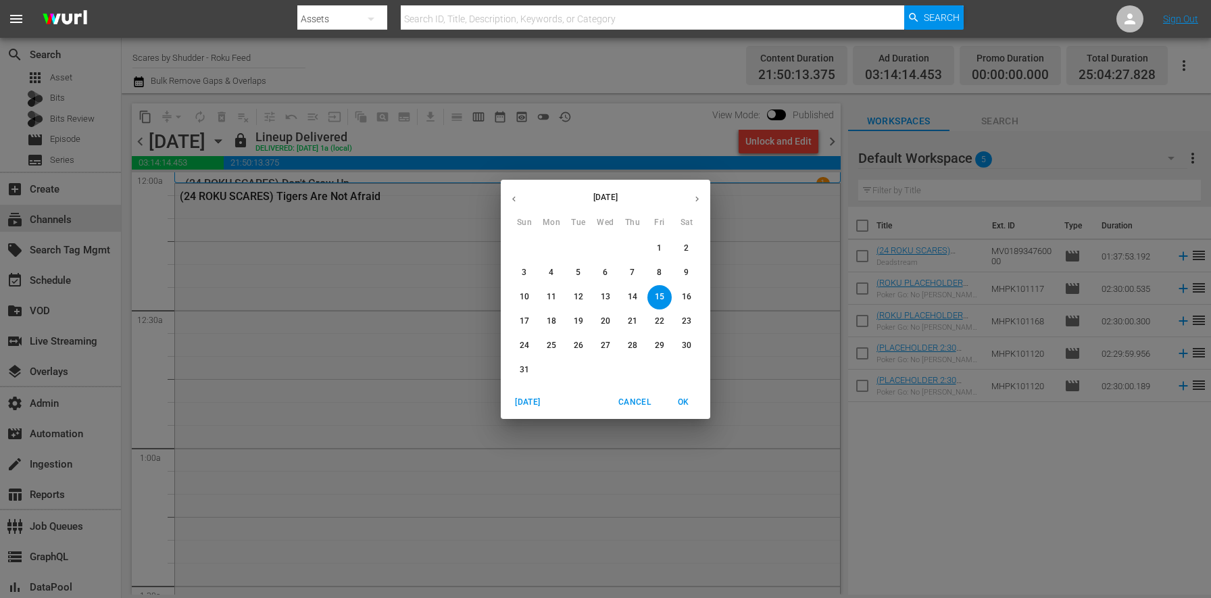
click at [688, 200] on button "button" at bounding box center [697, 199] width 26 height 26
click at [555, 272] on span "8" at bounding box center [551, 272] width 24 height 11
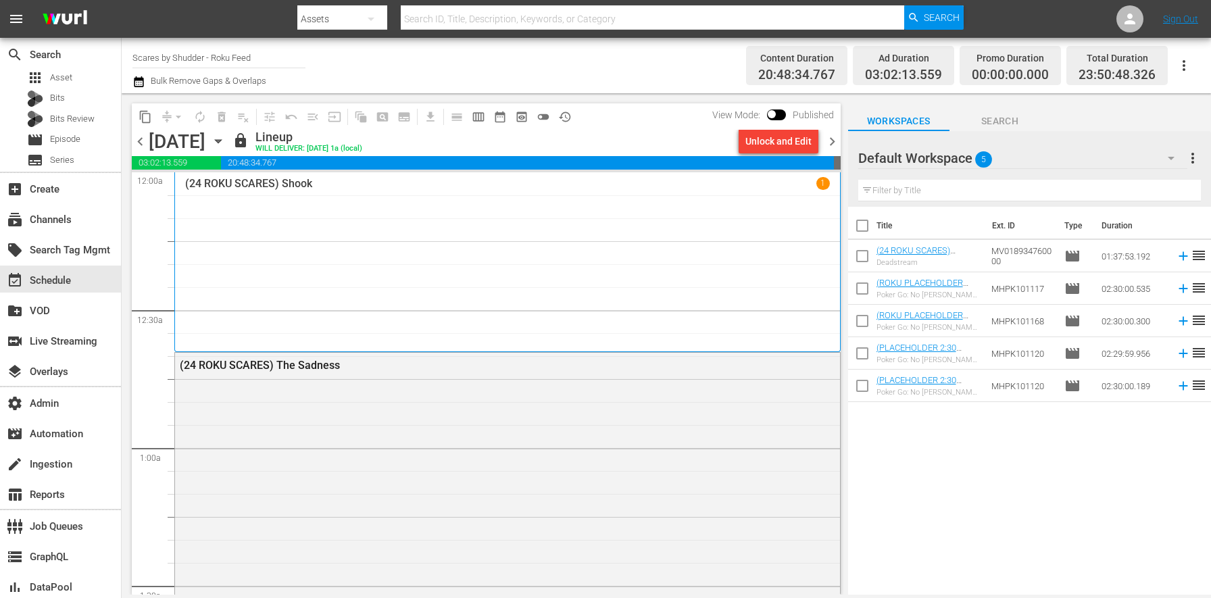
click at [773, 146] on div "Unlock and Edit" at bounding box center [778, 141] width 66 height 24
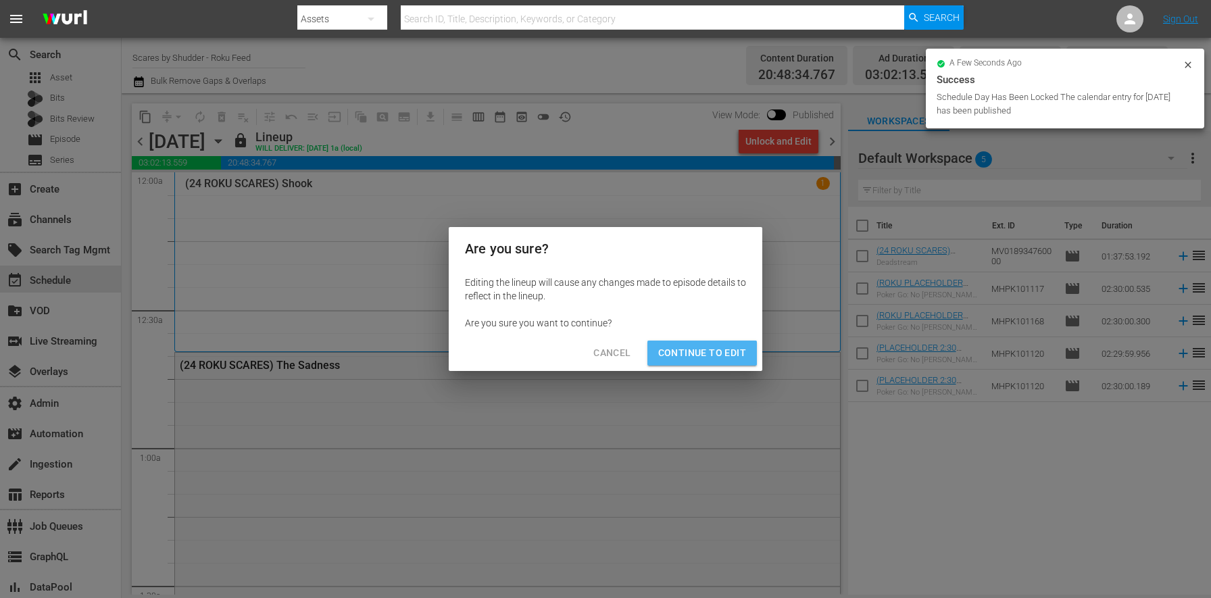
click at [711, 345] on span "Continue to Edit" at bounding box center [702, 353] width 88 height 17
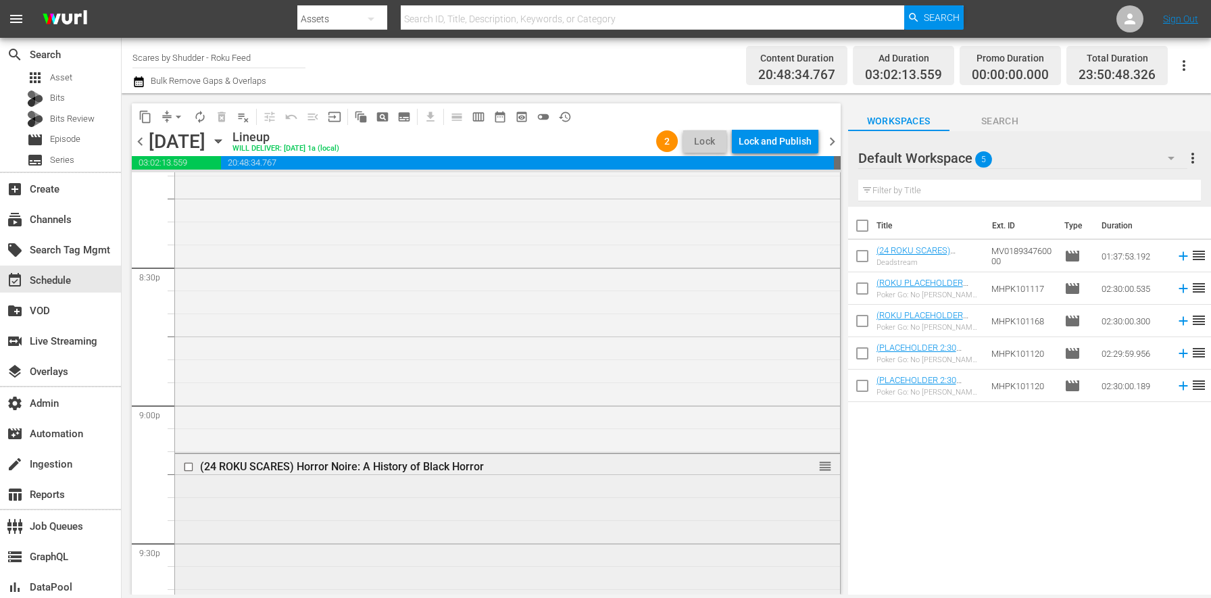
scroll to position [5590, 0]
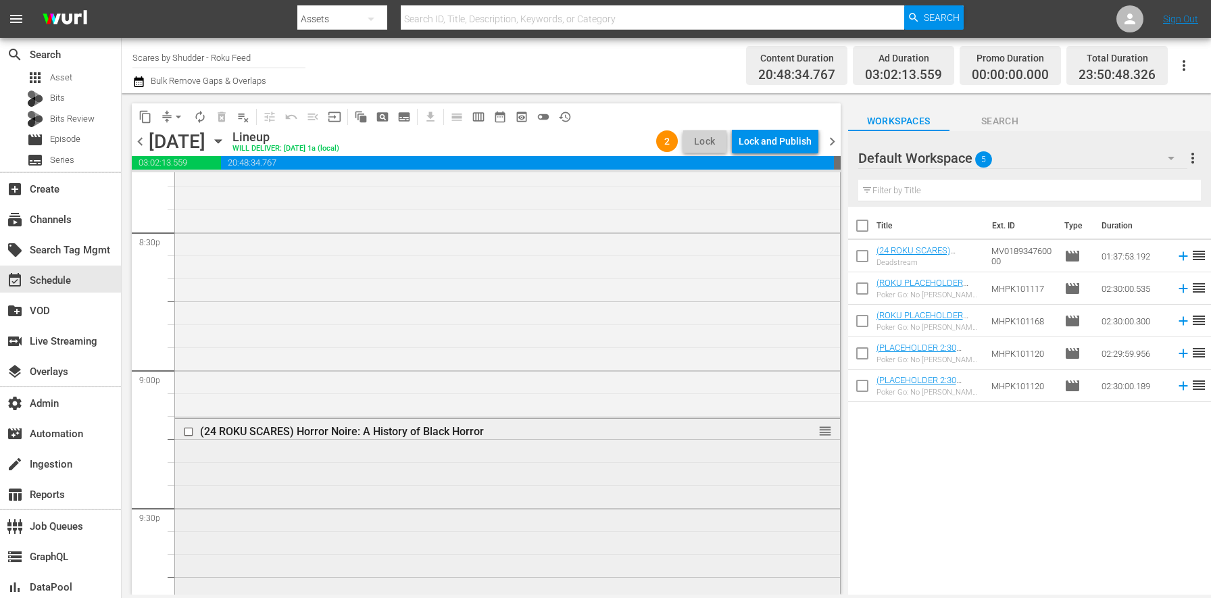
click at [473, 444] on div "(24 ROKU SCARES) Horror Noire: A History of Black Horror reorder" at bounding box center [507, 432] width 665 height 26
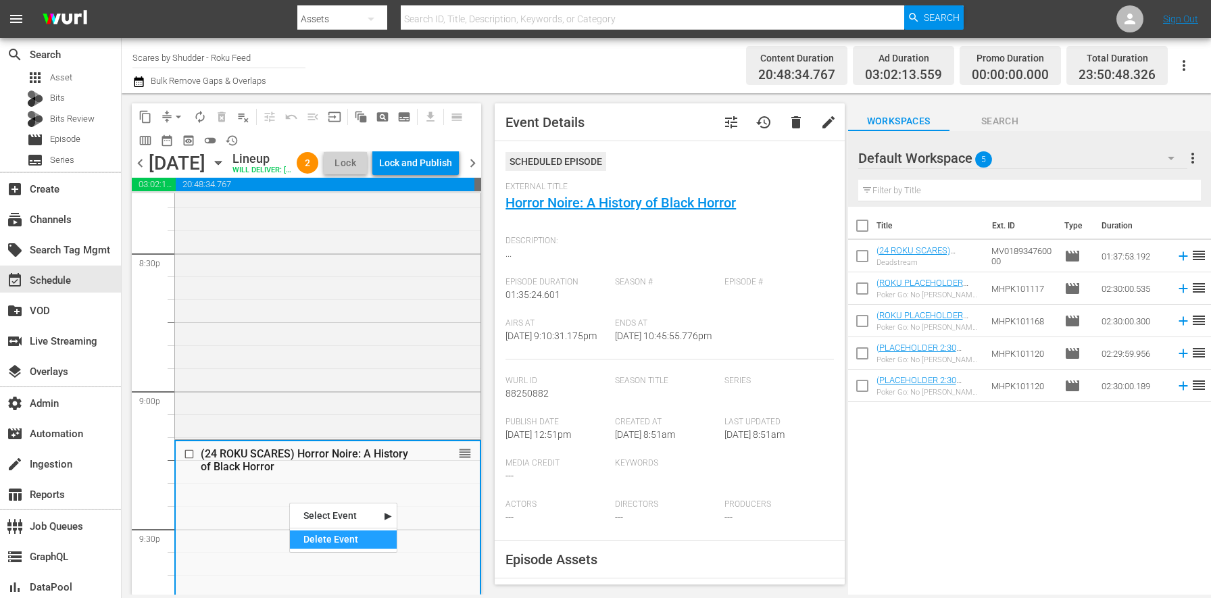
click at [330, 538] on div "Delete Event" at bounding box center [343, 539] width 107 height 18
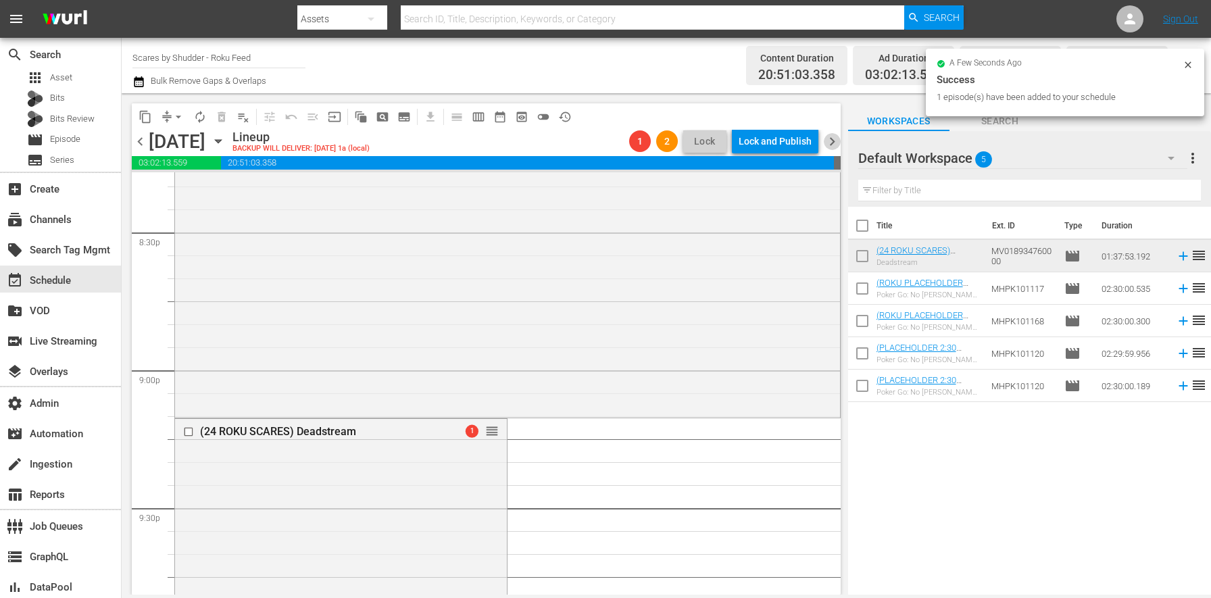
click at [829, 144] on span "chevron_right" at bounding box center [831, 141] width 17 height 17
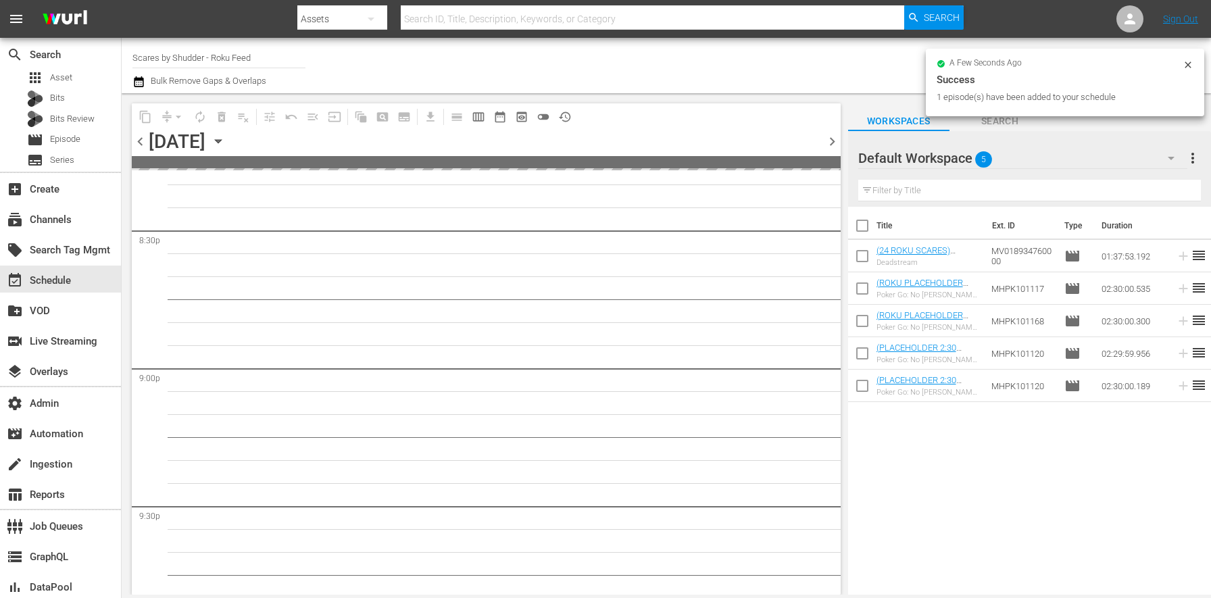
scroll to position [5728, 0]
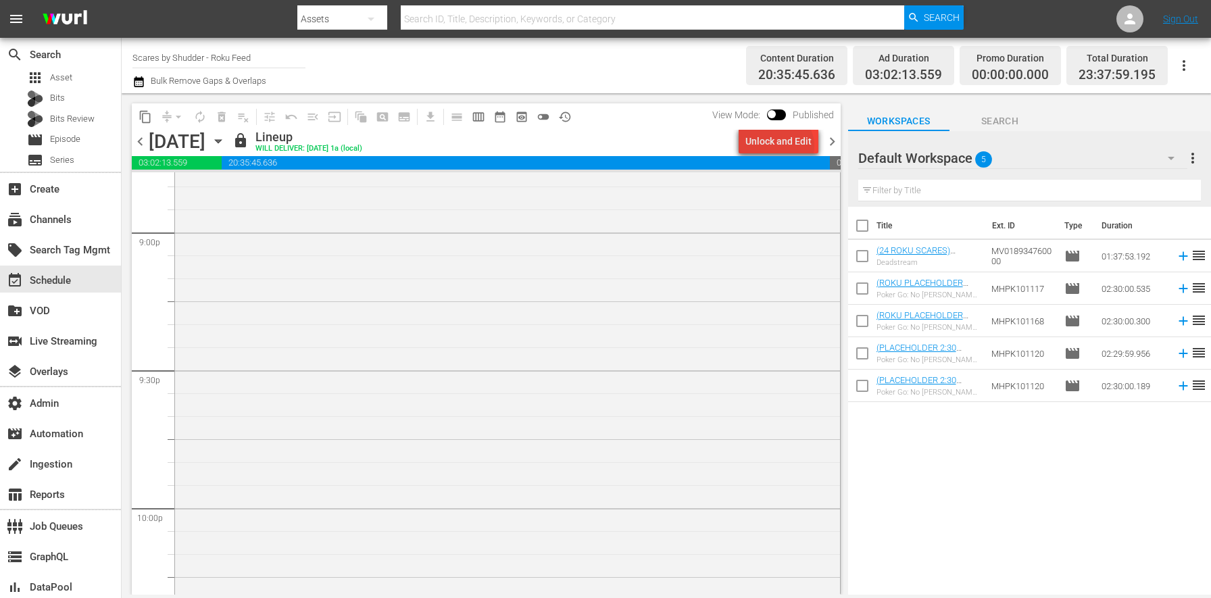
click at [782, 146] on div "Unlock and Edit" at bounding box center [778, 141] width 66 height 24
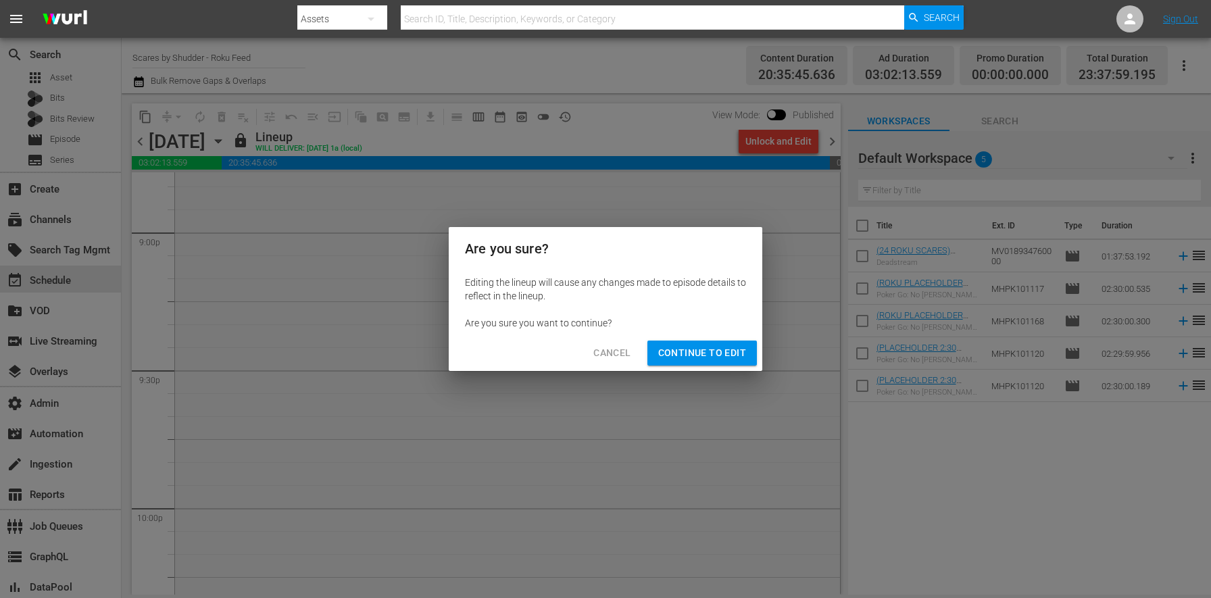
click at [737, 351] on span "Continue to Edit" at bounding box center [702, 353] width 88 height 17
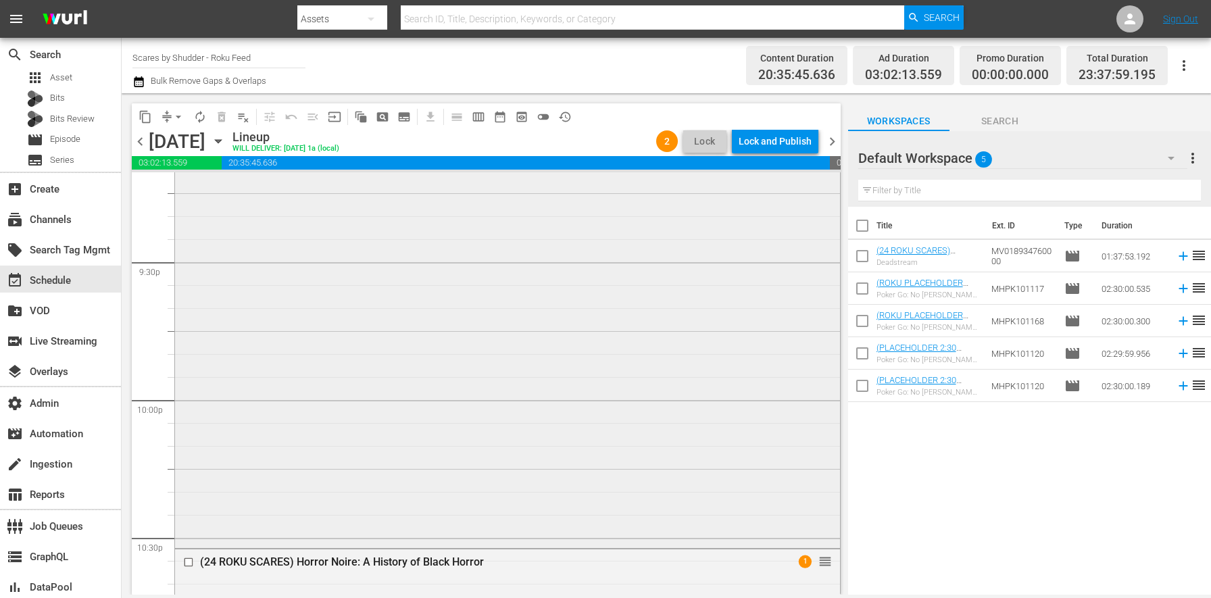
scroll to position [6048, 0]
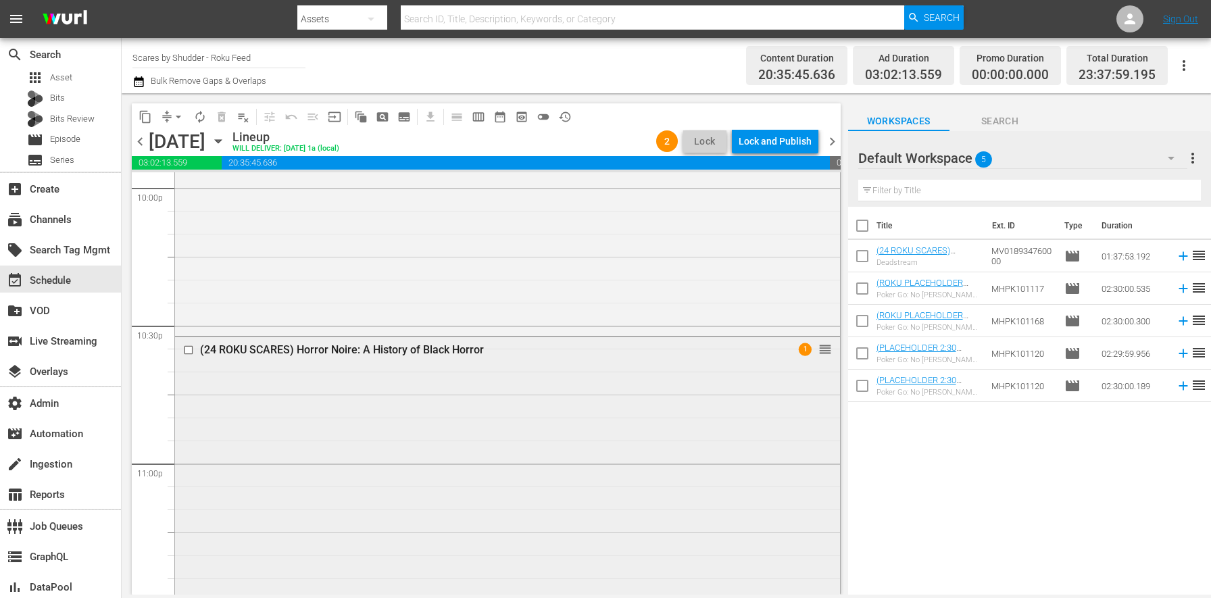
click at [346, 452] on div "(24 ROKU SCARES) Horror Noire: A History of Black Horror 1 reorder" at bounding box center [507, 554] width 665 height 434
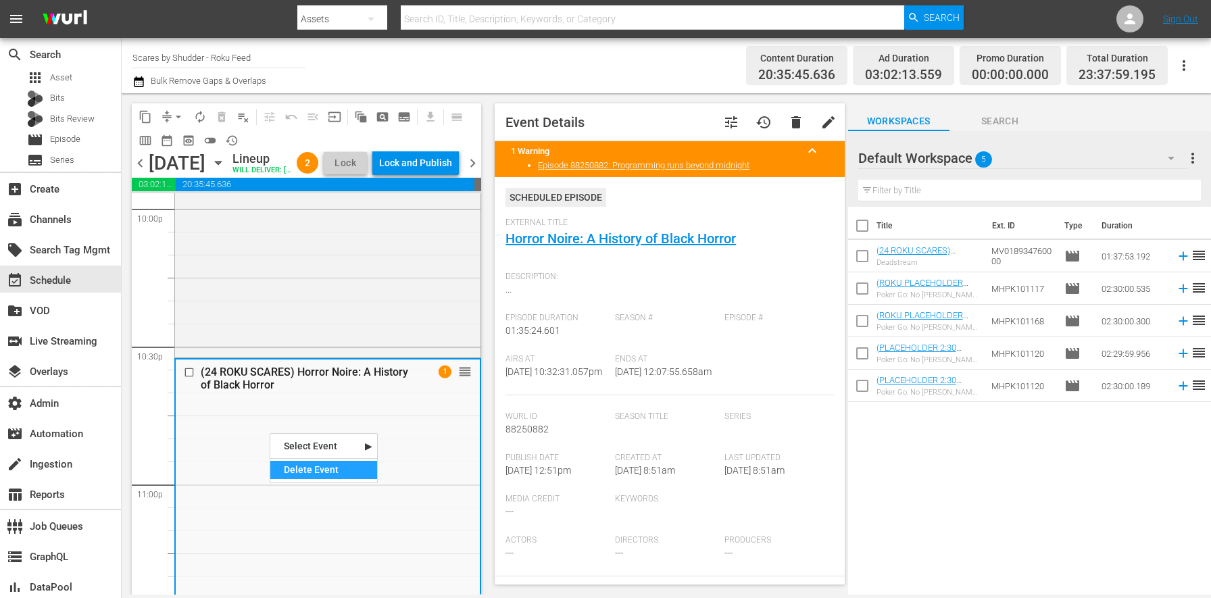
click at [315, 469] on div "Delete Event" at bounding box center [323, 470] width 107 height 18
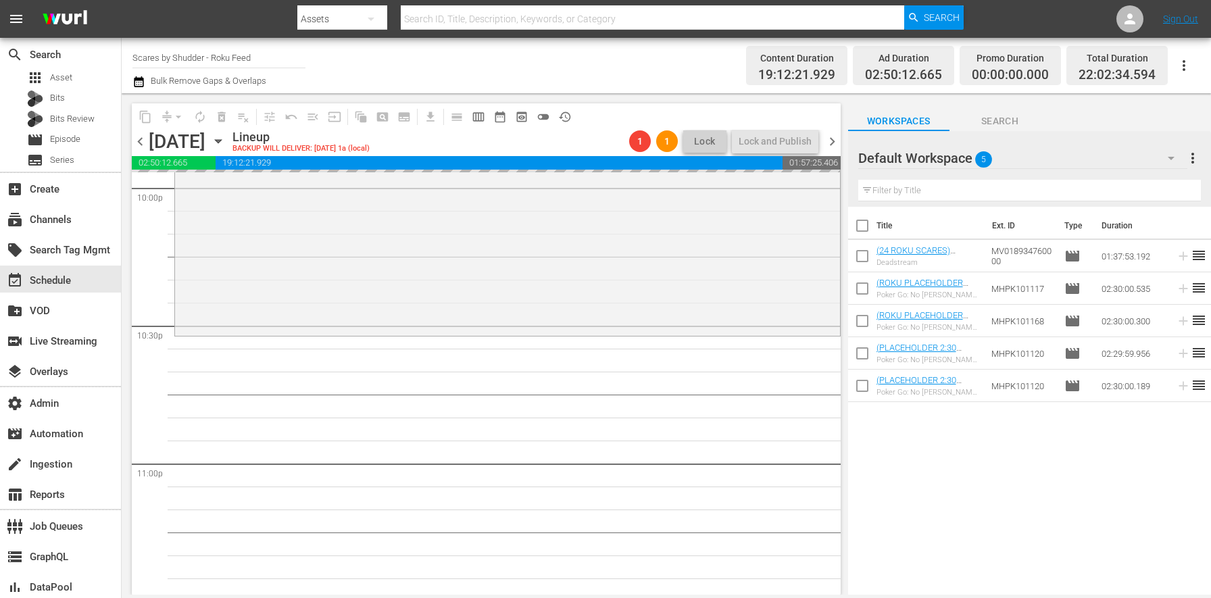
drag, startPoint x: 966, startPoint y: 253, endPoint x: 289, endPoint y: 2, distance: 722.0
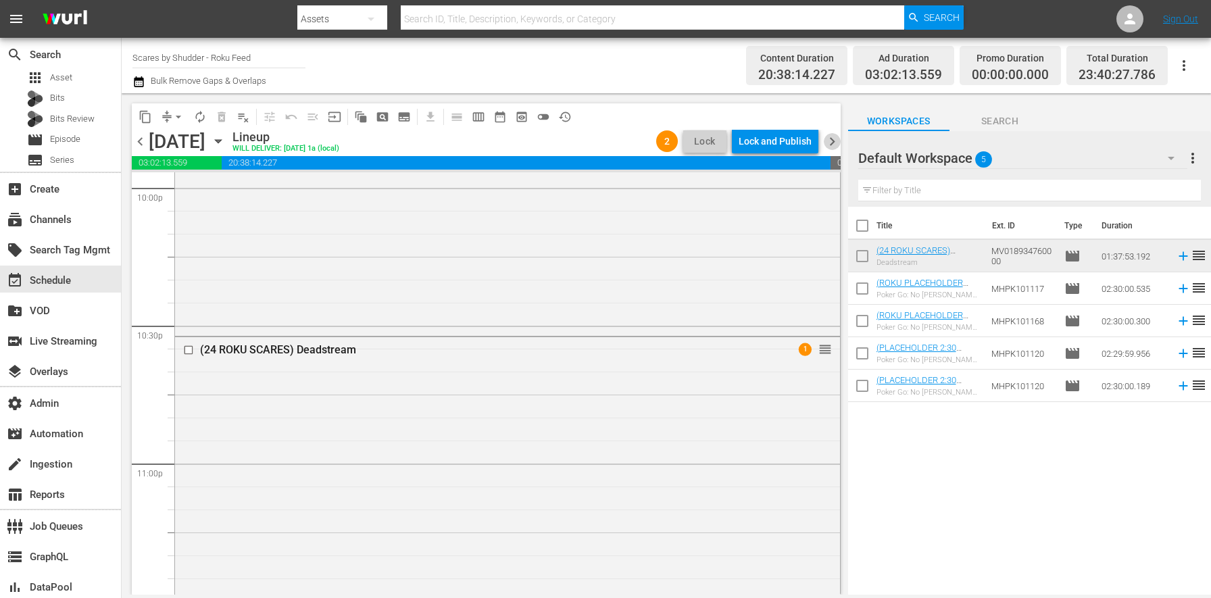
click at [834, 136] on span "chevron_right" at bounding box center [831, 141] width 17 height 17
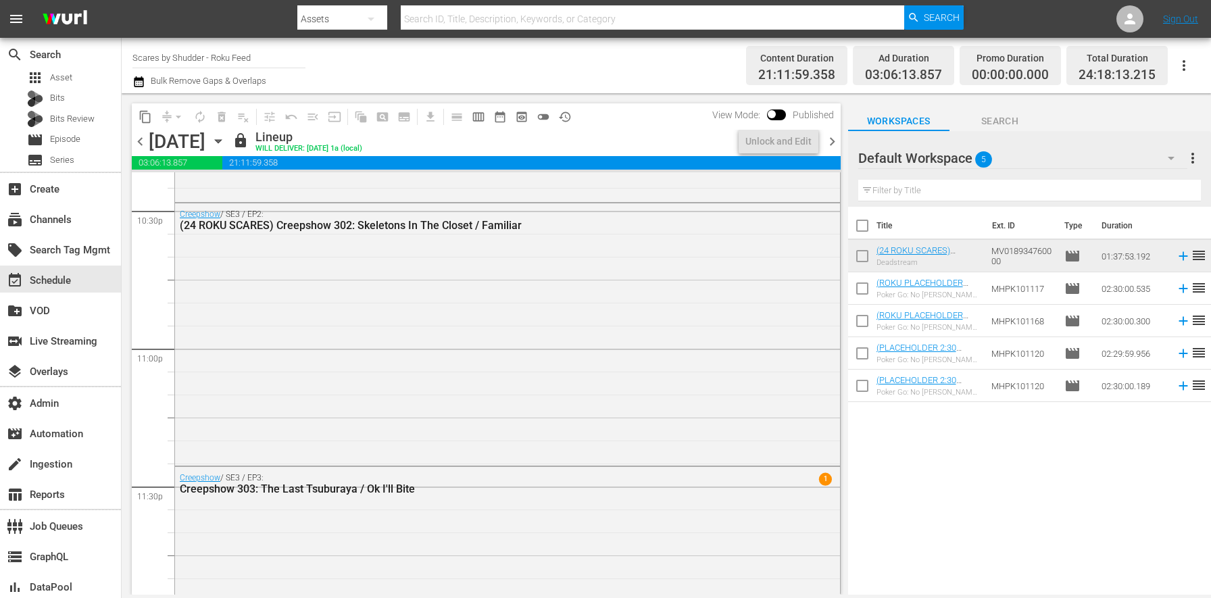
scroll to position [5979, 0]
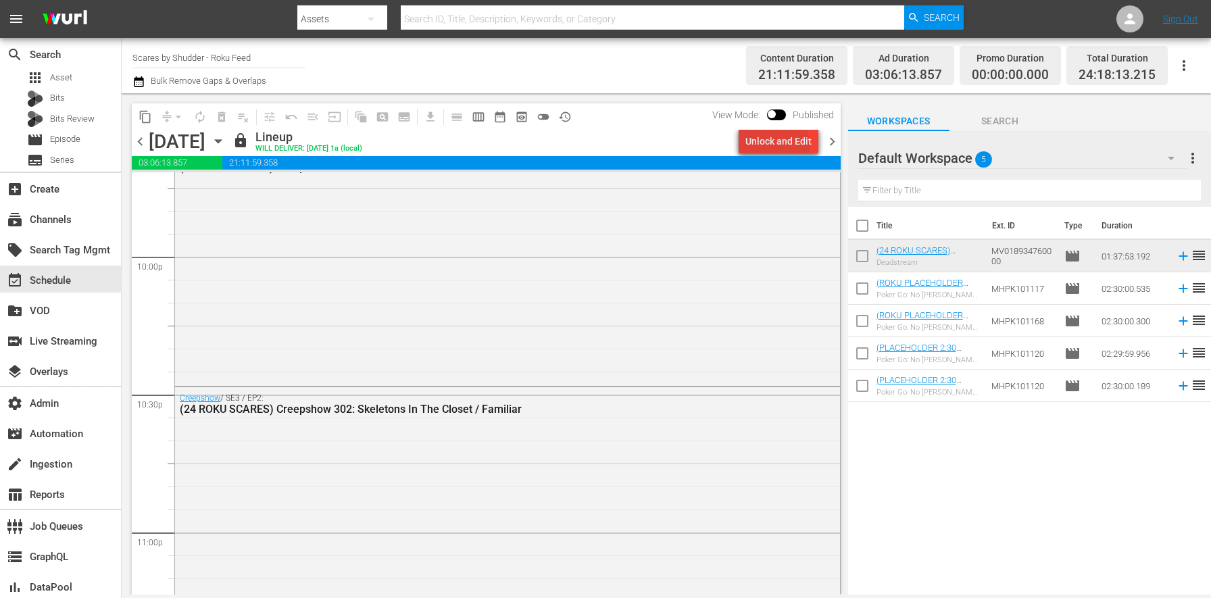
click at [780, 145] on div "Unlock and Edit" at bounding box center [778, 141] width 66 height 24
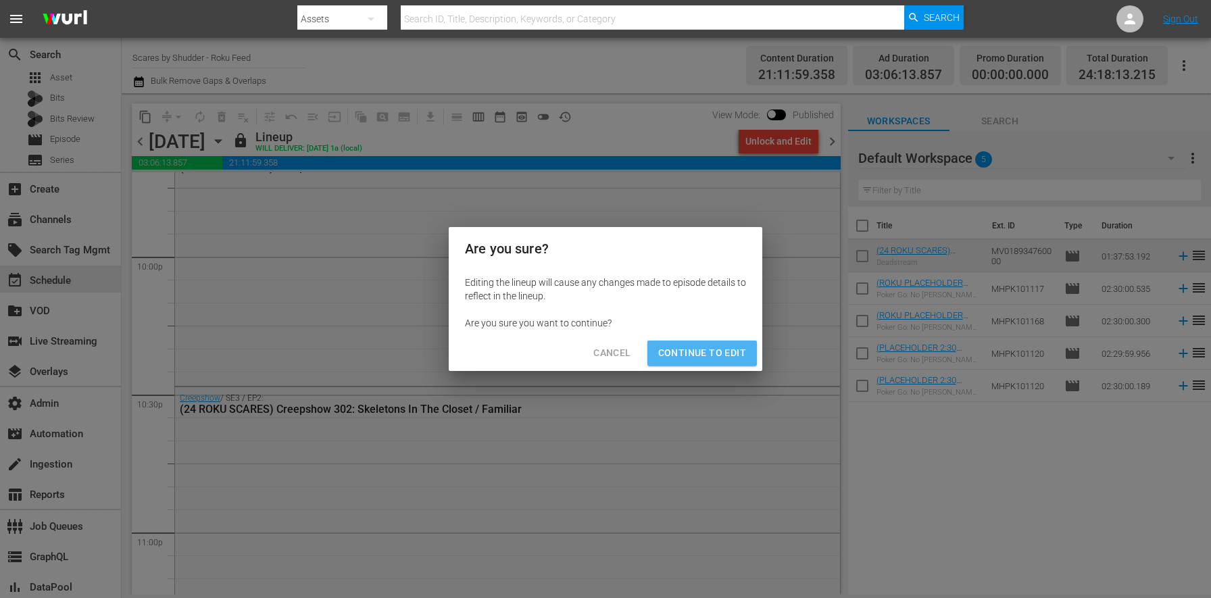
click at [733, 351] on span "Continue to Edit" at bounding box center [702, 353] width 88 height 17
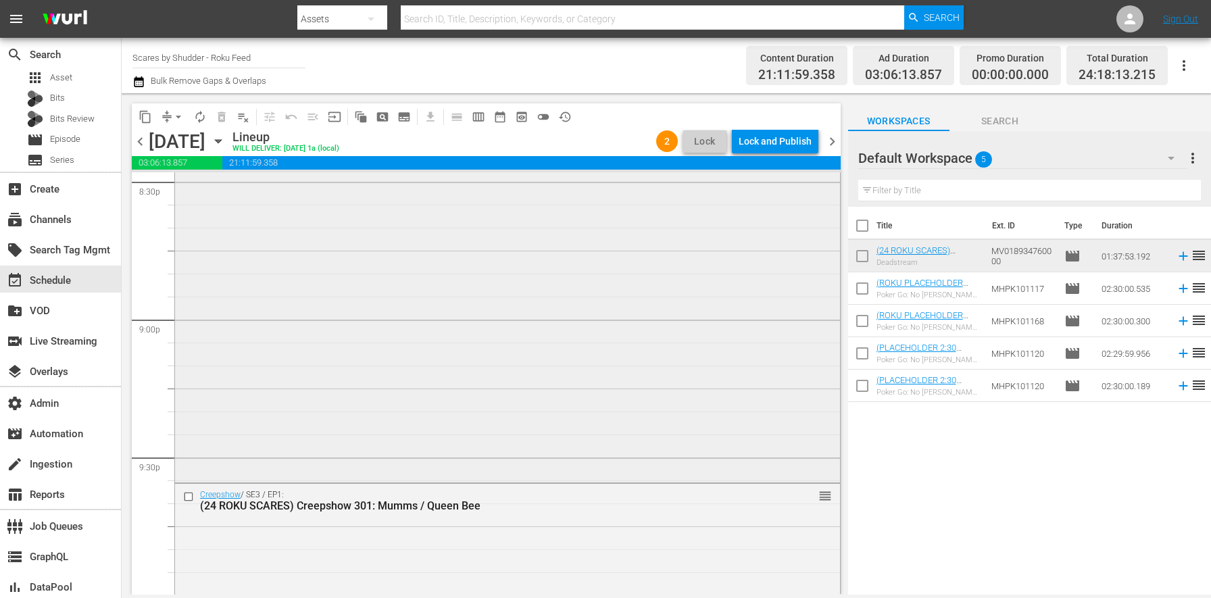
scroll to position [5473, 0]
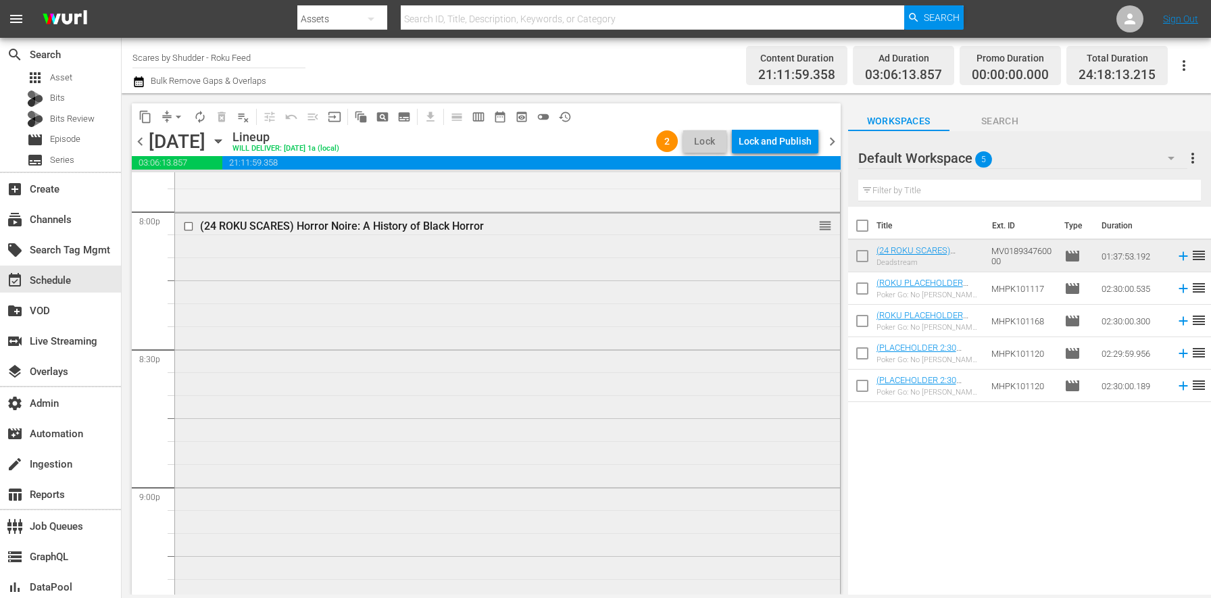
click at [421, 338] on div "(24 ROKU SCARES) Horror Noire: A History of Black Horror reorder" at bounding box center [507, 430] width 665 height 434
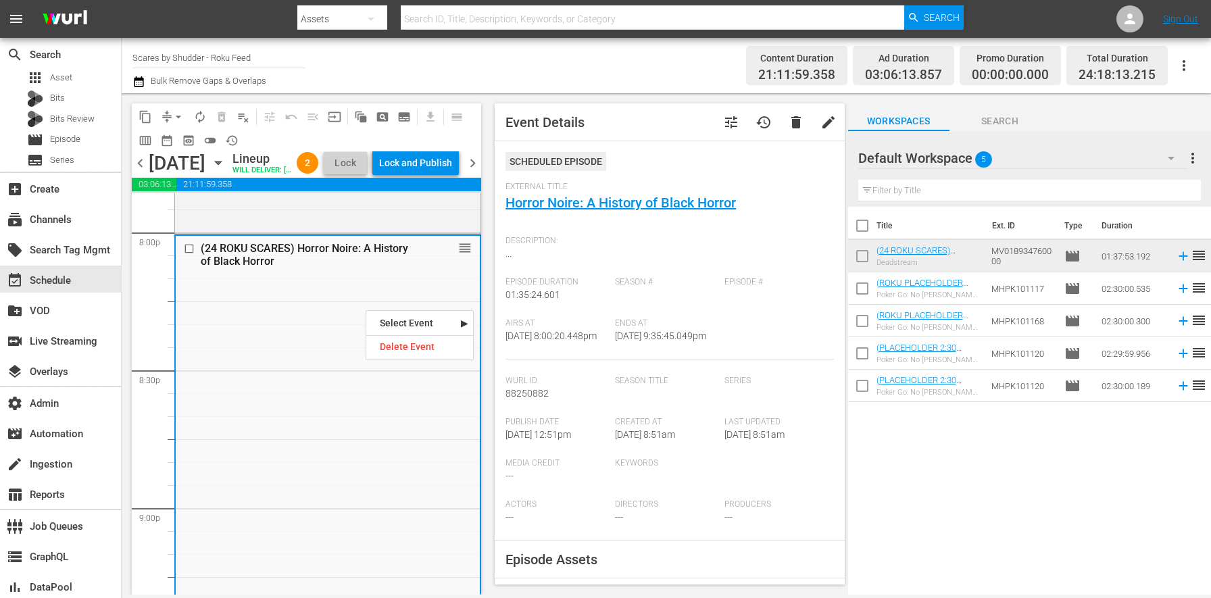
click at [448, 347] on div "Delete Event" at bounding box center [419, 347] width 107 height 18
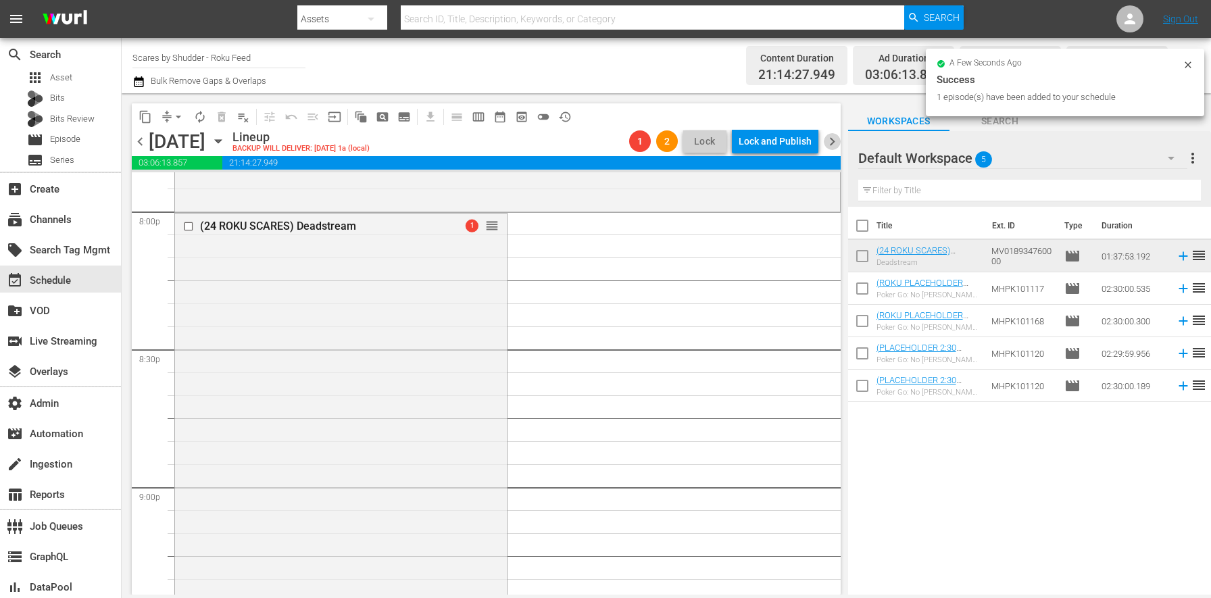
click at [833, 138] on span "chevron_right" at bounding box center [831, 141] width 17 height 17
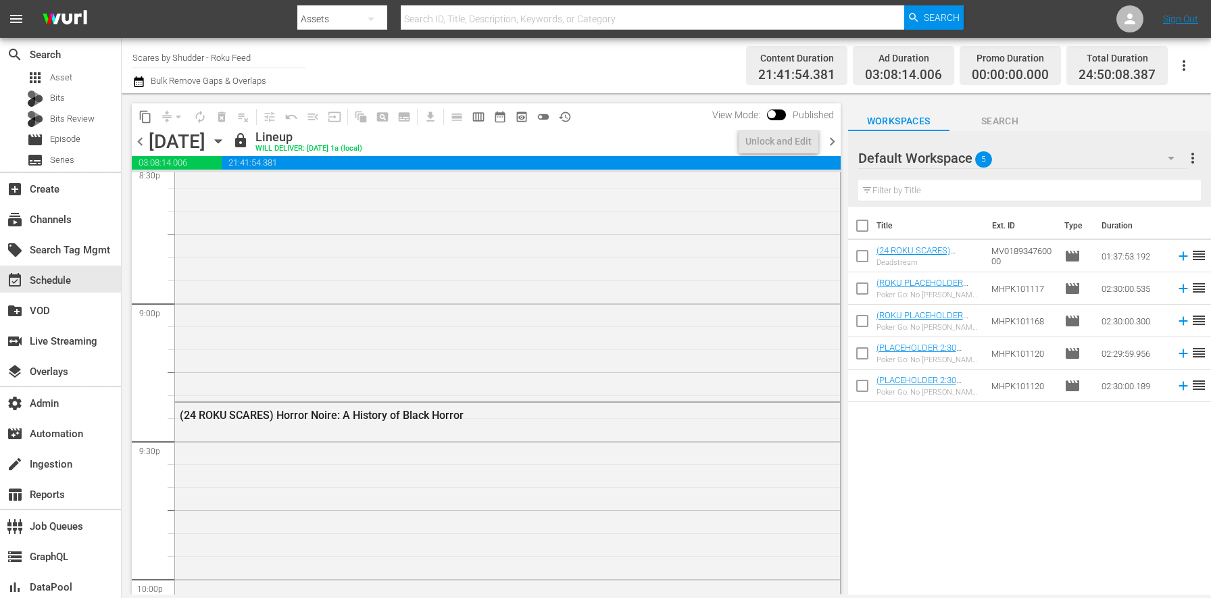
scroll to position [5496, 0]
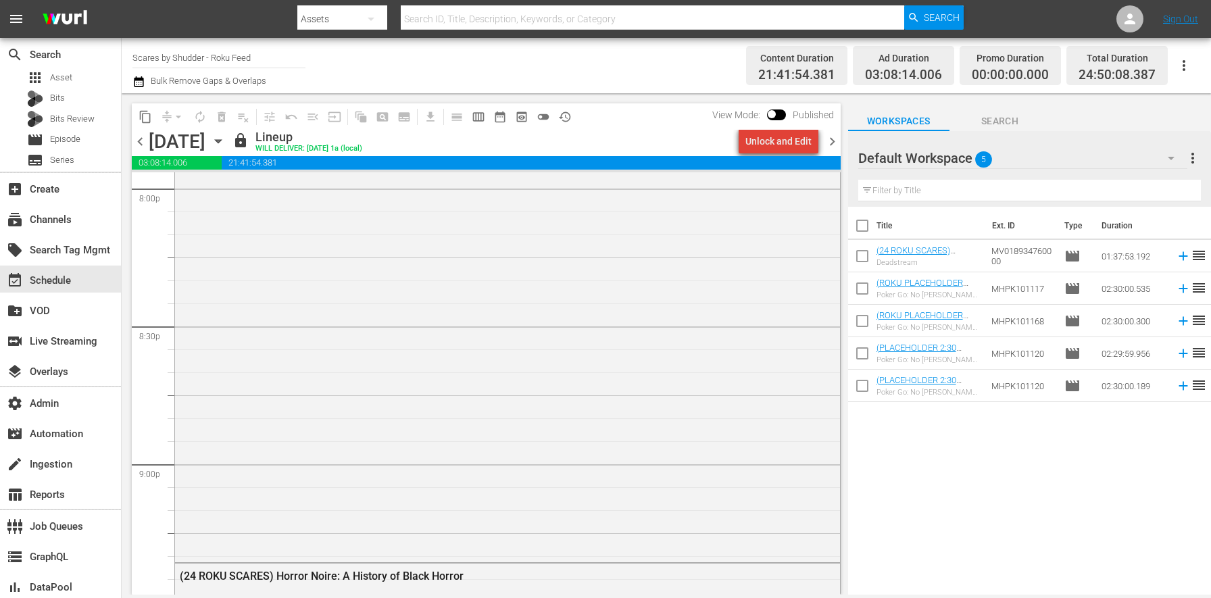
click at [809, 143] on div "Unlock and Edit" at bounding box center [778, 141] width 66 height 24
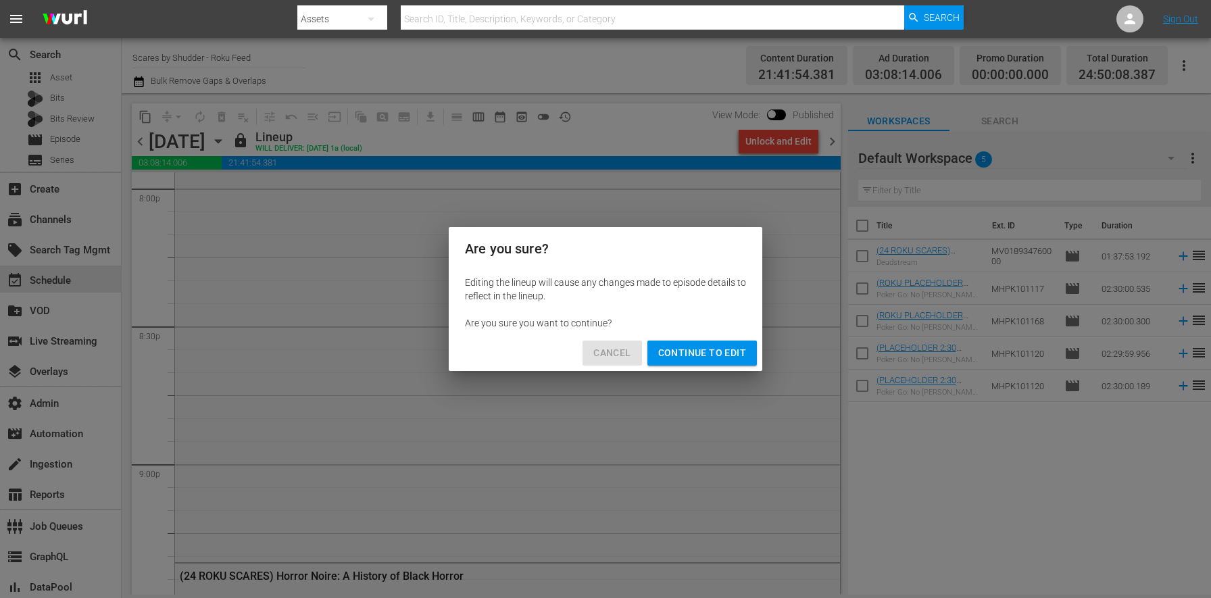
drag, startPoint x: 605, startPoint y: 355, endPoint x: 537, endPoint y: 301, distance: 87.0
click at [606, 355] on span "Cancel" at bounding box center [611, 353] width 37 height 17
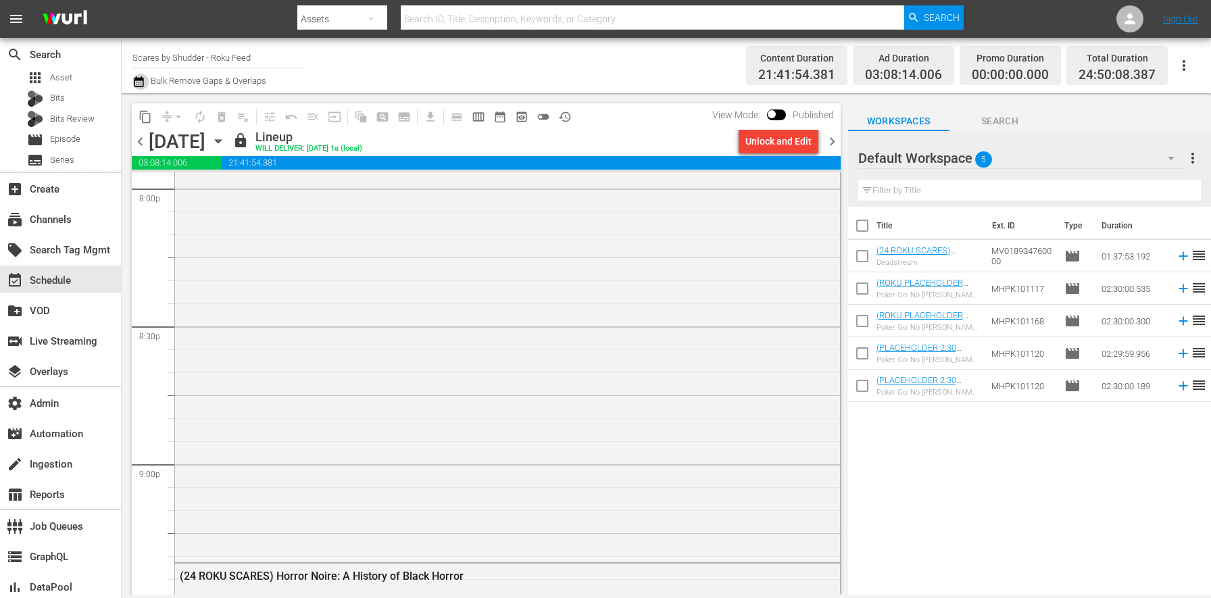
click at [147, 80] on button "button" at bounding box center [140, 82] width 16 height 16
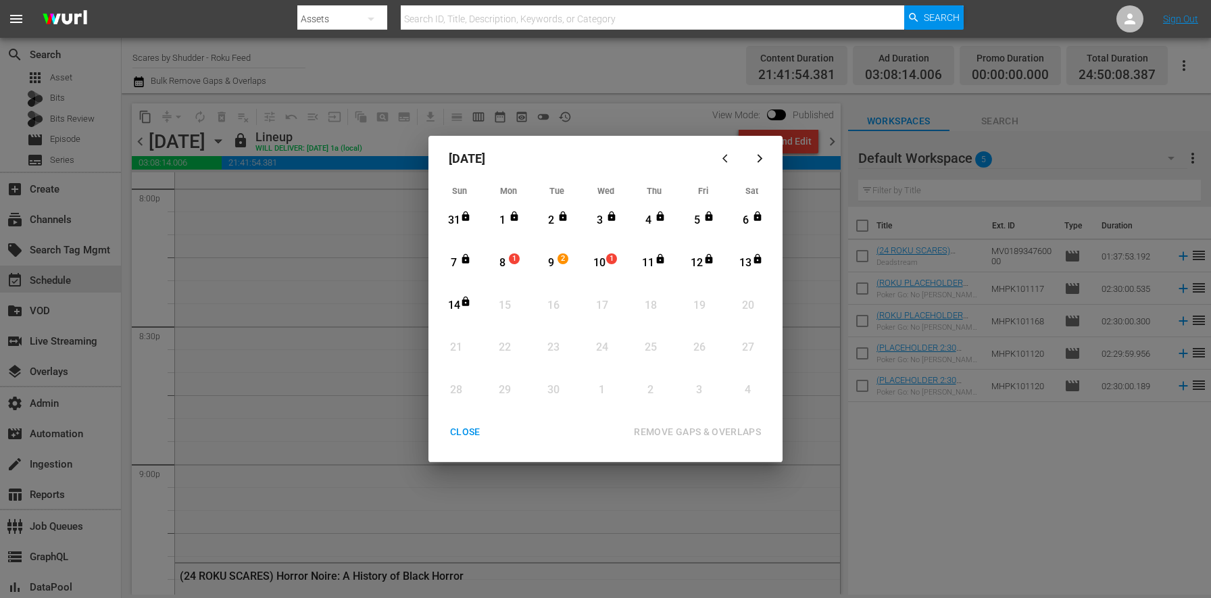
click at [524, 263] on div "8 1 View Lineup" at bounding box center [508, 263] width 41 height 37
click at [467, 302] on icon "Month View" at bounding box center [465, 300] width 7 height 9
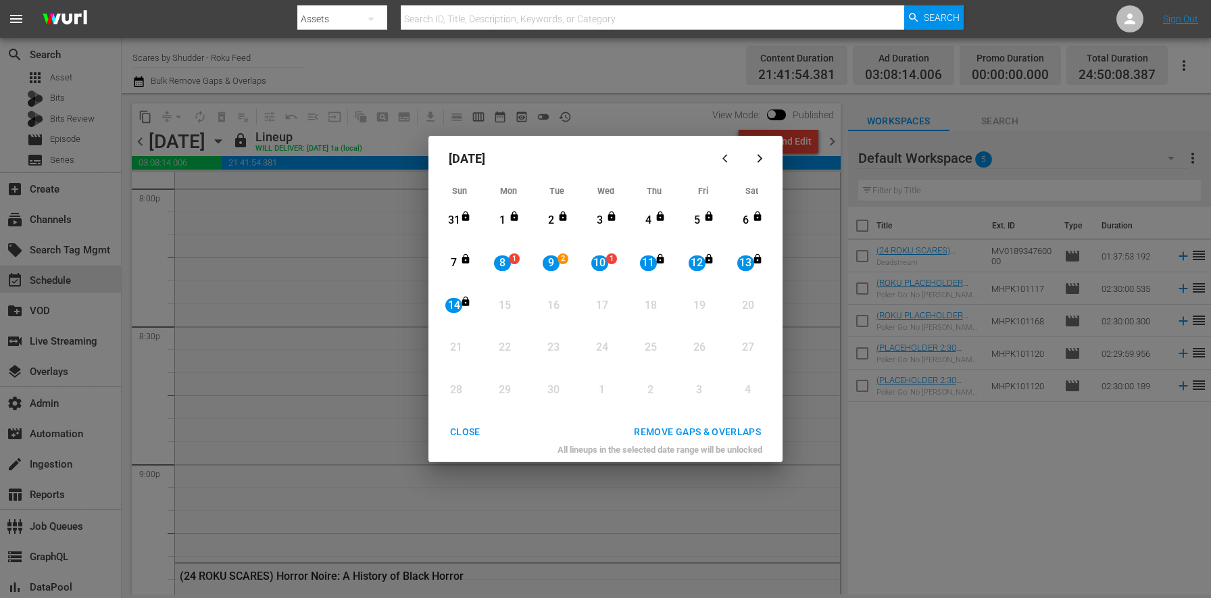
click at [723, 432] on div "REMOVE GAPS & OVERLAPS" at bounding box center [697, 432] width 149 height 17
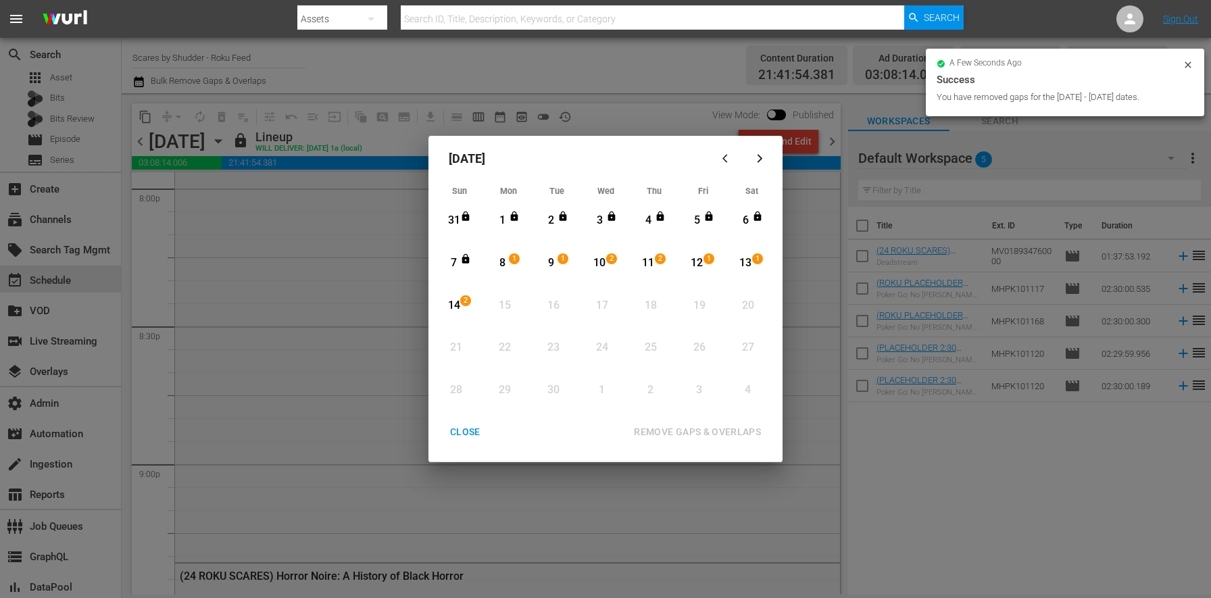
click at [461, 432] on div "CLOSE" at bounding box center [465, 432] width 52 height 17
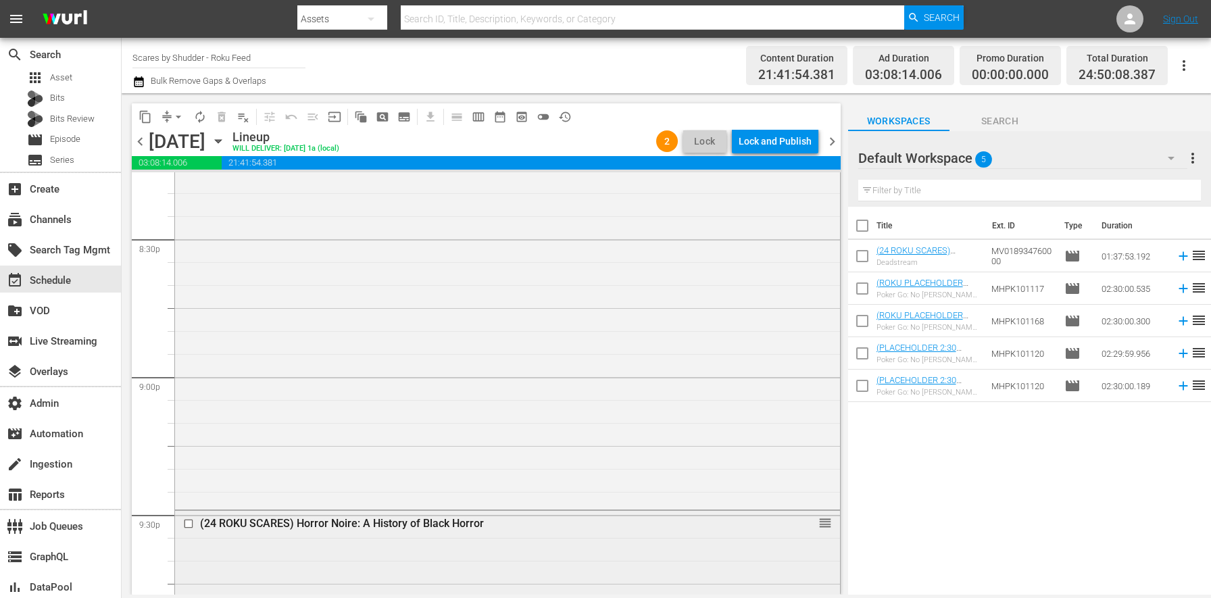
scroll to position [5951, 0]
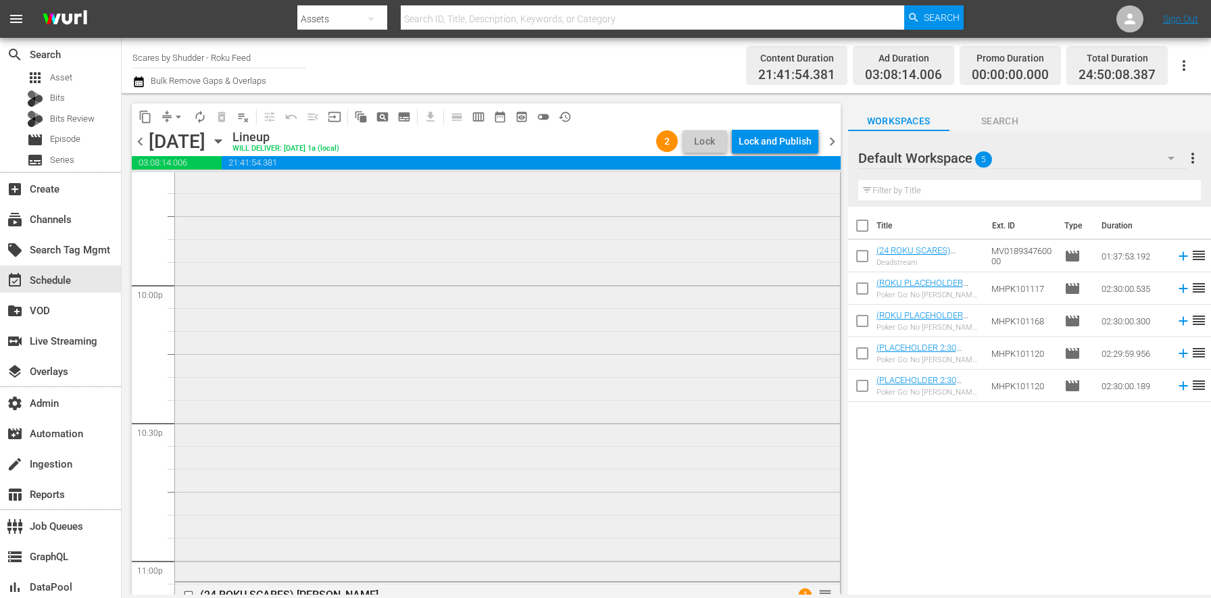
click at [339, 299] on div "(24 ROKU SCARES) Horror Noire: A History of Black Horror reorder" at bounding box center [507, 360] width 665 height 434
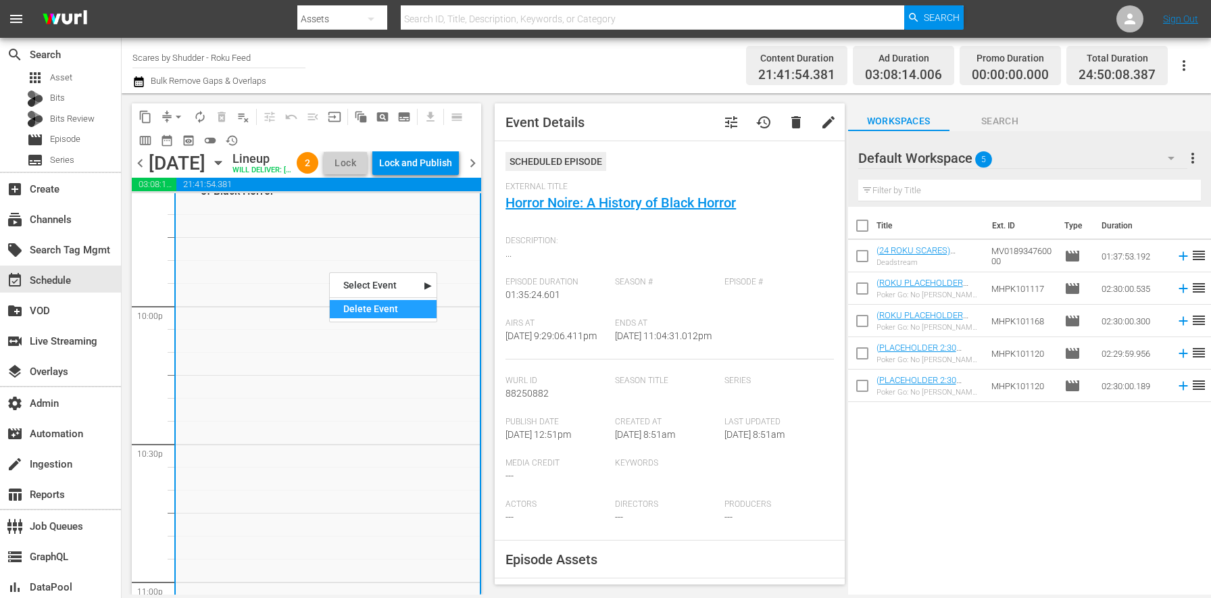
click at [367, 315] on div "Delete Event" at bounding box center [383, 309] width 107 height 18
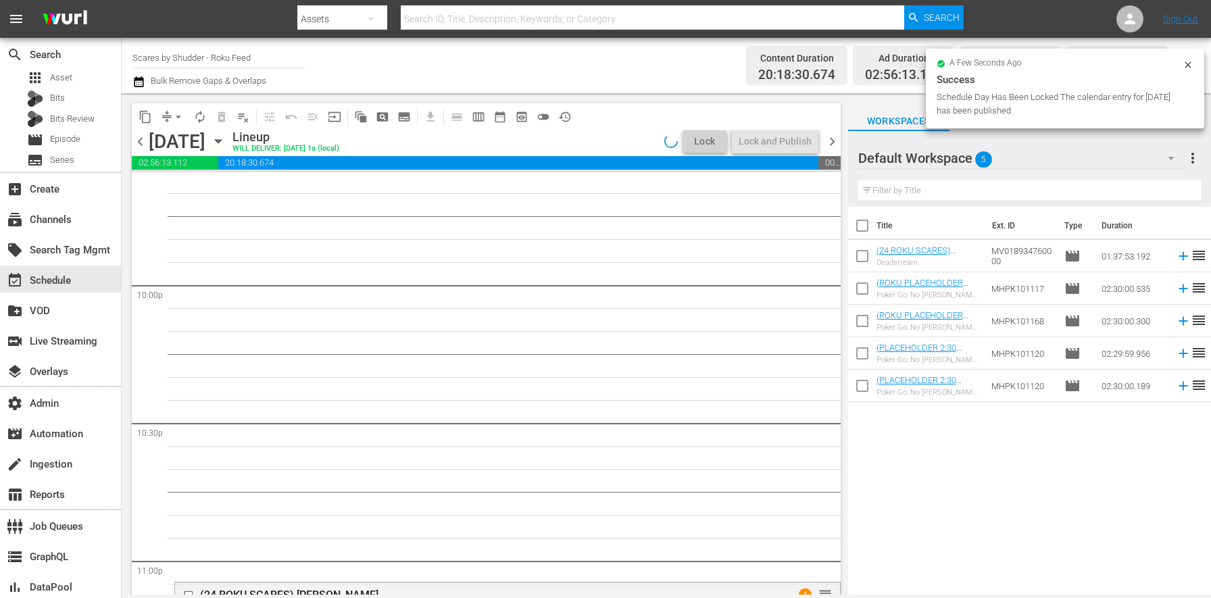
scroll to position [5903, 0]
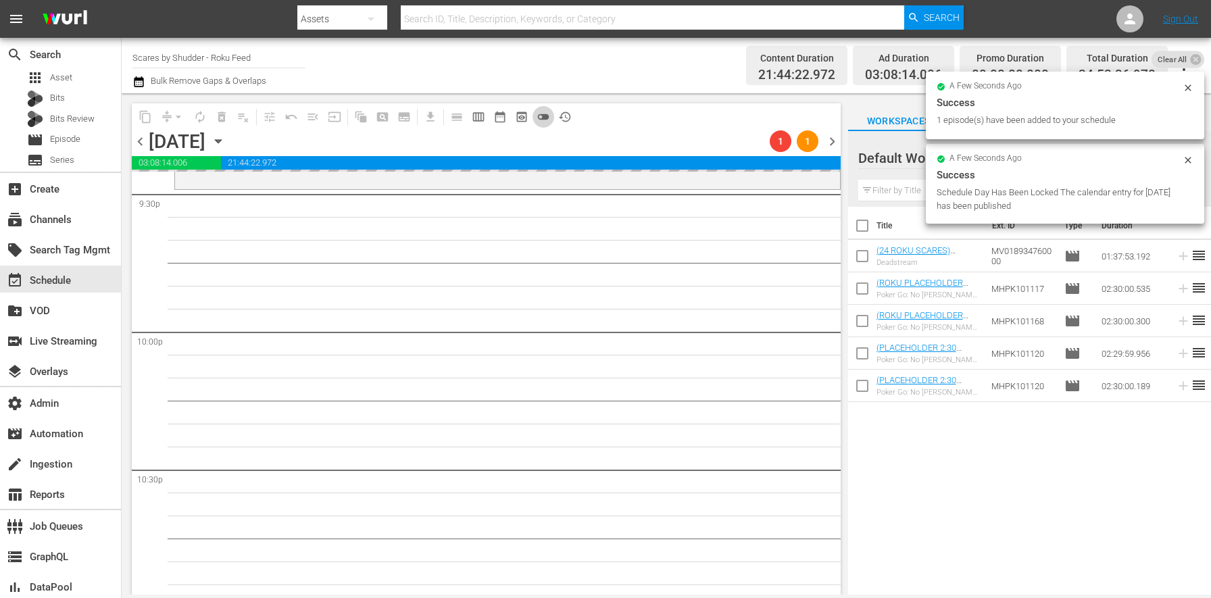
click at [544, 120] on span "toggle_off" at bounding box center [543, 117] width 14 height 14
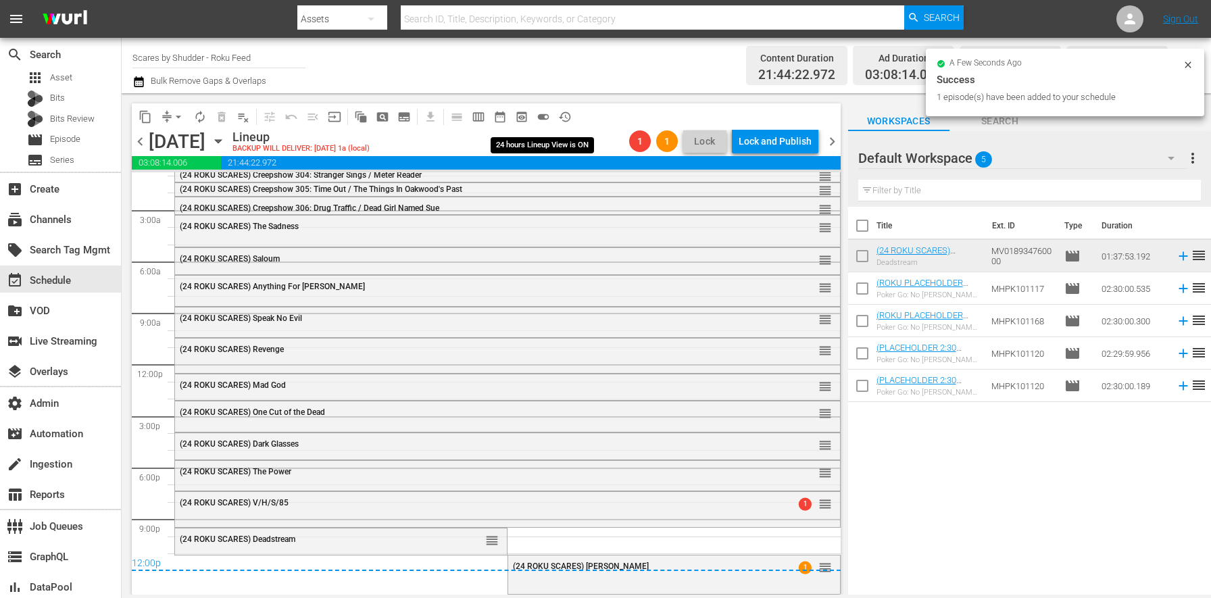
scroll to position [14, 0]
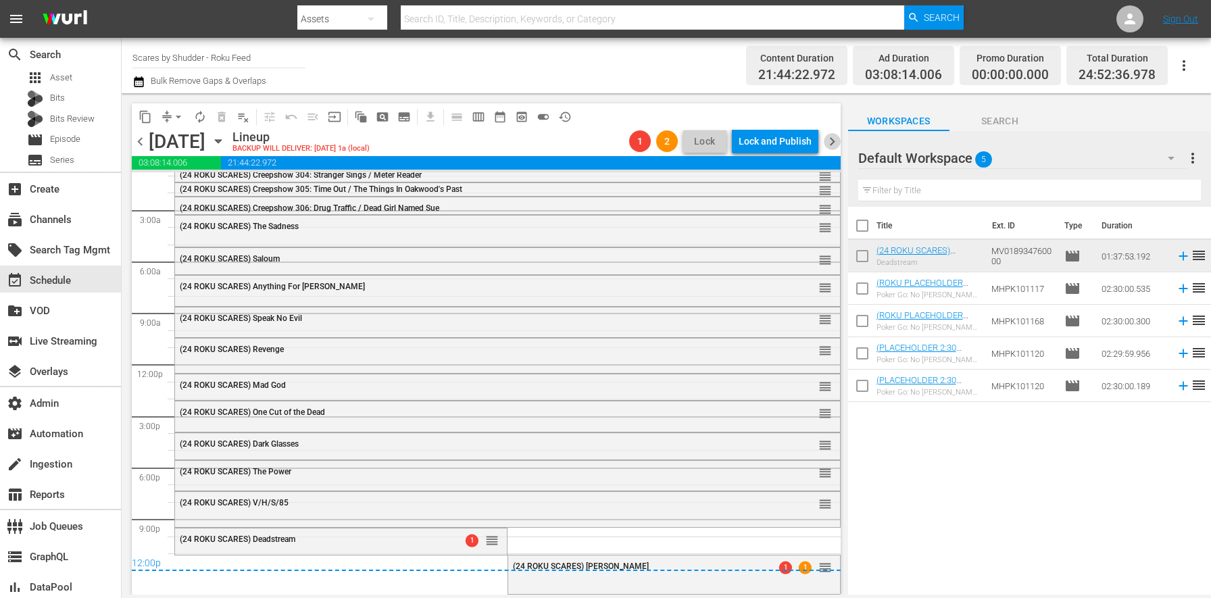
click at [828, 142] on span "chevron_right" at bounding box center [831, 141] width 17 height 17
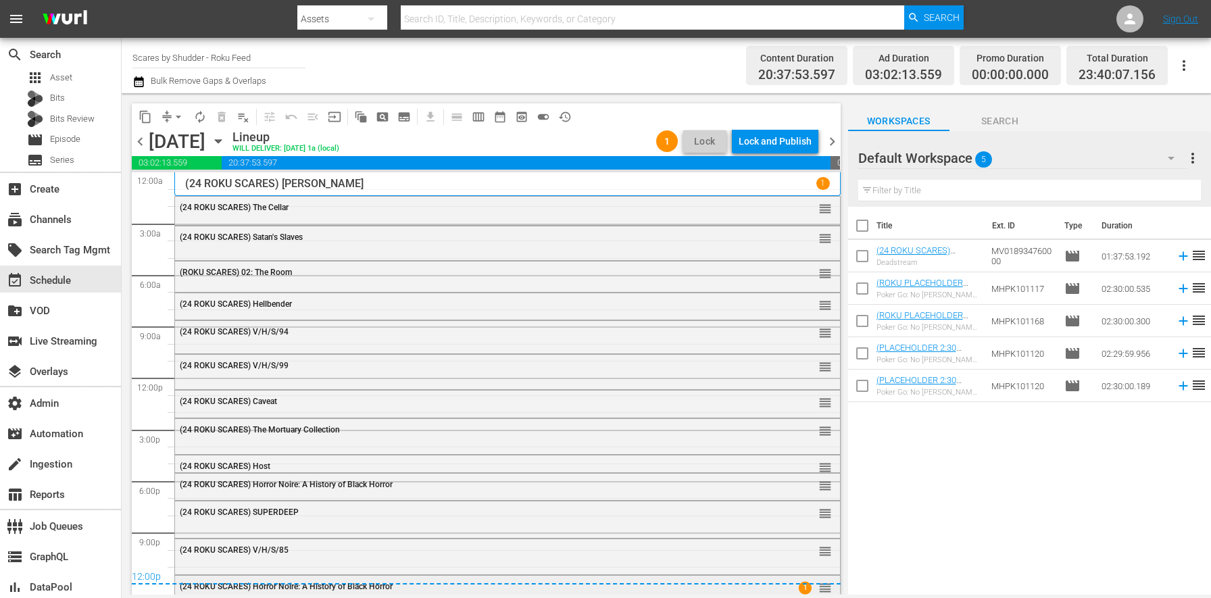
scroll to position [7, 0]
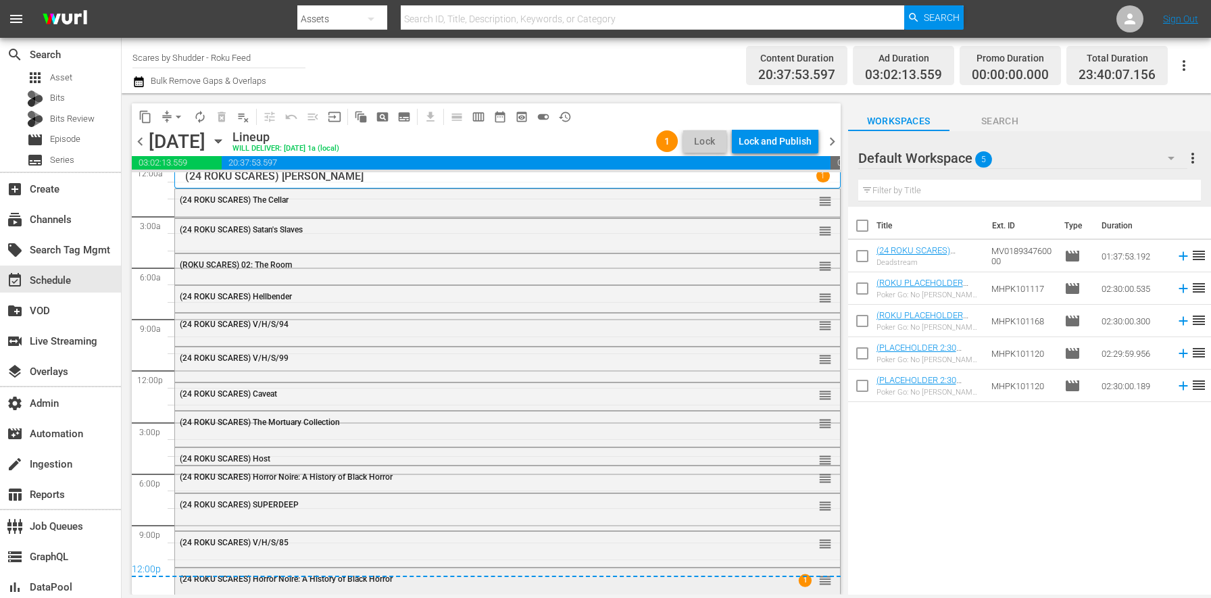
click at [312, 589] on div "(24 ROKU SCARES) Horror Noire: A History of Black Horror 1 reorder" at bounding box center [507, 579] width 665 height 23
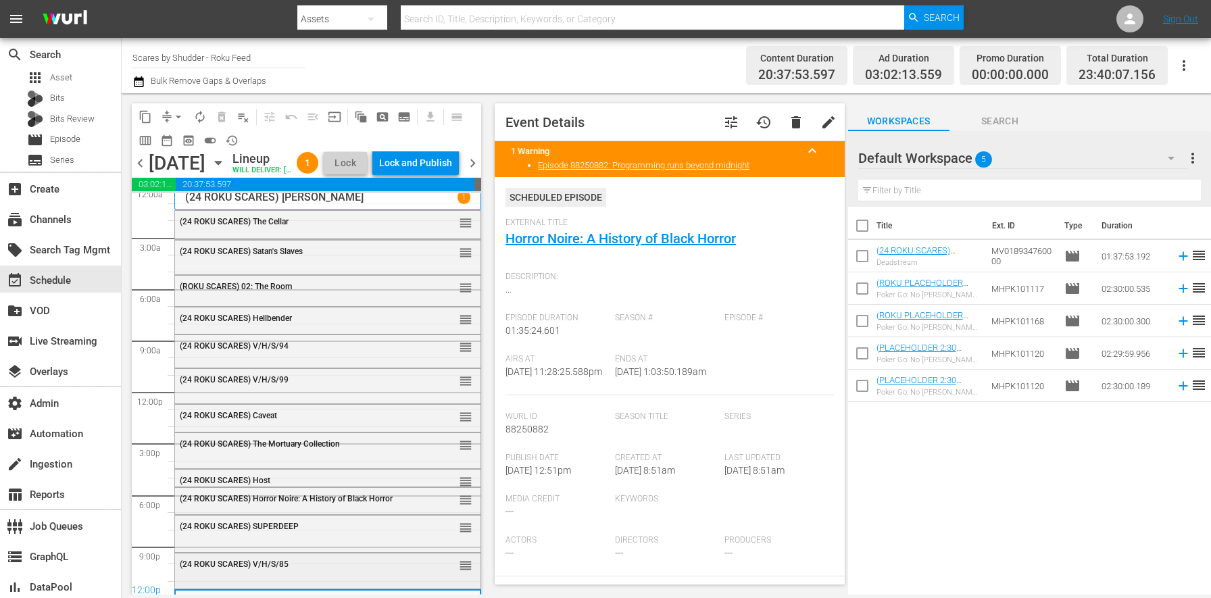
scroll to position [51, 0]
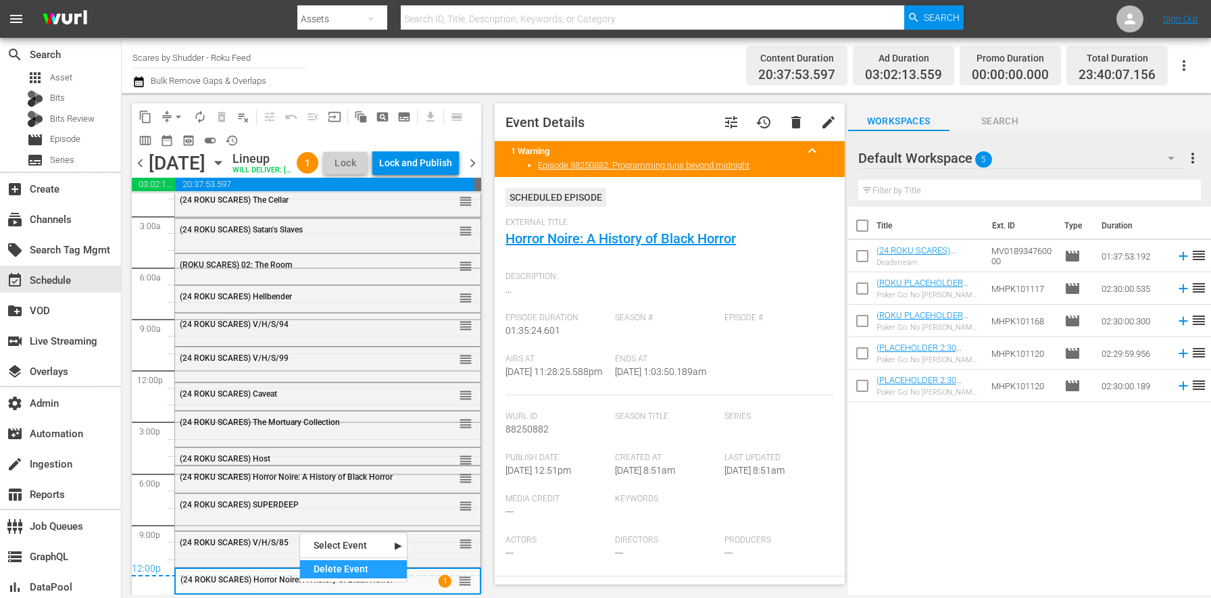
click at [334, 563] on div "Delete Event" at bounding box center [353, 569] width 107 height 18
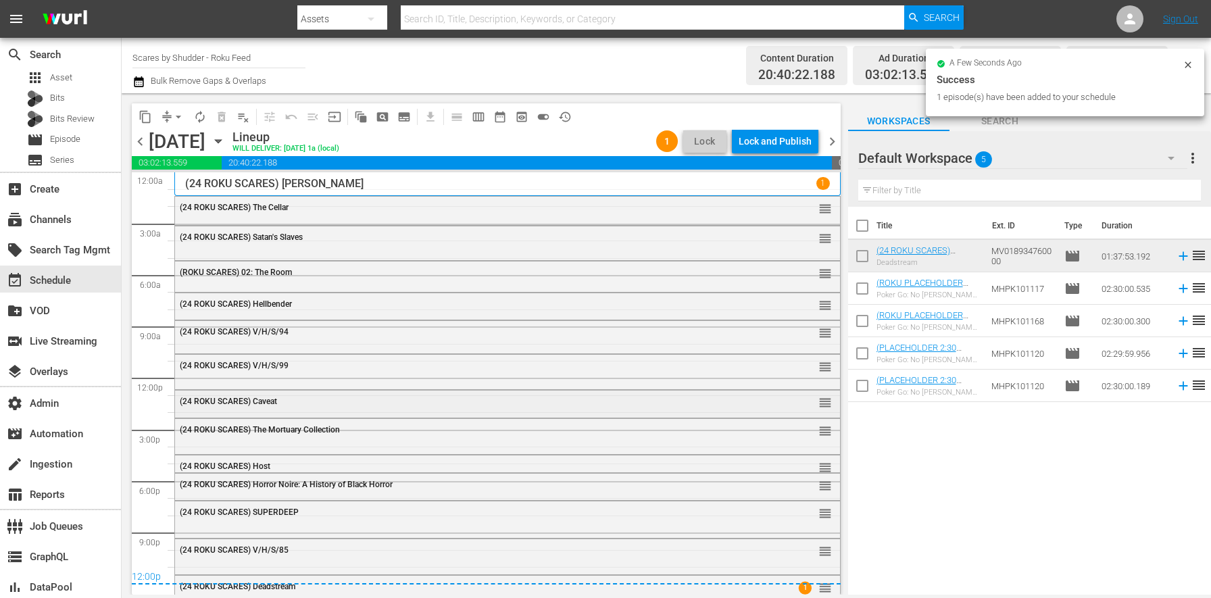
scroll to position [8, 0]
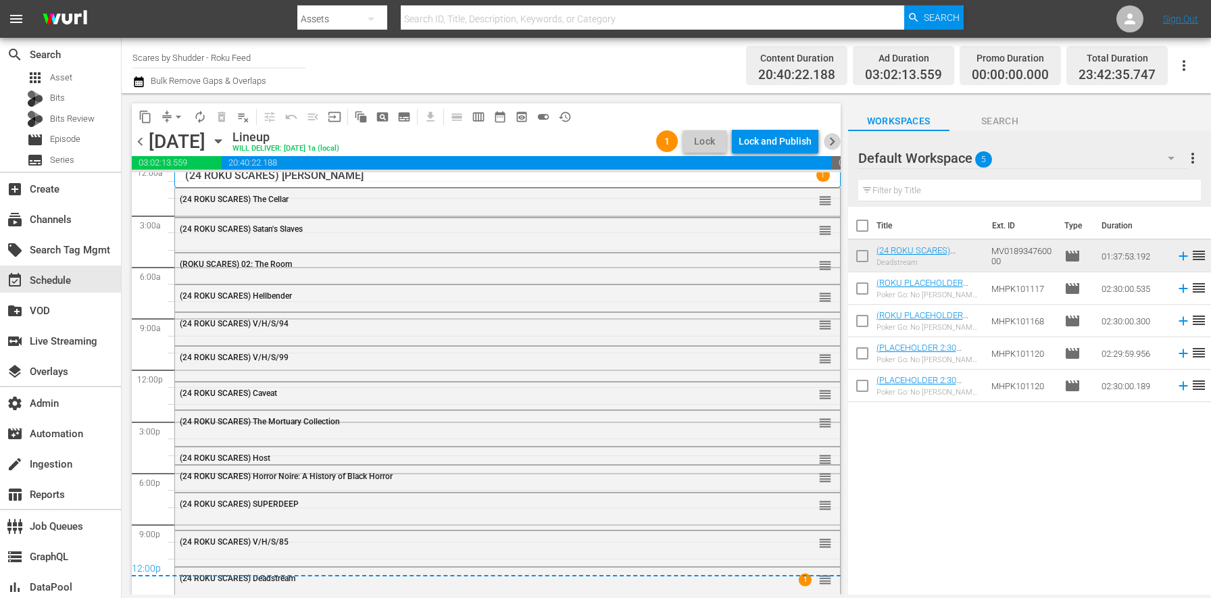
click at [834, 141] on span "chevron_right" at bounding box center [831, 141] width 17 height 17
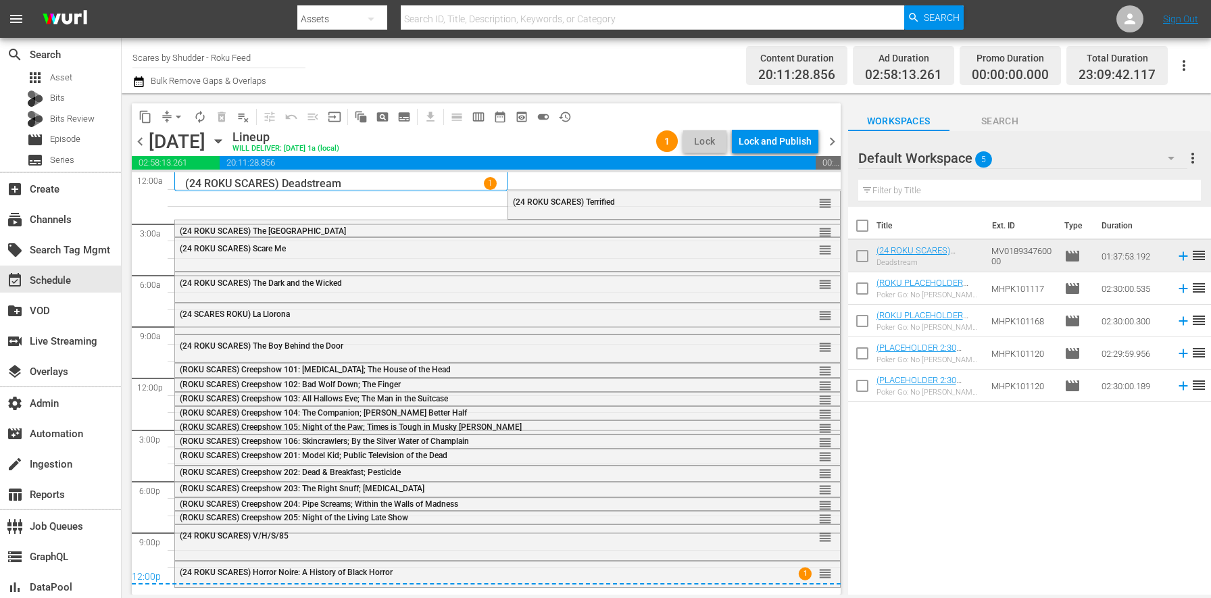
click at [306, 572] on div "12:00p" at bounding box center [486, 578] width 709 height 14
click at [287, 582] on div "12:00p" at bounding box center [486, 578] width 709 height 14
click at [270, 567] on span "(24 ROKU SCARES) Horror Noire: A History of Black Horror" at bounding box center [286, 571] width 213 height 9
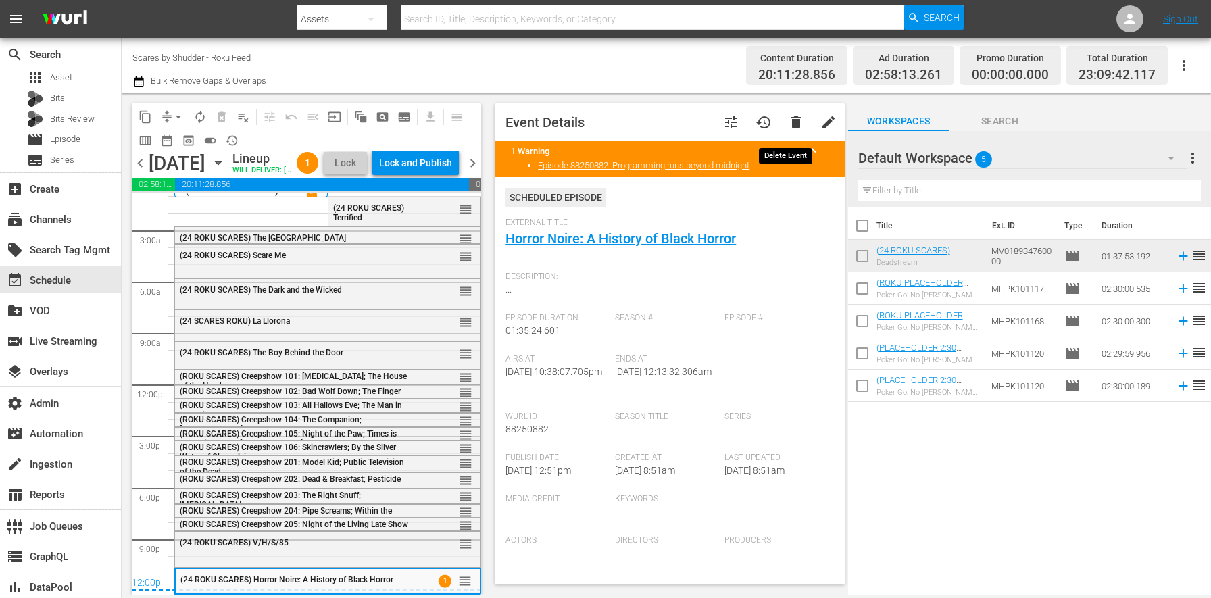
click at [788, 117] on span "delete" at bounding box center [796, 122] width 16 height 16
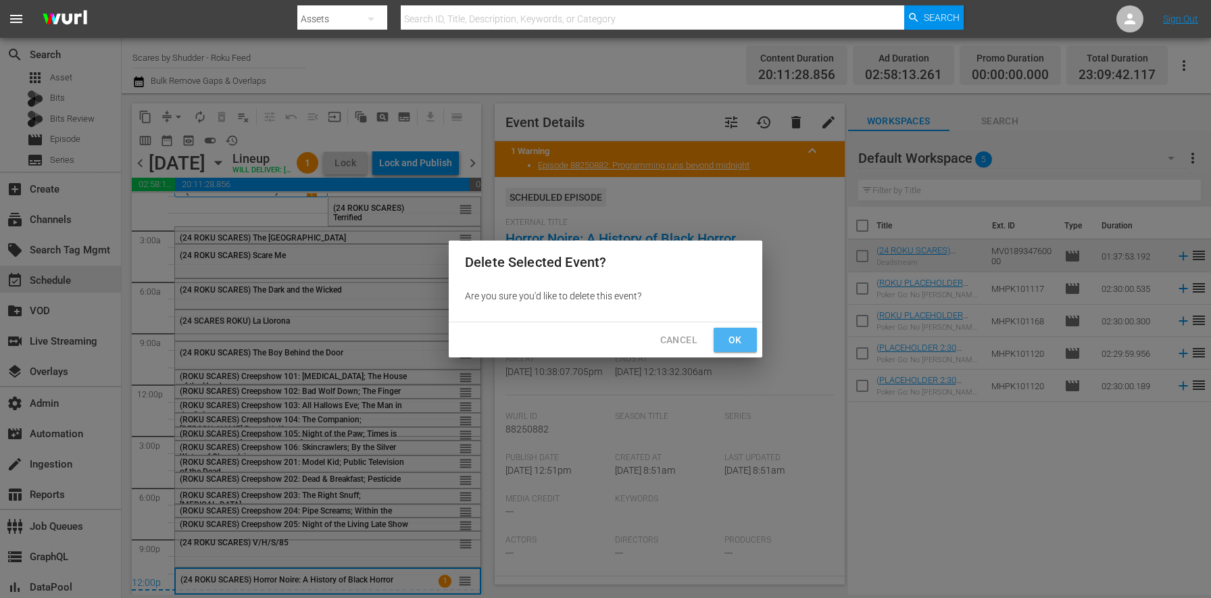
click at [738, 334] on span "Ok" at bounding box center [735, 340] width 22 height 17
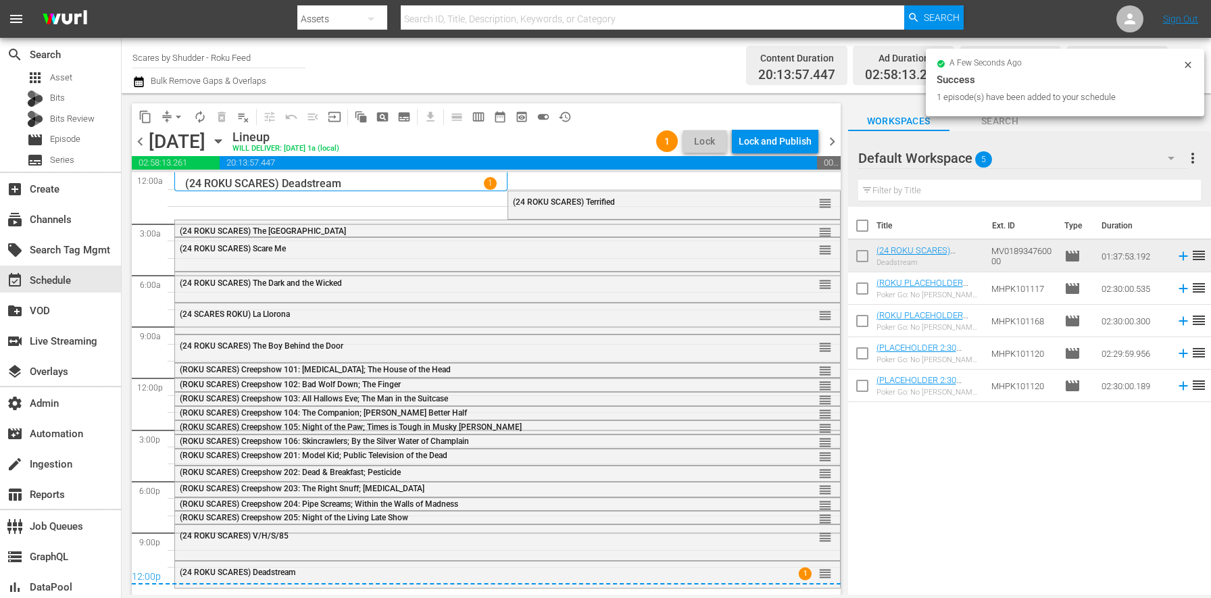
click at [831, 138] on span "chevron_right" at bounding box center [831, 141] width 17 height 17
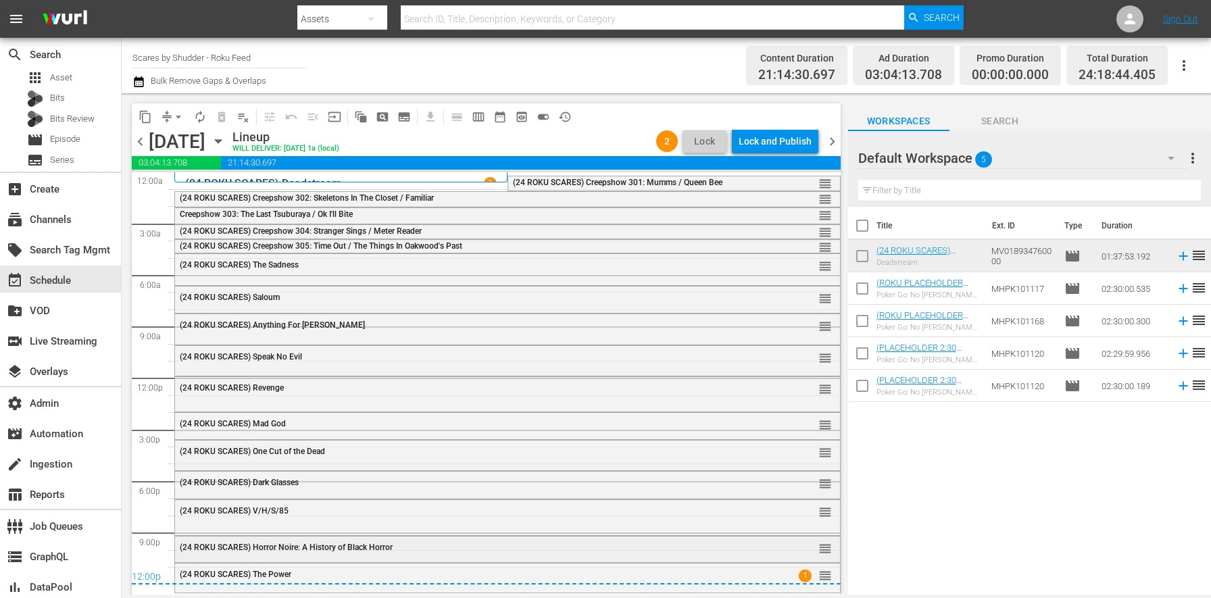
click at [303, 549] on span "(24 ROKU SCARES) Horror Noire: A History of Black Horror" at bounding box center [286, 546] width 213 height 9
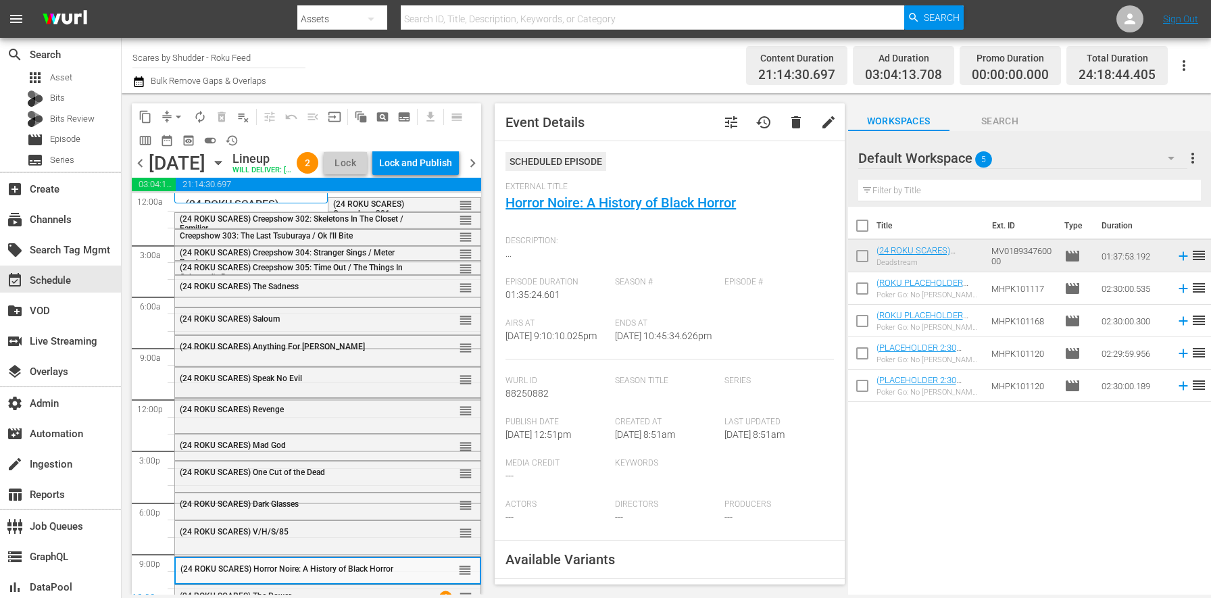
scroll to position [41, 0]
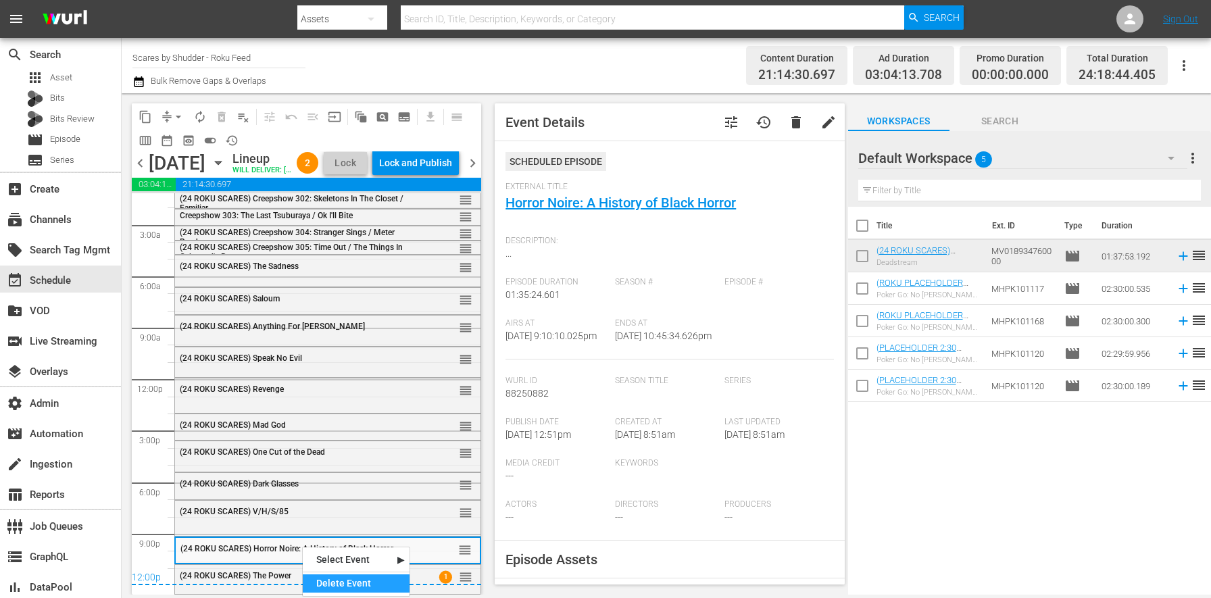
click at [356, 581] on div "Delete Event" at bounding box center [356, 583] width 107 height 18
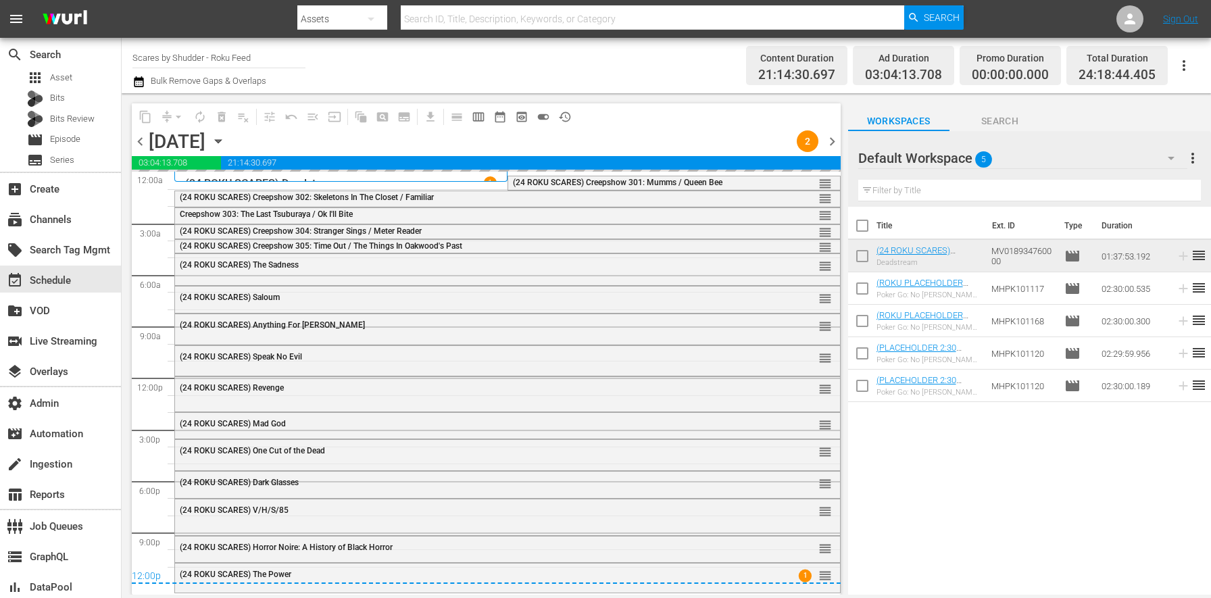
scroll to position [0, 0]
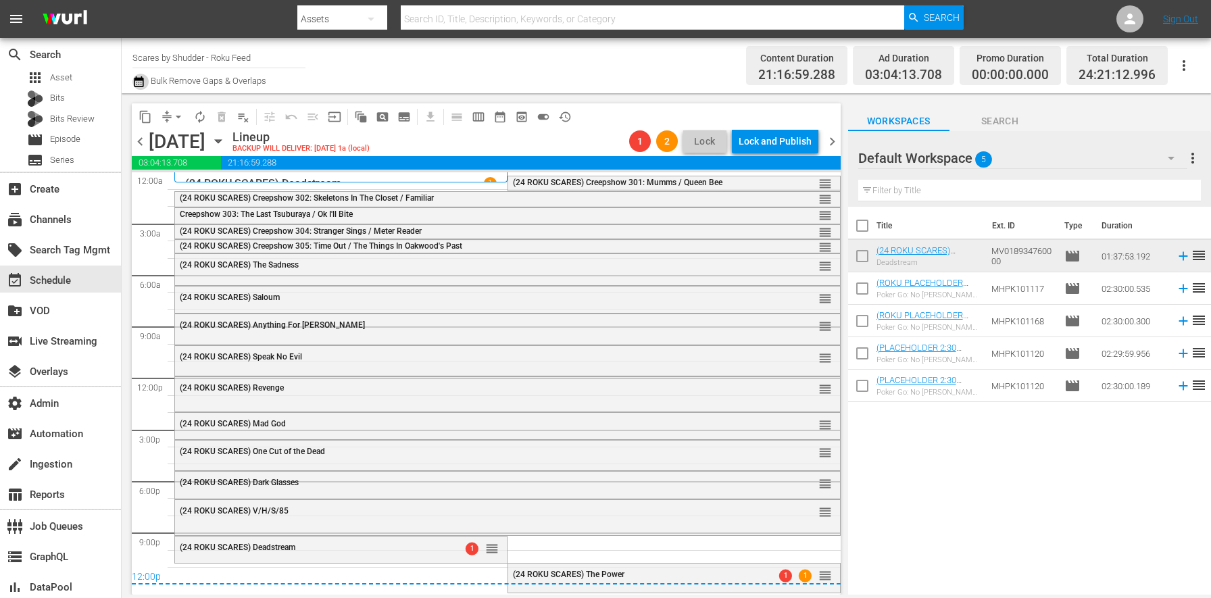
click at [136, 78] on icon "button" at bounding box center [138, 81] width 9 height 11
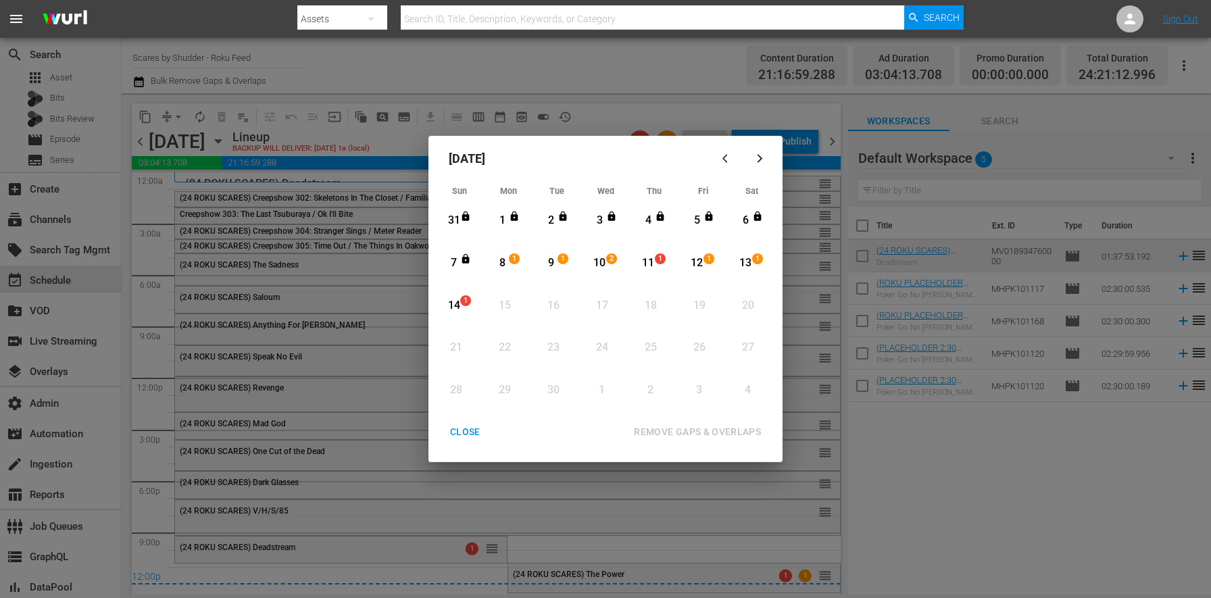
click at [530, 261] on div "8 1 View Lineup" at bounding box center [507, 263] width 47 height 40
click at [476, 305] on div "14 1 View Lineup" at bounding box center [459, 305] width 41 height 37
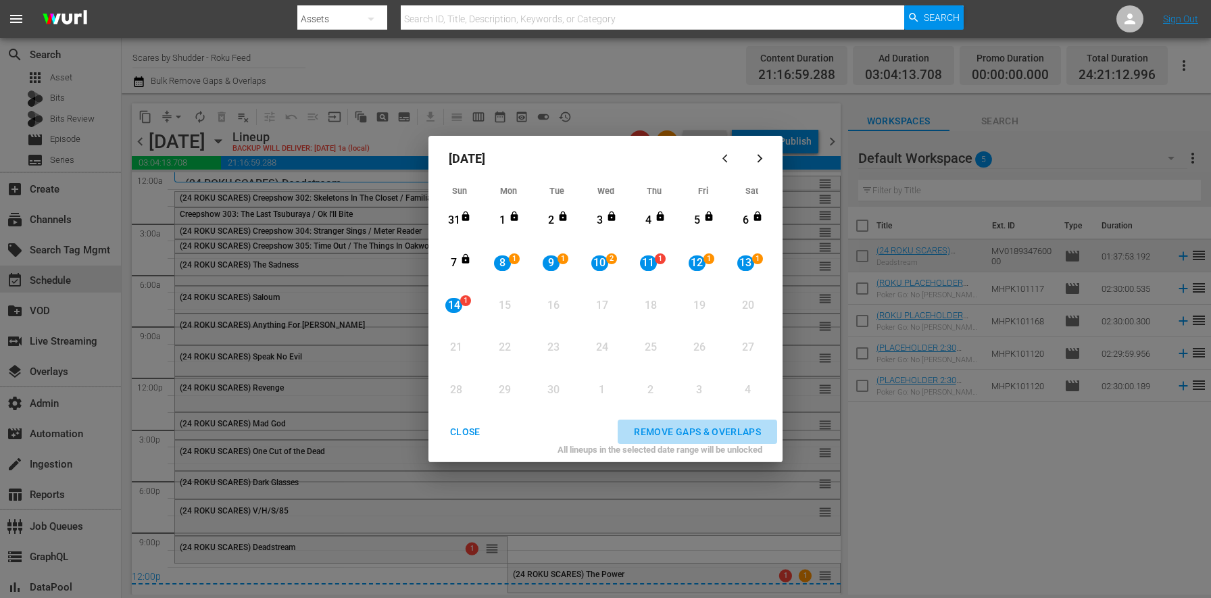
click at [671, 431] on div "REMOVE GAPS & OVERLAPS" at bounding box center [697, 432] width 149 height 17
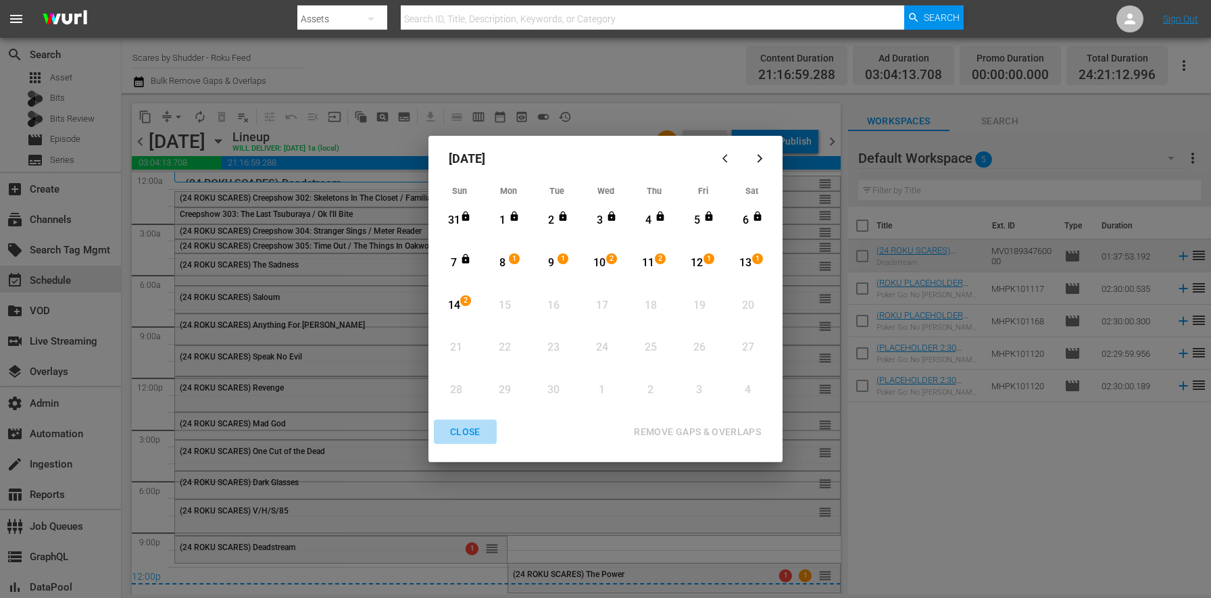
click at [474, 431] on div "CLOSE" at bounding box center [465, 432] width 52 height 17
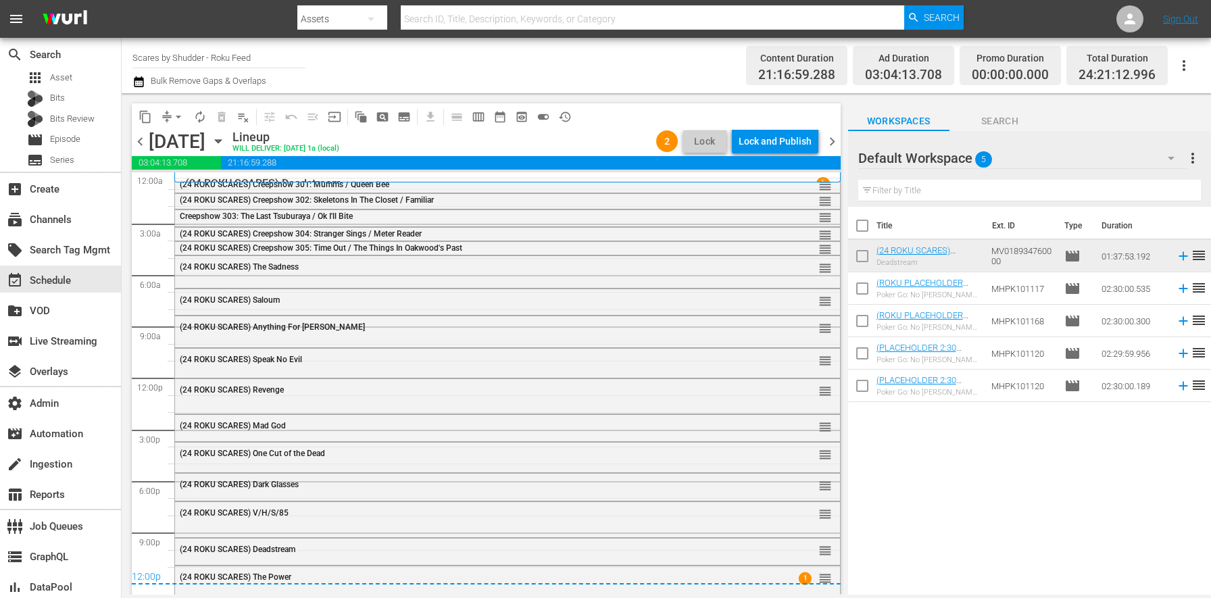
click at [221, 142] on icon "button" at bounding box center [218, 141] width 6 height 3
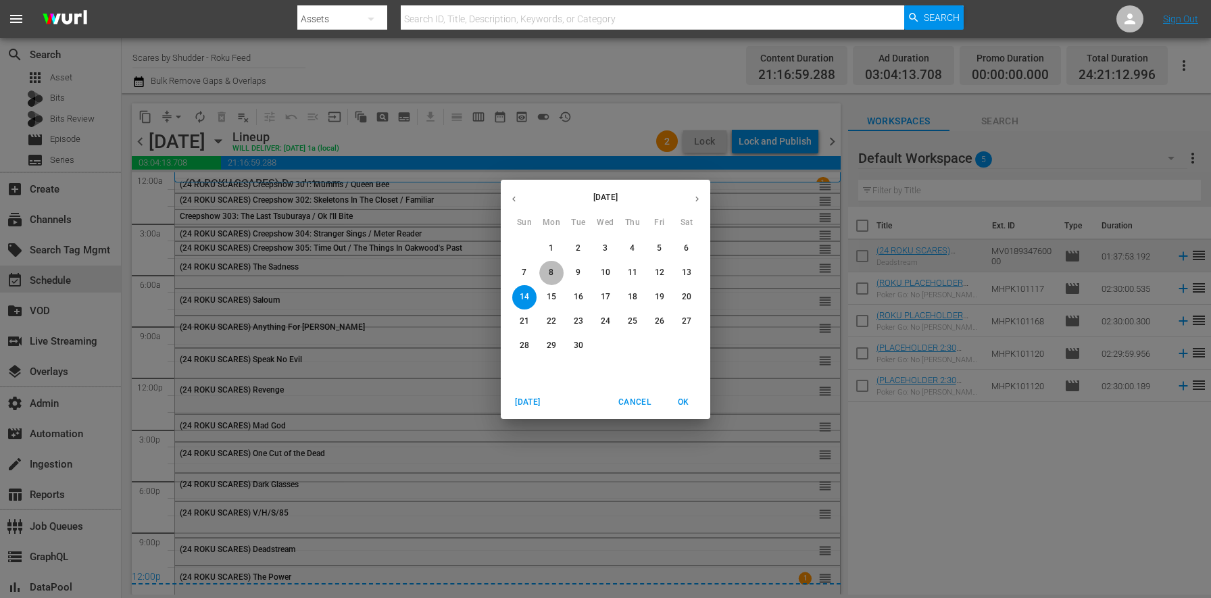
click at [543, 264] on button "8" at bounding box center [551, 273] width 24 height 24
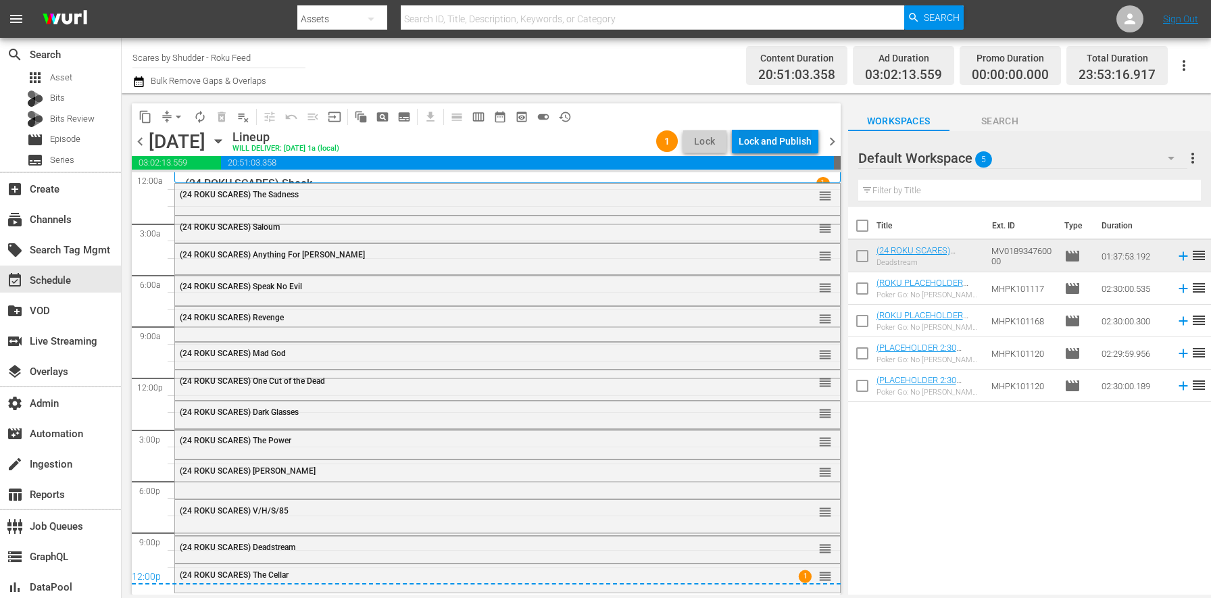
click at [792, 142] on div "Lock and Publish" at bounding box center [774, 141] width 73 height 24
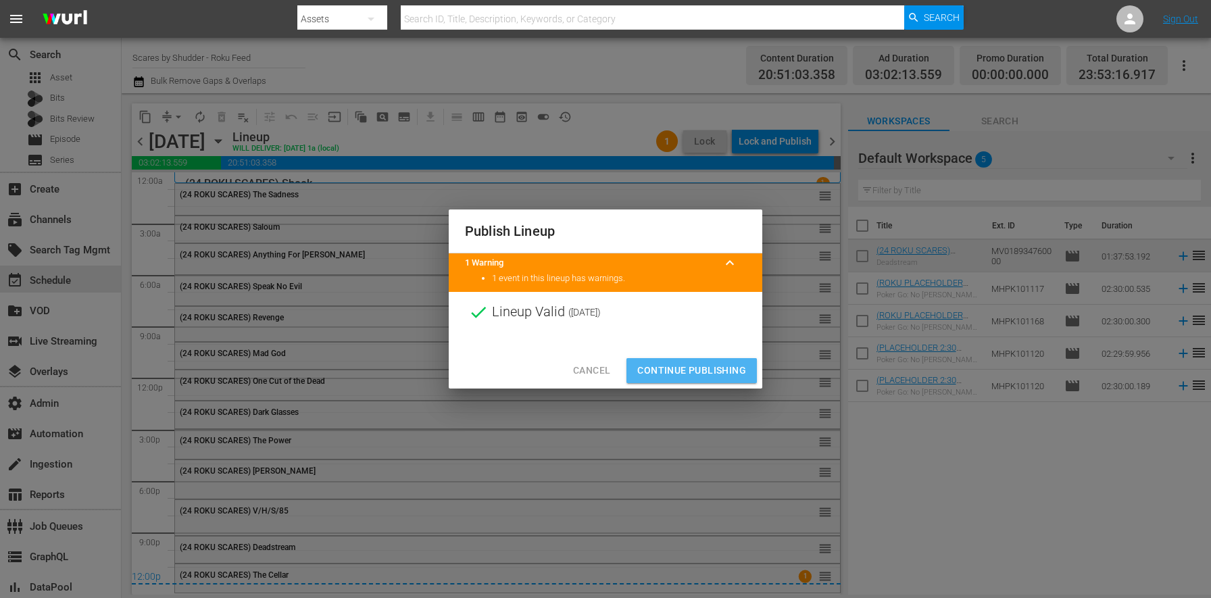
click at [717, 370] on span "Continue Publishing" at bounding box center [691, 370] width 109 height 17
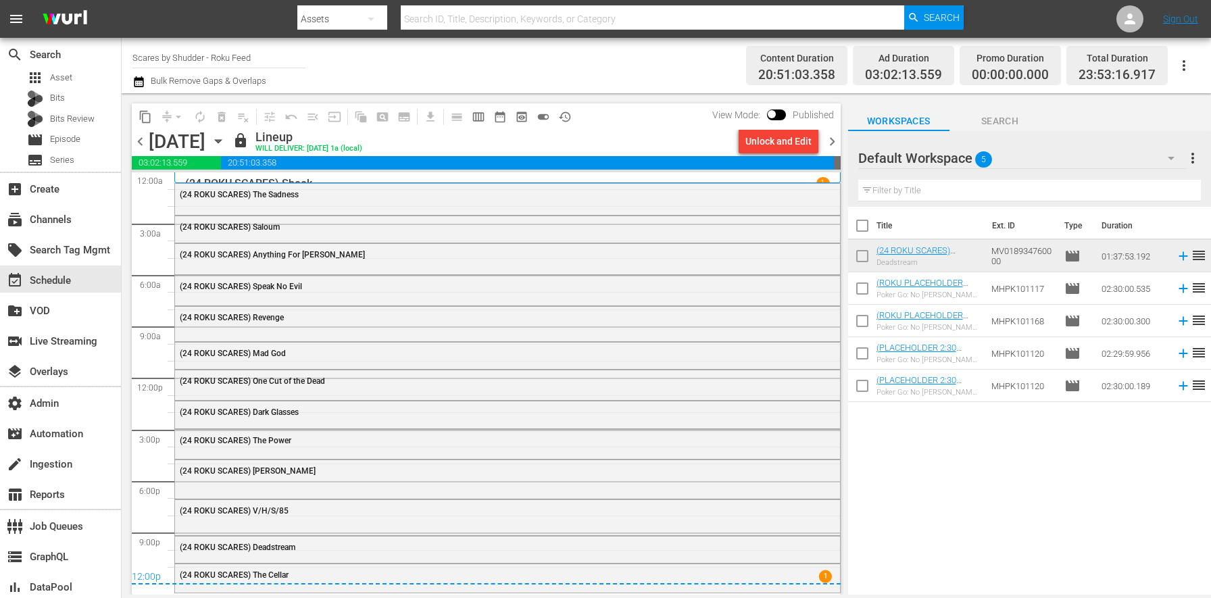
click at [828, 145] on span "chevron_right" at bounding box center [831, 141] width 17 height 17
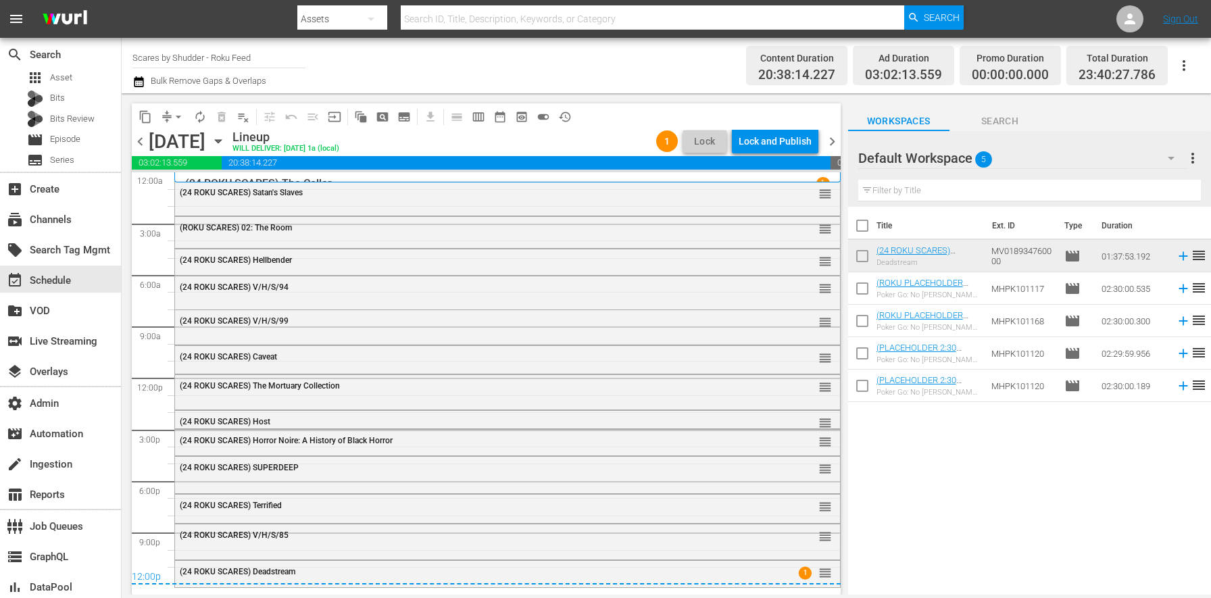
click at [785, 140] on div "Lock and Publish" at bounding box center [774, 141] width 73 height 24
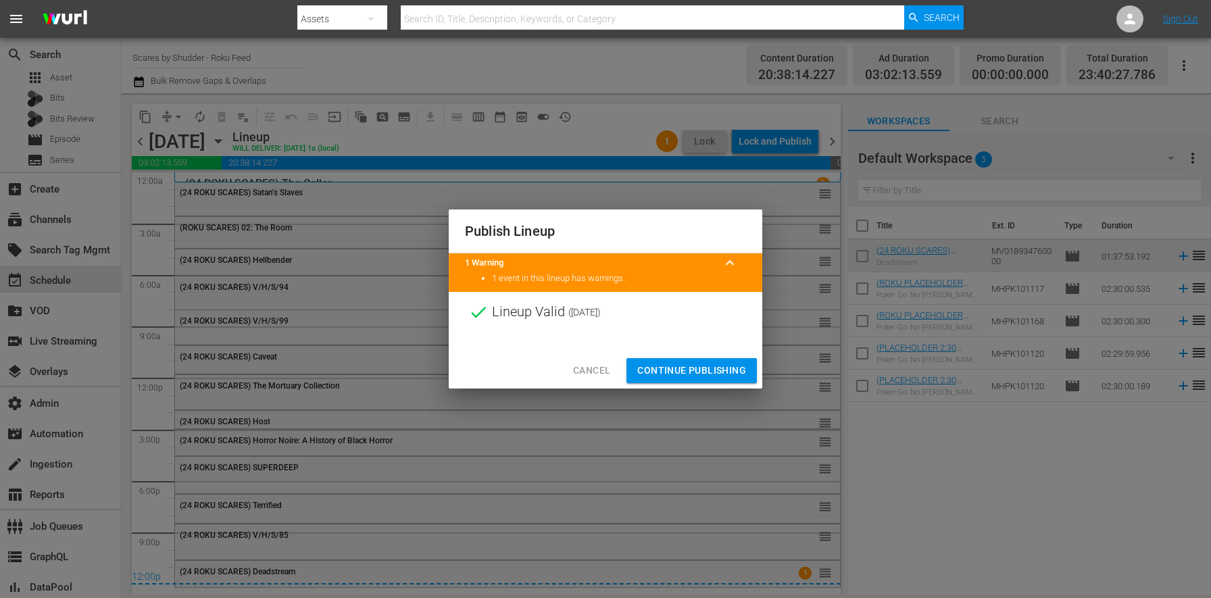
click at [726, 372] on span "Continue Publishing" at bounding box center [691, 370] width 109 height 17
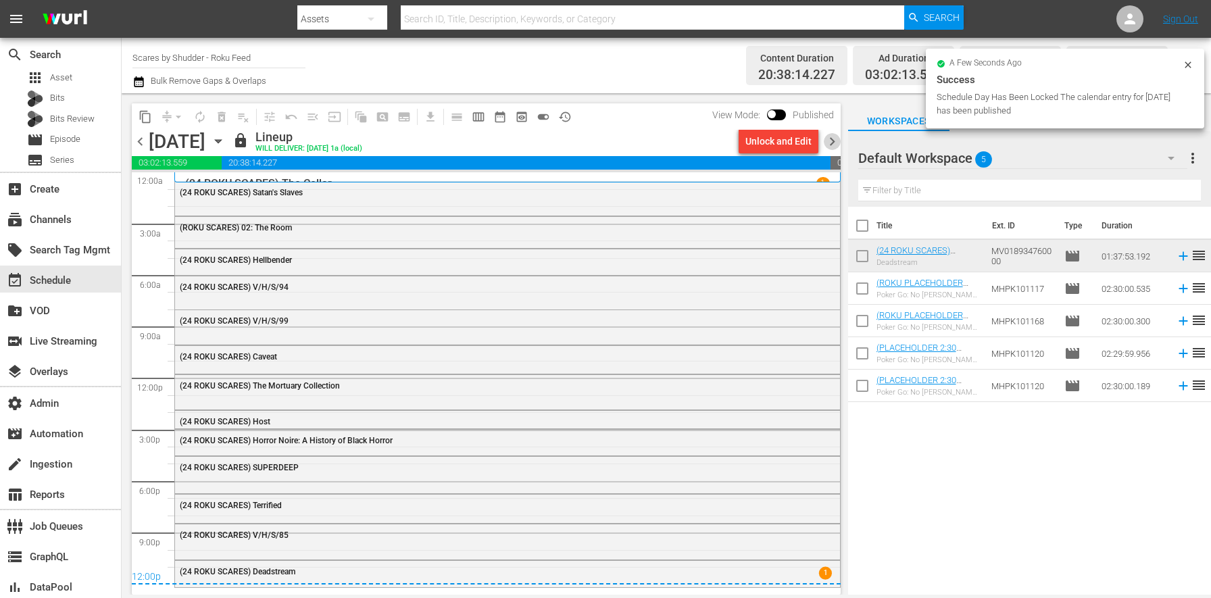
click at [827, 141] on span "chevron_right" at bounding box center [831, 141] width 17 height 17
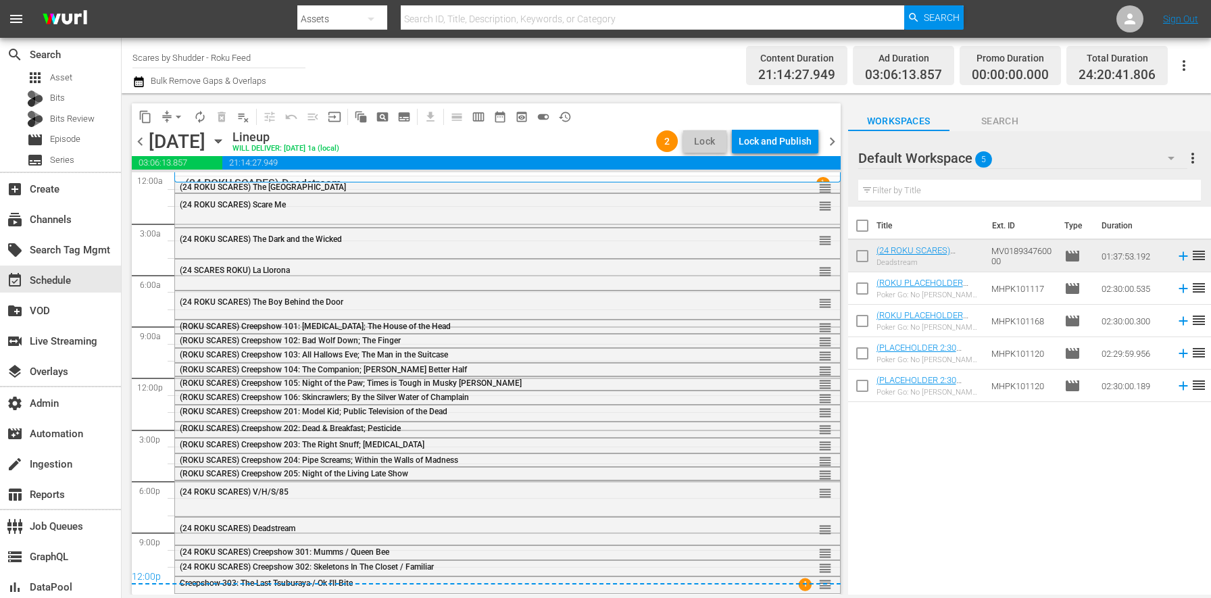
click at [768, 147] on div "Lock and Publish" at bounding box center [774, 141] width 73 height 24
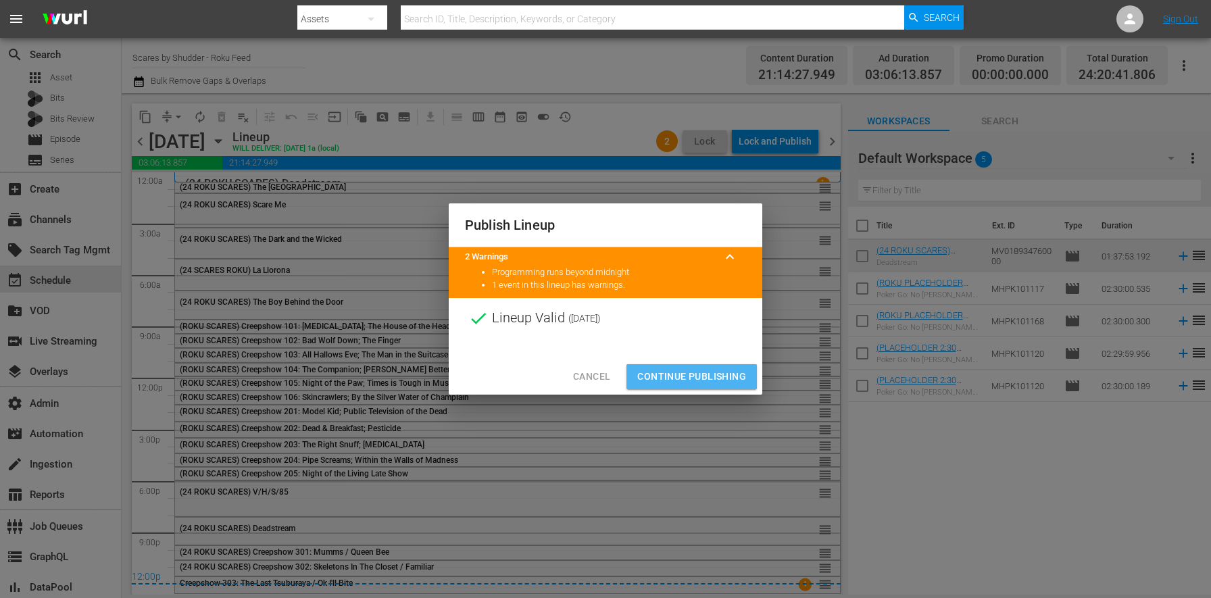
click at [664, 375] on span "Continue Publishing" at bounding box center [691, 376] width 109 height 17
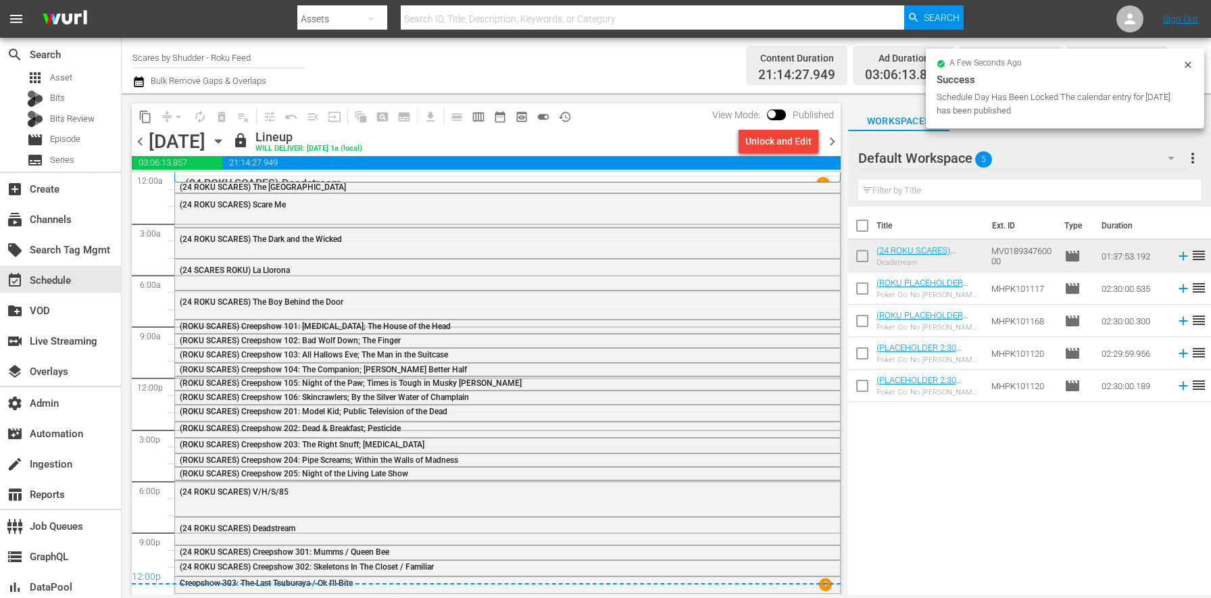
click at [836, 145] on span "chevron_right" at bounding box center [831, 141] width 17 height 17
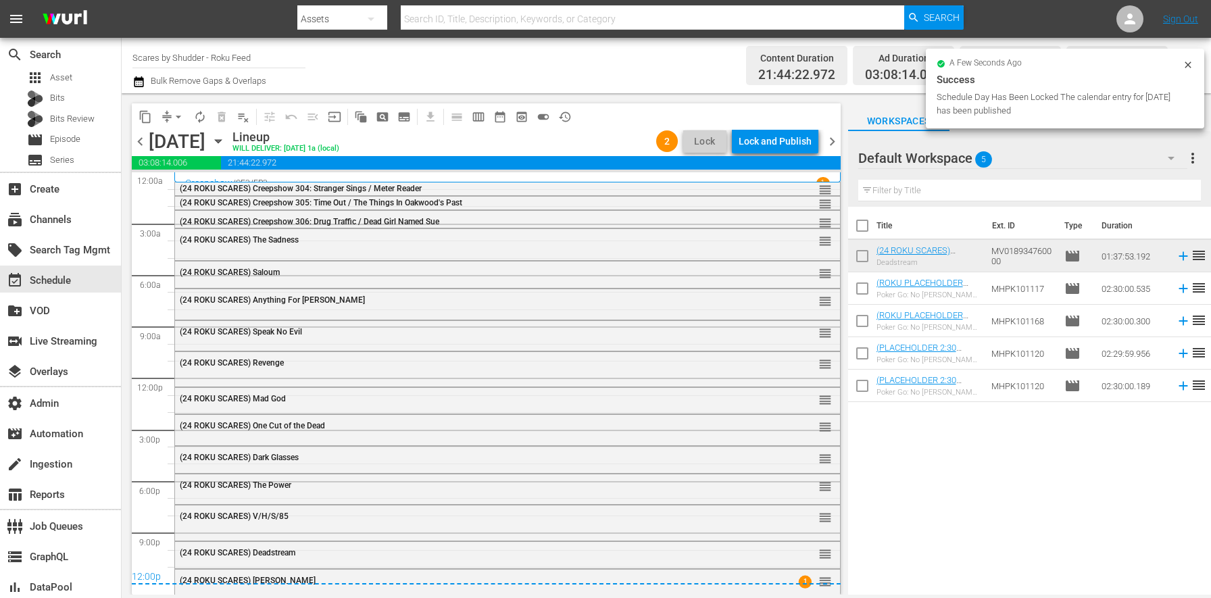
click at [811, 141] on button "Lock and Publish" at bounding box center [775, 141] width 86 height 24
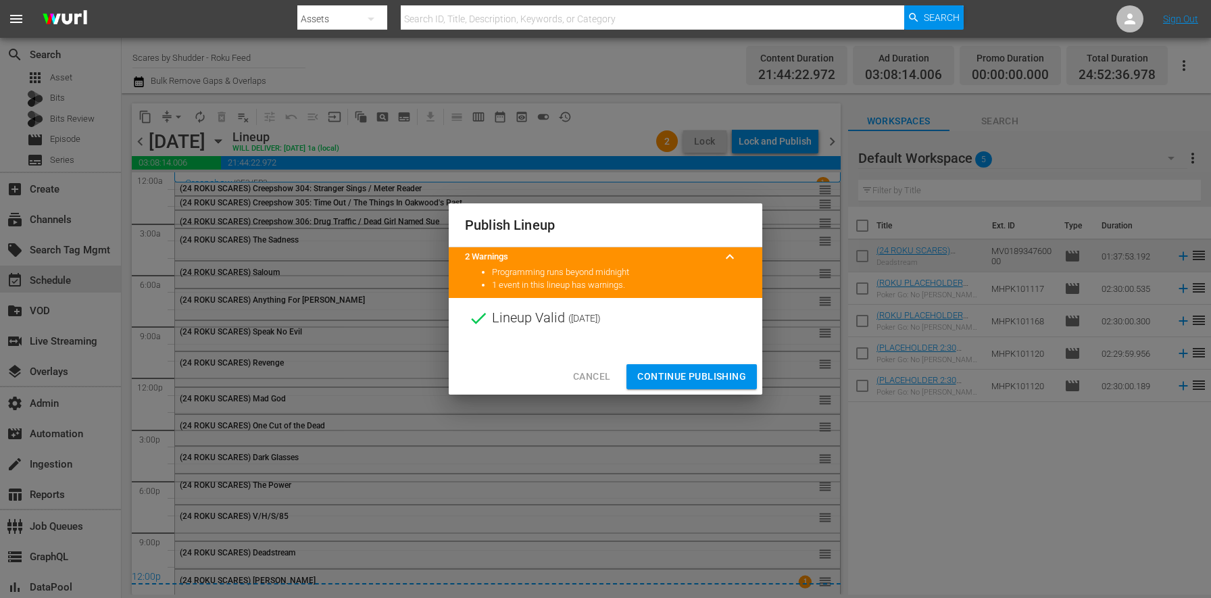
click at [701, 378] on span "Continue Publishing" at bounding box center [691, 376] width 109 height 17
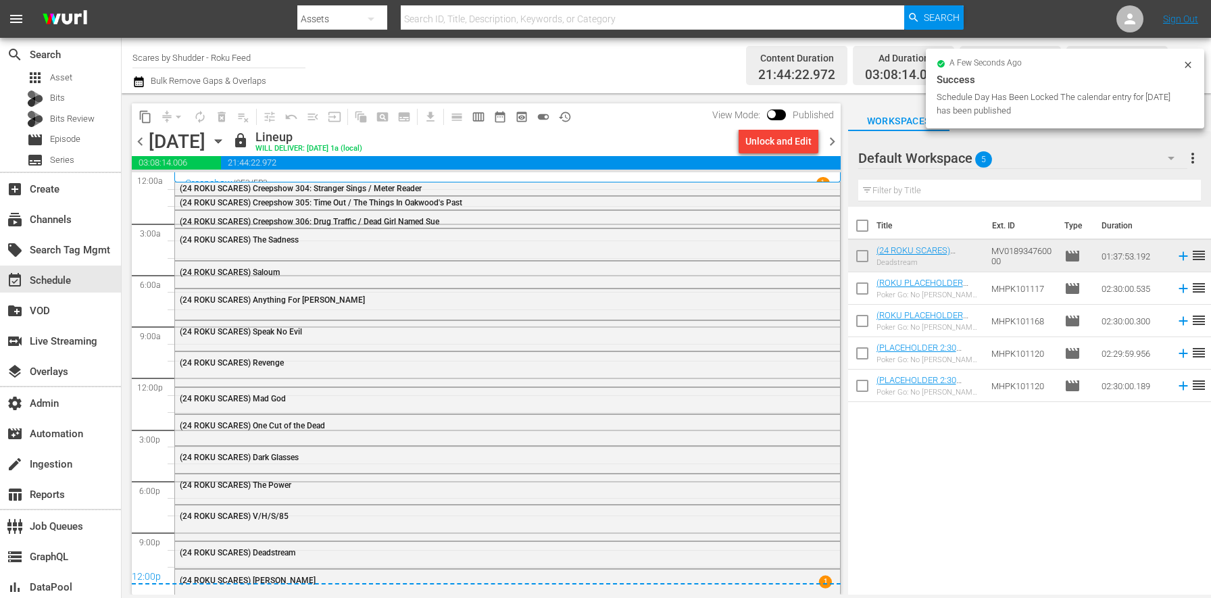
click at [865, 252] on input "checkbox" at bounding box center [862, 259] width 28 height 28
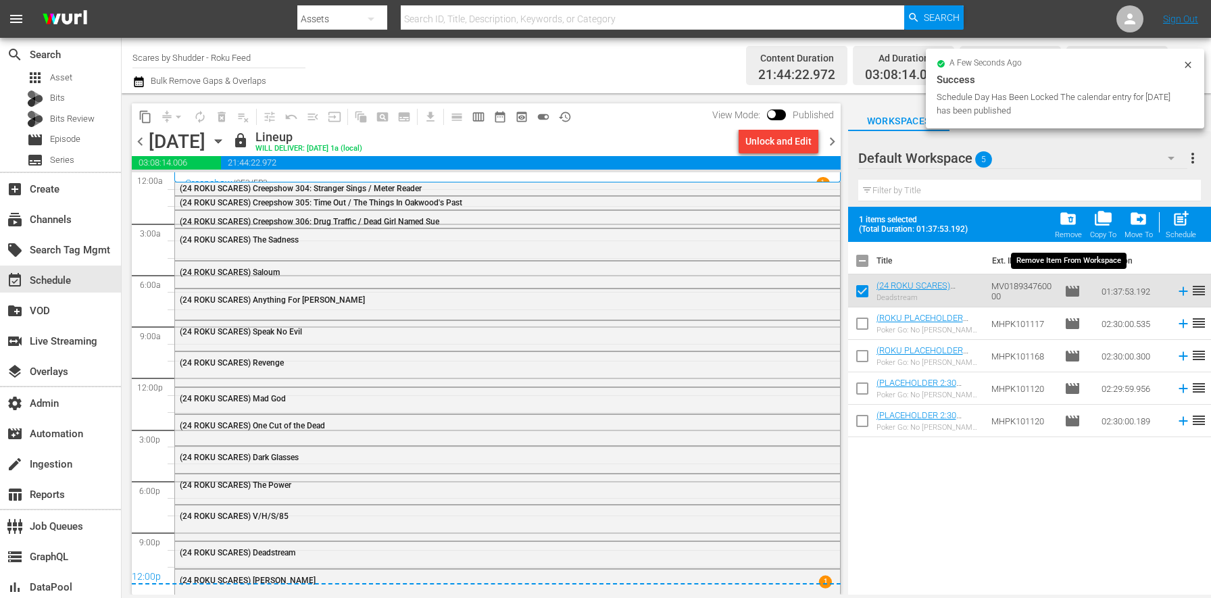
click at [1077, 215] on span "folder_delete" at bounding box center [1068, 218] width 18 height 18
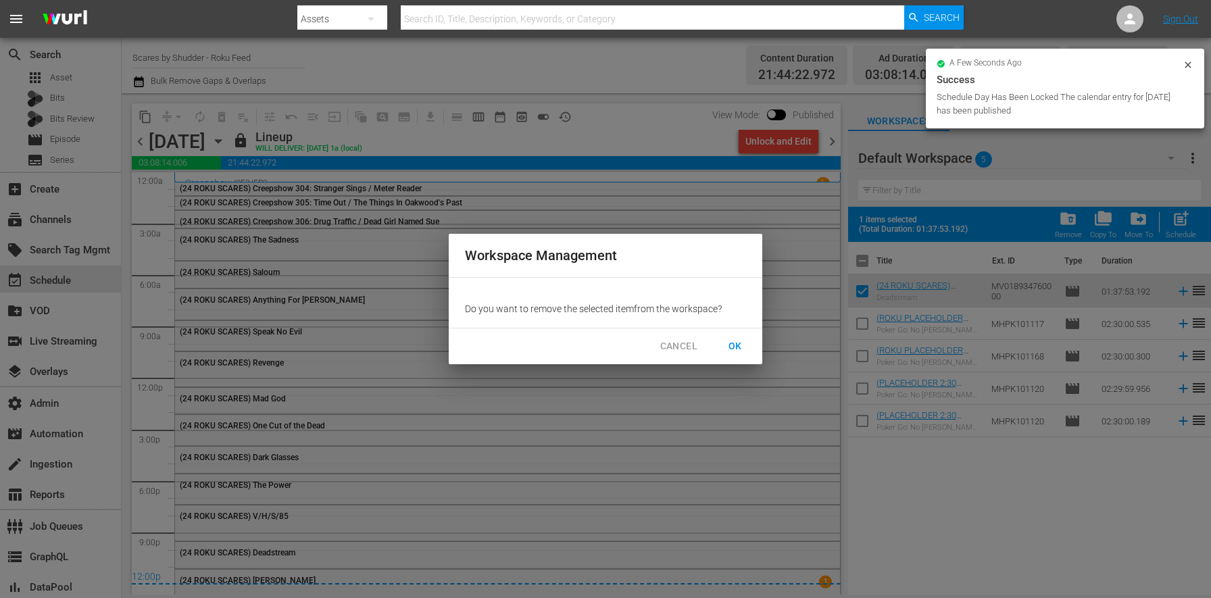
click at [731, 351] on span "OK" at bounding box center [735, 346] width 22 height 17
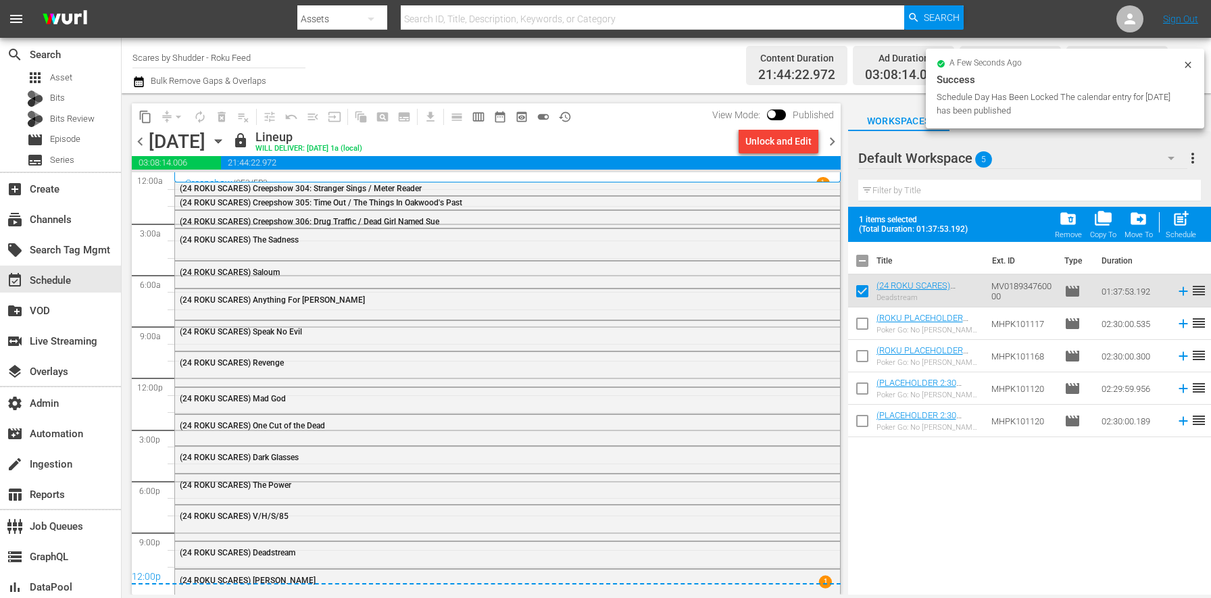
checkbox input "false"
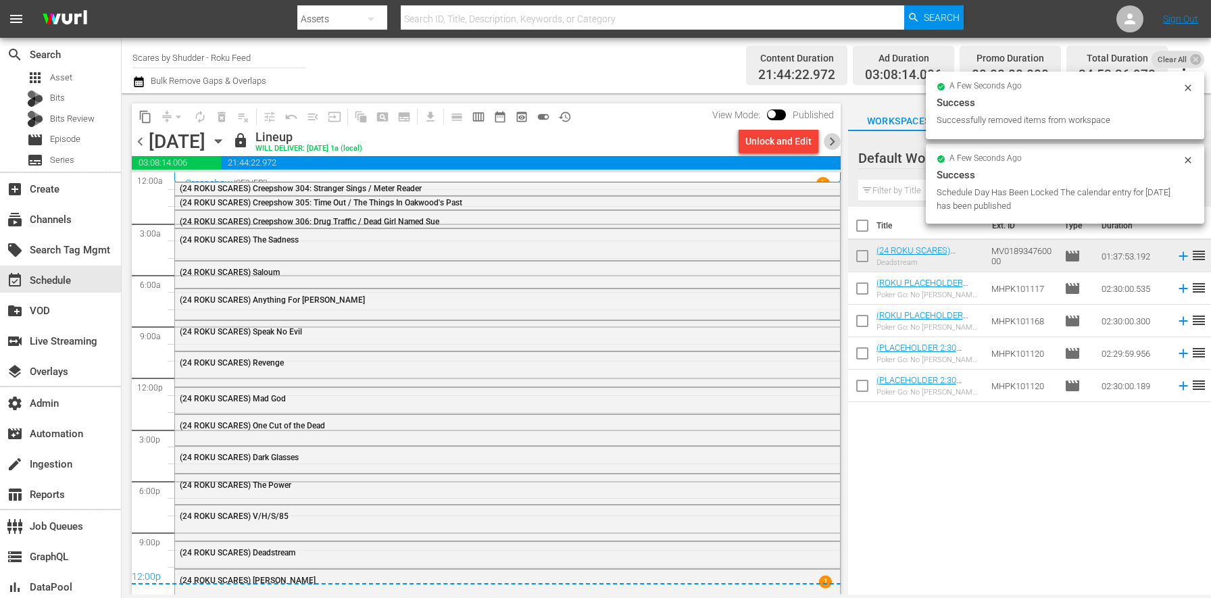
click at [836, 141] on span "chevron_right" at bounding box center [831, 141] width 17 height 17
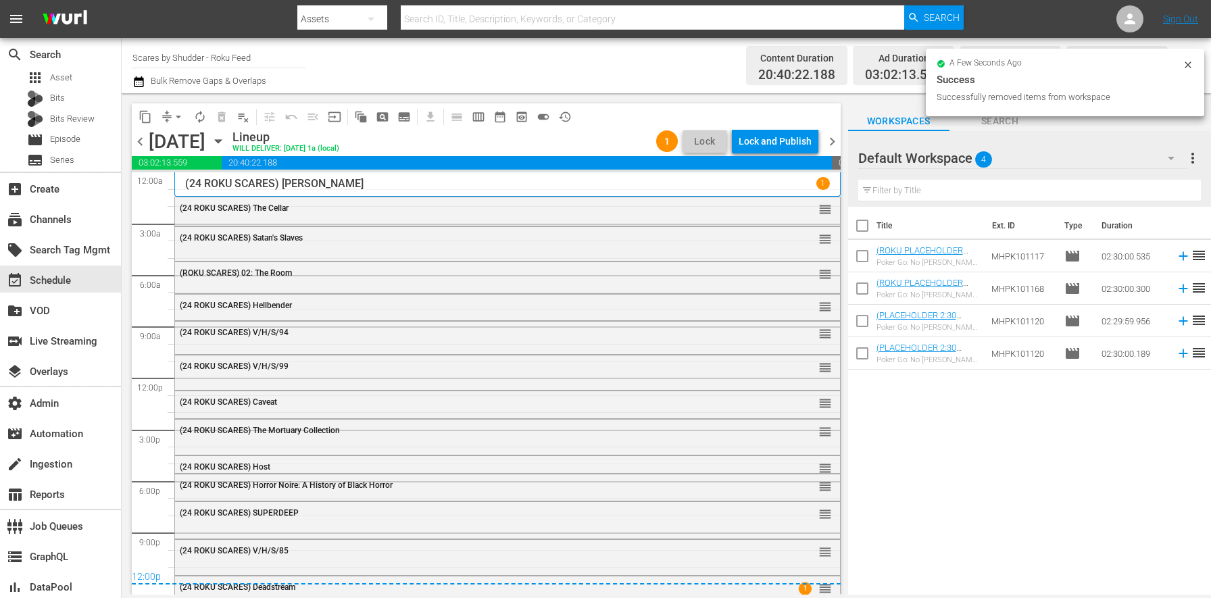
click at [803, 143] on div "Lock and Publish" at bounding box center [774, 141] width 73 height 24
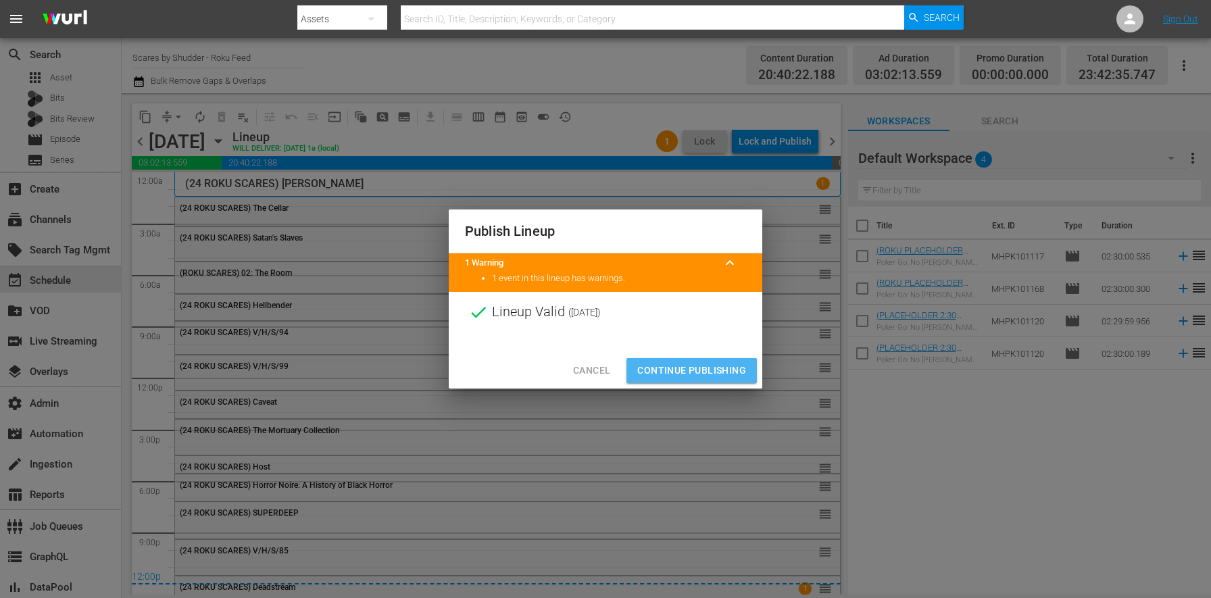
click at [690, 370] on span "Continue Publishing" at bounding box center [691, 370] width 109 height 17
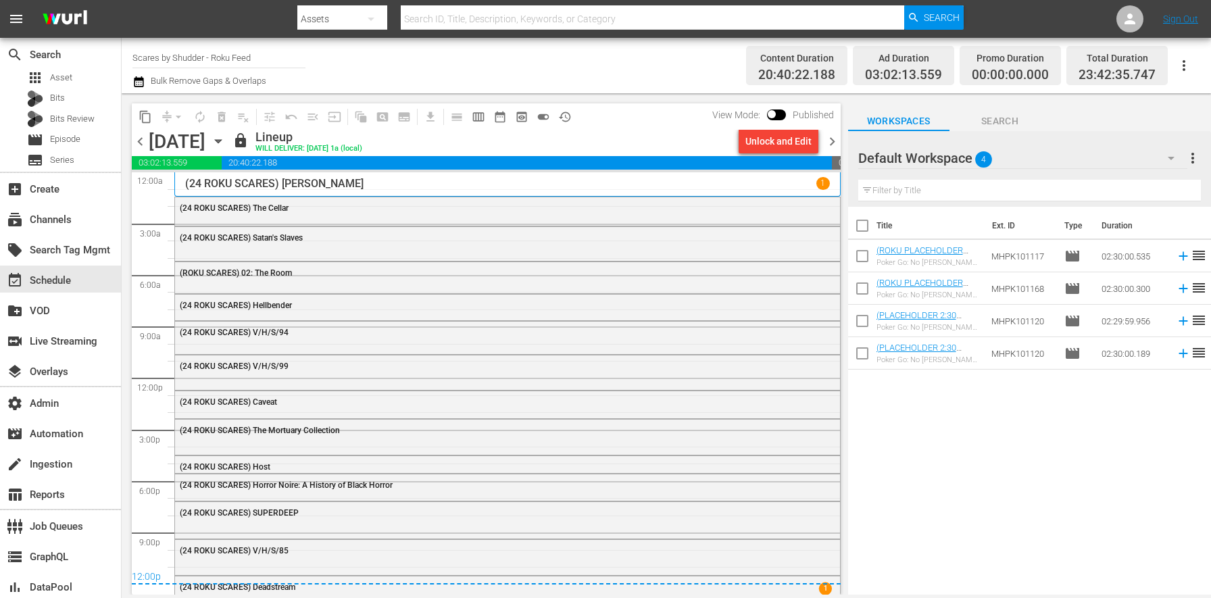
click at [833, 146] on span "chevron_right" at bounding box center [831, 141] width 17 height 17
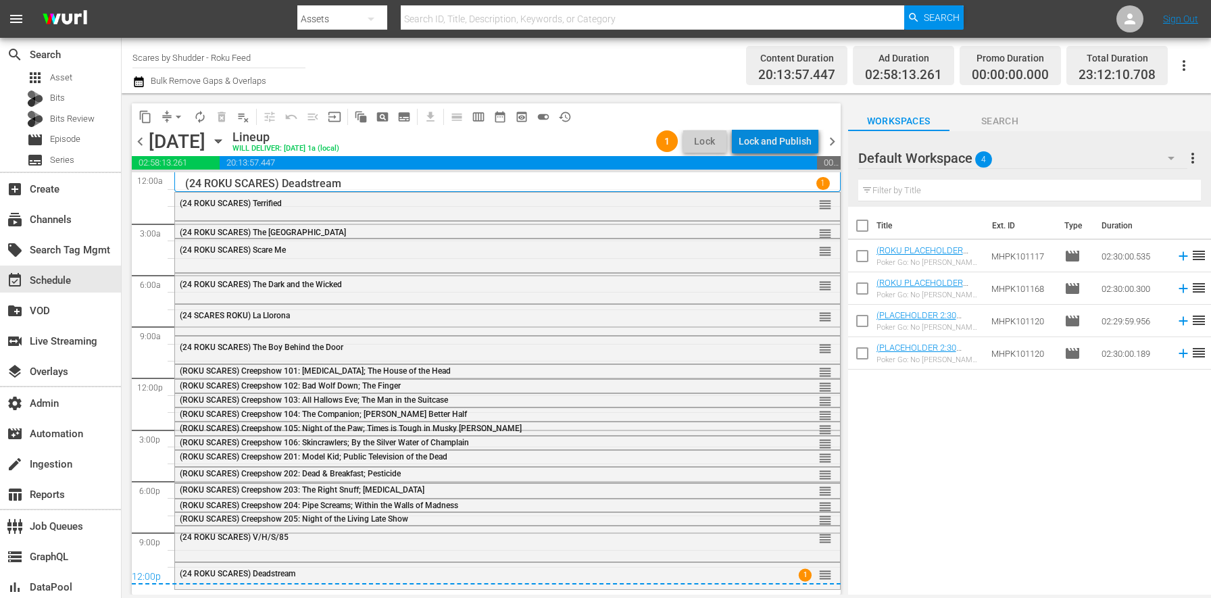
click at [805, 145] on div "Lock and Publish" at bounding box center [774, 141] width 73 height 24
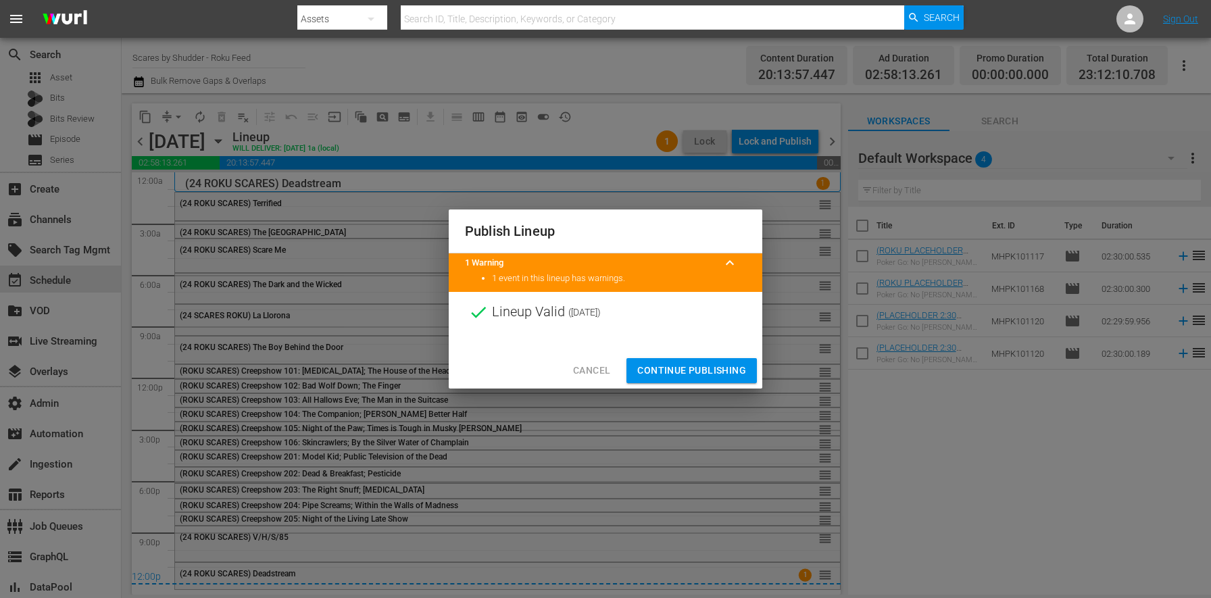
click at [691, 370] on span "Continue Publishing" at bounding box center [691, 370] width 109 height 17
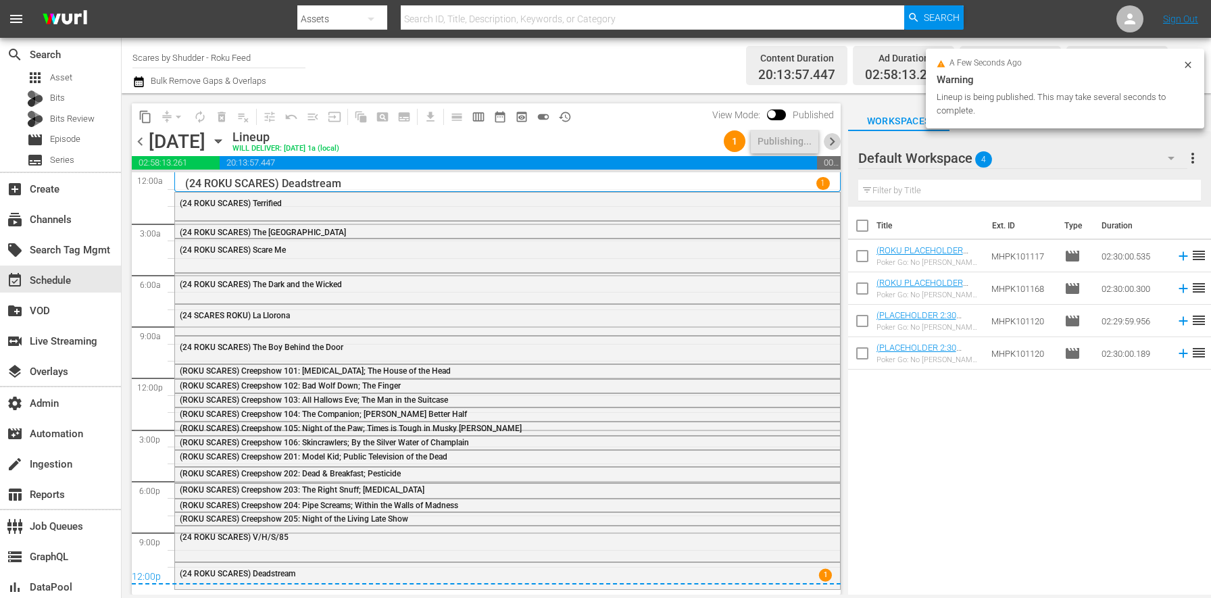
click at [834, 138] on span "chevron_right" at bounding box center [831, 141] width 17 height 17
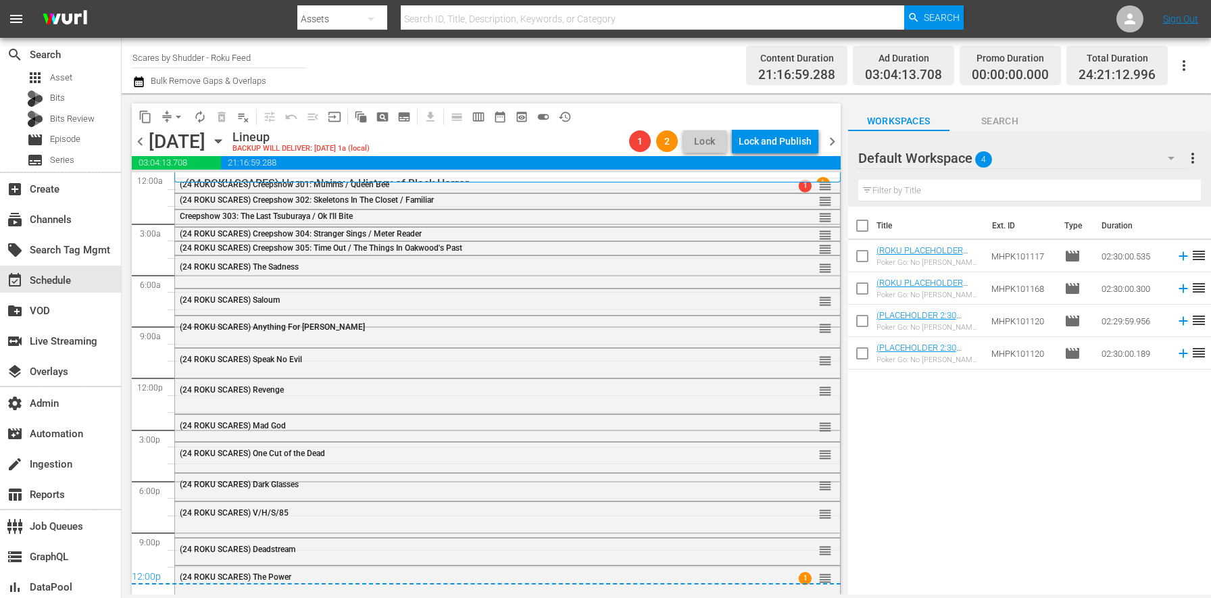
click at [141, 135] on span "chevron_left" at bounding box center [140, 141] width 17 height 17
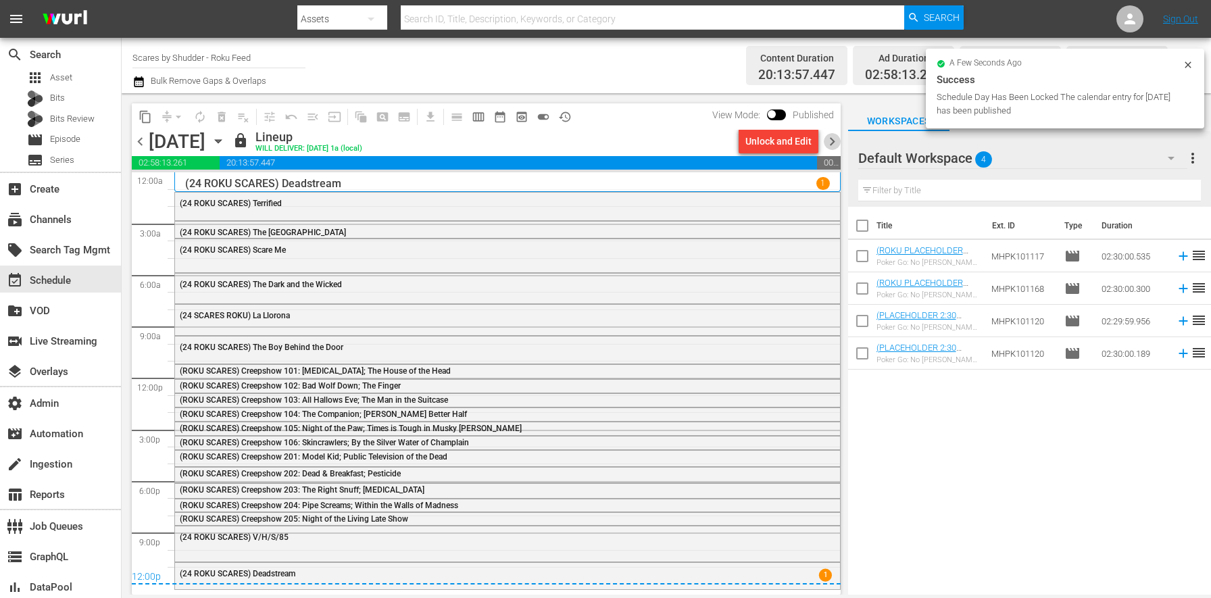
click at [832, 142] on span "chevron_right" at bounding box center [831, 141] width 17 height 17
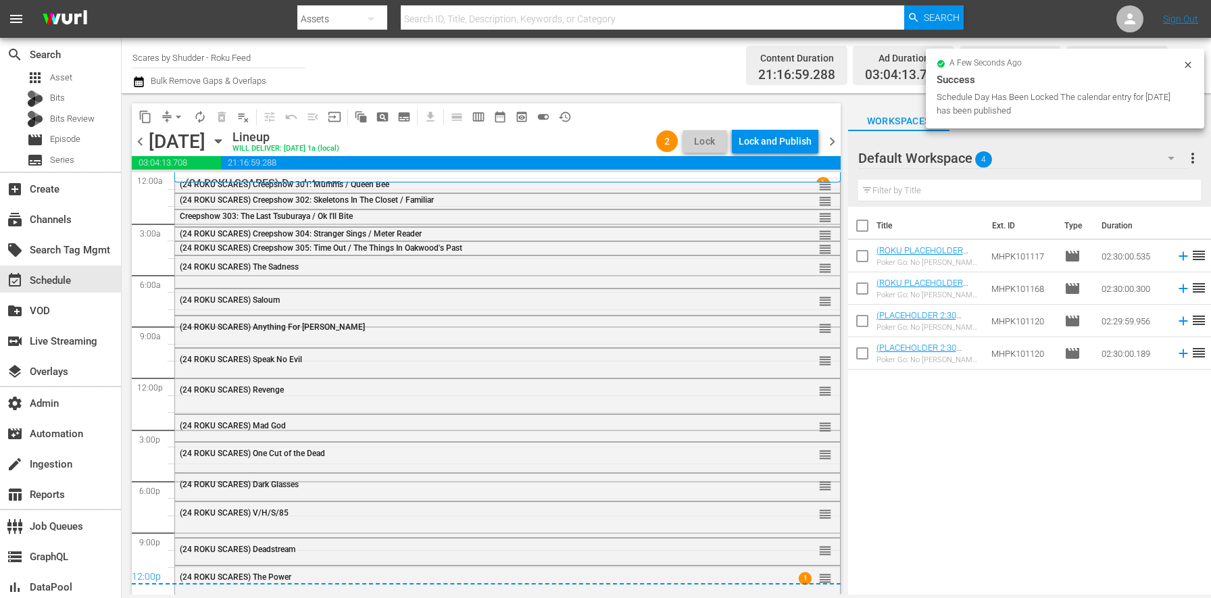
click at [792, 148] on div "Lock and Publish" at bounding box center [774, 141] width 73 height 24
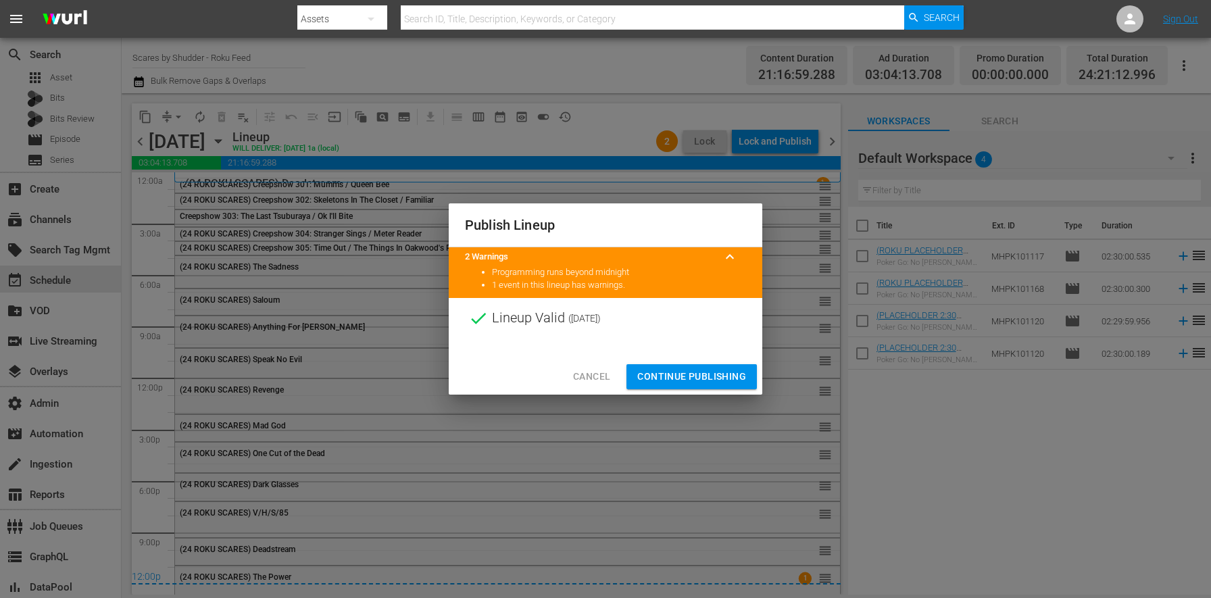
click at [708, 386] on button "Continue Publishing" at bounding box center [691, 376] width 130 height 25
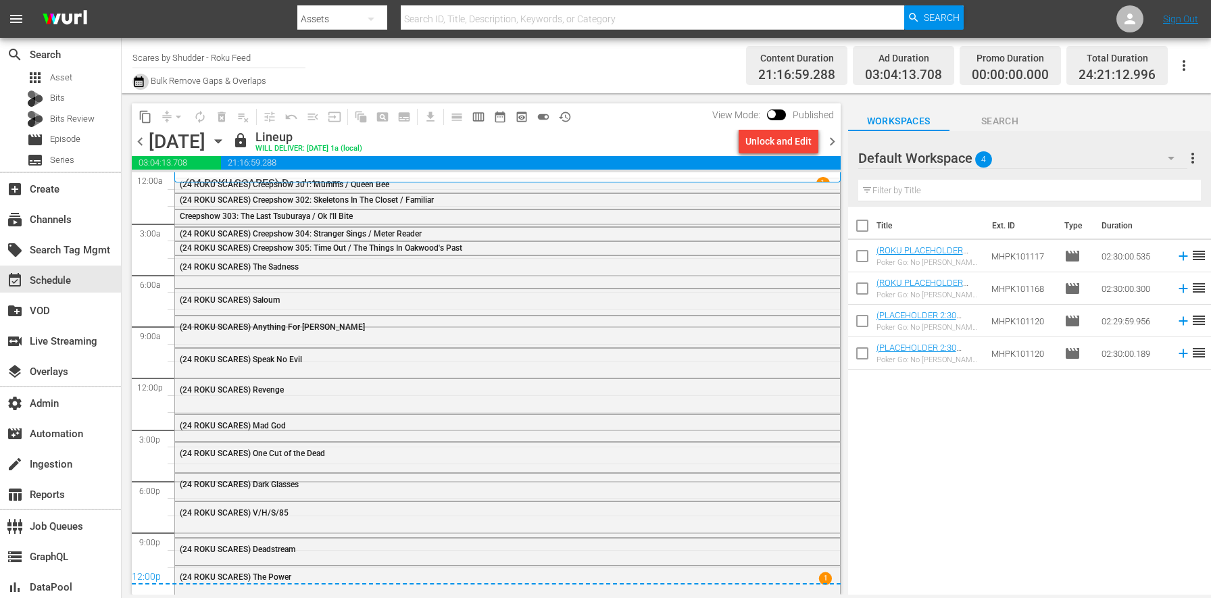
click at [147, 84] on button "button" at bounding box center [140, 82] width 16 height 16
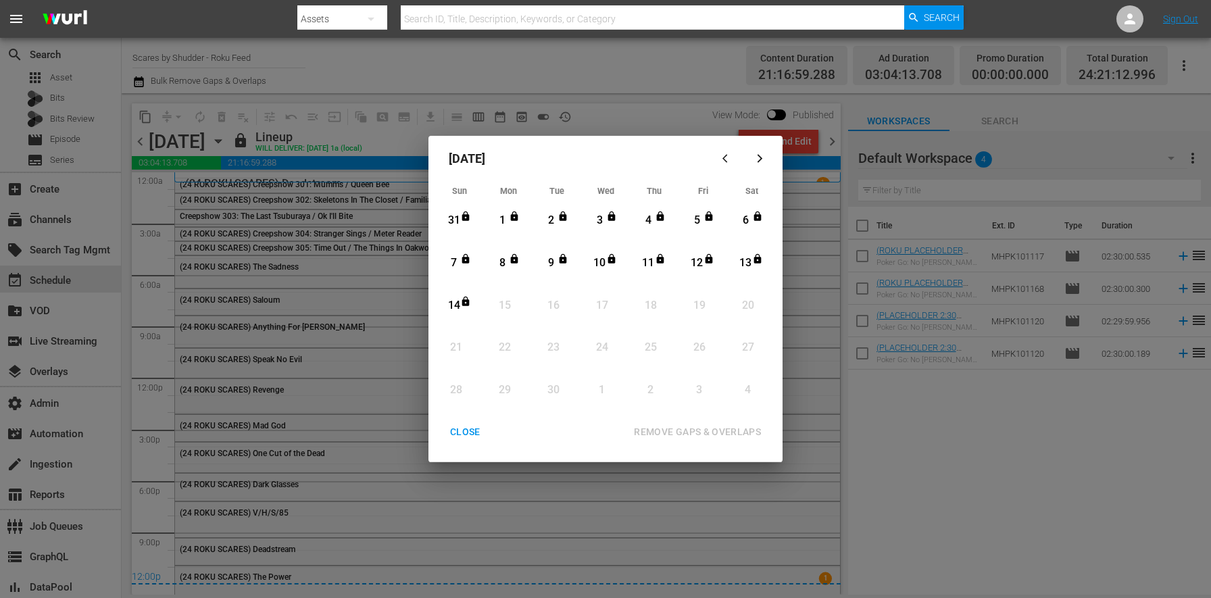
click at [459, 438] on div "CLOSE" at bounding box center [465, 432] width 52 height 17
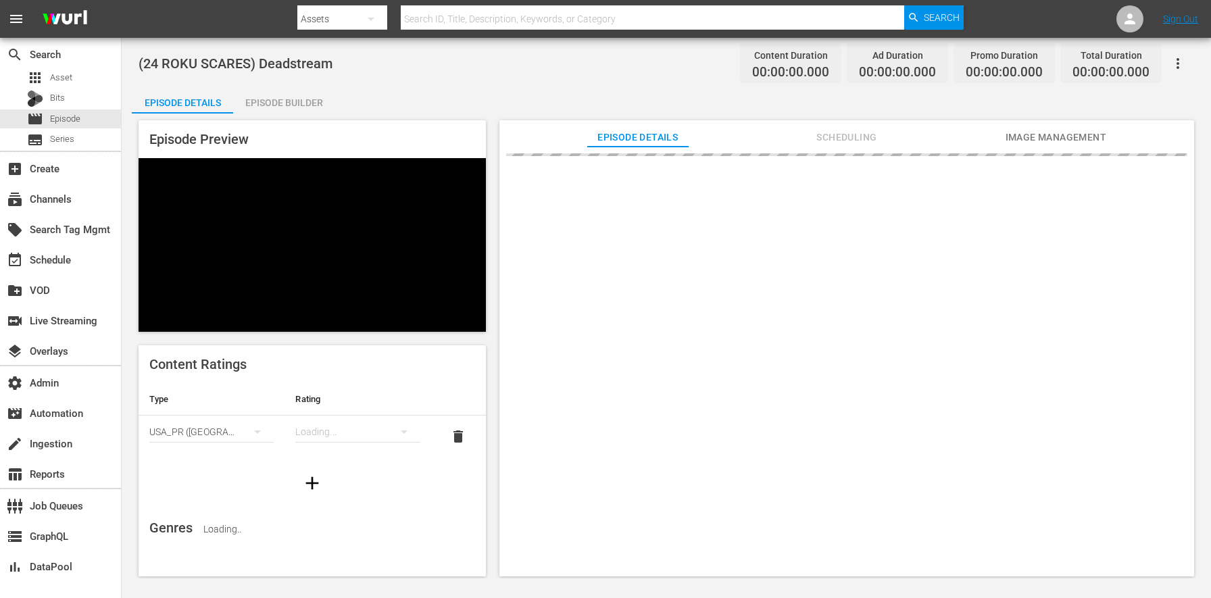
click at [823, 144] on span "Scheduling" at bounding box center [846, 137] width 101 height 17
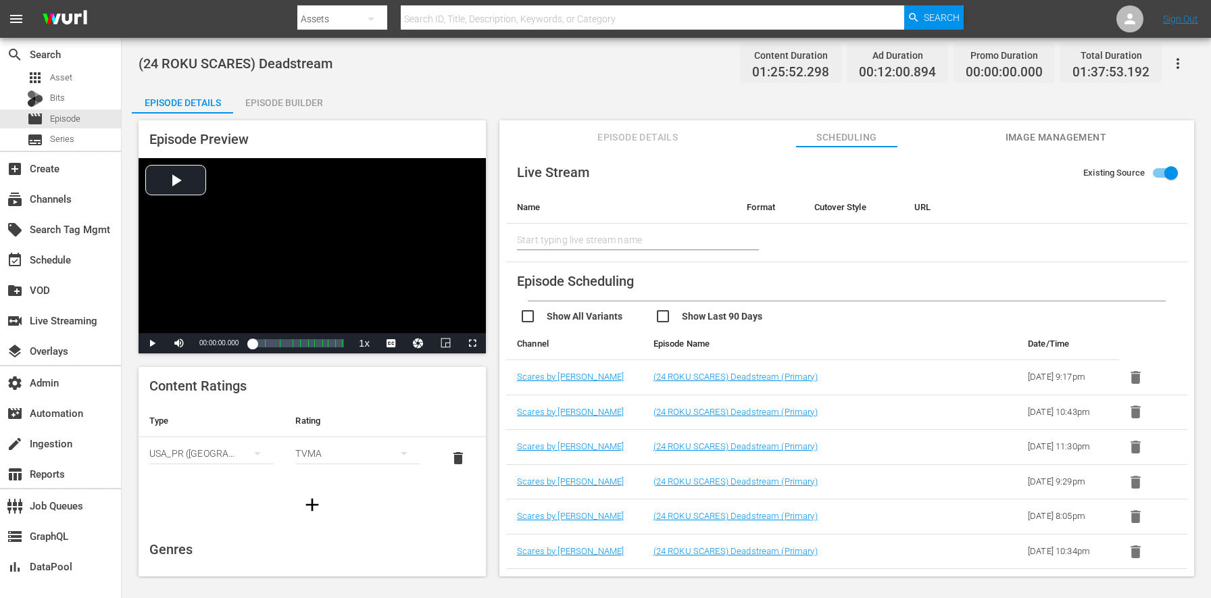
scroll to position [60, 0]
